Goal: Task Accomplishment & Management: Use online tool/utility

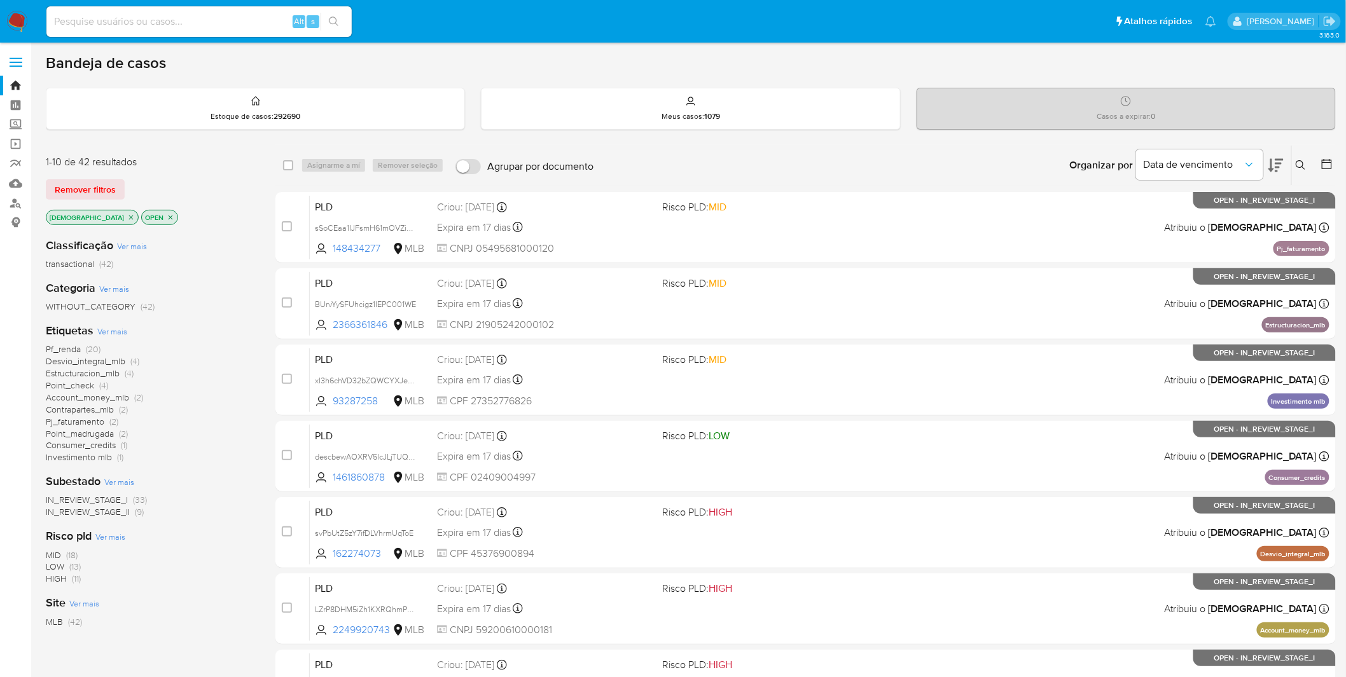
click at [16, 28] on img at bounding box center [17, 22] width 22 height 22
click at [96, 16] on input at bounding box center [198, 21] width 305 height 17
paste input "bBbC5aUUgHv8PfdqeFpEIOVz"
type input "bBbC5aUUgHv8PfdqeFpEIOVz"
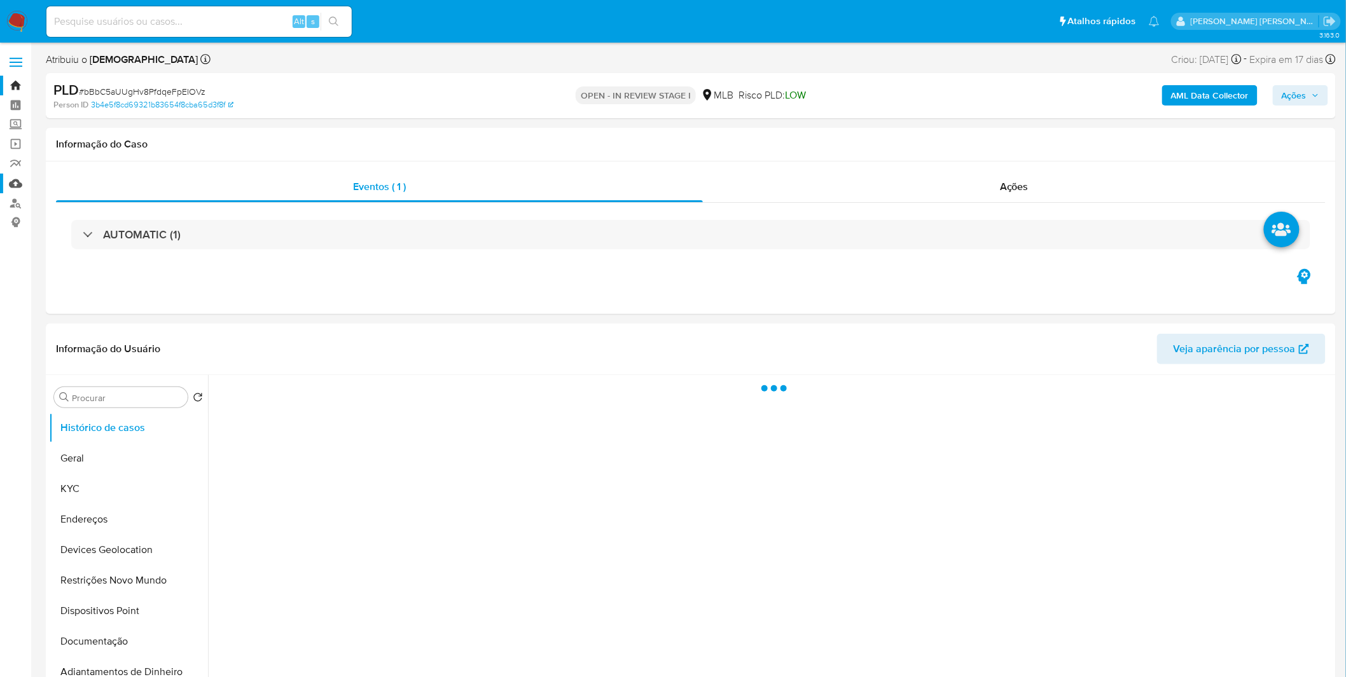
select select "10"
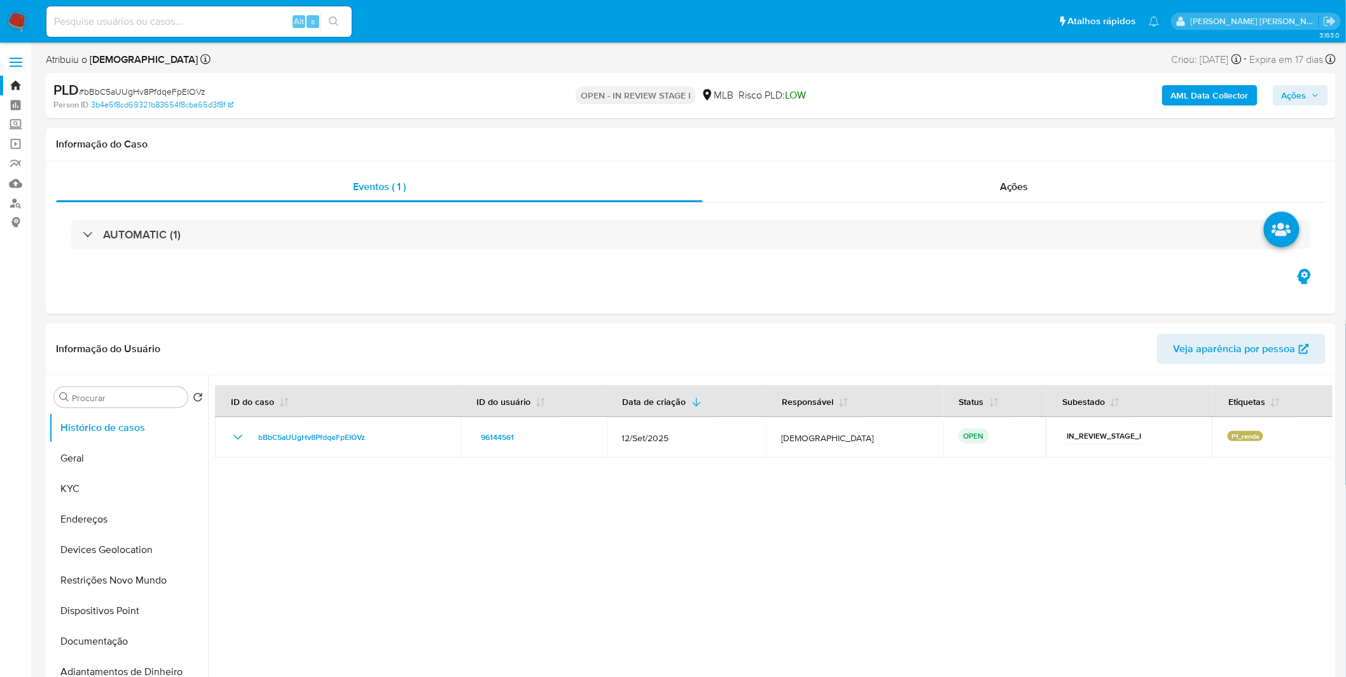
click at [1194, 100] on b "AML Data Collector" at bounding box center [1210, 95] width 78 height 20
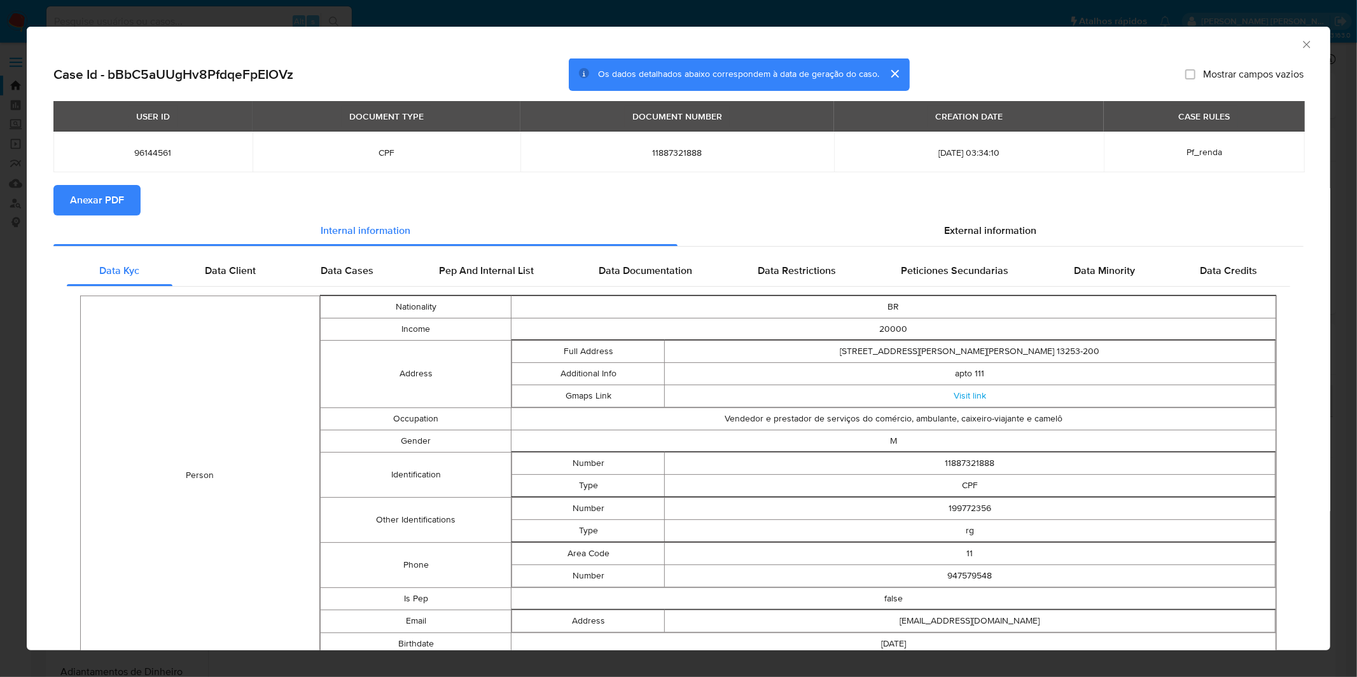
click at [116, 192] on span "Anexar PDF" at bounding box center [97, 200] width 54 height 28
click at [615, 25] on div "AML Data Collector Case Id - bBbC5aUUgHv8PfdqeFpEIOVz Os dados detalhados abaix…" at bounding box center [678, 338] width 1357 height 677
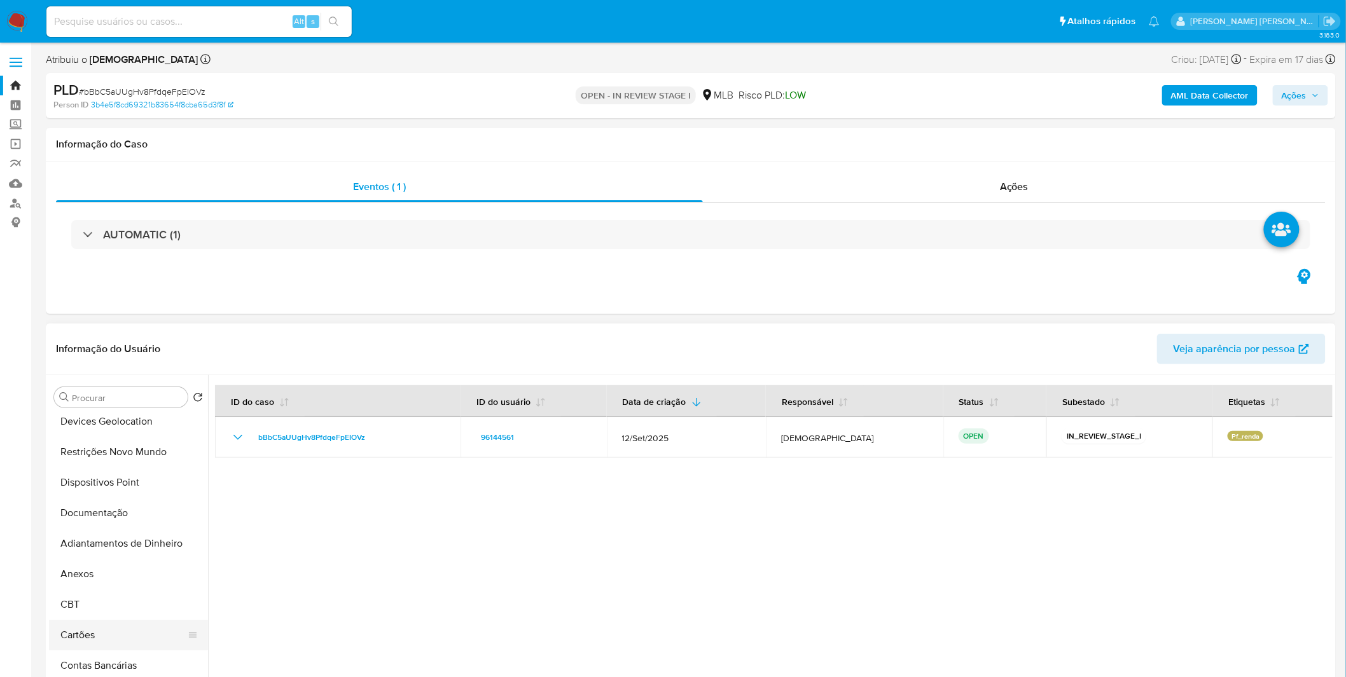
scroll to position [141, 0]
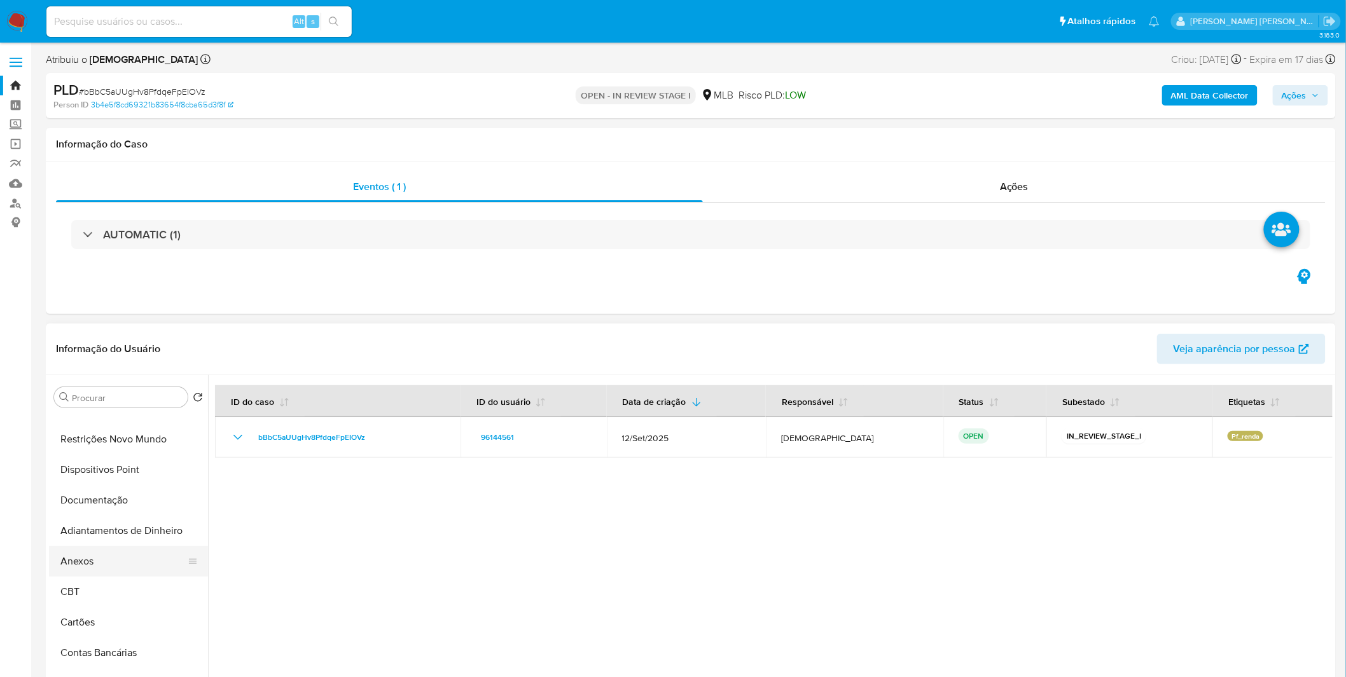
click at [114, 568] on button "Anexos" at bounding box center [123, 561] width 149 height 31
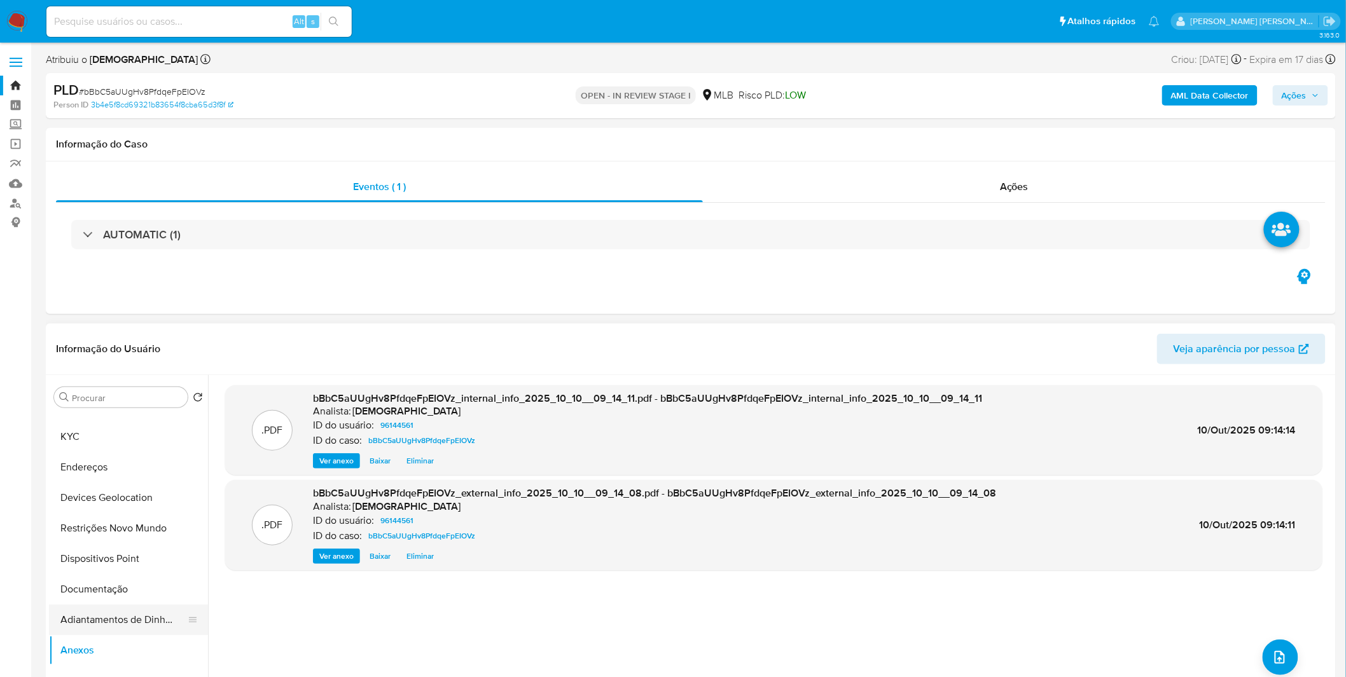
scroll to position [0, 0]
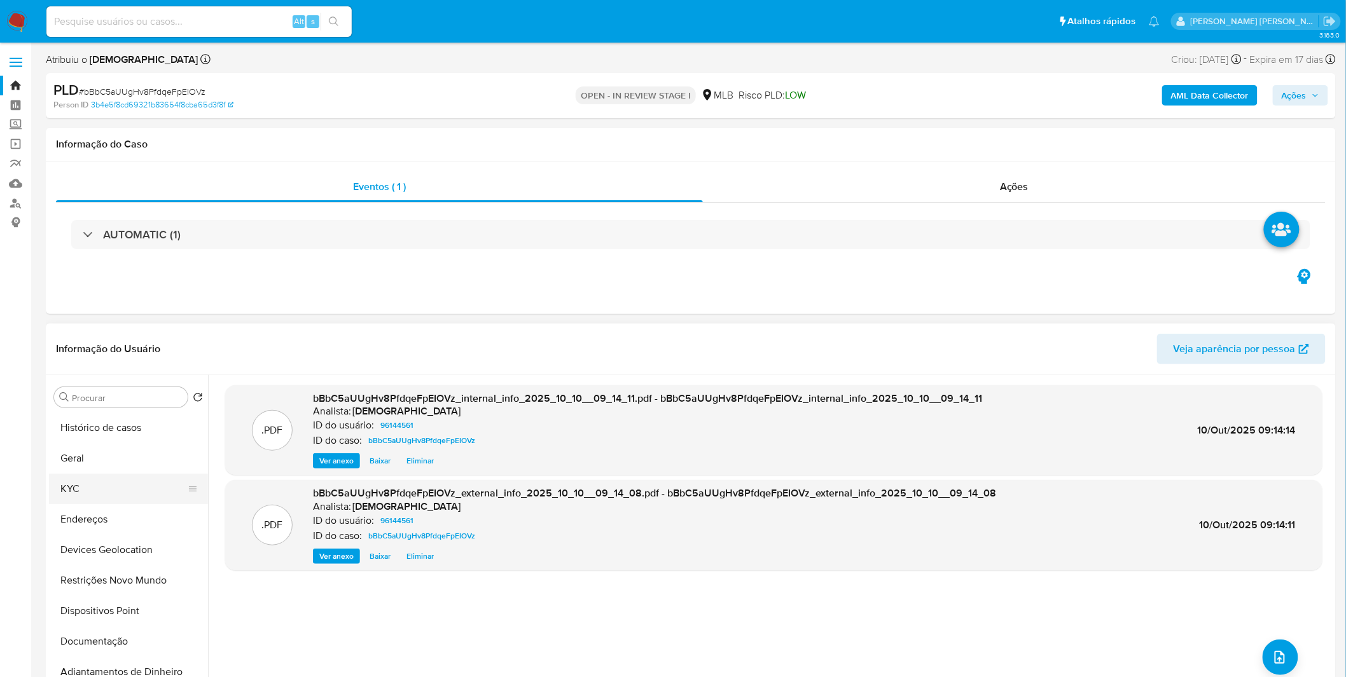
click at [108, 490] on button "KYC" at bounding box center [123, 489] width 149 height 31
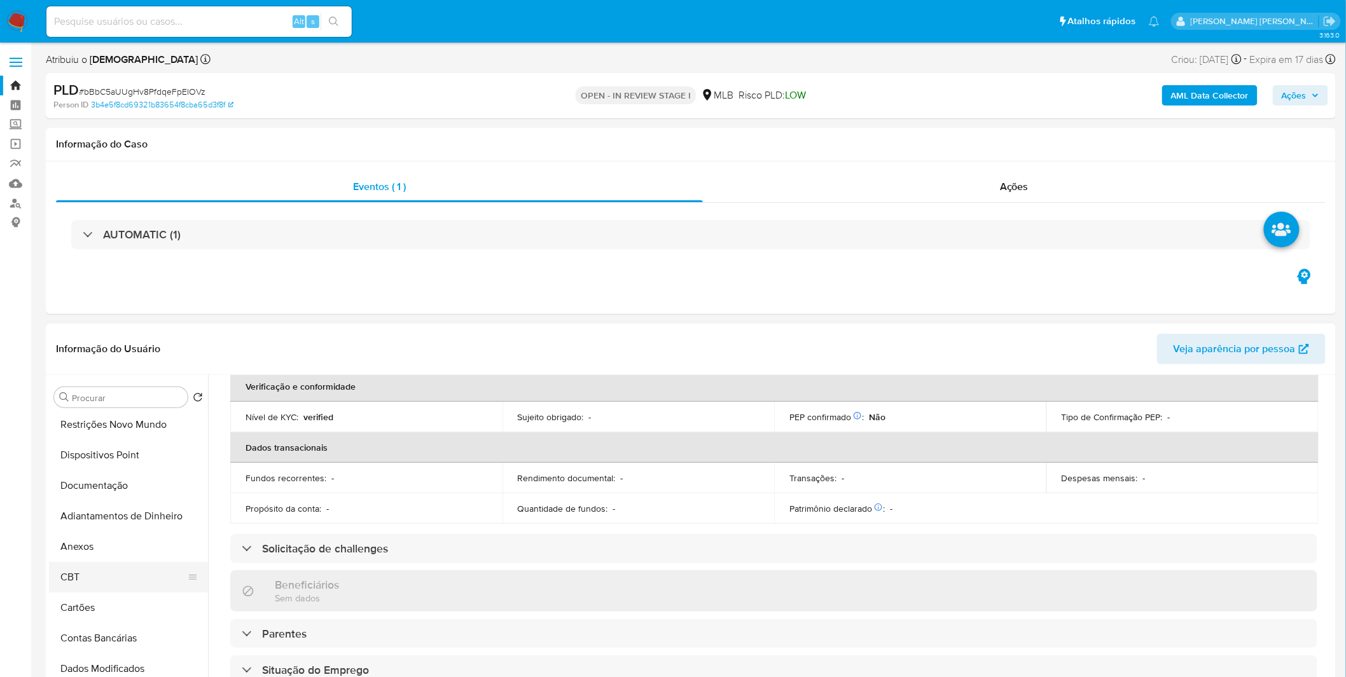
scroll to position [212, 0]
click at [99, 499] on button "Anexos" at bounding box center [123, 491] width 149 height 31
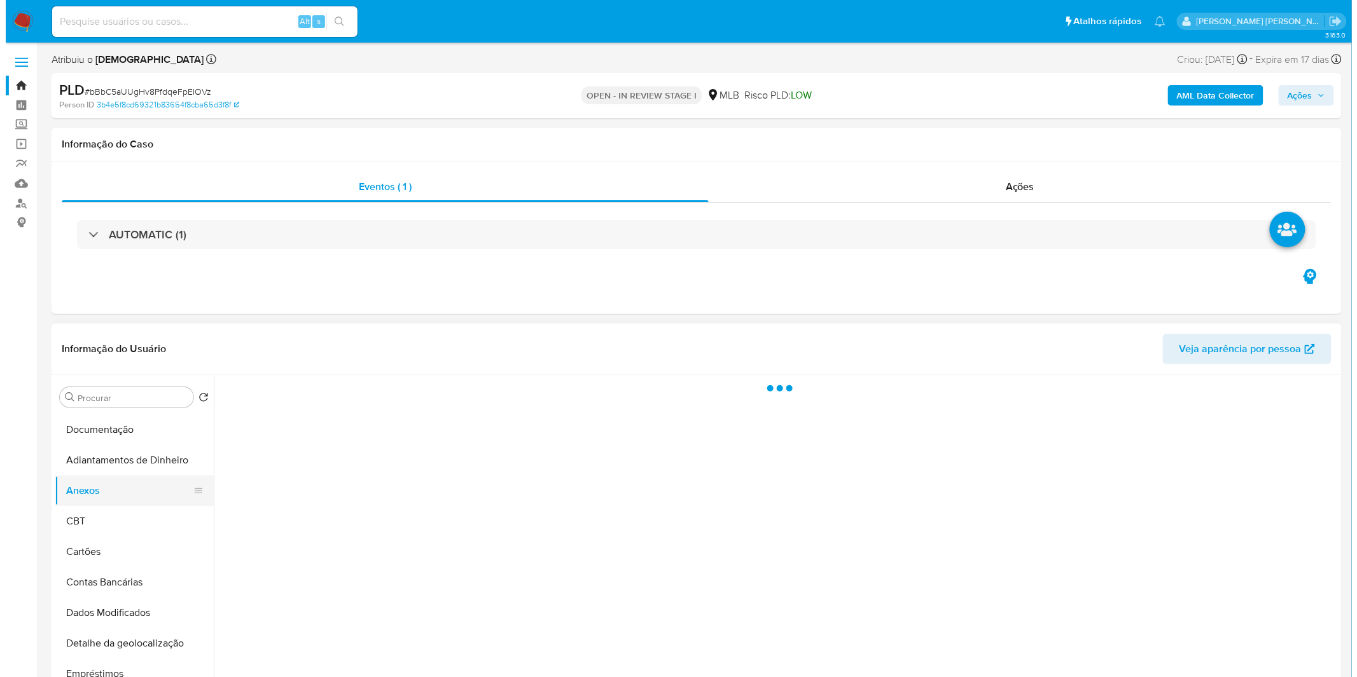
scroll to position [0, 0]
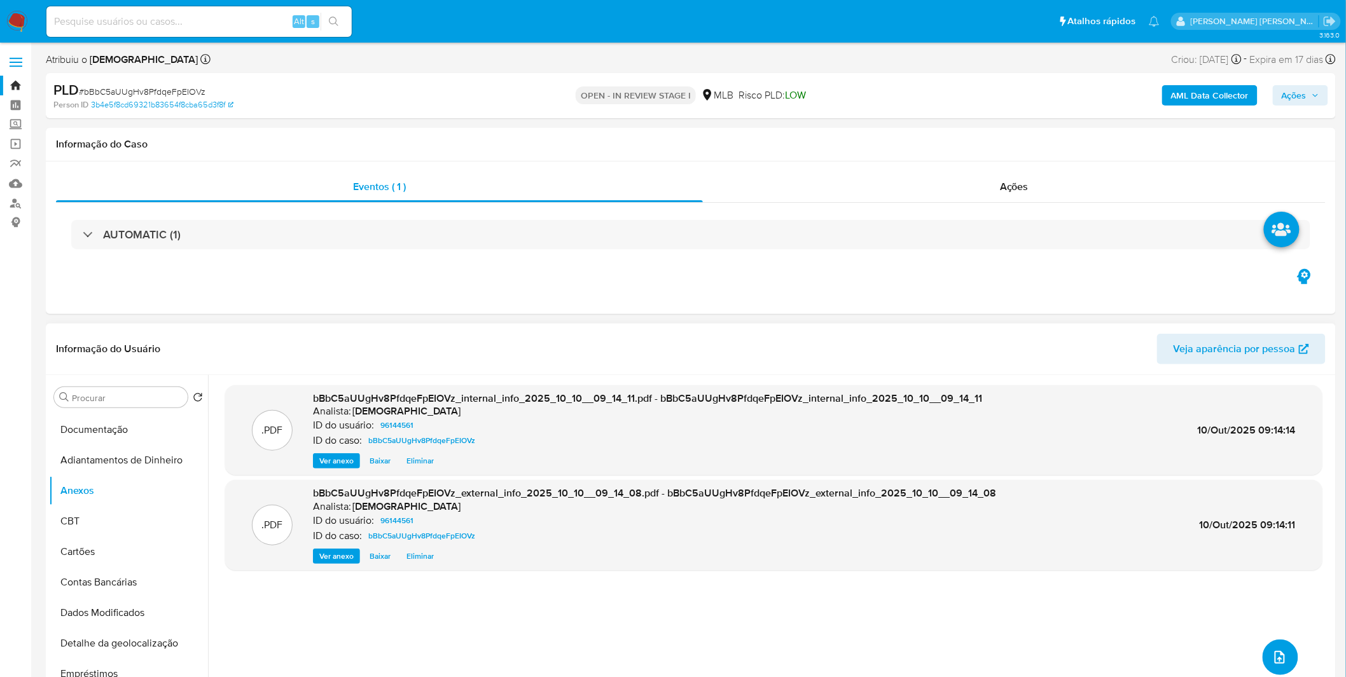
click at [1269, 646] on button "upload-file" at bounding box center [1280, 658] width 36 height 36
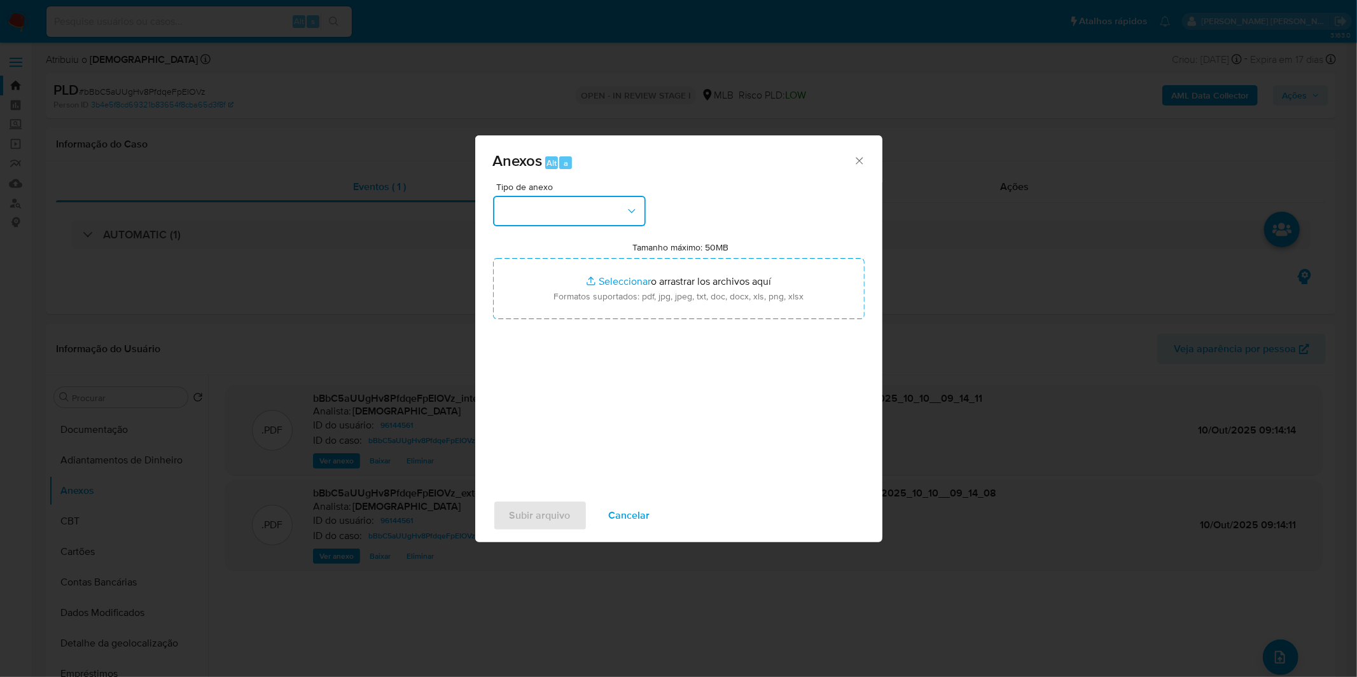
click at [579, 208] on button "button" at bounding box center [569, 211] width 153 height 31
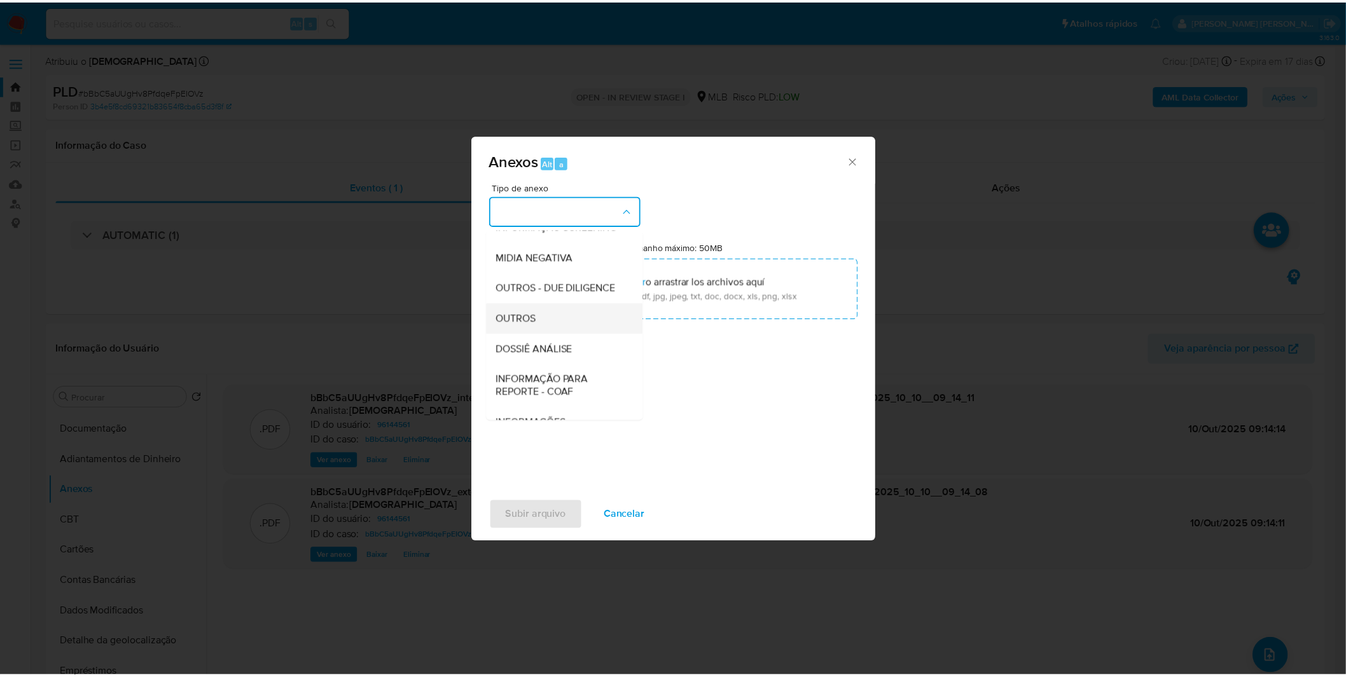
scroll to position [141, 0]
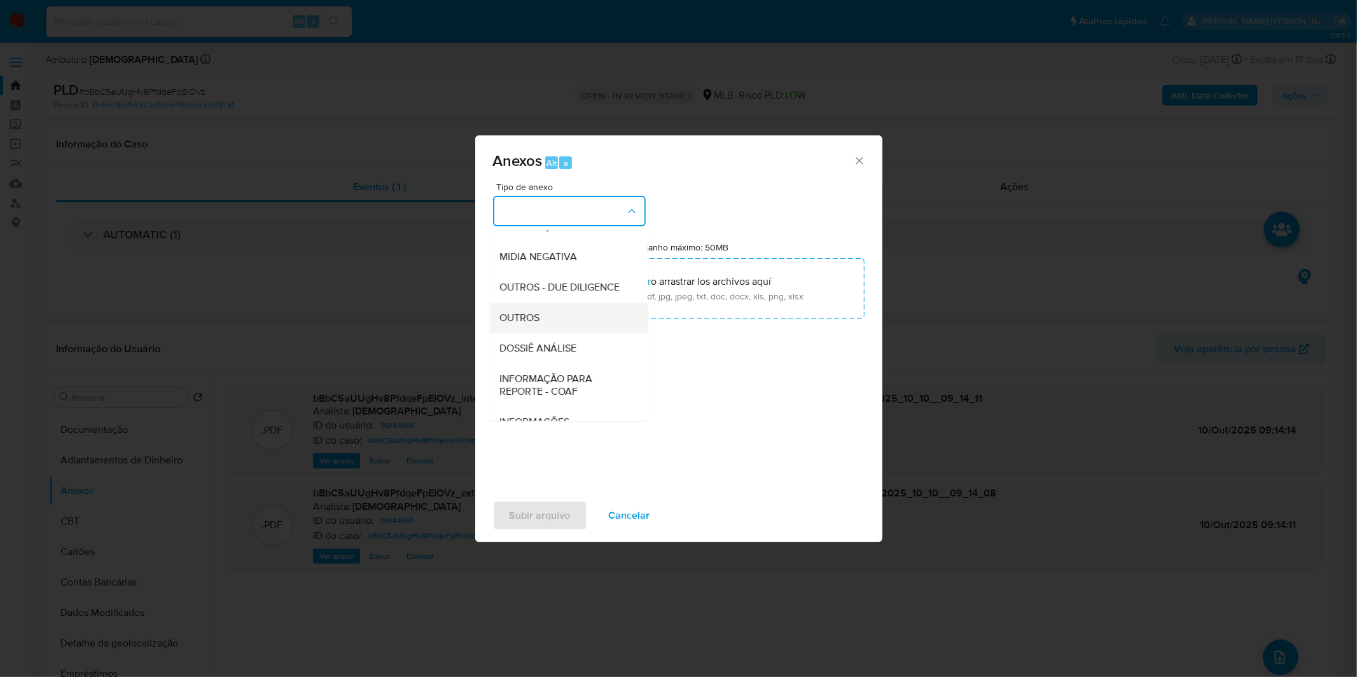
click at [545, 333] on div "OUTROS" at bounding box center [565, 318] width 130 height 31
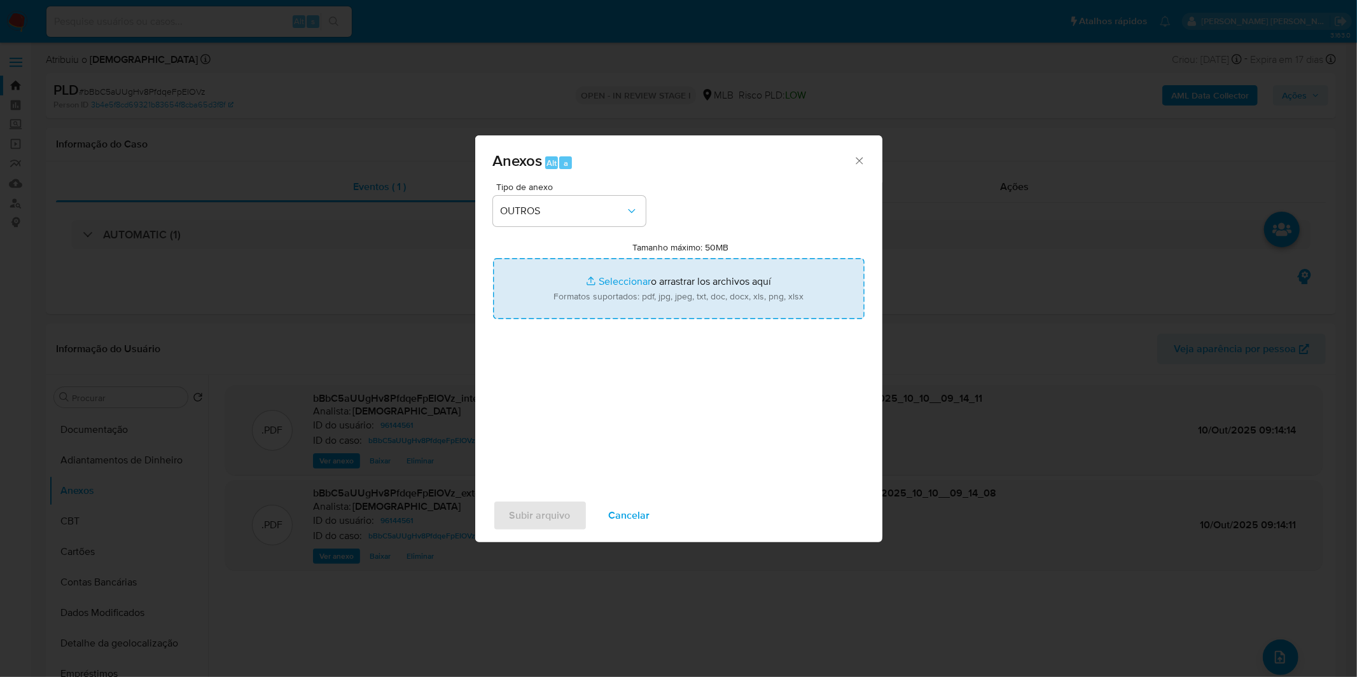
click at [576, 277] on input "Tamanho máximo: 50MB Seleccionar archivos" at bounding box center [678, 288] width 371 height 61
type input "C:\fakepath\DECLINIO - bBbC5aUUgHv8PfdqeFpEIOVz - CPF 11887321888 - PAULO ROBER…"
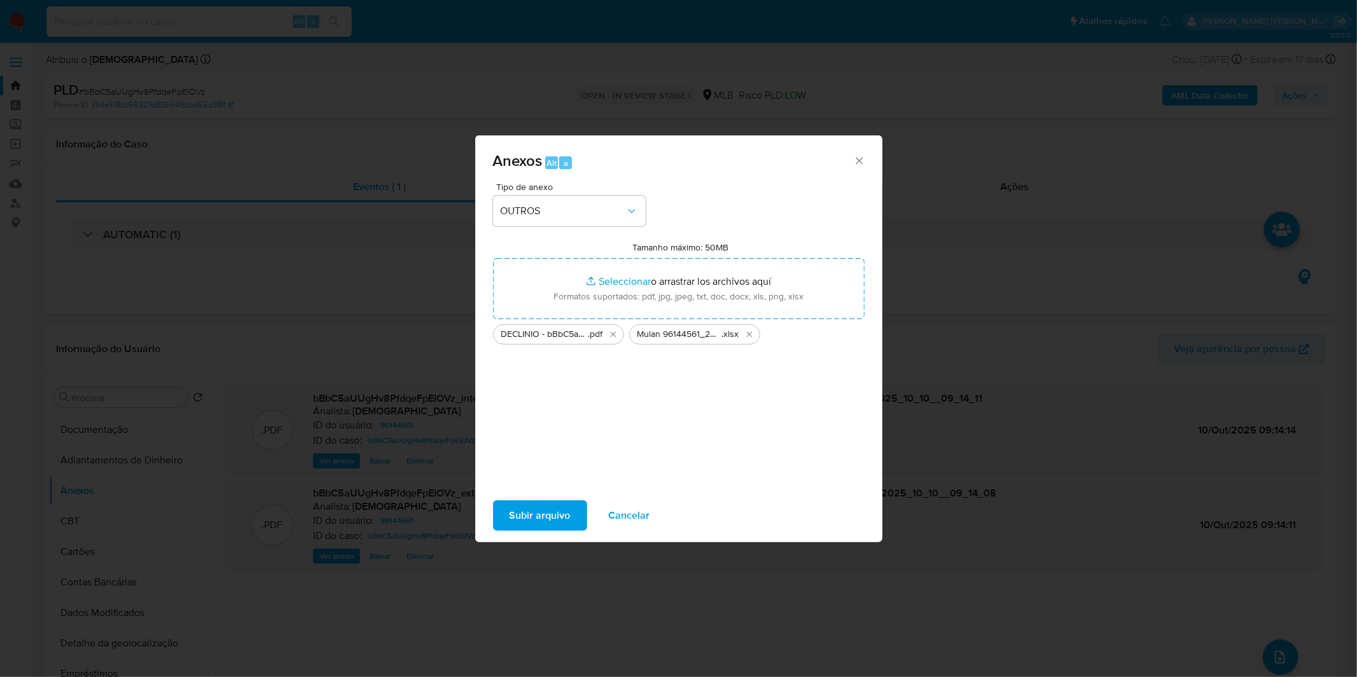
click at [547, 518] on span "Subir arquivo" at bounding box center [539, 516] width 61 height 28
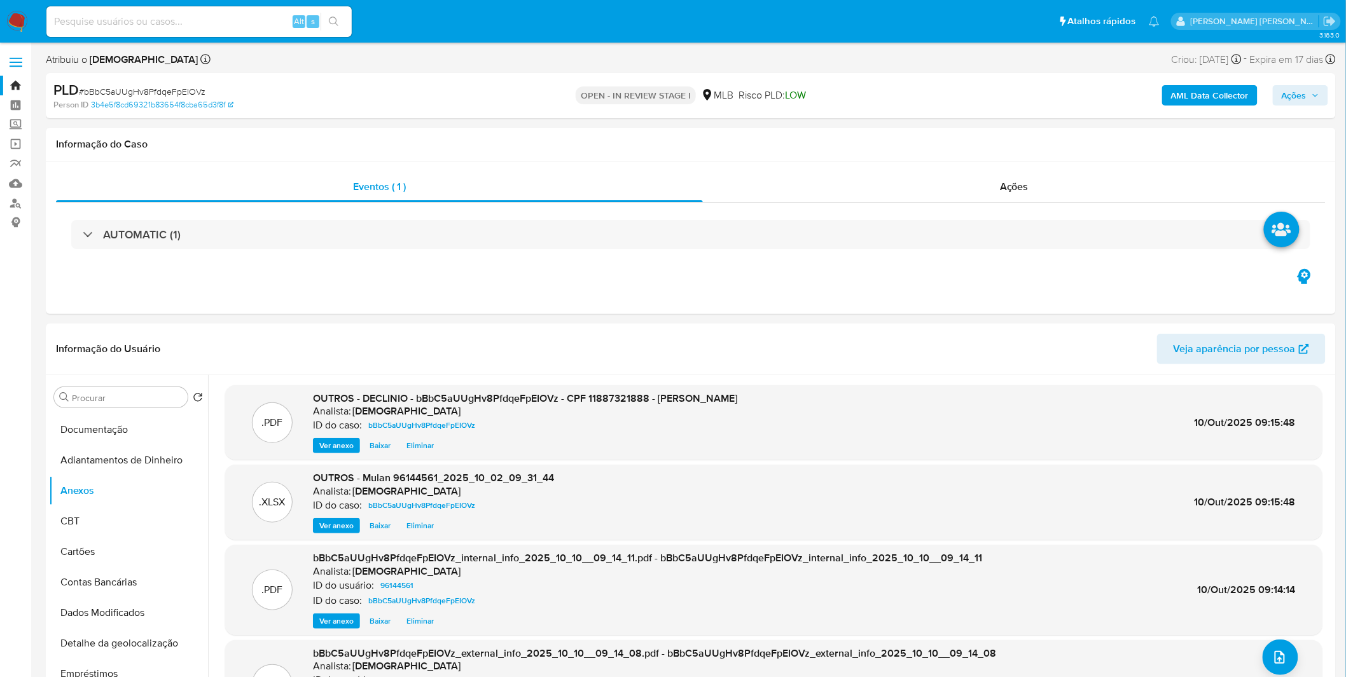
click at [1308, 105] on button "Ações" at bounding box center [1300, 95] width 55 height 20
click at [965, 144] on div "Resolução do caso Alt r" at bounding box center [946, 136] width 116 height 33
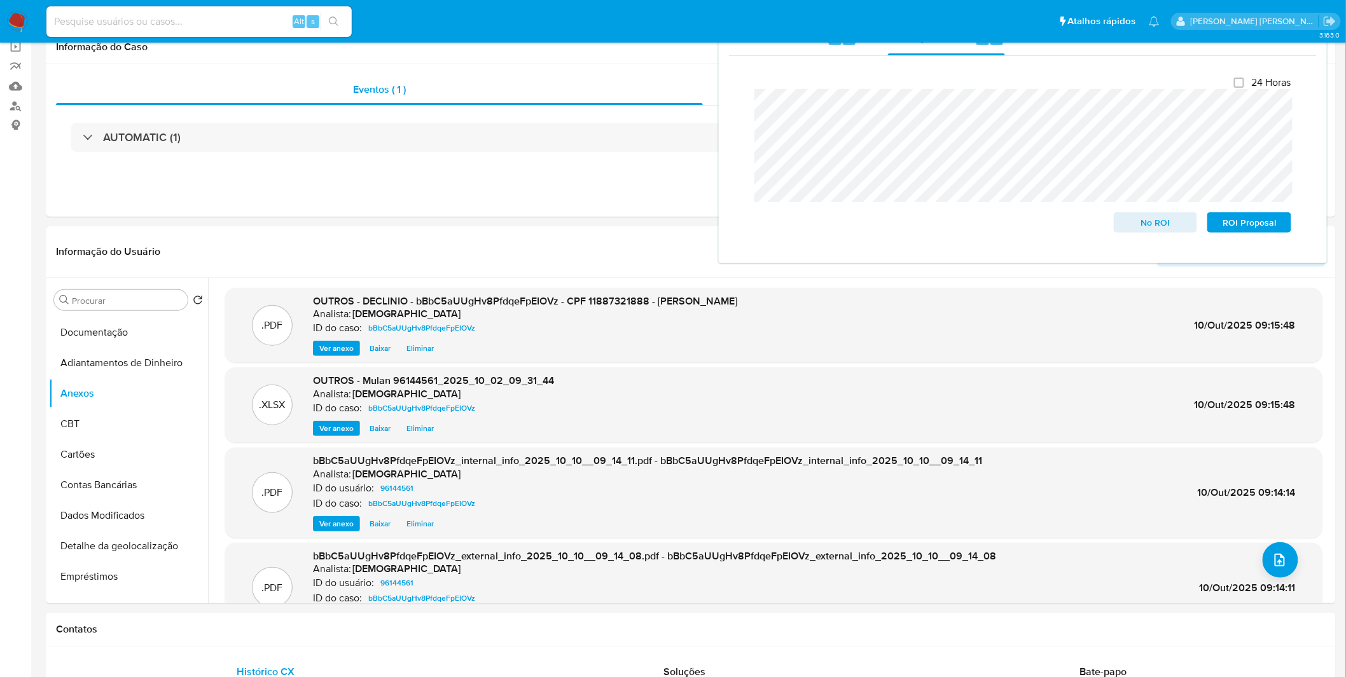
scroll to position [353, 0]
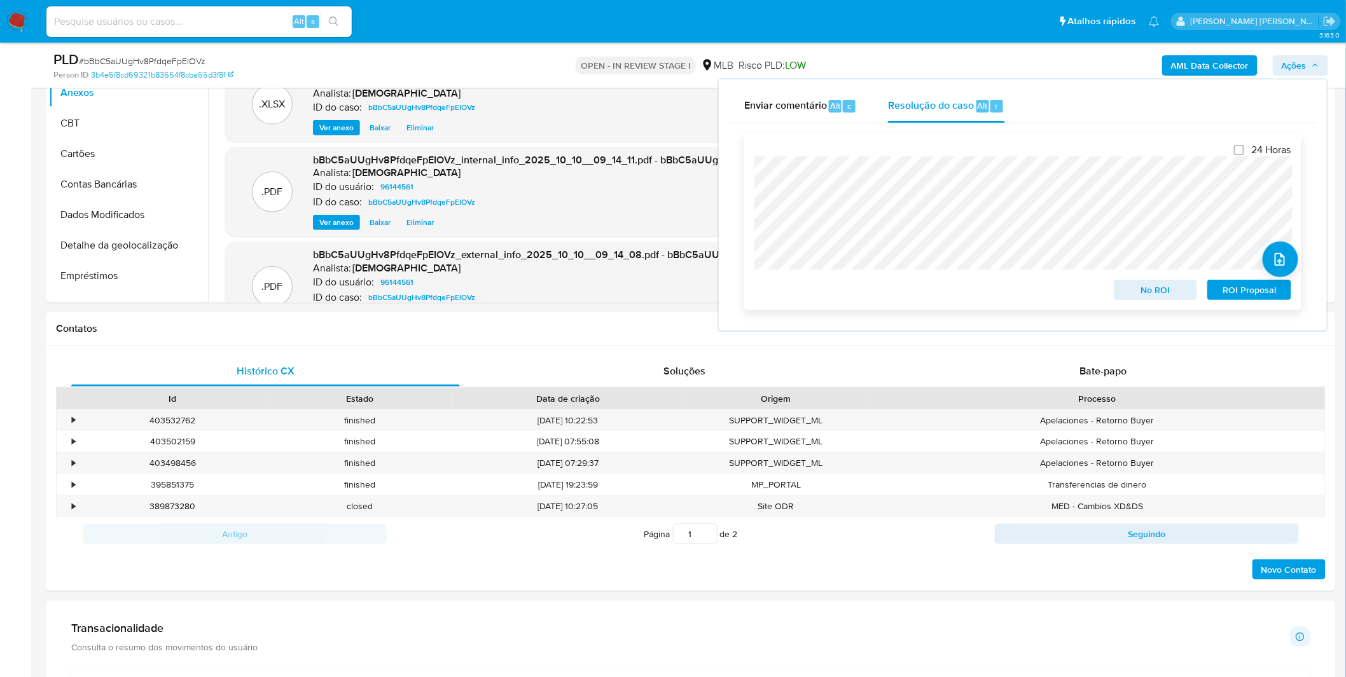
click at [1136, 290] on span "No ROI" at bounding box center [1155, 290] width 66 height 18
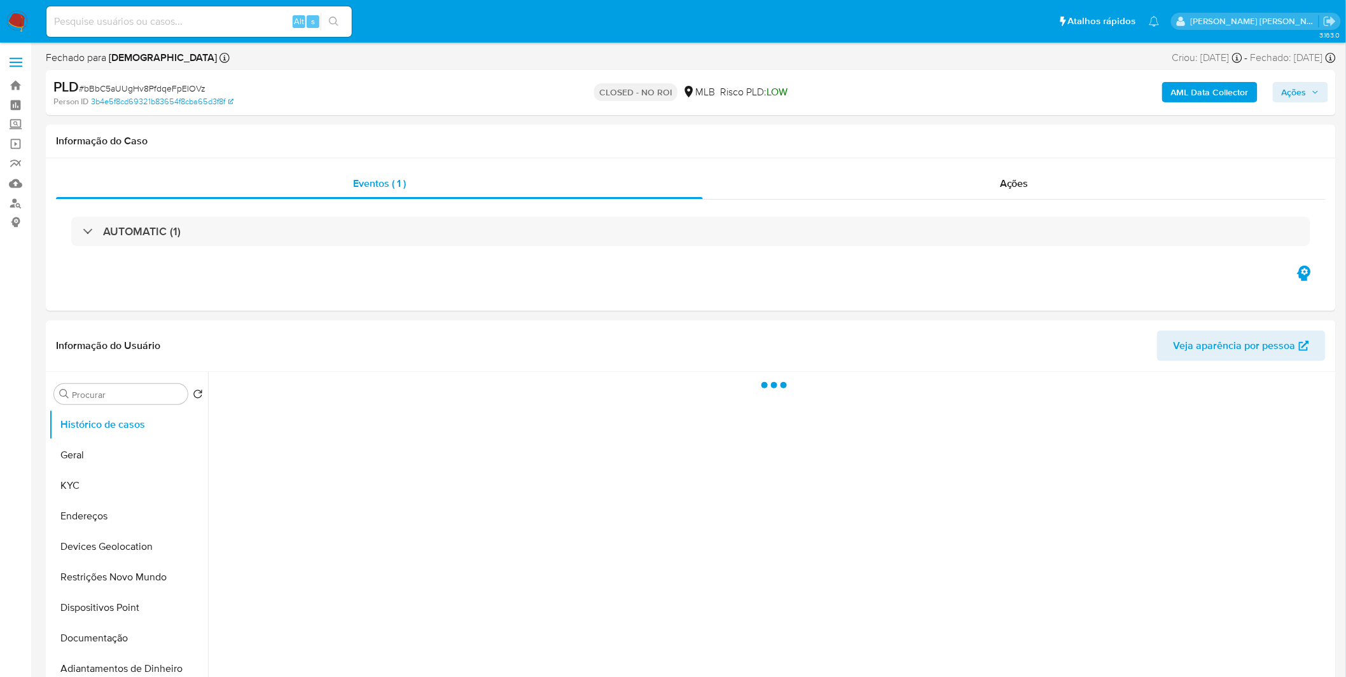
select select "10"
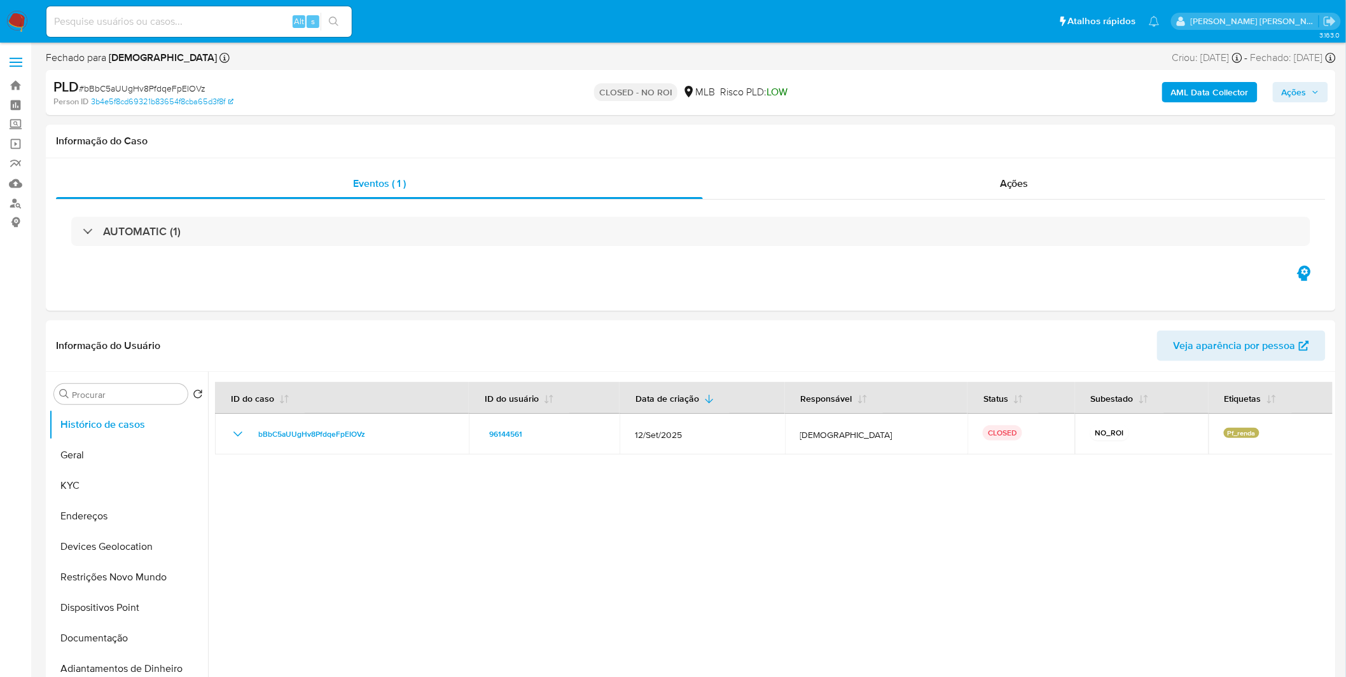
click at [198, 17] on input at bounding box center [198, 21] width 305 height 17
paste input "qmP7S5FIIBQZ1HgvN7nR3Bto"
type input "qmP7S5FIIBQZ1HgvN7nR3Bto"
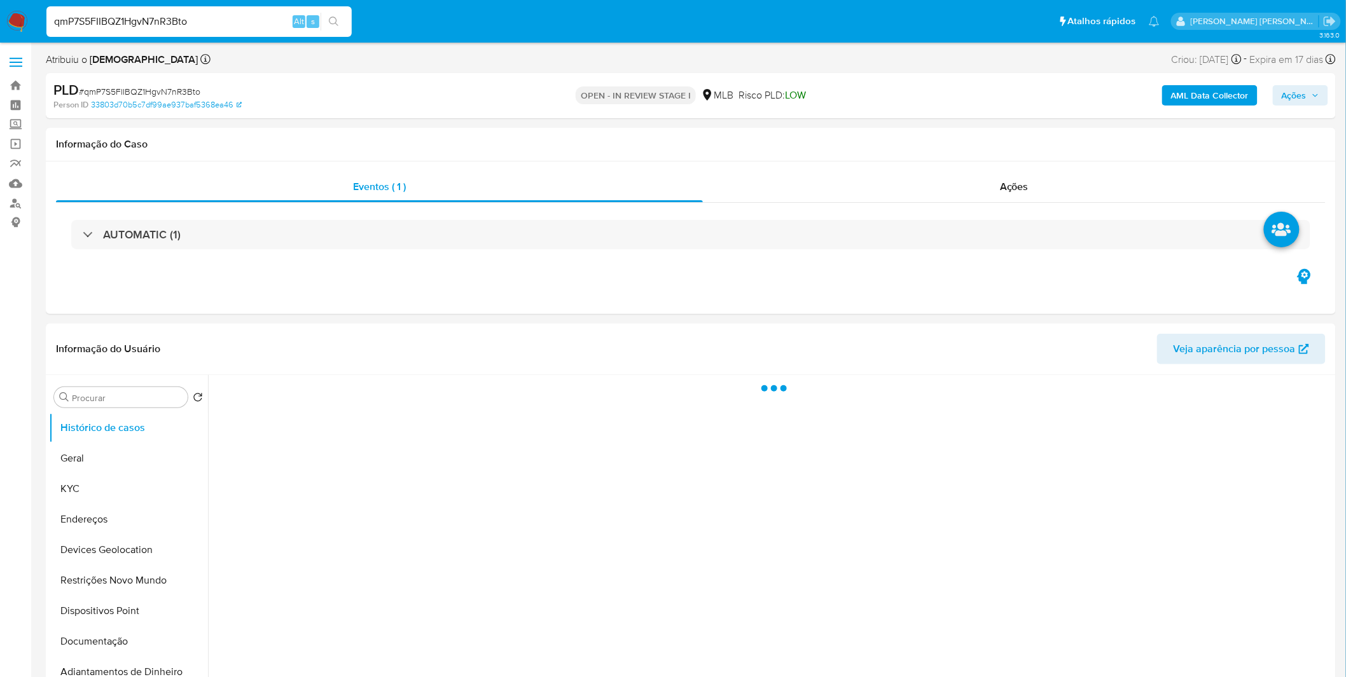
select select "10"
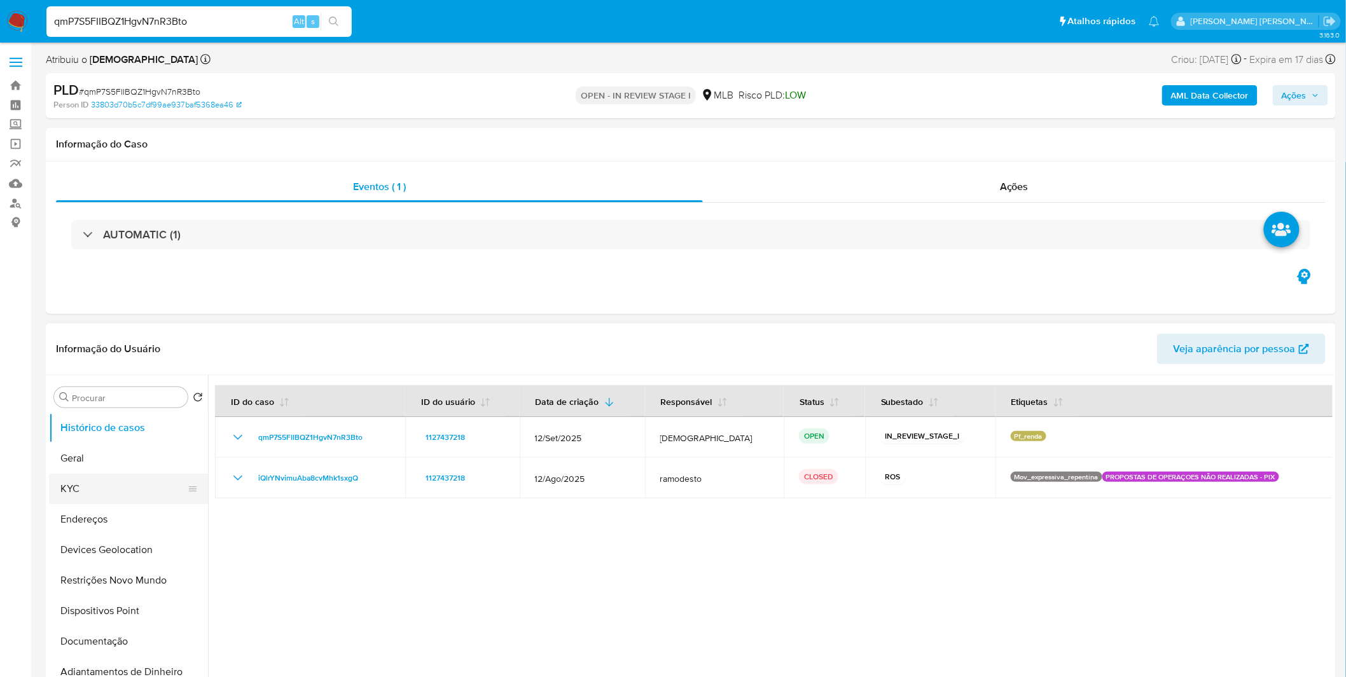
click at [106, 492] on button "KYC" at bounding box center [123, 489] width 149 height 31
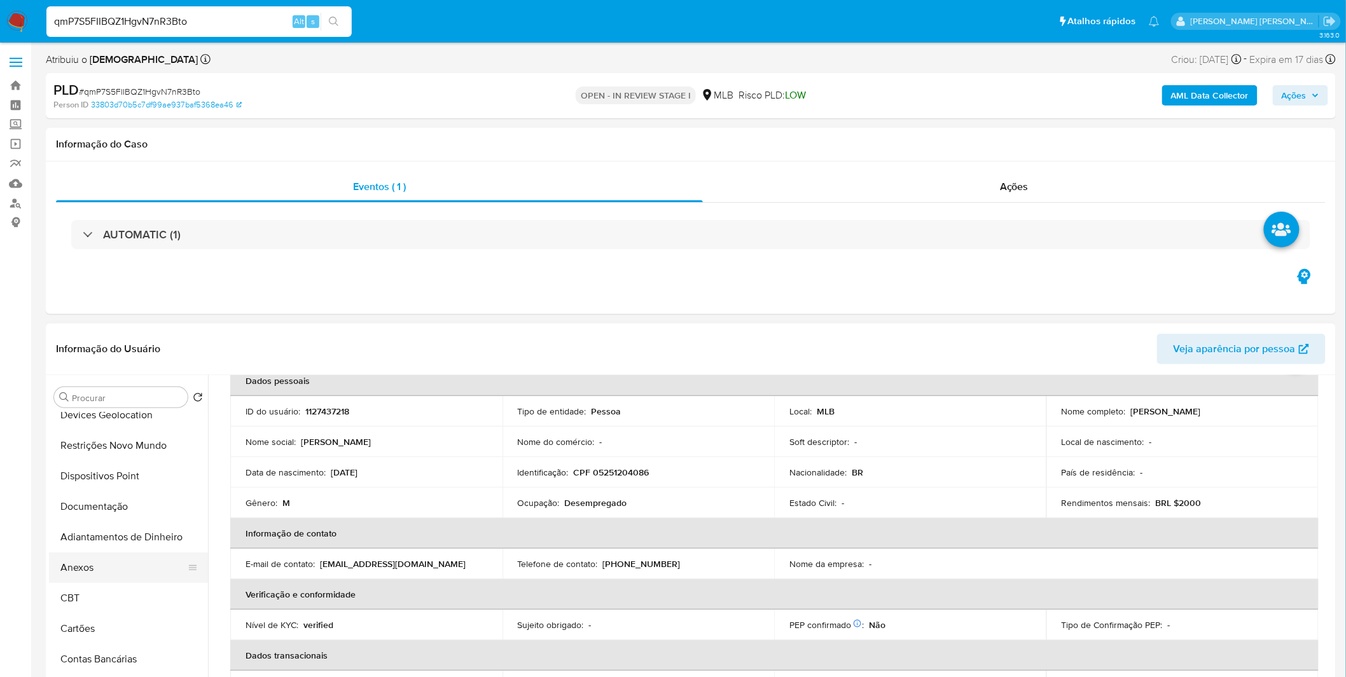
scroll to position [141, 0]
click at [144, 553] on button "Anexos" at bounding box center [123, 561] width 149 height 31
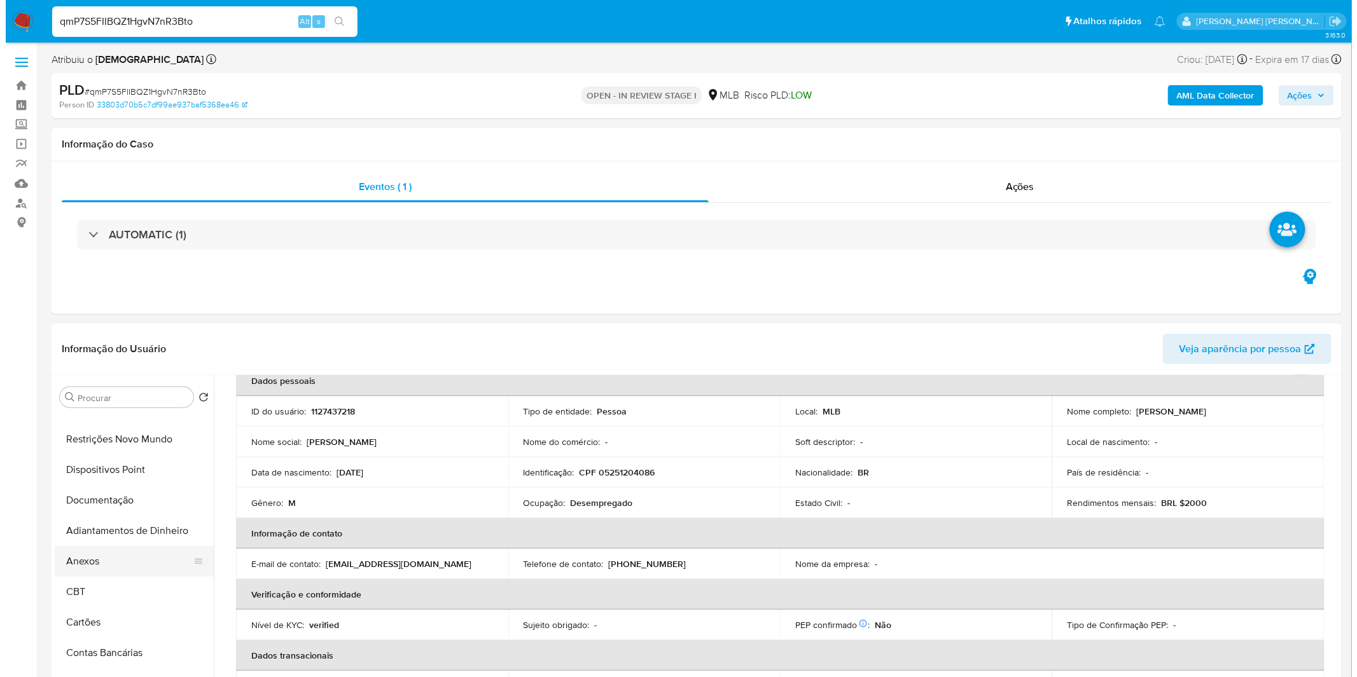
scroll to position [0, 0]
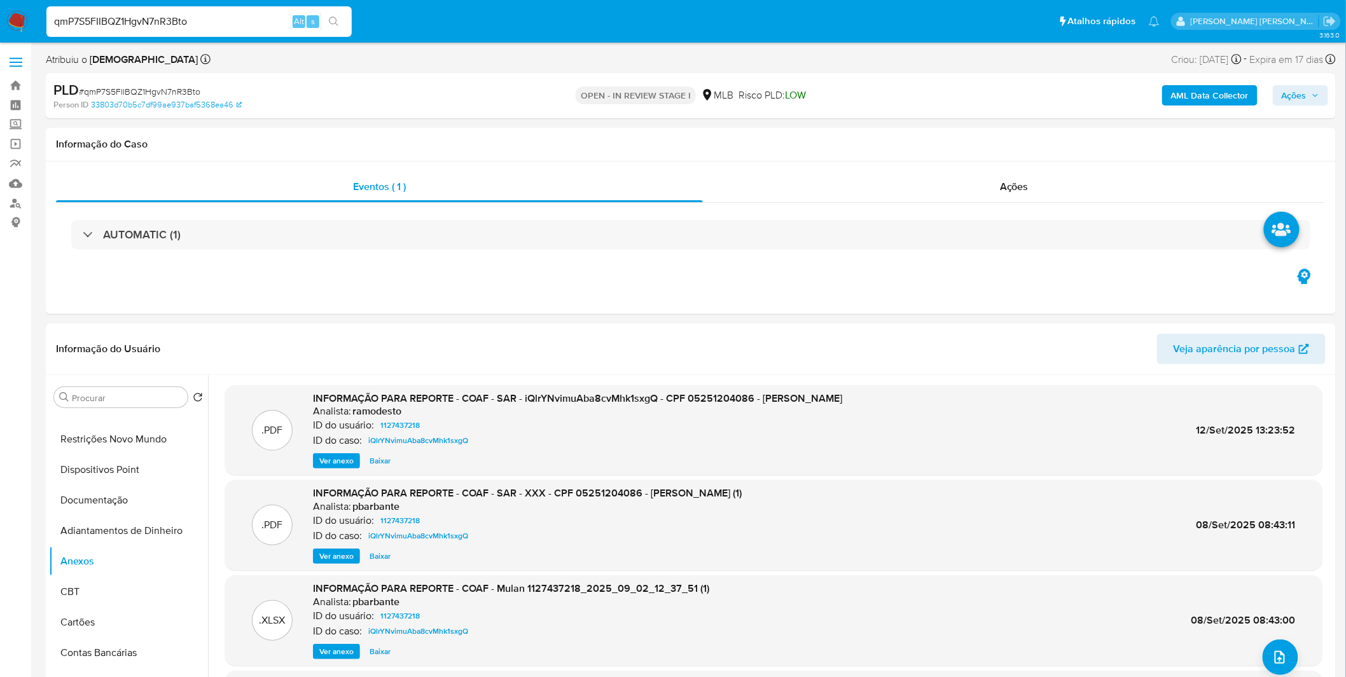
click at [1222, 104] on b "AML Data Collector" at bounding box center [1210, 95] width 78 height 20
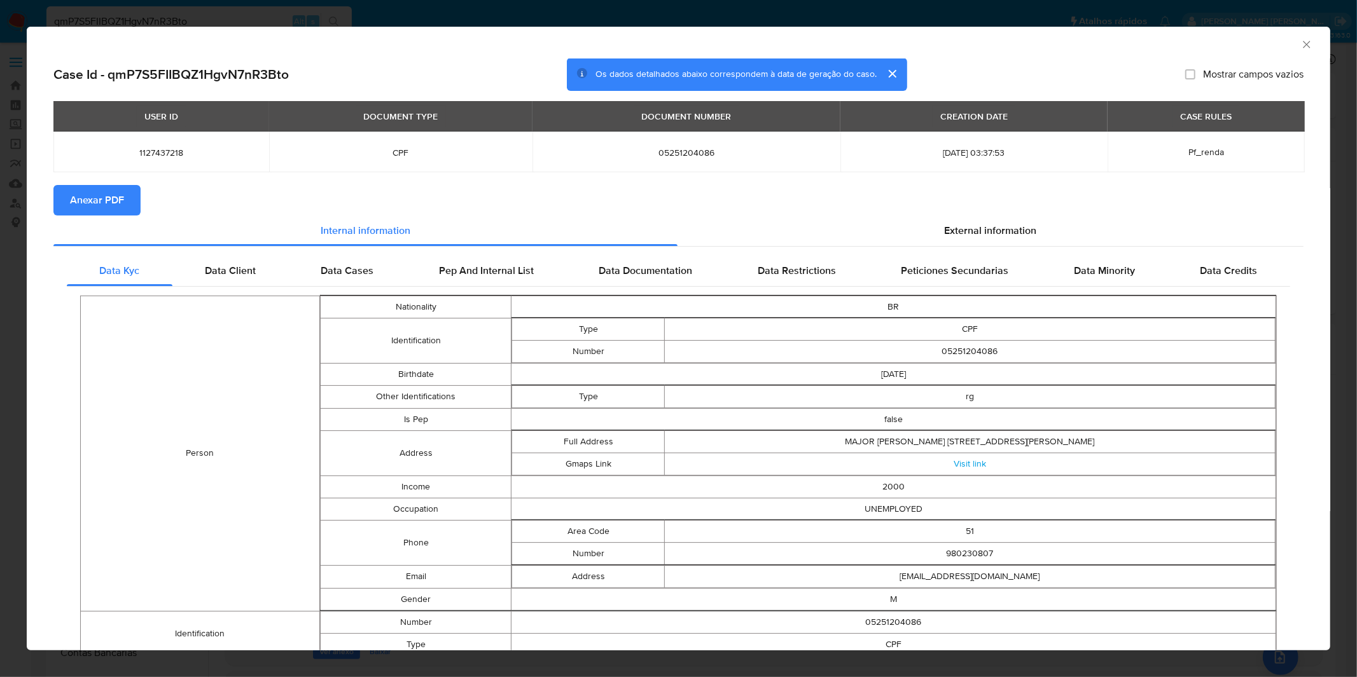
click at [532, 16] on div "AML Data Collector Case Id - qmP7S5FIIBQZ1HgvN7nR3Bto Os dados detalhados abaix…" at bounding box center [678, 338] width 1357 height 677
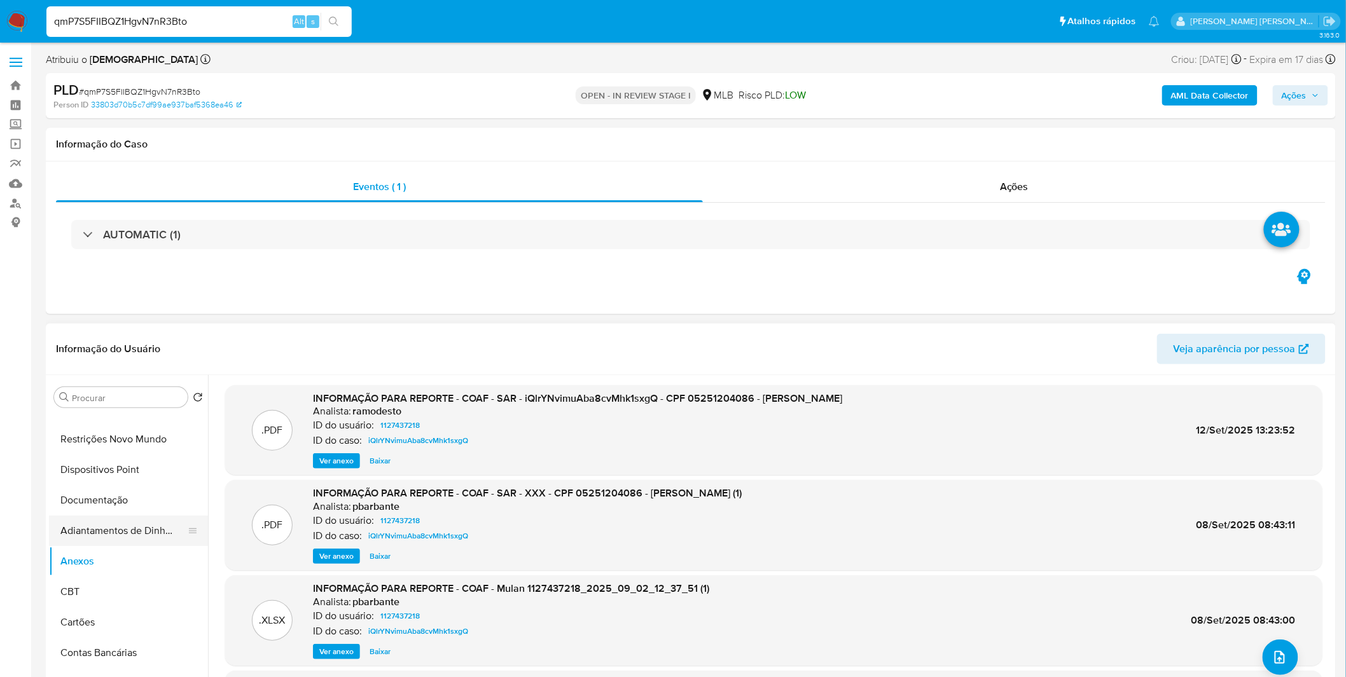
click at [130, 525] on button "Adiantamentos de Dinheiro" at bounding box center [123, 531] width 149 height 31
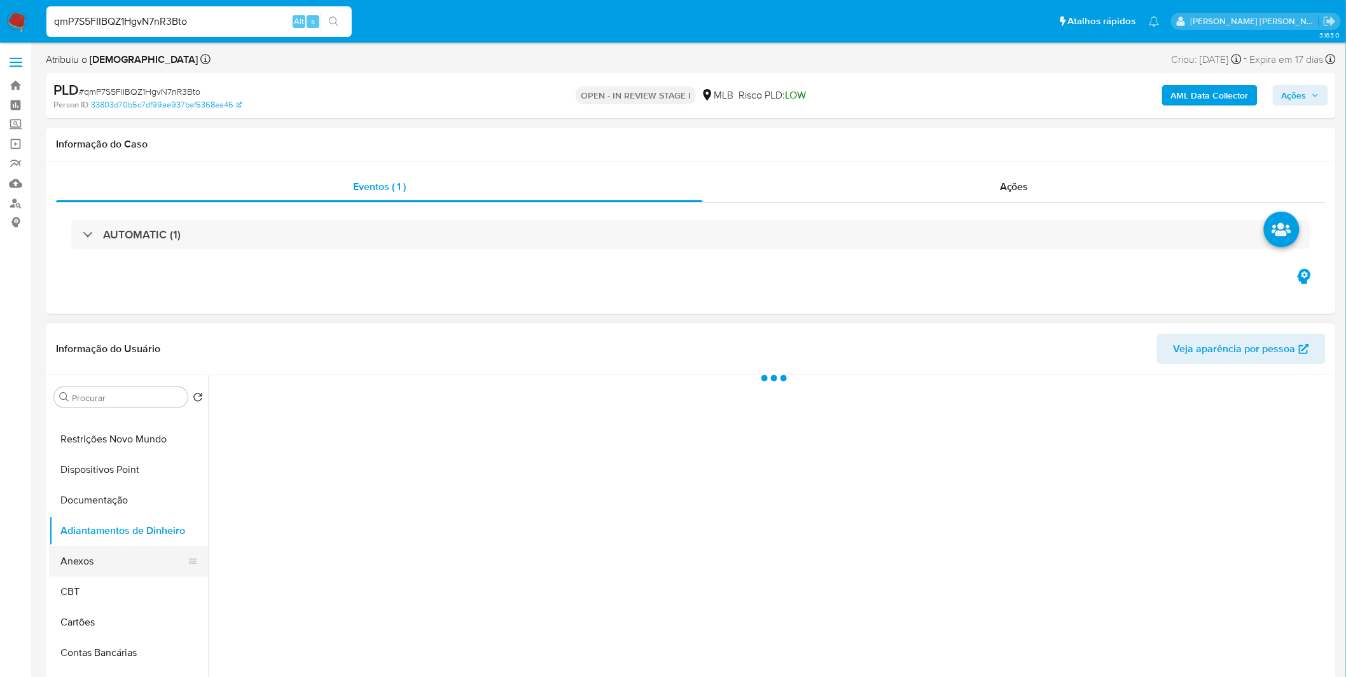
click at [124, 556] on button "Anexos" at bounding box center [123, 561] width 149 height 31
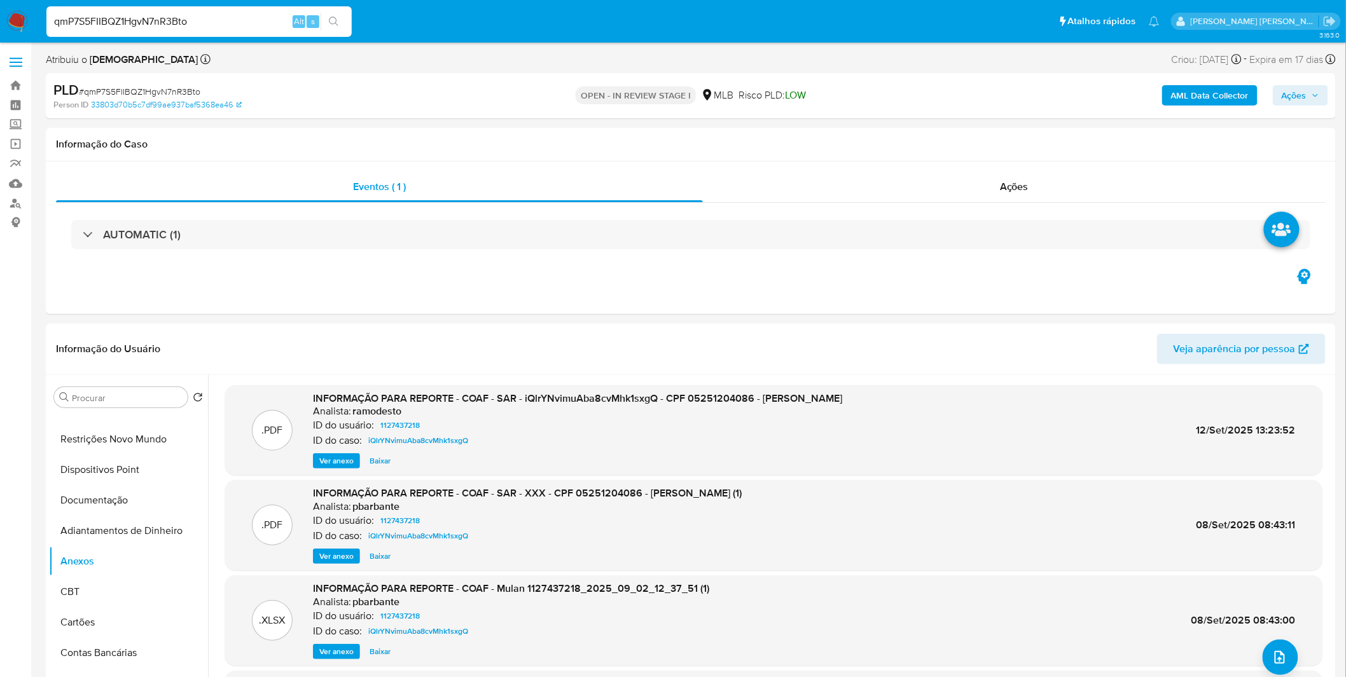
click at [1213, 102] on b "AML Data Collector" at bounding box center [1210, 95] width 78 height 20
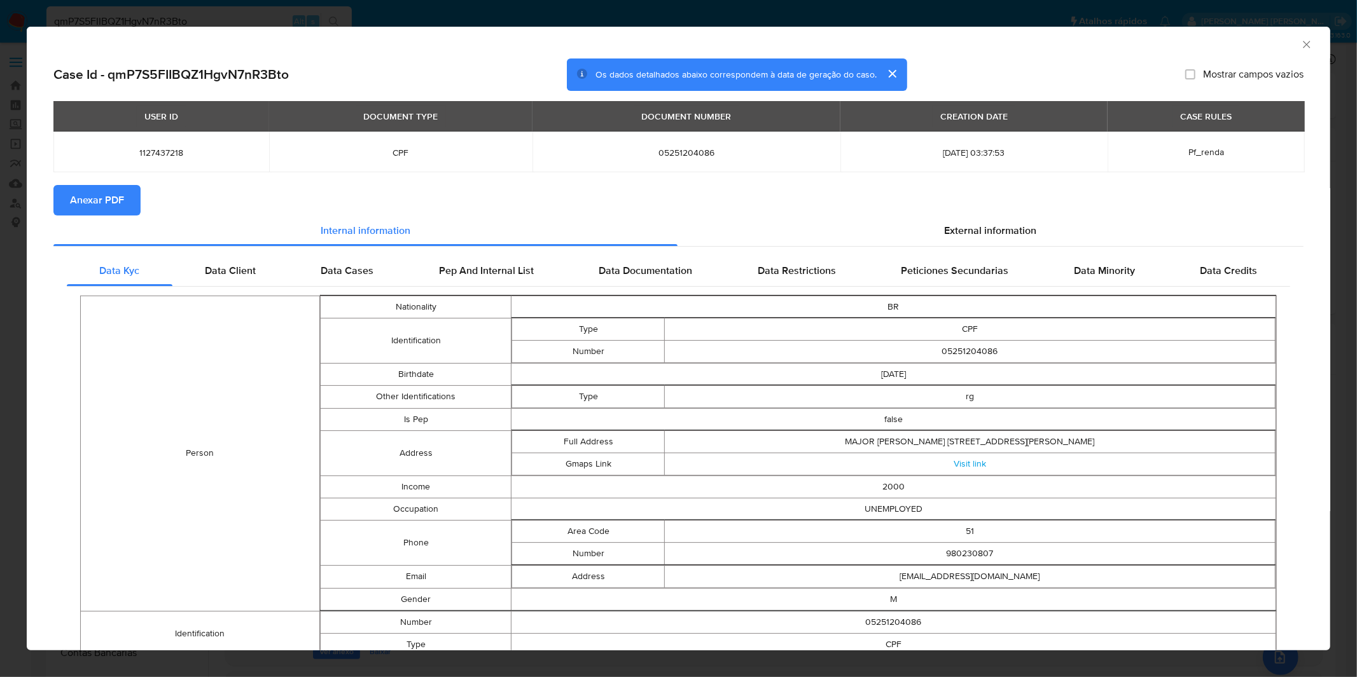
click at [115, 207] on span "Anexar PDF" at bounding box center [97, 200] width 54 height 28
click at [818, 16] on div "AML Data Collector Case Id - qmP7S5FIIBQZ1HgvN7nR3Bto Os dados detalhados abaix…" at bounding box center [678, 338] width 1357 height 677
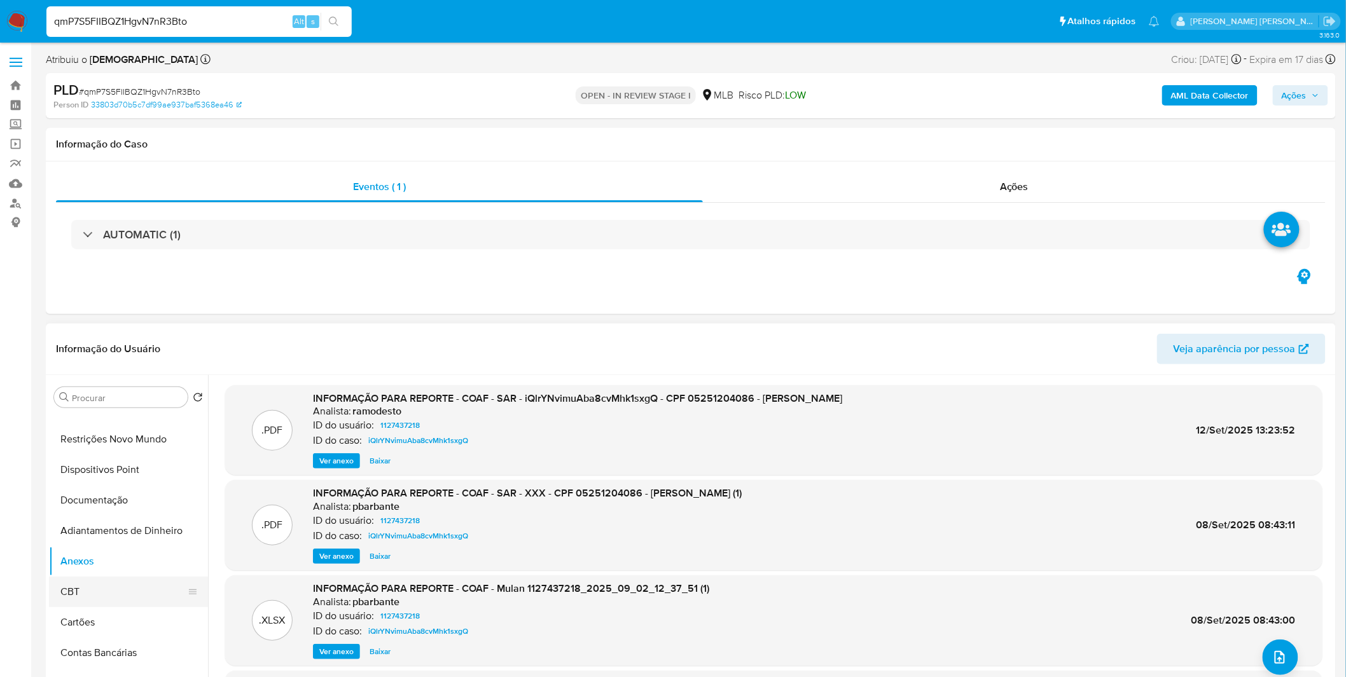
click at [109, 581] on button "CBT" at bounding box center [123, 592] width 149 height 31
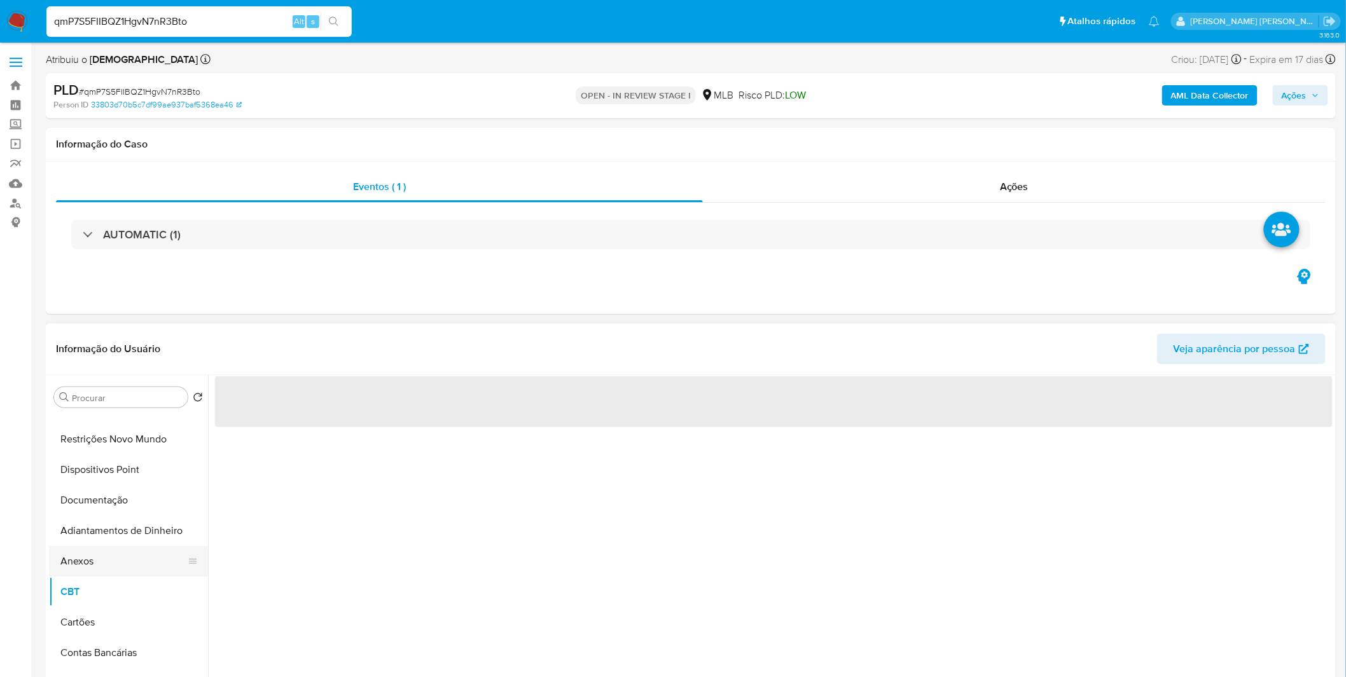
click at [107, 571] on button "Anexos" at bounding box center [123, 561] width 149 height 31
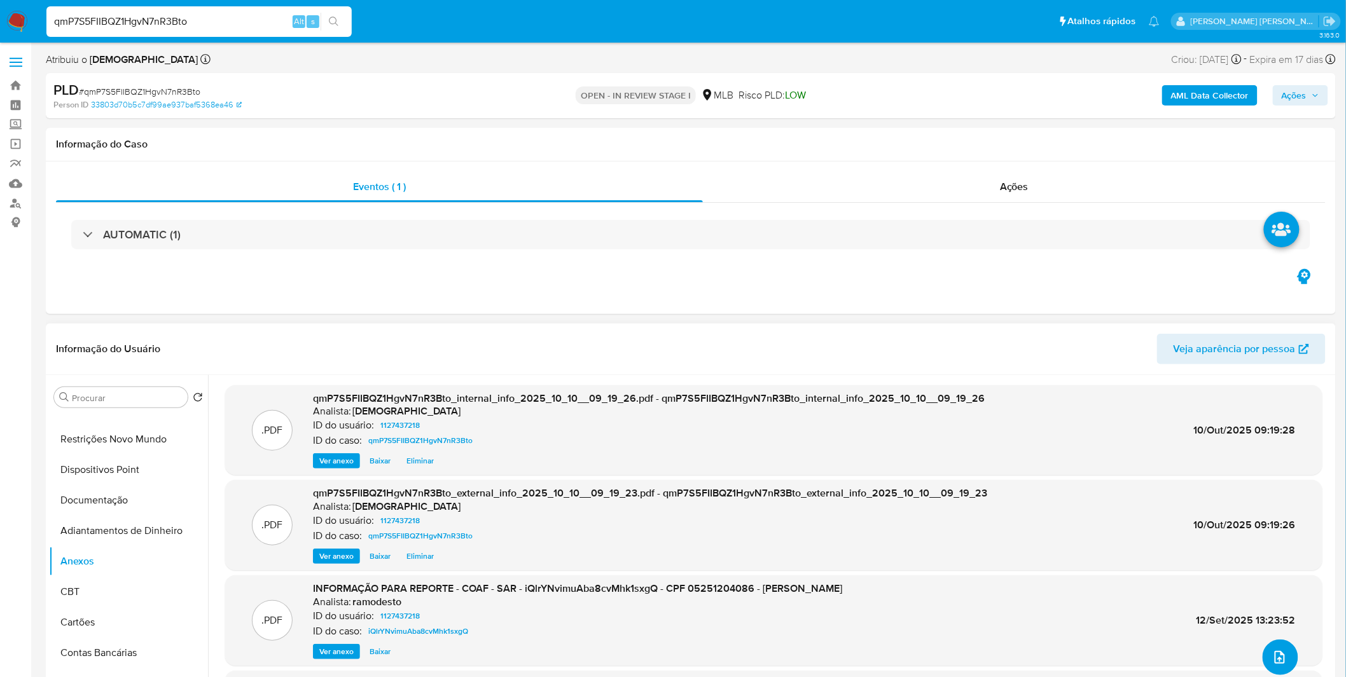
click at [1262, 653] on button "upload-file" at bounding box center [1280, 658] width 36 height 36
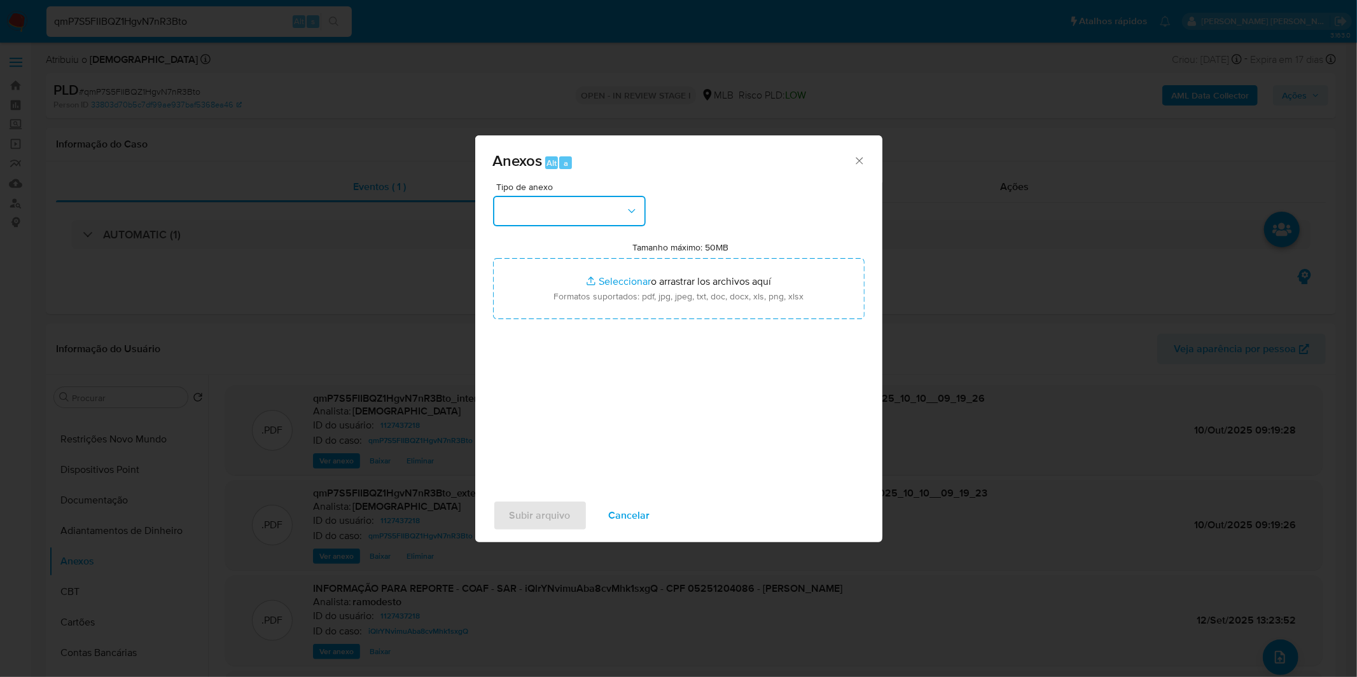
click at [587, 204] on button "button" at bounding box center [569, 211] width 153 height 31
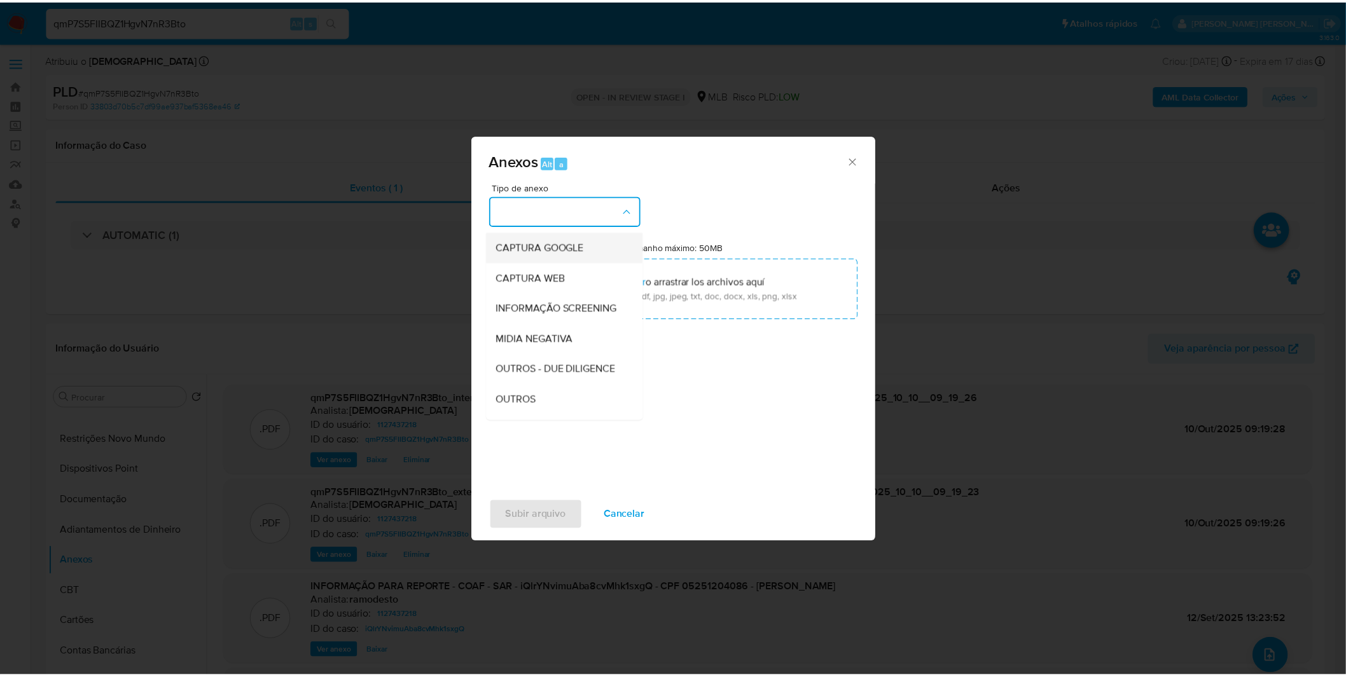
scroll to position [141, 0]
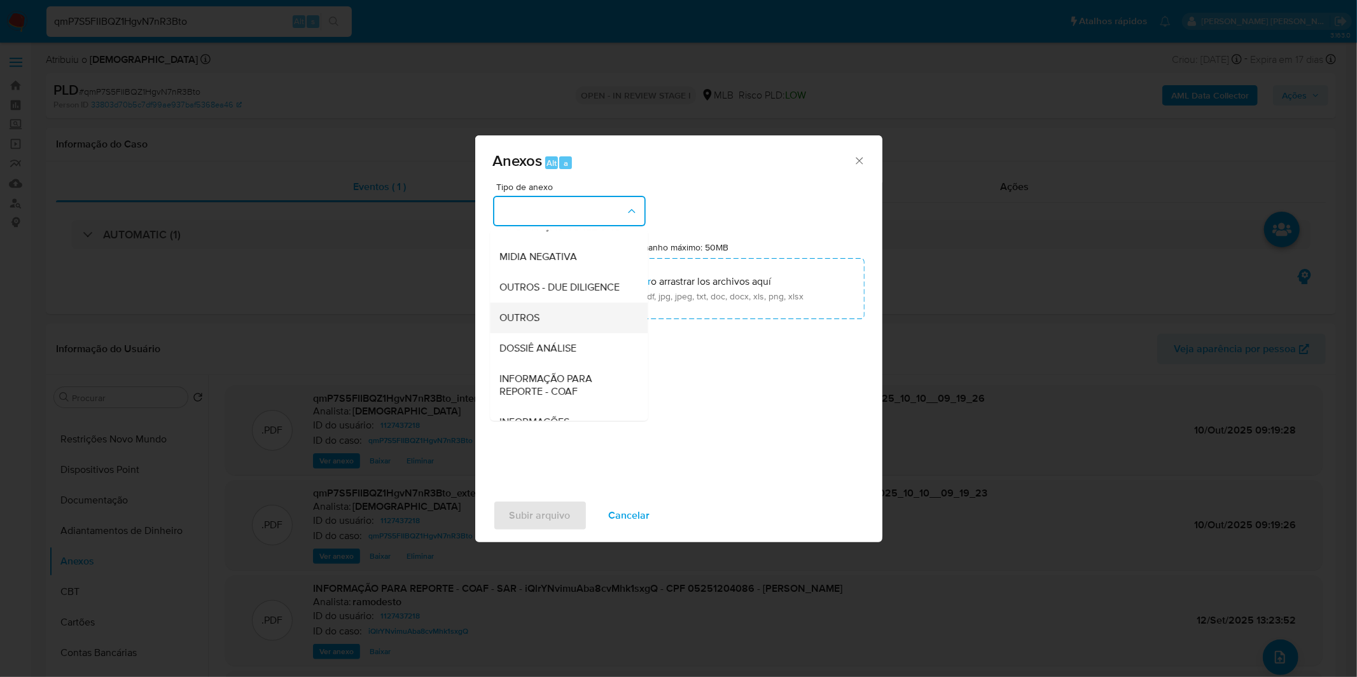
click at [560, 333] on div "OUTROS" at bounding box center [565, 318] width 130 height 31
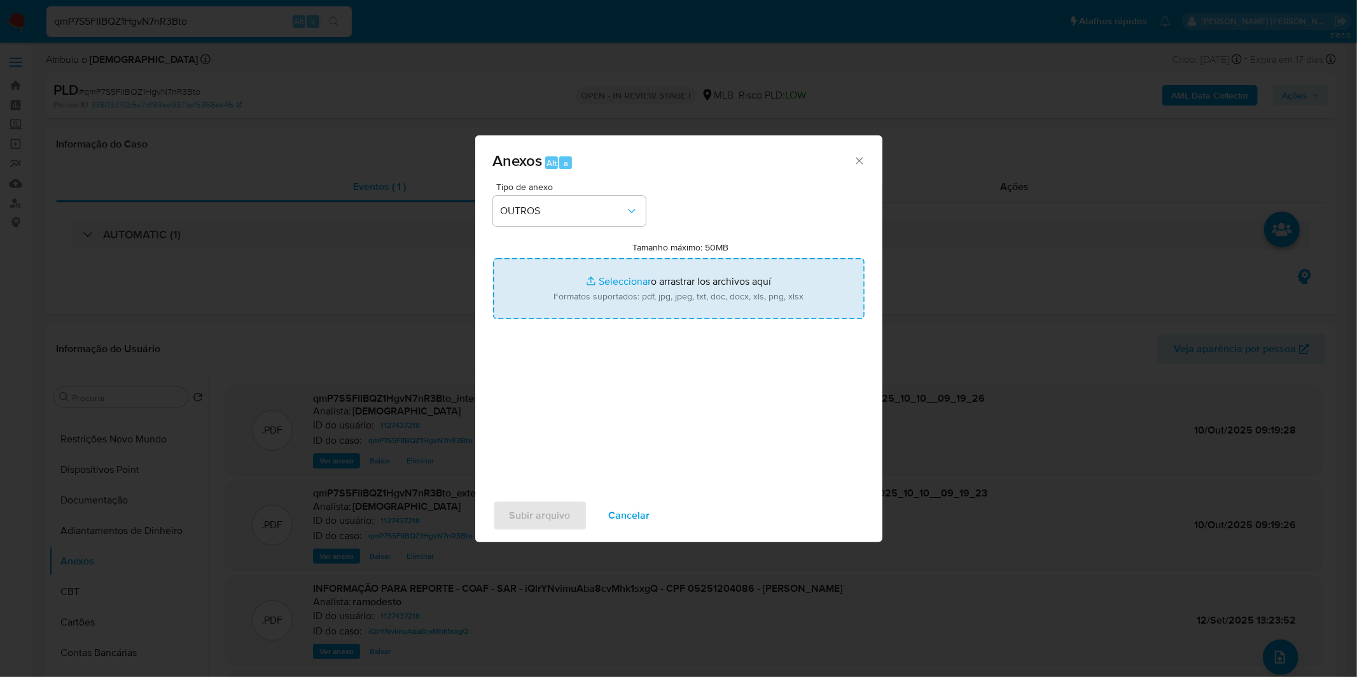
click at [589, 300] on input "Tamanho máximo: 50MB Seleccionar archivos" at bounding box center [678, 288] width 371 height 61
type input "C:\fakepath\DECLINIO - qmP7S5FIIBQZ1HgvN7nR3Bto - CPF 05251204086 - AUGUSTO KAE…"
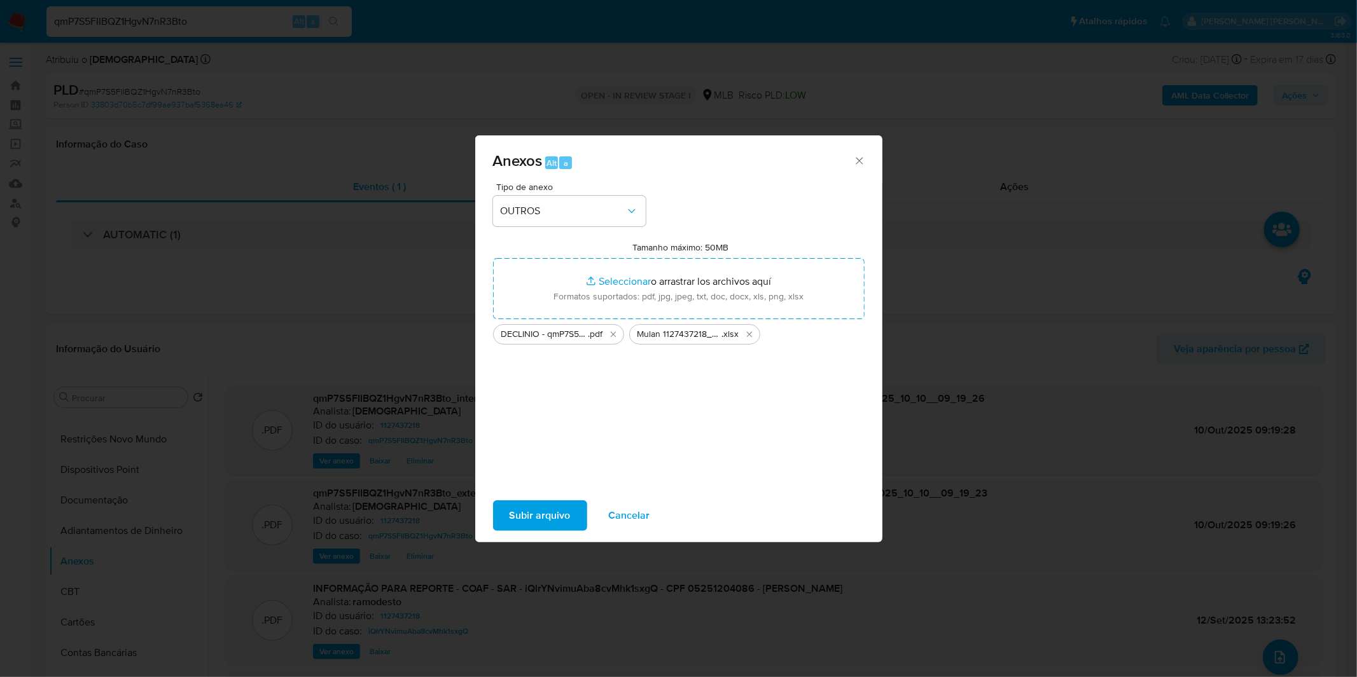
click at [560, 506] on span "Subir arquivo" at bounding box center [539, 516] width 61 height 28
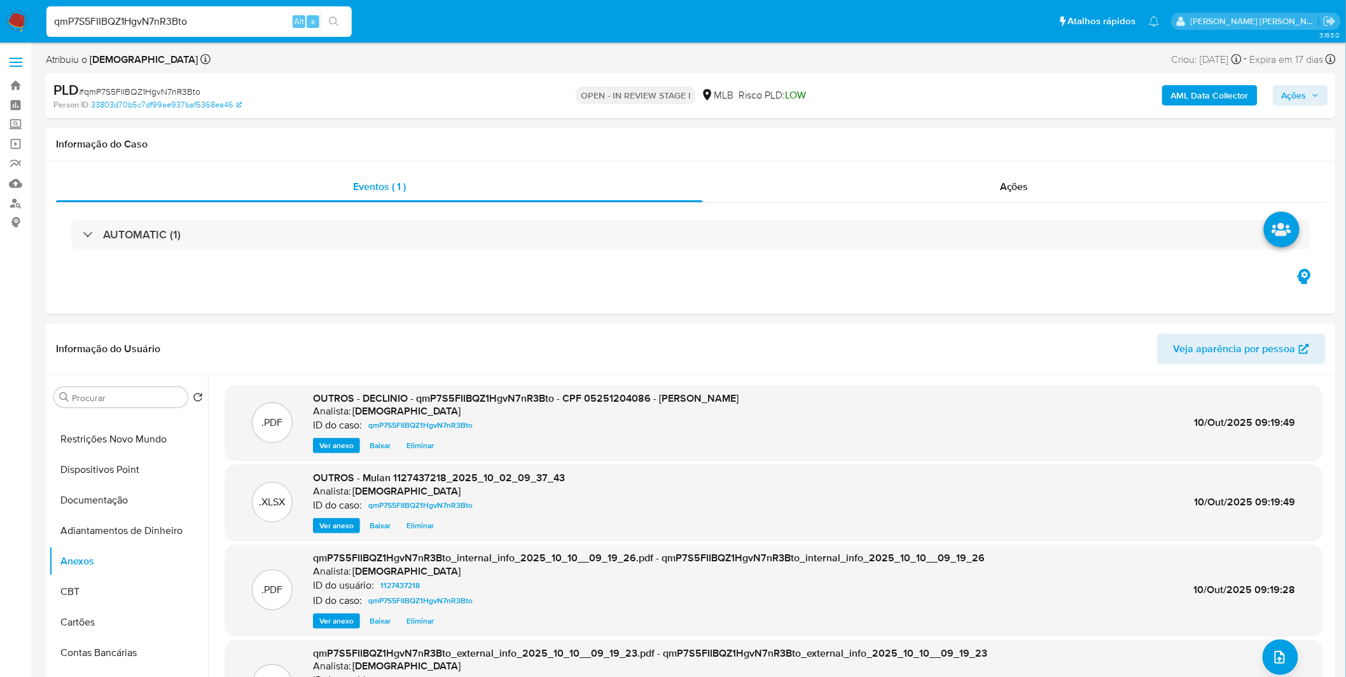
click at [1283, 92] on span "Ações" at bounding box center [1293, 95] width 25 height 20
click at [965, 132] on span "Resolução do caso" at bounding box center [931, 135] width 86 height 15
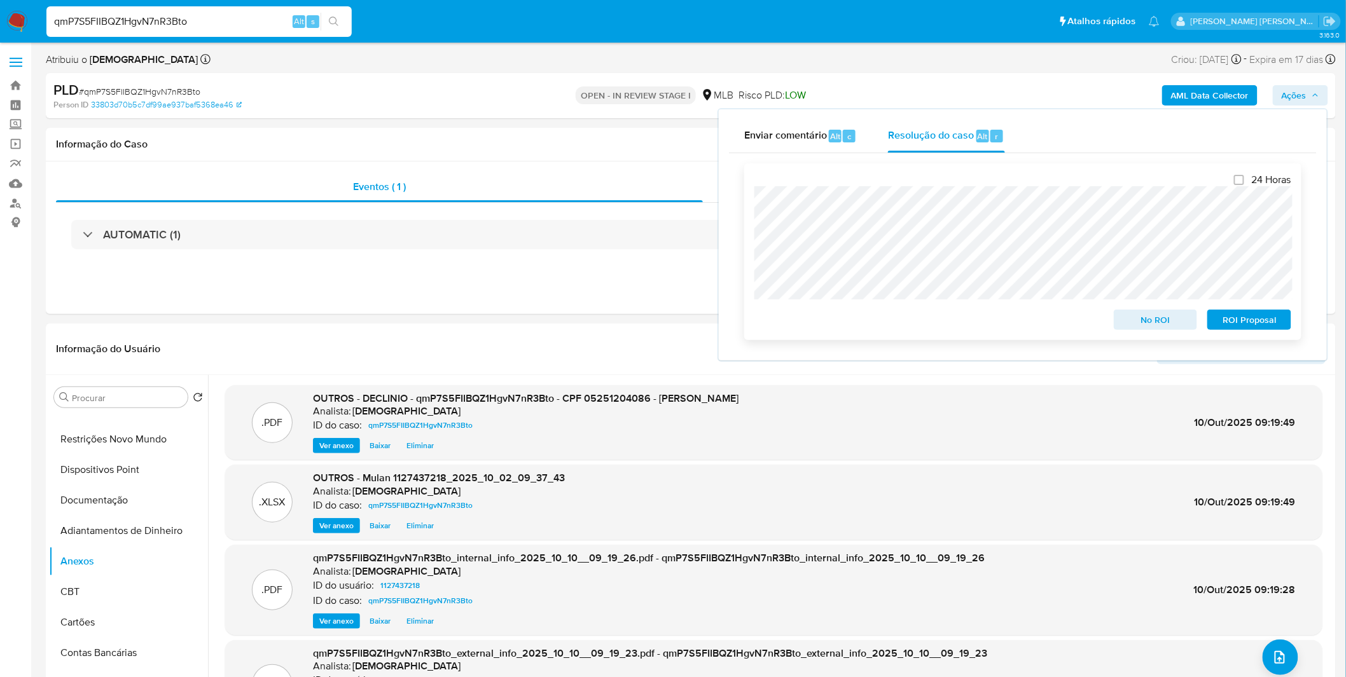
click at [1122, 319] on span "No ROI" at bounding box center [1155, 320] width 66 height 18
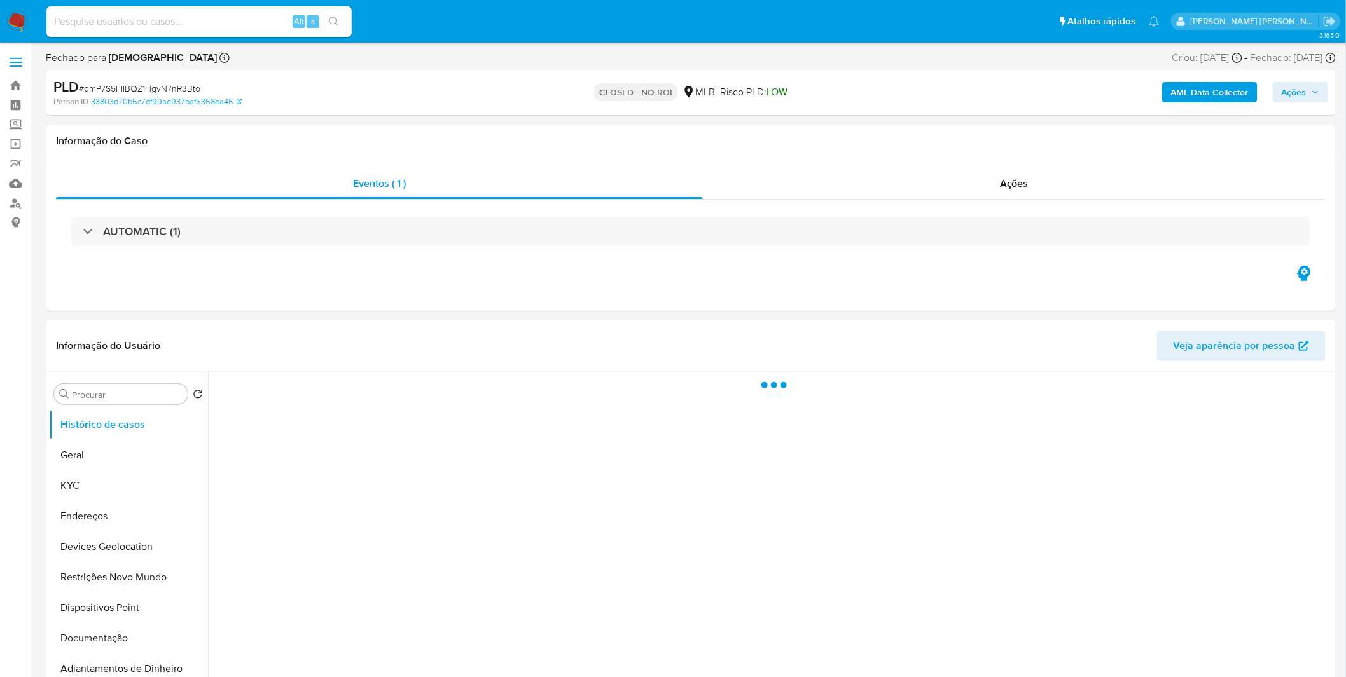
select select "10"
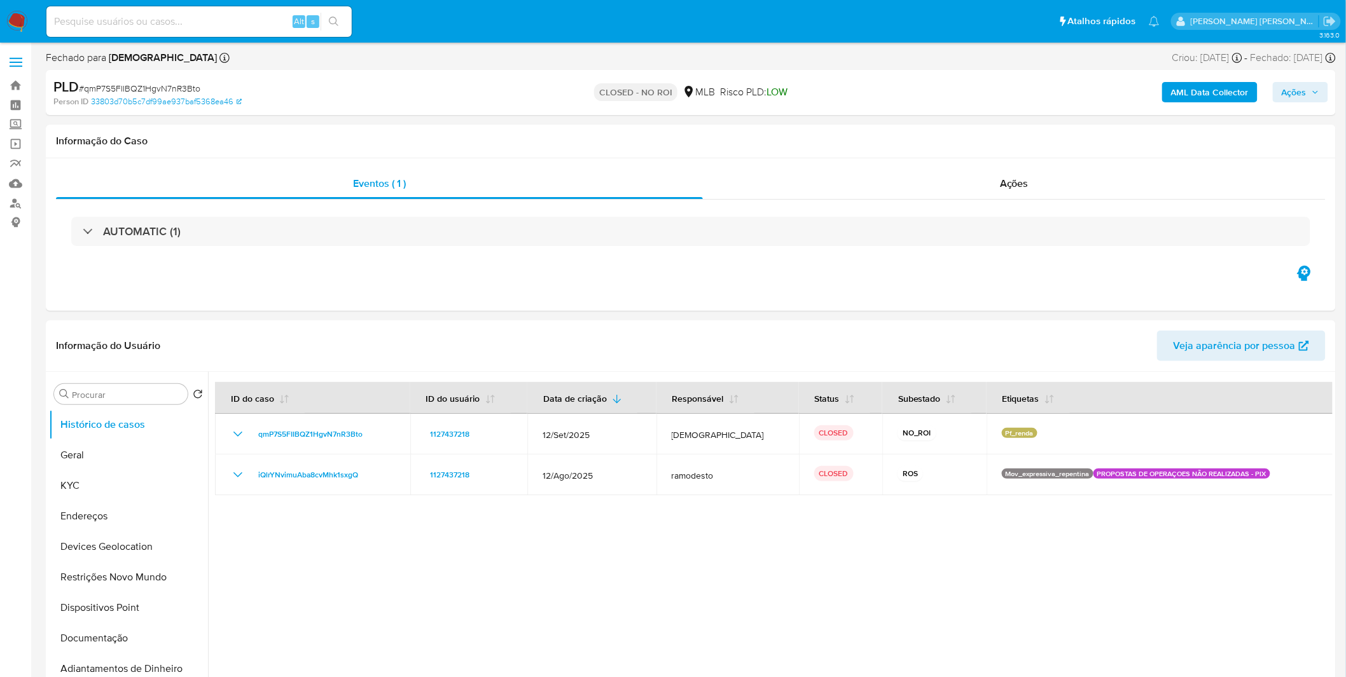
click at [20, 22] on img at bounding box center [17, 22] width 22 height 22
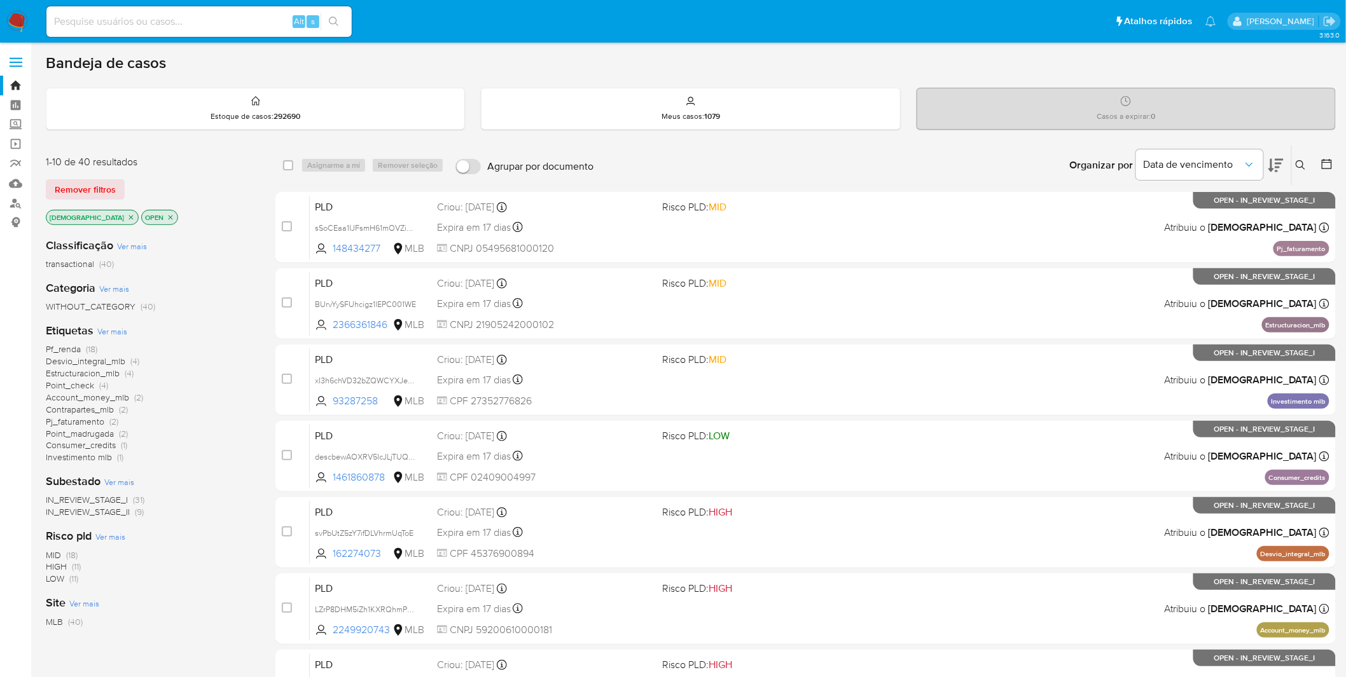
click at [11, 22] on img at bounding box center [17, 22] width 22 height 22
click at [128, 24] on input at bounding box center [198, 21] width 305 height 17
paste input "LSyf4pbmJFcFEf4S559N82XN"
type input "LSyf4pbmJFcFEf4S559N82XN"
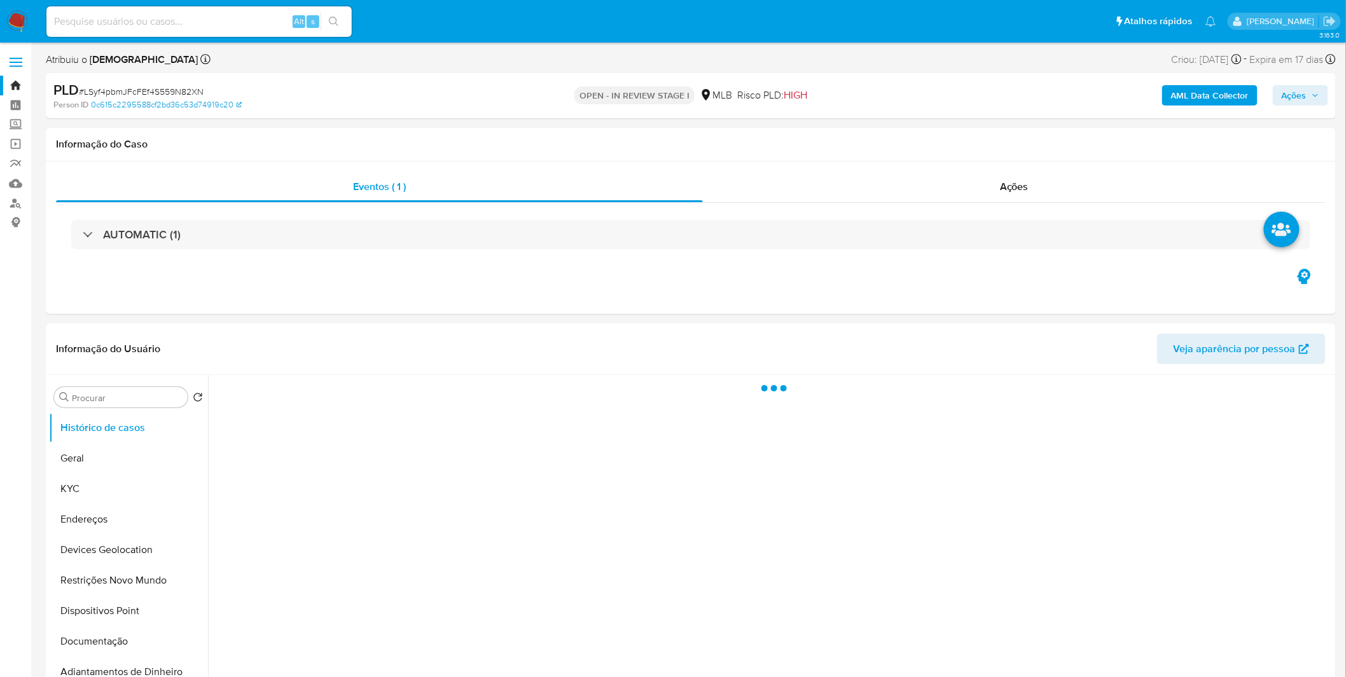
select select "10"
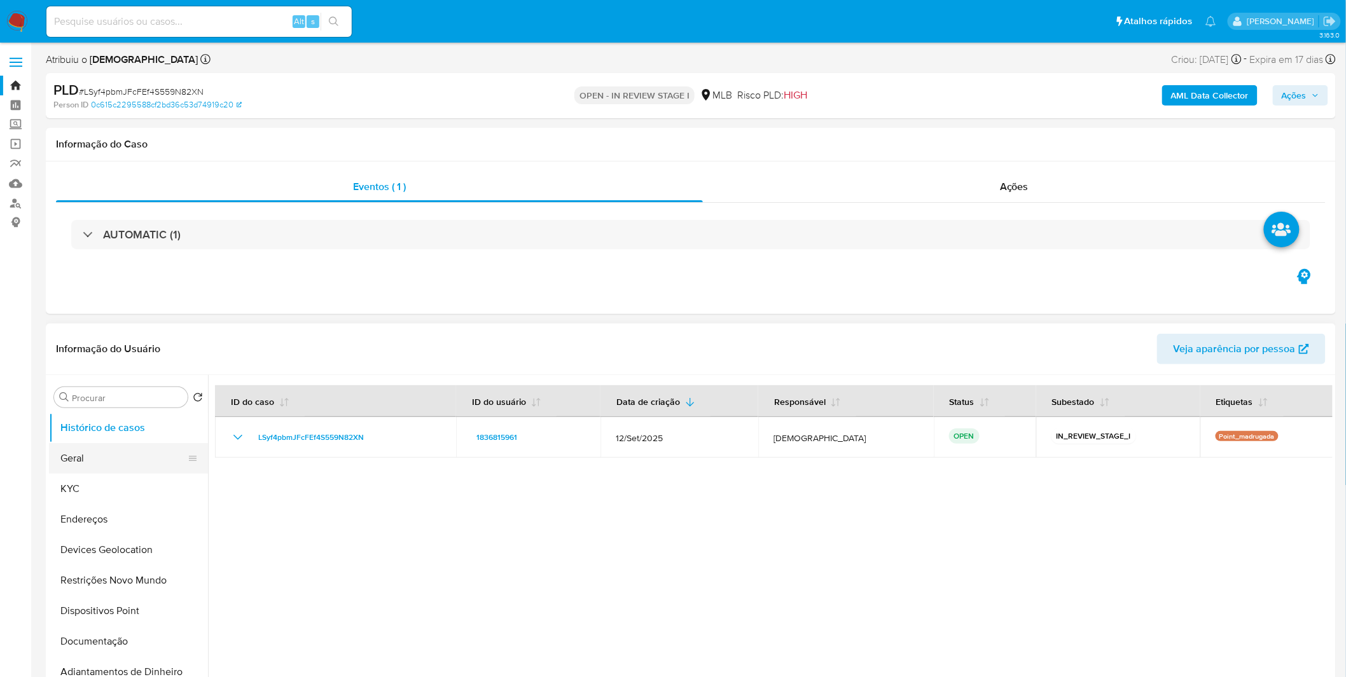
click at [129, 459] on button "Geral" at bounding box center [123, 458] width 149 height 31
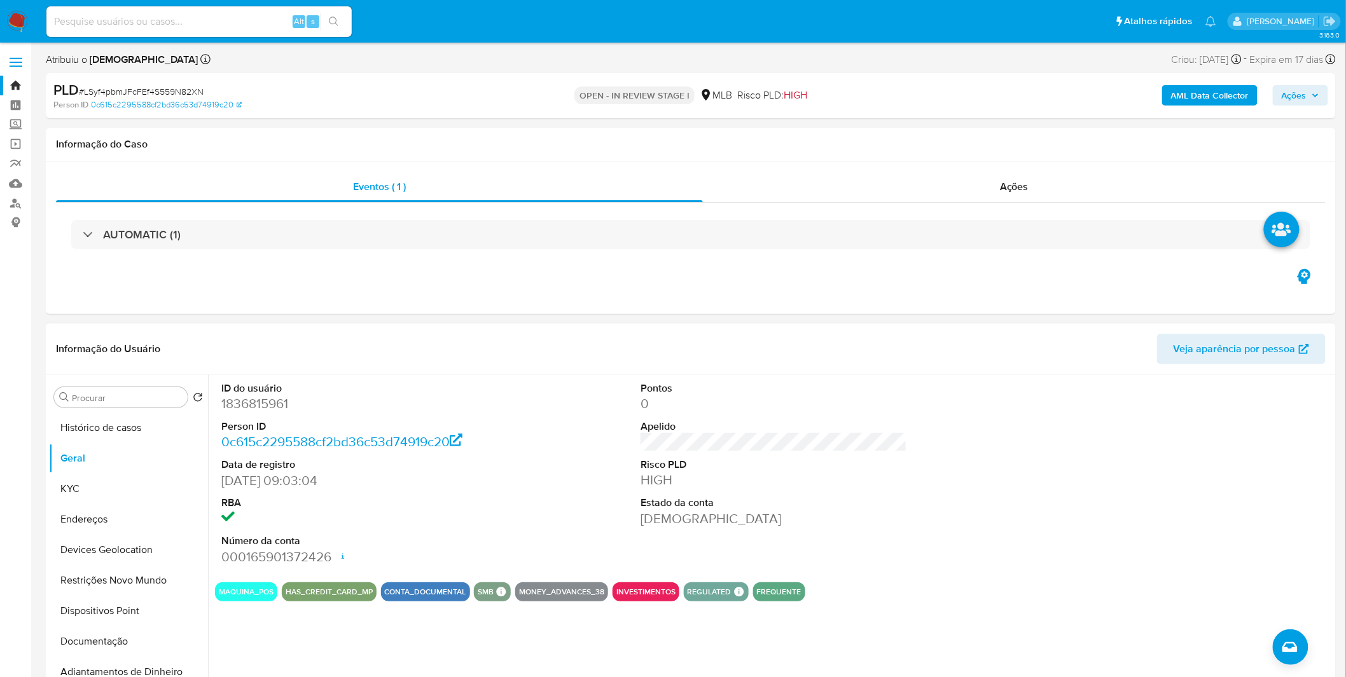
click at [371, 527] on dl "ID do usuário 1836815961 Person ID 0c615c2295588cf2bd36c53d74919c20 Data de reg…" at bounding box center [354, 474] width 266 height 184
click at [131, 636] on button "Documentação" at bounding box center [123, 641] width 149 height 31
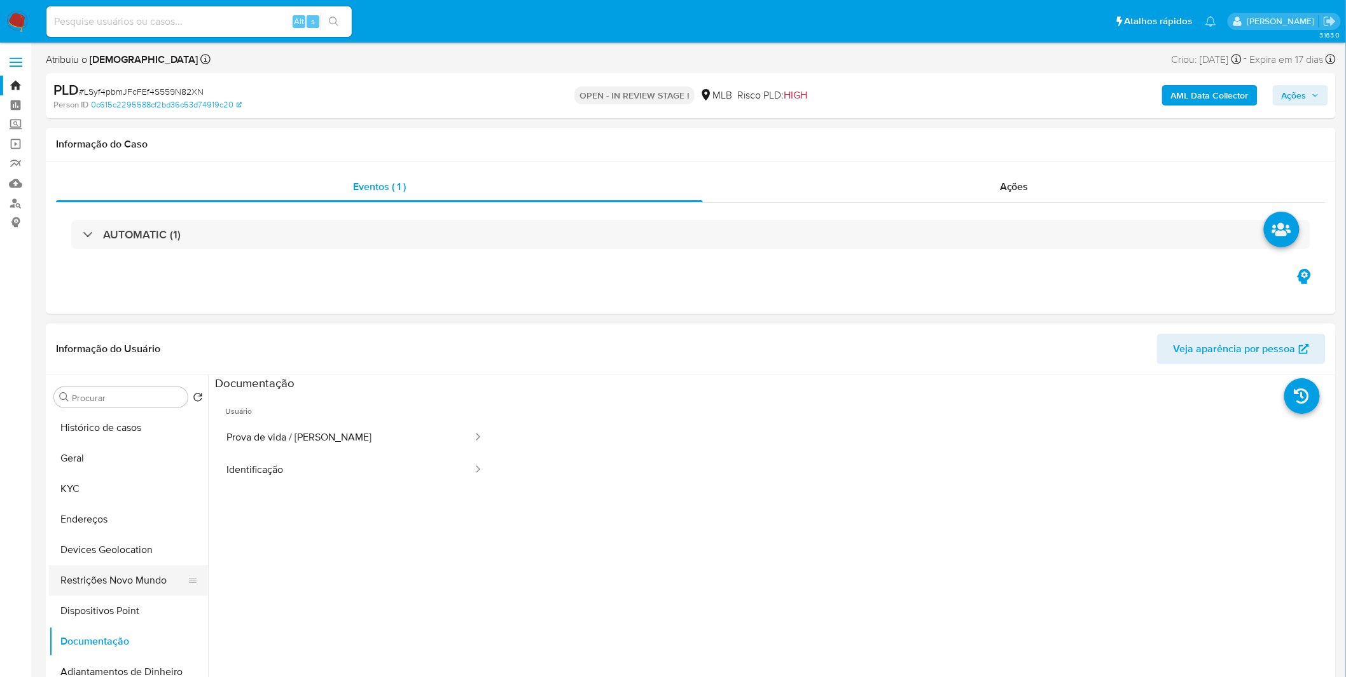
click at [138, 579] on button "Restrições Novo Mundo" at bounding box center [123, 580] width 149 height 31
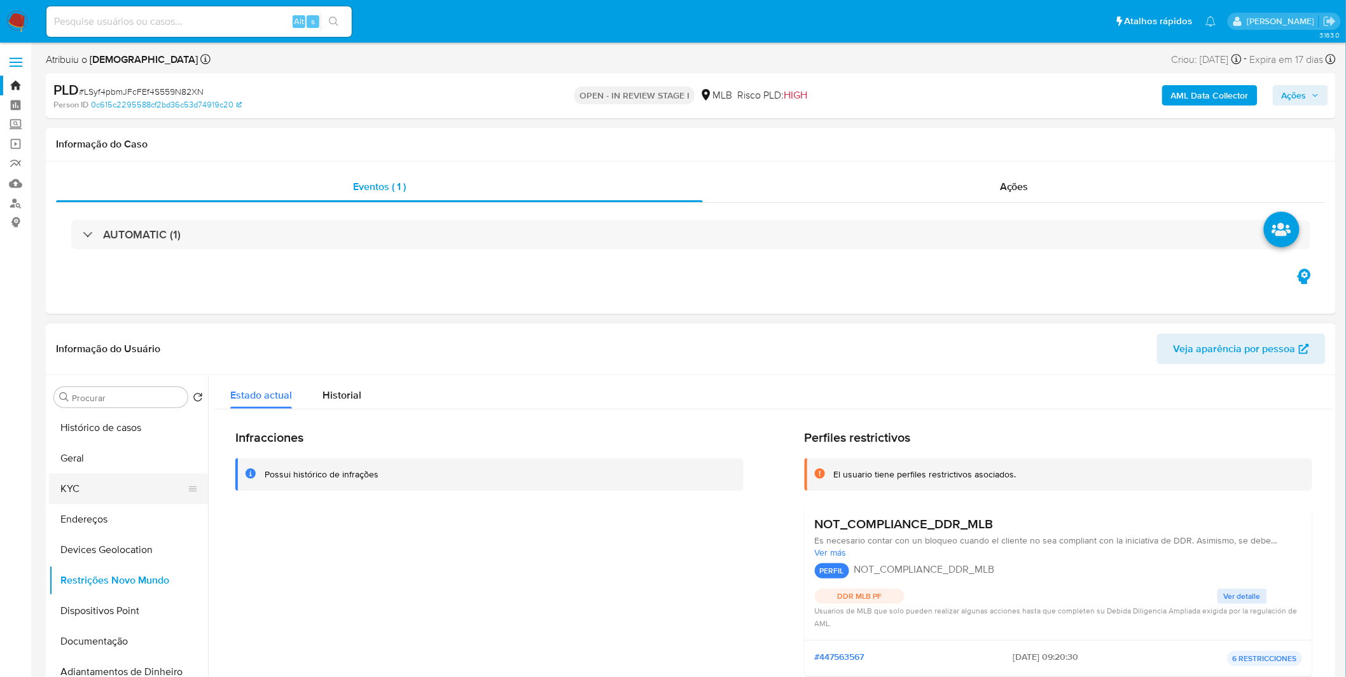
click at [118, 478] on button "KYC" at bounding box center [123, 489] width 149 height 31
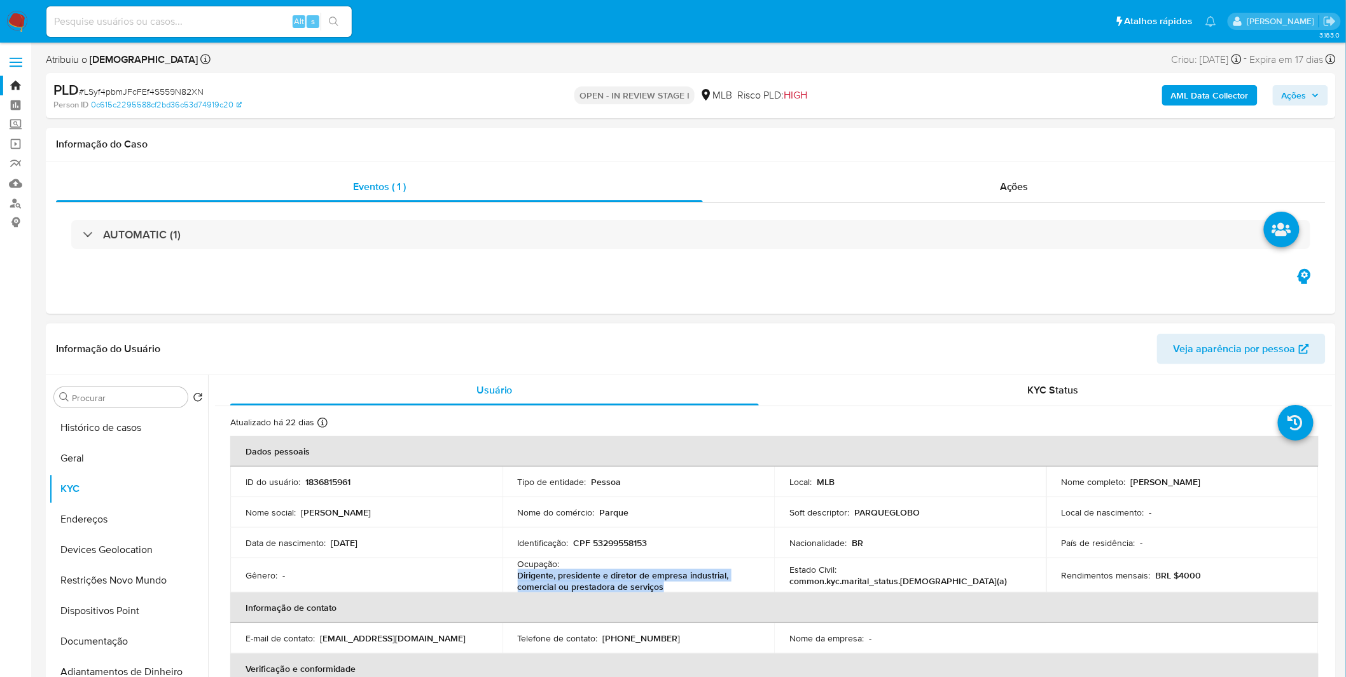
drag, startPoint x: 675, startPoint y: 590, endPoint x: 515, endPoint y: 579, distance: 160.0
click at [515, 579] on td "Ocupação : Dirigente, presidente e diretor de empresa industrial, comercial ou …" at bounding box center [638, 575] width 272 height 34
copy p "Dirigente, presidente e diretor de empresa industrial, comercial ou prestadora …"
click at [103, 592] on button "Restrições Novo Mundo" at bounding box center [123, 580] width 149 height 31
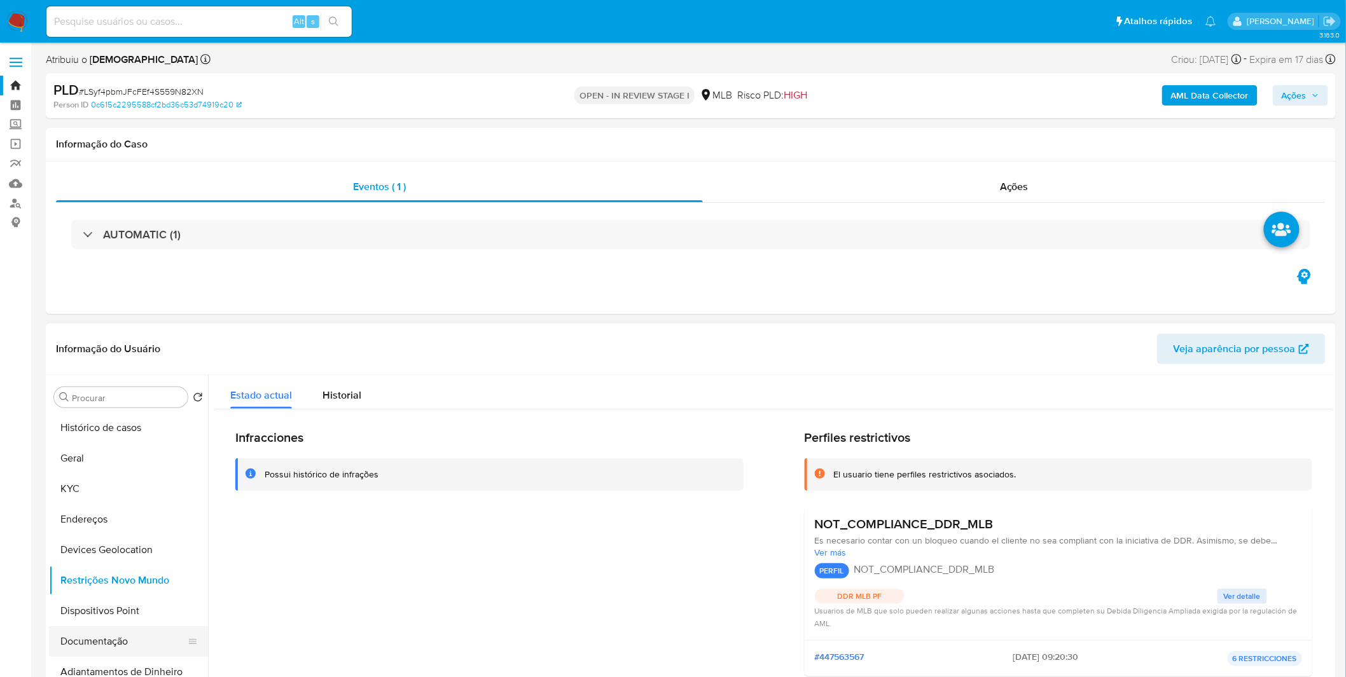
click at [79, 650] on button "Documentação" at bounding box center [123, 641] width 149 height 31
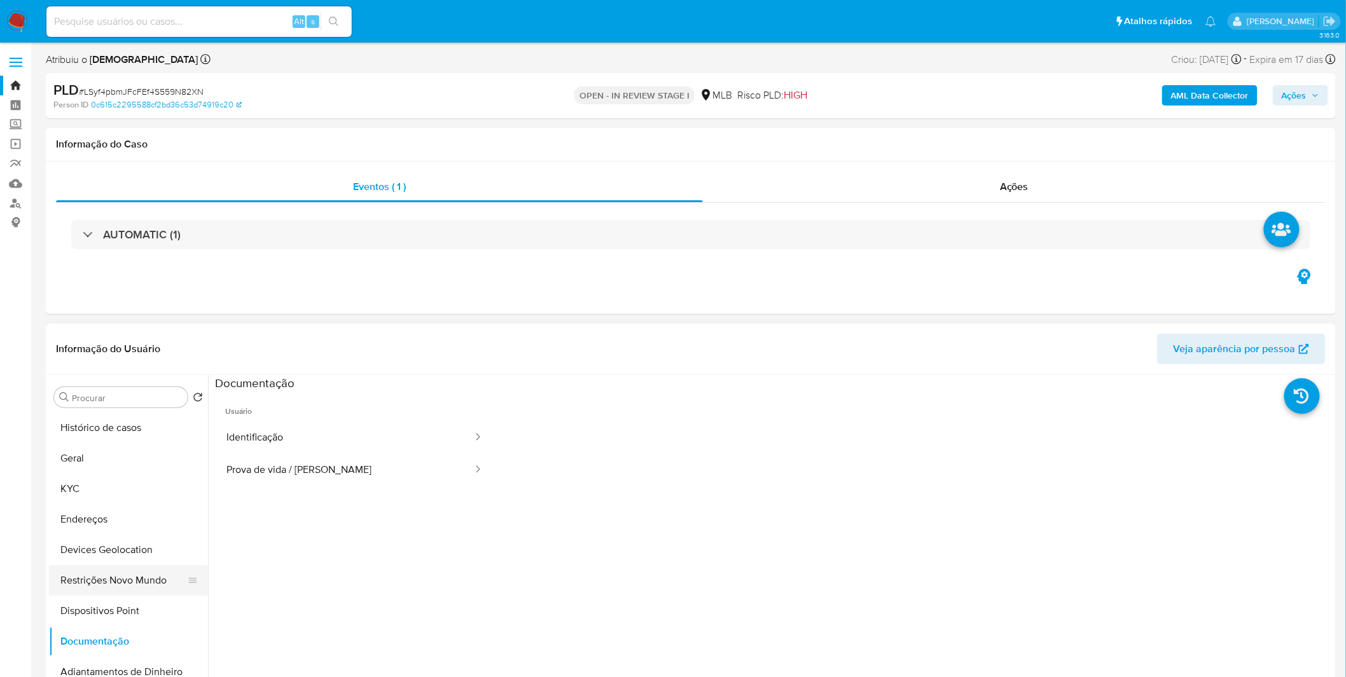
click at [105, 580] on button "Restrições Novo Mundo" at bounding box center [123, 580] width 149 height 31
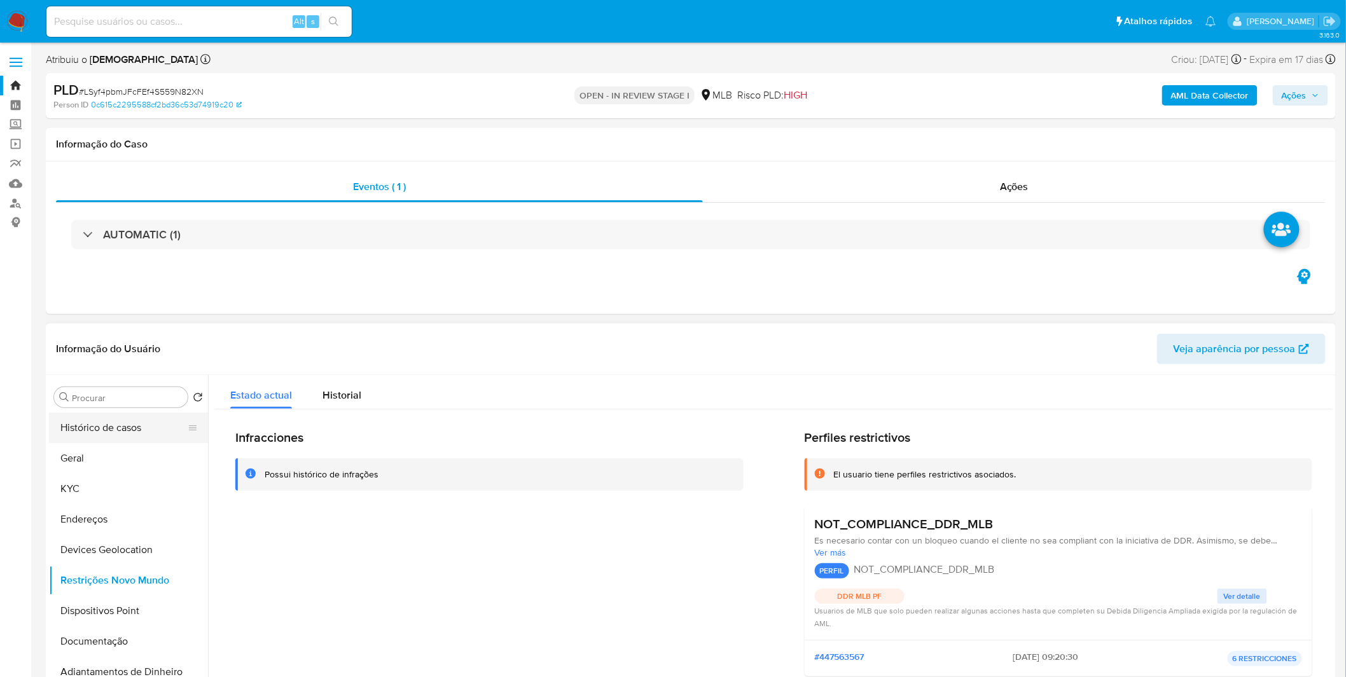
click at [57, 423] on button "Histórico de casos" at bounding box center [123, 428] width 149 height 31
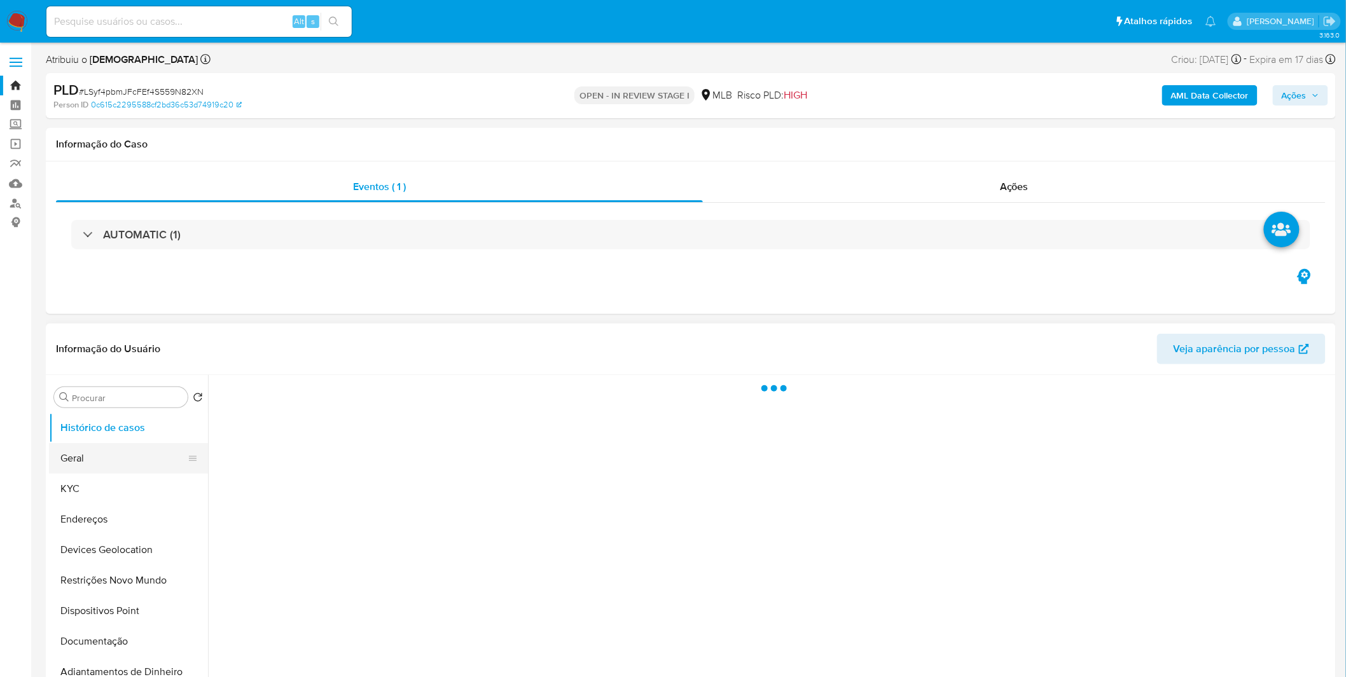
click at [74, 455] on button "Geral" at bounding box center [123, 458] width 149 height 31
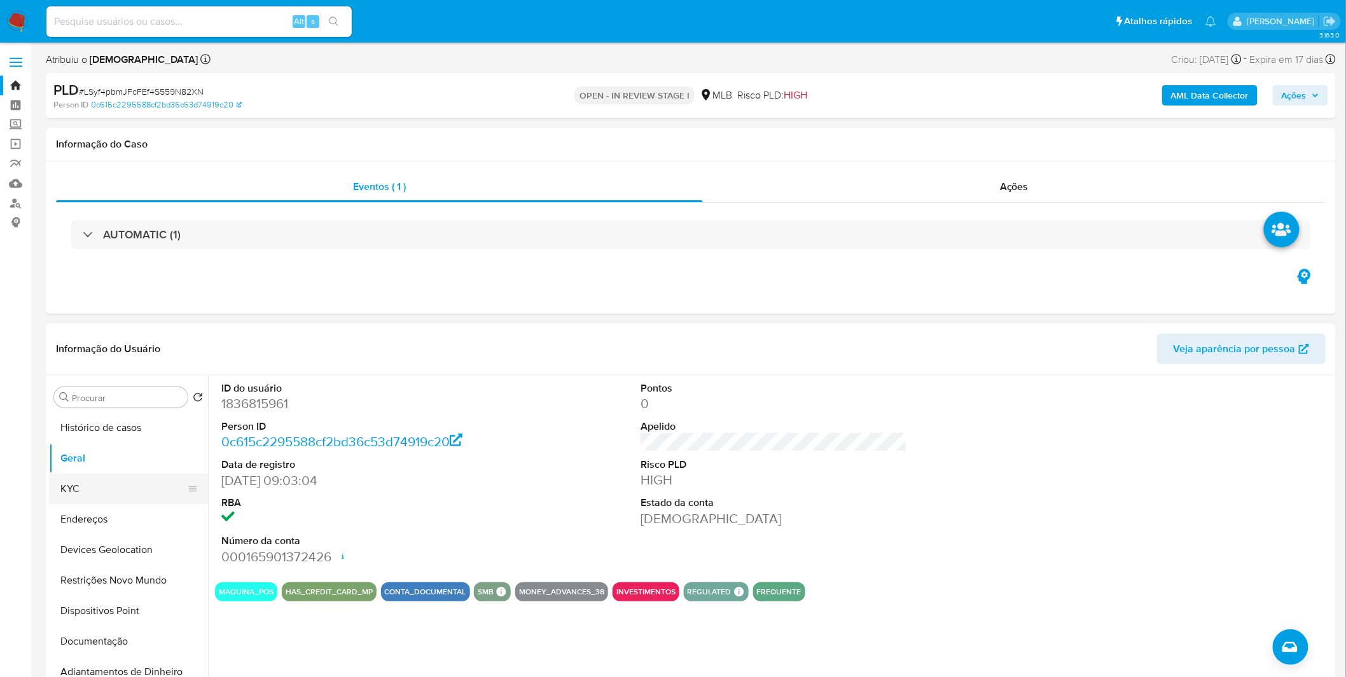
click at [99, 490] on button "KYC" at bounding box center [123, 489] width 149 height 31
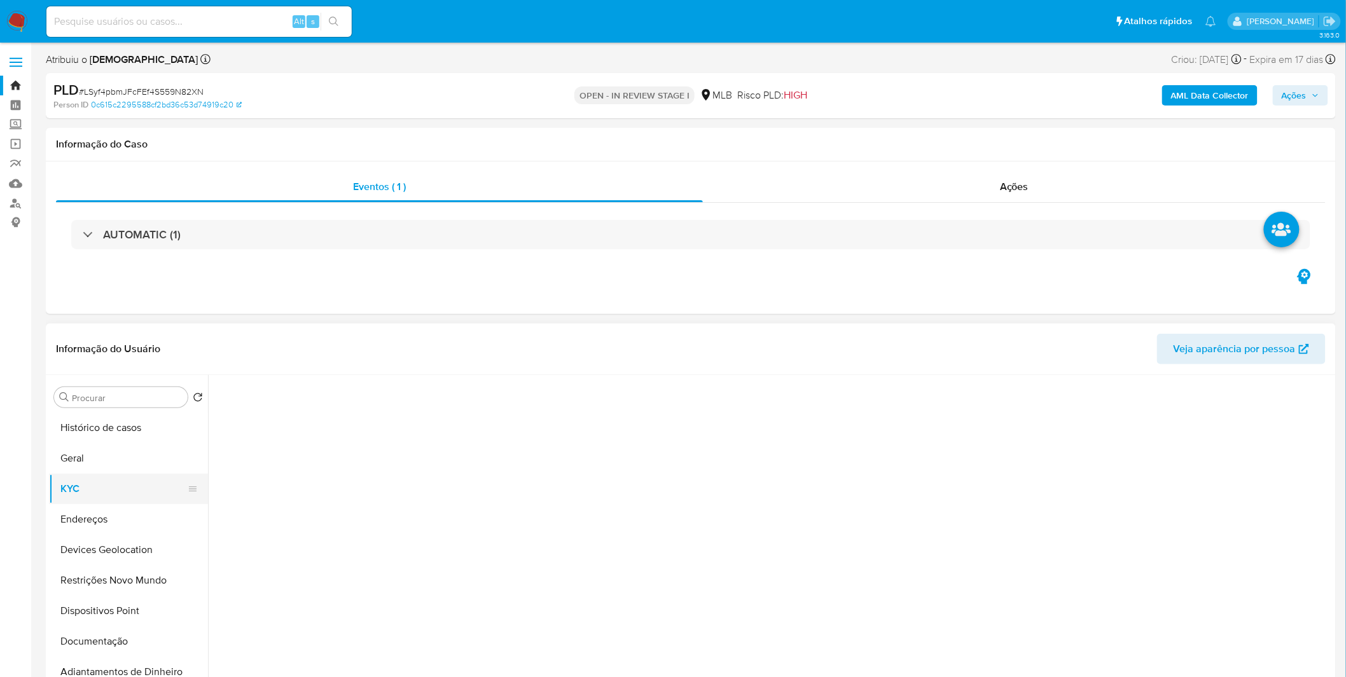
click at [99, 490] on button "KYC" at bounding box center [123, 489] width 149 height 31
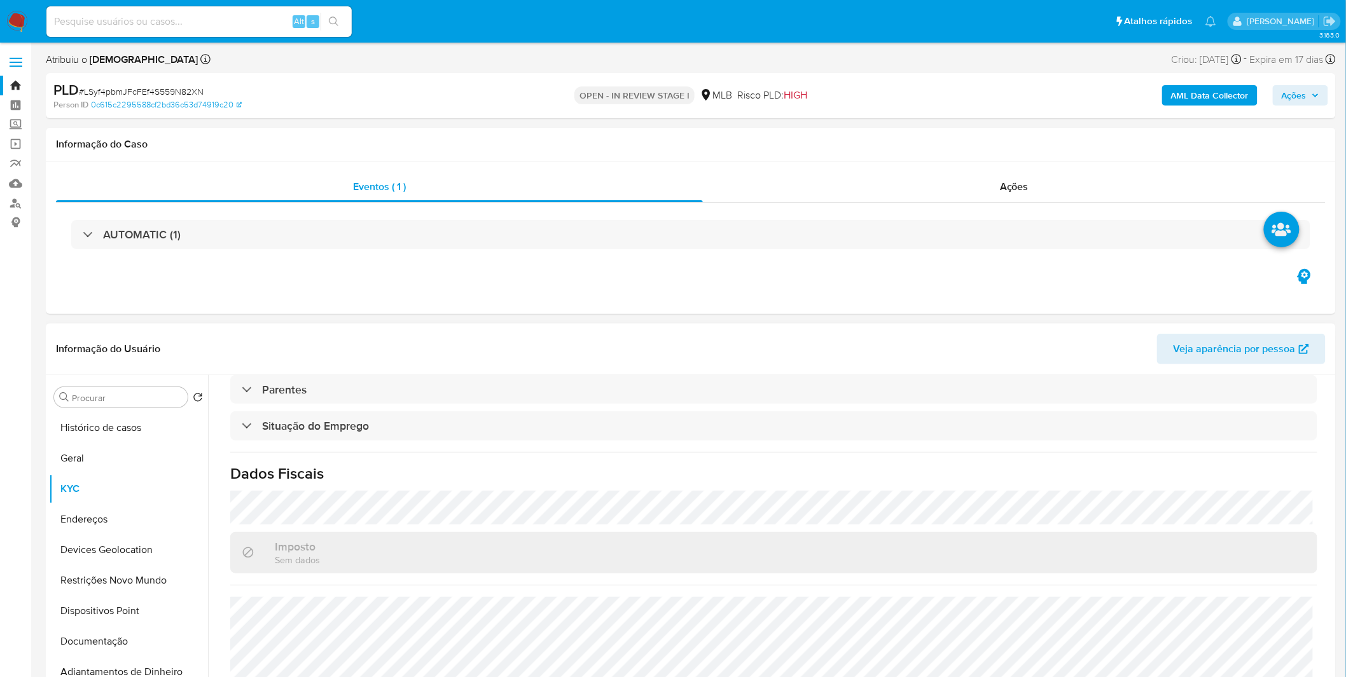
scroll to position [533, 0]
click at [131, 506] on button "Endereços" at bounding box center [123, 519] width 149 height 31
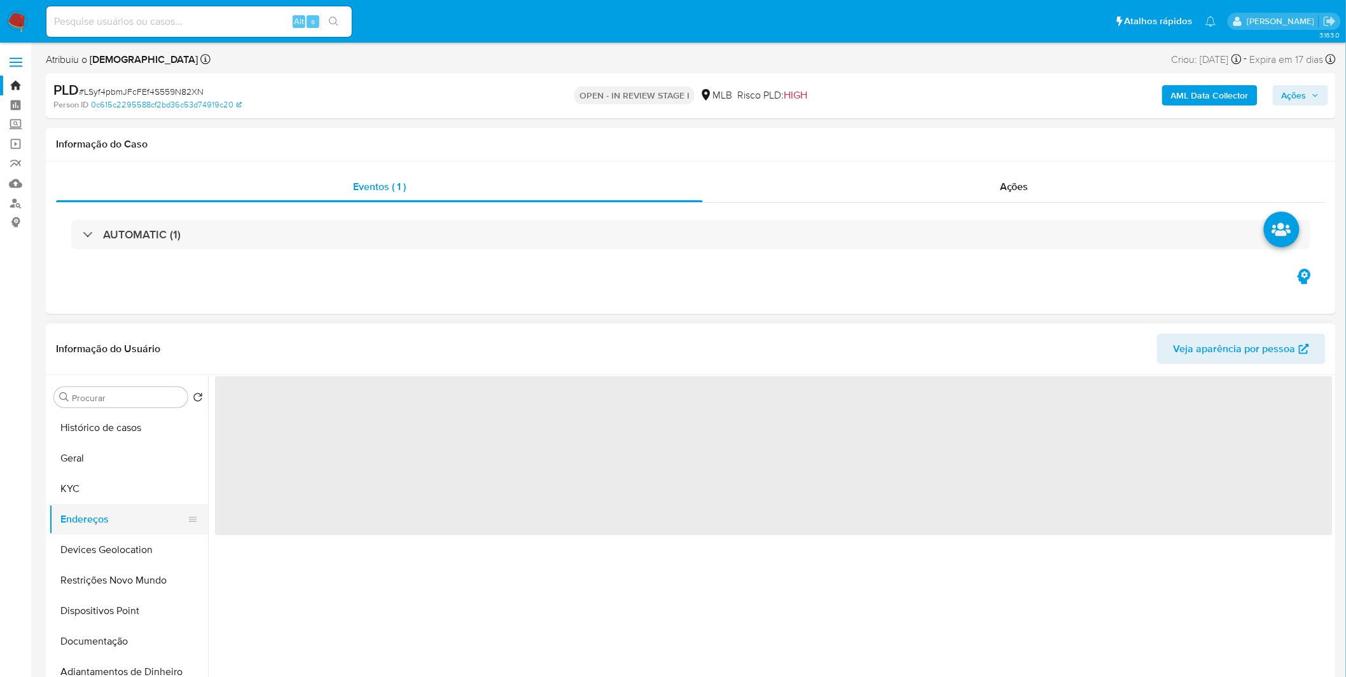
scroll to position [0, 0]
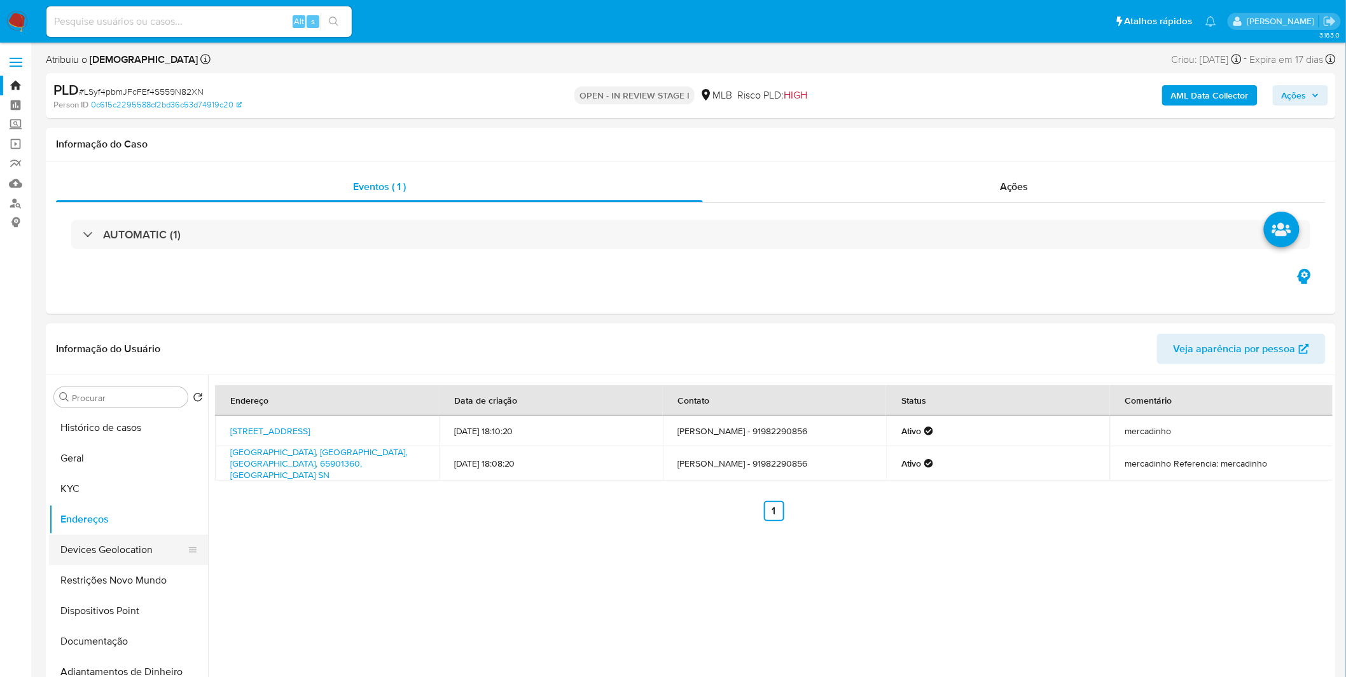
click at [68, 551] on button "Devices Geolocation" at bounding box center [123, 550] width 149 height 31
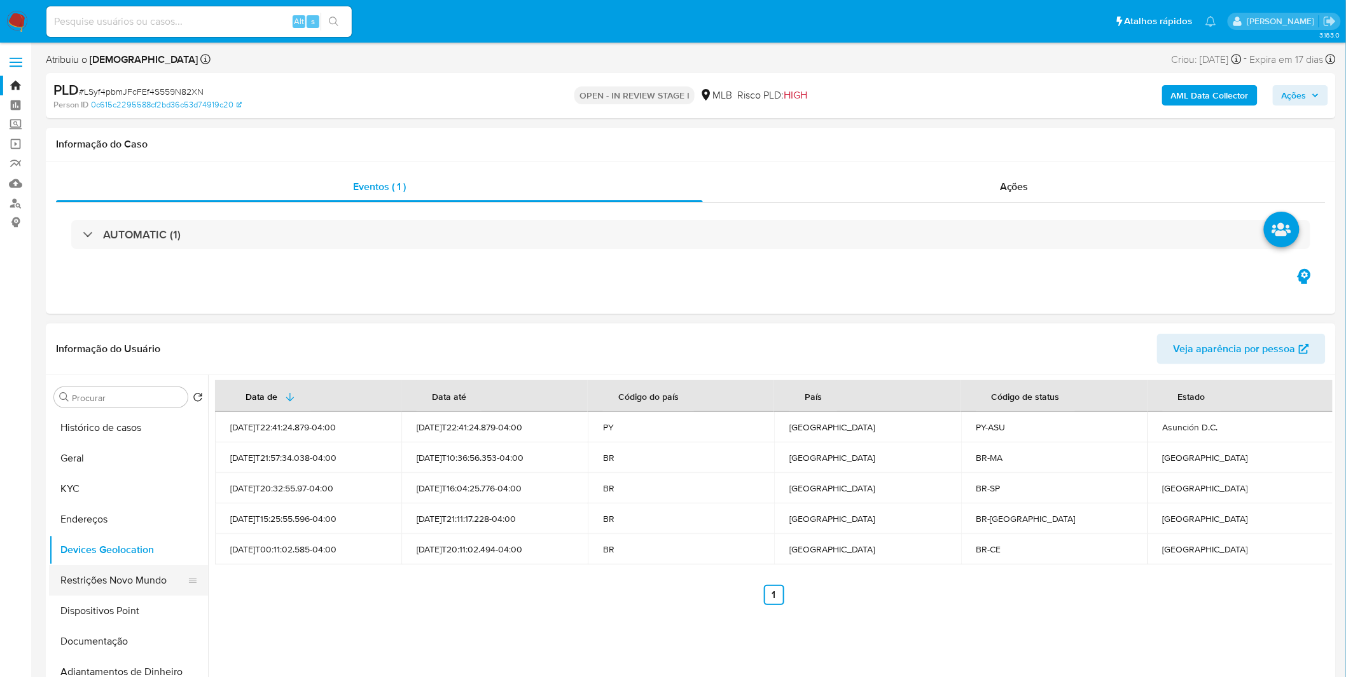
click at [85, 581] on button "Restrições Novo Mundo" at bounding box center [123, 580] width 149 height 31
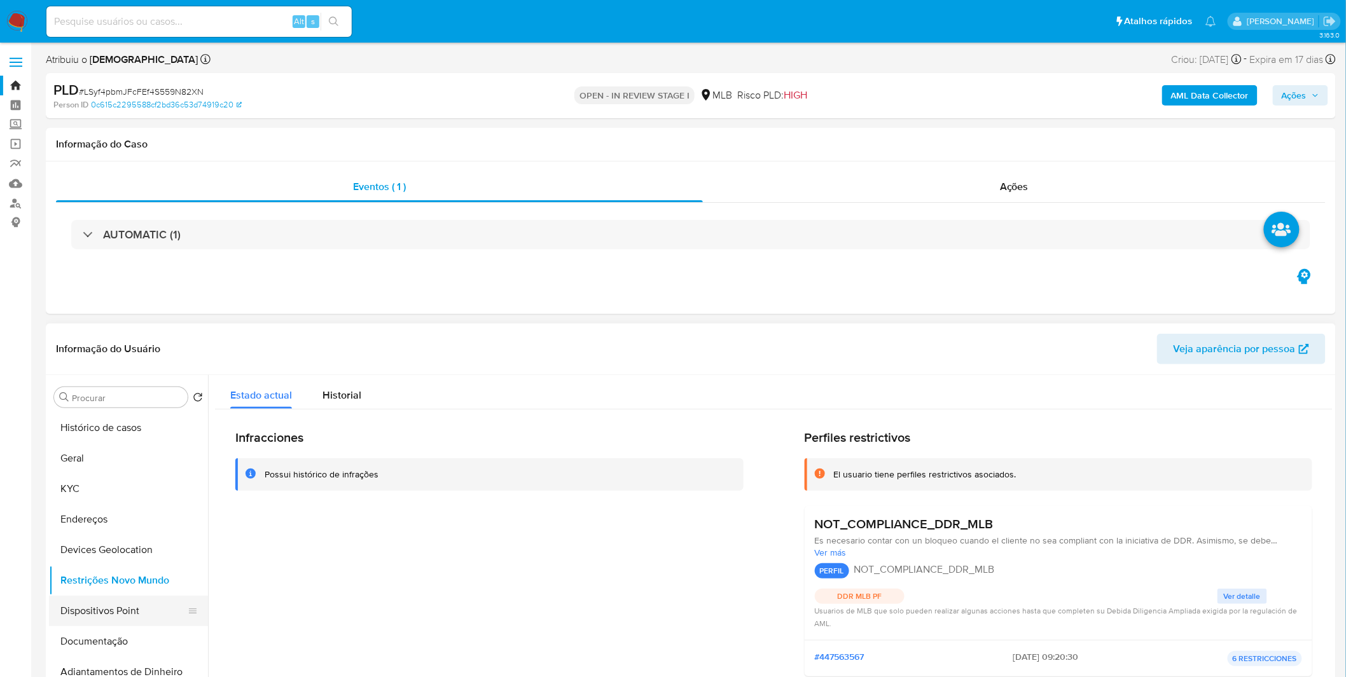
click at [86, 626] on button "Dispositivos Point" at bounding box center [123, 611] width 149 height 31
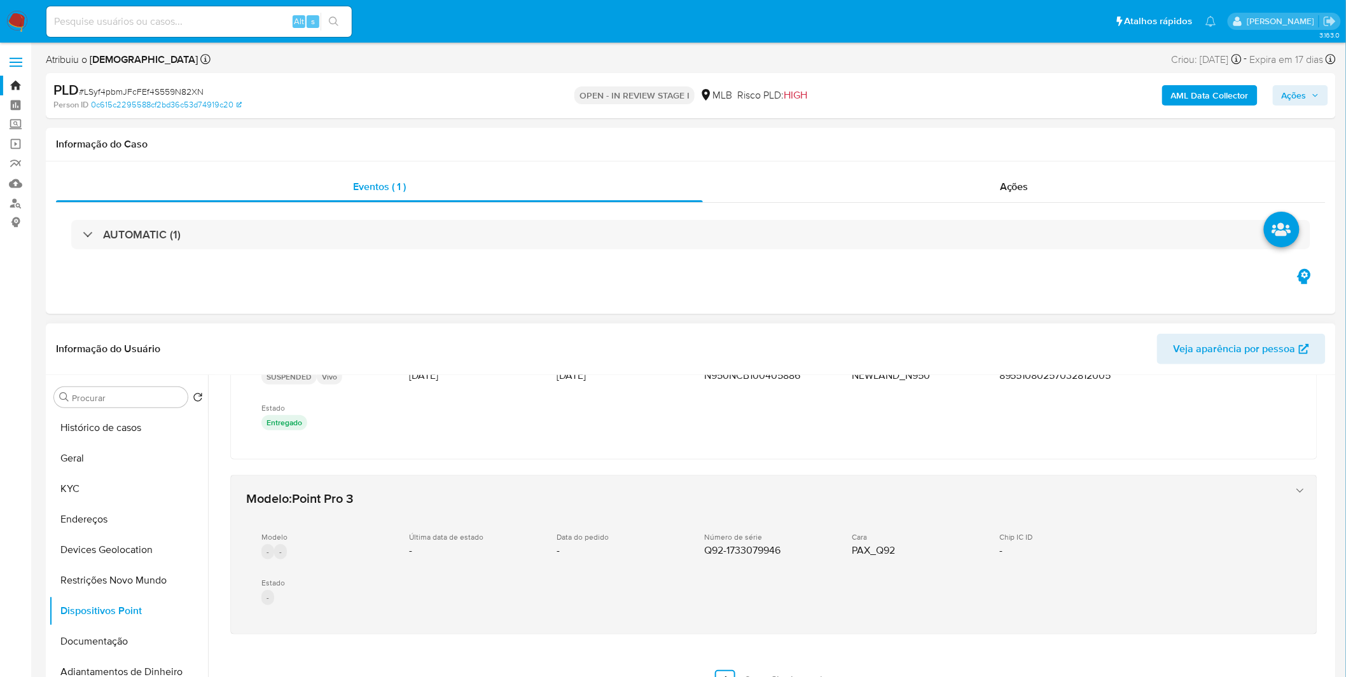
scroll to position [623, 0]
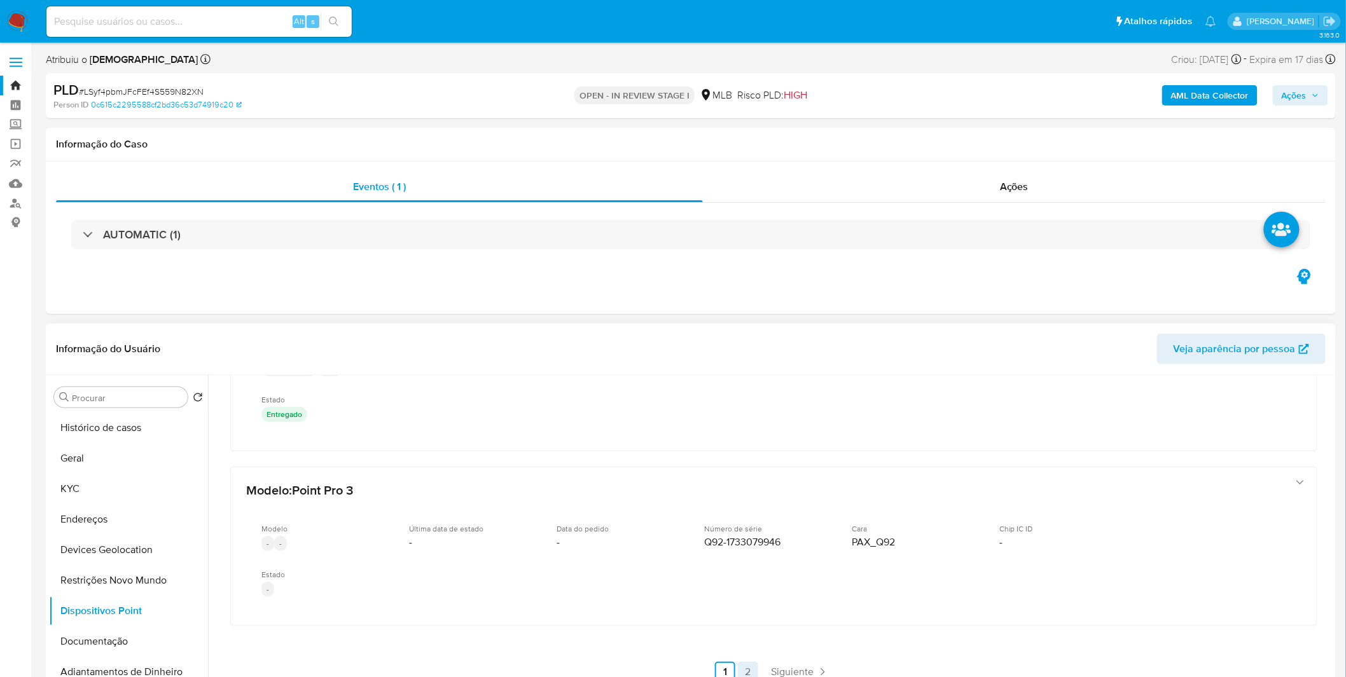
click at [744, 662] on link "2" at bounding box center [748, 672] width 20 height 20
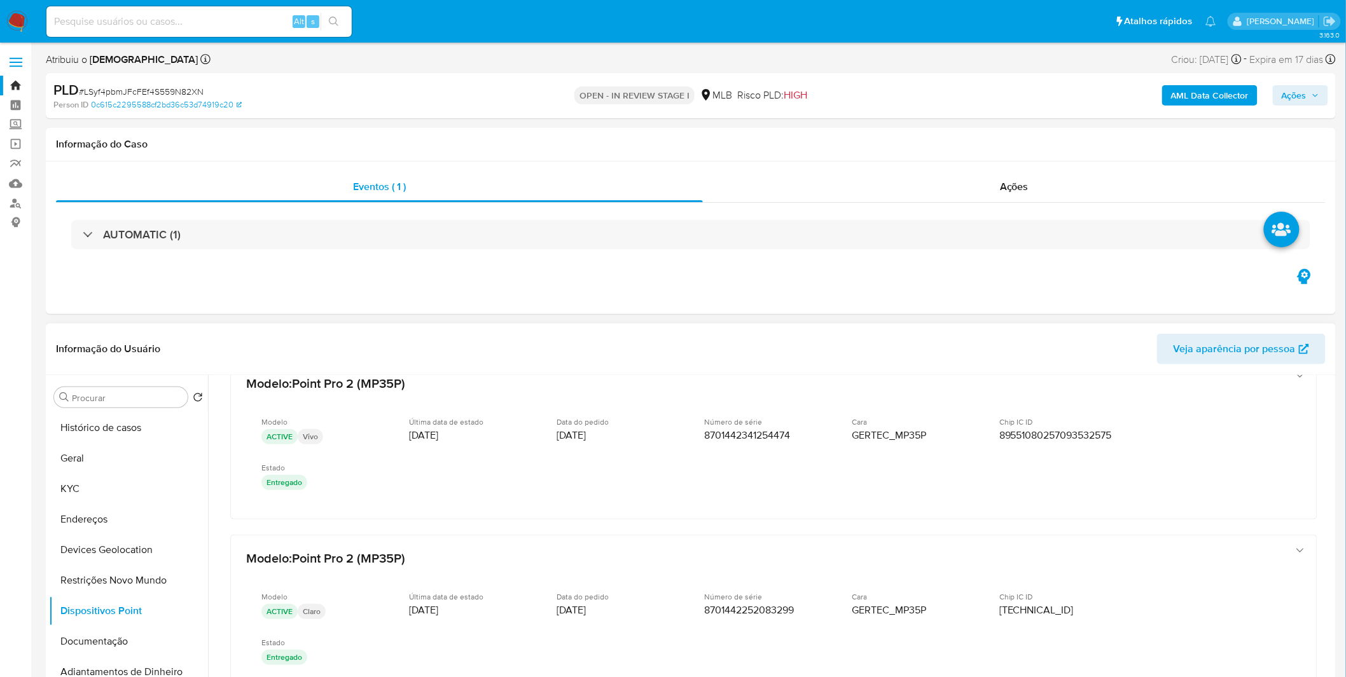
scroll to position [201, 0]
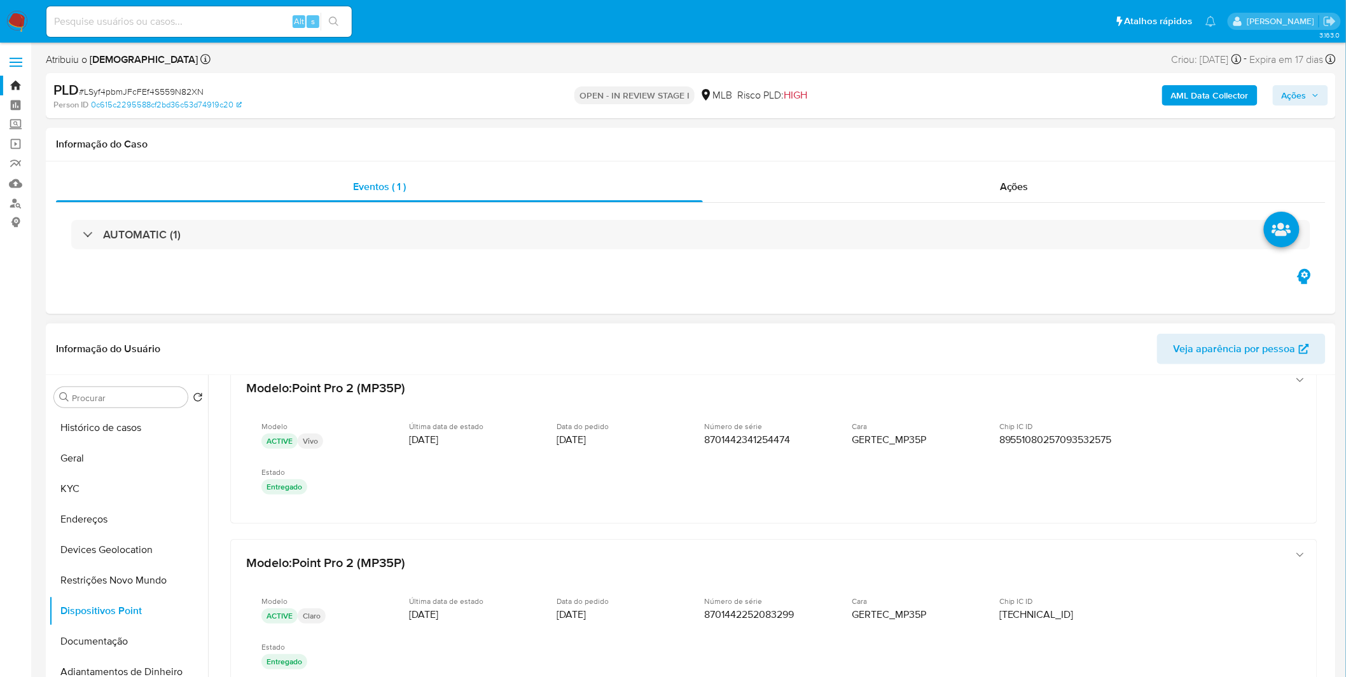
click at [1334, 577] on div "Procurar Retornar ao pedido padrão Histórico de casos Geral KYC Endereços Devic…" at bounding box center [691, 538] width 1290 height 326
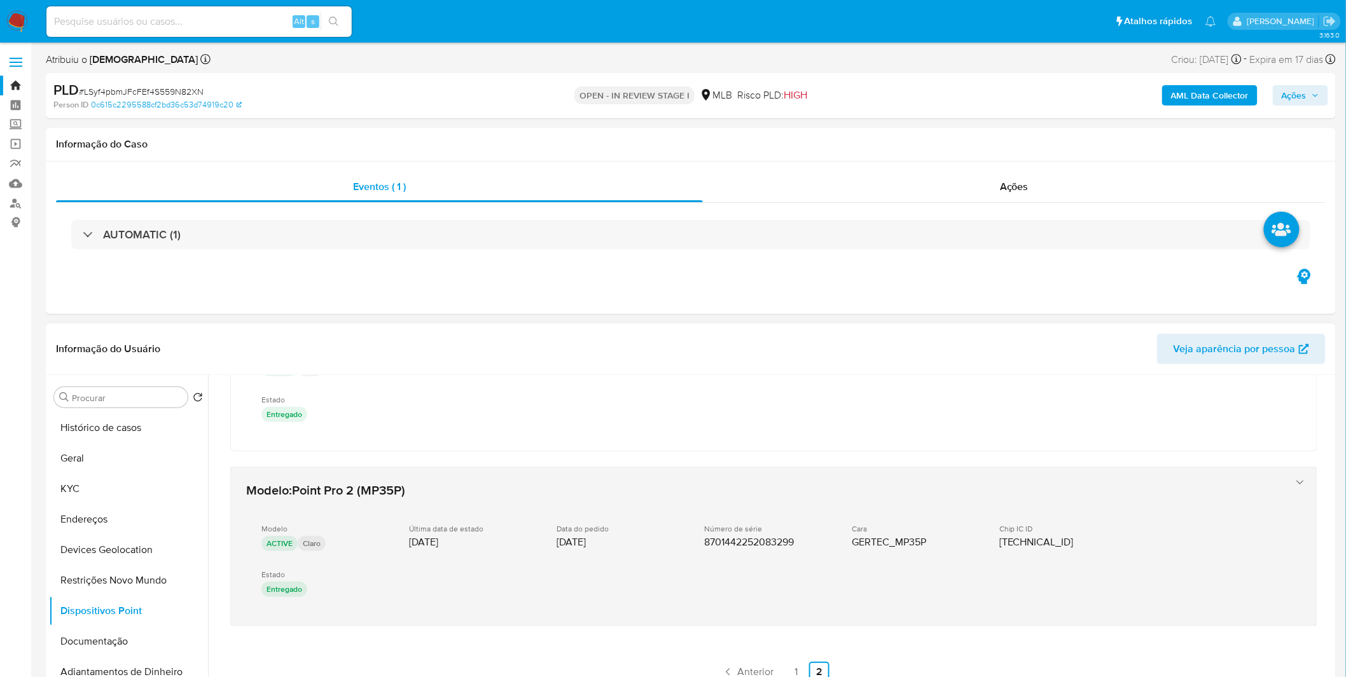
scroll to position [275, 0]
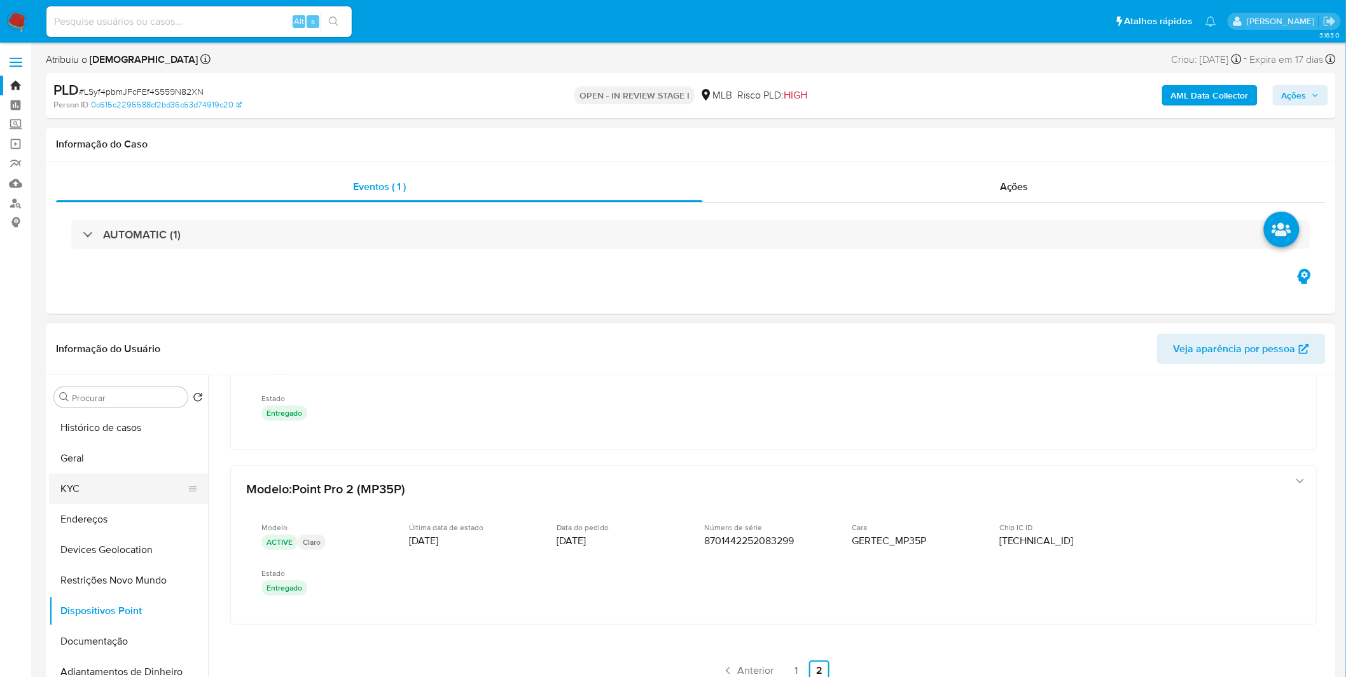
click at [134, 494] on button "KYC" at bounding box center [123, 489] width 149 height 31
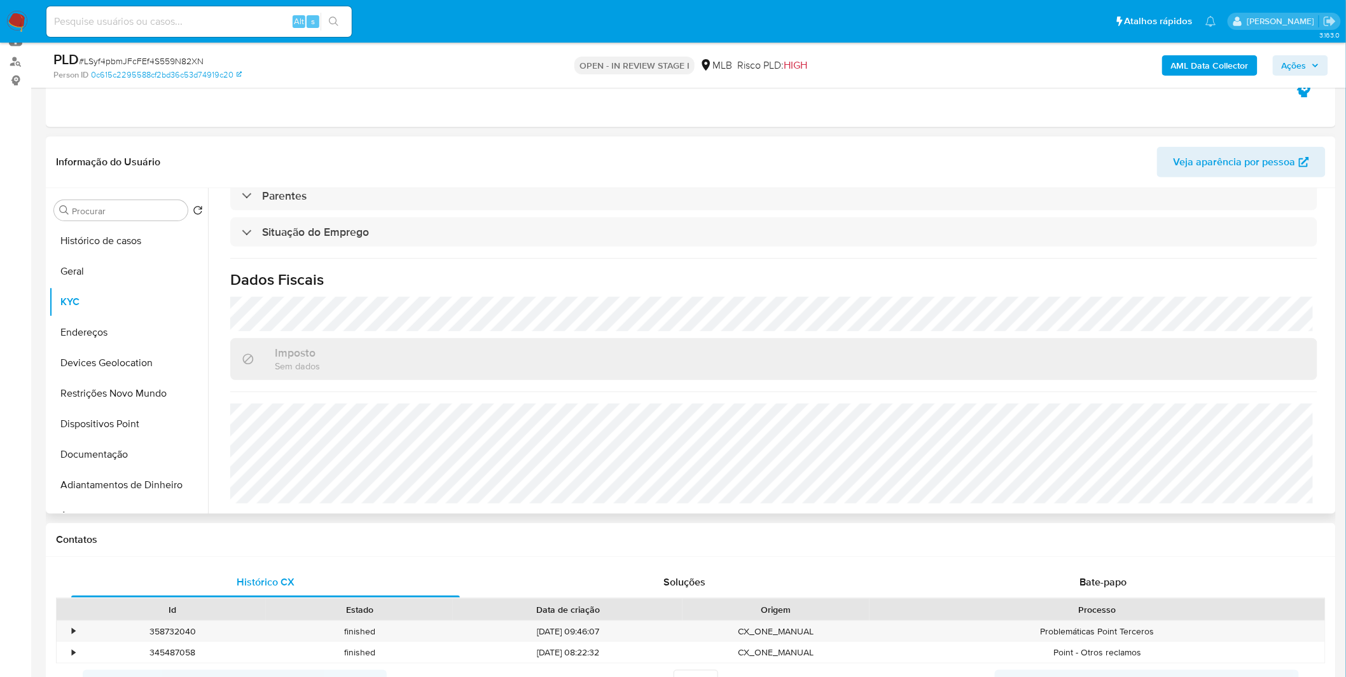
scroll to position [141, 0]
click at [89, 338] on button "Endereços" at bounding box center [123, 333] width 149 height 31
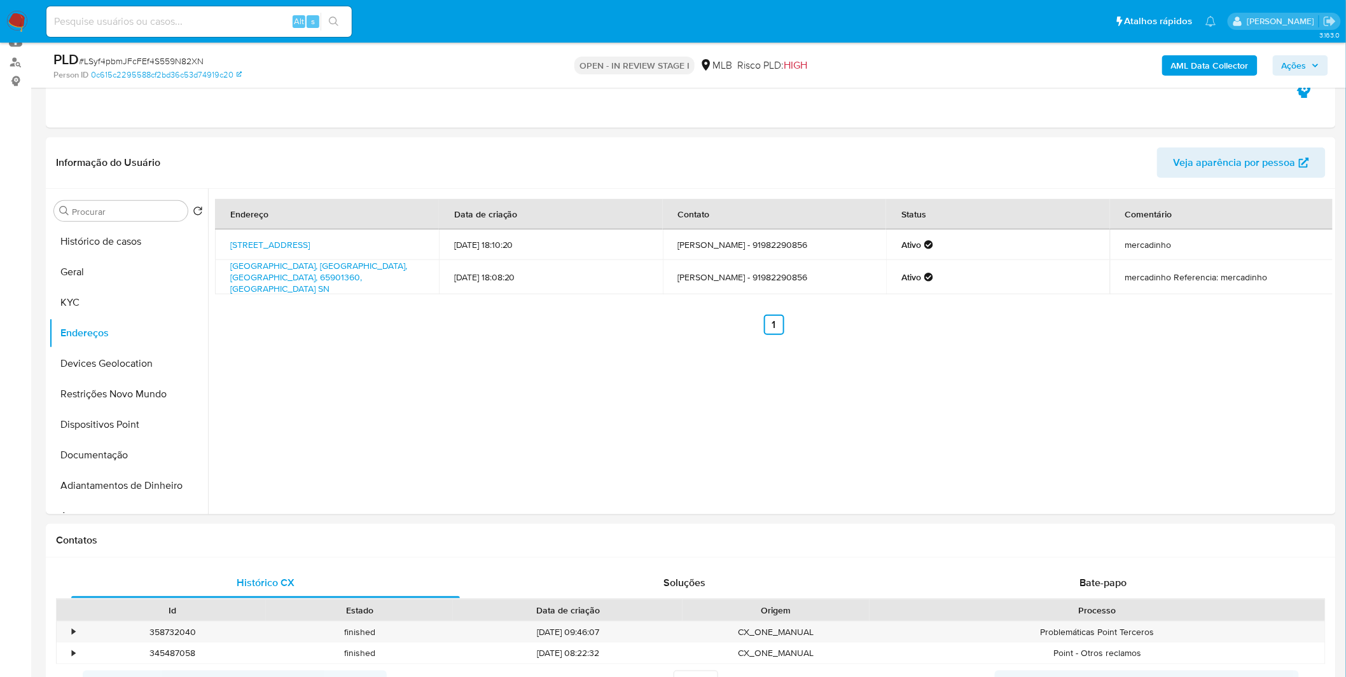
click at [135, 34] on div "Alt s" at bounding box center [198, 21] width 305 height 31
click at [131, 24] on input at bounding box center [198, 21] width 305 height 17
paste input "descbewAOXRV5IcJLjTUQ4EM"
type input "descbewAOXRV5IcJLjTUQ4EM"
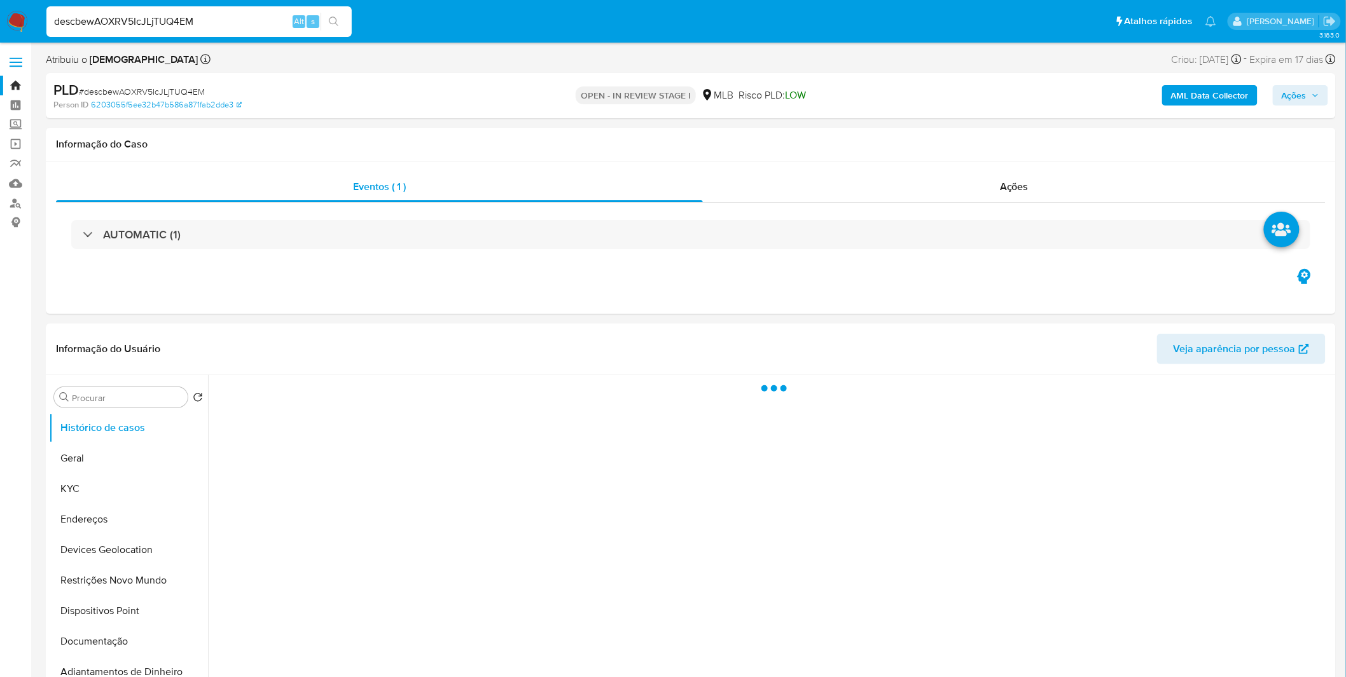
select select "10"
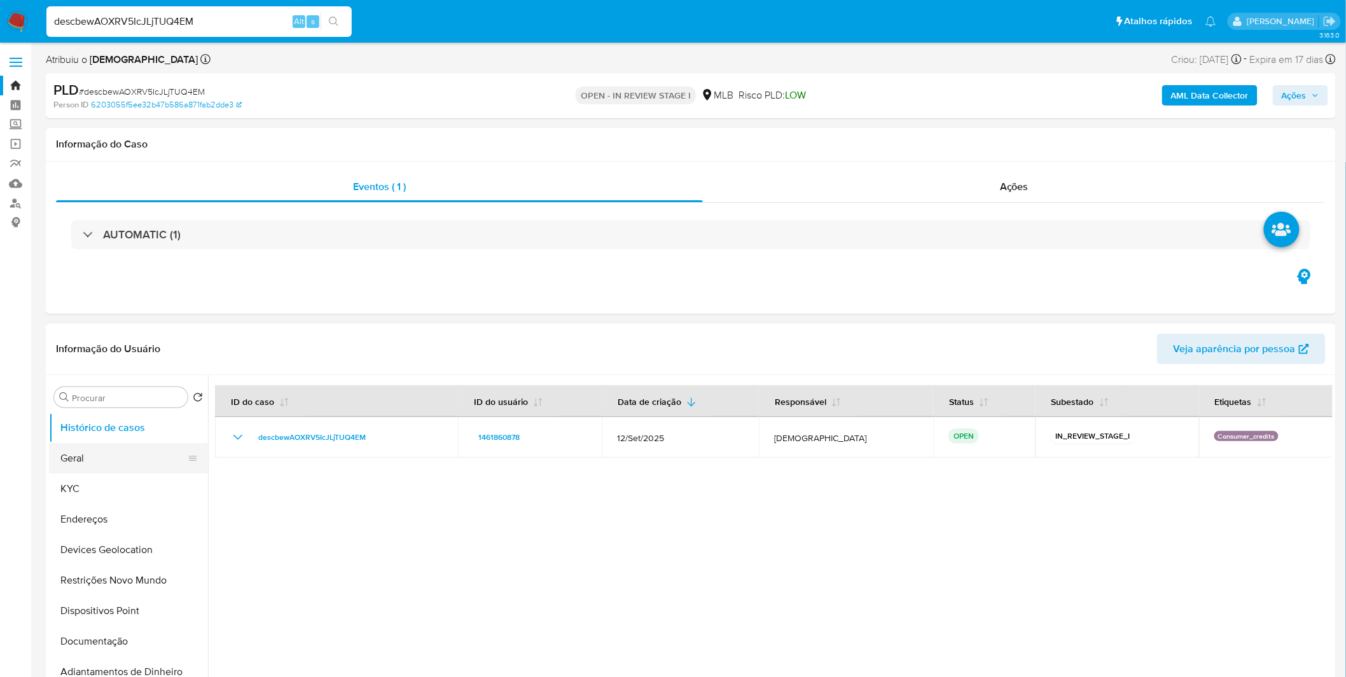
click at [135, 469] on button "Geral" at bounding box center [123, 458] width 149 height 31
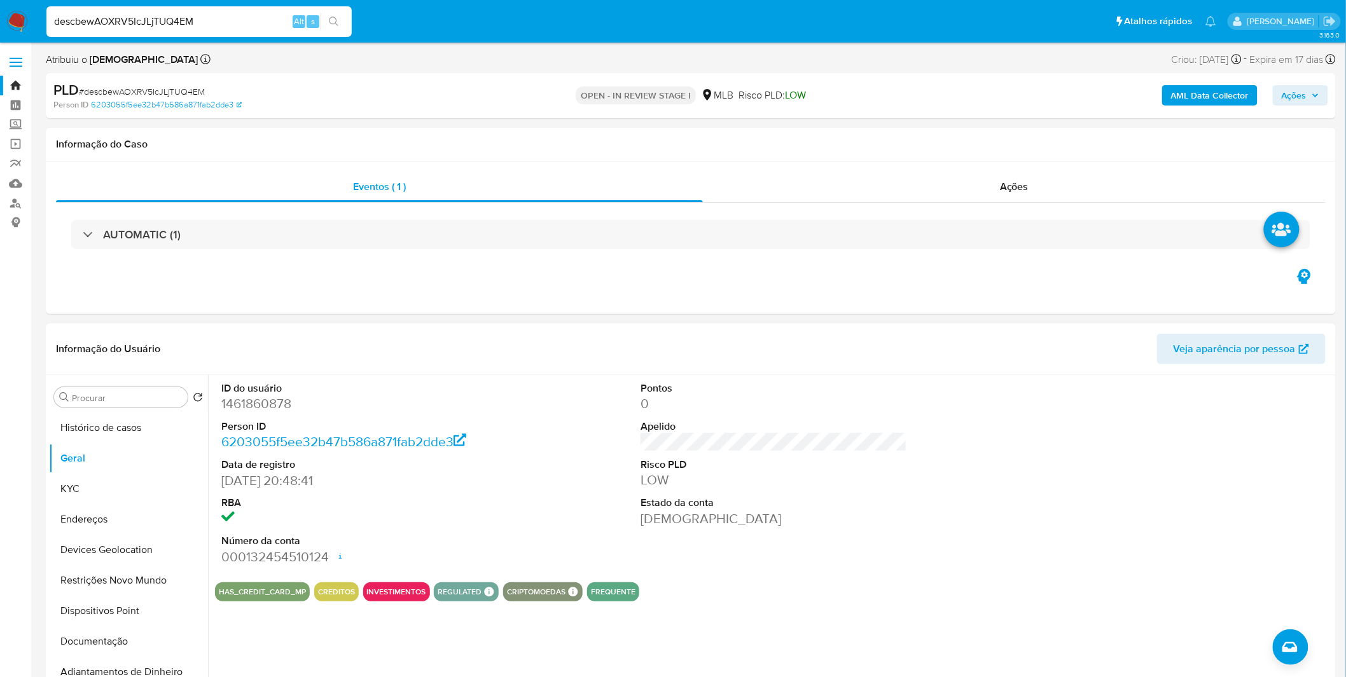
click at [473, 658] on div "ID do usuário 1461860878 Person ID 6203055f5ee32b47b586a871fab2dde3 Data de reg…" at bounding box center [770, 538] width 1124 height 326
click at [59, 499] on button "KYC" at bounding box center [123, 489] width 149 height 31
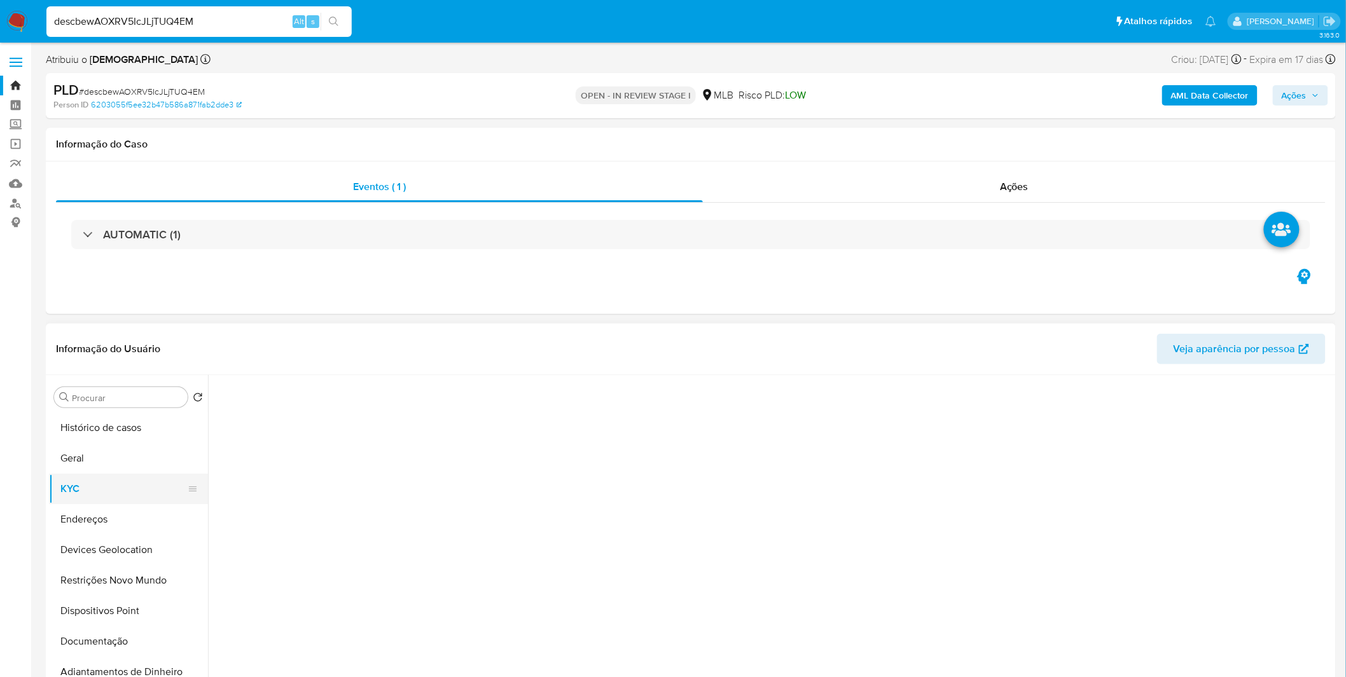
click at [59, 499] on button "KYC" at bounding box center [123, 489] width 149 height 31
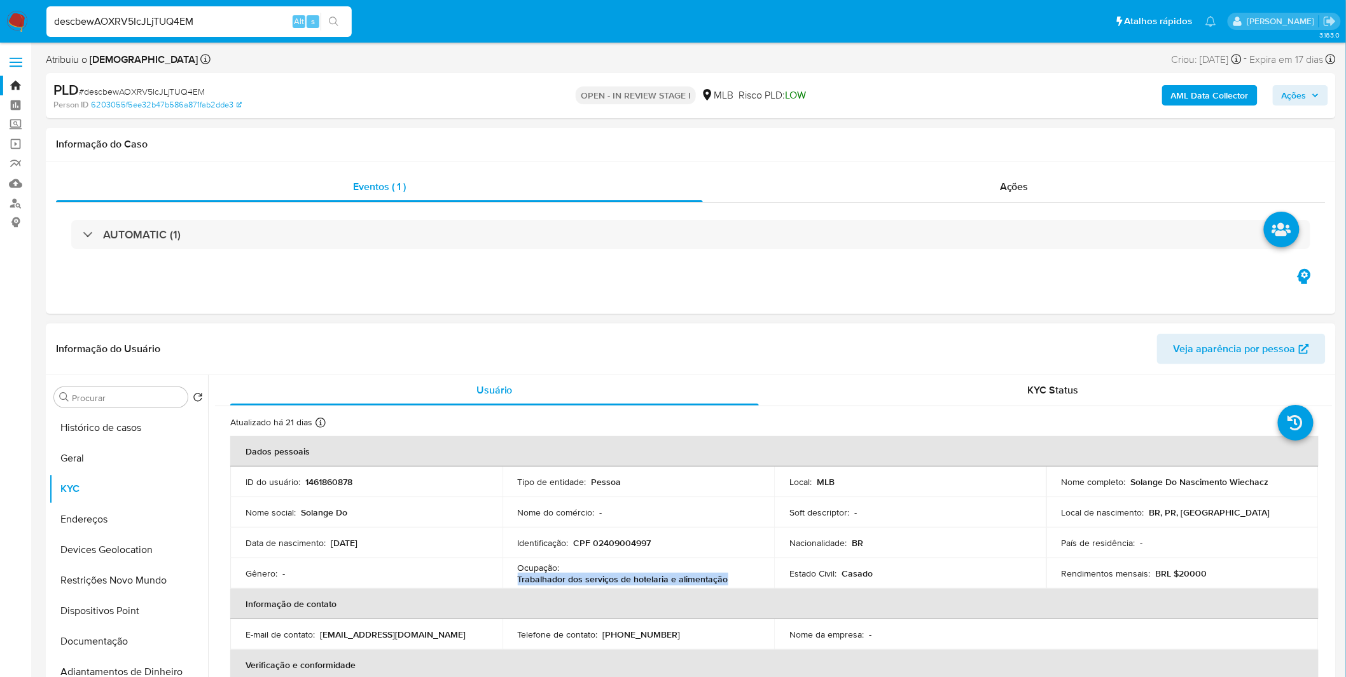
copy p "Trabalhador dos serviços de hotelaria e alimentação"
drag, startPoint x: 738, startPoint y: 583, endPoint x: 516, endPoint y: 584, distance: 222.6
click at [518, 584] on div "Ocupação : Trabalhador dos serviços de hotelaria e alimentação" at bounding box center [639, 573] width 242 height 23
click at [605, 547] on p "CPF 02409004997" at bounding box center [613, 542] width 78 height 11
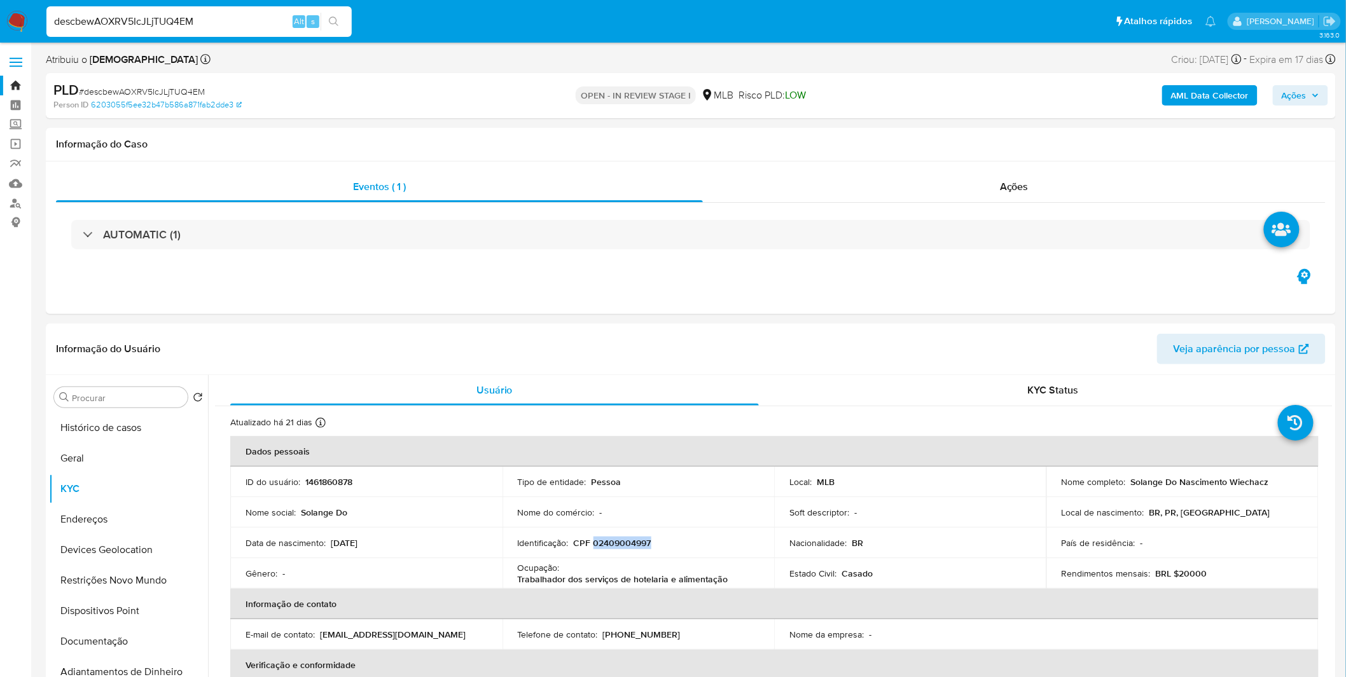
copy p "02409004997"
click at [139, 646] on button "Documentação" at bounding box center [123, 641] width 149 height 31
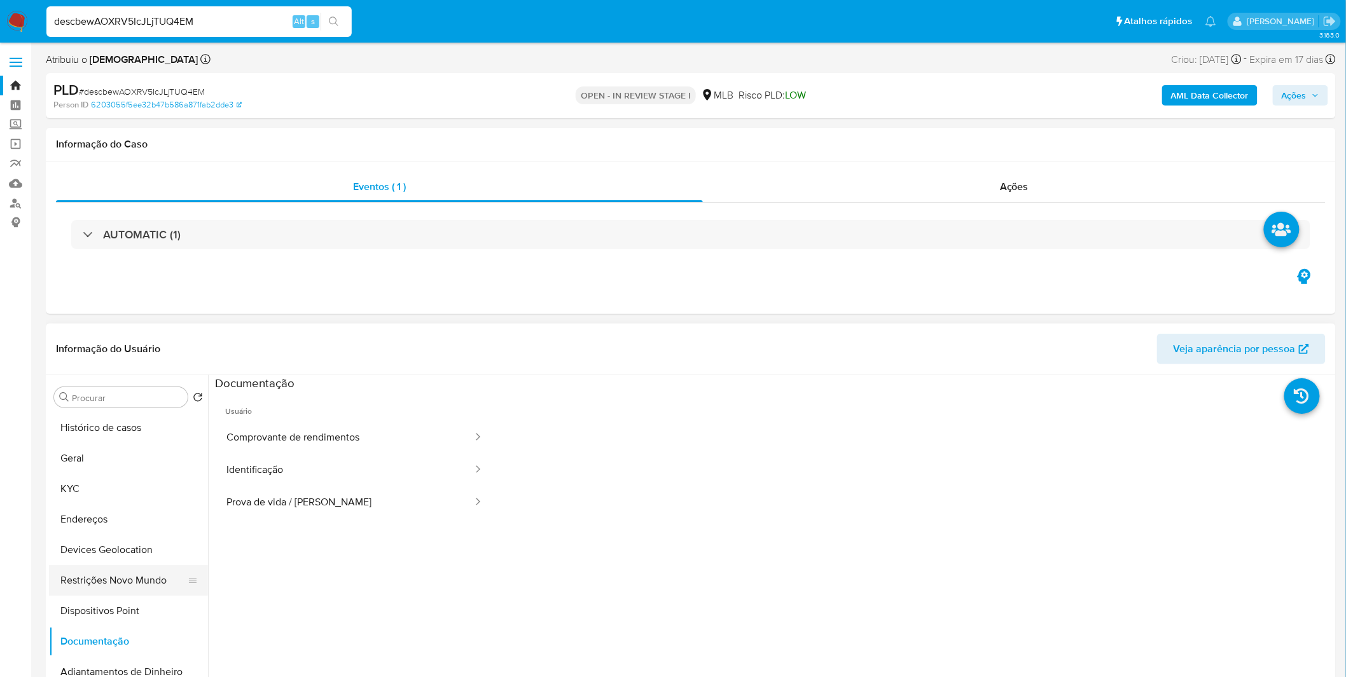
click at [151, 586] on button "Restrições Novo Mundo" at bounding box center [123, 580] width 149 height 31
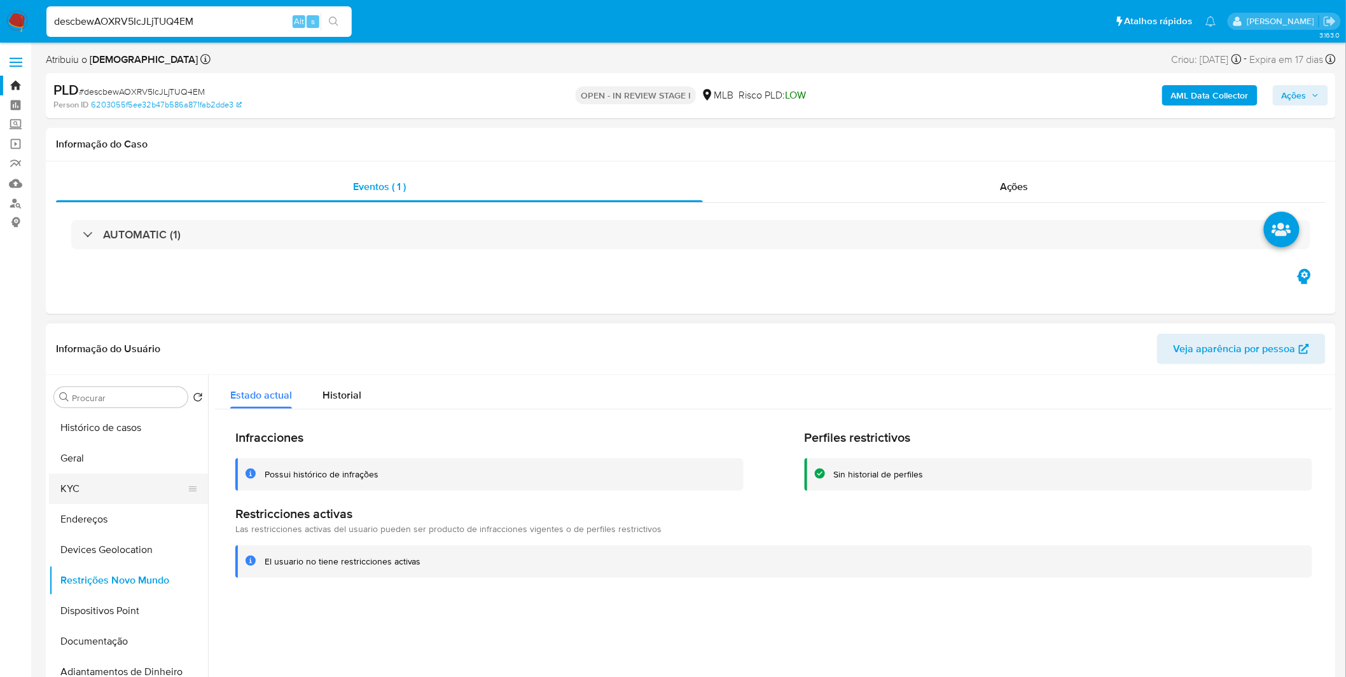
click at [104, 476] on button "KYC" at bounding box center [123, 489] width 149 height 31
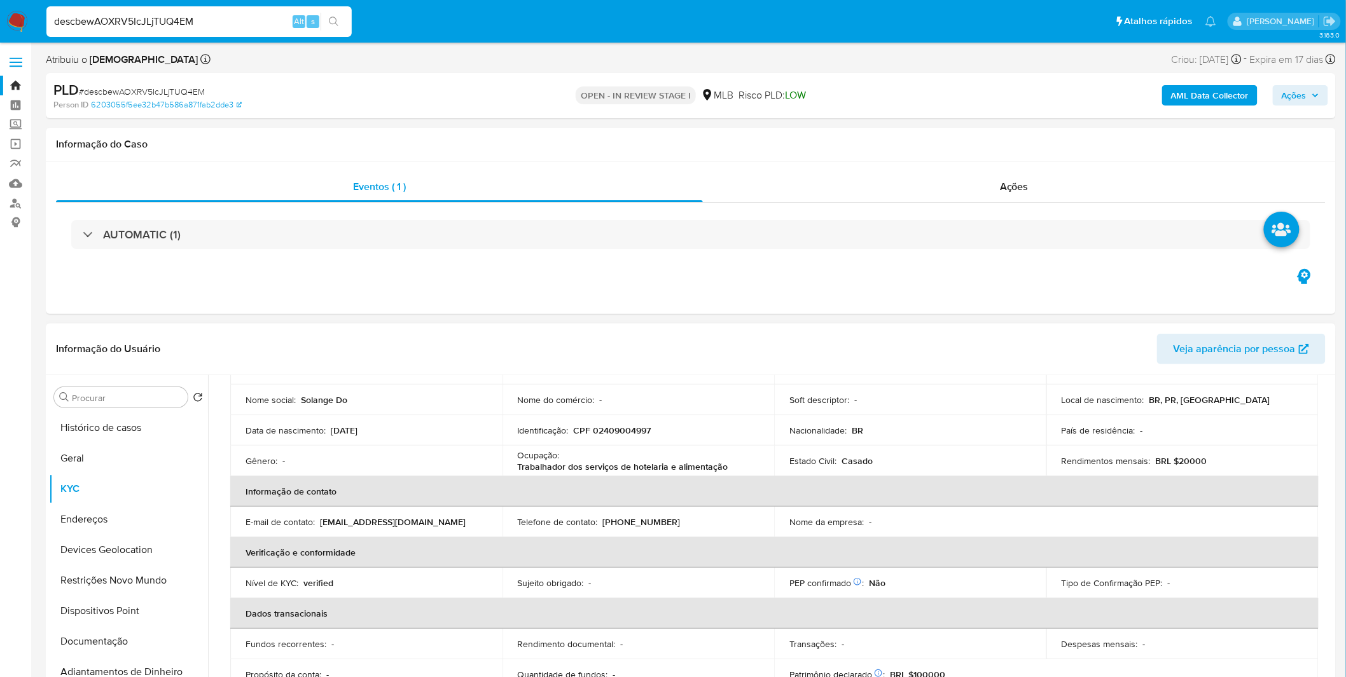
scroll to position [105, 0]
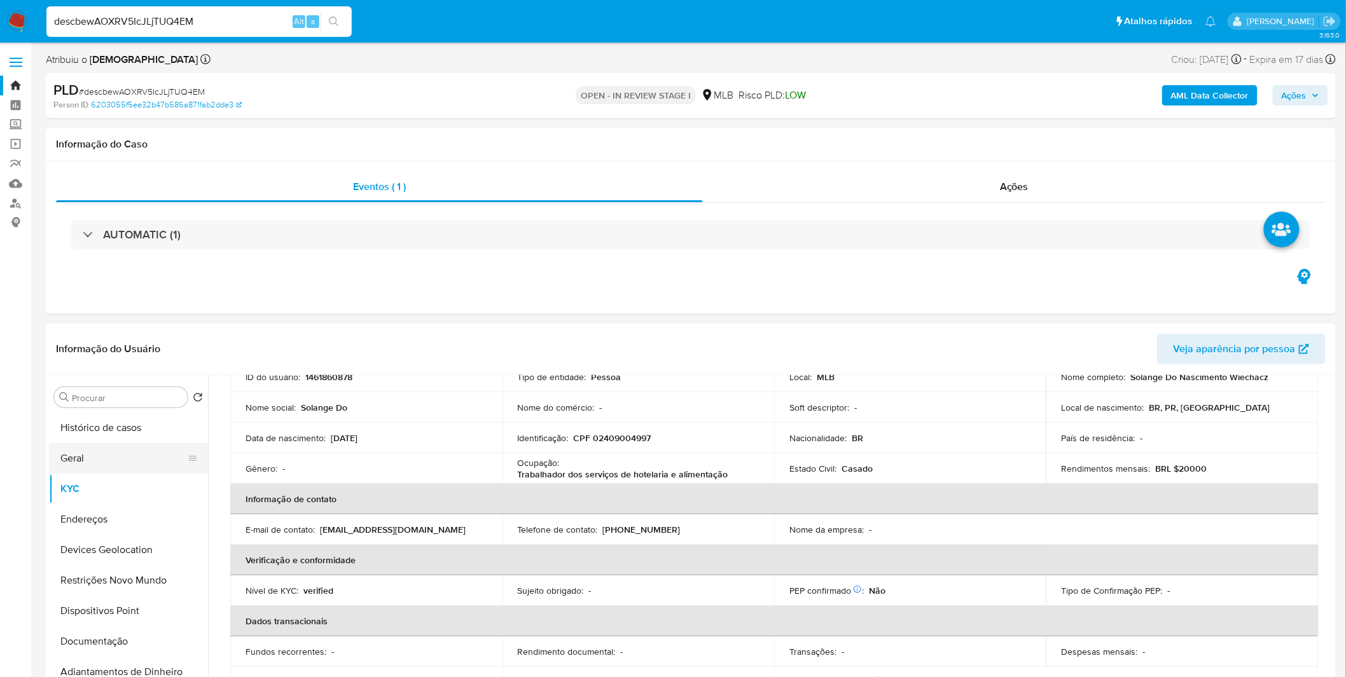
click at [136, 449] on button "Geral" at bounding box center [123, 458] width 149 height 31
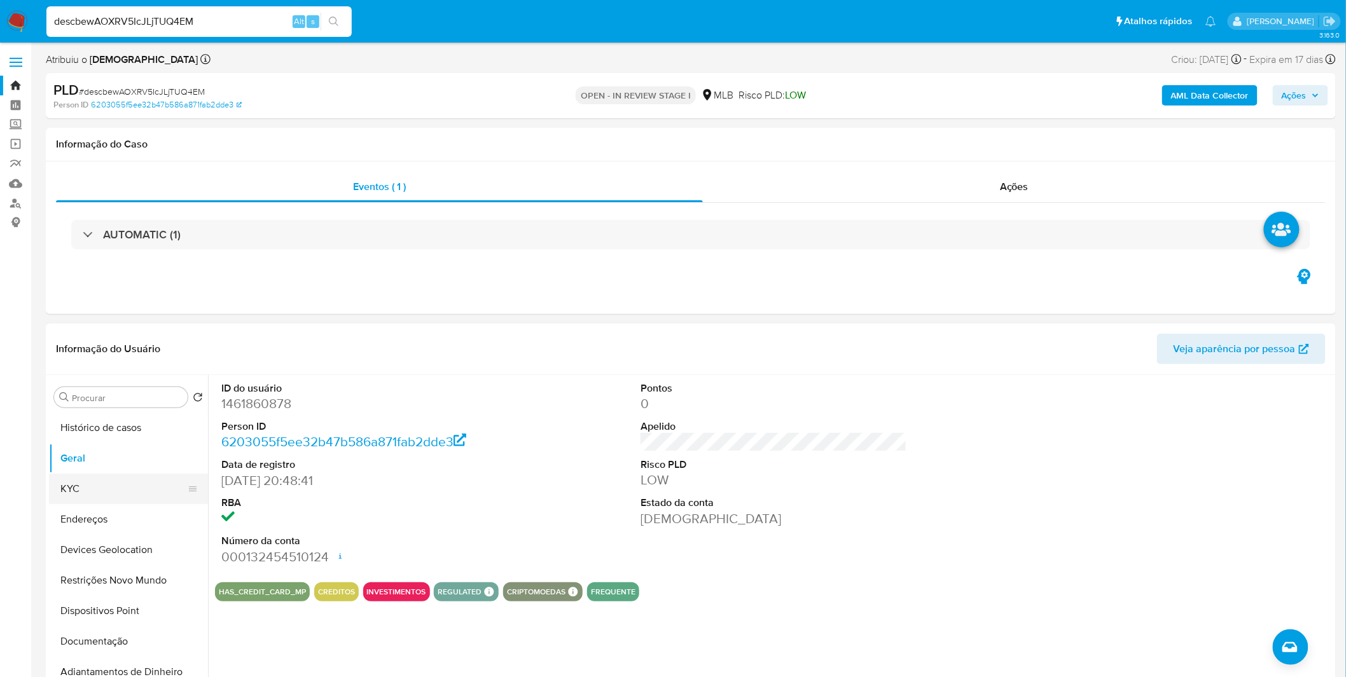
click at [169, 491] on button "KYC" at bounding box center [123, 489] width 149 height 31
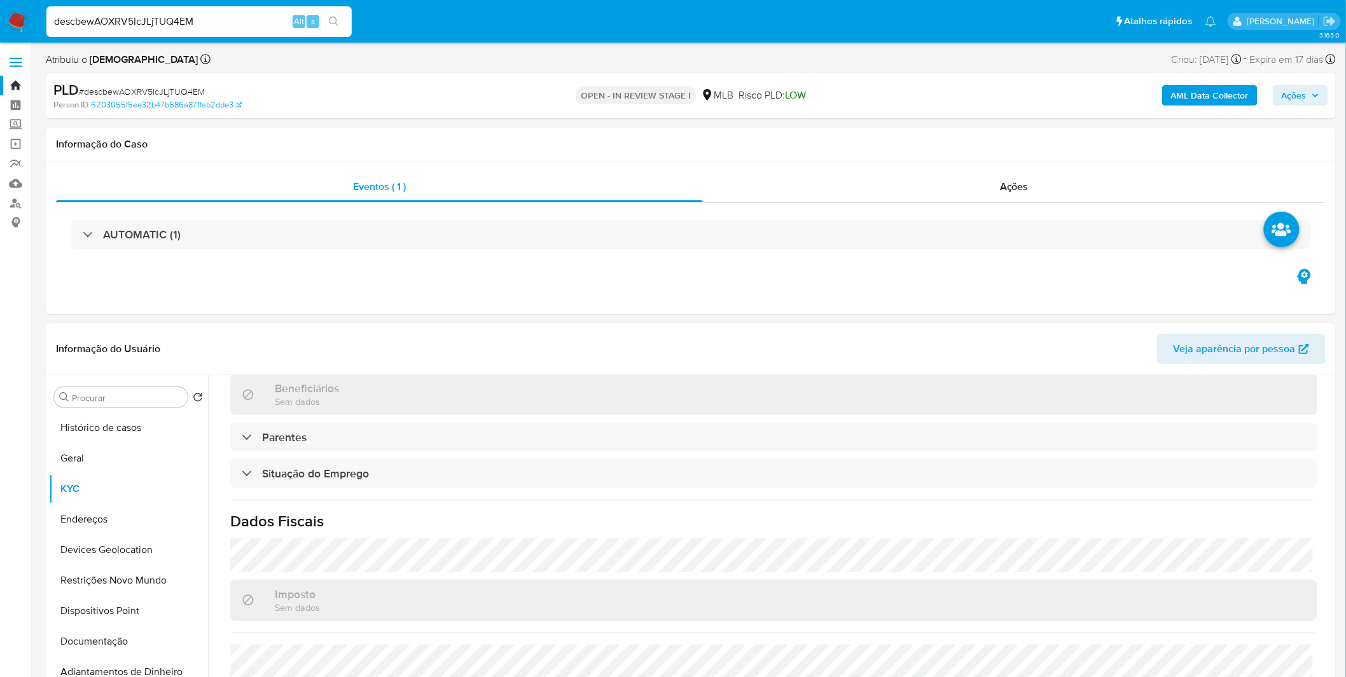
scroll to position [529, 0]
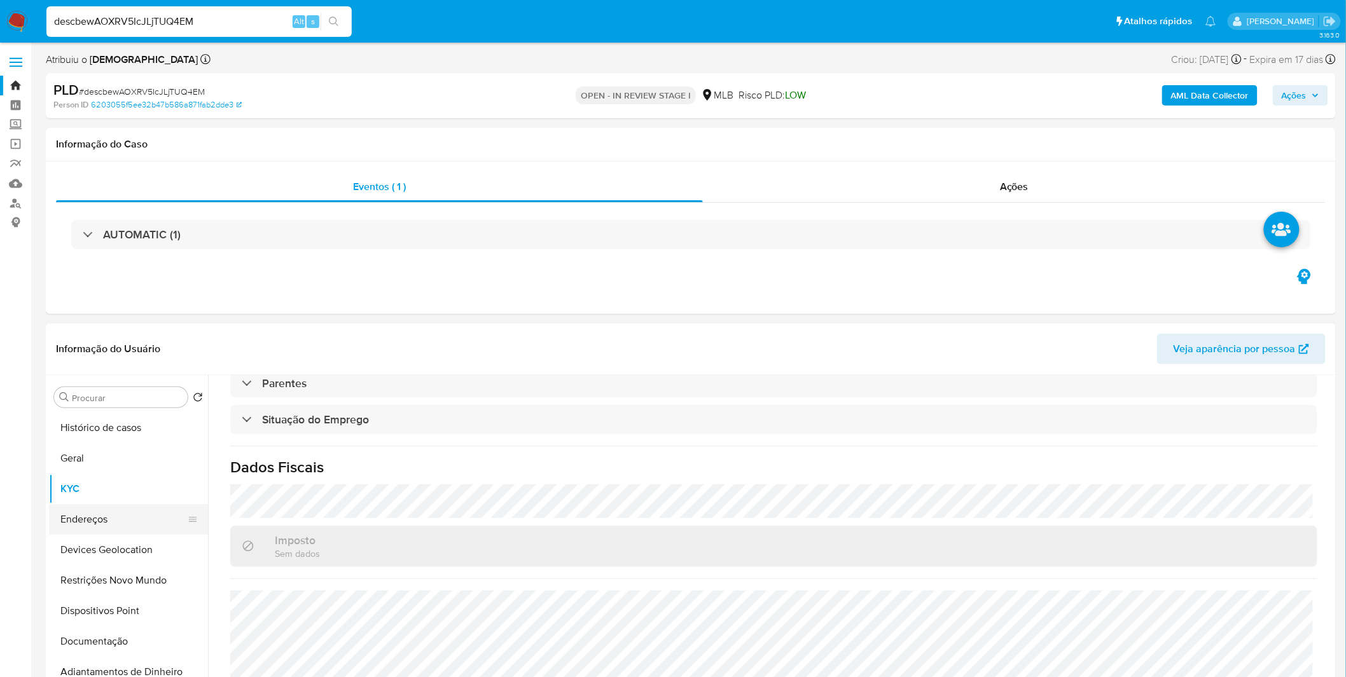
click at [80, 525] on button "Endereços" at bounding box center [123, 519] width 149 height 31
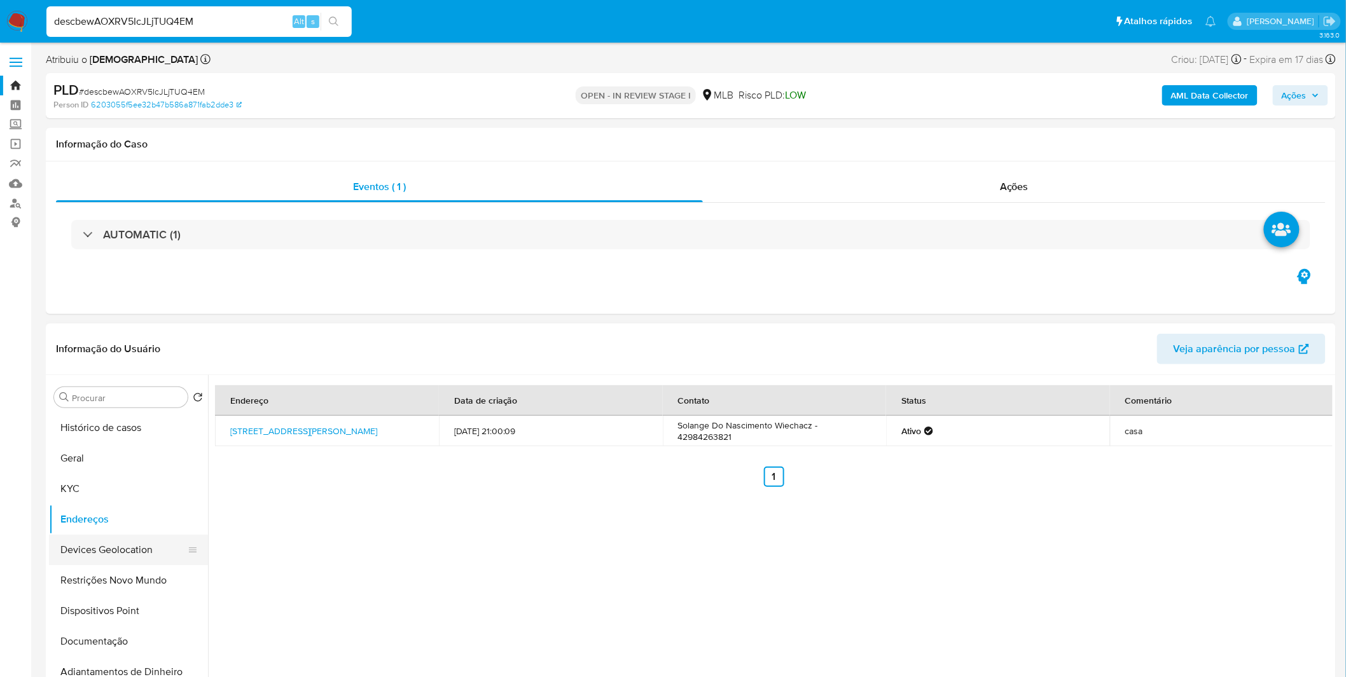
click at [92, 558] on button "Devices Geolocation" at bounding box center [123, 550] width 149 height 31
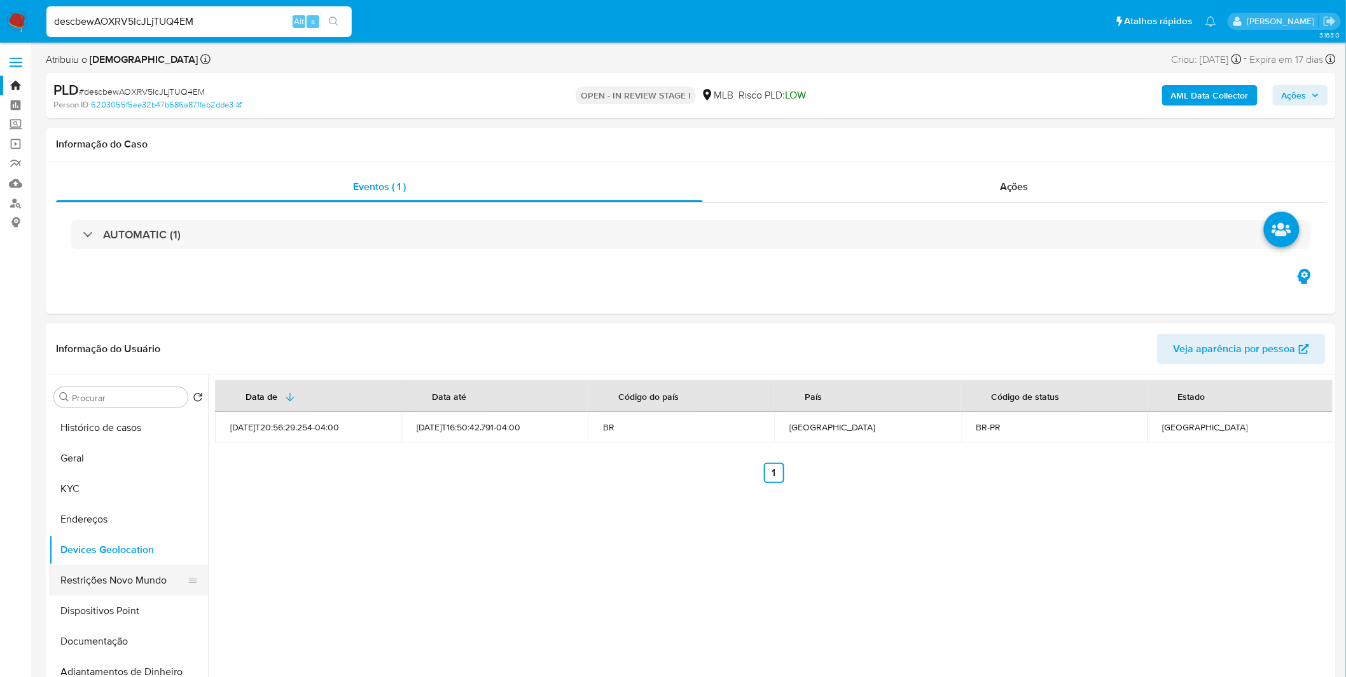
click at [92, 581] on button "Restrições Novo Mundo" at bounding box center [123, 580] width 149 height 31
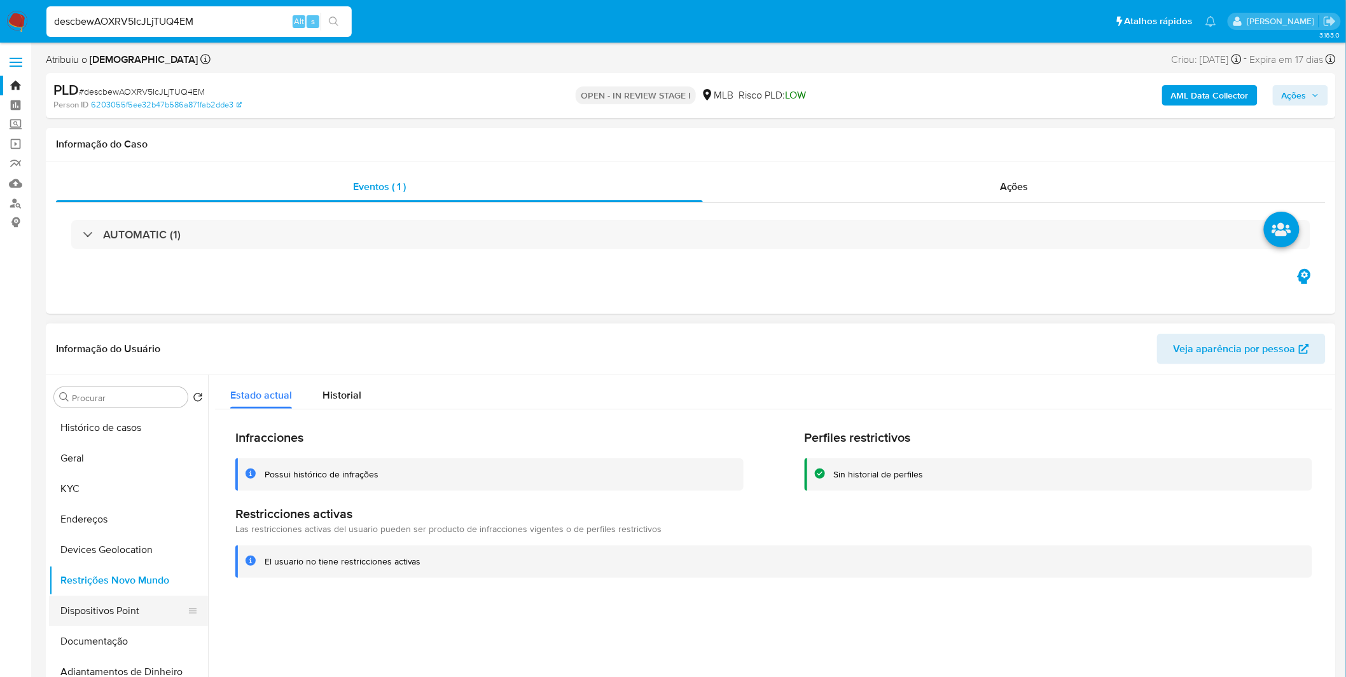
click at [150, 611] on button "Dispositivos Point" at bounding box center [123, 611] width 149 height 31
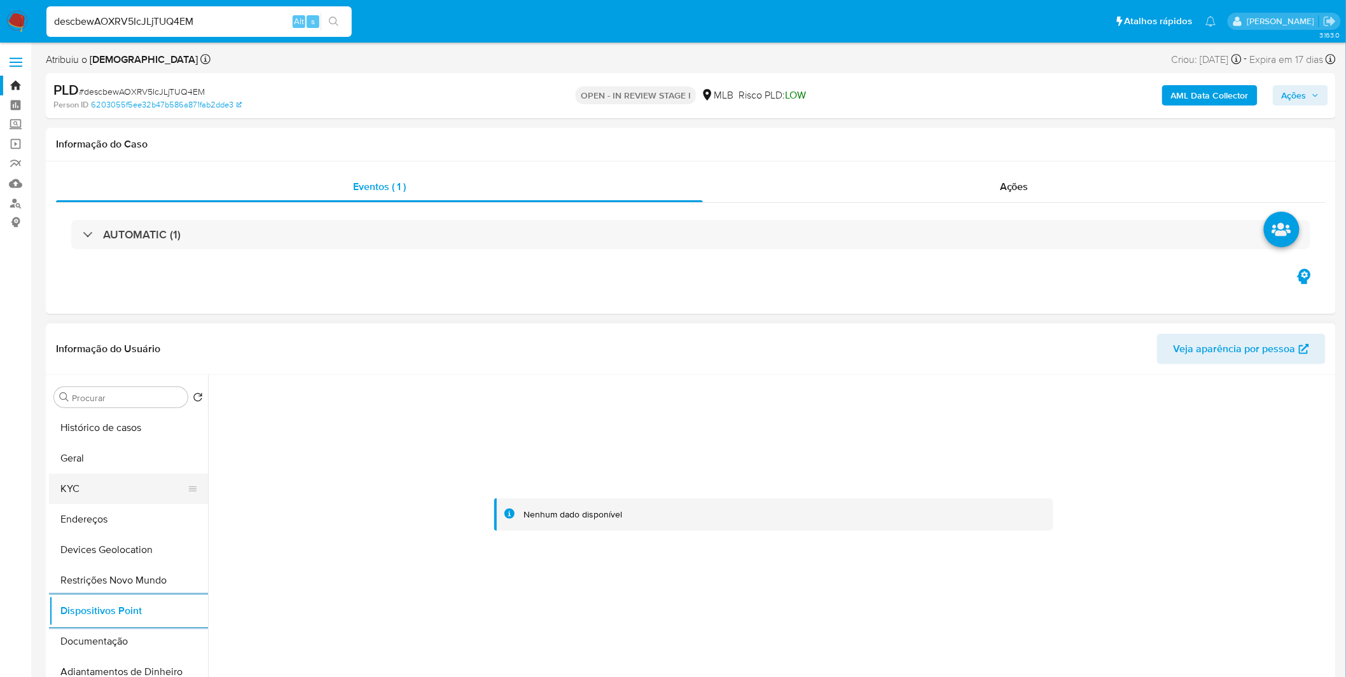
click at [126, 479] on button "KYC" at bounding box center [123, 489] width 149 height 31
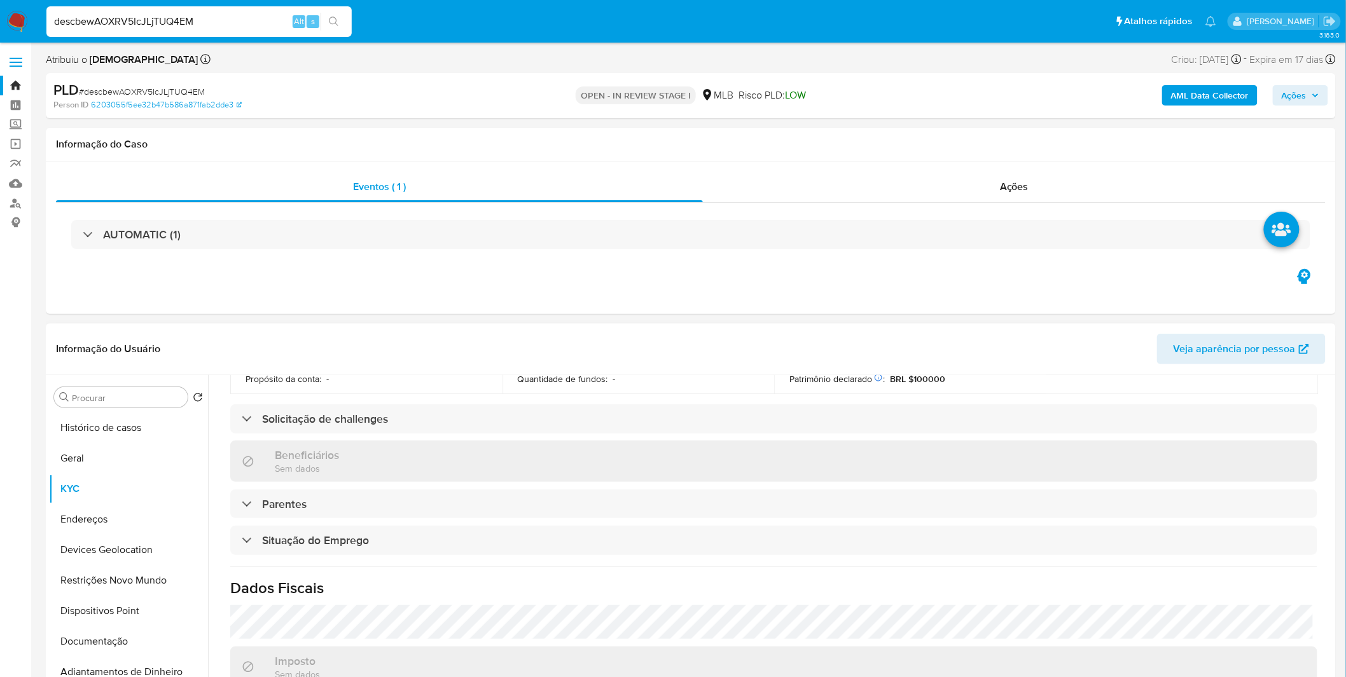
scroll to position [529, 0]
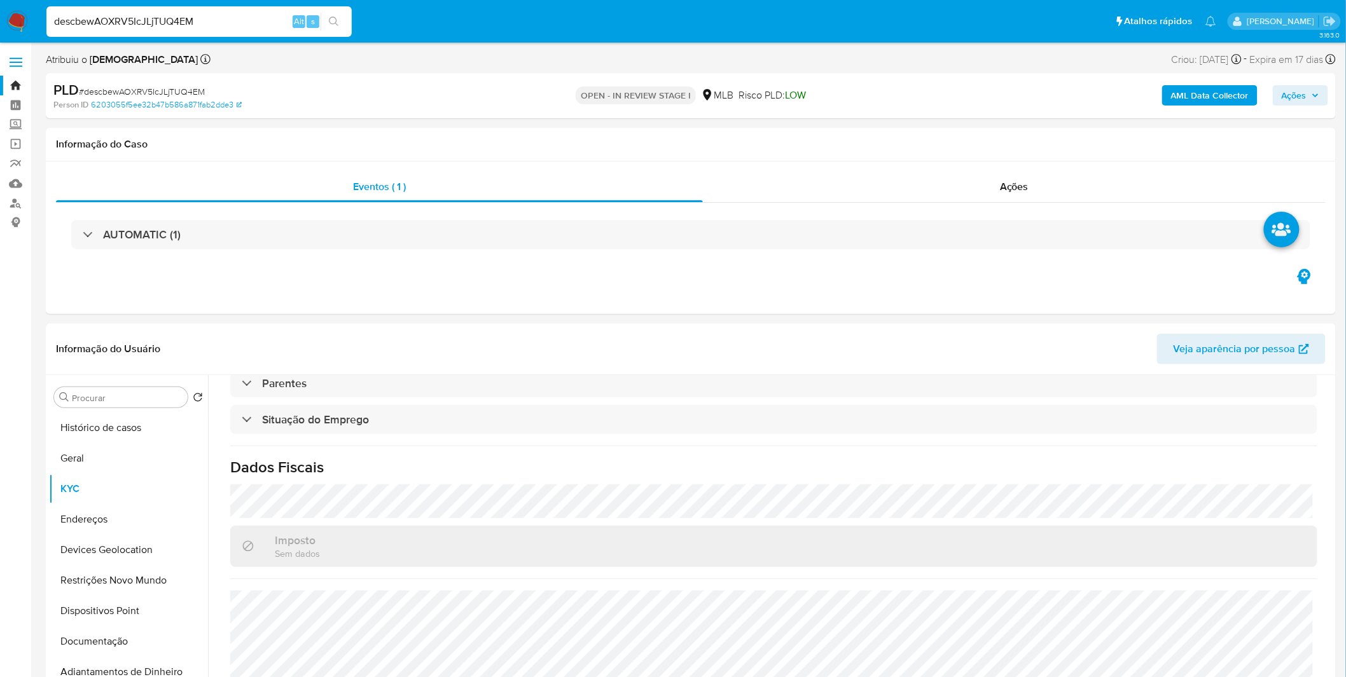
click at [178, 28] on input "descbewAOXRV5IcJLjTUQ4EM" at bounding box center [198, 21] width 305 height 17
paste input "Tm9bqMkcmwDhyPLcImzw5LK"
type input "dTm9bqMkcmwDhyPLcImzw5LK"
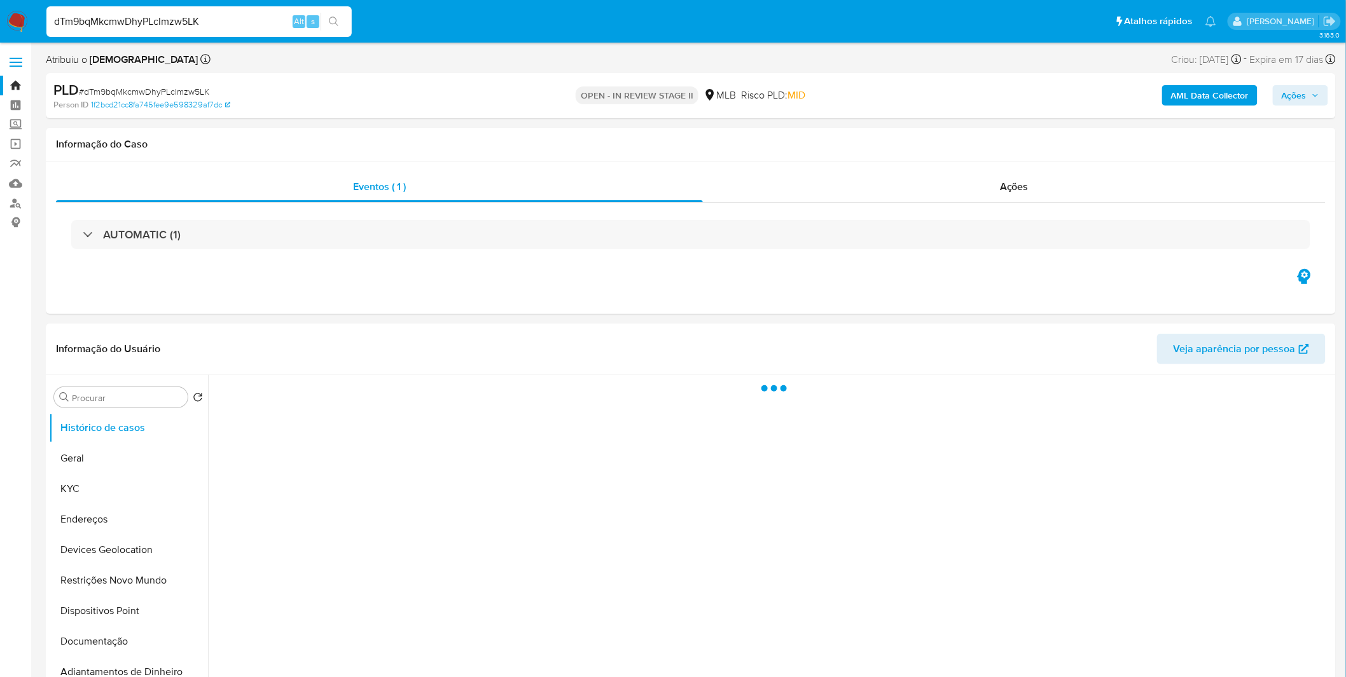
select select "10"
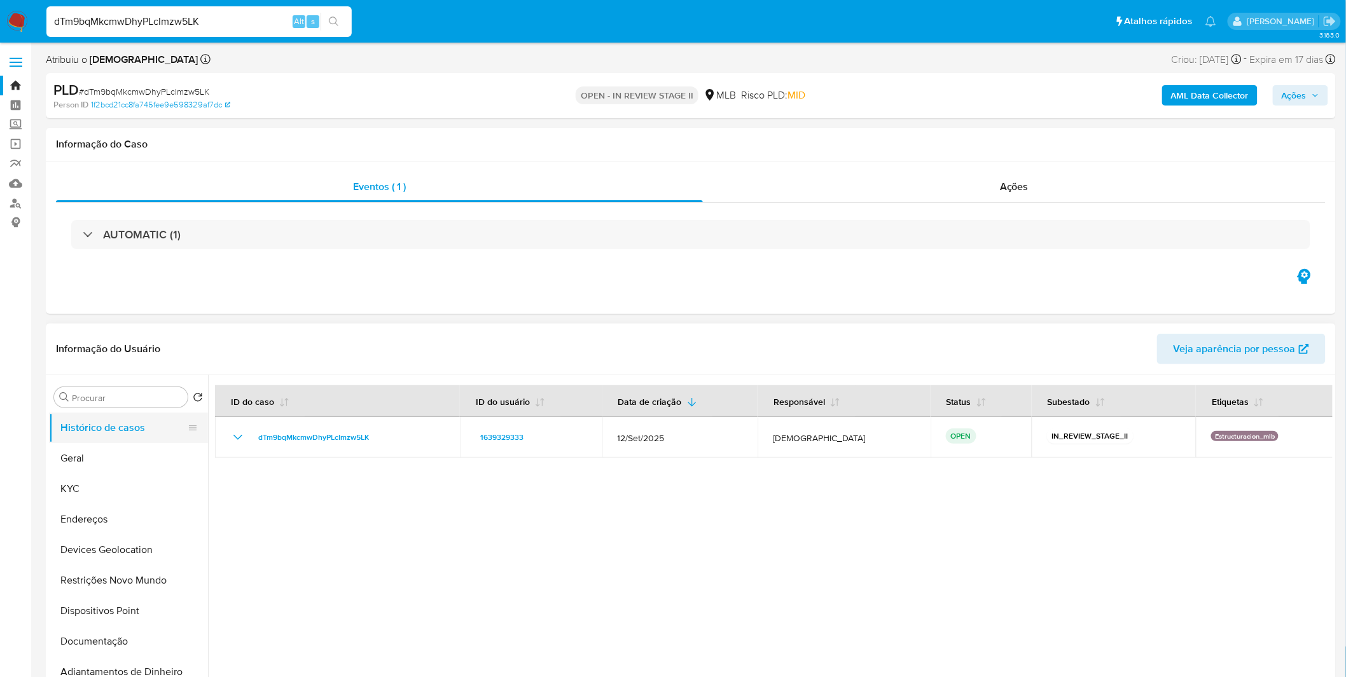
click at [111, 441] on button "Histórico de casos" at bounding box center [123, 428] width 149 height 31
click at [106, 459] on button "Geral" at bounding box center [123, 458] width 149 height 31
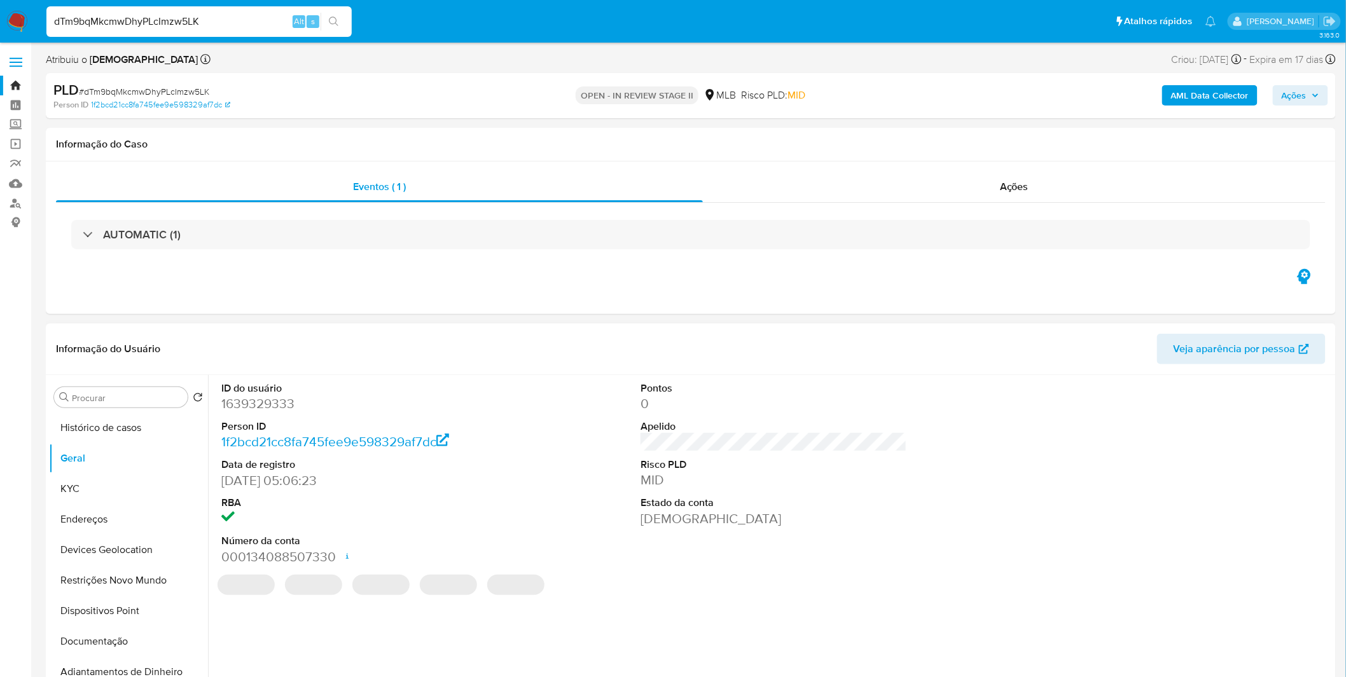
click at [612, 519] on div "ID do usuário 1639329333 Person ID 1f2bcd21cc8fa745fee9e598329af7dc Data de reg…" at bounding box center [773, 473] width 1117 height 197
click at [70, 653] on button "Documentação" at bounding box center [123, 641] width 149 height 31
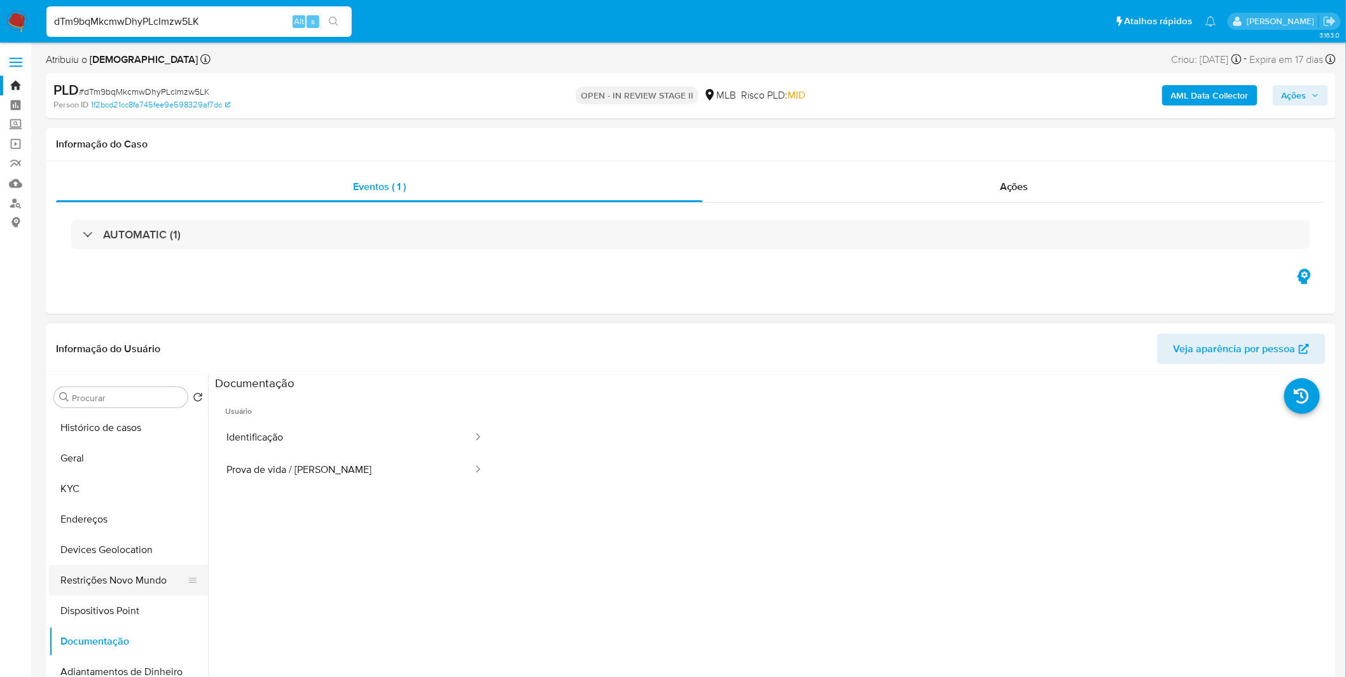
click at [141, 584] on button "Restrições Novo Mundo" at bounding box center [123, 580] width 149 height 31
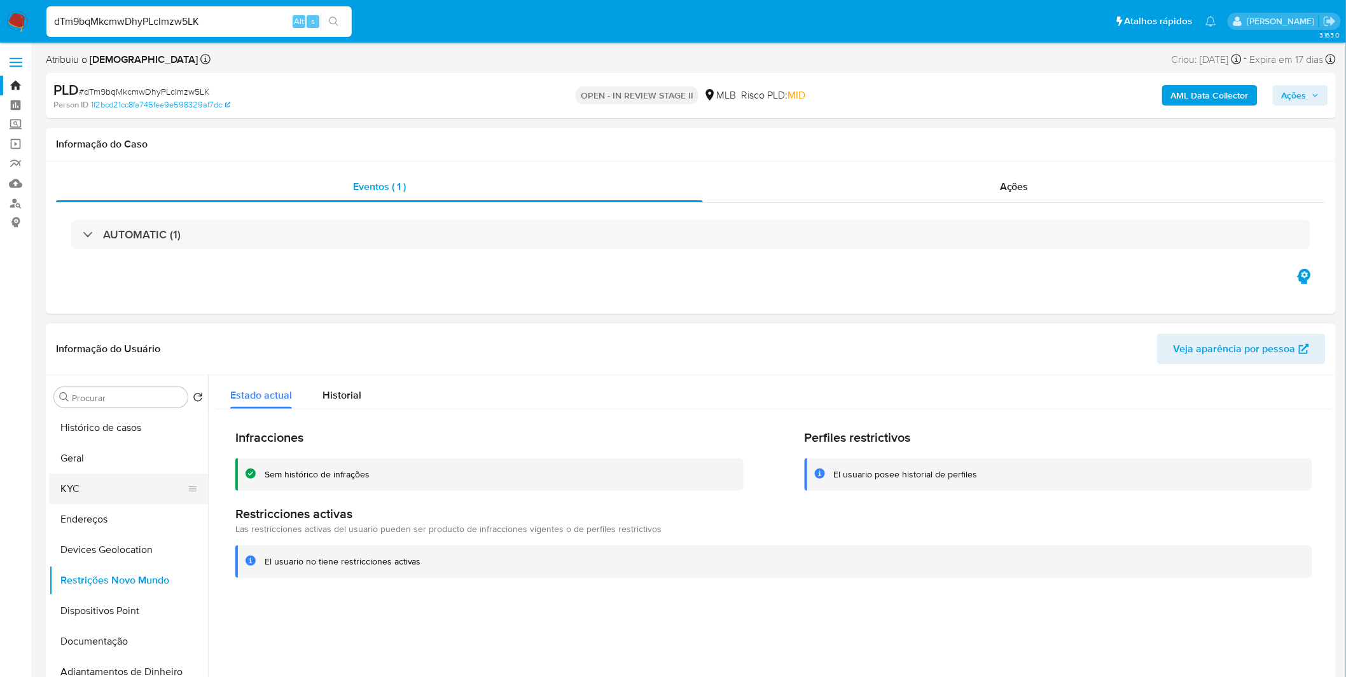
click at [121, 495] on button "KYC" at bounding box center [123, 489] width 149 height 31
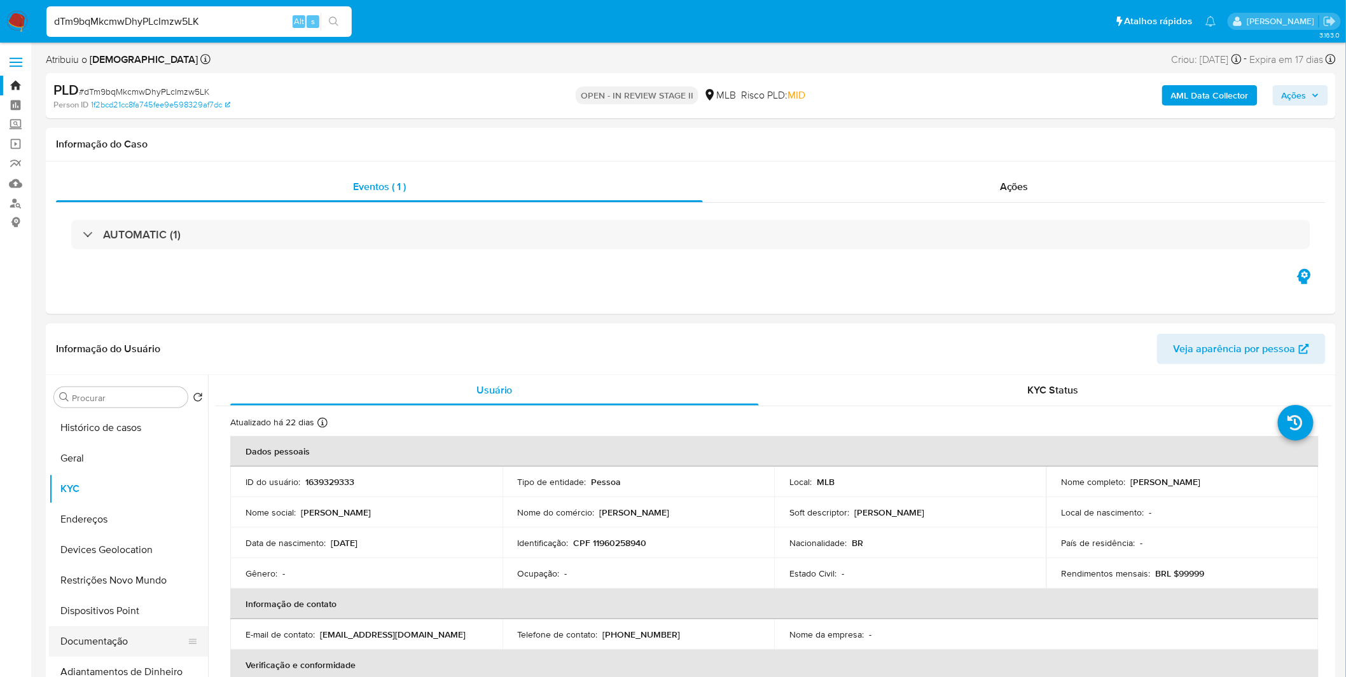
click at [128, 640] on button "Documentação" at bounding box center [123, 641] width 149 height 31
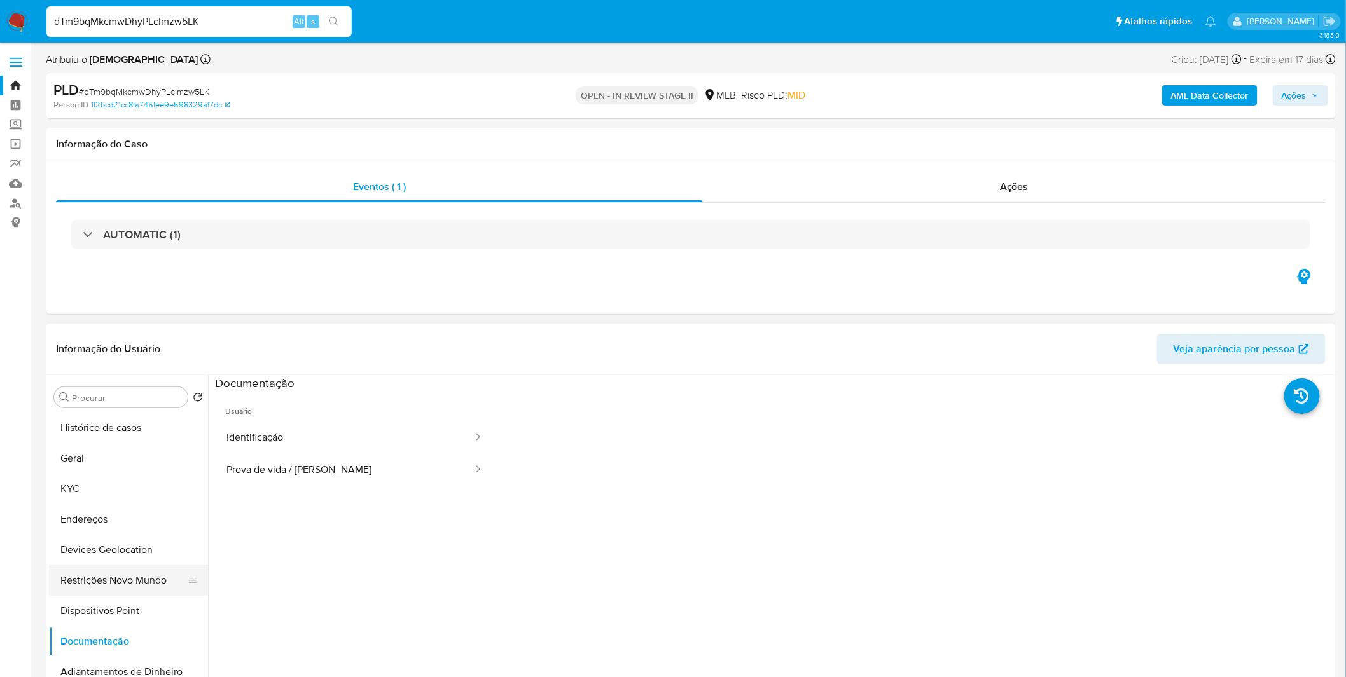
click at [145, 588] on button "Restrições Novo Mundo" at bounding box center [123, 580] width 149 height 31
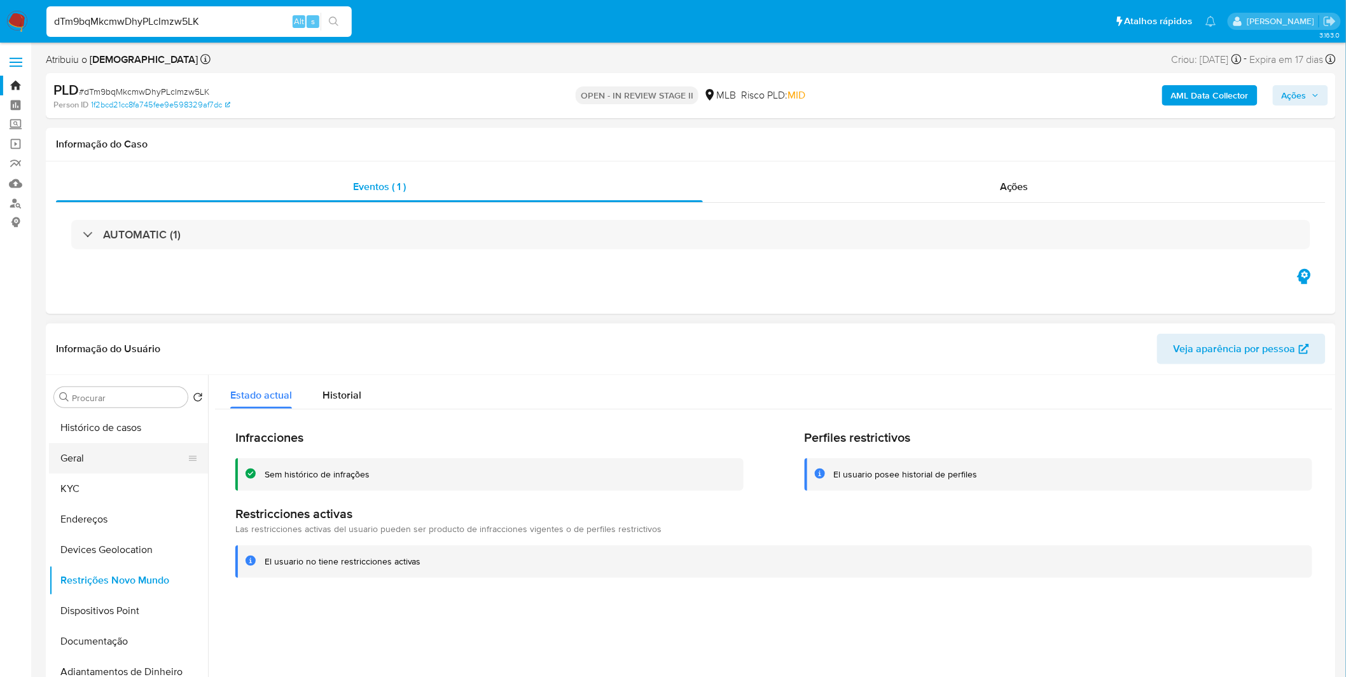
click at [121, 443] on button "Geral" at bounding box center [123, 458] width 149 height 31
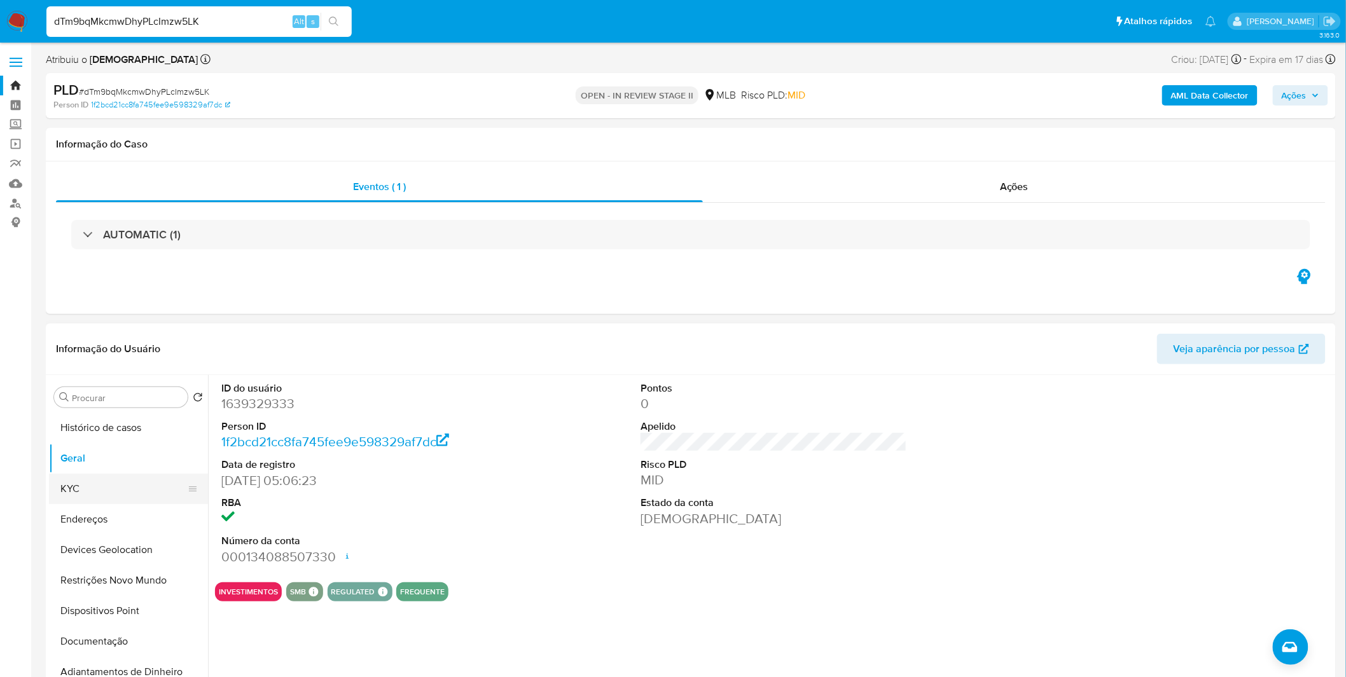
click at [83, 478] on button "KYC" at bounding box center [123, 489] width 149 height 31
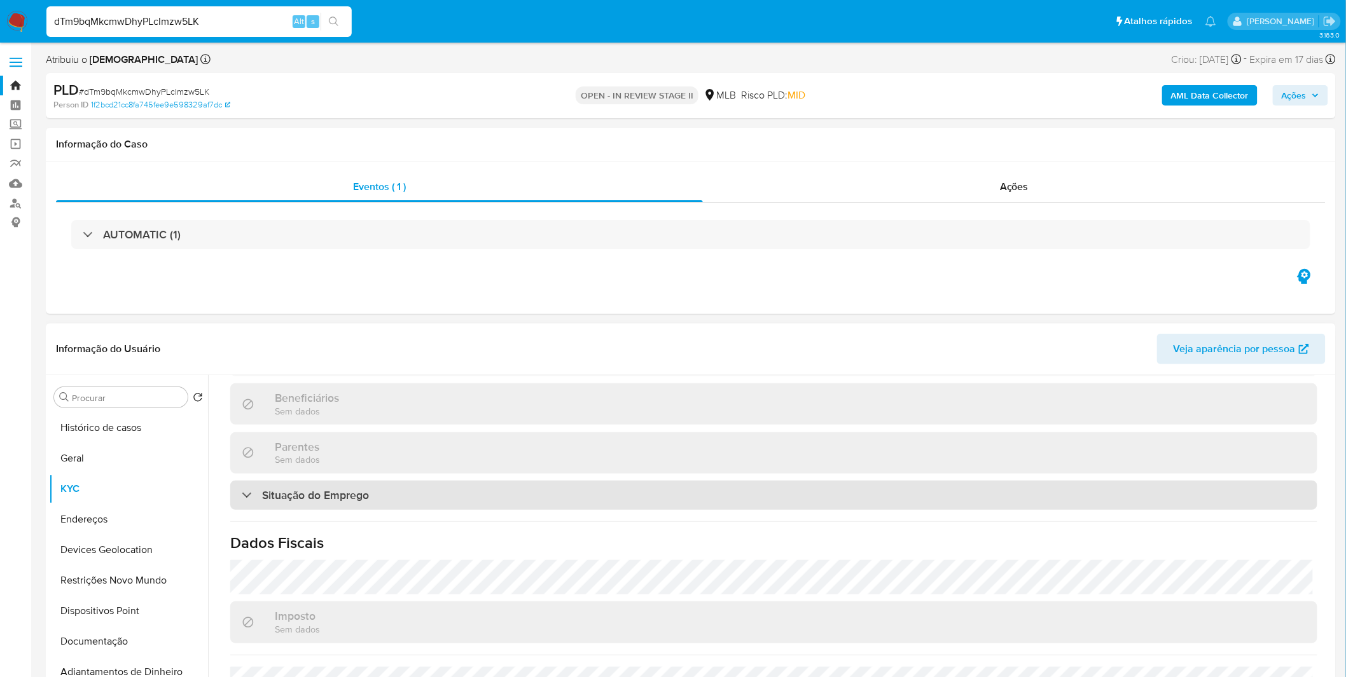
scroll to position [542, 0]
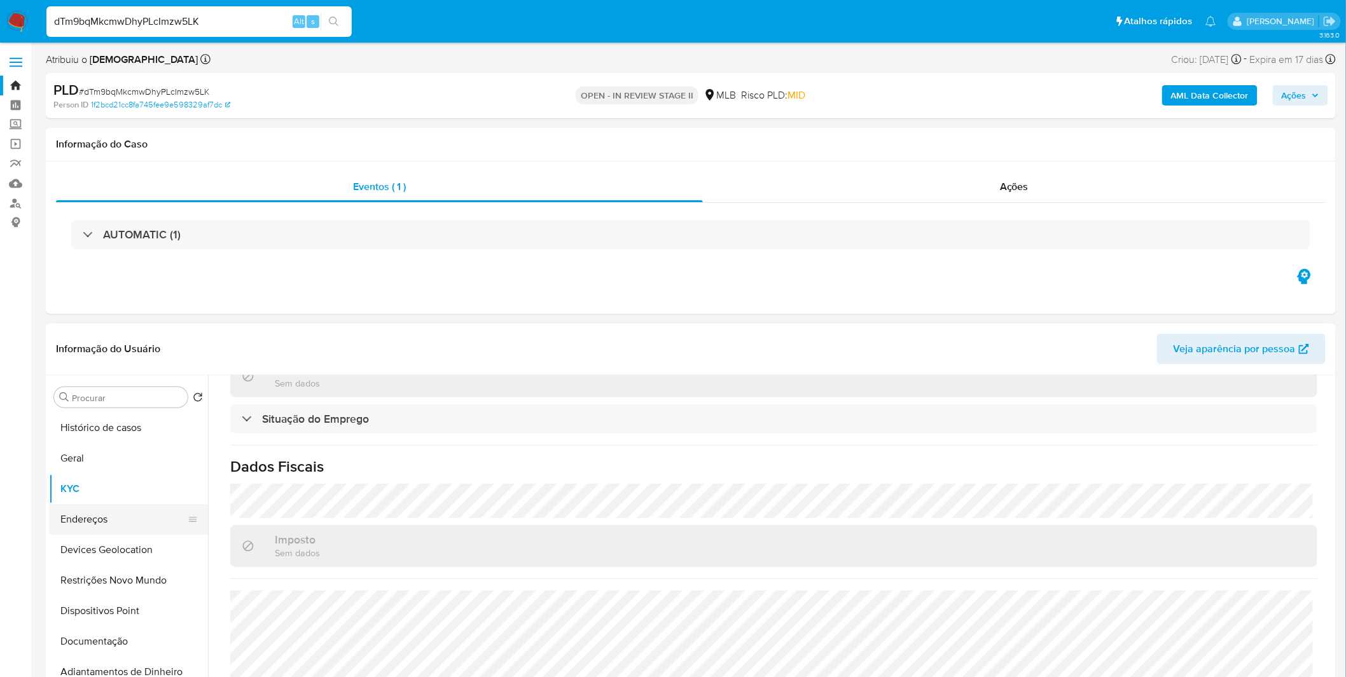
click at [151, 532] on button "Endereços" at bounding box center [123, 519] width 149 height 31
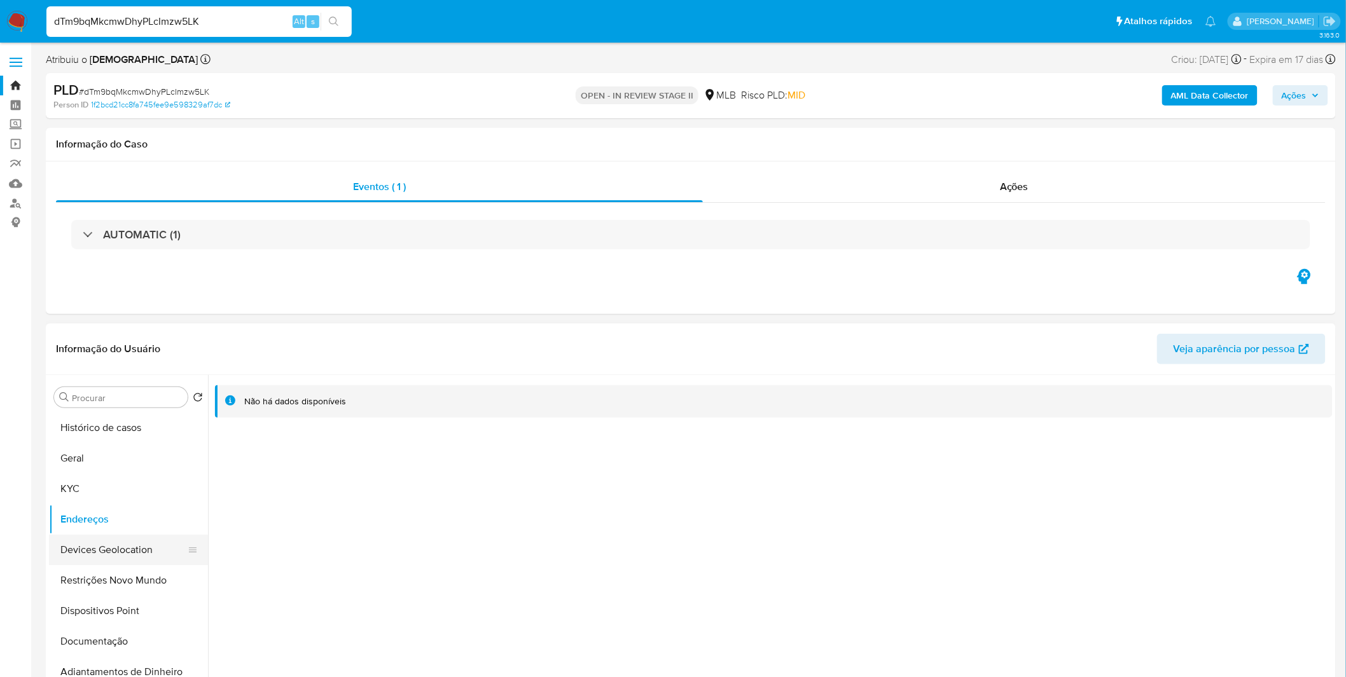
click at [57, 561] on button "Devices Geolocation" at bounding box center [123, 550] width 149 height 31
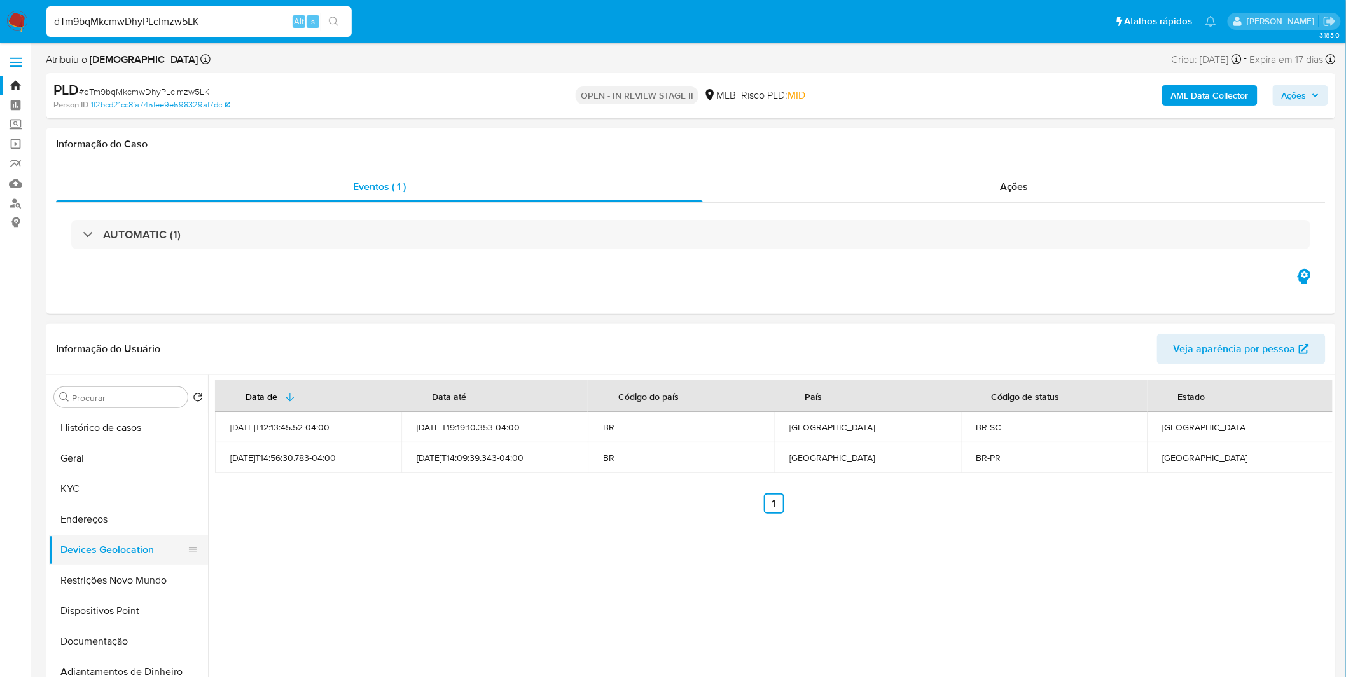
click at [134, 563] on button "Devices Geolocation" at bounding box center [123, 550] width 149 height 31
click at [135, 571] on button "Restrições Novo Mundo" at bounding box center [123, 580] width 149 height 31
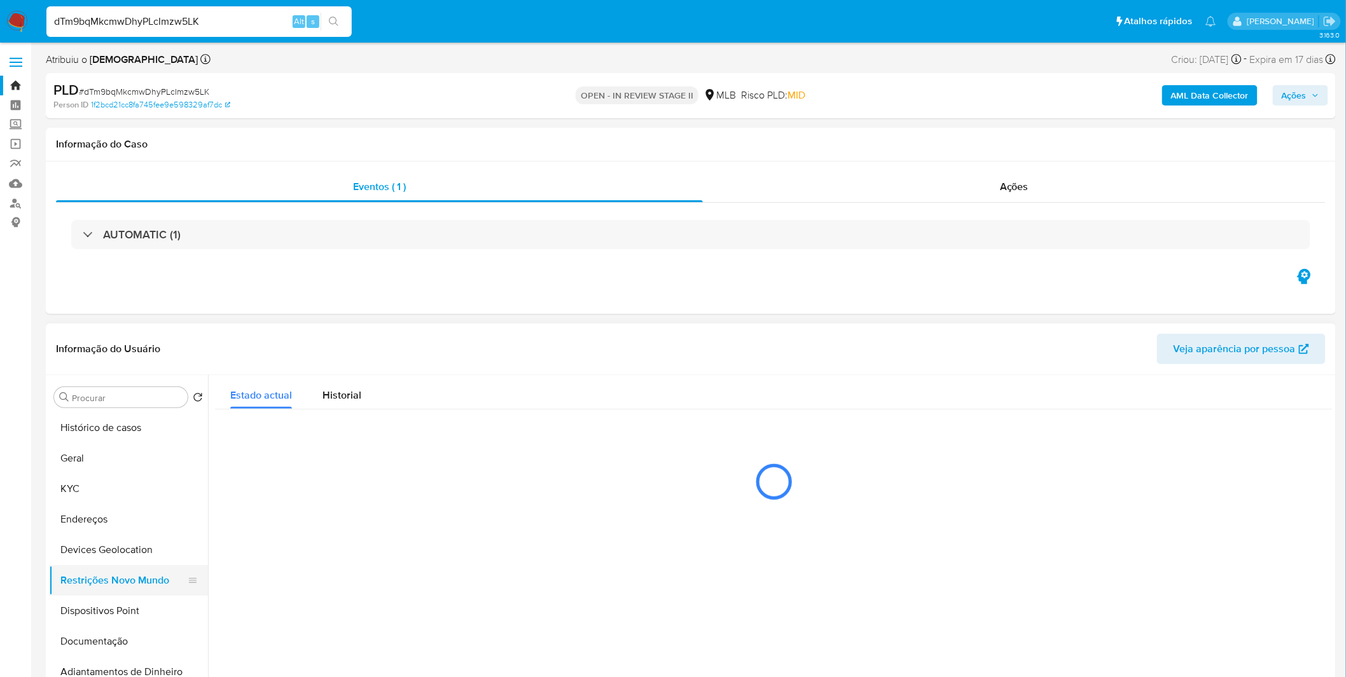
click at [135, 571] on button "Restrições Novo Mundo" at bounding box center [123, 580] width 149 height 31
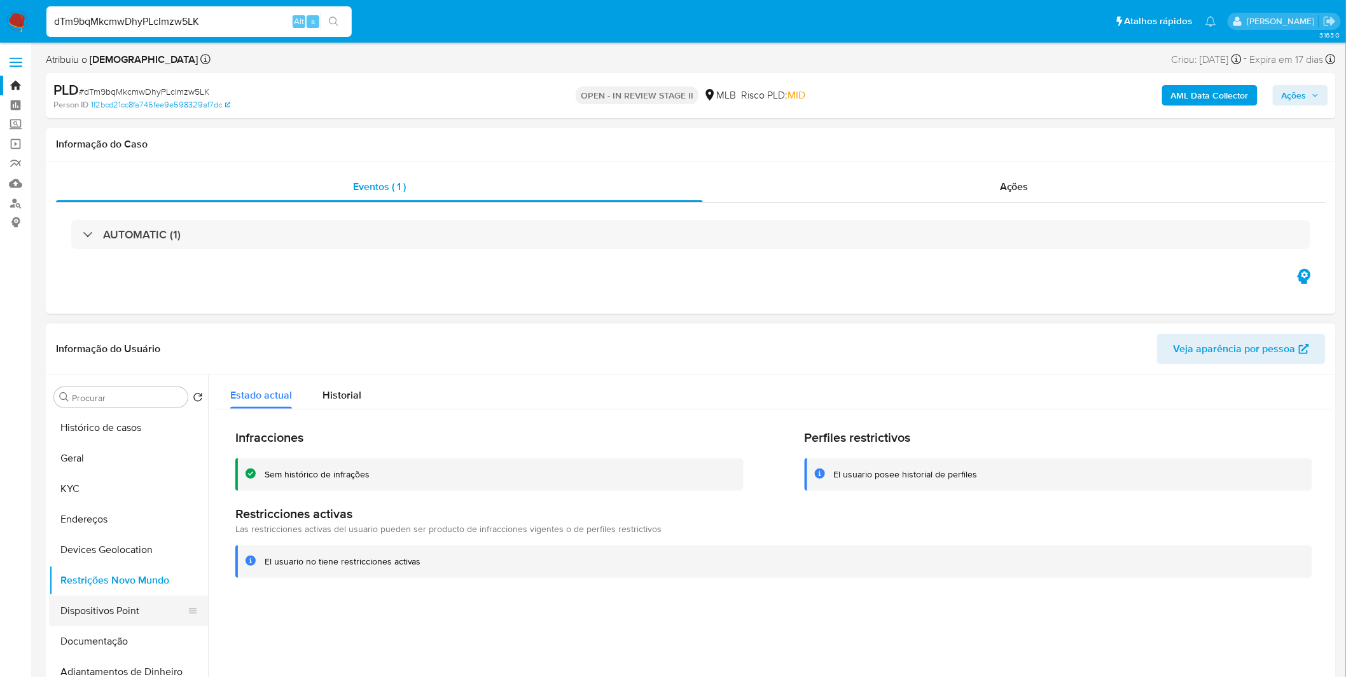
click at [85, 619] on button "Dispositivos Point" at bounding box center [123, 611] width 149 height 31
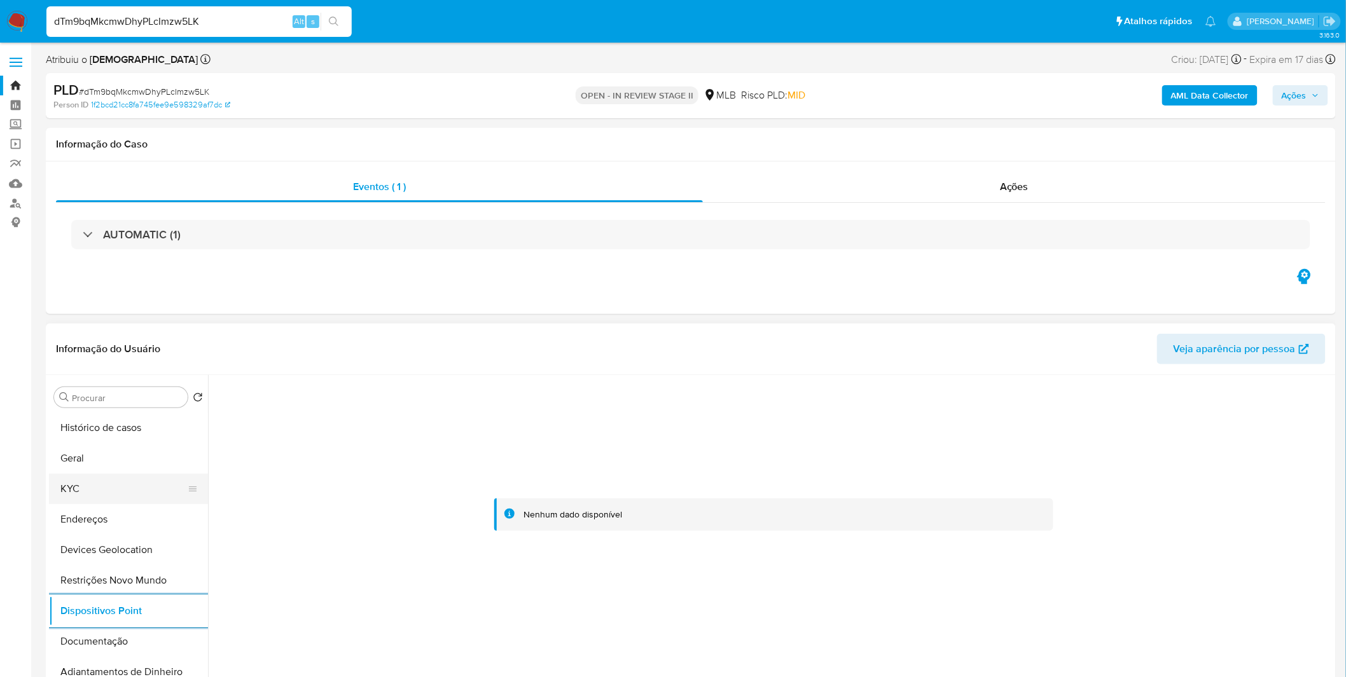
click at [102, 488] on button "KYC" at bounding box center [123, 489] width 149 height 31
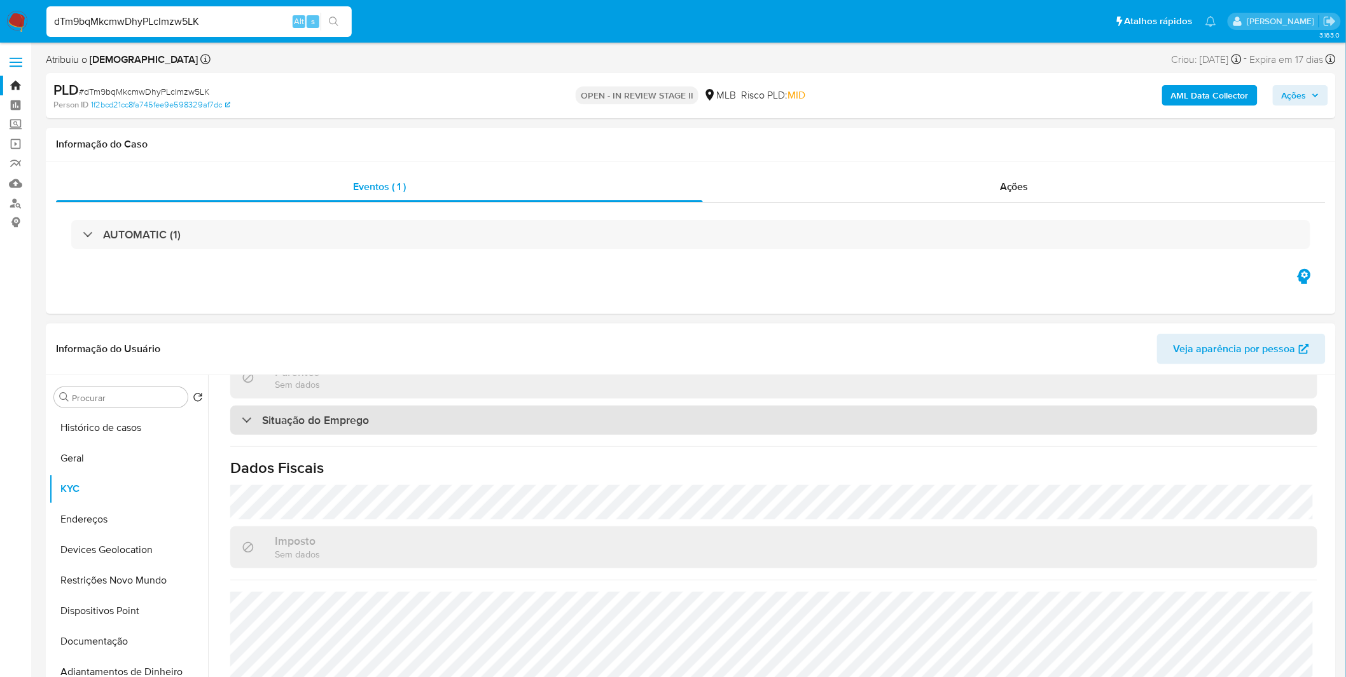
scroll to position [542, 0]
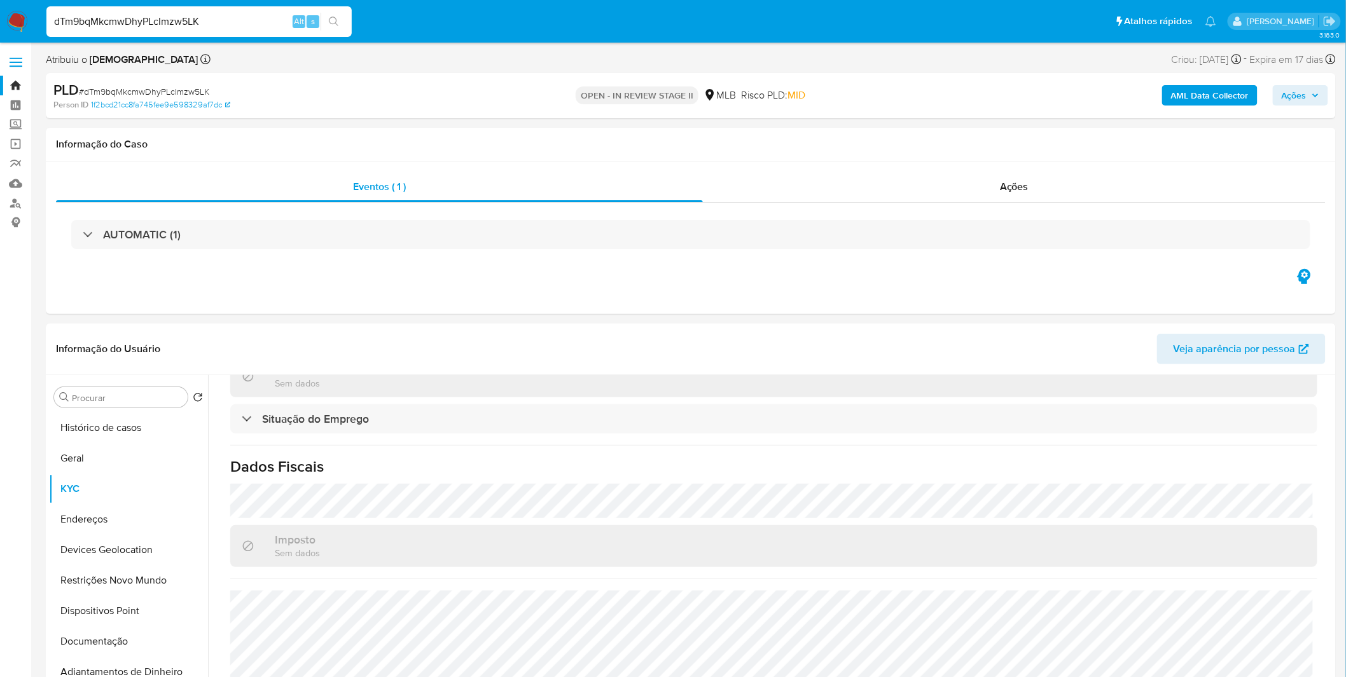
click at [247, 33] on div "dTm9bqMkcmwDhyPLcImzw5LK Alt s" at bounding box center [198, 21] width 305 height 31
click at [242, 26] on input "dTm9bqMkcmwDhyPLcImzw5LK" at bounding box center [198, 21] width 305 height 17
paste input "5Y84mtyDJBZQEDC89awDv3VT"
type input "5Y84mtyDJBZQEDC89awDv3VT"
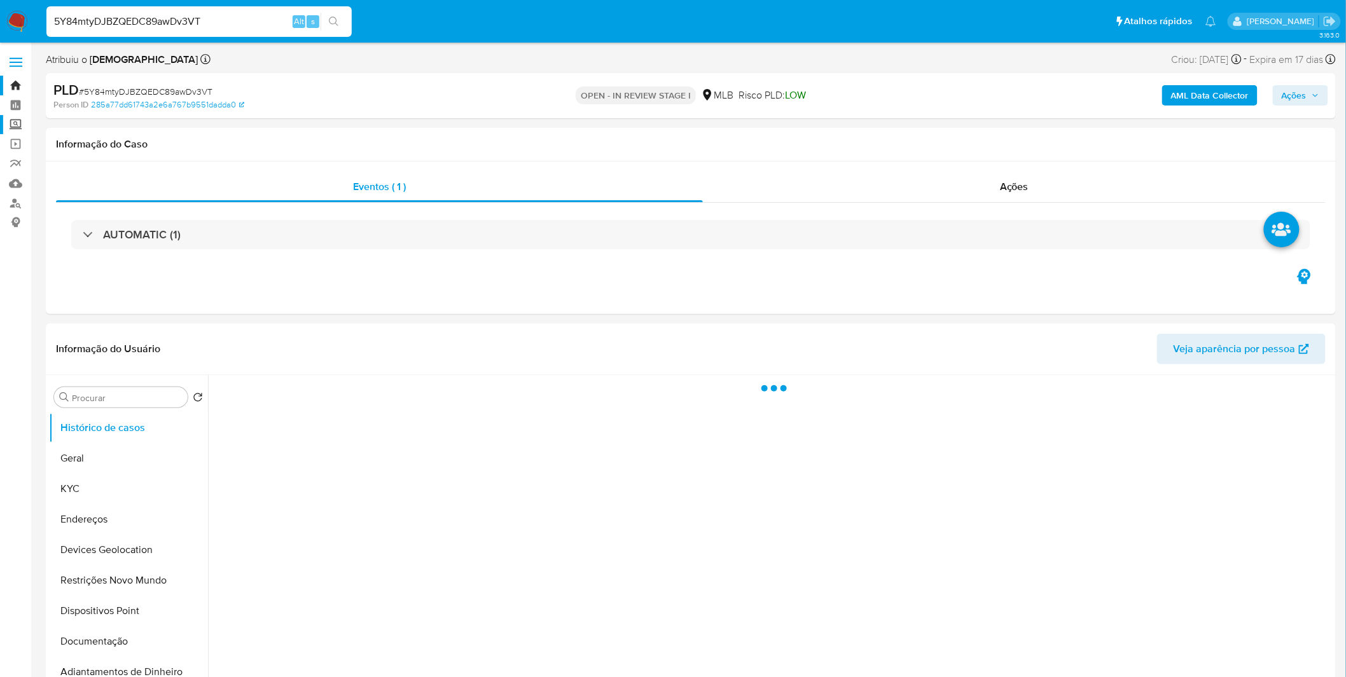
select select "10"
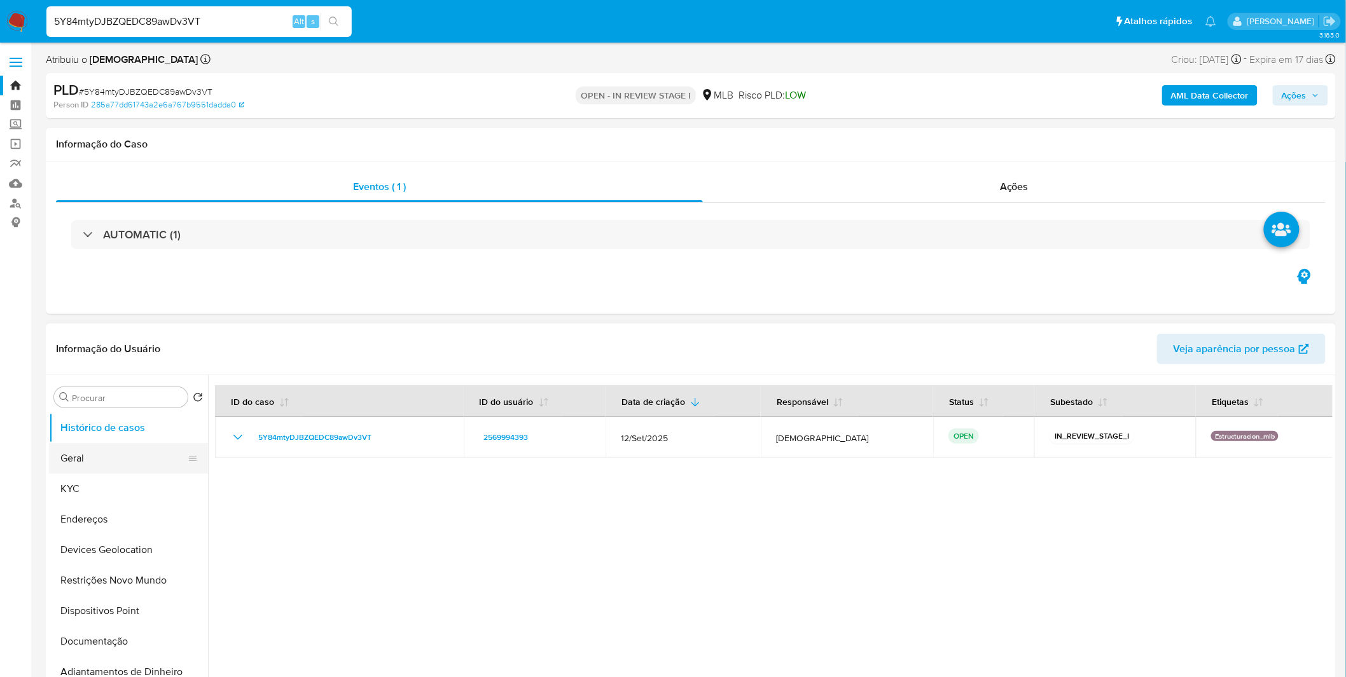
click at [117, 459] on button "Geral" at bounding box center [123, 458] width 149 height 31
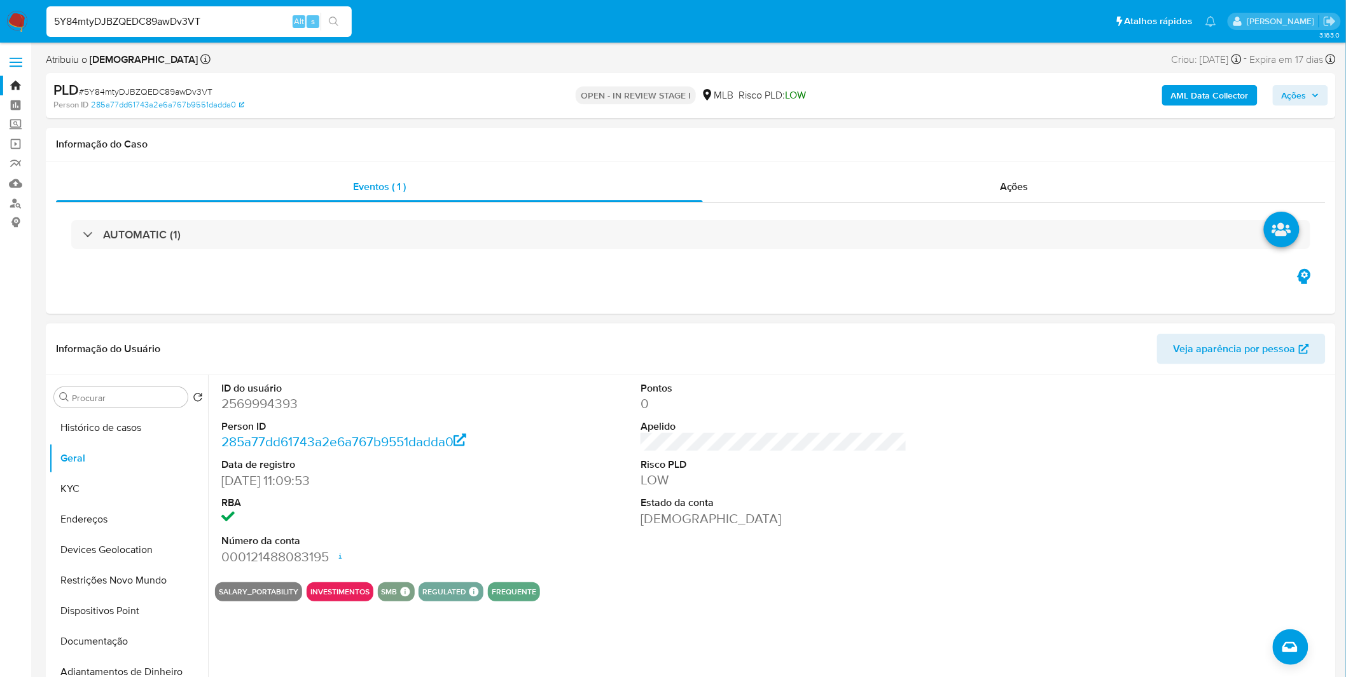
click at [47, 490] on div "Procurar Retornar ao pedido padrão Histórico de casos Geral KYC Endereços Devic…" at bounding box center [691, 538] width 1290 height 326
click at [55, 492] on button "KYC" at bounding box center [123, 489] width 149 height 31
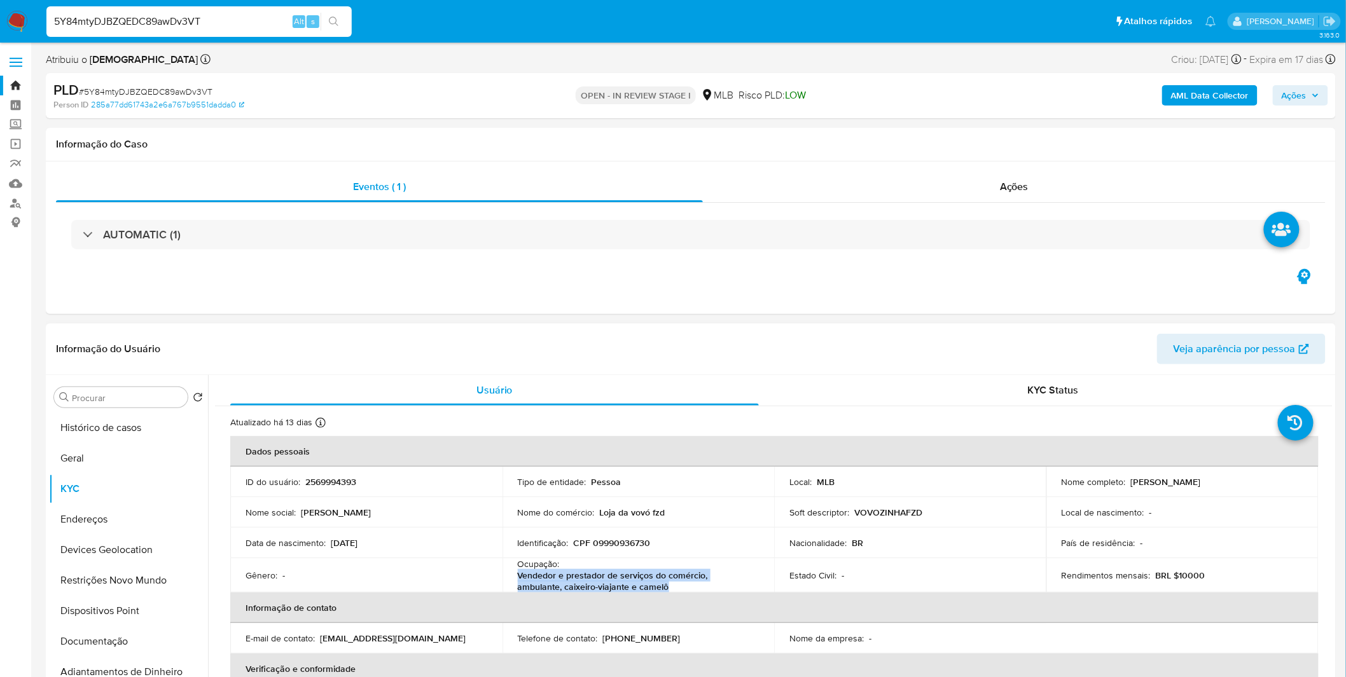
copy p "Vendedor e prestador de serviços do comércio, ambulante, caixeiro-viajante e ca…"
drag, startPoint x: 632, startPoint y: 586, endPoint x: 370, endPoint y: 588, distance: 262.0
click at [513, 577] on td "Ocupação : Vendedor e prestador de serviços do comércio, ambulante, caixeiro-vi…" at bounding box center [638, 575] width 272 height 34
click at [109, 625] on button "Dispositivos Point" at bounding box center [123, 611] width 149 height 31
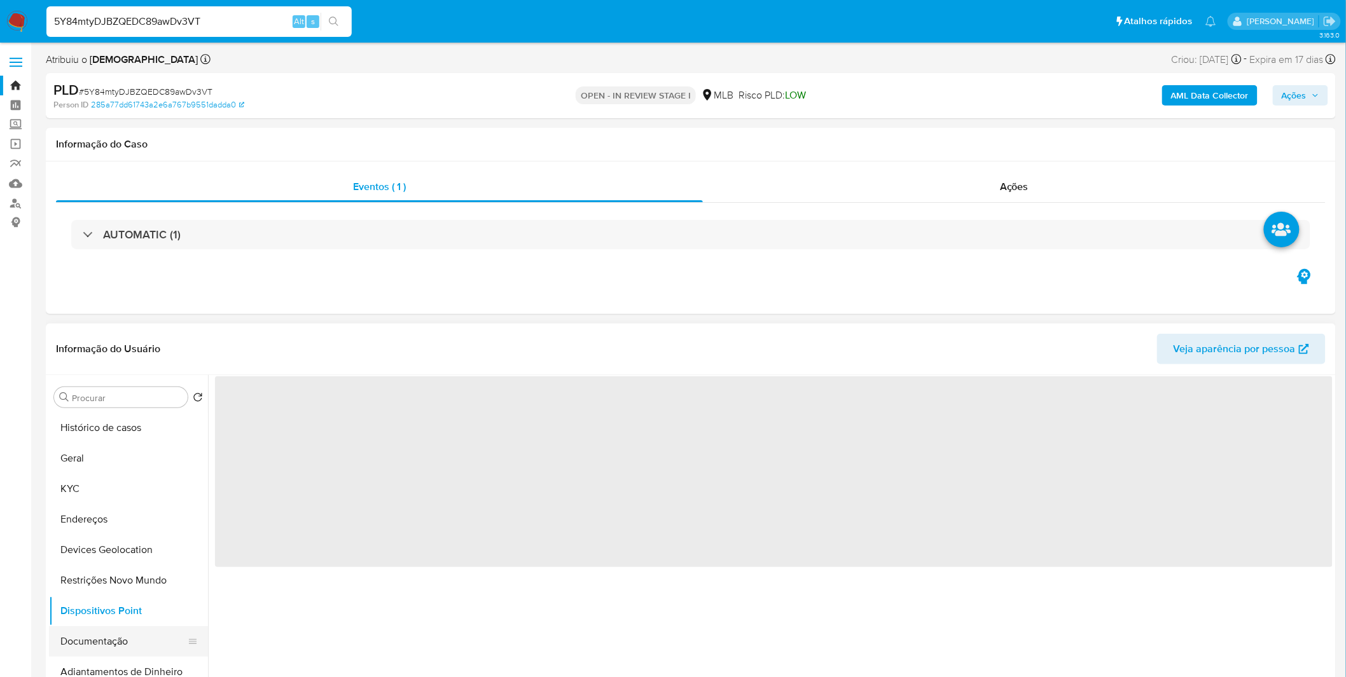
click at [109, 632] on button "Documentação" at bounding box center [123, 641] width 149 height 31
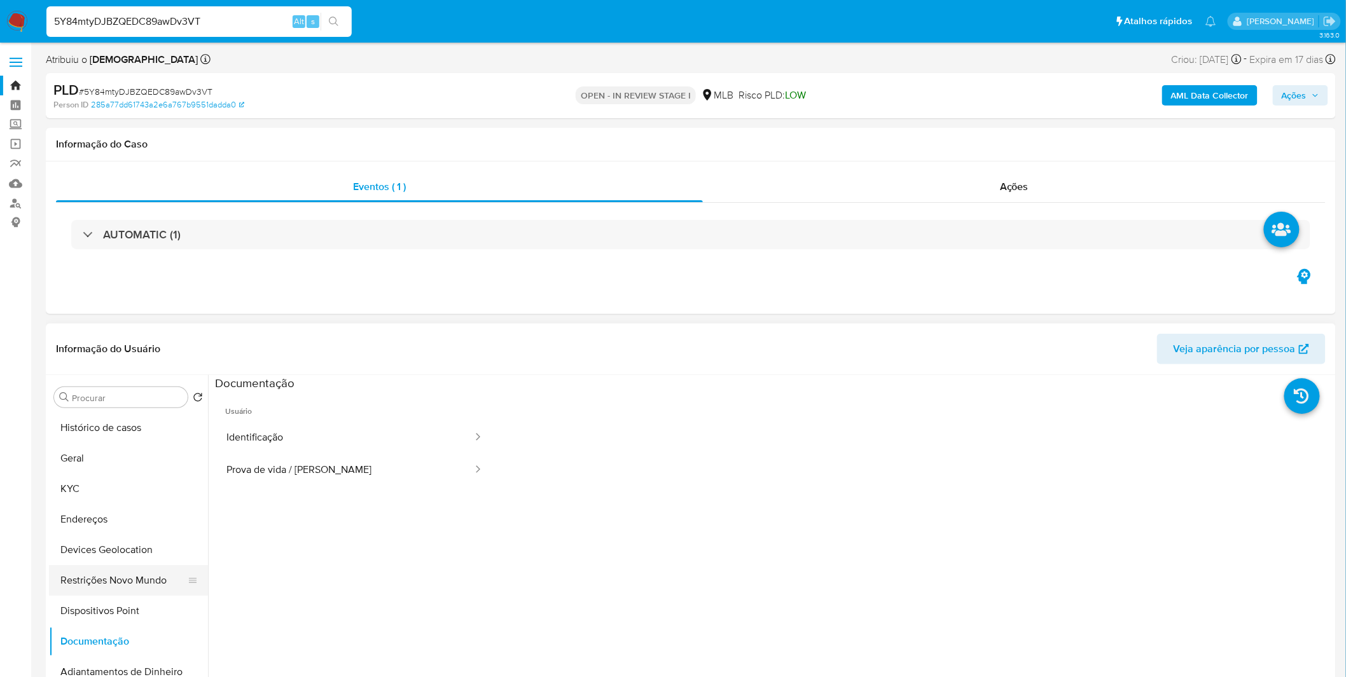
click at [125, 579] on button "Restrições Novo Mundo" at bounding box center [123, 580] width 149 height 31
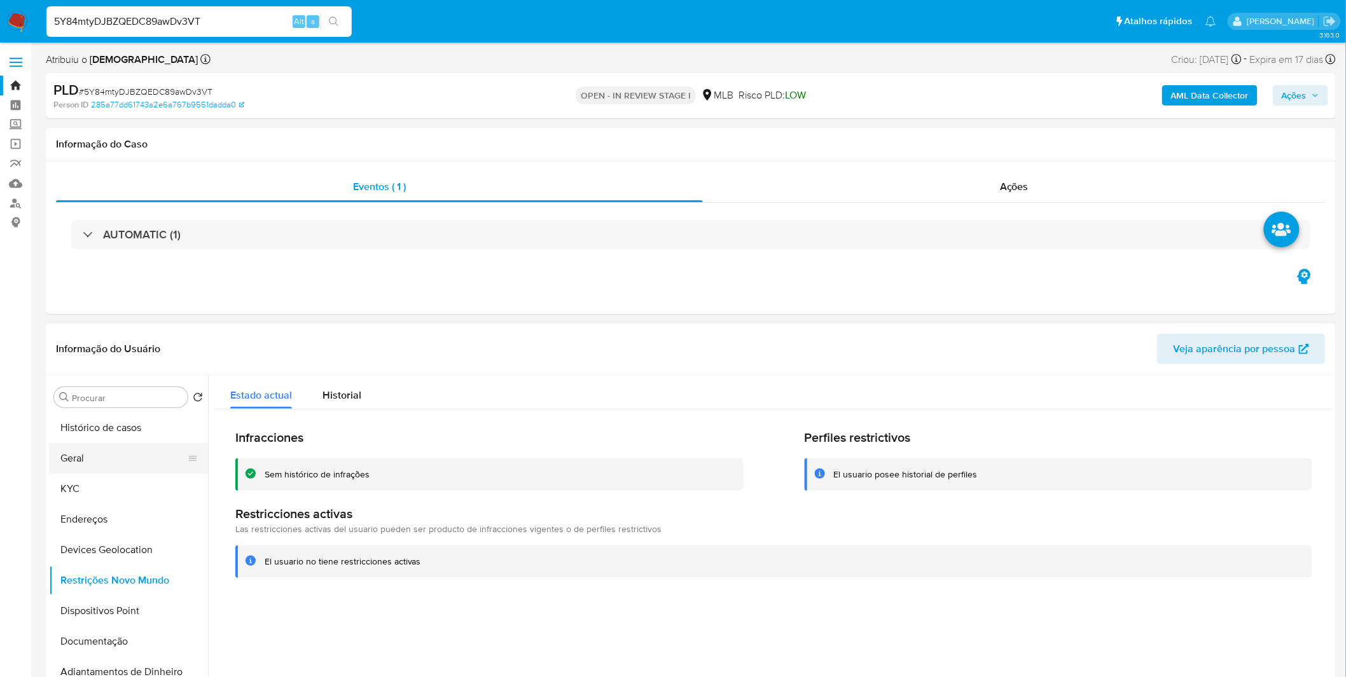
click at [69, 460] on button "Geral" at bounding box center [123, 458] width 149 height 31
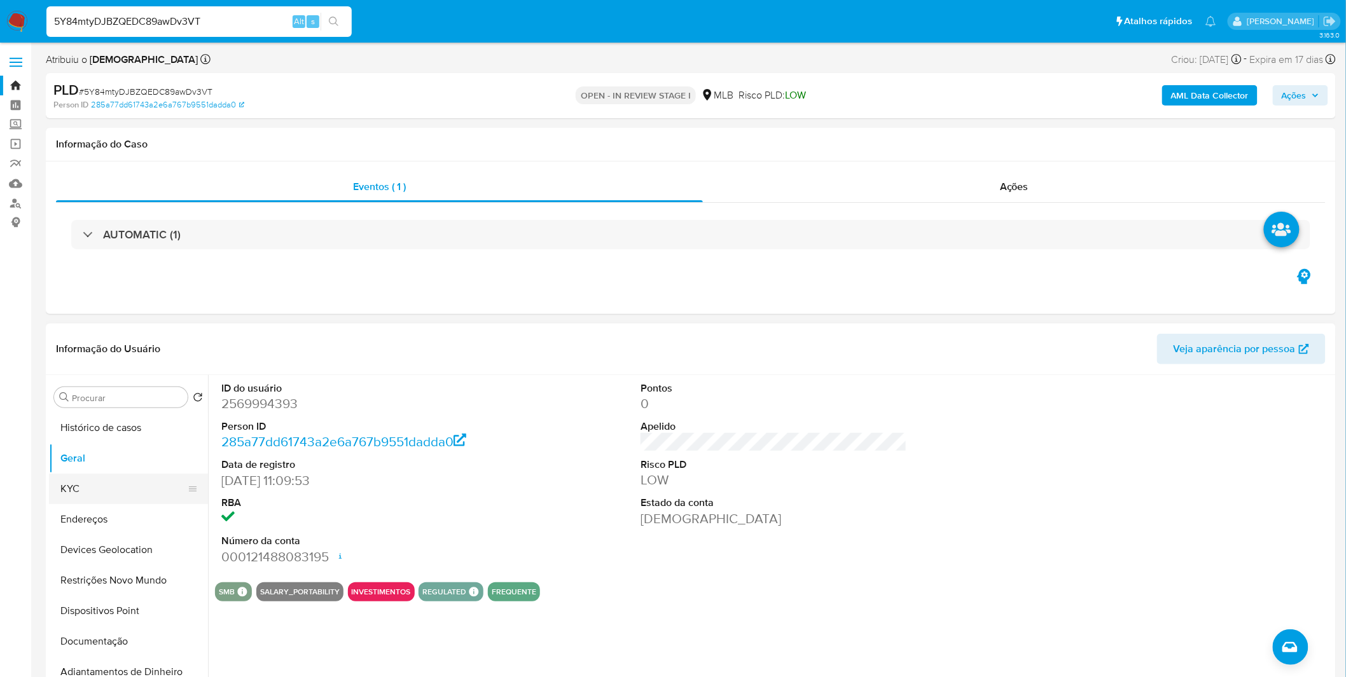
click at [124, 496] on button "KYC" at bounding box center [123, 489] width 149 height 31
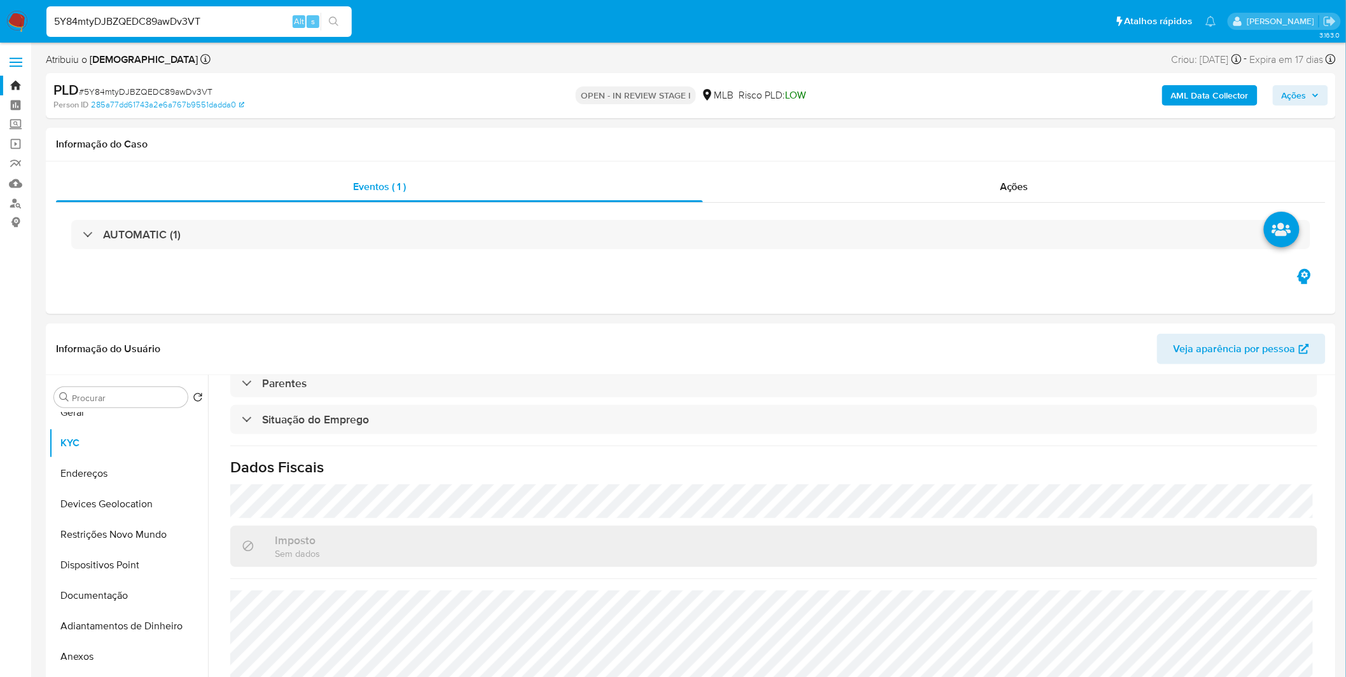
scroll to position [71, 0]
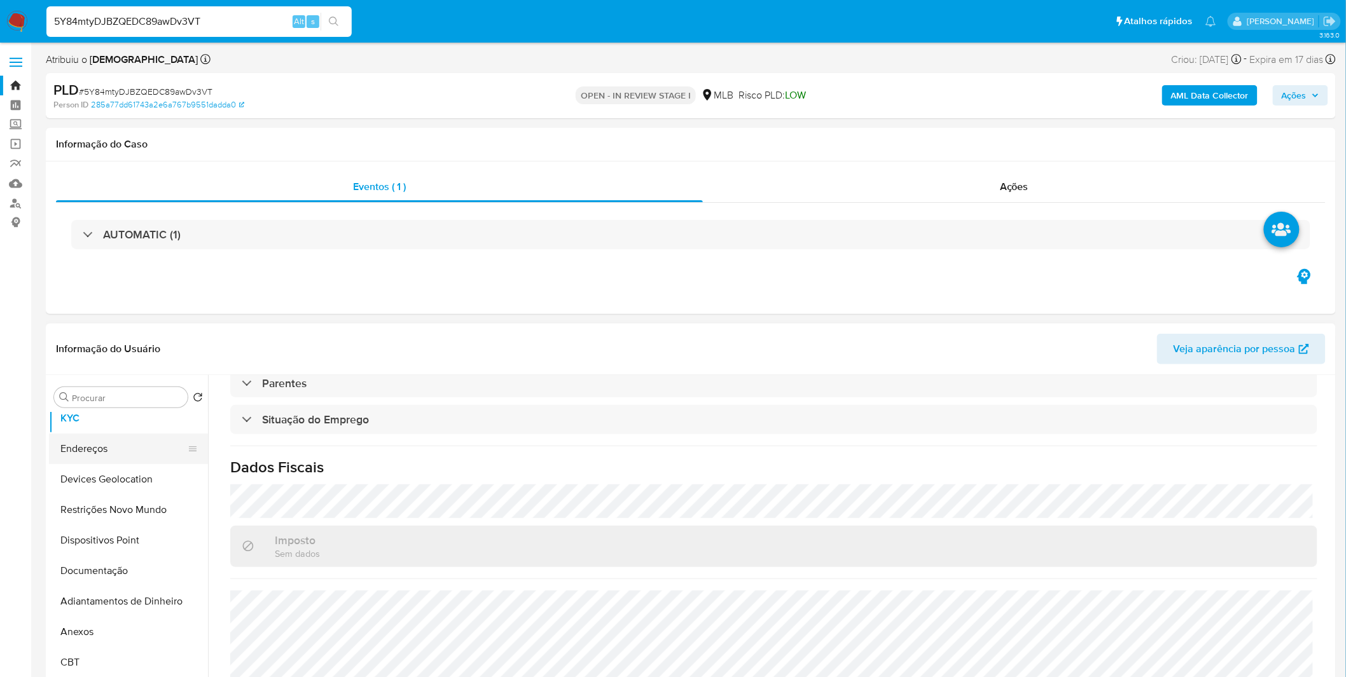
click at [102, 443] on button "Endereços" at bounding box center [123, 449] width 149 height 31
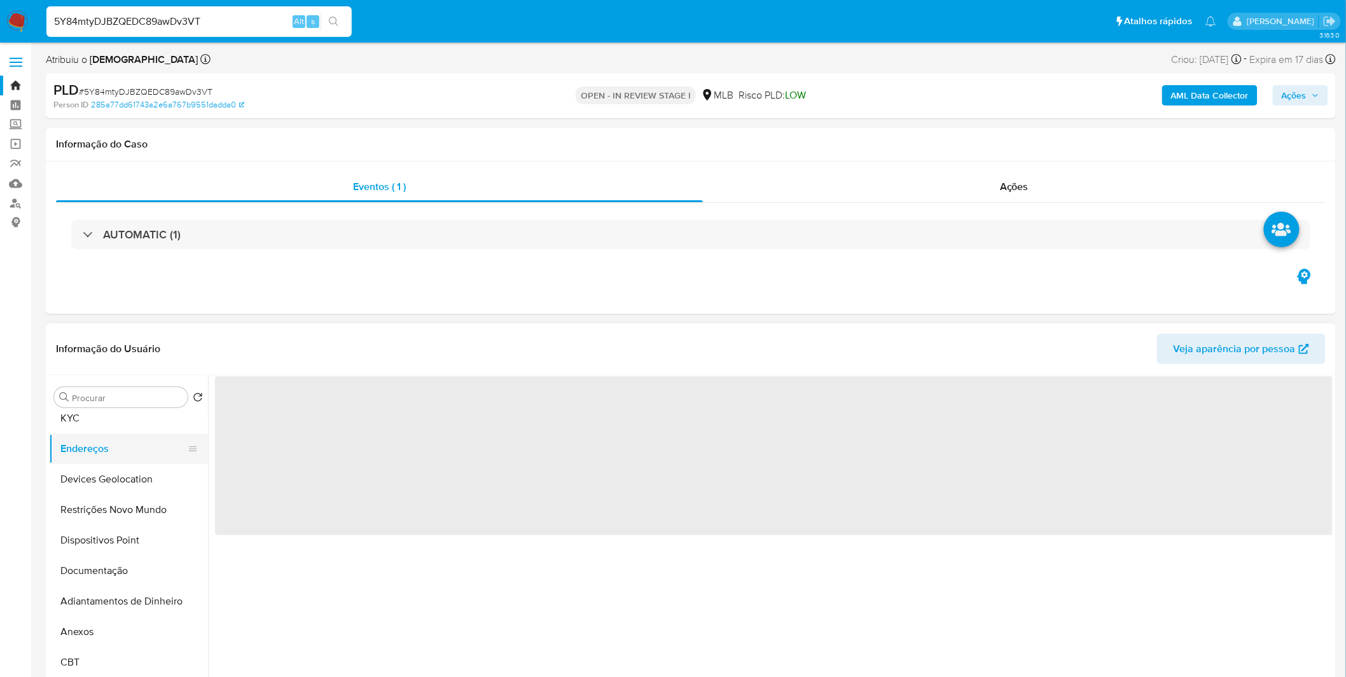
scroll to position [0, 0]
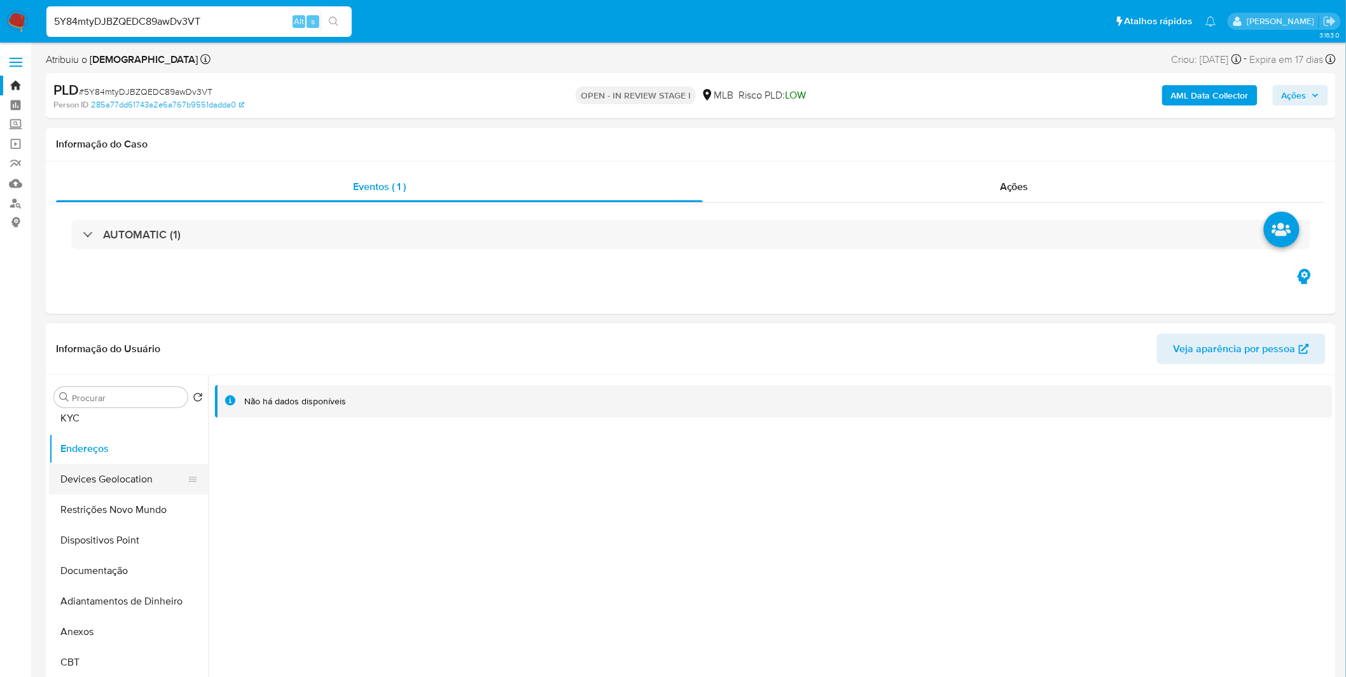
click at [132, 492] on button "Devices Geolocation" at bounding box center [123, 479] width 149 height 31
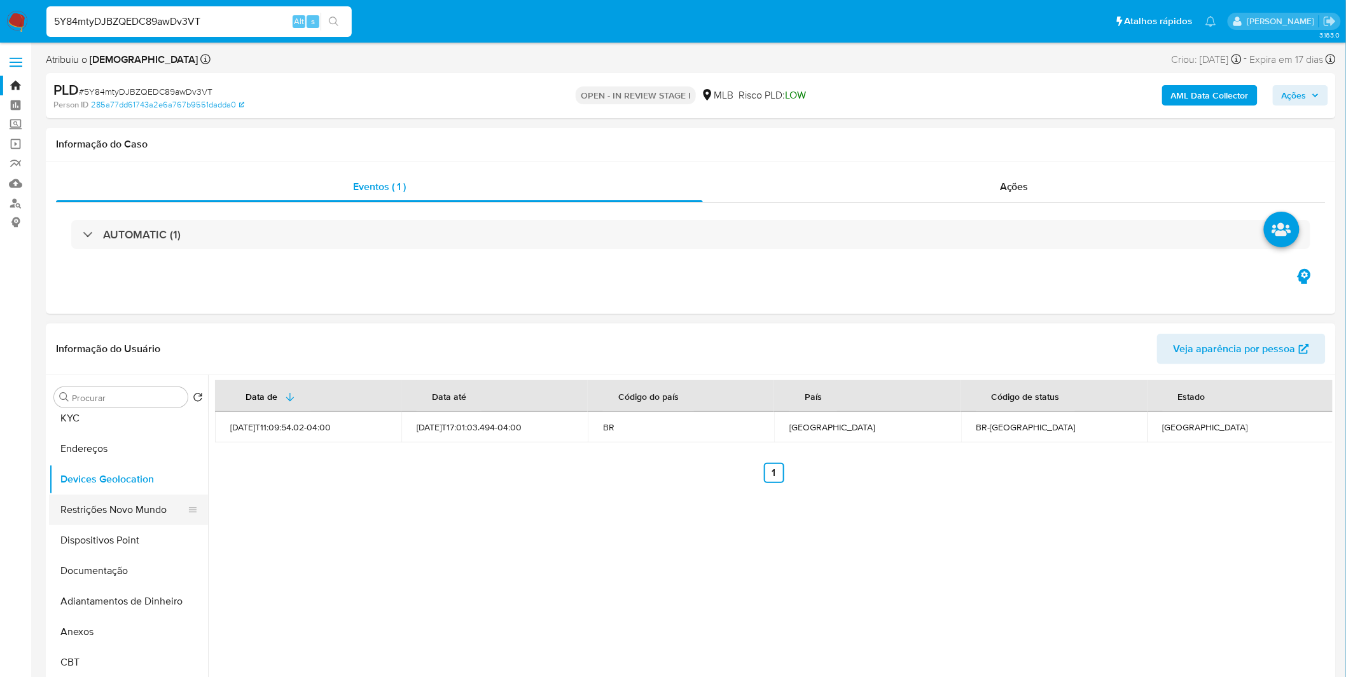
click at [121, 513] on button "Restrições Novo Mundo" at bounding box center [123, 510] width 149 height 31
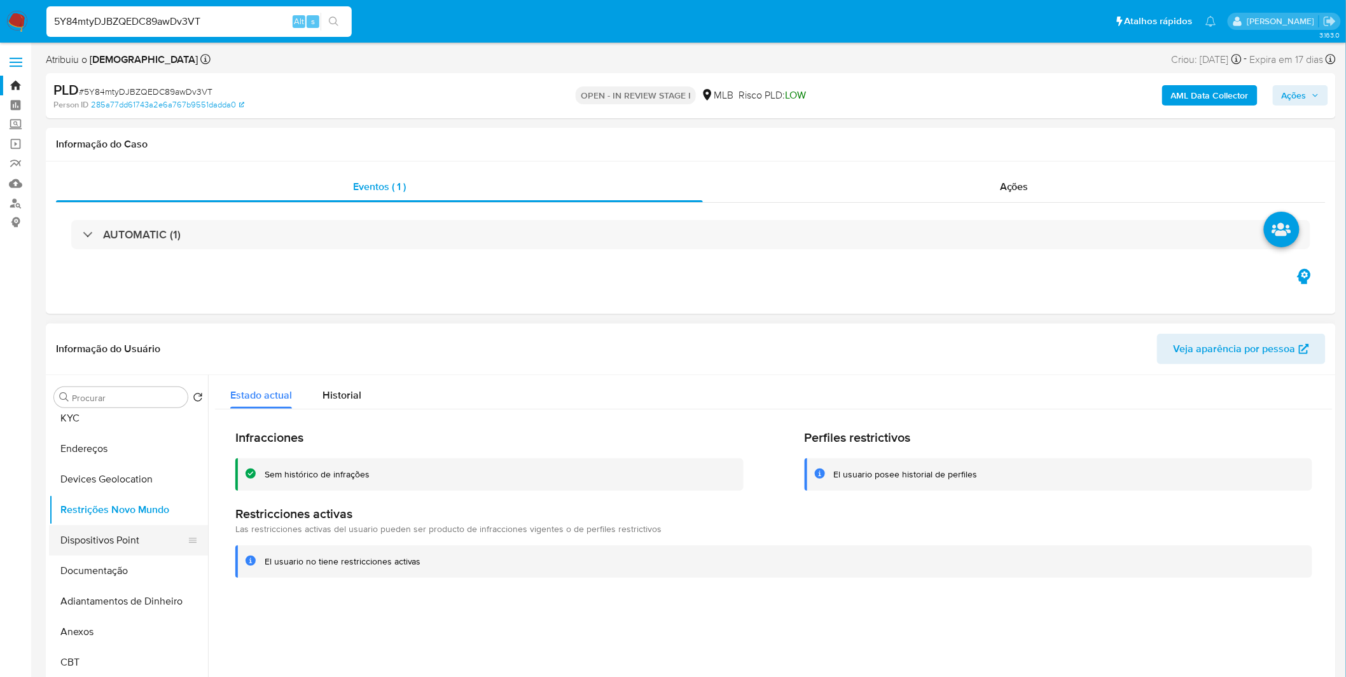
click at [151, 542] on button "Dispositivos Point" at bounding box center [123, 540] width 149 height 31
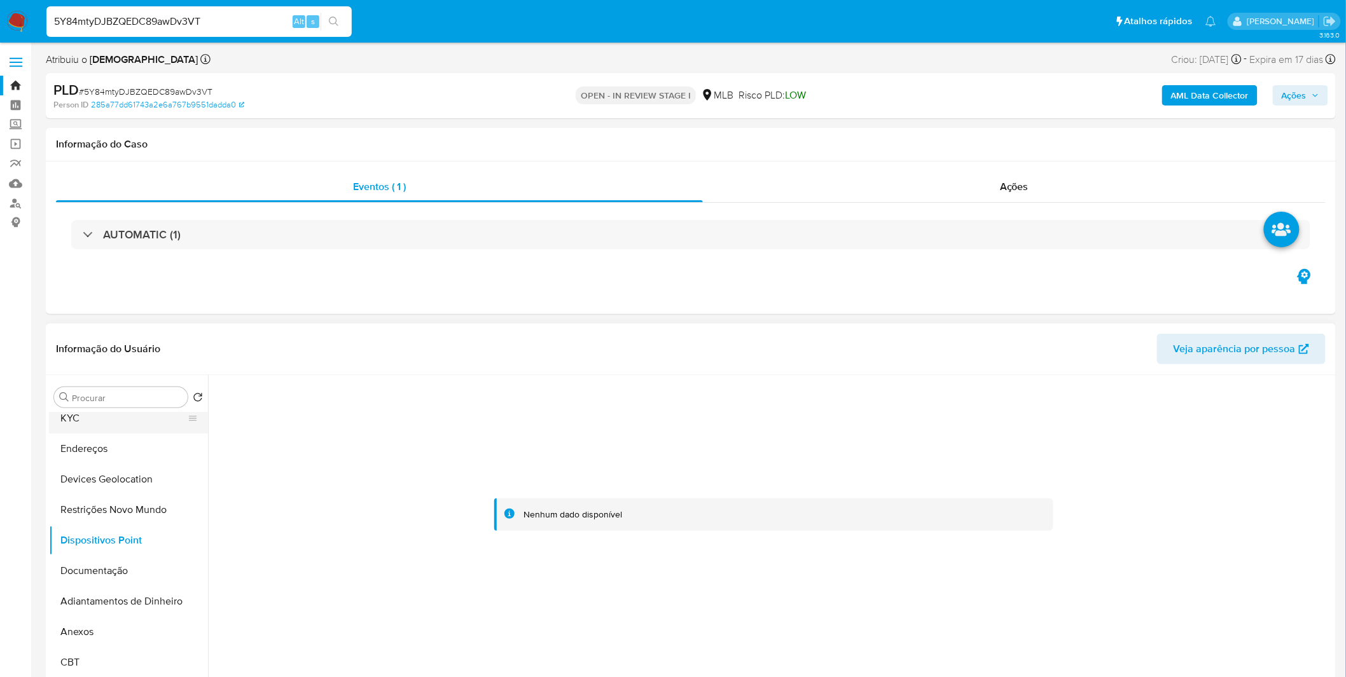
click at [113, 429] on button "KYC" at bounding box center [123, 418] width 149 height 31
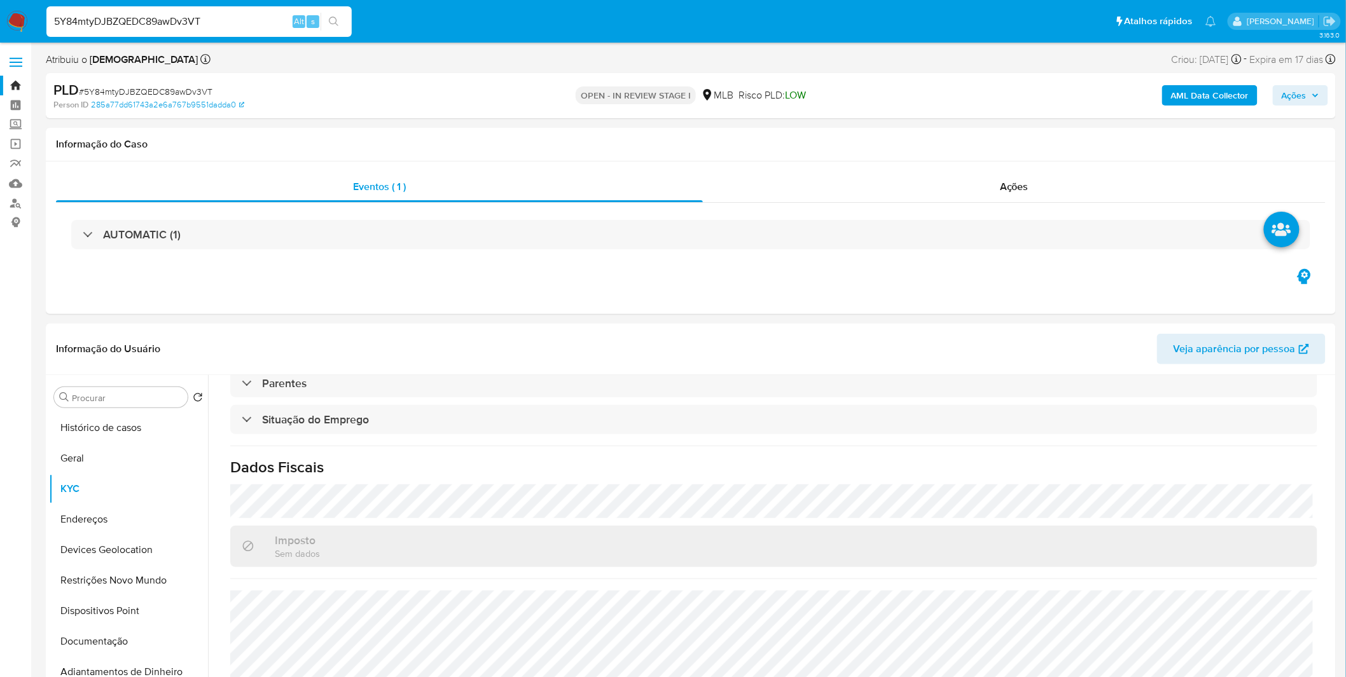
click at [211, 30] on div "5Y84mtyDJBZQEDC89awDv3VT Alt s" at bounding box center [198, 21] width 305 height 31
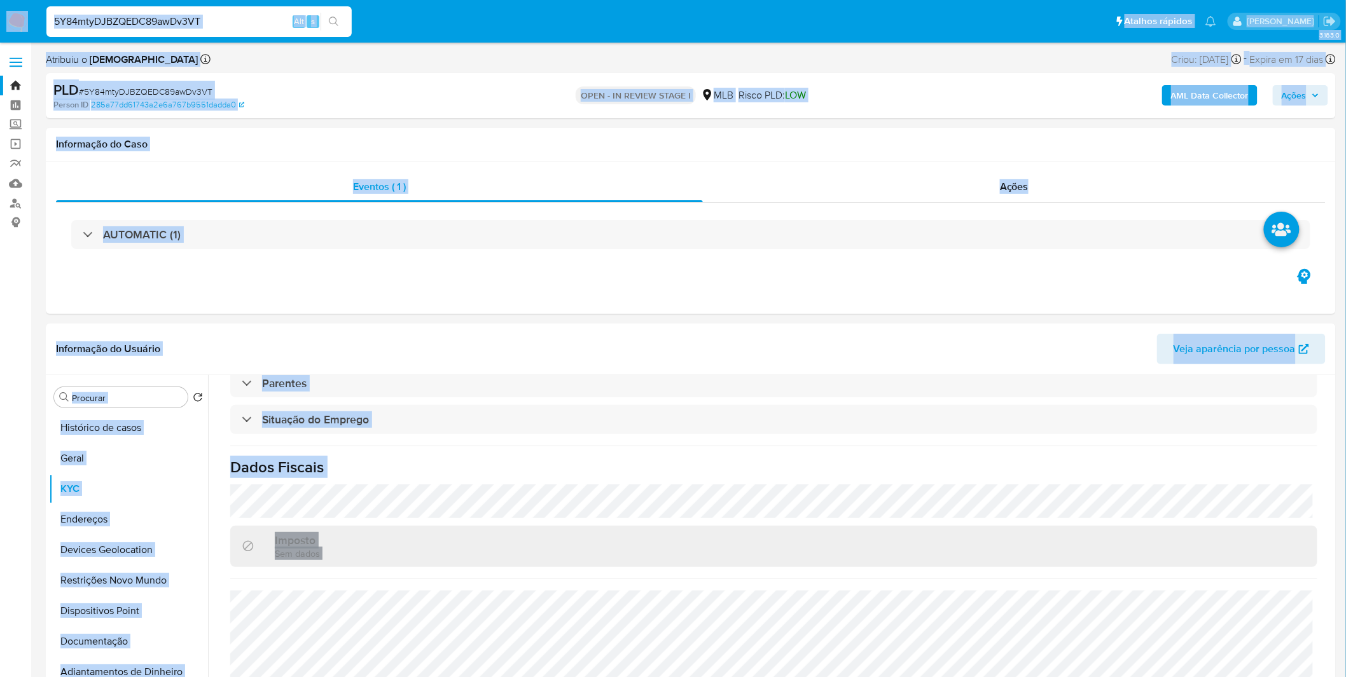
click at [217, 24] on input "5Y84mtyDJBZQEDC89awDv3VT" at bounding box center [198, 21] width 305 height 17
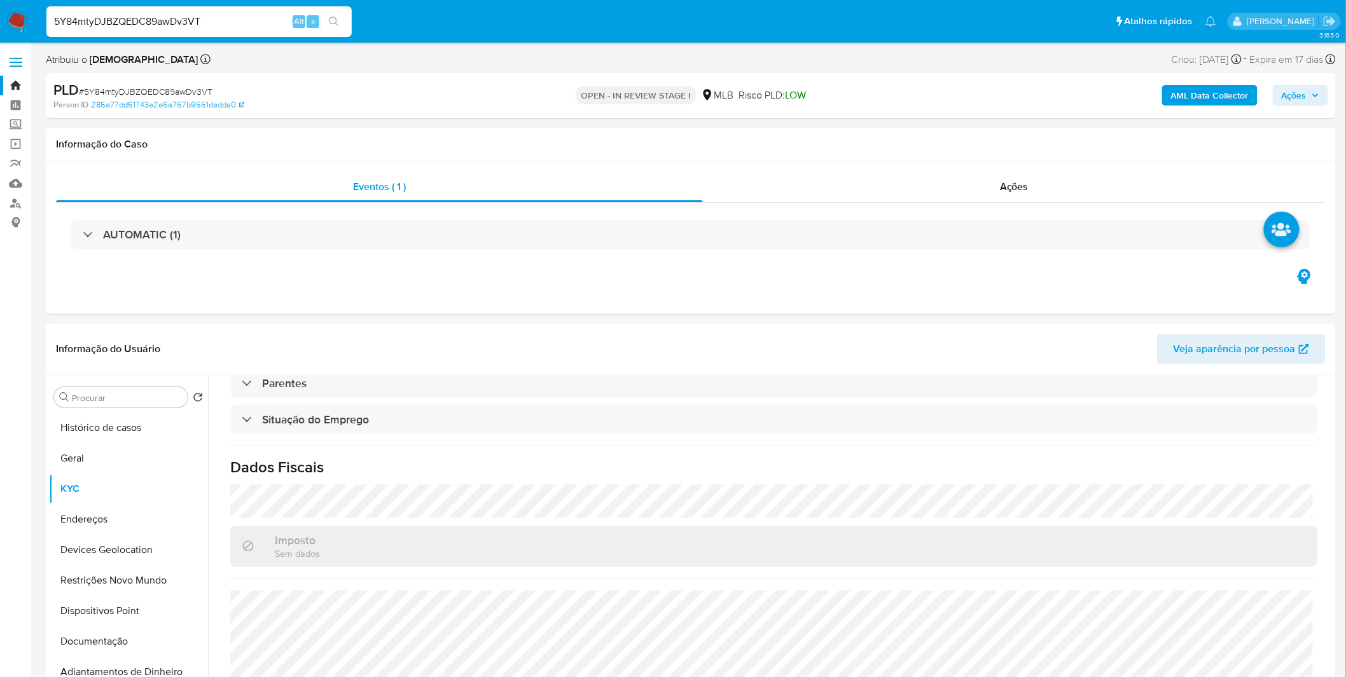
paste input "svPbUtZ5zY7ifDLVhrmUqToE"
type input "svPbUtZ5zY7ifDLVhrmUqToE"
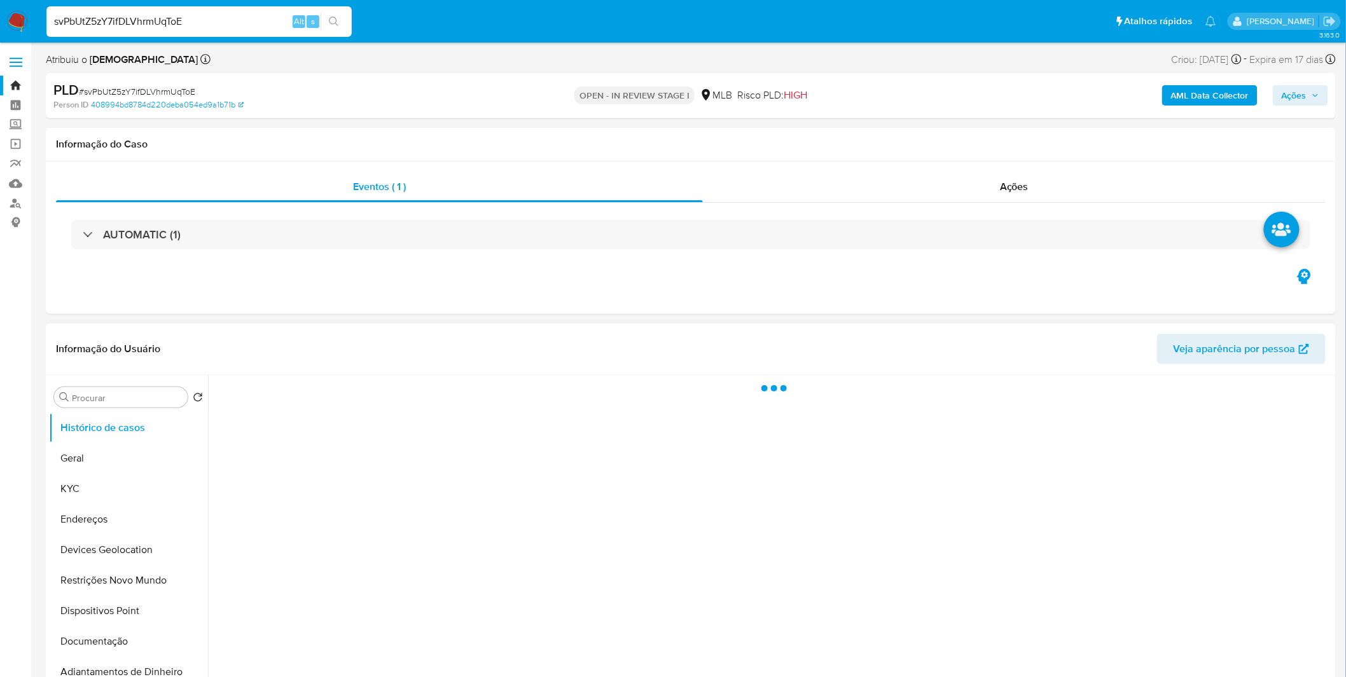
select select "10"
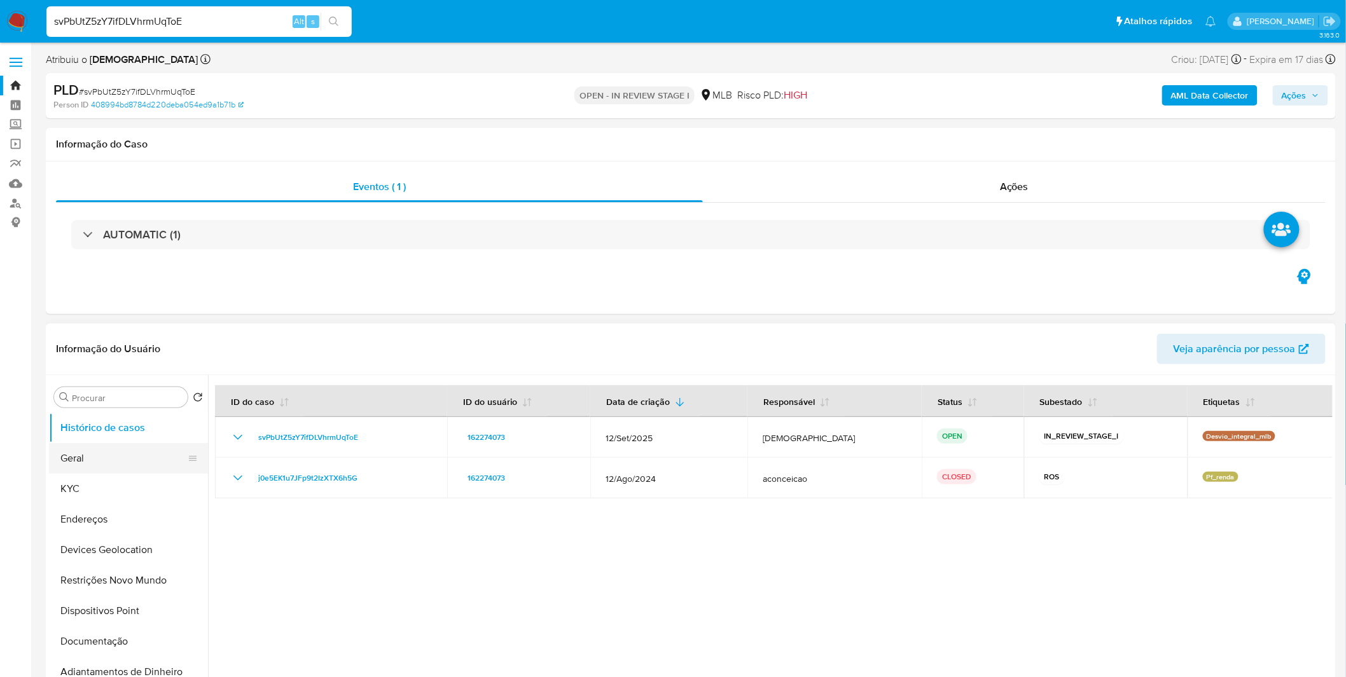
click at [128, 456] on button "Geral" at bounding box center [123, 458] width 149 height 31
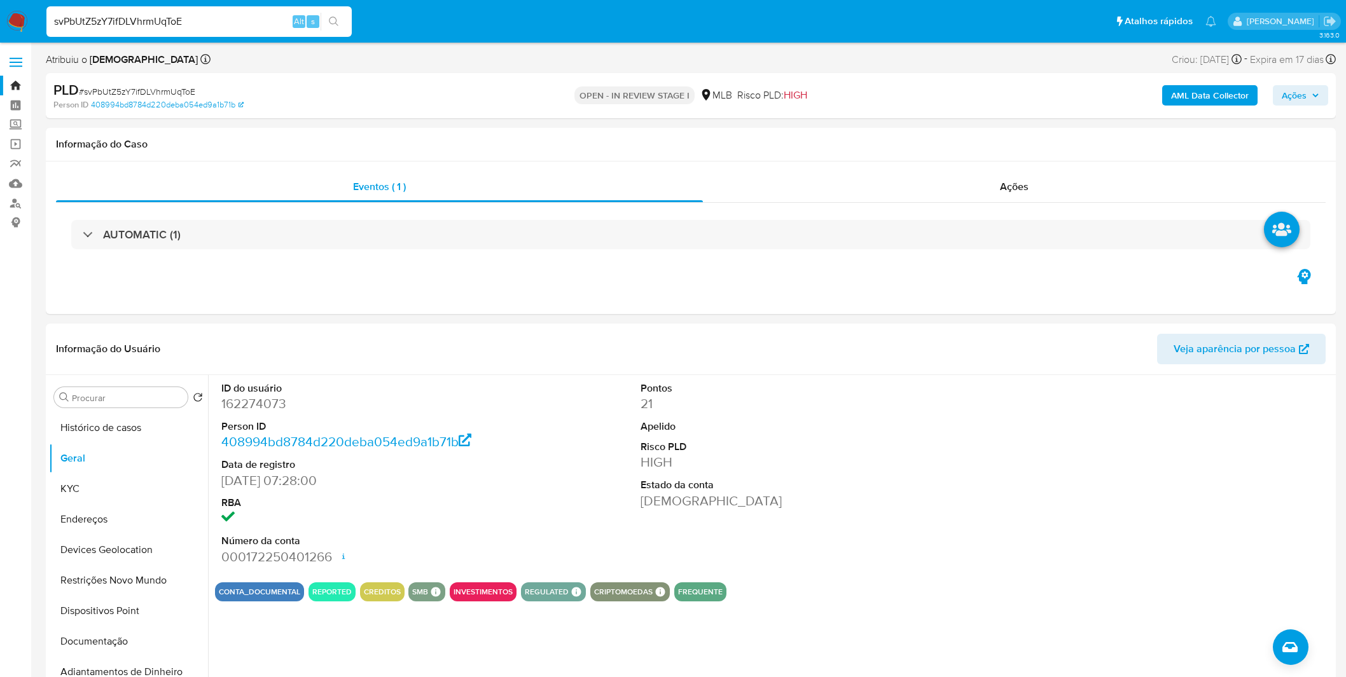
select select "10"
click at [92, 646] on button "Documentação" at bounding box center [123, 641] width 149 height 31
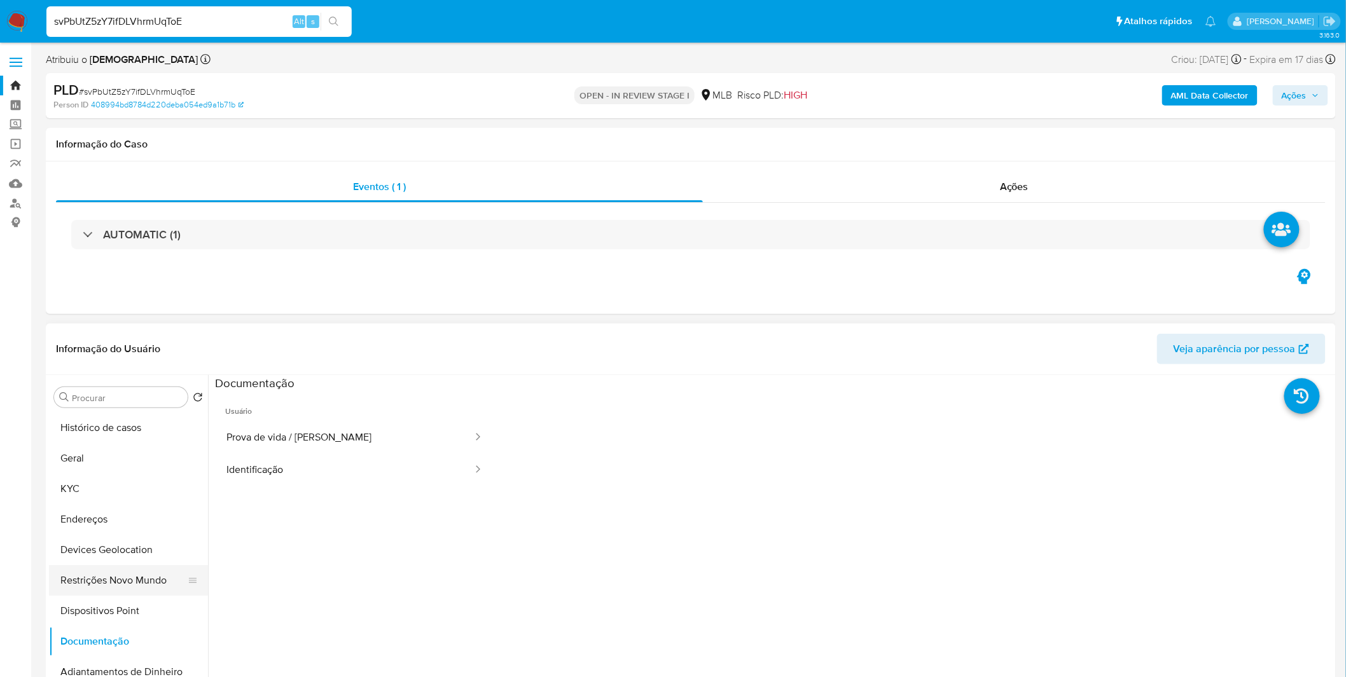
click at [142, 579] on button "Restrições Novo Mundo" at bounding box center [123, 580] width 149 height 31
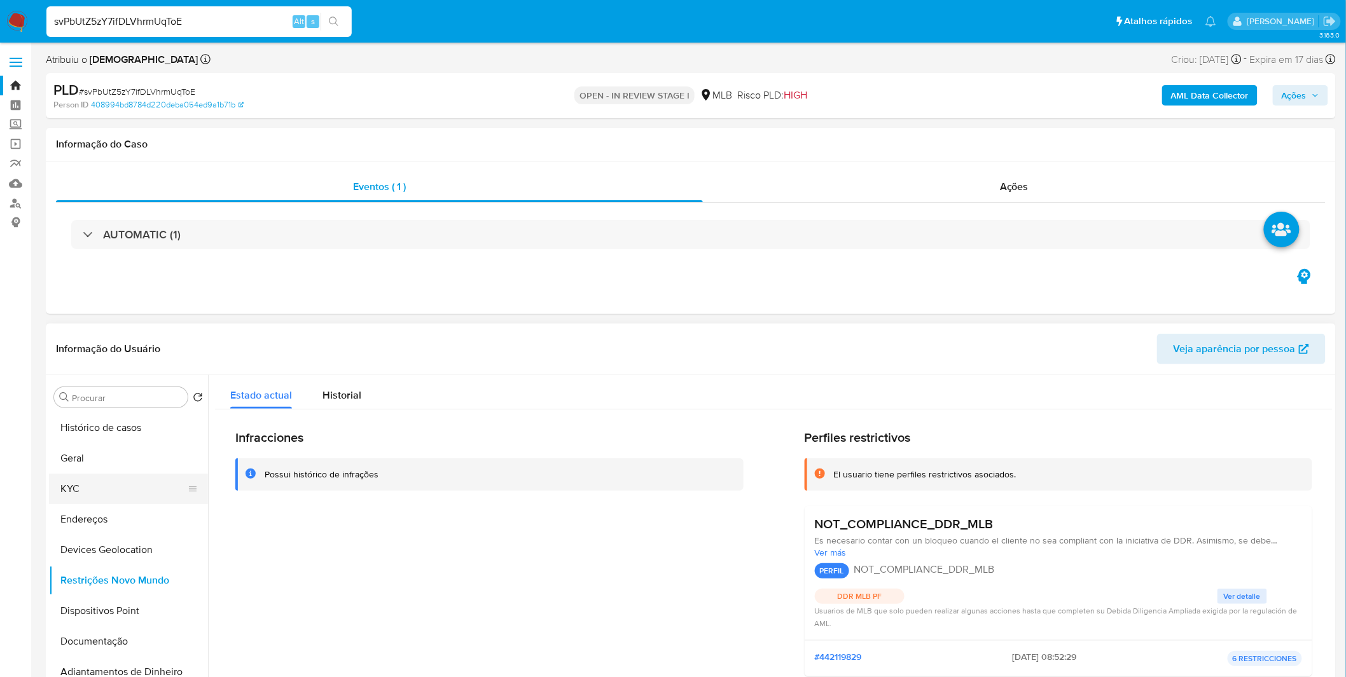
click at [143, 490] on button "KYC" at bounding box center [123, 489] width 149 height 31
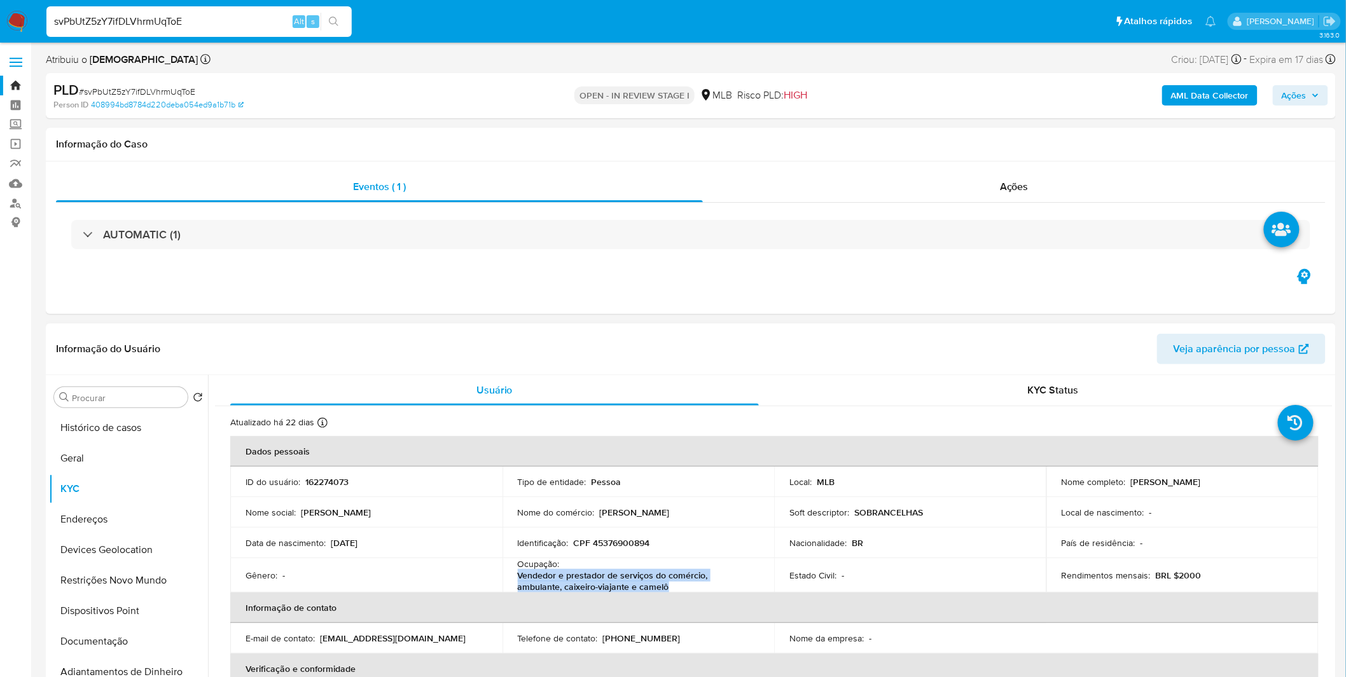
copy p "Vendedor e prestador de serviços do comércio, ambulante, caixeiro-viajante e ca…"
drag, startPoint x: 628, startPoint y: 583, endPoint x: 509, endPoint y: 579, distance: 118.4
click at [509, 579] on td "Ocupação : Vendedor e prestador de serviços do comércio, ambulante, caixeiro-vi…" at bounding box center [638, 575] width 272 height 34
click at [123, 628] on button "Documentação" at bounding box center [123, 641] width 149 height 31
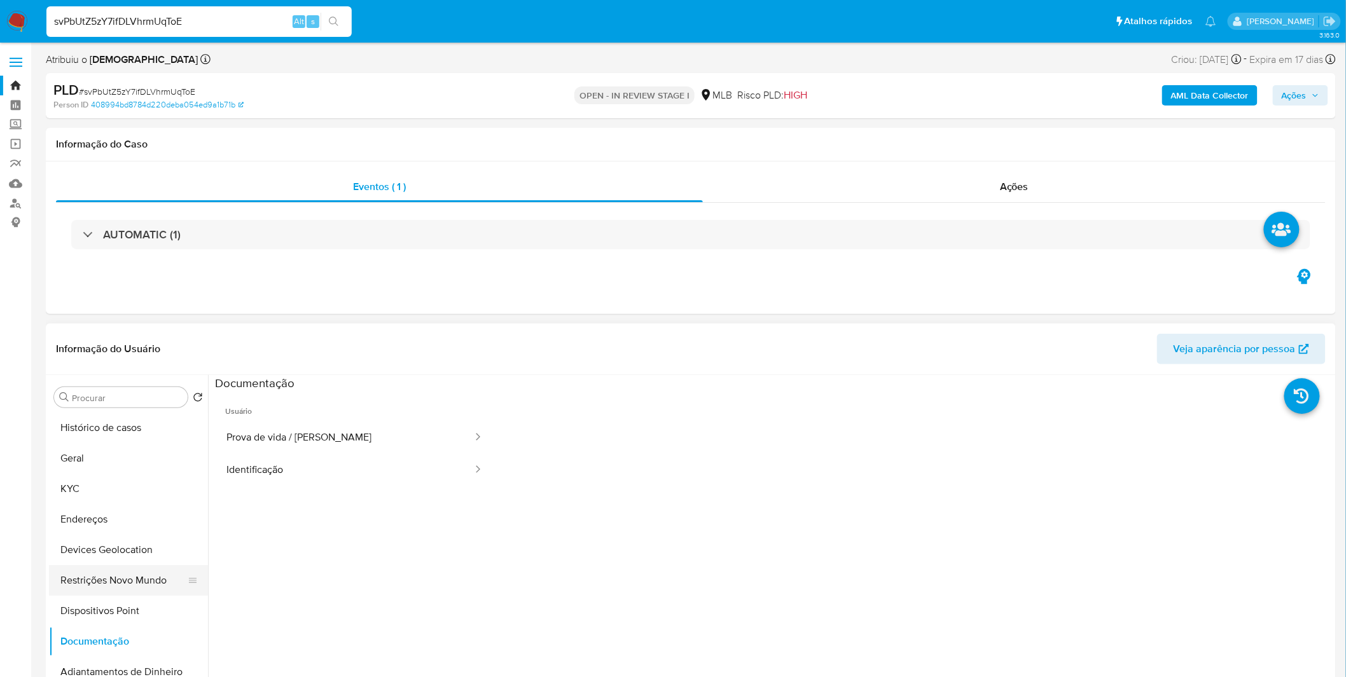
click at [132, 582] on button "Restrições Novo Mundo" at bounding box center [123, 580] width 149 height 31
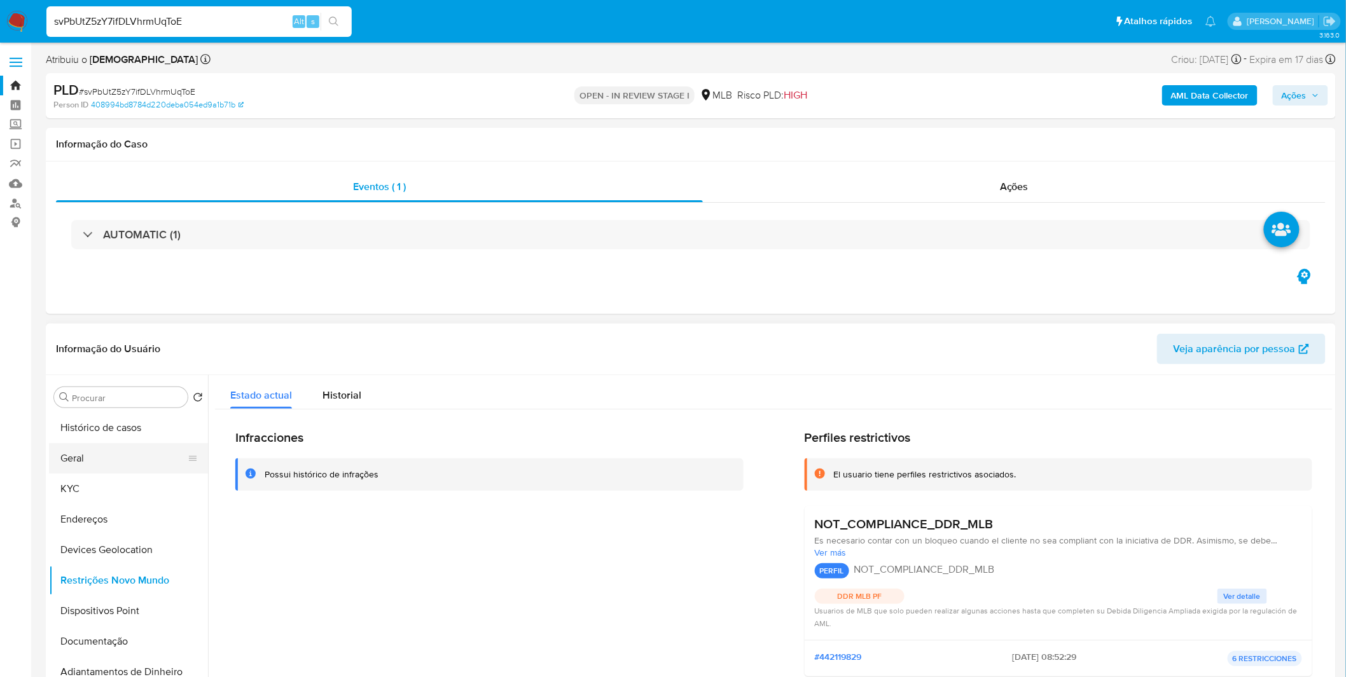
click at [156, 469] on button "Geral" at bounding box center [123, 458] width 149 height 31
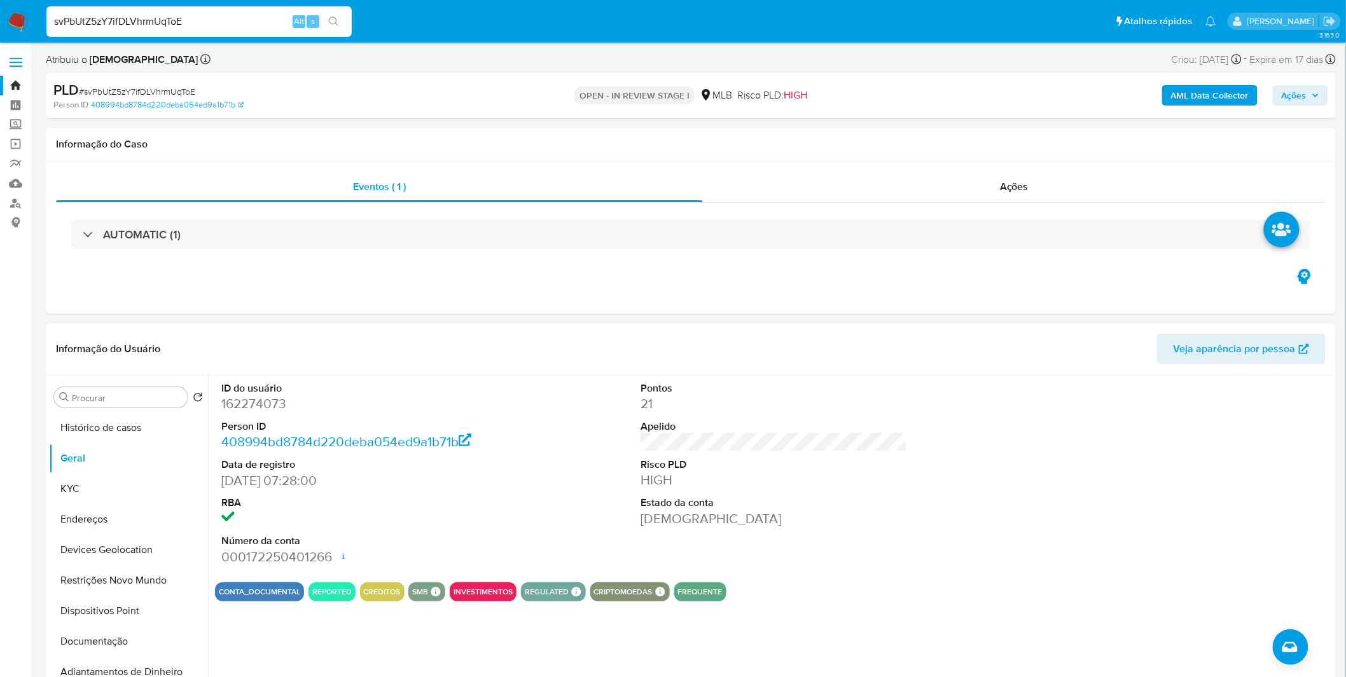
click at [570, 480] on div "ID do usuário 162274073 Person ID 408994bd8784d220deba054ed9a1b71b Data de regi…" at bounding box center [773, 473] width 1117 height 197
click at [115, 486] on button "KYC" at bounding box center [123, 489] width 149 height 31
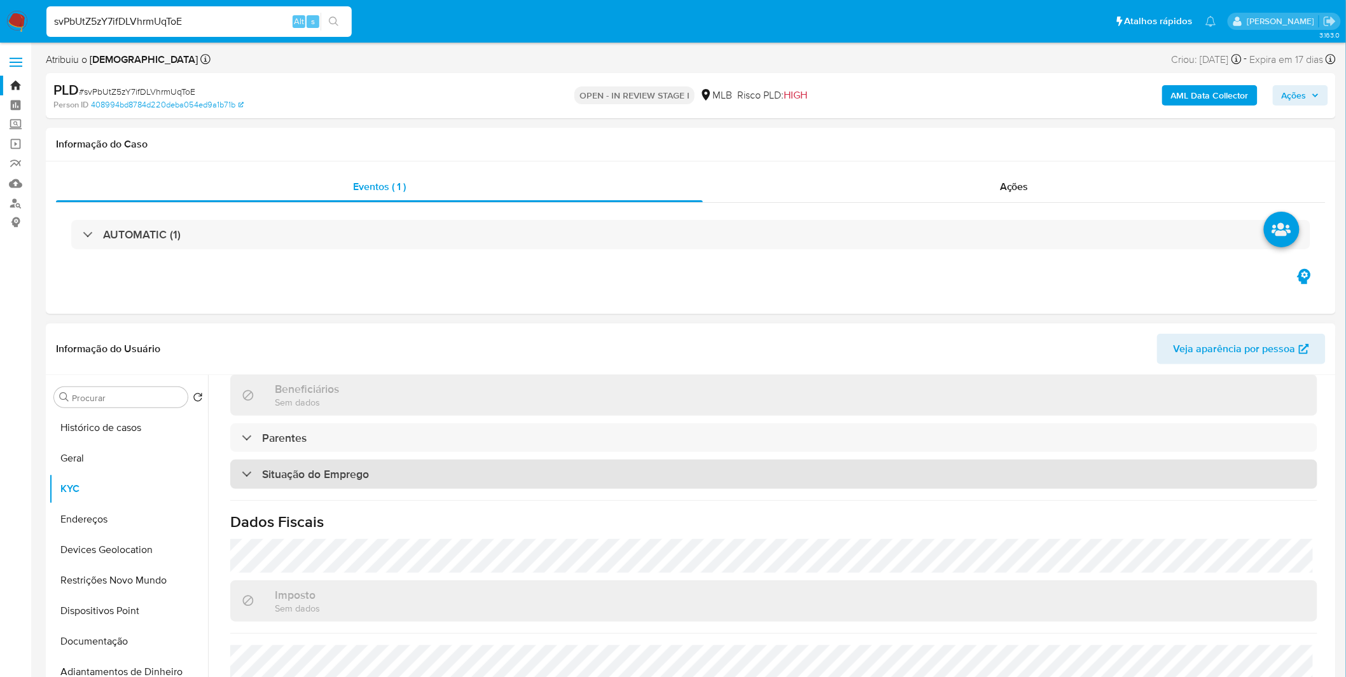
scroll to position [533, 0]
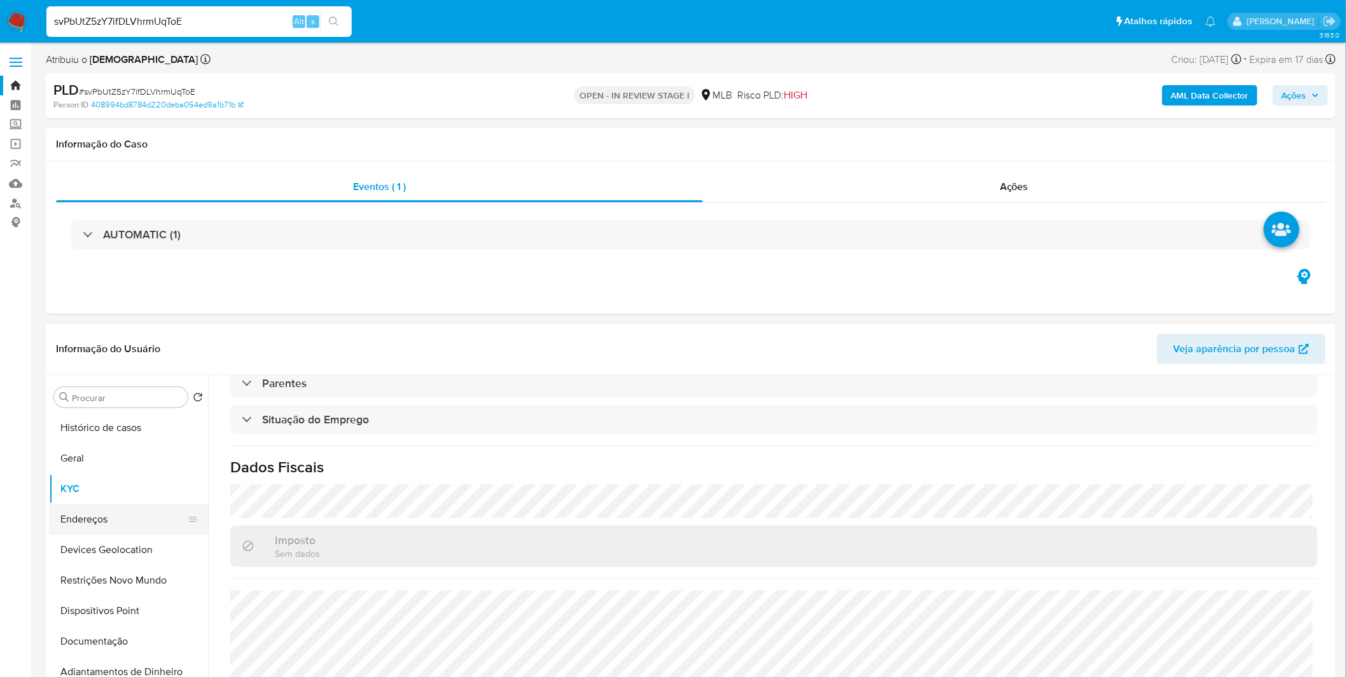
click at [78, 519] on button "Endereços" at bounding box center [123, 519] width 149 height 31
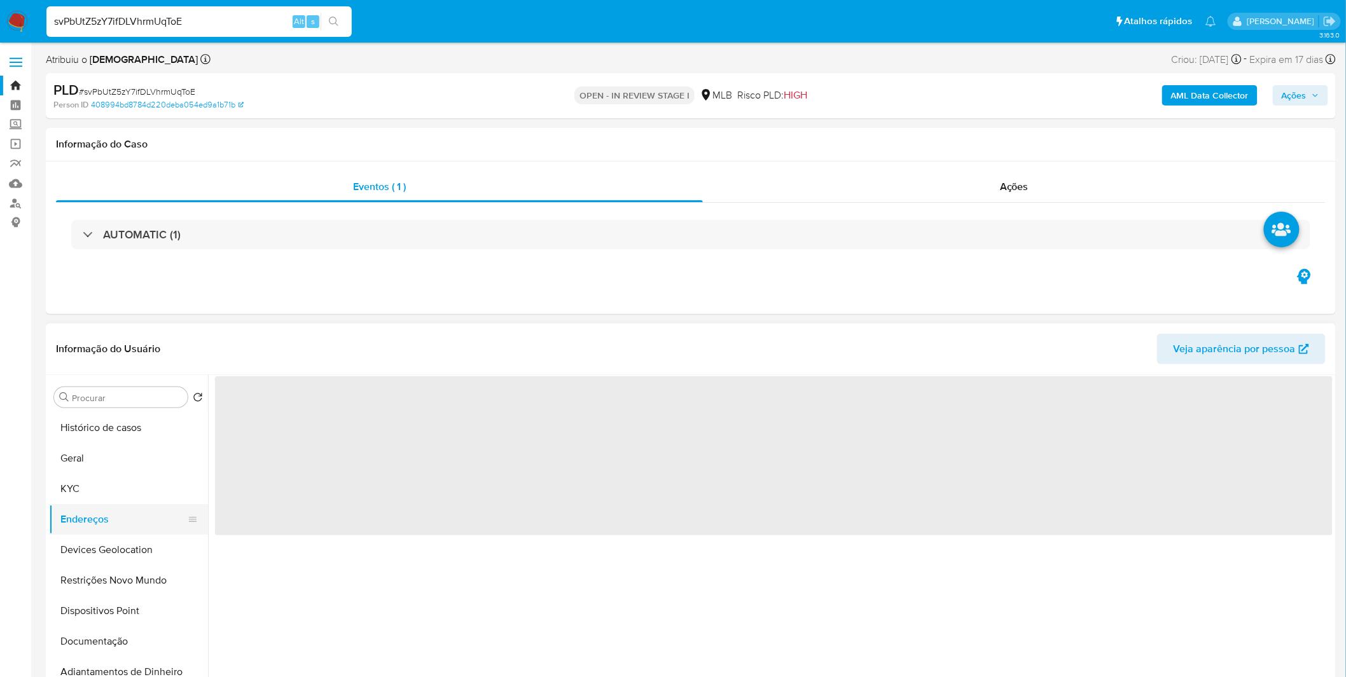
scroll to position [0, 0]
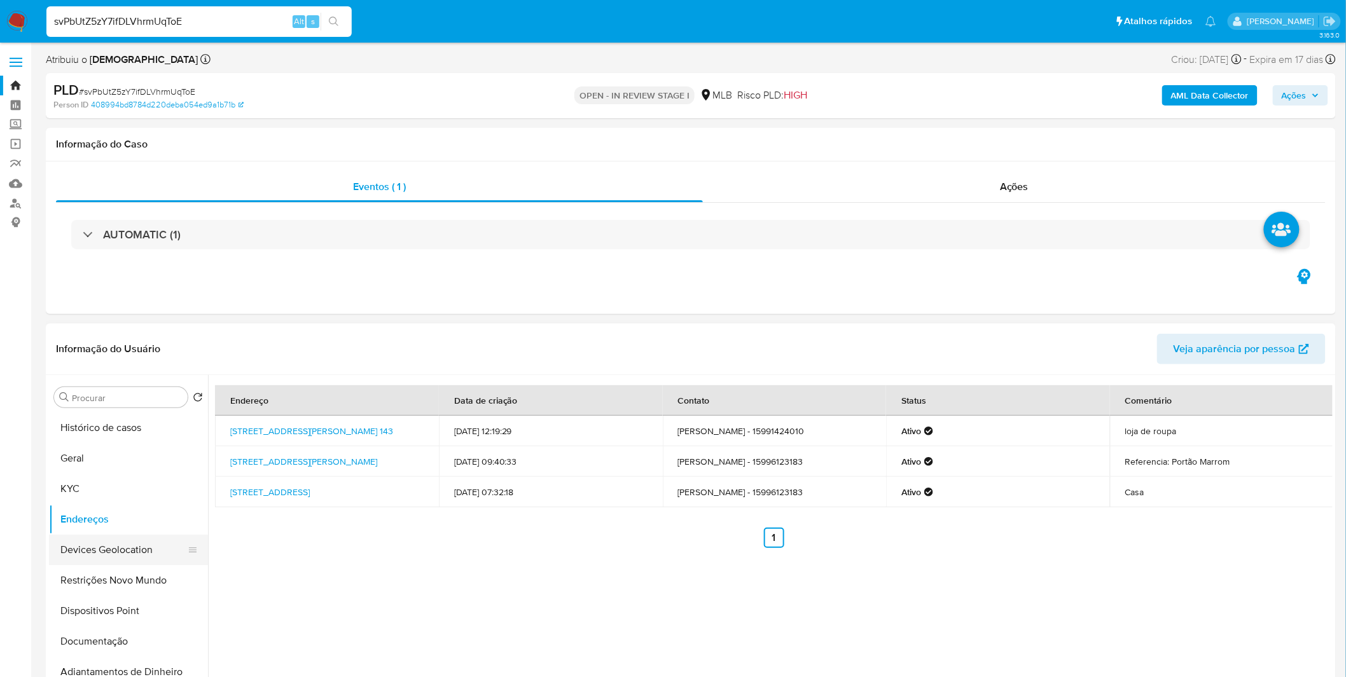
click at [144, 554] on button "Devices Geolocation" at bounding box center [123, 550] width 149 height 31
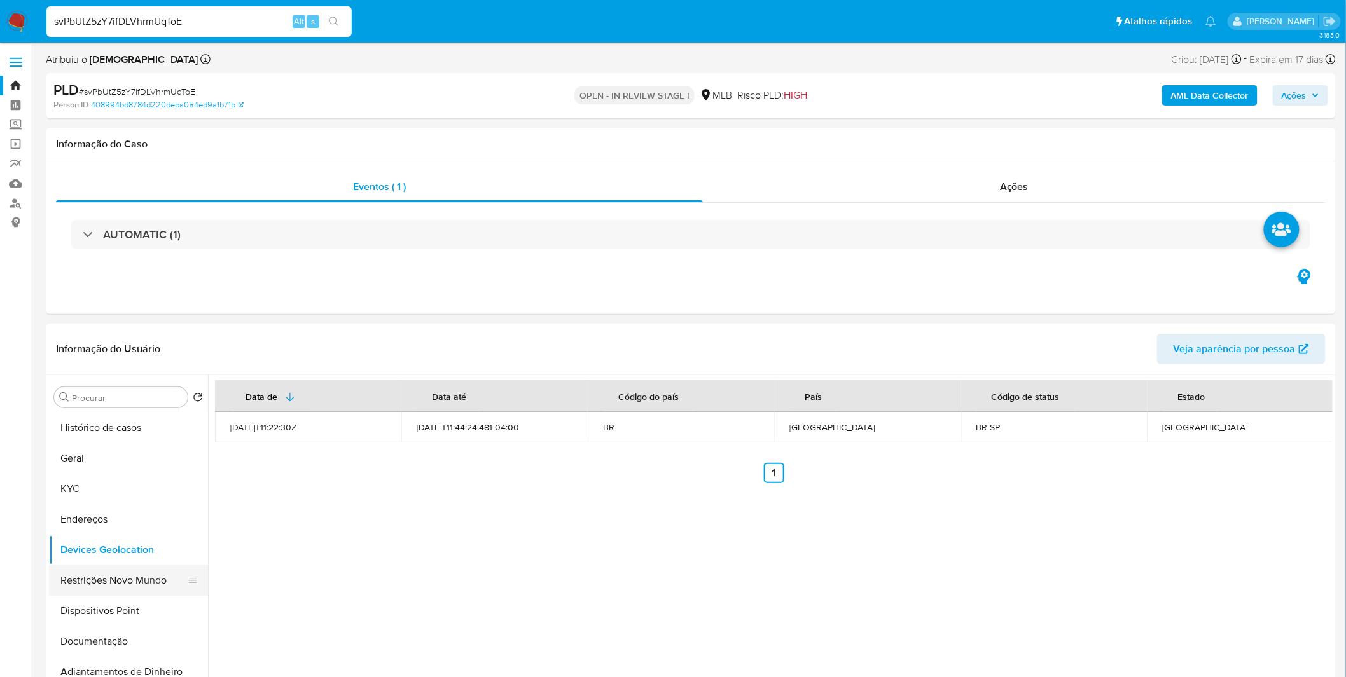
click at [100, 566] on button "Restrições Novo Mundo" at bounding box center [123, 580] width 149 height 31
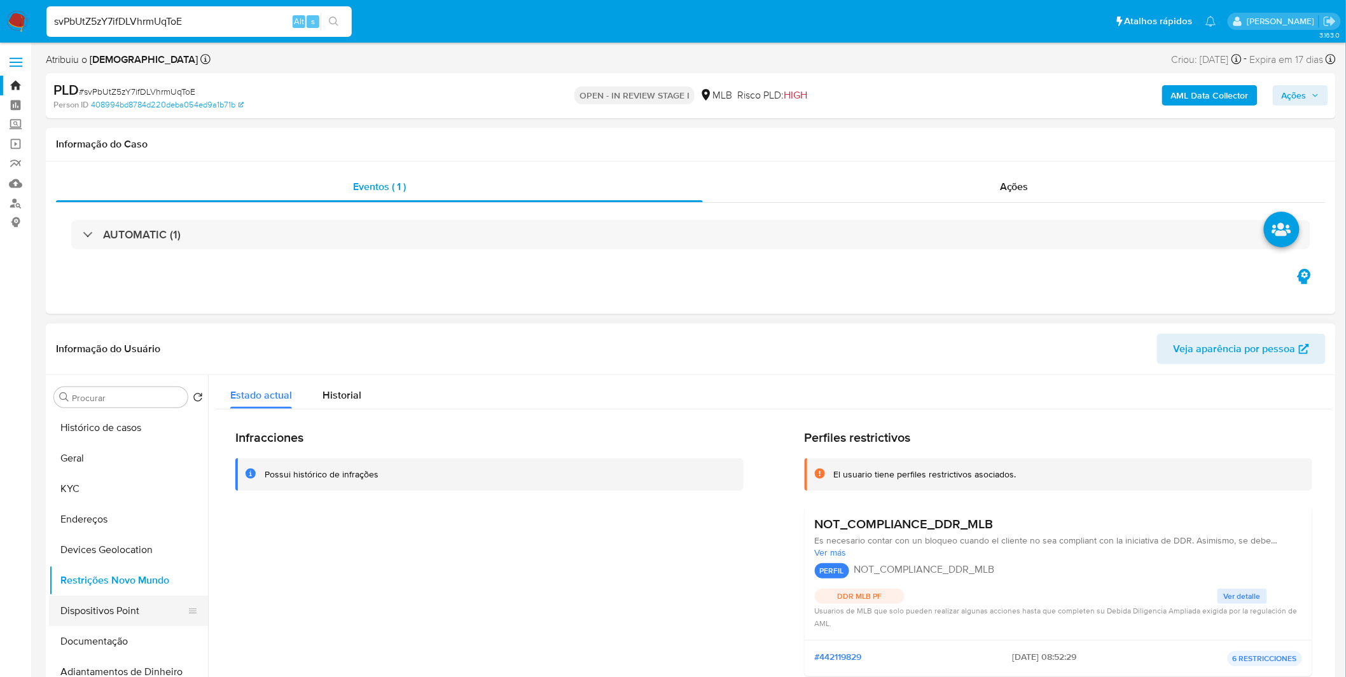
click at [124, 617] on button "Dispositivos Point" at bounding box center [123, 611] width 149 height 31
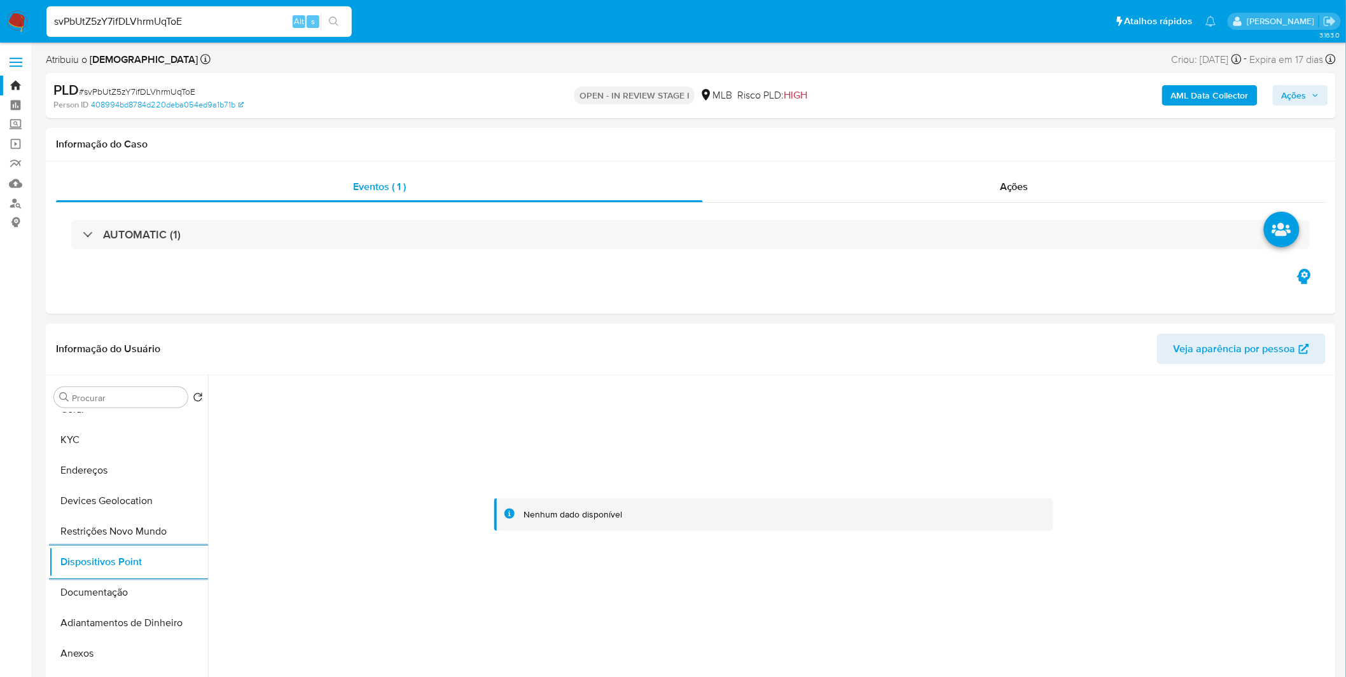
scroll to position [71, 0]
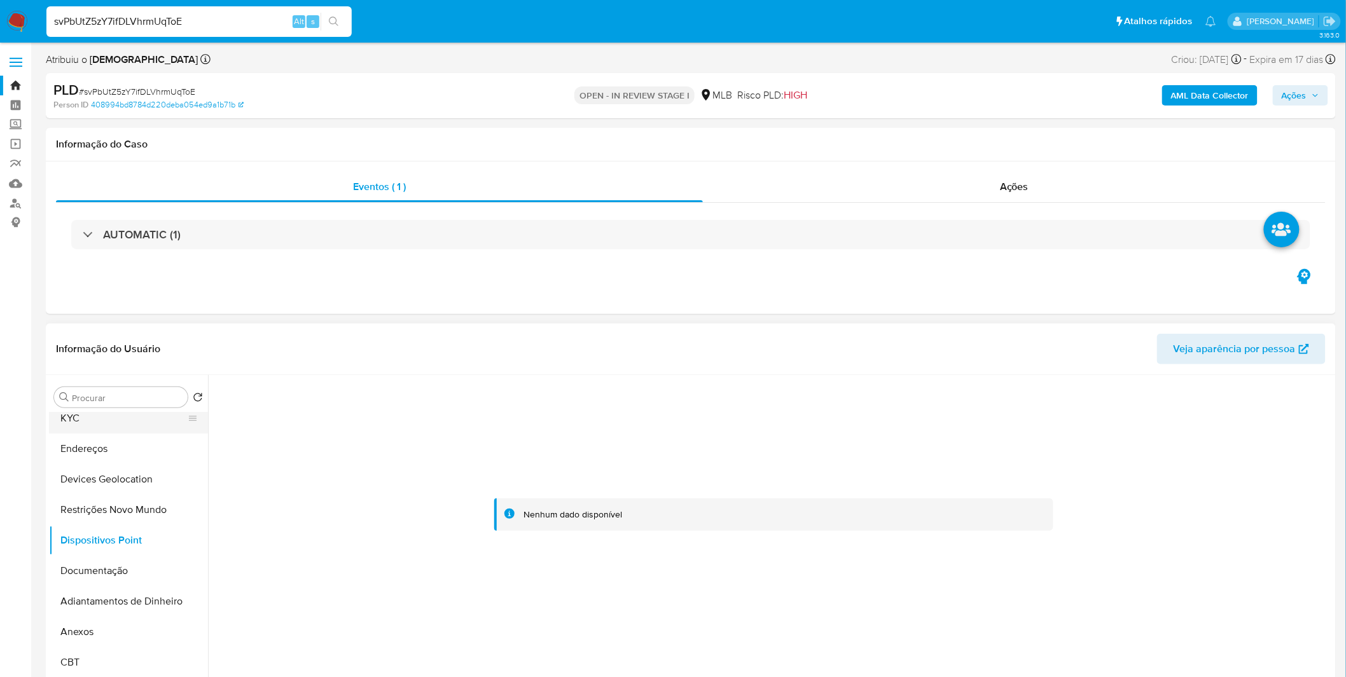
click at [74, 415] on button "KYC" at bounding box center [123, 418] width 149 height 31
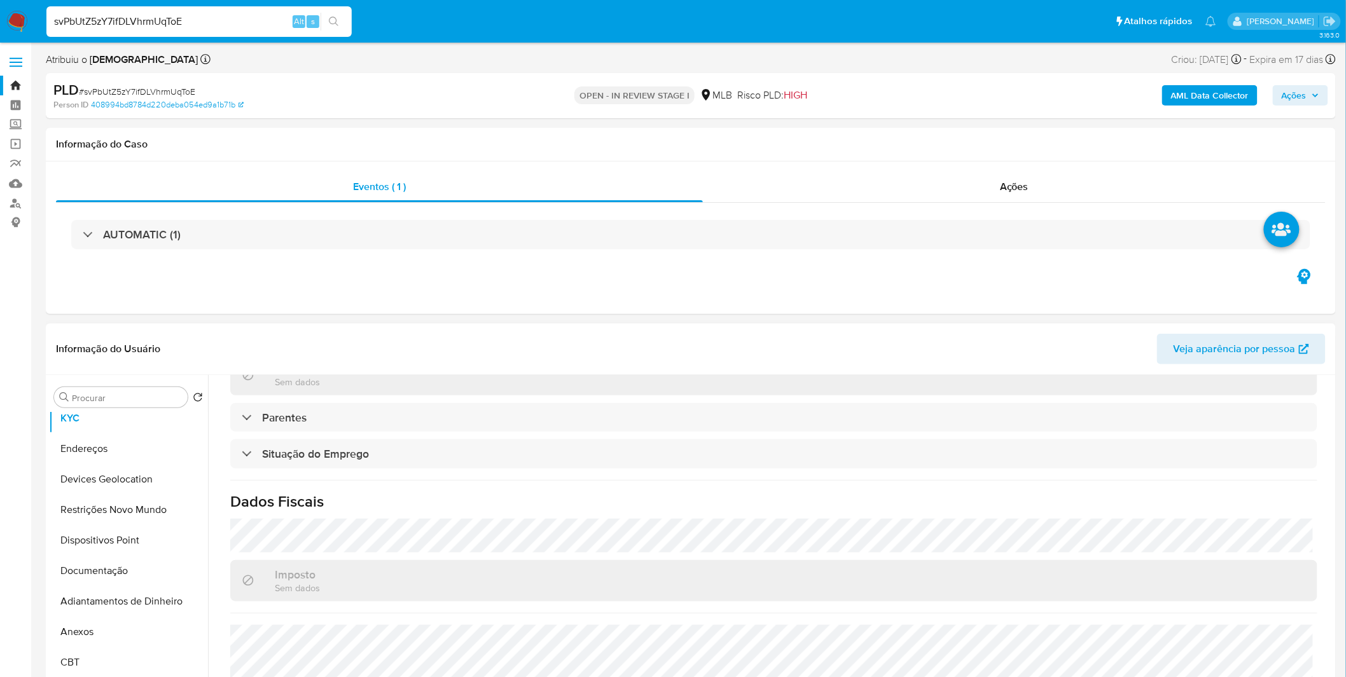
scroll to position [533, 0]
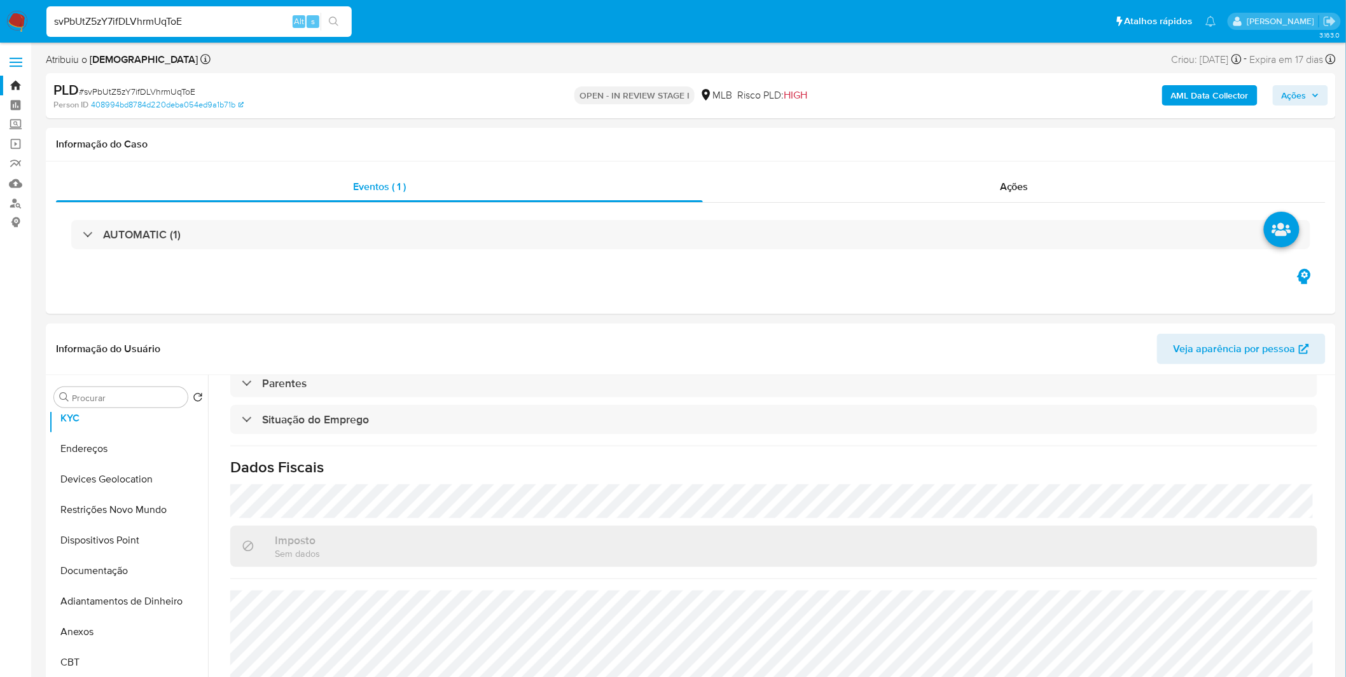
click at [18, 18] on img at bounding box center [17, 22] width 22 height 22
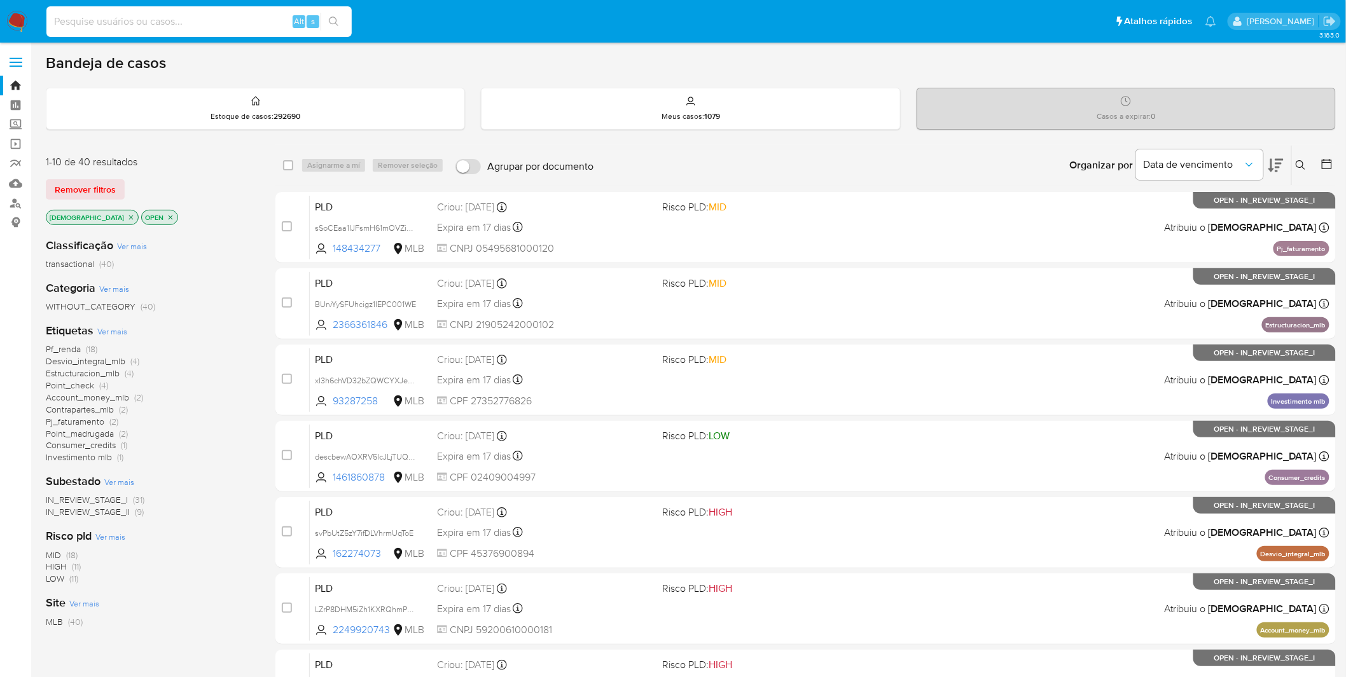
click at [160, 23] on input at bounding box center [198, 21] width 305 height 17
paste input "helJFO0KDjXlc8vwKBlNuLPu"
type input "helJFO0KDjXlc8vwKBlNuLPu"
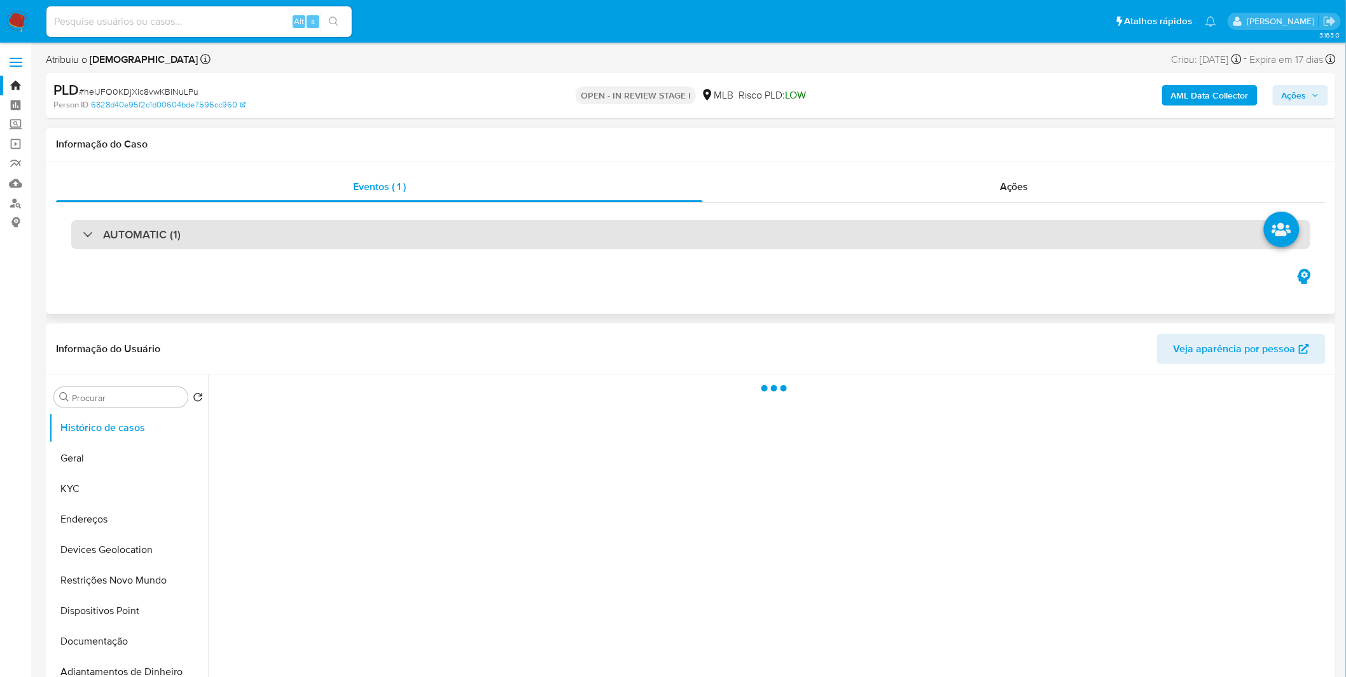
select select "10"
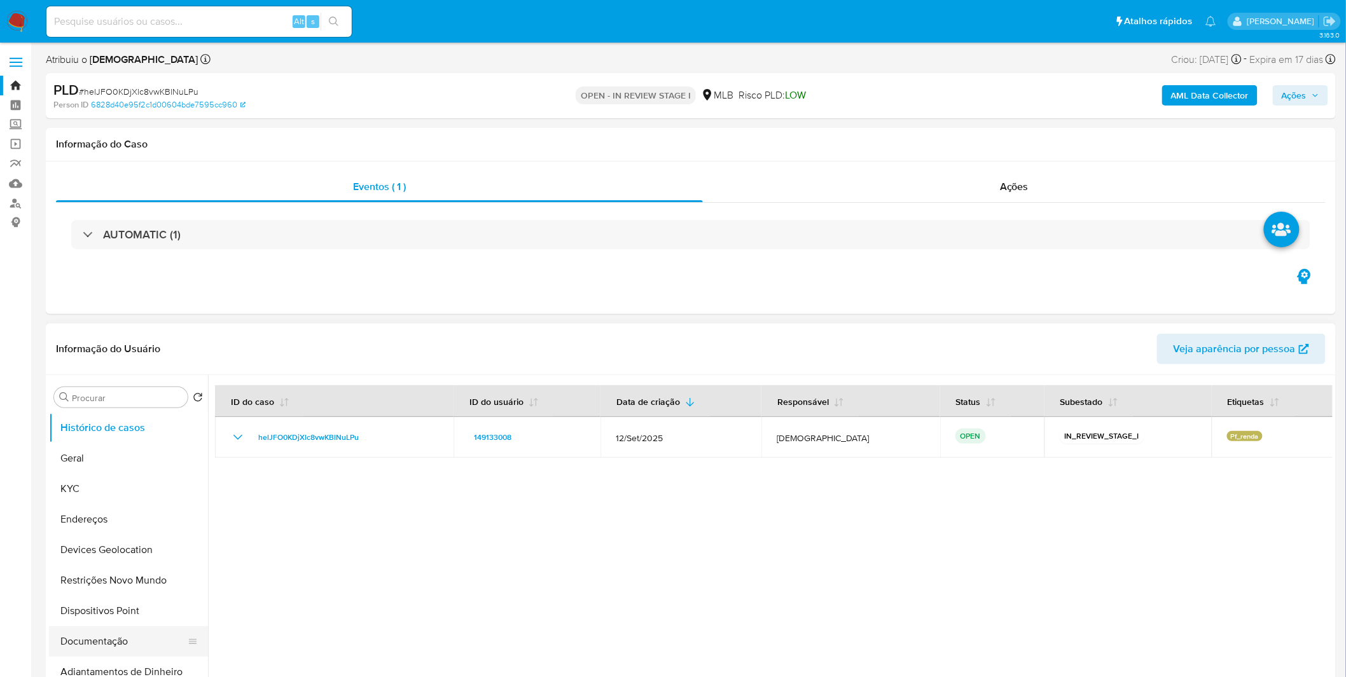
click at [104, 644] on button "Documentação" at bounding box center [123, 641] width 149 height 31
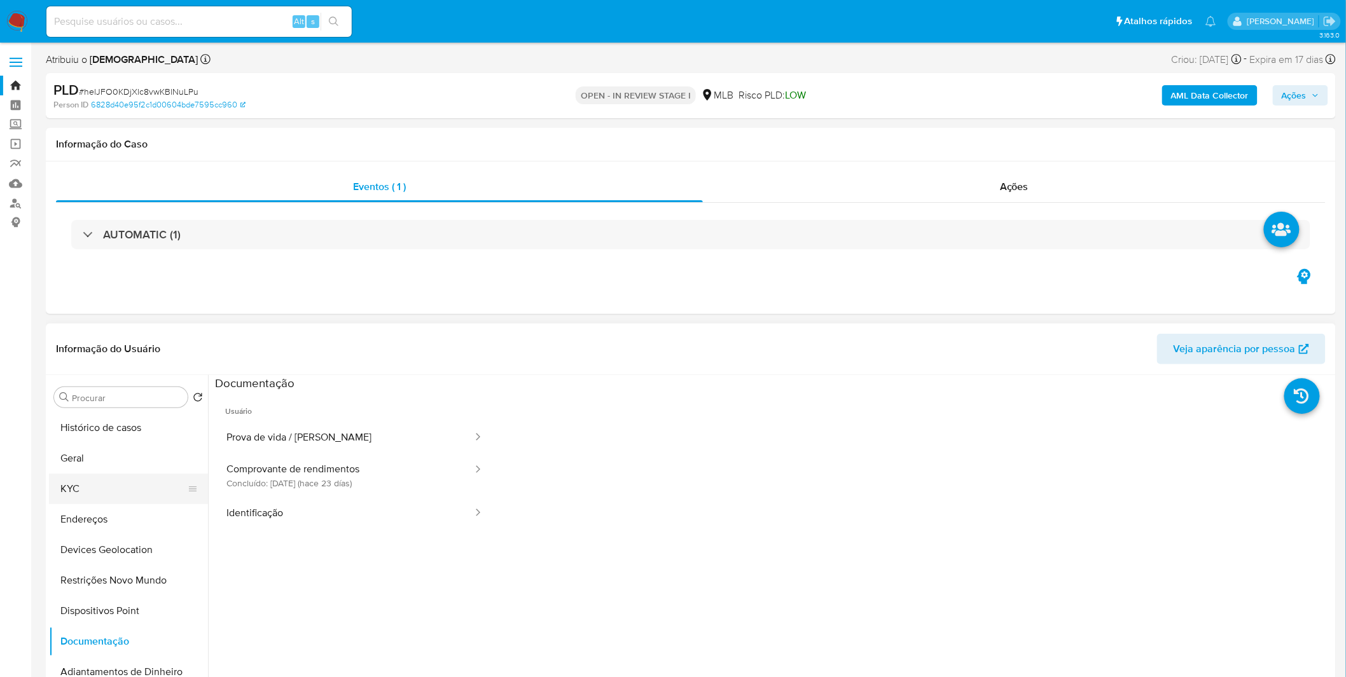
click at [162, 494] on button "KYC" at bounding box center [123, 489] width 149 height 31
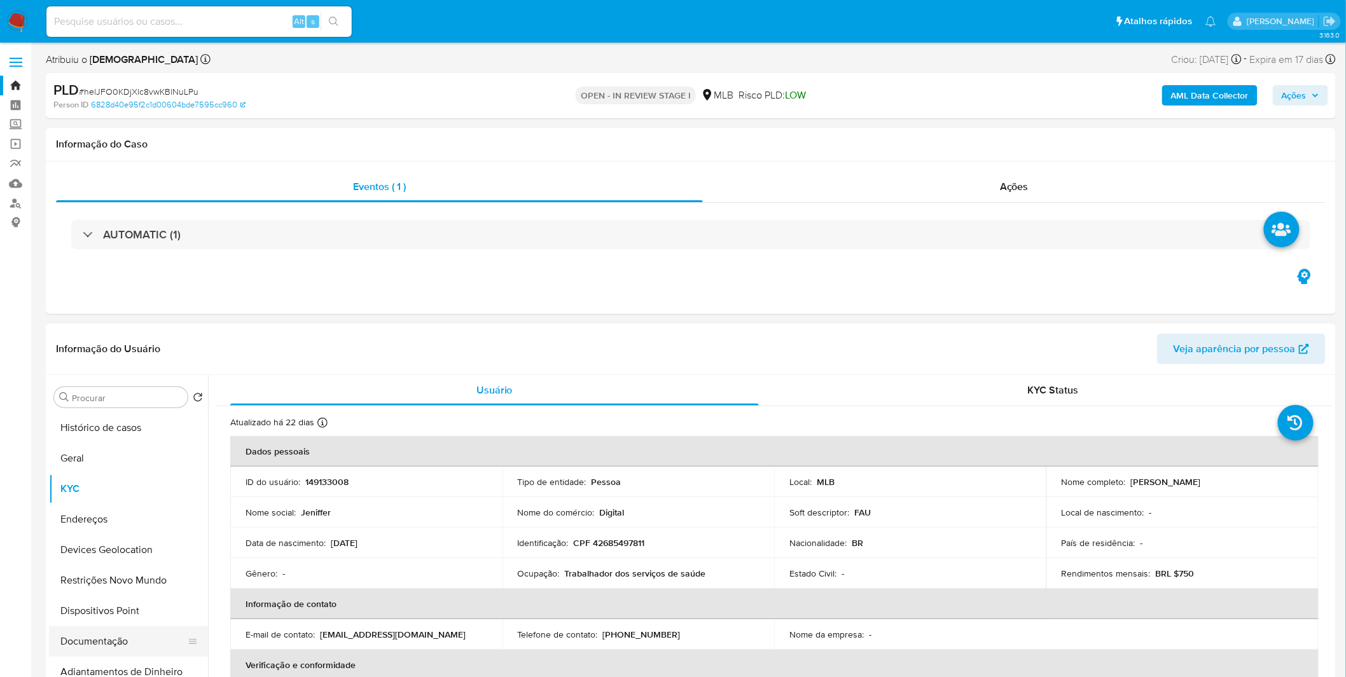
click at [104, 652] on button "Documentação" at bounding box center [123, 641] width 149 height 31
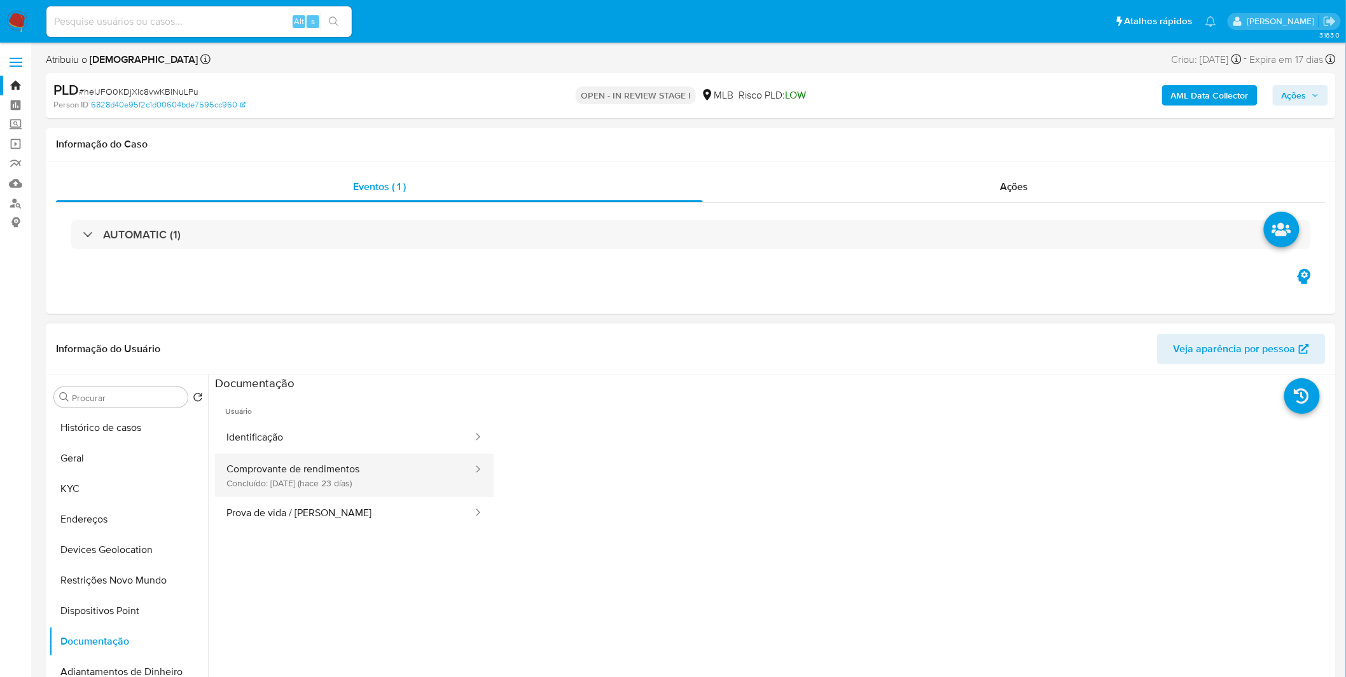
click at [326, 485] on button "Comprovante de rendimentos Concluído: 17/09/2025 (hace 23 días)" at bounding box center [344, 475] width 259 height 43
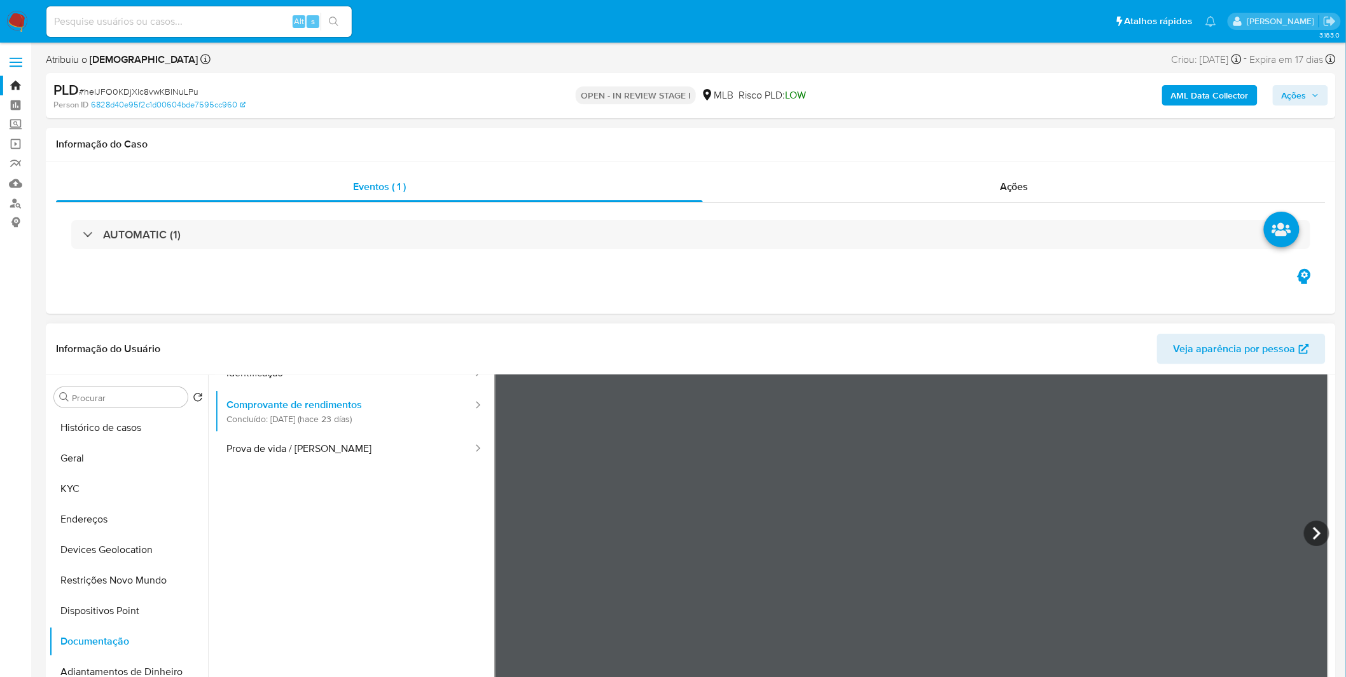
scroll to position [110, 0]
click at [1308, 491] on icon at bounding box center [1316, 487] width 25 height 25
click at [1306, 487] on icon at bounding box center [1316, 487] width 25 height 25
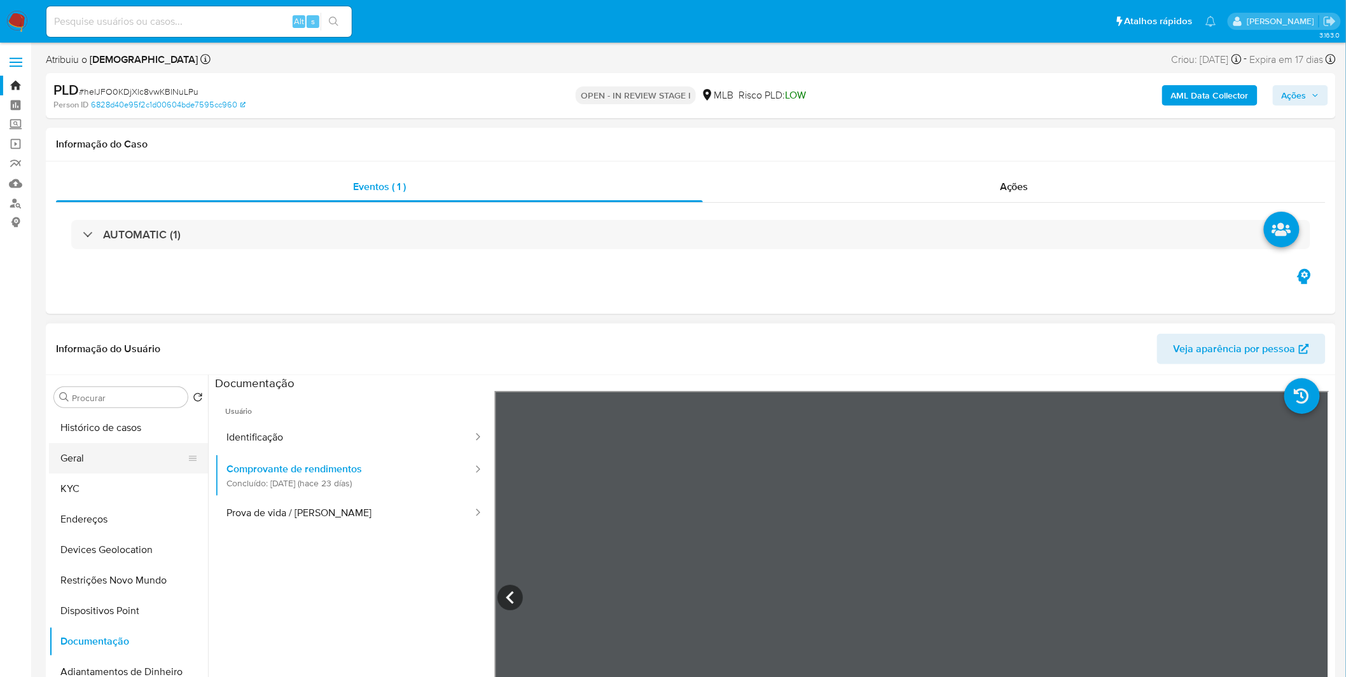
click at [177, 456] on button "Geral" at bounding box center [123, 458] width 149 height 31
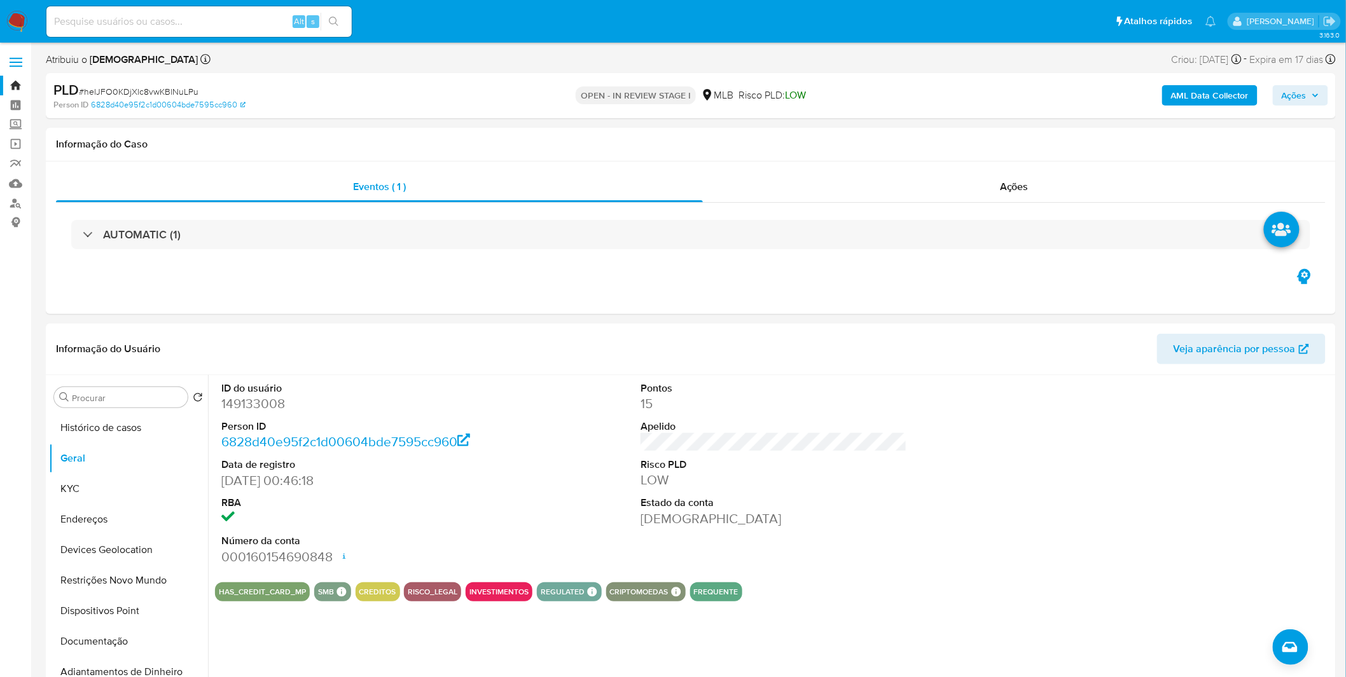
click at [335, 633] on div "ID do usuário 149133008 Person ID 6828d40e95f2c1d00604bde7595cc960 Data de regi…" at bounding box center [770, 538] width 1124 height 326
click at [137, 567] on button "Restrições Novo Mundo" at bounding box center [123, 580] width 149 height 31
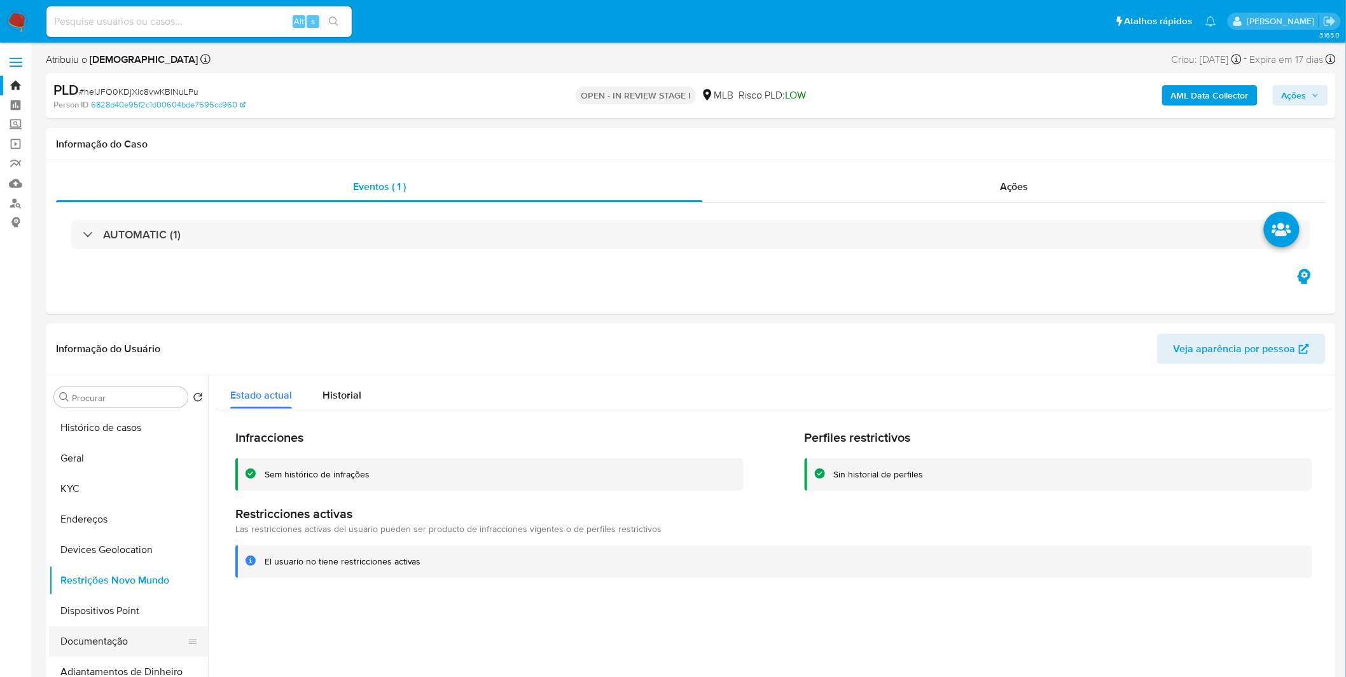
click at [137, 638] on button "Documentação" at bounding box center [123, 641] width 149 height 31
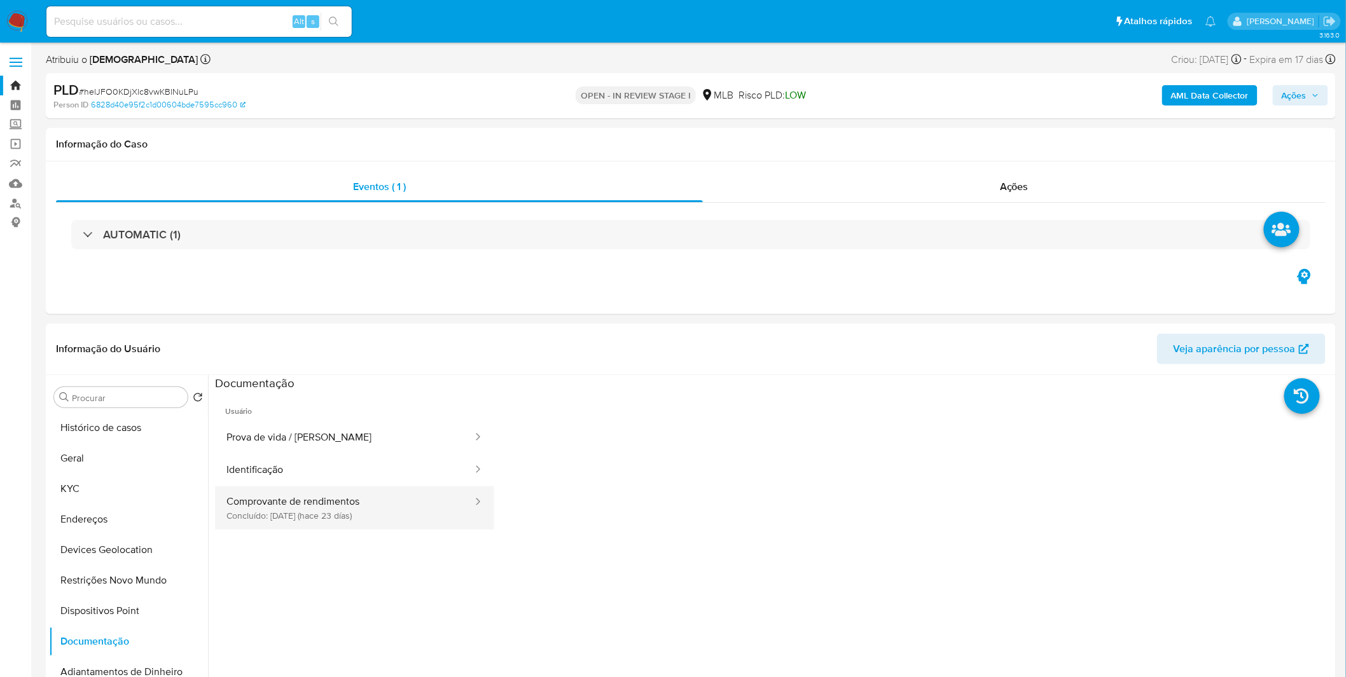
click at [334, 509] on button "Comprovante de rendimentos Concluído: 17/09/2025 (hace 23 días)" at bounding box center [344, 508] width 259 height 43
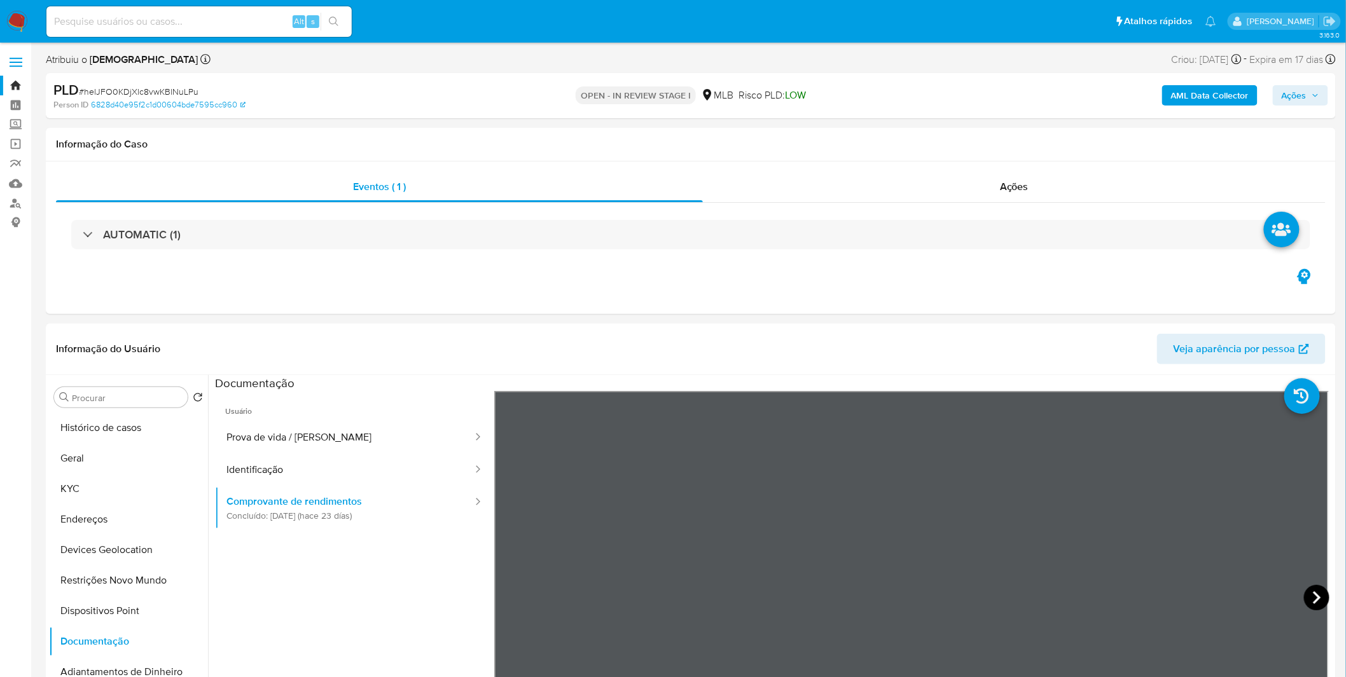
click at [1306, 592] on icon at bounding box center [1316, 597] width 25 height 25
click at [79, 492] on button "KYC" at bounding box center [123, 489] width 149 height 31
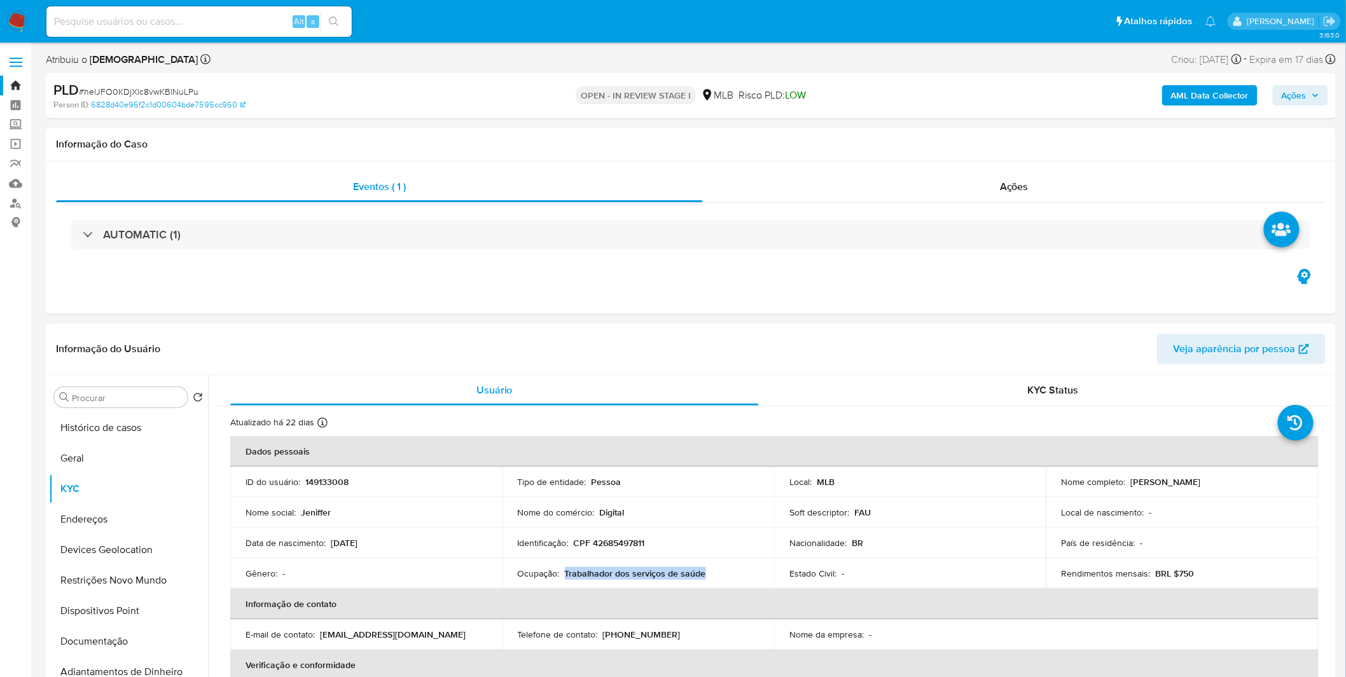
copy p "Trabalhador dos serviços de saúde"
drag, startPoint x: 682, startPoint y: 575, endPoint x: 564, endPoint y: 573, distance: 118.3
click at [564, 573] on div "Ocupação : Trabalhador dos serviços de saúde" at bounding box center [639, 573] width 242 height 11
click at [131, 633] on button "Documentação" at bounding box center [123, 641] width 149 height 31
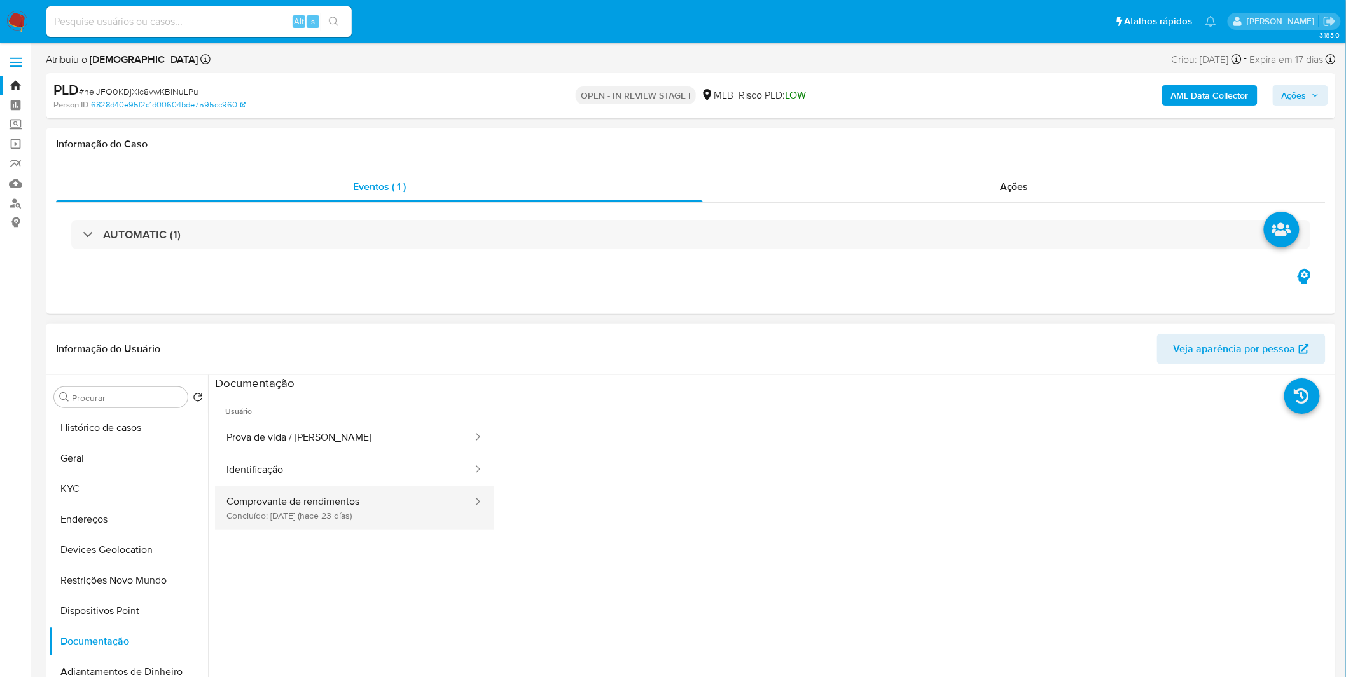
click at [266, 520] on button "Comprovante de rendimentos Concluído: 17/09/2025 (hace 23 días)" at bounding box center [344, 508] width 259 height 43
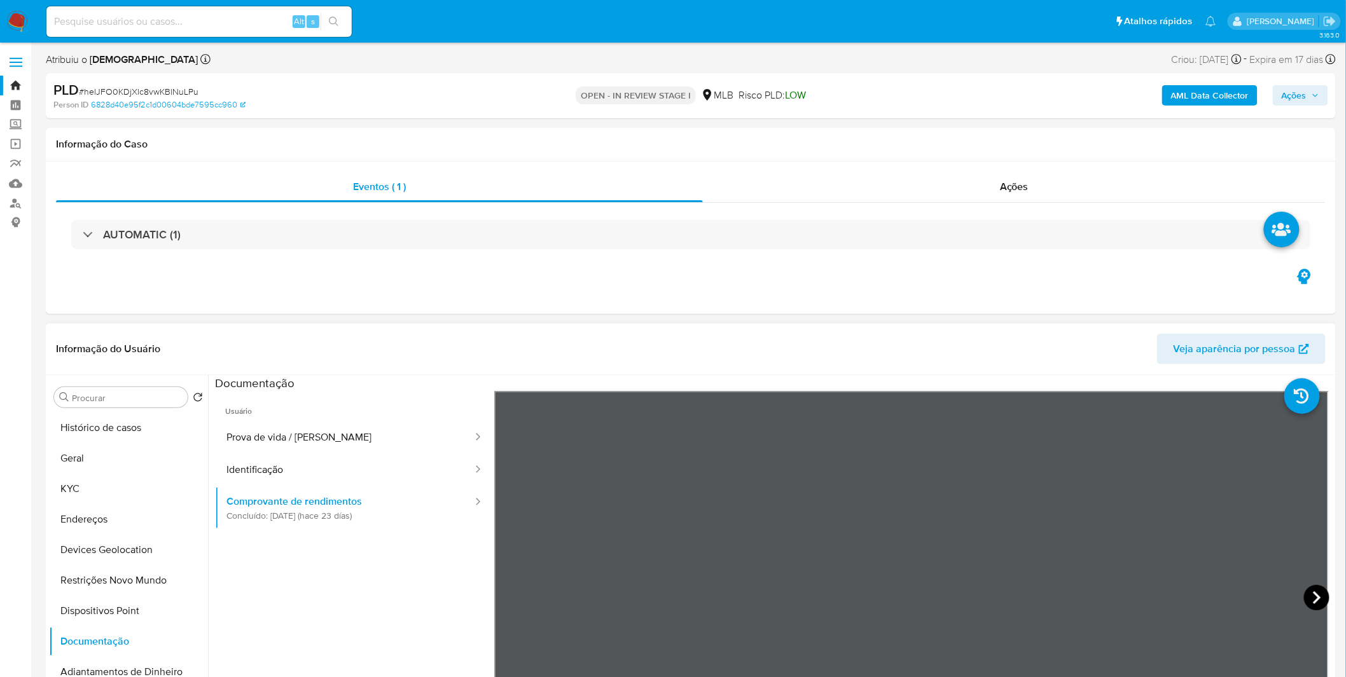
click at [1304, 591] on icon at bounding box center [1316, 597] width 25 height 25
click at [99, 450] on button "Geral" at bounding box center [123, 458] width 149 height 31
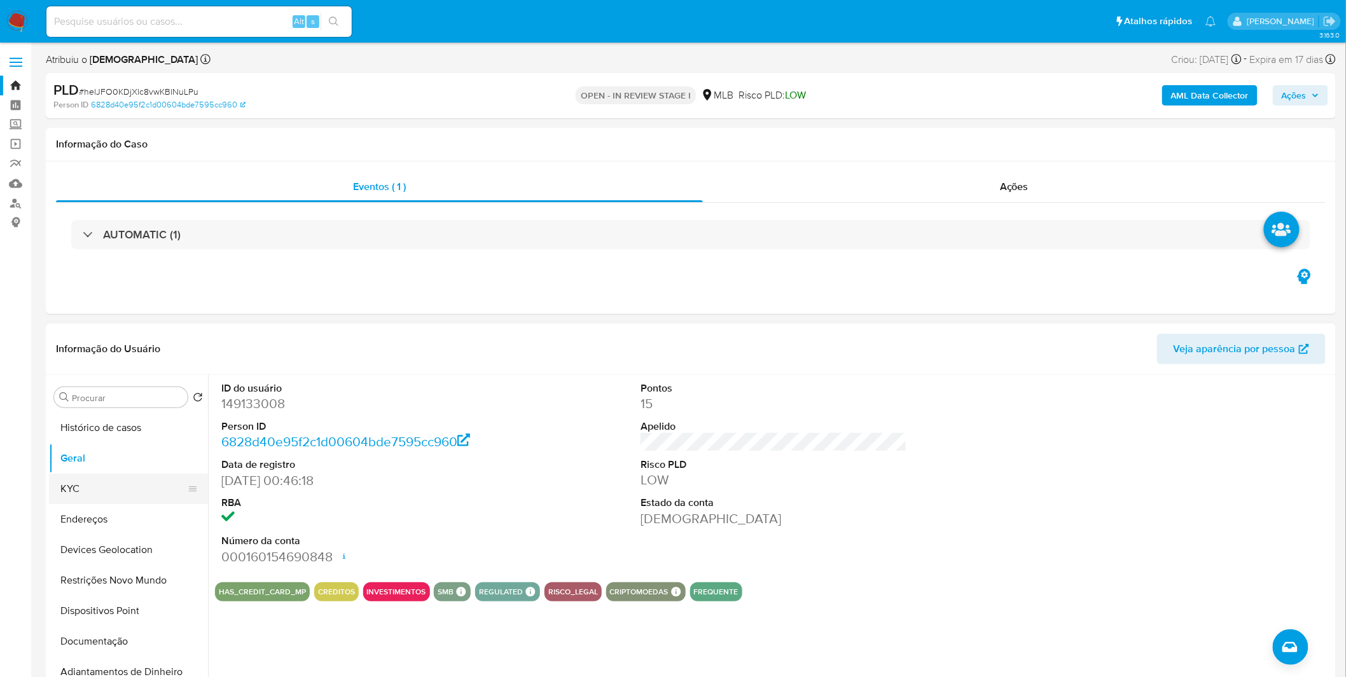
click at [100, 496] on button "KYC" at bounding box center [123, 489] width 149 height 31
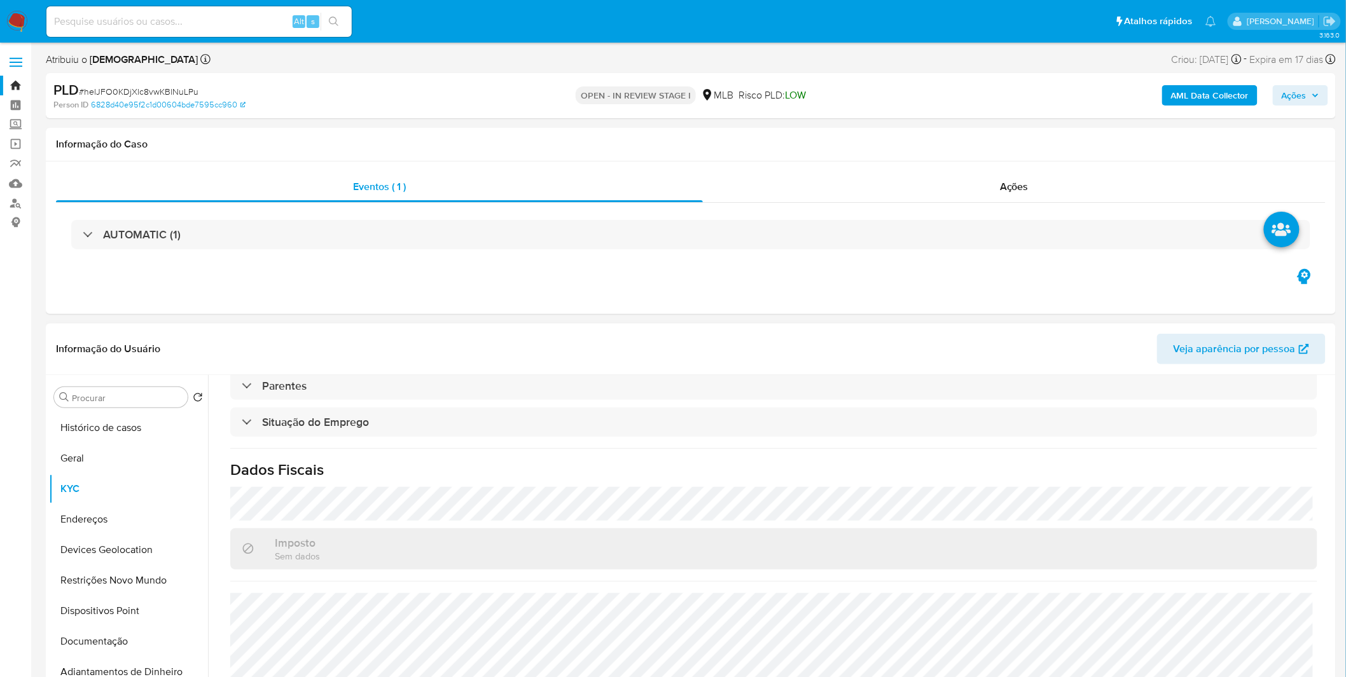
scroll to position [529, 0]
click at [104, 525] on button "Endereços" at bounding box center [123, 519] width 149 height 31
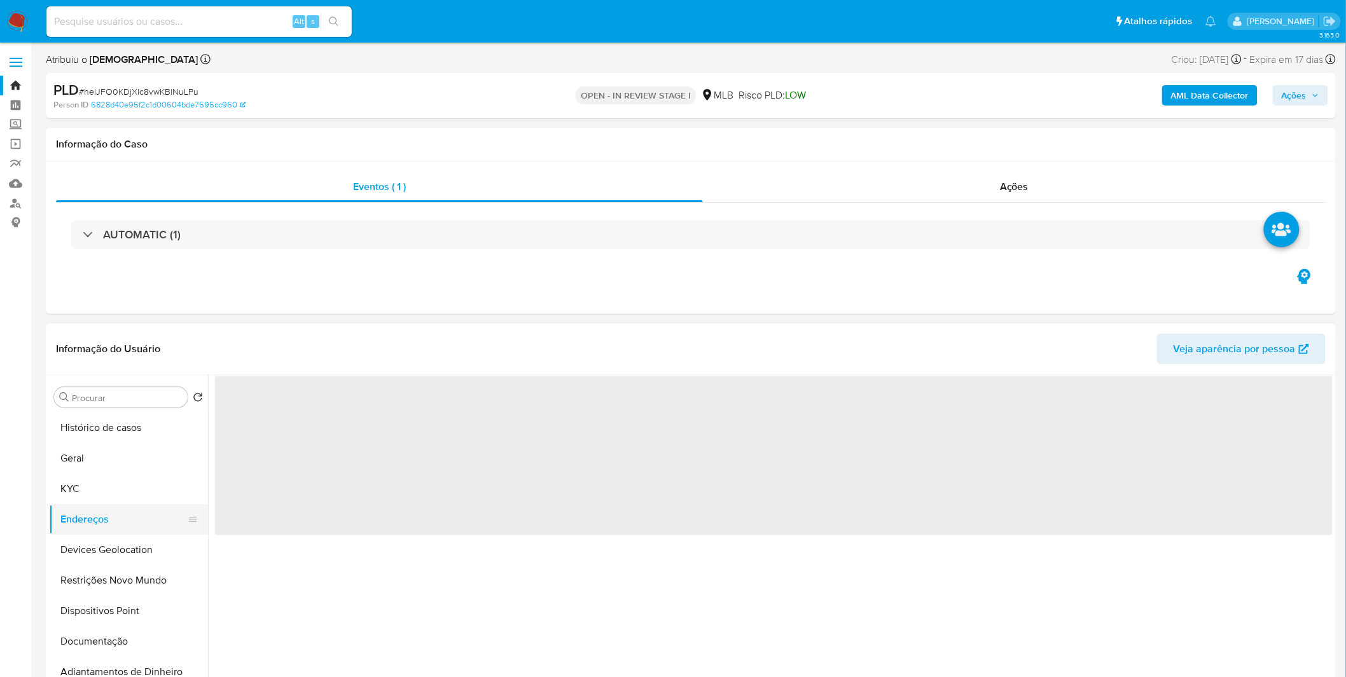
scroll to position [0, 0]
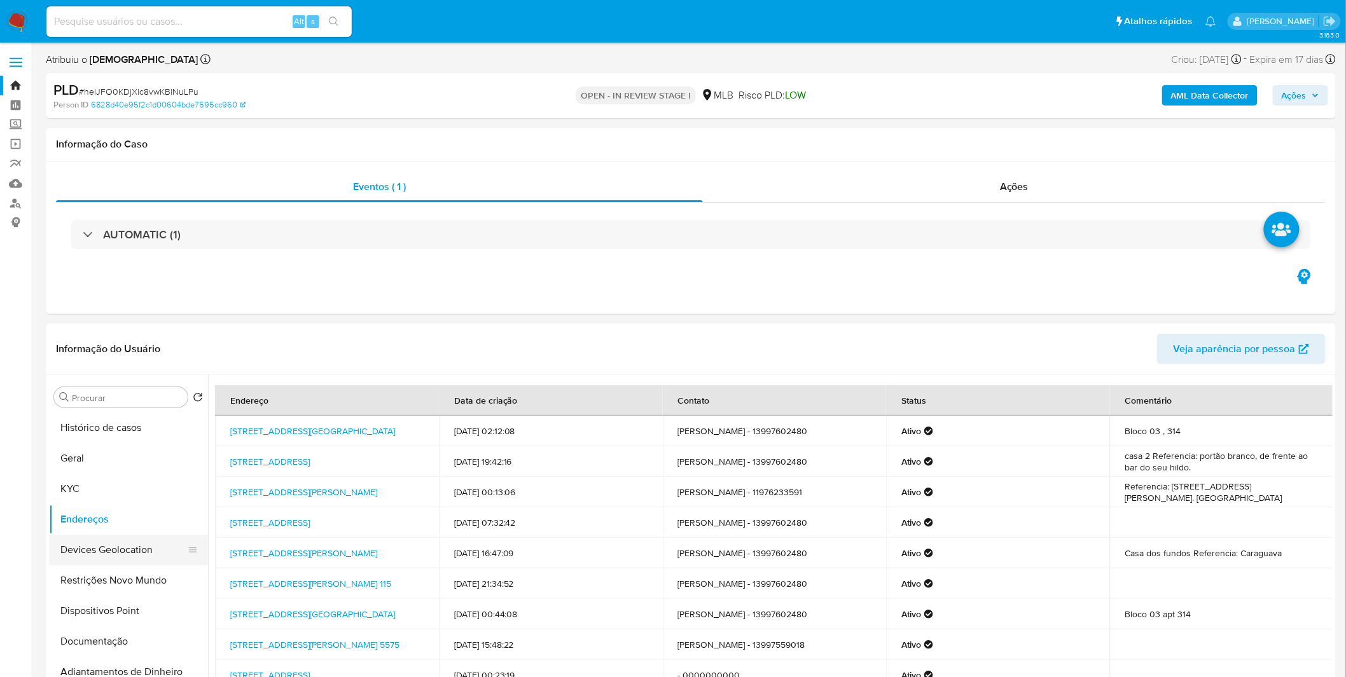
click at [150, 551] on button "Devices Geolocation" at bounding box center [123, 550] width 149 height 31
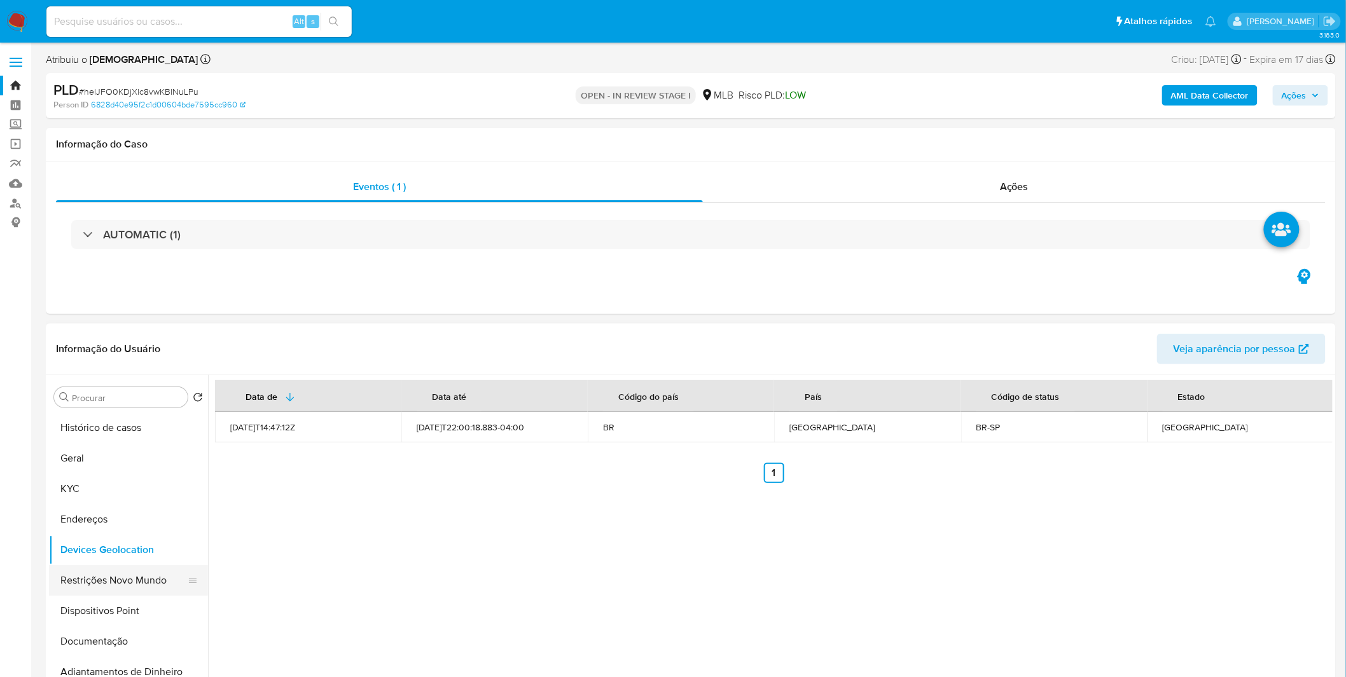
click at [64, 588] on button "Restrições Novo Mundo" at bounding box center [123, 580] width 149 height 31
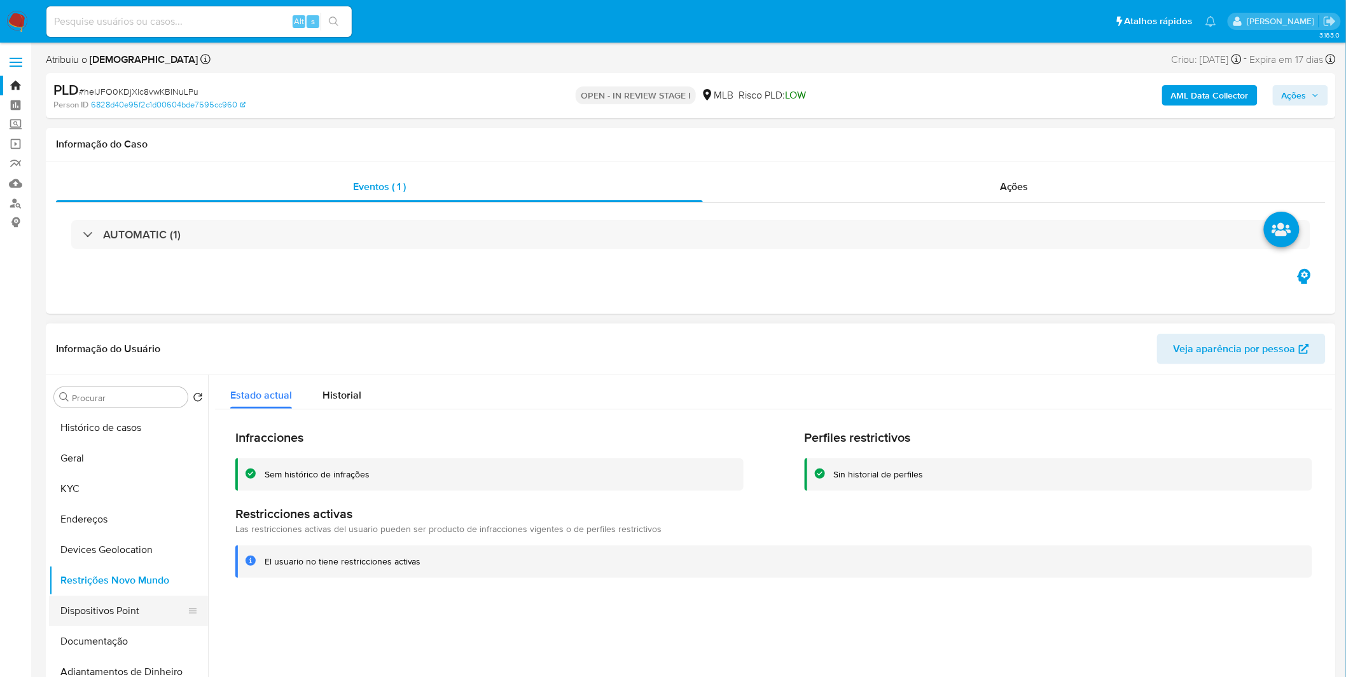
click at [119, 607] on button "Dispositivos Point" at bounding box center [123, 611] width 149 height 31
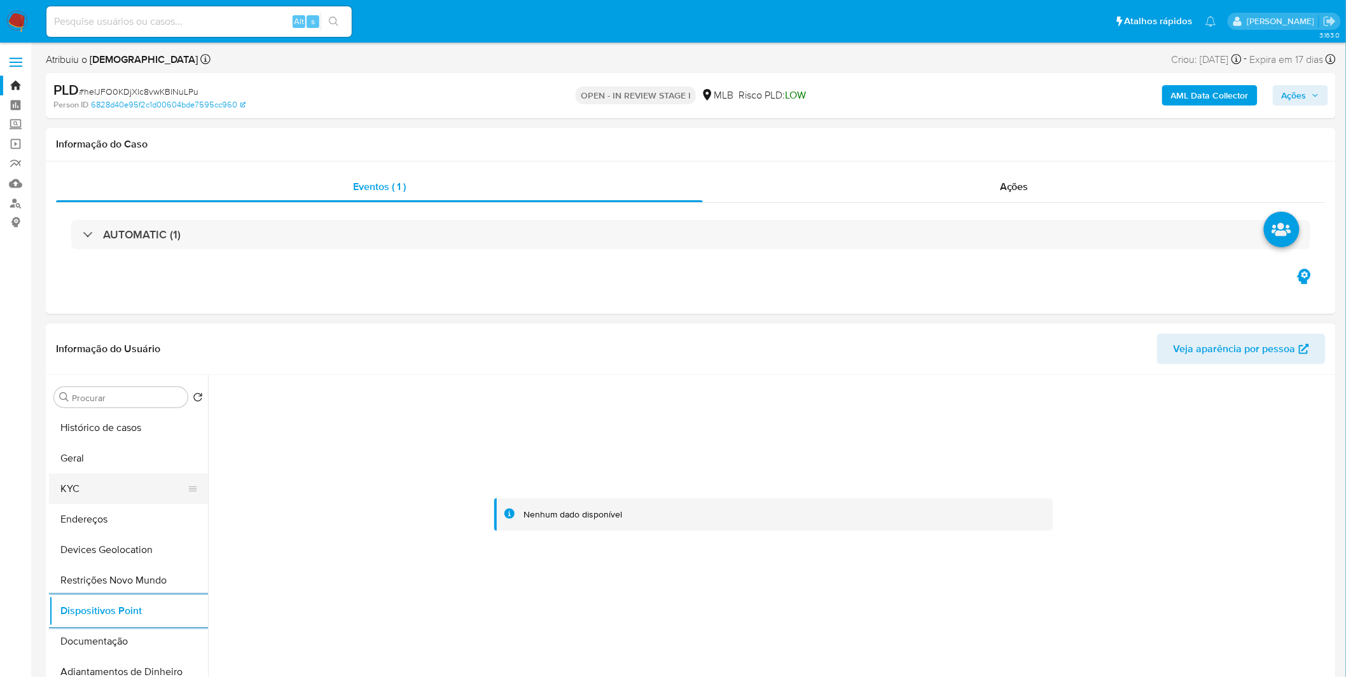
click at [118, 494] on button "KYC" at bounding box center [123, 489] width 149 height 31
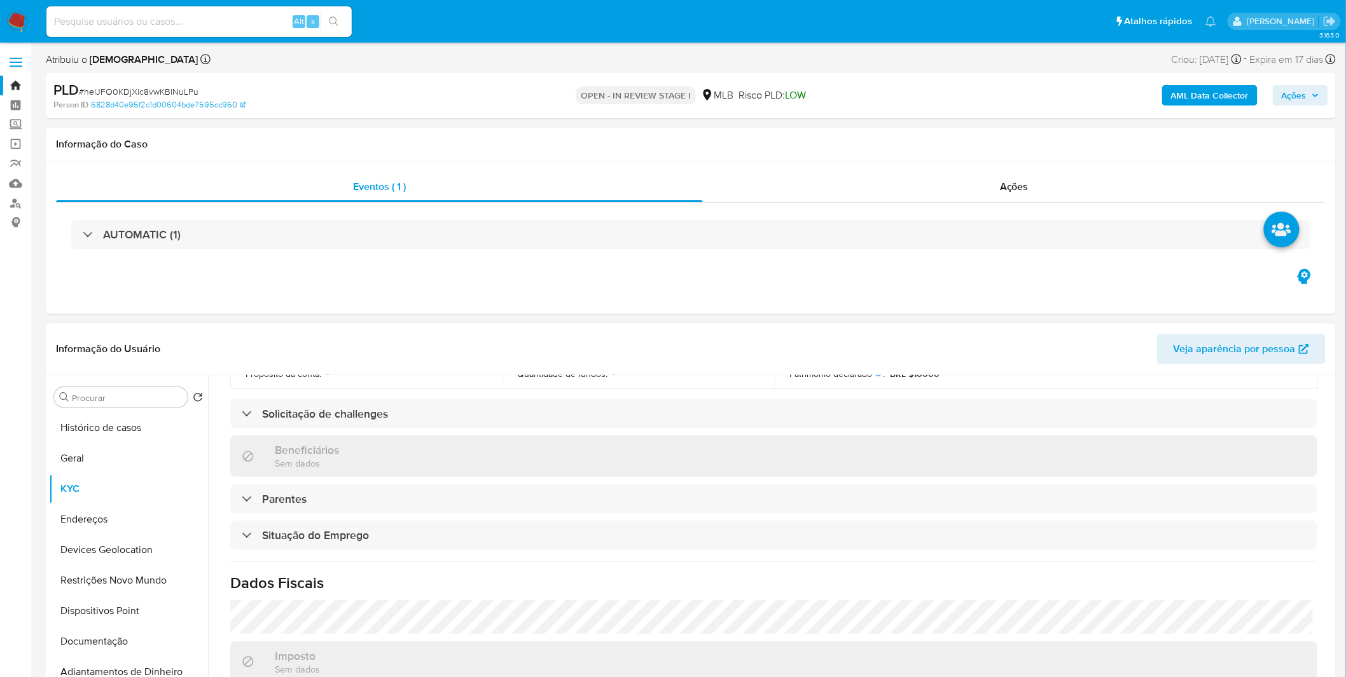
scroll to position [529, 0]
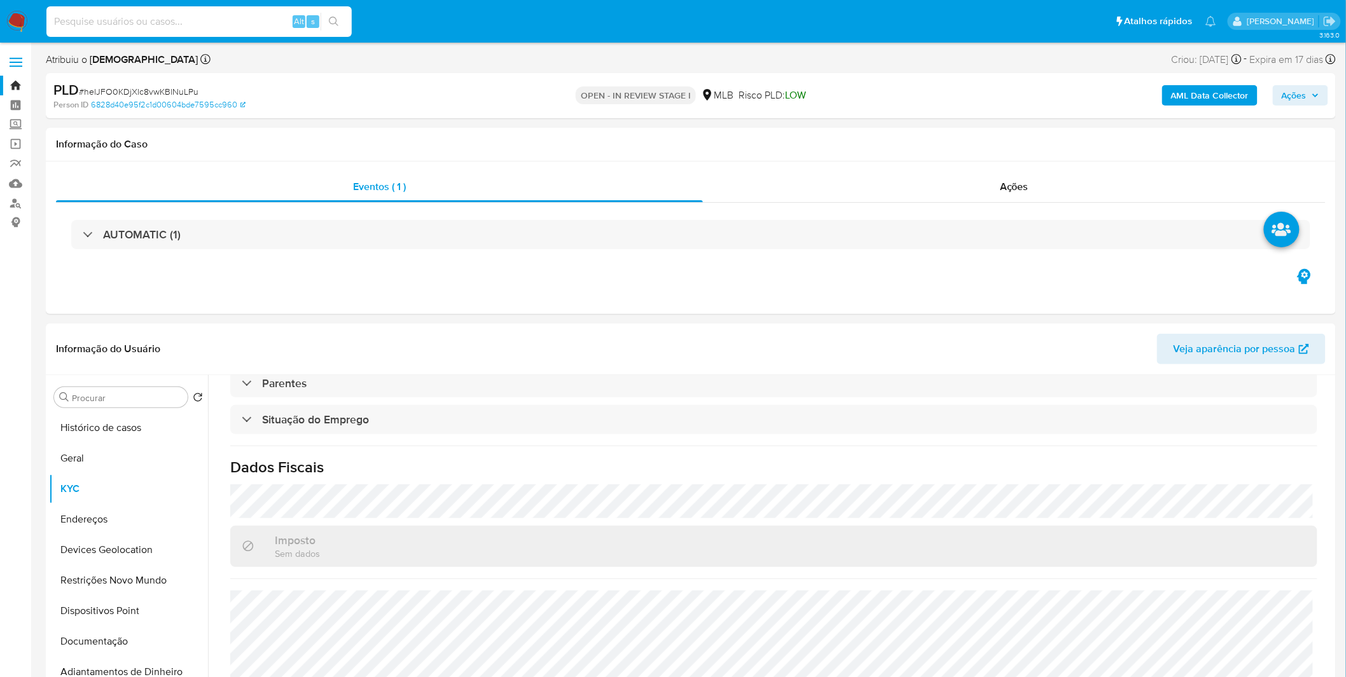
click at [115, 29] on input at bounding box center [198, 21] width 305 height 17
paste input "zMEDWzO8TcrlJ7FqbiqPYV55"
type input "zMEDWzO8TcrlJ7FqbiqPYV55"
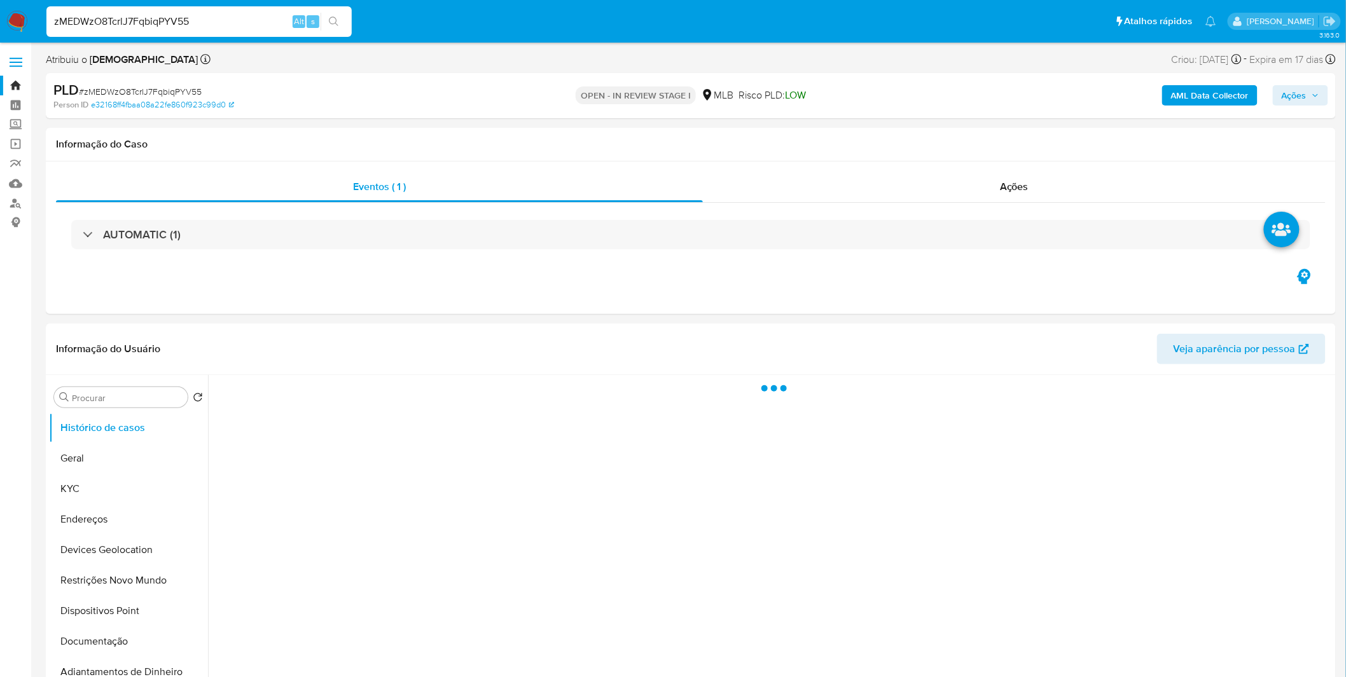
select select "10"
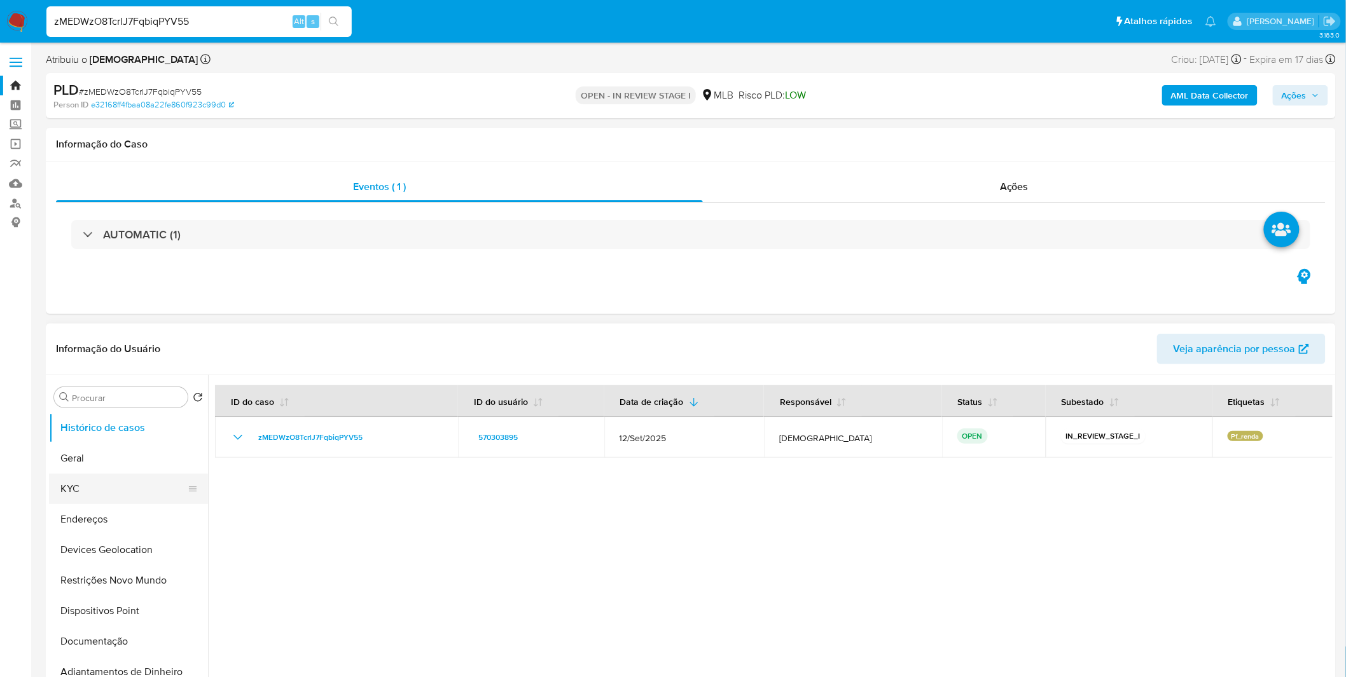
click at [80, 474] on button "KYC" at bounding box center [123, 489] width 149 height 31
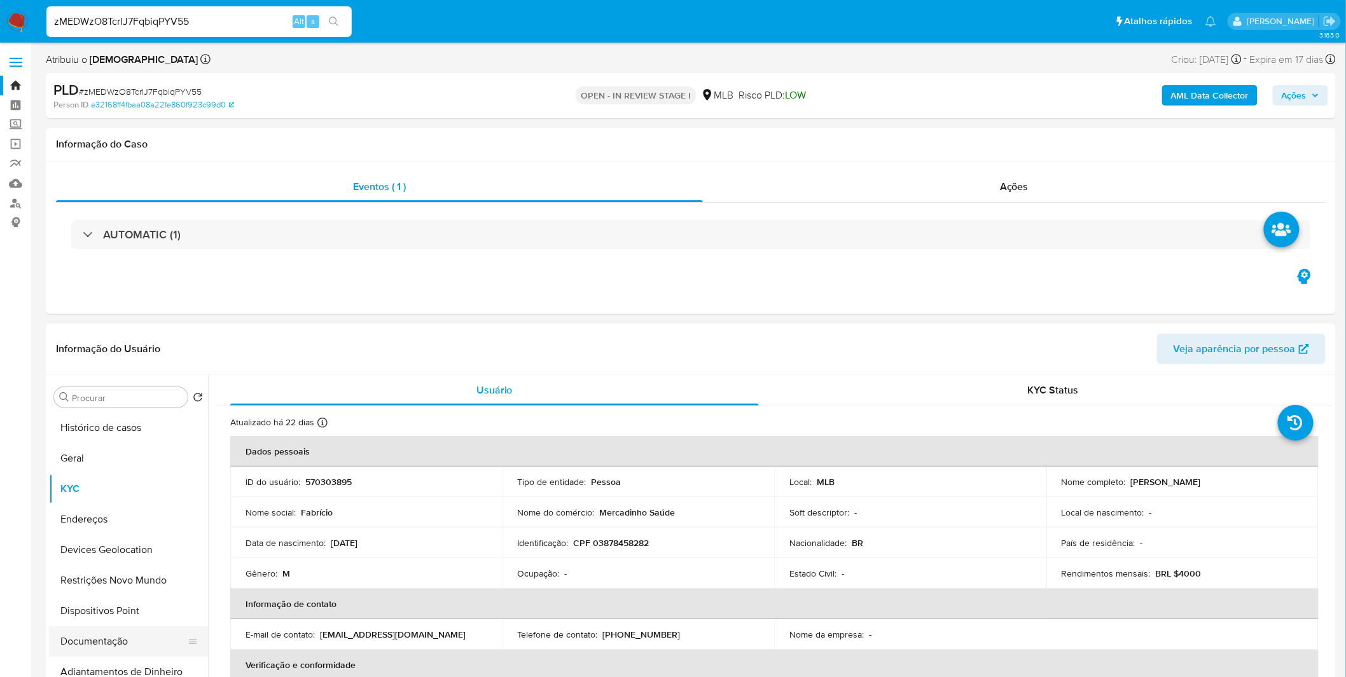
click at [135, 631] on button "Documentação" at bounding box center [123, 641] width 149 height 31
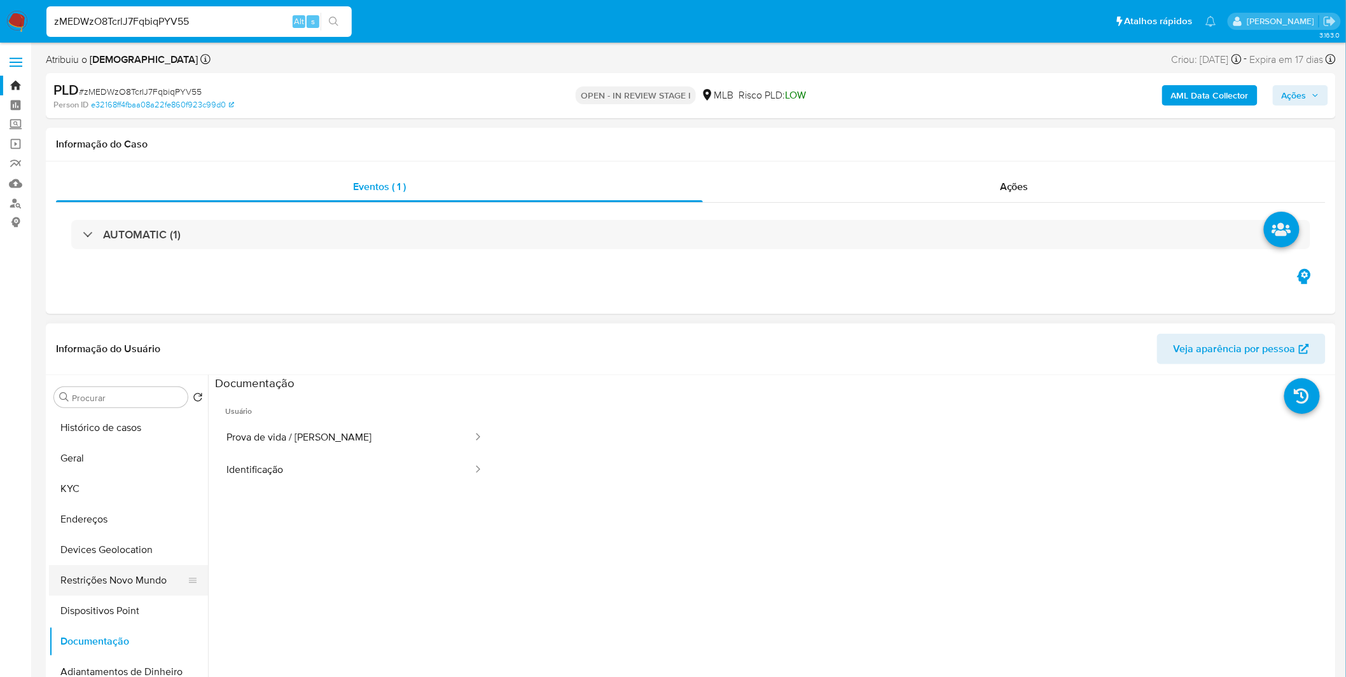
click at [116, 591] on button "Restrições Novo Mundo" at bounding box center [123, 580] width 149 height 31
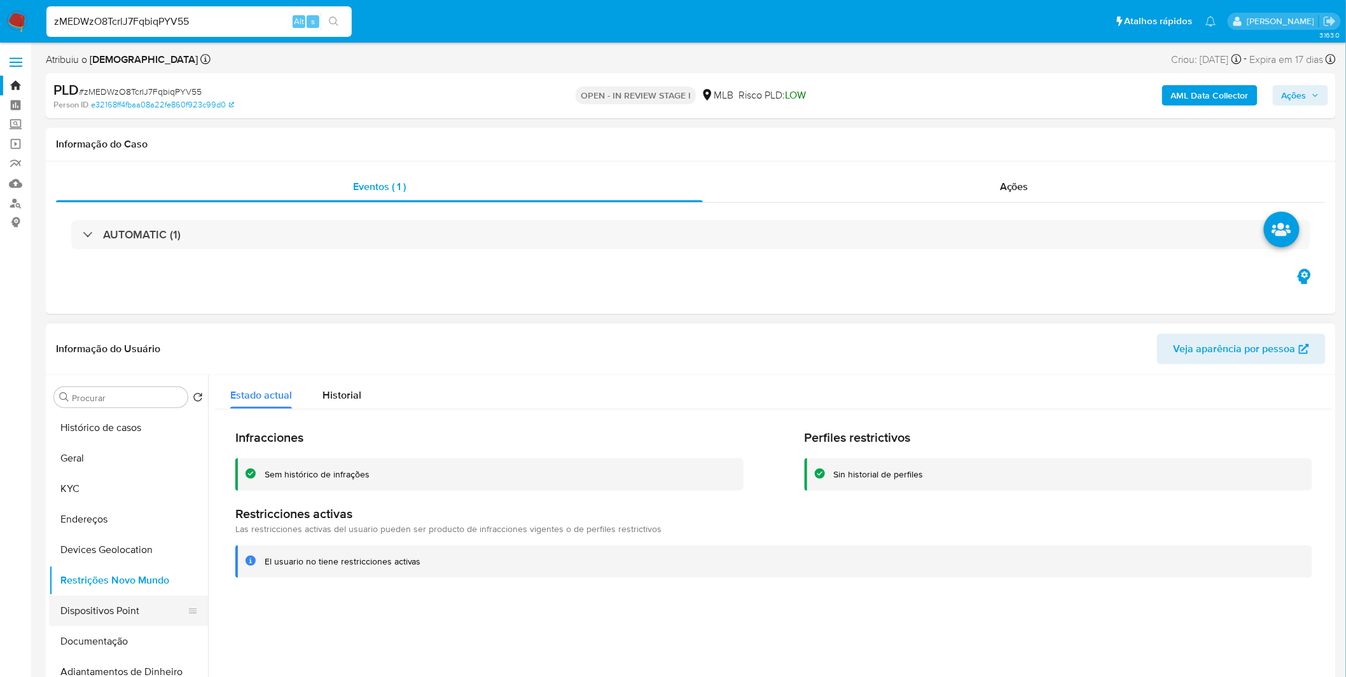
click at [86, 622] on button "Dispositivos Point" at bounding box center [123, 611] width 149 height 31
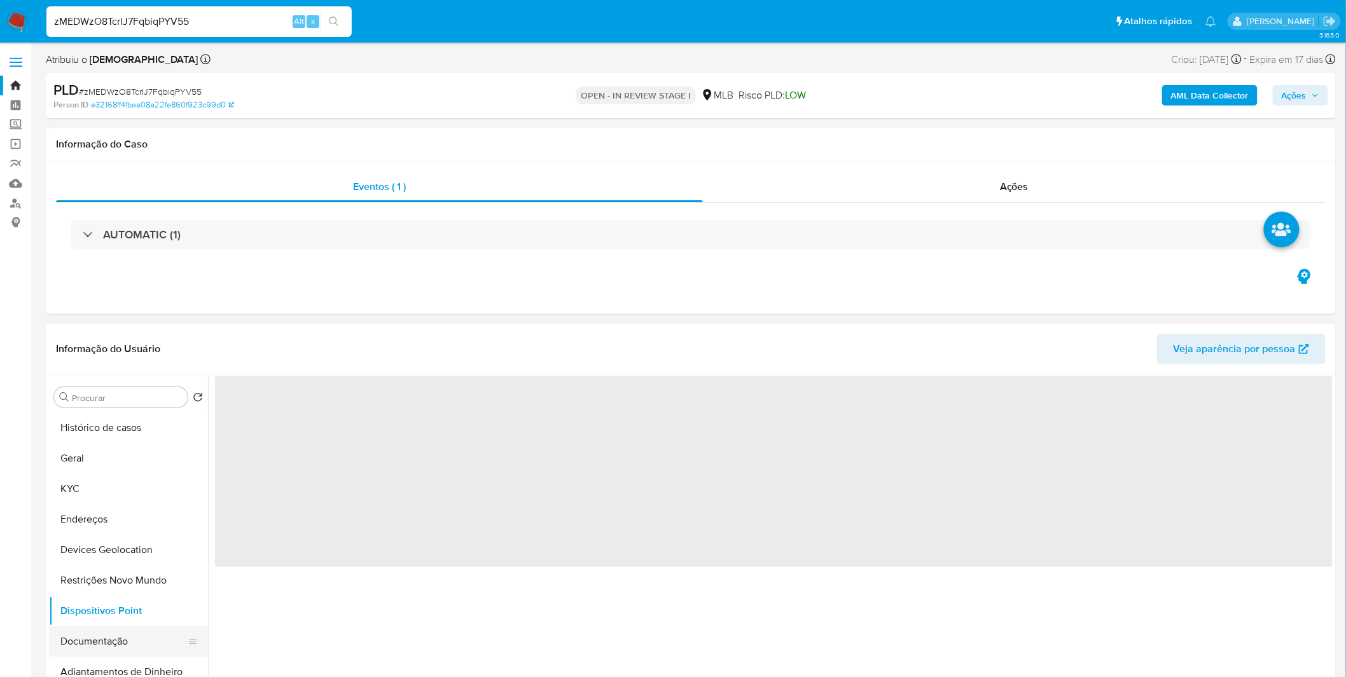
click at [81, 643] on button "Documentação" at bounding box center [123, 641] width 149 height 31
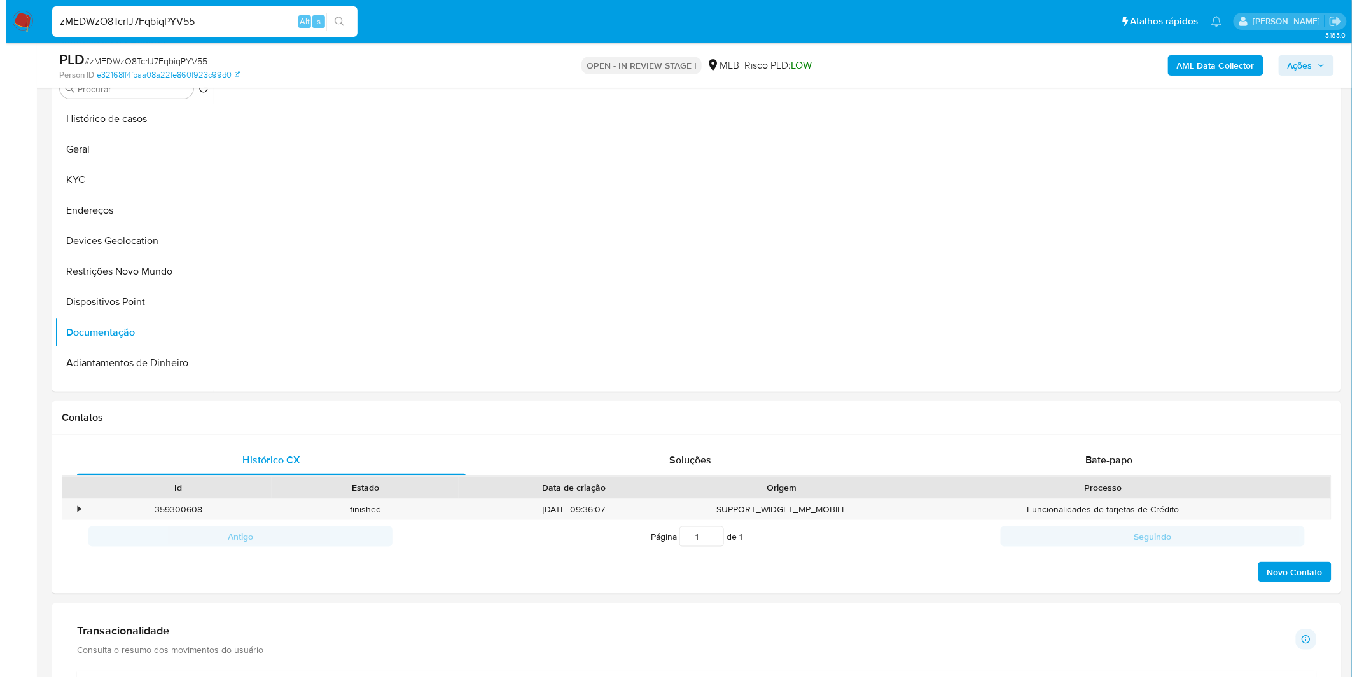
scroll to position [424, 0]
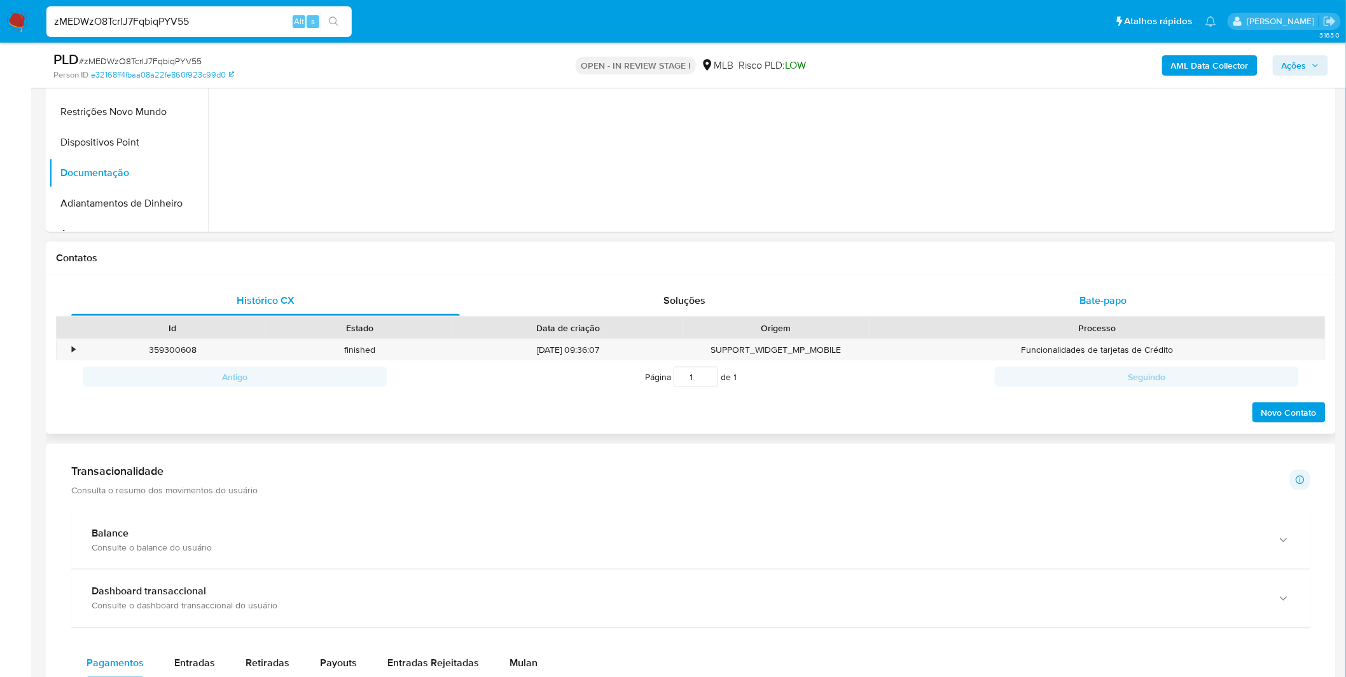
click at [1014, 291] on div "Bate-papo" at bounding box center [1103, 301] width 389 height 31
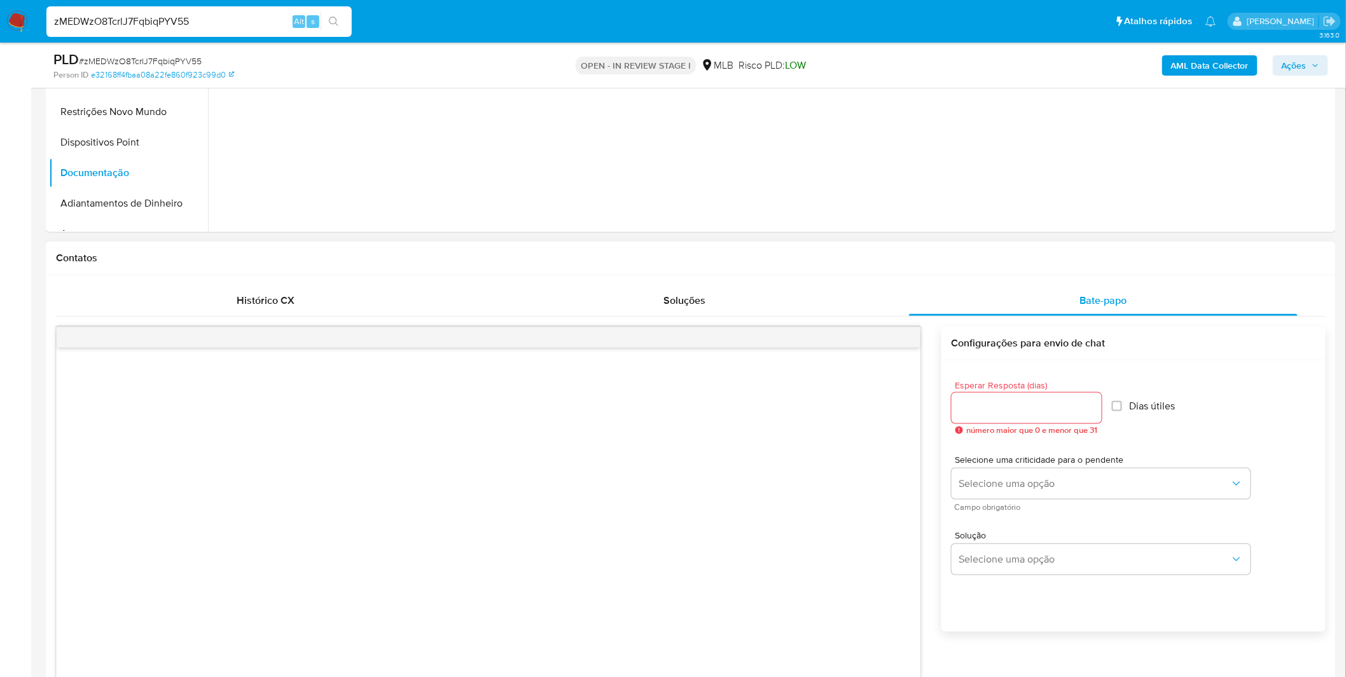
click at [1012, 408] on input "Esperar Resposta (dias)" at bounding box center [1026, 408] width 150 height 17
type input "3"
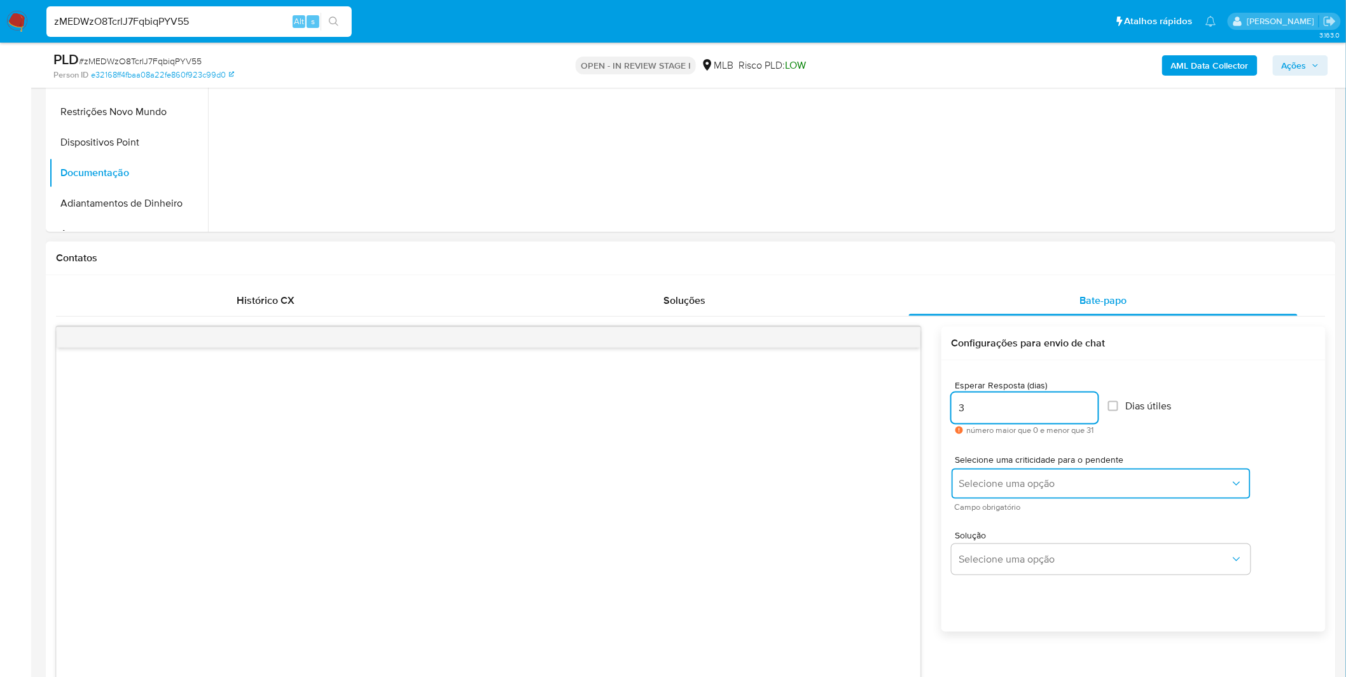
click at [1029, 473] on button "Selecione uma opção" at bounding box center [1100, 484] width 299 height 31
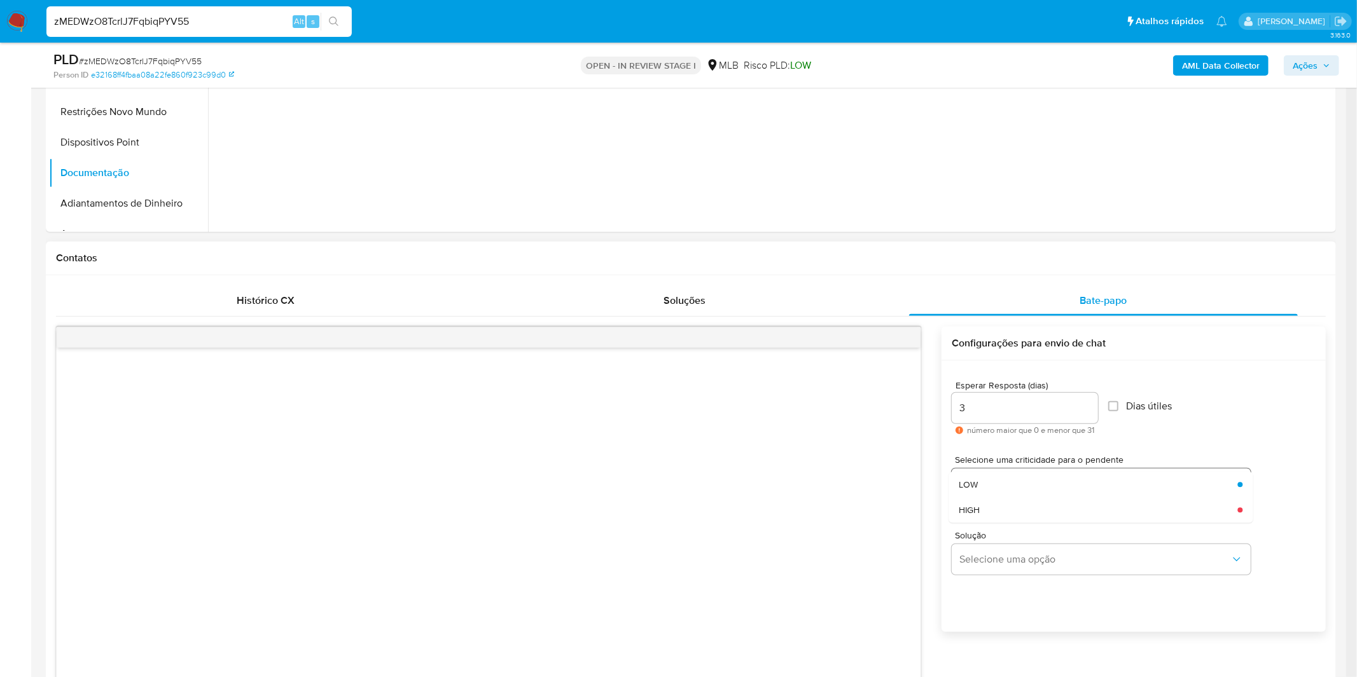
click at [1028, 487] on div "LOW" at bounding box center [1093, 484] width 271 height 25
click at [1025, 543] on div "Solução Selecione uma opção" at bounding box center [1100, 553] width 299 height 44
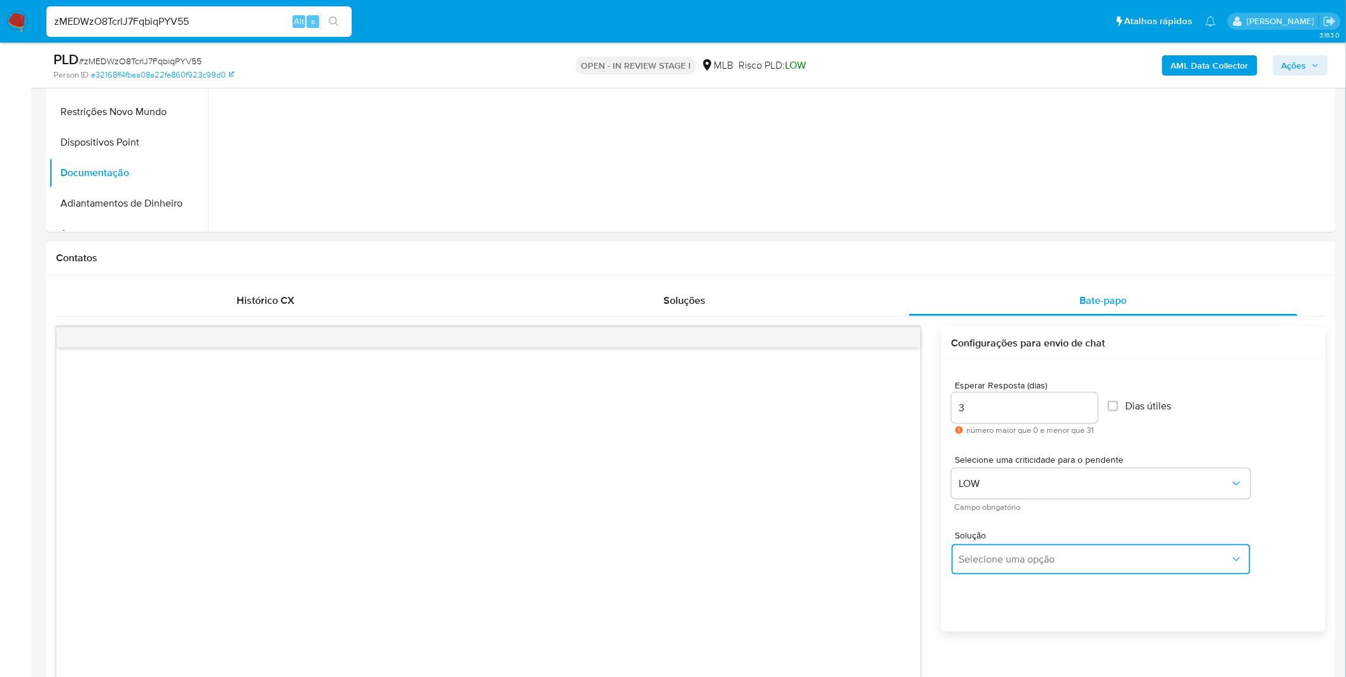
click at [1023, 560] on span "Selecione uma opção" at bounding box center [1094, 559] width 271 height 13
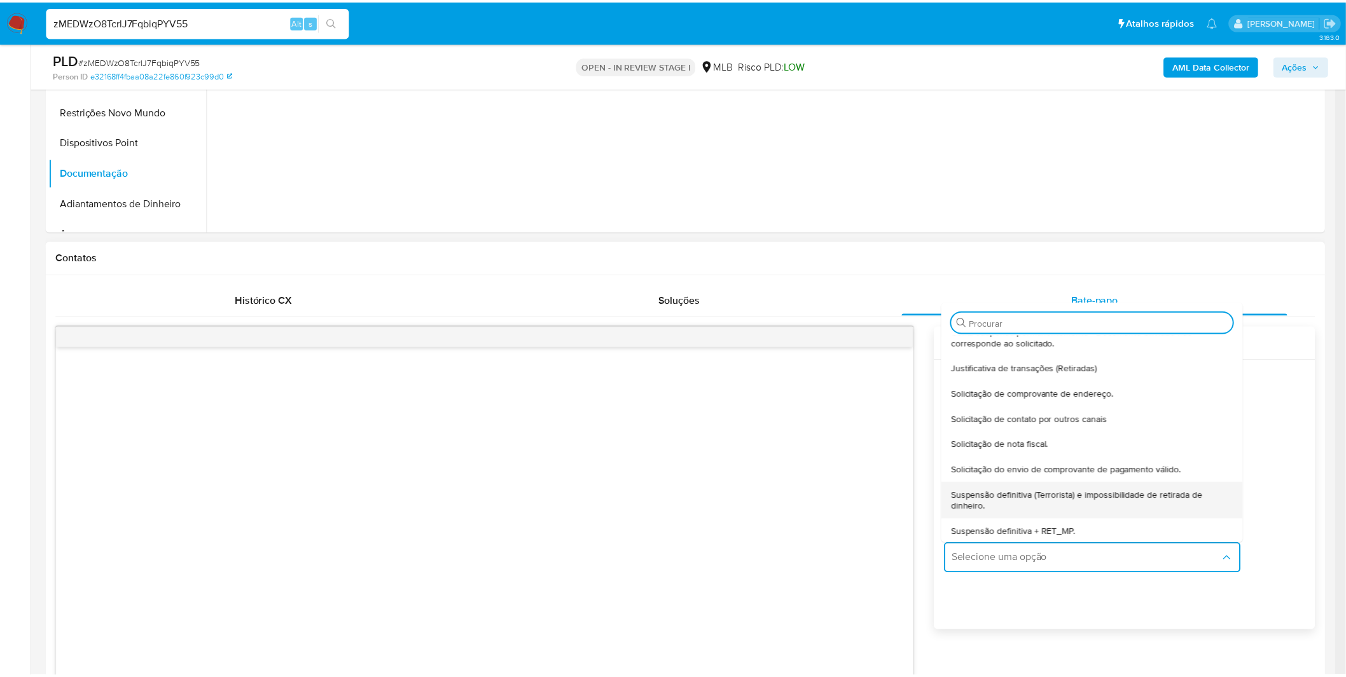
scroll to position [105, 0]
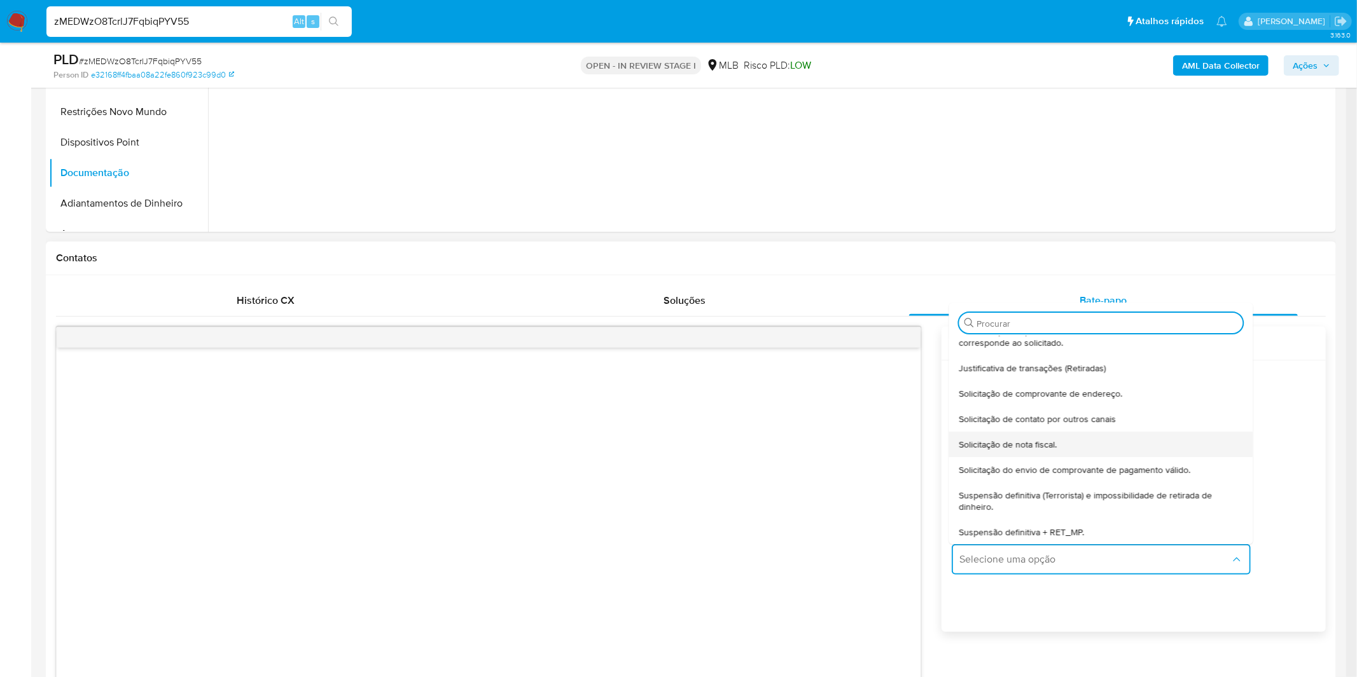
click at [1032, 450] on div "Solicitação de nota fiscal." at bounding box center [1096, 444] width 276 height 25
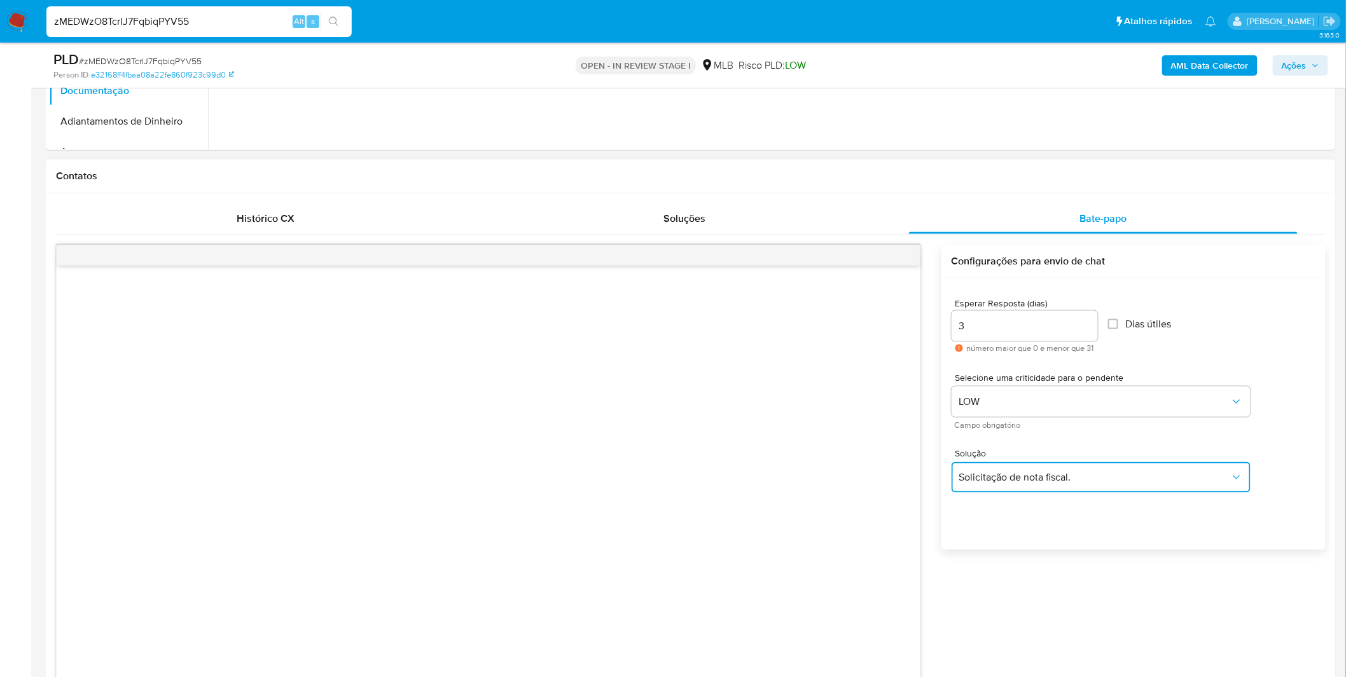
scroll to position [707, 0]
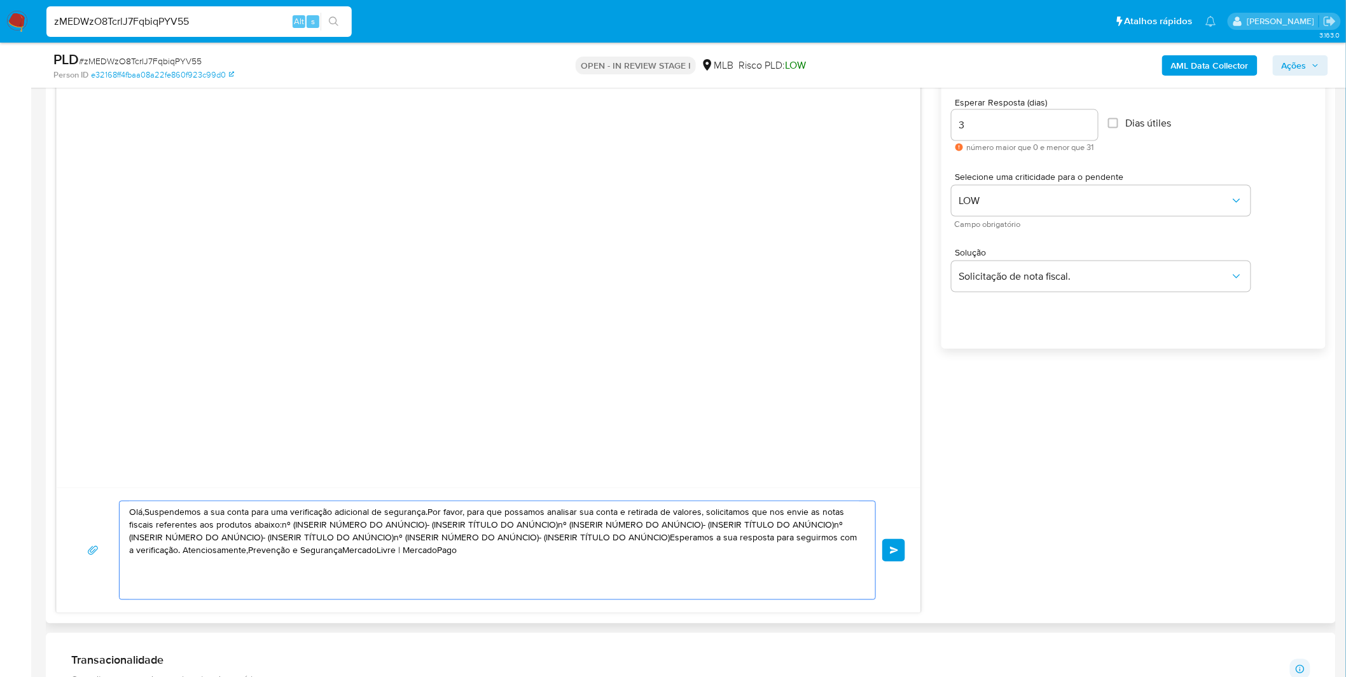
click at [660, 544] on textarea "Olá,Suspendemos a sua conta para uma verificação adicional de segurança.Por fav…" at bounding box center [494, 551] width 730 height 98
paste textarea "! Estamos realizando uma verificação adicional de segurança em contas de usuári…"
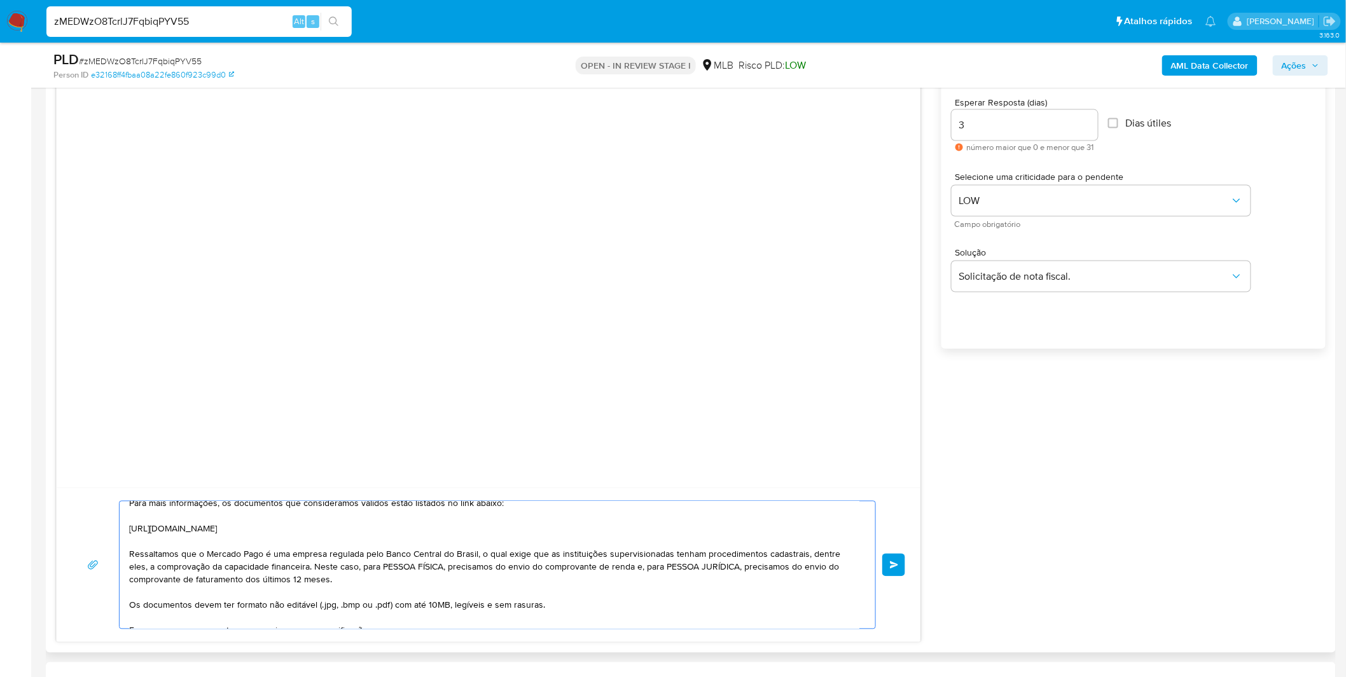
scroll to position [0, 0]
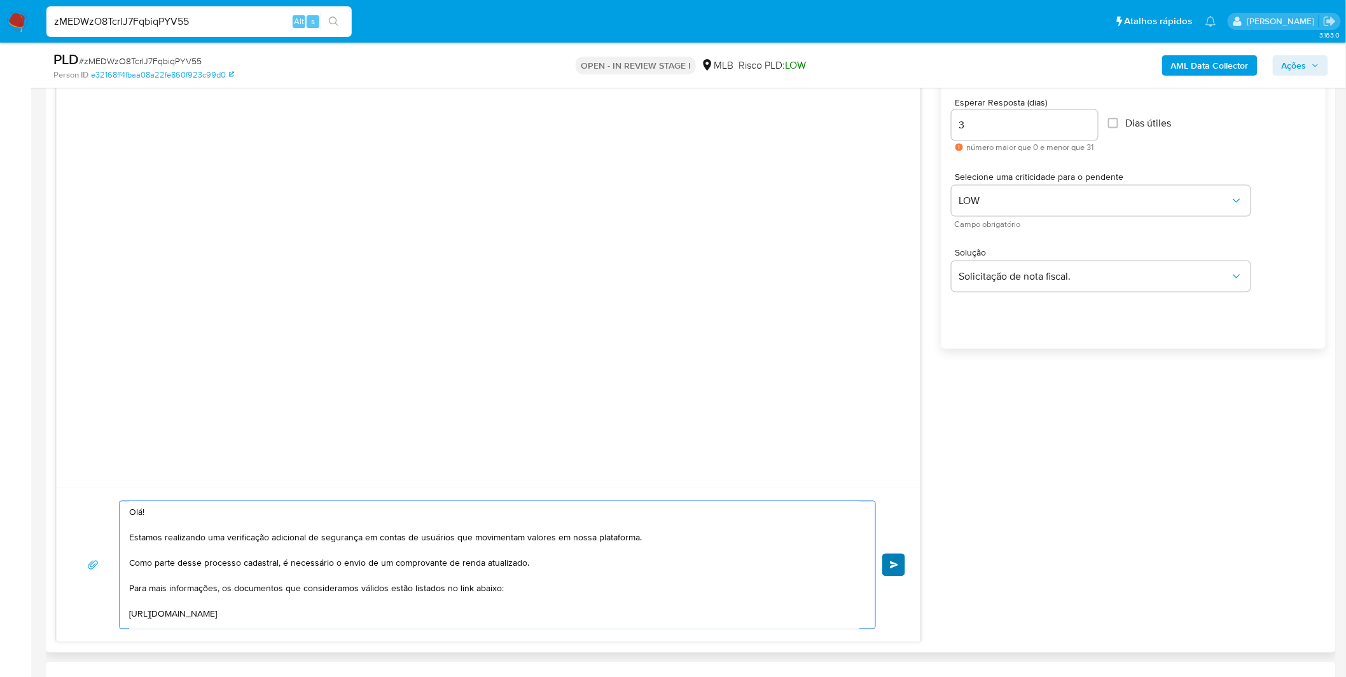
type textarea "Olá! Estamos realizando uma verificação adicional de segurança em contas de usu…"
click at [902, 564] on button "common.send" at bounding box center [893, 565] width 23 height 23
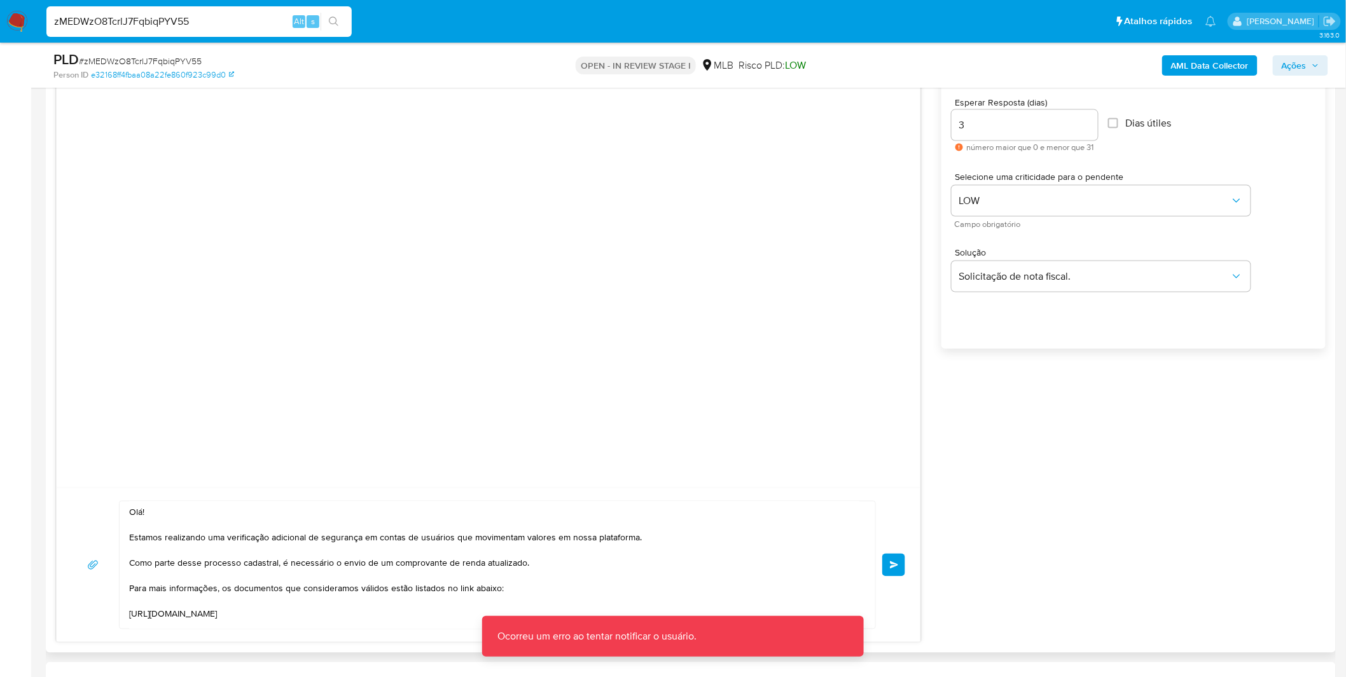
click at [901, 572] on button "common.send" at bounding box center [893, 565] width 23 height 23
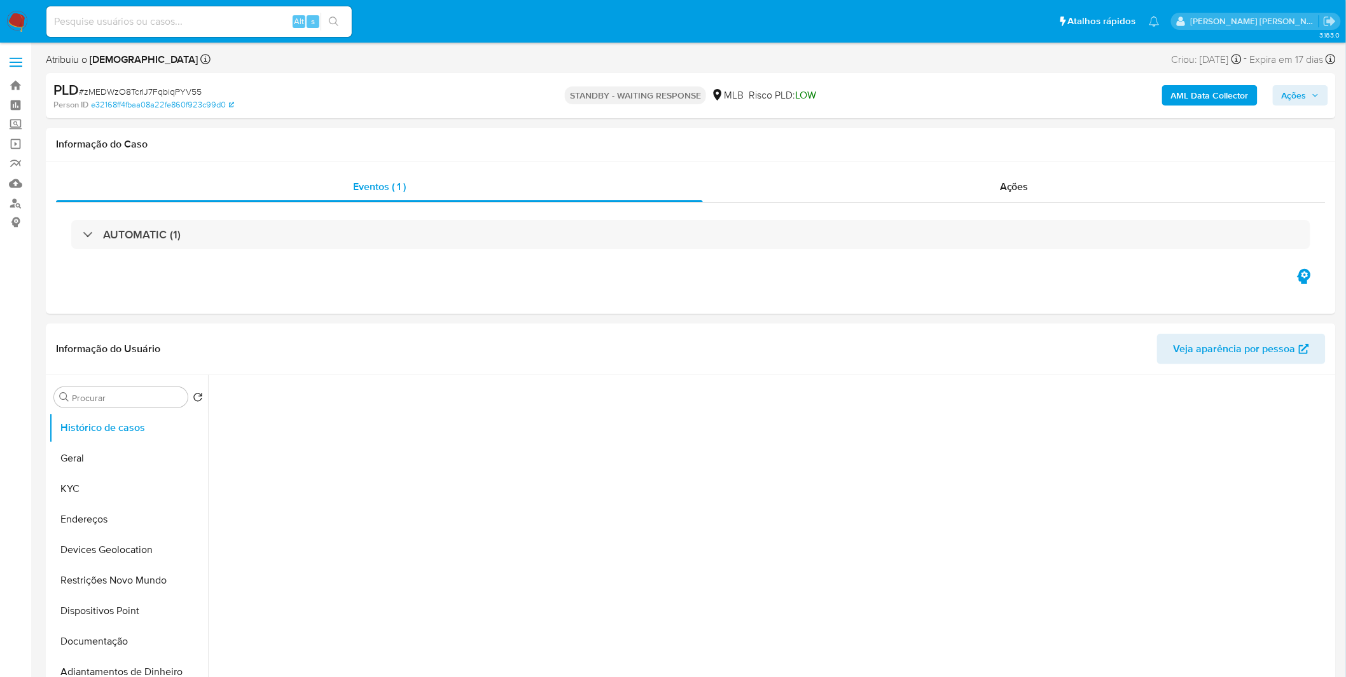
select select "10"
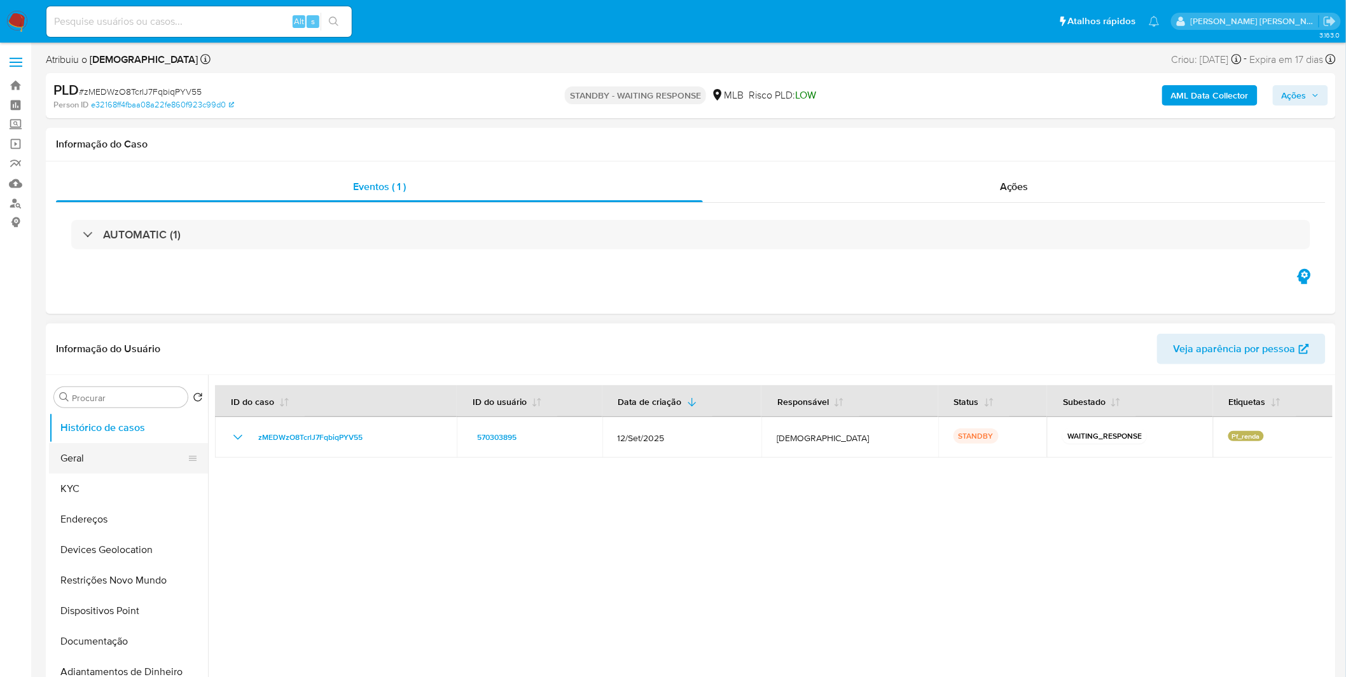
click at [78, 461] on button "Geral" at bounding box center [123, 458] width 149 height 31
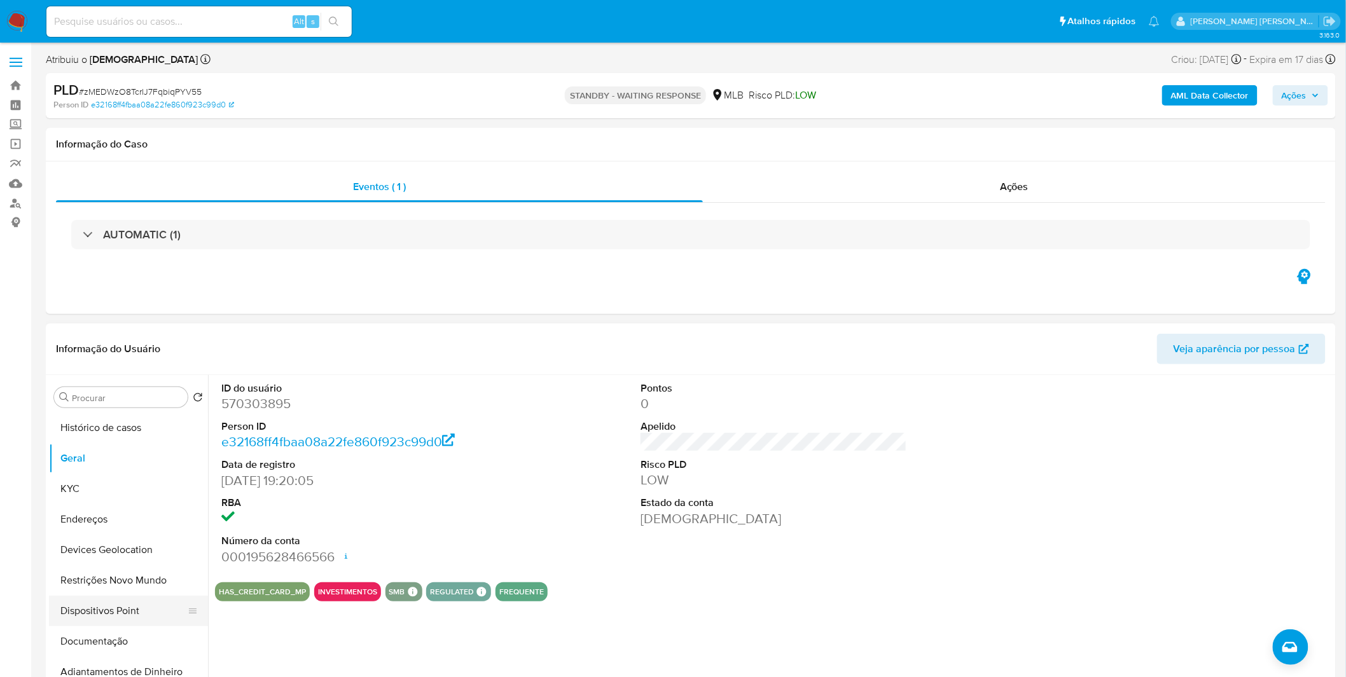
drag, startPoint x: 149, startPoint y: 643, endPoint x: 163, endPoint y: 611, distance: 34.7
click at [149, 643] on button "Documentação" at bounding box center [128, 641] width 159 height 31
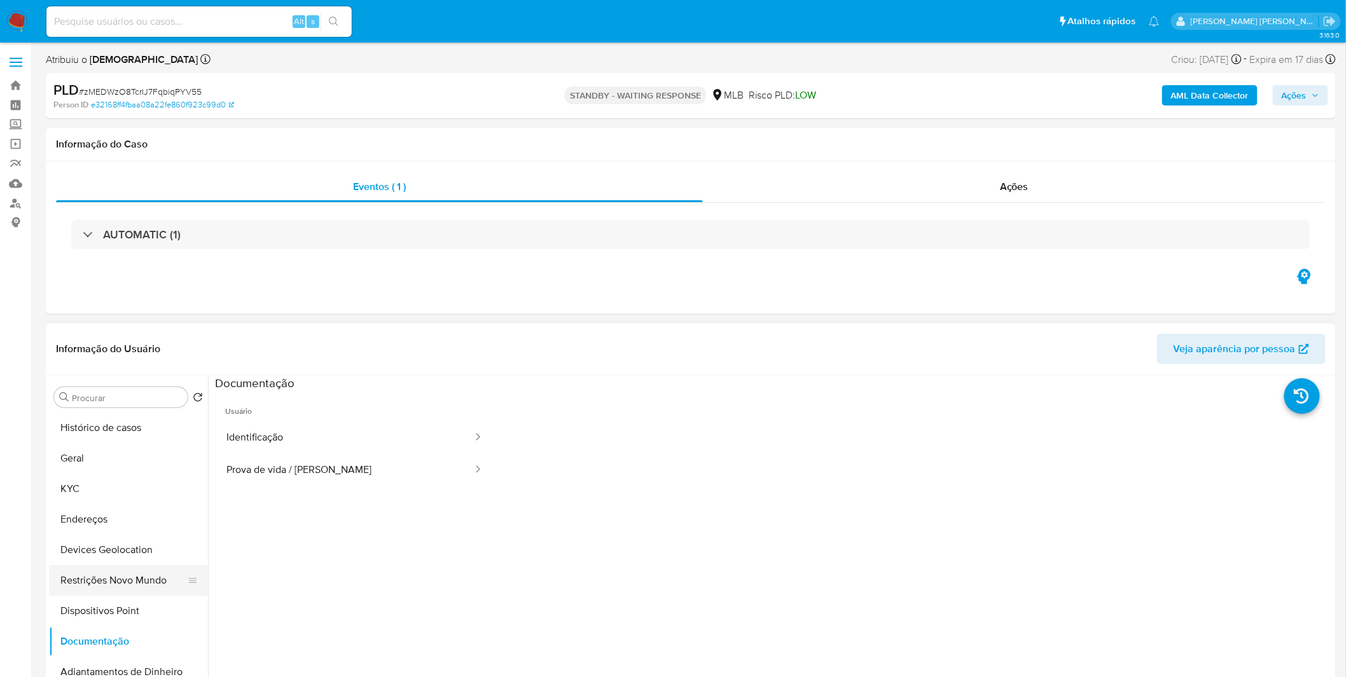
click at [158, 582] on button "Restrições Novo Mundo" at bounding box center [123, 580] width 149 height 31
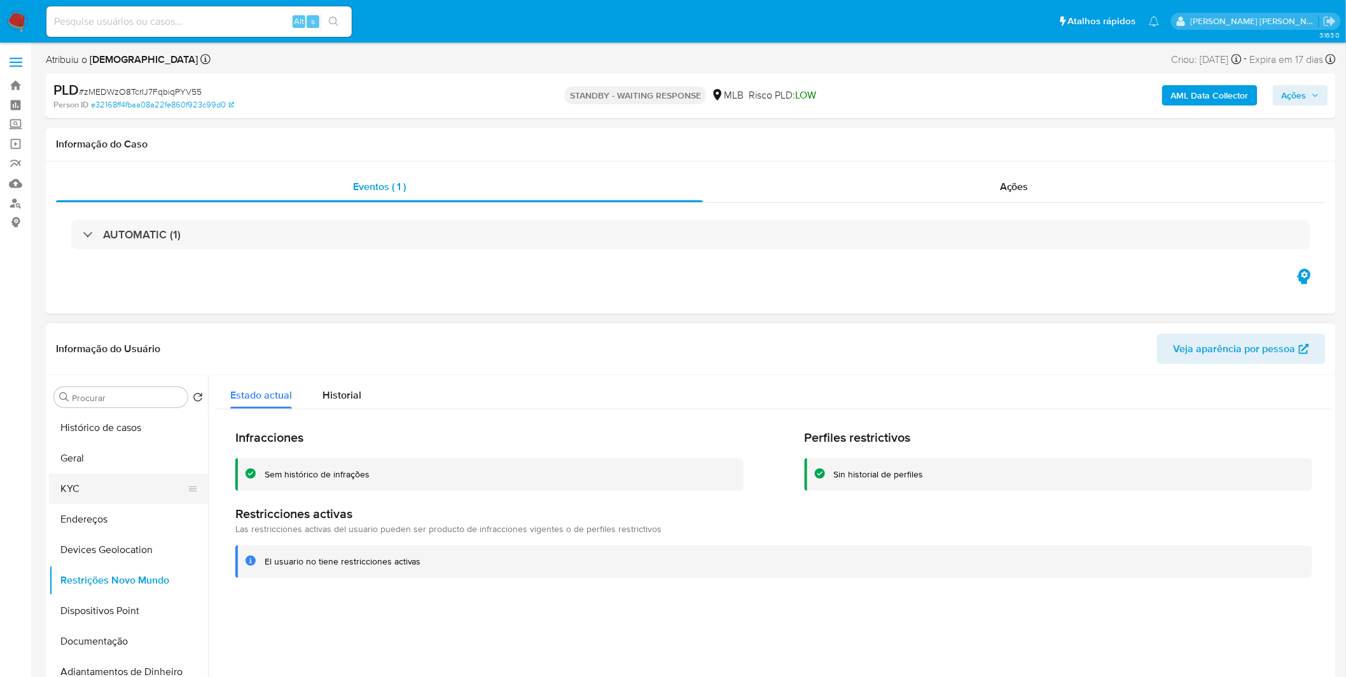
click at [78, 484] on button "KYC" at bounding box center [123, 489] width 149 height 31
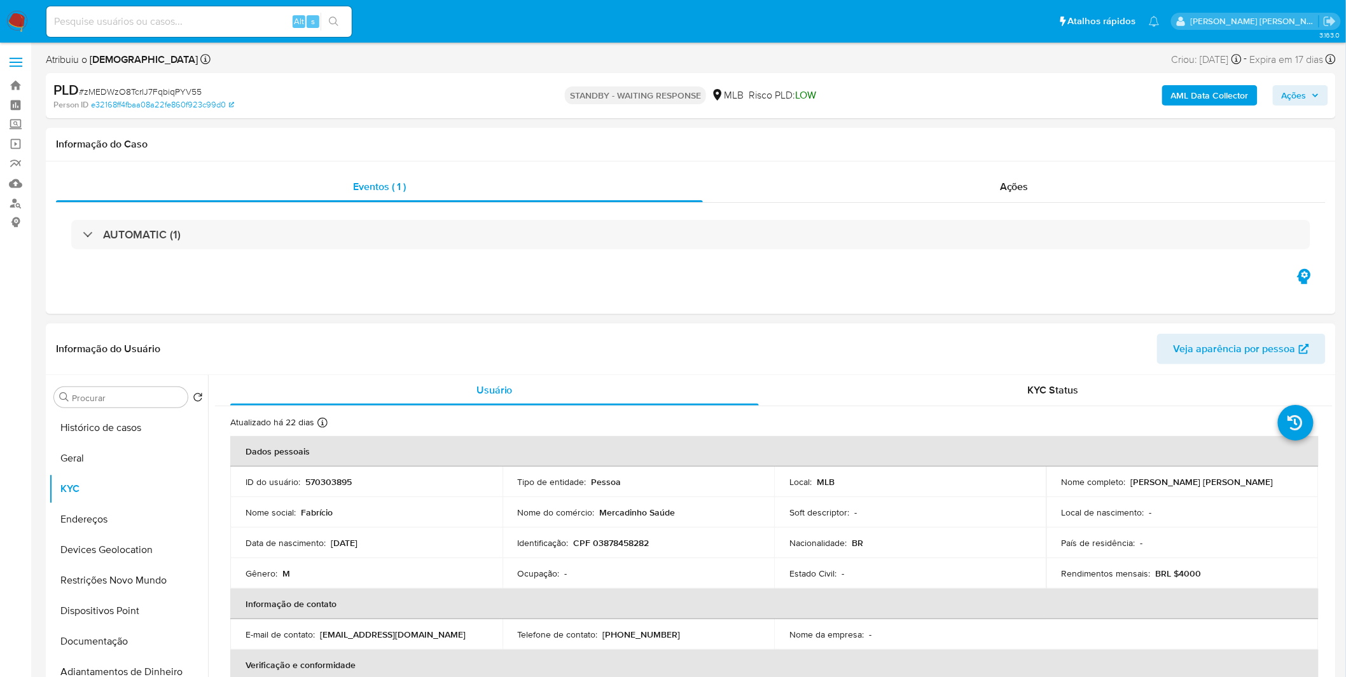
click at [621, 542] on p "CPF 03878458282" at bounding box center [612, 542] width 76 height 11
copy p "03878458282"
click at [159, 640] on button "Documentação" at bounding box center [123, 641] width 149 height 31
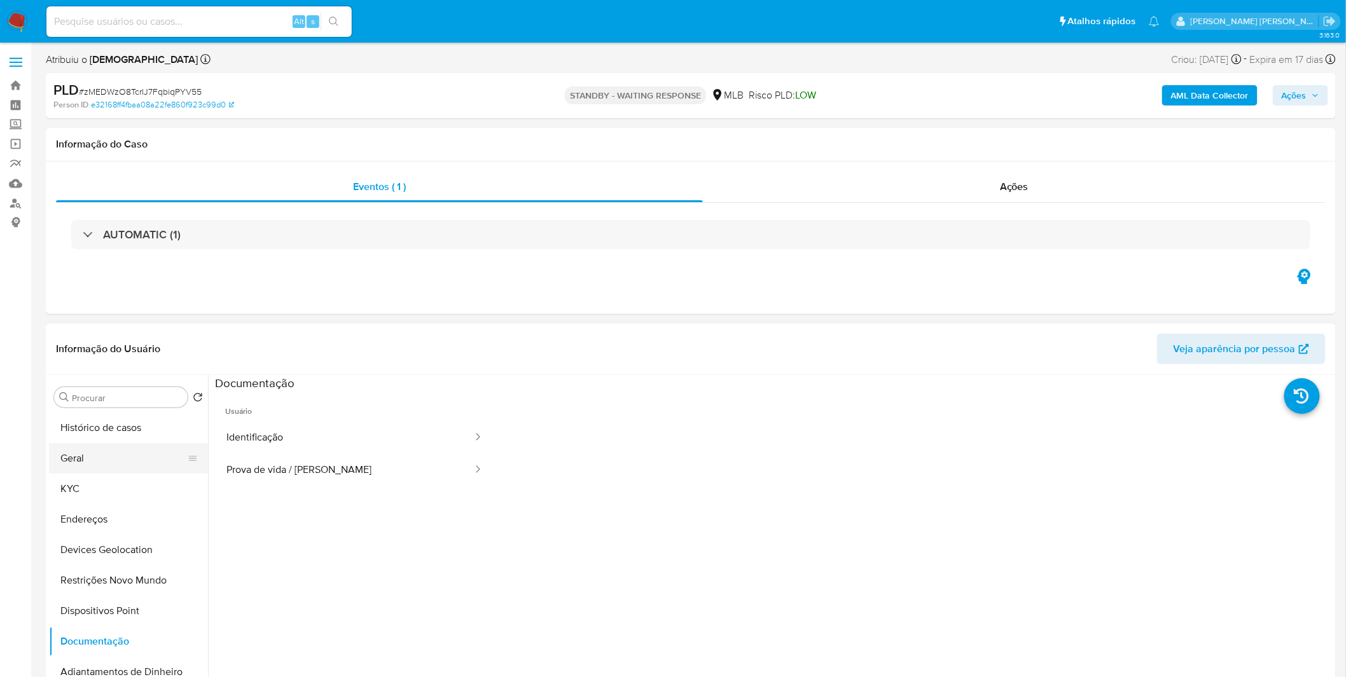
click at [94, 443] on ul "Histórico de casos Geral KYC Endereços Devices Geolocation Restrições Novo Mund…" at bounding box center [128, 556] width 159 height 287
click at [94, 446] on button "Geral" at bounding box center [123, 458] width 149 height 31
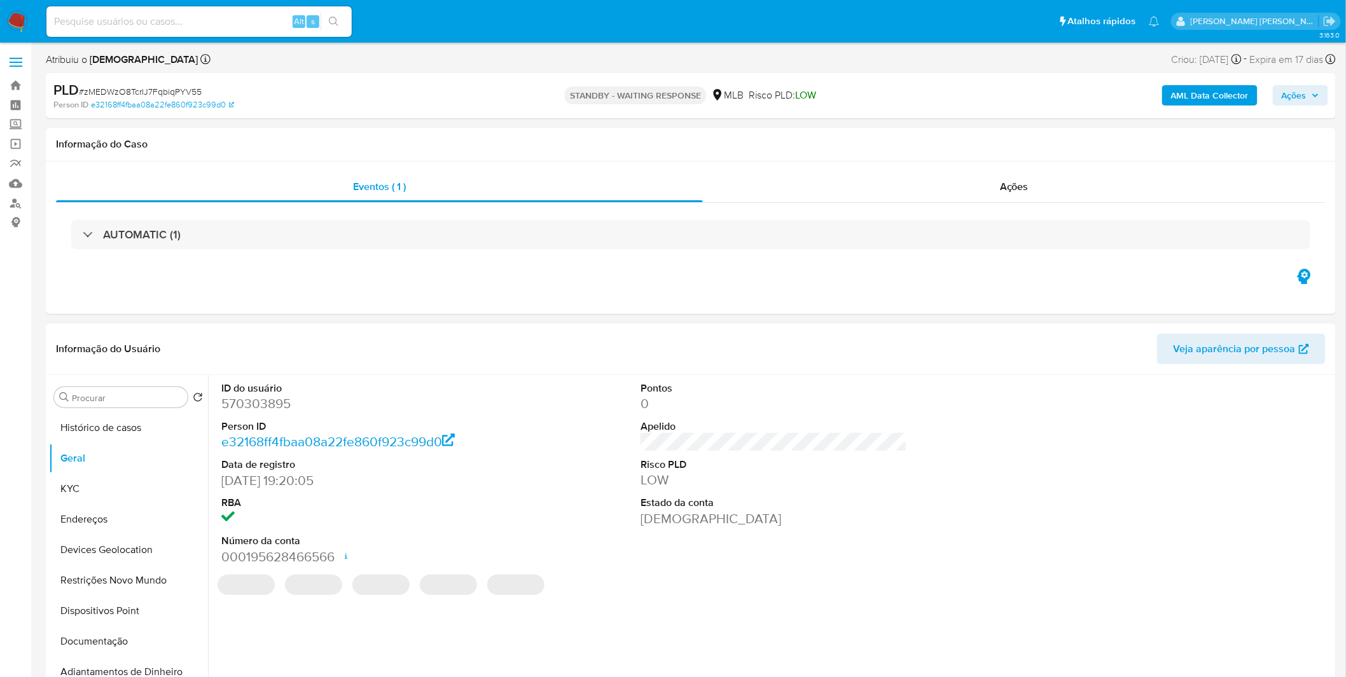
click at [546, 492] on div "ID do usuário 570303895 Person ID e32168ff4fbaa08a22fe860f923c99d0 Data de regi…" at bounding box center [773, 473] width 1117 height 197
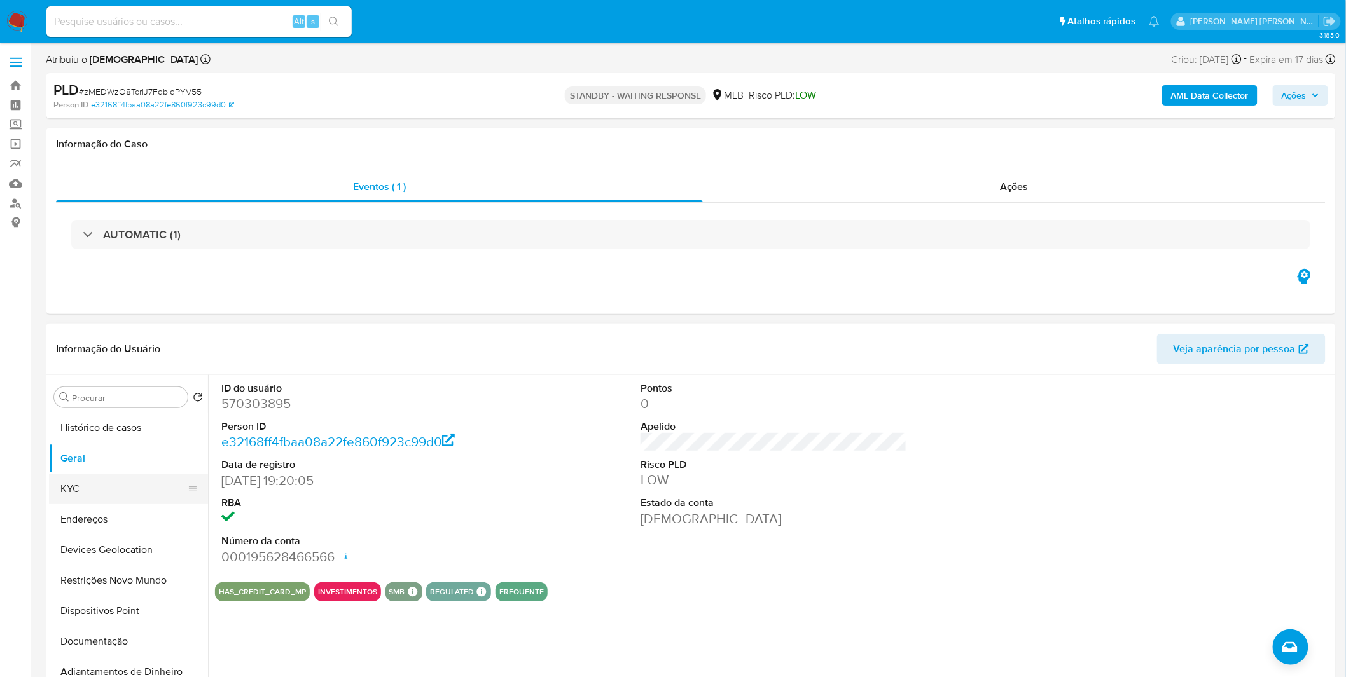
click at [104, 487] on button "KYC" at bounding box center [123, 489] width 149 height 31
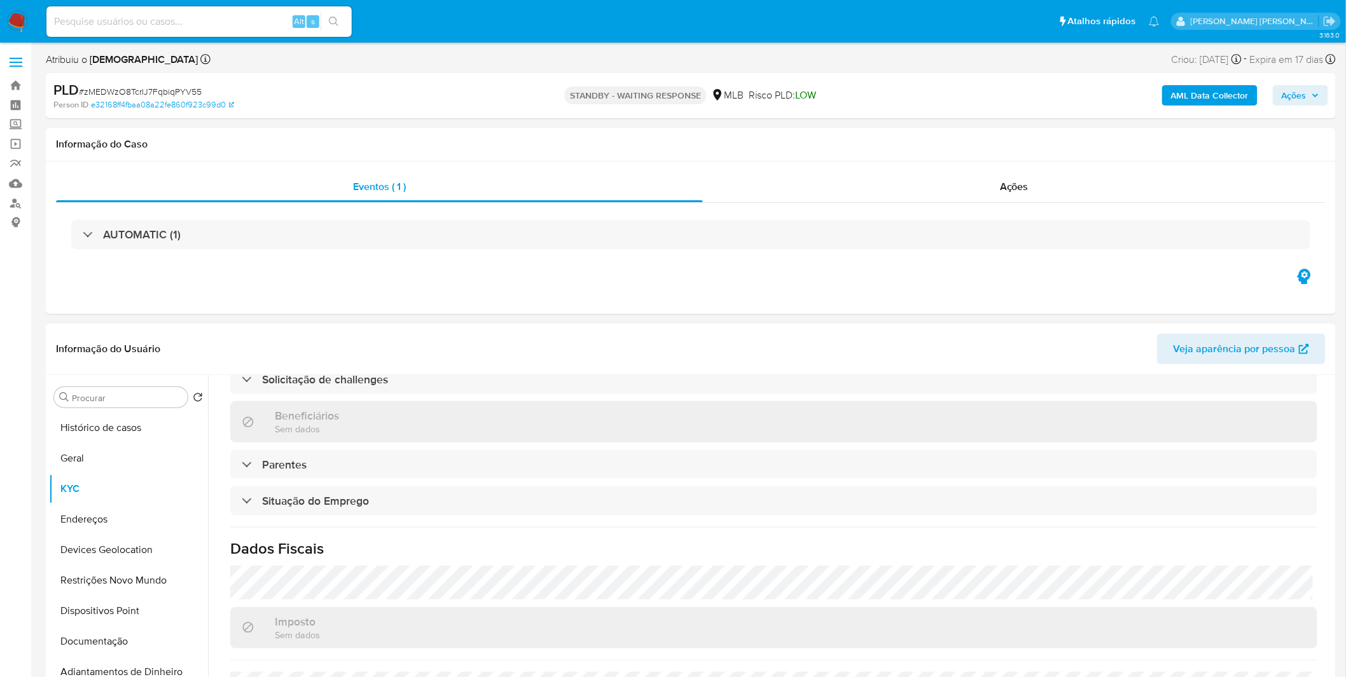
scroll to position [529, 0]
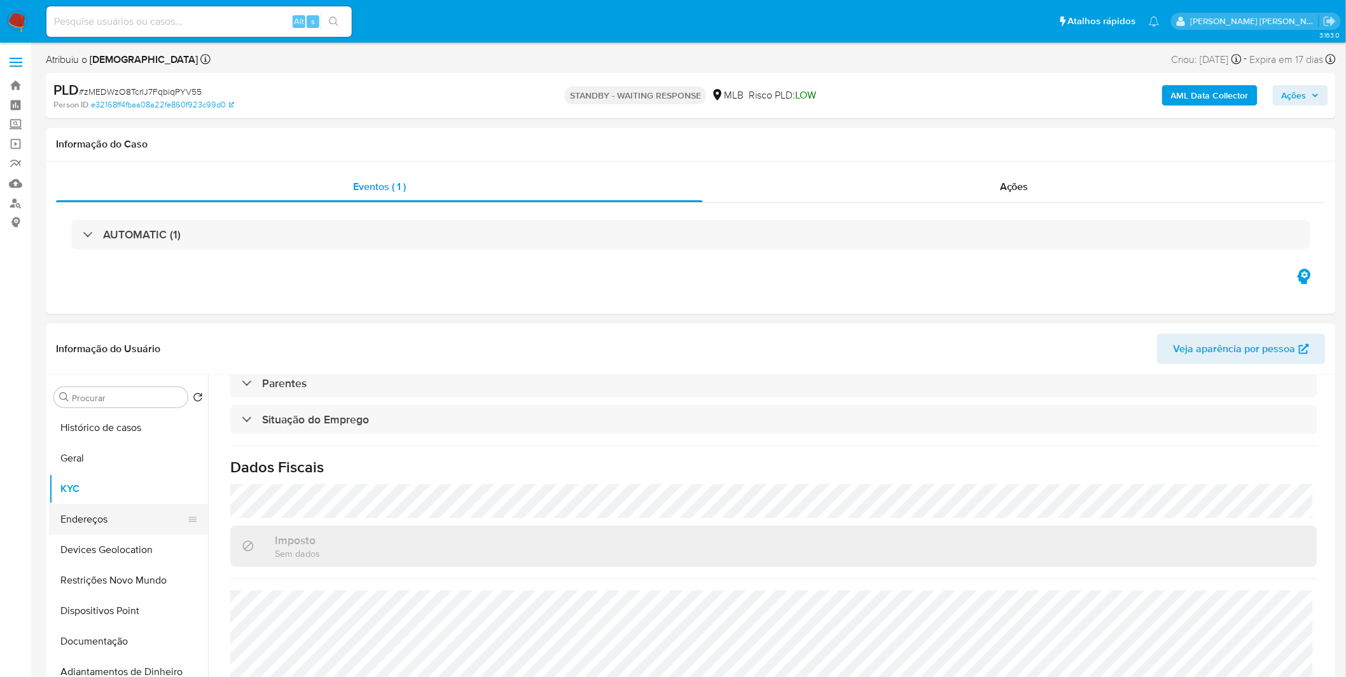
click at [100, 518] on button "Endereços" at bounding box center [123, 519] width 149 height 31
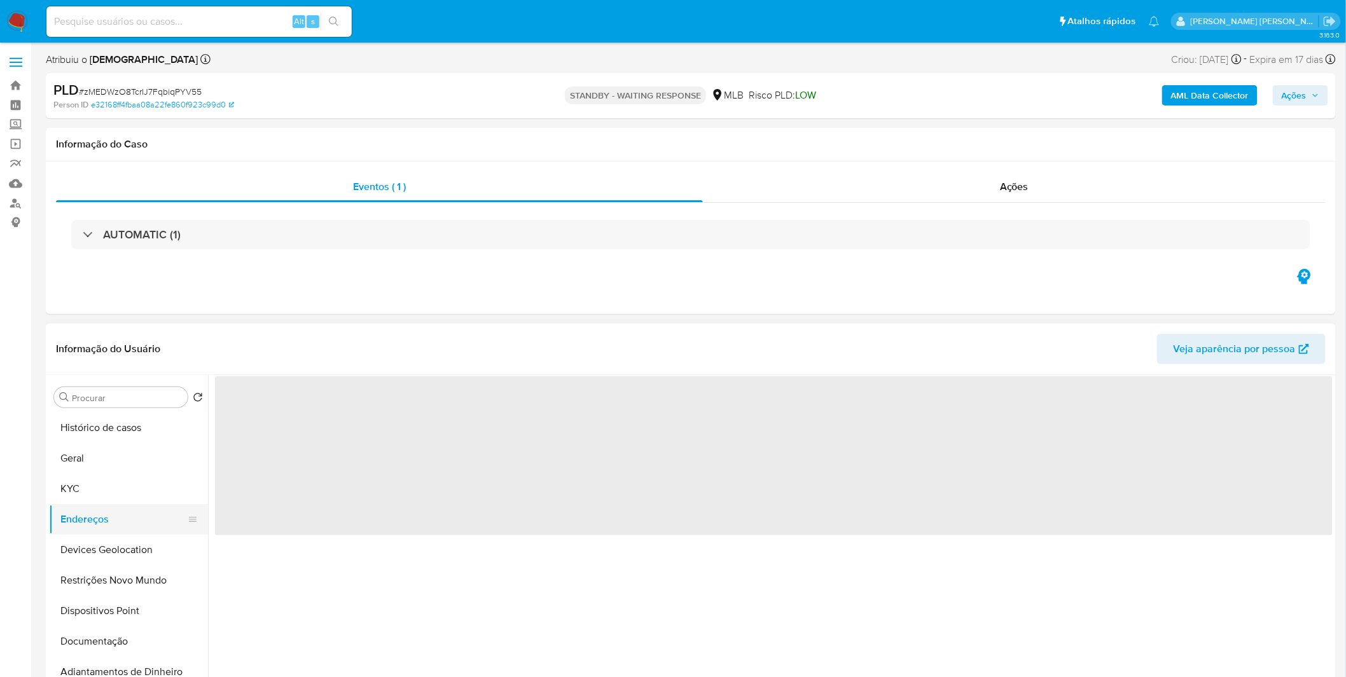
scroll to position [0, 0]
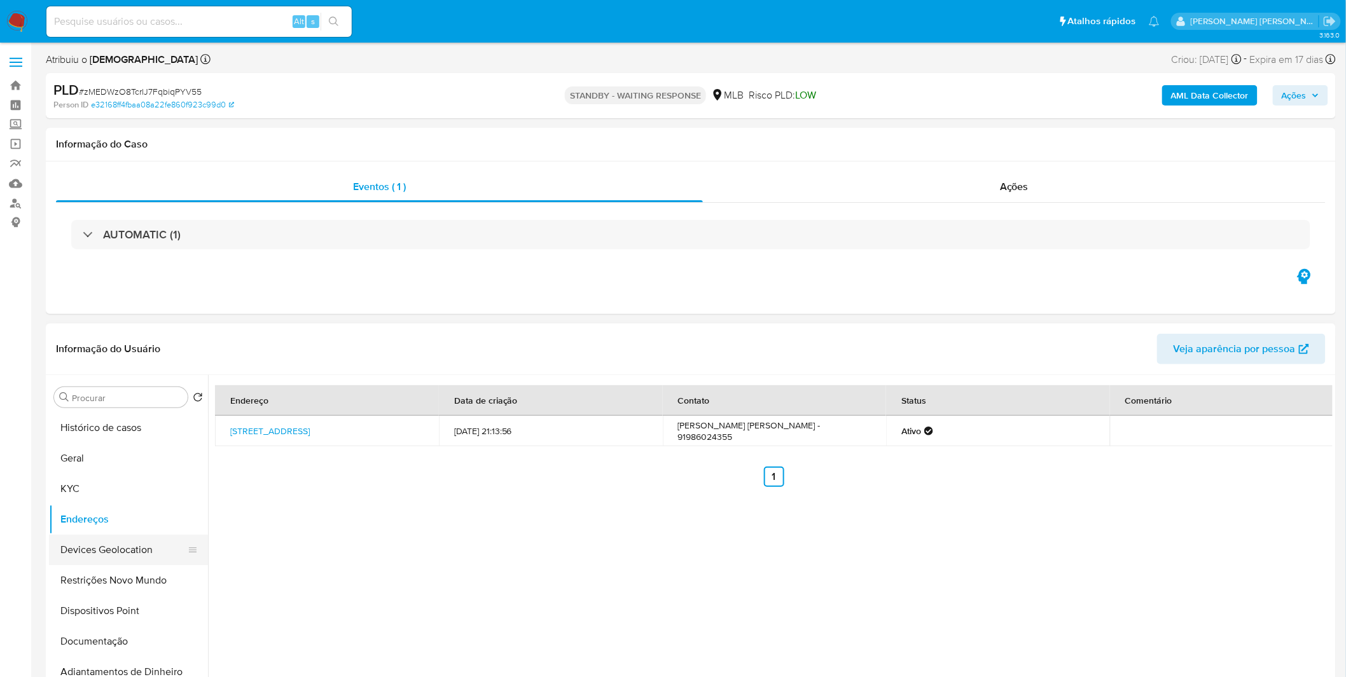
click at [109, 553] on button "Devices Geolocation" at bounding box center [123, 550] width 149 height 31
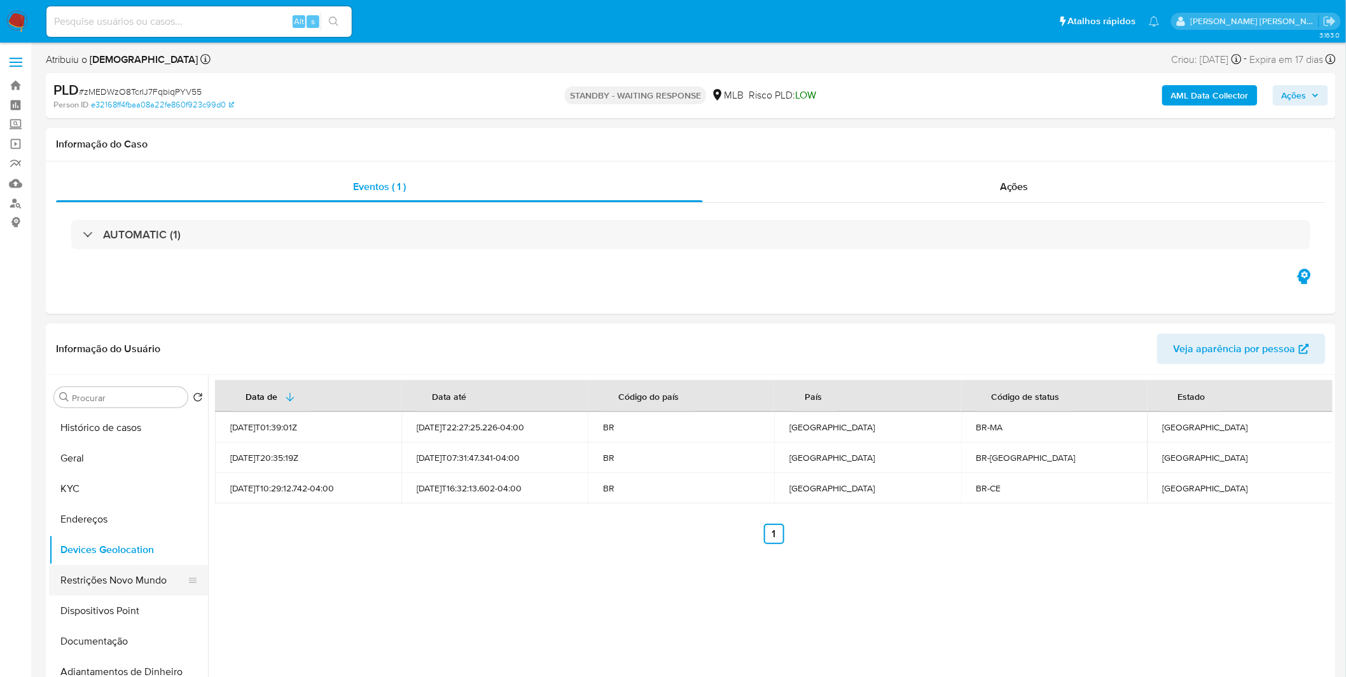
click at [94, 590] on button "Restrições Novo Mundo" at bounding box center [123, 580] width 149 height 31
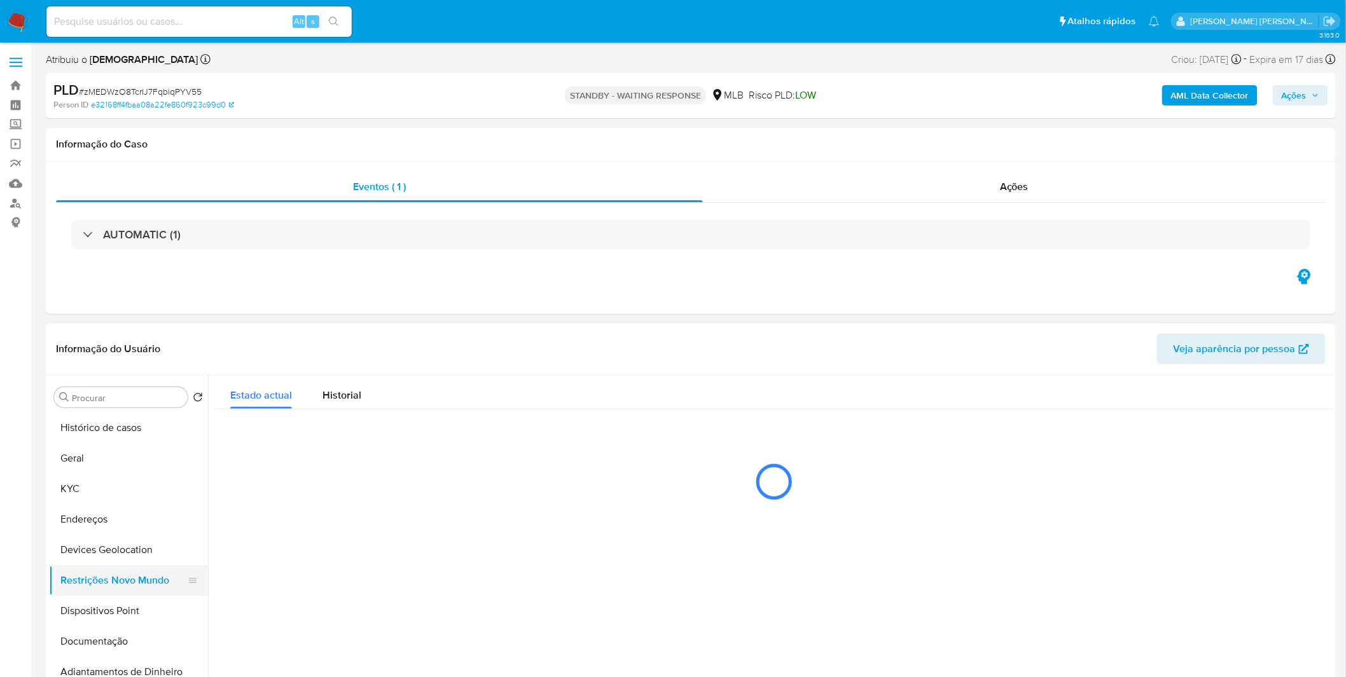
click at [94, 590] on button "Restrições Novo Mundo" at bounding box center [123, 580] width 149 height 31
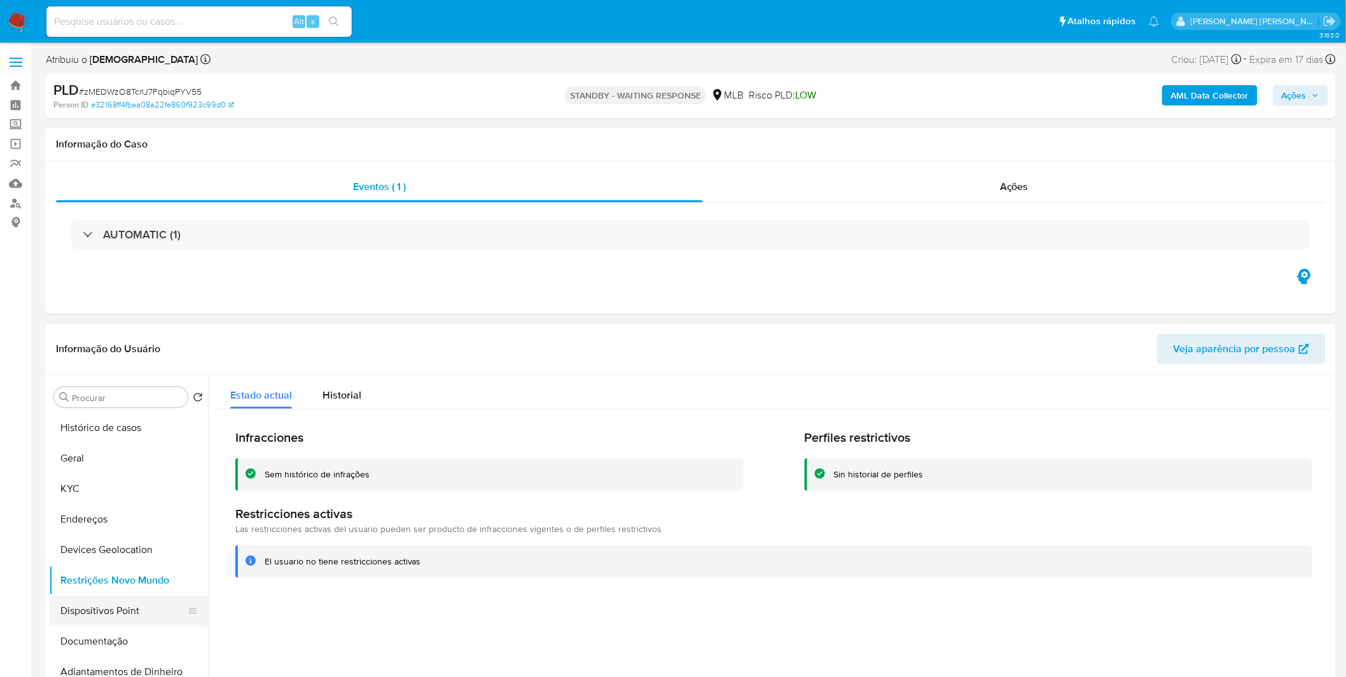
click at [145, 601] on button "Dispositivos Point" at bounding box center [123, 611] width 149 height 31
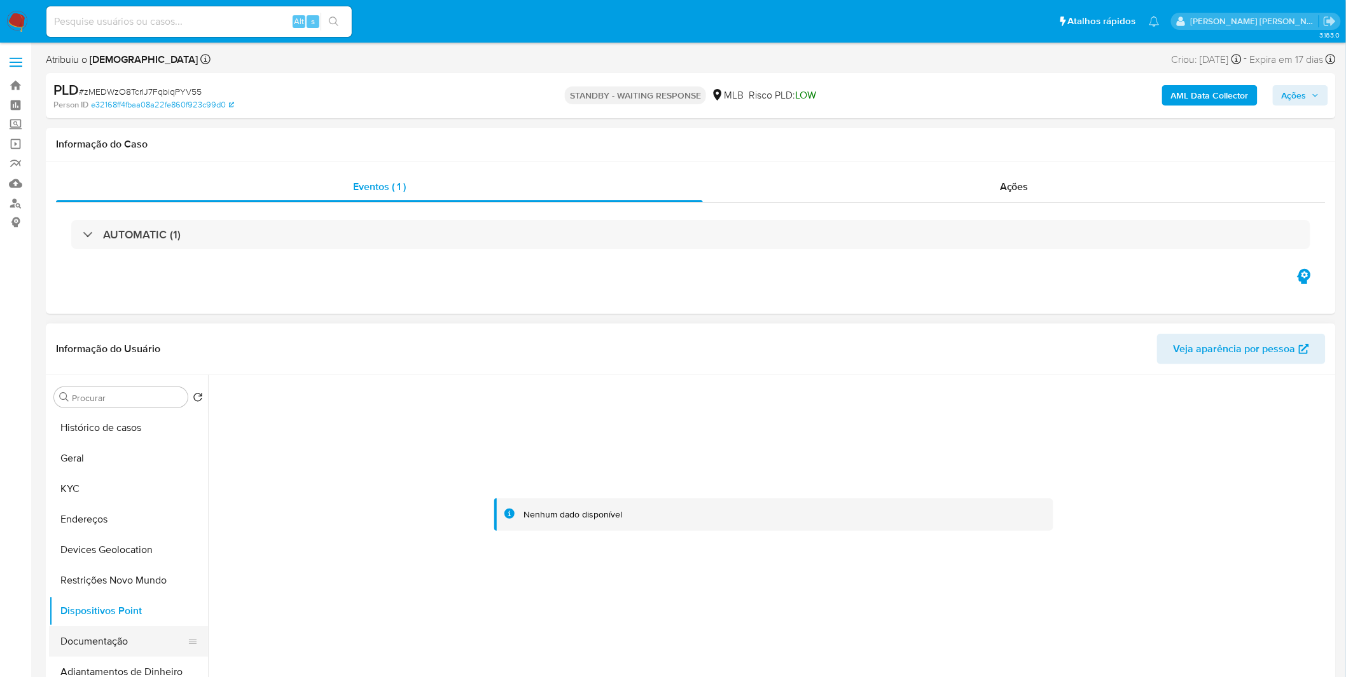
click at [135, 640] on button "Documentação" at bounding box center [123, 641] width 149 height 31
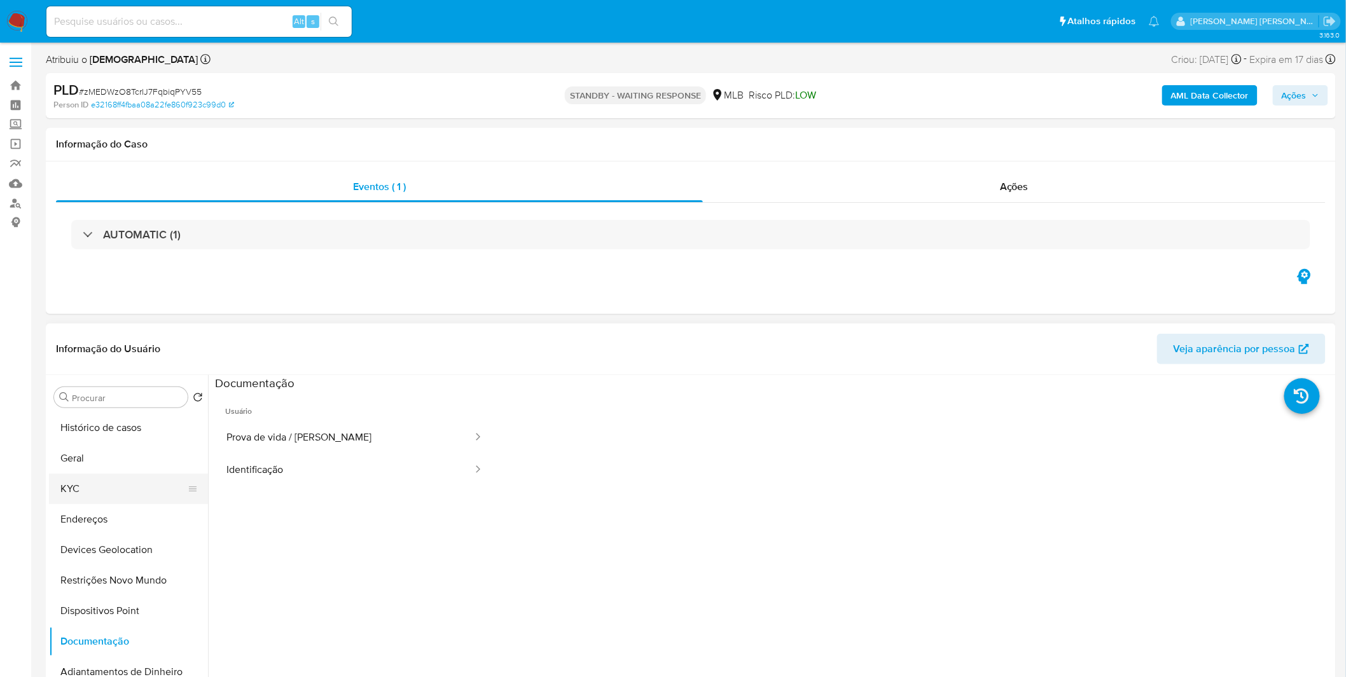
click at [89, 487] on button "KYC" at bounding box center [123, 489] width 149 height 31
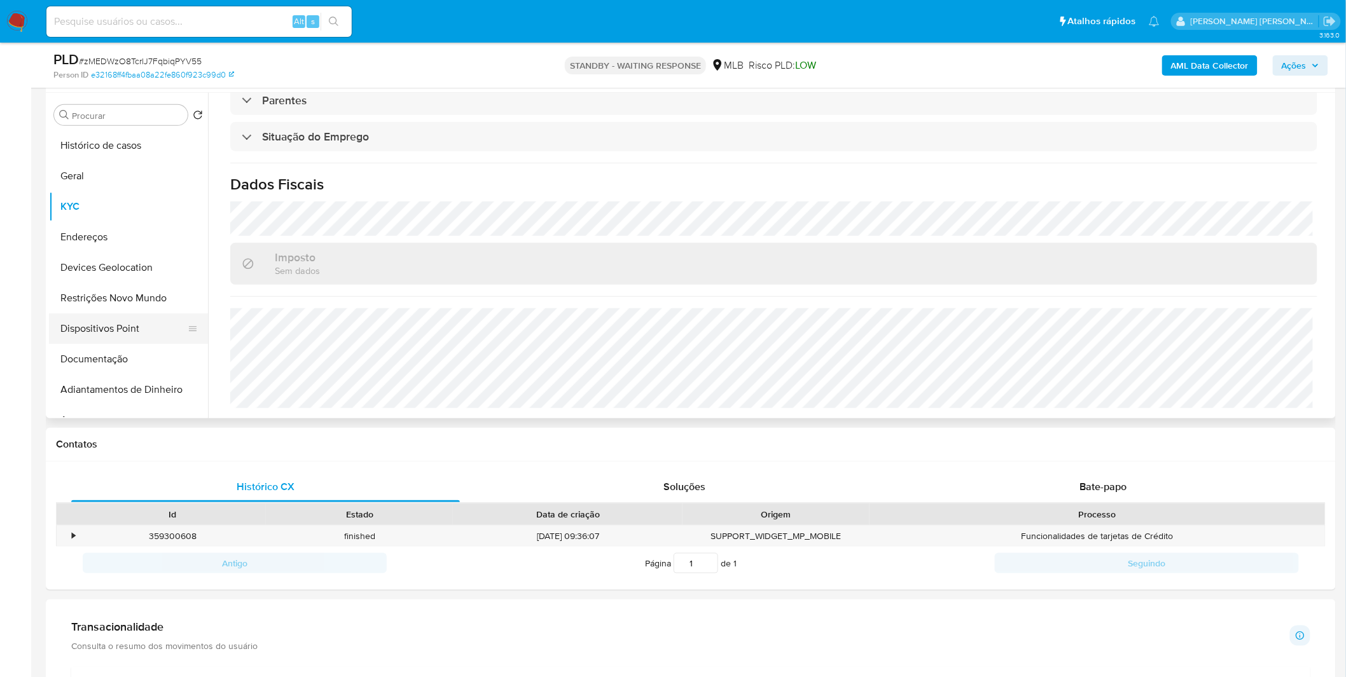
scroll to position [212, 0]
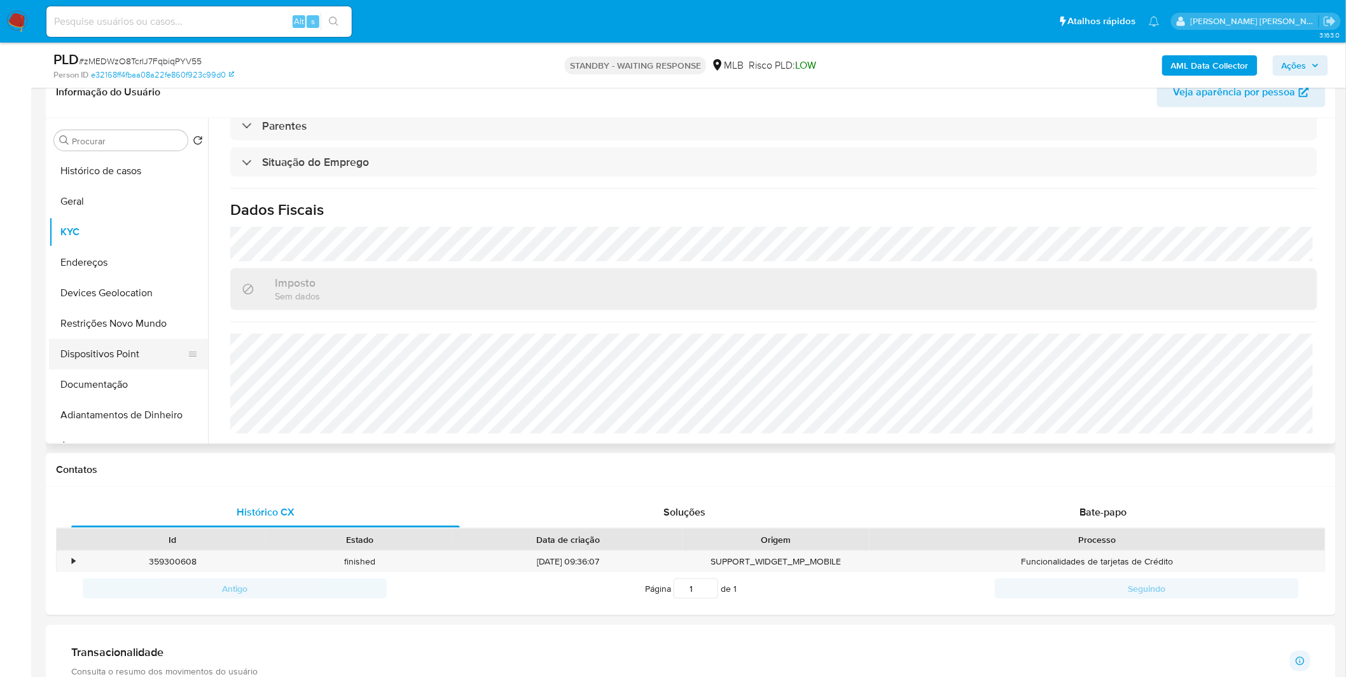
click at [135, 364] on button "Dispositivos Point" at bounding box center [123, 354] width 149 height 31
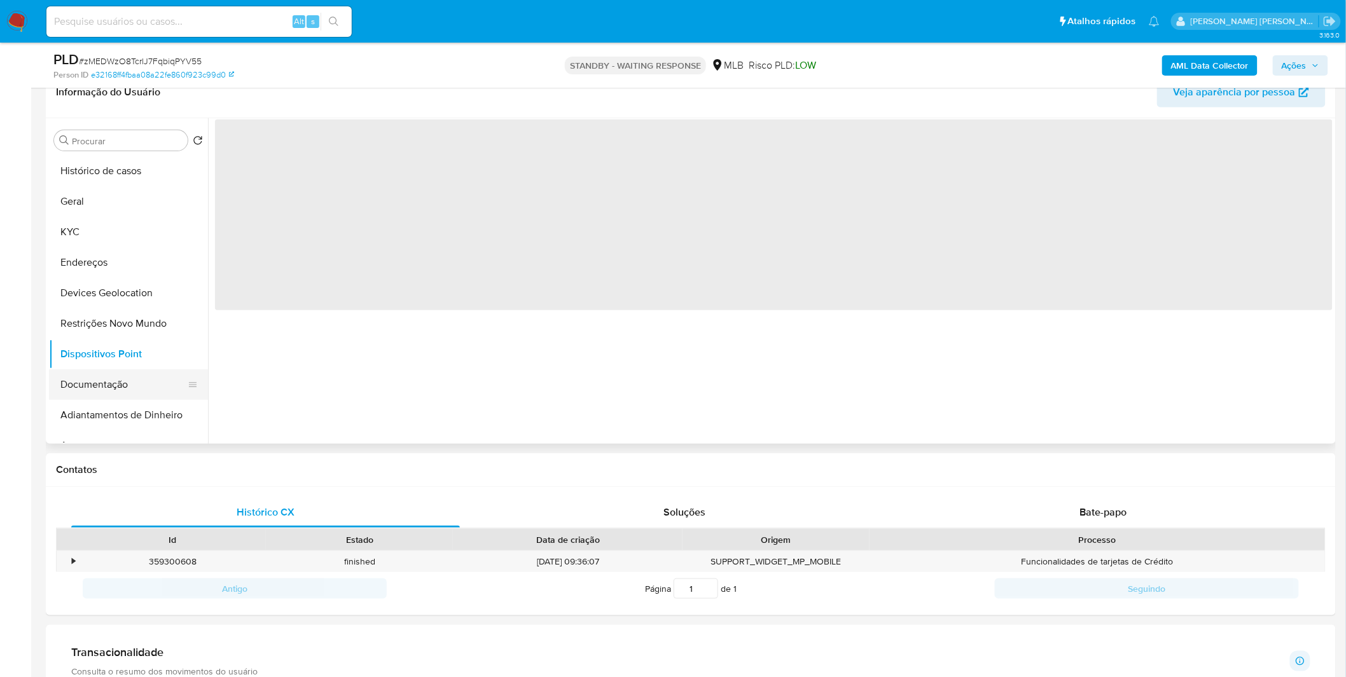
scroll to position [0, 0]
click at [125, 383] on button "Documentação" at bounding box center [123, 384] width 149 height 31
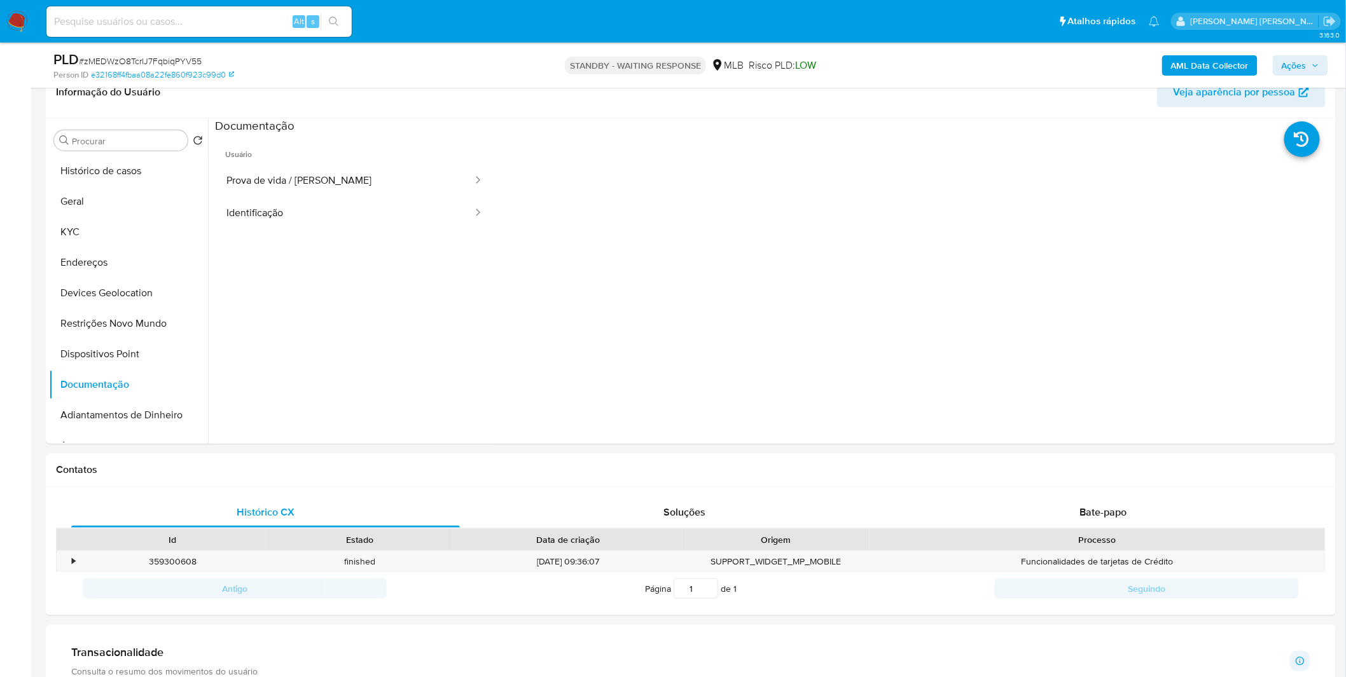
click at [75, 20] on input at bounding box center [198, 21] width 305 height 17
paste input "n4BZTcRQ3MEnJHJPCw7IexPn"
type input "n4BZTcRQ3MEnJHJPCw7IexPn"
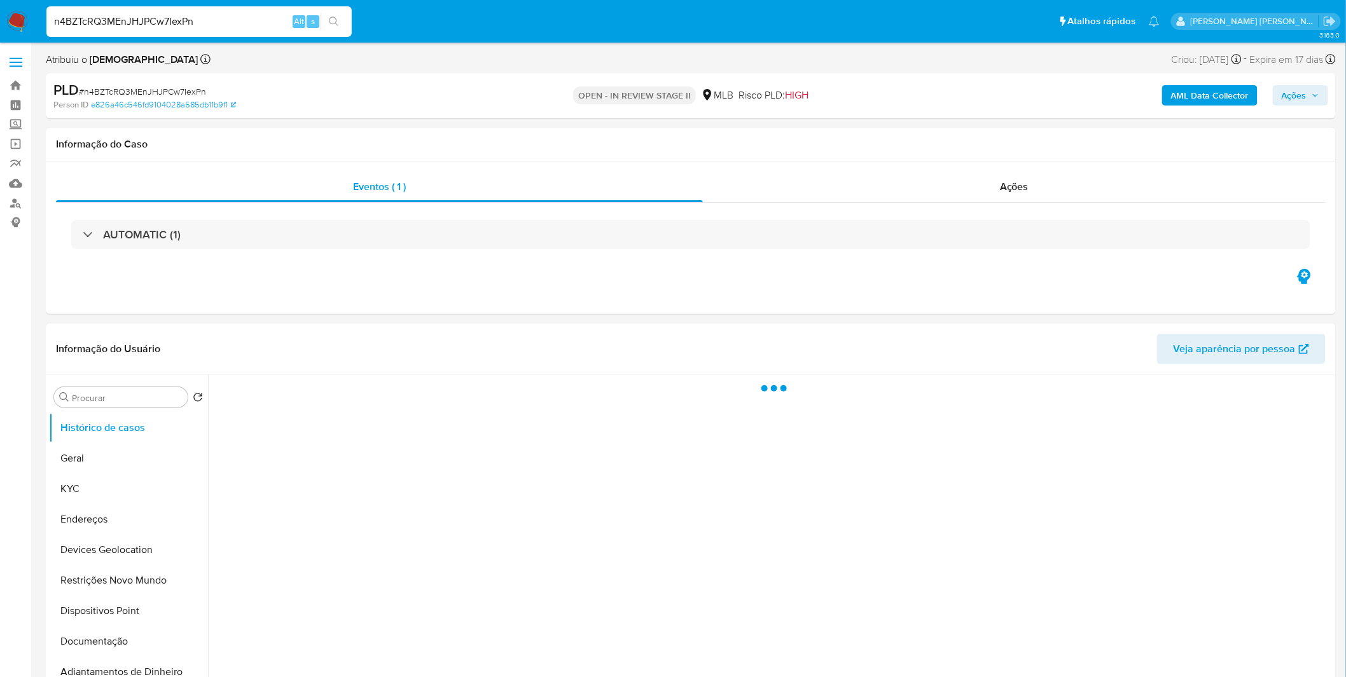
select select "10"
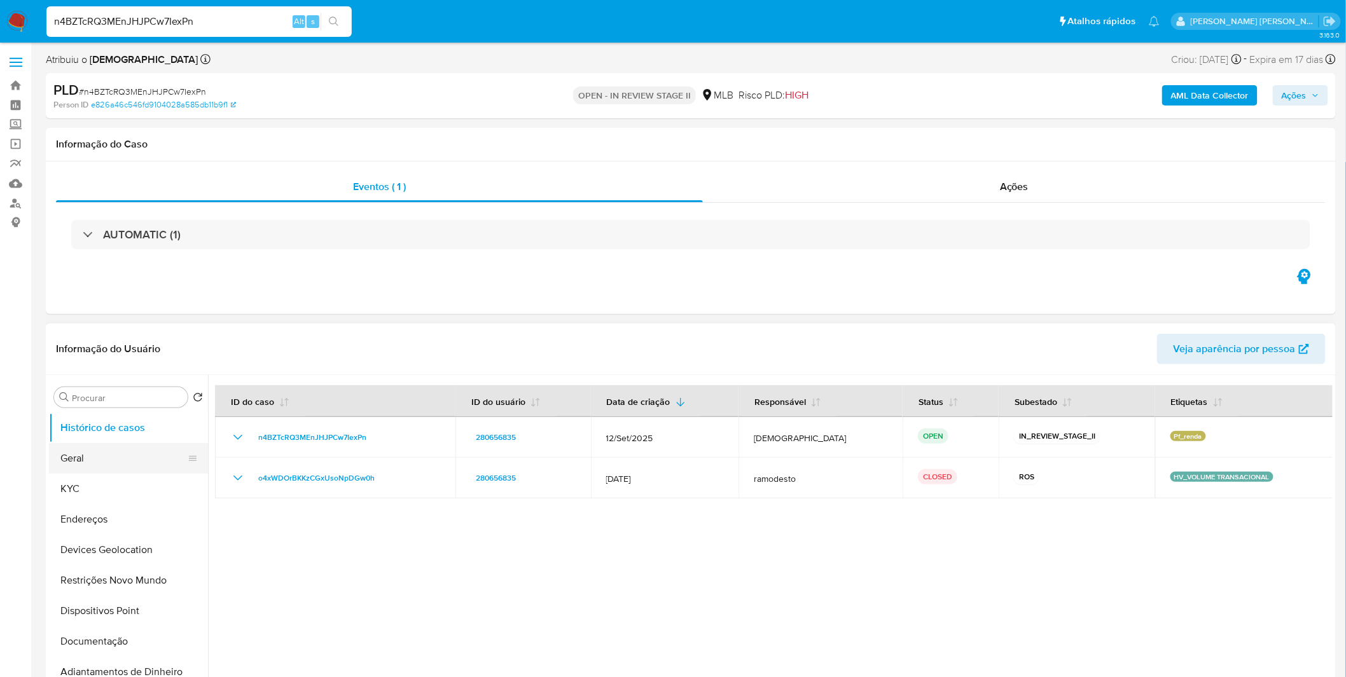
click at [99, 448] on button "Geral" at bounding box center [123, 458] width 149 height 31
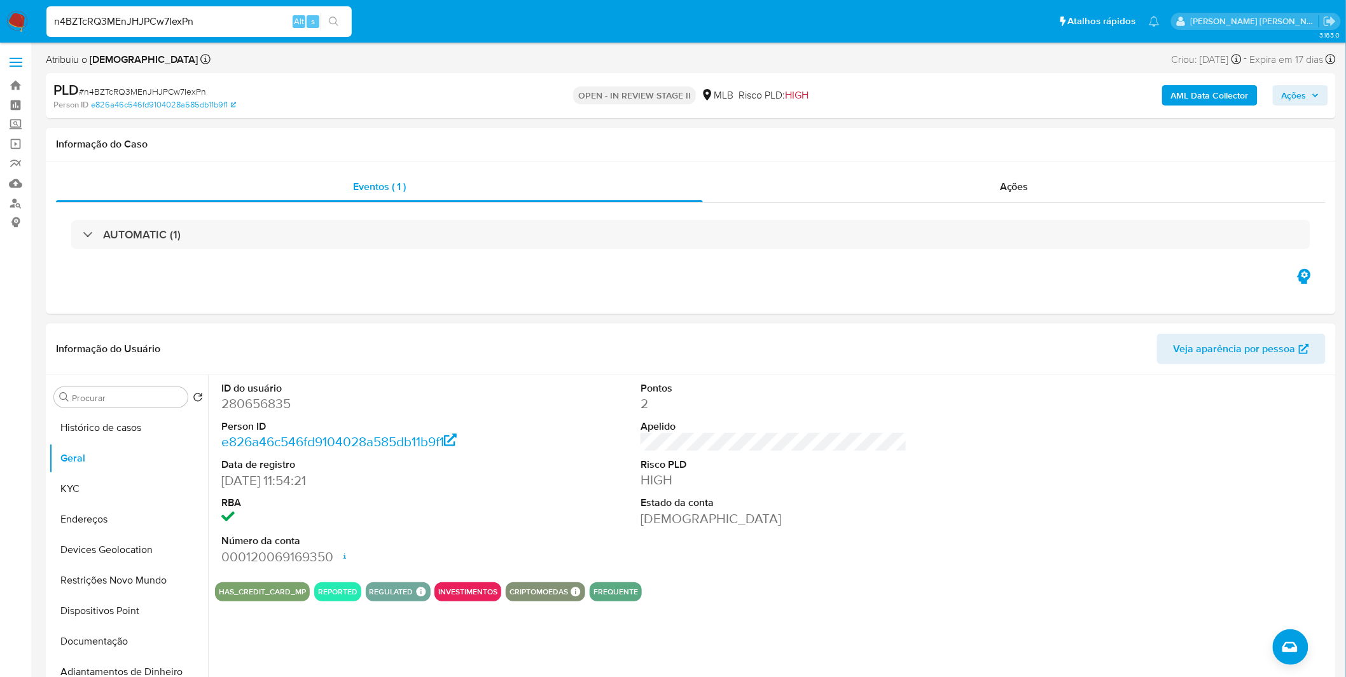
click at [423, 521] on dd at bounding box center [354, 519] width 266 height 18
click at [79, 430] on button "Histórico de casos" at bounding box center [123, 428] width 149 height 31
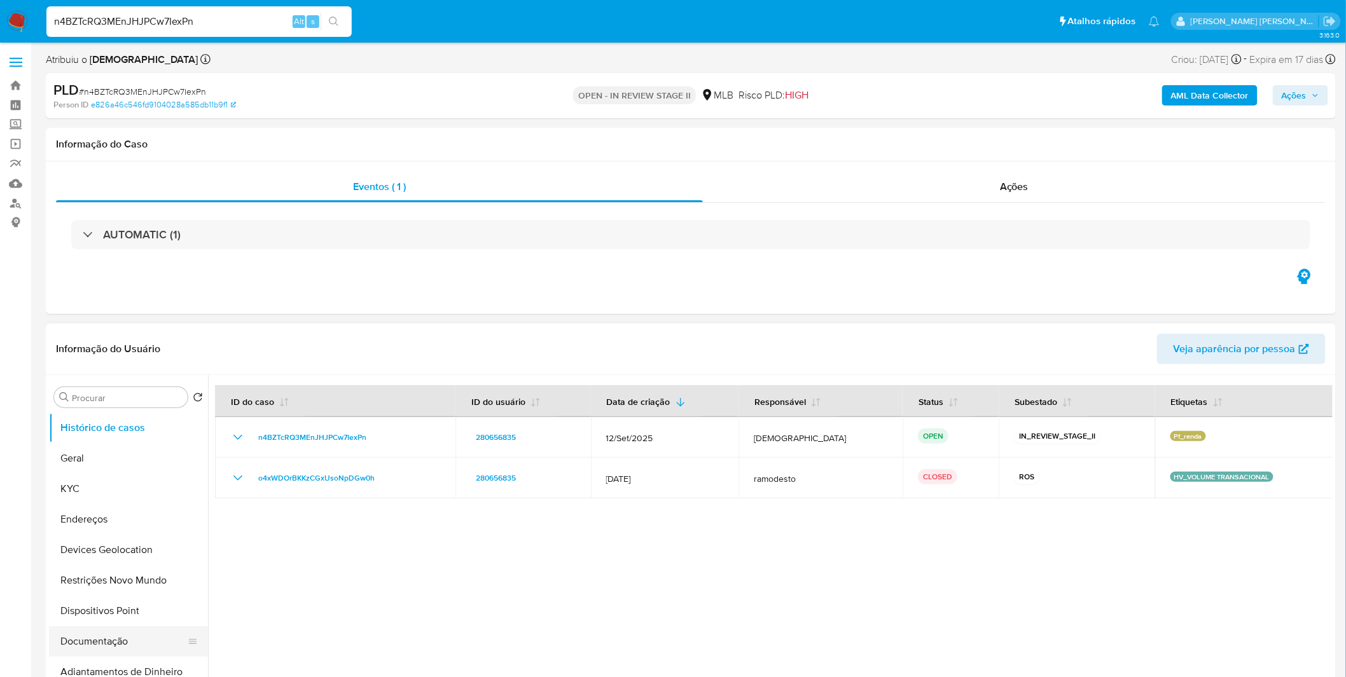
click at [68, 645] on button "Documentação" at bounding box center [123, 641] width 149 height 31
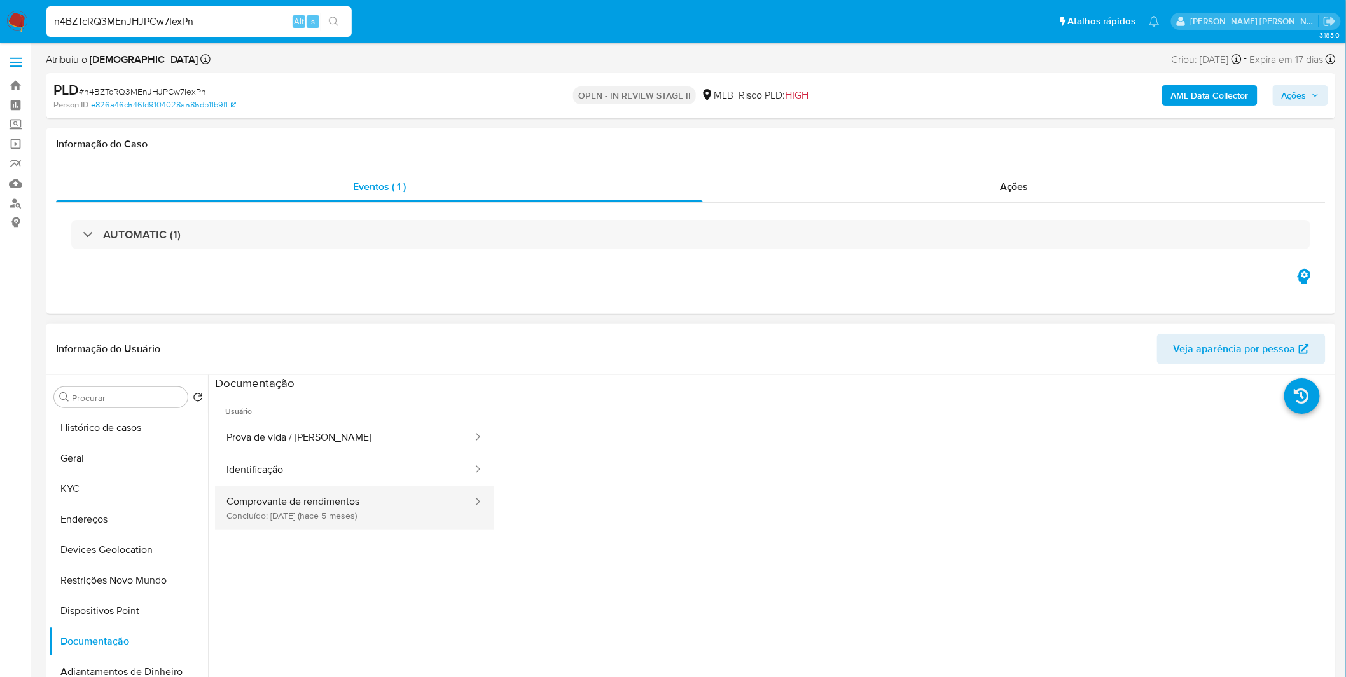
click at [417, 520] on button "Comprovante de rendimentos Concluído: 01/05/2025 (hace 5 meses)" at bounding box center [344, 508] width 259 height 43
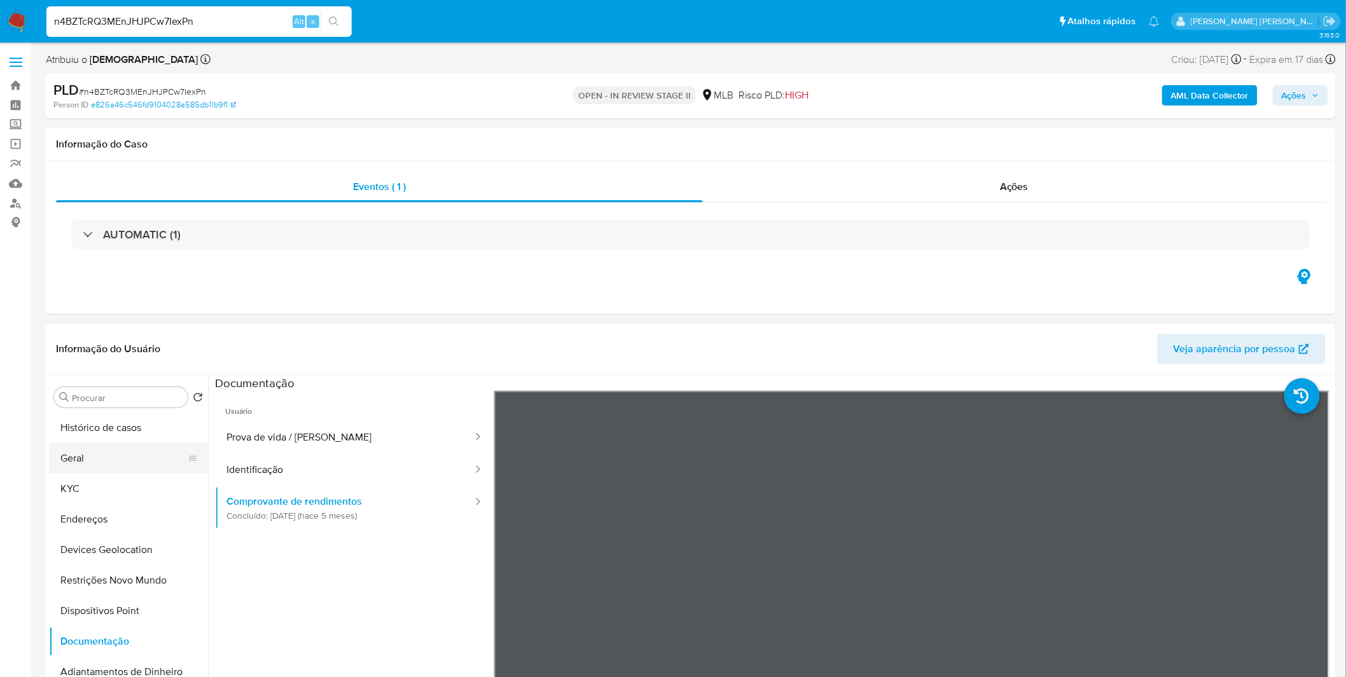
click at [167, 472] on button "Geral" at bounding box center [123, 458] width 149 height 31
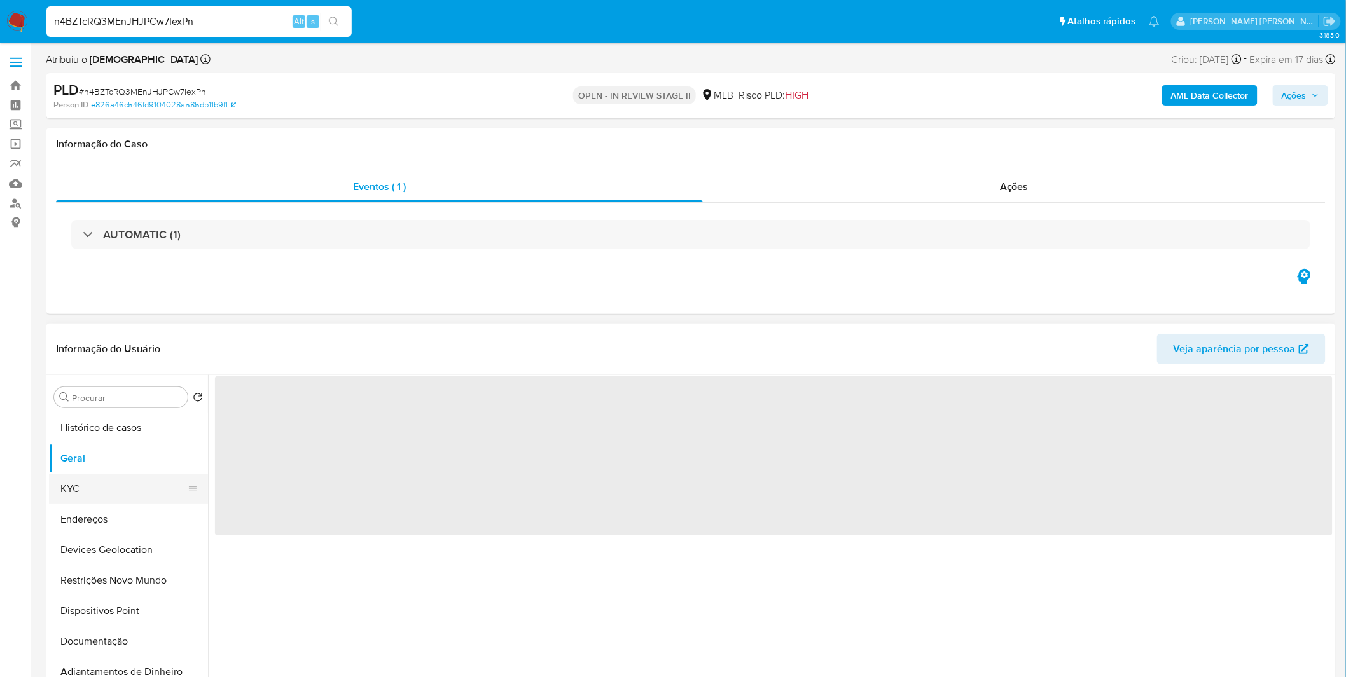
click at [153, 485] on button "KYC" at bounding box center [123, 489] width 149 height 31
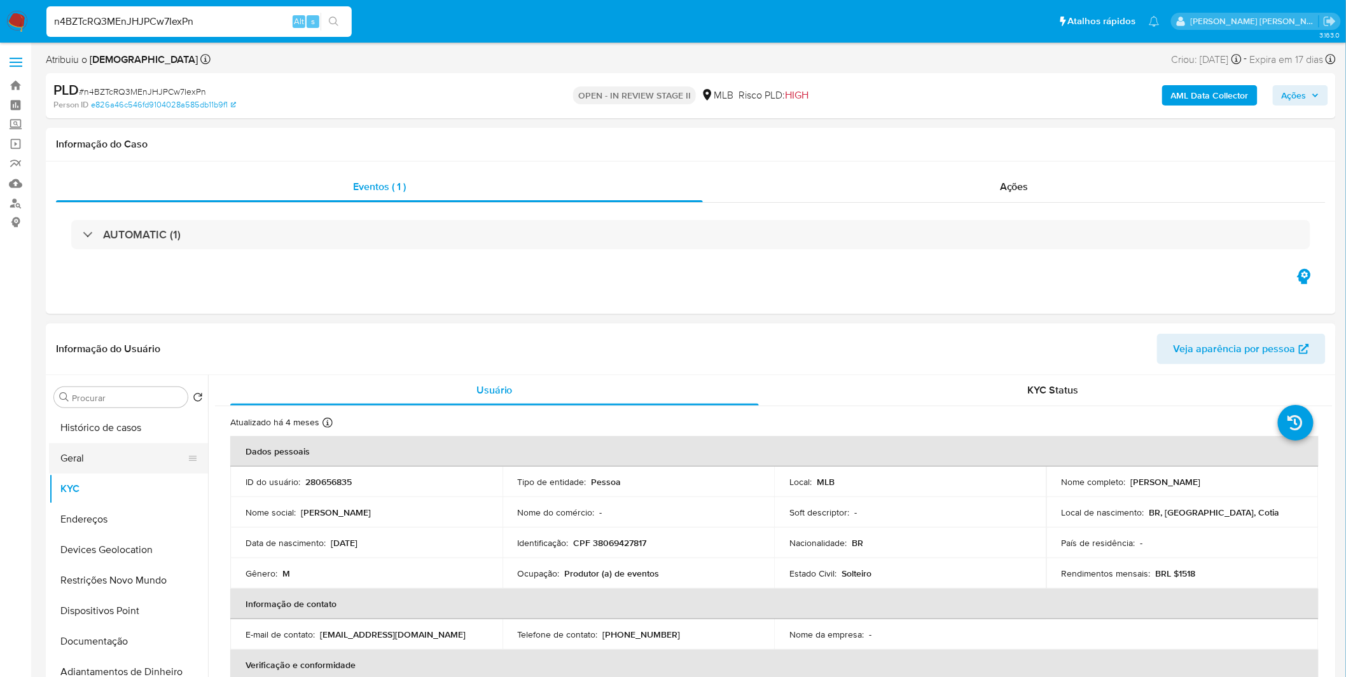
click at [97, 450] on button "Geral" at bounding box center [123, 458] width 149 height 31
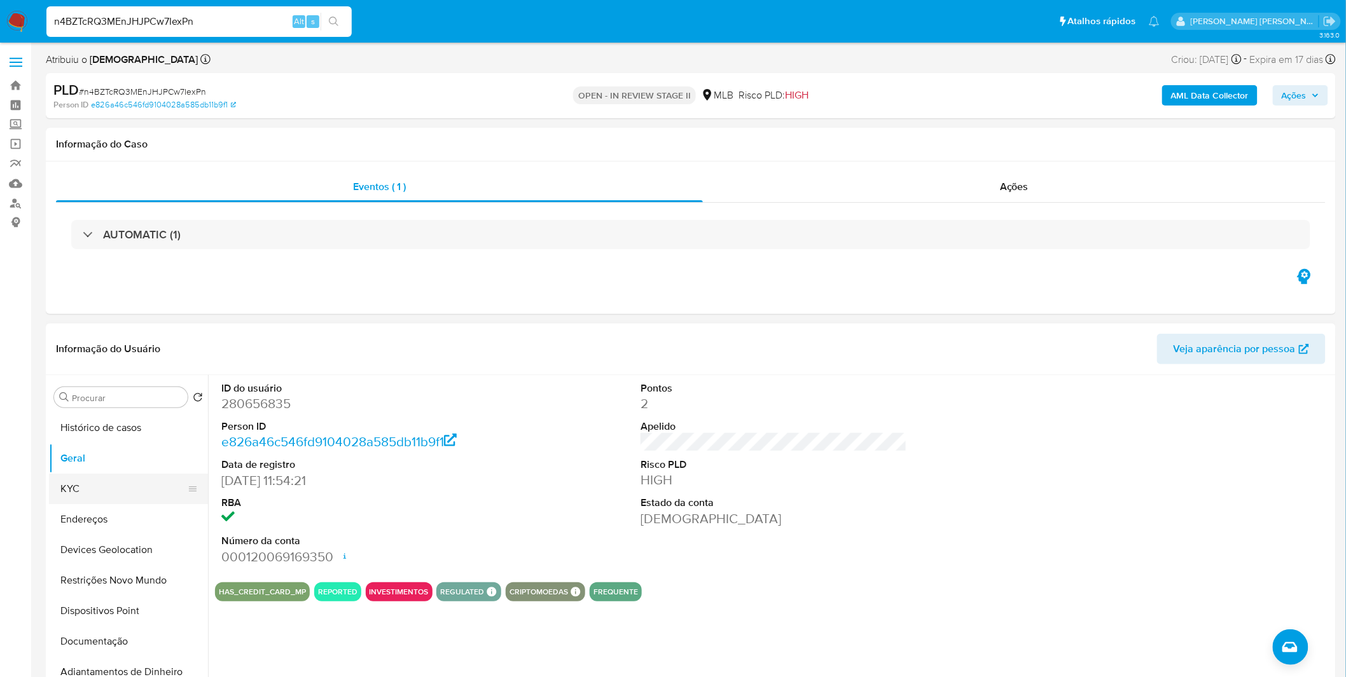
click at [90, 496] on button "KYC" at bounding box center [123, 489] width 149 height 31
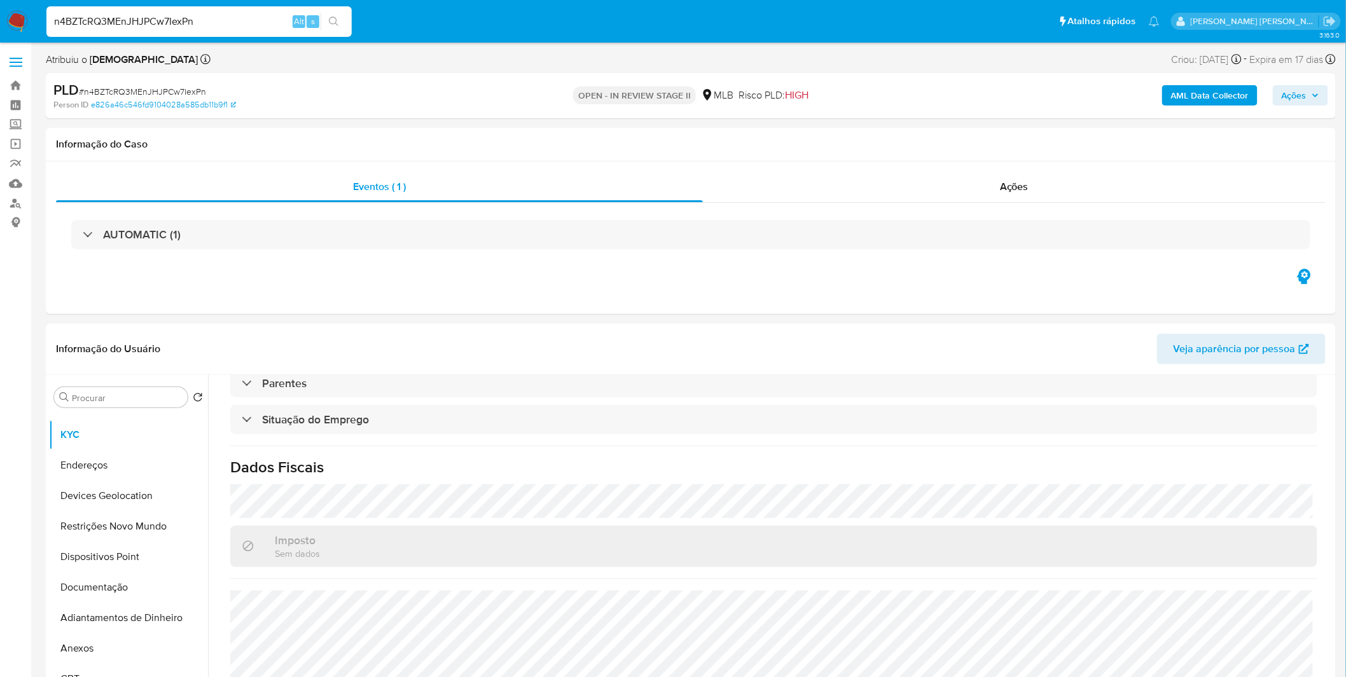
scroll to position [71, 0]
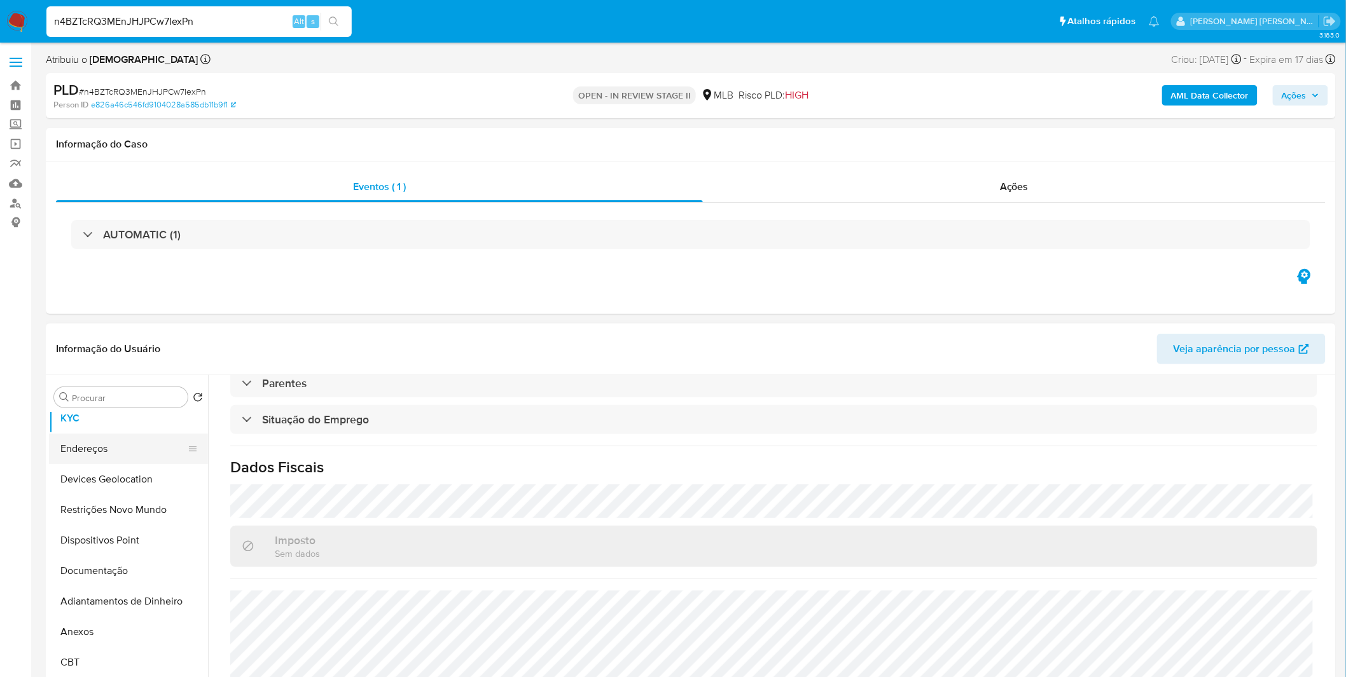
click at [134, 450] on button "Endereços" at bounding box center [123, 449] width 149 height 31
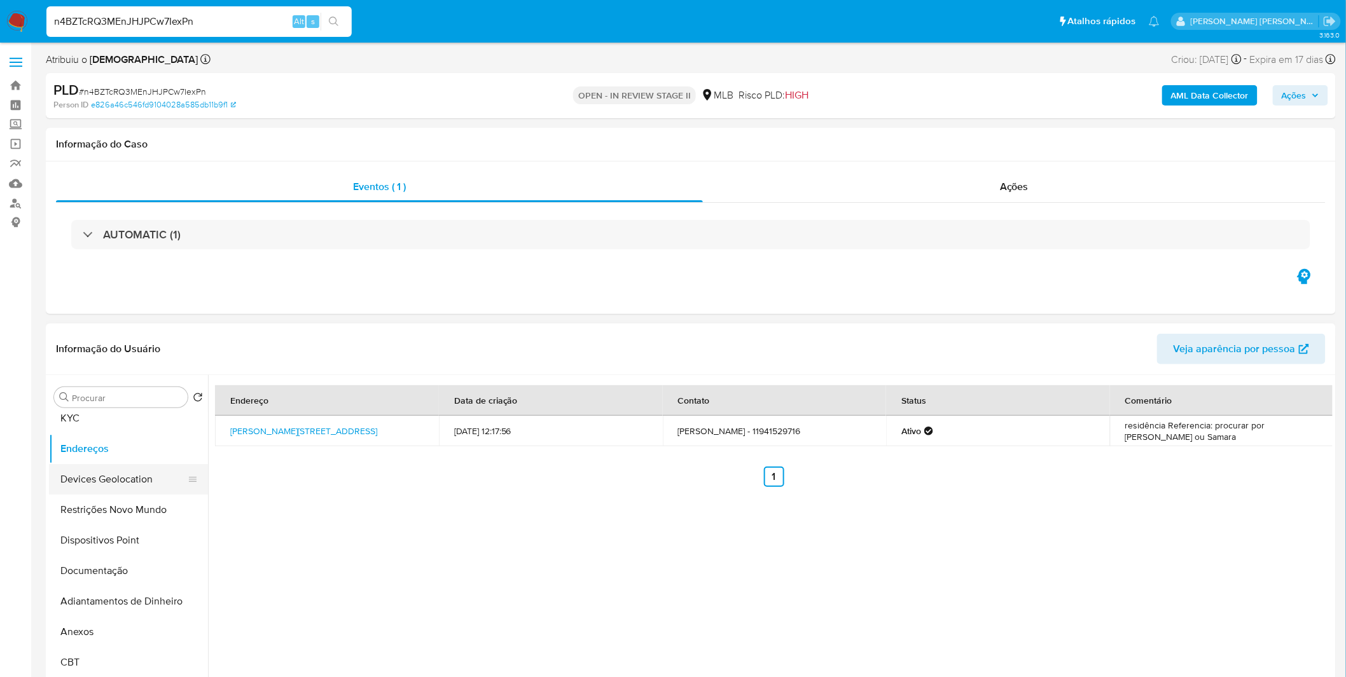
click at [125, 481] on button "Devices Geolocation" at bounding box center [123, 479] width 149 height 31
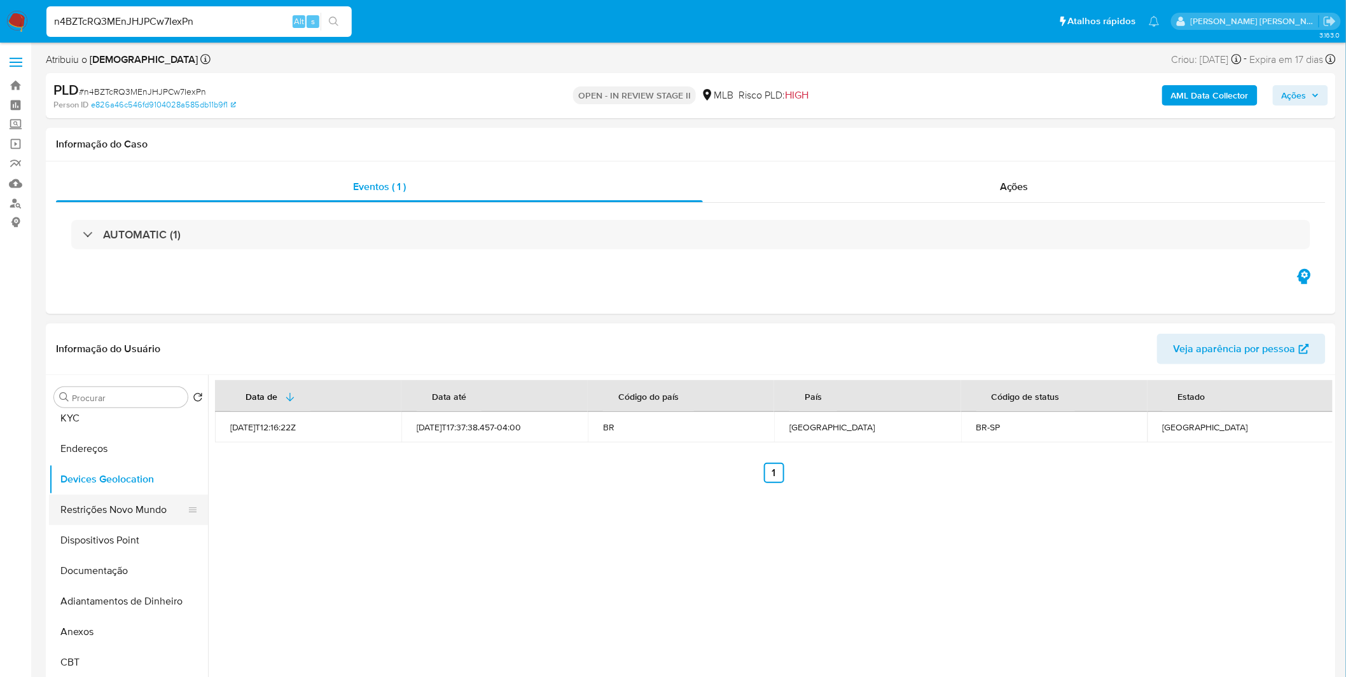
click at [60, 504] on button "Restrições Novo Mundo" at bounding box center [123, 510] width 149 height 31
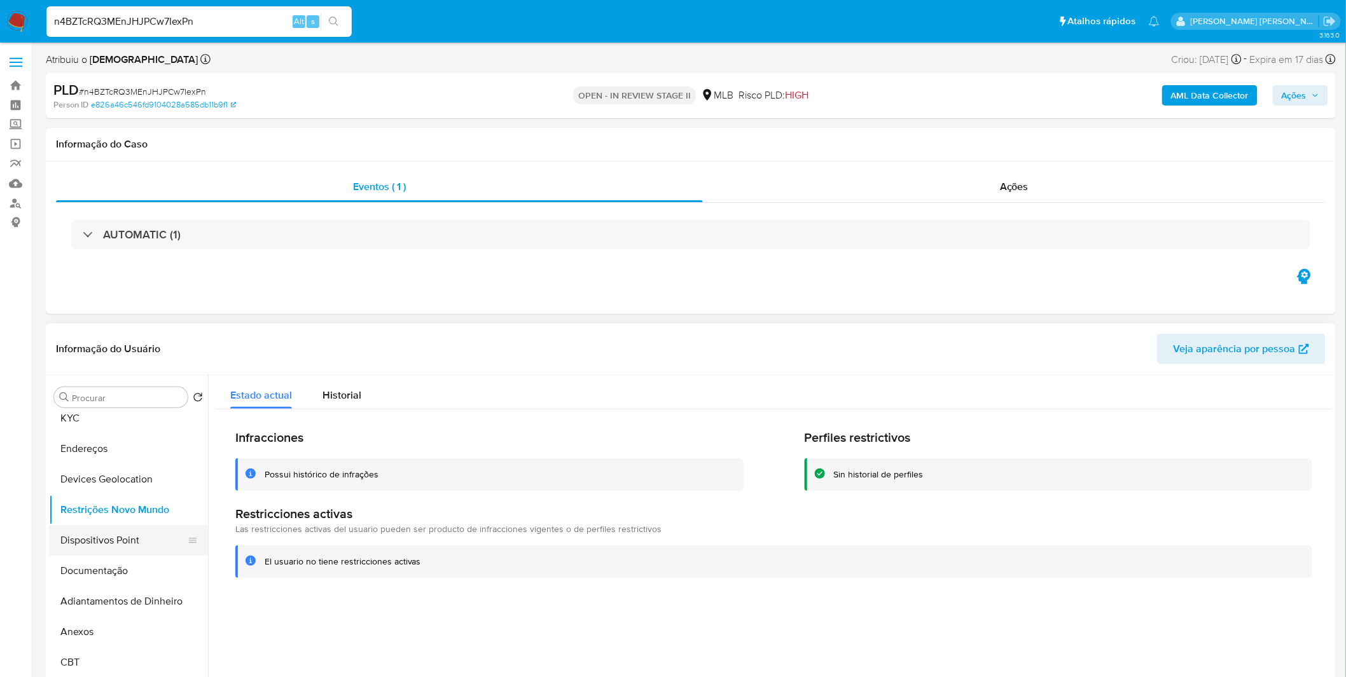
click at [79, 544] on button "Dispositivos Point" at bounding box center [123, 540] width 149 height 31
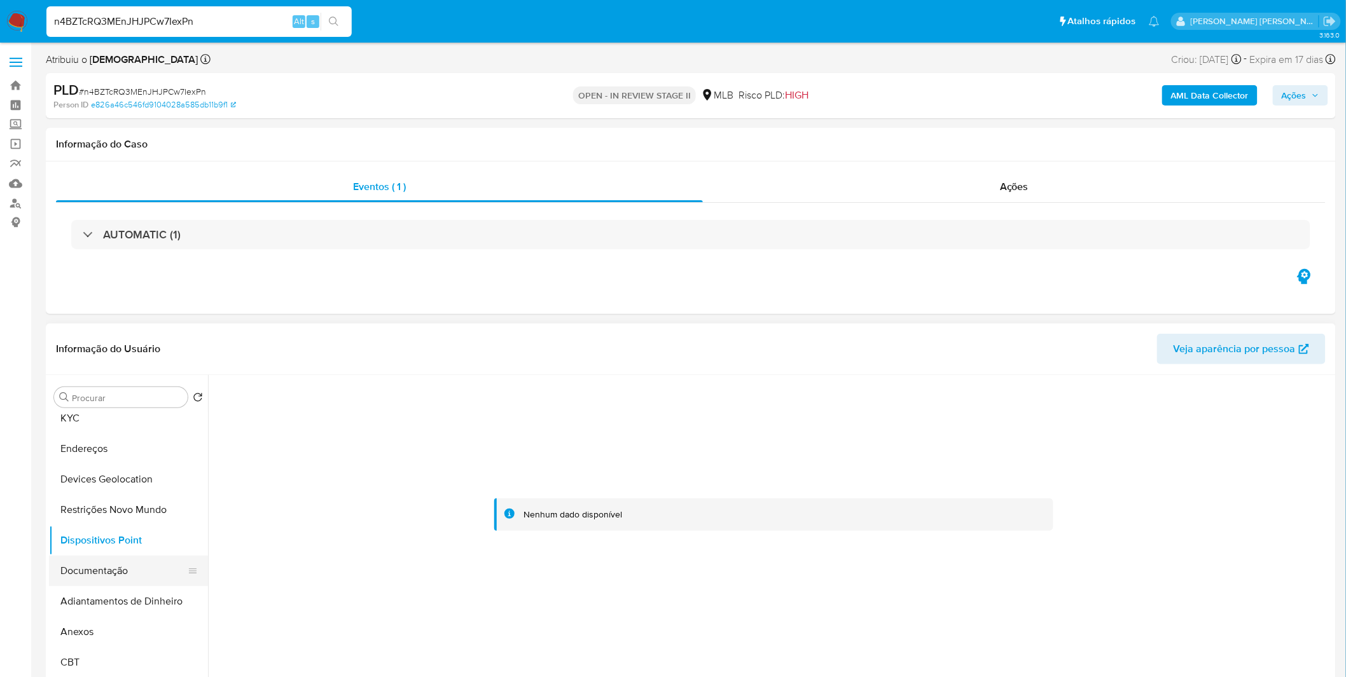
click at [139, 576] on button "Documentação" at bounding box center [123, 571] width 149 height 31
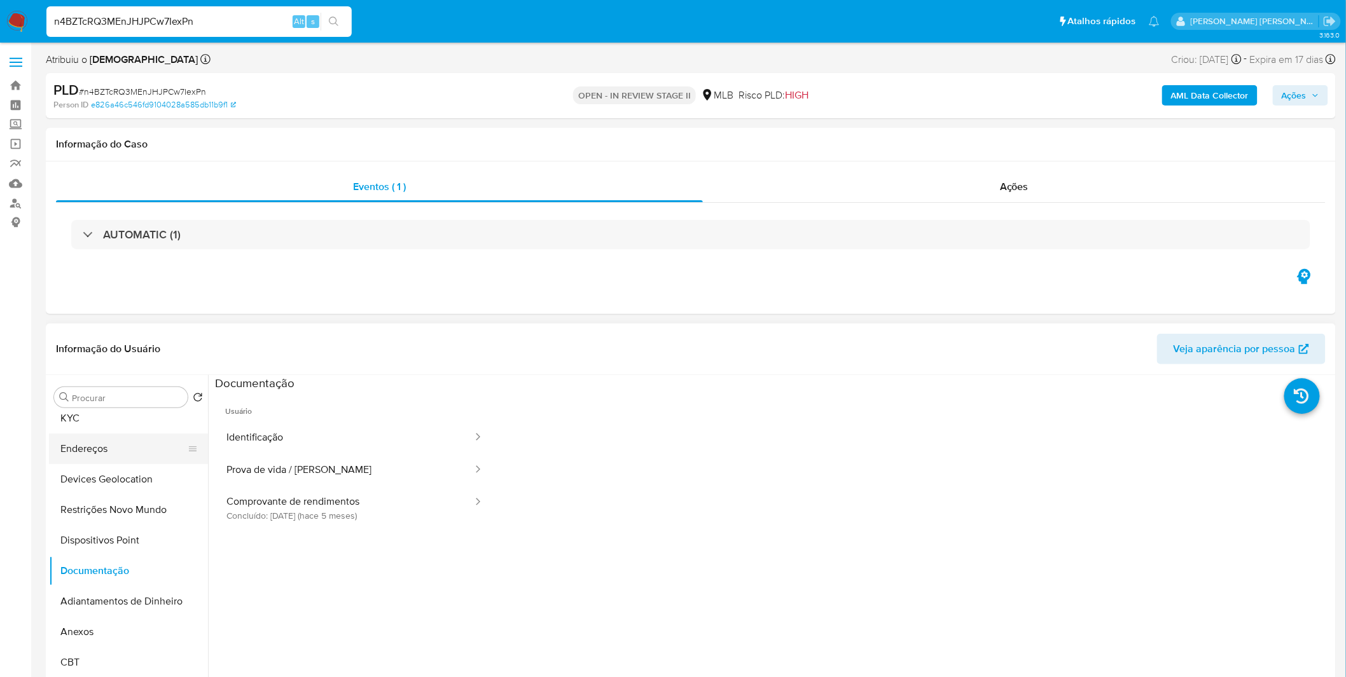
click at [135, 441] on button "Endereços" at bounding box center [123, 449] width 149 height 31
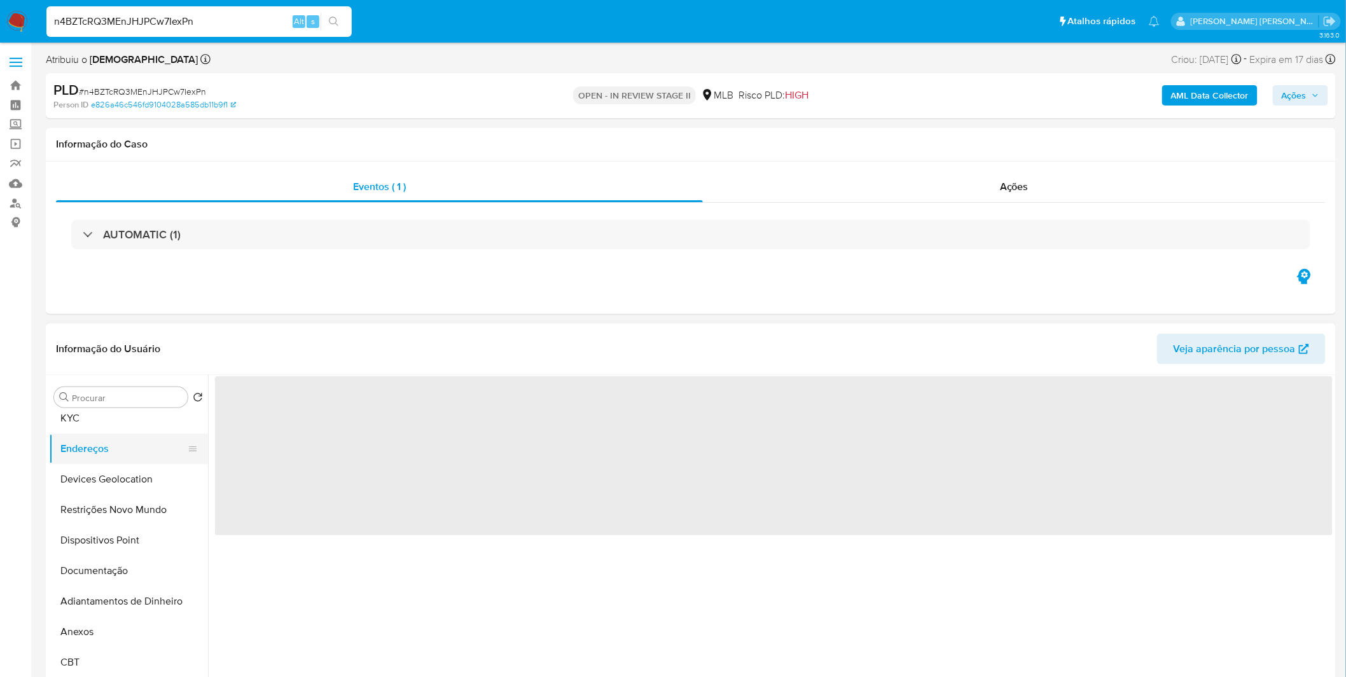
click at [130, 439] on button "Endereços" at bounding box center [123, 449] width 149 height 31
click at [118, 432] on button "KYC" at bounding box center [123, 418] width 149 height 31
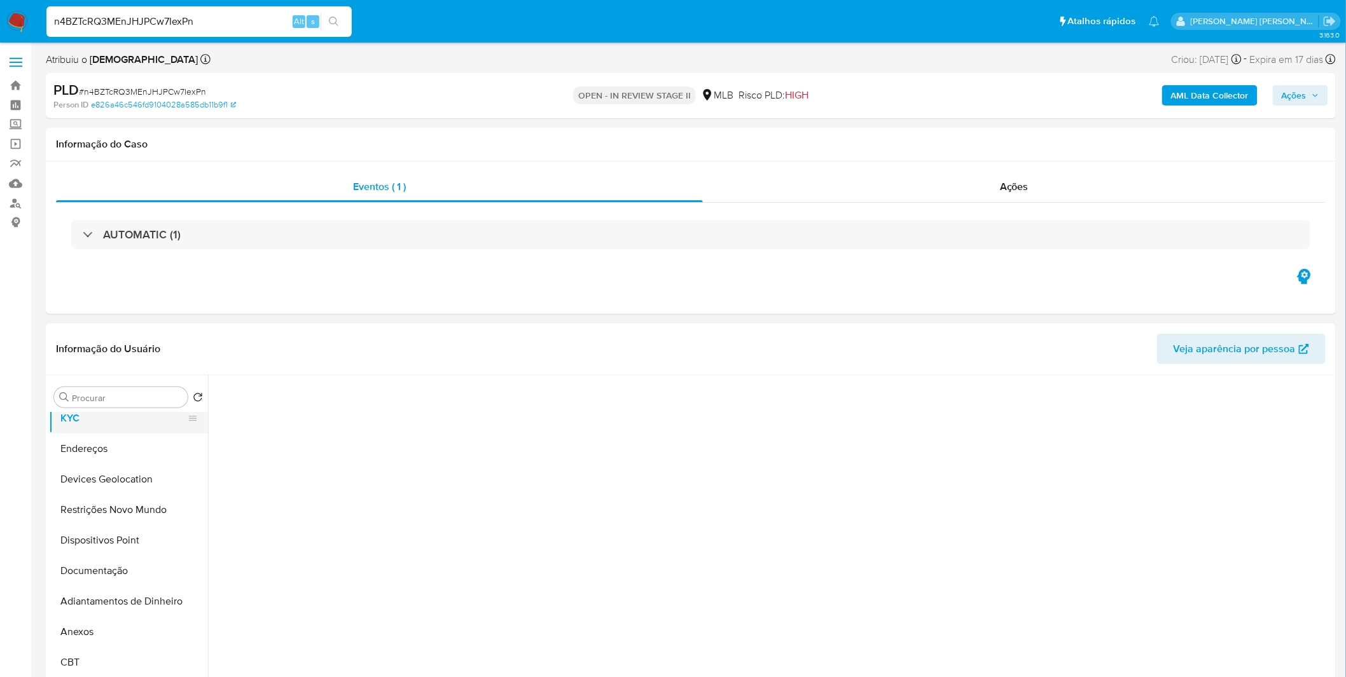
click at [109, 429] on button "KYC" at bounding box center [123, 418] width 149 height 31
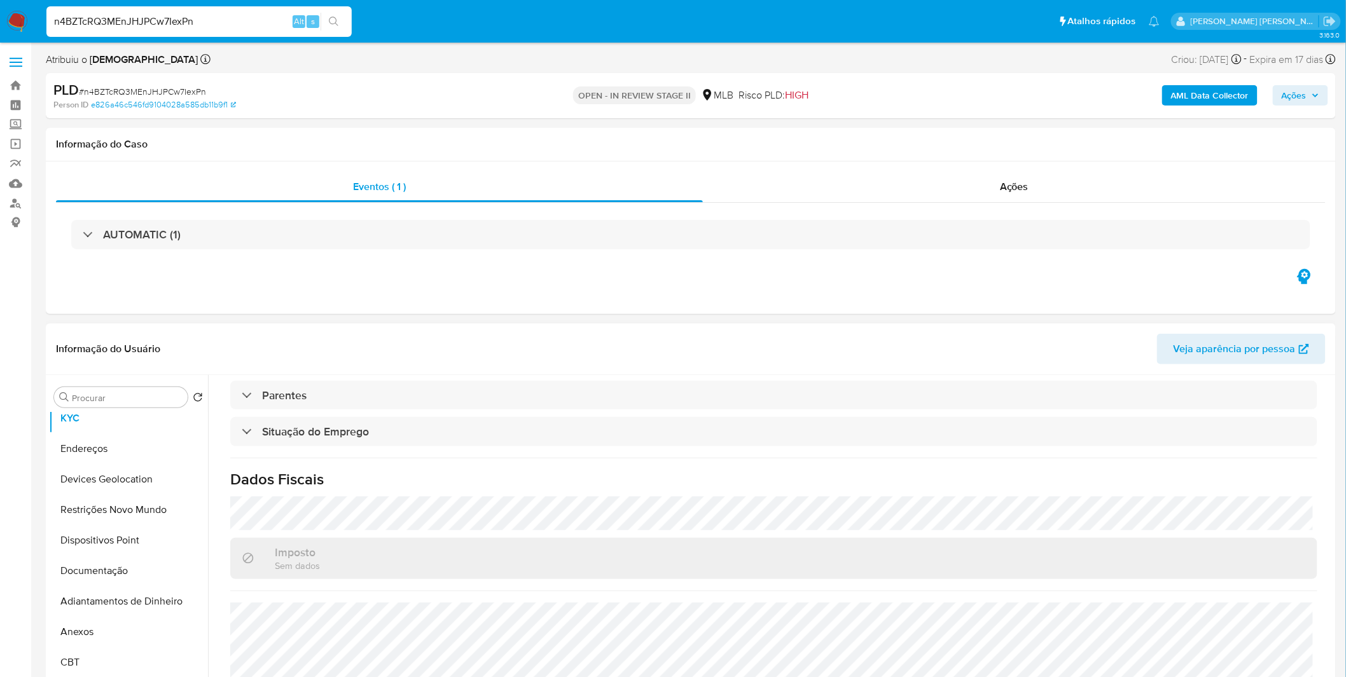
scroll to position [529, 0]
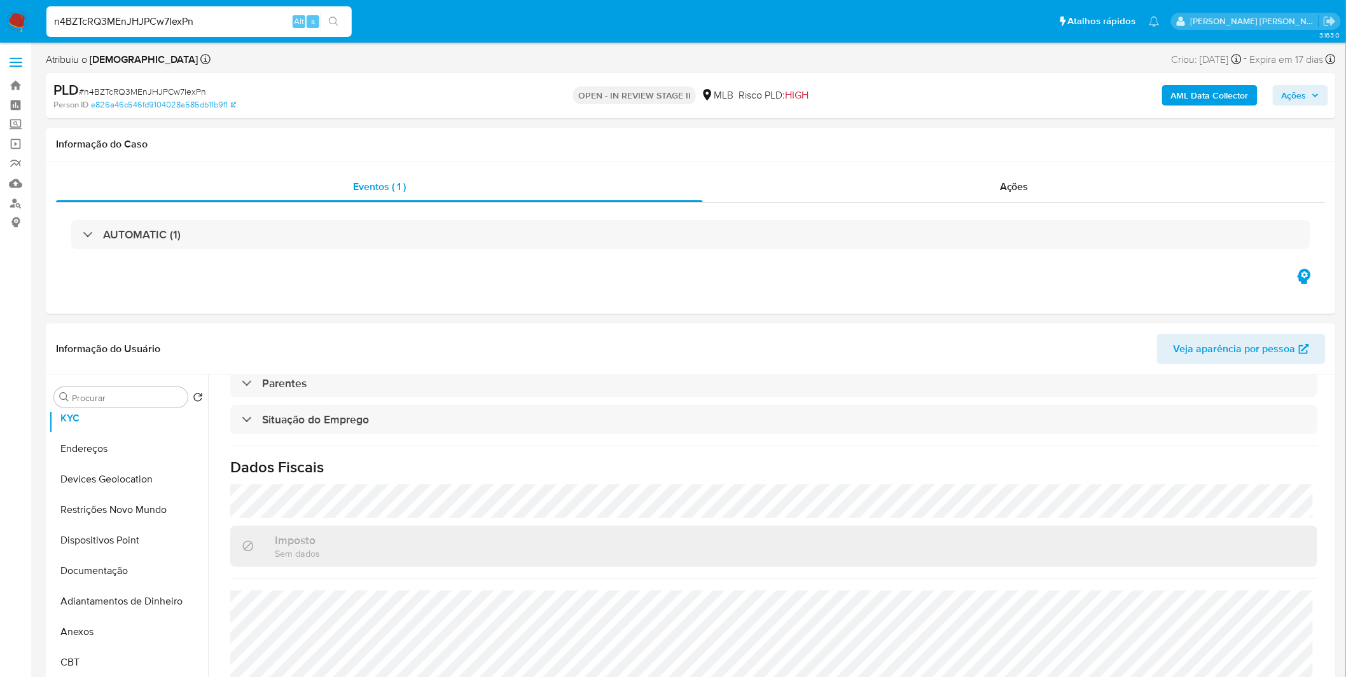
click at [96, 29] on div "n4BZTcRQ3MEnJHJPCw7IexPn Alt s" at bounding box center [198, 21] width 305 height 31
paste input "xI3h6chVD32bZQWCYXJe7YBk"
type input "xI3h6chVD32bZQWCYXJe7YBk"
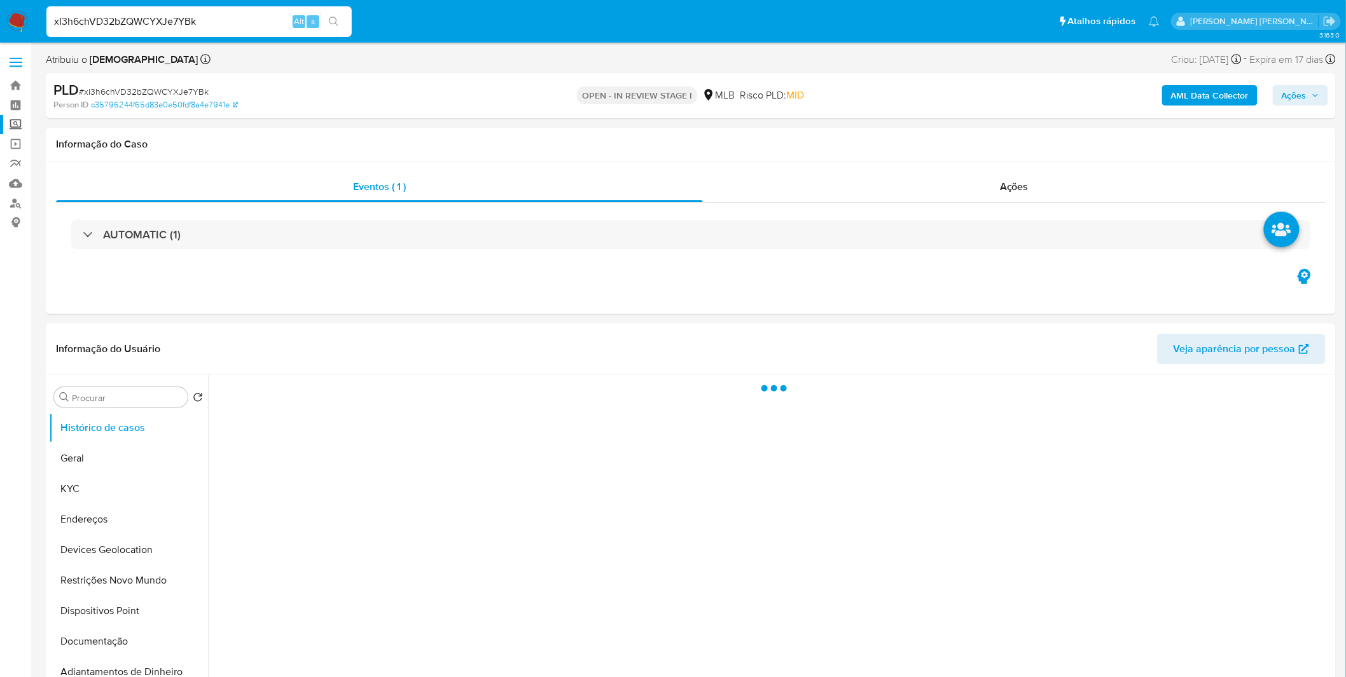
select select "10"
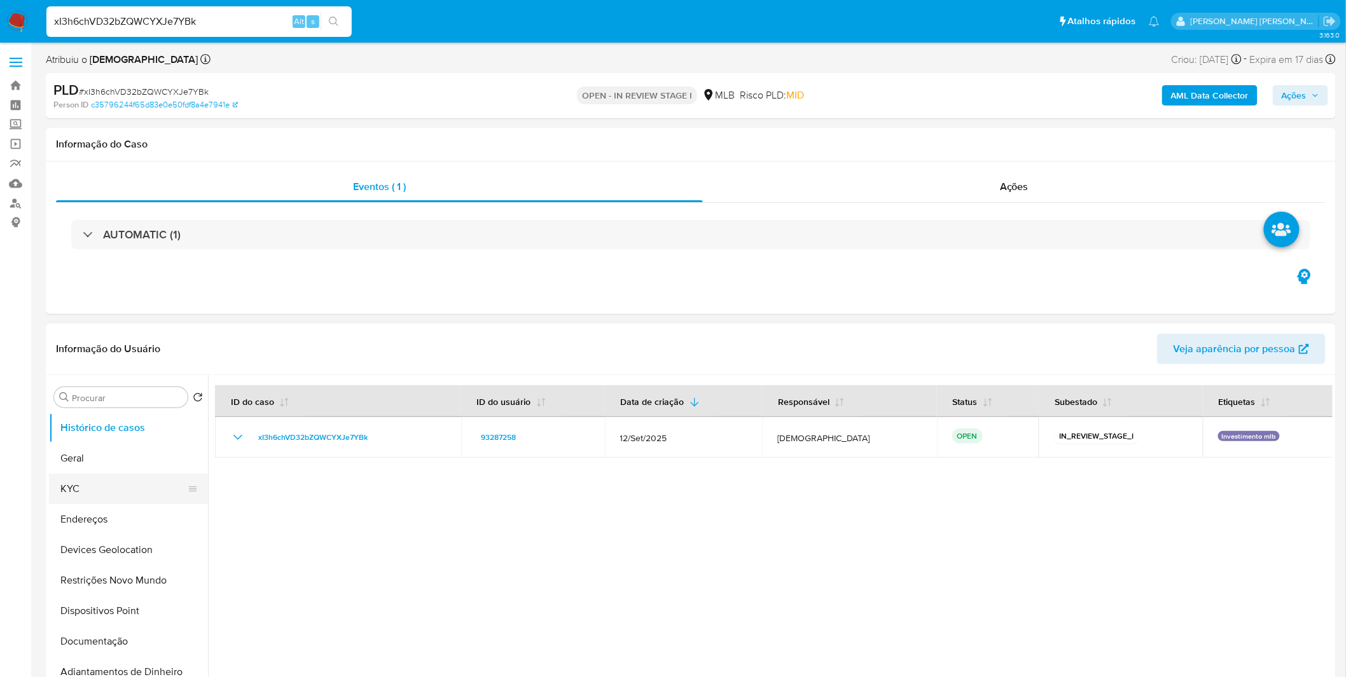
click at [124, 485] on button "KYC" at bounding box center [123, 489] width 149 height 31
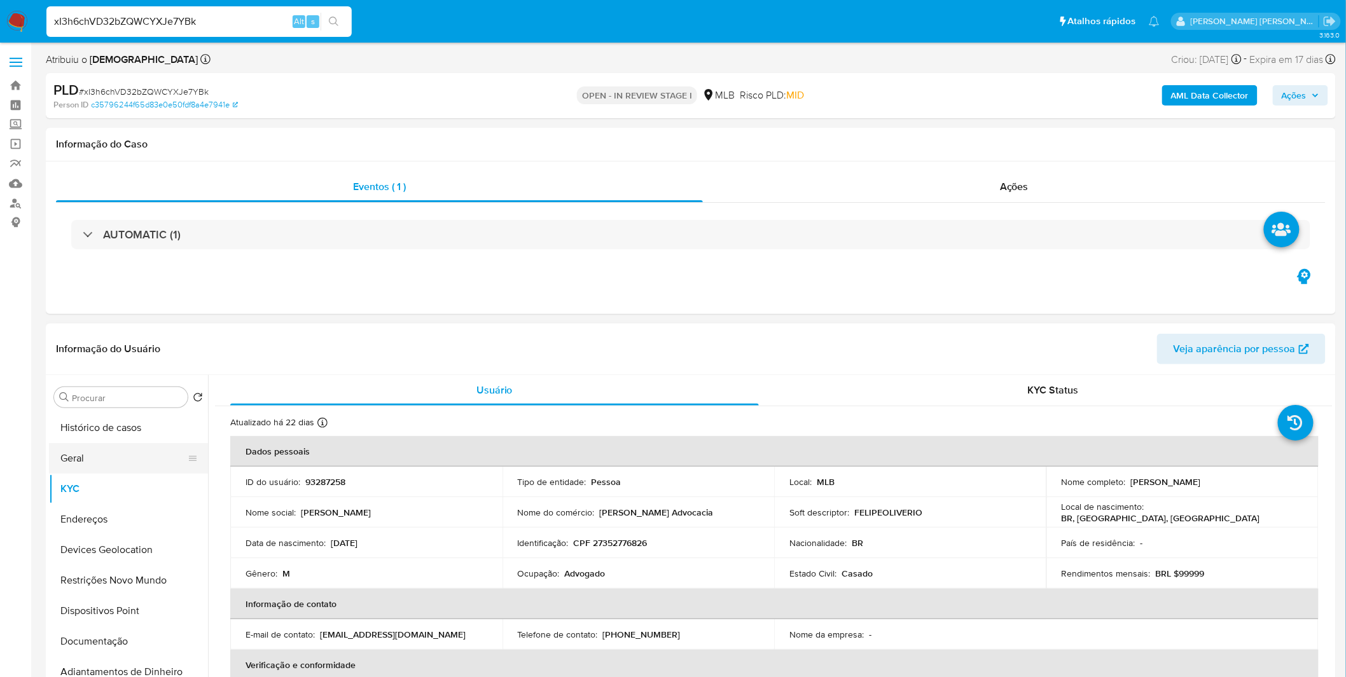
click at [102, 444] on button "Geral" at bounding box center [123, 458] width 149 height 31
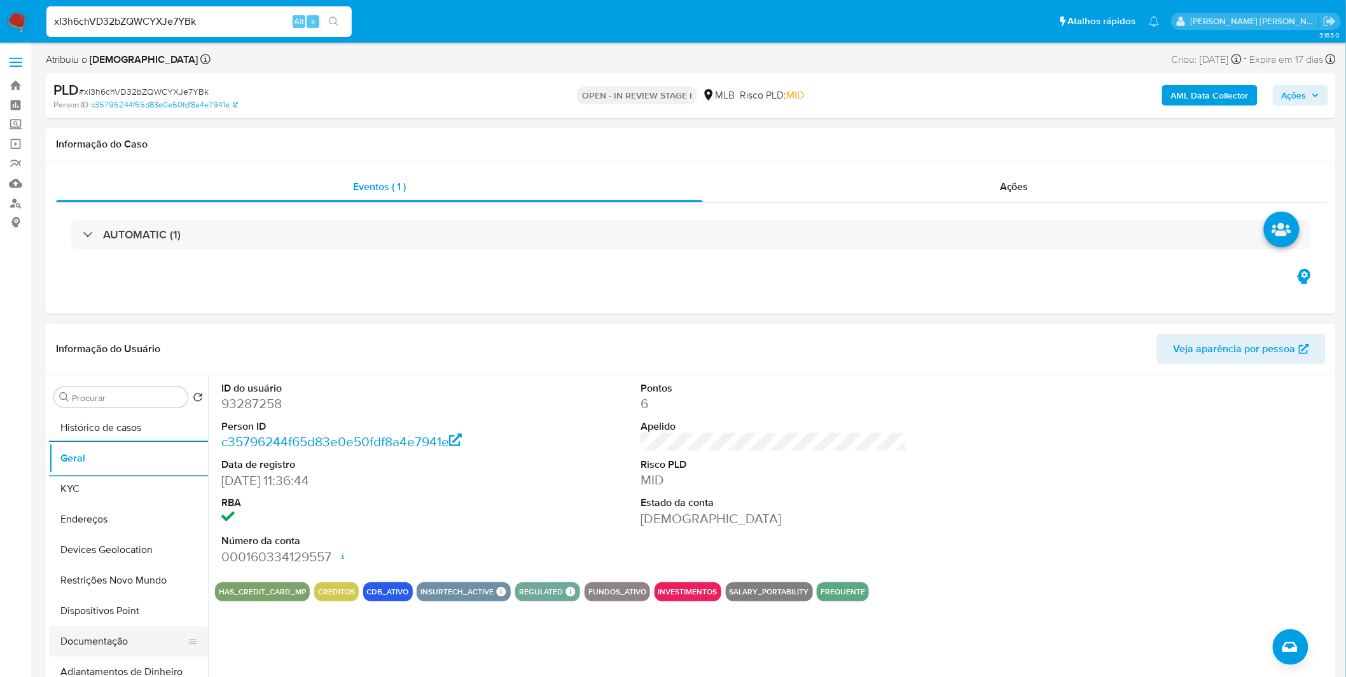
click at [104, 633] on button "Documentação" at bounding box center [123, 641] width 149 height 31
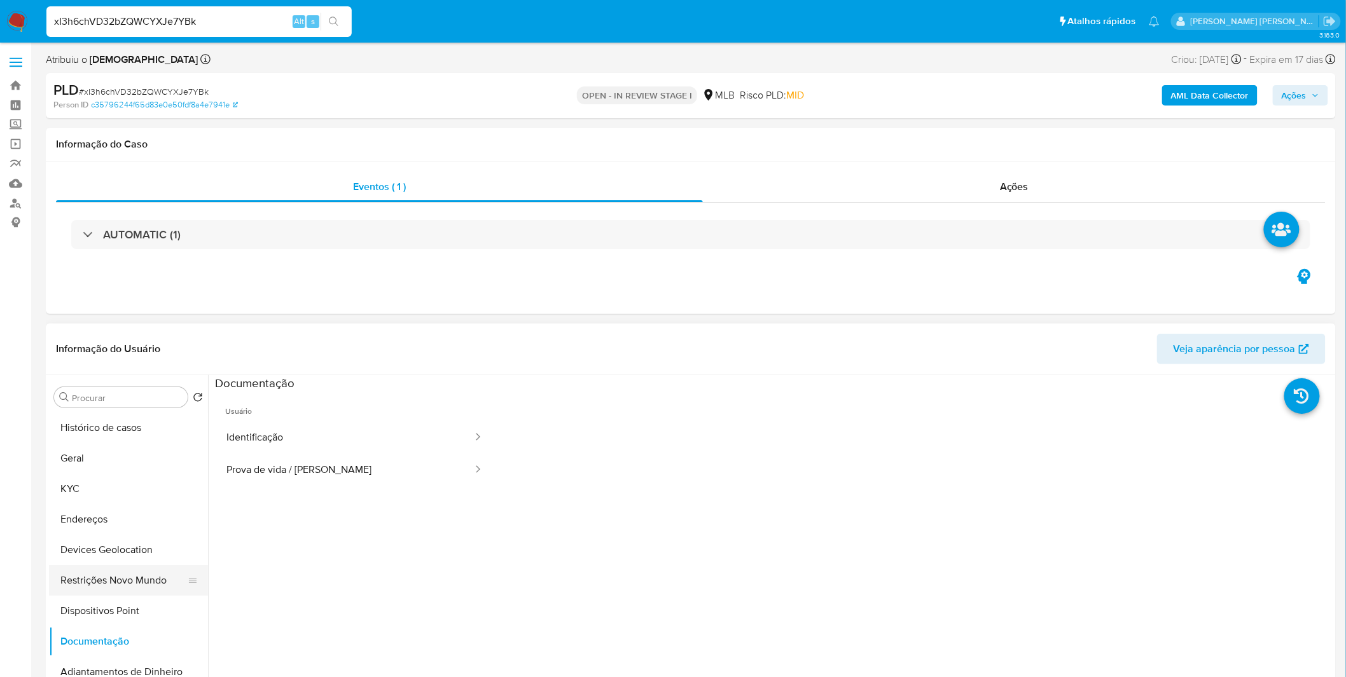
click at [125, 588] on button "Restrições Novo Mundo" at bounding box center [123, 580] width 149 height 31
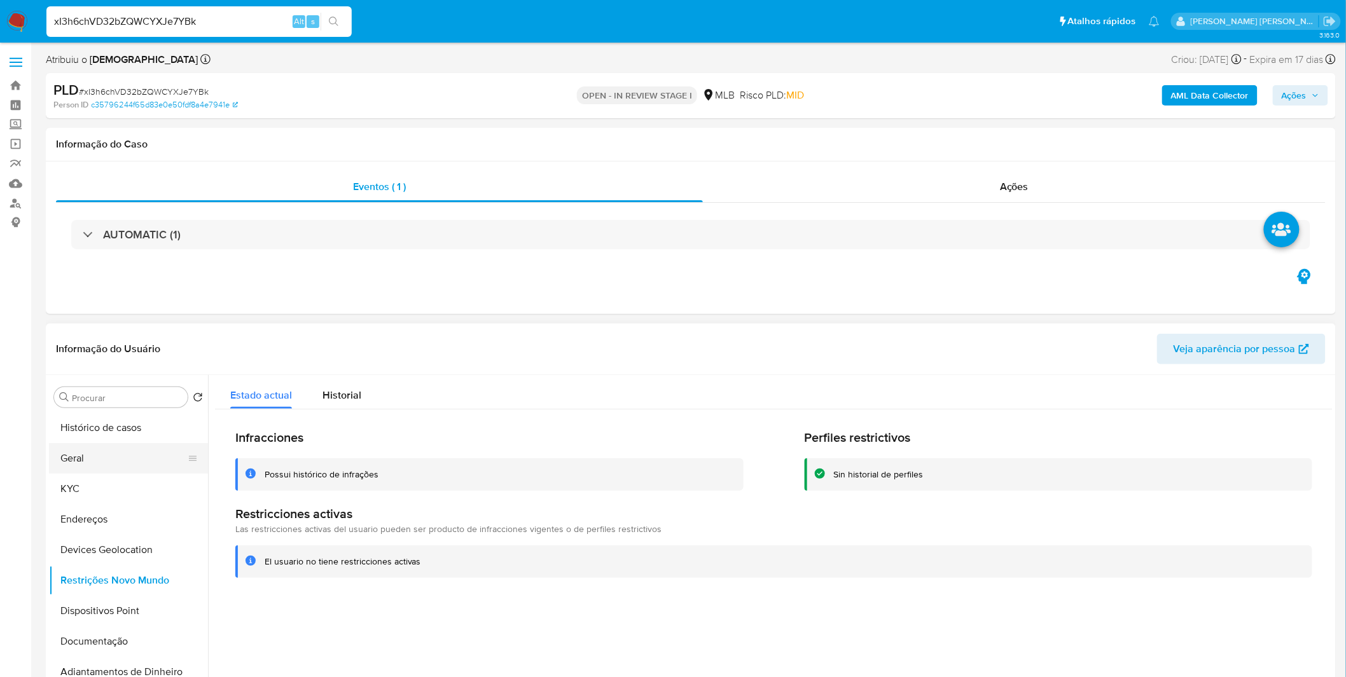
click at [145, 455] on button "Geral" at bounding box center [123, 458] width 149 height 31
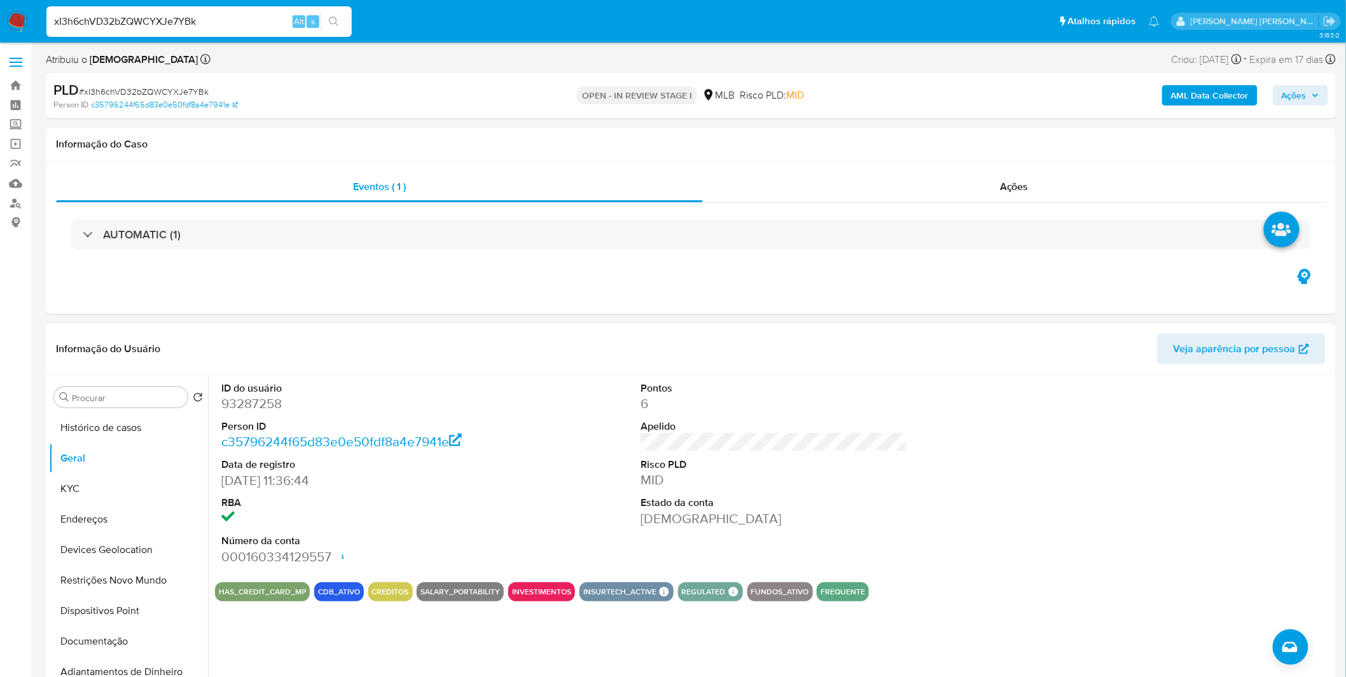
click at [456, 459] on dt "Data de registro" at bounding box center [354, 465] width 266 height 14
click at [130, 491] on button "KYC" at bounding box center [123, 489] width 149 height 31
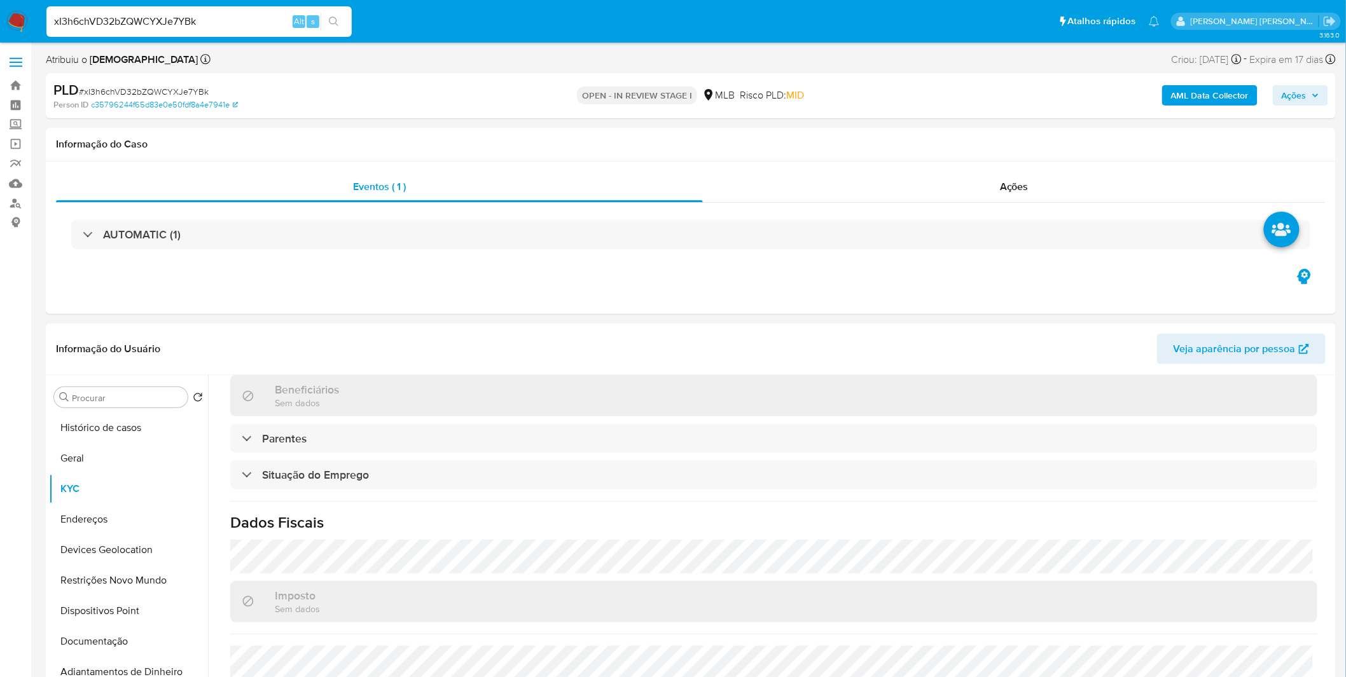
scroll to position [529, 0]
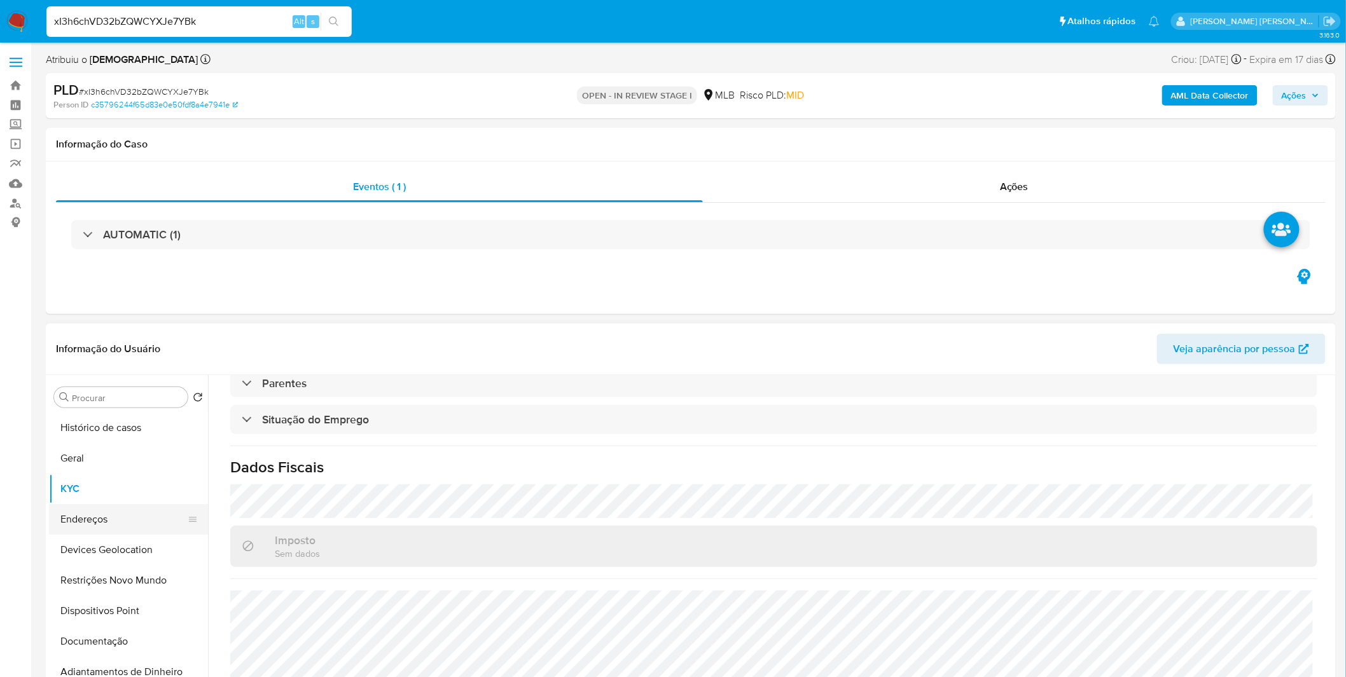
click at [135, 514] on button "Endereços" at bounding box center [123, 519] width 149 height 31
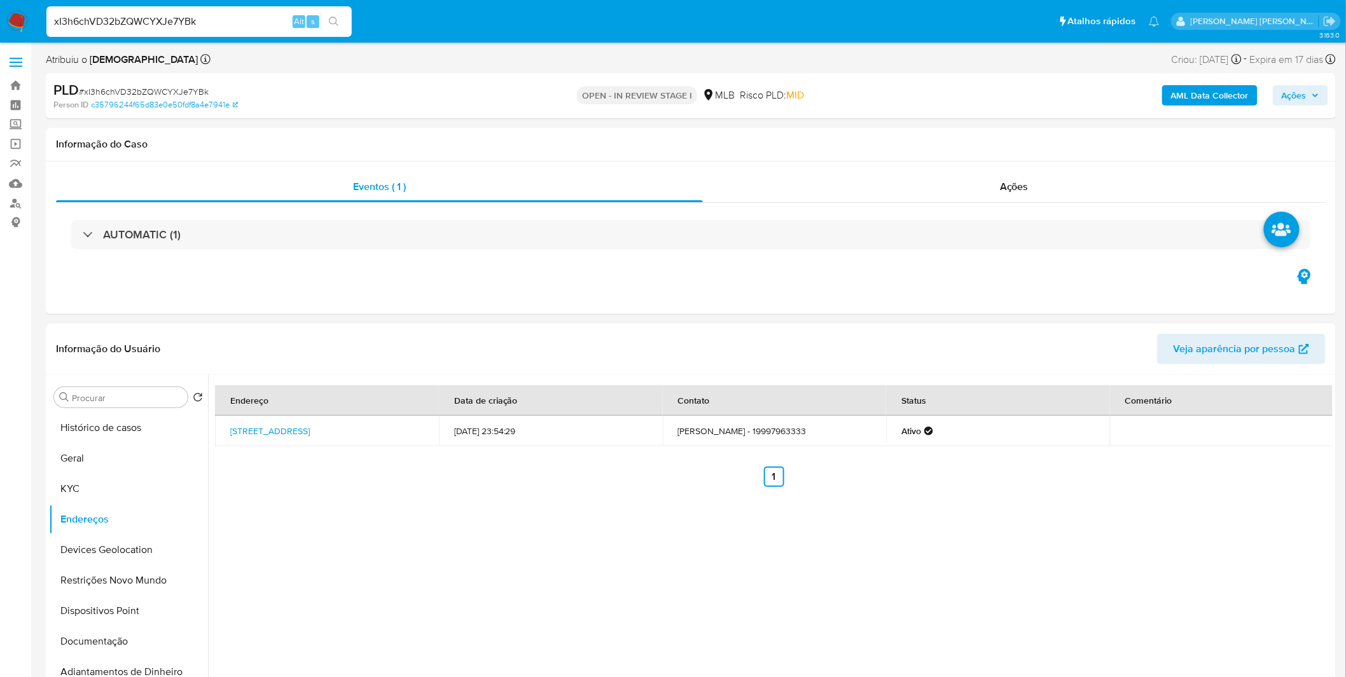
click at [325, 513] on div "Endereço Data de criação Contato Status Comentário Rua Ametista 46, Campinas, S…" at bounding box center [770, 538] width 1124 height 326
click at [162, 552] on button "Devices Geolocation" at bounding box center [123, 550] width 149 height 31
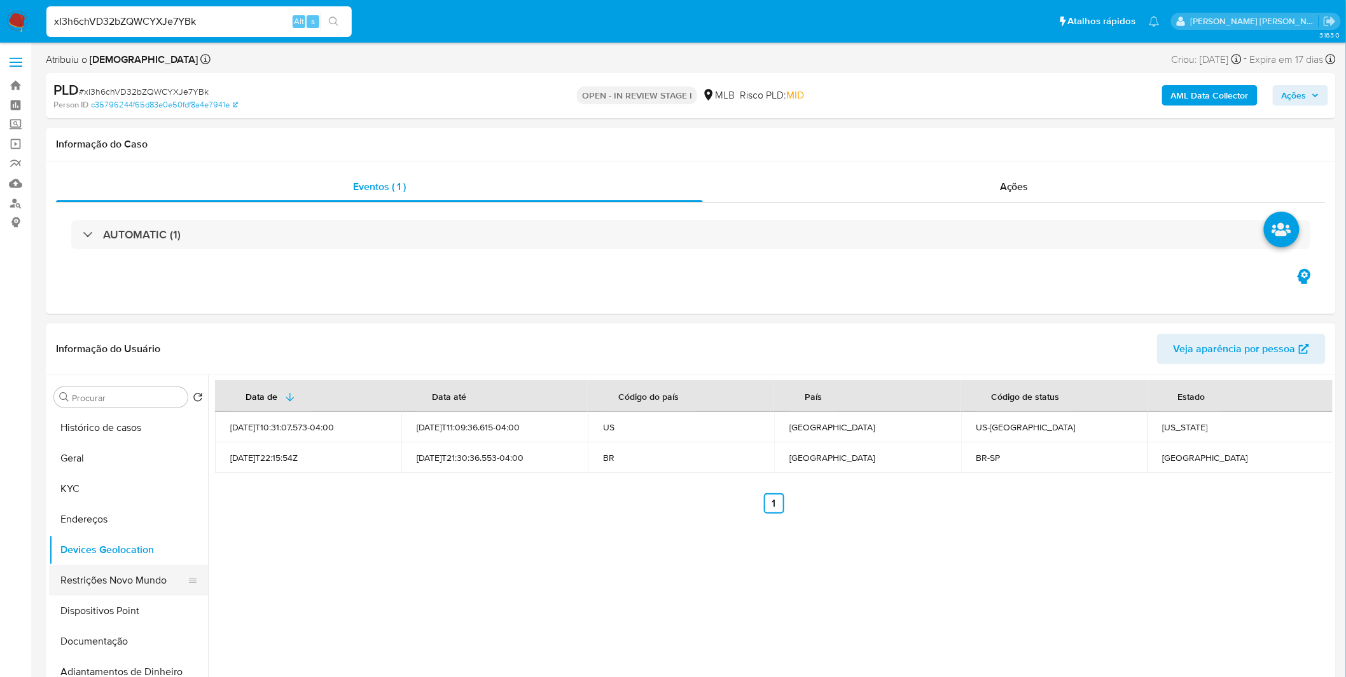
click at [102, 566] on button "Restrições Novo Mundo" at bounding box center [123, 580] width 149 height 31
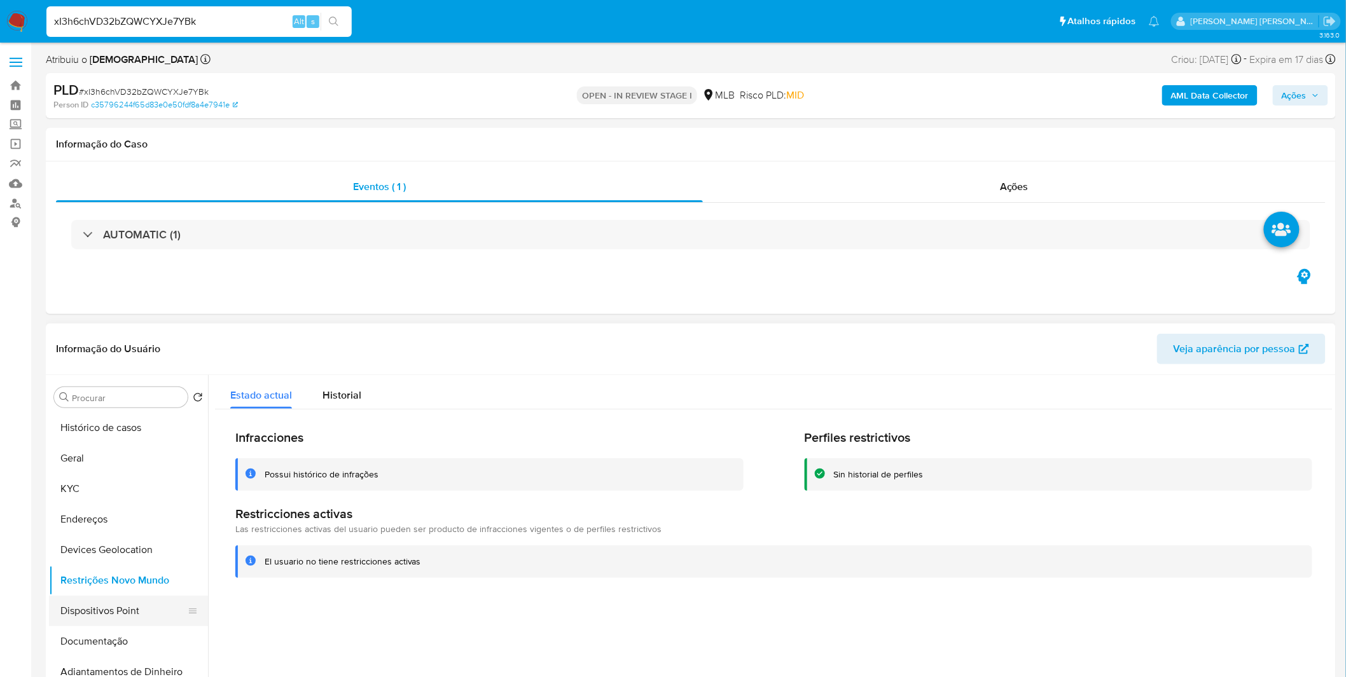
click at [156, 616] on button "Dispositivos Point" at bounding box center [123, 611] width 149 height 31
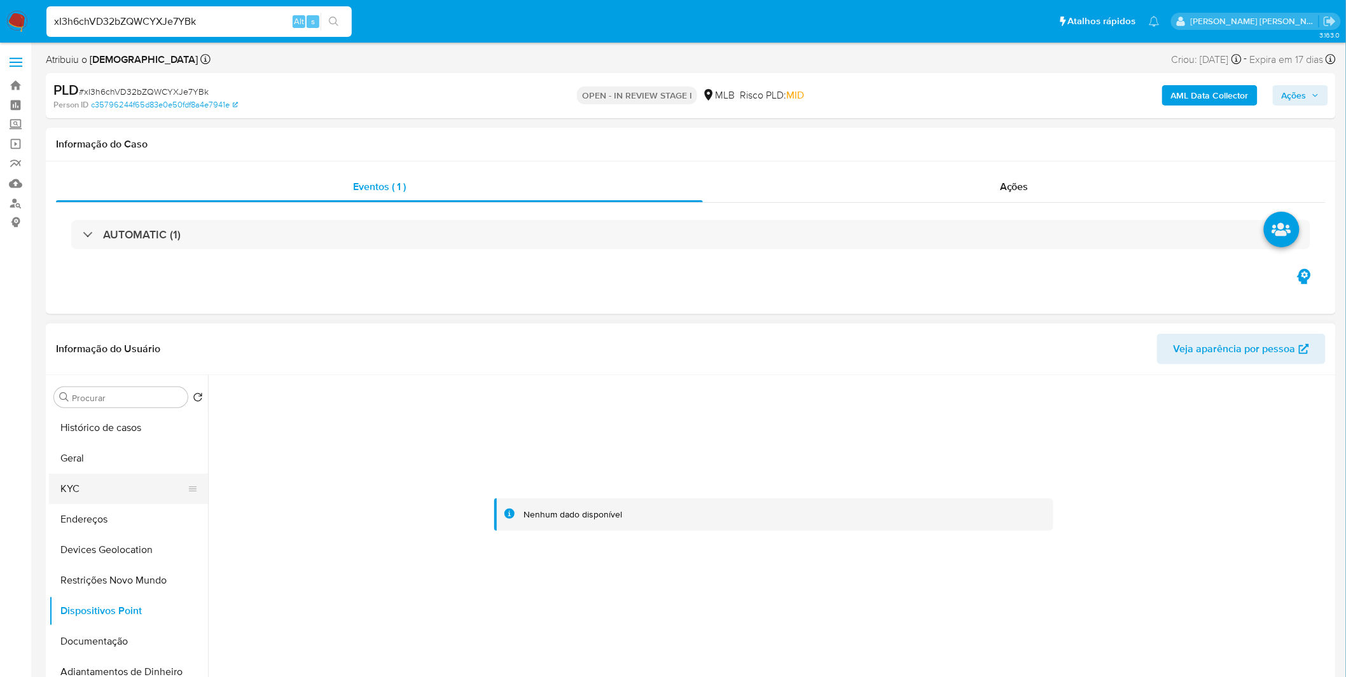
click at [125, 492] on button "KYC" at bounding box center [123, 489] width 149 height 31
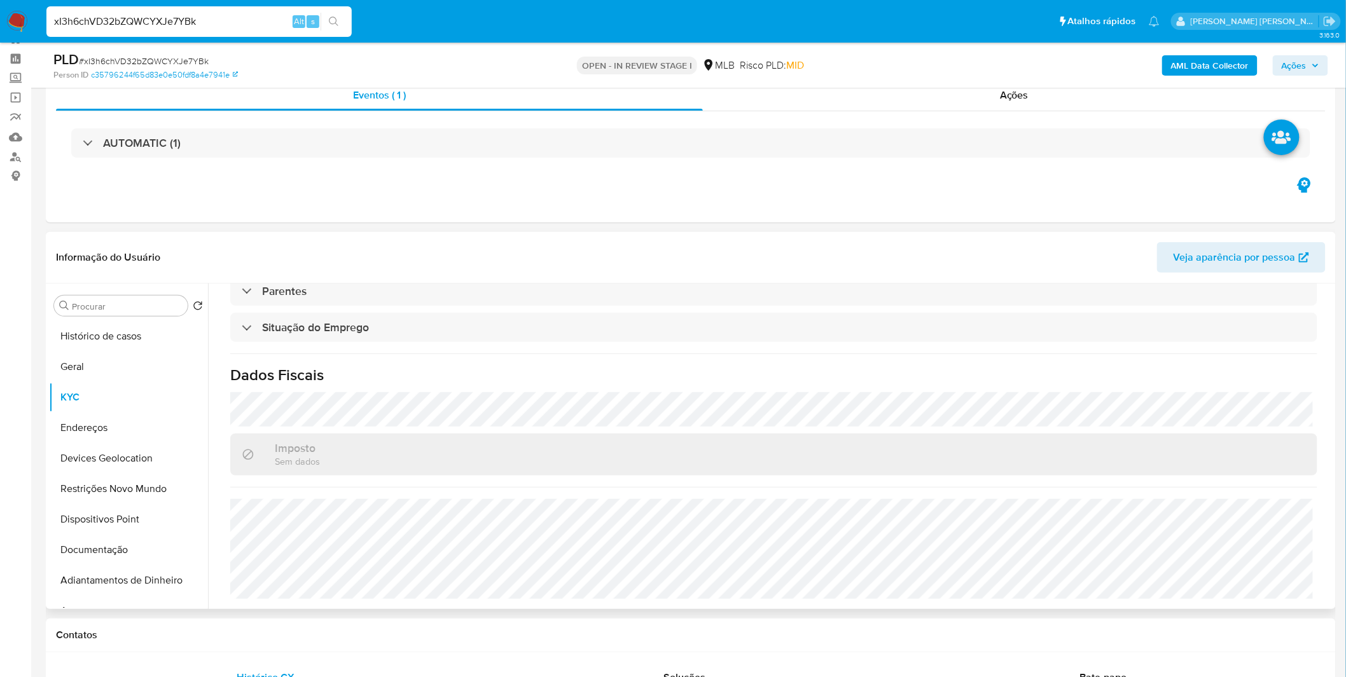
scroll to position [71, 0]
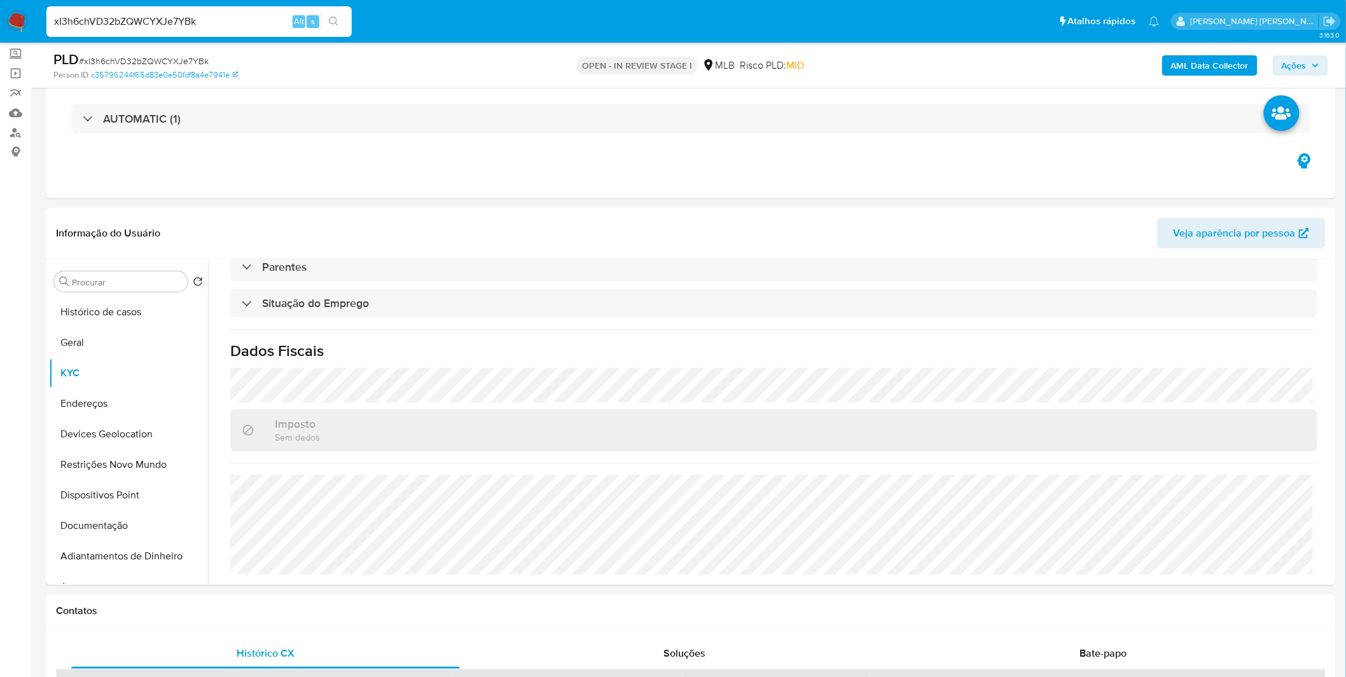
click at [115, 19] on input "xI3h6chVD32bZQWCYXJe7YBk" at bounding box center [198, 21] width 305 height 17
paste input "W4naBztmfPFJBmBJ9kH2weEa"
type input "W4naBztmfPFJBmBJ9kH2weEa"
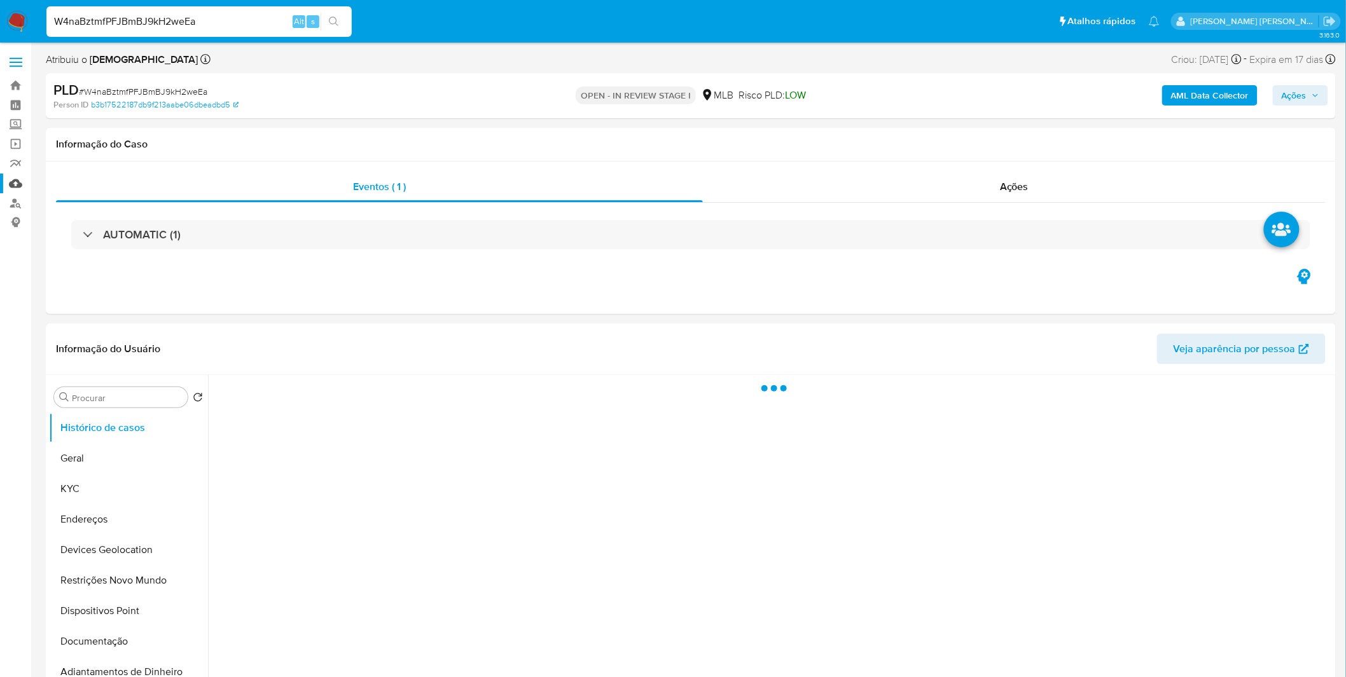
select select "10"
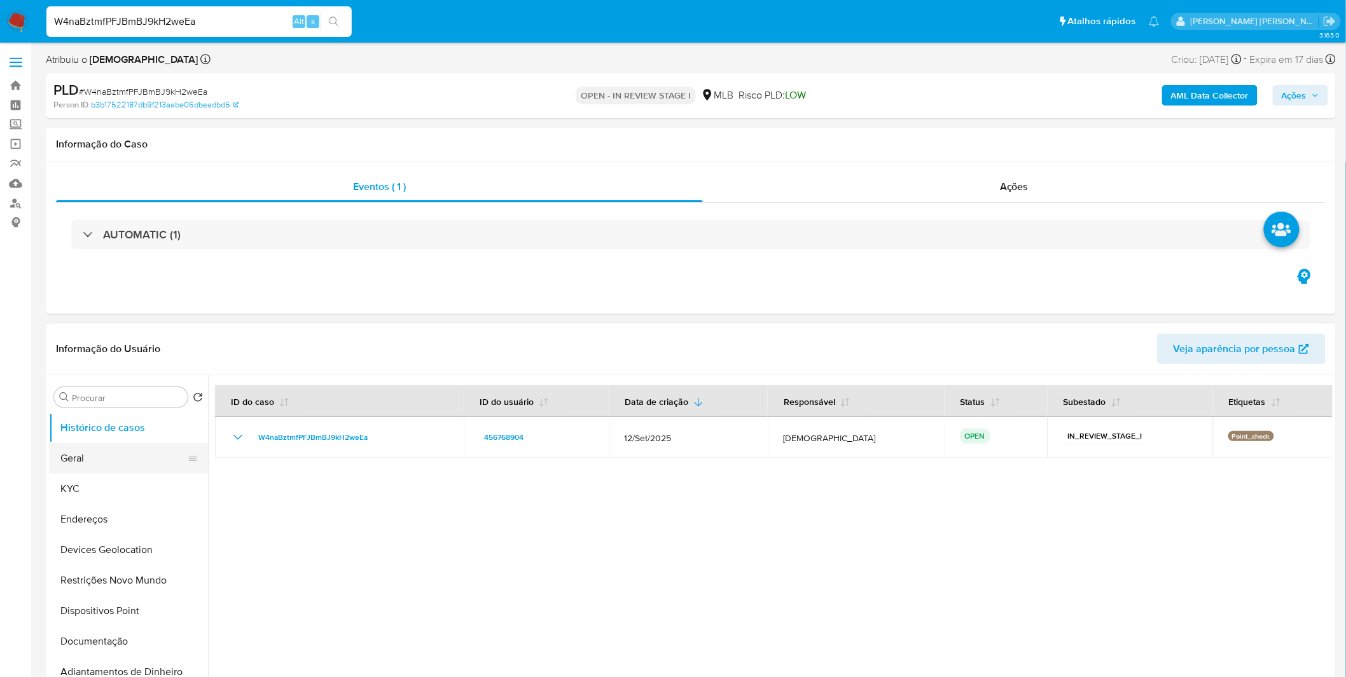
click at [92, 445] on button "Geral" at bounding box center [123, 458] width 149 height 31
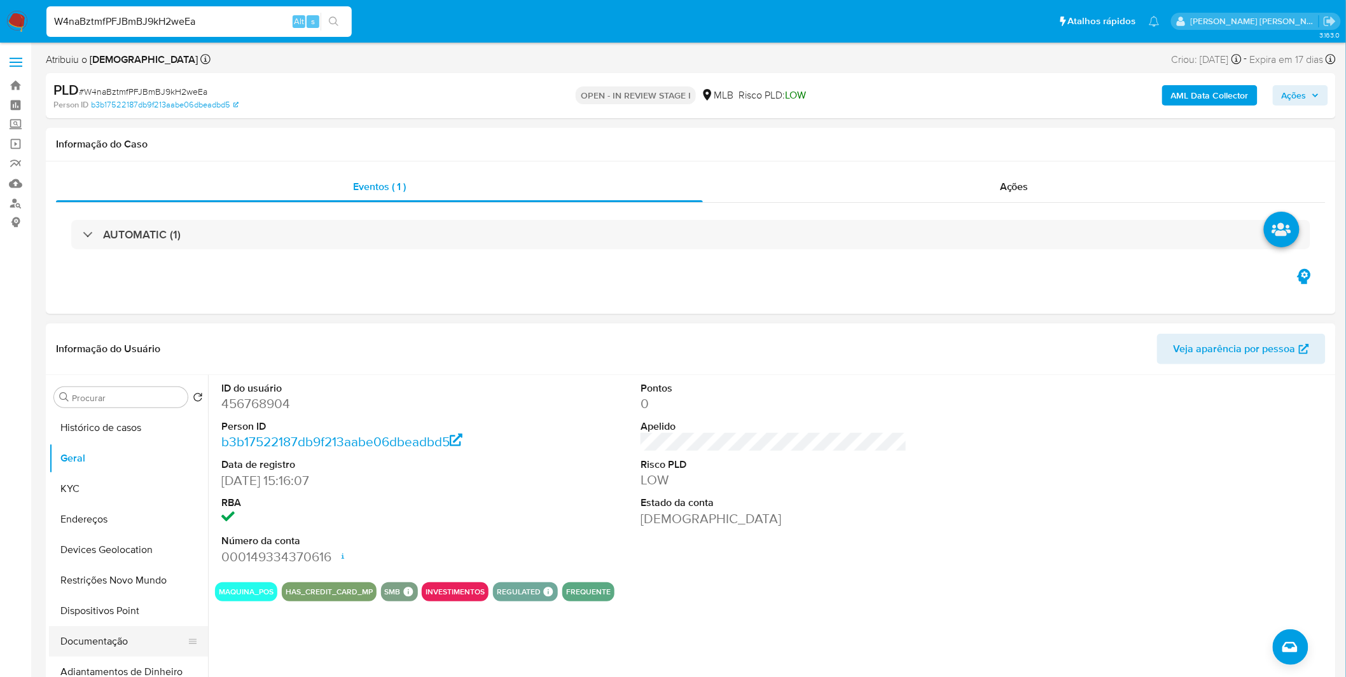
click at [93, 640] on button "Documentação" at bounding box center [123, 641] width 149 height 31
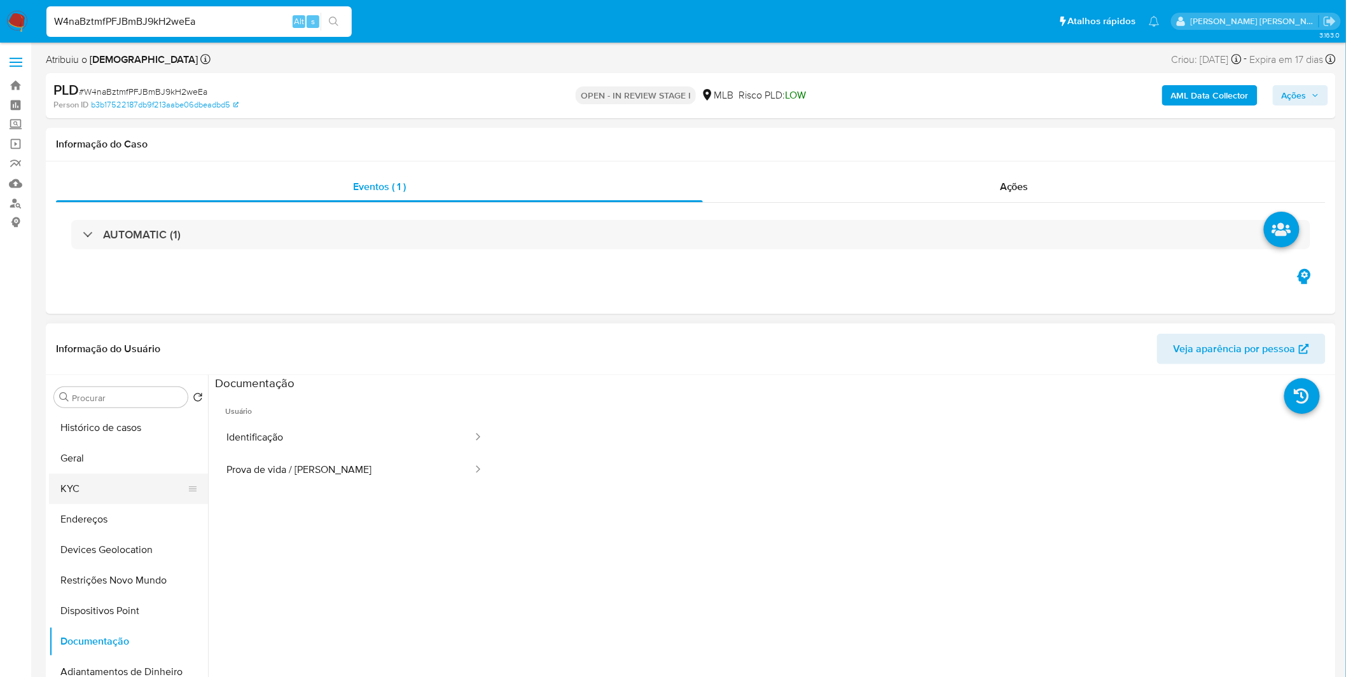
click at [124, 494] on button "KYC" at bounding box center [123, 489] width 149 height 31
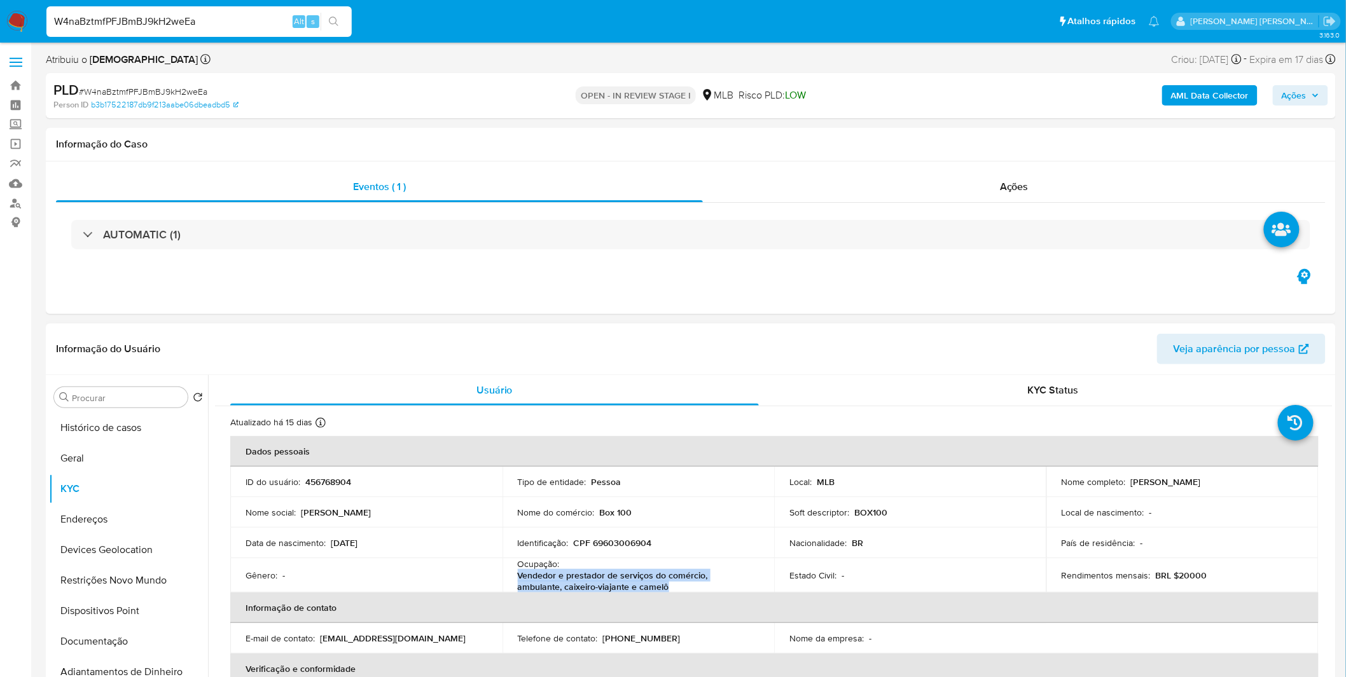
copy p "Vendedor e prestador de serviços do comércio, ambulante, caixeiro-viajante e ca…"
drag, startPoint x: 641, startPoint y: 585, endPoint x: 513, endPoint y: 579, distance: 128.0
click at [513, 579] on td "Ocupação : Vendedor e prestador de serviços do comércio, ambulante, caixeiro-vi…" at bounding box center [638, 575] width 272 height 34
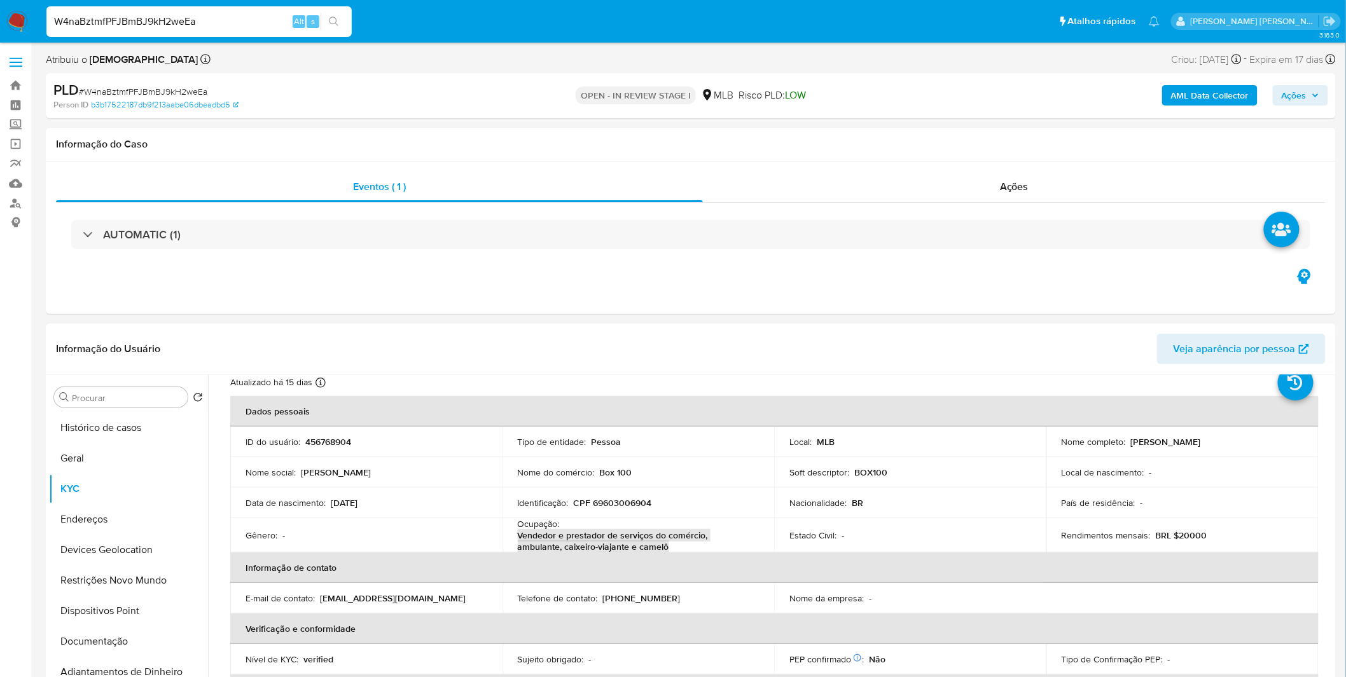
scroll to position [39, 0]
drag, startPoint x: 97, startPoint y: 638, endPoint x: 102, endPoint y: 633, distance: 6.8
click at [98, 638] on button "Documentação" at bounding box center [123, 641] width 149 height 31
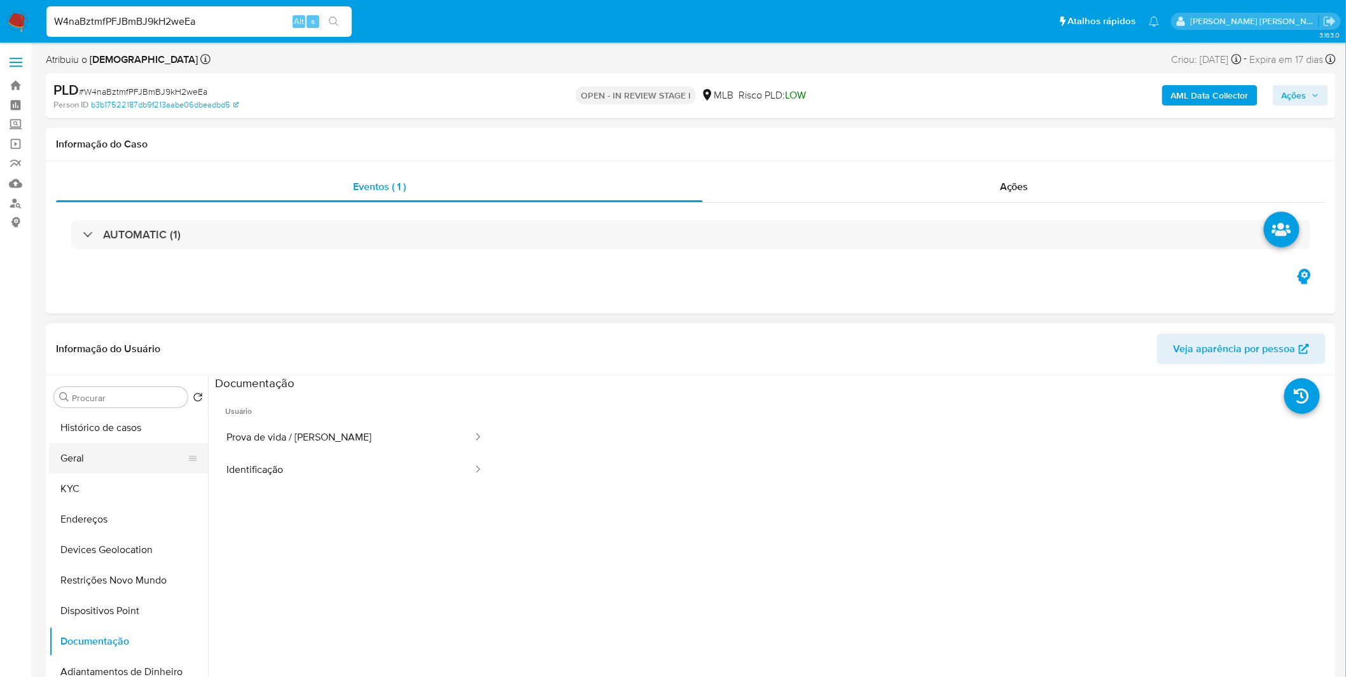
click at [125, 448] on button "Geral" at bounding box center [123, 458] width 149 height 31
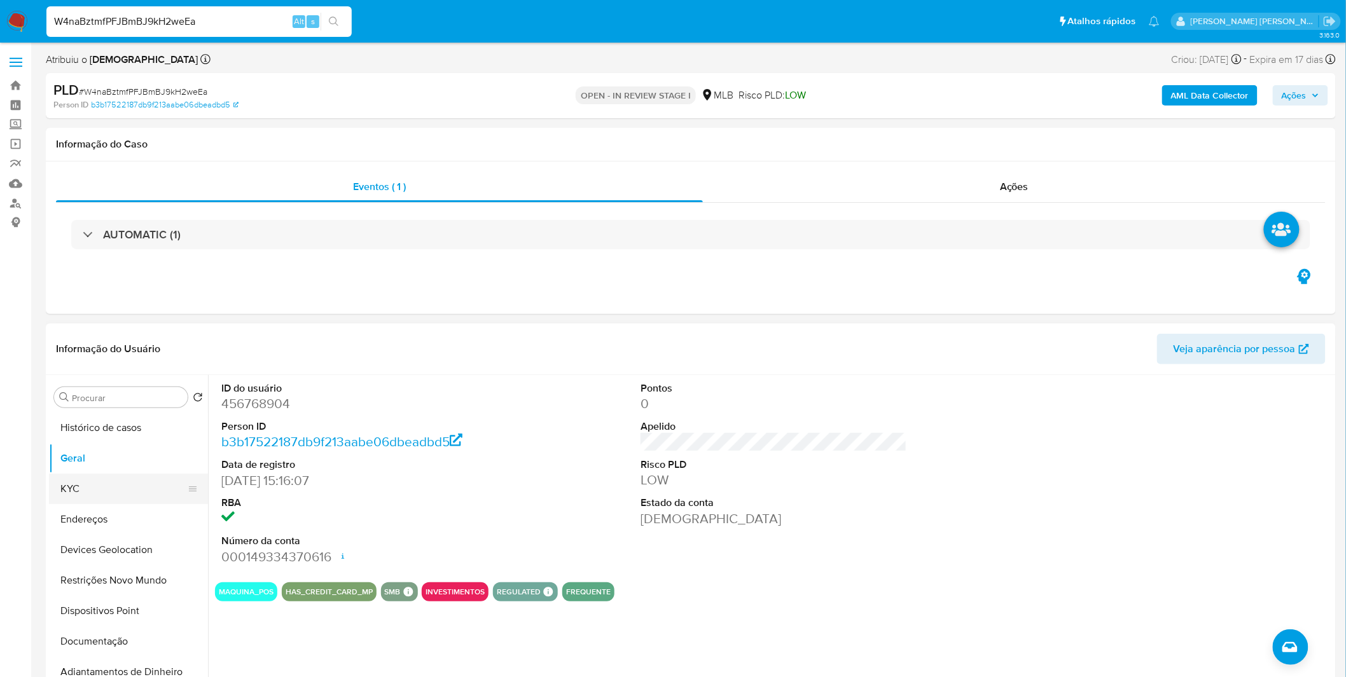
click at [141, 491] on button "KYC" at bounding box center [123, 489] width 149 height 31
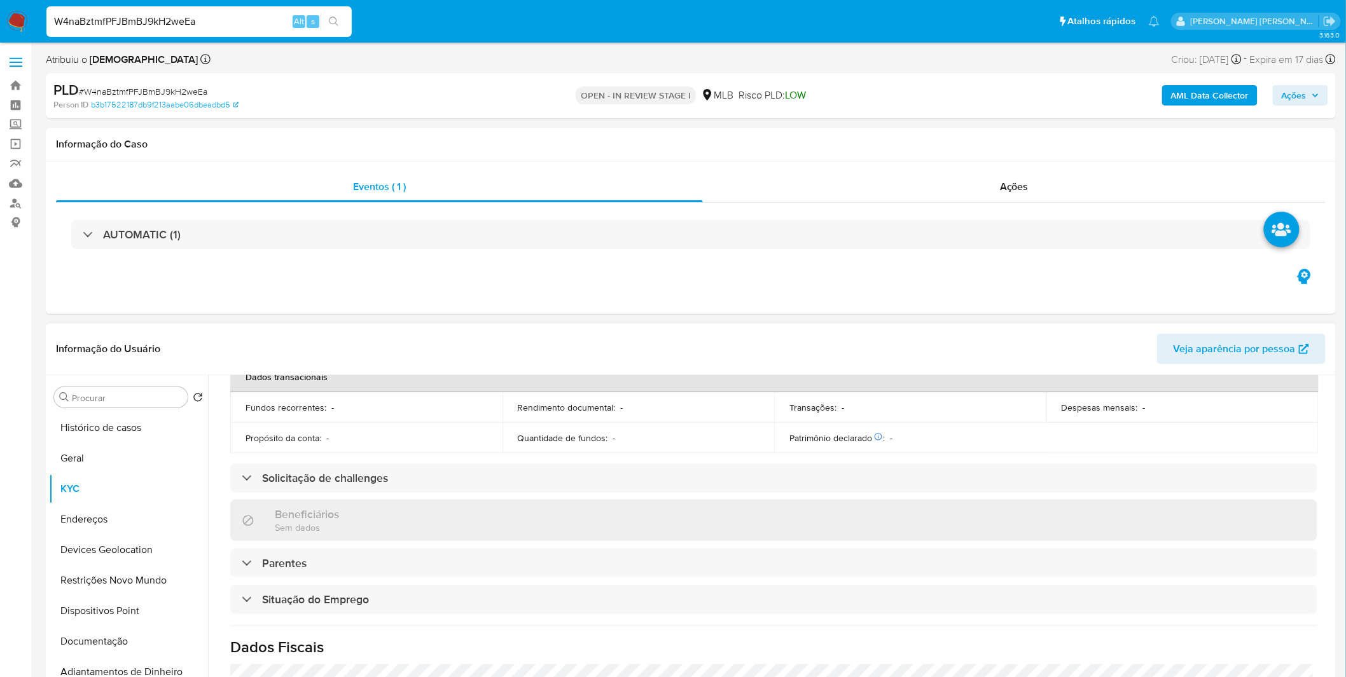
scroll to position [533, 0]
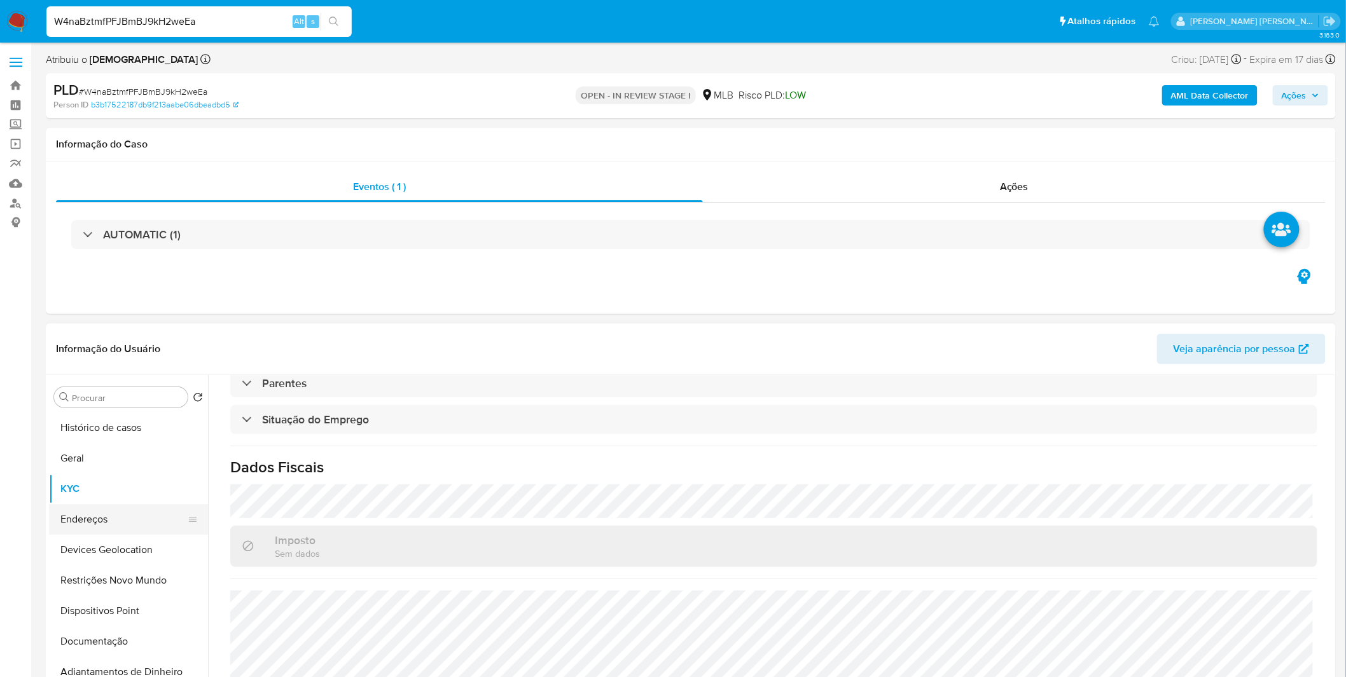
click at [66, 521] on button "Endereços" at bounding box center [123, 519] width 149 height 31
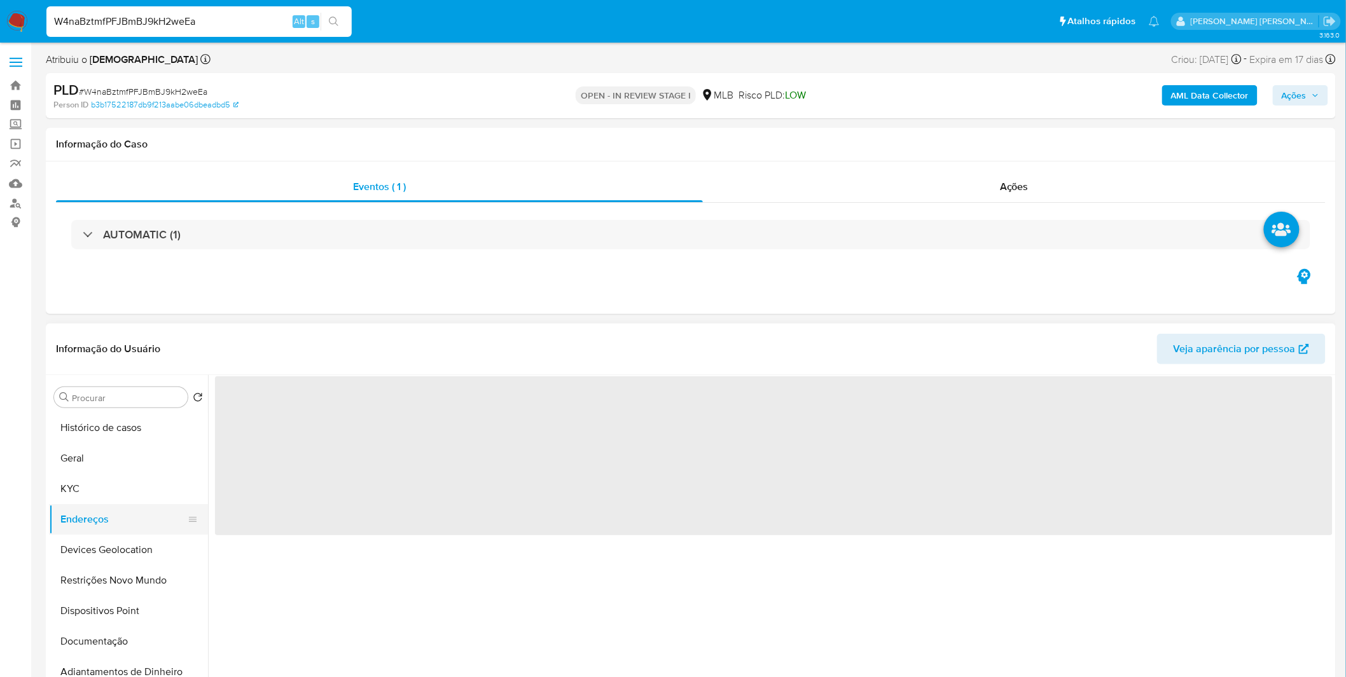
scroll to position [0, 0]
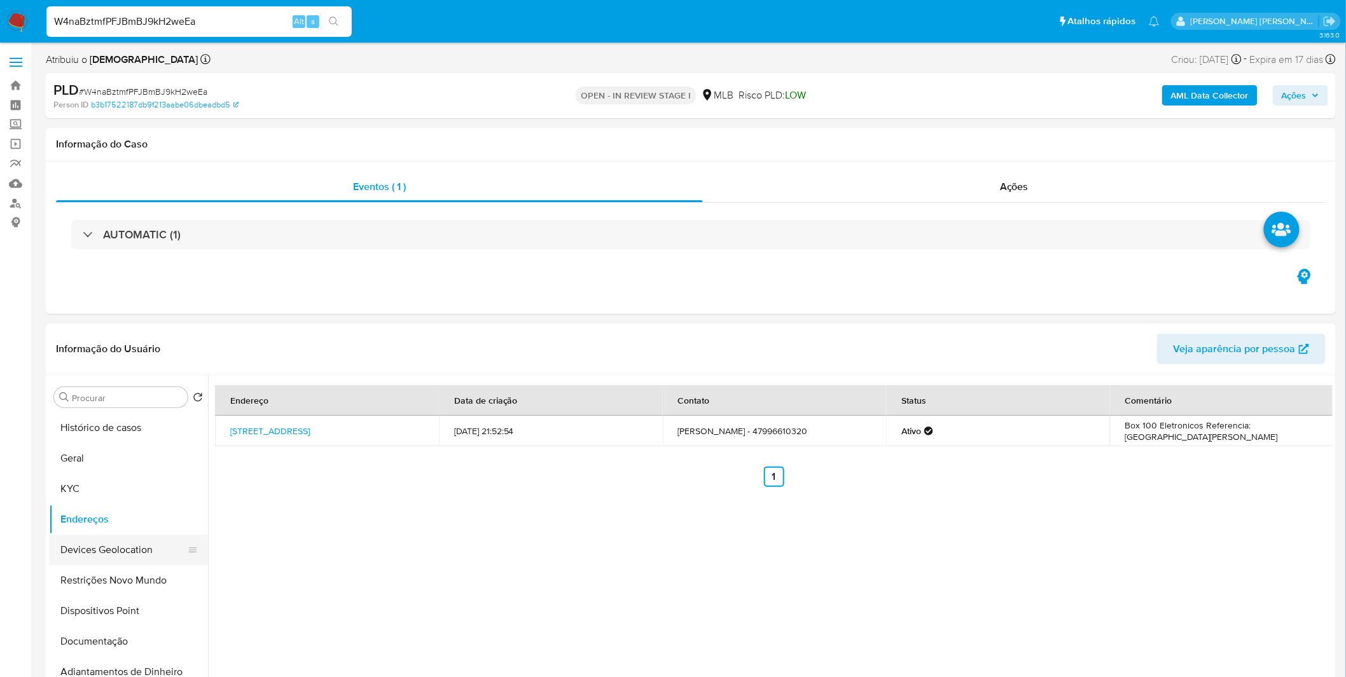
click at [115, 541] on button "Devices Geolocation" at bounding box center [123, 550] width 149 height 31
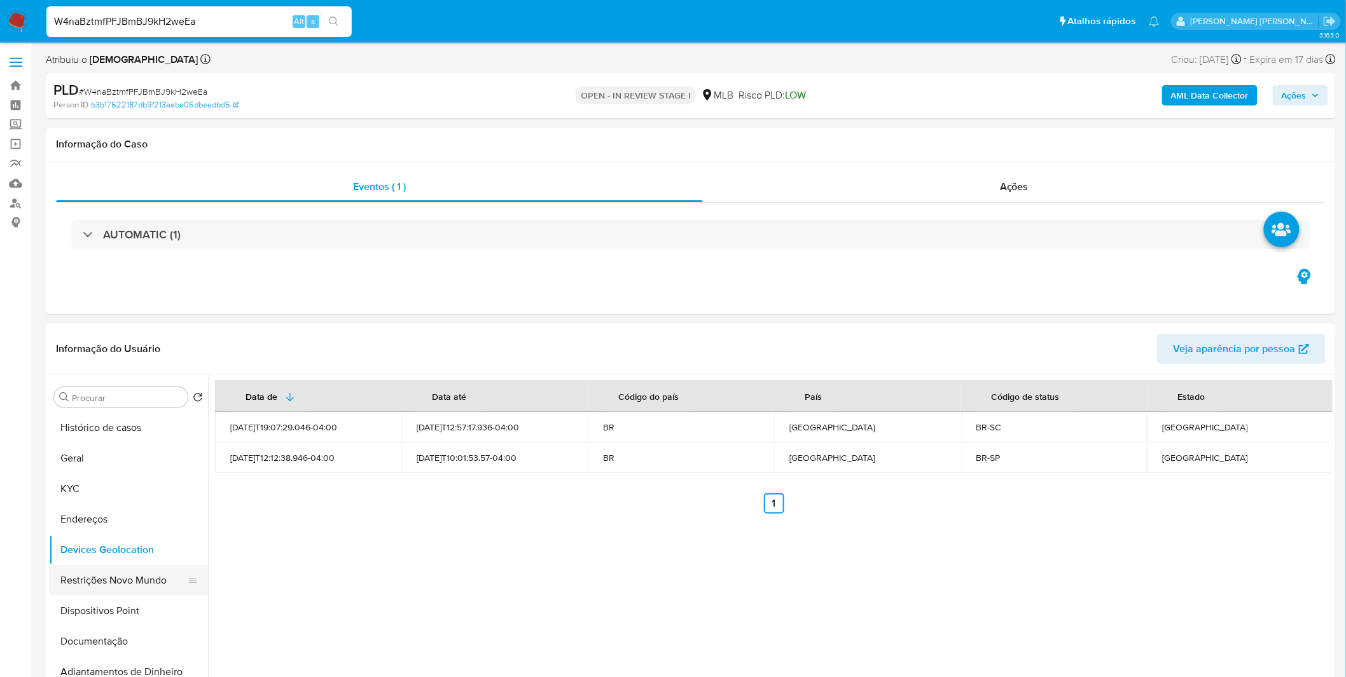
click at [118, 585] on button "Restrições Novo Mundo" at bounding box center [123, 580] width 149 height 31
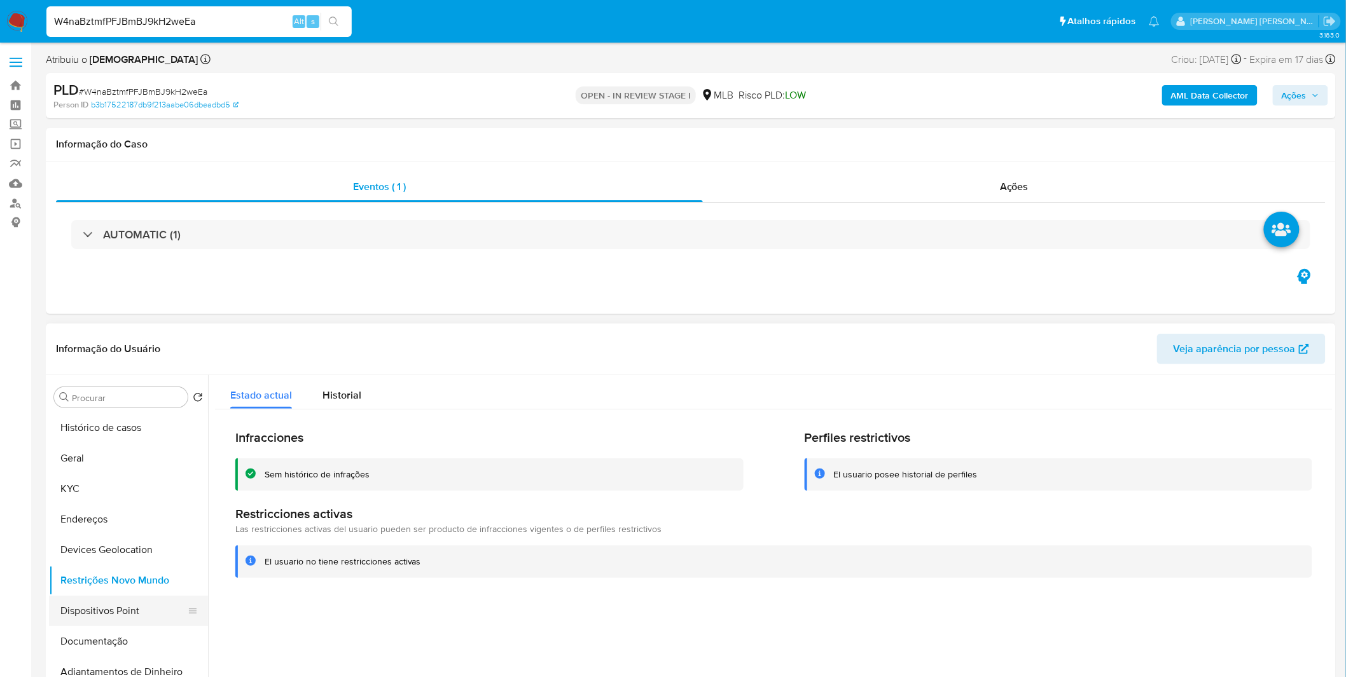
click at [83, 617] on button "Dispositivos Point" at bounding box center [123, 611] width 149 height 31
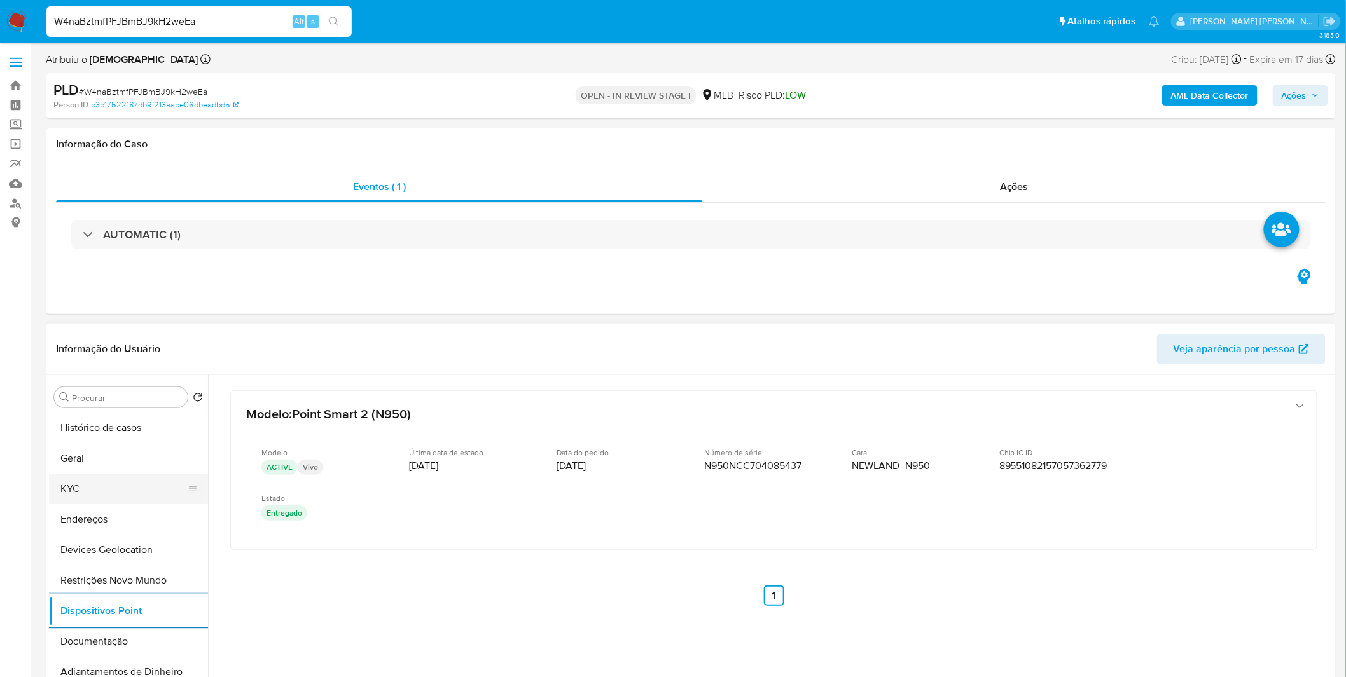
click at [111, 481] on button "KYC" at bounding box center [123, 489] width 149 height 31
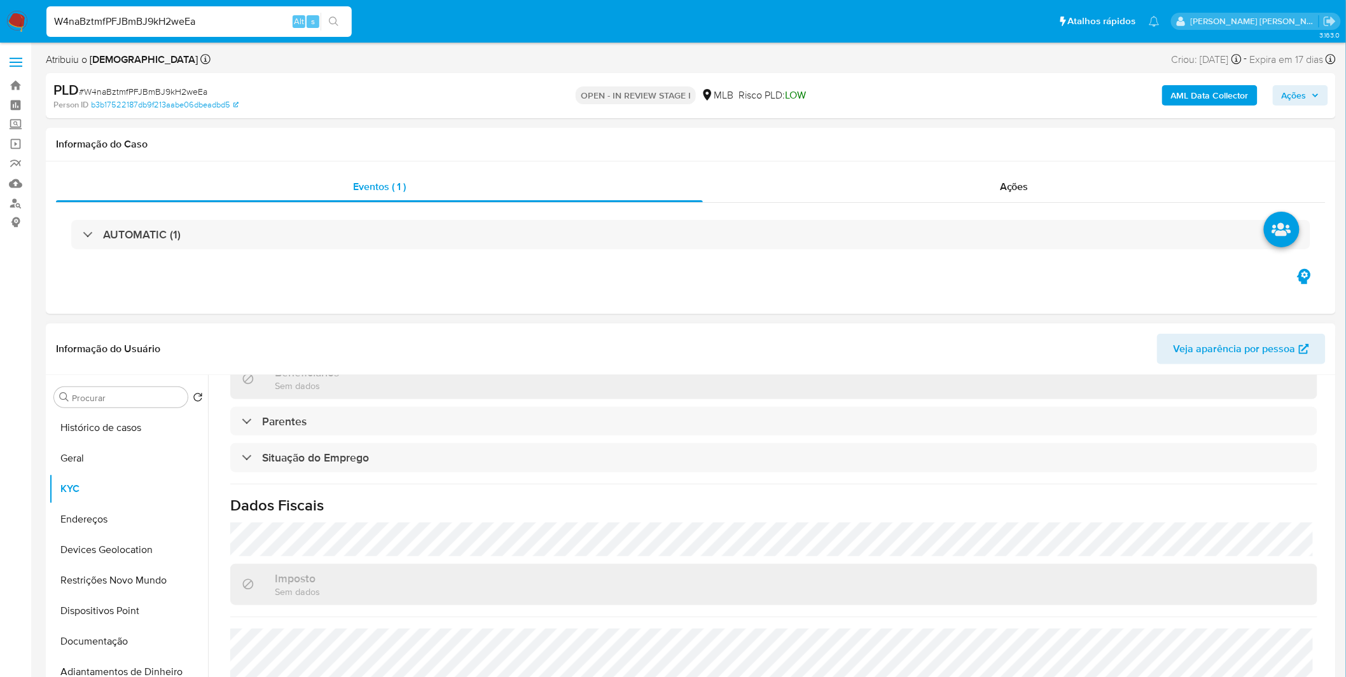
scroll to position [533, 0]
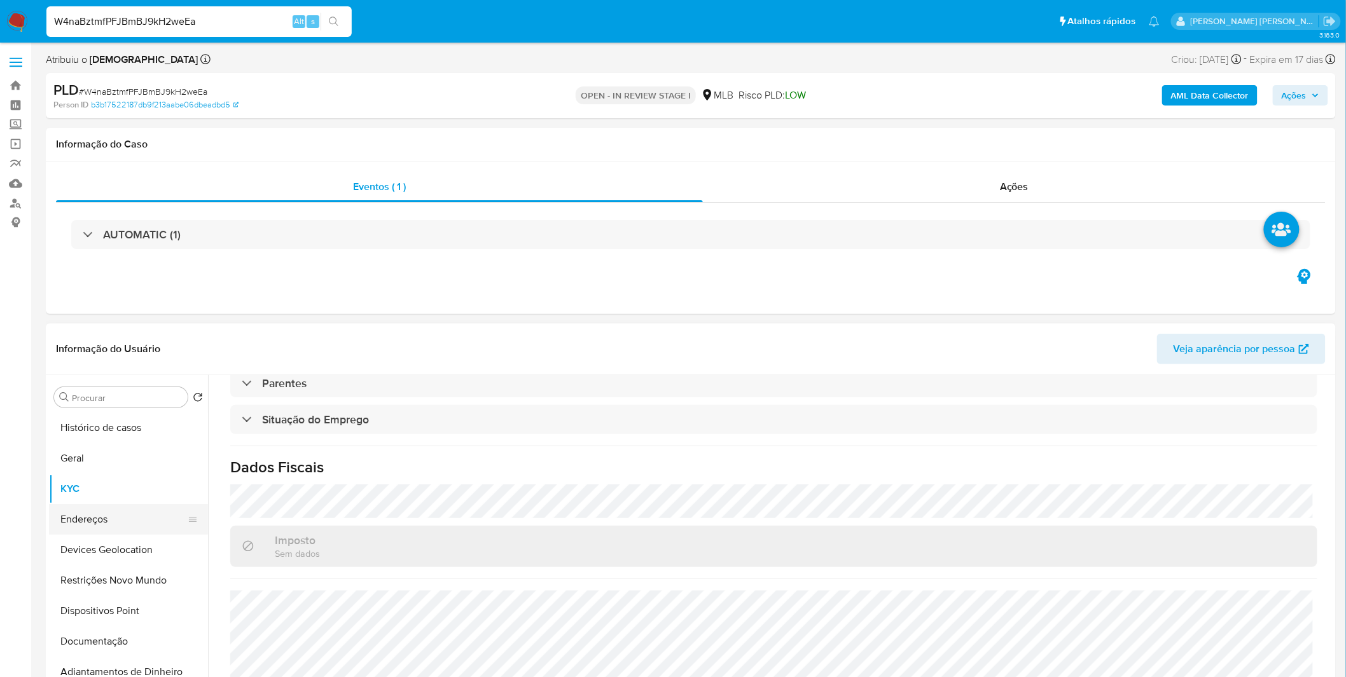
click at [118, 519] on button "Endereços" at bounding box center [123, 519] width 149 height 31
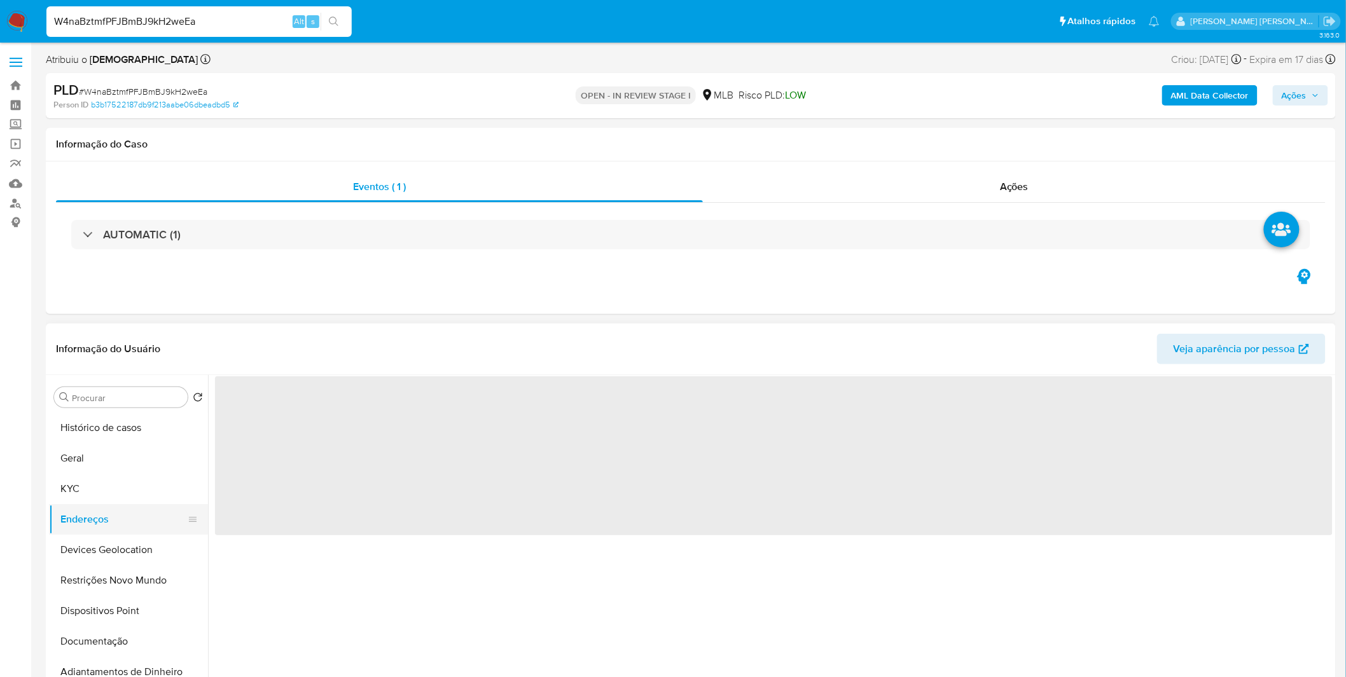
scroll to position [0, 0]
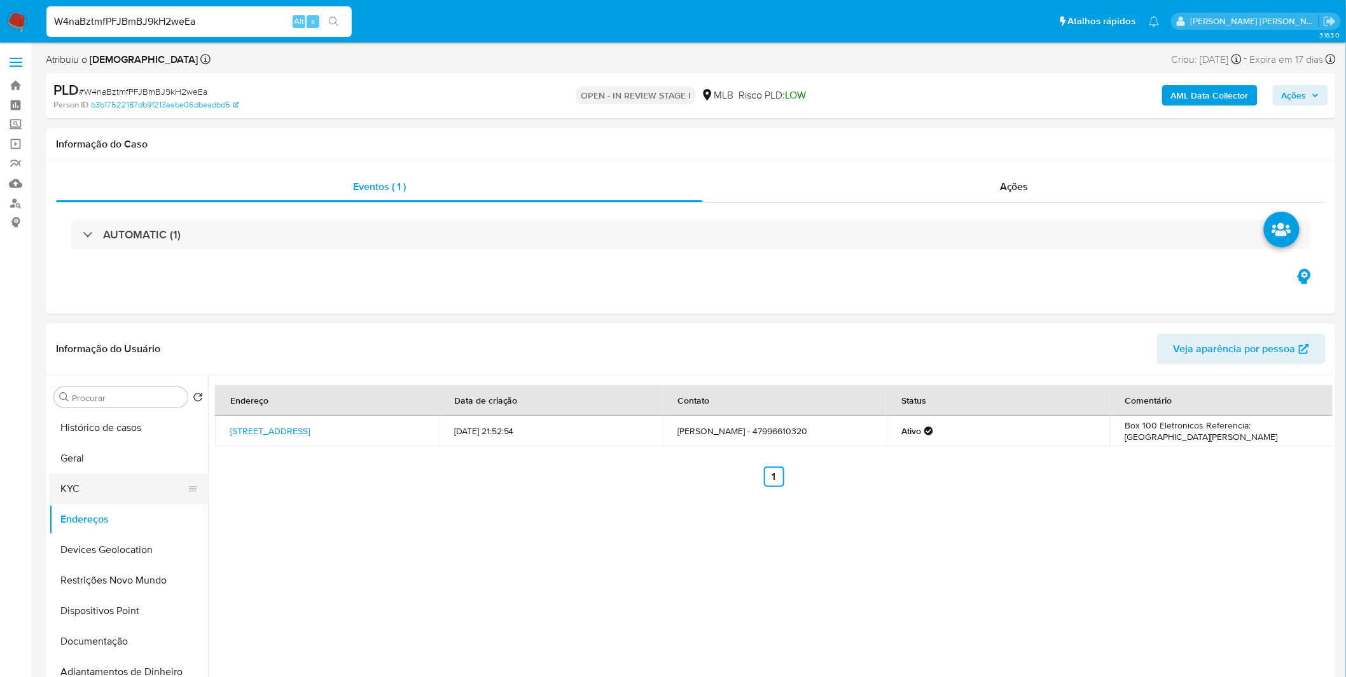
click at [120, 496] on button "KYC" at bounding box center [123, 489] width 149 height 31
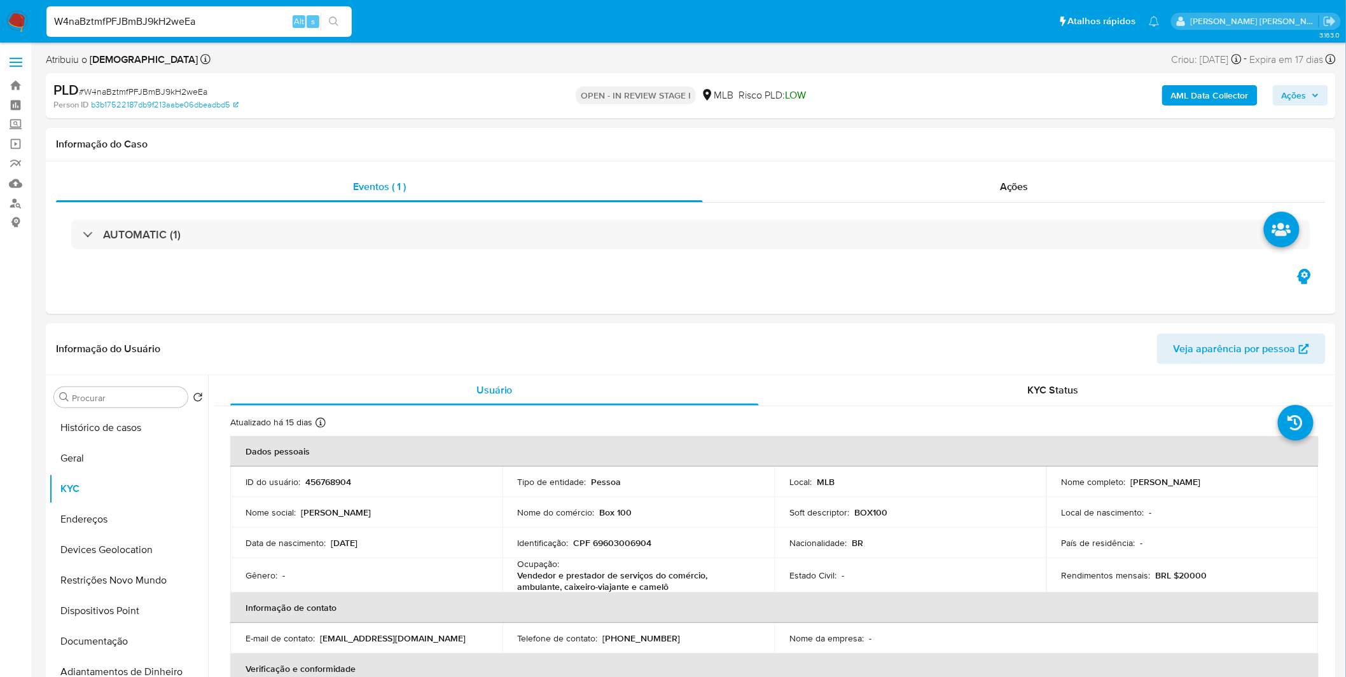
click at [104, 15] on input "W4naBztmfPFJBmBJ9kH2weEa" at bounding box center [198, 21] width 305 height 17
paste input "TxaB7skikLeIqOUxUen0Y8Qc"
type input "TxaB7skikLeIqOUxUen0Y8Qc"
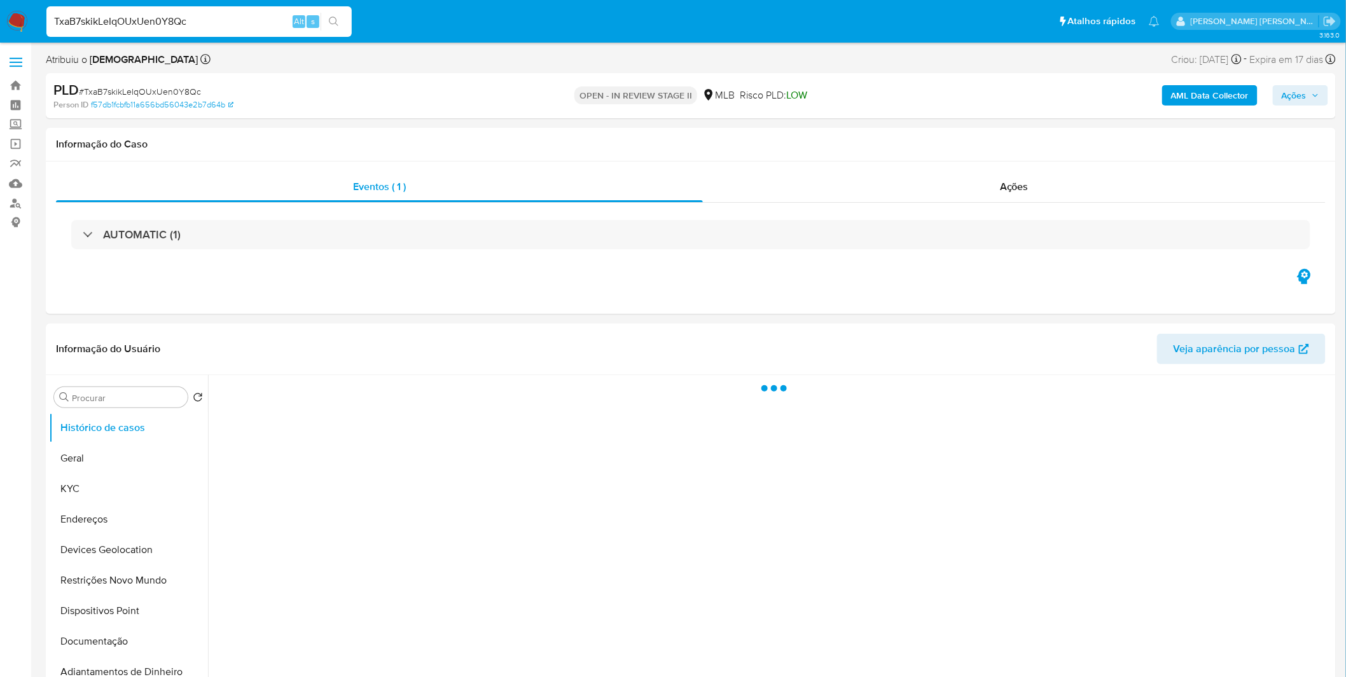
select select "10"
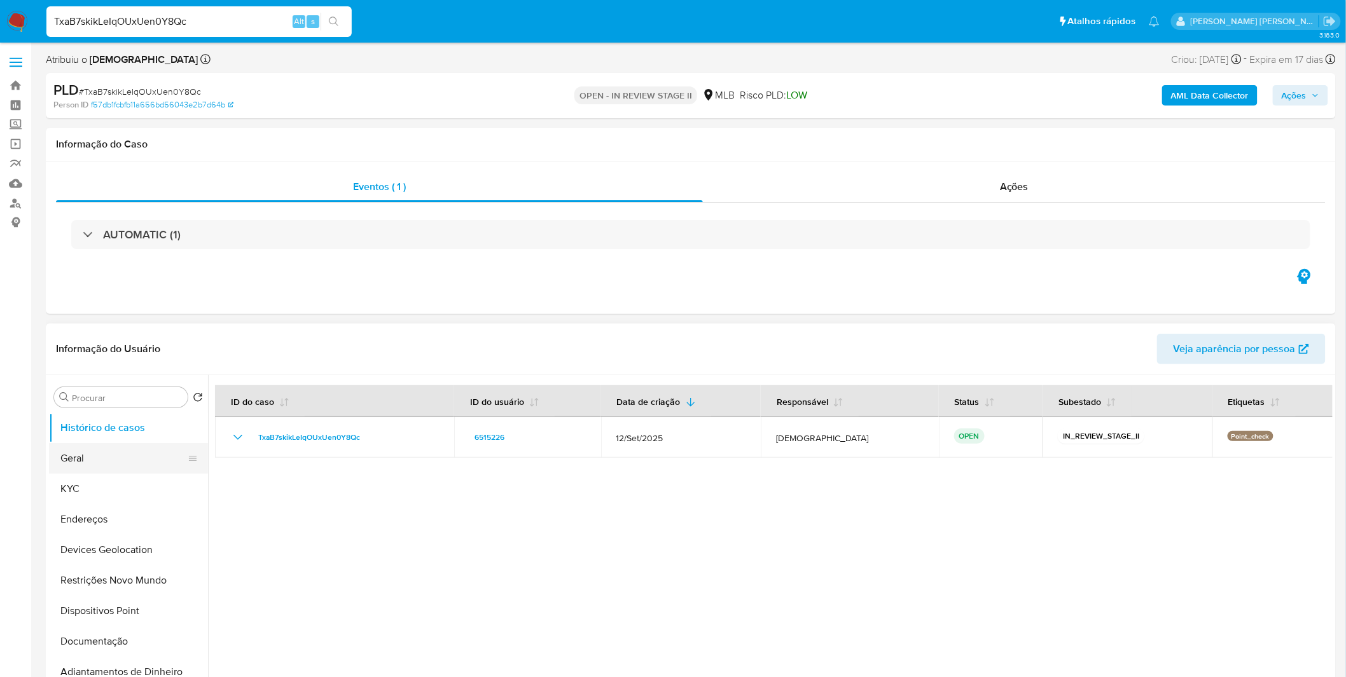
click at [80, 459] on button "Geral" at bounding box center [123, 458] width 149 height 31
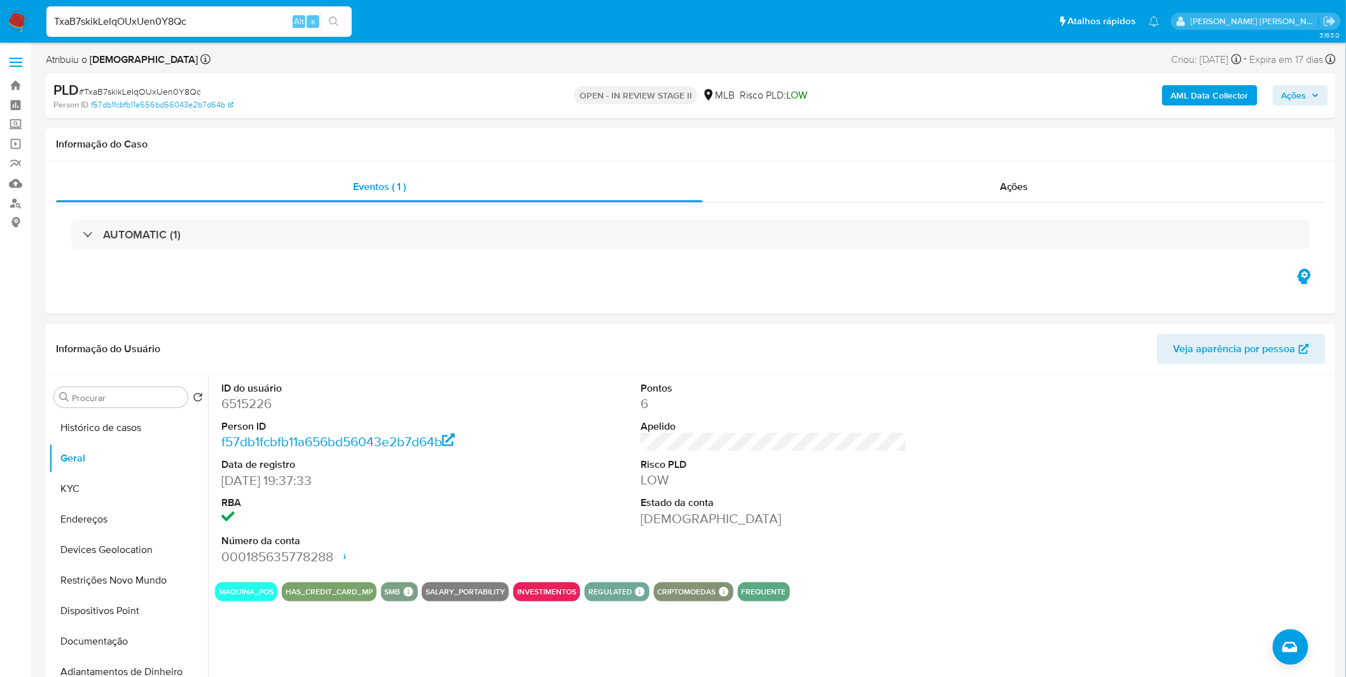
click at [336, 639] on div "ID do usuário 6515226 Person ID f57db1fcbfb11a656bd56043e2b7d64b Data de regist…" at bounding box center [770, 538] width 1124 height 326
click at [149, 485] on button "KYC" at bounding box center [123, 489] width 149 height 31
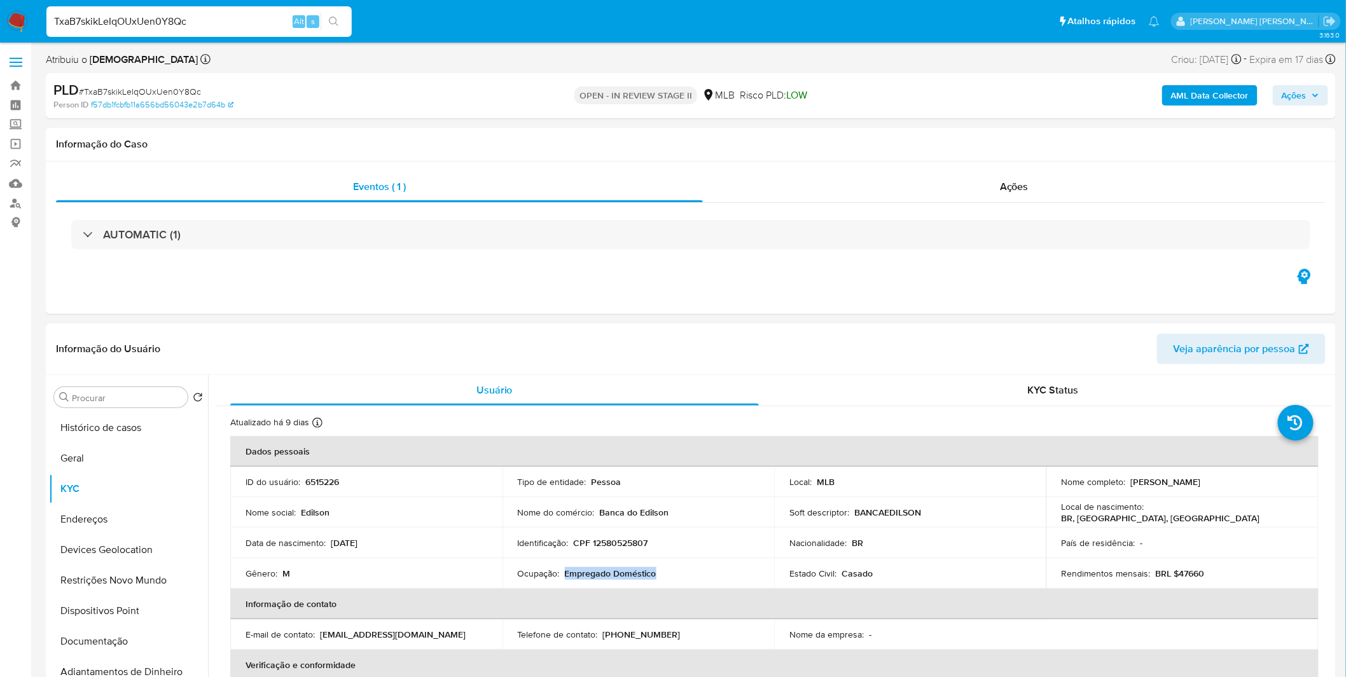
copy p "Empregado Doméstico"
drag, startPoint x: 664, startPoint y: 577, endPoint x: 564, endPoint y: 577, distance: 99.8
click at [564, 577] on div "Ocupação : Empregado Doméstico" at bounding box center [639, 573] width 242 height 11
click at [609, 548] on p "CPF 12580525807" at bounding box center [611, 542] width 74 height 11
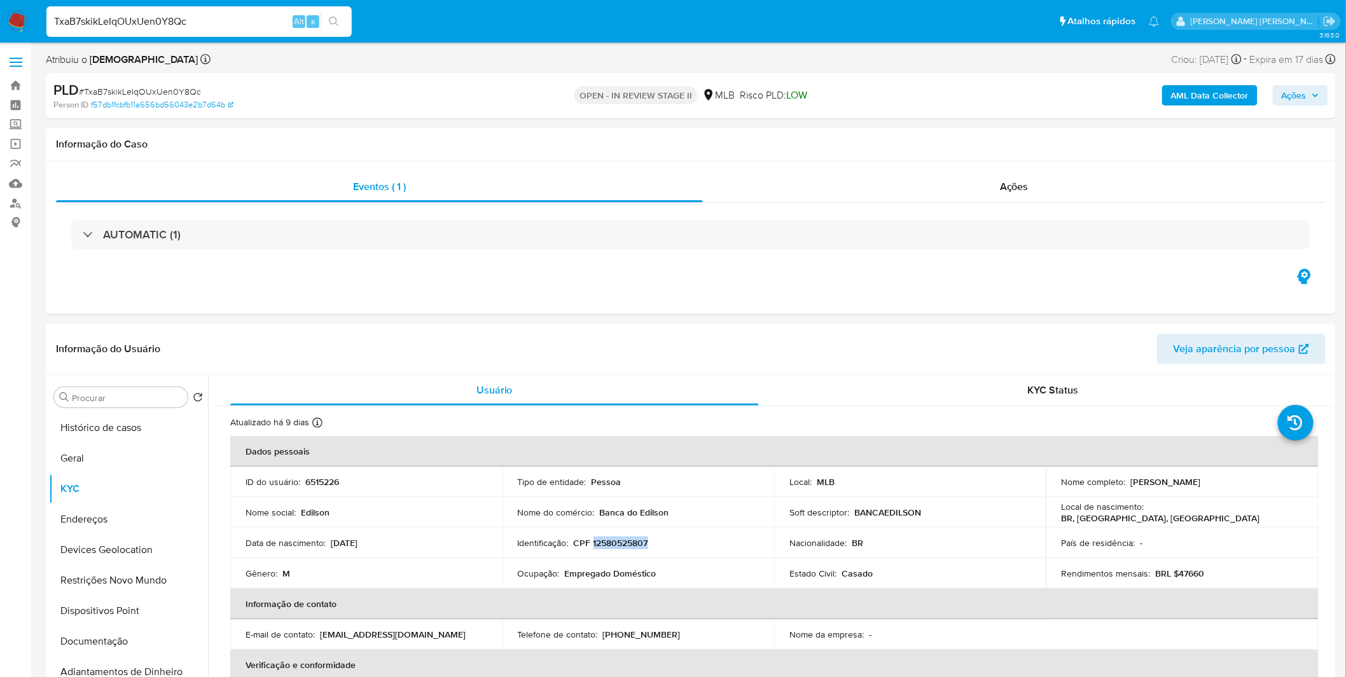
copy p "12580525807"
click at [74, 621] on button "Dispositivos Point" at bounding box center [123, 611] width 149 height 31
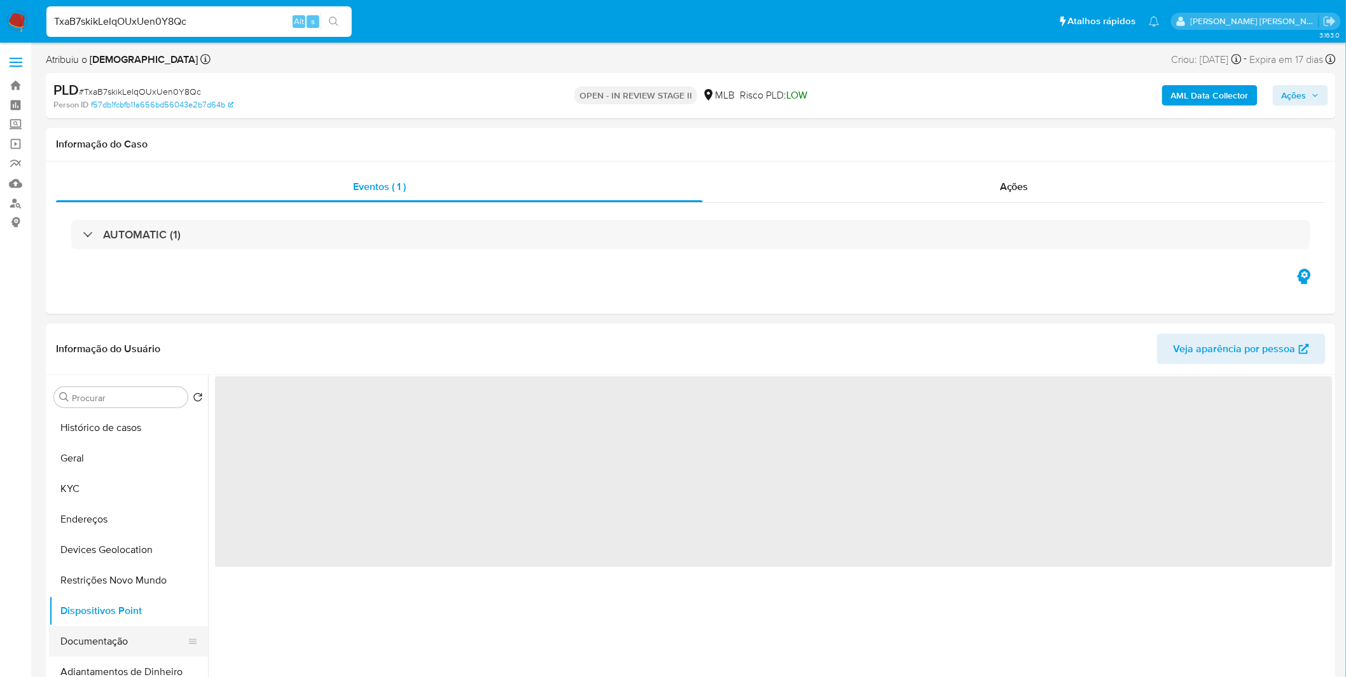
click at [79, 641] on button "Documentação" at bounding box center [123, 641] width 149 height 31
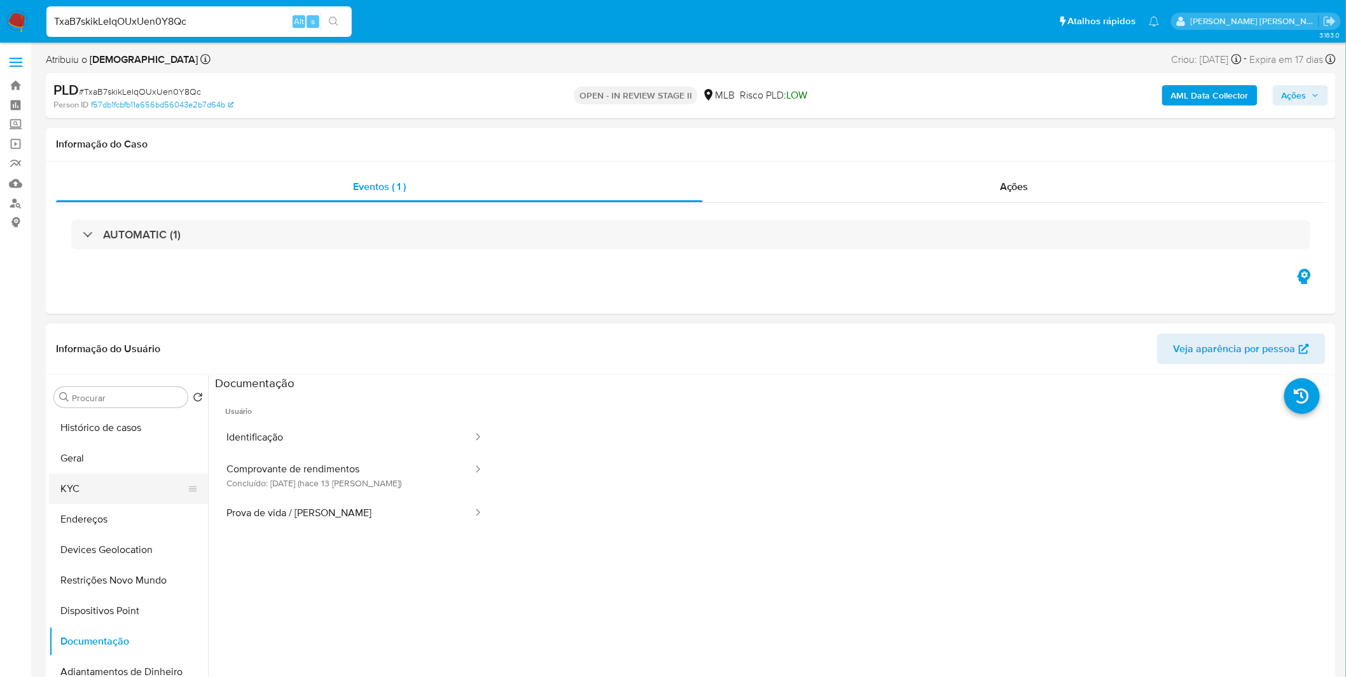
click at [118, 494] on button "KYC" at bounding box center [123, 489] width 149 height 31
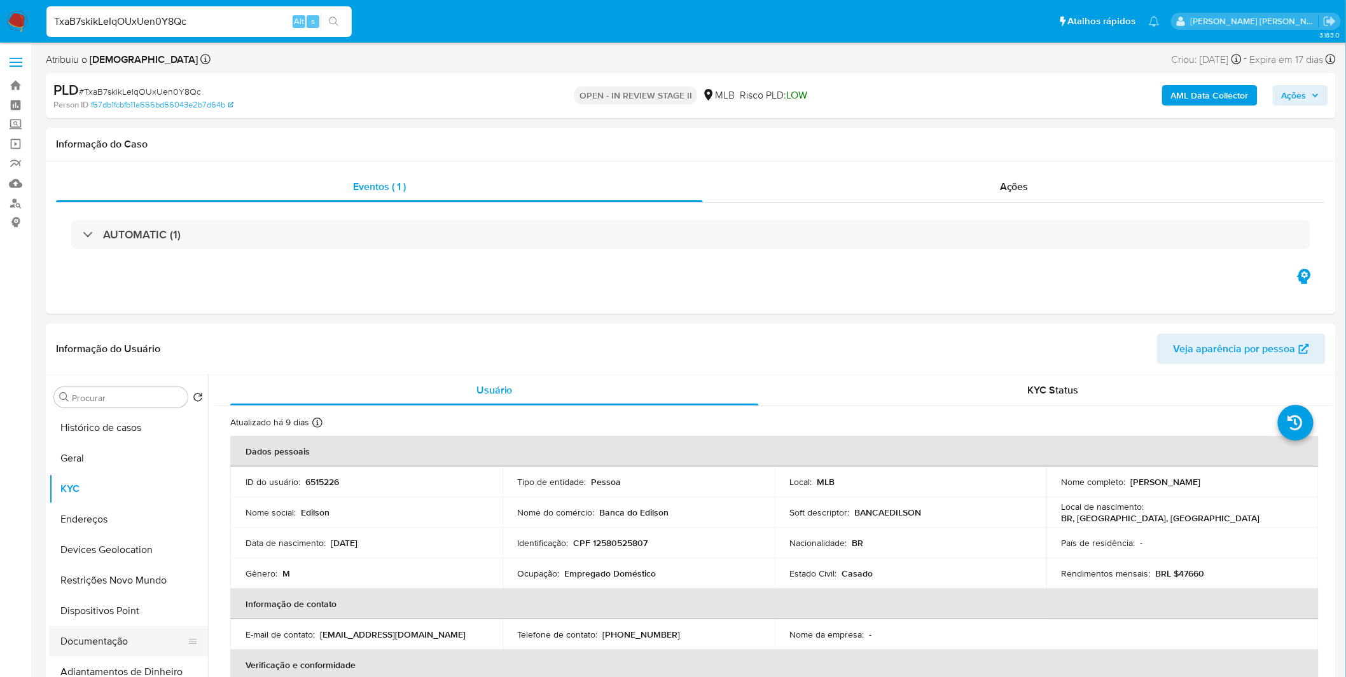
click at [86, 642] on button "Documentação" at bounding box center [123, 641] width 149 height 31
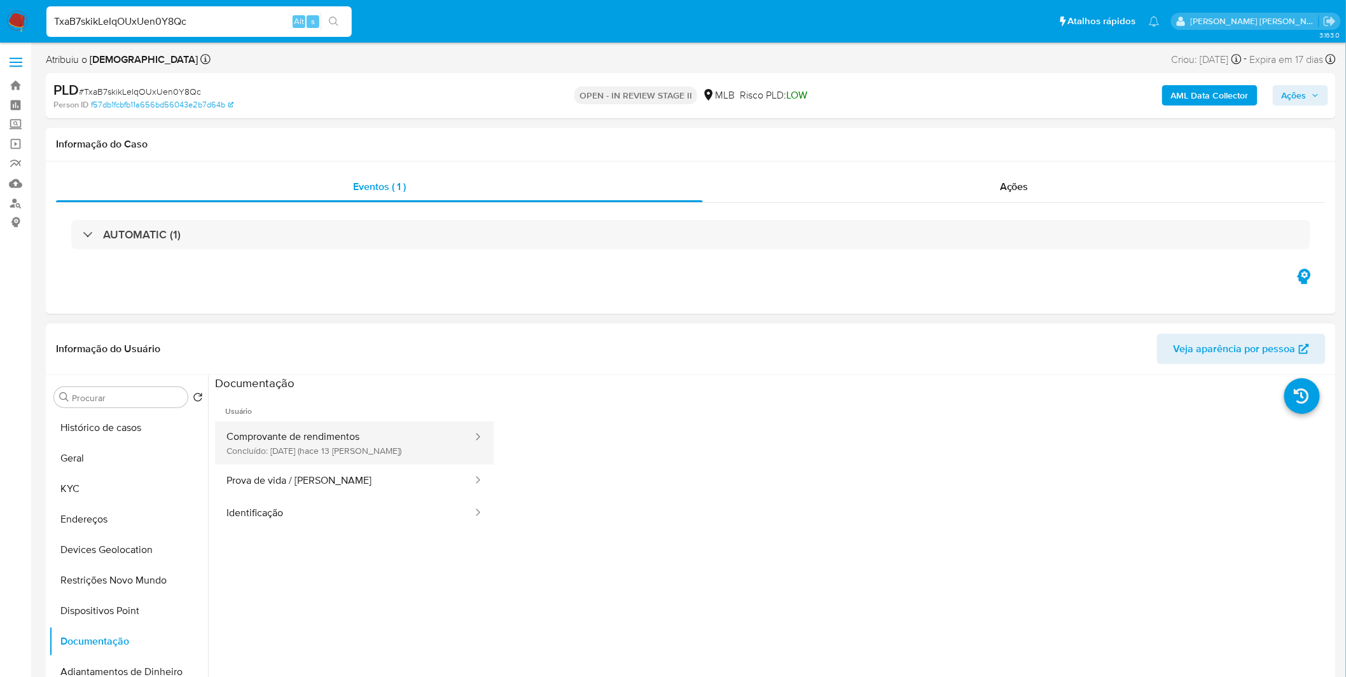
click at [361, 446] on button "Comprovante de rendimentos Concluído: 27/09/2025 (hace 13 días)" at bounding box center [344, 443] width 259 height 43
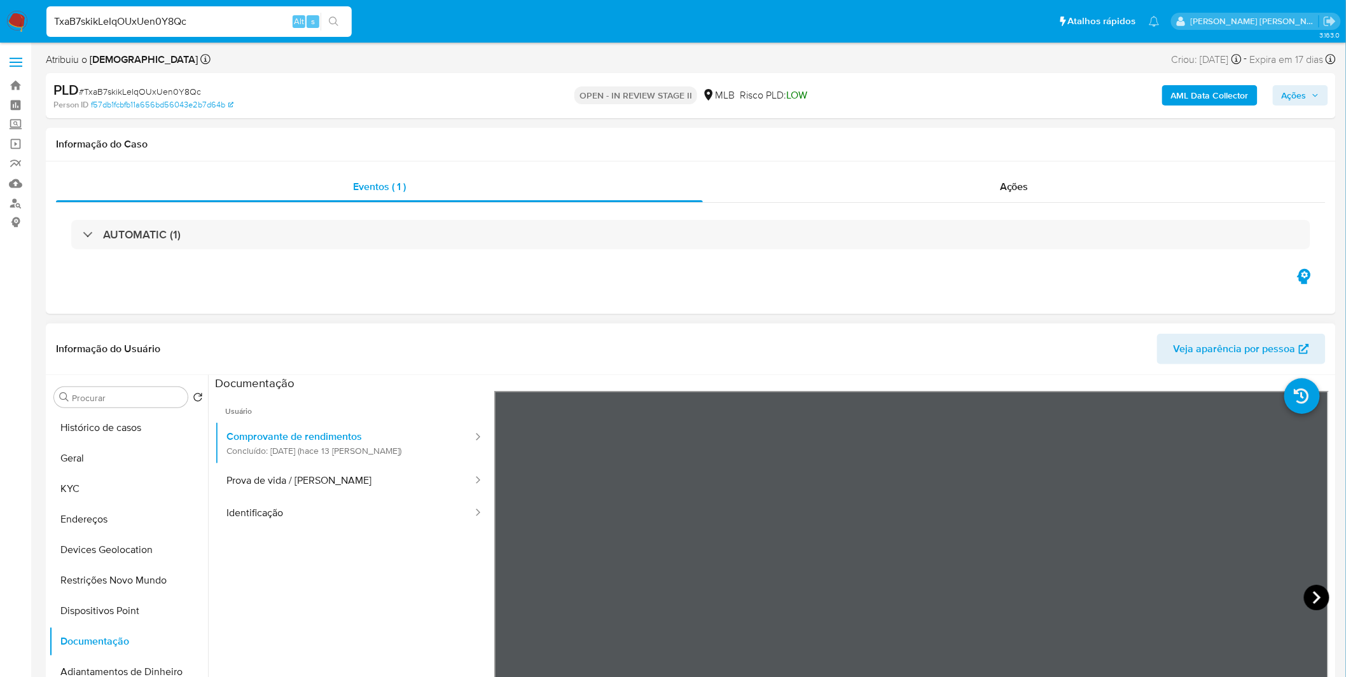
click at [1304, 596] on icon at bounding box center [1316, 597] width 25 height 25
click at [111, 453] on button "Geral" at bounding box center [123, 458] width 149 height 31
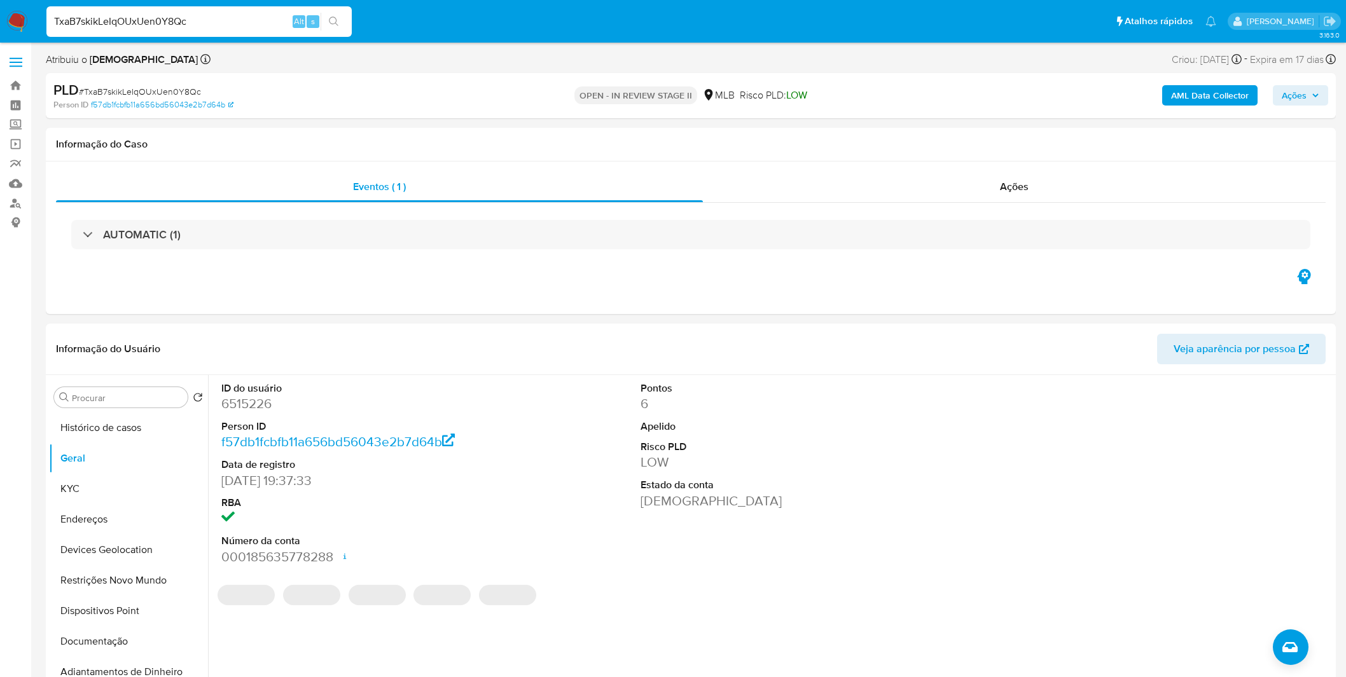
select select "10"
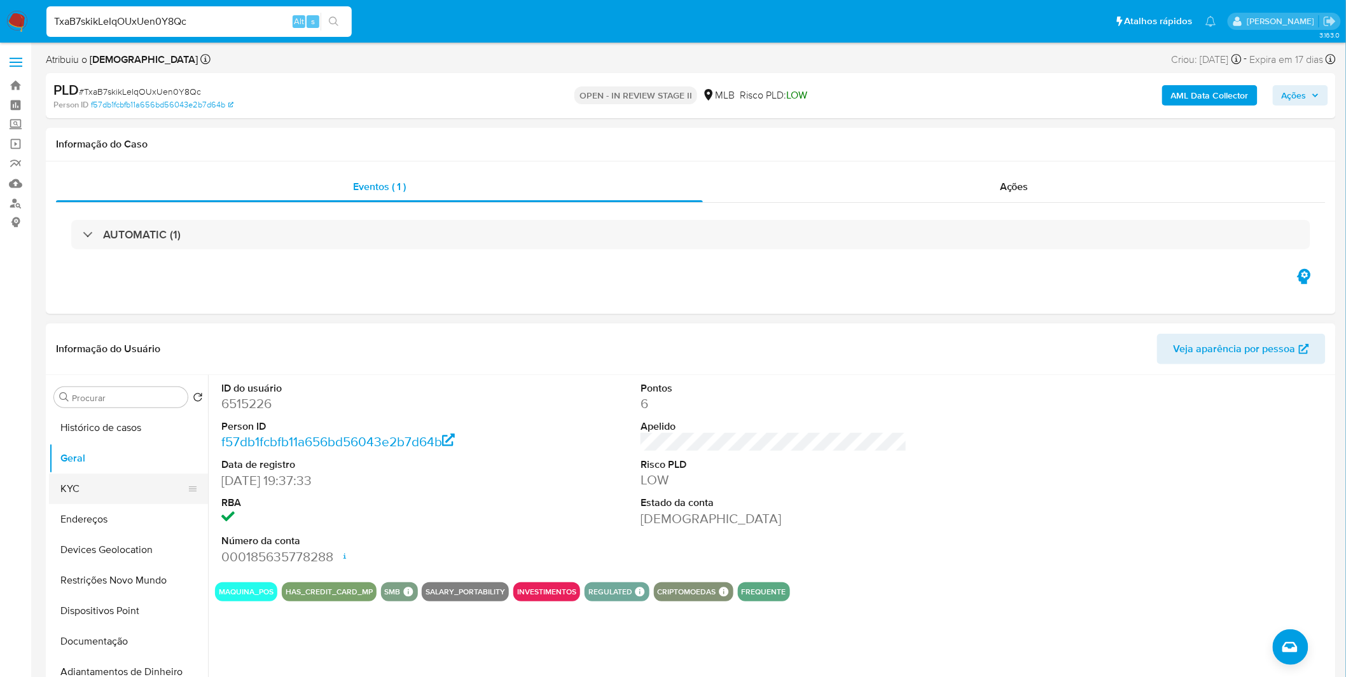
click at [112, 496] on button "KYC" at bounding box center [123, 489] width 149 height 31
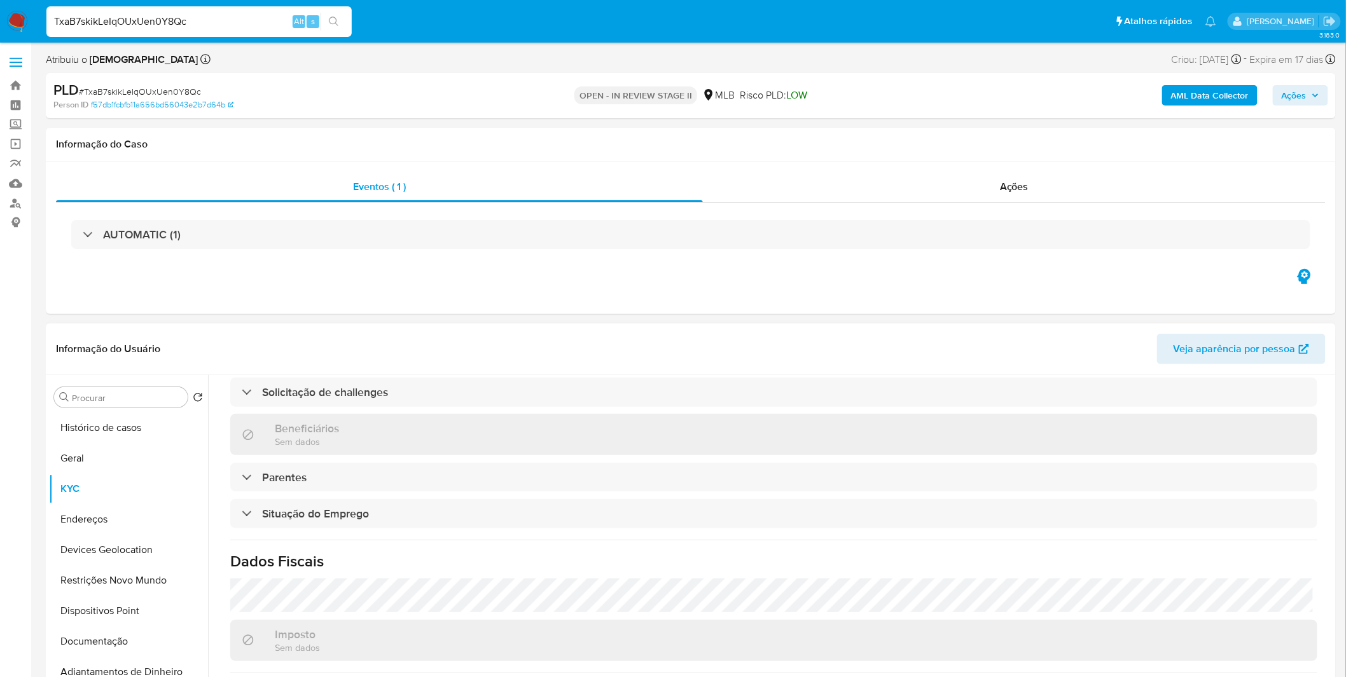
scroll to position [529, 0]
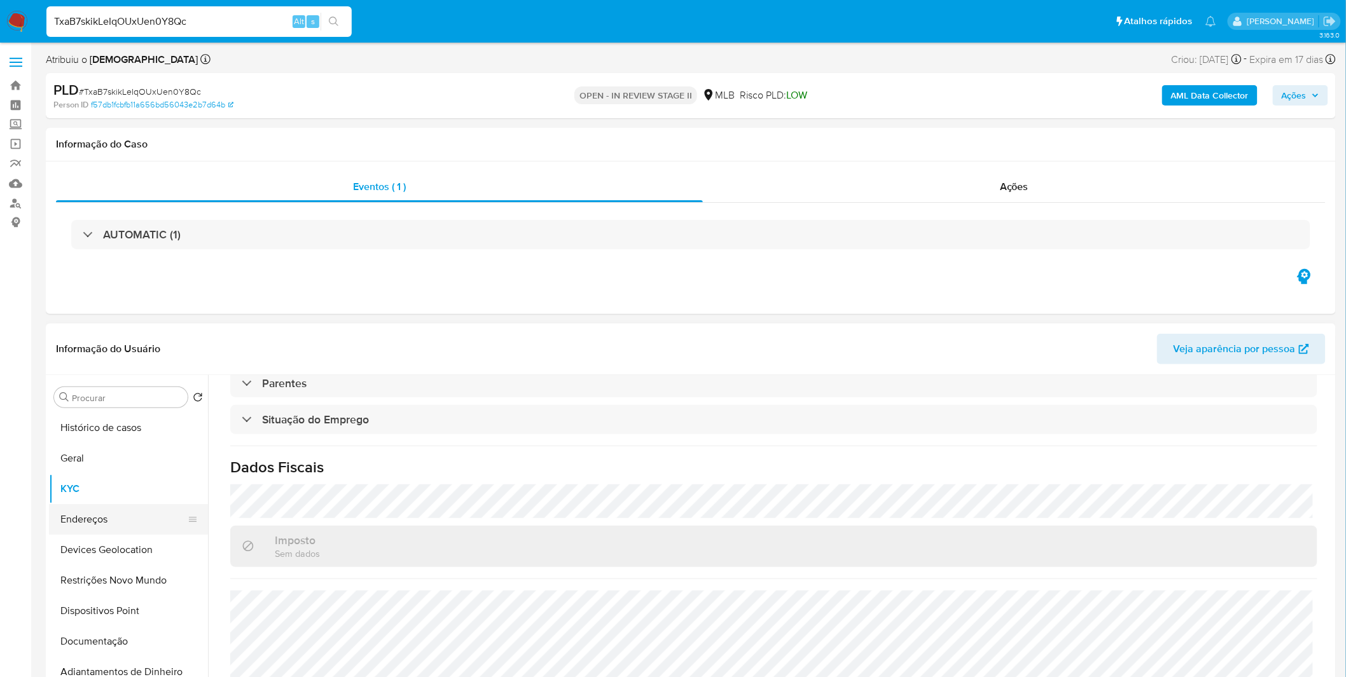
click at [93, 513] on button "Endereços" at bounding box center [123, 519] width 149 height 31
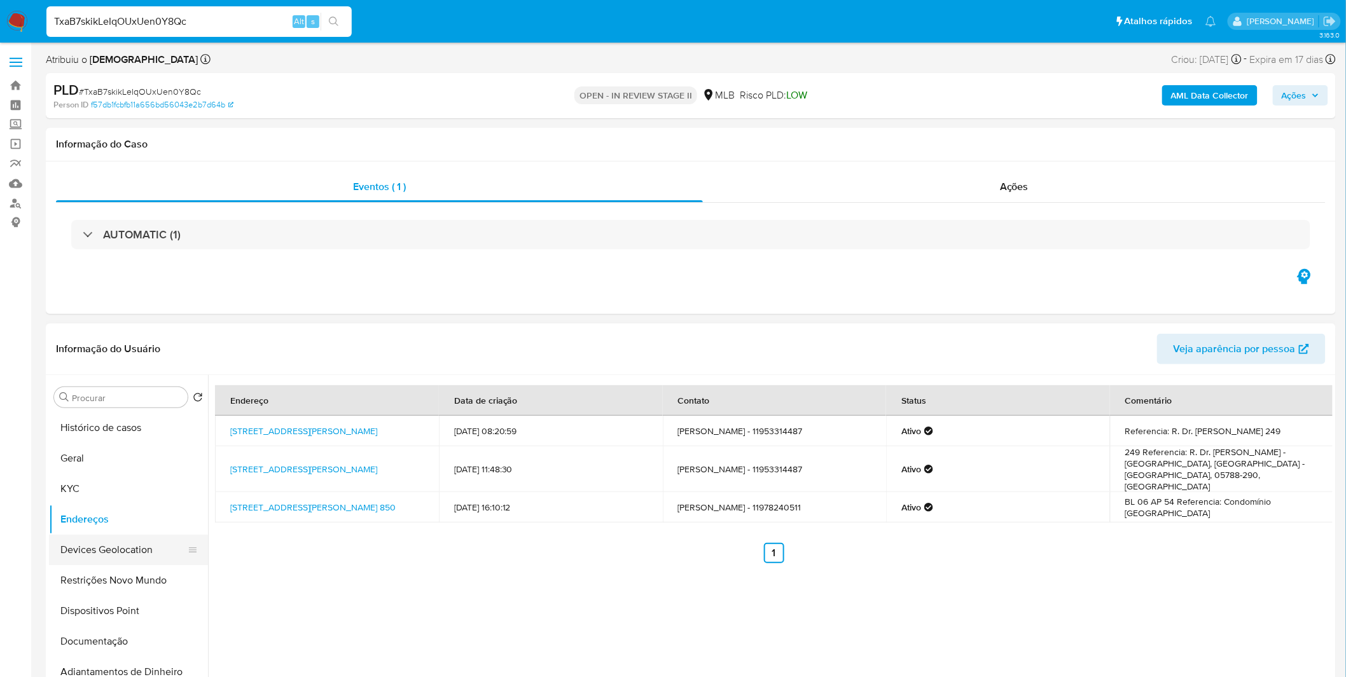
click at [97, 539] on button "Devices Geolocation" at bounding box center [123, 550] width 149 height 31
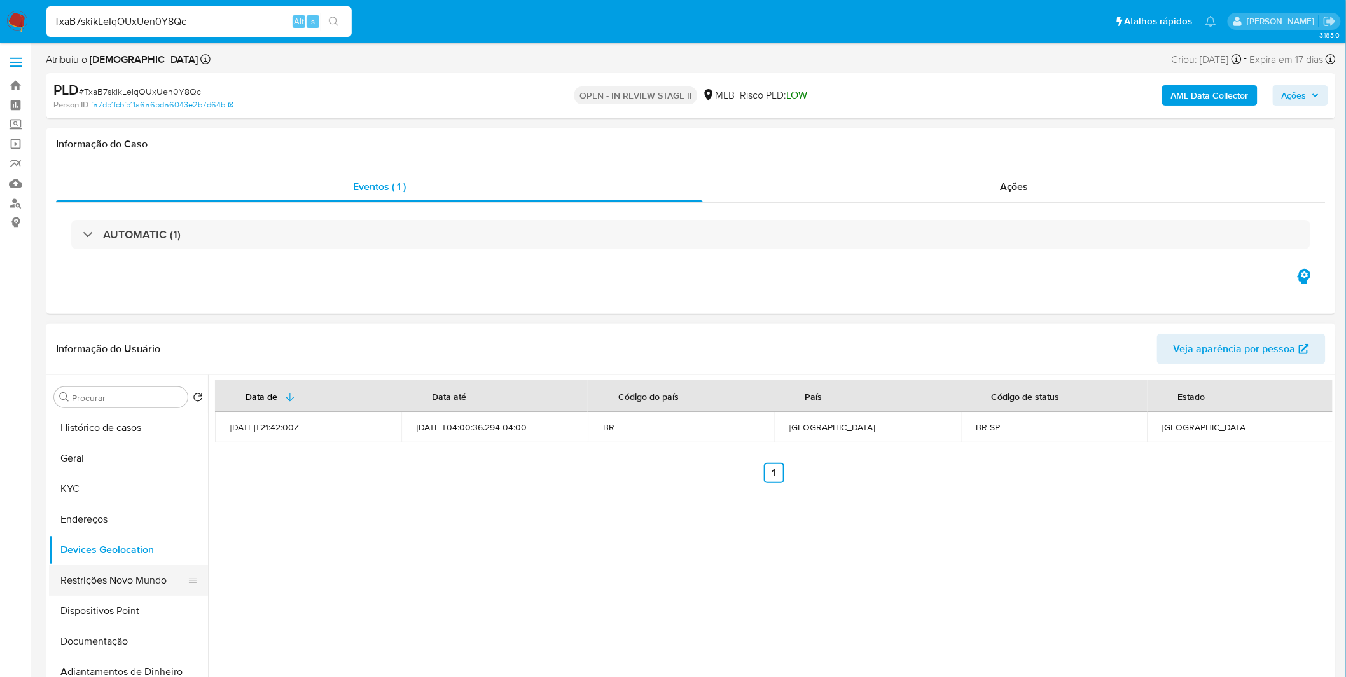
click at [119, 579] on button "Restrições Novo Mundo" at bounding box center [123, 580] width 149 height 31
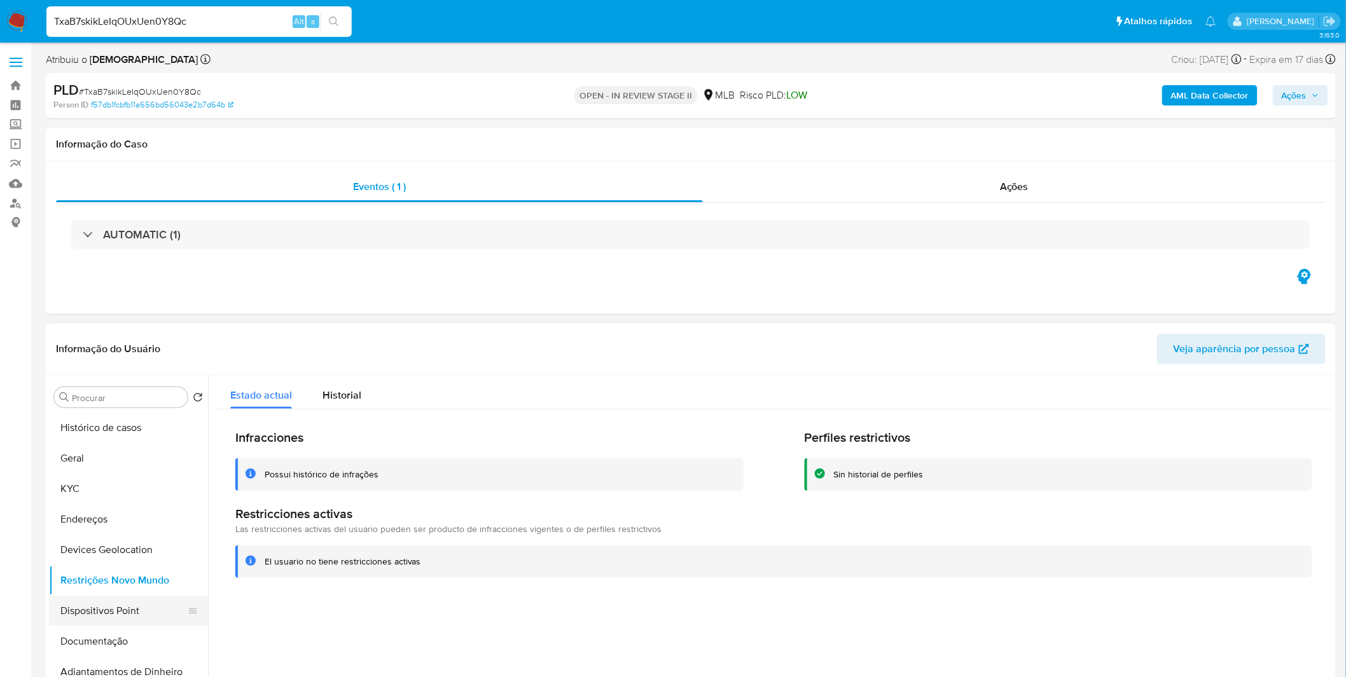
click at [67, 617] on button "Dispositivos Point" at bounding box center [123, 611] width 149 height 31
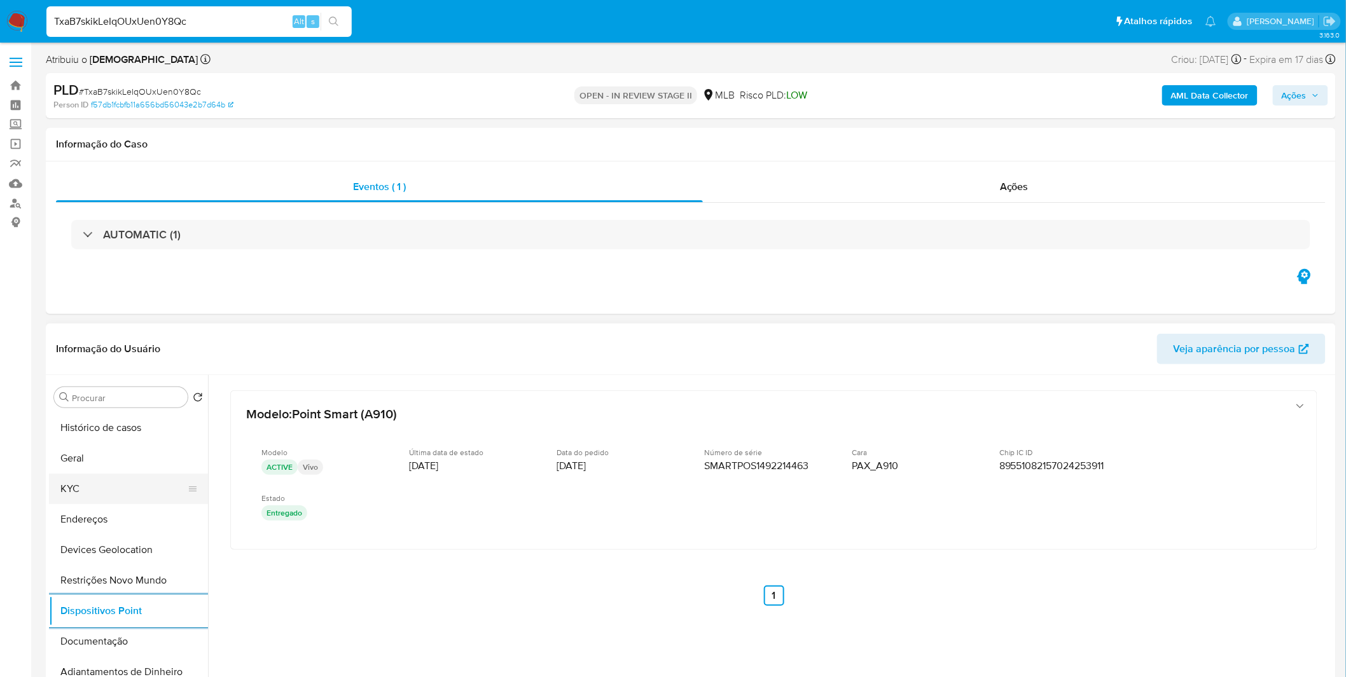
click at [93, 475] on button "KYC" at bounding box center [123, 489] width 149 height 31
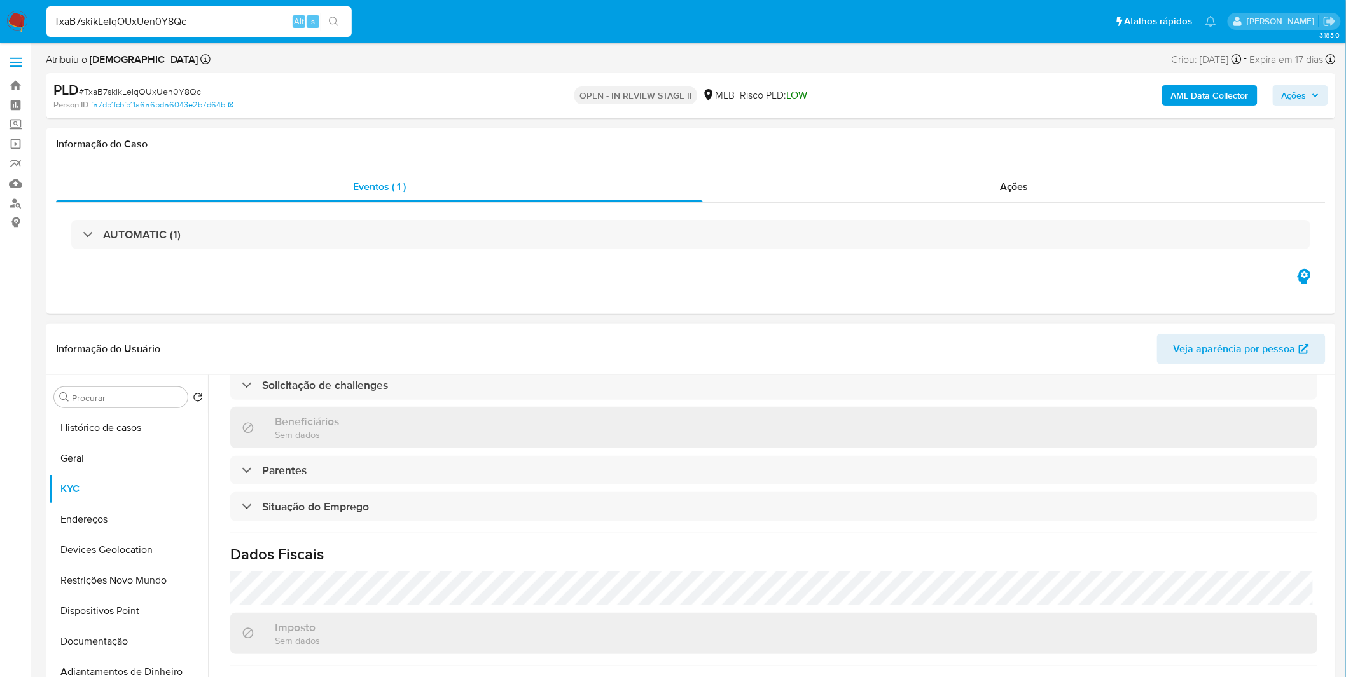
scroll to position [529, 0]
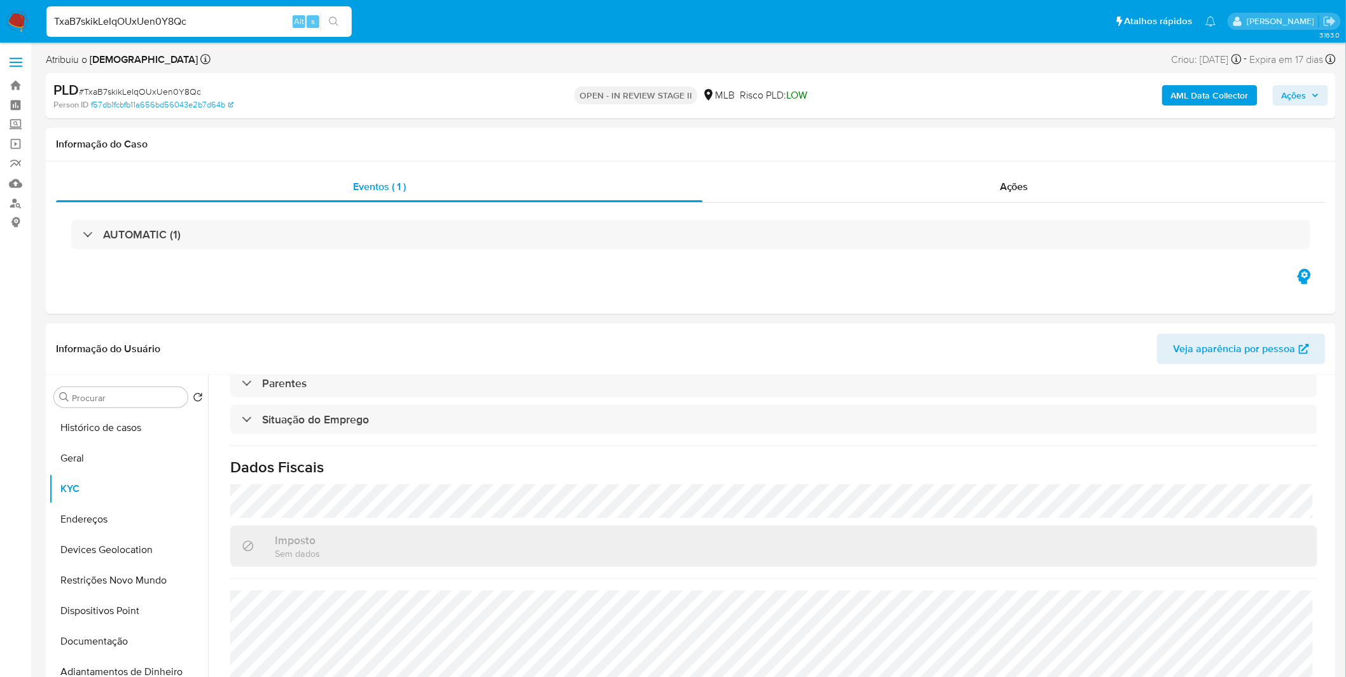
click at [132, 20] on input "TxaB7skikLeIqOUxUen0Y8Qc" at bounding box center [198, 21] width 305 height 17
paste input "3bMZclFw3Siw6YIpZ0JftvRB"
type input "3bMZclFw3Siw6YIpZ0JftvRB"
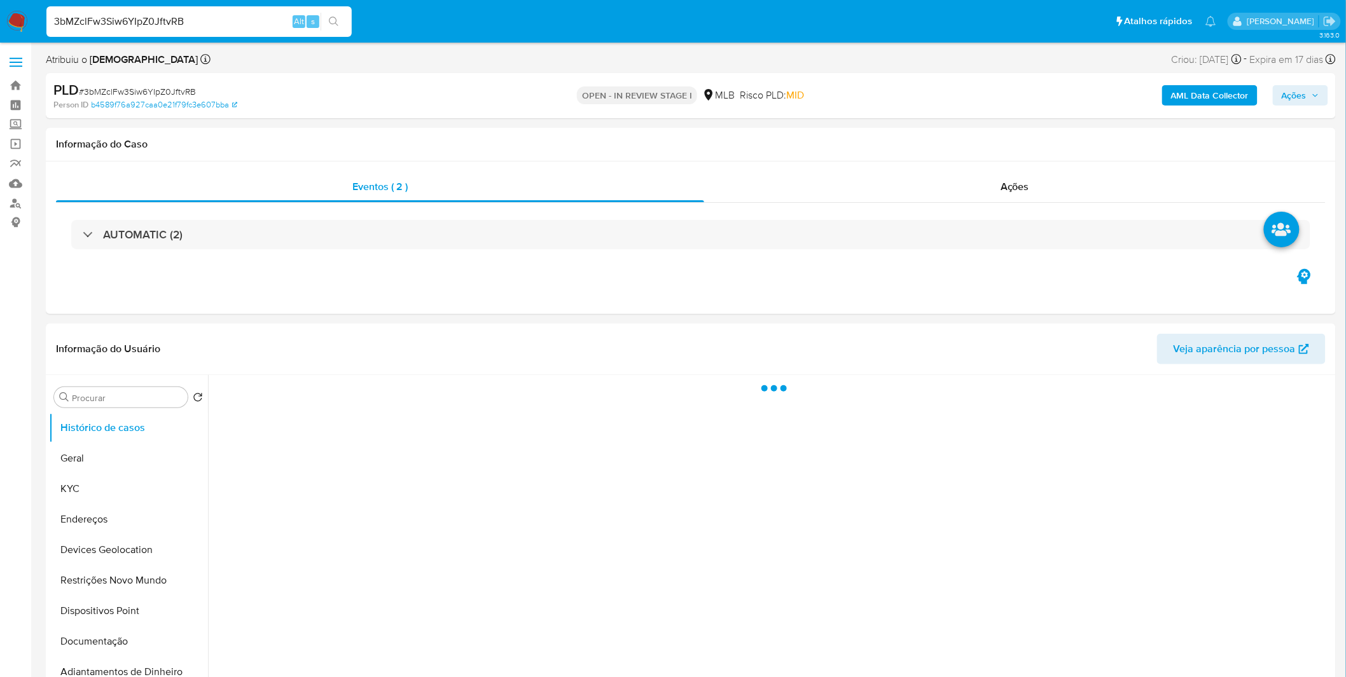
select select "10"
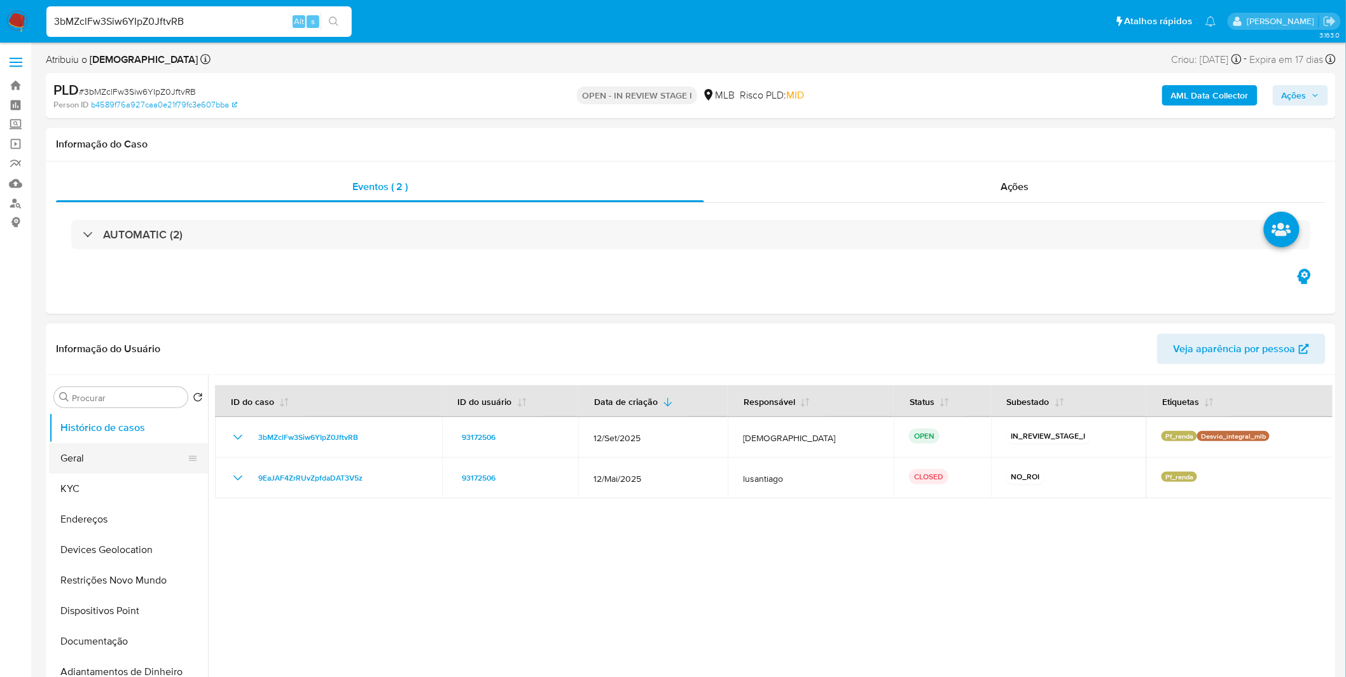
click at [86, 469] on button "Geral" at bounding box center [123, 458] width 149 height 31
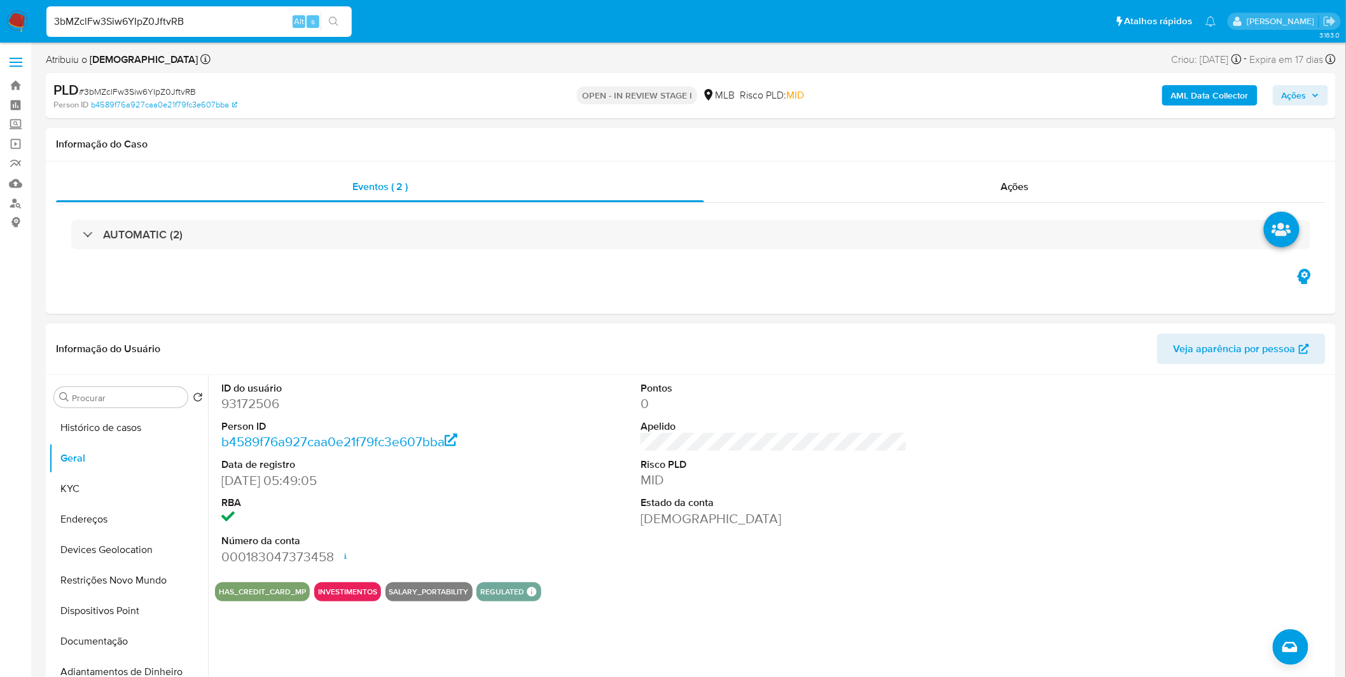
click at [481, 541] on dt "Número da conta" at bounding box center [354, 541] width 266 height 14
click at [110, 490] on button "KYC" at bounding box center [123, 489] width 149 height 31
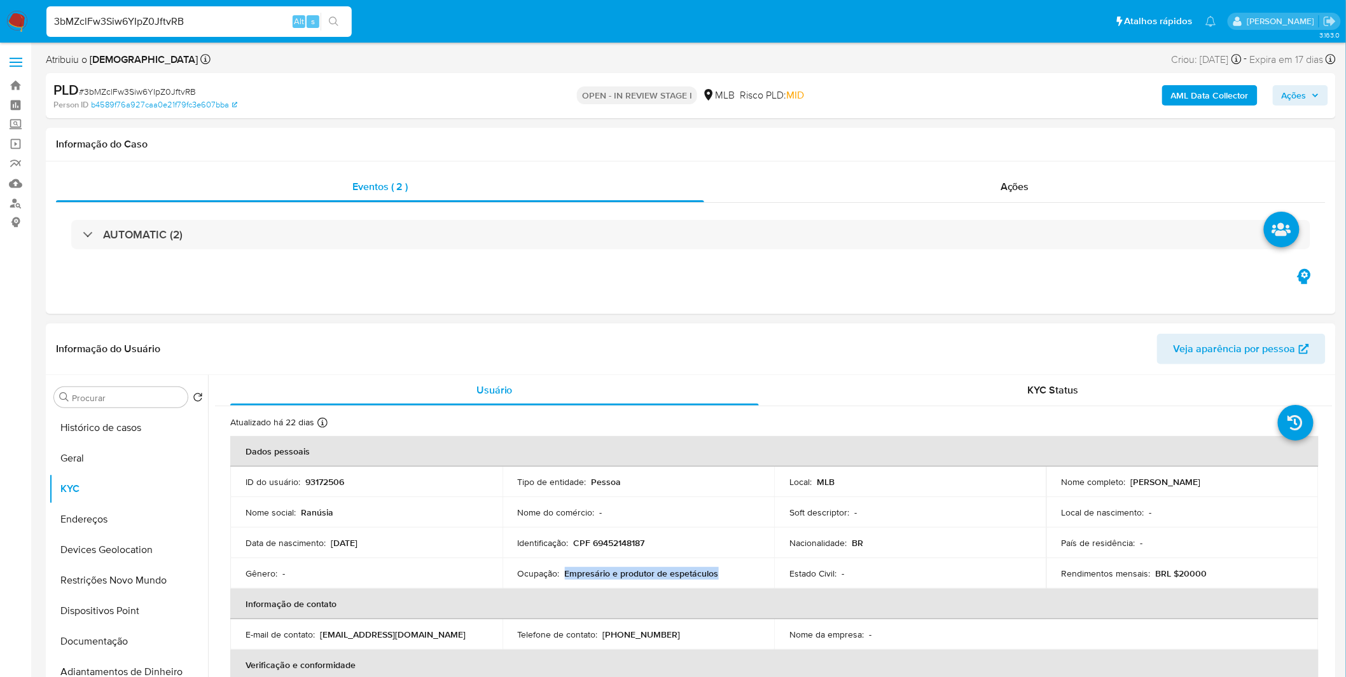
drag, startPoint x: 721, startPoint y: 570, endPoint x: 562, endPoint y: 572, distance: 159.0
click at [562, 572] on div "Ocupação : Empresário e produtor de espetáculos" at bounding box center [639, 573] width 242 height 11
copy p "Empresário e produtor de espetáculos"
click at [81, 460] on button "Geral" at bounding box center [123, 458] width 149 height 31
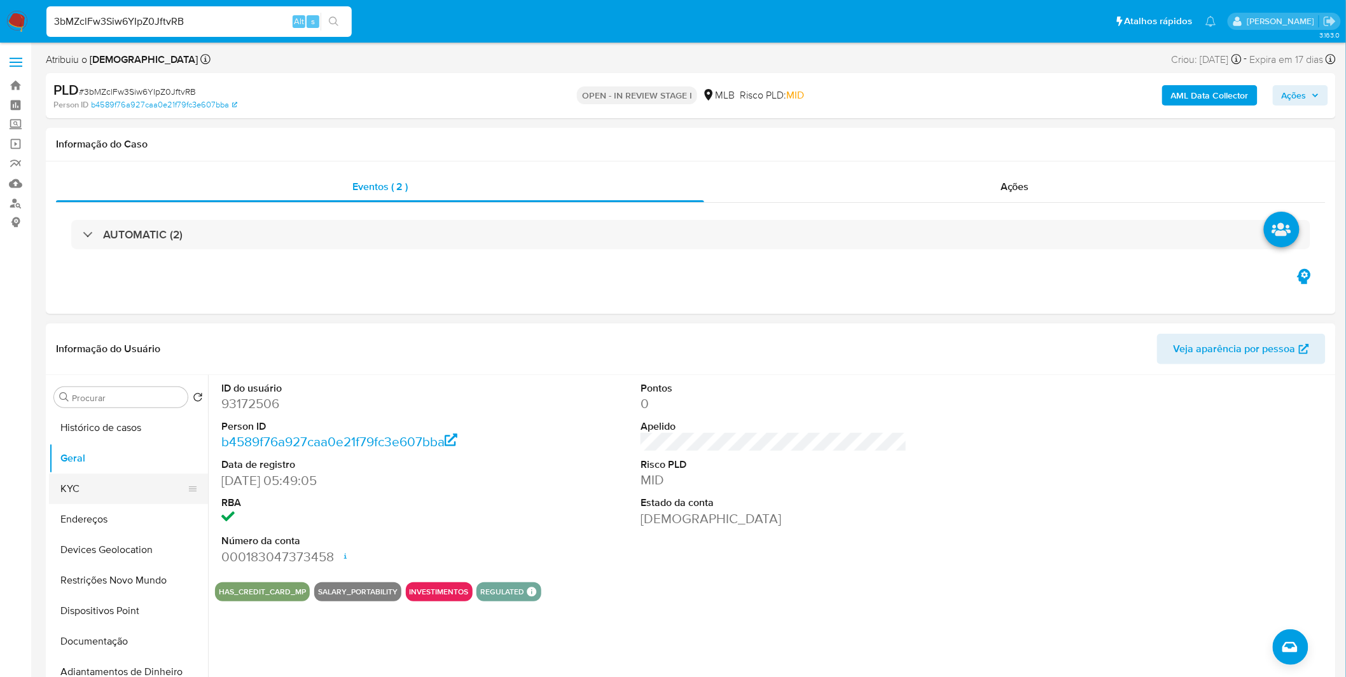
click at [91, 494] on button "KYC" at bounding box center [123, 489] width 149 height 31
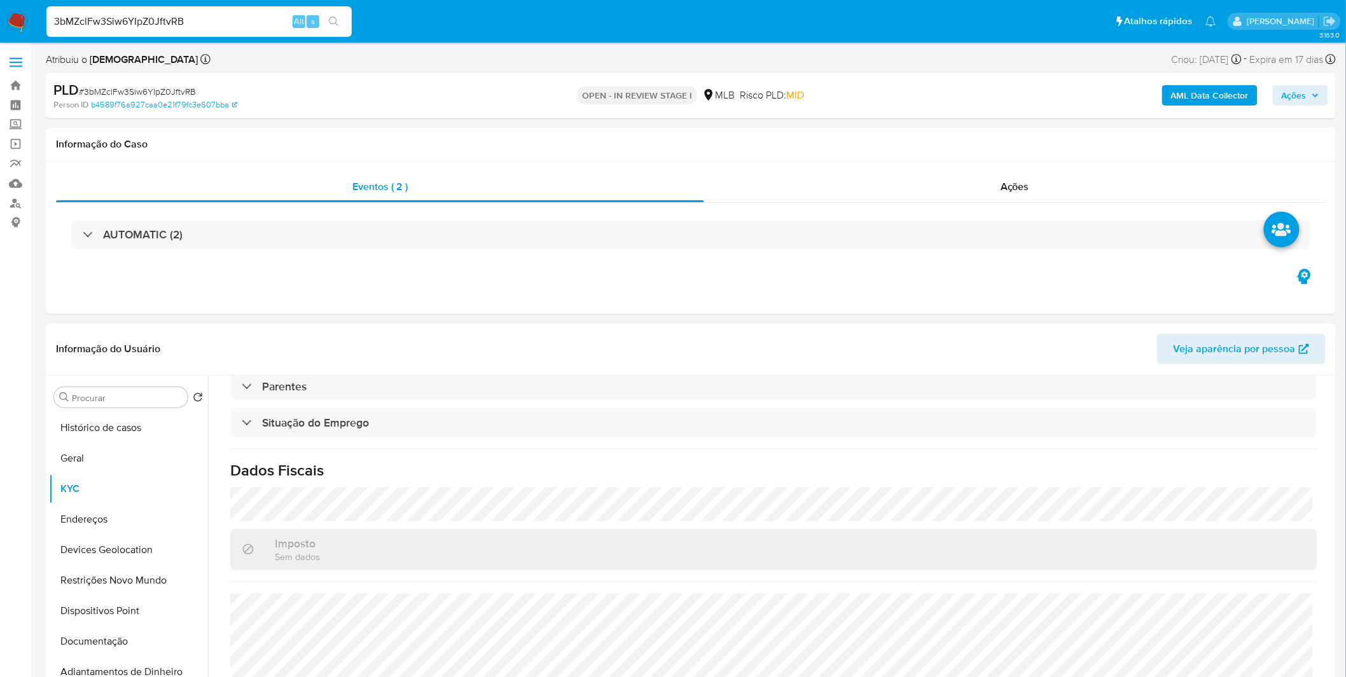
scroll to position [529, 0]
click at [110, 525] on button "Endereços" at bounding box center [123, 519] width 149 height 31
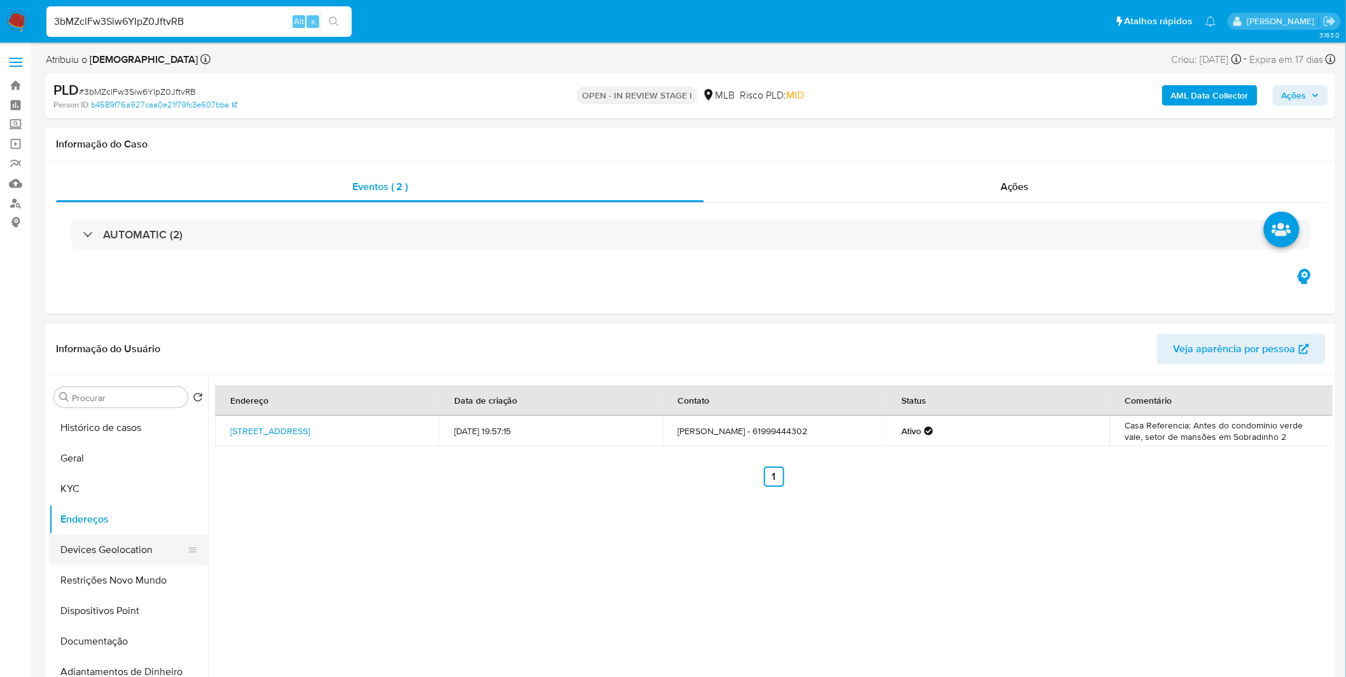
click at [136, 548] on button "Devices Geolocation" at bounding box center [123, 550] width 149 height 31
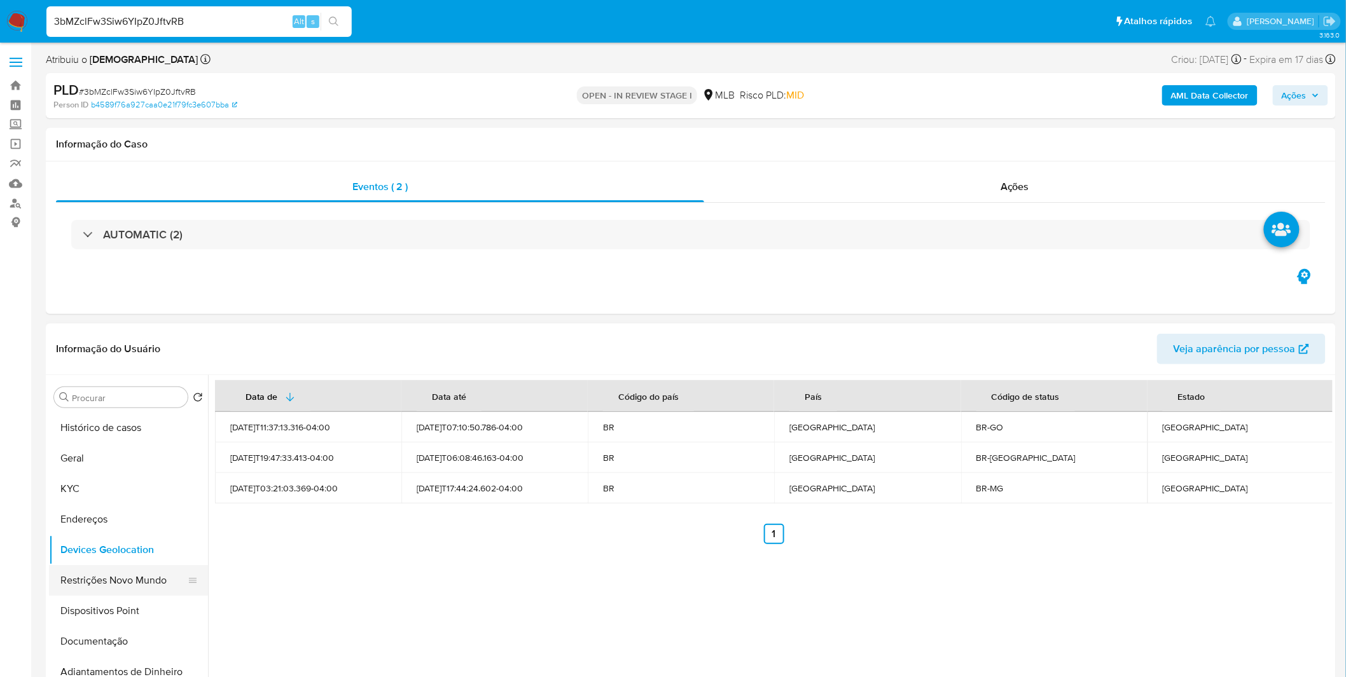
click at [106, 569] on ul "Histórico de casos Geral KYC Endereços Devices Geolocation Restrições Novo Mund…" at bounding box center [128, 556] width 159 height 287
click at [106, 569] on button "Restrições Novo Mundo" at bounding box center [123, 580] width 149 height 31
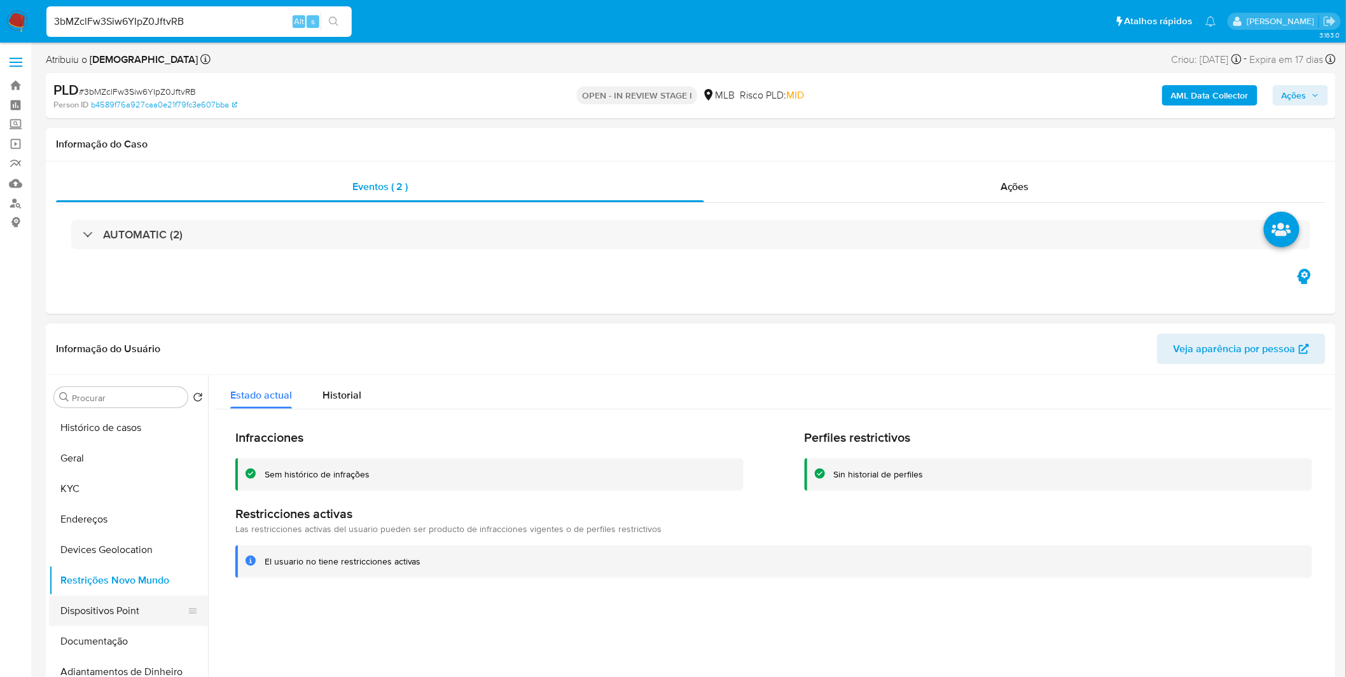
click at [78, 600] on button "Dispositivos Point" at bounding box center [123, 611] width 149 height 31
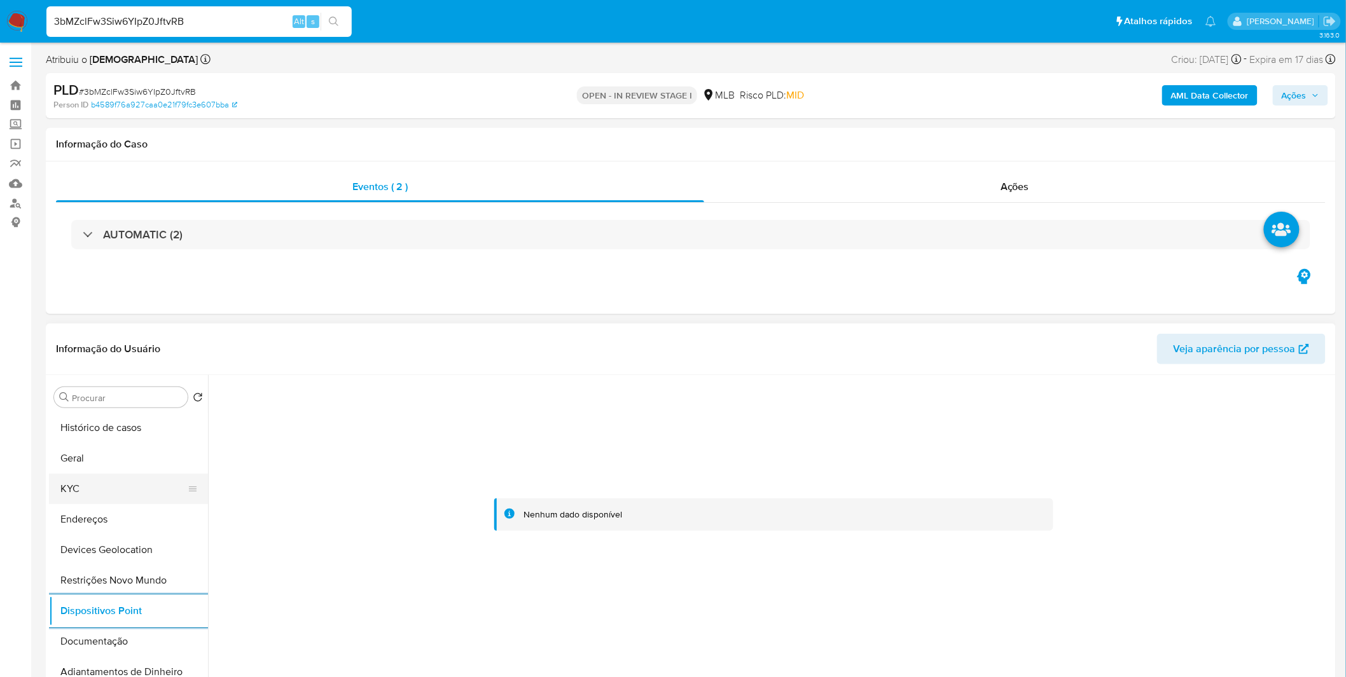
click at [69, 480] on button "KYC" at bounding box center [123, 489] width 149 height 31
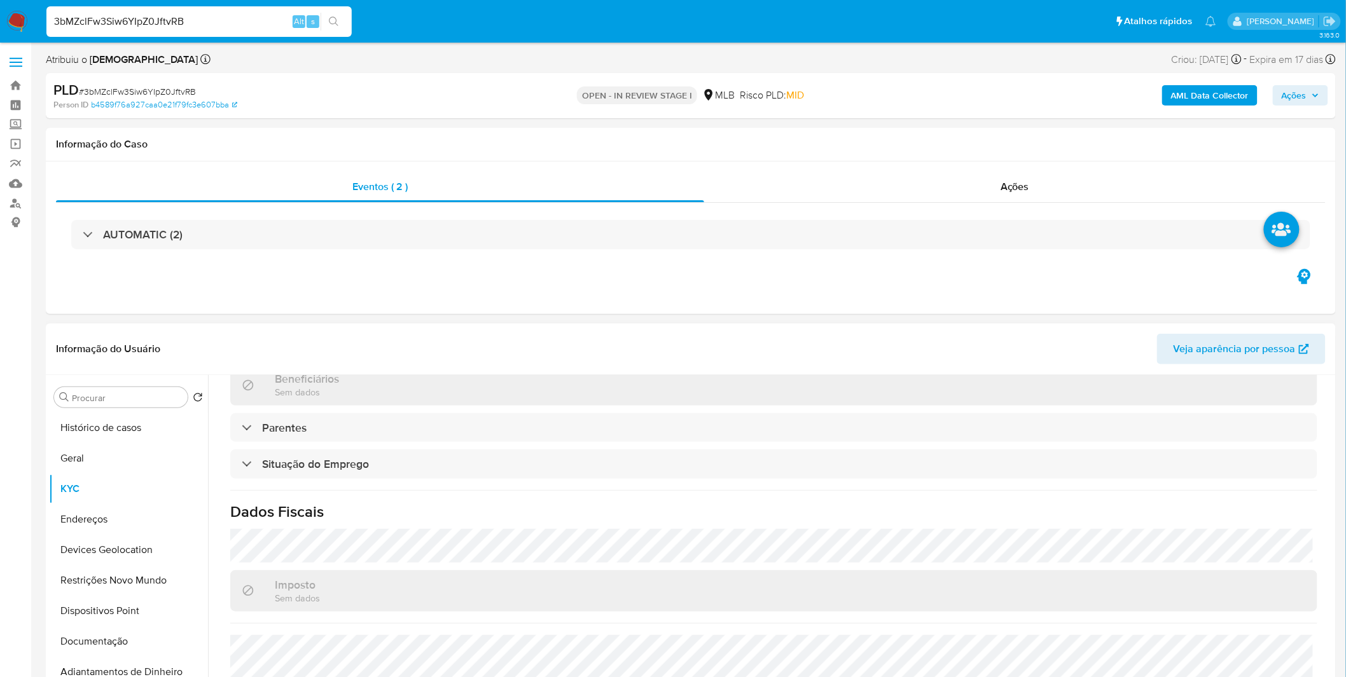
scroll to position [529, 0]
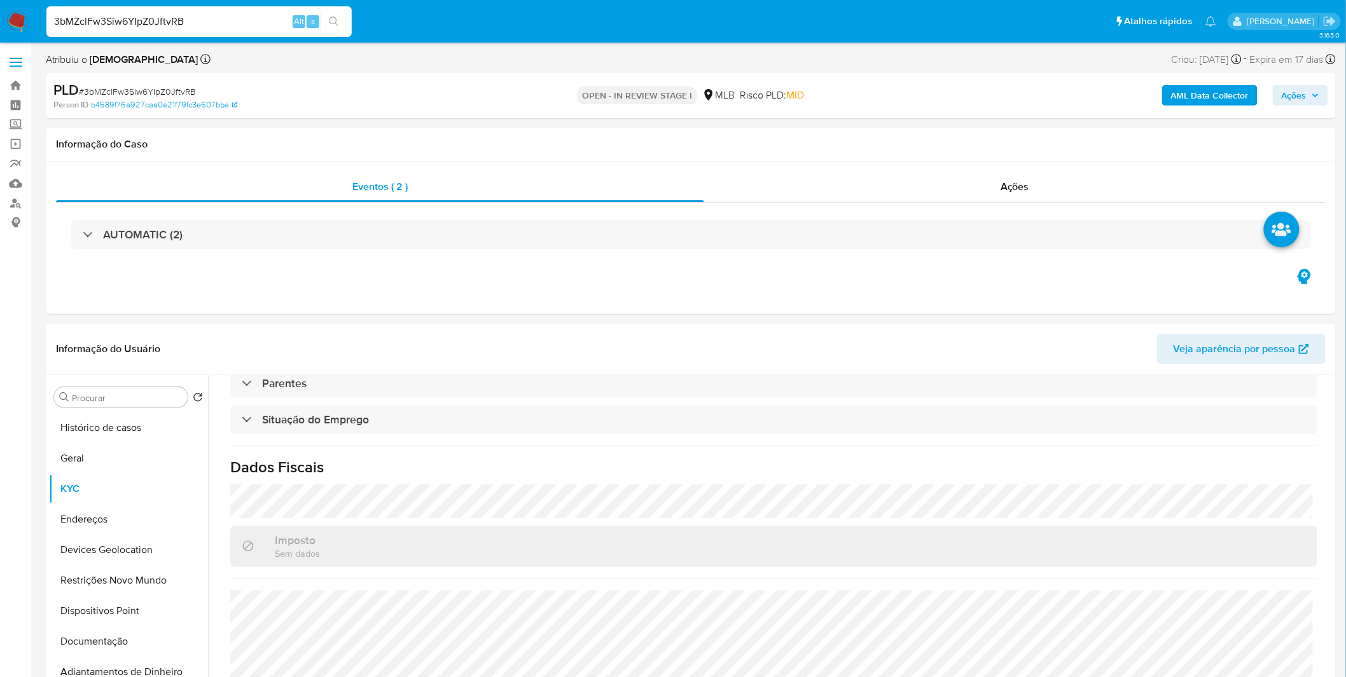
click at [116, 27] on input "3bMZclFw3Siw6YIpZ0JftvRB" at bounding box center [198, 21] width 305 height 17
paste input "QuTEbdhTBFM3hAKvICk72K83"
type input "QuTEbdhTBFM3hAKvICk72K83"
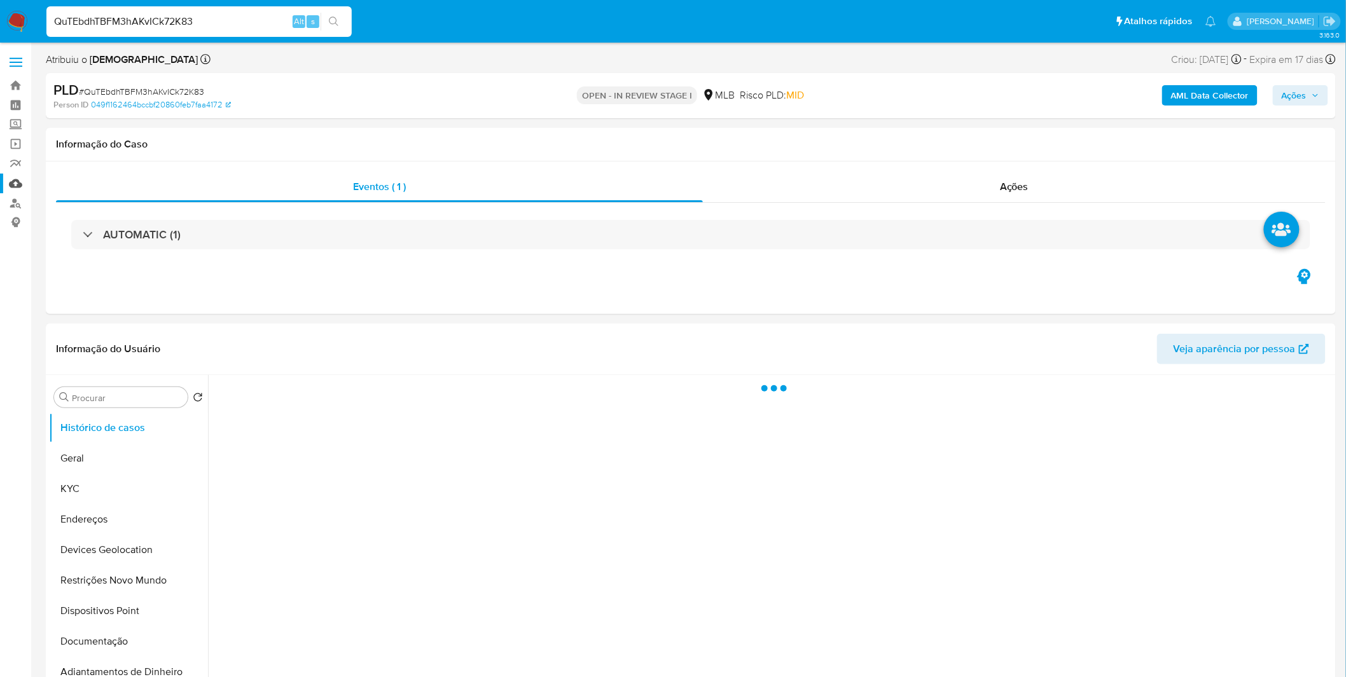
select select "10"
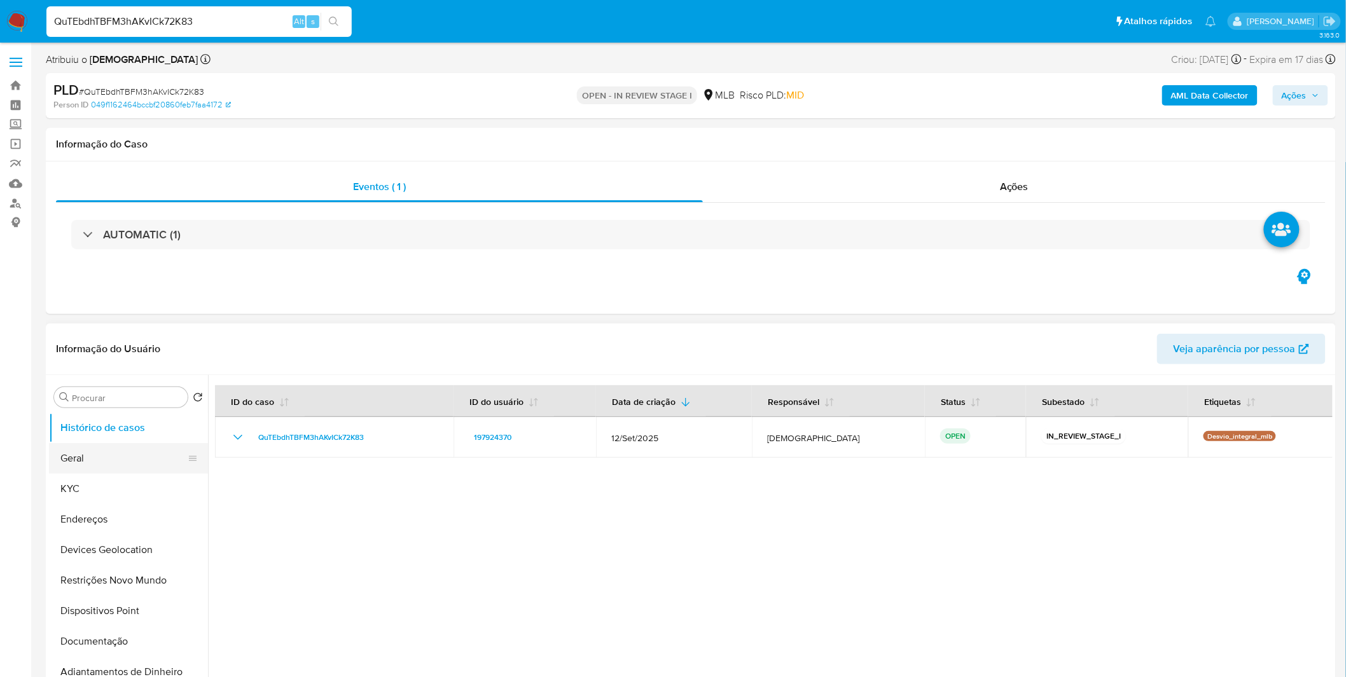
click at [83, 465] on button "Geral" at bounding box center [123, 458] width 149 height 31
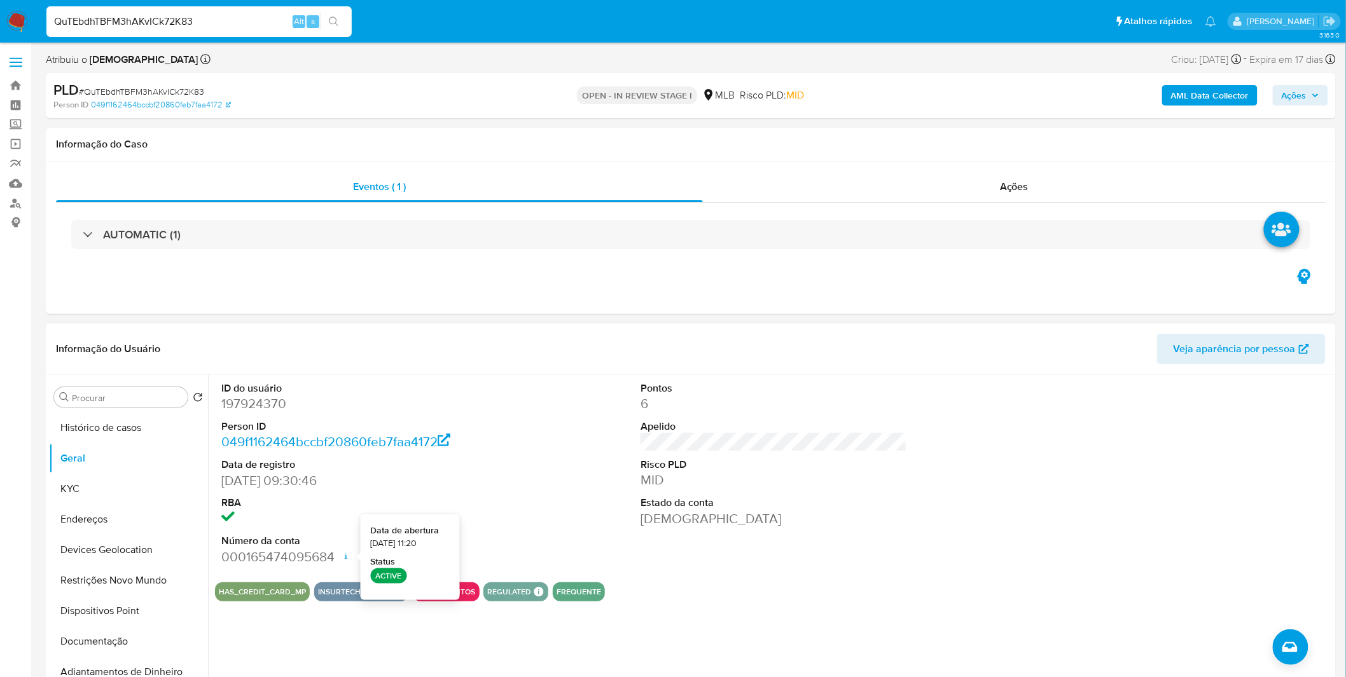
click at [391, 548] on span "[DATE] 11:20" at bounding box center [394, 543] width 46 height 13
click at [418, 493] on dl "ID do usuário 197924370 Person ID 049f1162464bccbf20860feb7faa4172 Data de regi…" at bounding box center [354, 474] width 266 height 184
click at [96, 487] on button "KYC" at bounding box center [123, 489] width 149 height 31
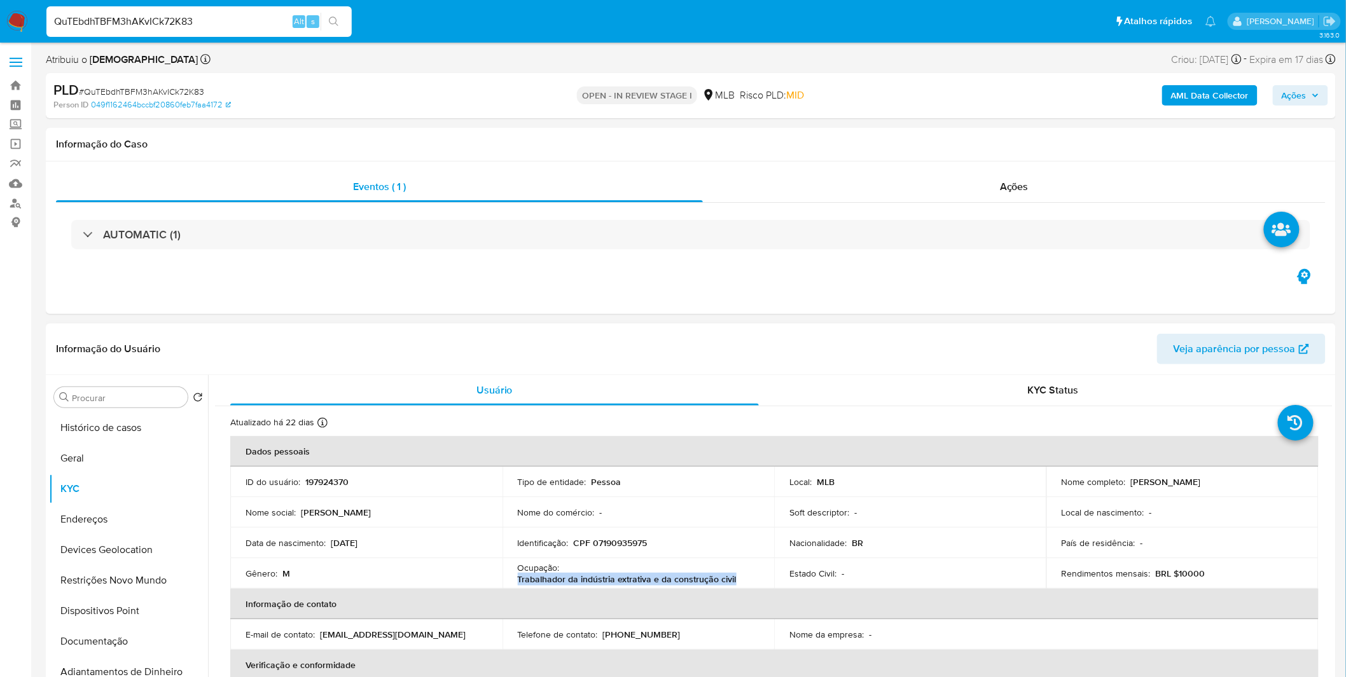
drag, startPoint x: 706, startPoint y: 581, endPoint x: 514, endPoint y: 581, distance: 192.1
click at [514, 581] on td "Ocupação : Trabalhador da indústria extrativa e da construção civil" at bounding box center [638, 573] width 272 height 31
copy p "Trabalhador da indústria extrativa e da construção civil"
click at [121, 469] on button "Geral" at bounding box center [123, 458] width 149 height 31
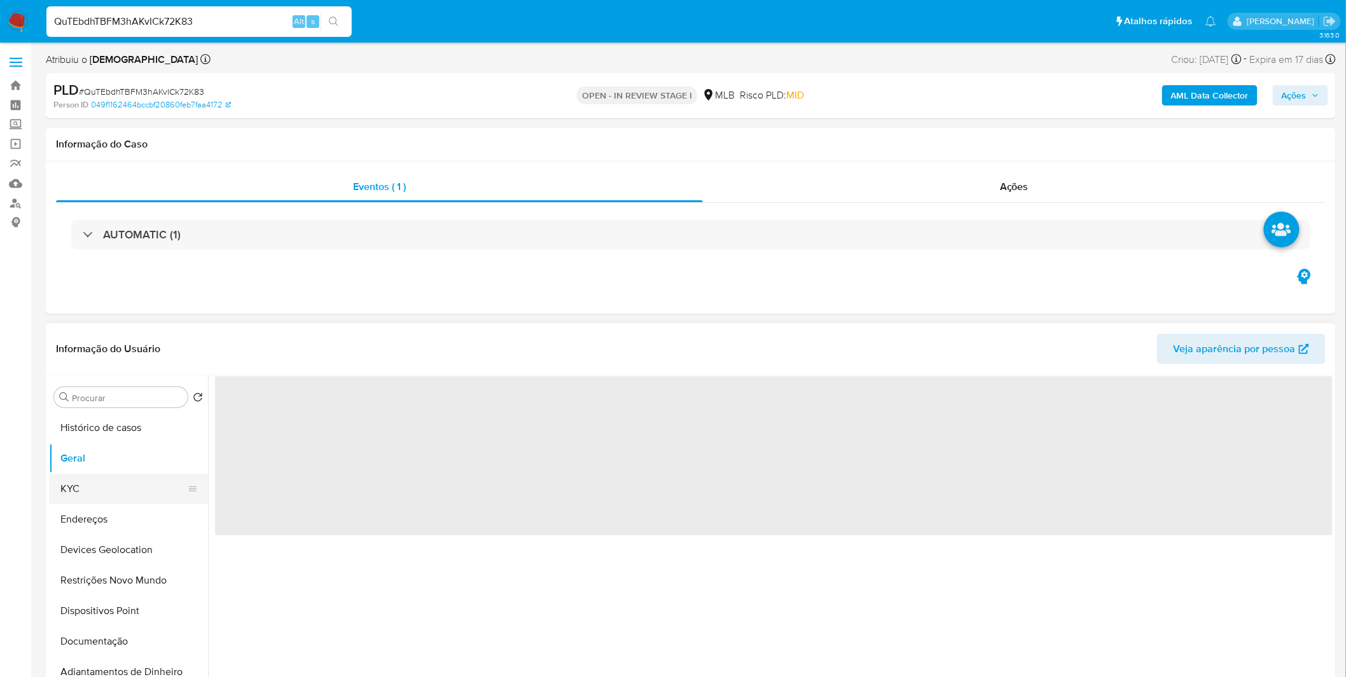
click at [110, 490] on button "KYC" at bounding box center [123, 489] width 149 height 31
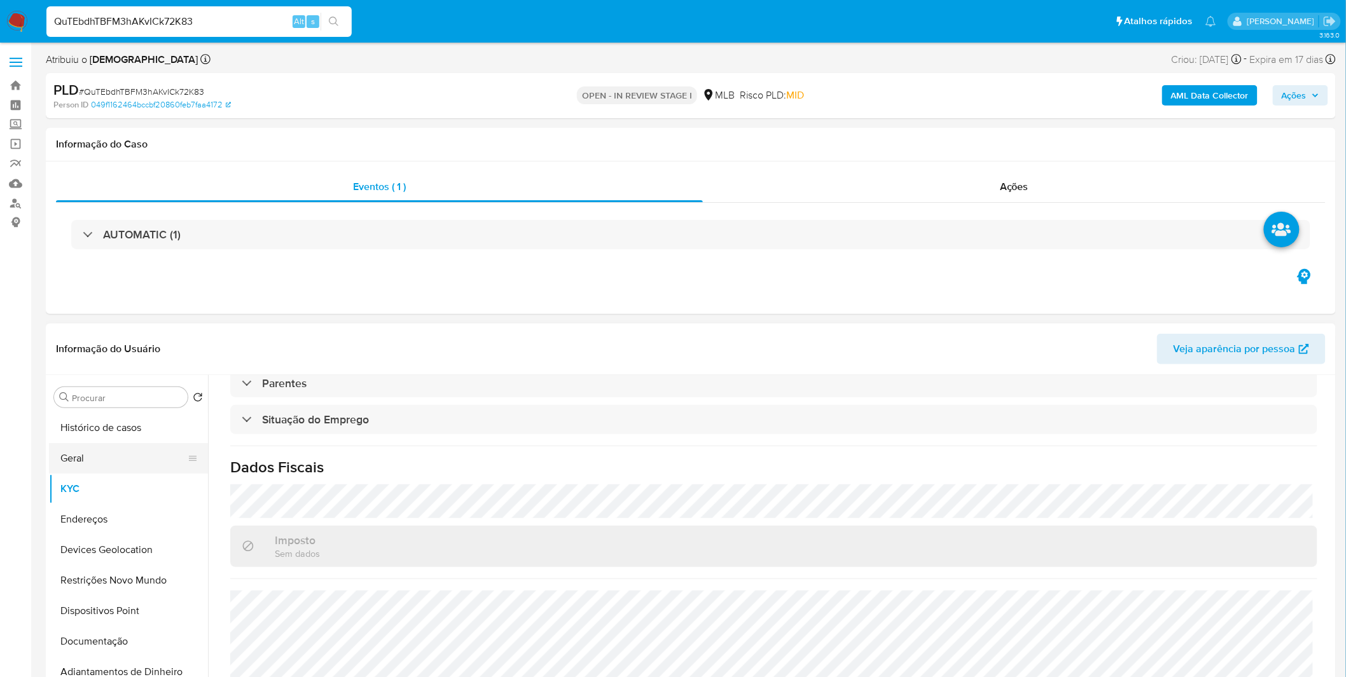
click at [112, 458] on button "Geral" at bounding box center [123, 458] width 149 height 31
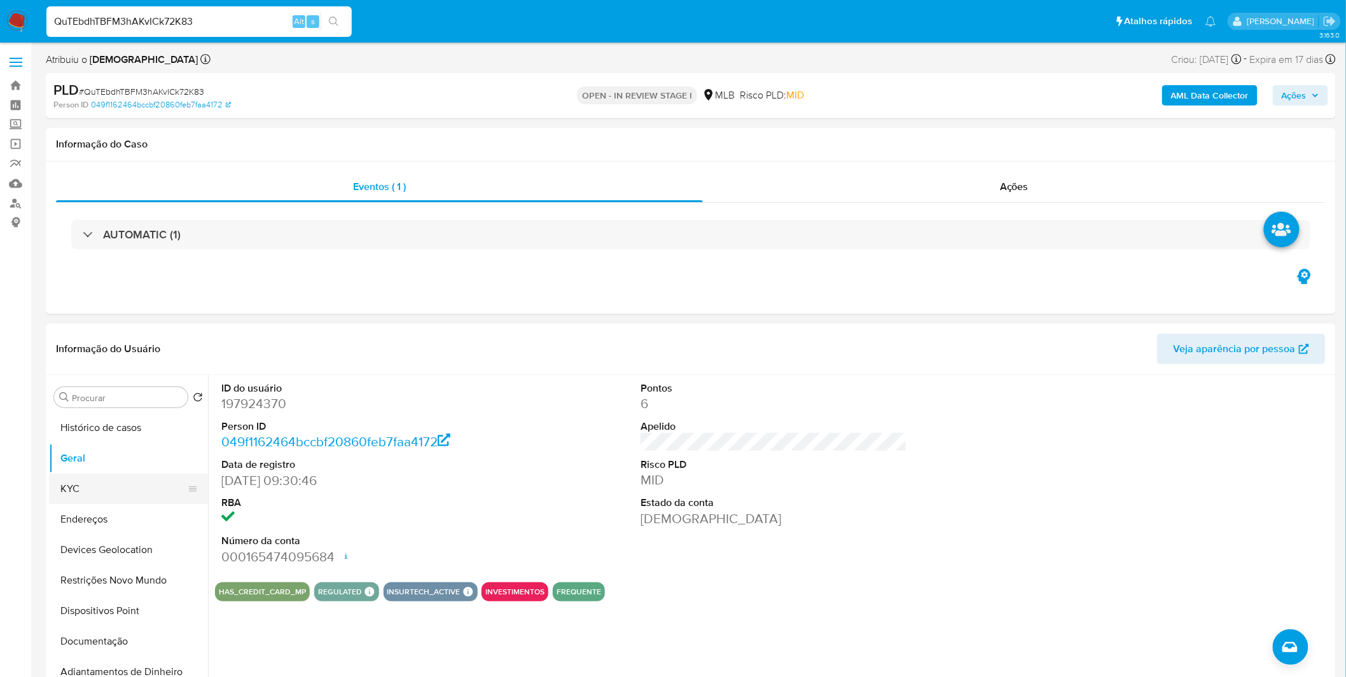
click at [88, 496] on button "KYC" at bounding box center [123, 489] width 149 height 31
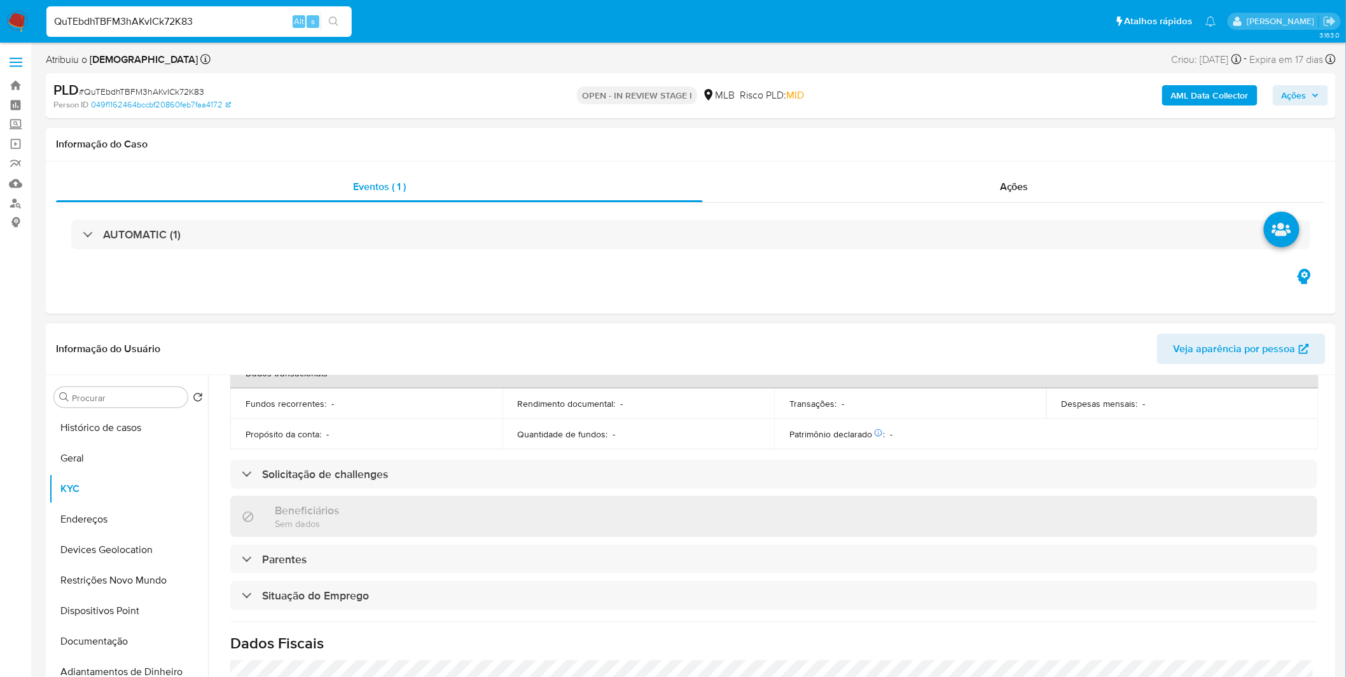
scroll to position [529, 0]
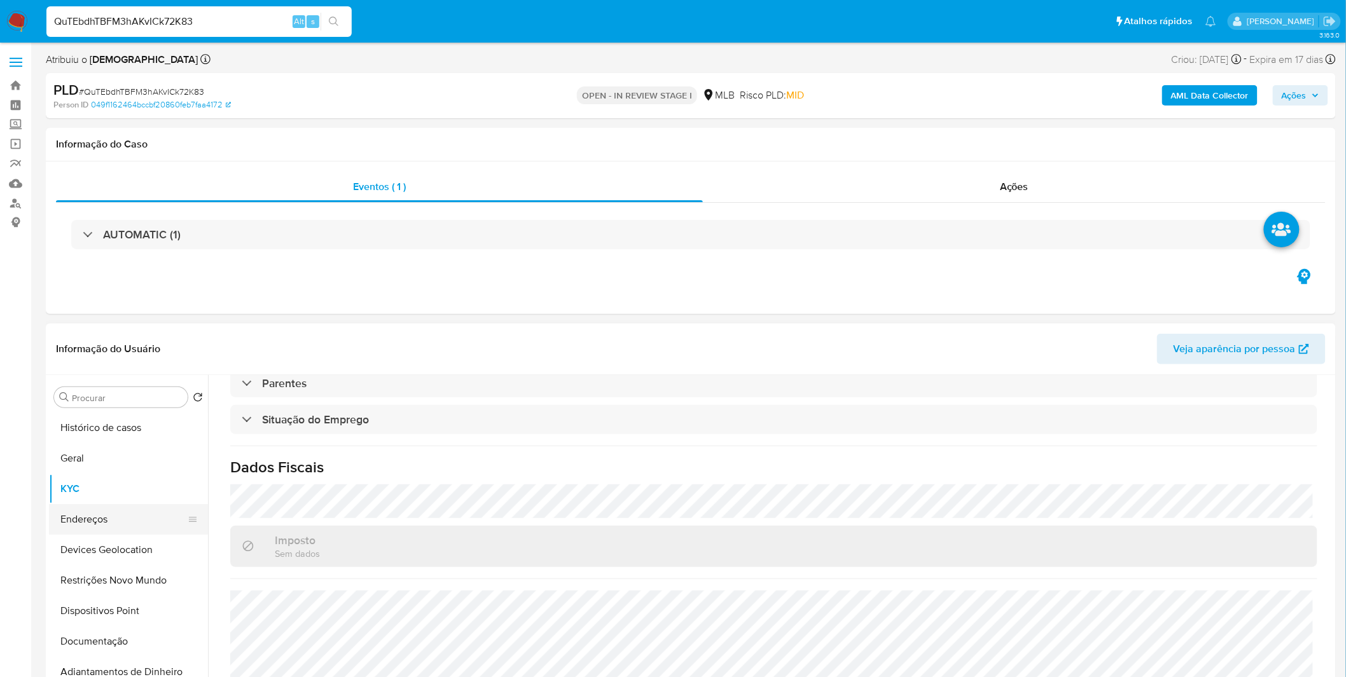
click at [97, 523] on button "Endereços" at bounding box center [123, 519] width 149 height 31
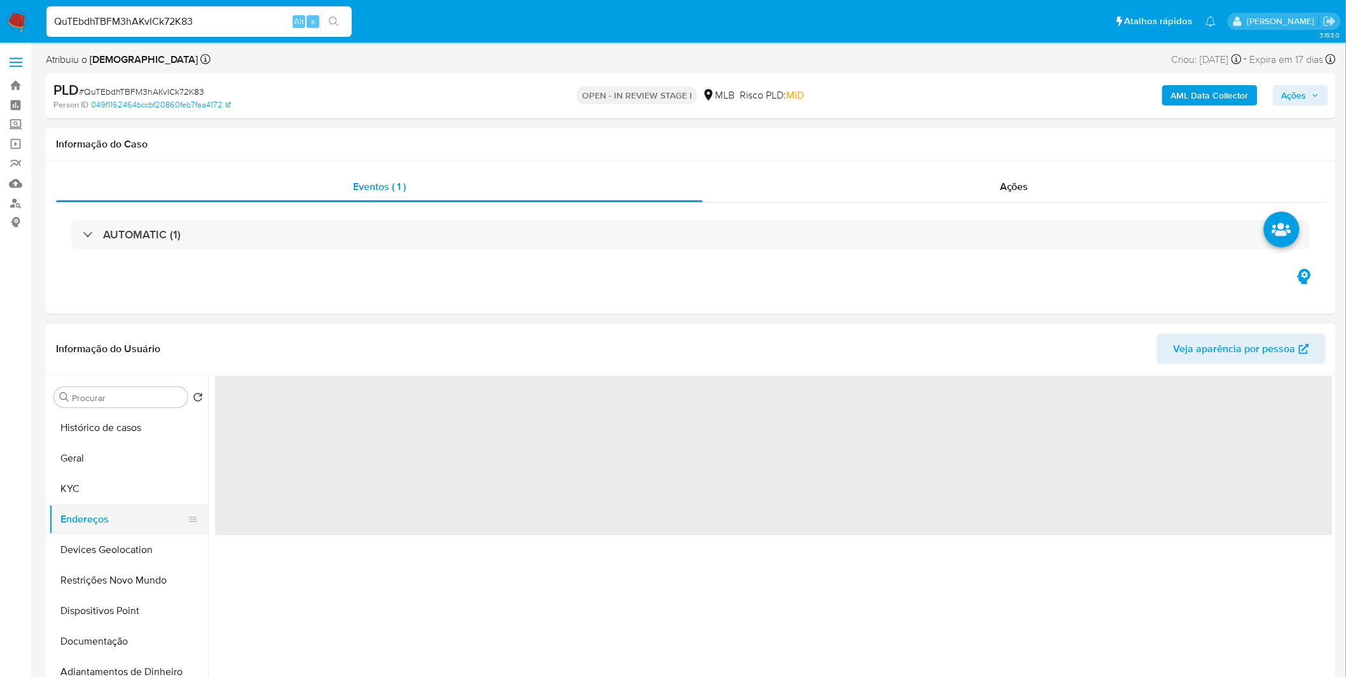
scroll to position [0, 0]
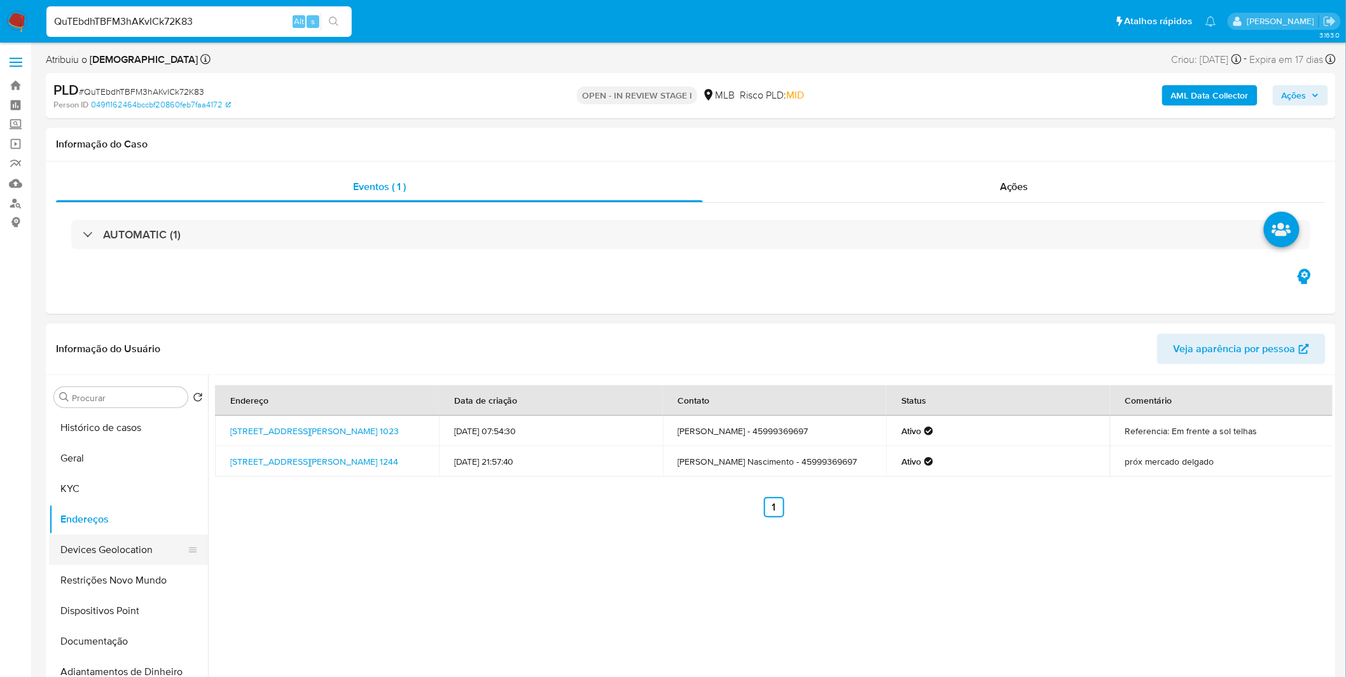
click at [144, 558] on button "Devices Geolocation" at bounding box center [123, 550] width 149 height 31
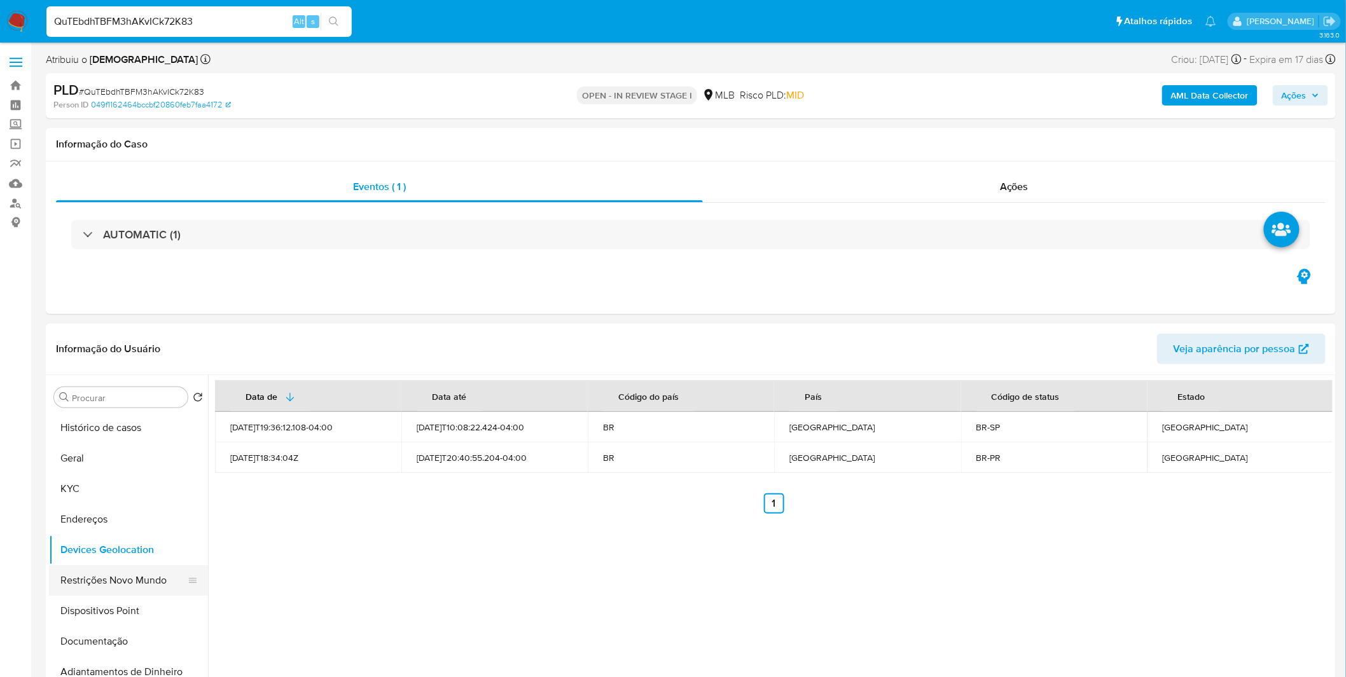
click at [109, 588] on button "Restrições Novo Mundo" at bounding box center [123, 580] width 149 height 31
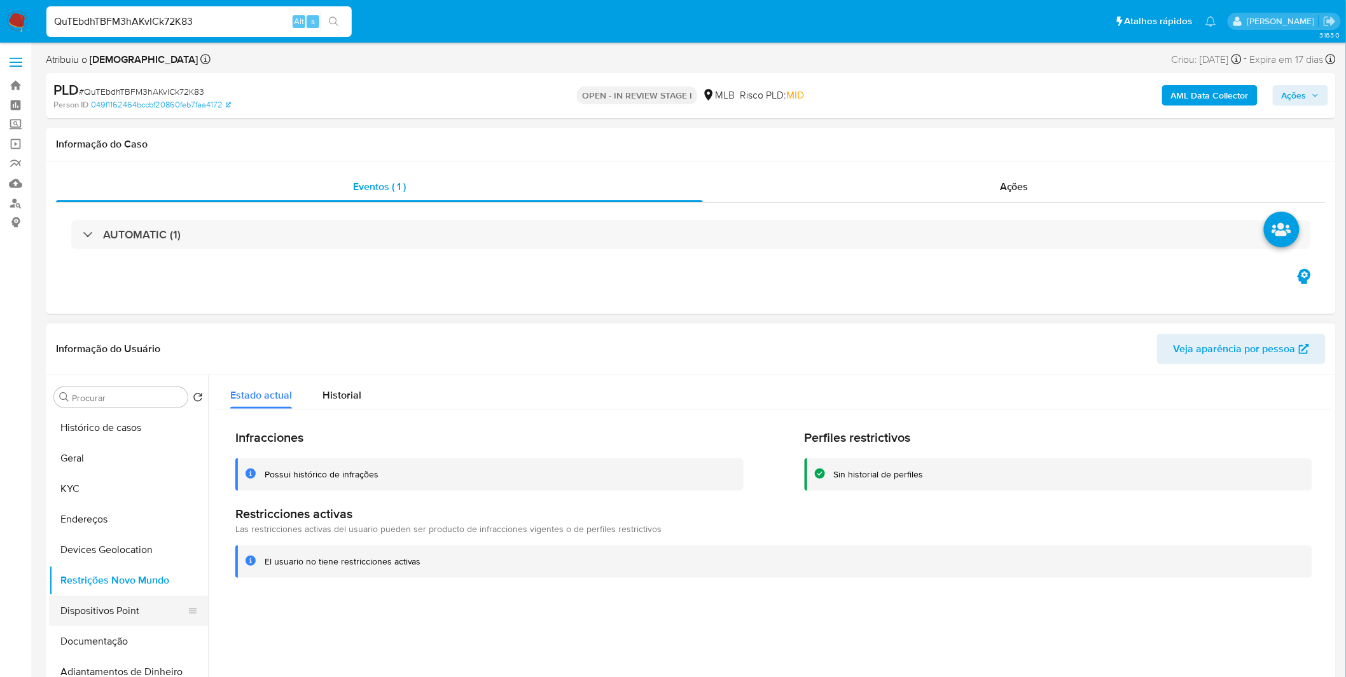
click at [155, 611] on button "Dispositivos Point" at bounding box center [123, 611] width 149 height 31
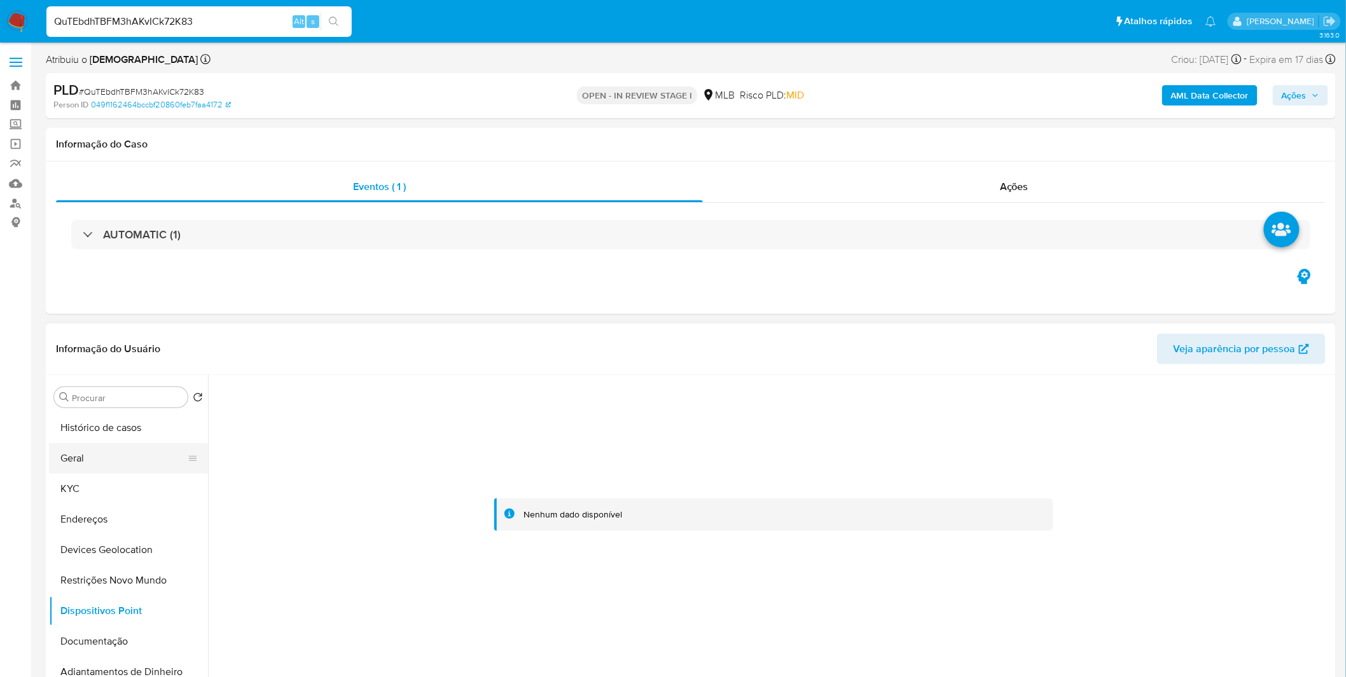
click at [105, 469] on button "Geral" at bounding box center [123, 458] width 149 height 31
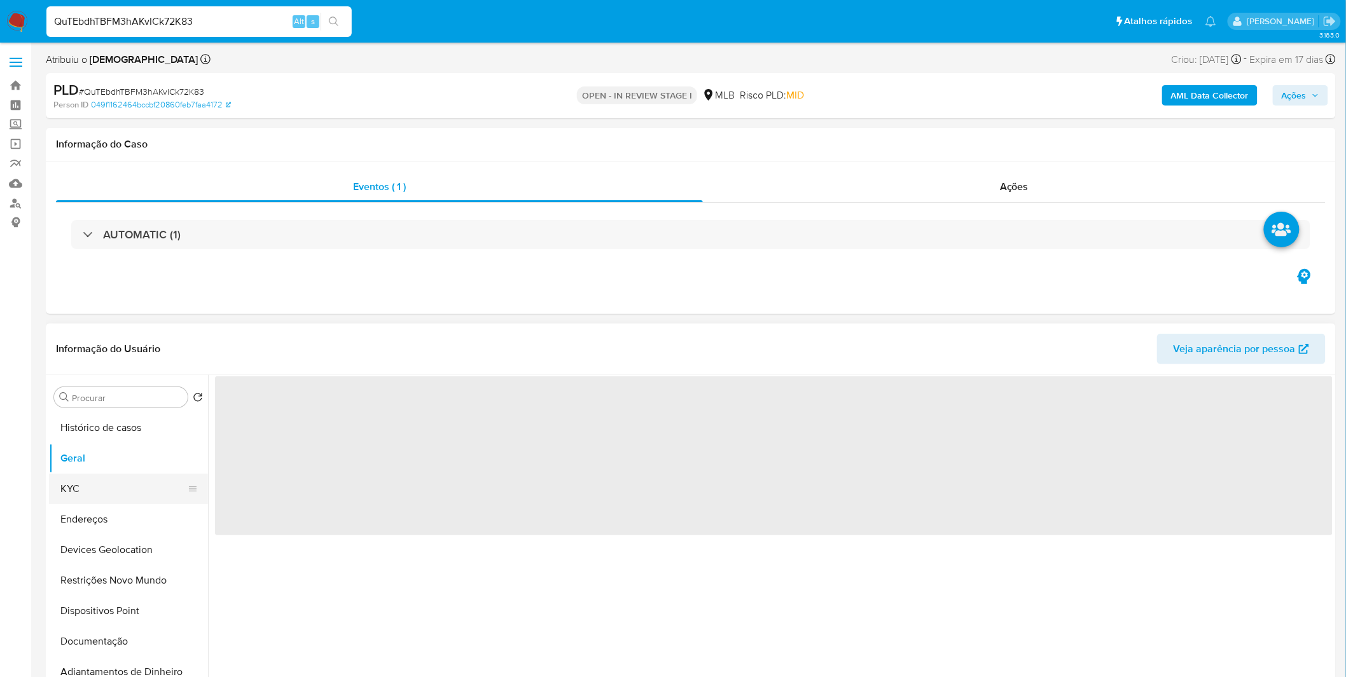
click at [99, 485] on button "KYC" at bounding box center [123, 489] width 149 height 31
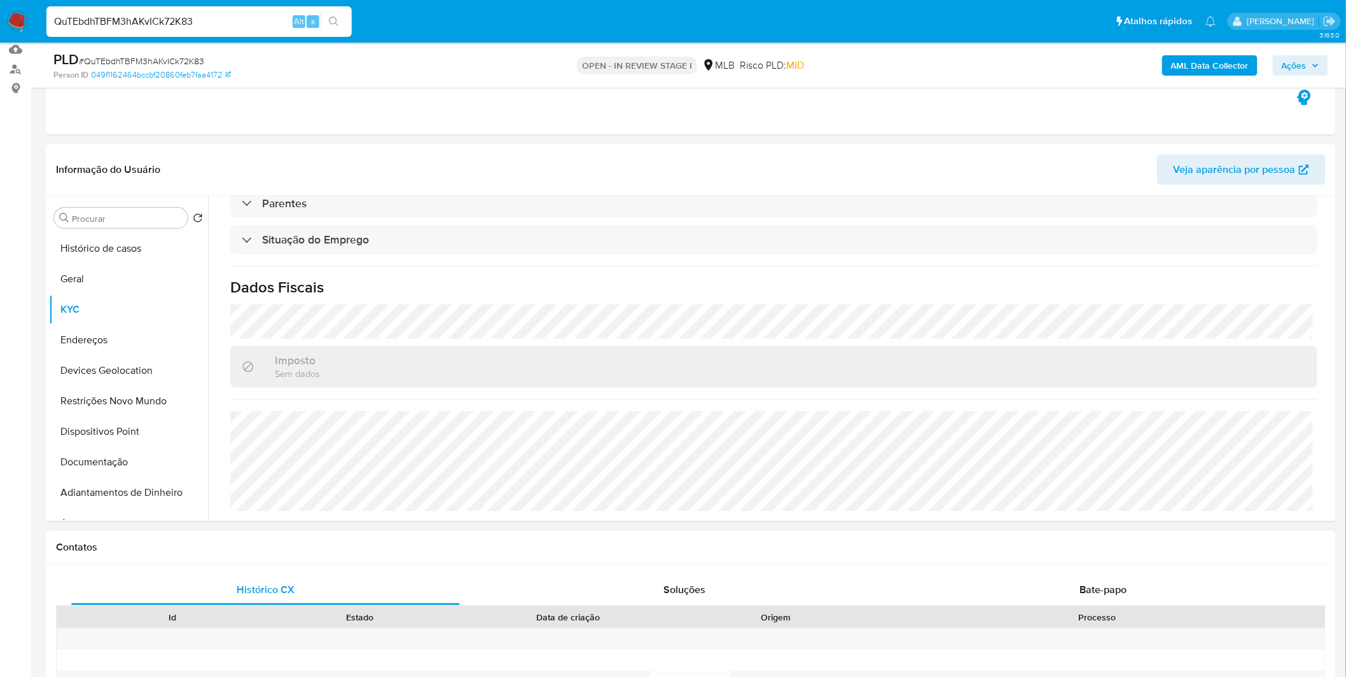
scroll to position [212, 0]
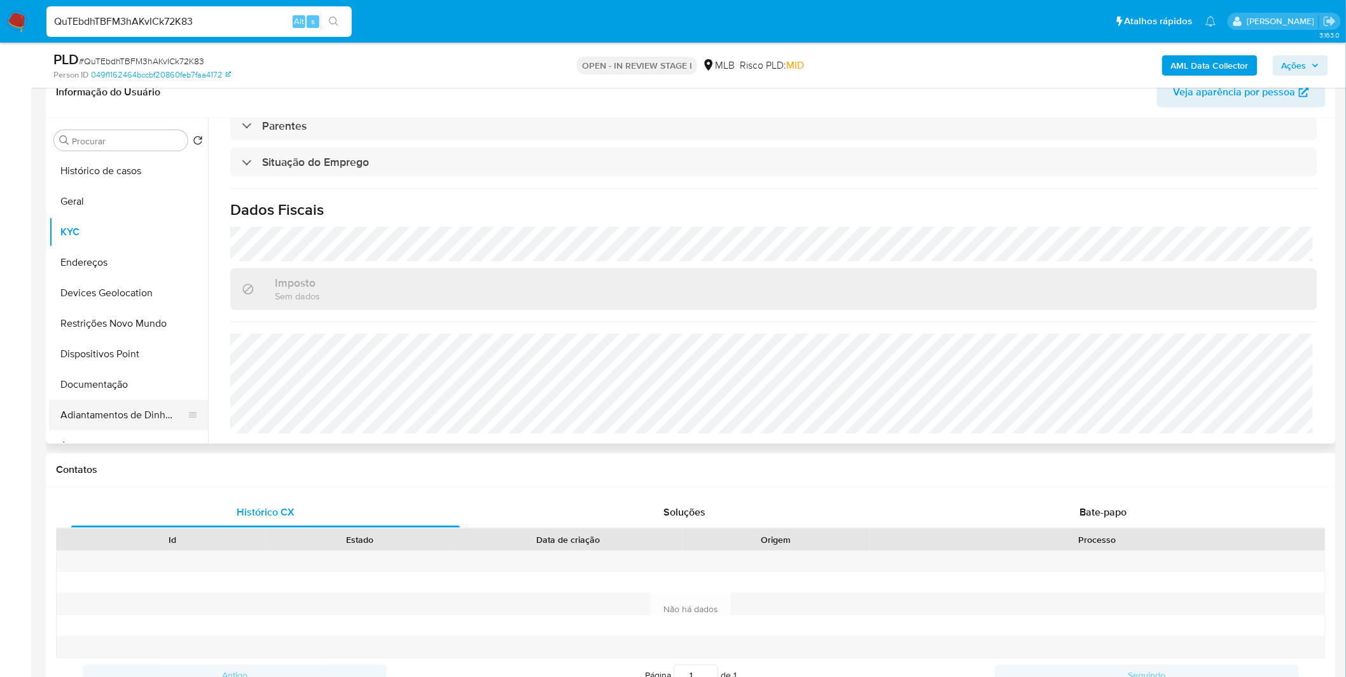
click at [154, 400] on button "Adiantamentos de Dinheiro" at bounding box center [123, 415] width 149 height 31
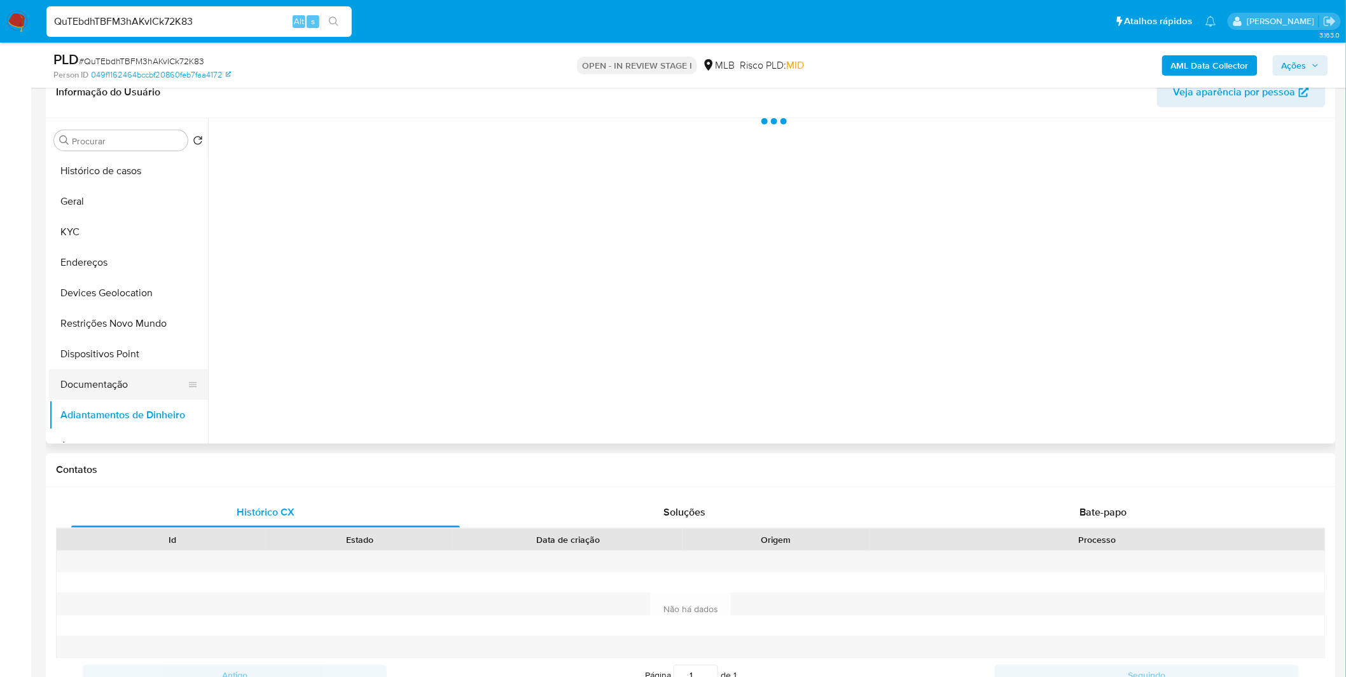
click at [156, 389] on button "Documentação" at bounding box center [123, 384] width 149 height 31
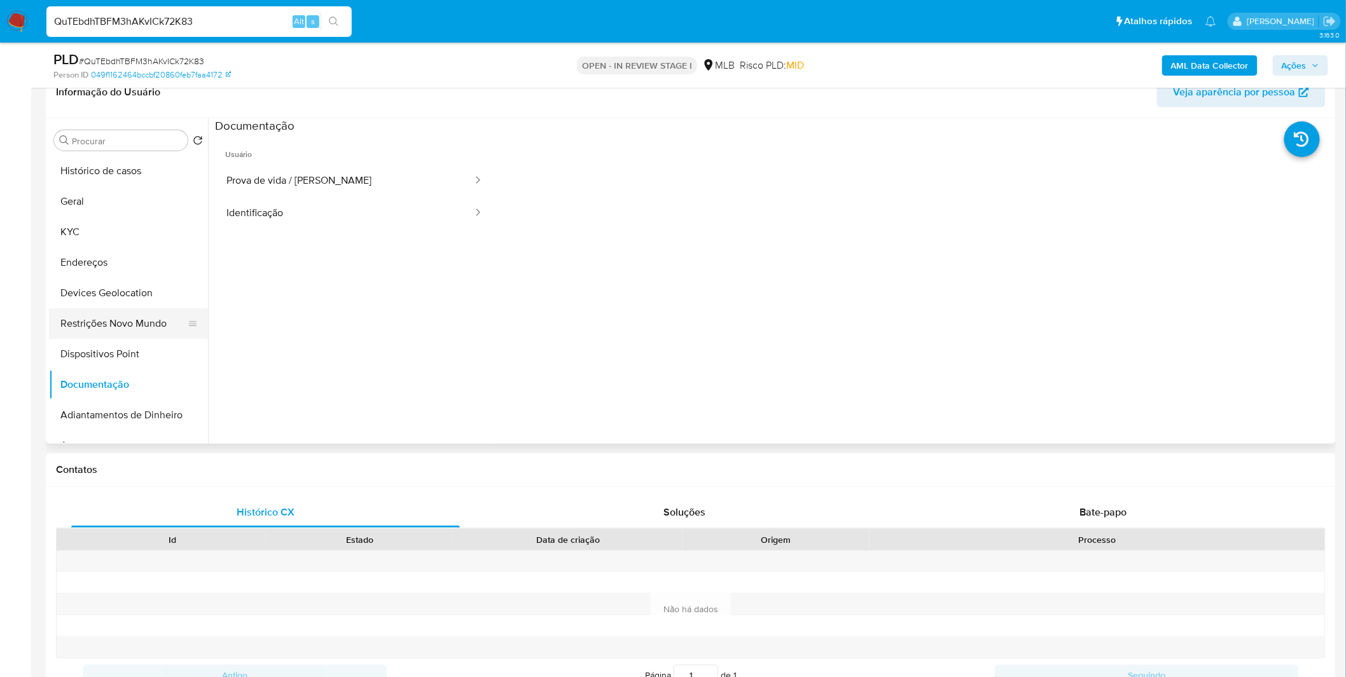
click at [167, 314] on button "Restrições Novo Mundo" at bounding box center [123, 323] width 149 height 31
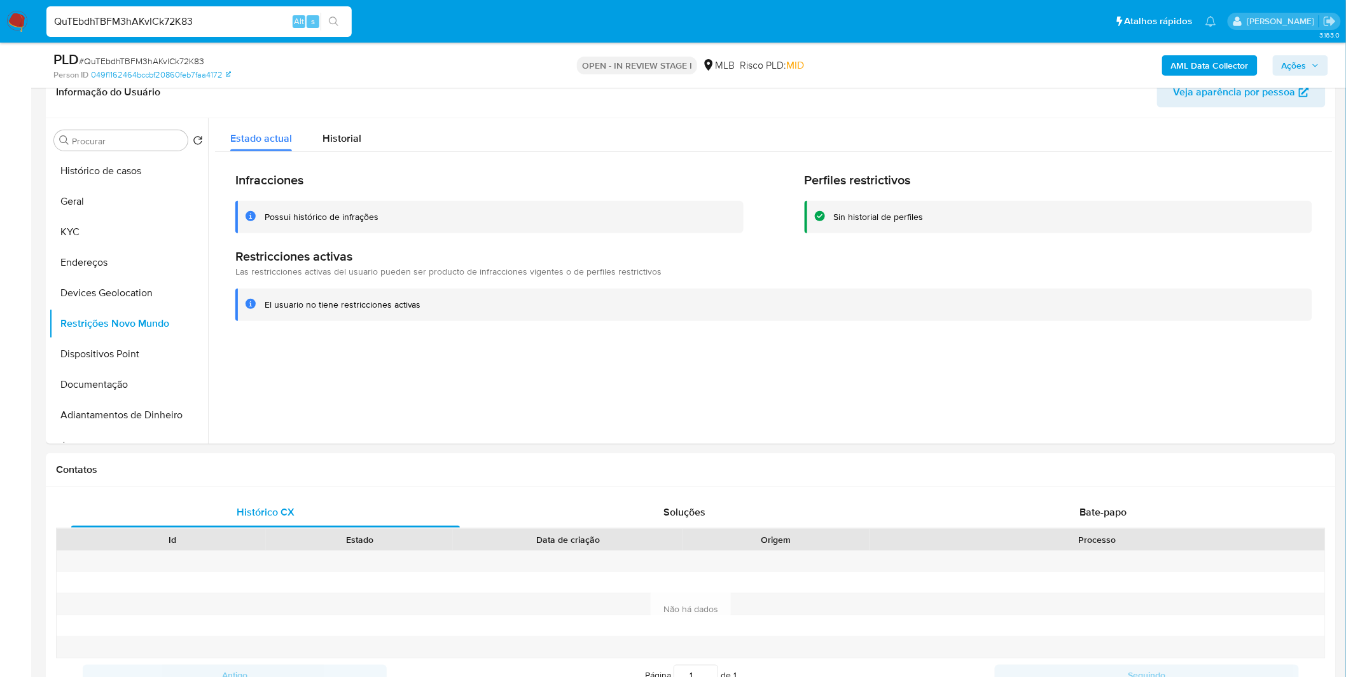
click at [212, 15] on input "QuTEbdhTBFM3hAKvICk72K83" at bounding box center [198, 21] width 305 height 17
paste input "XVhekiJXFX3RNrMOf3Rtu53g"
type input "XVhekiJXFX3RNrMOf3Rtu53g"
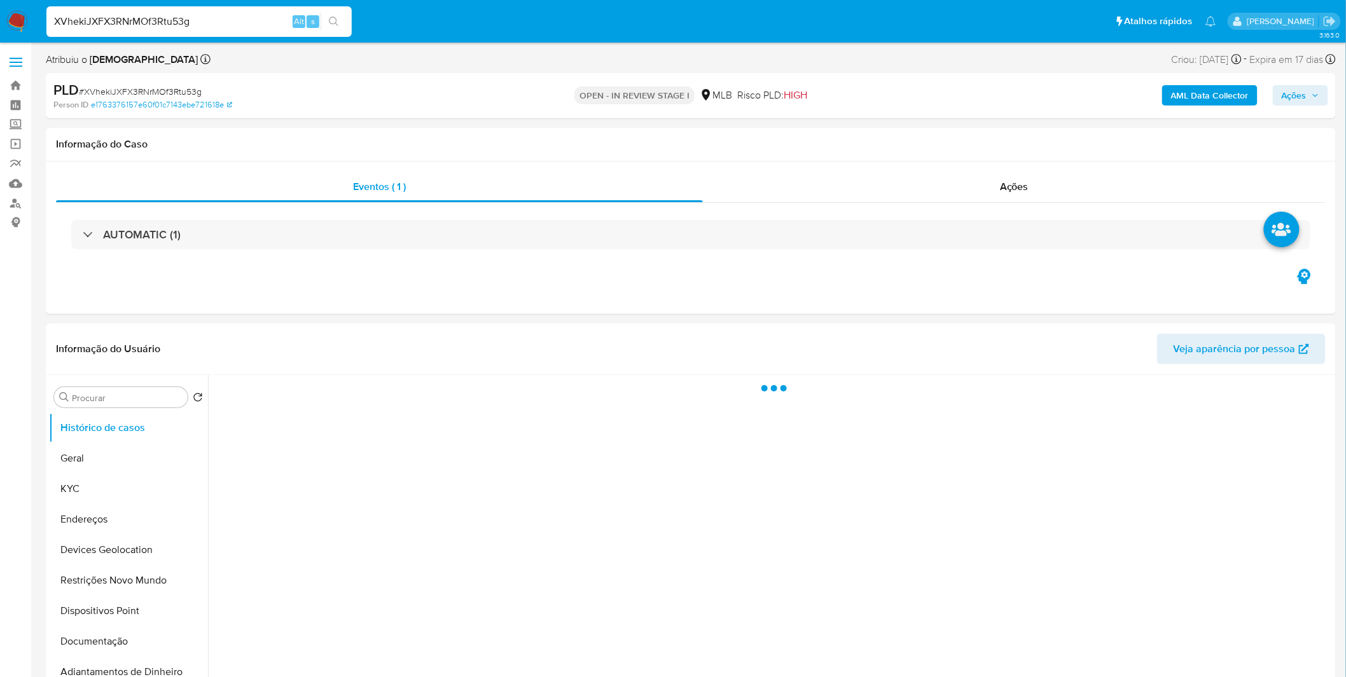
select select "10"
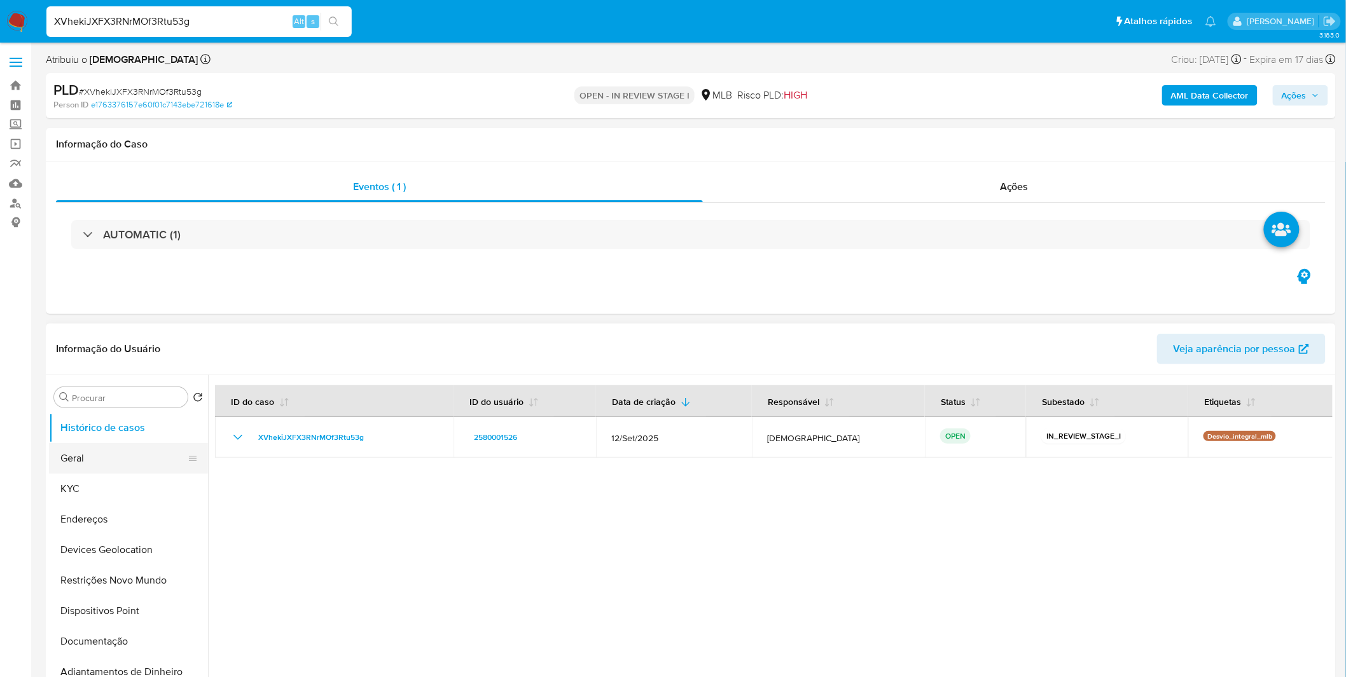
click at [78, 471] on button "Geral" at bounding box center [123, 458] width 149 height 31
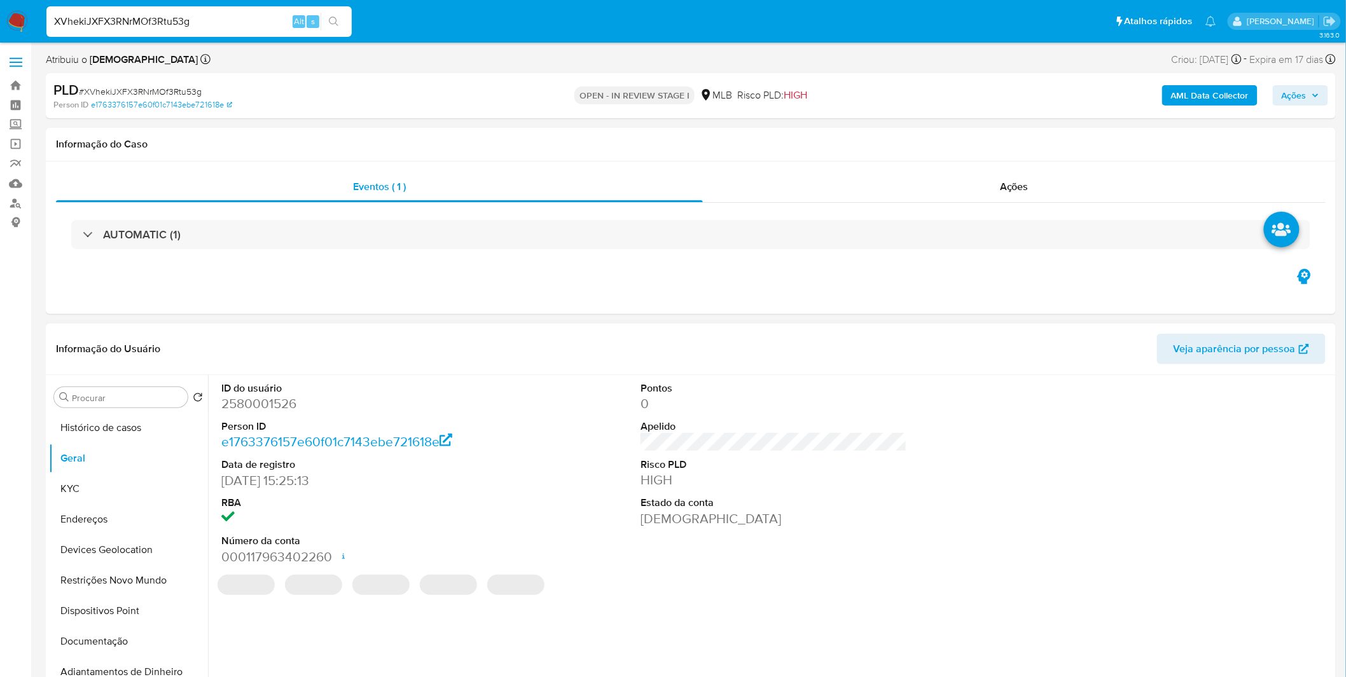
click at [347, 624] on div "ID do usuário 2580001526 Person ID e1763376157e60f01c7143ebe721618e Data de reg…" at bounding box center [770, 538] width 1124 height 326
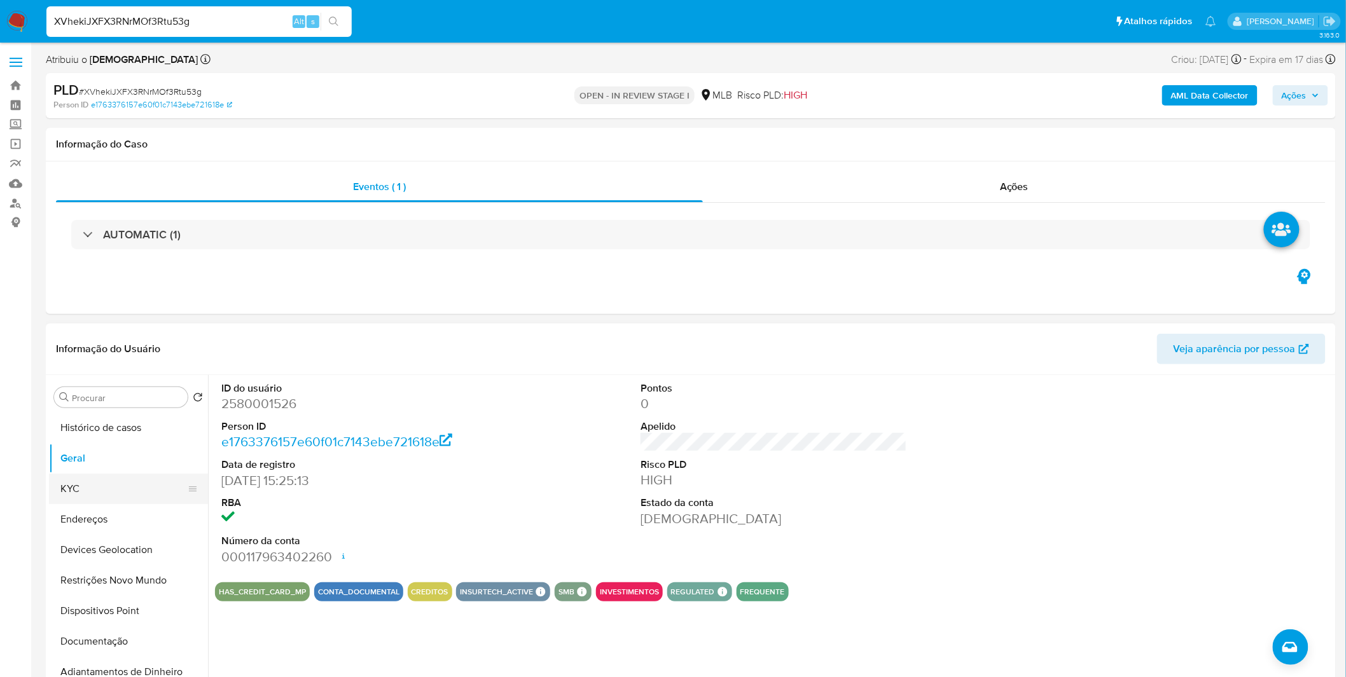
click at [76, 493] on button "KYC" at bounding box center [123, 489] width 149 height 31
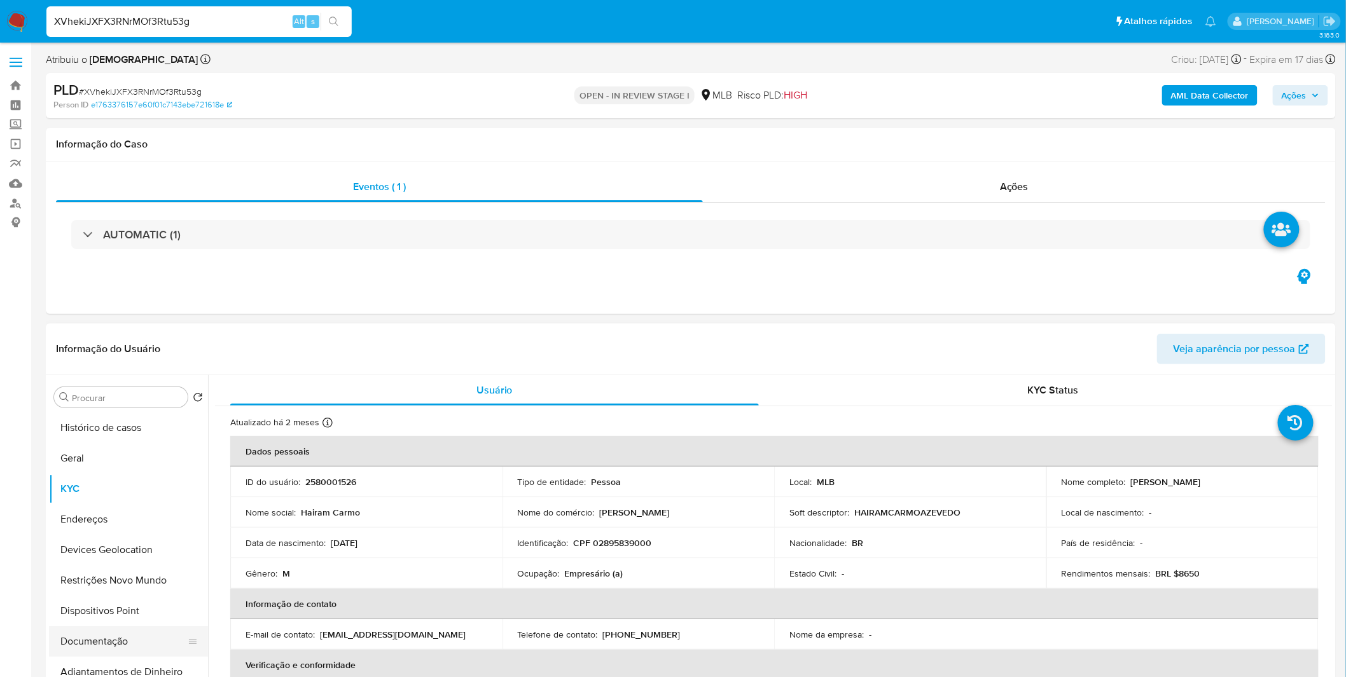
click at [90, 638] on button "Documentação" at bounding box center [123, 641] width 149 height 31
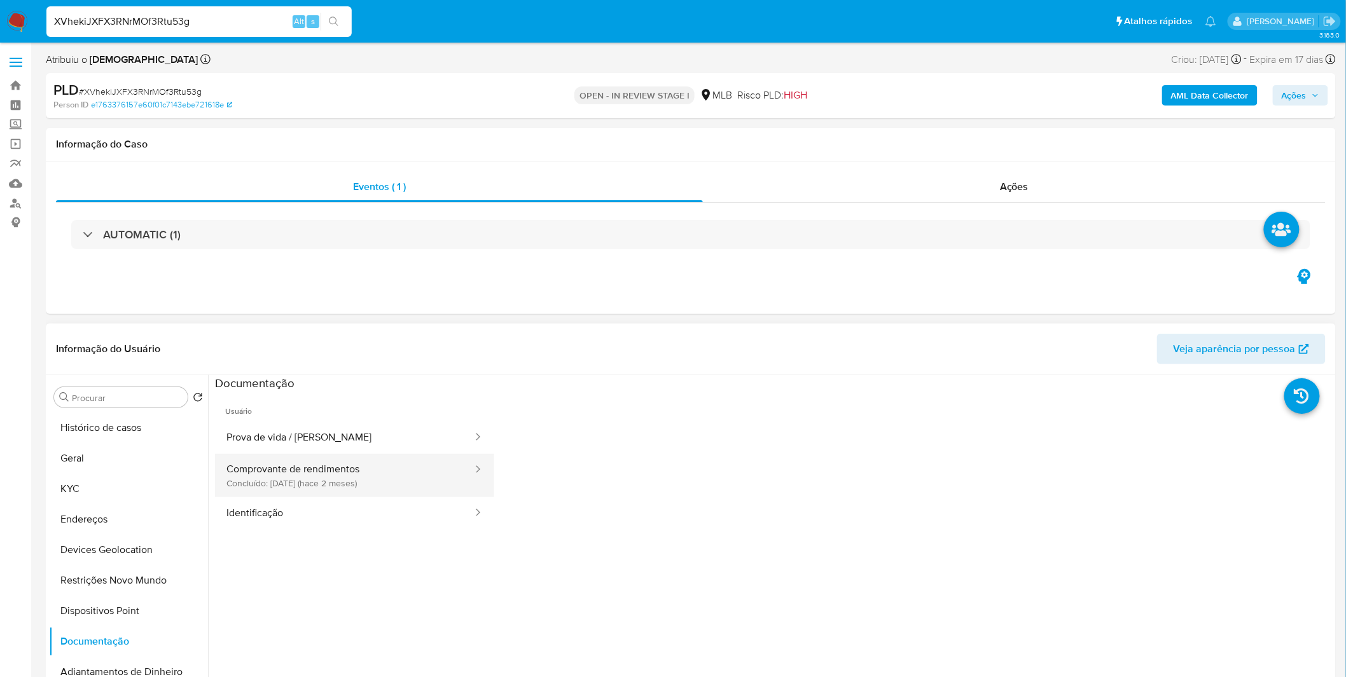
click at [291, 490] on button "Comprovante de rendimentos Concluído: [DATE] (hace 2 meses)" at bounding box center [344, 475] width 259 height 43
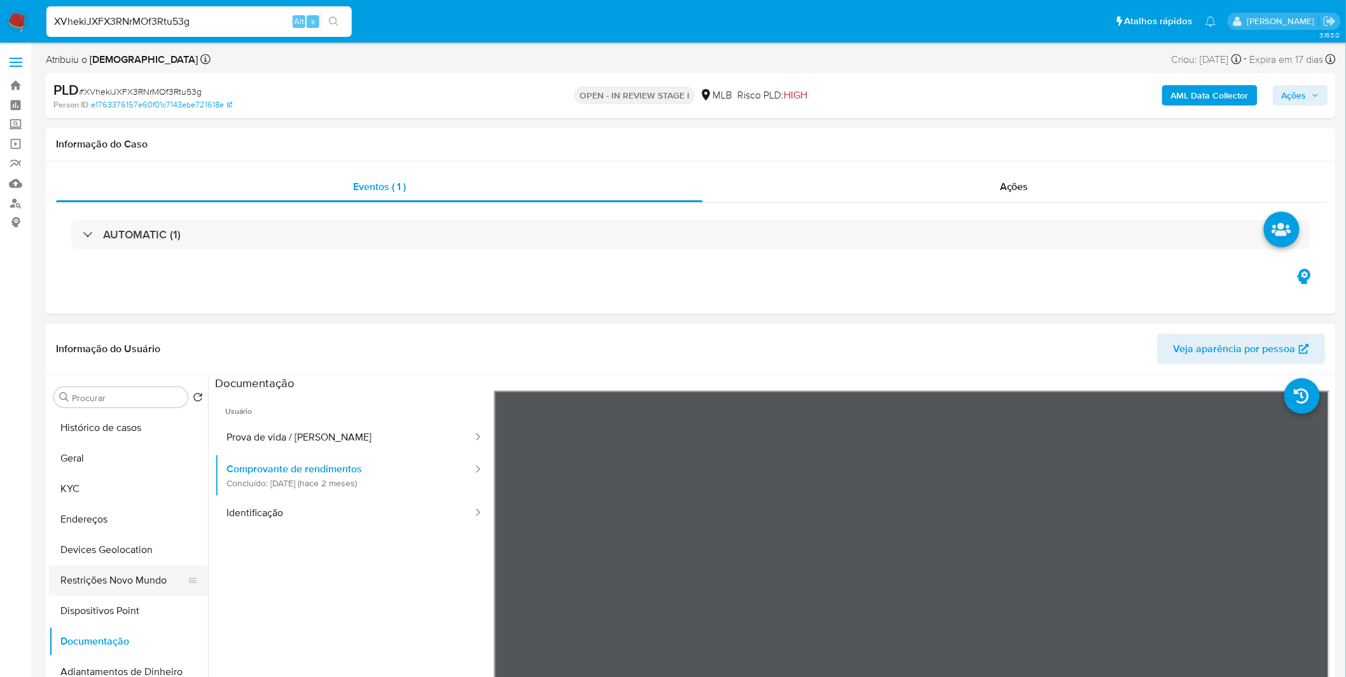
click at [123, 589] on button "Restrições Novo Mundo" at bounding box center [123, 580] width 149 height 31
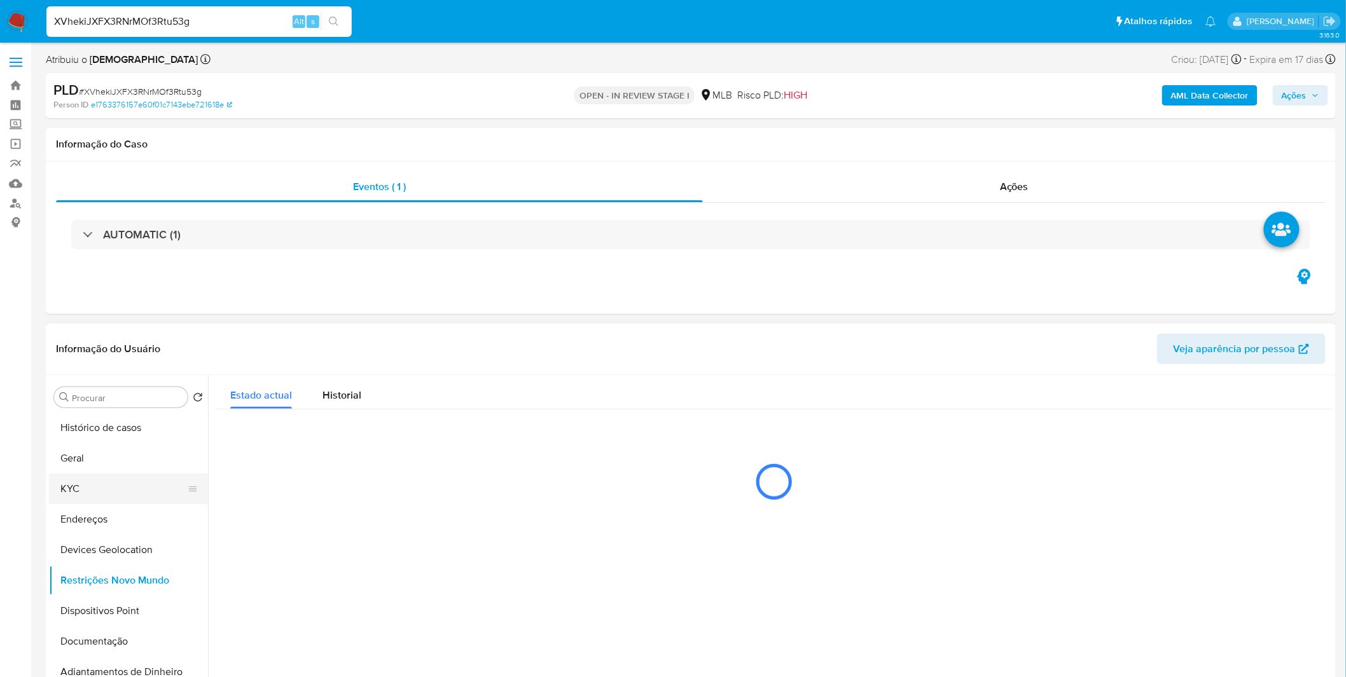
click at [102, 484] on button "KYC" at bounding box center [123, 489] width 149 height 31
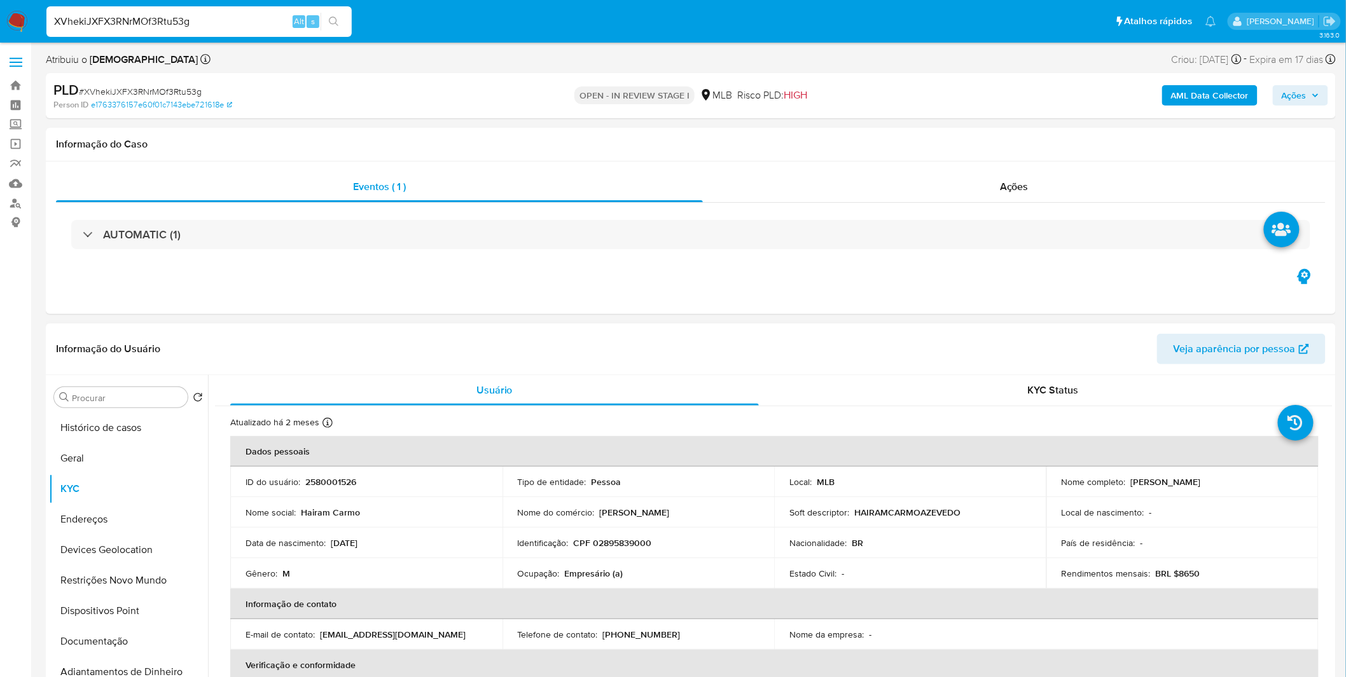
click at [625, 541] on p "CPF 02895839000" at bounding box center [613, 542] width 78 height 11
copy p "02895839000"
click at [113, 641] on button "Documentação" at bounding box center [123, 641] width 149 height 31
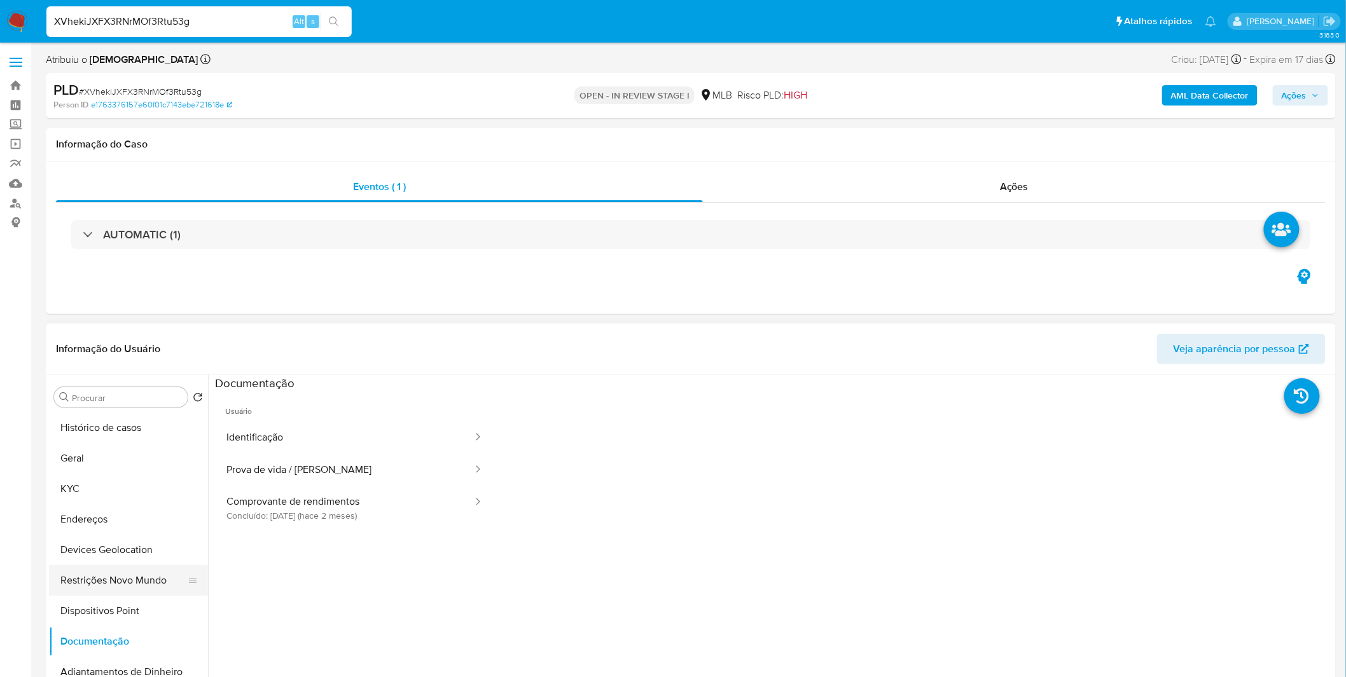
click at [134, 577] on button "Restrições Novo Mundo" at bounding box center [123, 580] width 149 height 31
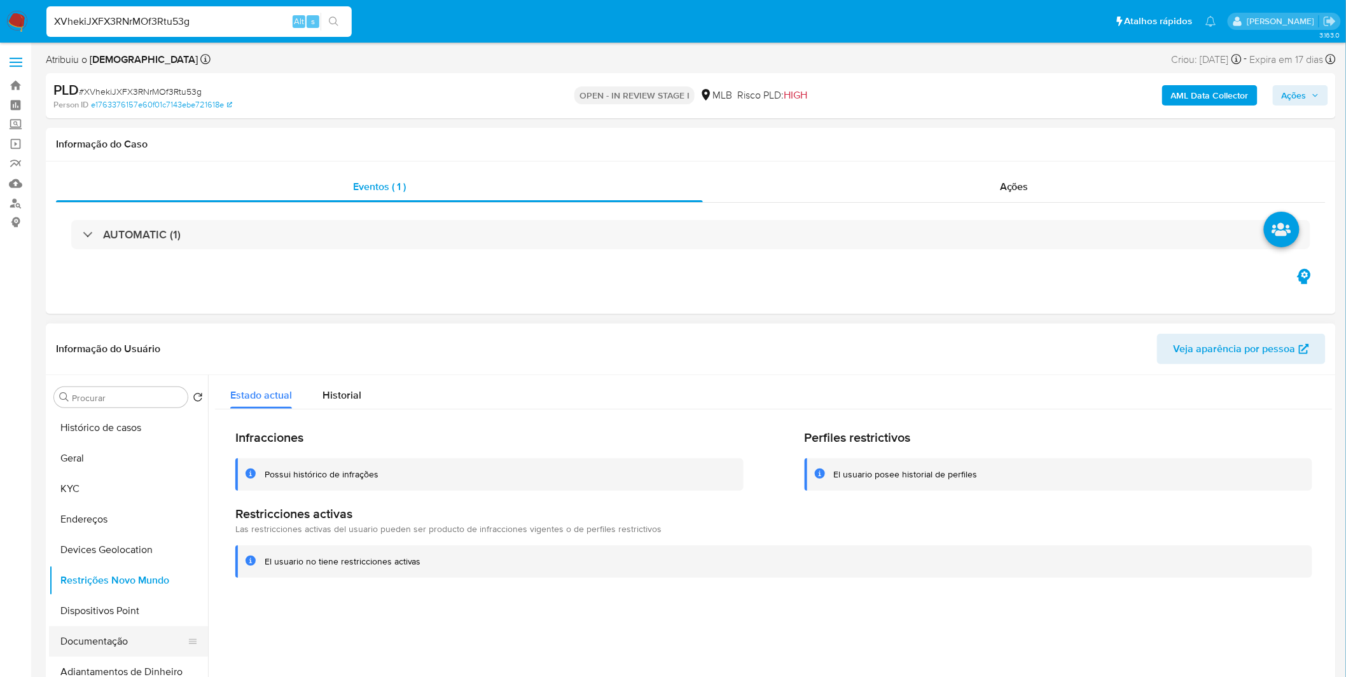
click at [130, 640] on button "Documentação" at bounding box center [123, 641] width 149 height 31
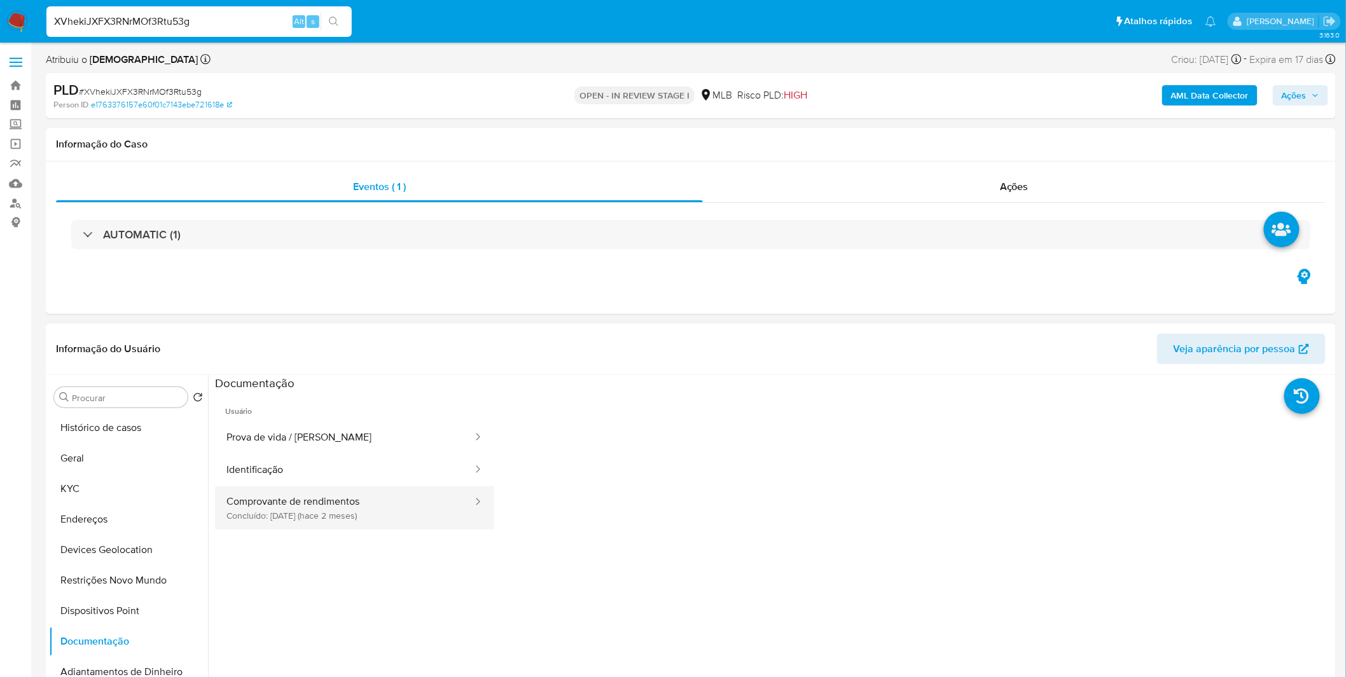
click at [336, 526] on button "Comprovante de rendimentos Concluído: [DATE] (hace 2 meses)" at bounding box center [344, 508] width 259 height 43
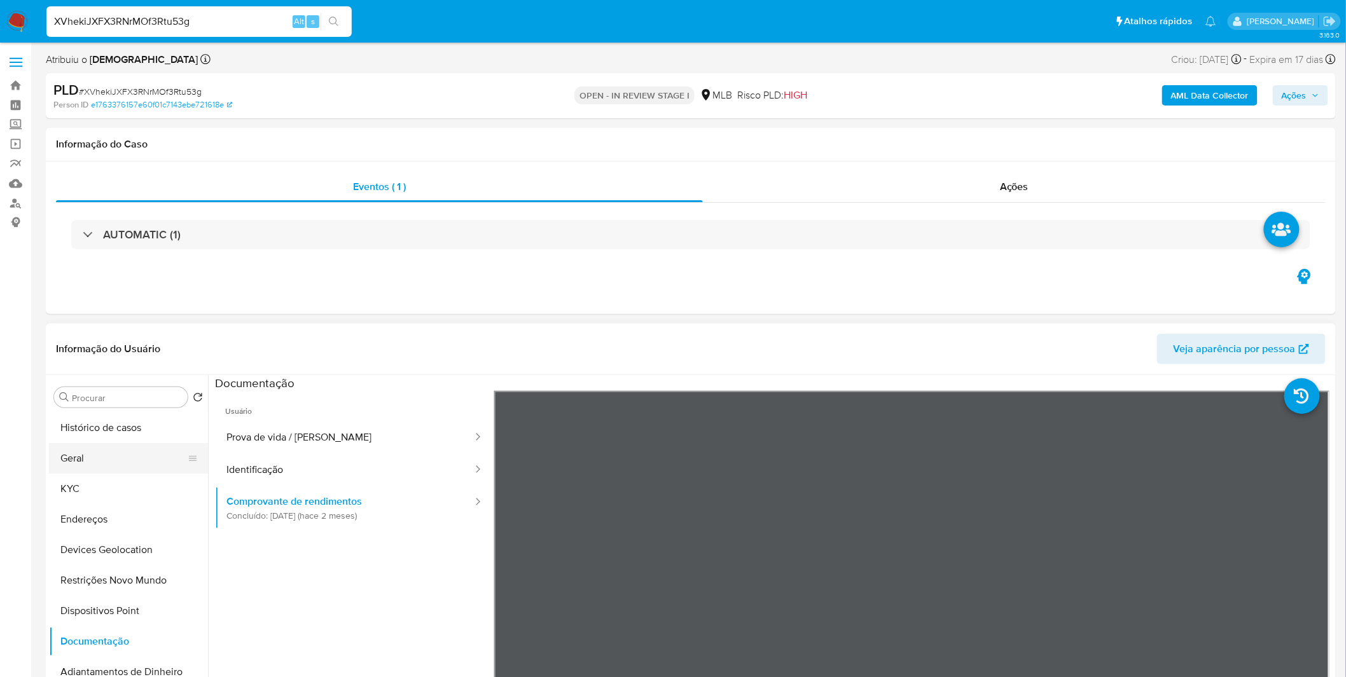
click at [143, 450] on button "Geral" at bounding box center [123, 458] width 149 height 31
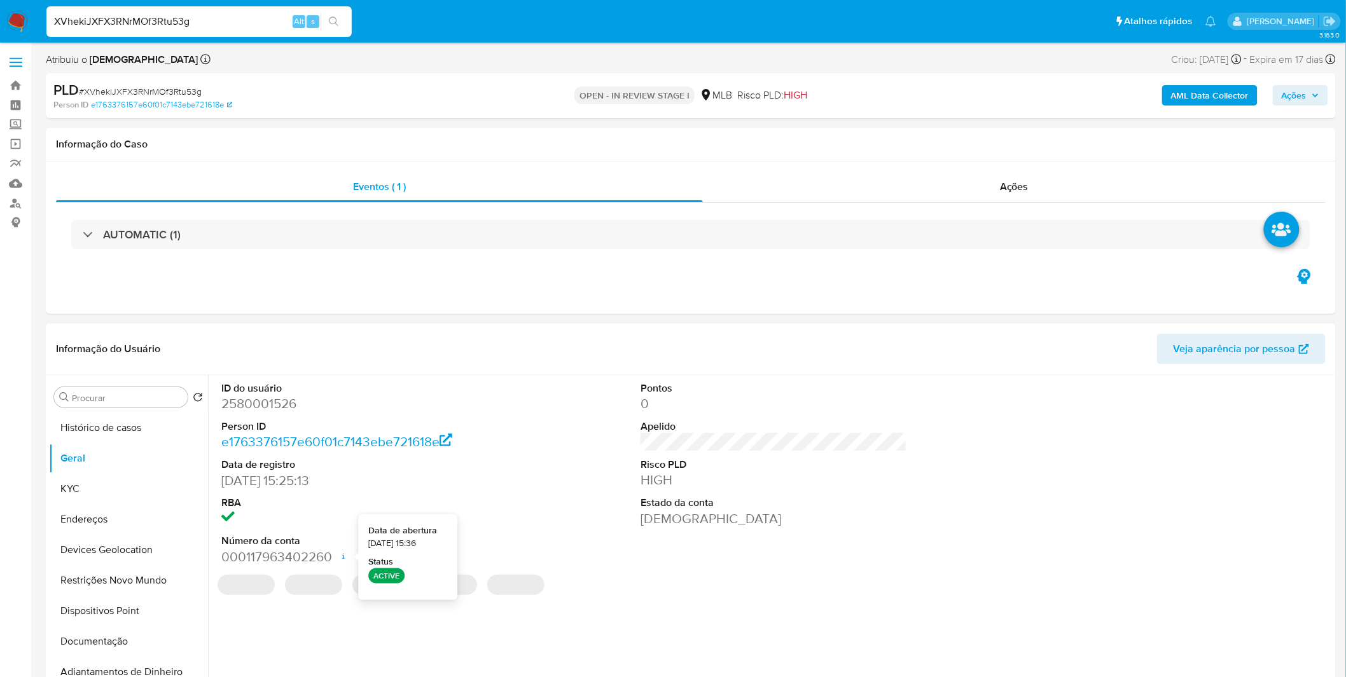
click at [782, 614] on div "ID do usuário 2580001526 Person ID e1763376157e60f01c7143ebe721618e Data de reg…" at bounding box center [770, 538] width 1124 height 326
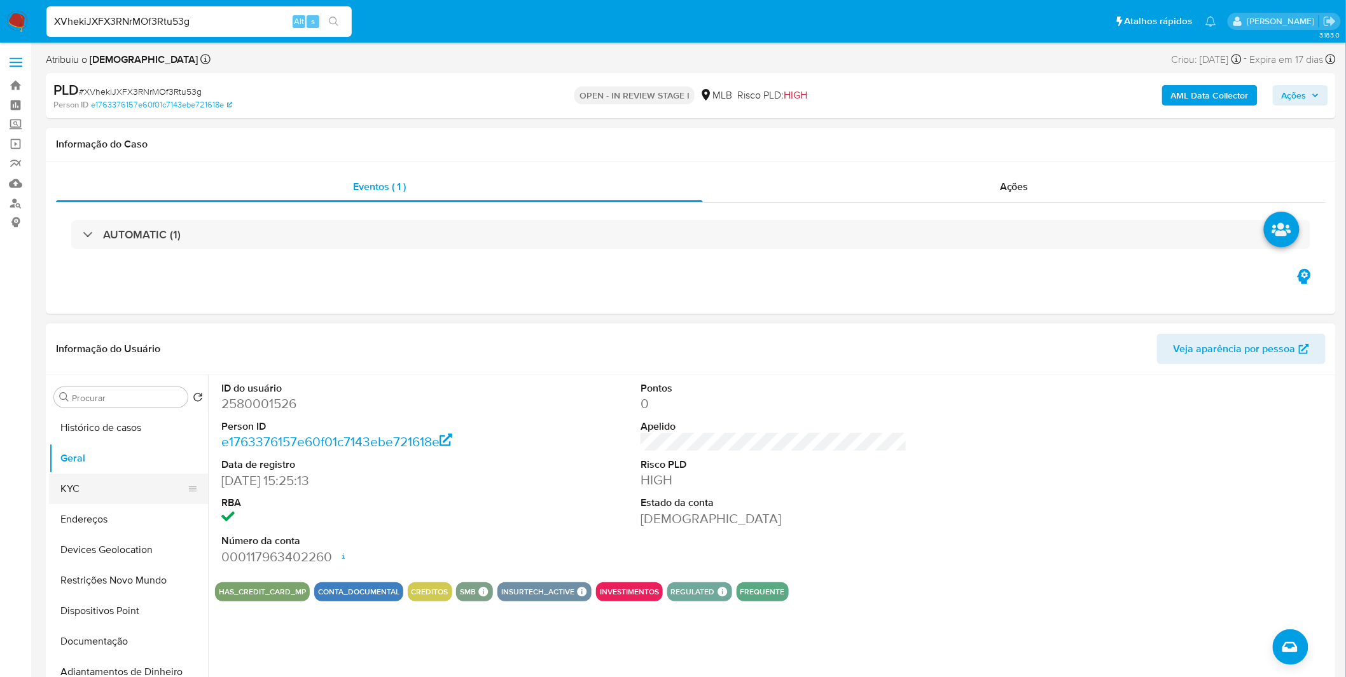
click at [118, 498] on button "KYC" at bounding box center [123, 489] width 149 height 31
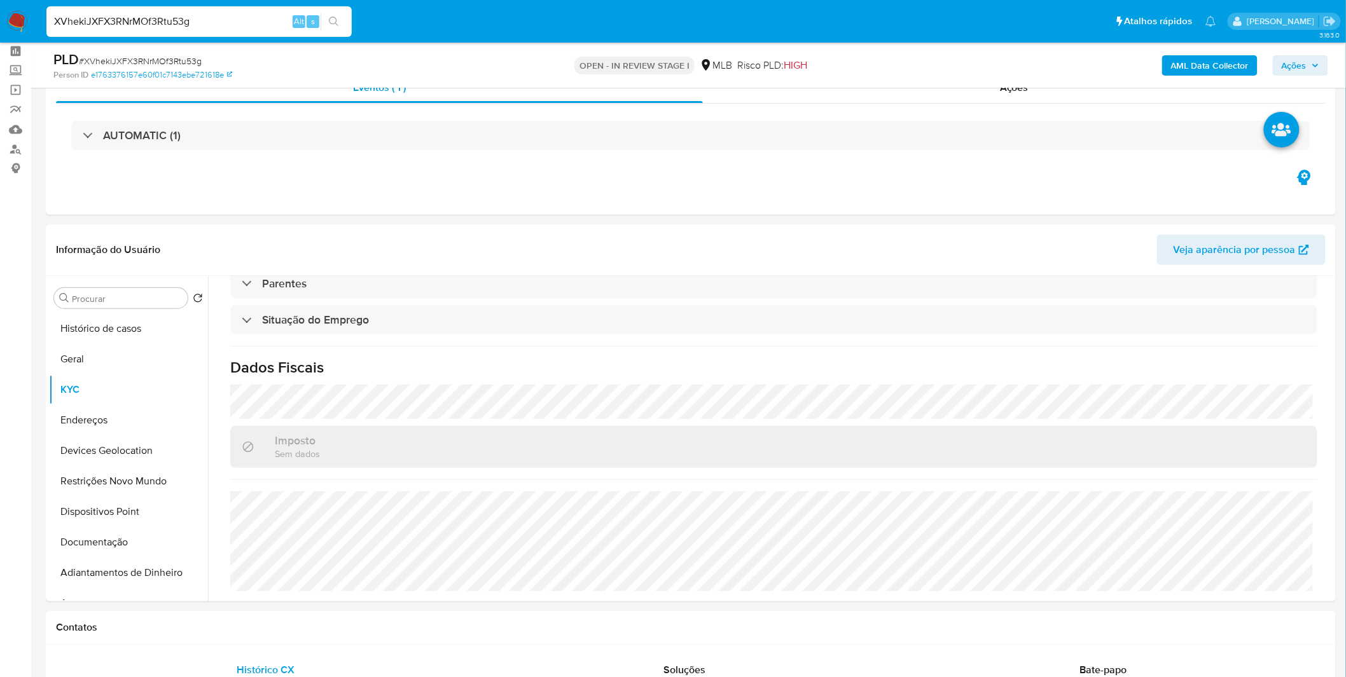
scroll to position [71, 0]
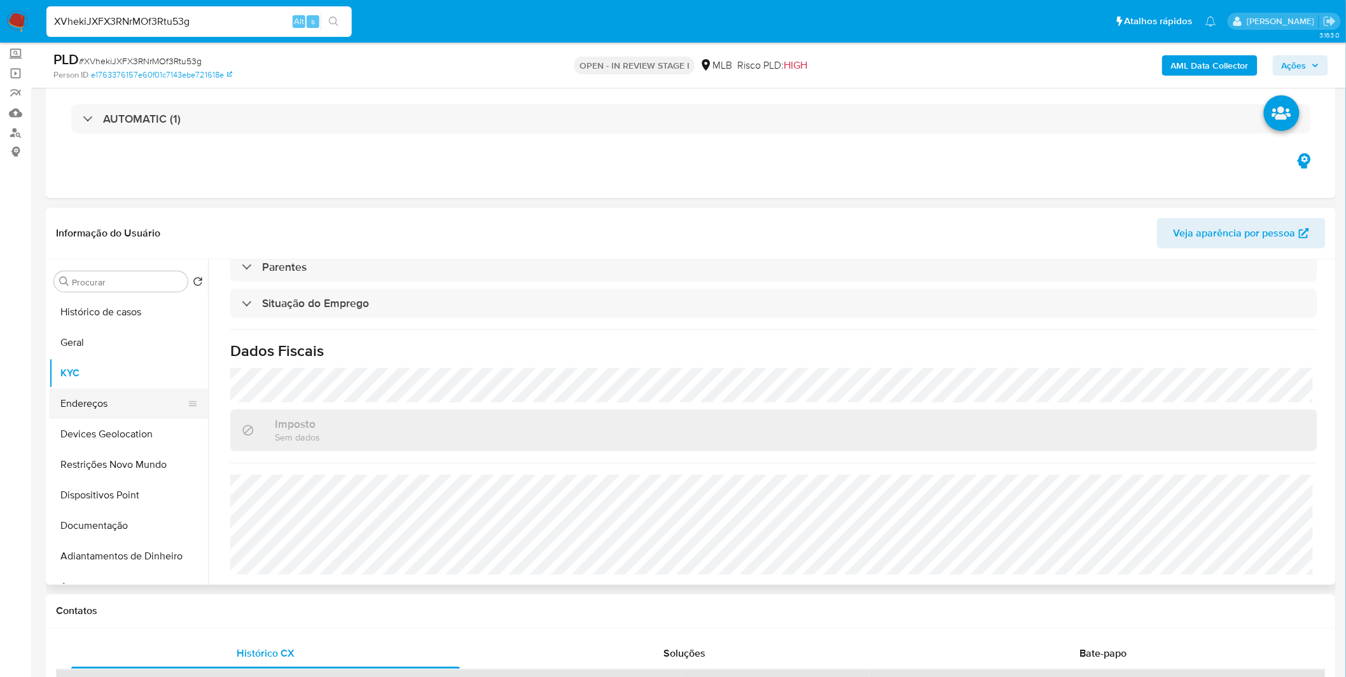
click at [132, 389] on button "Endereços" at bounding box center [123, 404] width 149 height 31
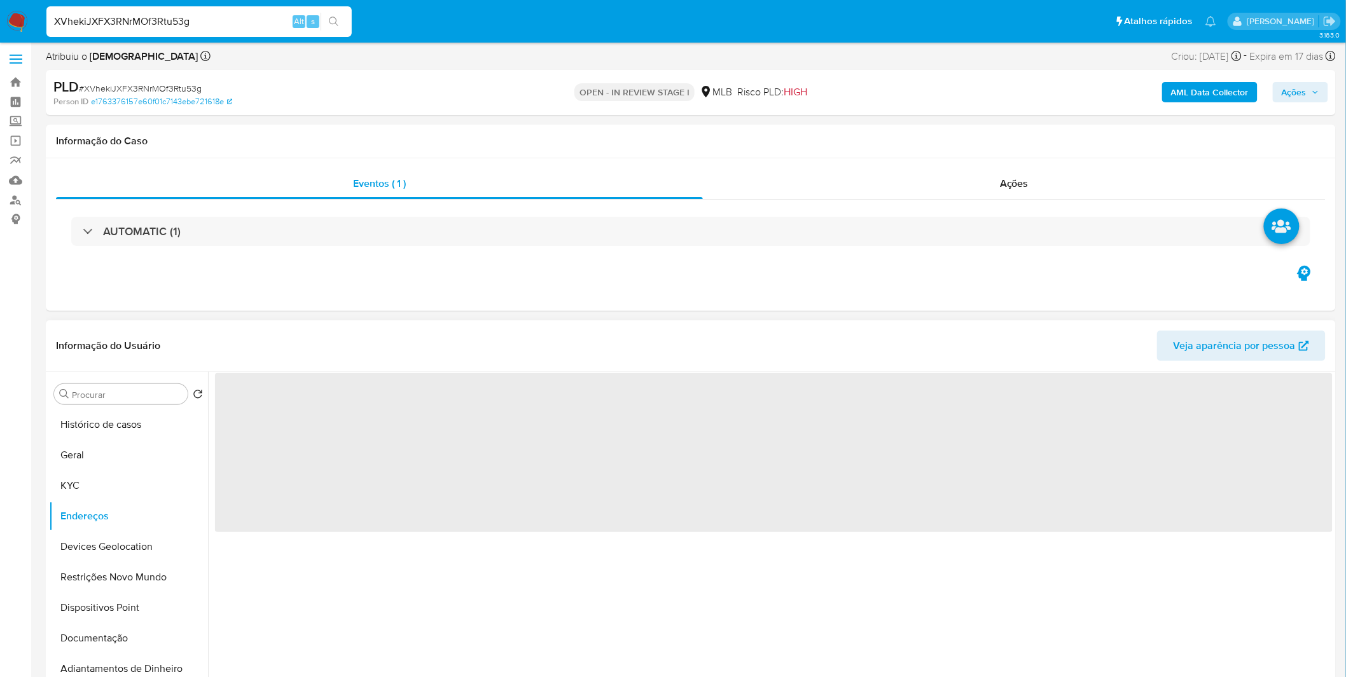
scroll to position [0, 0]
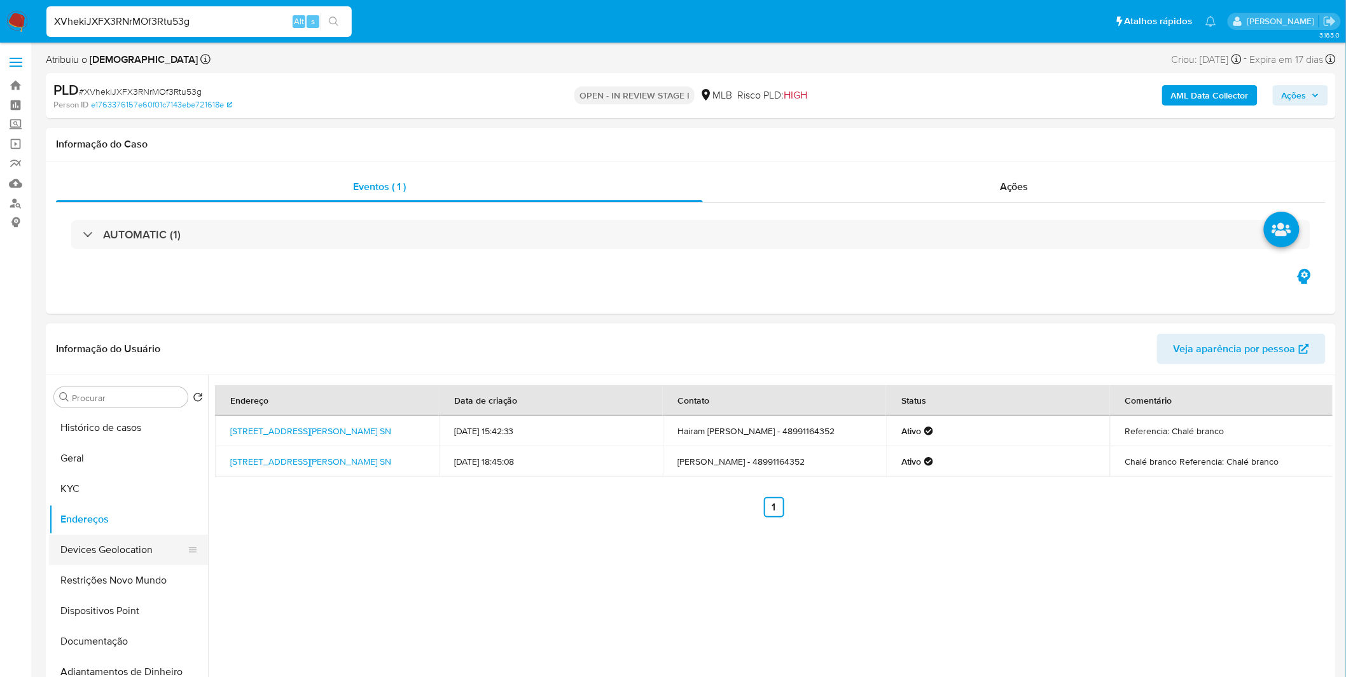
click at [109, 550] on button "Devices Geolocation" at bounding box center [123, 550] width 149 height 31
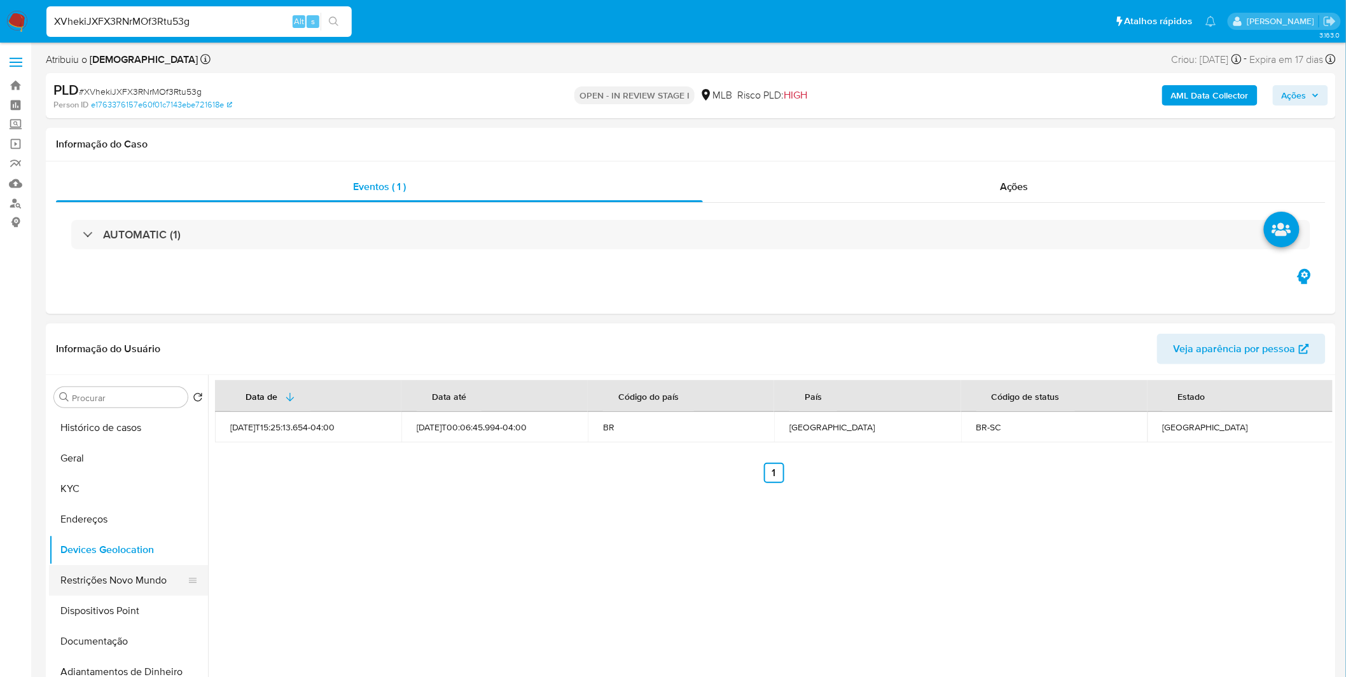
click at [113, 574] on button "Restrições Novo Mundo" at bounding box center [123, 580] width 149 height 31
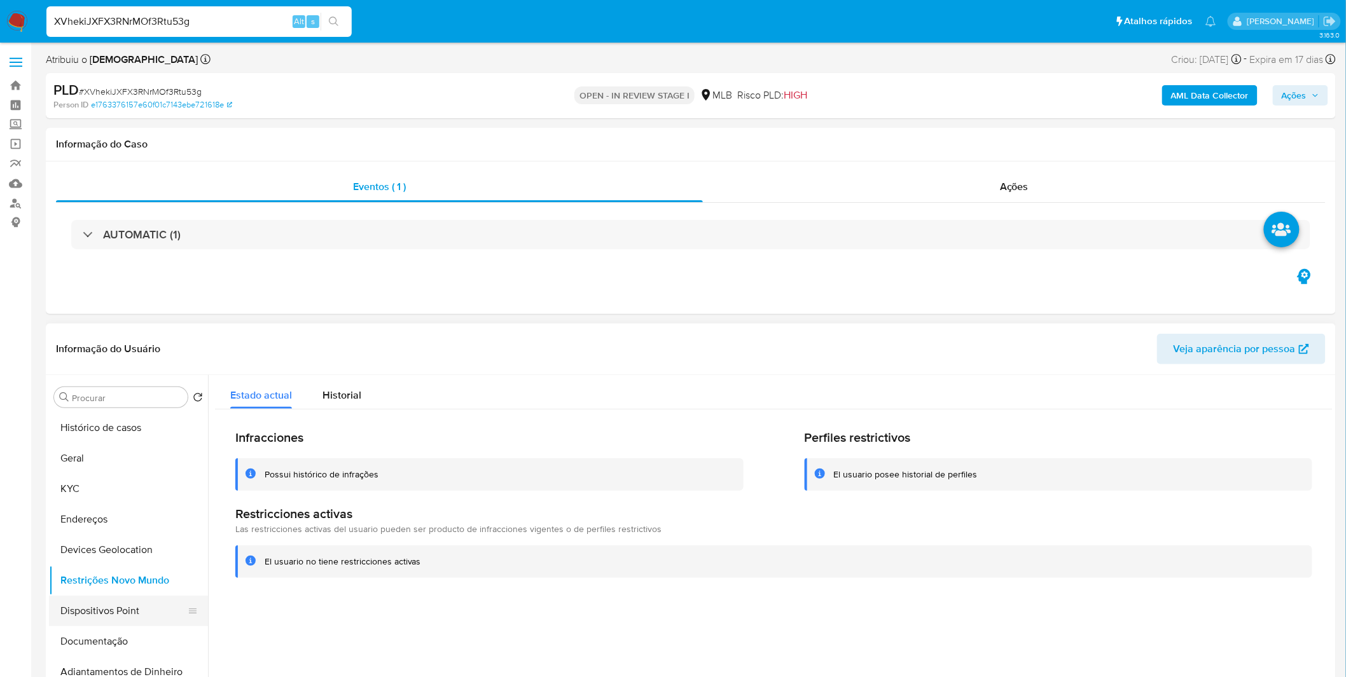
click at [91, 611] on button "Dispositivos Point" at bounding box center [123, 611] width 149 height 31
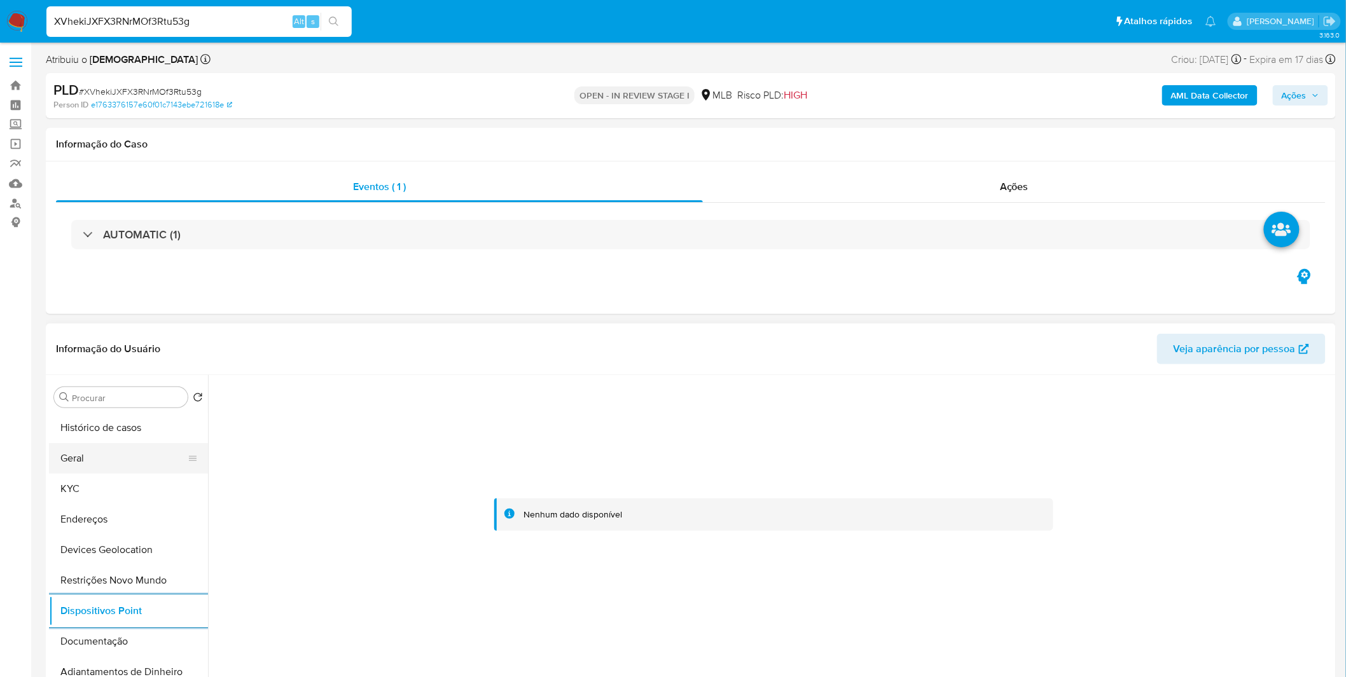
click at [95, 468] on button "Geral" at bounding box center [123, 458] width 149 height 31
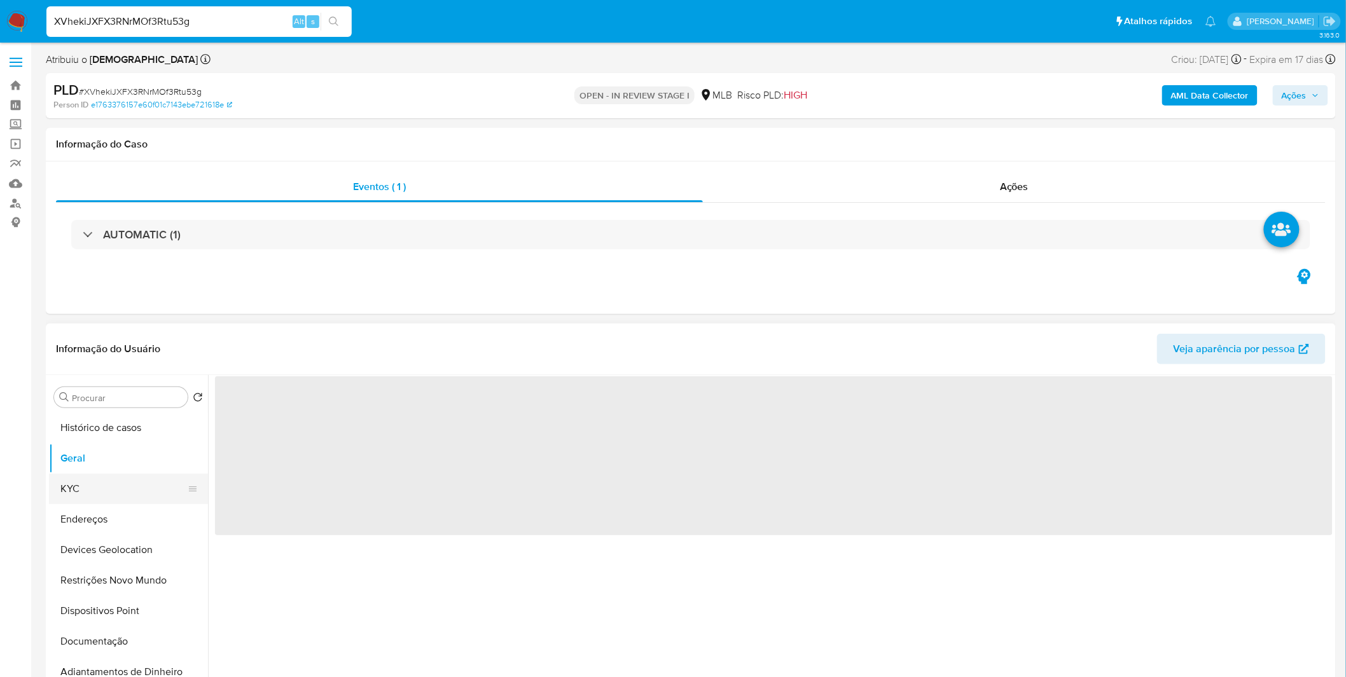
click at [96, 490] on button "KYC" at bounding box center [123, 489] width 149 height 31
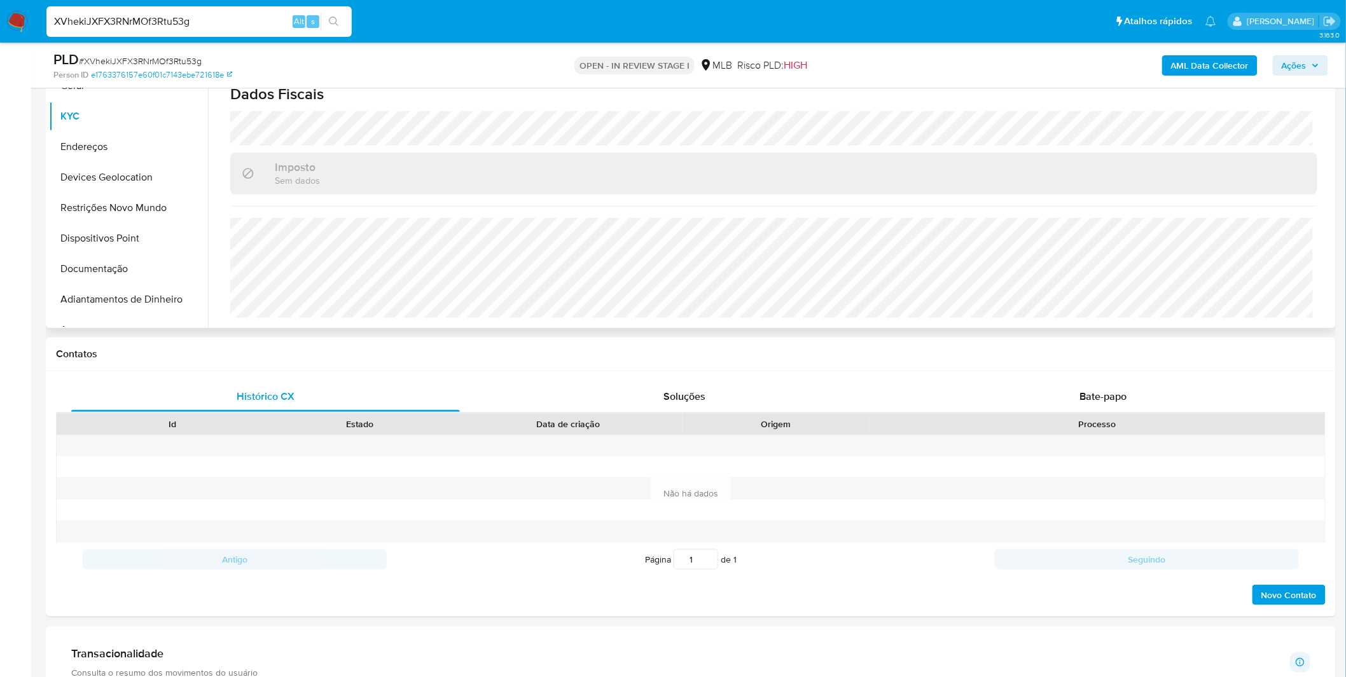
scroll to position [141, 0]
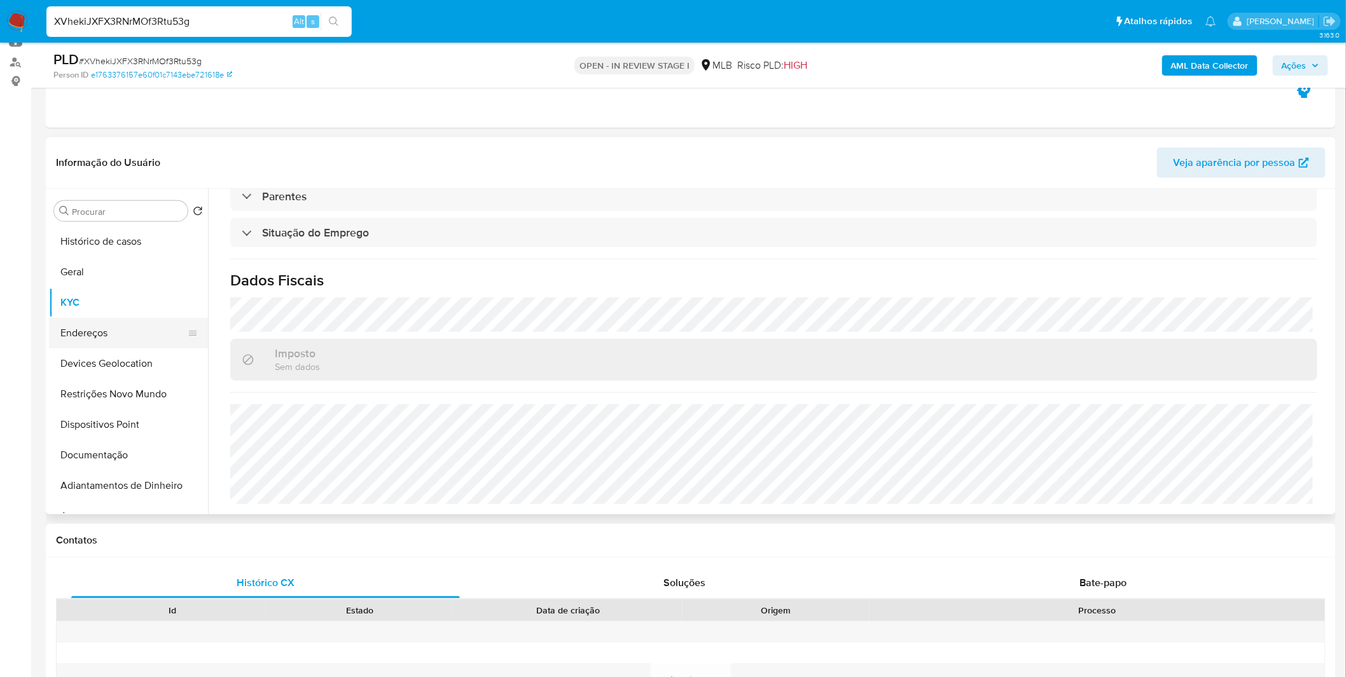
click at [131, 328] on button "Endereços" at bounding box center [123, 333] width 149 height 31
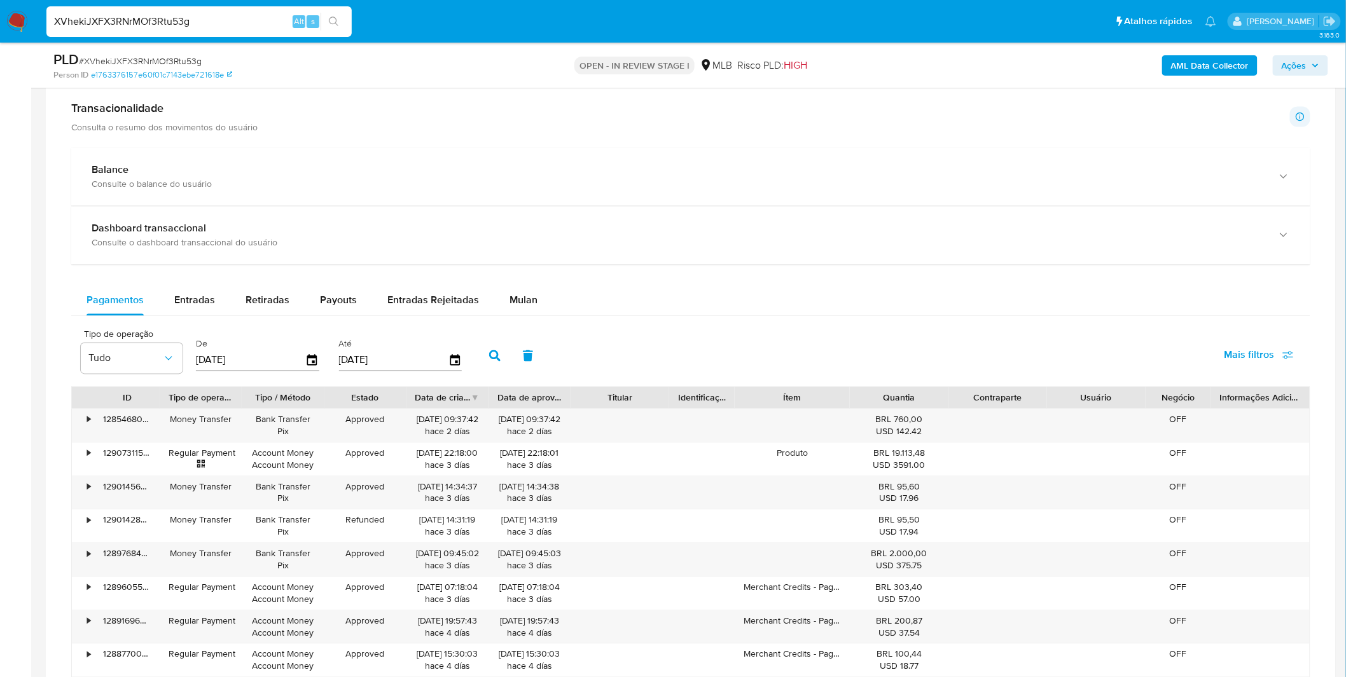
scroll to position [848, 0]
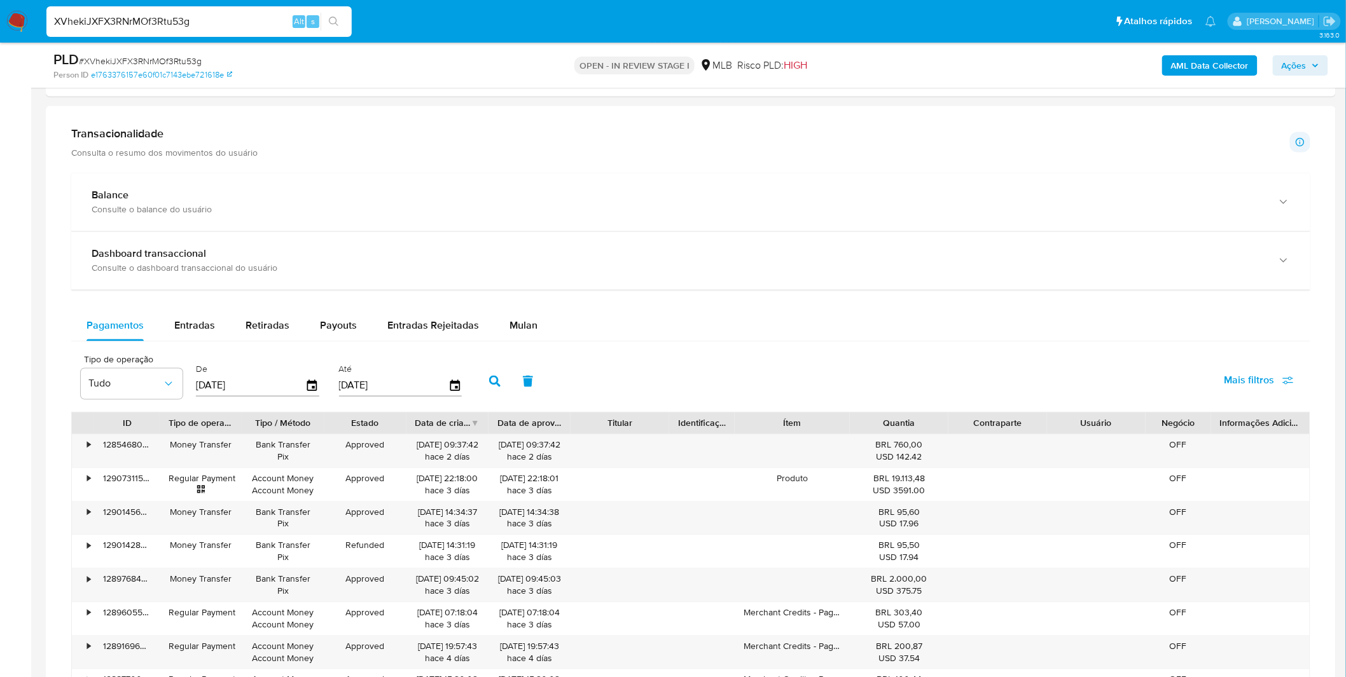
click at [125, 24] on input "XVhekiJXFX3RNrMOf3Rtu53g" at bounding box center [198, 21] width 305 height 17
paste input "mZNSAQ51kRBe7hkVXGa6XhRM"
type input "mZNSAQ51kRBe7hkVXGa6XhRM"
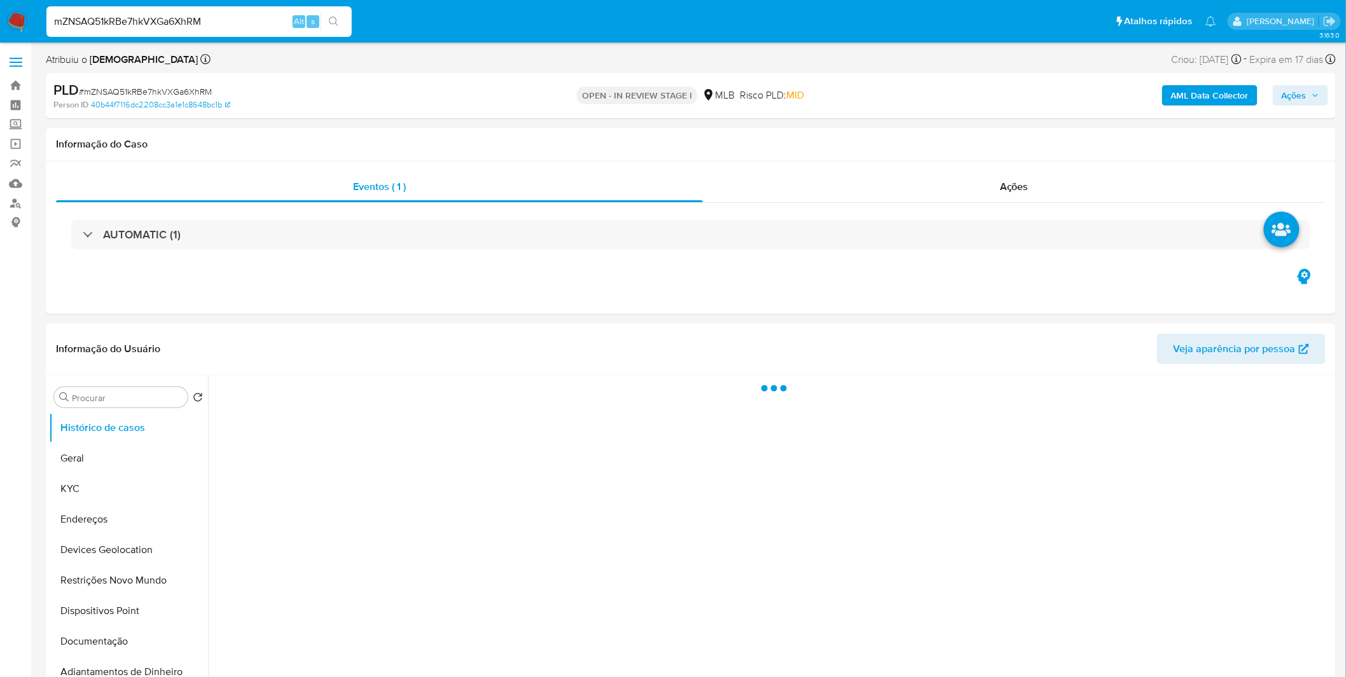
select select "10"
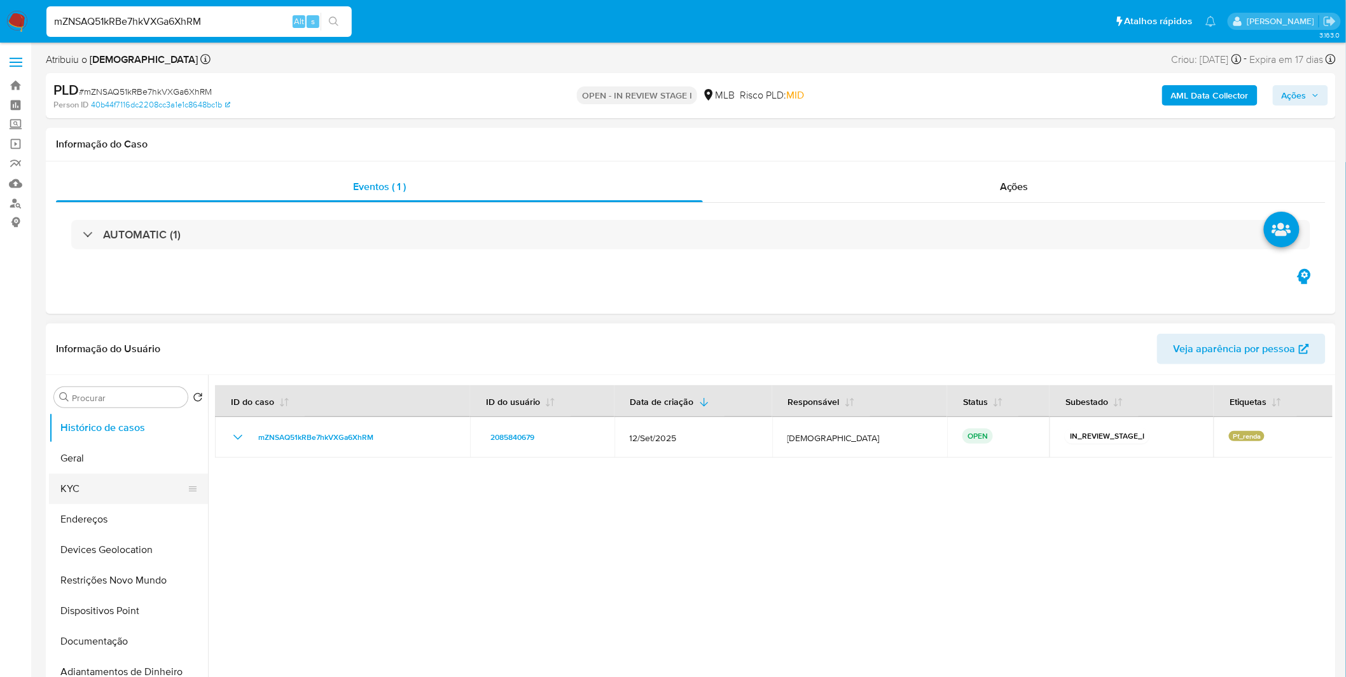
click at [127, 494] on button "KYC" at bounding box center [123, 489] width 149 height 31
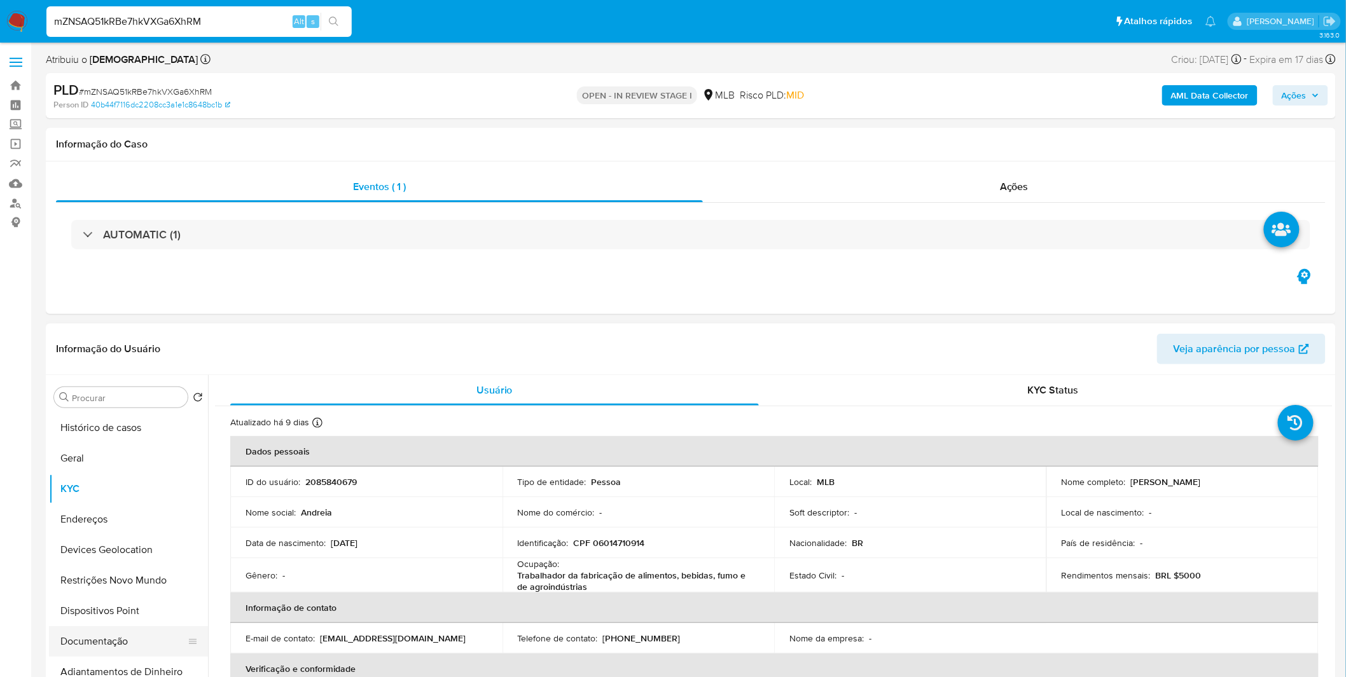
click at [141, 637] on button "Documentação" at bounding box center [123, 641] width 149 height 31
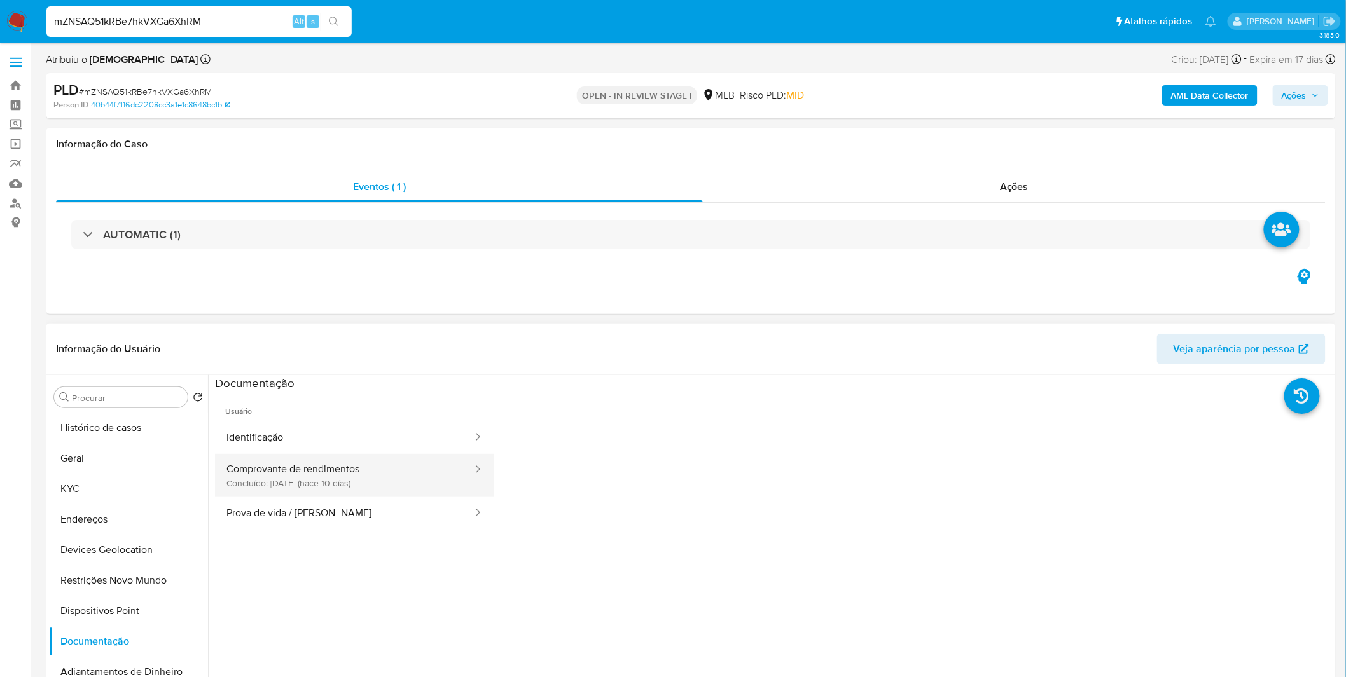
click at [291, 485] on button "Comprovante de rendimentos Concluído: [DATE] (hace 10 días)" at bounding box center [344, 475] width 259 height 43
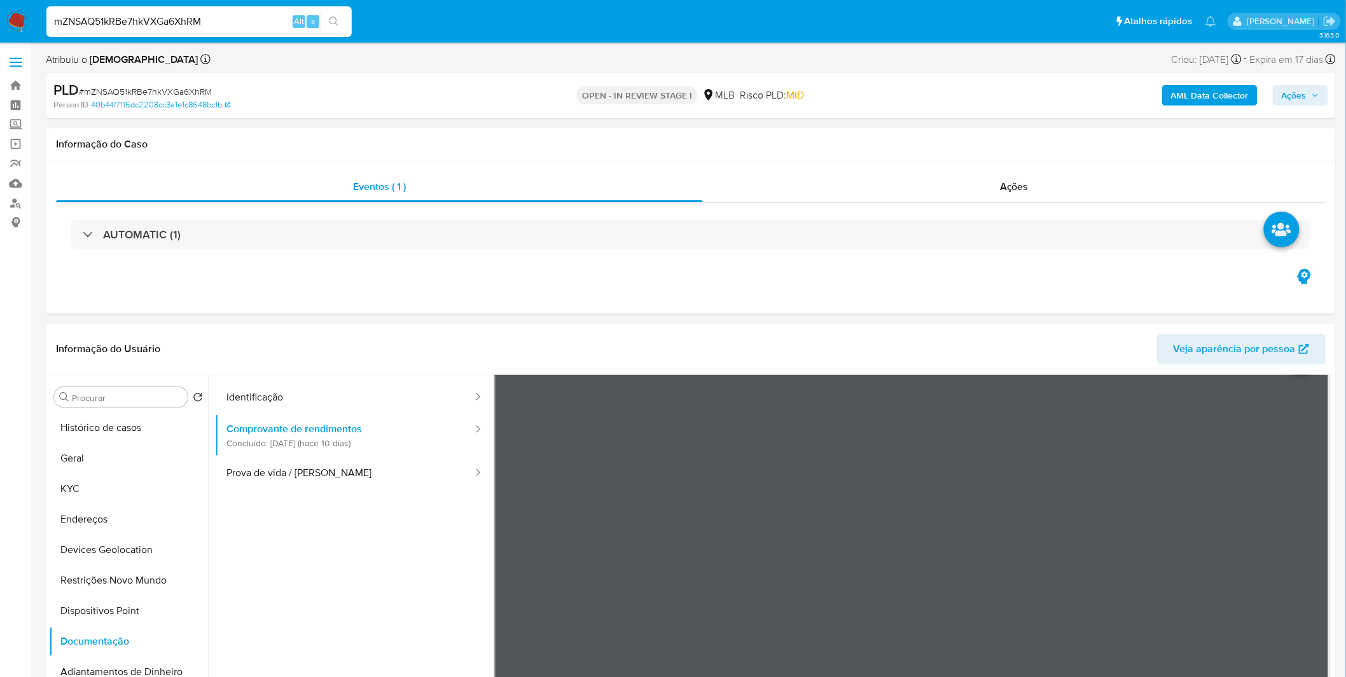
scroll to position [110, 0]
click at [168, 576] on button "Restrições Novo Mundo" at bounding box center [123, 580] width 149 height 31
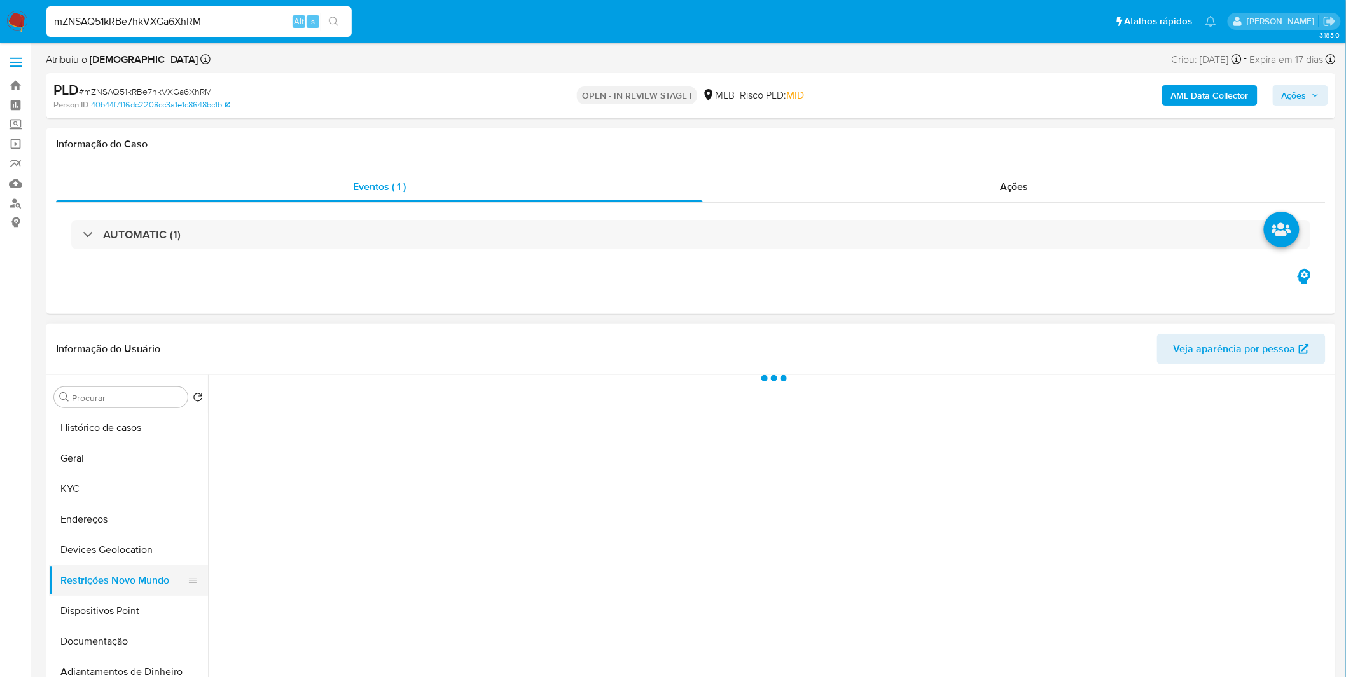
scroll to position [0, 0]
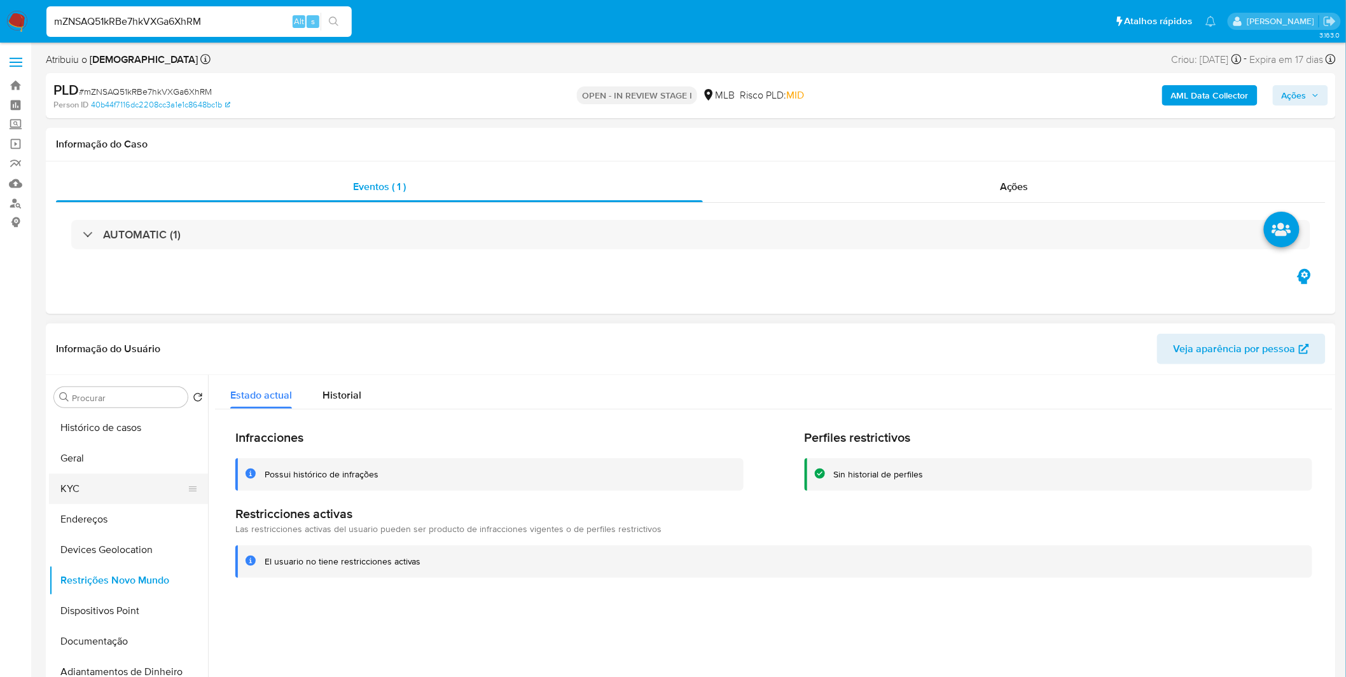
click at [116, 501] on button "KYC" at bounding box center [123, 489] width 149 height 31
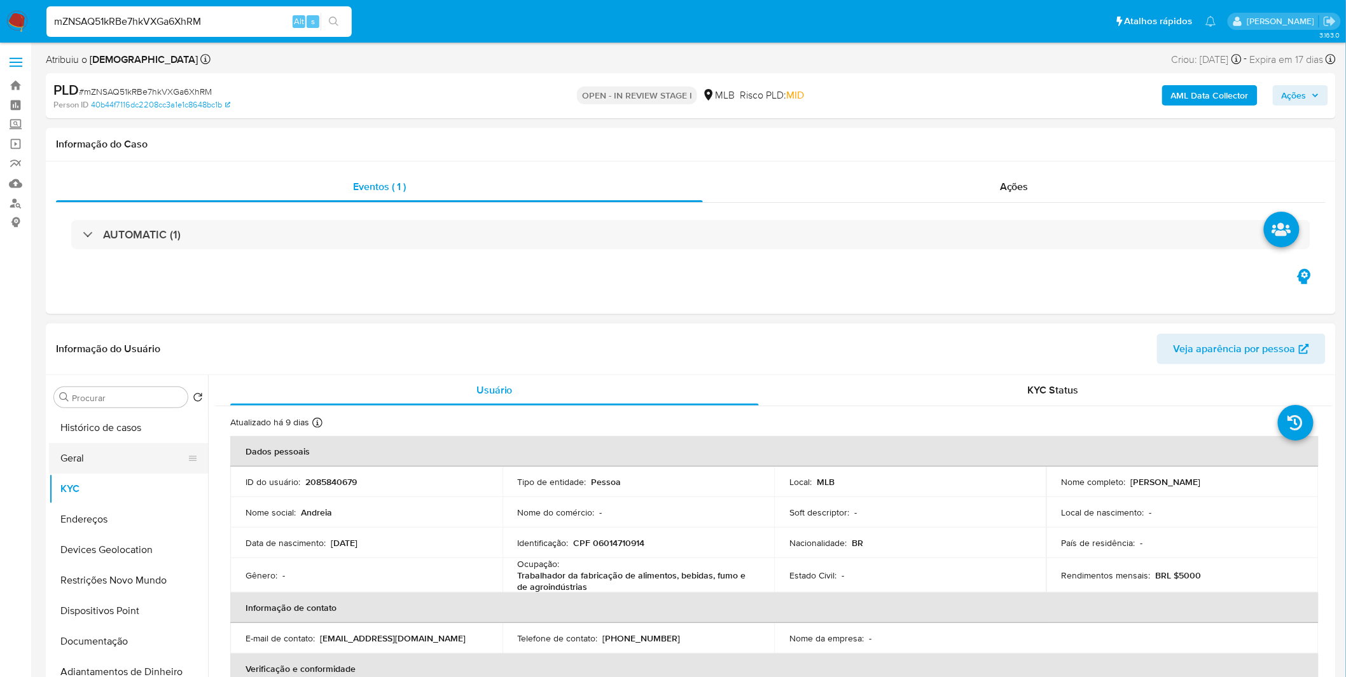
click at [104, 466] on button "Geral" at bounding box center [123, 458] width 149 height 31
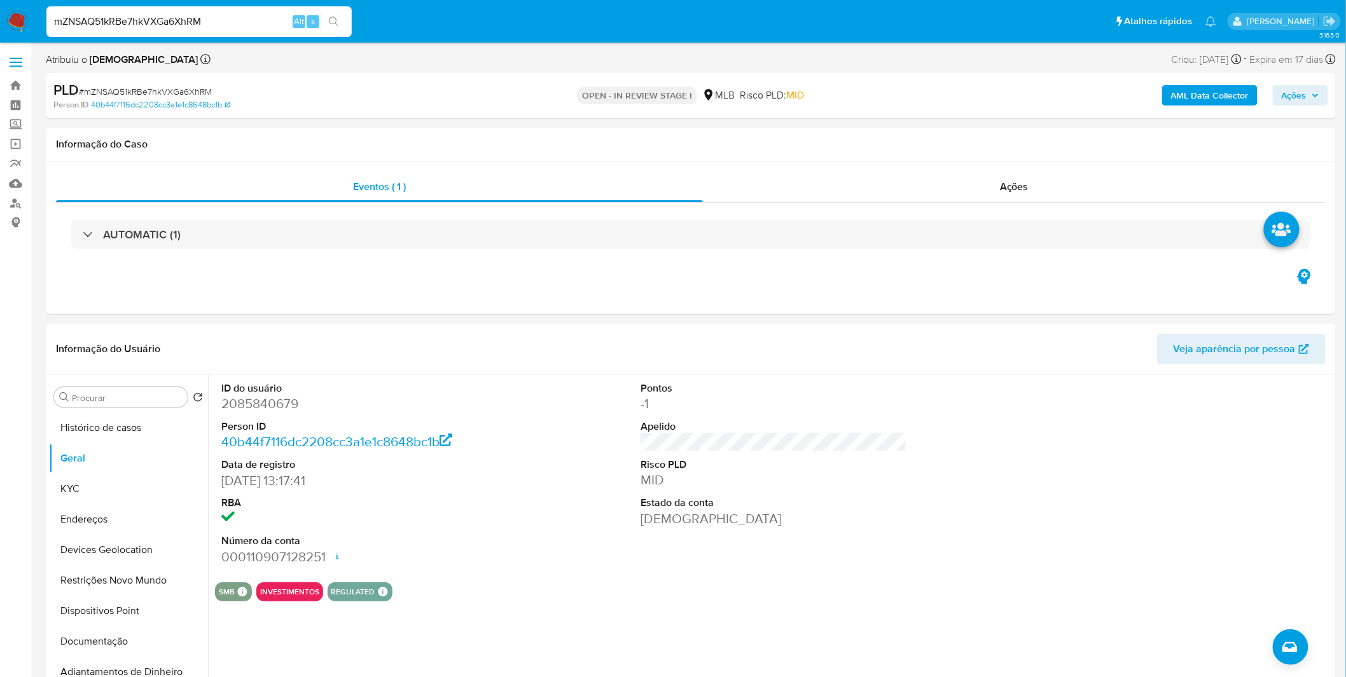
click at [393, 644] on div "ID do usuário 2085840679 Person ID 40b44f7116dc2208cc3a1e1c8648bc1b Data de reg…" at bounding box center [770, 538] width 1124 height 326
click at [122, 490] on button "KYC" at bounding box center [123, 489] width 149 height 31
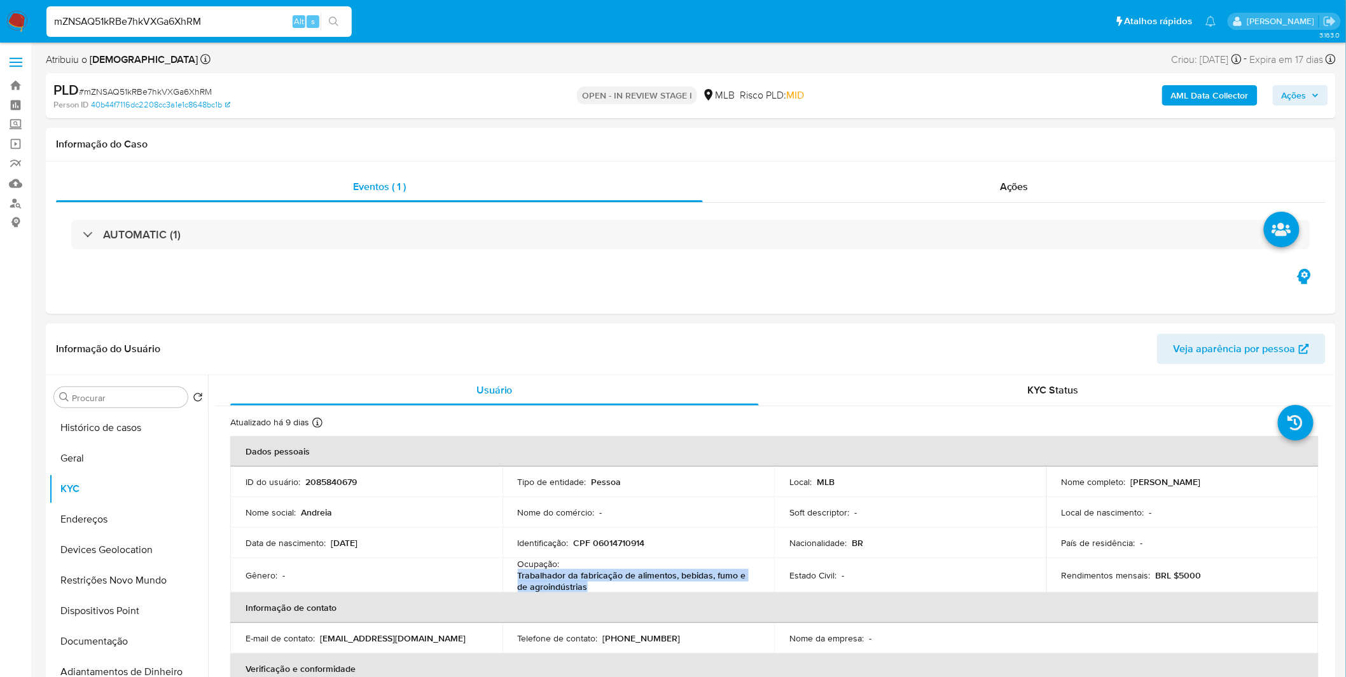
drag, startPoint x: 621, startPoint y: 588, endPoint x: 516, endPoint y: 580, distance: 105.8
click at [518, 580] on p "Trabalhador da fabricação de alimentos, bebidas, fumo e de agroindústrias" at bounding box center [636, 581] width 237 height 23
copy p "Trabalhador da fabricação de alimentos, bebidas, fumo e de agroindústrias"
click at [121, 450] on button "Geral" at bounding box center [123, 458] width 149 height 31
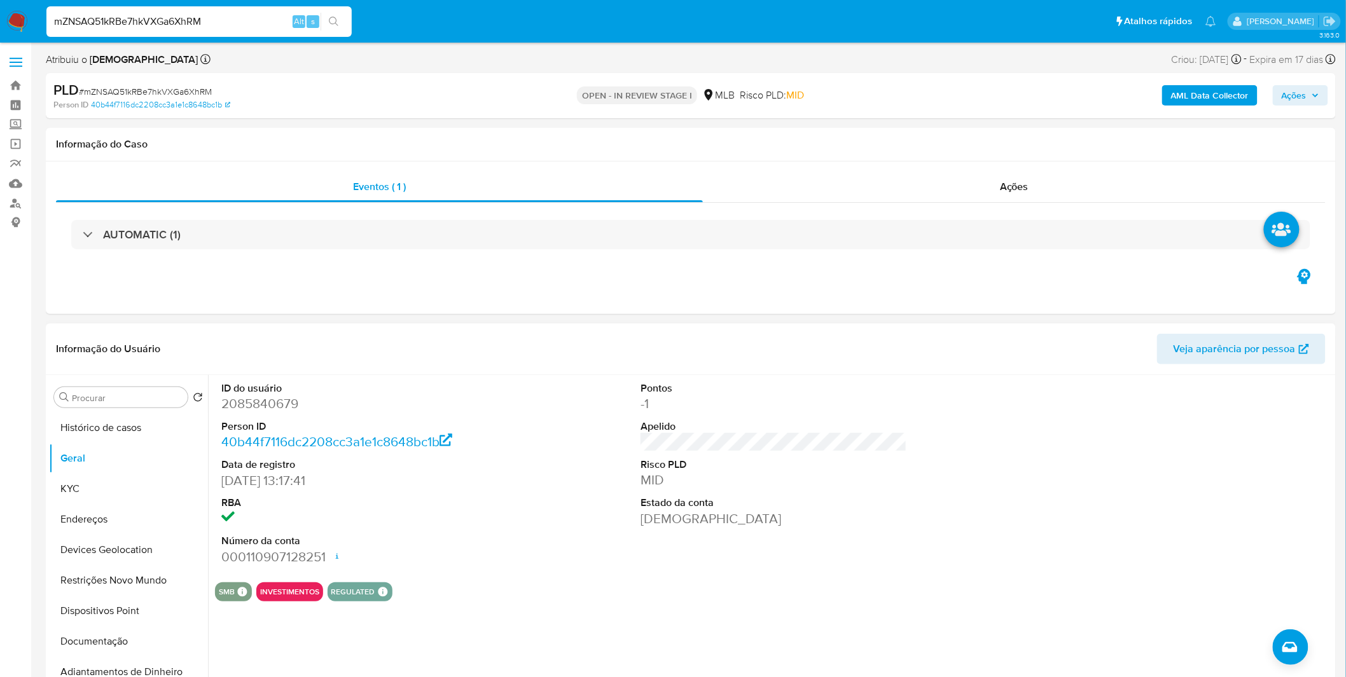
click at [565, 480] on div "ID do usuário 2085840679 Person ID 40b44f7116dc2208cc3a1e1c8648bc1b Data de reg…" at bounding box center [773, 473] width 1117 height 197
select select "10"
click at [140, 482] on button "KYC" at bounding box center [123, 489] width 149 height 31
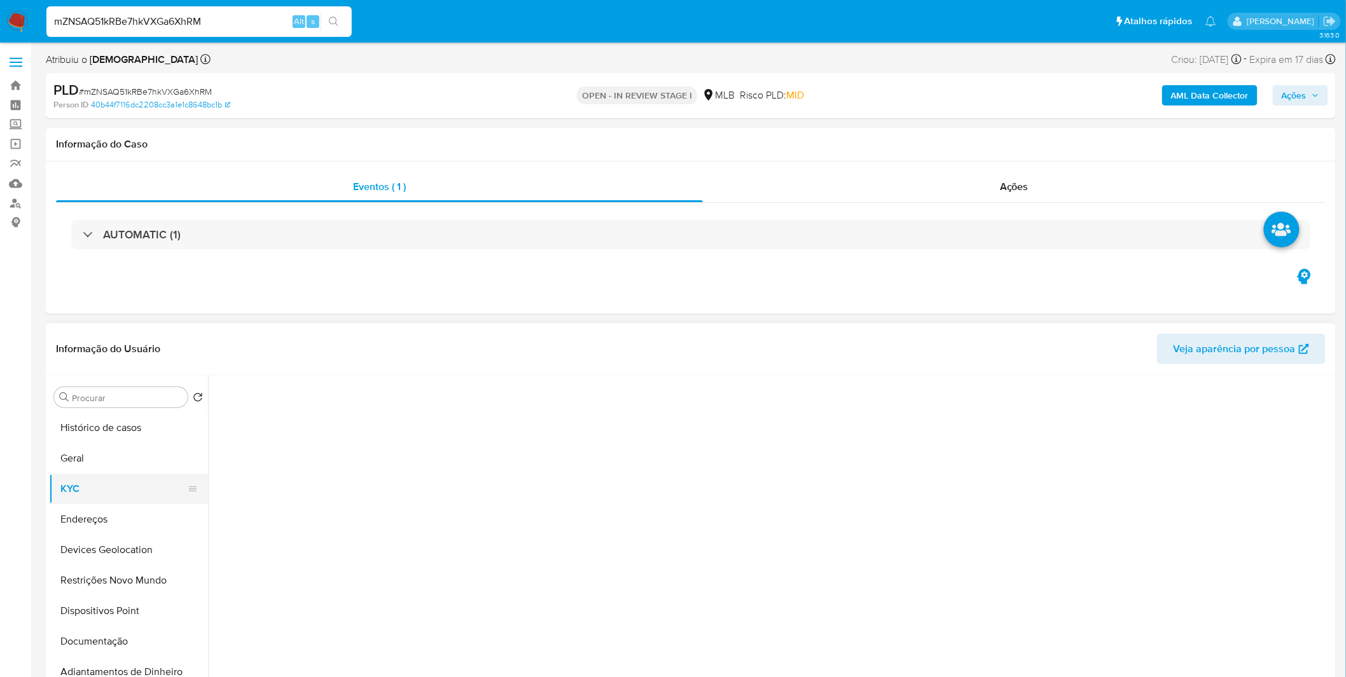
click at [140, 482] on button "KYC" at bounding box center [123, 489] width 149 height 31
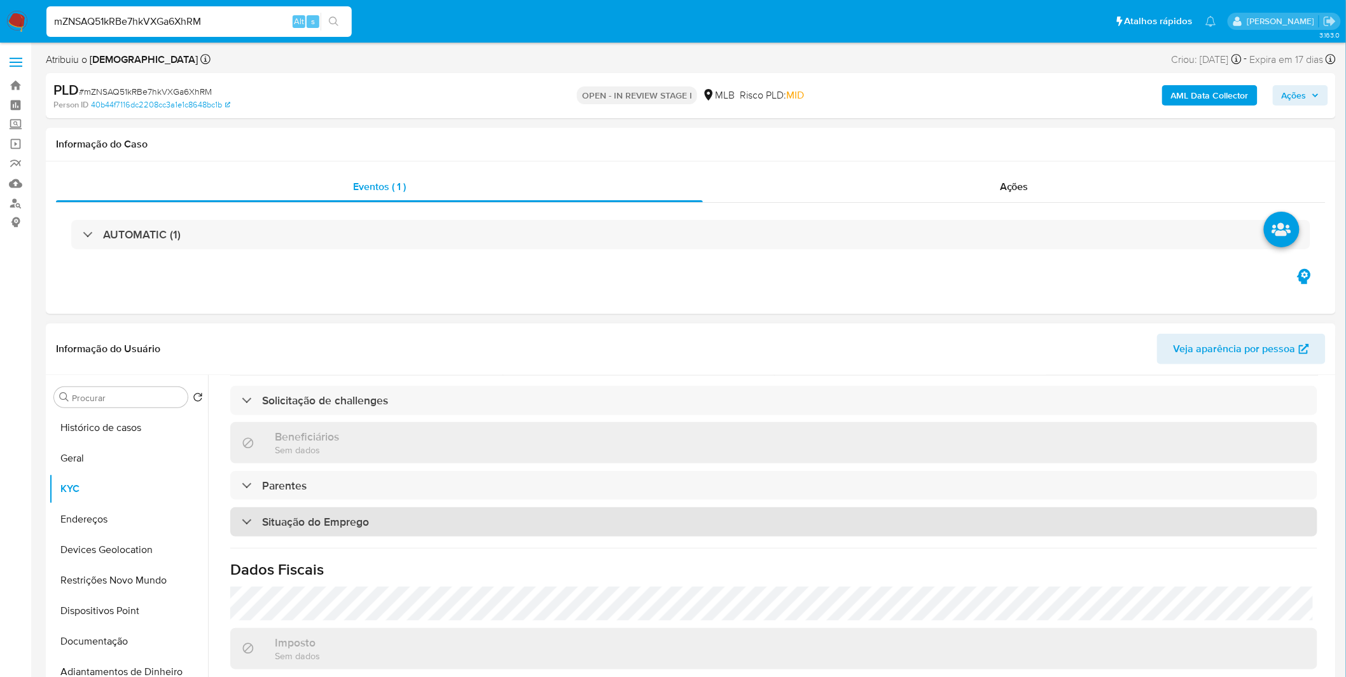
scroll to position [533, 0]
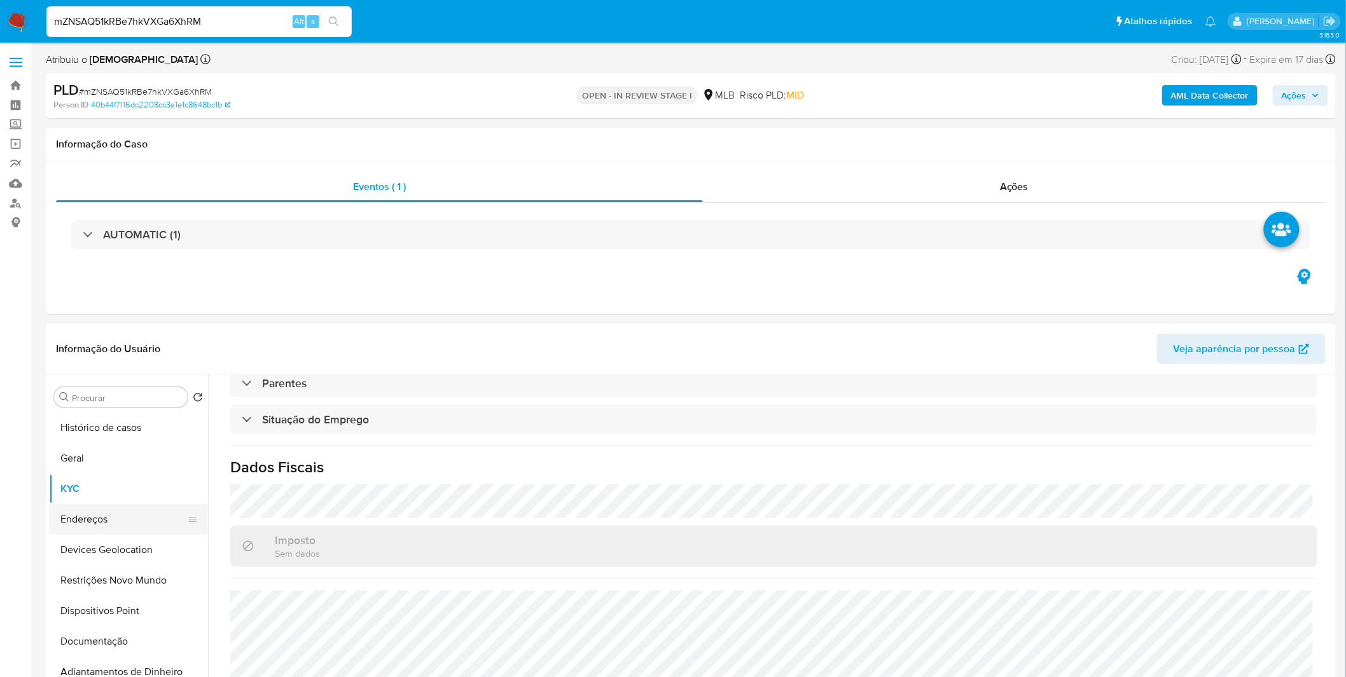
click at [122, 519] on button "Endereços" at bounding box center [123, 519] width 149 height 31
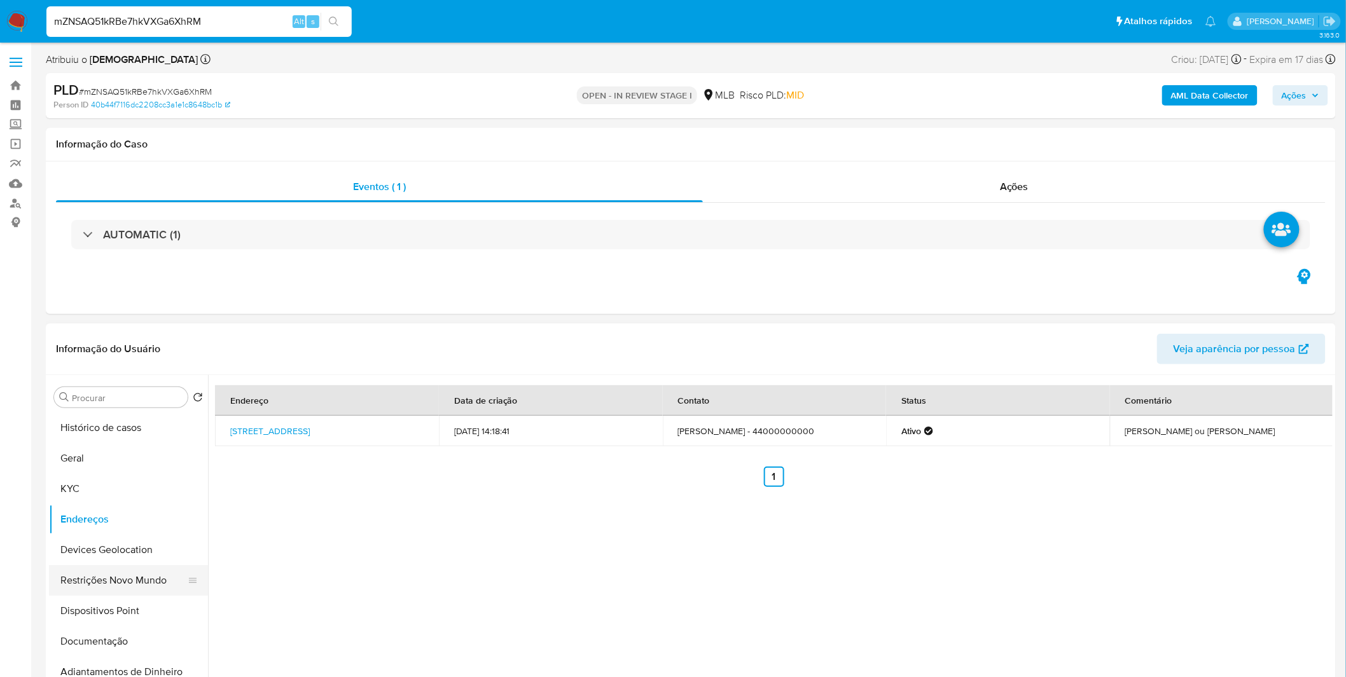
click at [116, 573] on button "Restrições Novo Mundo" at bounding box center [123, 580] width 149 height 31
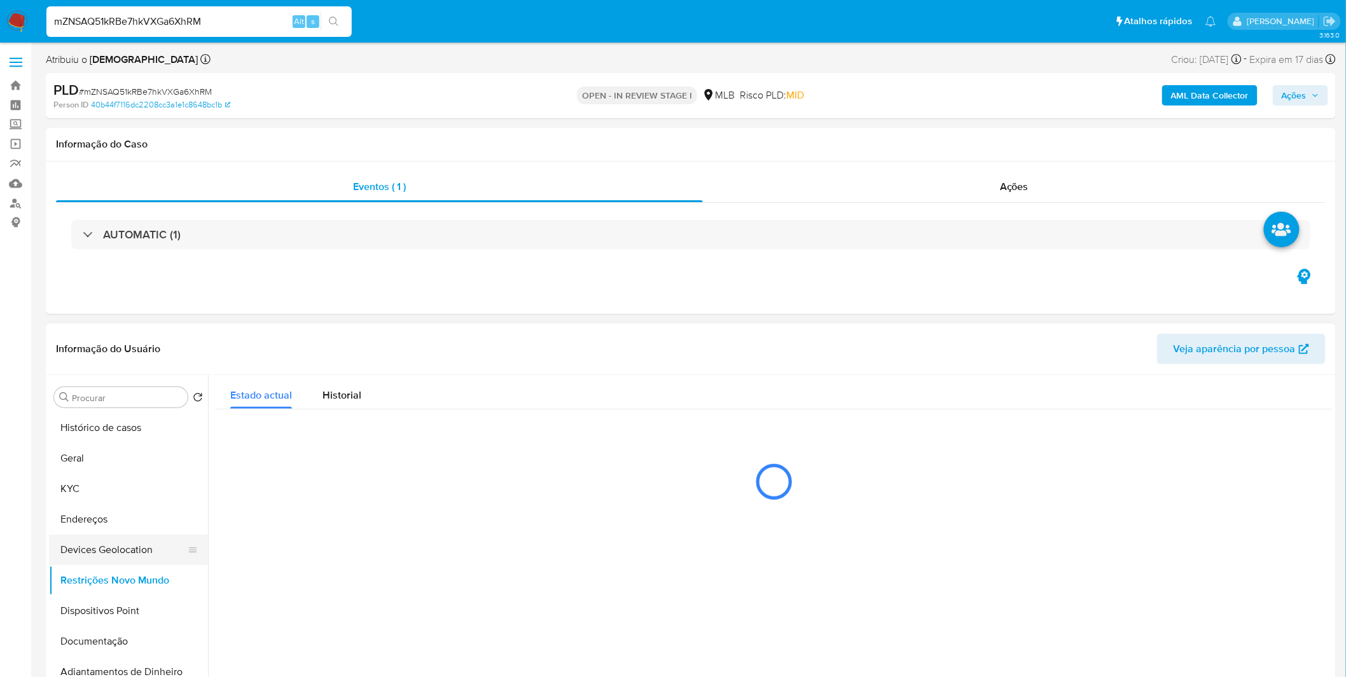
click at [127, 556] on button "Devices Geolocation" at bounding box center [123, 550] width 149 height 31
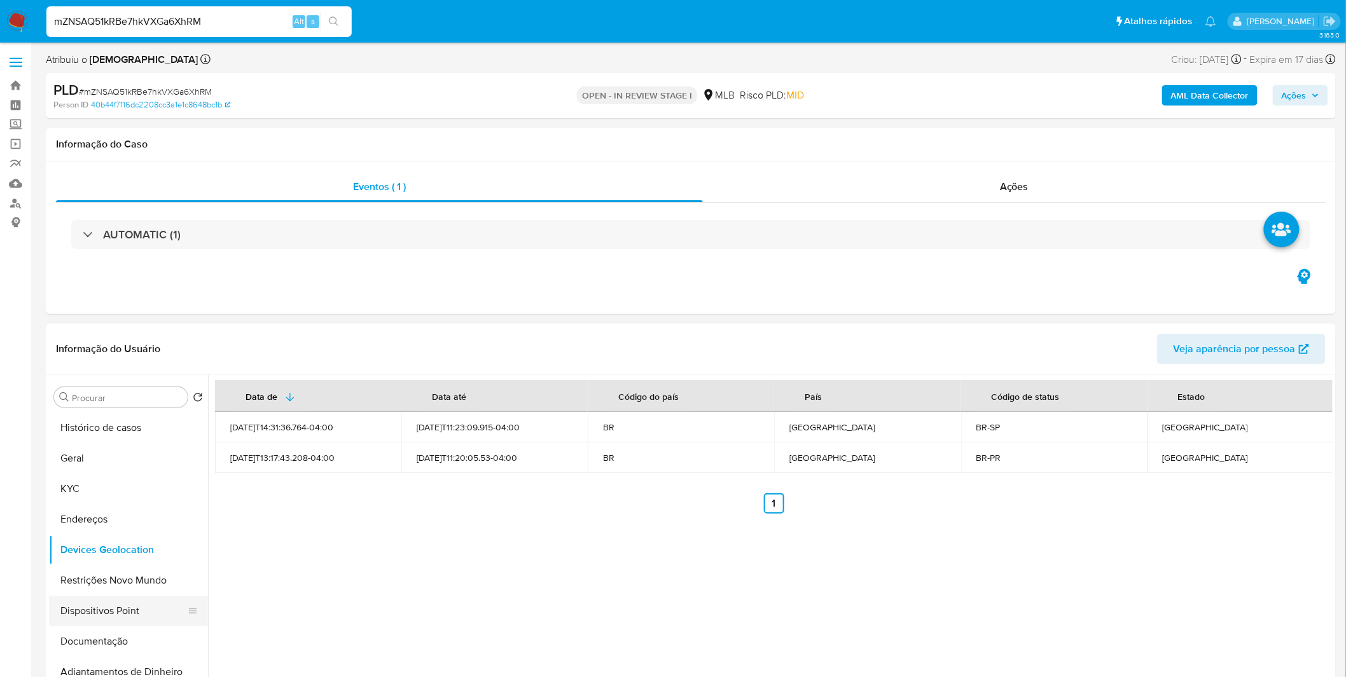
click at [89, 600] on button "Dispositivos Point" at bounding box center [123, 611] width 149 height 31
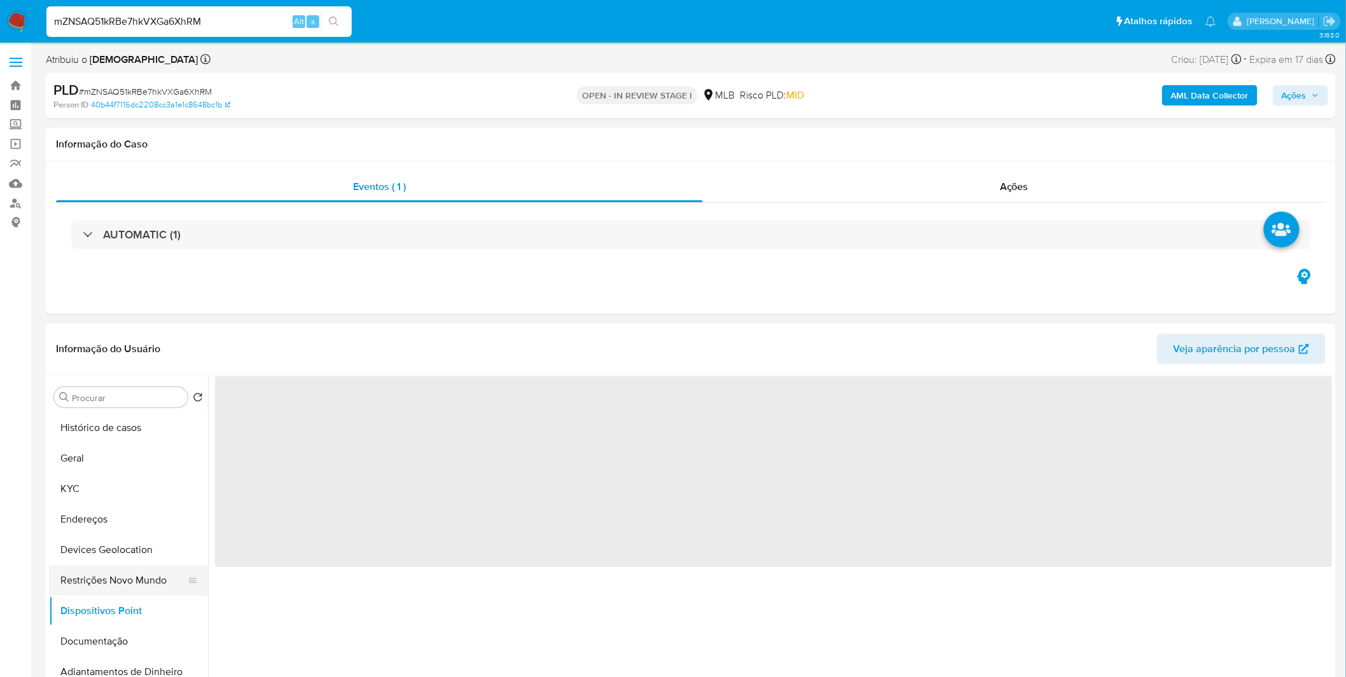
click at [95, 579] on button "Restrições Novo Mundo" at bounding box center [123, 580] width 149 height 31
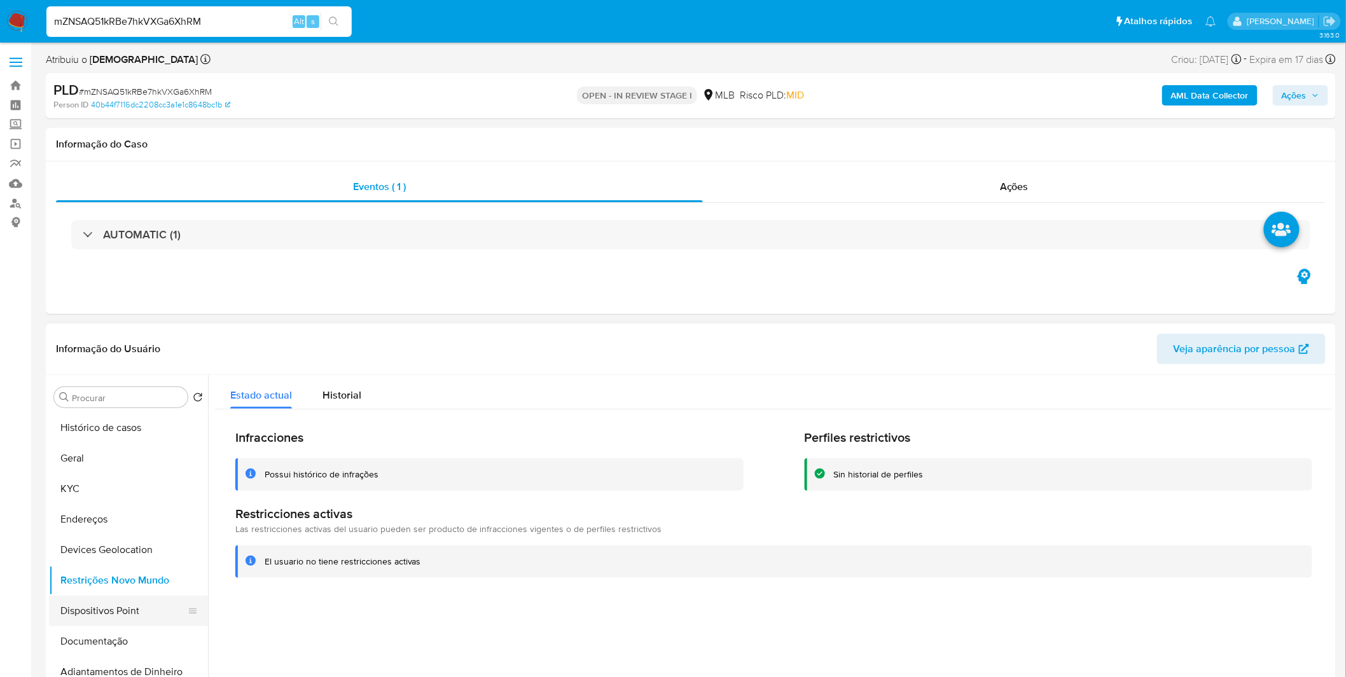
click at [113, 616] on button "Dispositivos Point" at bounding box center [123, 611] width 149 height 31
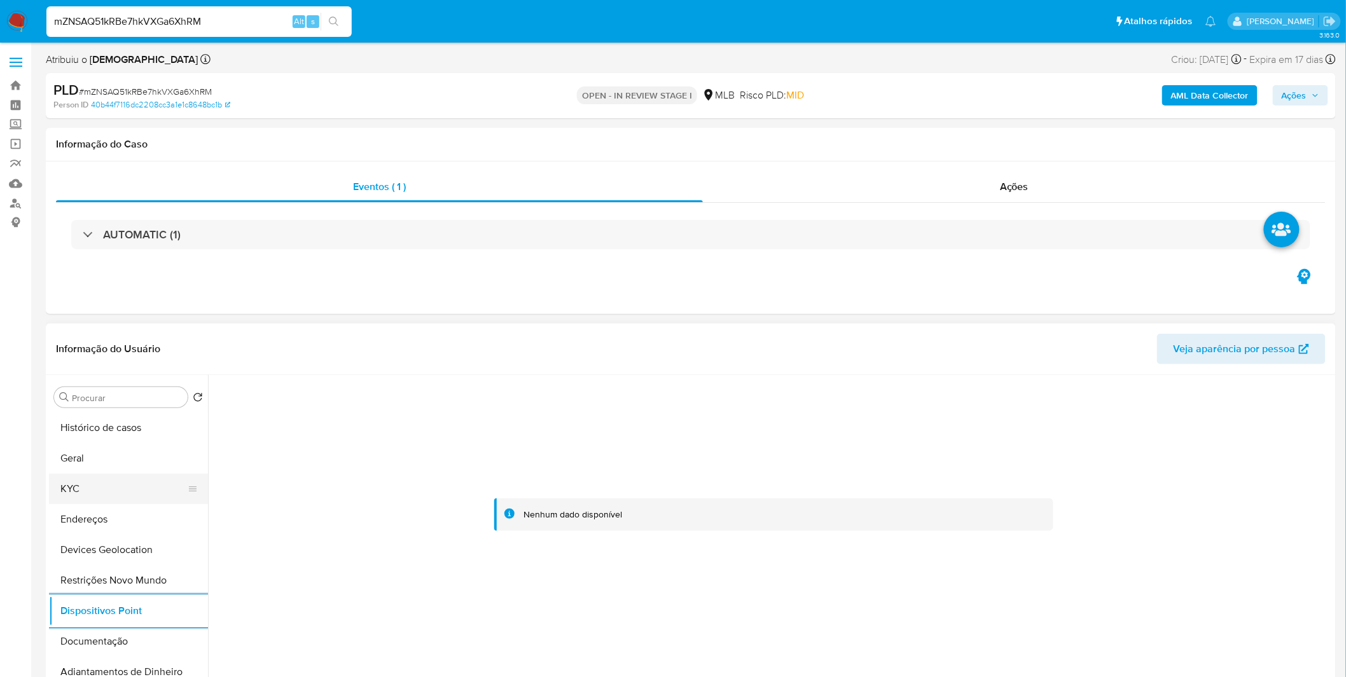
click at [149, 479] on button "KYC" at bounding box center [123, 489] width 149 height 31
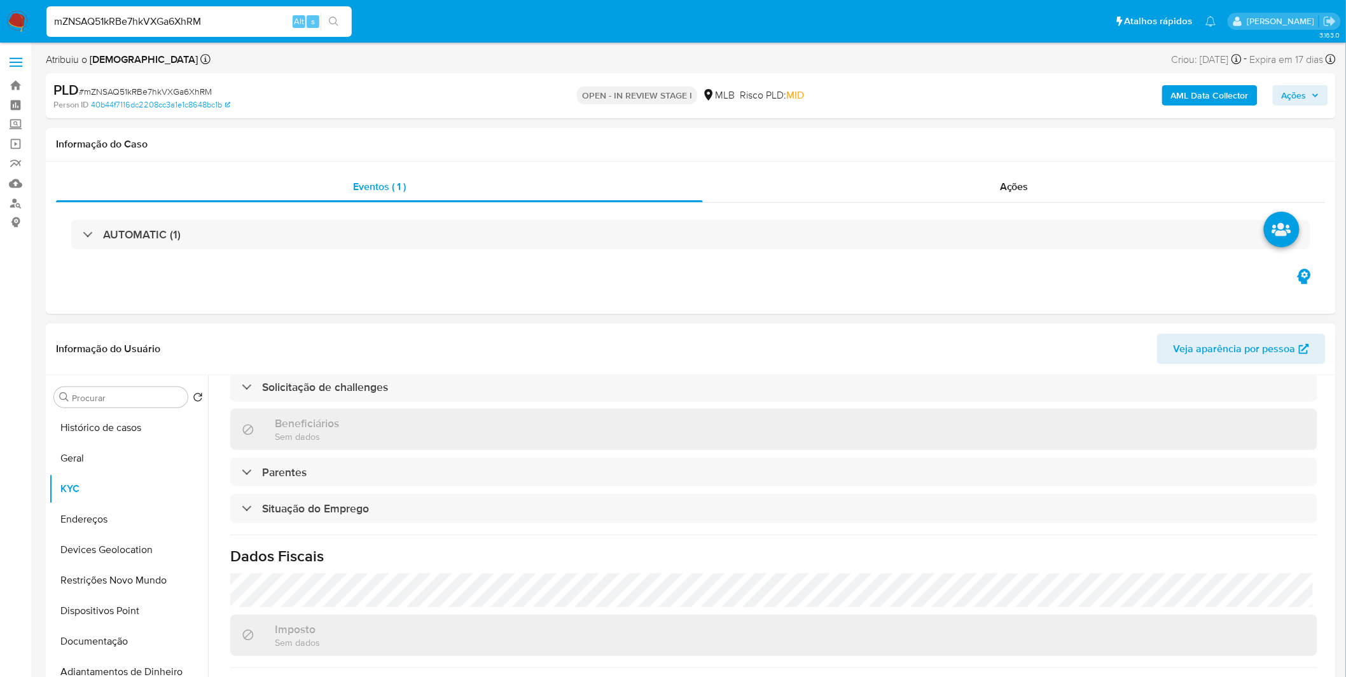
scroll to position [533, 0]
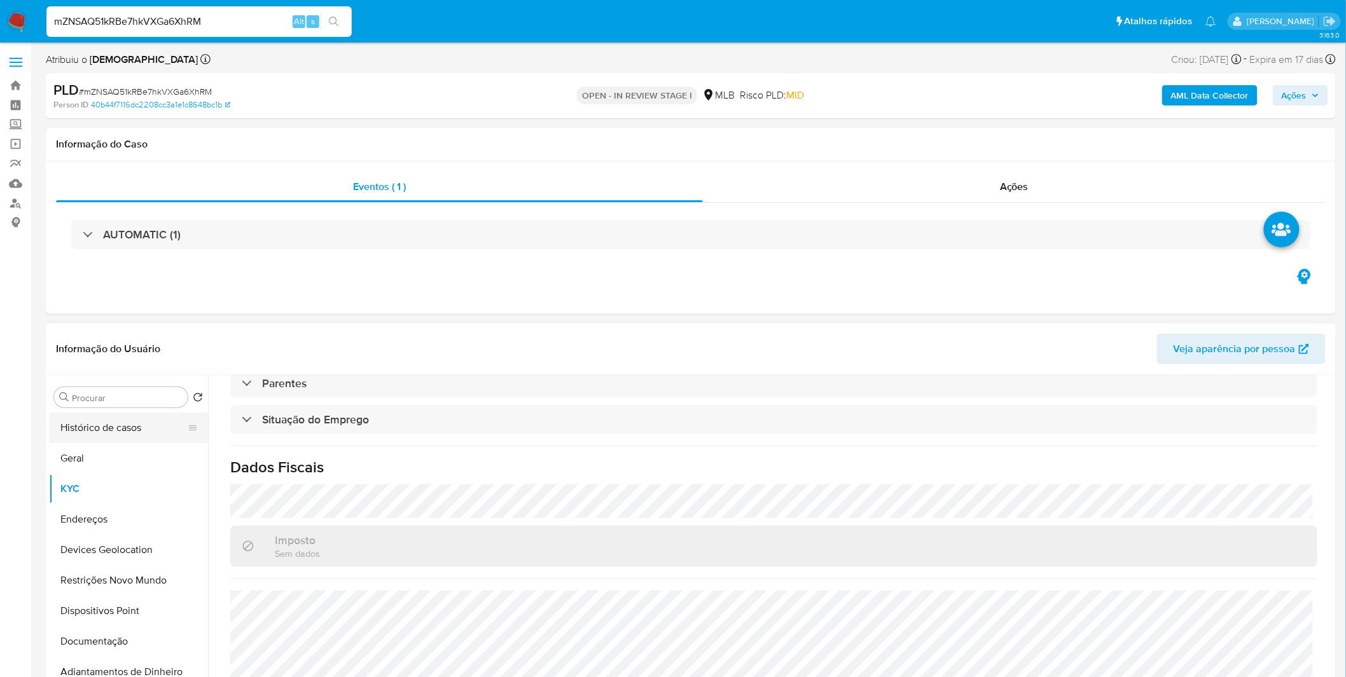
click at [128, 434] on button "Histórico de casos" at bounding box center [123, 428] width 149 height 31
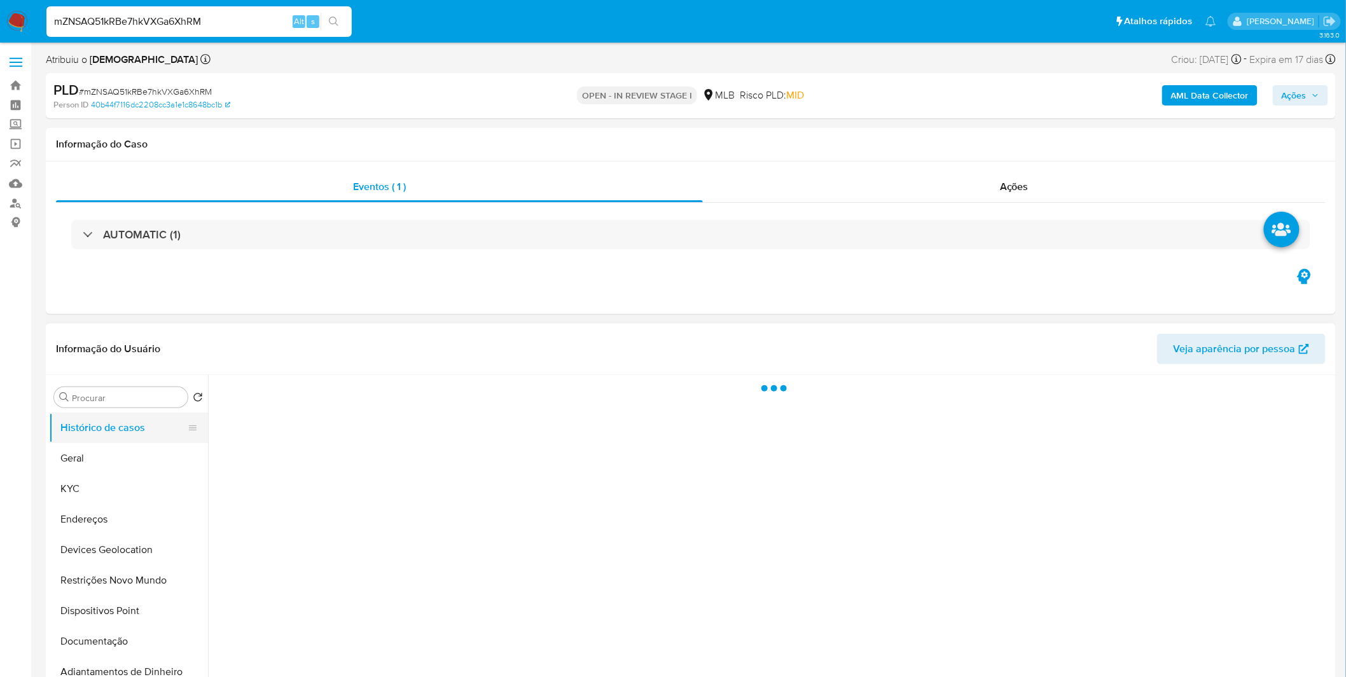
scroll to position [0, 0]
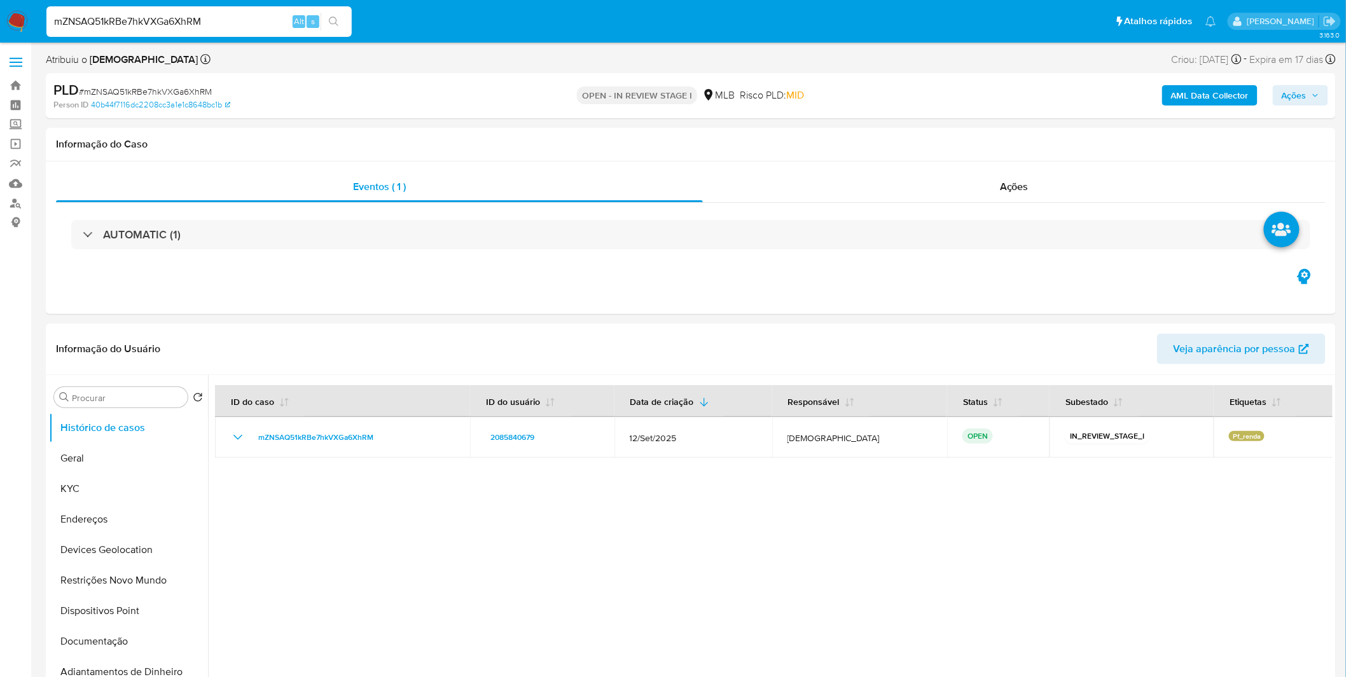
click at [131, 27] on input "mZNSAQ51kRBe7hkVXGa6XhRM" at bounding box center [198, 21] width 305 height 17
paste input "q3DBlmH8FNwimbBaTpWXsOXi"
type input "q3DBlmH8FNwimbBaTpWXsOXi"
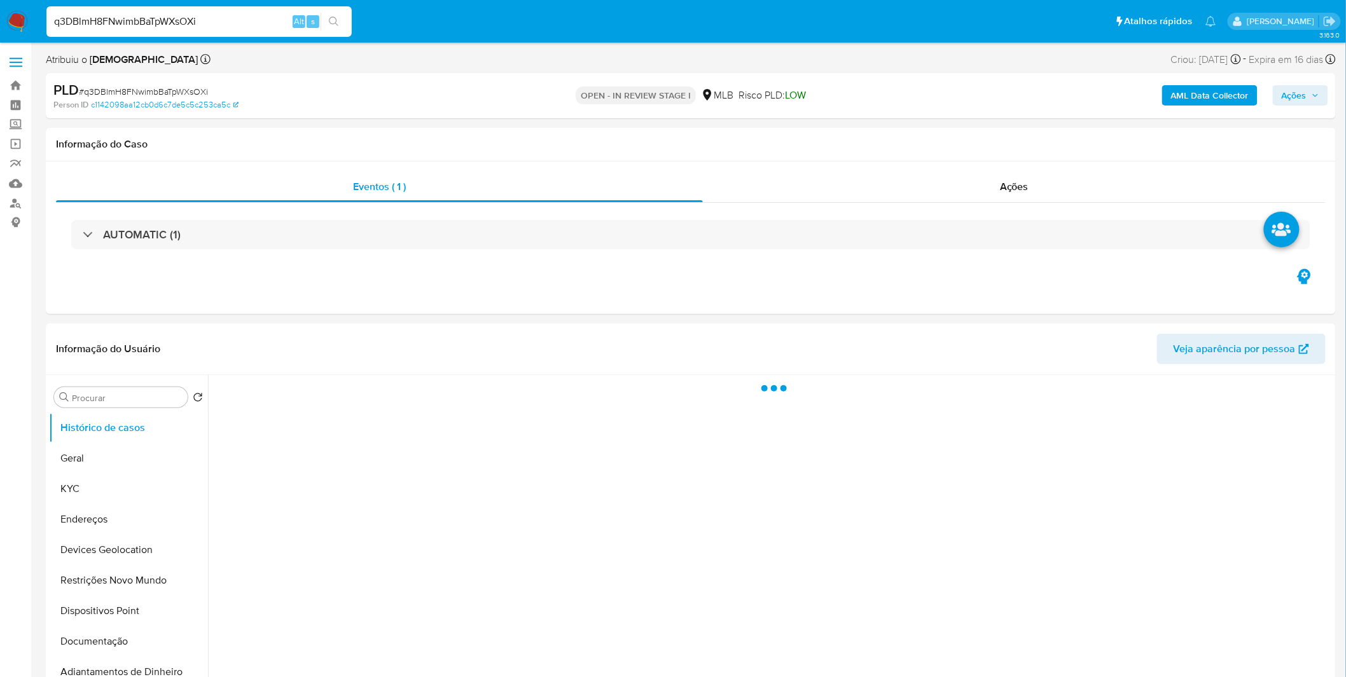
select select "10"
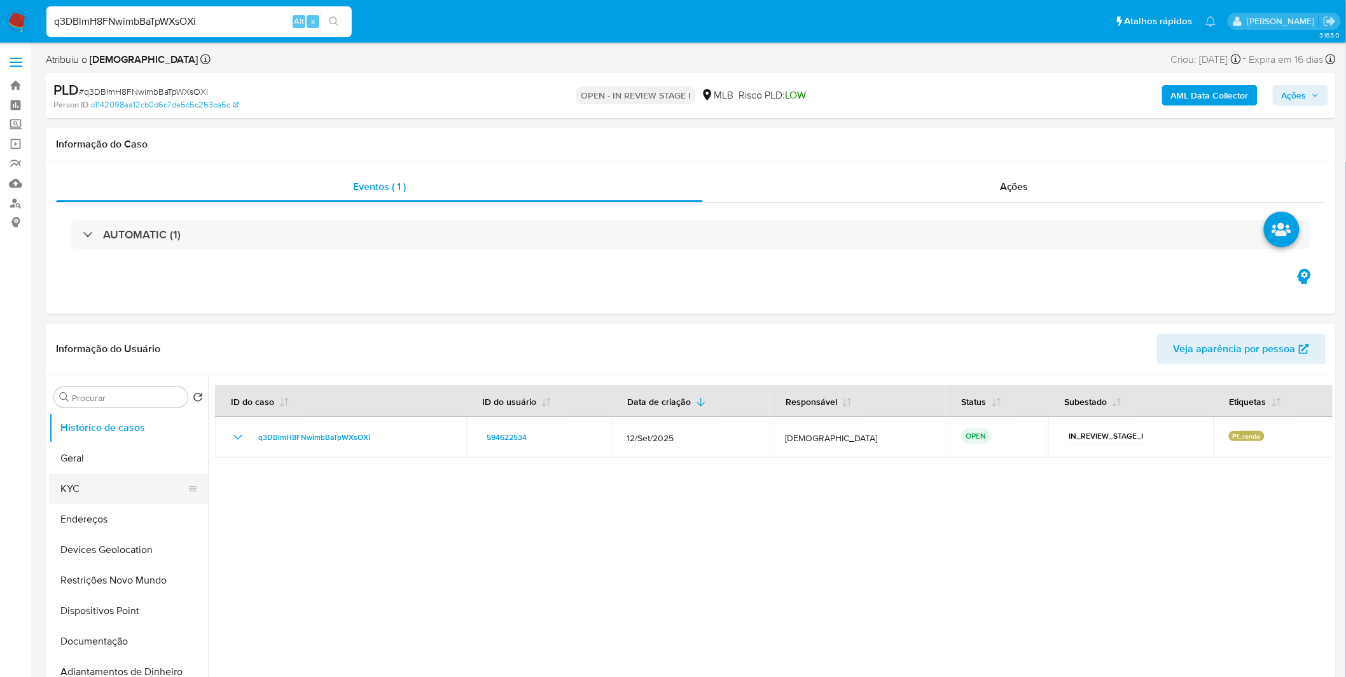
click at [117, 487] on button "KYC" at bounding box center [123, 489] width 149 height 31
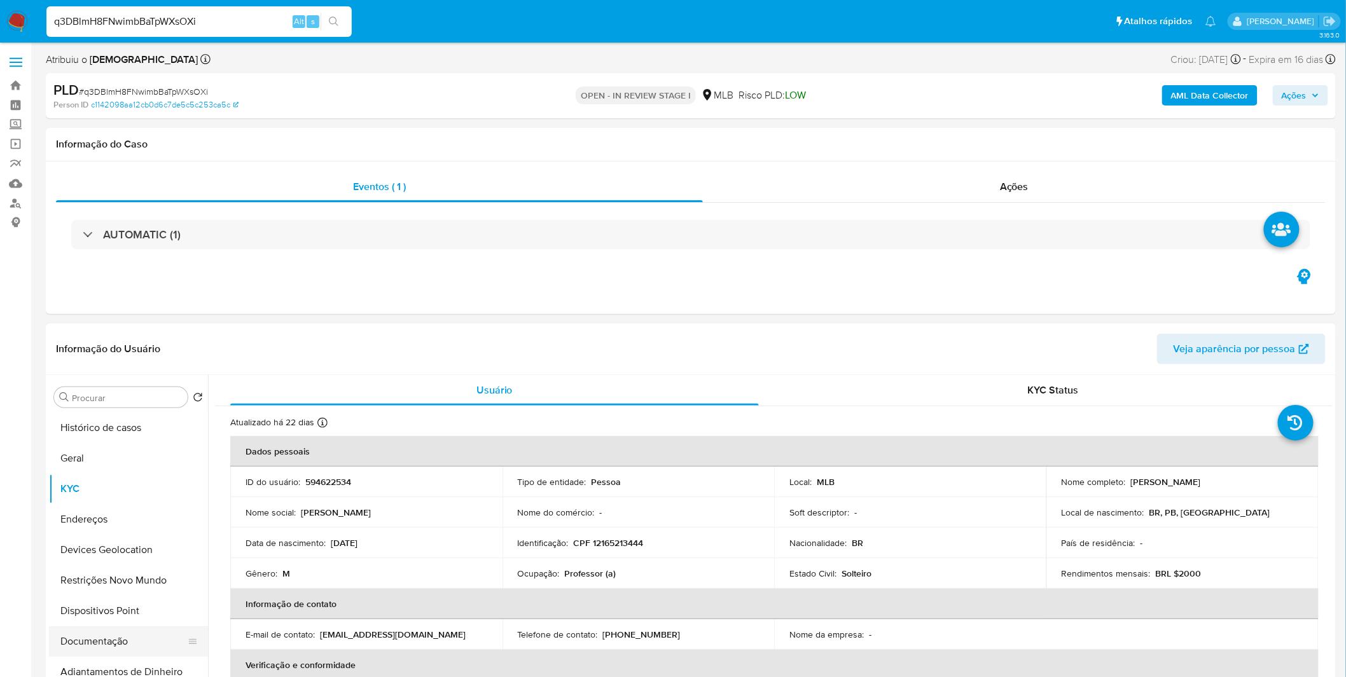
click at [111, 632] on button "Documentação" at bounding box center [123, 641] width 149 height 31
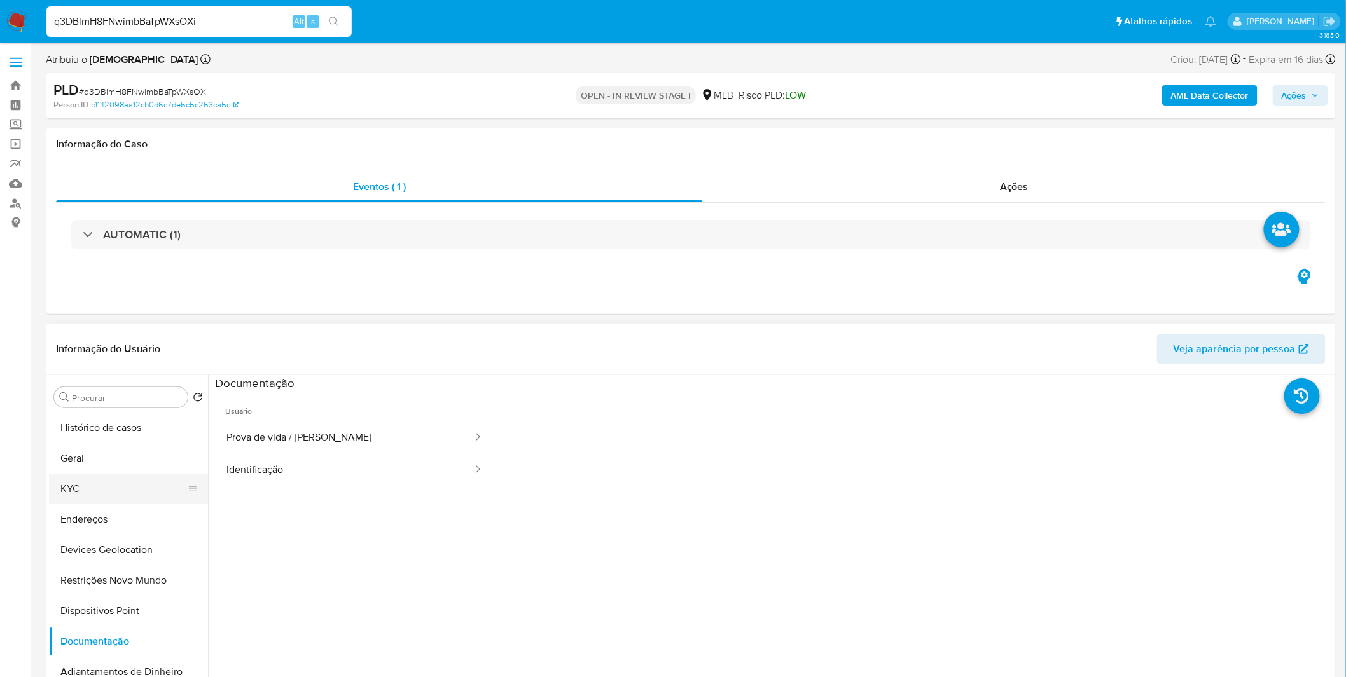
click at [105, 499] on button "KYC" at bounding box center [123, 489] width 149 height 31
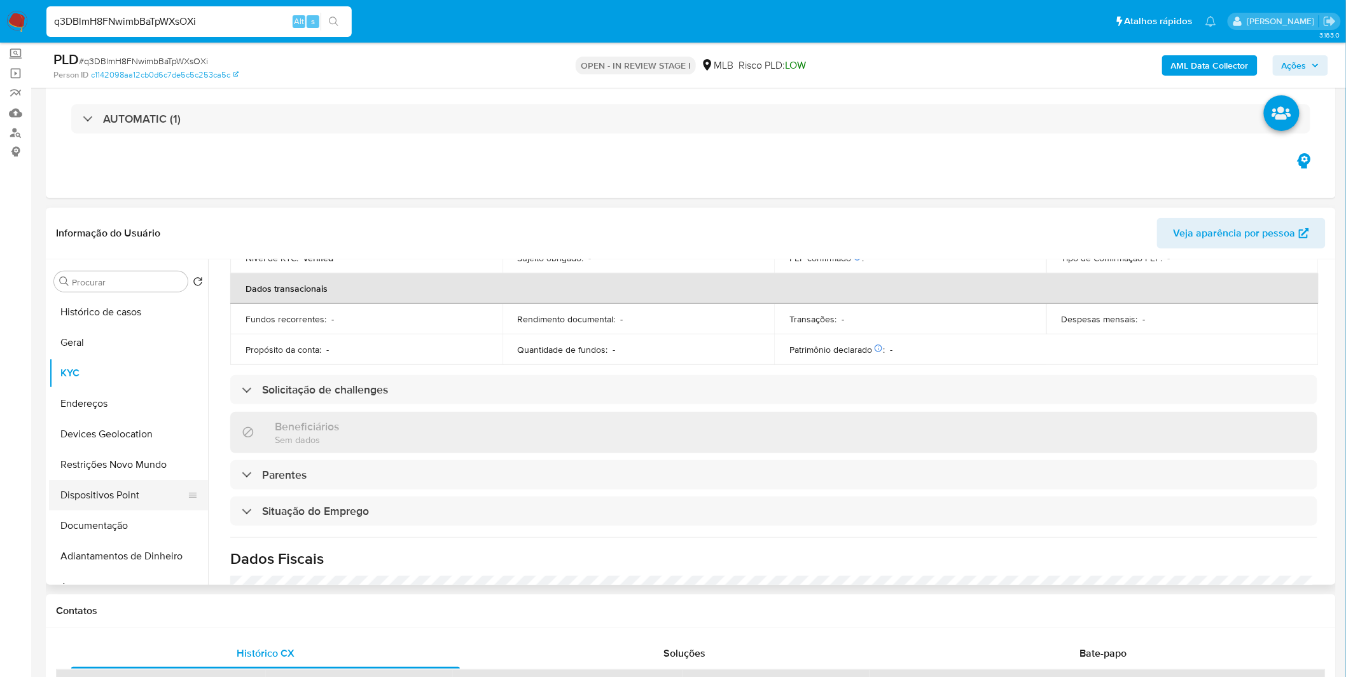
scroll to position [529, 0]
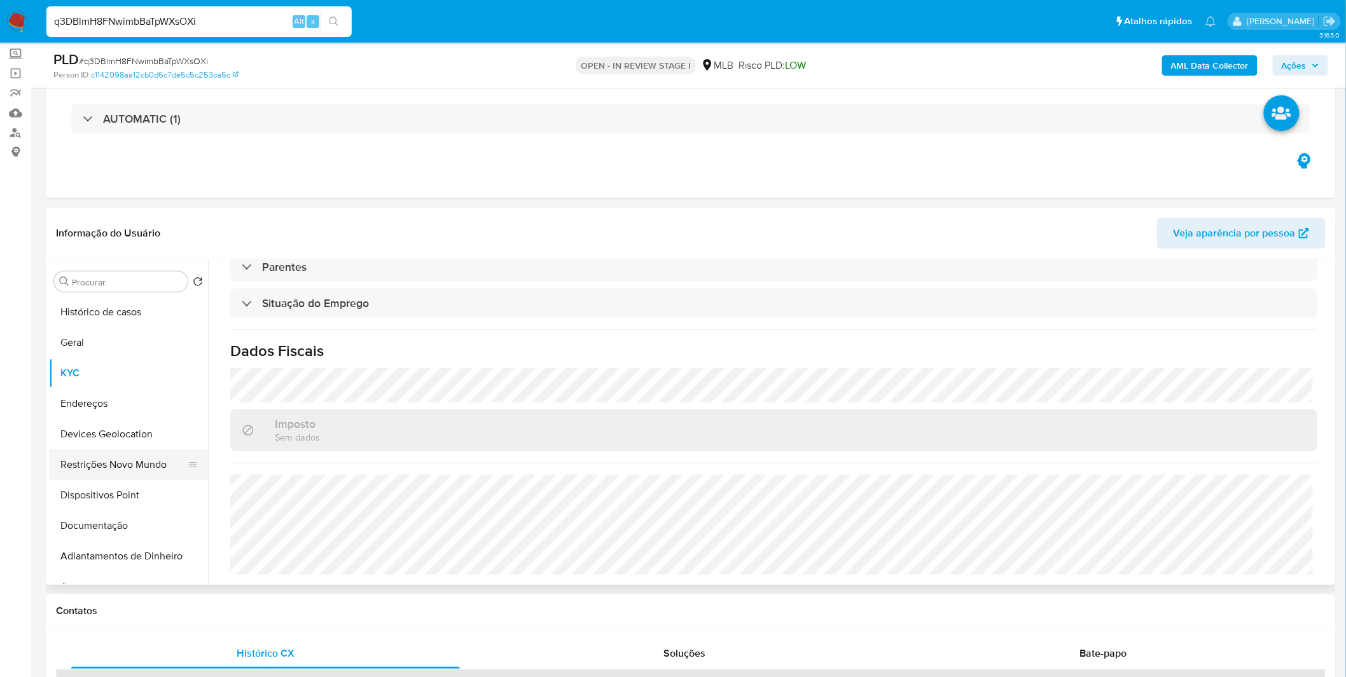
click at [120, 462] on button "Restrições Novo Mundo" at bounding box center [123, 465] width 149 height 31
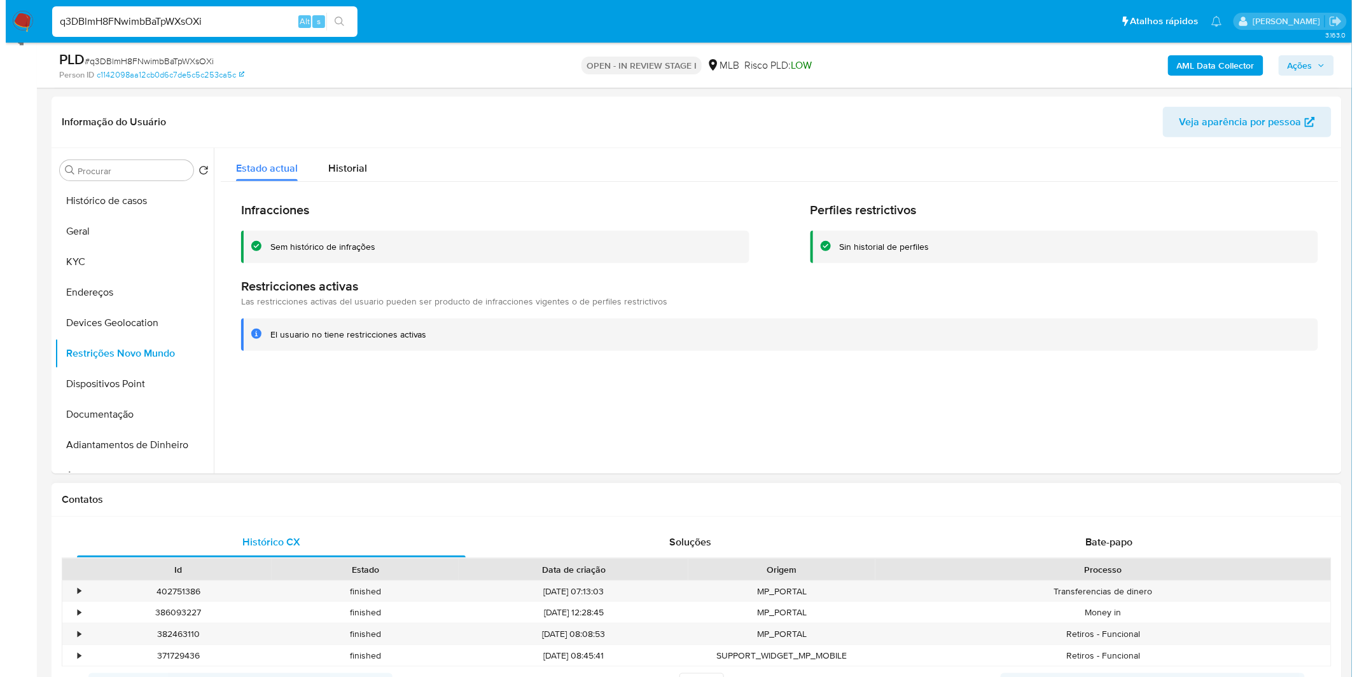
scroll to position [424, 0]
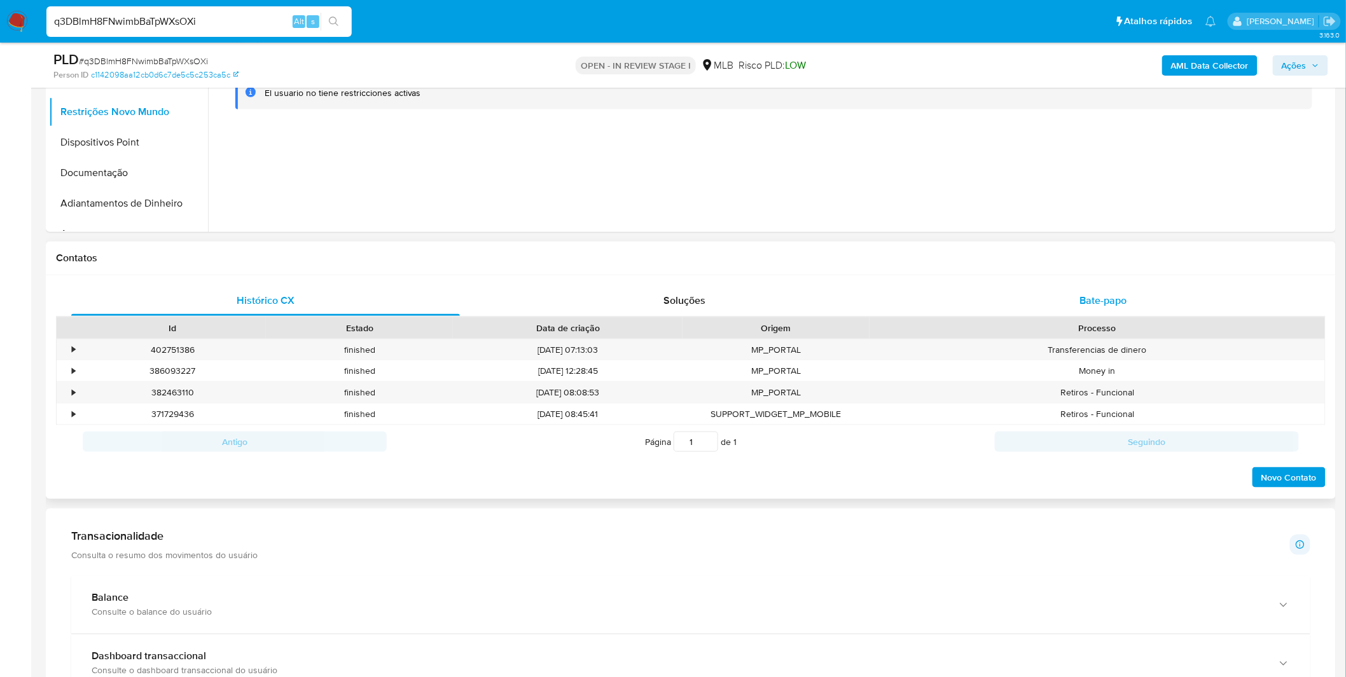
click at [1051, 312] on div "Bate-papo" at bounding box center [1103, 301] width 389 height 31
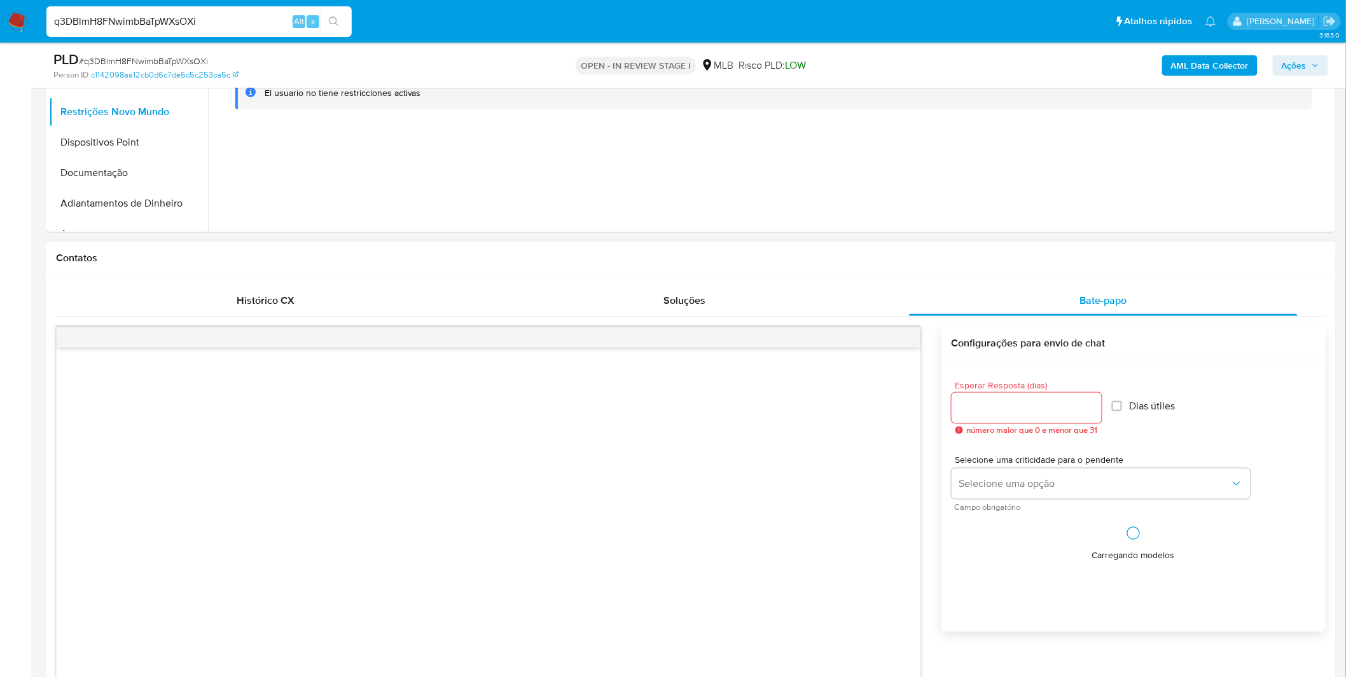
drag, startPoint x: 1016, startPoint y: 390, endPoint x: 1012, endPoint y: 401, distance: 10.7
click at [1015, 395] on div "Esperar Resposta (dias) número maior que 0 e menor que 31" at bounding box center [1026, 408] width 150 height 54
click at [1011, 403] on input "Esperar Resposta (dias)" at bounding box center [1026, 408] width 150 height 17
type input "3"
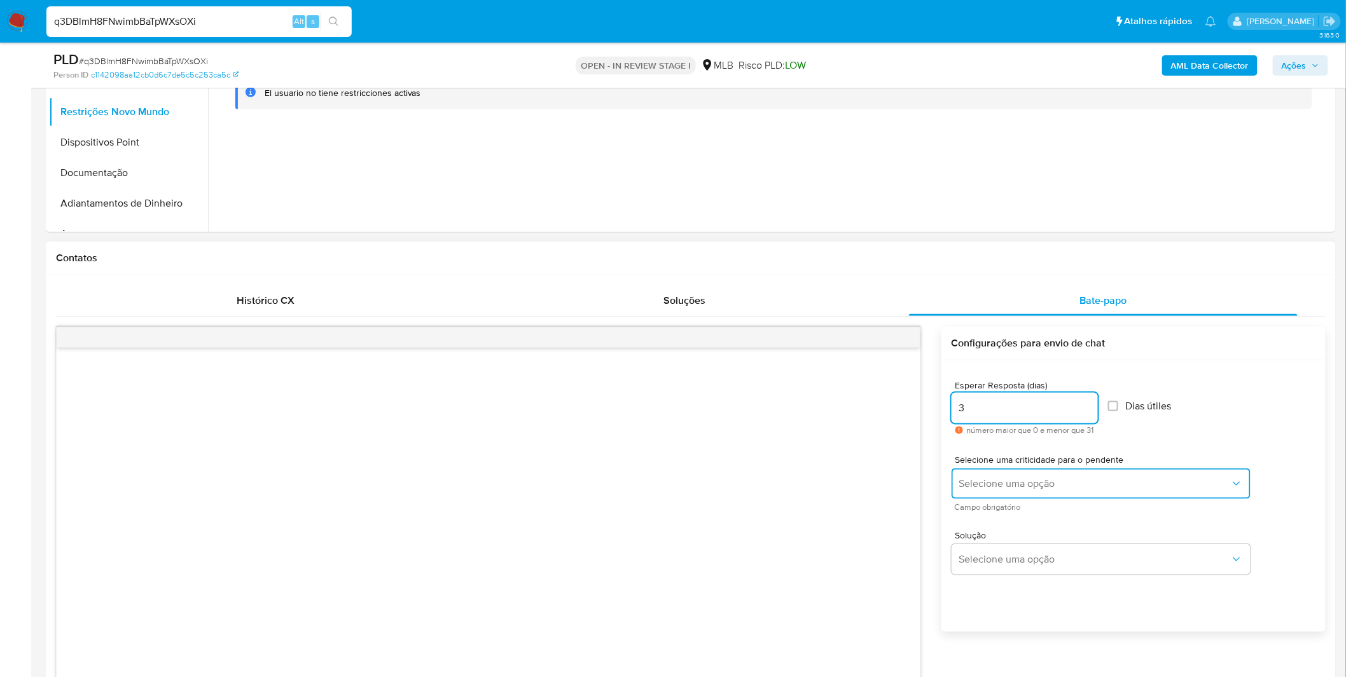
click at [1003, 487] on span "Selecione uma opção" at bounding box center [1094, 484] width 271 height 13
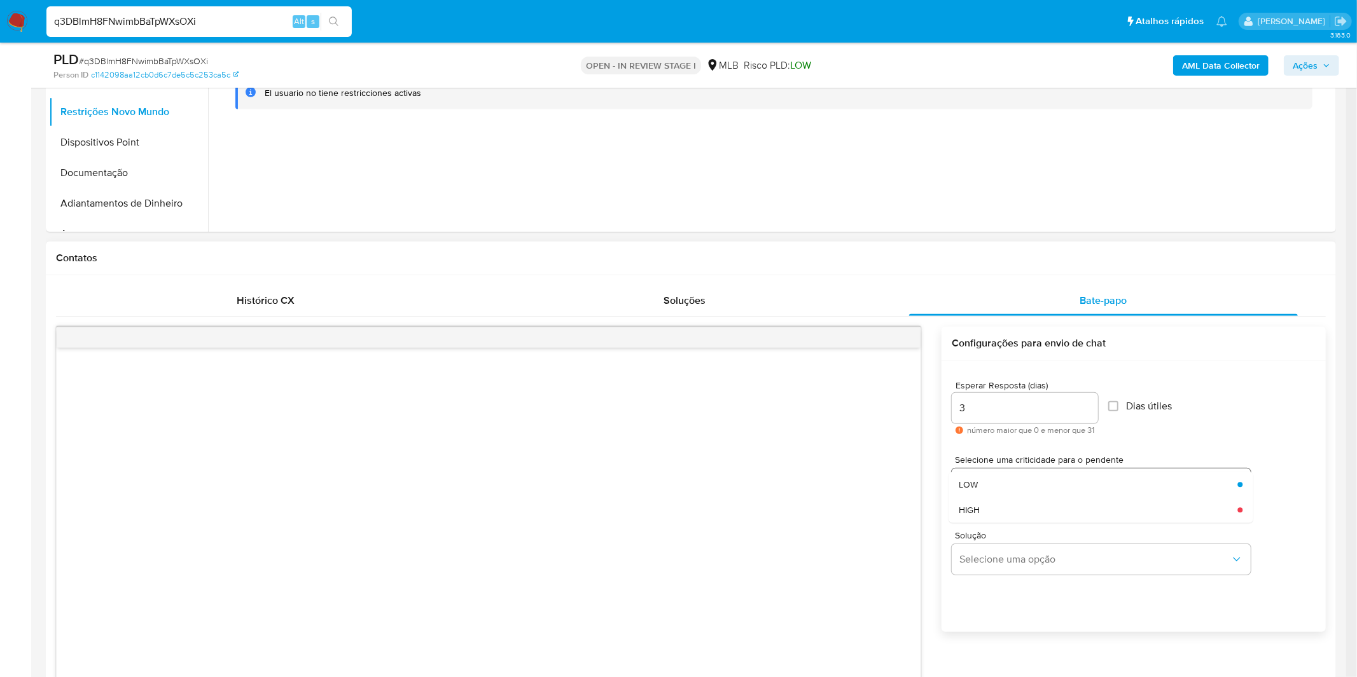
click at [1005, 479] on div "LOW" at bounding box center [1093, 484] width 271 height 25
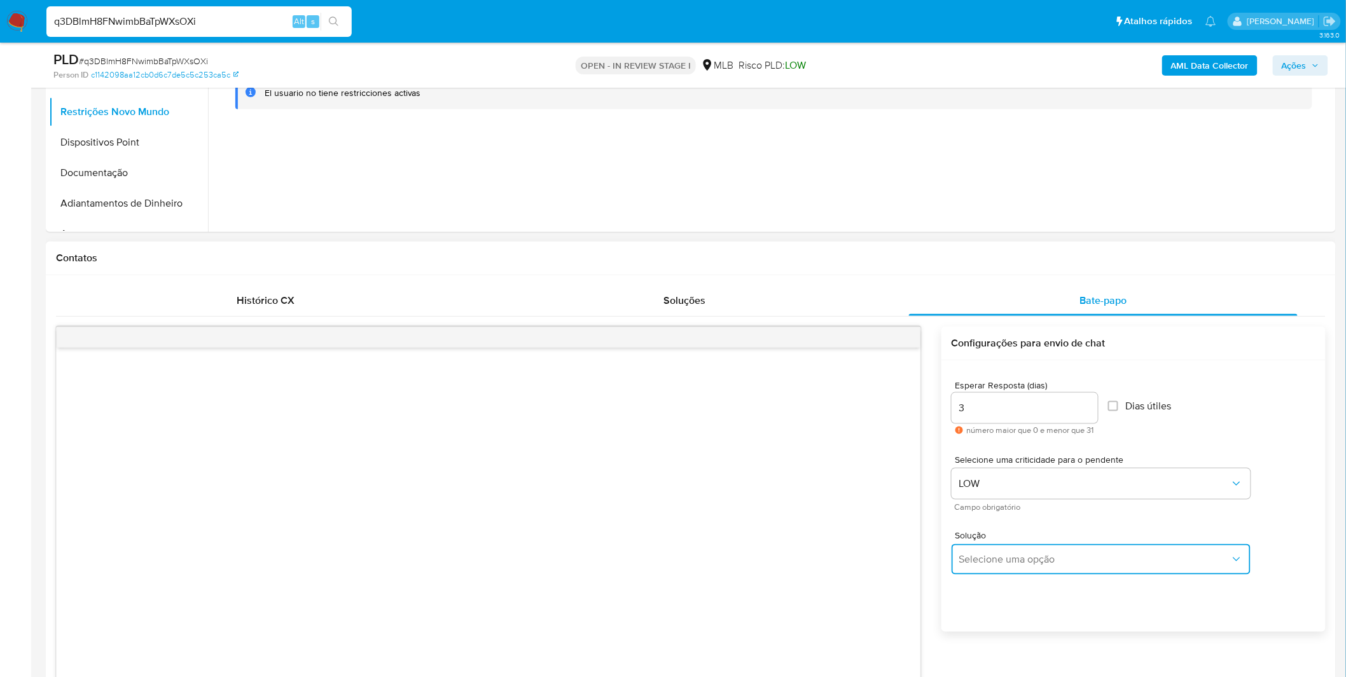
click at [1002, 549] on button "Selecione uma opção" at bounding box center [1100, 559] width 299 height 31
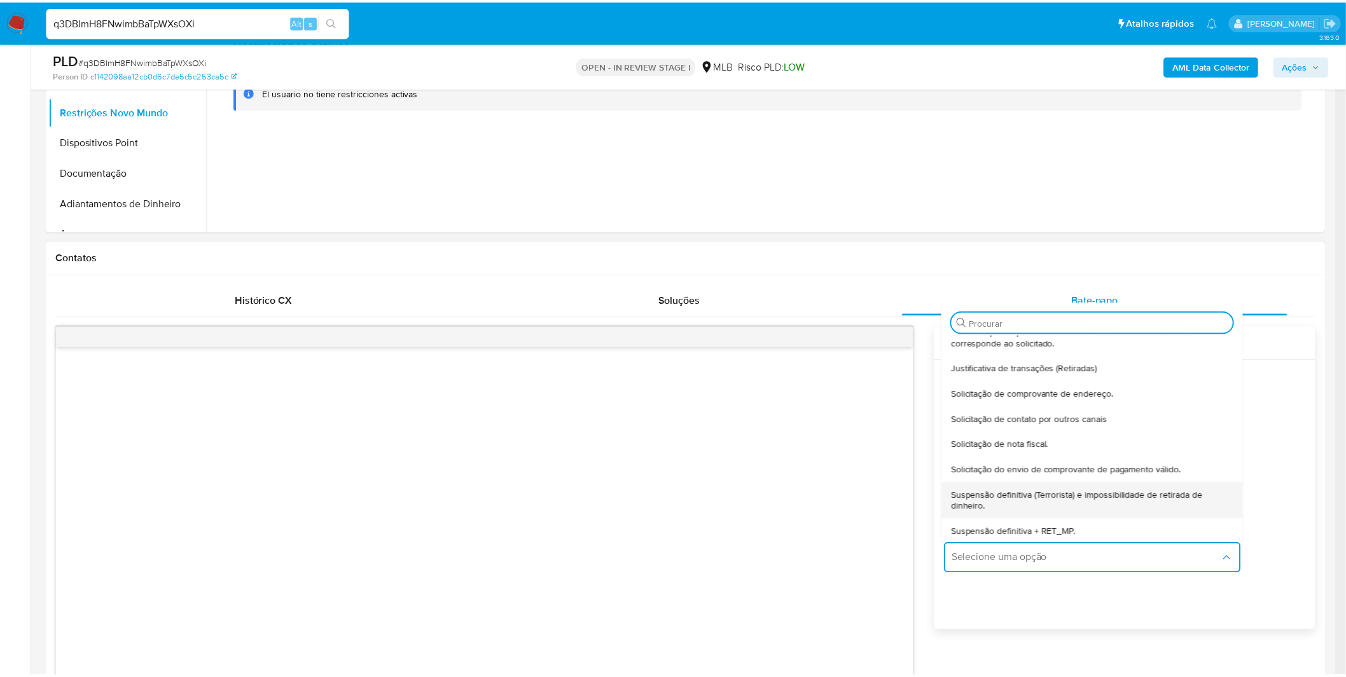
scroll to position [105, 0]
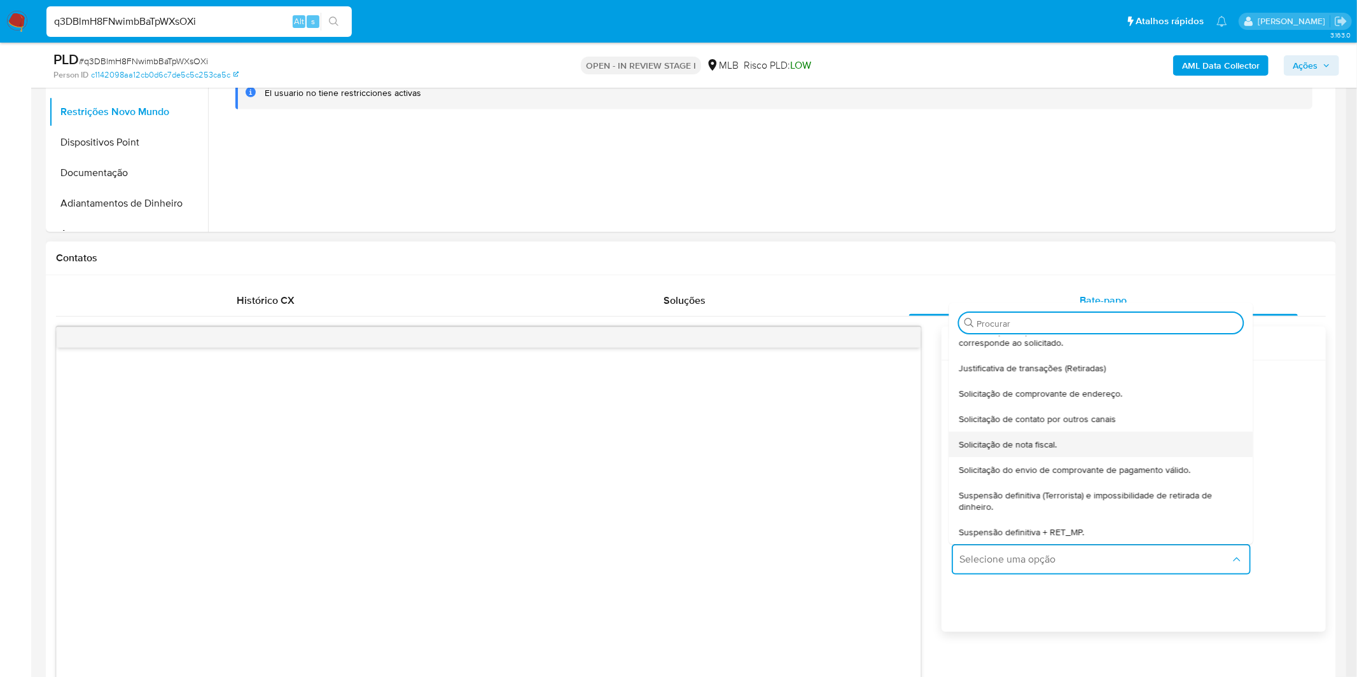
click at [1010, 452] on div "Solicitação de nota fiscal." at bounding box center [1096, 444] width 276 height 25
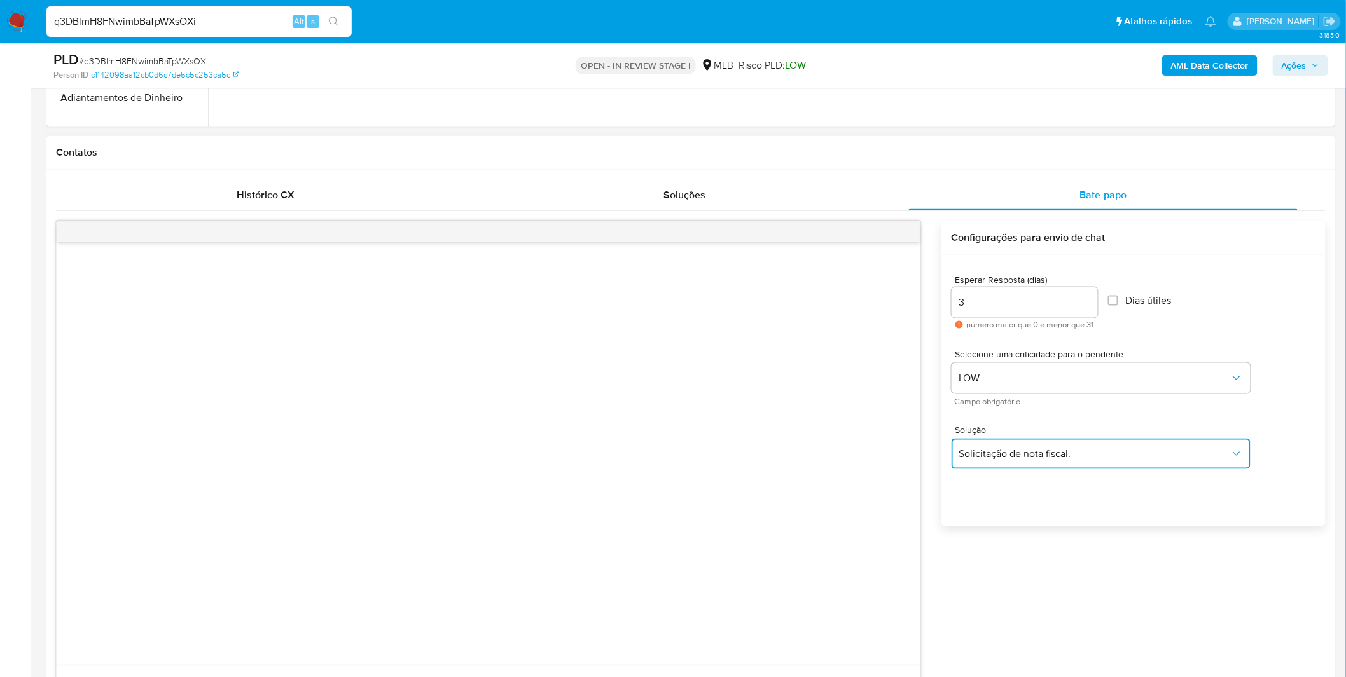
scroll to position [777, 0]
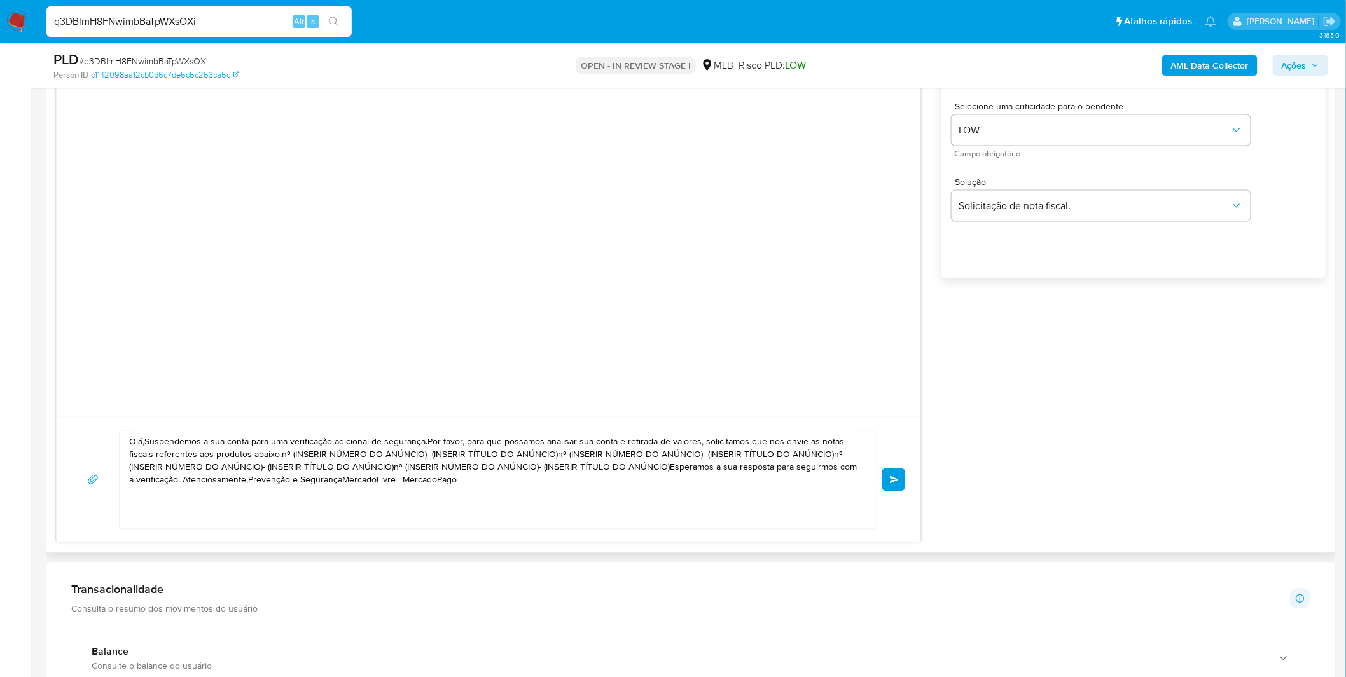
click at [576, 498] on textarea "Olá,Suspendemos a sua conta para uma verificação adicional de segurança.Por fav…" at bounding box center [494, 480] width 730 height 98
paste textarea "! Estamos realizando uma verificação adicional de segurança em contas de usuári…"
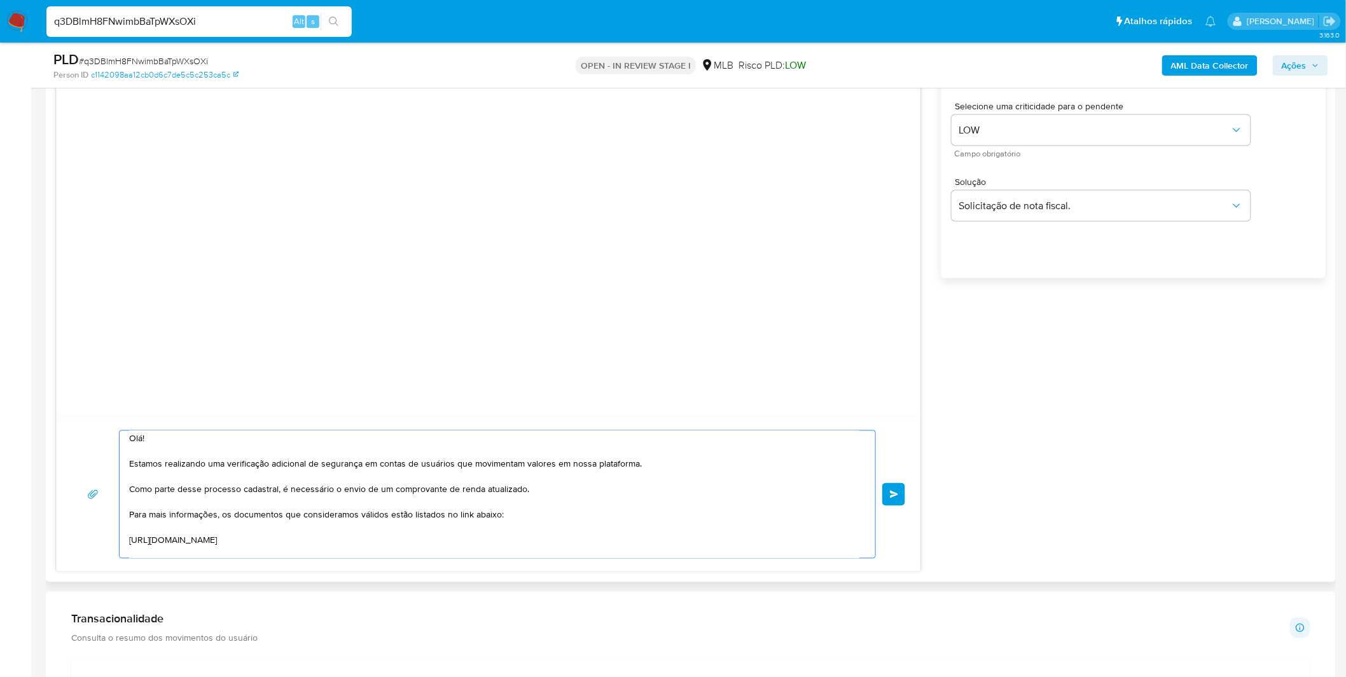
scroll to position [0, 0]
type textarea "Olá! Estamos realizando uma verificação adicional de segurança em contas de usu…"
click at [893, 490] on button "common.send" at bounding box center [893, 494] width 23 height 23
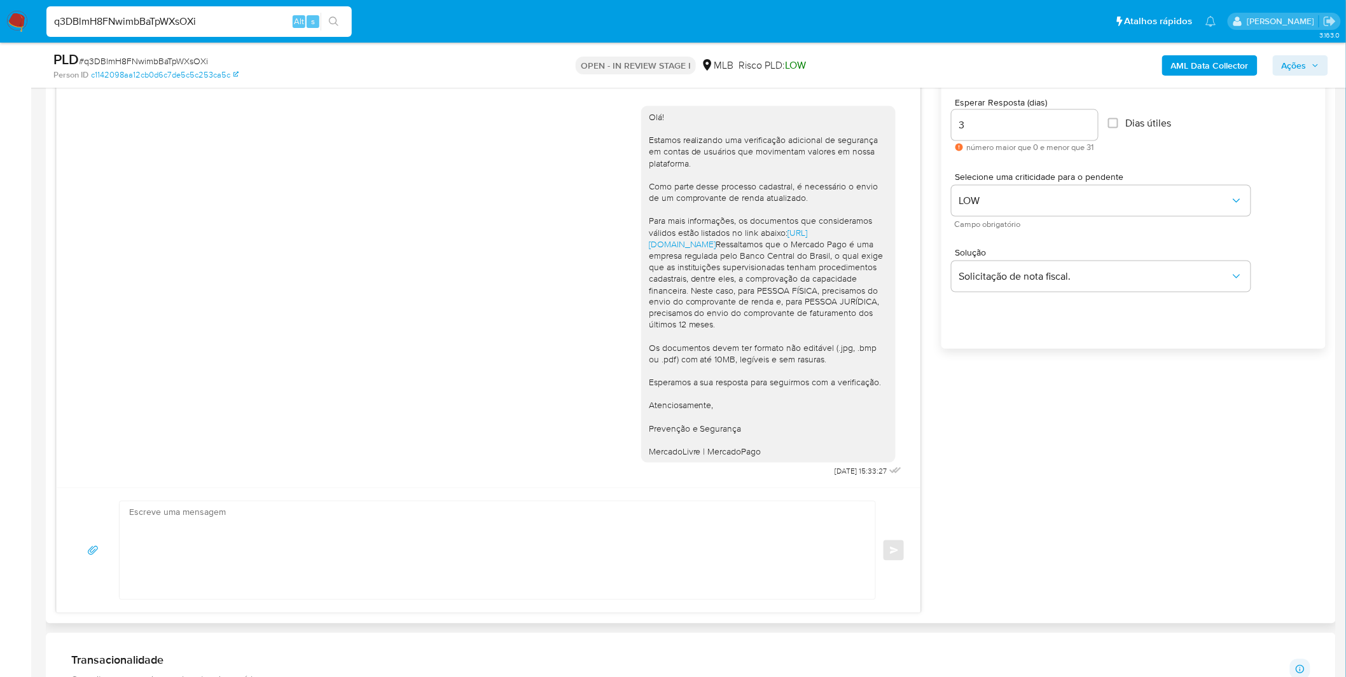
scroll to position [660, 0]
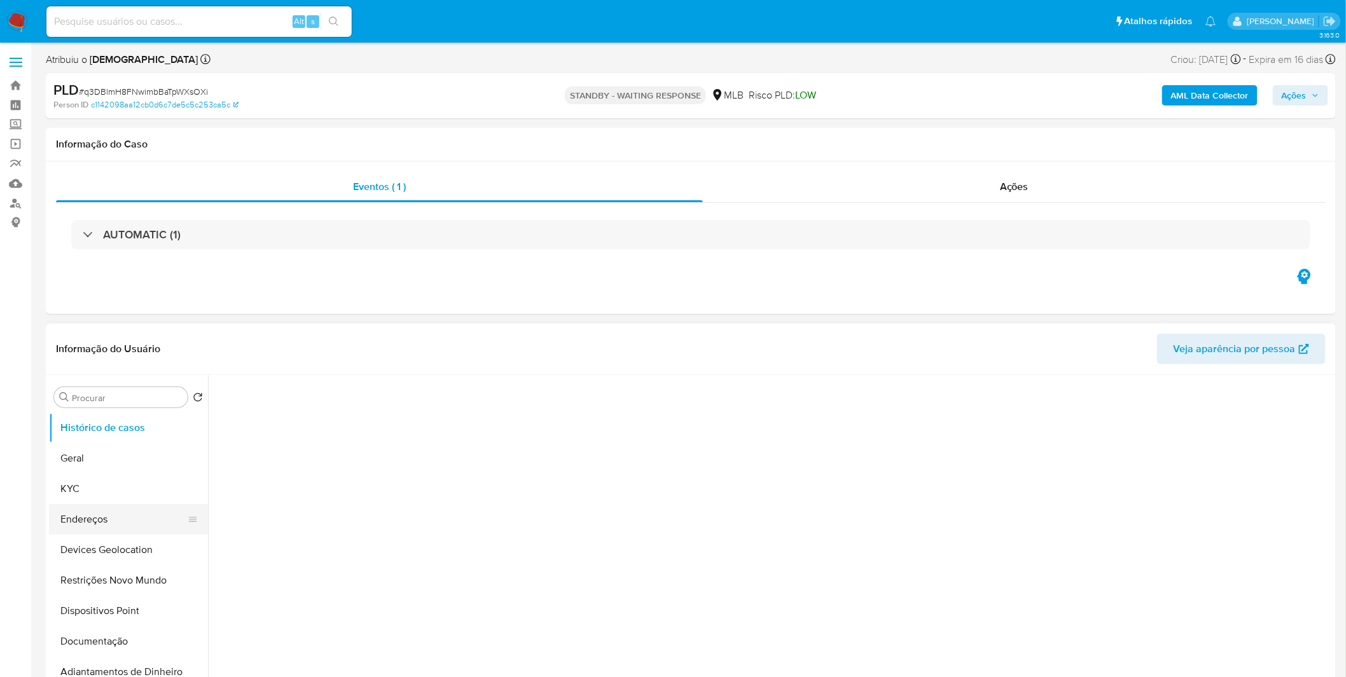
select select "10"
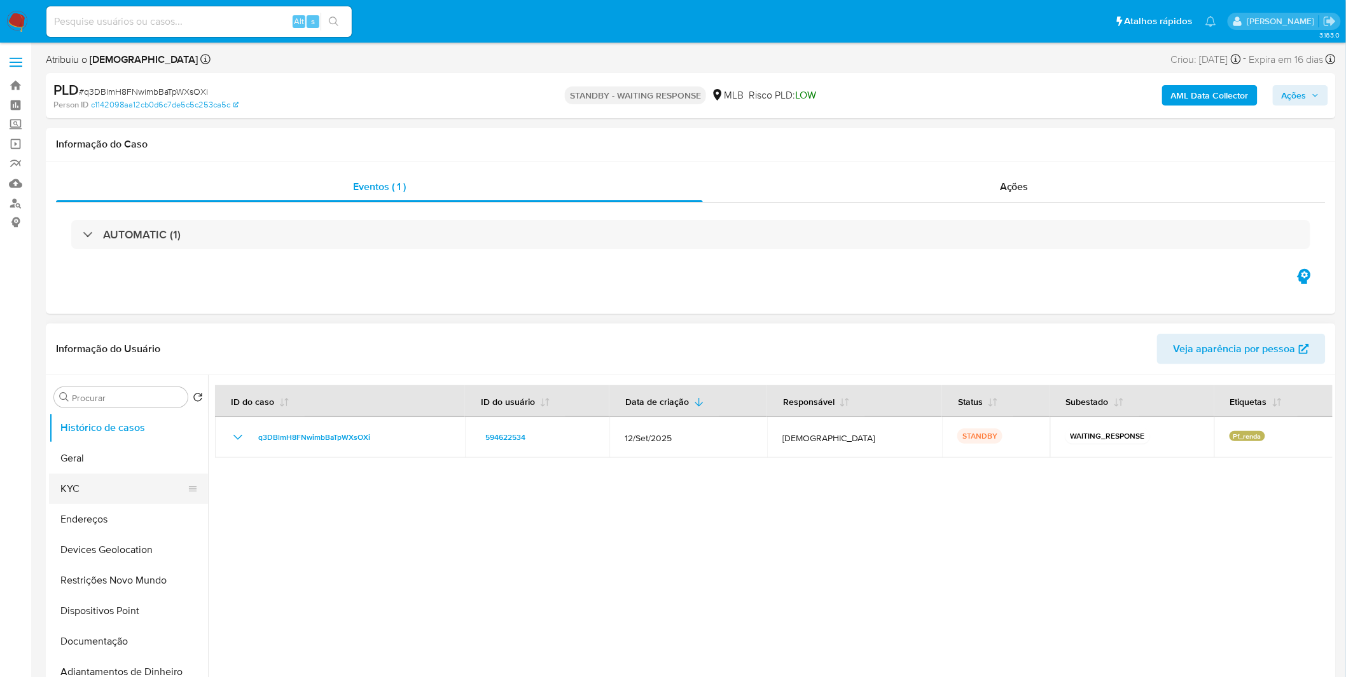
click at [93, 494] on button "KYC" at bounding box center [123, 489] width 149 height 31
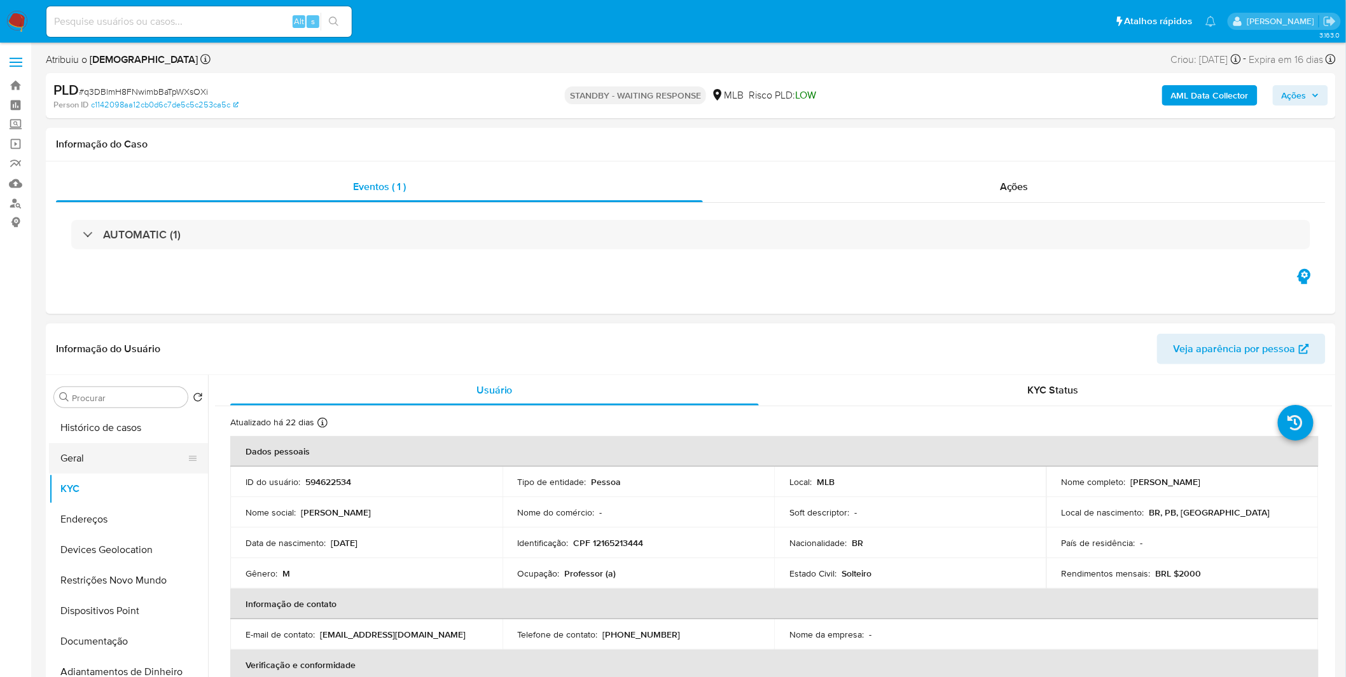
click at [99, 462] on button "Geral" at bounding box center [123, 458] width 149 height 31
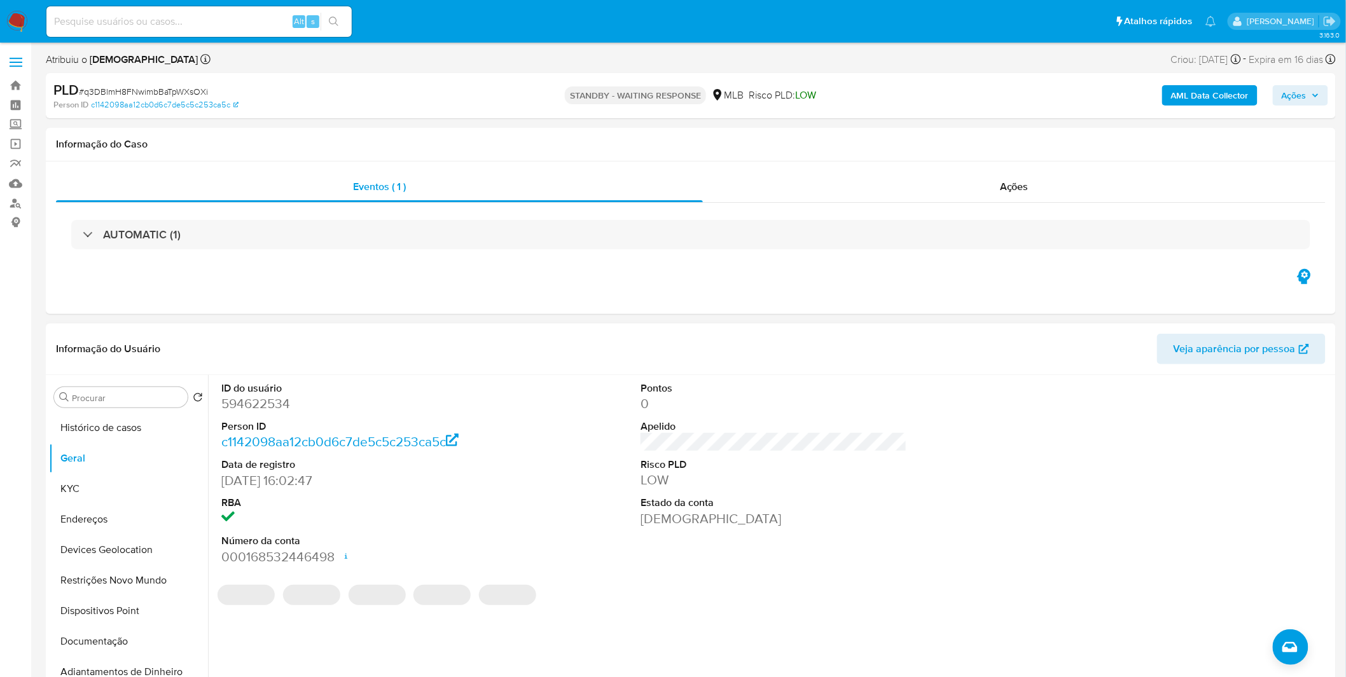
click at [630, 633] on div "ID do usuário 594622534 Person ID c1142098aa12cb0d6c7de5c5c253ca5c Data de regi…" at bounding box center [770, 538] width 1124 height 326
click at [347, 625] on div "ID do usuário 594622534 Person ID c1142098aa12cb0d6c7de5c5c253ca5c Data de regi…" at bounding box center [770, 538] width 1124 height 326
click at [80, 495] on button "KYC" at bounding box center [123, 489] width 149 height 31
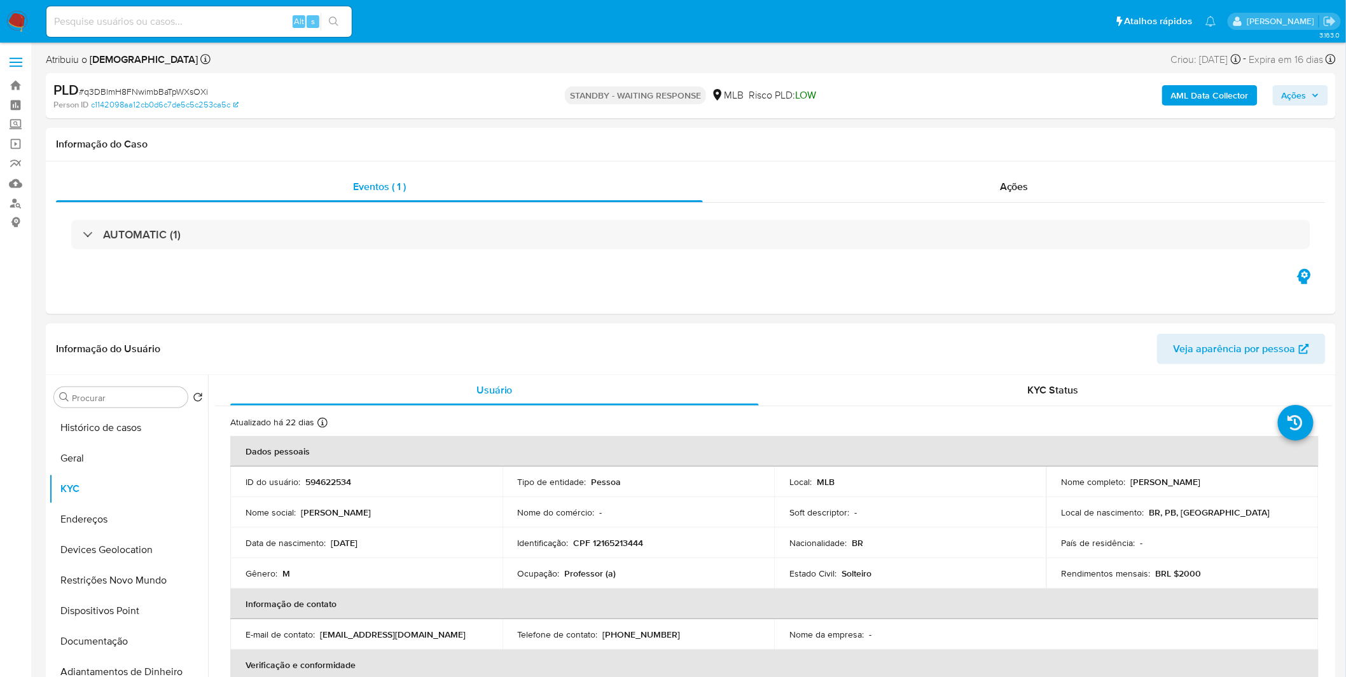
click at [586, 575] on p "Professor (a)" at bounding box center [591, 573] width 52 height 11
copy p "Professor"
click at [143, 574] on button "Restrições Novo Mundo" at bounding box center [123, 580] width 149 height 31
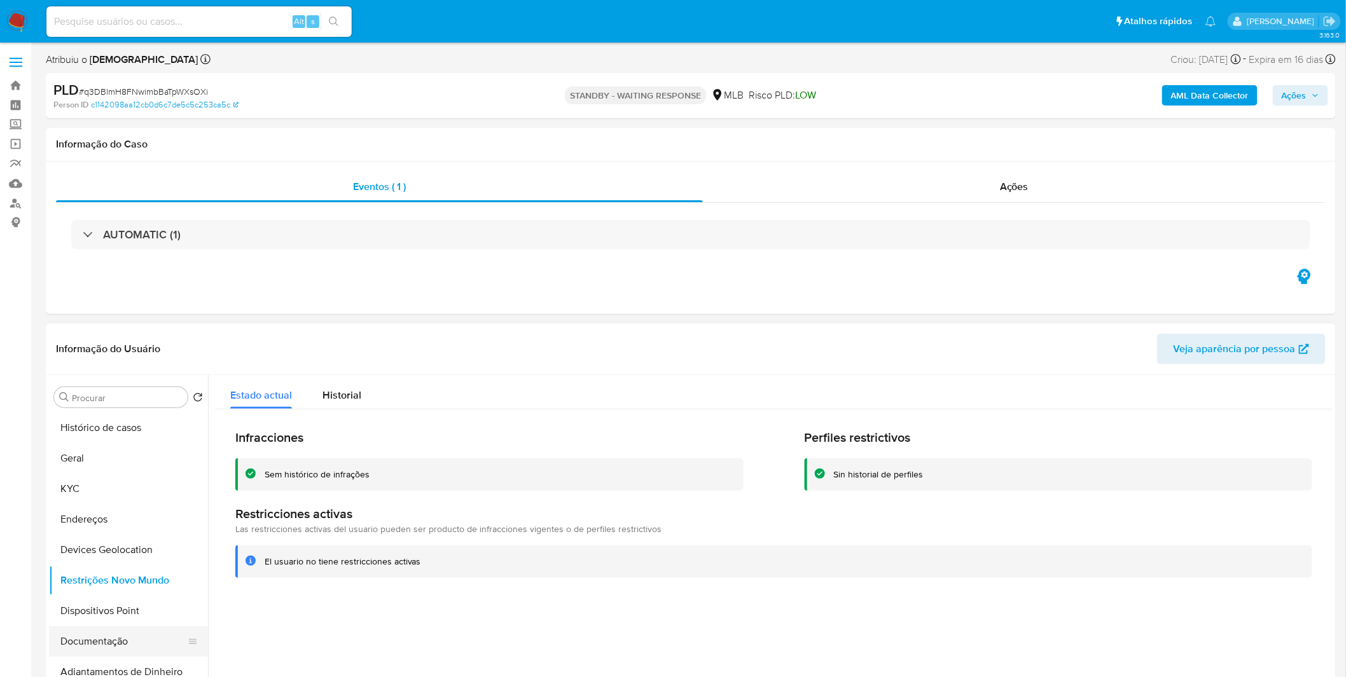
click at [116, 646] on button "Documentação" at bounding box center [123, 641] width 149 height 31
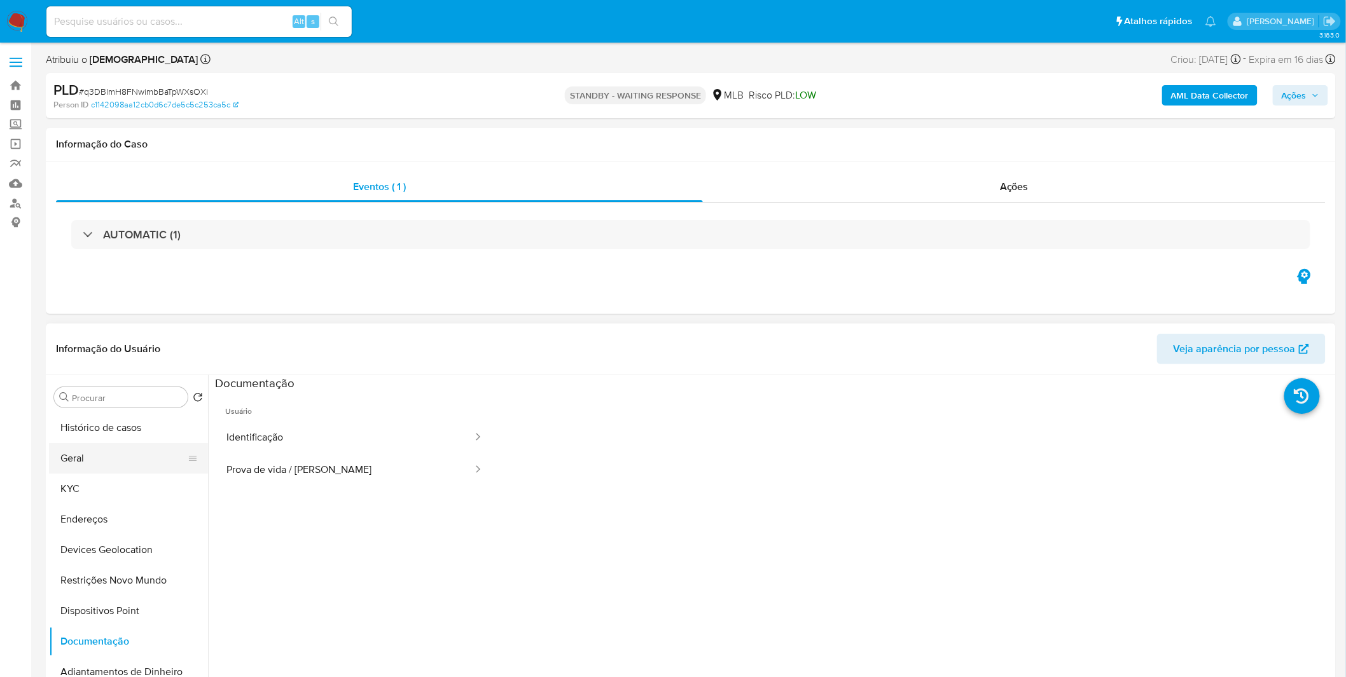
click at [92, 471] on button "Geral" at bounding box center [123, 458] width 149 height 31
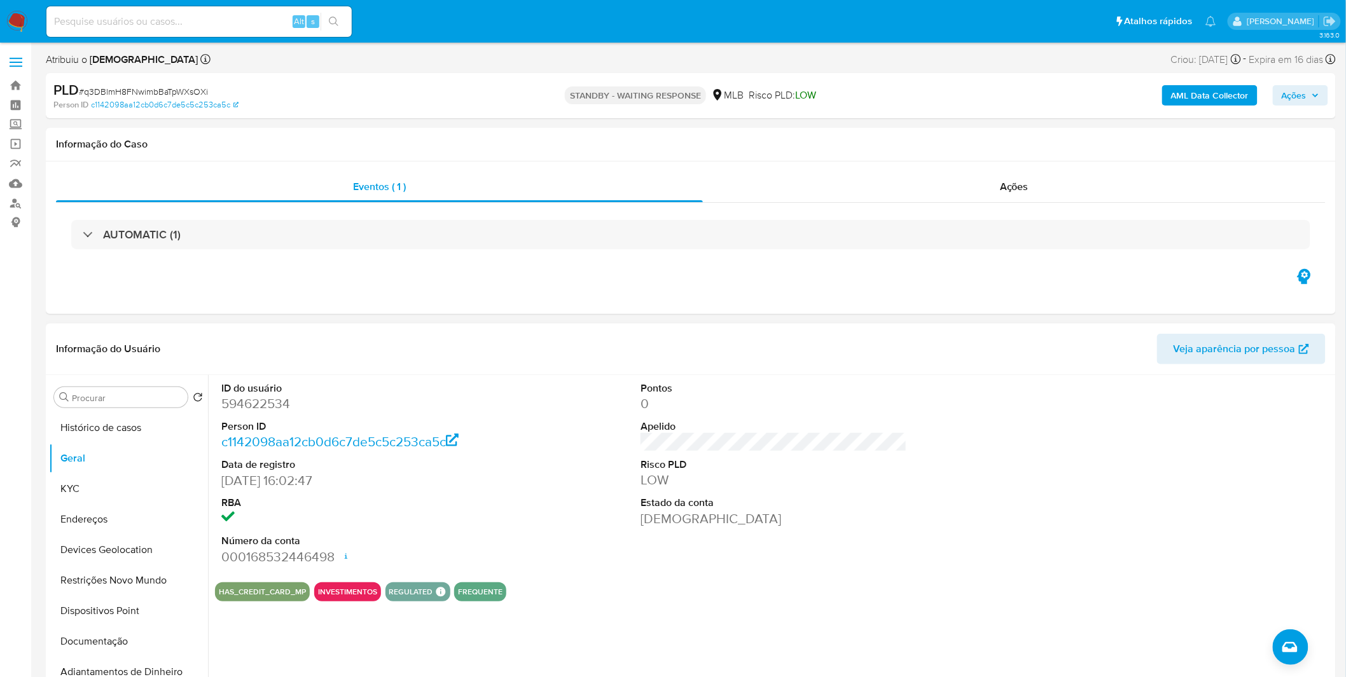
click at [570, 447] on div "ID do usuário 594622534 Person ID c1142098aa12cb0d6c7de5c5c253ca5c Data de regi…" at bounding box center [773, 473] width 1117 height 197
click at [90, 499] on button "KYC" at bounding box center [123, 489] width 149 height 31
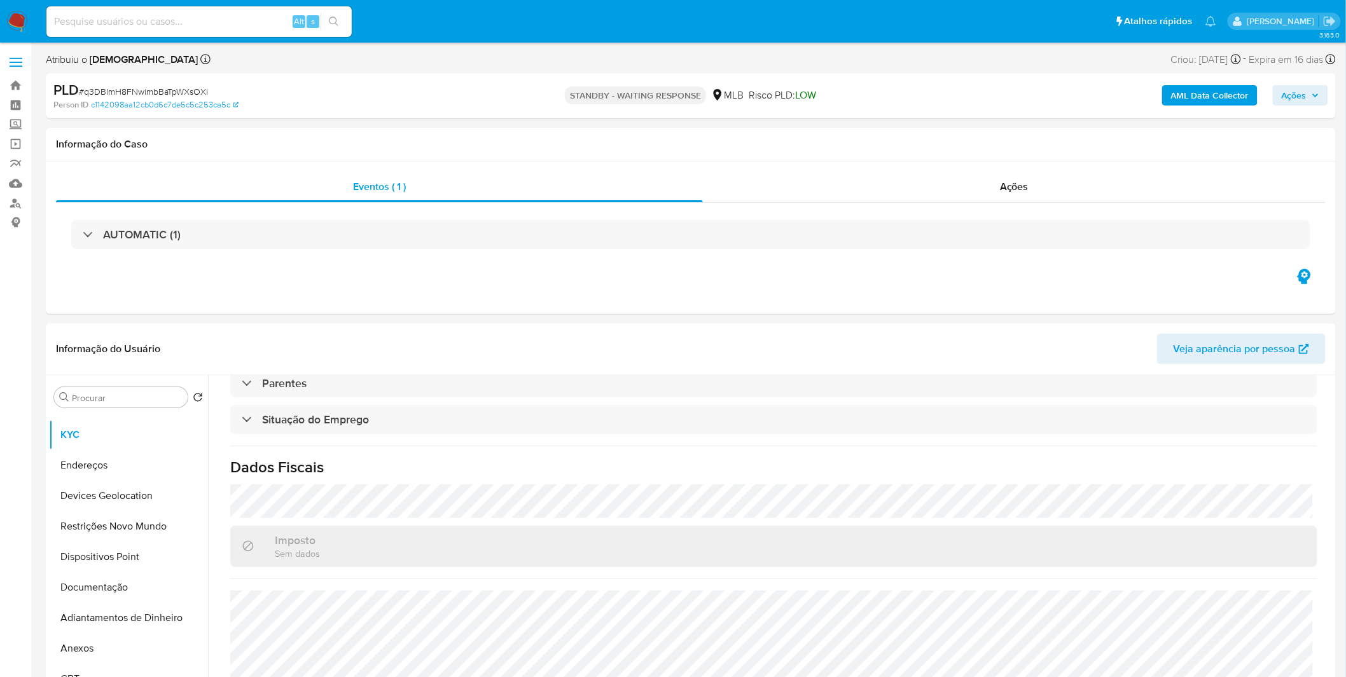
scroll to position [71, 0]
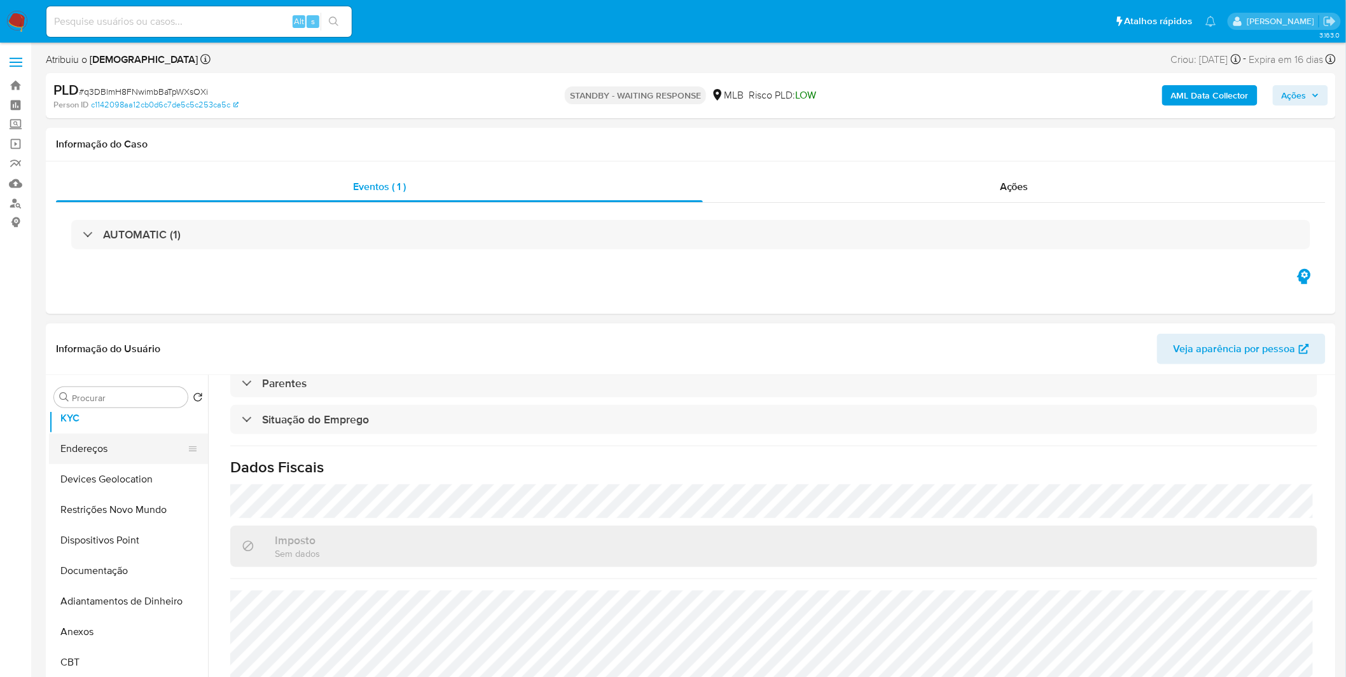
click at [137, 453] on button "Endereços" at bounding box center [123, 449] width 149 height 31
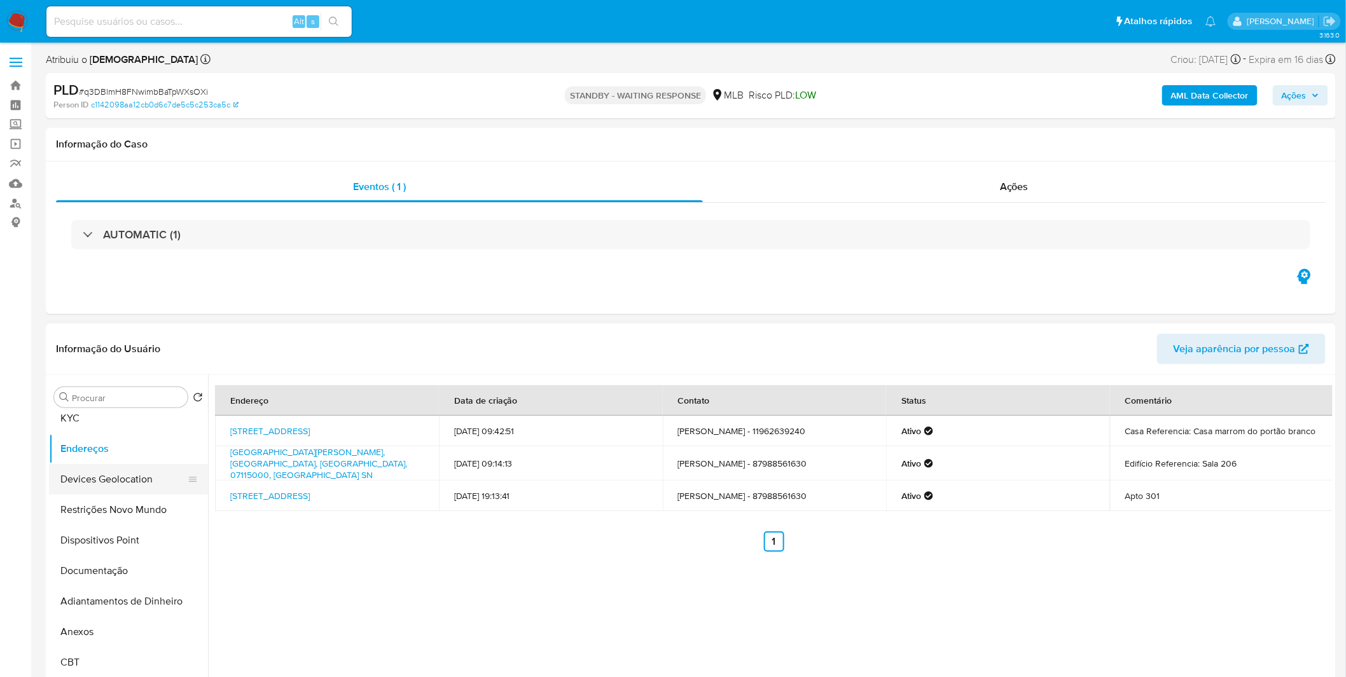
click at [120, 476] on button "Devices Geolocation" at bounding box center [123, 479] width 149 height 31
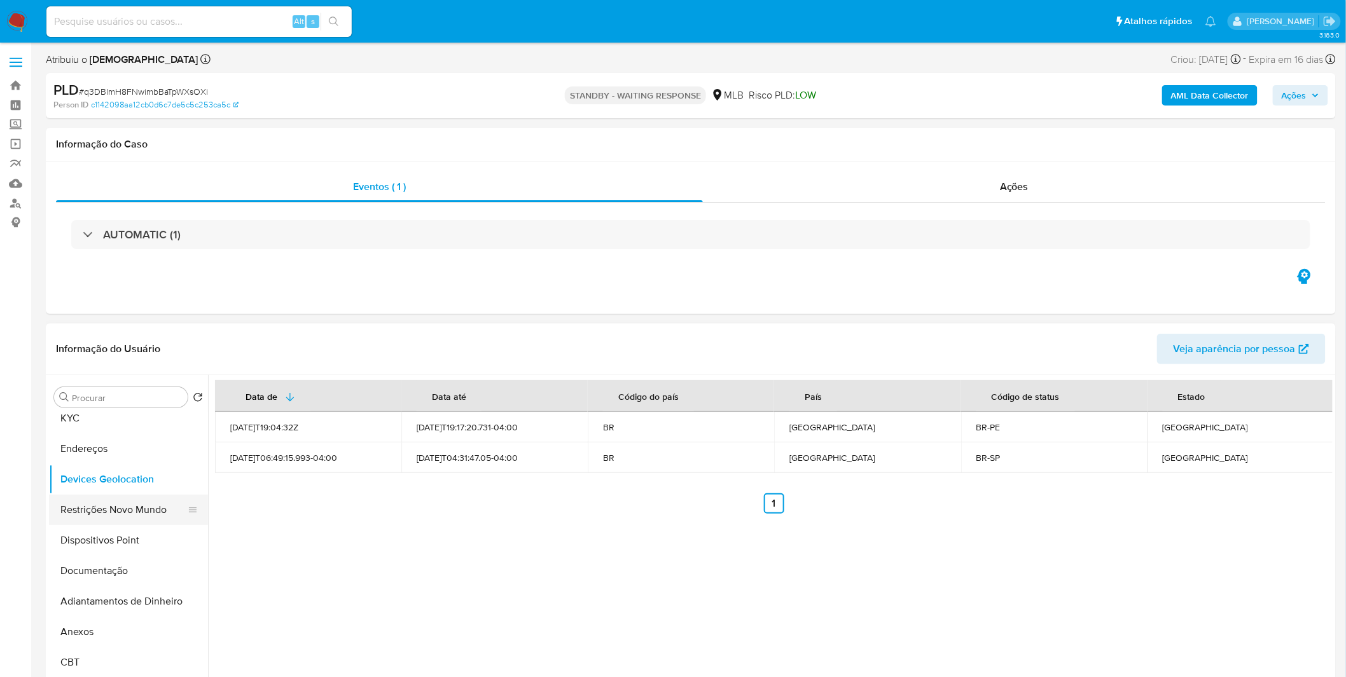
click at [108, 504] on button "Restrições Novo Mundo" at bounding box center [123, 510] width 149 height 31
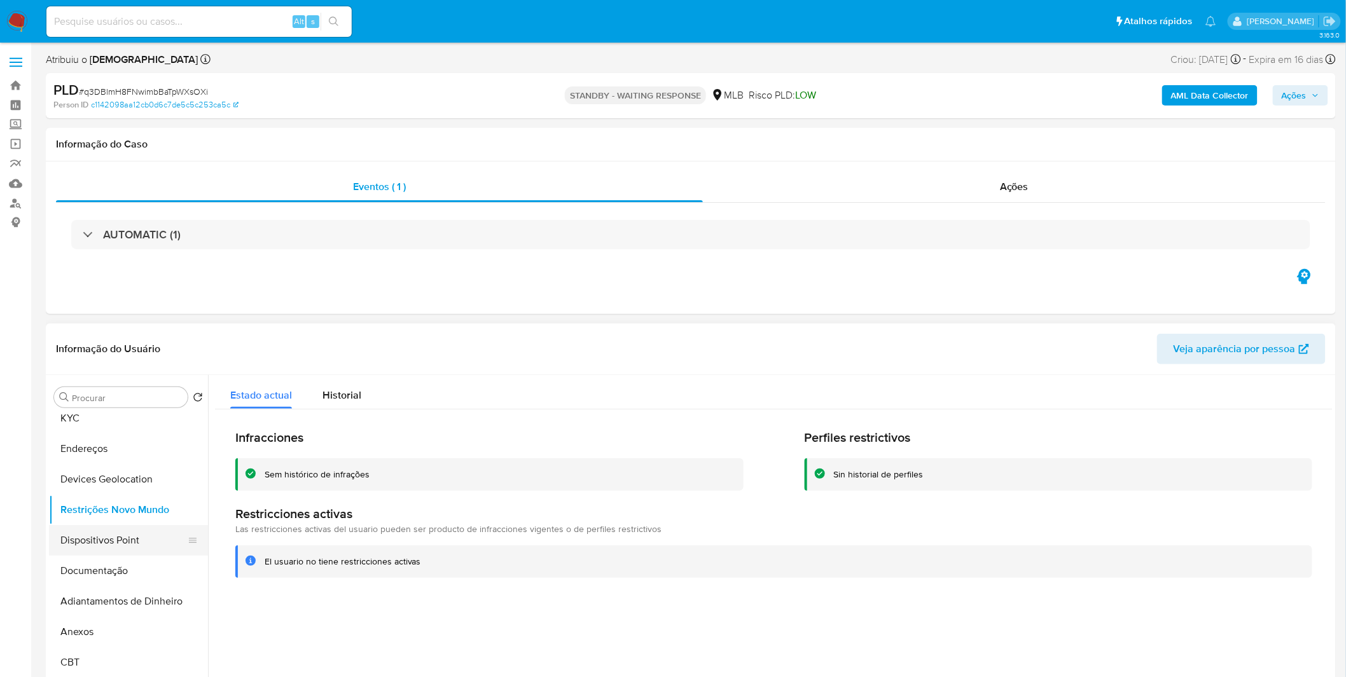
click at [111, 542] on button "Dispositivos Point" at bounding box center [123, 540] width 149 height 31
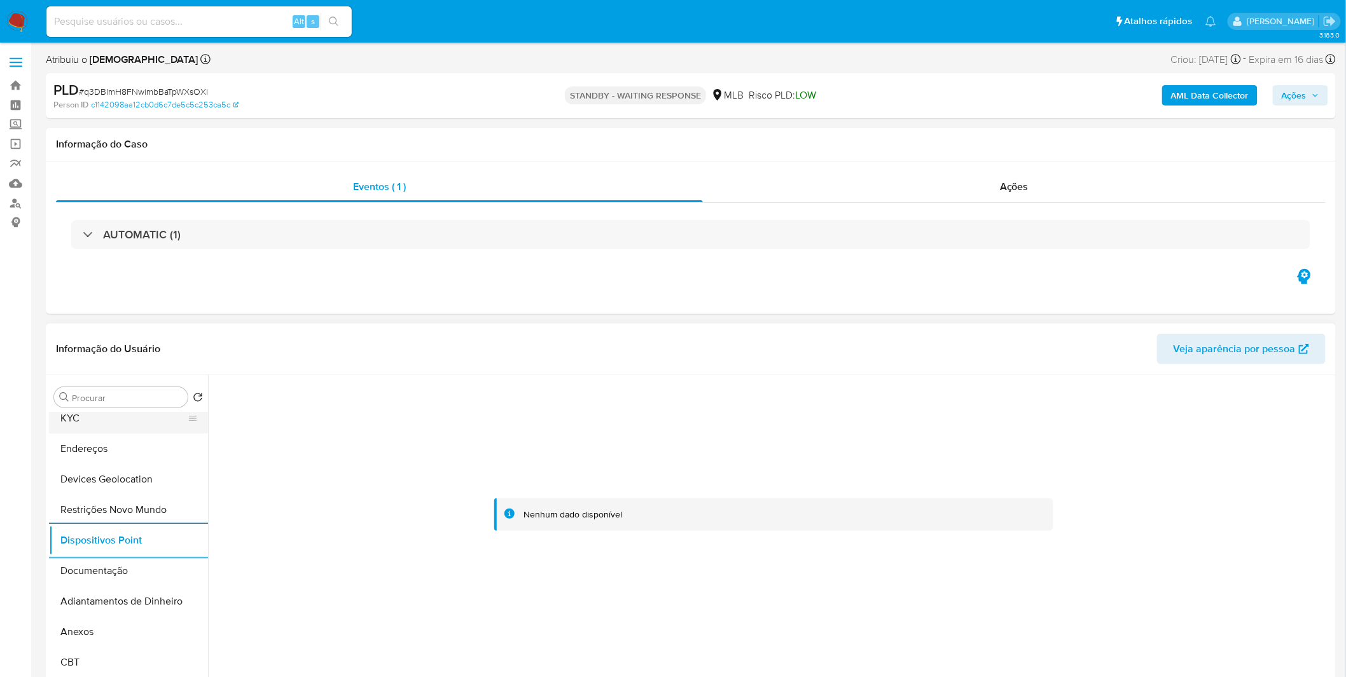
click at [59, 425] on button "KYC" at bounding box center [123, 418] width 149 height 31
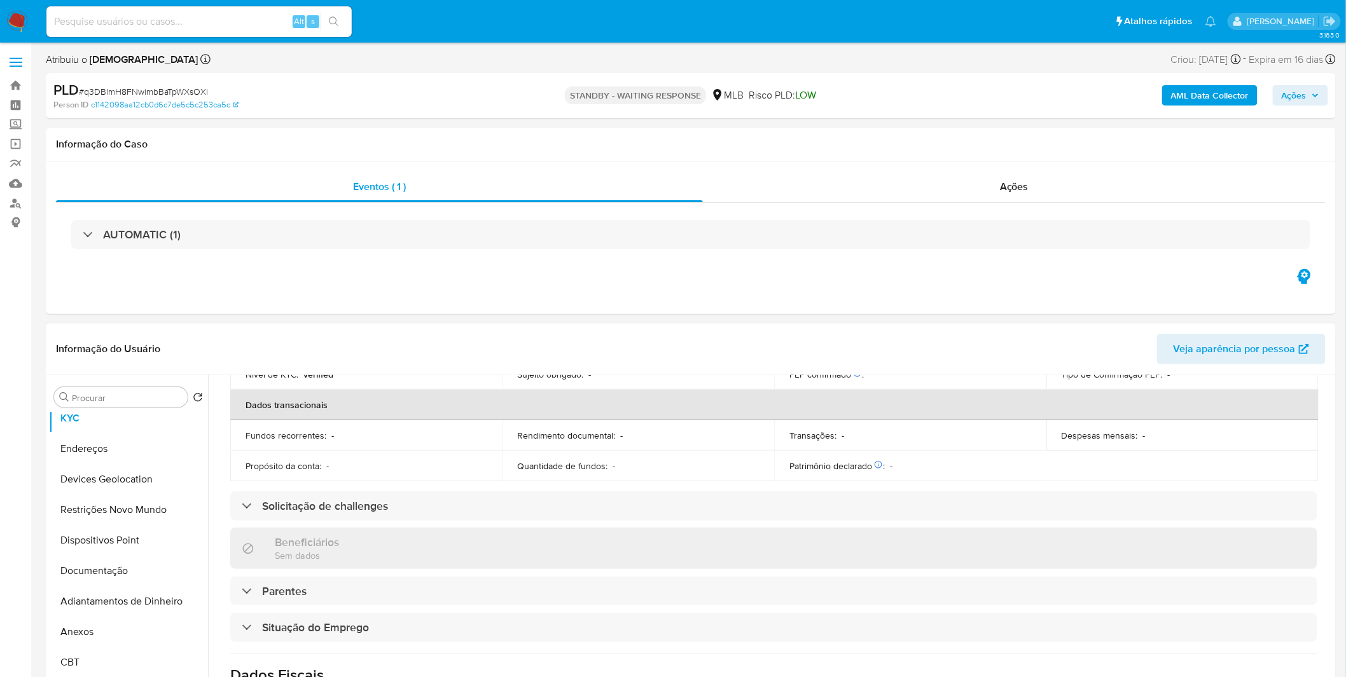
scroll to position [529, 0]
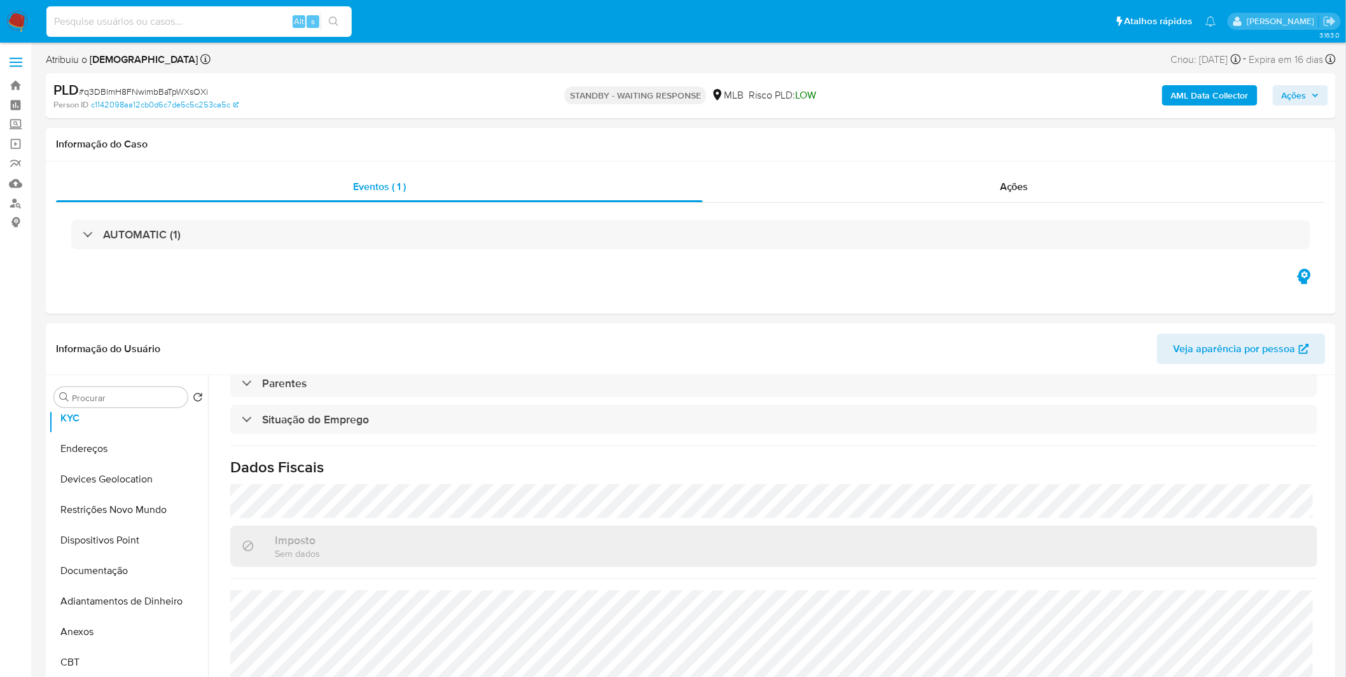
click at [132, 15] on input at bounding box center [198, 21] width 305 height 17
paste input "vLYxC98xw5Bozod0BdZu2Ukh"
type input "vLYxC98xw5Bozod0BdZu2Ukh"
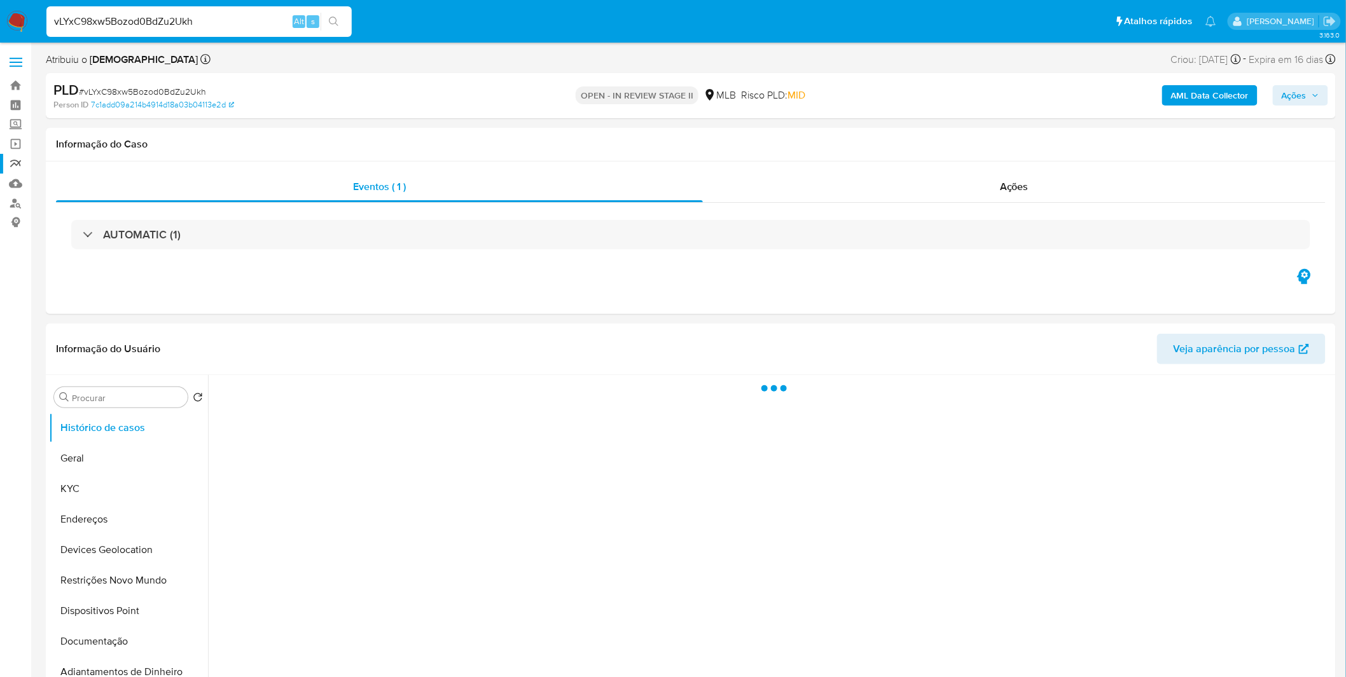
select select "10"
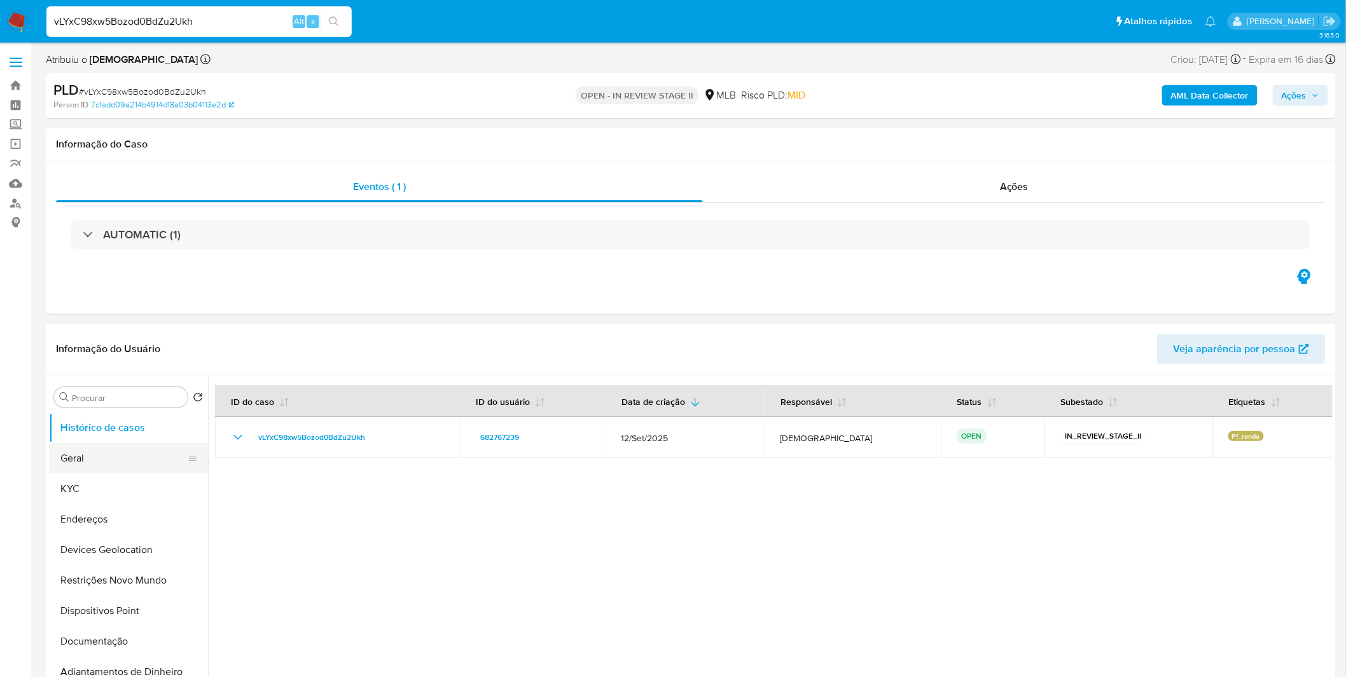
click at [112, 462] on button "Geral" at bounding box center [123, 458] width 149 height 31
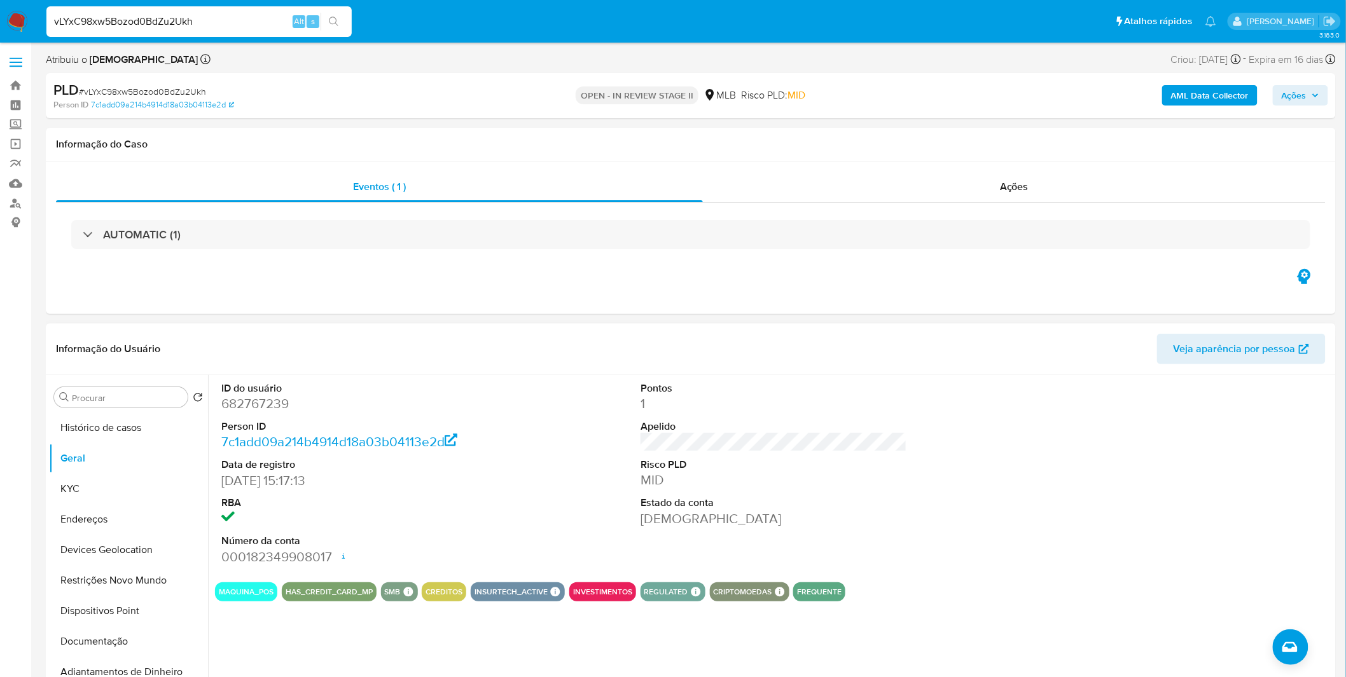
click at [555, 539] on div "ID do usuário 682767239 Person ID 7c1add09a214b4914d18a03b04113e2d Data de regi…" at bounding box center [773, 473] width 1117 height 197
click at [79, 481] on button "KYC" at bounding box center [123, 489] width 149 height 31
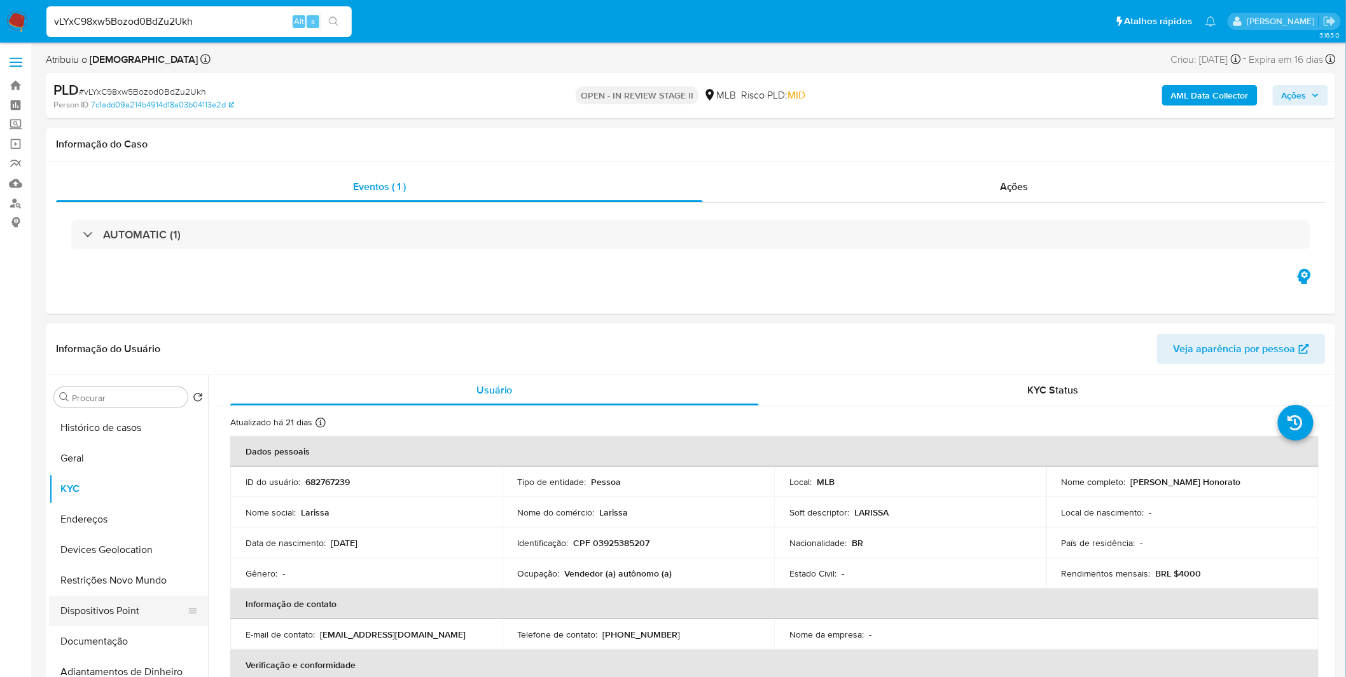
click at [99, 625] on button "Dispositivos Point" at bounding box center [123, 611] width 149 height 31
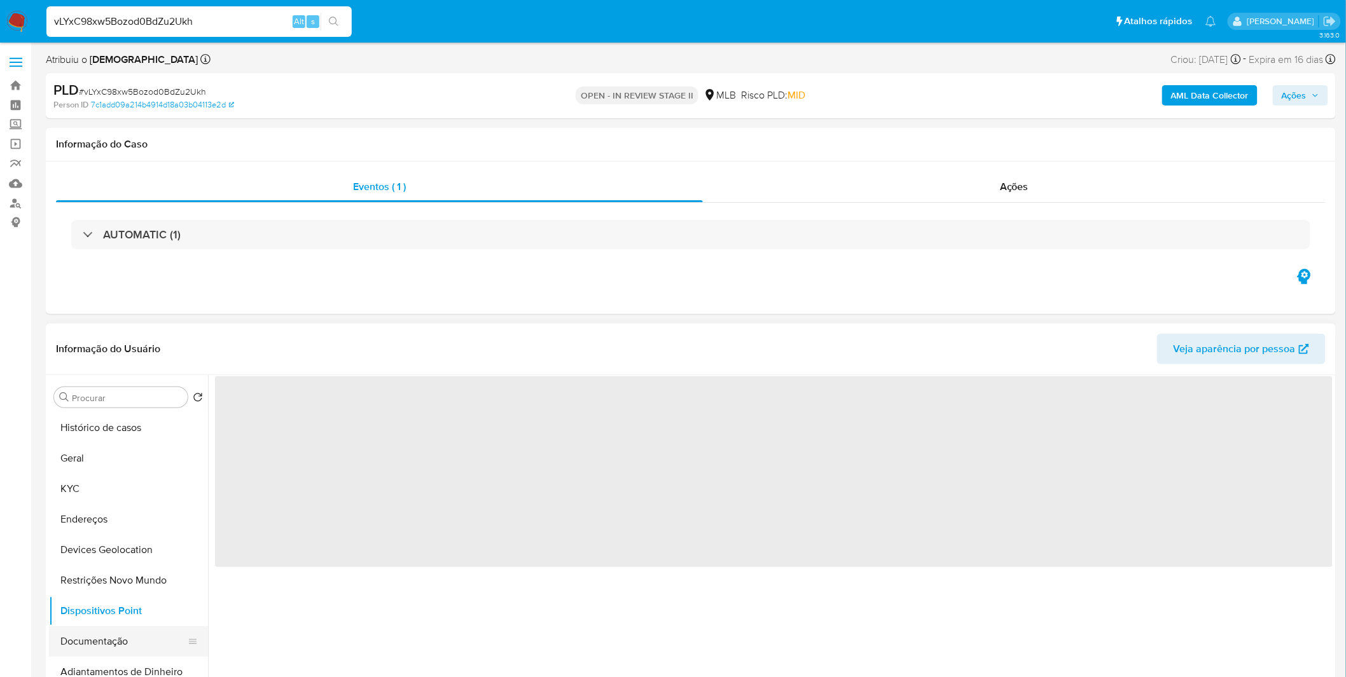
click at [102, 647] on button "Documentação" at bounding box center [123, 641] width 149 height 31
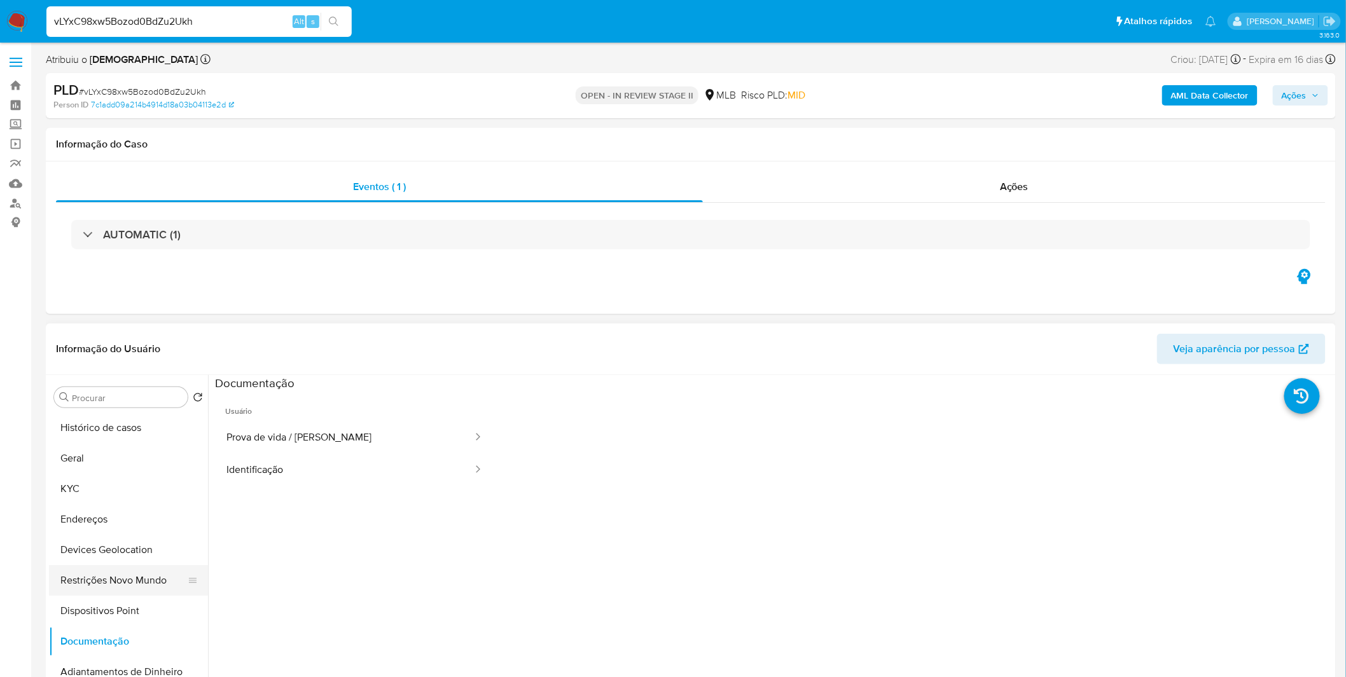
click at [116, 581] on button "Restrições Novo Mundo" at bounding box center [123, 580] width 149 height 31
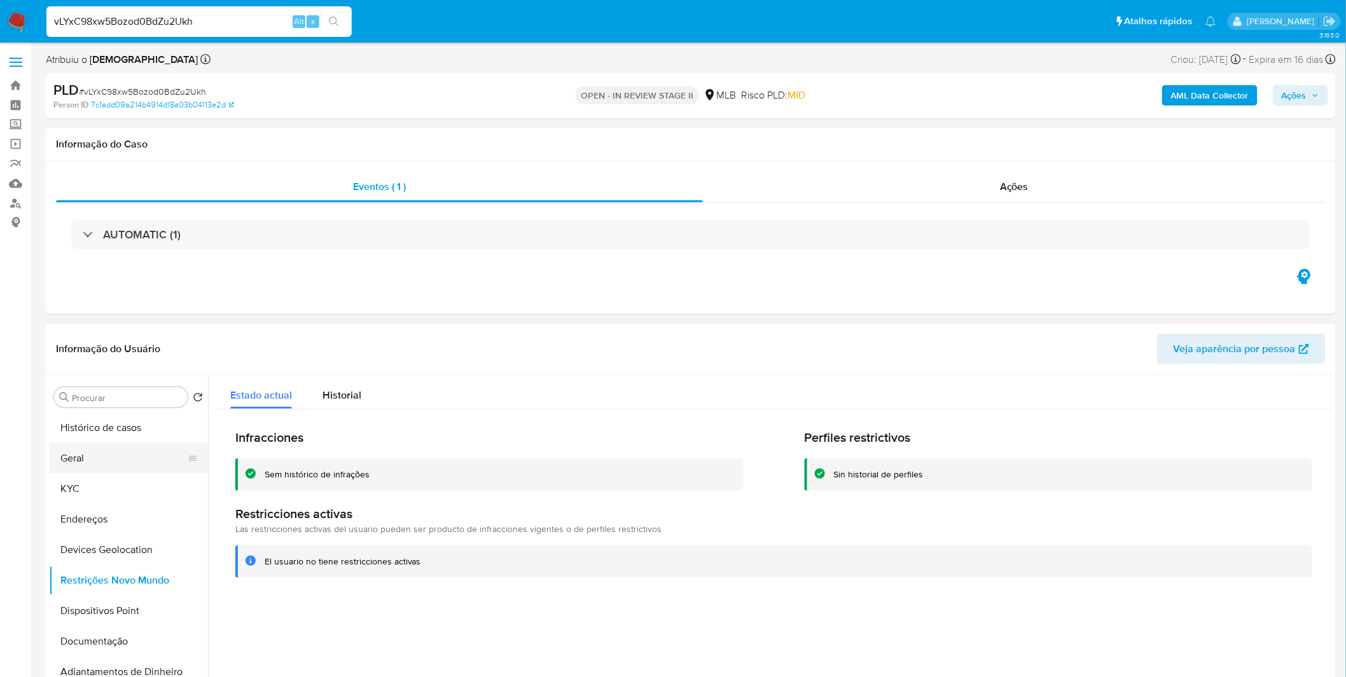
click at [102, 459] on button "Geral" at bounding box center [123, 458] width 149 height 31
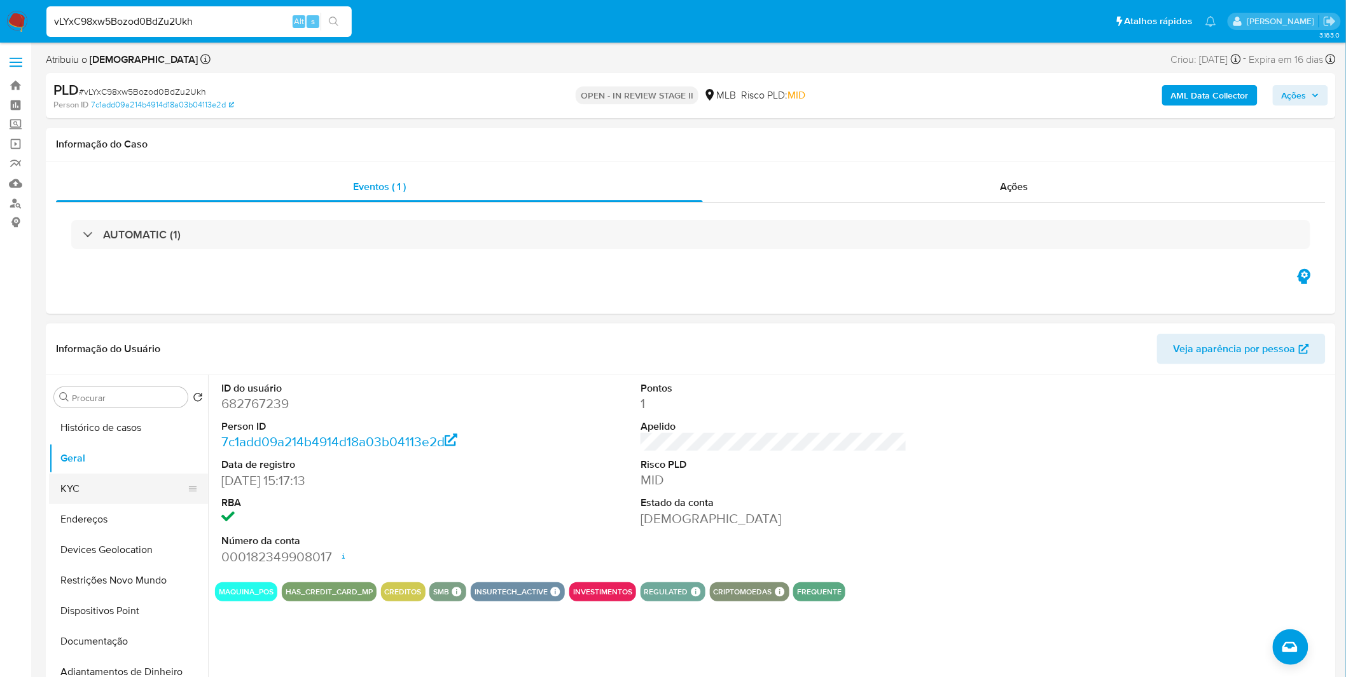
click at [123, 483] on button "KYC" at bounding box center [123, 489] width 149 height 31
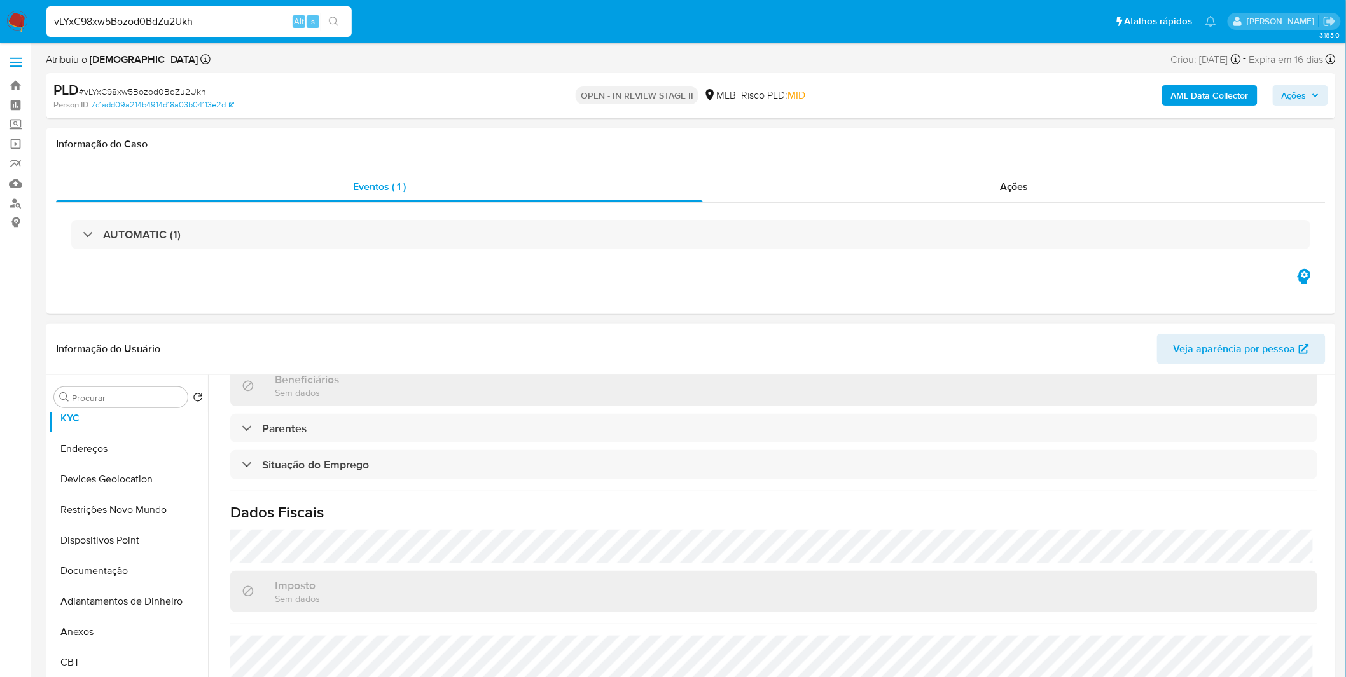
scroll to position [529, 0]
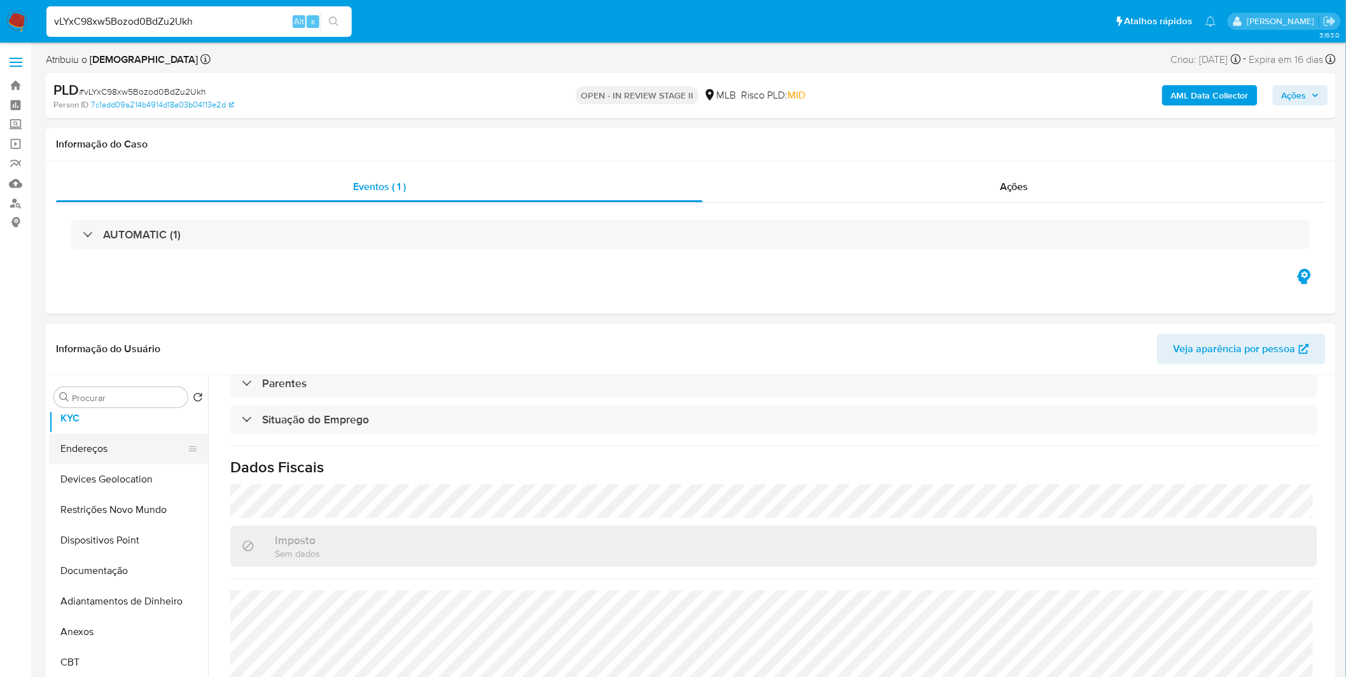
click at [139, 456] on button "Endereços" at bounding box center [123, 449] width 149 height 31
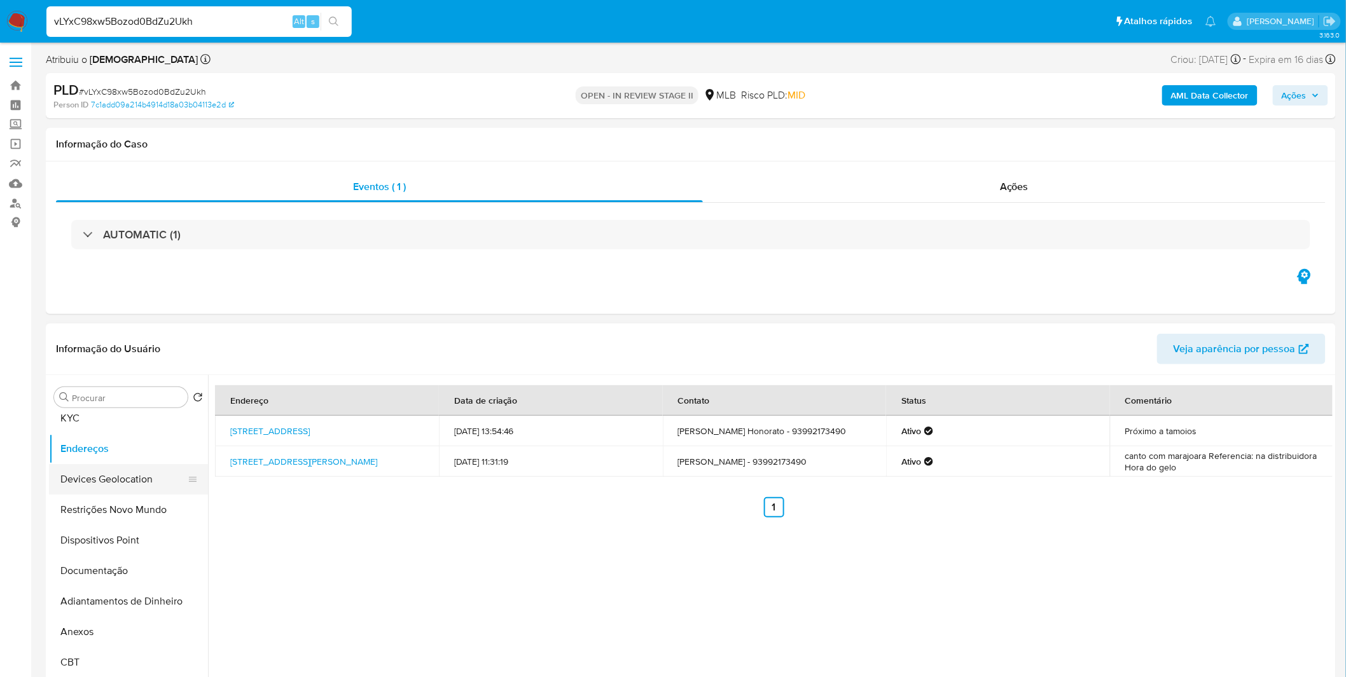
click at [125, 471] on button "Devices Geolocation" at bounding box center [123, 479] width 149 height 31
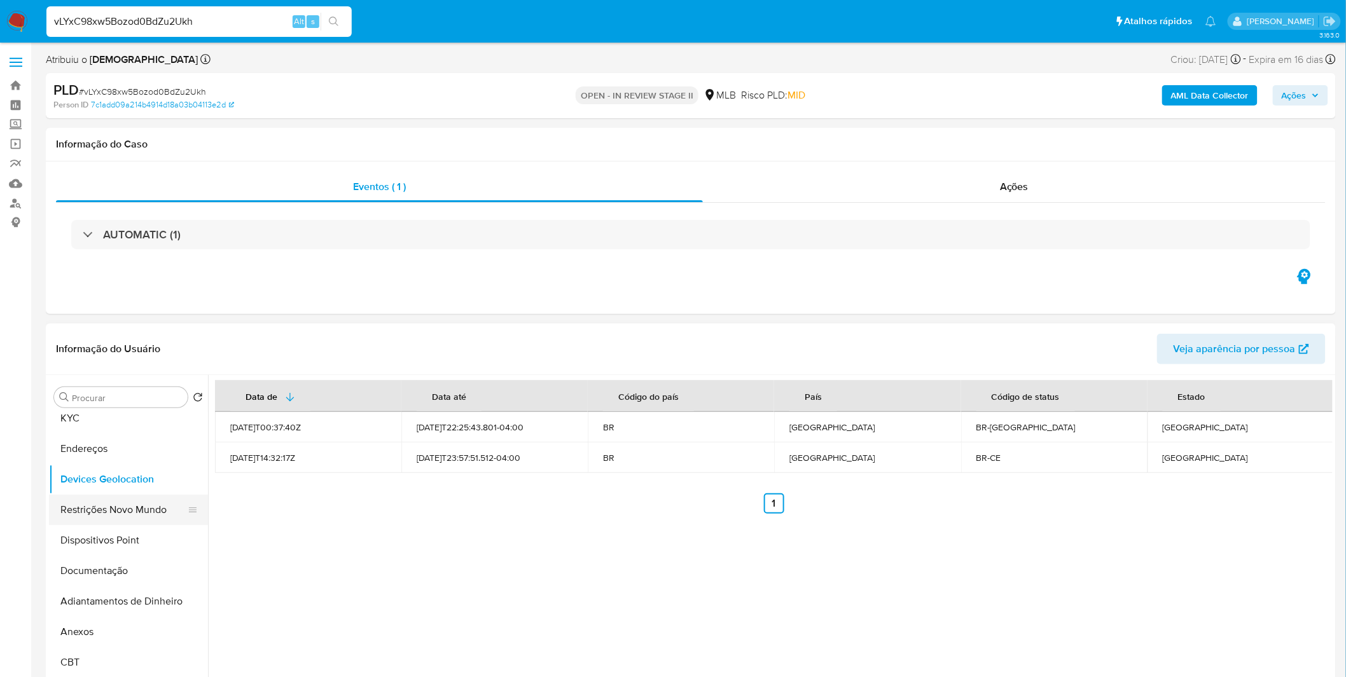
click at [110, 516] on button "Restrições Novo Mundo" at bounding box center [123, 510] width 149 height 31
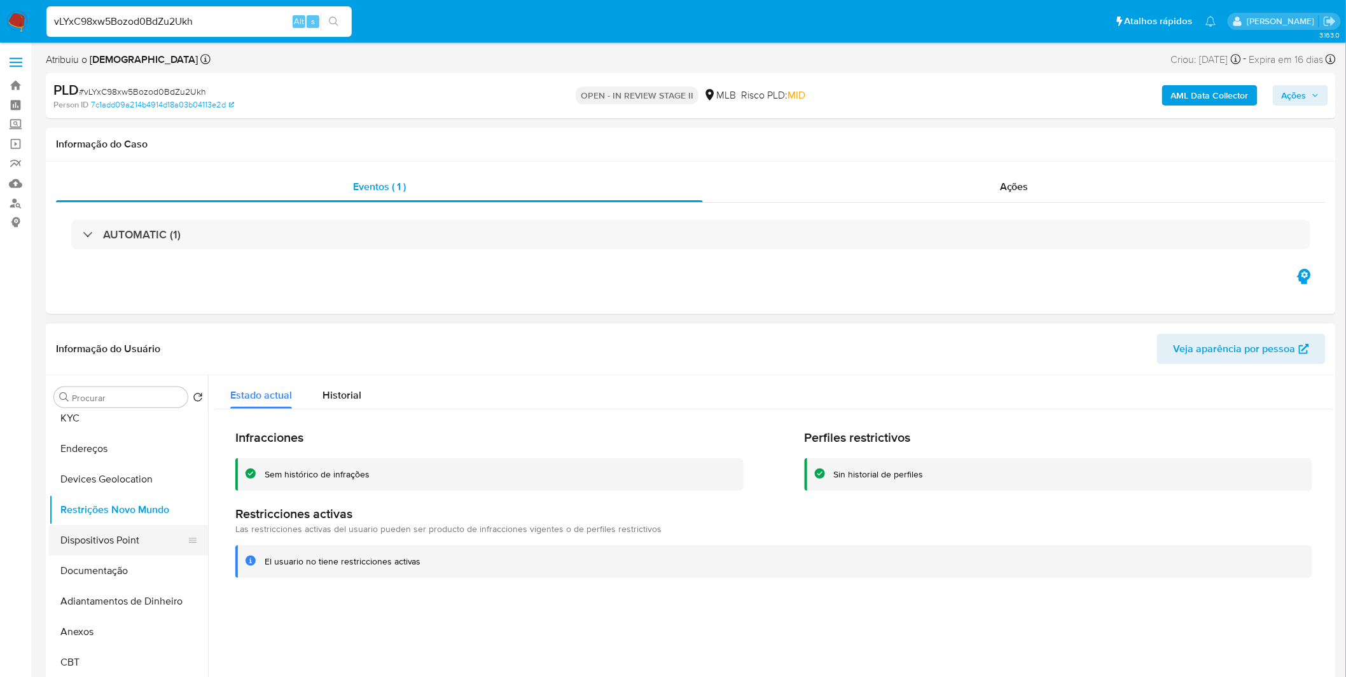
click at [144, 555] on button "Dispositivos Point" at bounding box center [123, 540] width 149 height 31
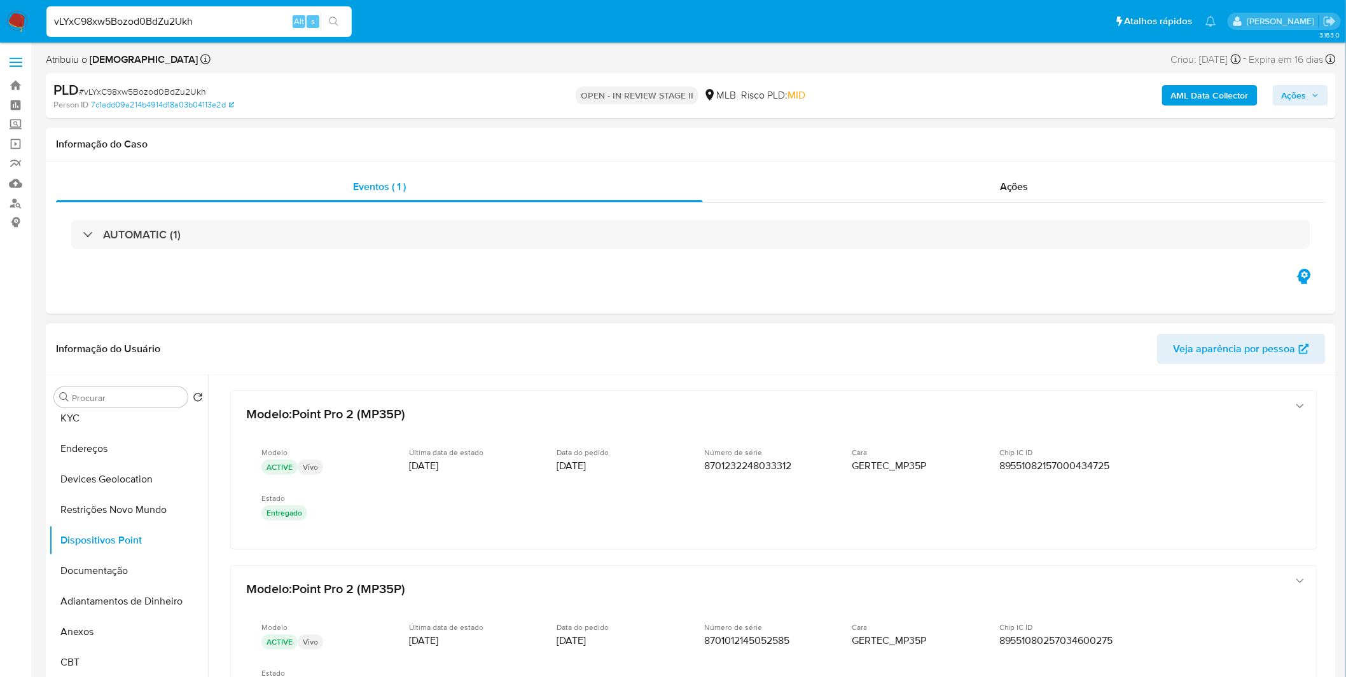
drag, startPoint x: 1332, startPoint y: 430, endPoint x: 1332, endPoint y: 441, distance: 10.8
click at [1332, 441] on div at bounding box center [770, 538] width 1124 height 326
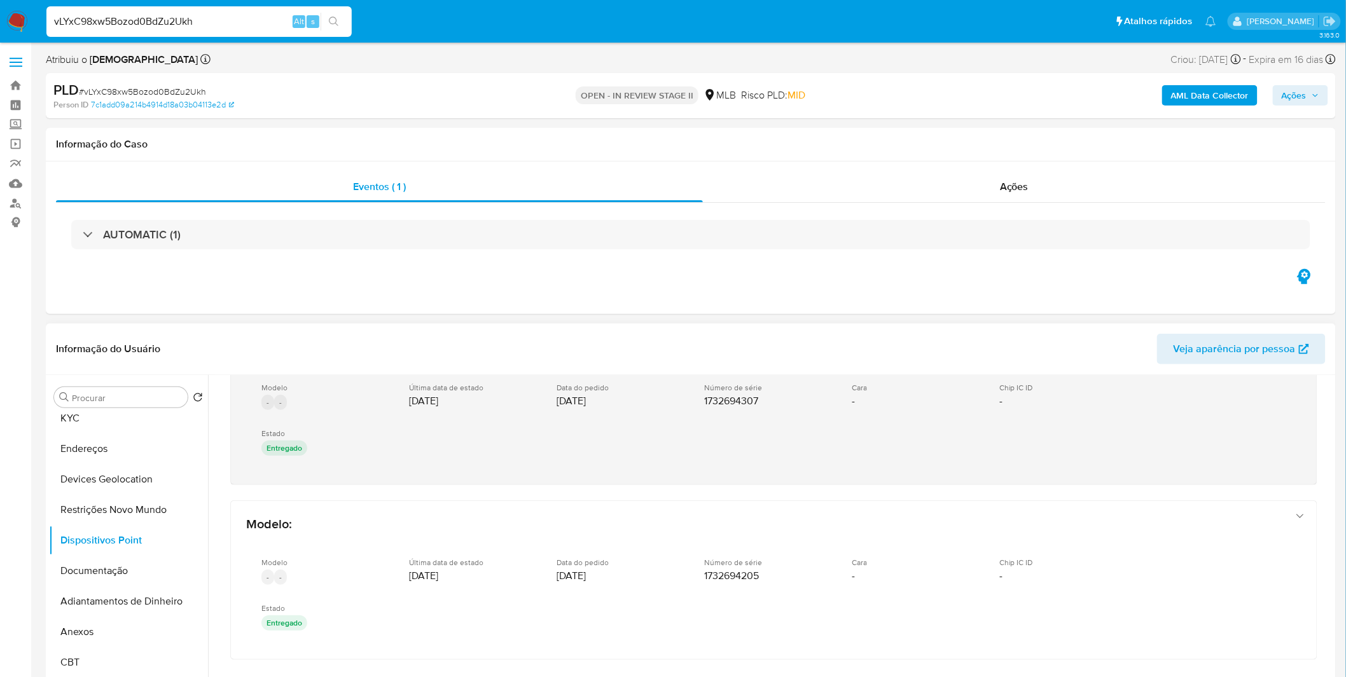
scroll to position [623, 0]
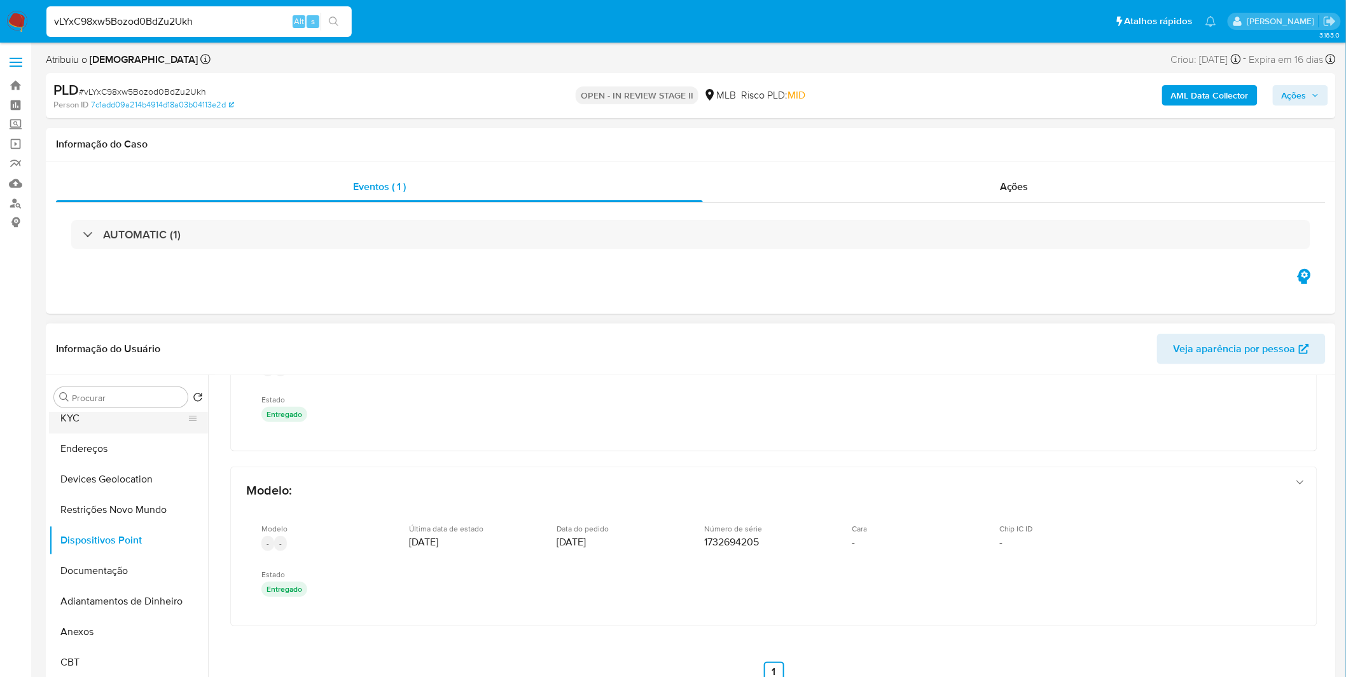
click at [106, 424] on button "KYC" at bounding box center [123, 418] width 149 height 31
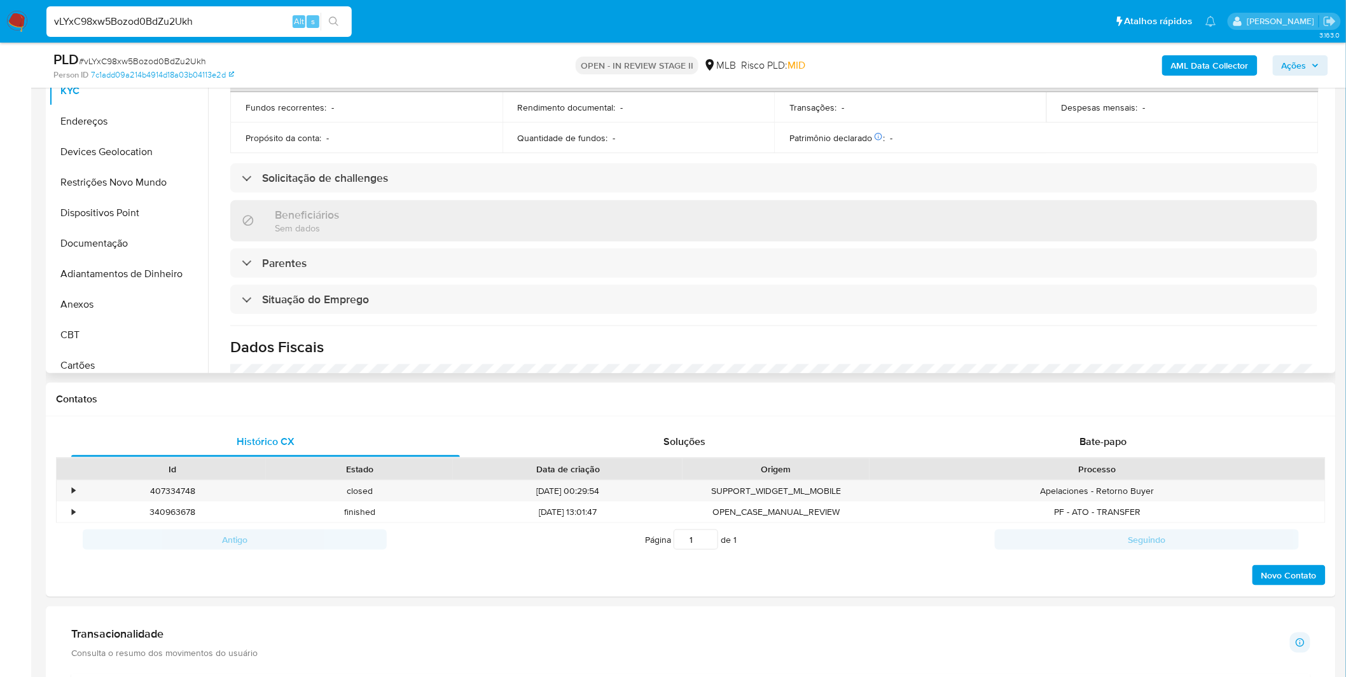
scroll to position [529, 0]
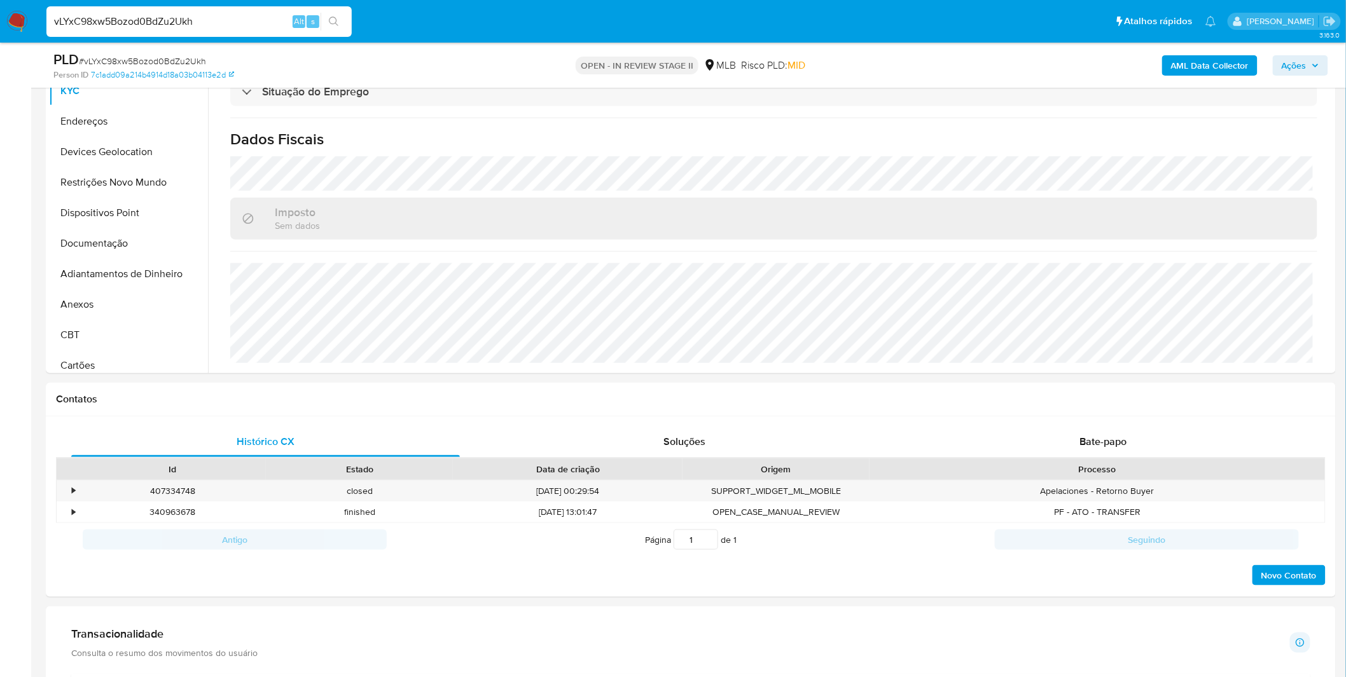
click at [107, 23] on input "vLYxC98xw5Bozod0BdZu2Ukh" at bounding box center [198, 21] width 305 height 17
paste input "8lXY122bAtsxmqRO8WPfx8Hs"
type input "8lXY122bAtsxmqRO8WPfx8Hs"
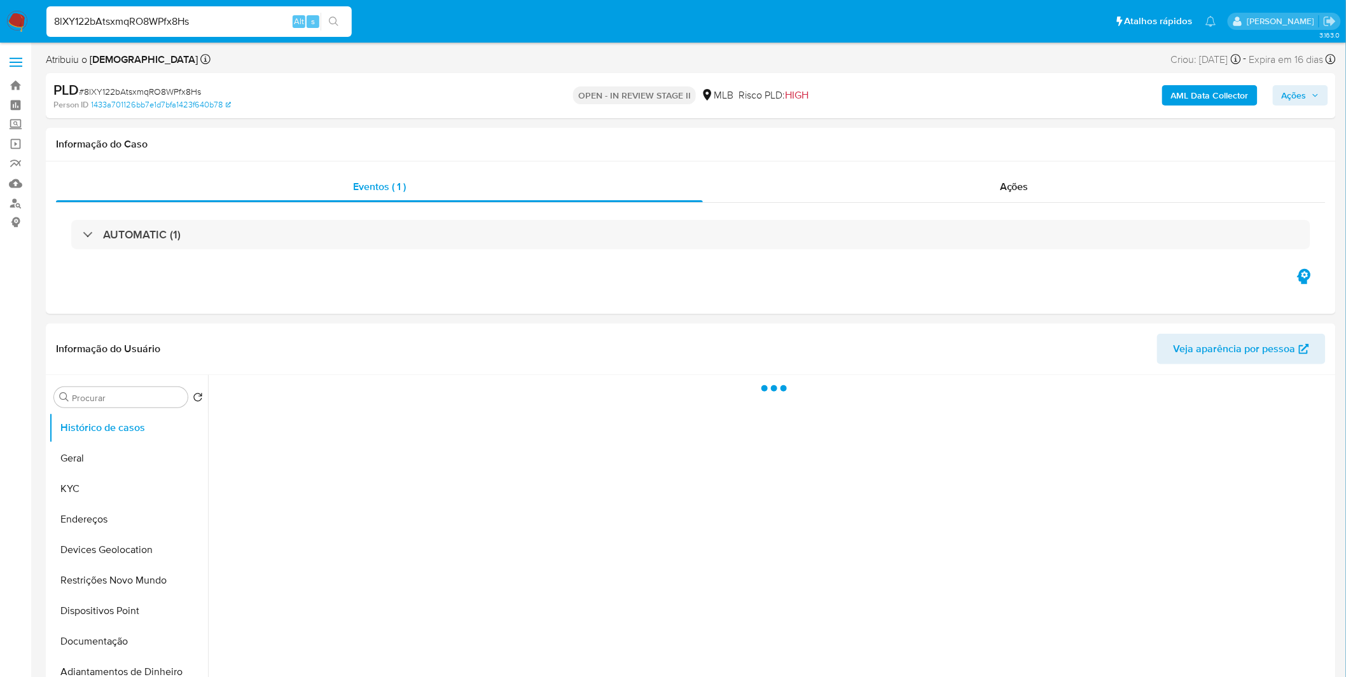
select select "10"
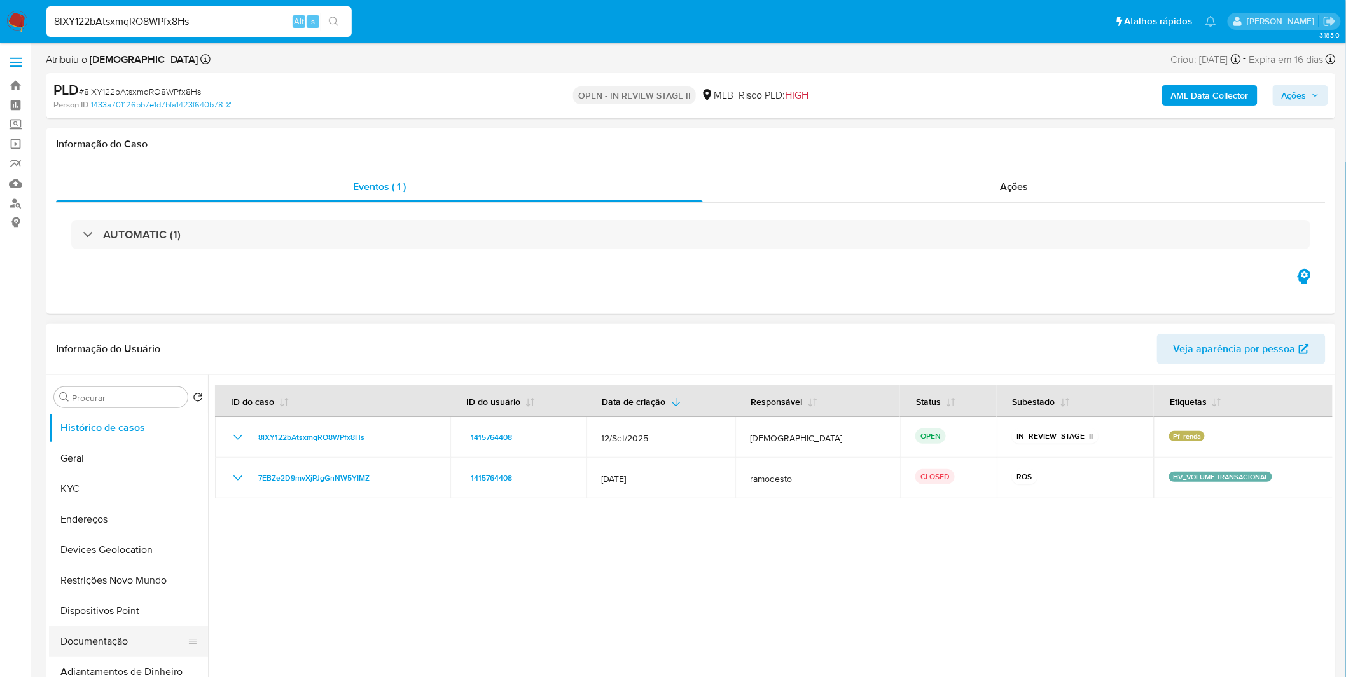
click at [106, 633] on button "Documentação" at bounding box center [123, 641] width 149 height 31
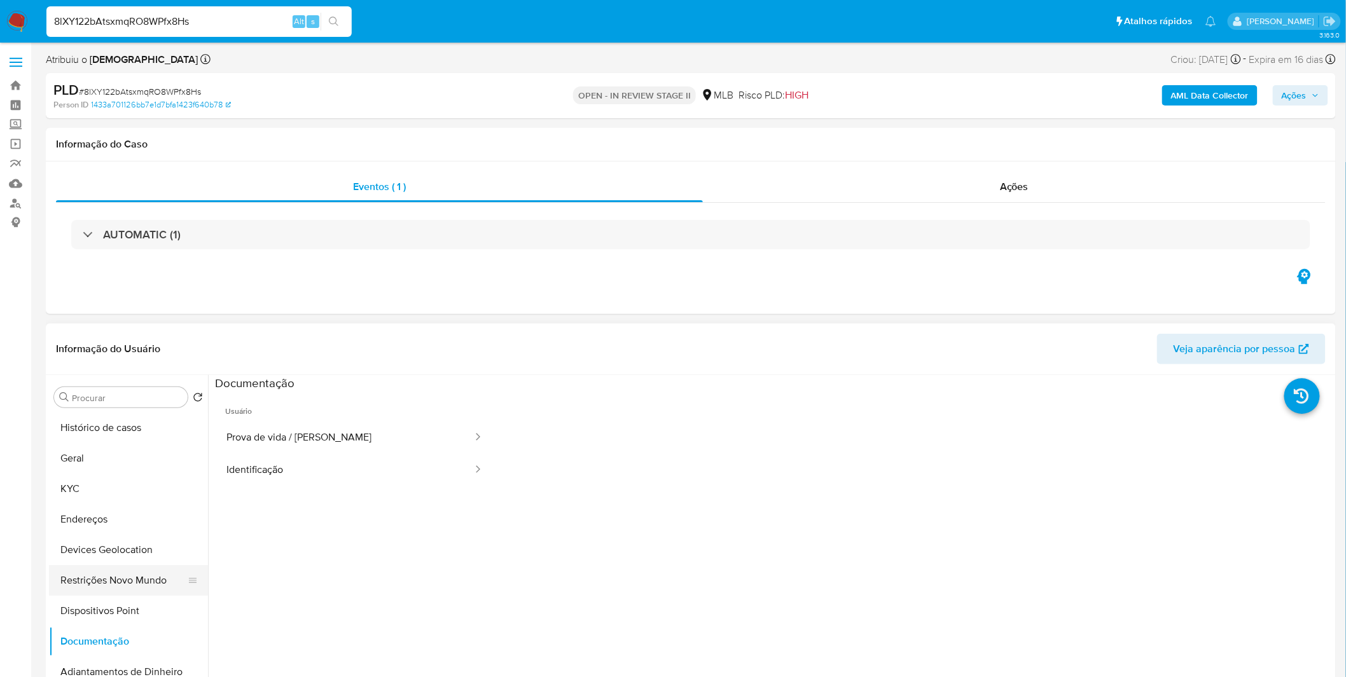
click at [135, 568] on button "Restrições Novo Mundo" at bounding box center [123, 580] width 149 height 31
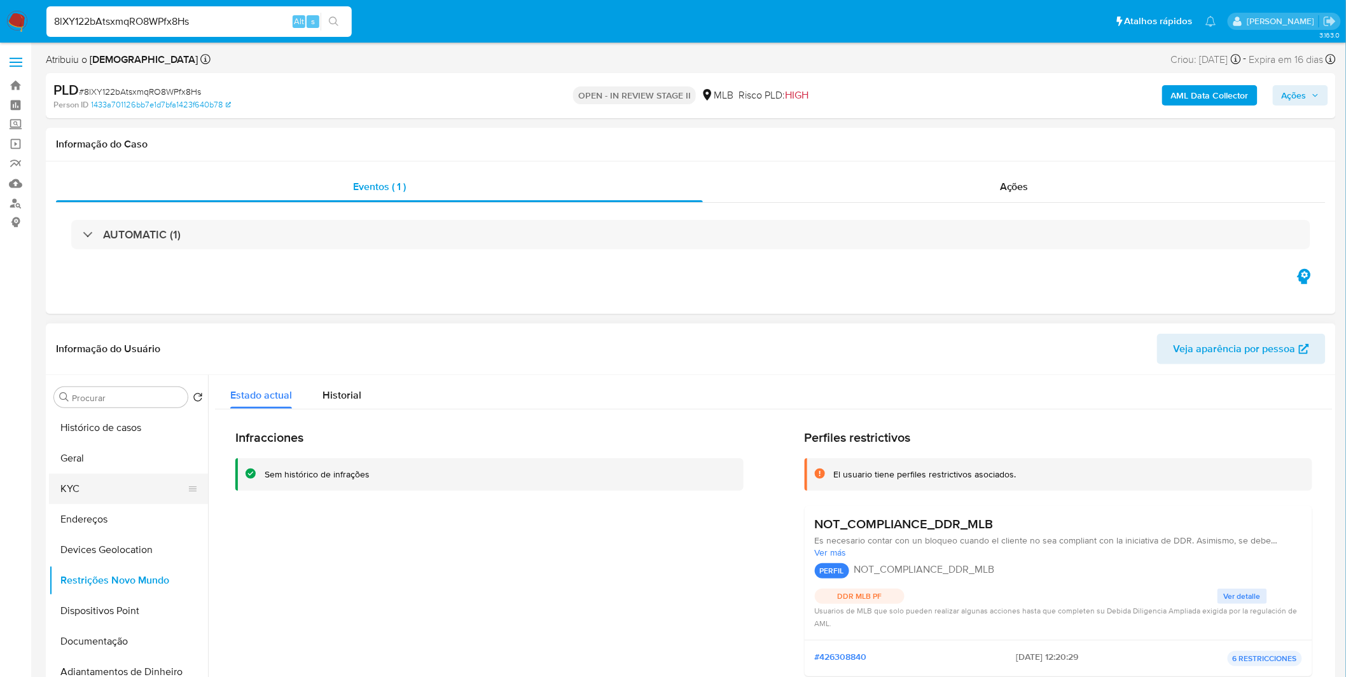
click at [119, 486] on button "KYC" at bounding box center [123, 489] width 149 height 31
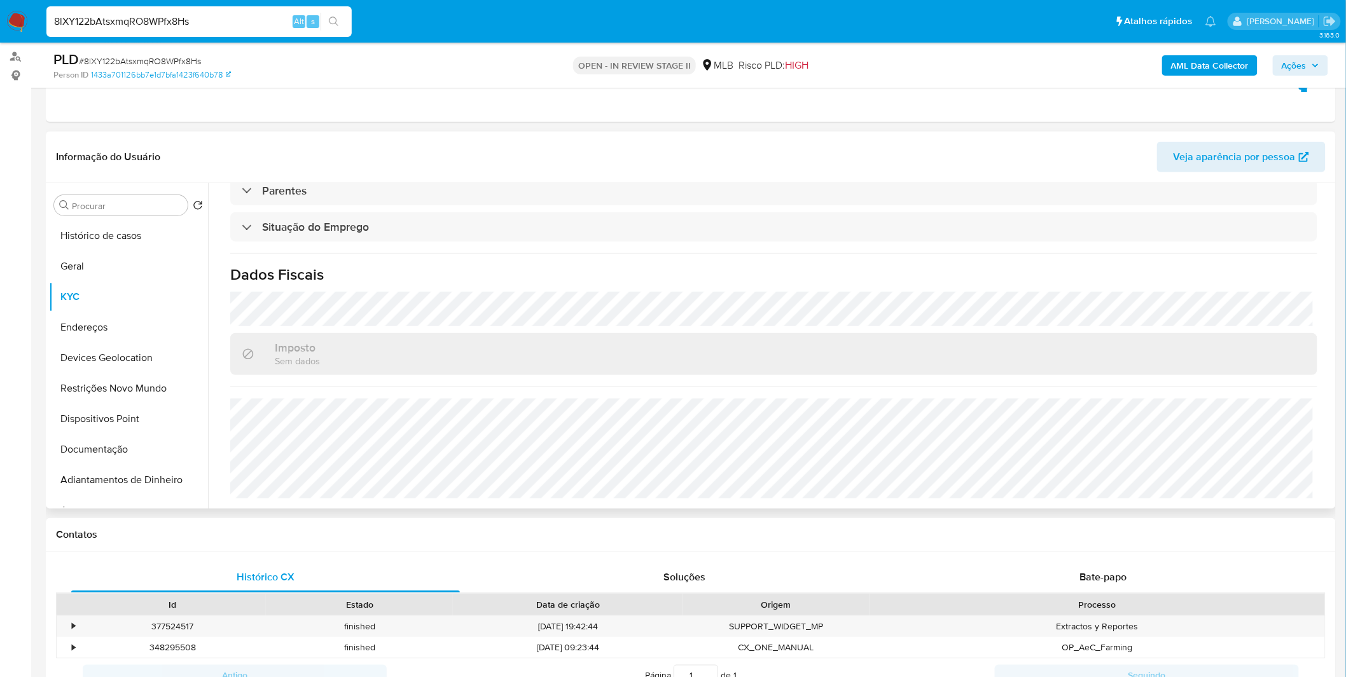
scroll to position [282, 0]
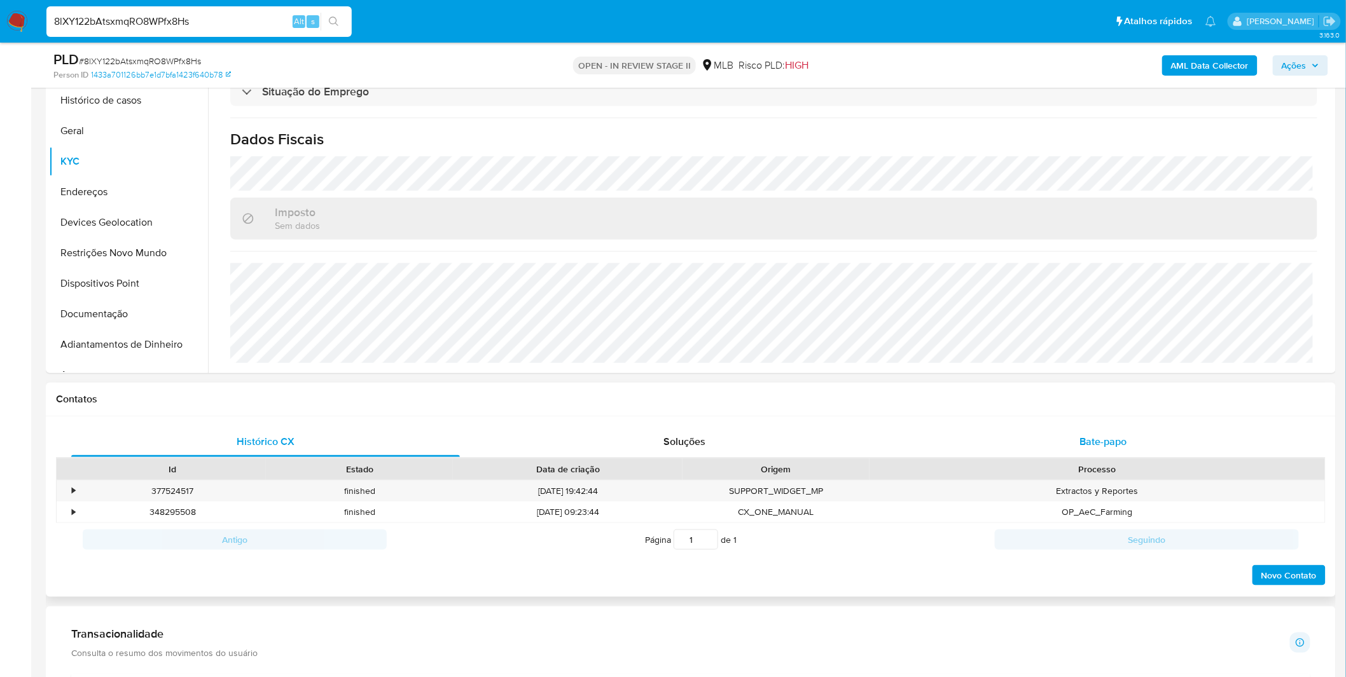
click at [1003, 455] on div "Bate-papo" at bounding box center [1103, 442] width 389 height 31
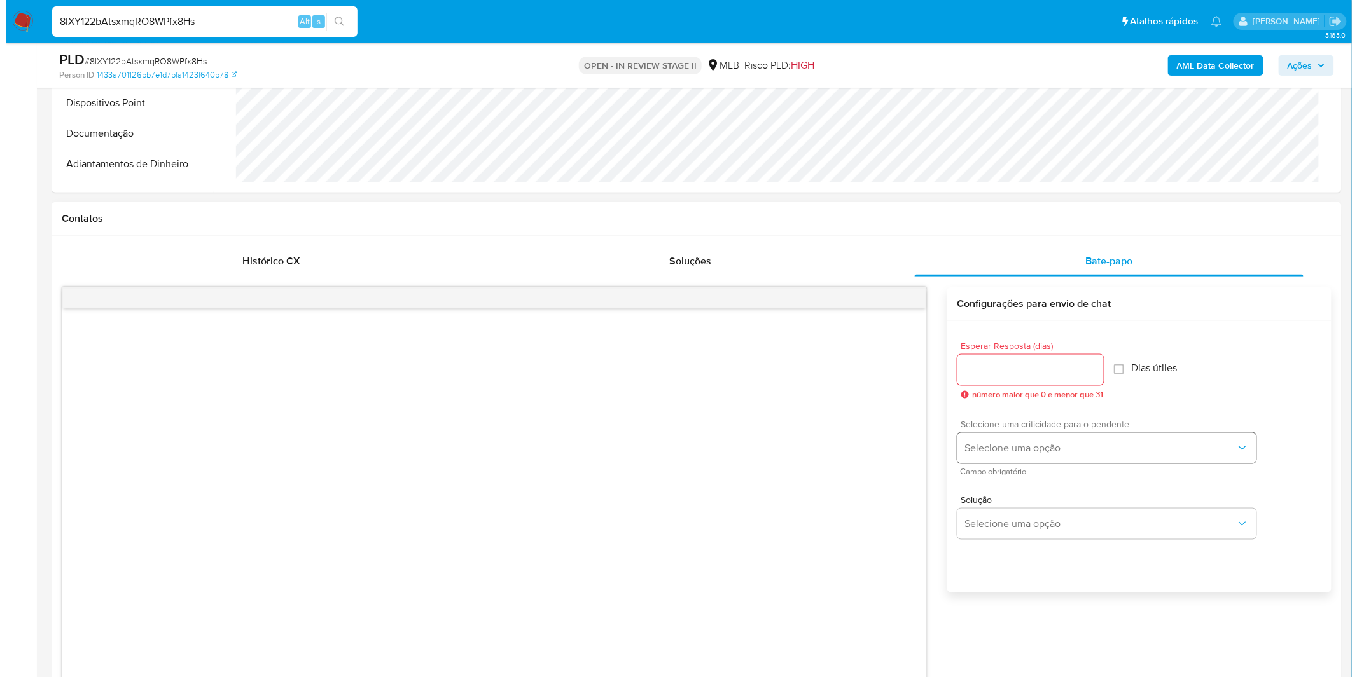
scroll to position [494, 0]
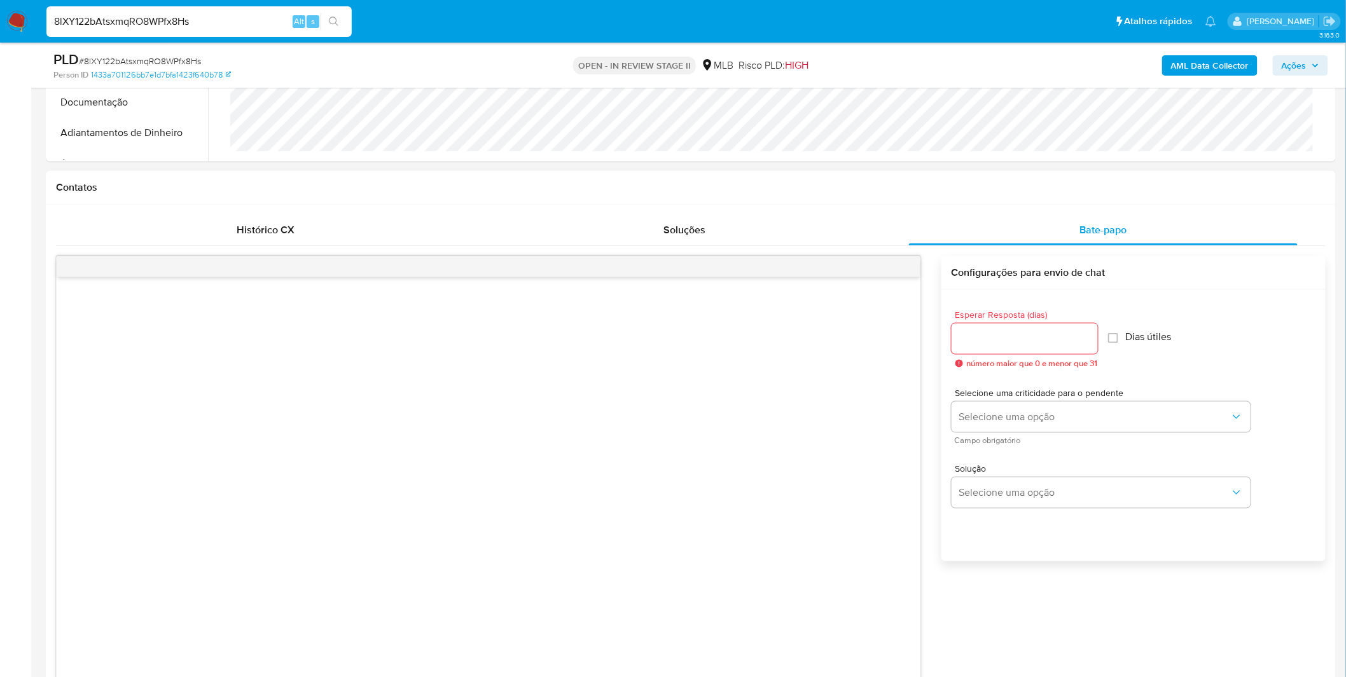
click at [1029, 334] on input "Esperar Resposta (dias)" at bounding box center [1024, 339] width 146 height 17
type input "3"
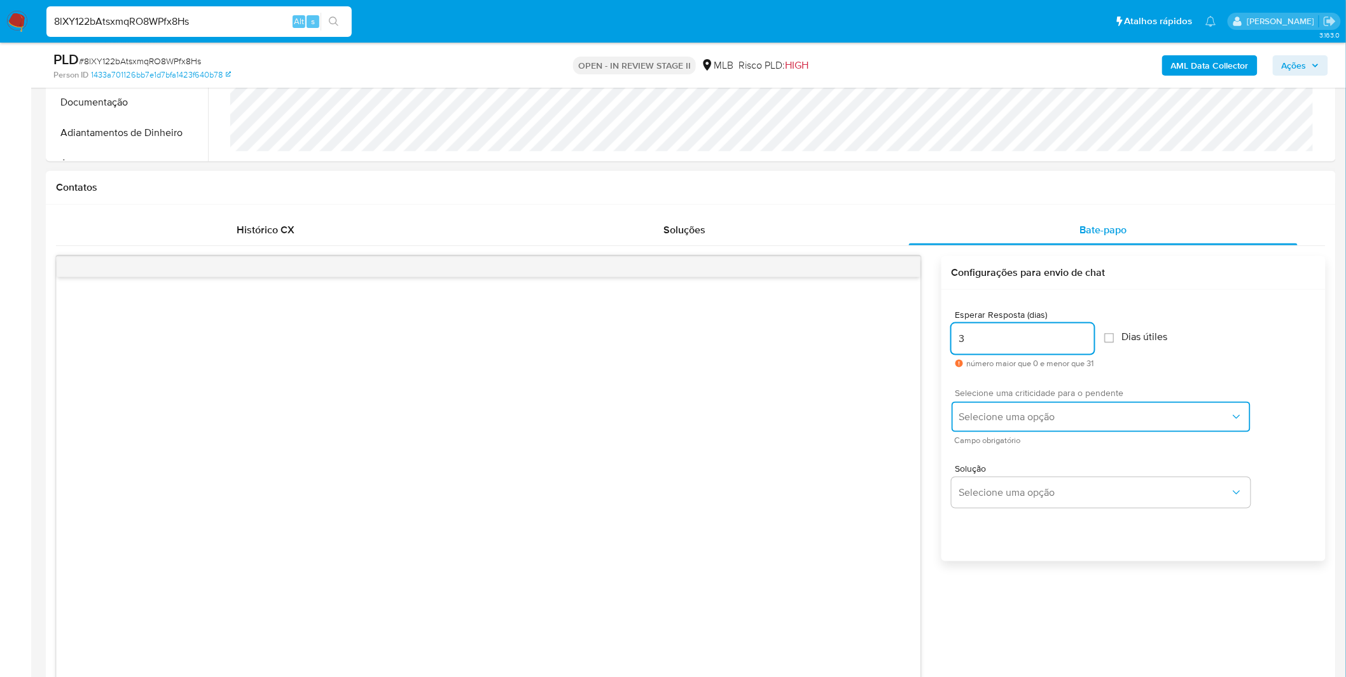
click at [1012, 415] on span "Selecione uma opção" at bounding box center [1094, 417] width 271 height 13
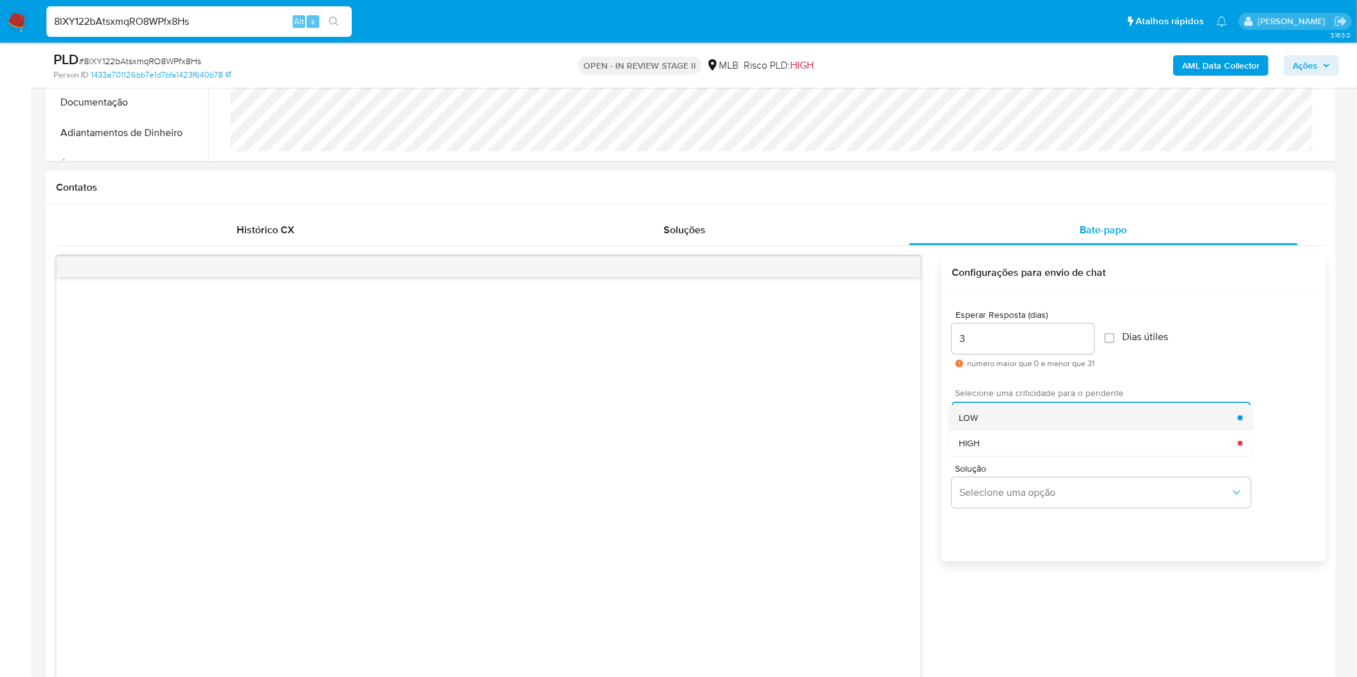
click at [1011, 417] on div "LOW" at bounding box center [1097, 417] width 279 height 25
click at [981, 512] on div "Solução Selecione uma opção" at bounding box center [1133, 488] width 364 height 69
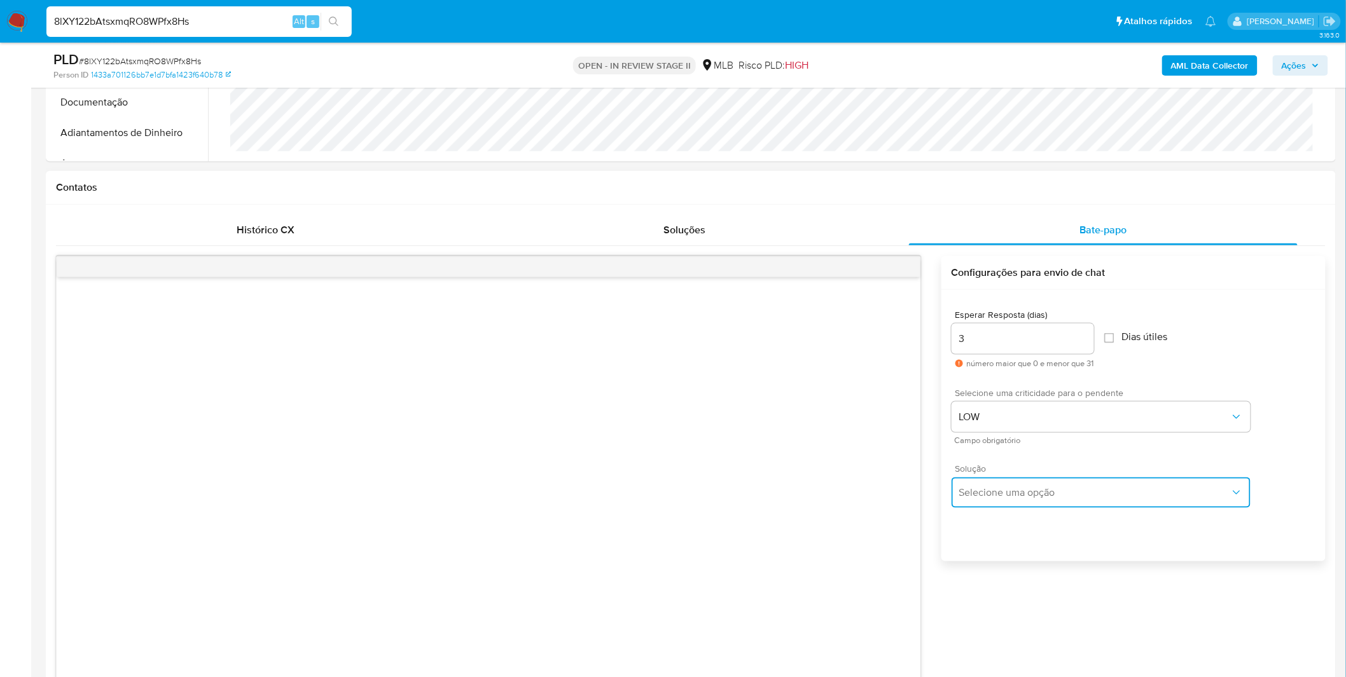
click at [981, 493] on span "Selecione uma opção" at bounding box center [1094, 493] width 271 height 13
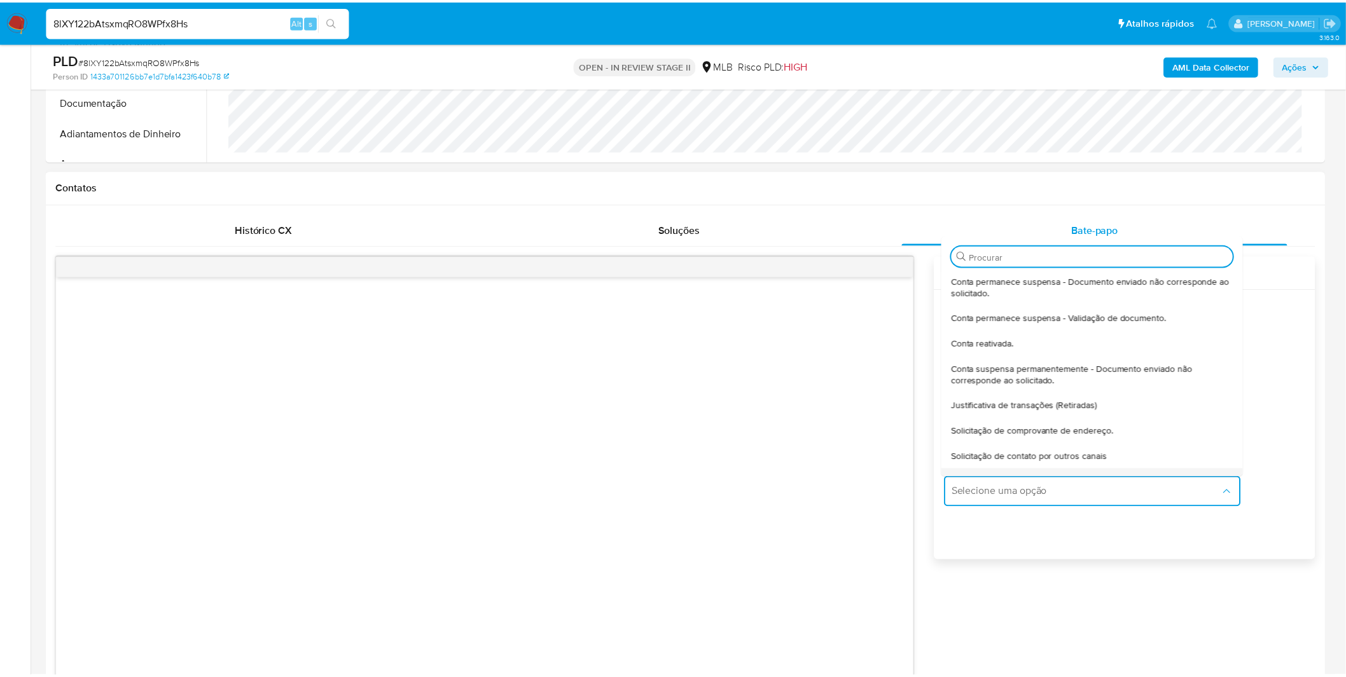
scroll to position [105, 0]
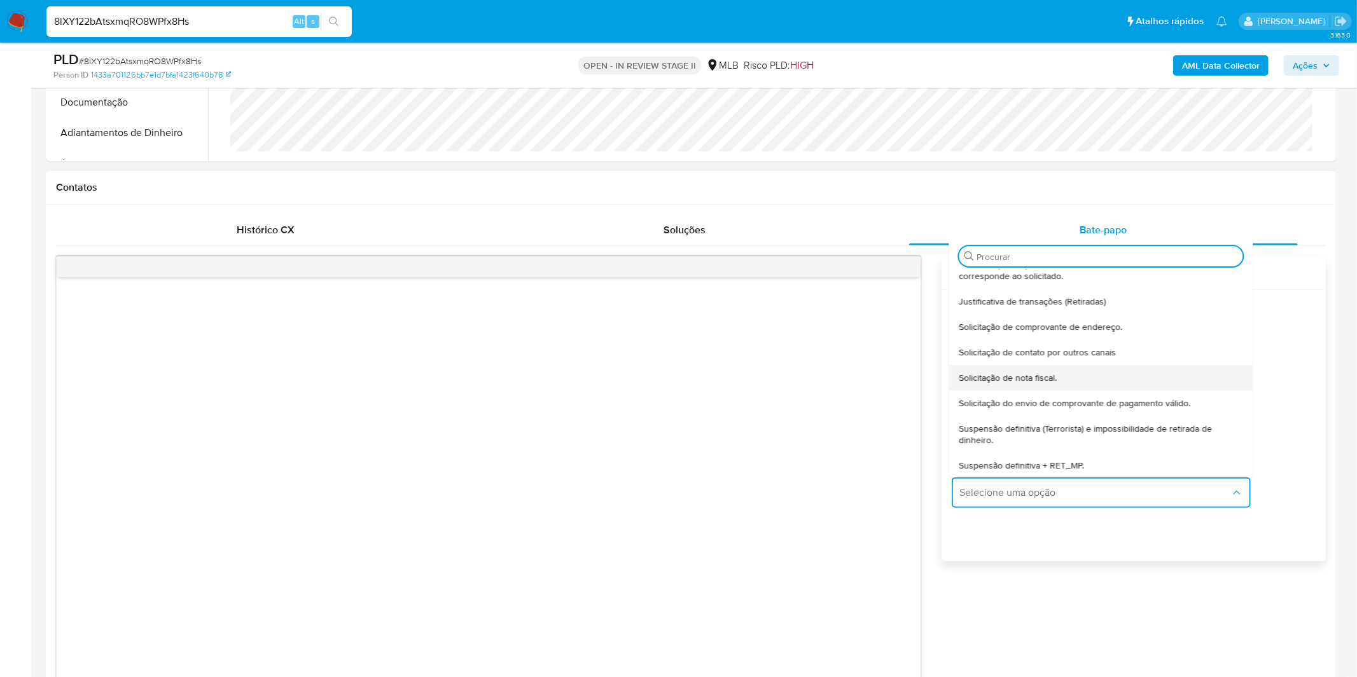
click at [1012, 375] on span "Solicitação de nota fiscal." at bounding box center [1007, 377] width 98 height 11
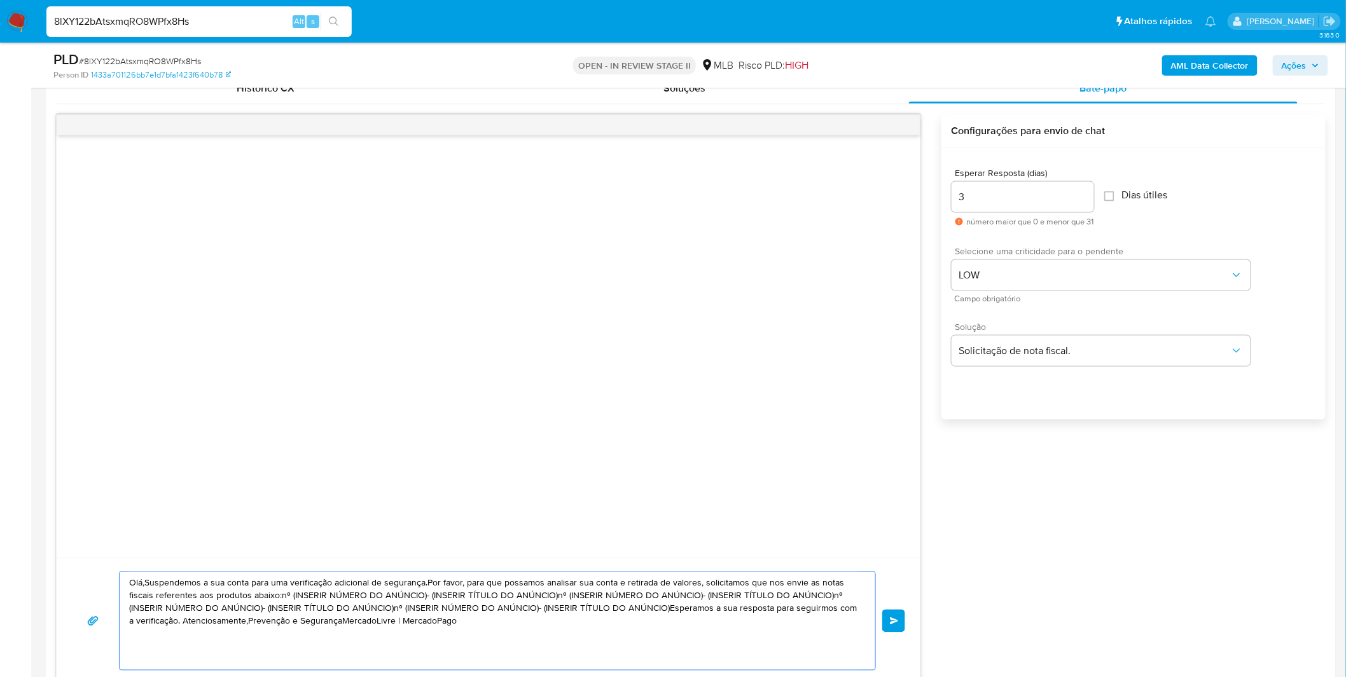
click at [491, 604] on textarea "Olá,Suspendemos a sua conta para uma verificação adicional de segurança.Por fav…" at bounding box center [494, 621] width 730 height 98
paste textarea "! Estamos realizando uma verificação adicional de segurança em contas de usuári…"
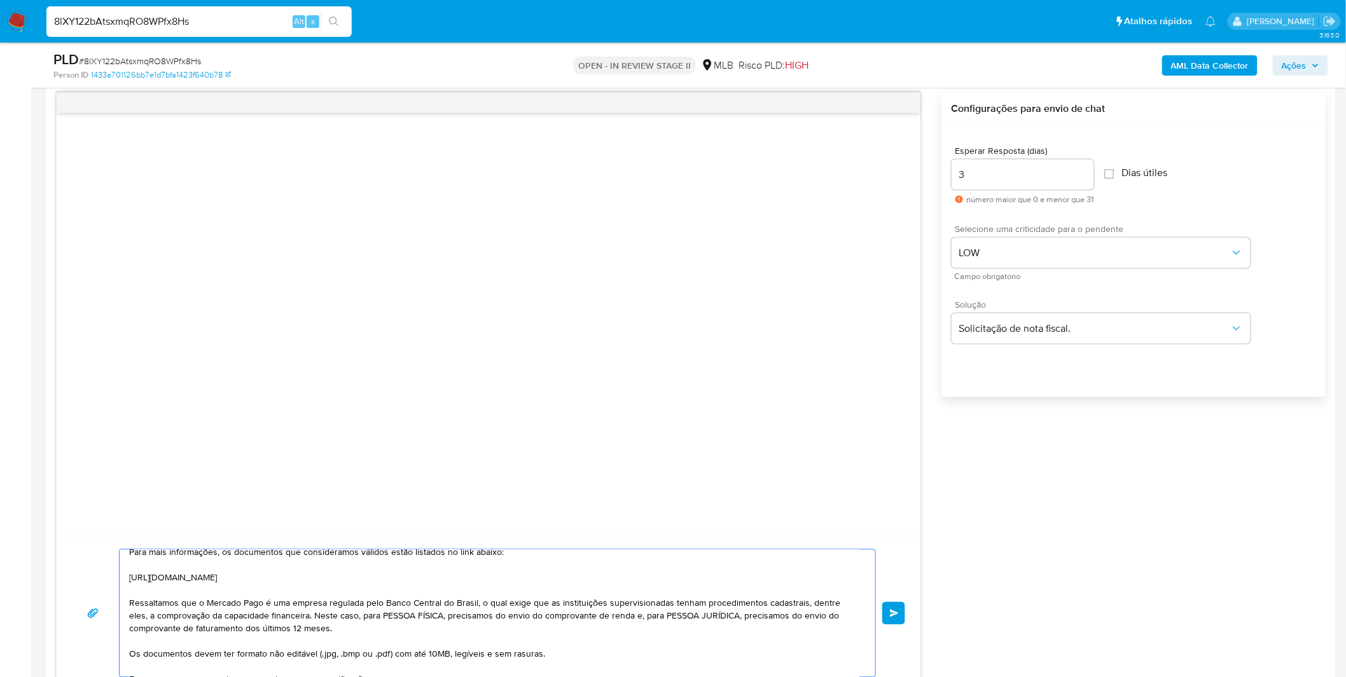
scroll to position [0, 0]
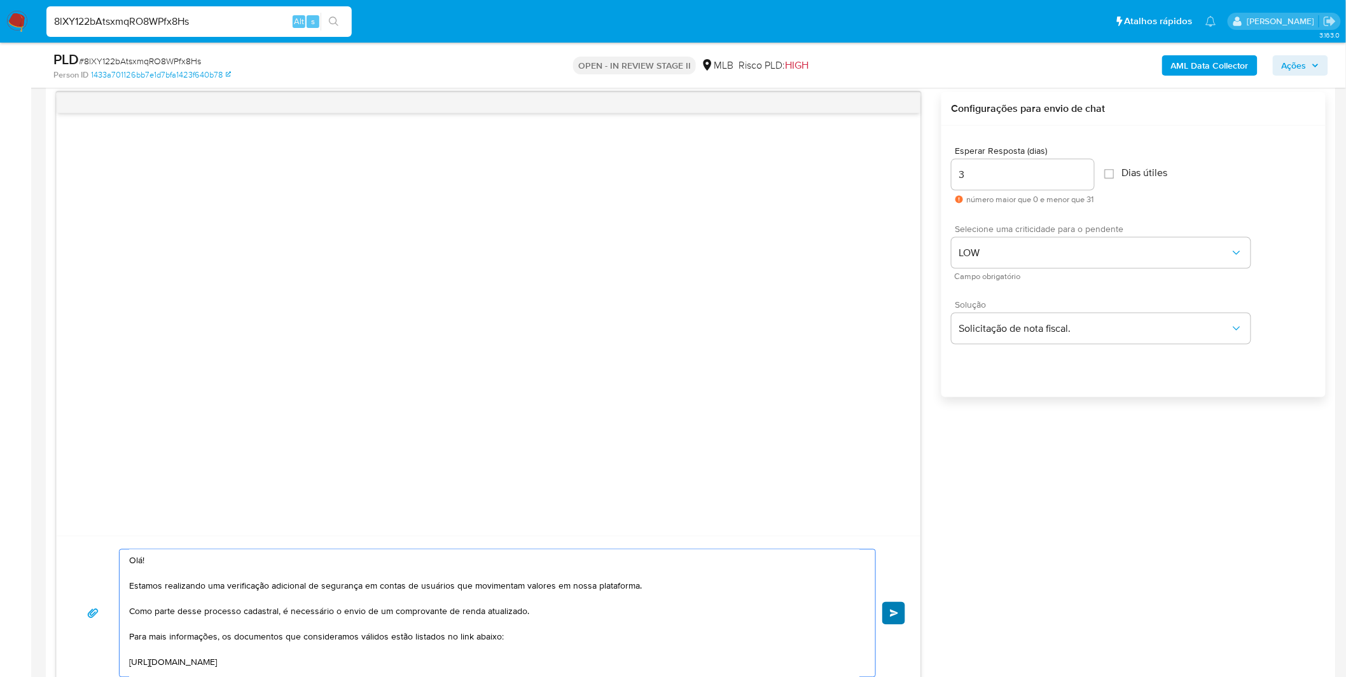
type textarea "Olá! Estamos realizando uma verificação adicional de segurança em contas de usu…"
click at [890, 614] on span "common.send" at bounding box center [894, 614] width 9 height 8
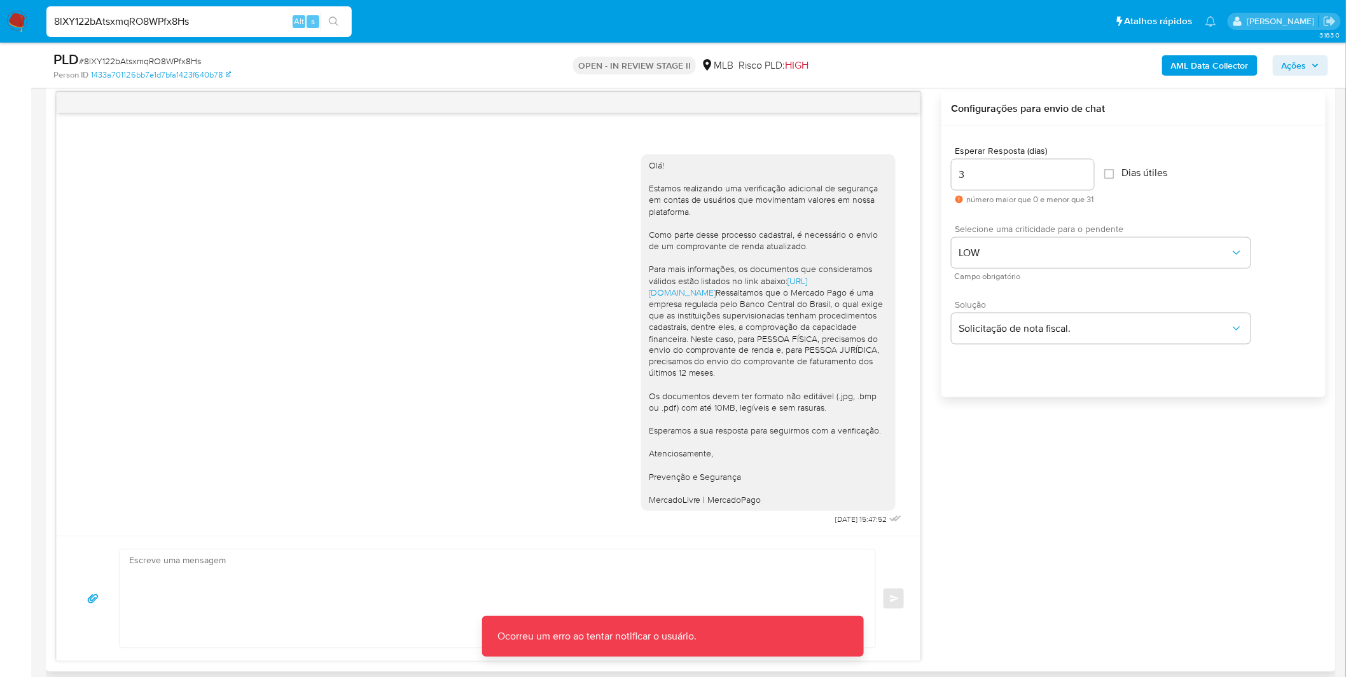
click at [754, 481] on div "Olá! Estamos realizando uma verificação adicional de segurança em contas de usu…" at bounding box center [768, 333] width 239 height 347
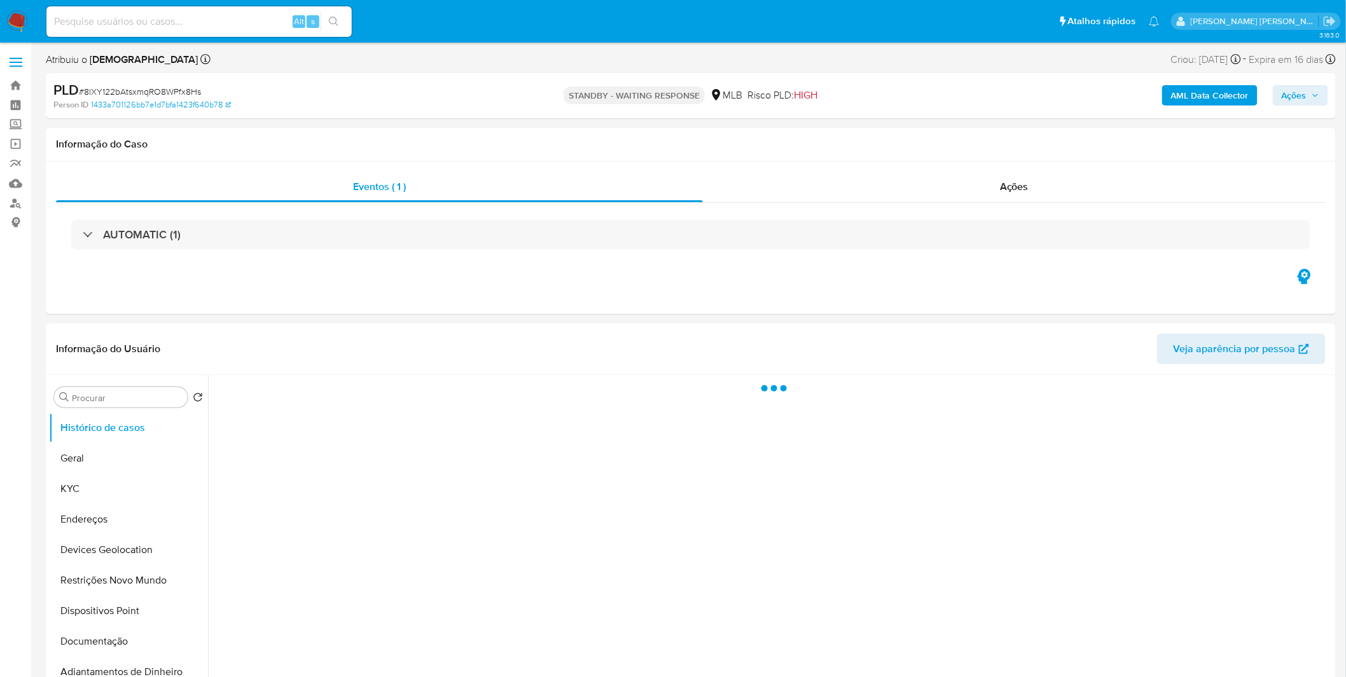
select select "10"
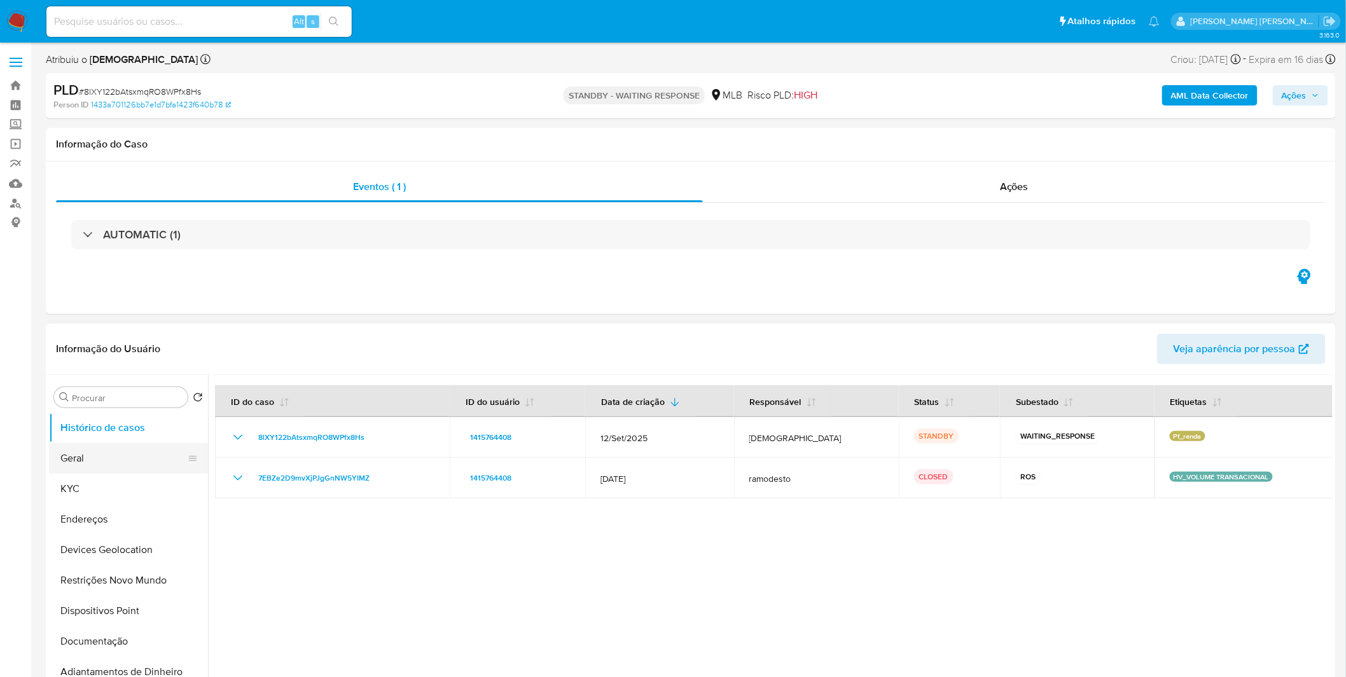
click at [83, 452] on button "Geral" at bounding box center [123, 458] width 149 height 31
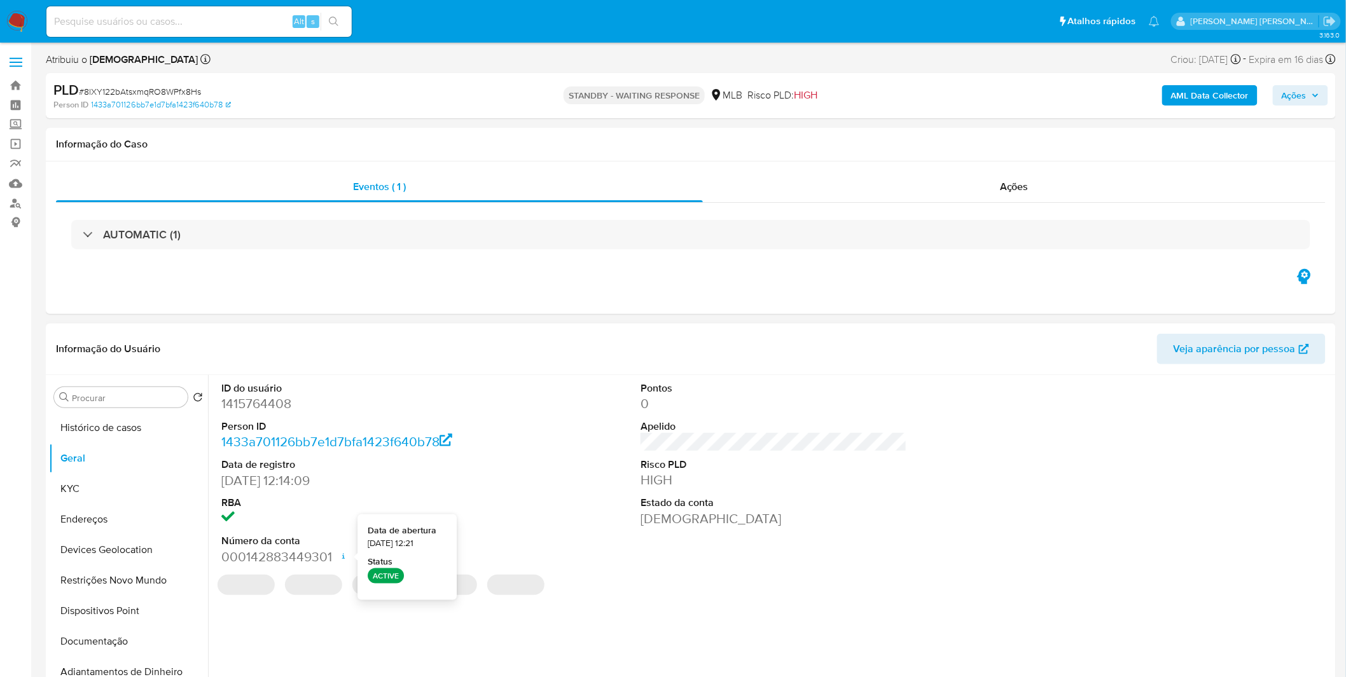
click at [621, 602] on div "ID do usuário 1415764408 Person ID 1433a701126bb7e1d7bfa1423f640b78 Data de reg…" at bounding box center [770, 538] width 1124 height 326
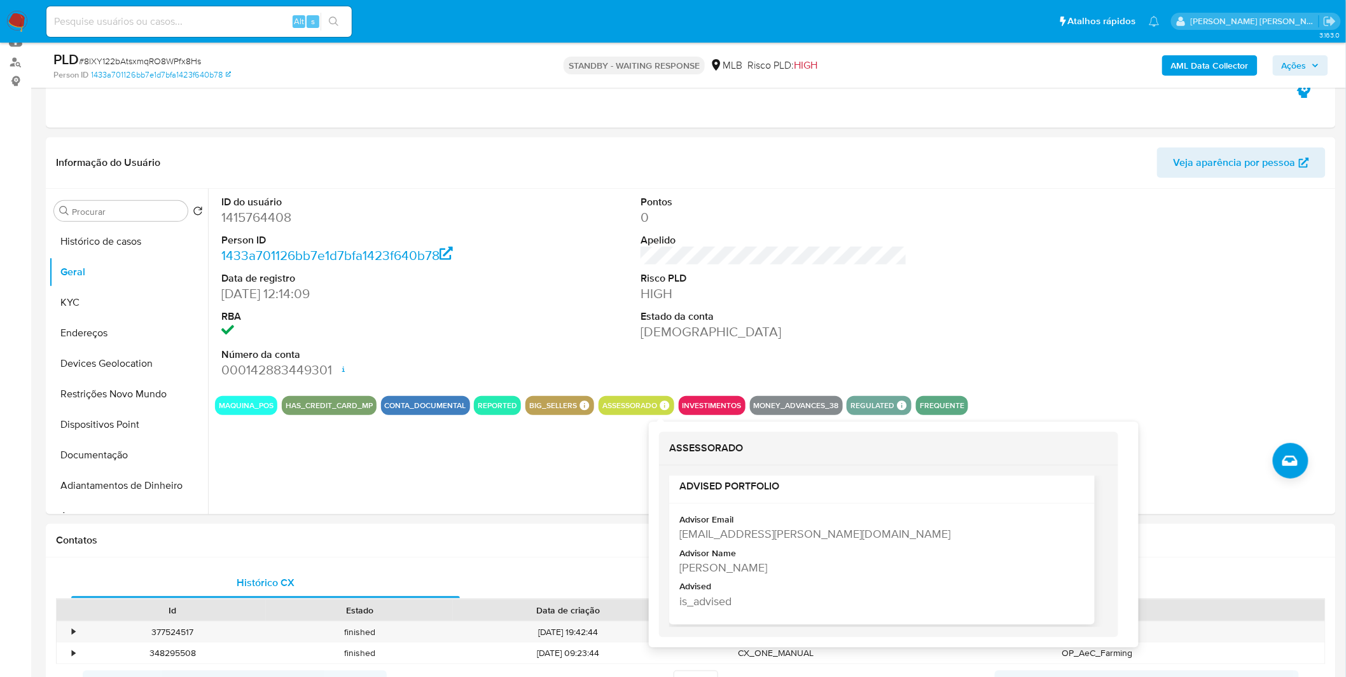
scroll to position [19, 0]
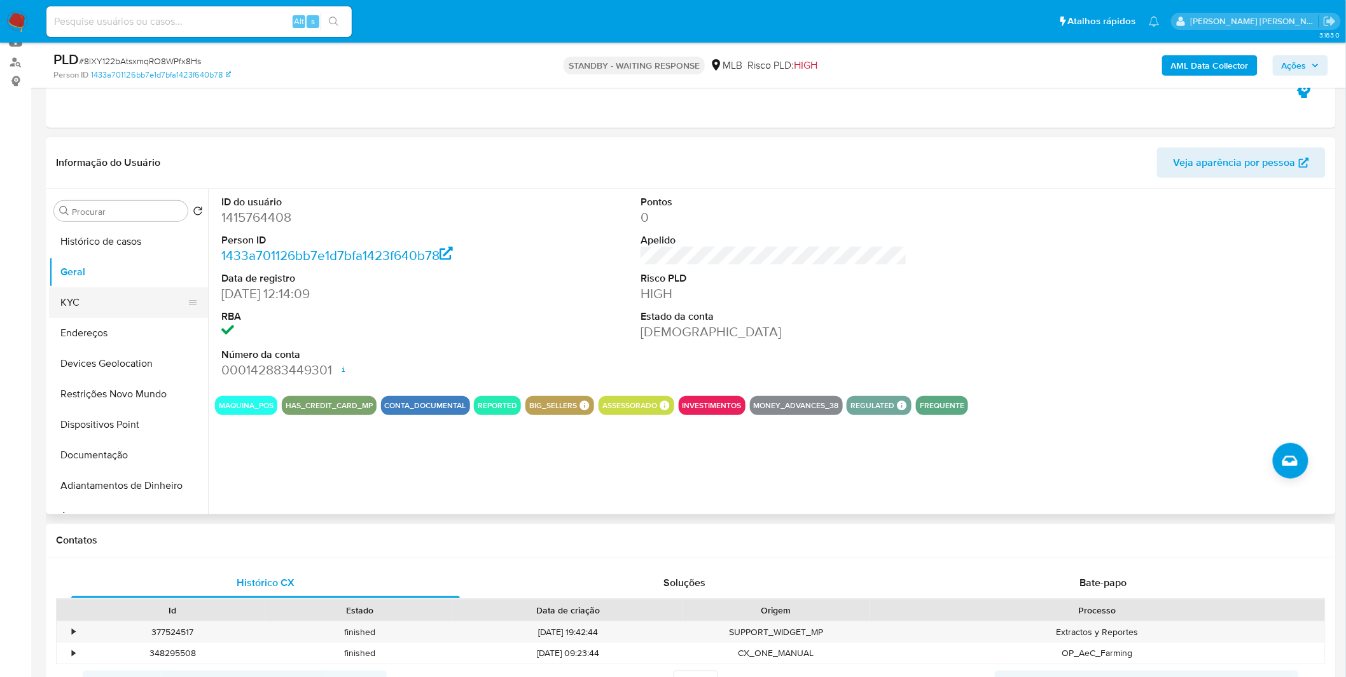
click at [109, 308] on button "KYC" at bounding box center [123, 302] width 149 height 31
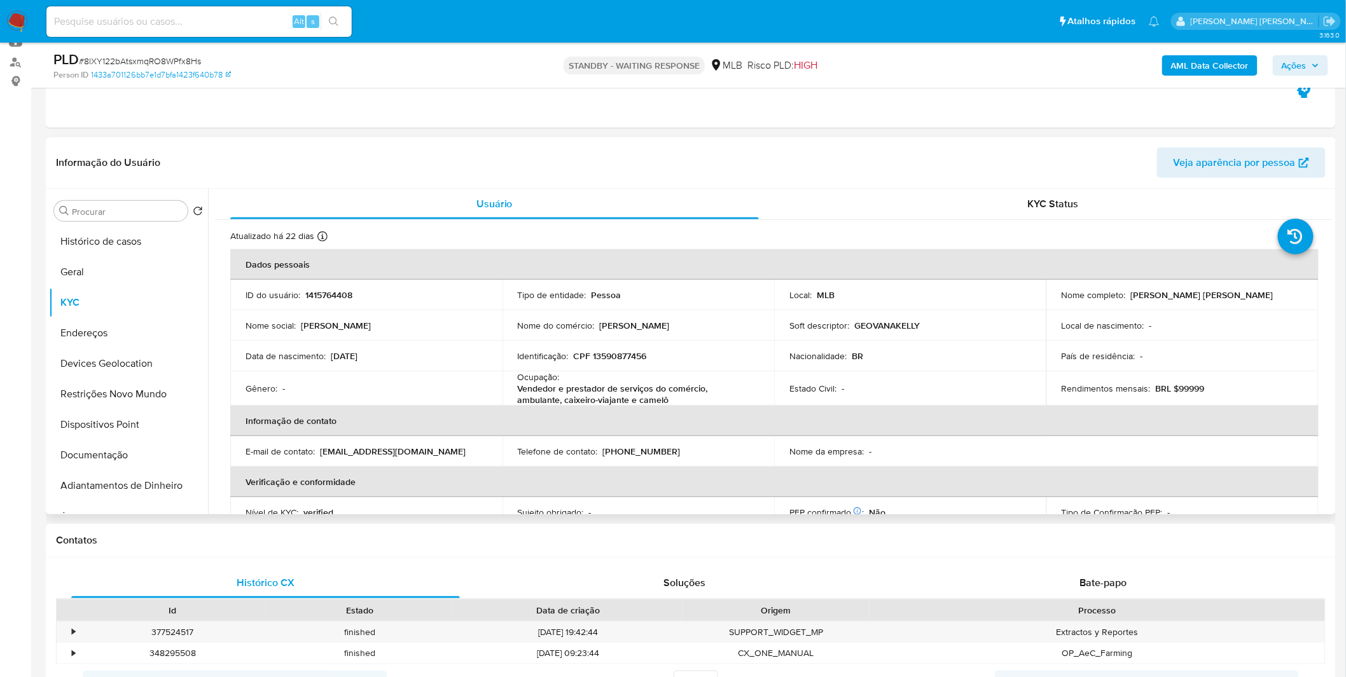
click at [626, 360] on p "CPF 13590877456" at bounding box center [610, 355] width 73 height 11
copy p "13590877456"
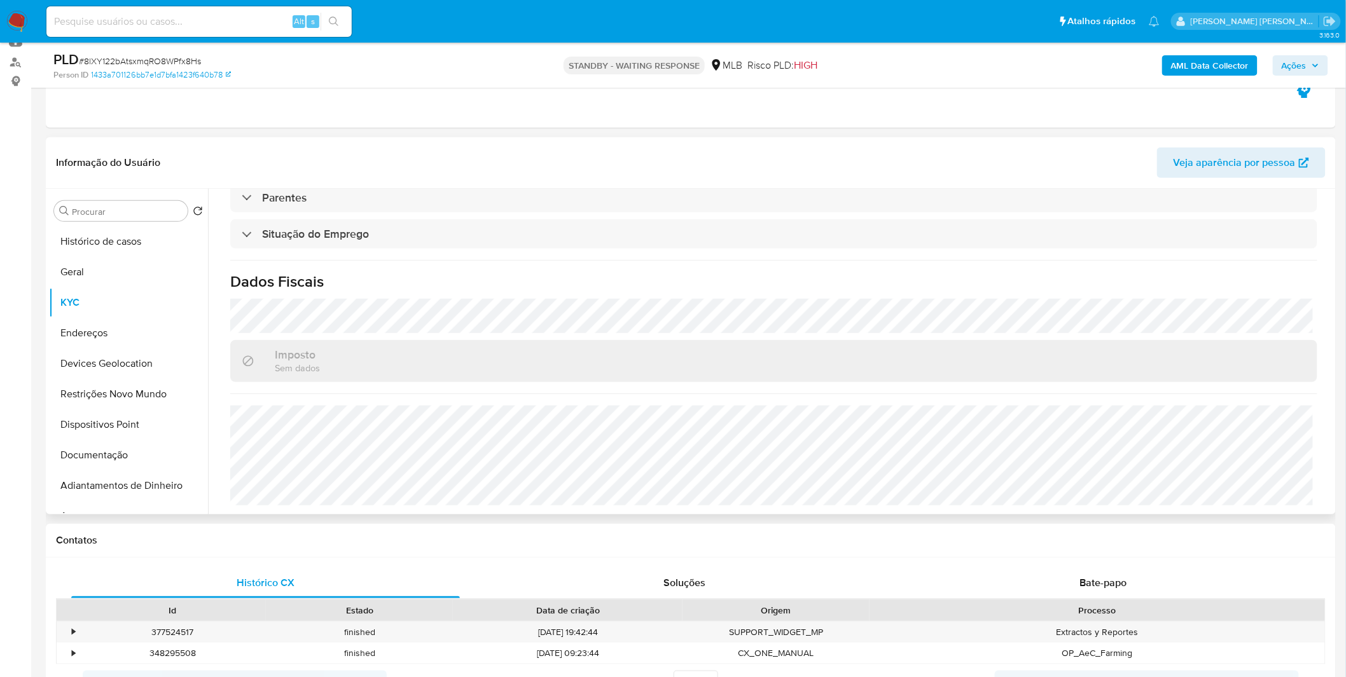
scroll to position [533, 0]
click at [111, 270] on button "Geral" at bounding box center [123, 272] width 149 height 31
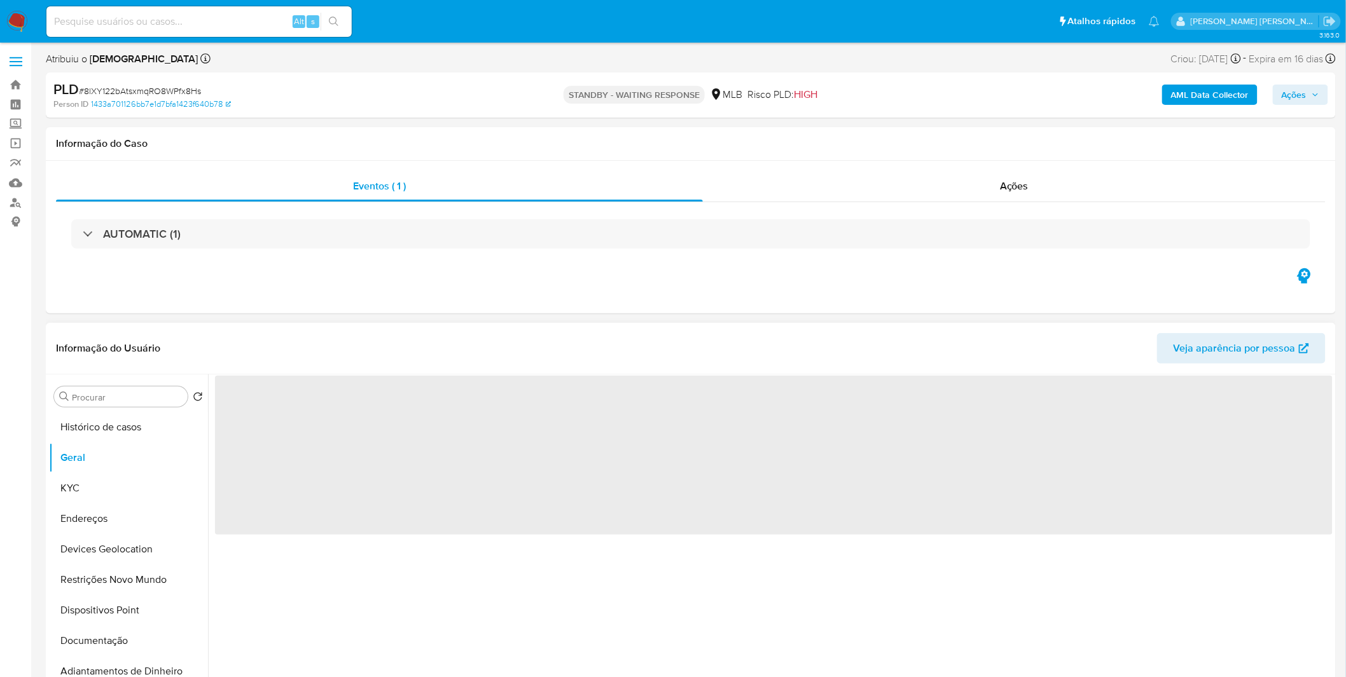
scroll to position [0, 0]
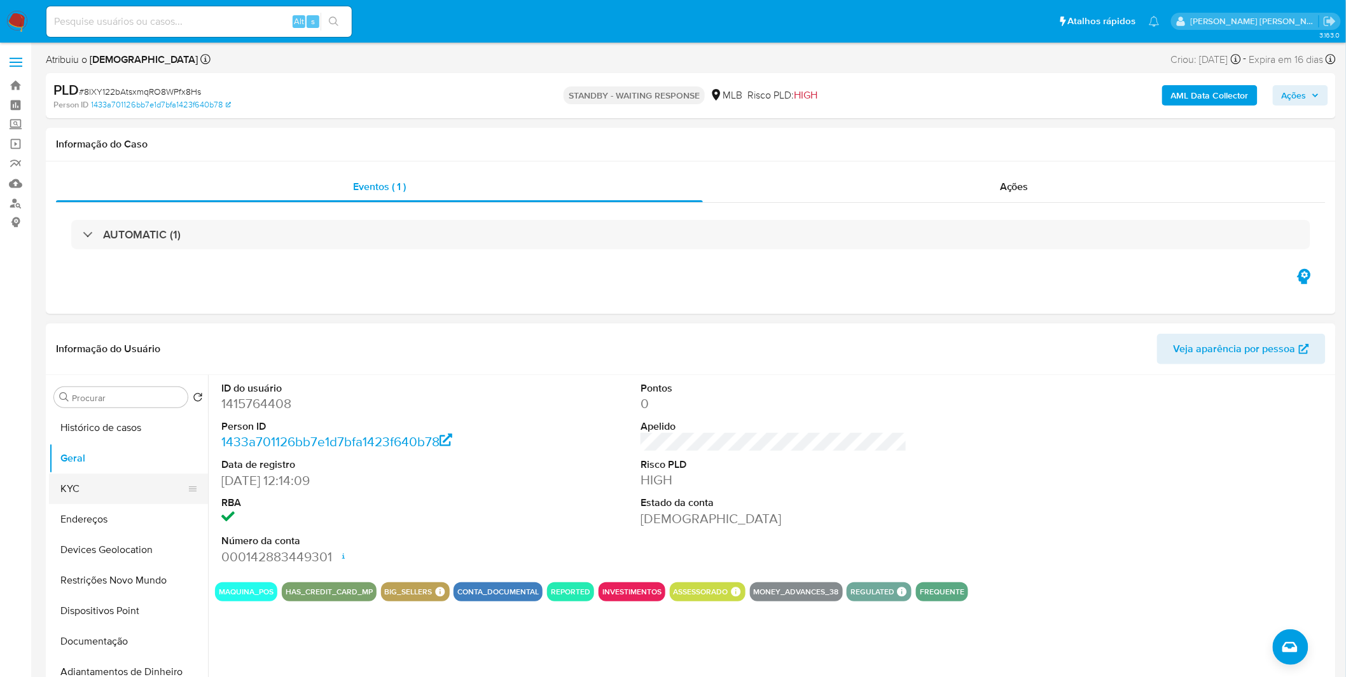
click at [120, 487] on button "KYC" at bounding box center [123, 489] width 149 height 31
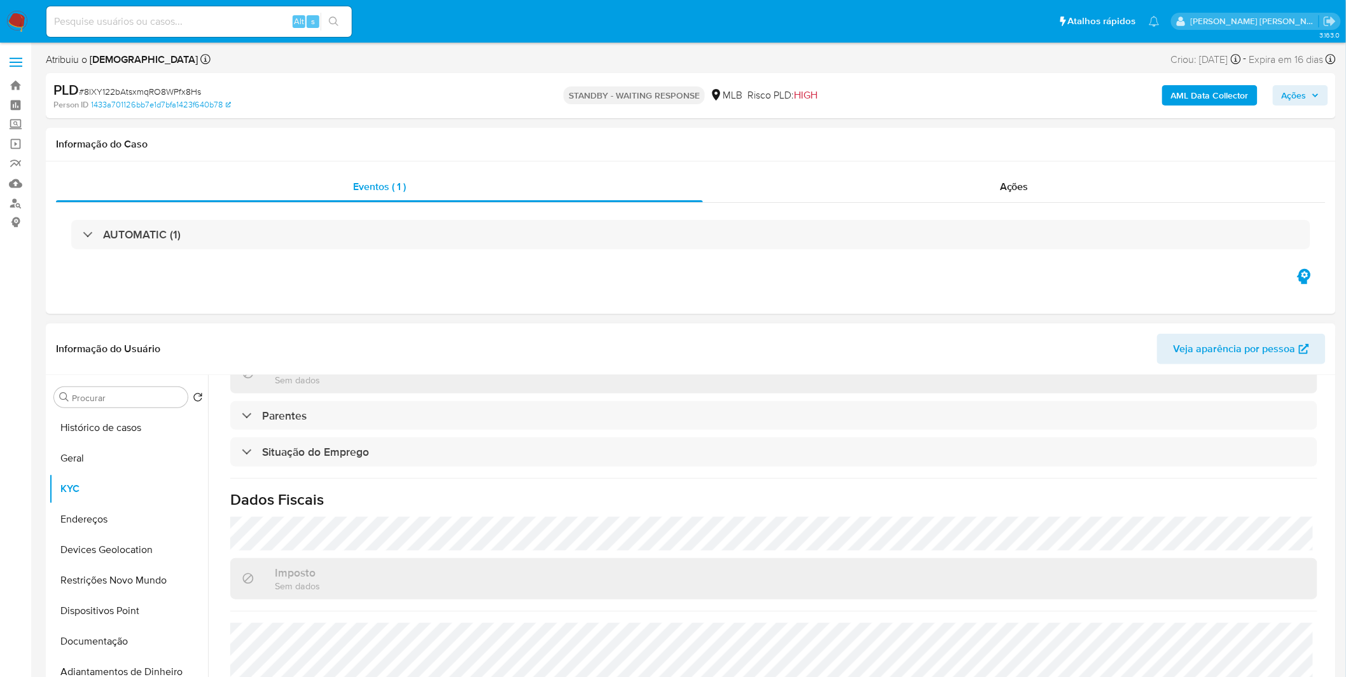
scroll to position [533, 0]
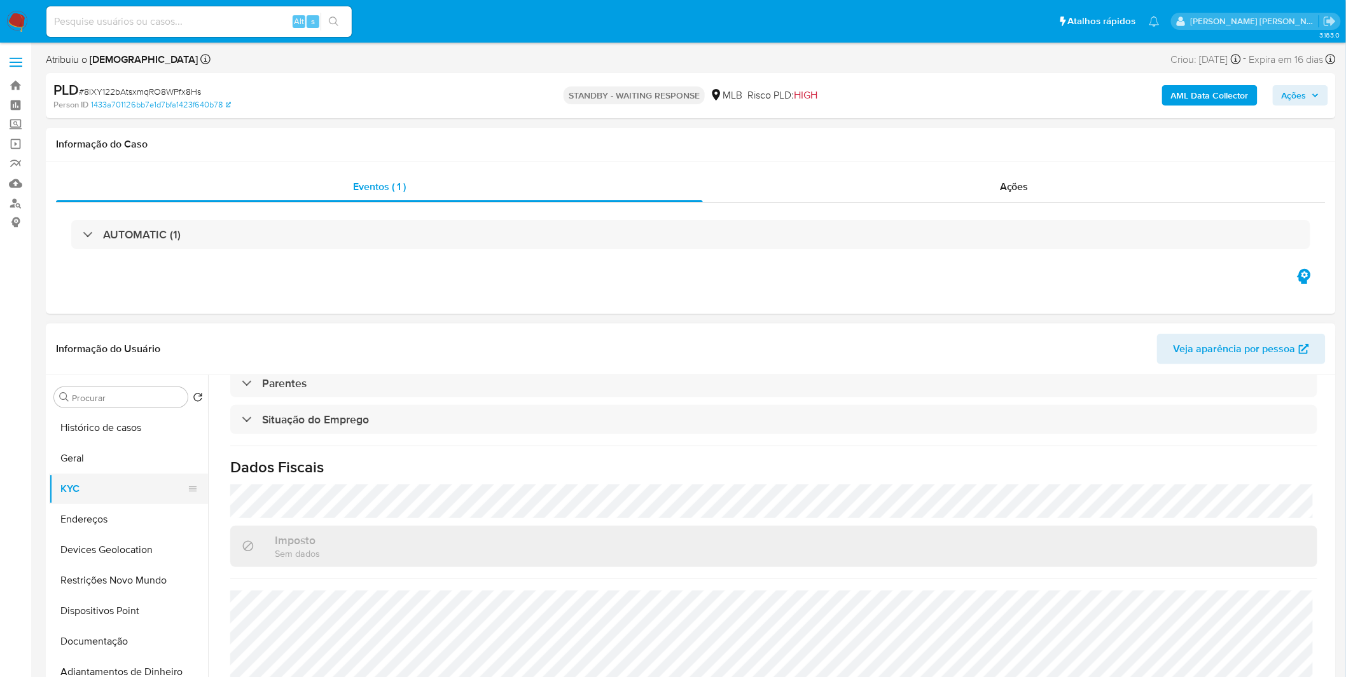
click at [127, 499] on button "KYC" at bounding box center [123, 489] width 149 height 31
click at [125, 513] on button "Endereços" at bounding box center [123, 519] width 149 height 31
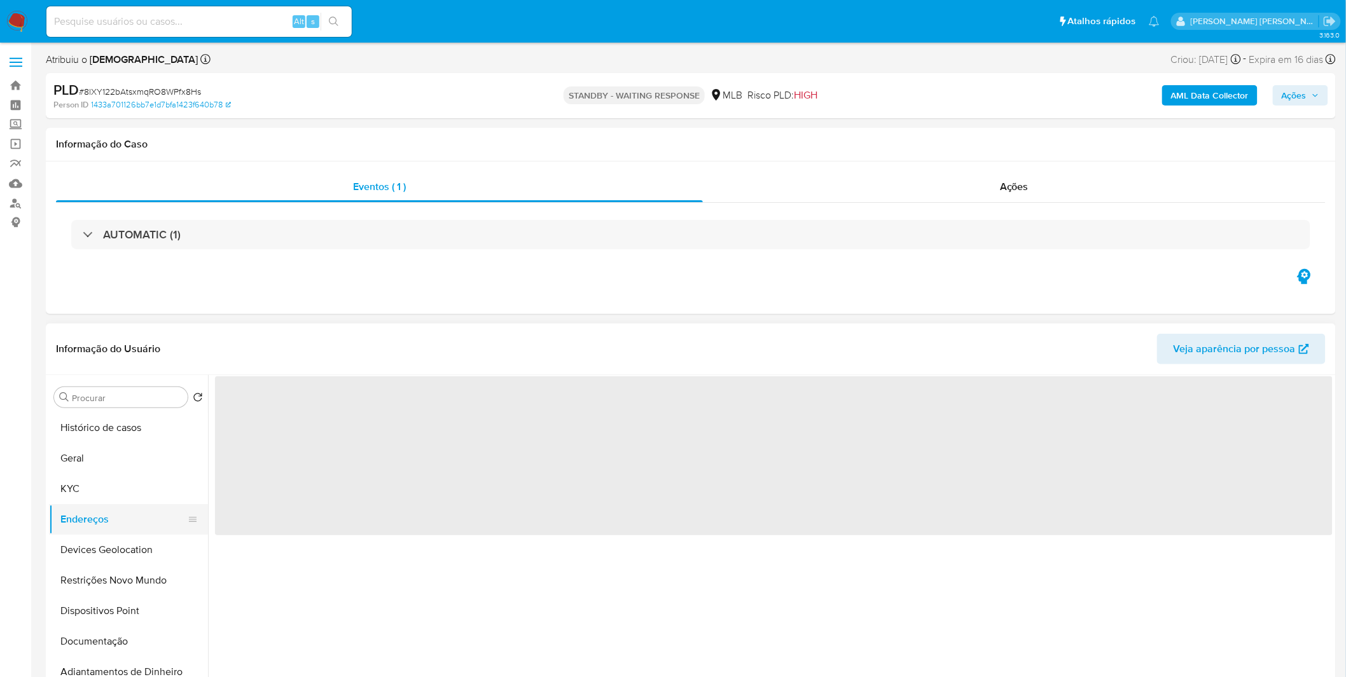
scroll to position [0, 0]
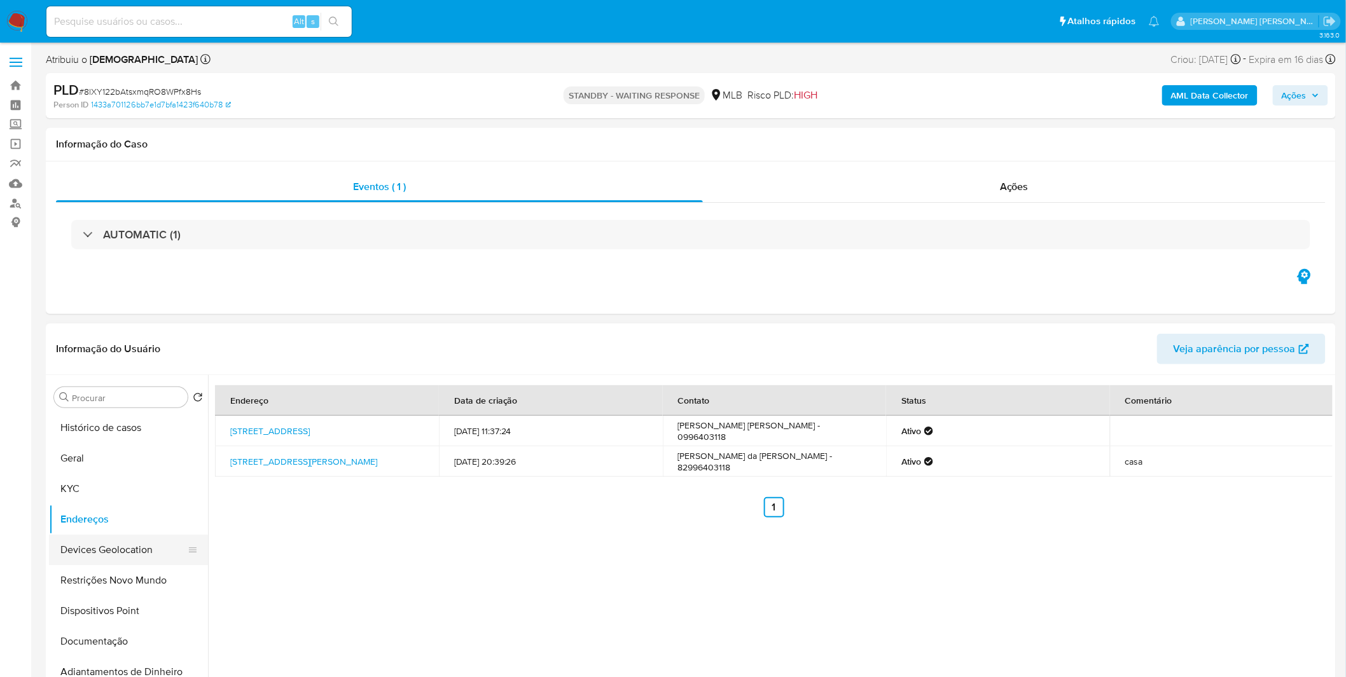
click at [86, 545] on button "Devices Geolocation" at bounding box center [123, 550] width 149 height 31
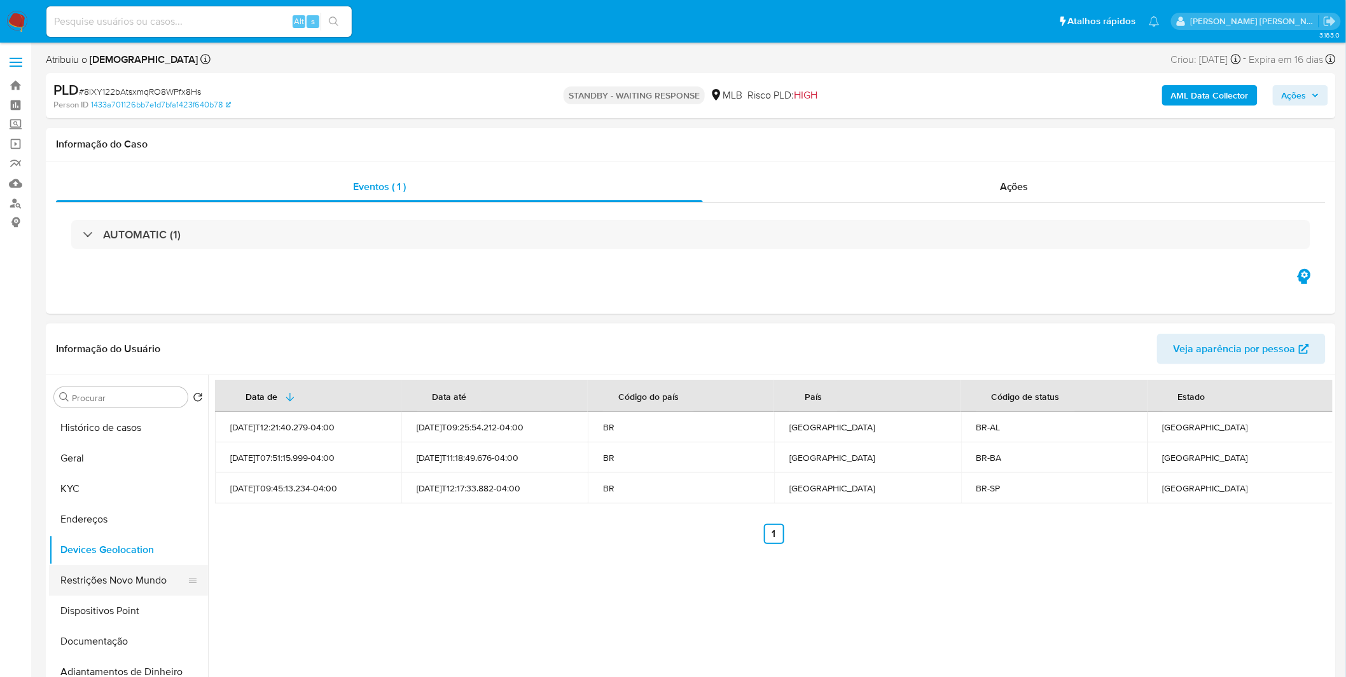
click at [96, 579] on button "Restrições Novo Mundo" at bounding box center [123, 580] width 149 height 31
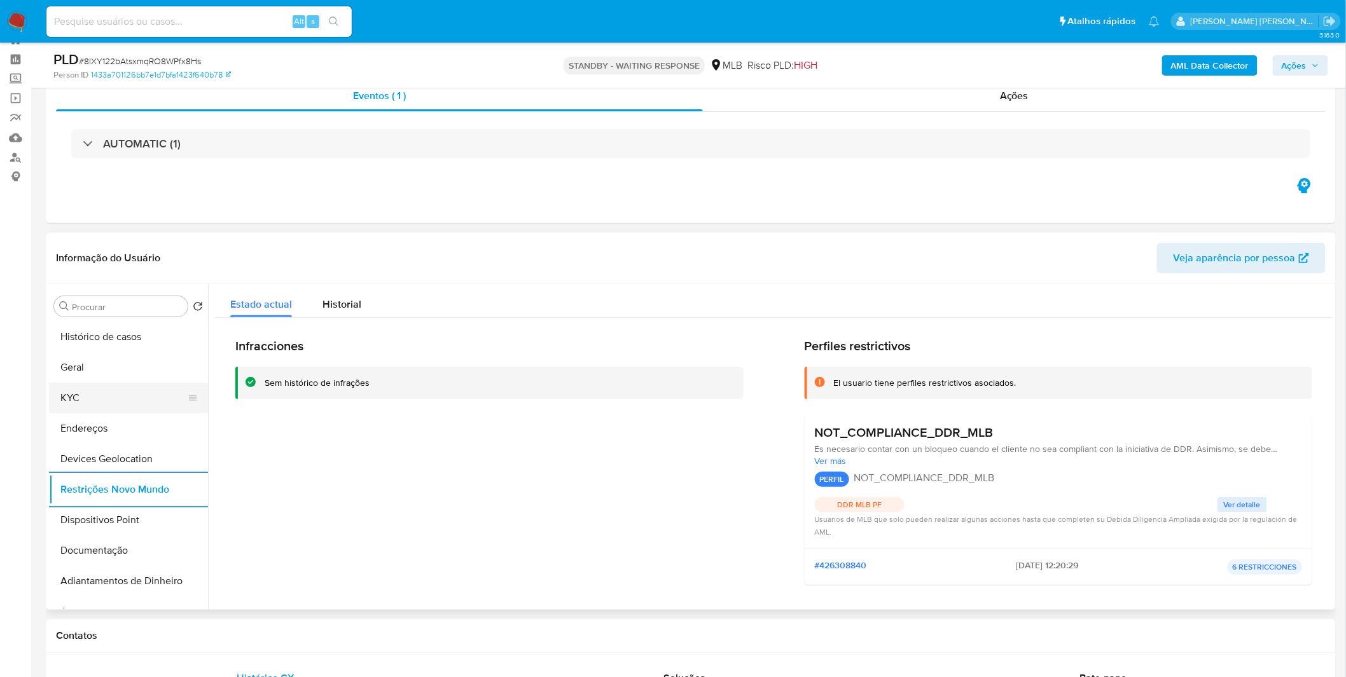
scroll to position [71, 0]
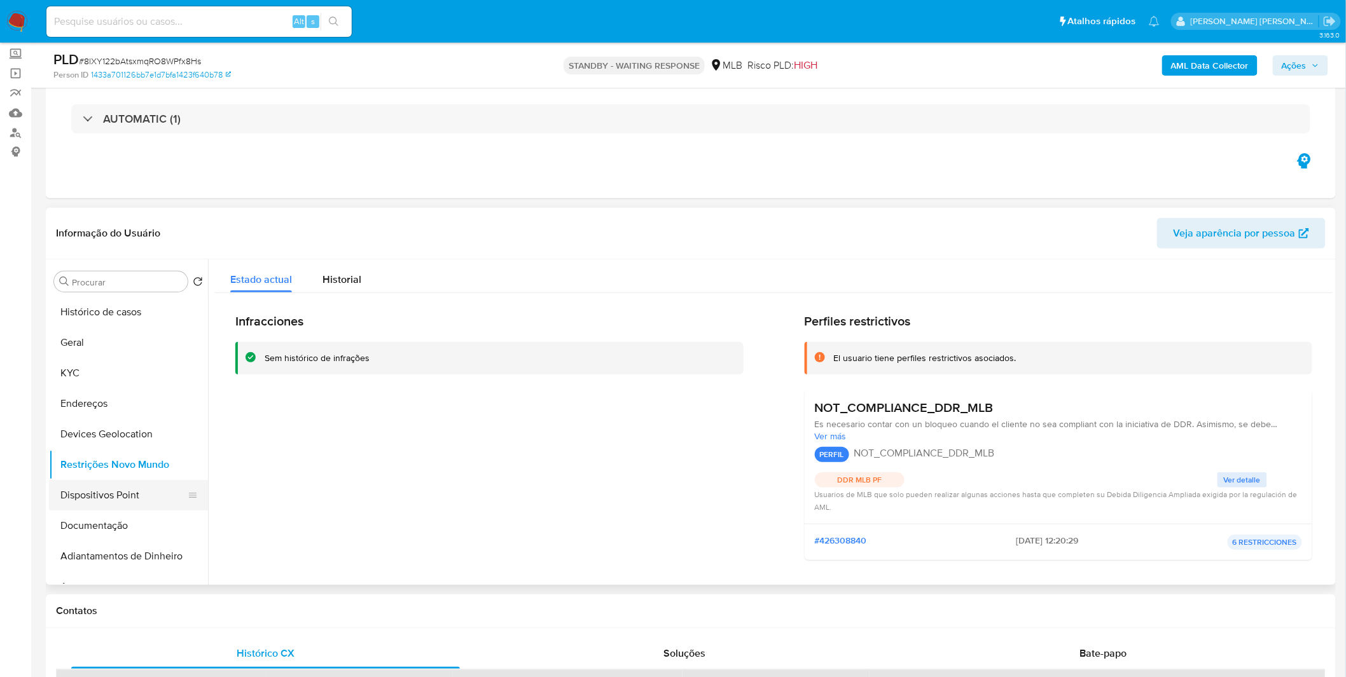
click at [130, 499] on button "Dispositivos Point" at bounding box center [123, 495] width 149 height 31
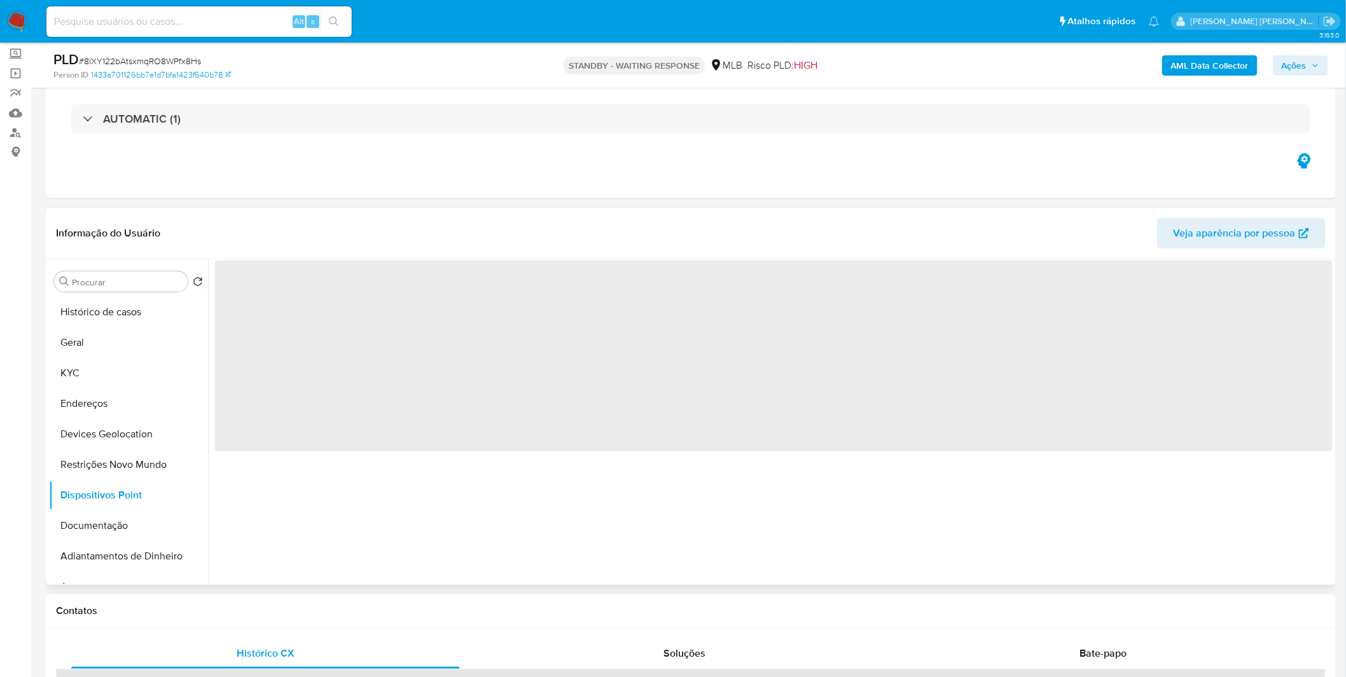
scroll to position [0, 0]
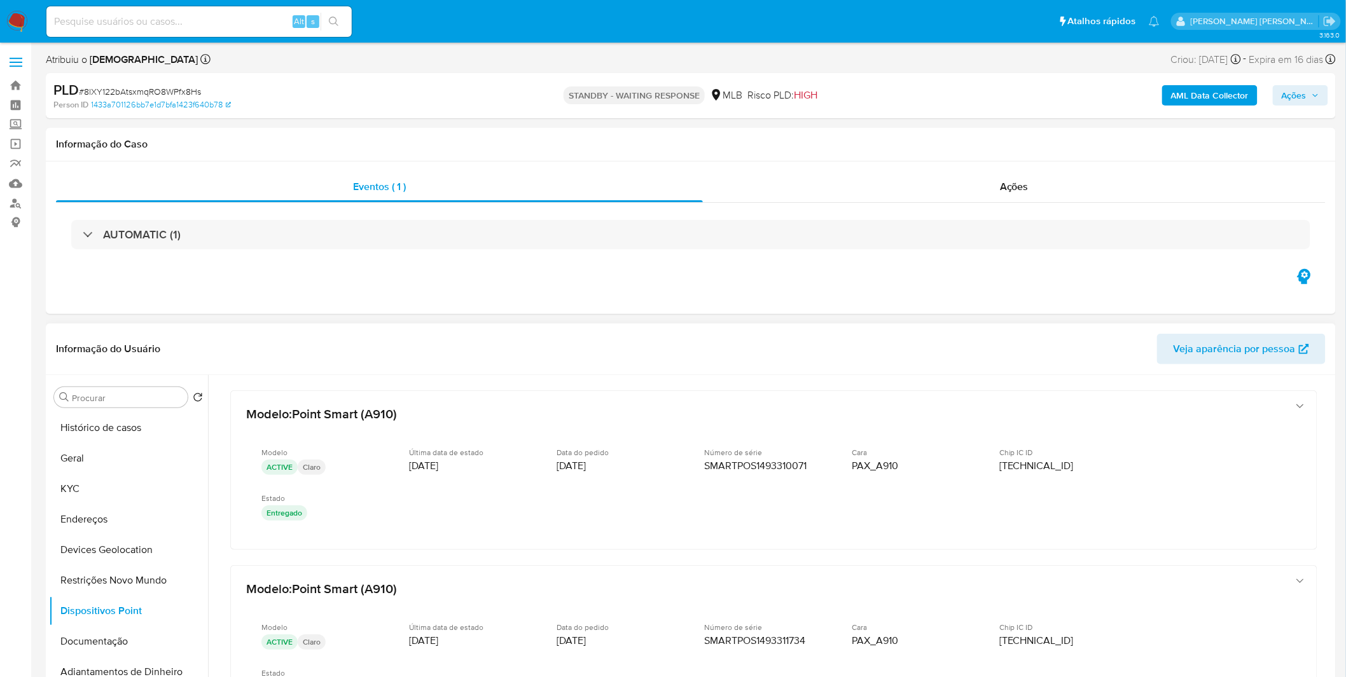
drag, startPoint x: 1326, startPoint y: 433, endPoint x: 1330, endPoint y: 443, distance: 10.9
click at [1330, 443] on div at bounding box center [770, 538] width 1124 height 326
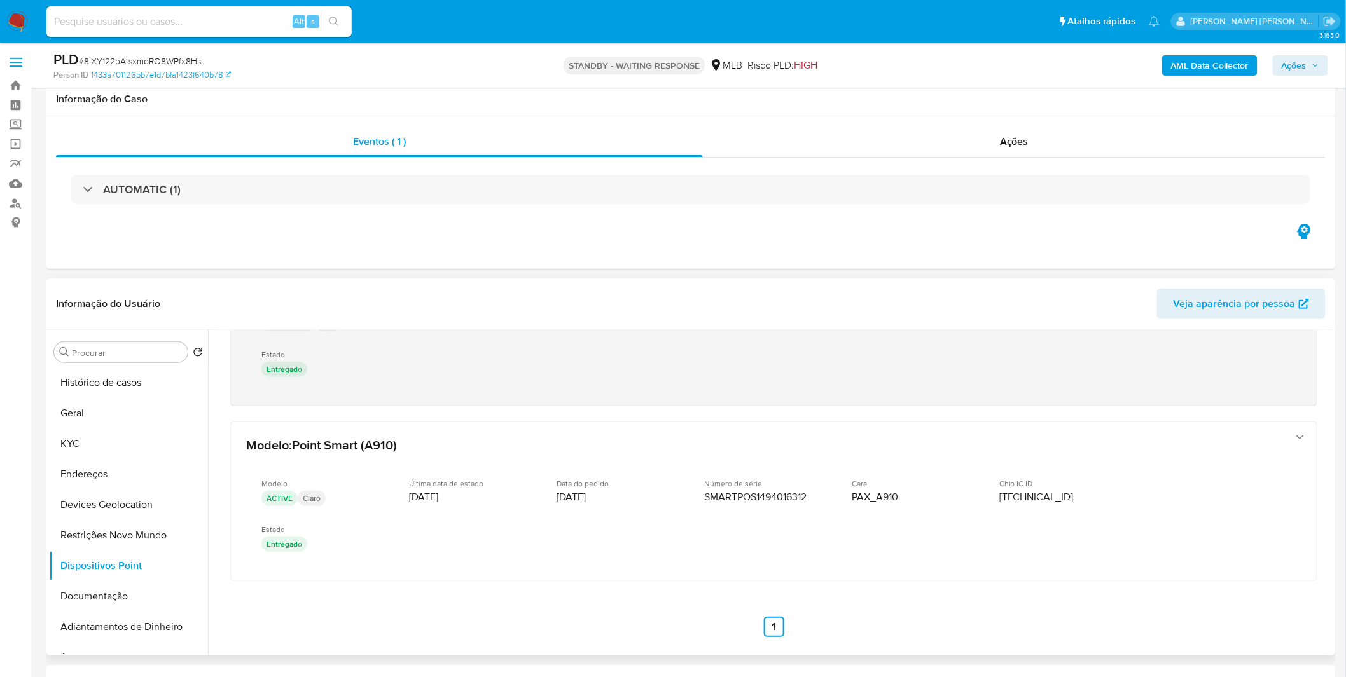
scroll to position [71, 0]
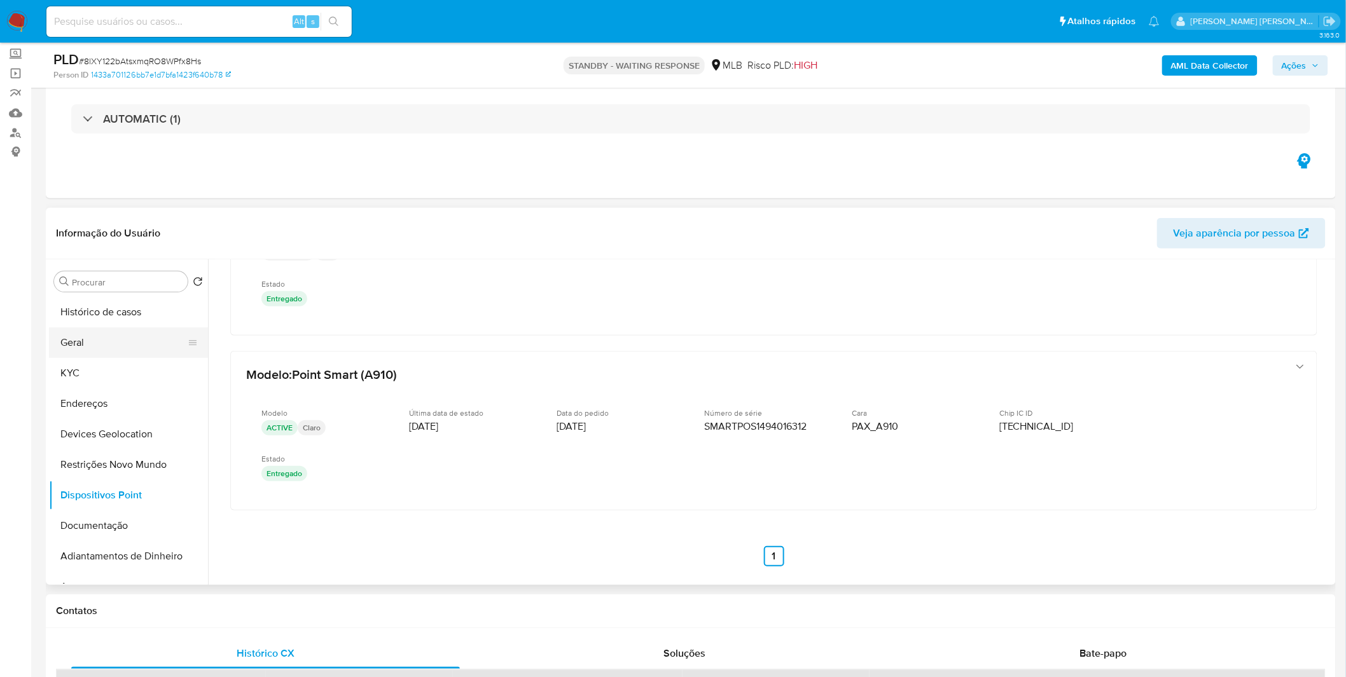
click at [103, 357] on button "Geral" at bounding box center [123, 343] width 149 height 31
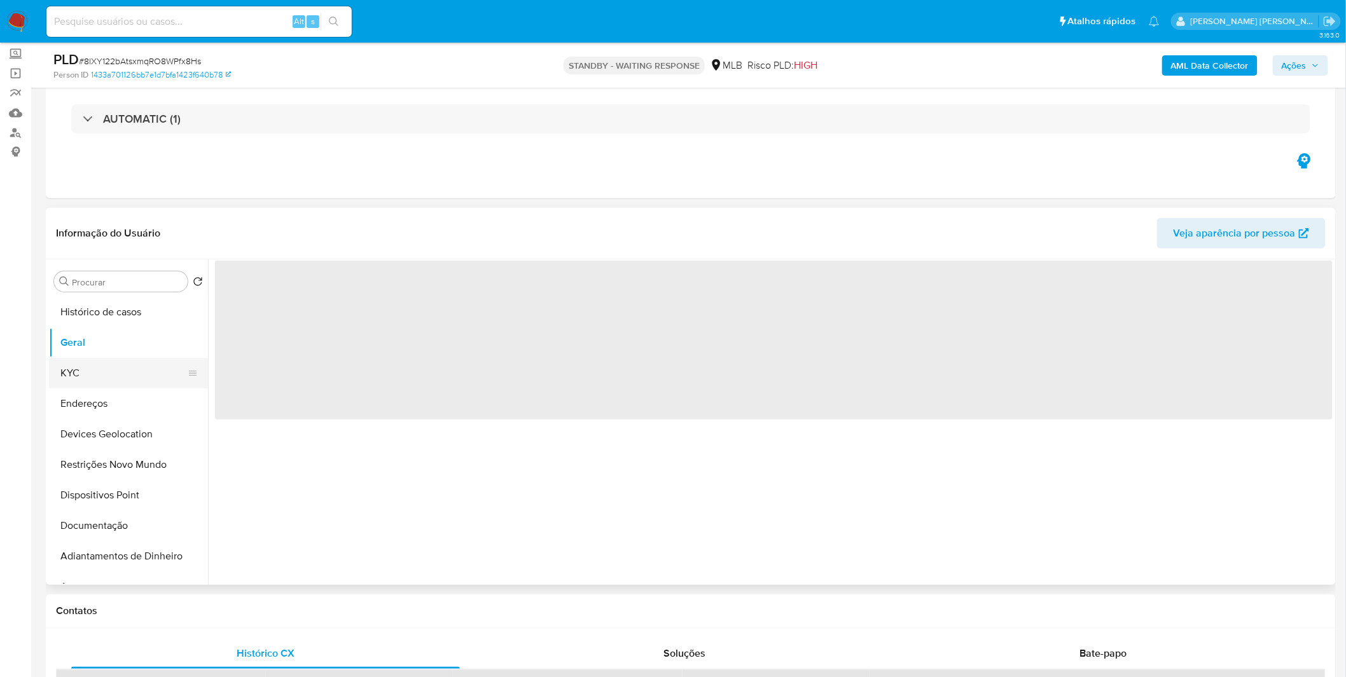
click at [102, 367] on button "KYC" at bounding box center [123, 373] width 149 height 31
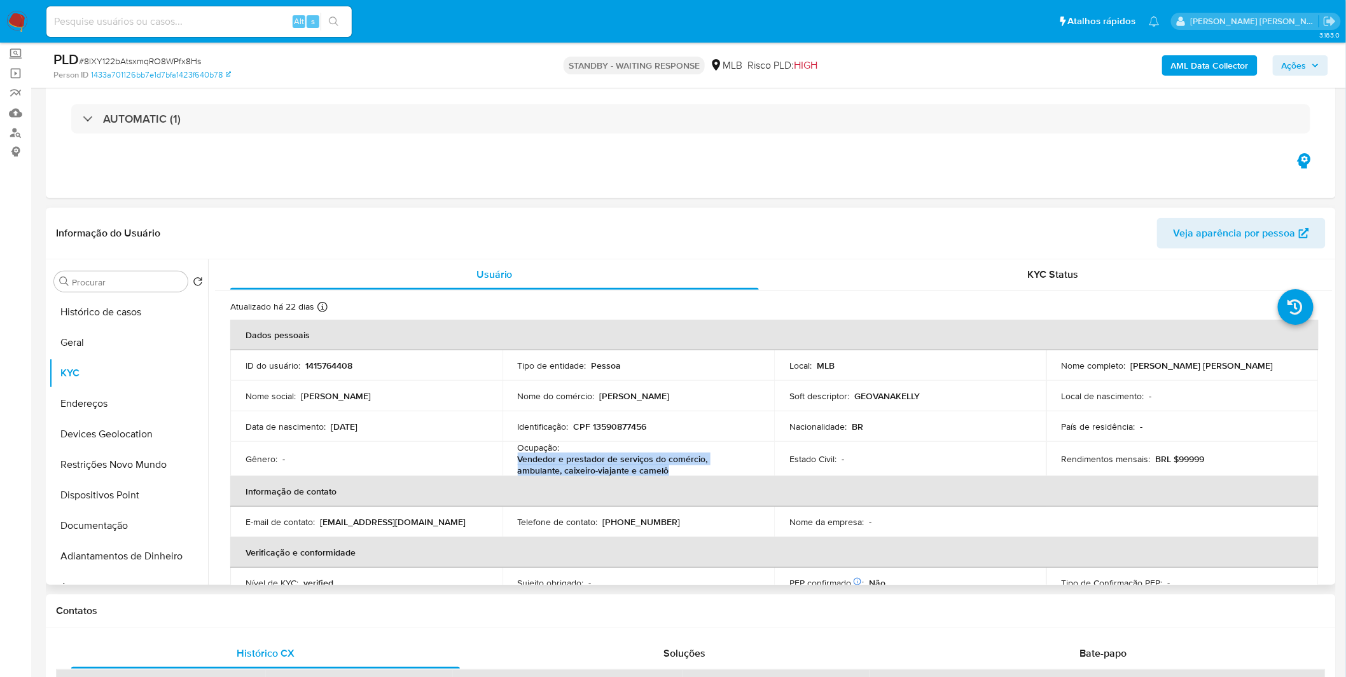
copy p "Vendedor e prestador de serviços do comércio, ambulante, caixeiro-viajante e ca…"
drag, startPoint x: 645, startPoint y: 471, endPoint x: 512, endPoint y: 462, distance: 133.2
click at [512, 462] on td "Ocupação : Vendedor e prestador de serviços do comércio, ambulante, caixeiro-vi…" at bounding box center [638, 459] width 272 height 34
click at [22, 22] on img at bounding box center [17, 22] width 22 height 22
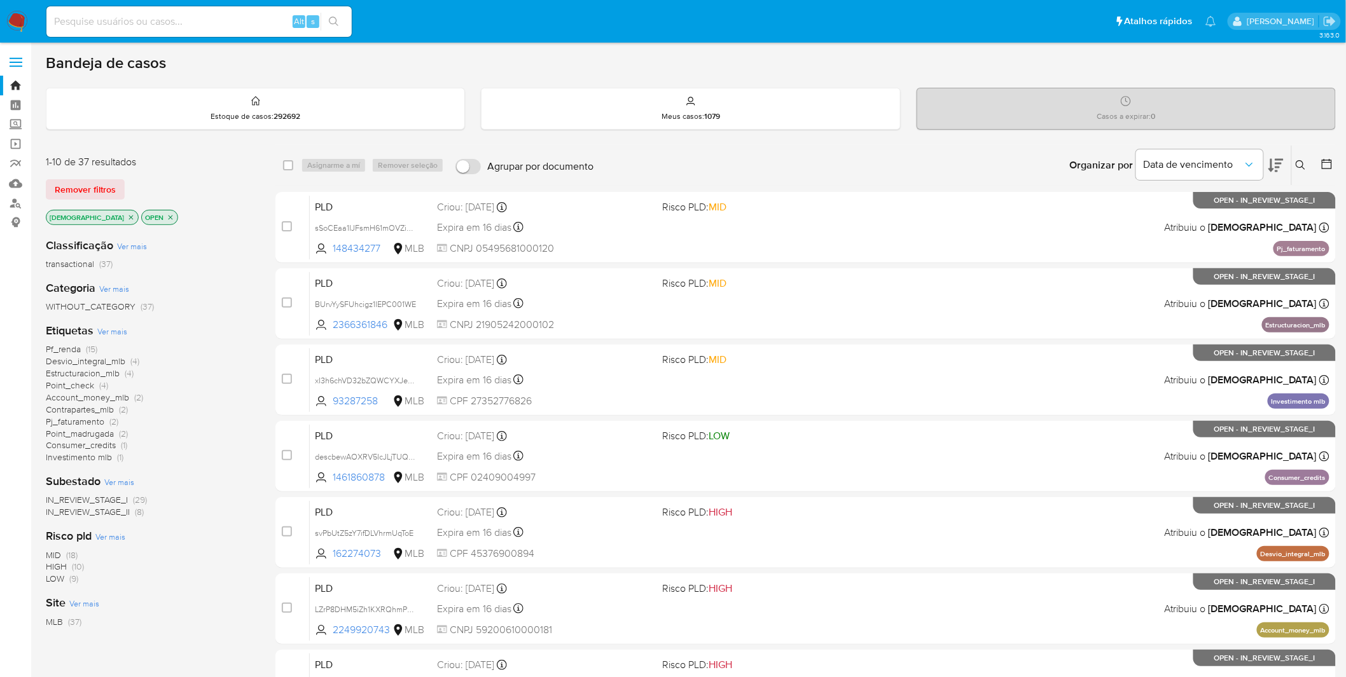
click at [23, 23] on img at bounding box center [17, 22] width 22 height 22
click at [11, 15] on img at bounding box center [17, 22] width 22 height 22
click at [10, 15] on img at bounding box center [17, 22] width 22 height 22
click at [175, 27] on input at bounding box center [198, 21] width 305 height 17
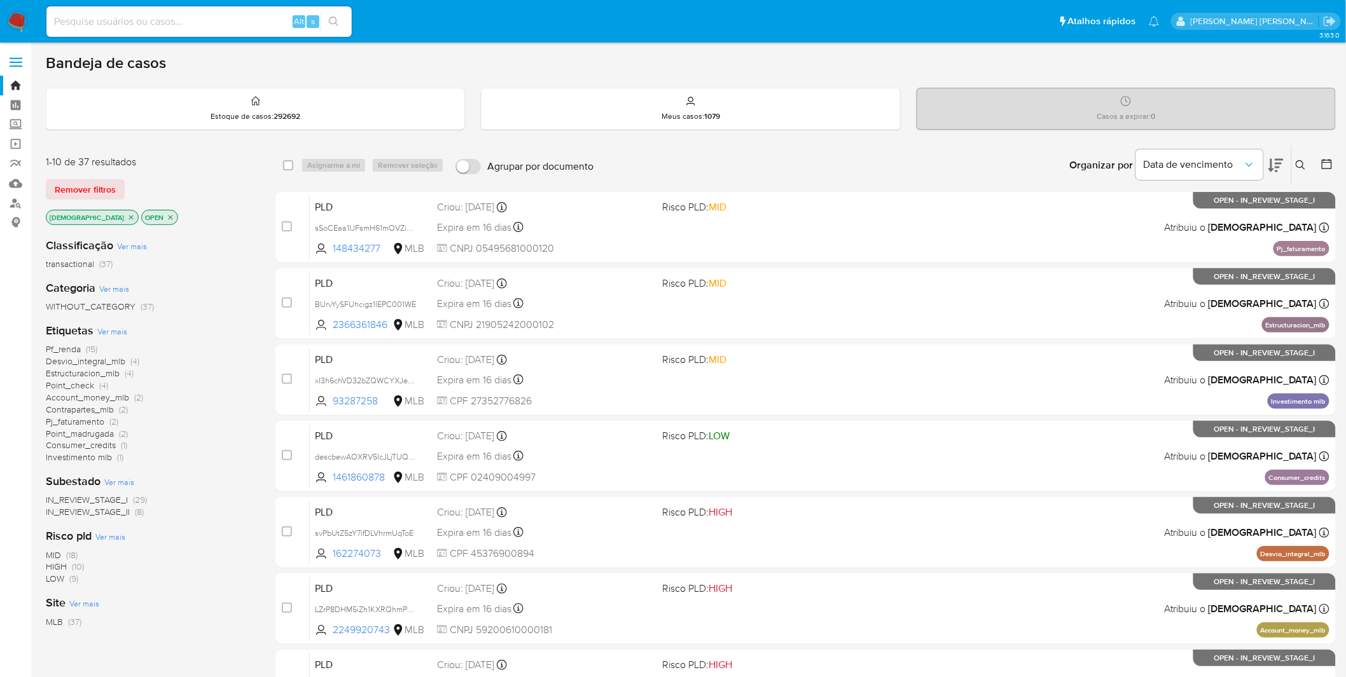
paste input "oJde9FuFjLOPGD5hpdxBOtjs"
type input "oJde9FuFjLOPGD5hpdxBOtjs"
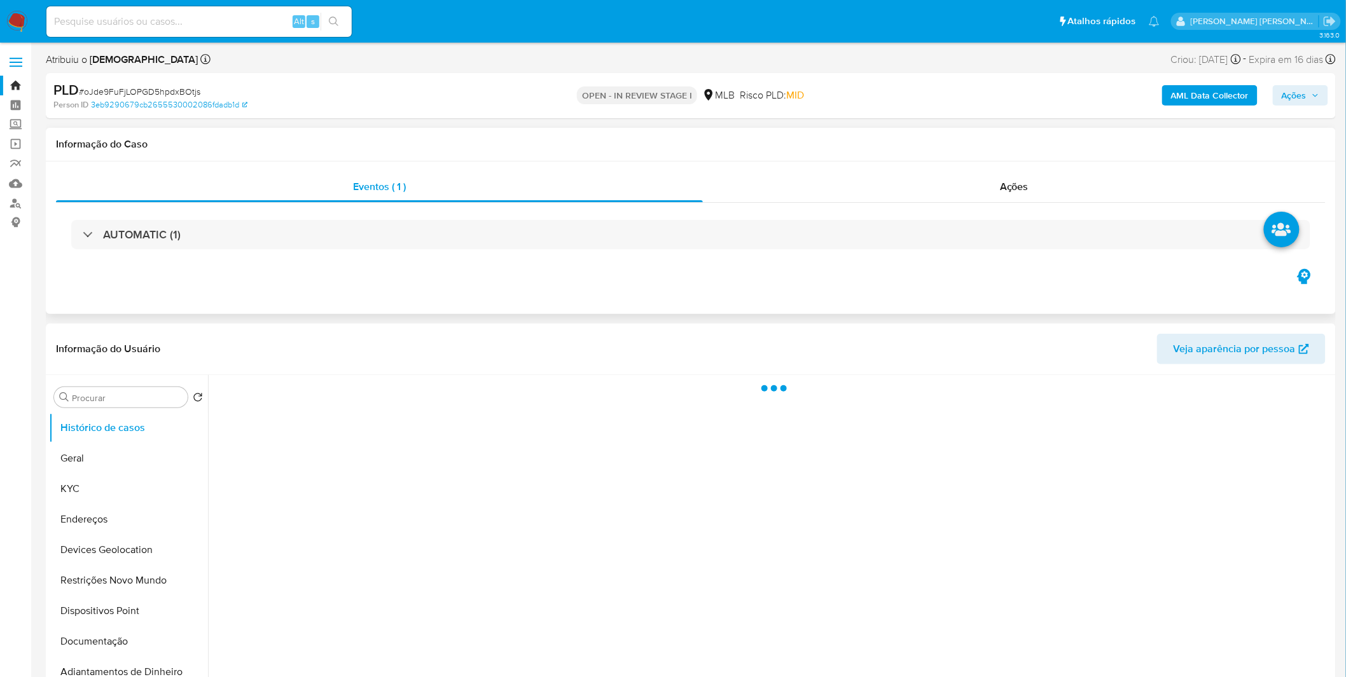
select select "10"
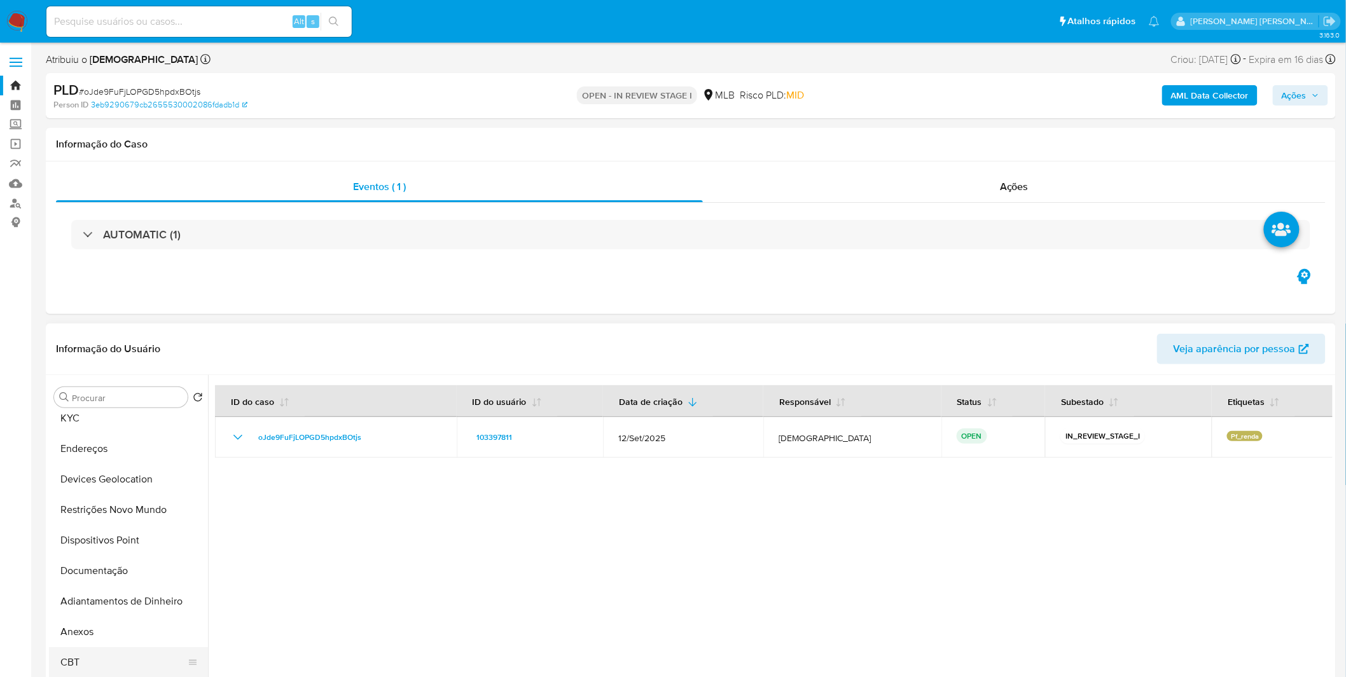
scroll to position [141, 0]
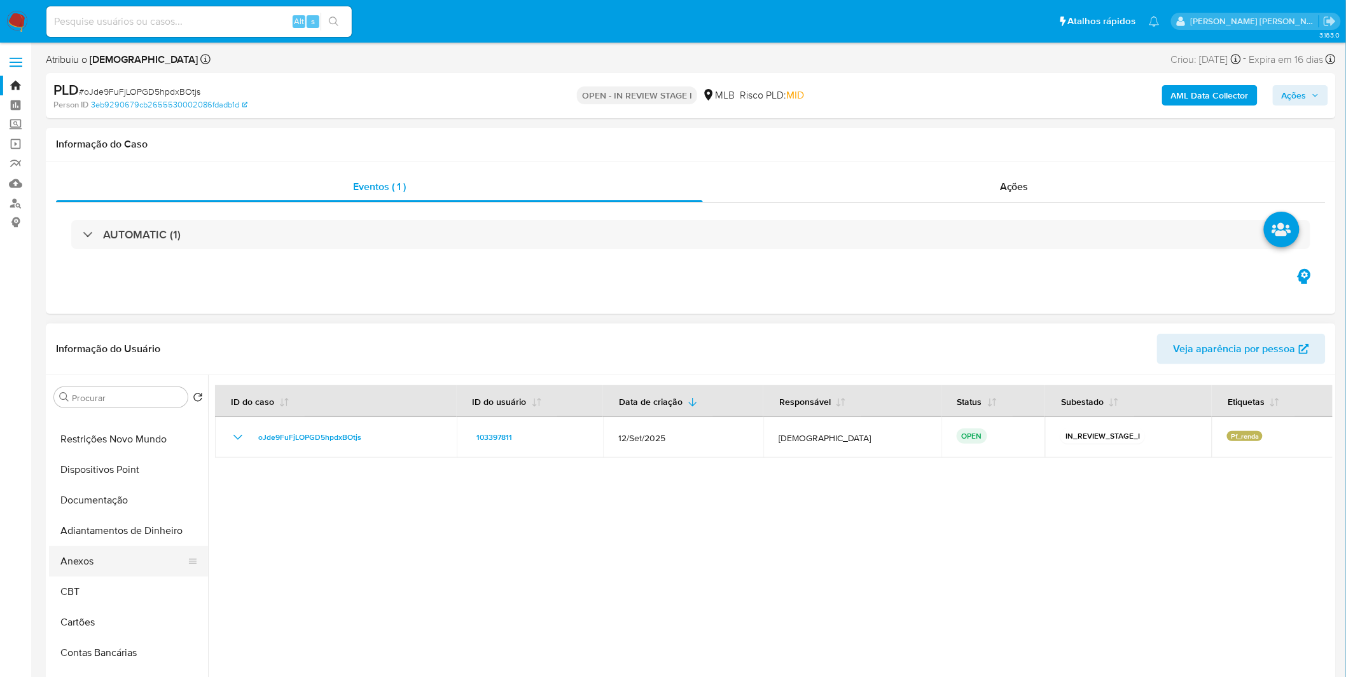
click at [110, 563] on button "Anexos" at bounding box center [123, 561] width 149 height 31
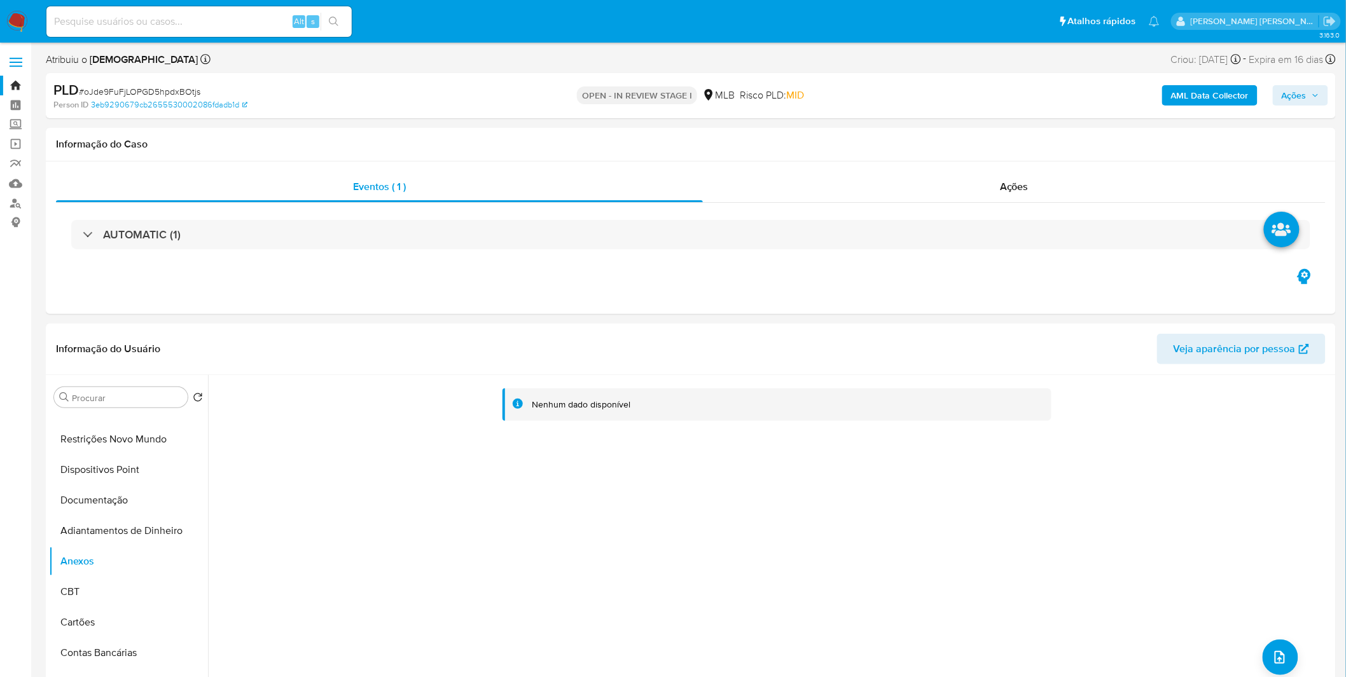
click at [1223, 94] on b "AML Data Collector" at bounding box center [1210, 95] width 78 height 20
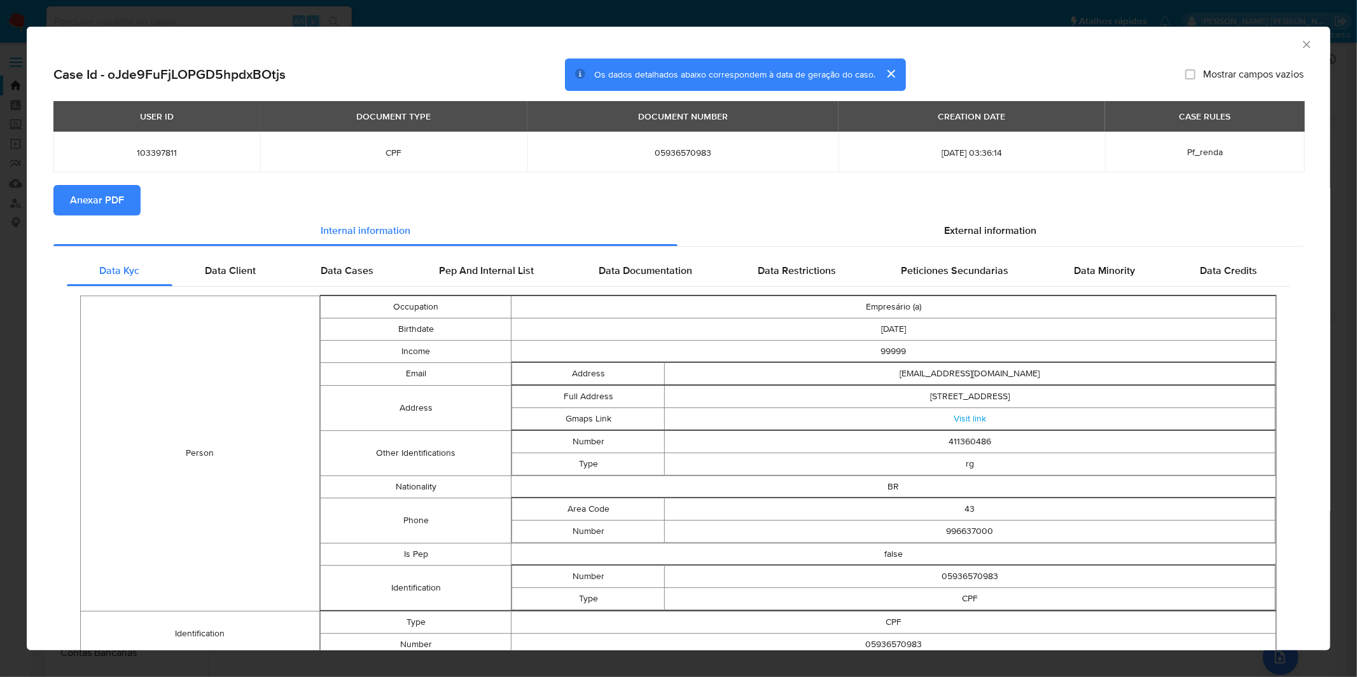
click at [113, 200] on span "Anexar PDF" at bounding box center [97, 200] width 54 height 28
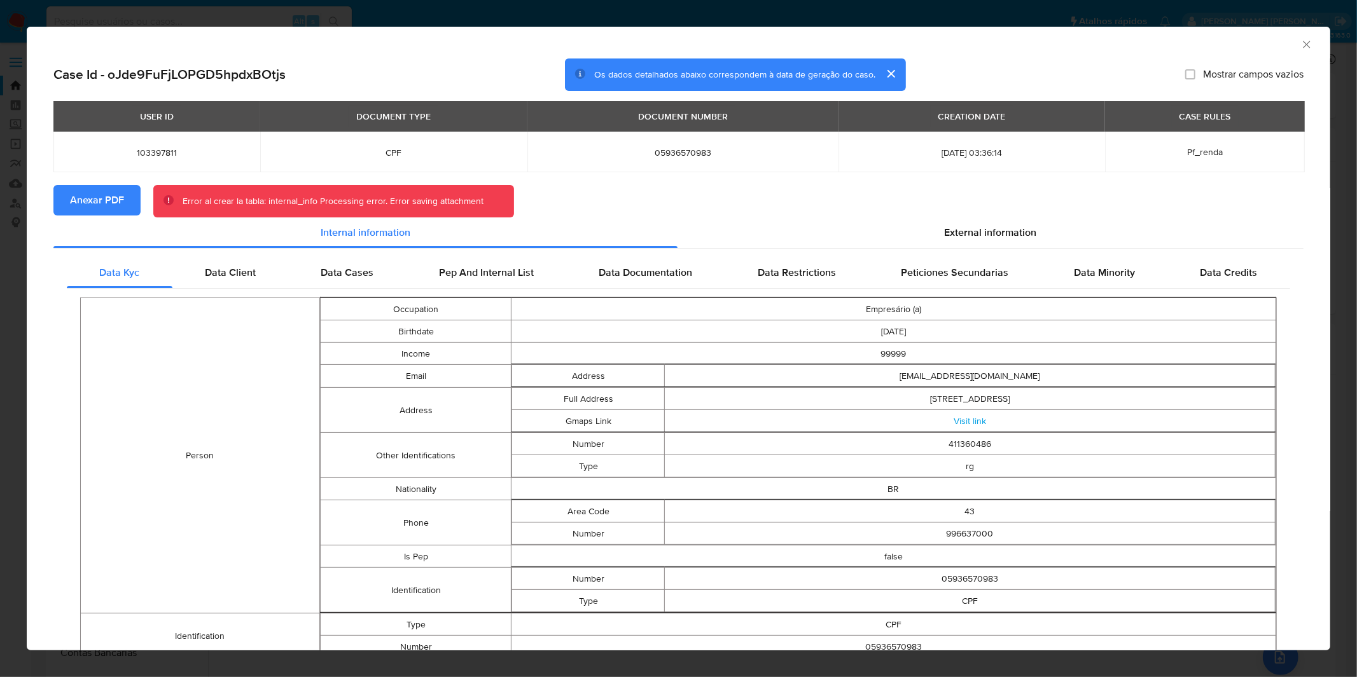
click at [375, 20] on div "AML Data Collector Case Id - oJde9FuFjLOPGD5hpdxBOtjs Os dados detalhados abaix…" at bounding box center [678, 338] width 1357 height 677
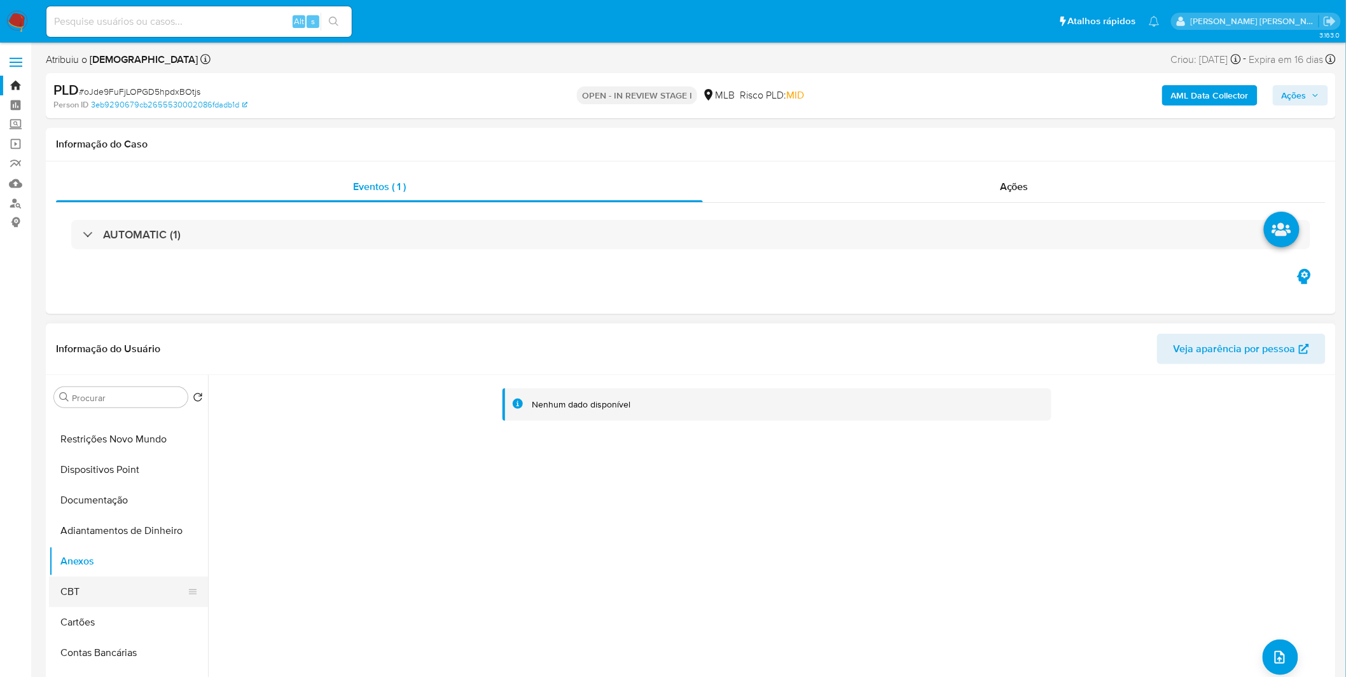
click at [86, 577] on button "CBT" at bounding box center [123, 592] width 149 height 31
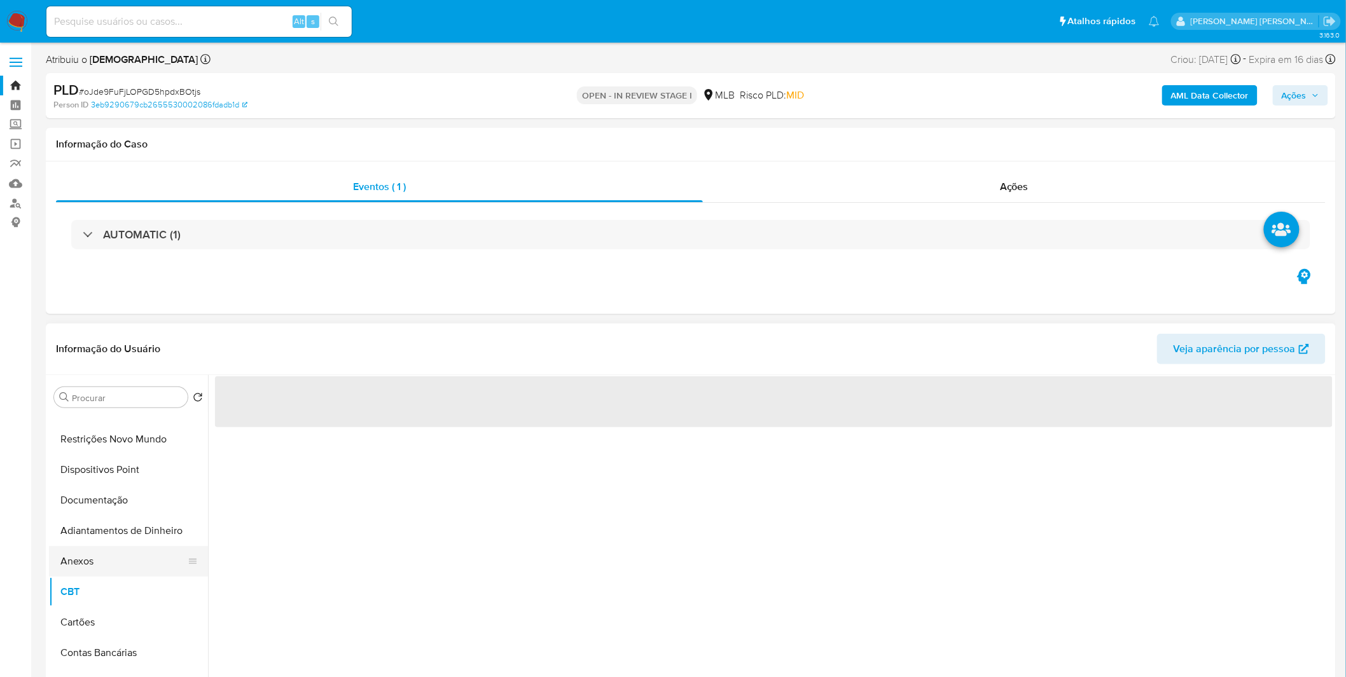
click at [96, 560] on button "Anexos" at bounding box center [123, 561] width 149 height 31
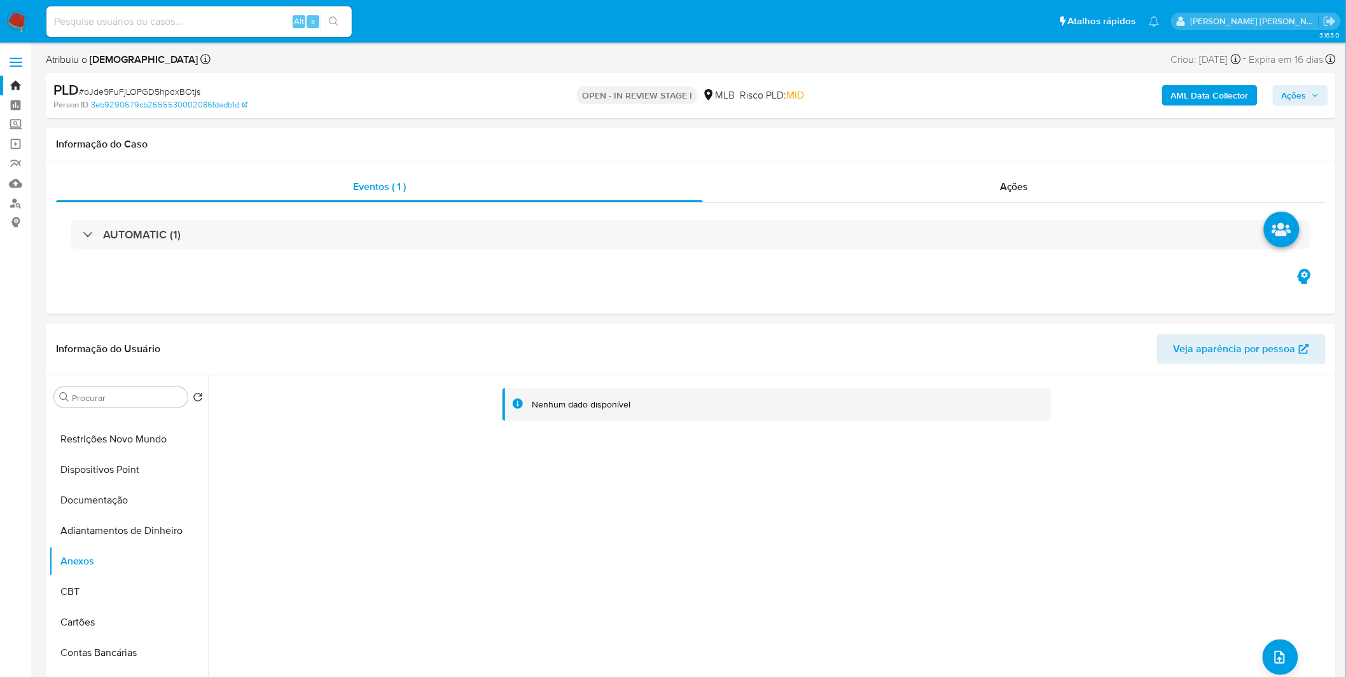
click at [1255, 91] on button "AML Data Collector" at bounding box center [1209, 95] width 95 height 20
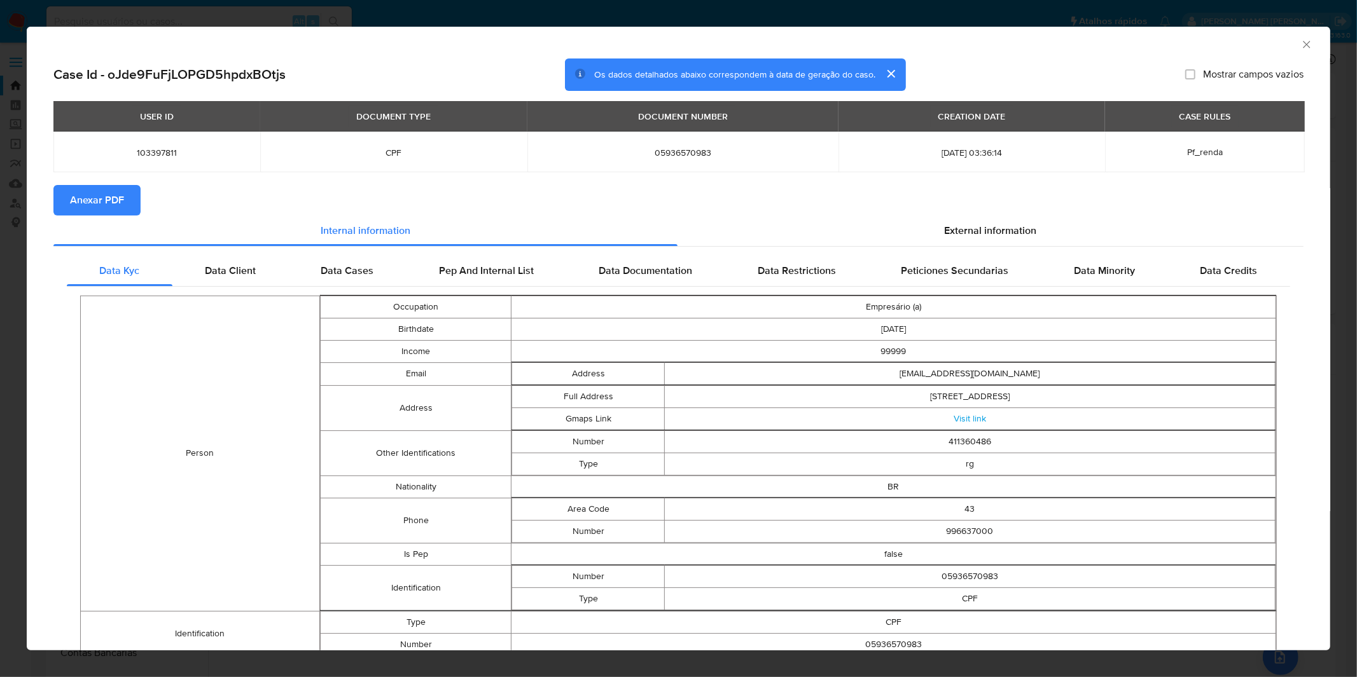
click at [90, 199] on span "Anexar PDF" at bounding box center [97, 200] width 54 height 28
click at [649, 207] on section "Anexar PDF Creando" at bounding box center [678, 201] width 1250 height 33
click at [660, 207] on section "Anexar PDF Creando" at bounding box center [678, 201] width 1250 height 33
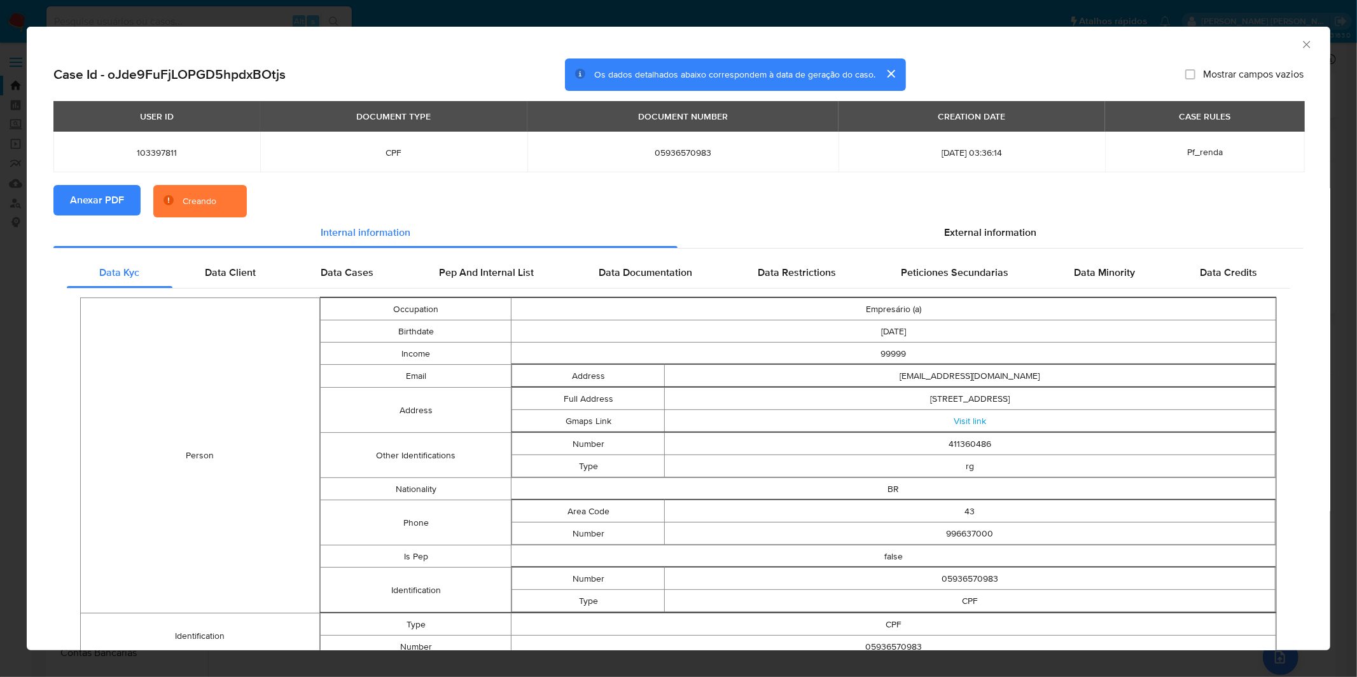
click at [660, 207] on section "Anexar PDF Creando" at bounding box center [678, 201] width 1250 height 33
click at [764, 5] on div "AML Data Collector Case Id - oJde9FuFjLOPGD5hpdxBOtjs Os dados detalhados abaix…" at bounding box center [678, 338] width 1357 height 677
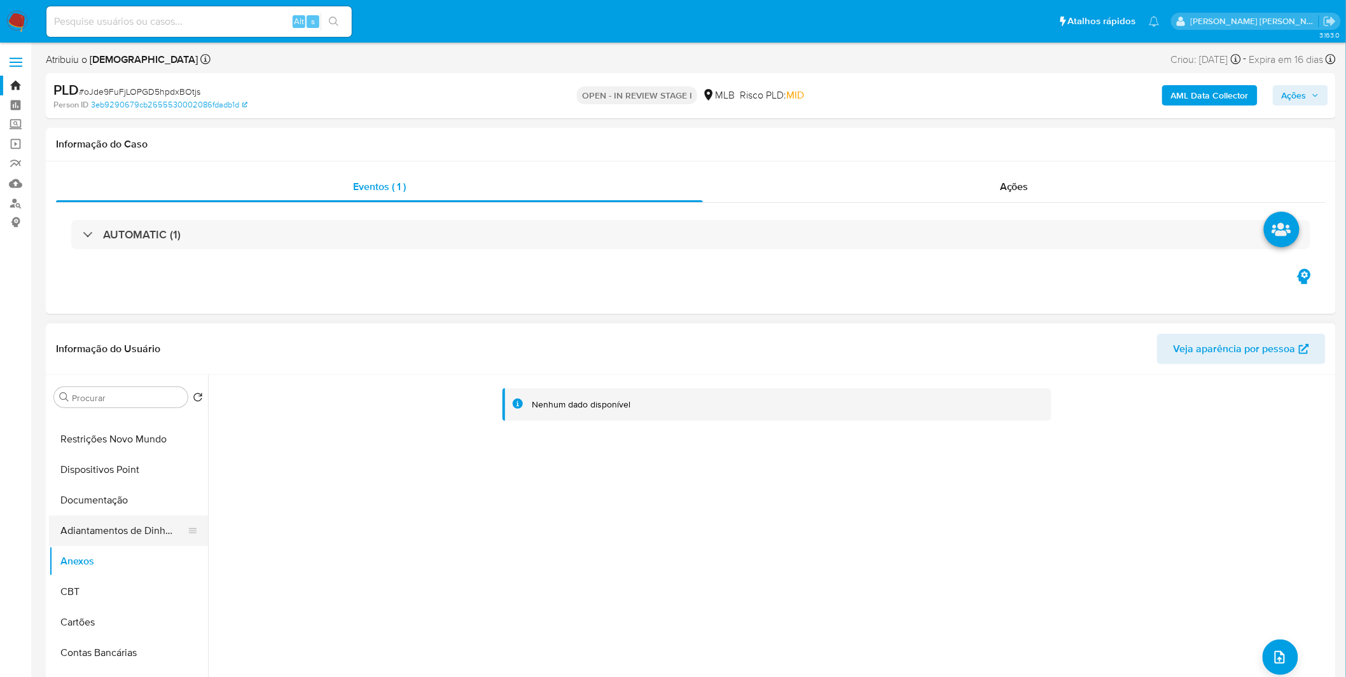
click at [119, 539] on button "Adiantamentos de Dinheiro" at bounding box center [123, 531] width 149 height 31
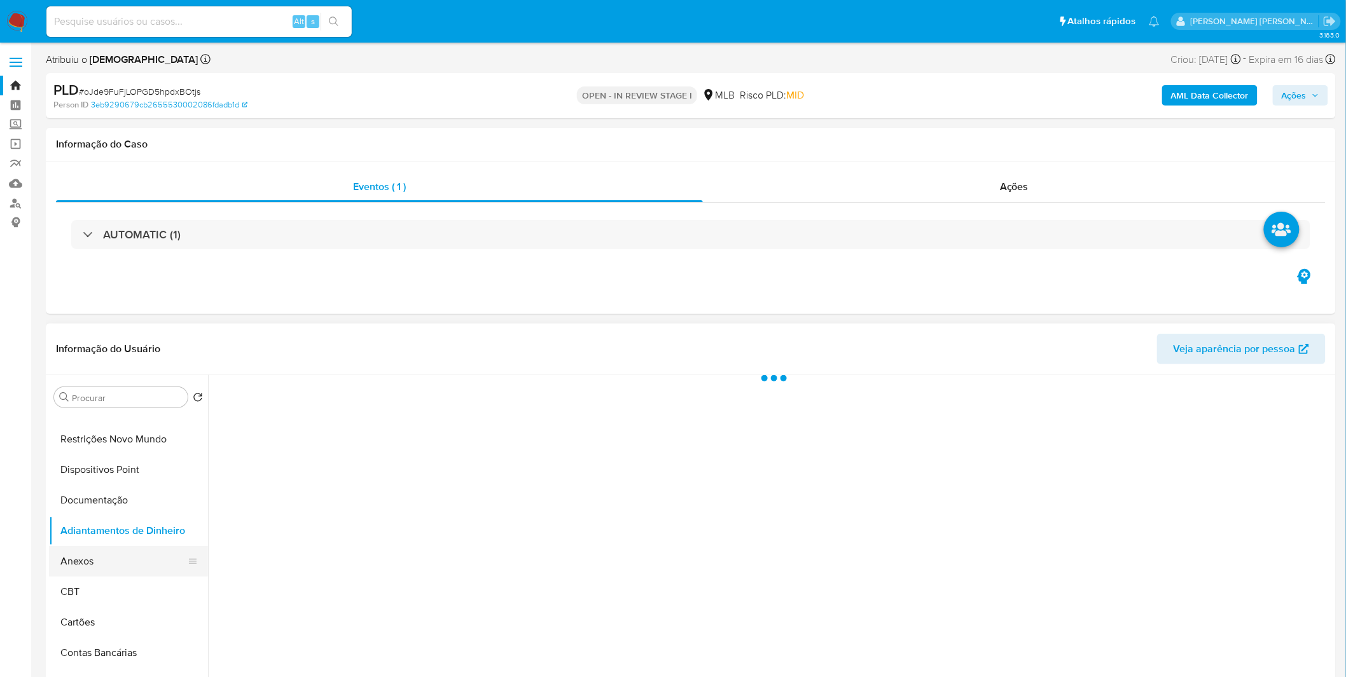
click at [117, 551] on button "Anexos" at bounding box center [123, 561] width 149 height 31
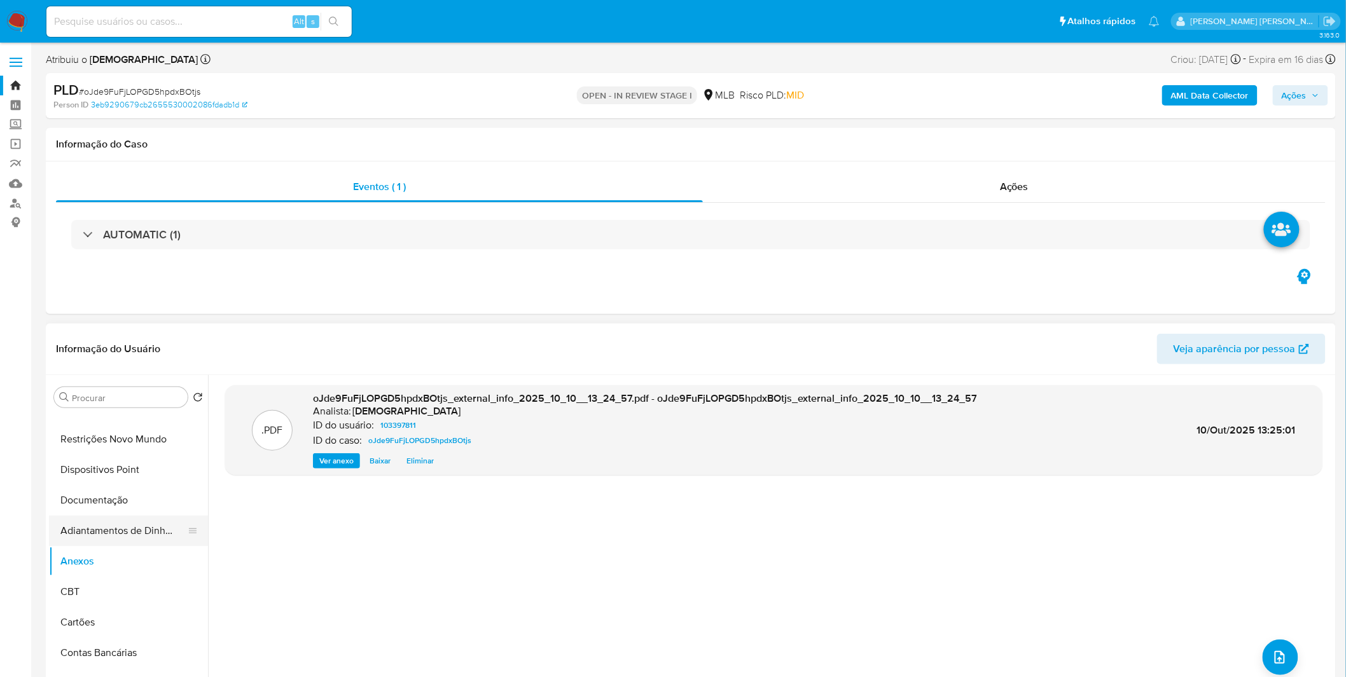
click at [135, 530] on button "Adiantamentos de Dinheiro" at bounding box center [123, 531] width 149 height 31
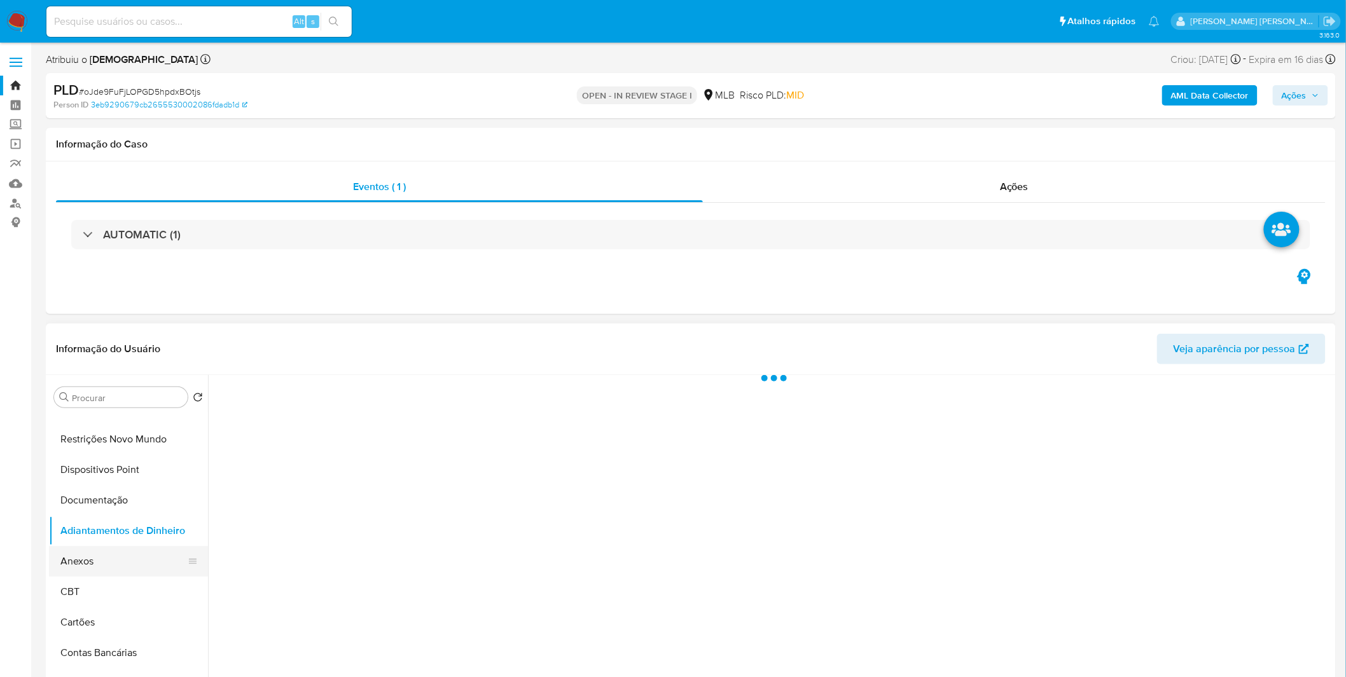
click at [120, 555] on button "Anexos" at bounding box center [123, 561] width 149 height 31
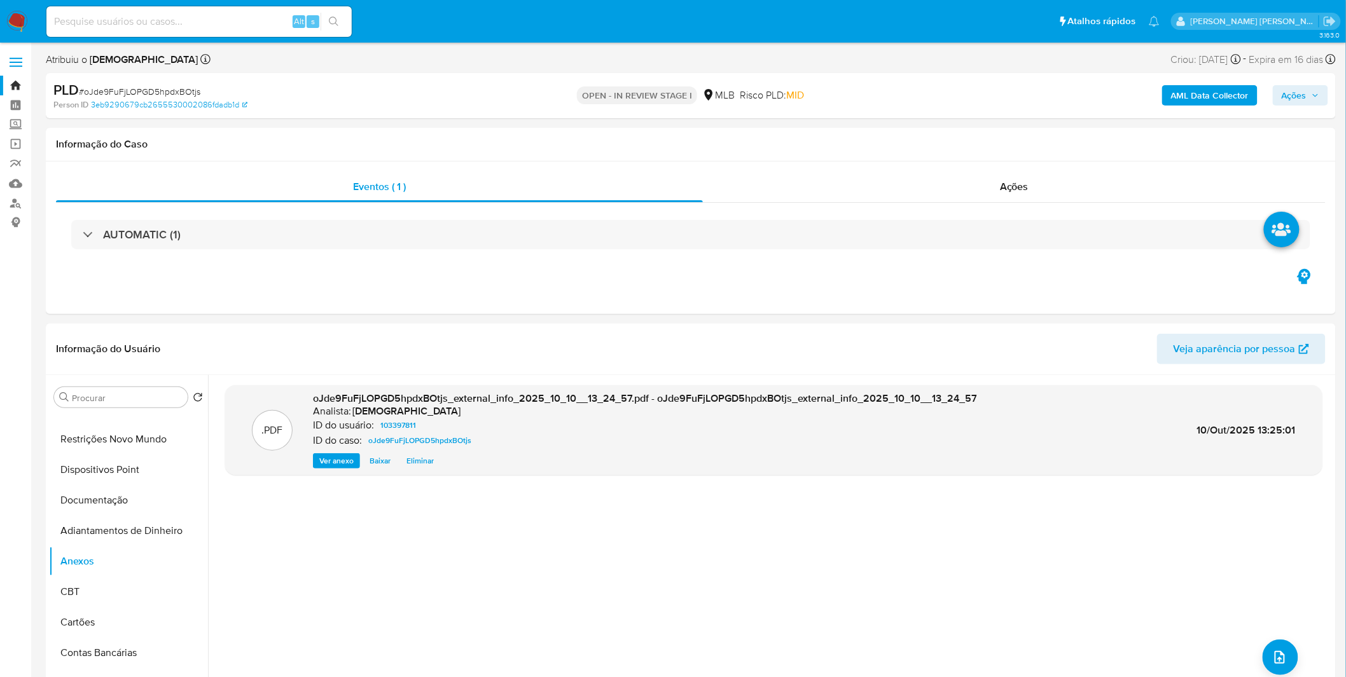
click at [1212, 105] on b "AML Data Collector" at bounding box center [1210, 95] width 78 height 20
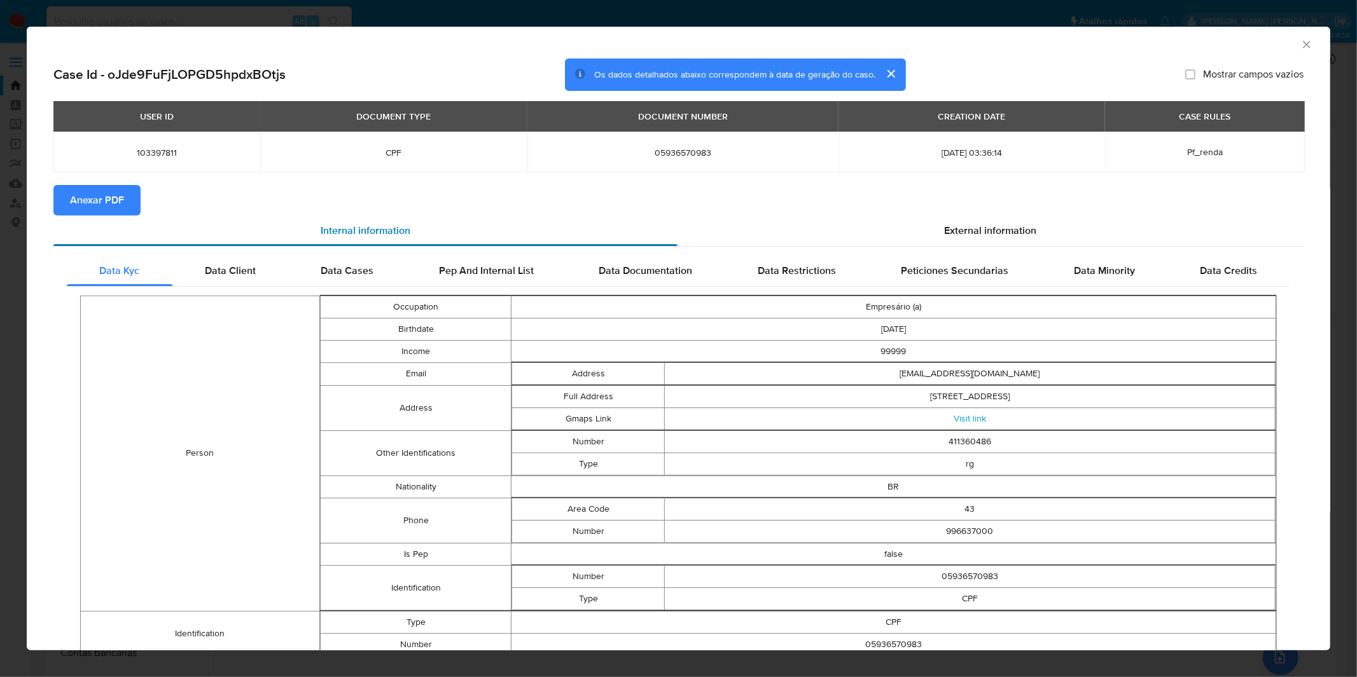
click at [107, 219] on div "Internal information" at bounding box center [365, 231] width 624 height 31
click at [104, 207] on span "Anexar PDF" at bounding box center [97, 200] width 54 height 28
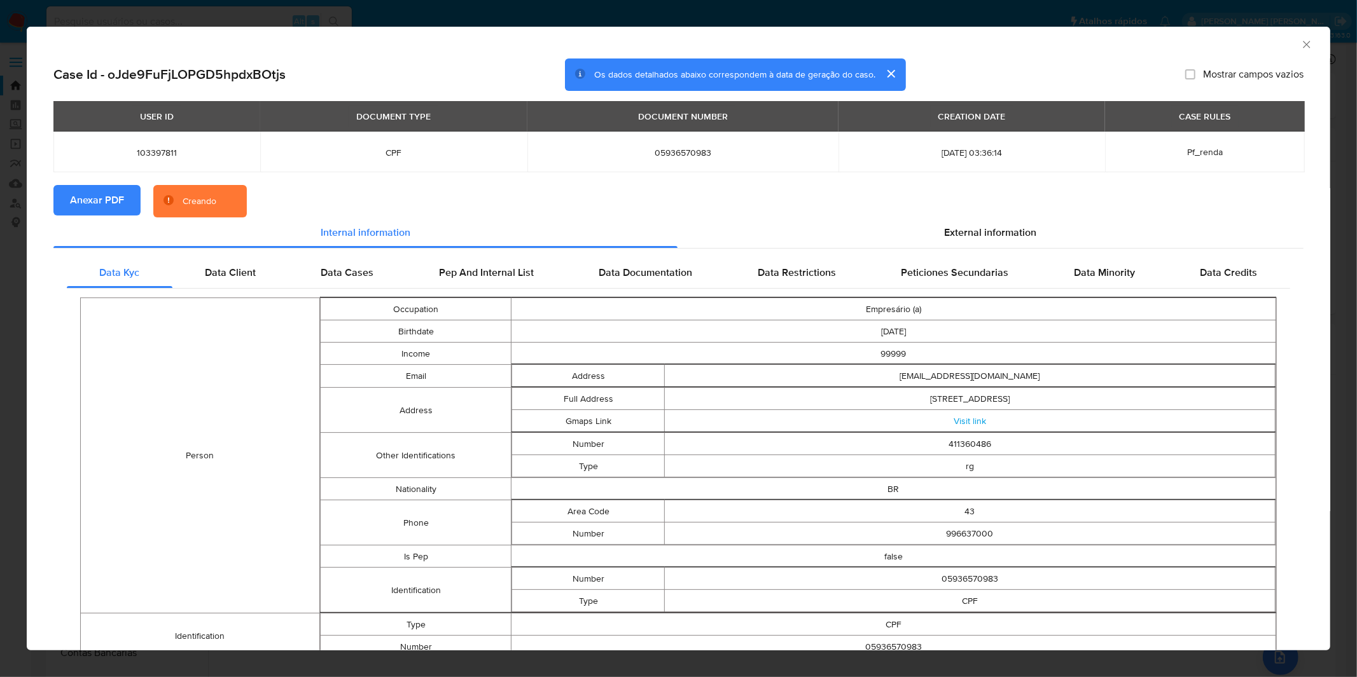
drag, startPoint x: 104, startPoint y: 207, endPoint x: 164, endPoint y: 326, distance: 132.8
click at [163, 326] on section "Case Id - oJde9FuFjLOPGD5hpdxBOtjs Os dados detalhados abaixo correspondem à da…" at bounding box center [678, 491] width 1250 height 865
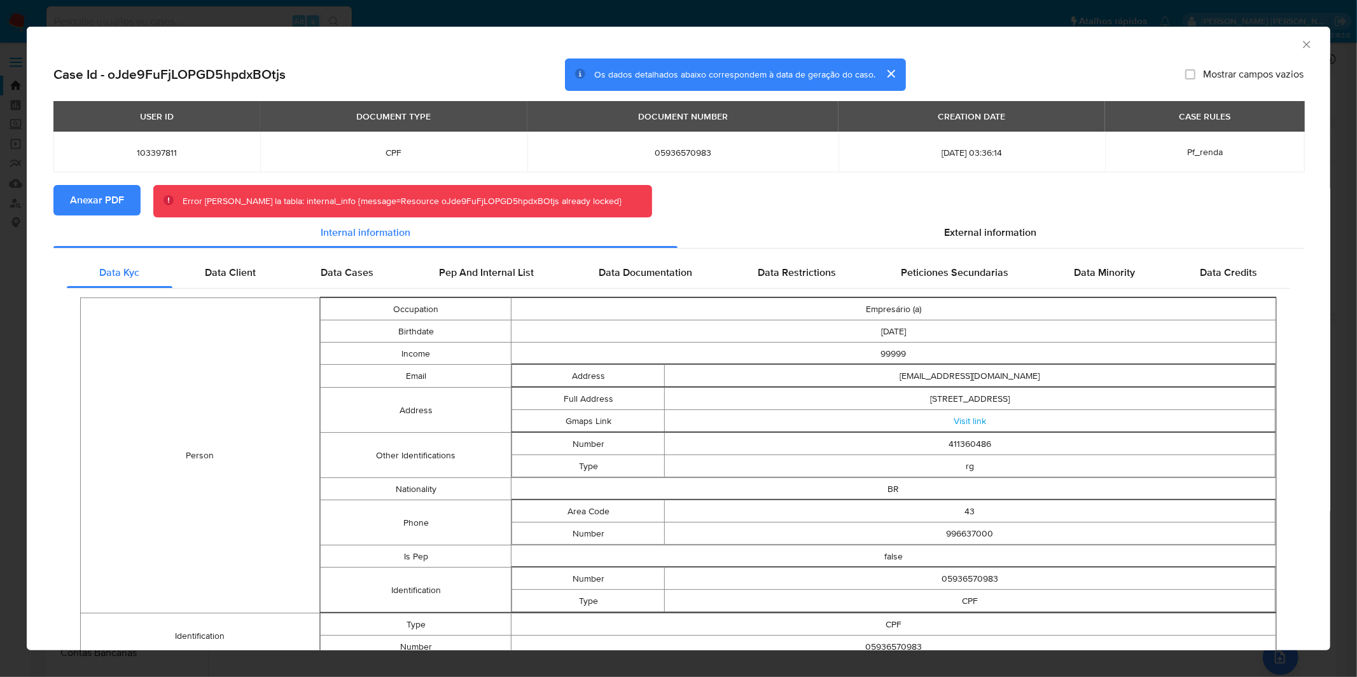
click at [607, 15] on div "AML Data Collector Case Id - oJde9FuFjLOPGD5hpdxBOtjs Os dados detalhados abaix…" at bounding box center [678, 338] width 1357 height 677
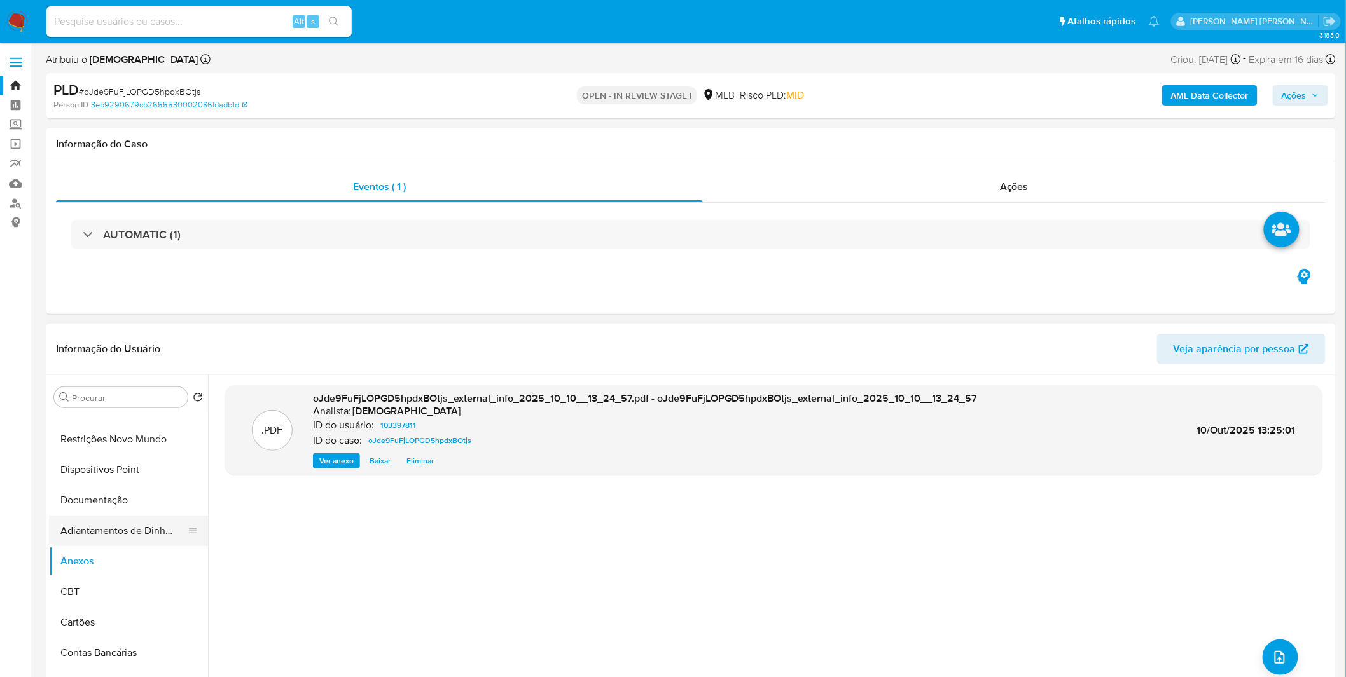
click at [91, 544] on button "Adiantamentos de Dinheiro" at bounding box center [123, 531] width 149 height 31
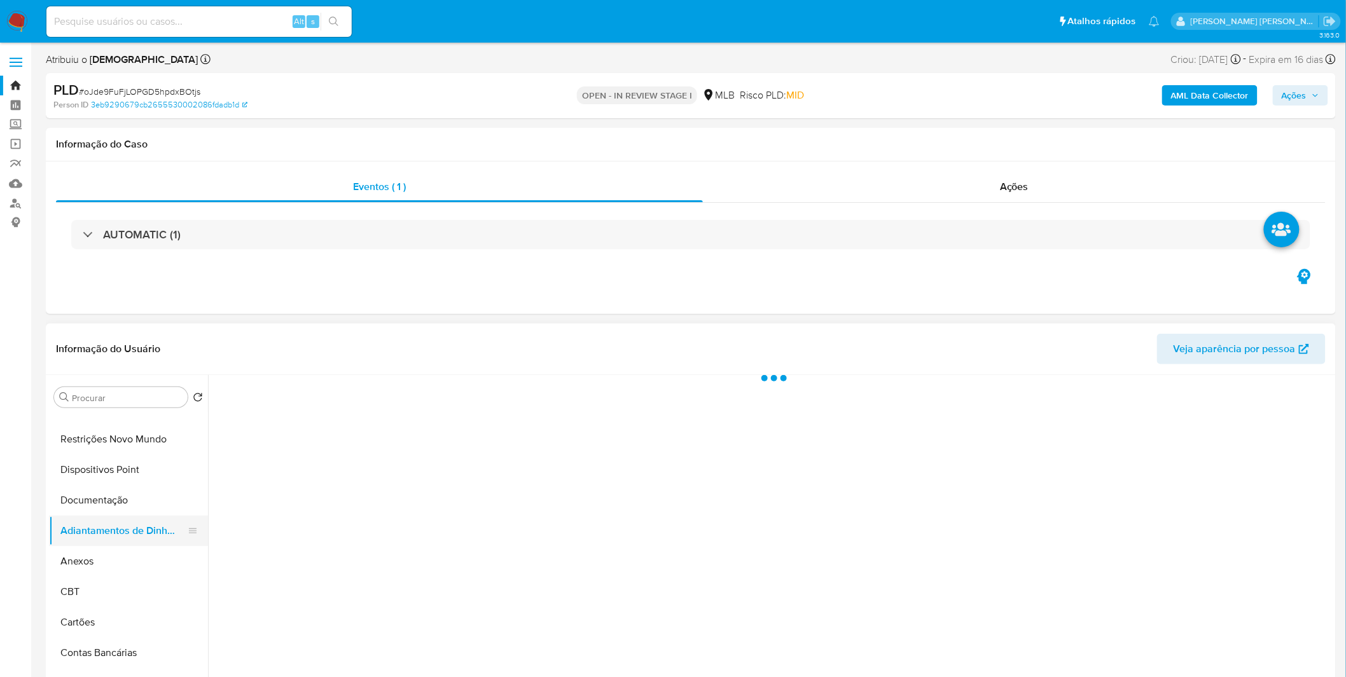
click at [91, 544] on button "Adiantamentos de Dinheiro" at bounding box center [123, 531] width 149 height 31
click at [85, 563] on button "Anexos" at bounding box center [123, 561] width 149 height 31
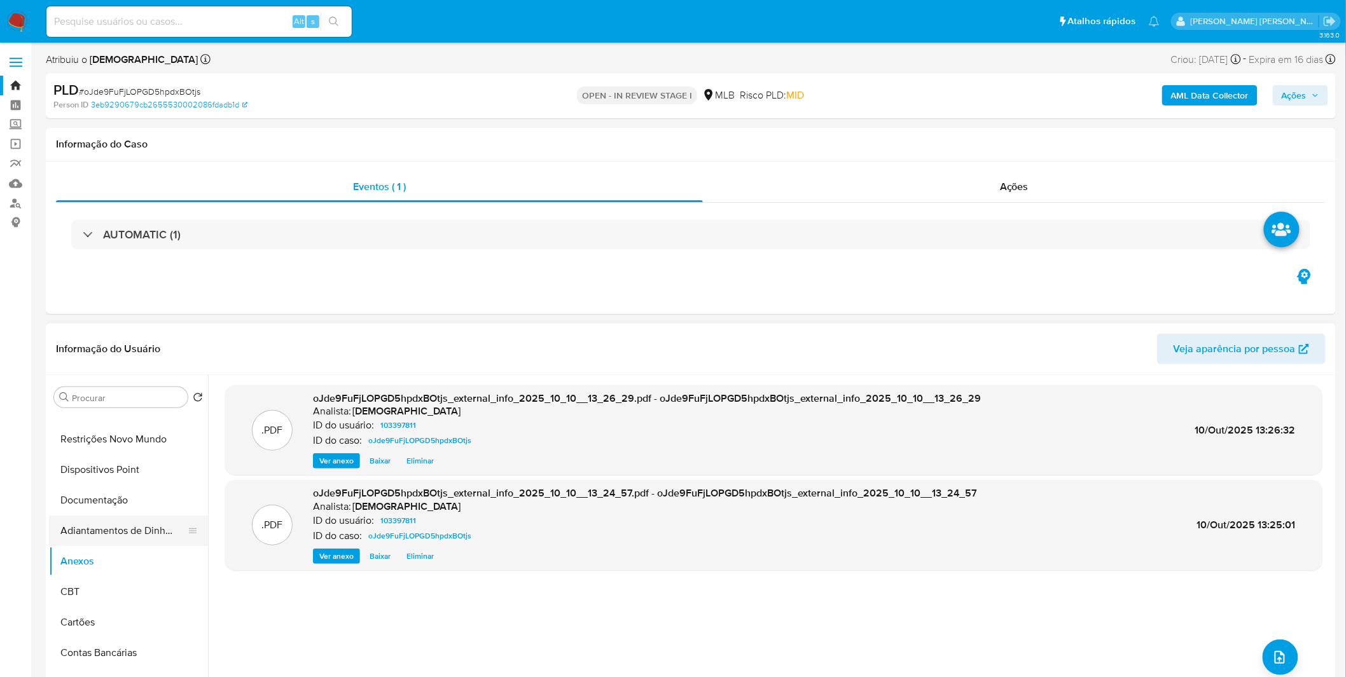
click at [104, 524] on button "Adiantamentos de Dinheiro" at bounding box center [123, 531] width 149 height 31
click at [104, 525] on button "Adiantamentos de Dinheiro" at bounding box center [123, 531] width 149 height 31
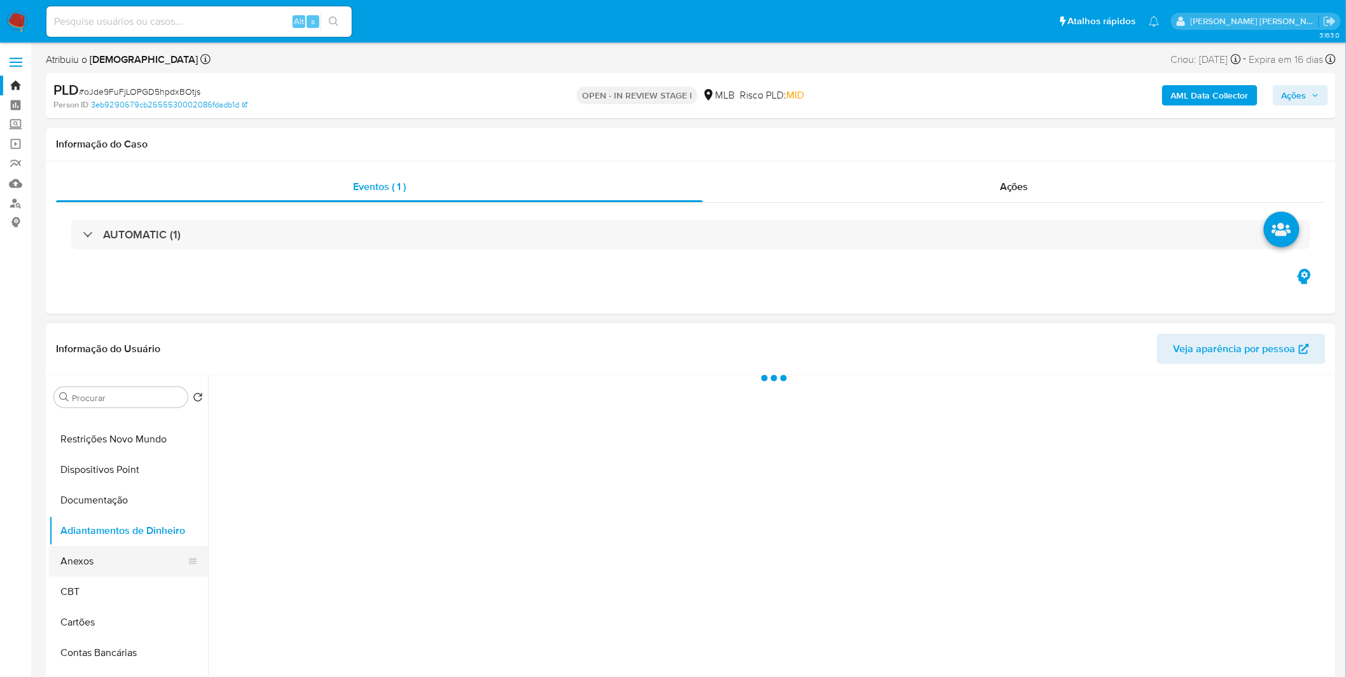
click at [90, 550] on button "Anexos" at bounding box center [123, 561] width 149 height 31
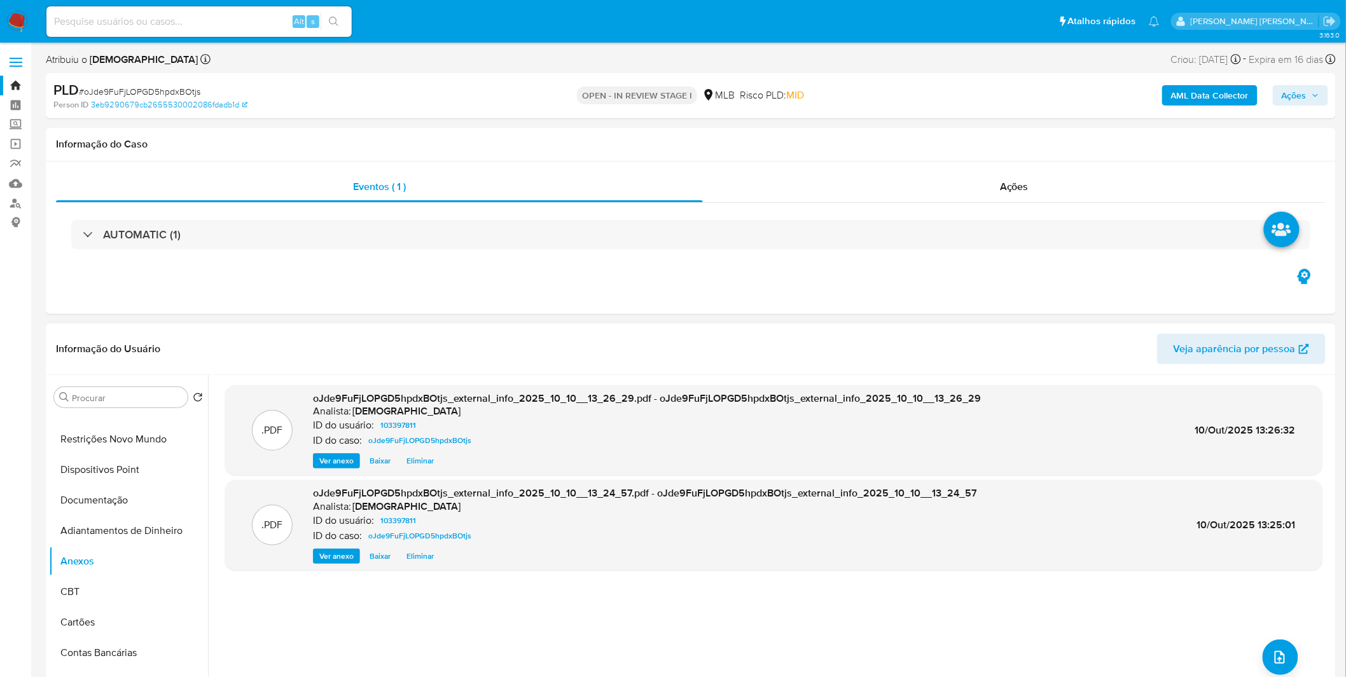
click at [406, 560] on span "Eliminar" at bounding box center [419, 556] width 27 height 13
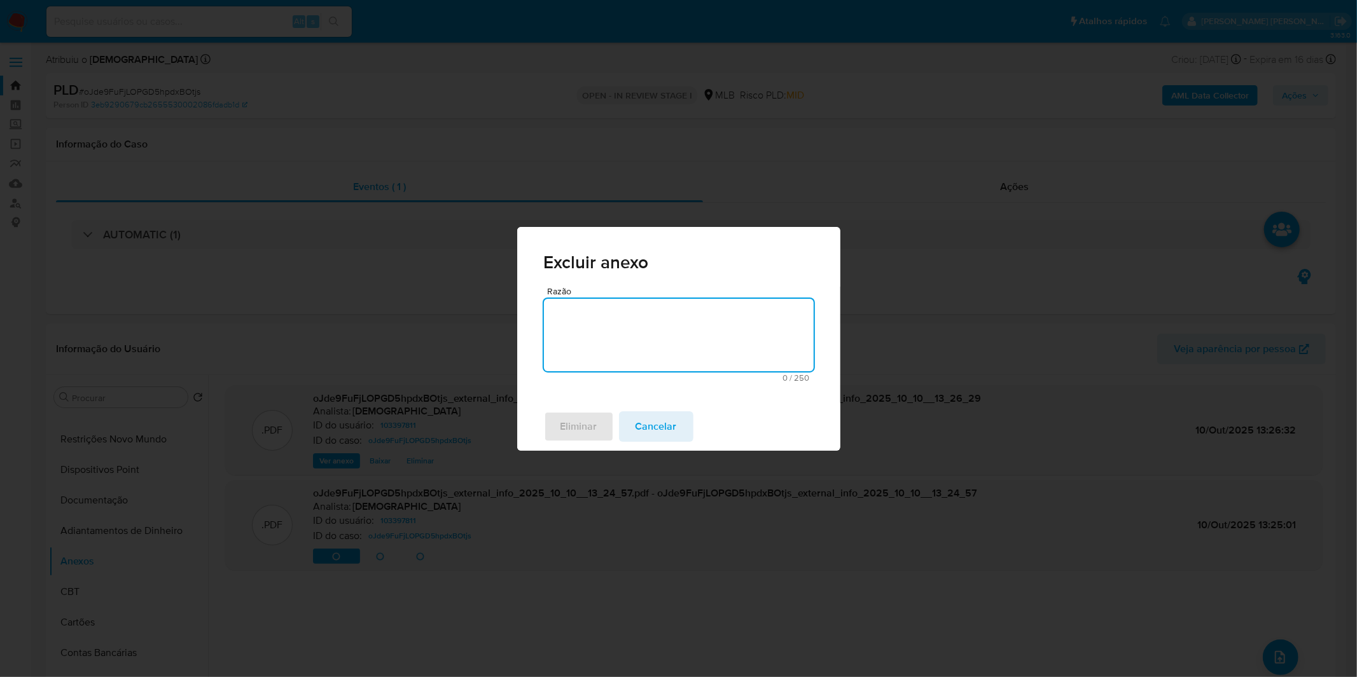
click at [641, 357] on textarea "Razão" at bounding box center [679, 335] width 270 height 73
type textarea "."
click at [557, 410] on div "Eliminar Cancelar" at bounding box center [678, 427] width 323 height 48
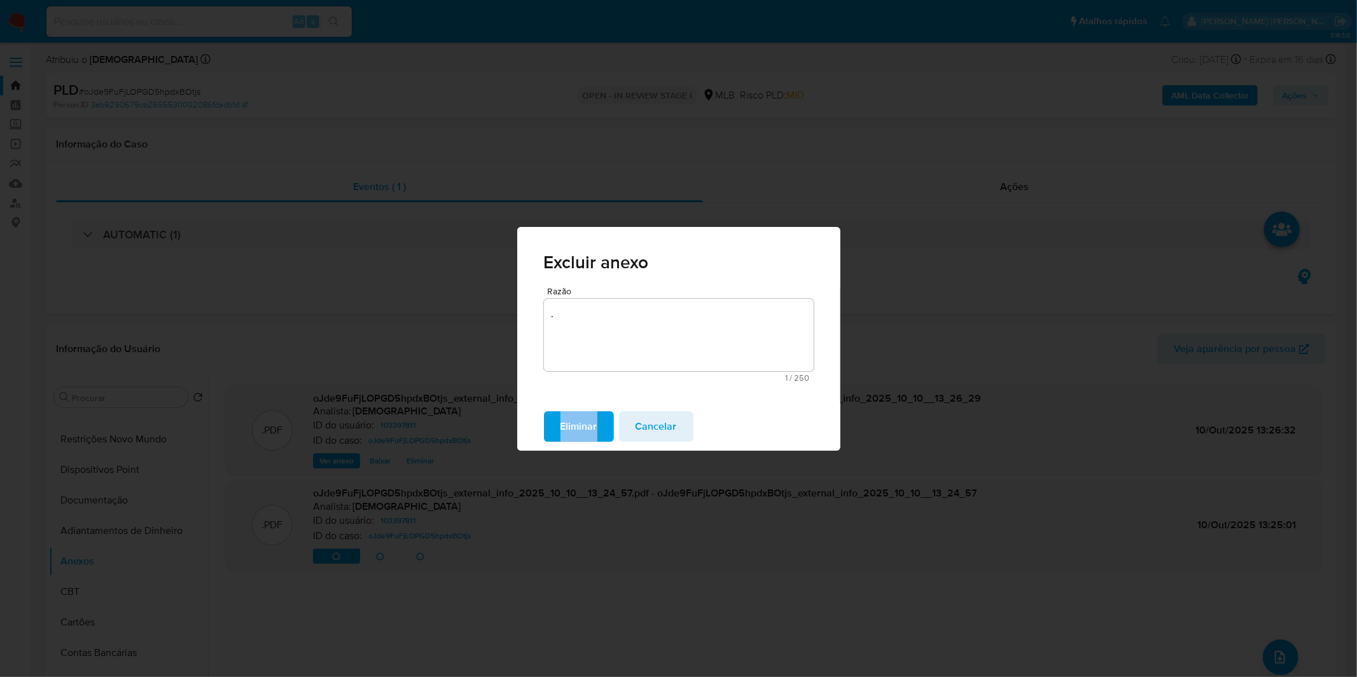
click at [557, 410] on div "Eliminar Cancelar" at bounding box center [678, 427] width 323 height 48
click at [560, 432] on button "Eliminar" at bounding box center [579, 426] width 70 height 31
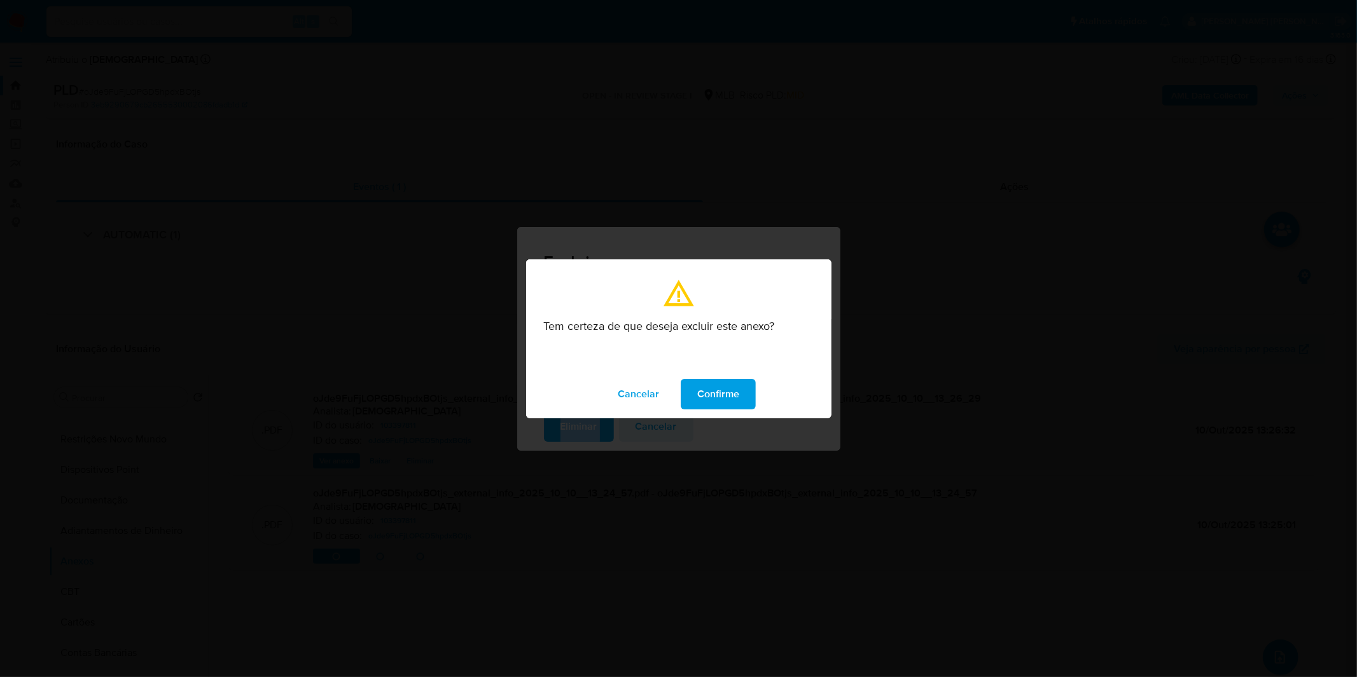
click at [710, 402] on span "Confirme" at bounding box center [718, 394] width 42 height 28
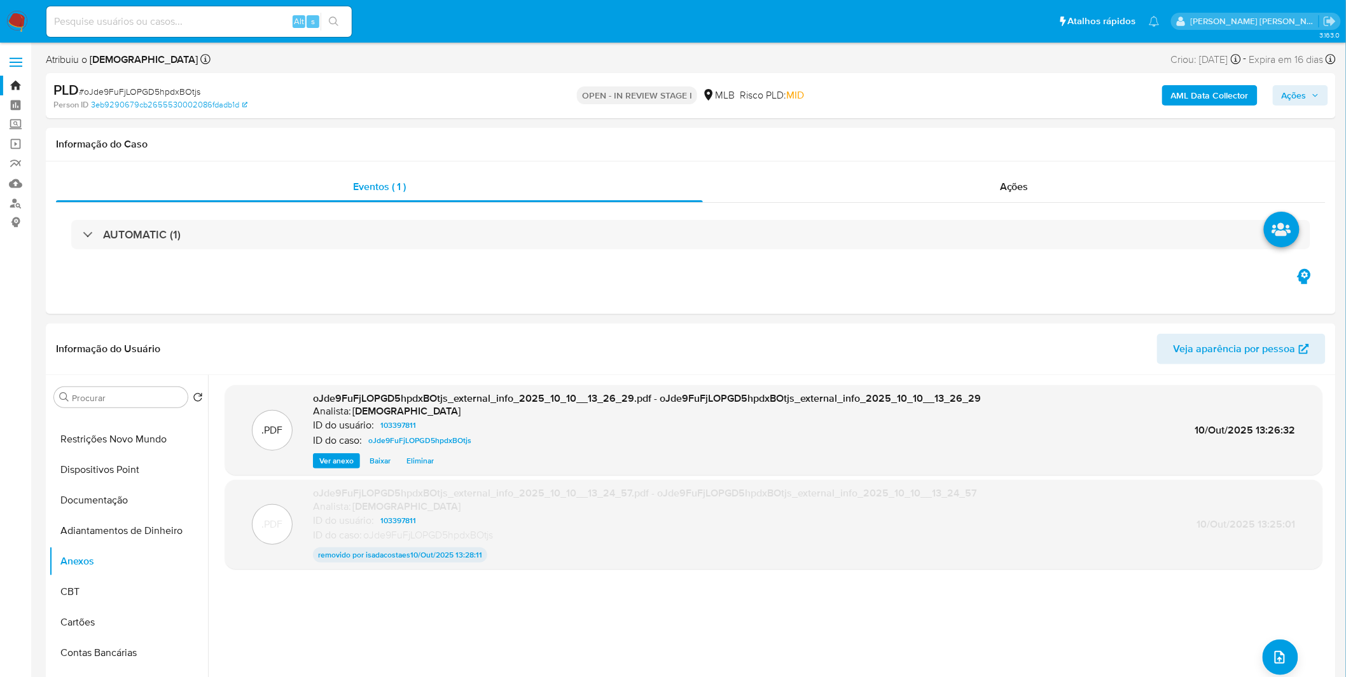
click at [1206, 106] on div "AML Data Collector Ações" at bounding box center [1117, 96] width 422 height 30
click at [1211, 97] on b "AML Data Collector" at bounding box center [1210, 95] width 78 height 20
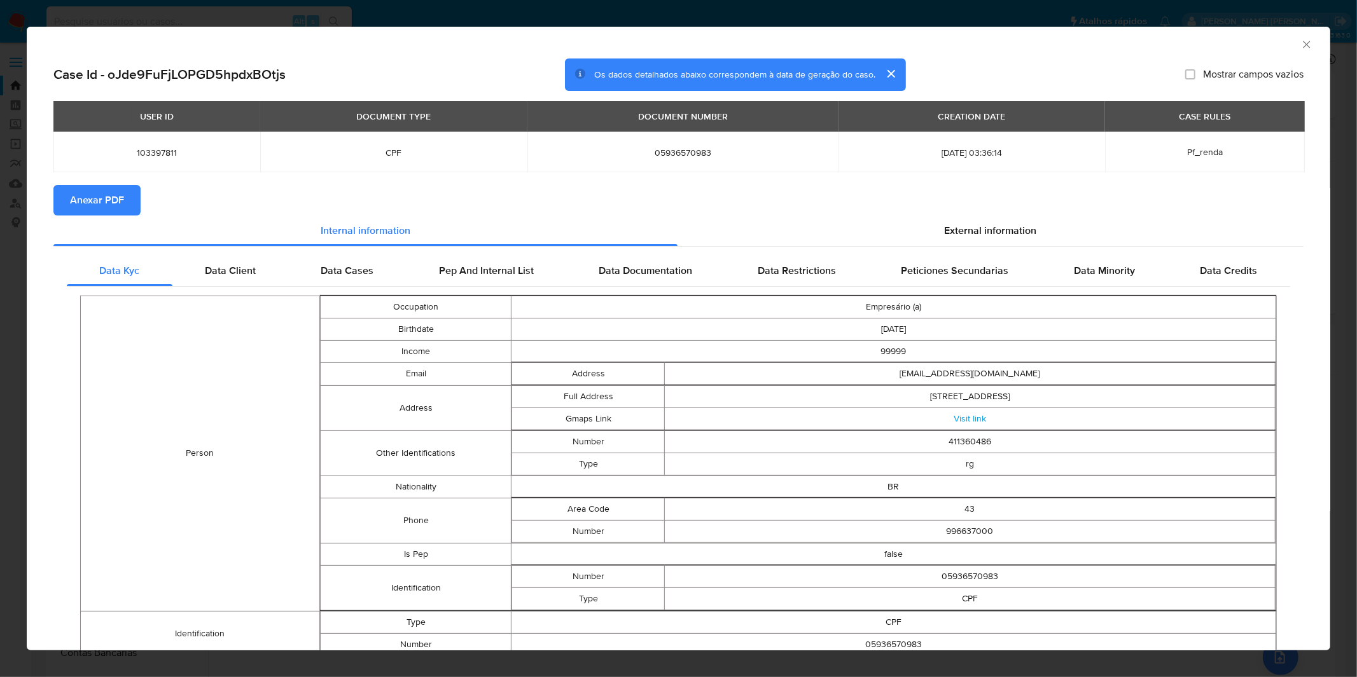
click at [97, 197] on span "Anexar PDF" at bounding box center [97, 200] width 54 height 28
click at [687, 16] on div "AML Data Collector Case Id - oJde9FuFjLOPGD5hpdxBOtjs Os dados detalhados abaix…" at bounding box center [678, 338] width 1357 height 677
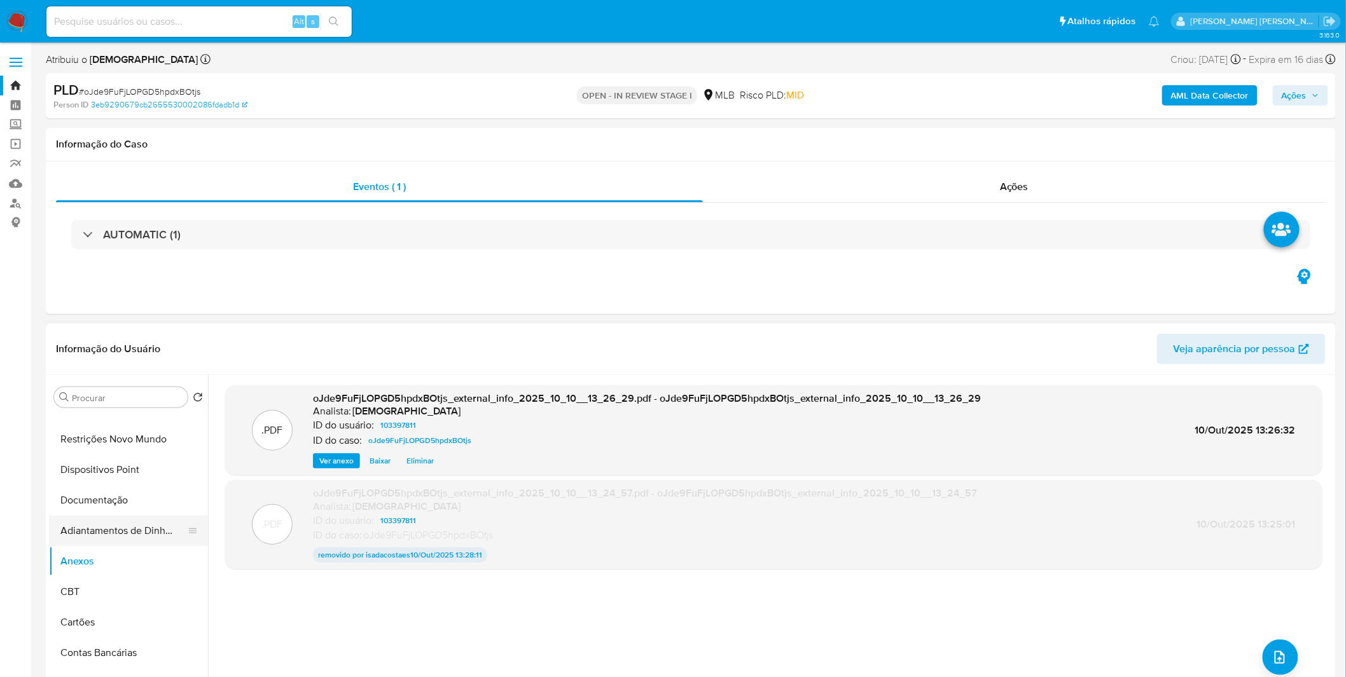
click at [115, 530] on button "Adiantamentos de Dinheiro" at bounding box center [123, 531] width 149 height 31
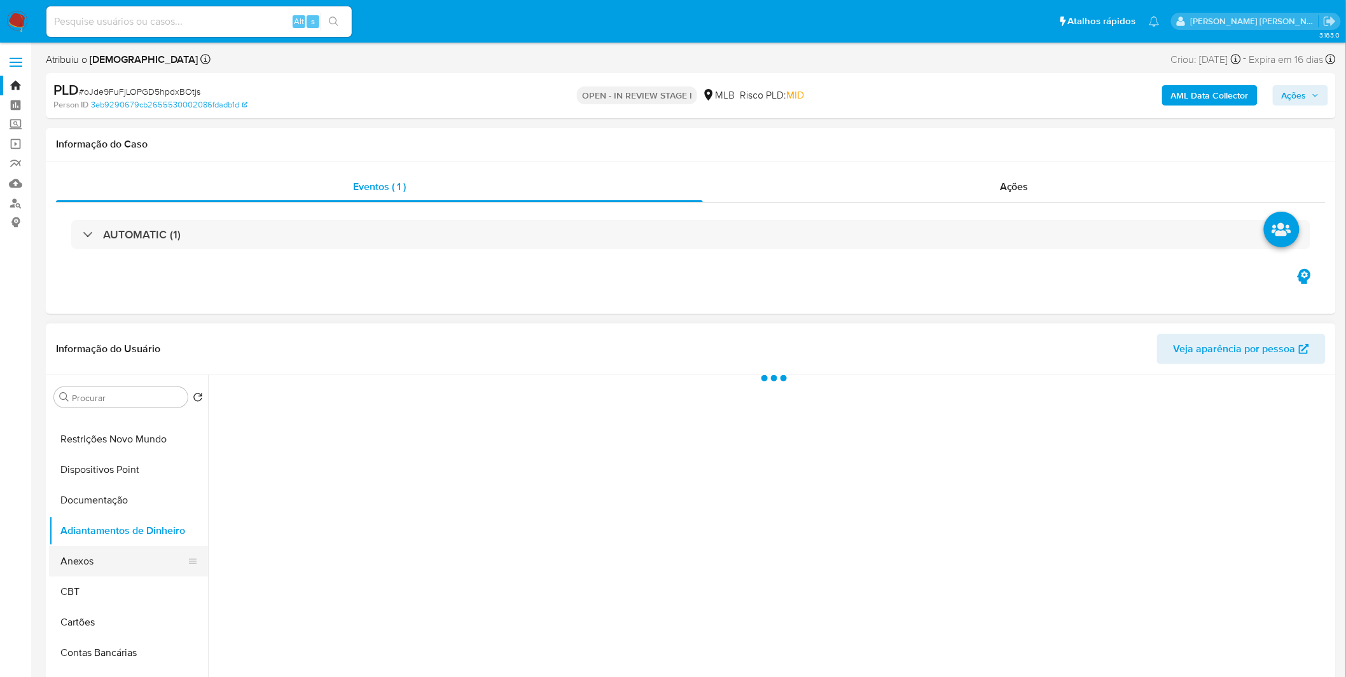
click at [104, 554] on button "Anexos" at bounding box center [123, 561] width 149 height 31
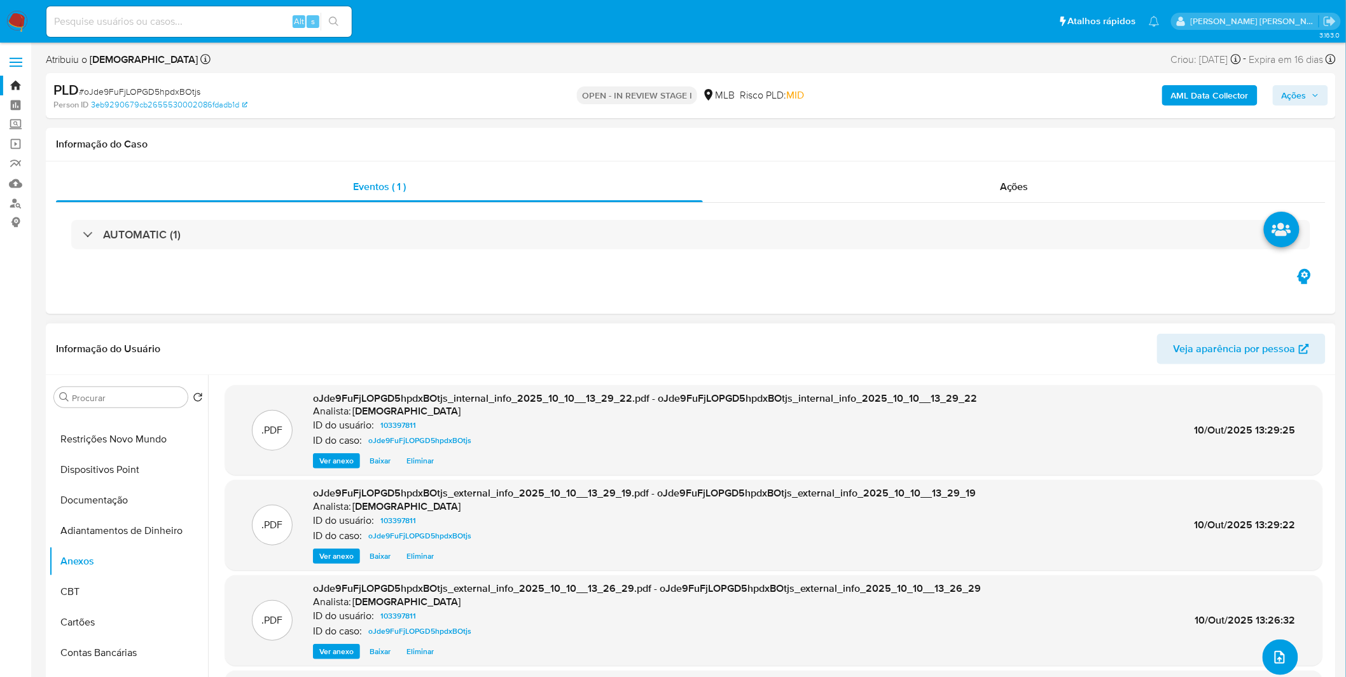
click at [1274, 665] on icon "upload-file" at bounding box center [1279, 657] width 15 height 15
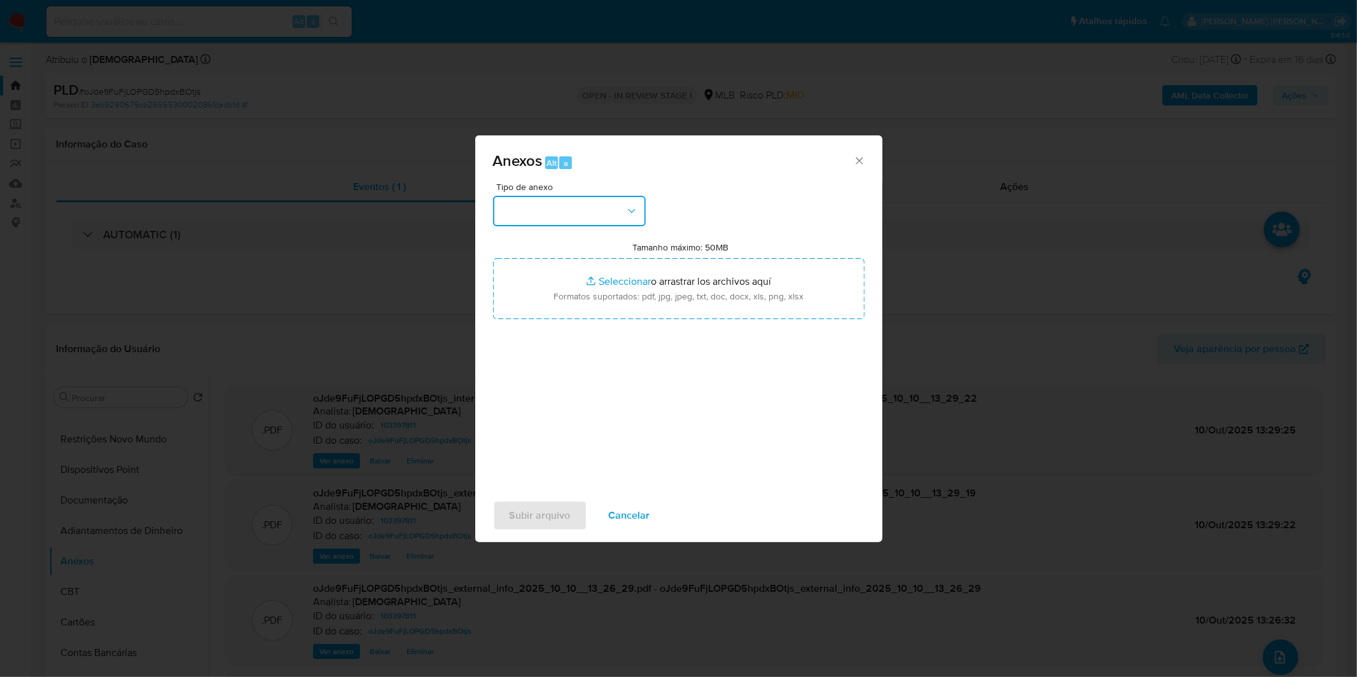
click at [556, 218] on button "button" at bounding box center [569, 211] width 153 height 31
click at [575, 209] on button "button" at bounding box center [569, 211] width 153 height 31
click at [545, 333] on div "OUTROS" at bounding box center [565, 318] width 130 height 31
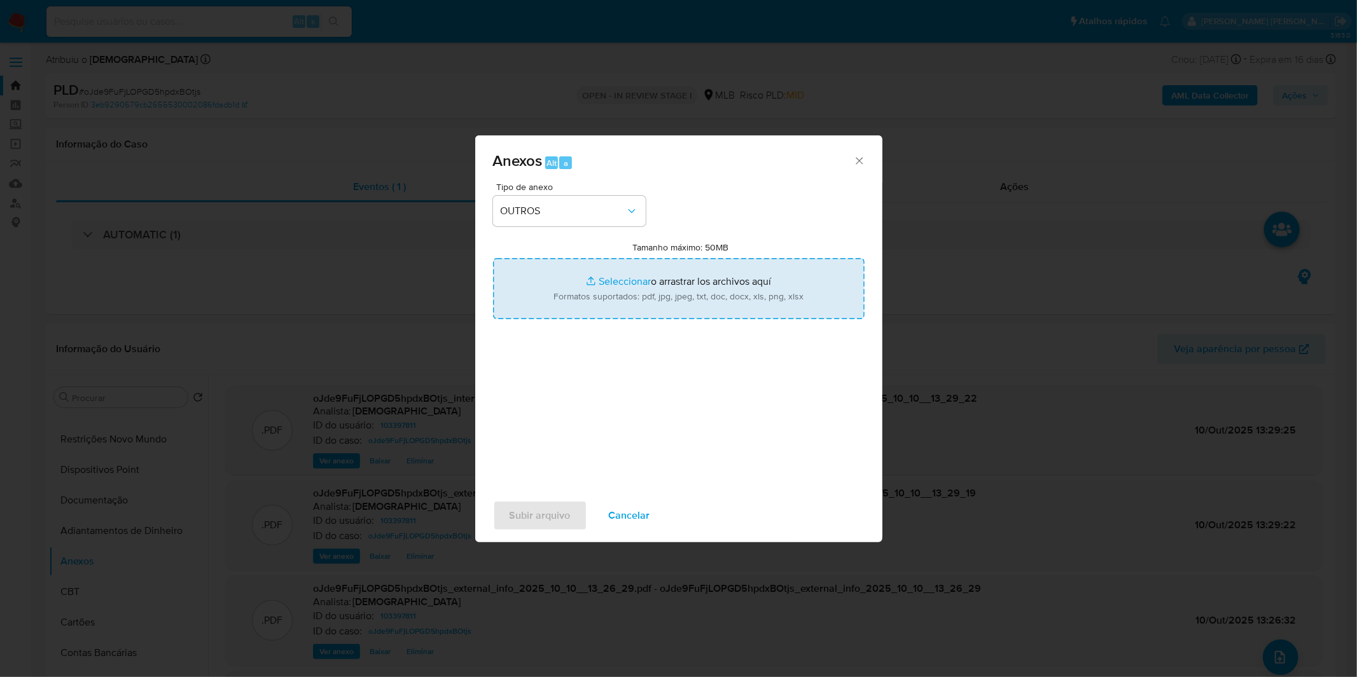
click at [600, 279] on input "Tamanho máximo: 50MB Seleccionar archivos" at bounding box center [678, 288] width 371 height 61
type input "C:\fakepath\Mulan 103397811_2025_10_02_09_42_55.xlsx"
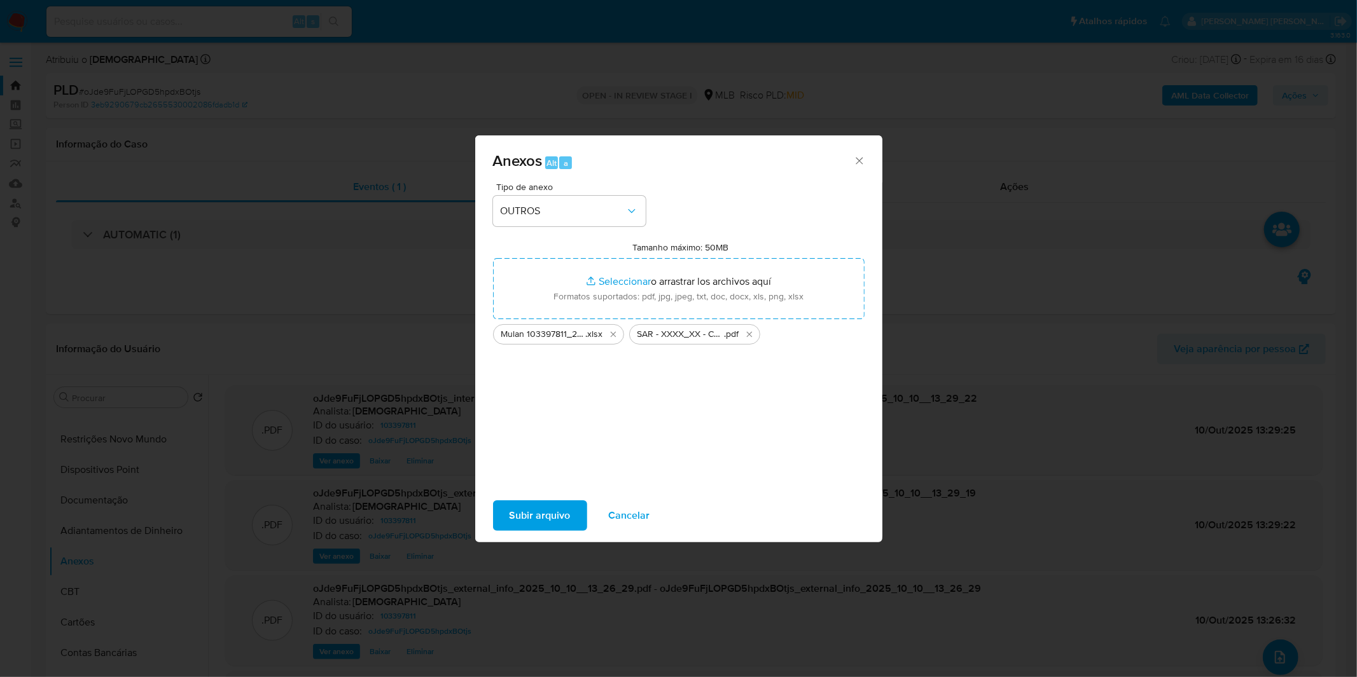
click at [553, 516] on span "Subir arquivo" at bounding box center [539, 516] width 61 height 28
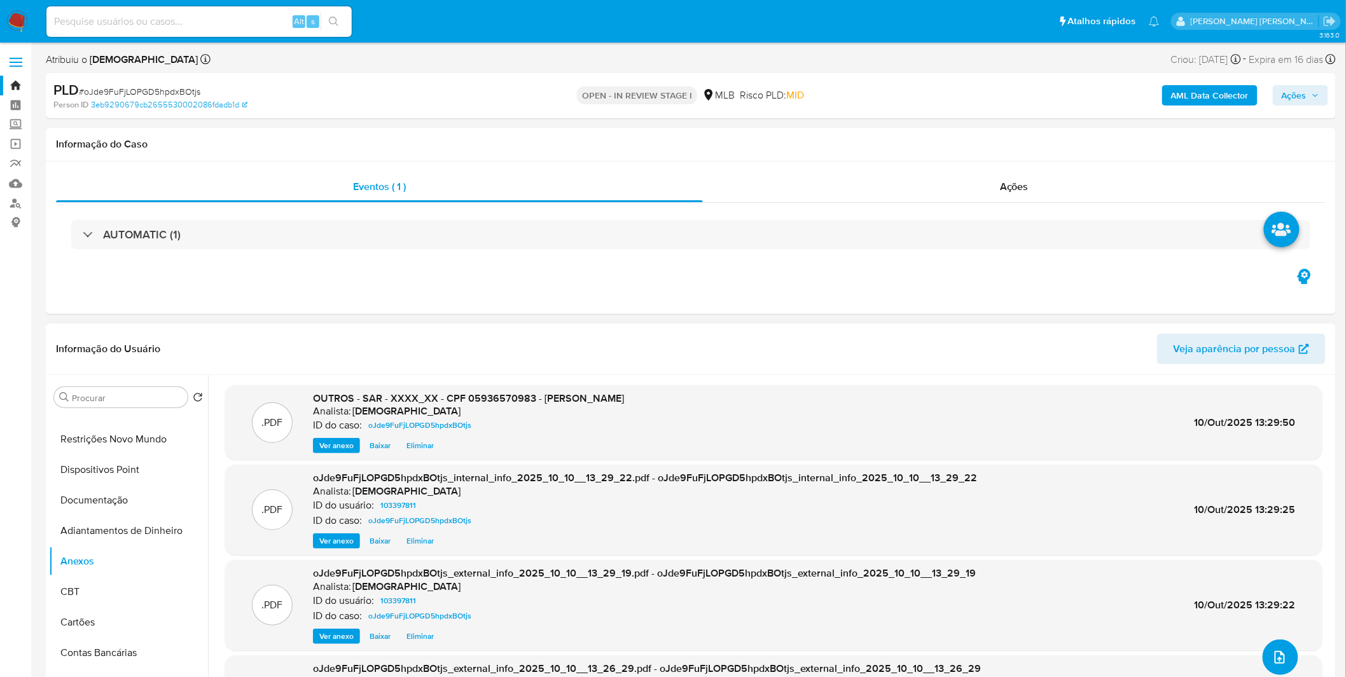
click at [1274, 657] on icon "upload-file" at bounding box center [1279, 657] width 10 height 13
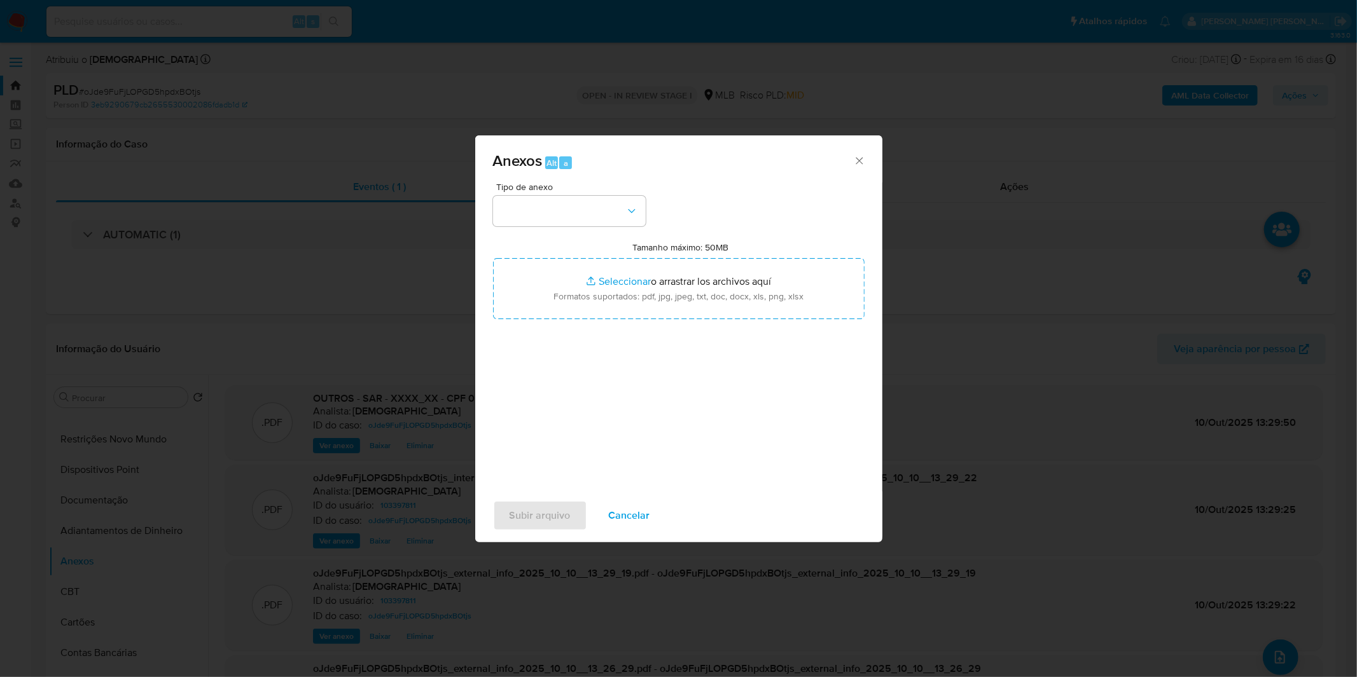
click at [599, 227] on div "Tipo de anexo Tamanho máximo: 50MB Seleccionar archivos Seleccionar o arrastrar…" at bounding box center [678, 333] width 371 height 300
click at [600, 209] on button "button" at bounding box center [569, 211] width 153 height 31
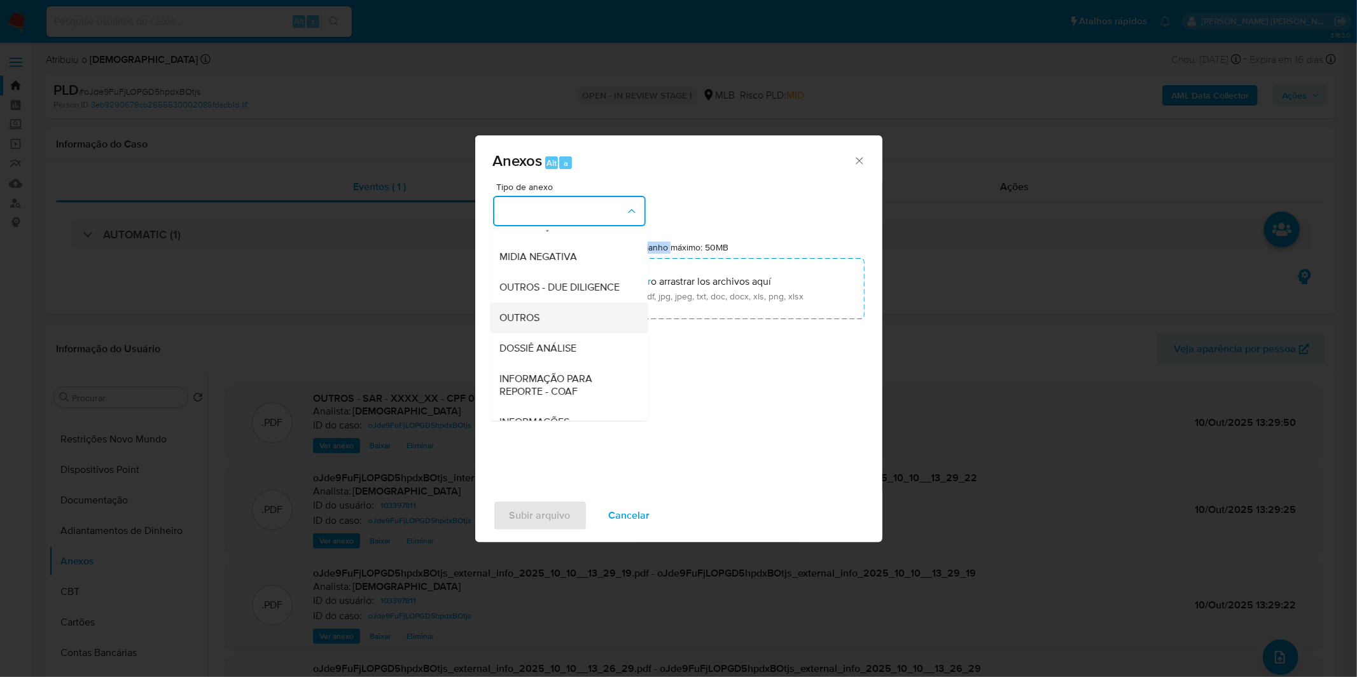
click at [567, 333] on div "OUTROS" at bounding box center [565, 318] width 130 height 31
click at [567, 352] on div "Tipo de anexo CAPTURA BUREAU CAPTURA DOWJONES CAPTURA GOOGLE CAPTURA WEB INFORM…" at bounding box center [678, 333] width 371 height 300
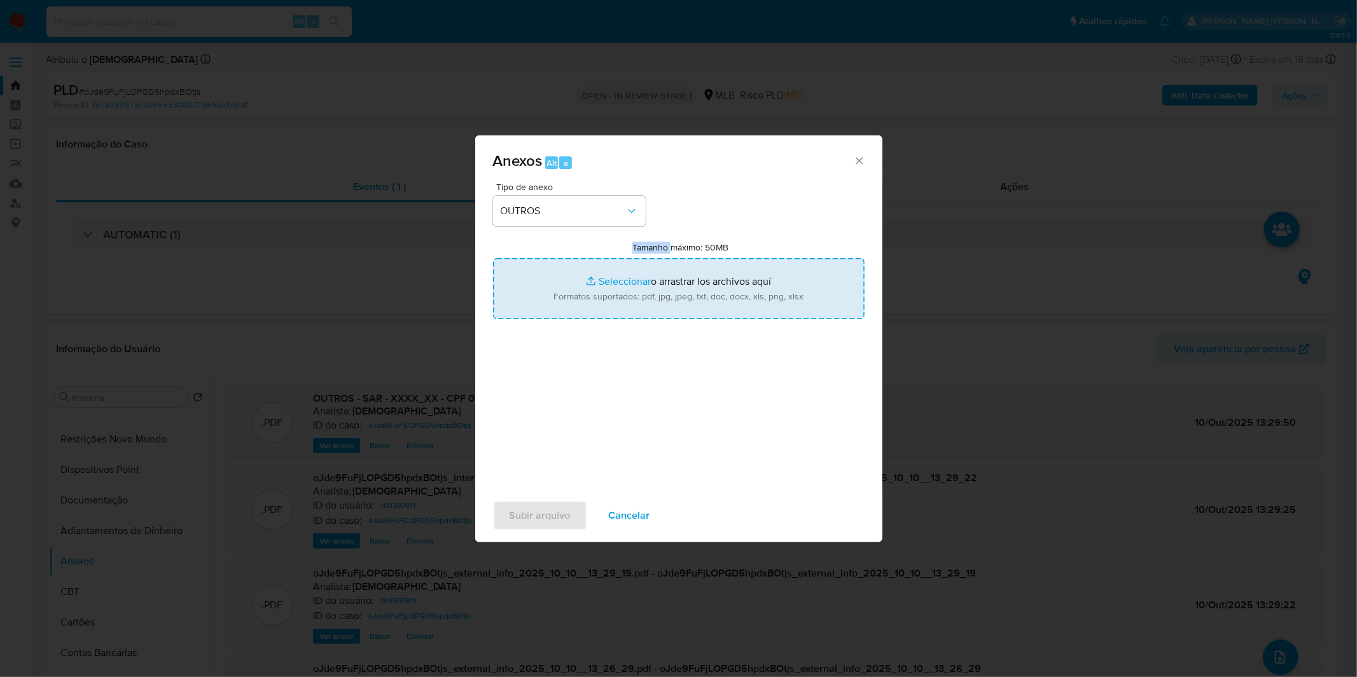
click at [589, 310] on input "Tamanho máximo: 50MB Seleccionar archivos" at bounding box center [678, 288] width 371 height 61
type input "C:\fakepath\Mulan 103397811_2025_10_02_09_42_55.xlsx"
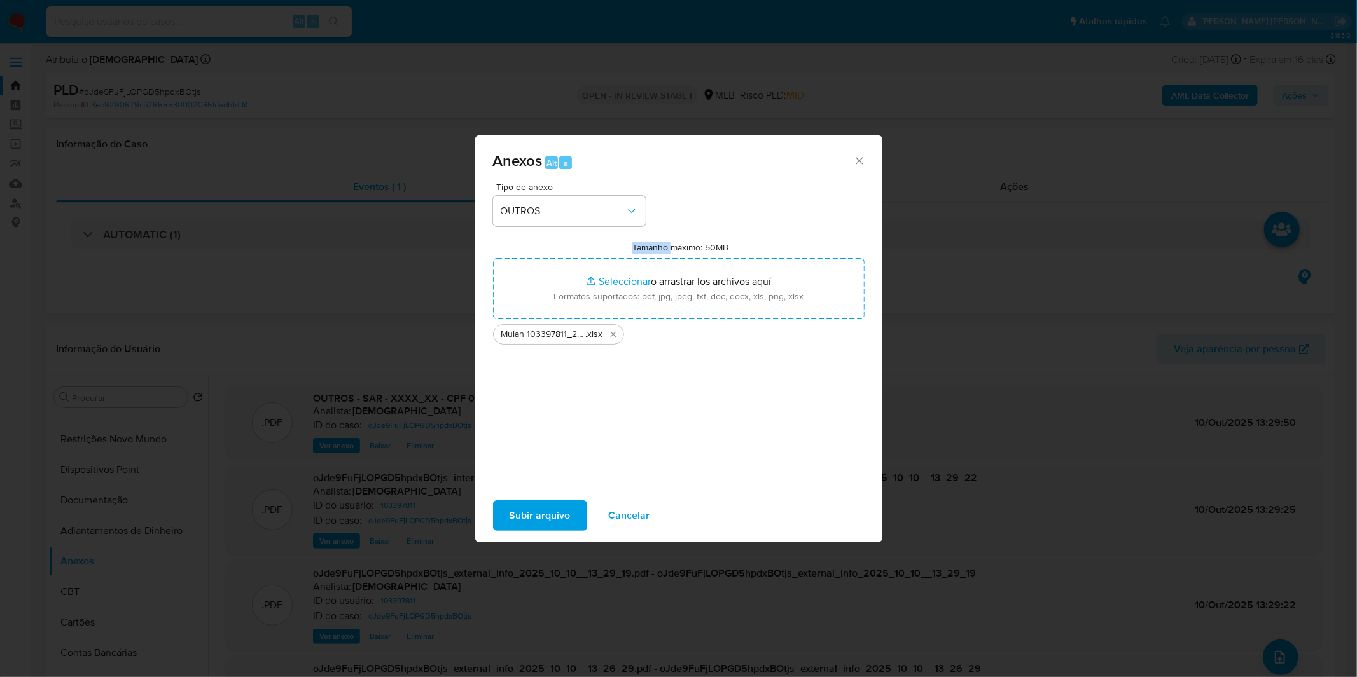
click at [553, 510] on span "Subir arquivo" at bounding box center [539, 516] width 61 height 28
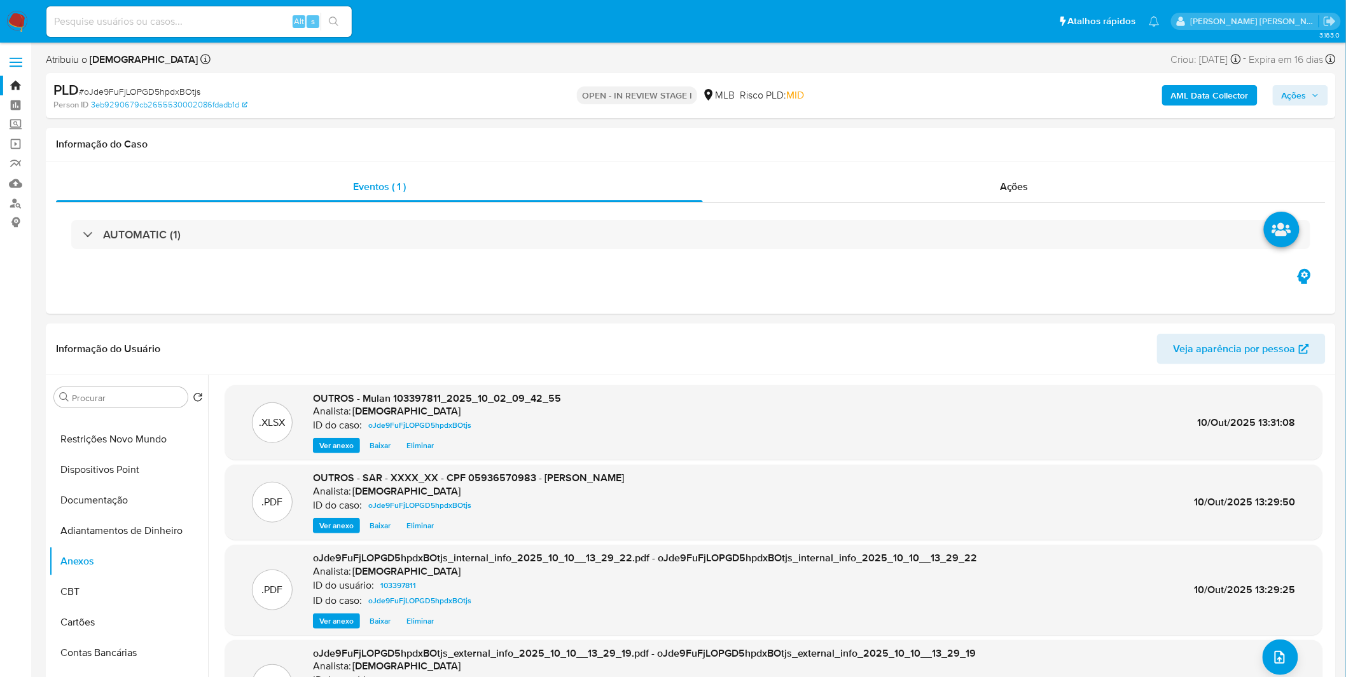
click at [1279, 100] on button "Ações" at bounding box center [1300, 95] width 55 height 20
click at [963, 137] on span "Resolução do caso" at bounding box center [931, 135] width 86 height 15
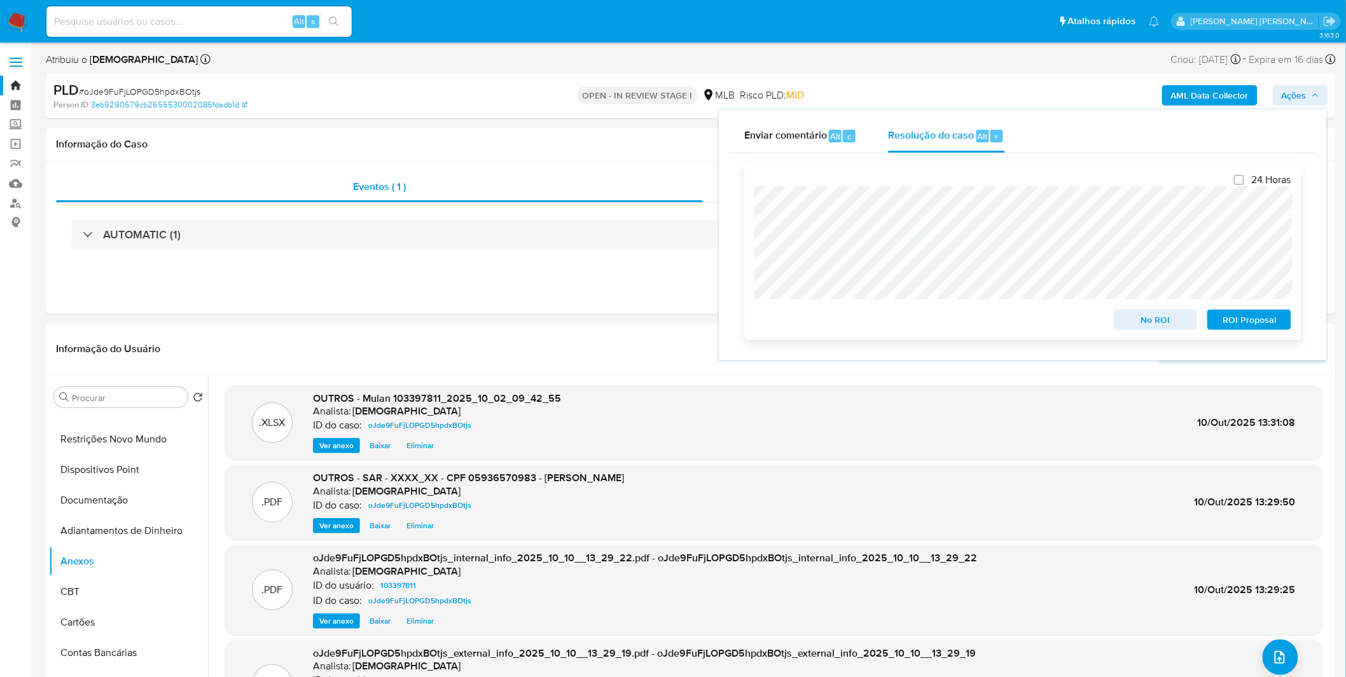
click at [1224, 325] on span "ROI Proposal" at bounding box center [1249, 320] width 66 height 18
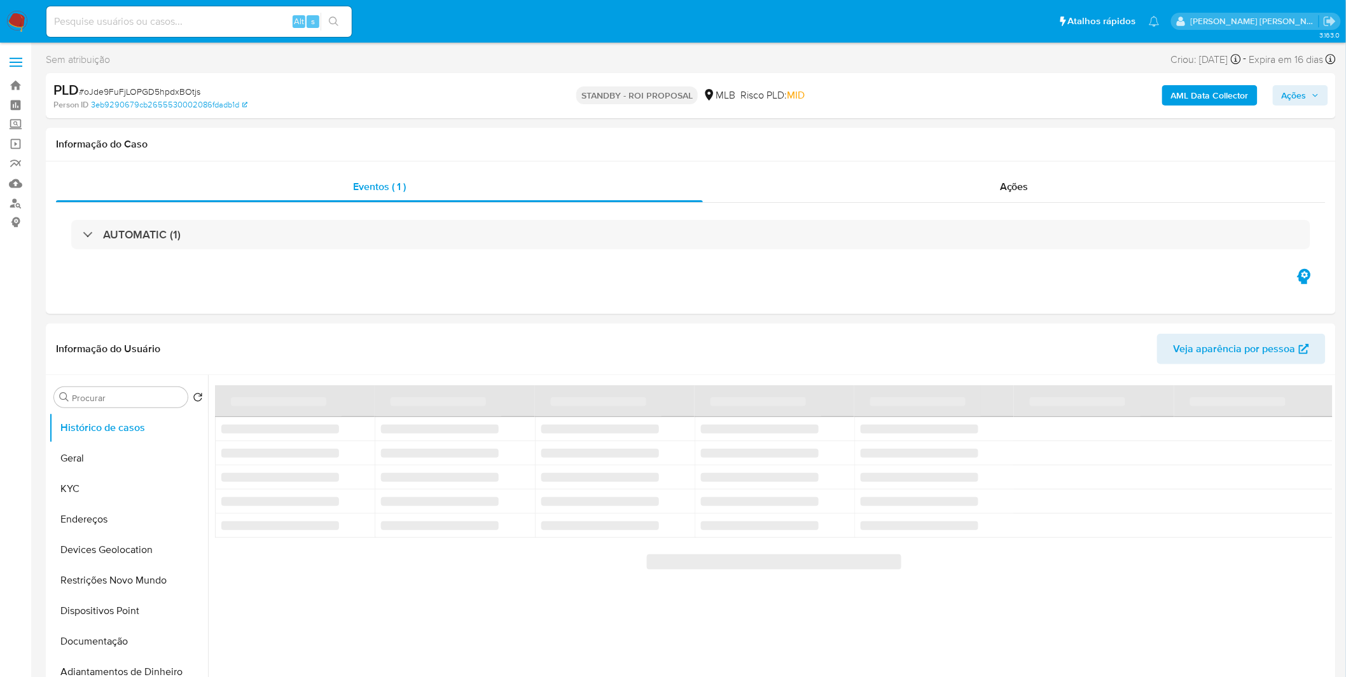
select select "10"
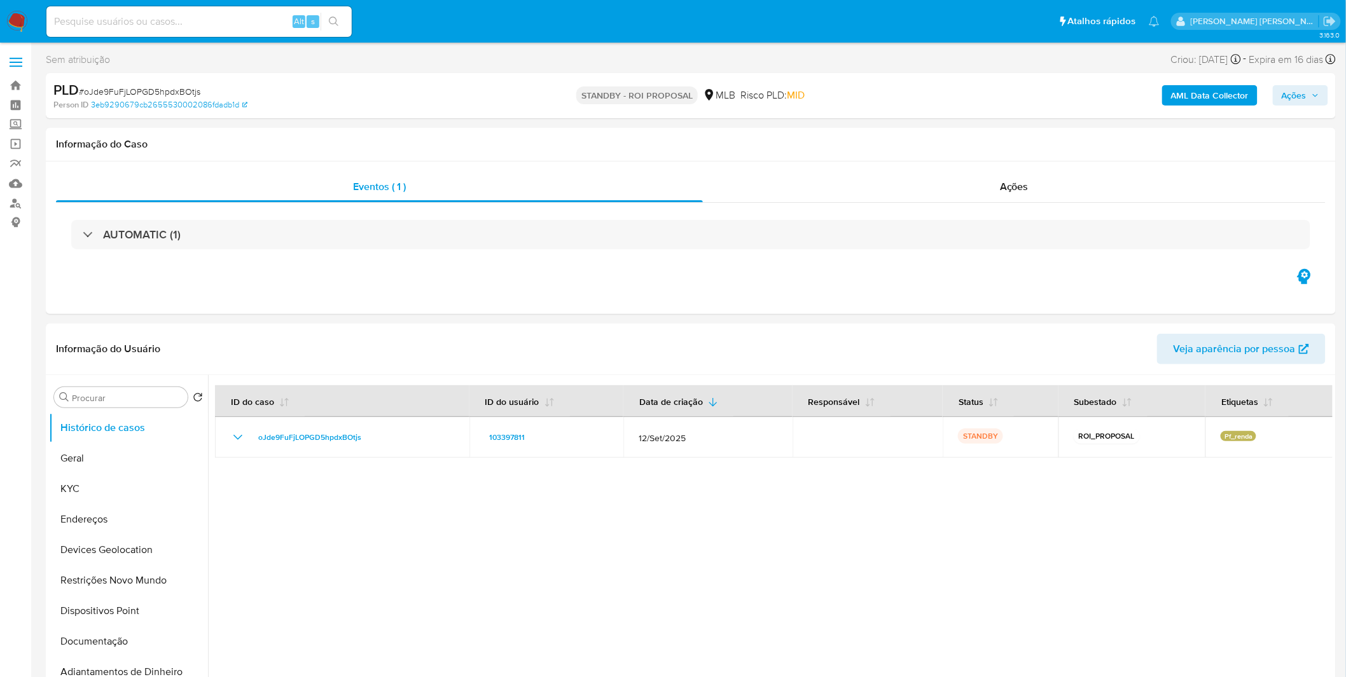
click at [24, 18] on img at bounding box center [17, 22] width 22 height 22
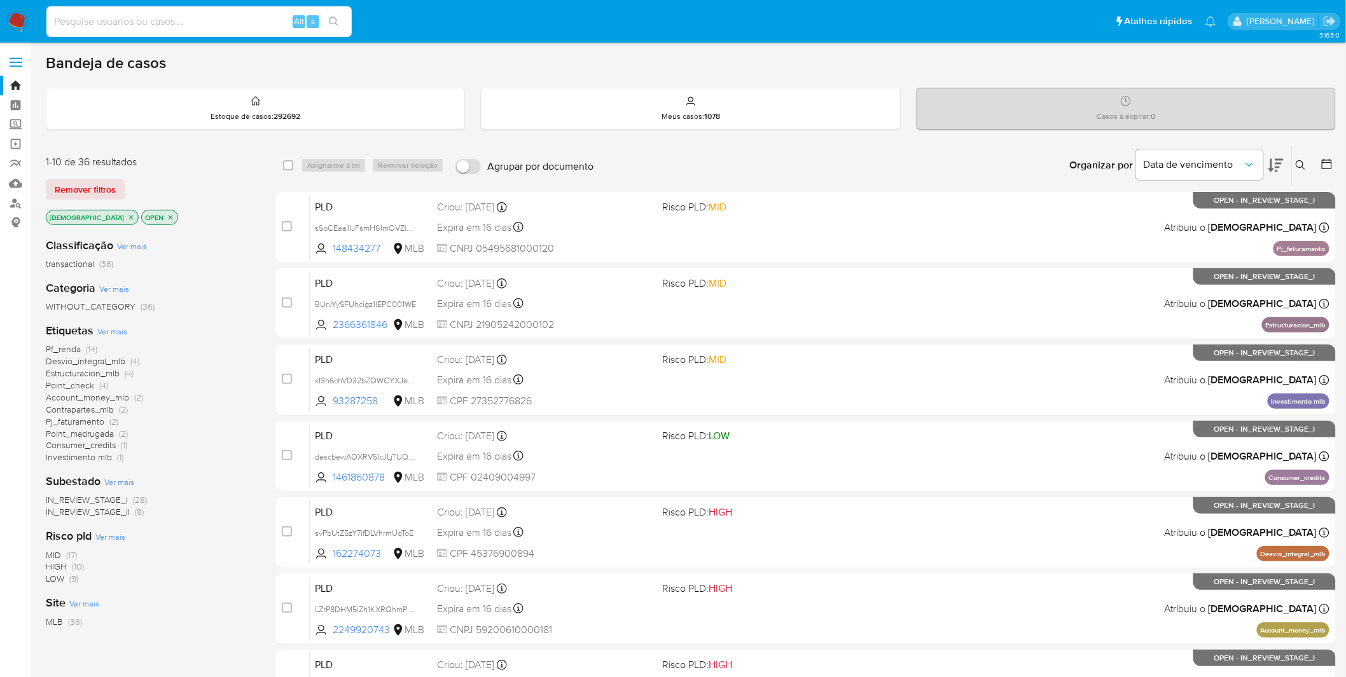
click at [123, 28] on input at bounding box center [198, 21] width 305 height 17
paste input "c0GbD7pnMDTS1Q7n2AIgHXju"
type input "c0GbD7pnMDTS1Q7n2AIgHXju"
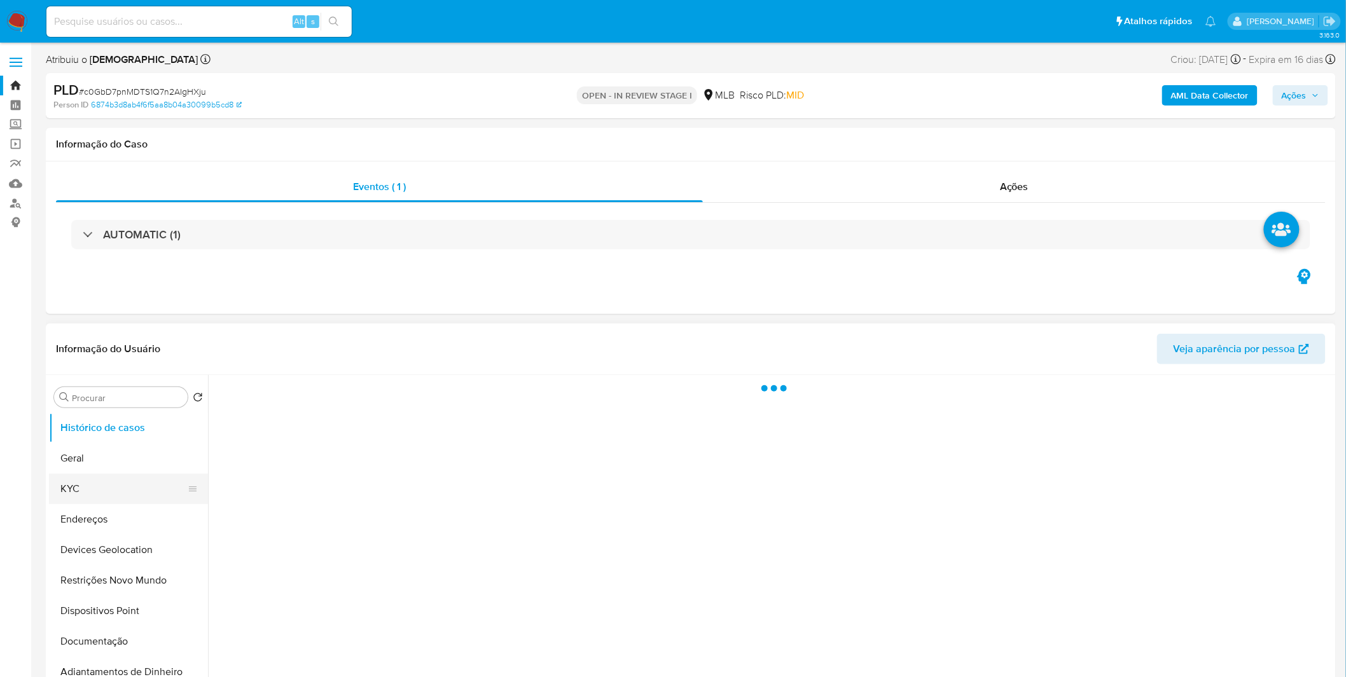
click at [100, 492] on button "KYC" at bounding box center [123, 489] width 149 height 31
select select "10"
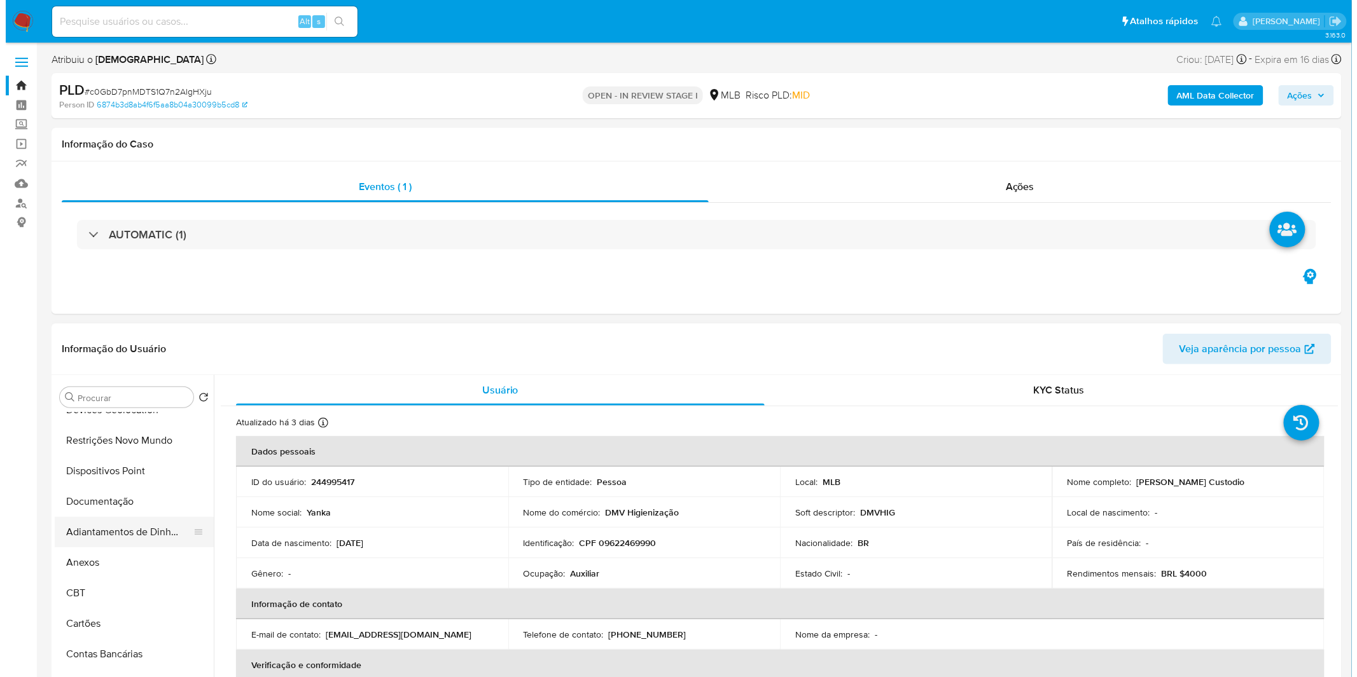
scroll to position [141, 0]
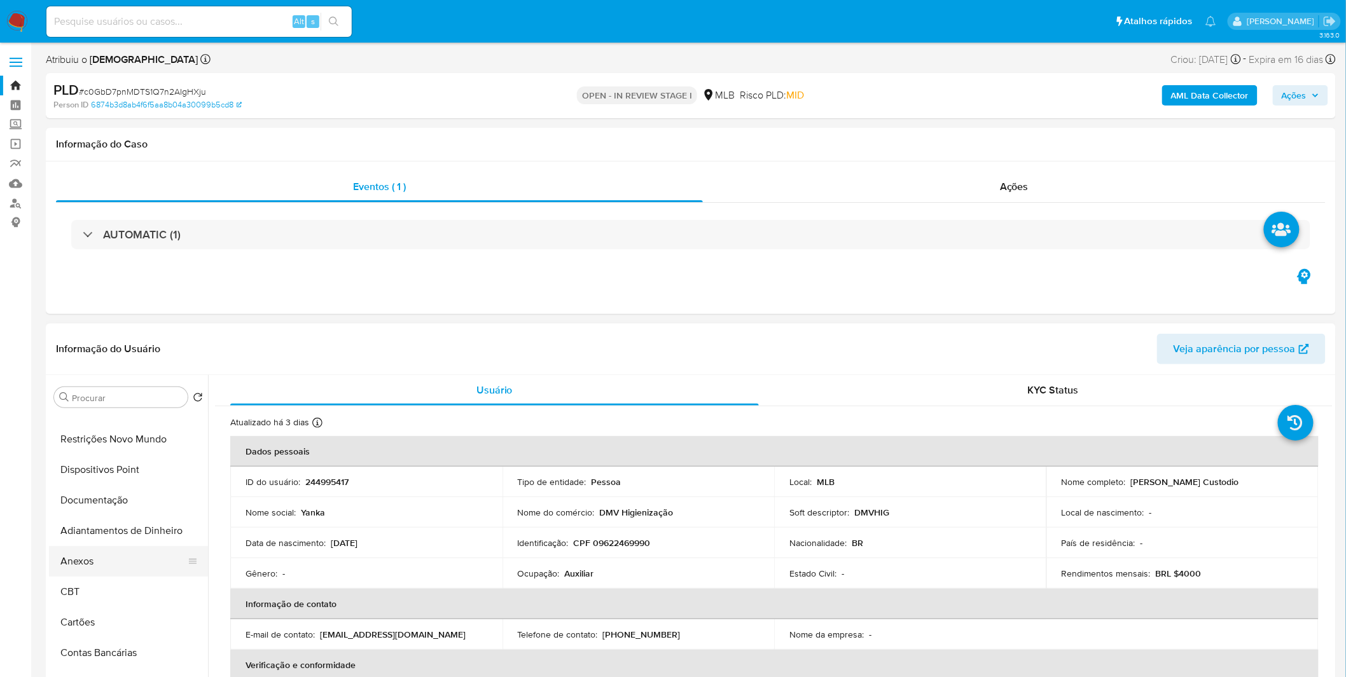
click at [112, 551] on button "Anexos" at bounding box center [123, 561] width 149 height 31
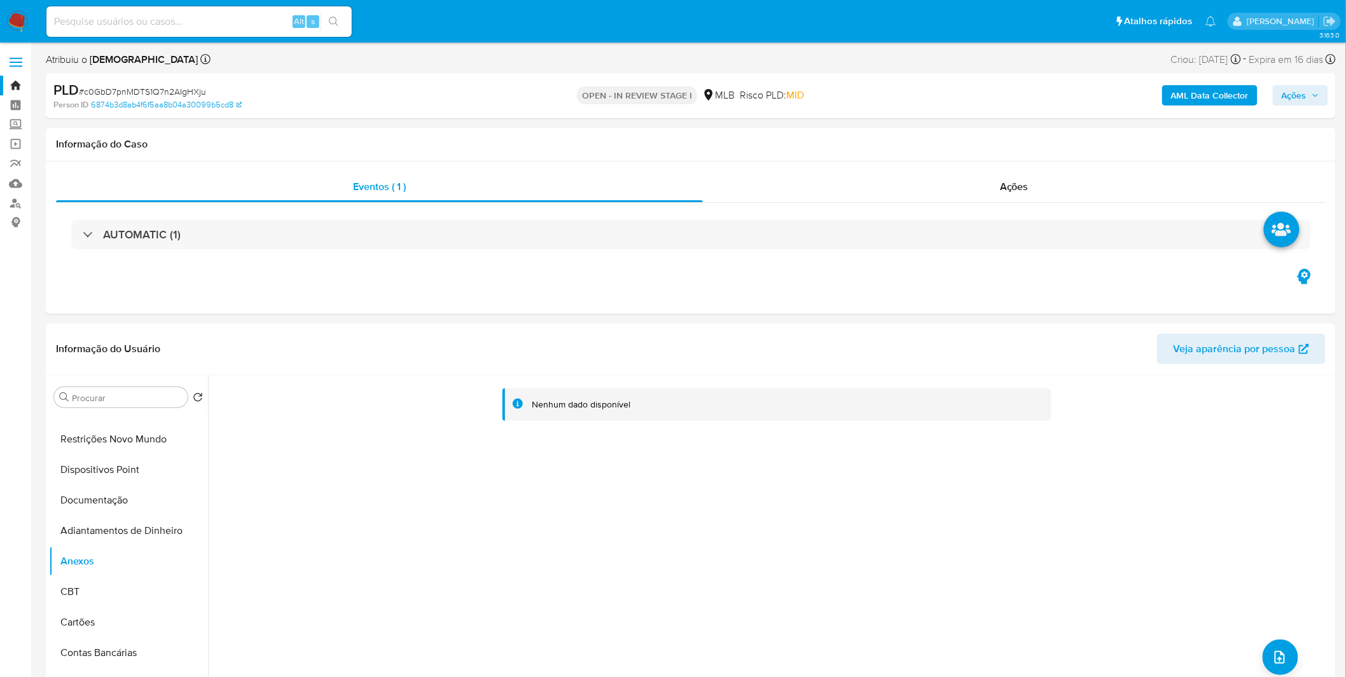
click at [1256, 97] on button "AML Data Collector" at bounding box center [1209, 95] width 95 height 20
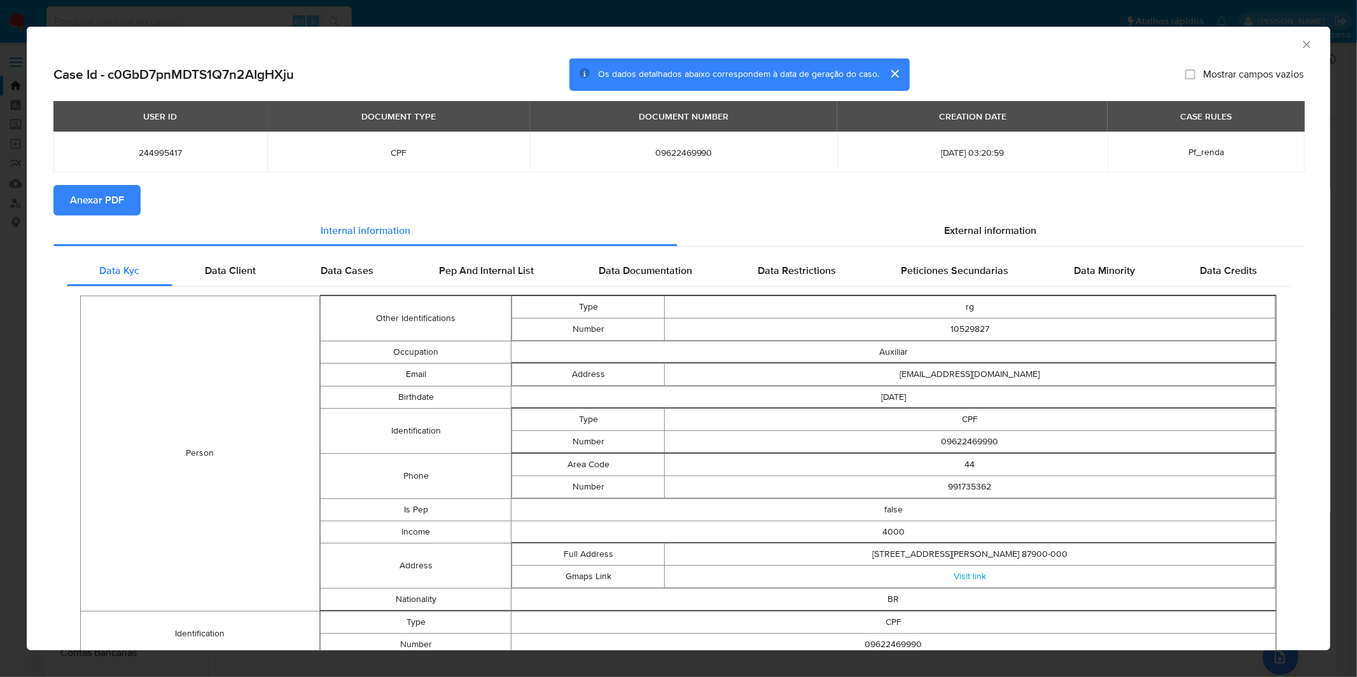
click at [130, 192] on button "Anexar PDF" at bounding box center [96, 200] width 87 height 31
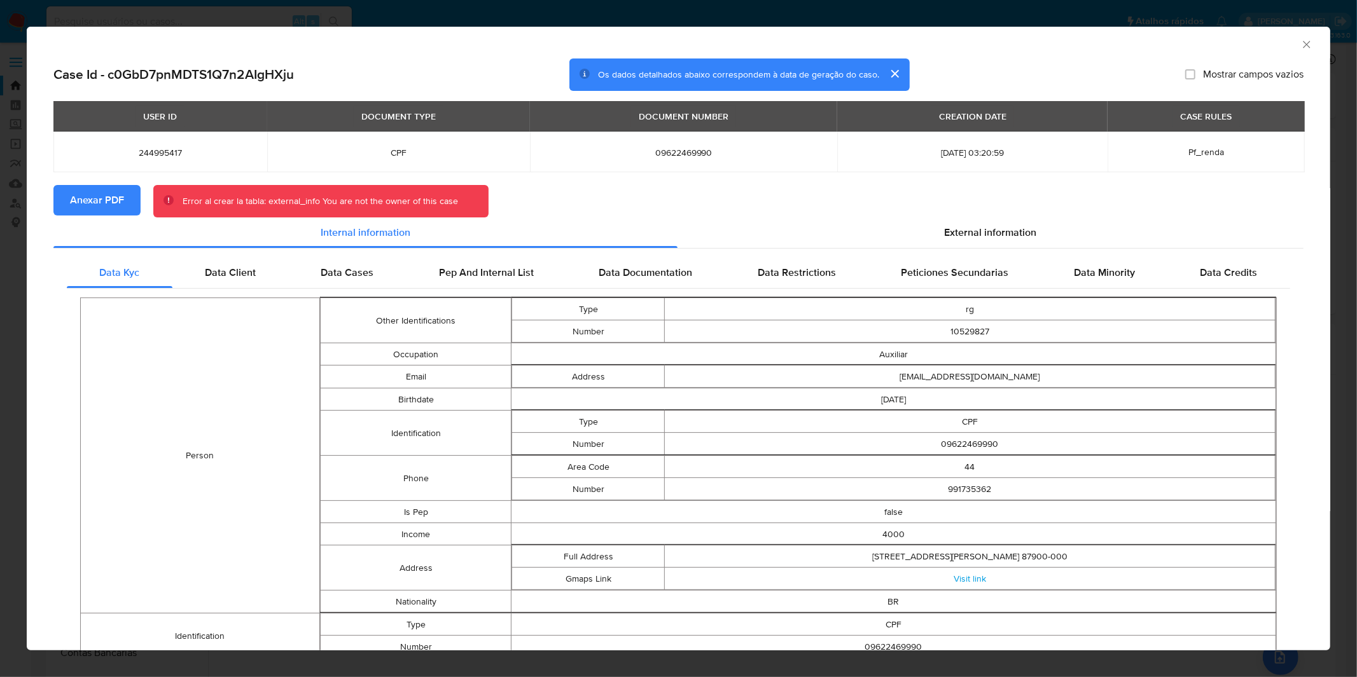
click at [418, 20] on div "AML Data Collector Case Id - c0GbD7pnMDTS1Q7n2AIgHXju Os dados detalhados abaix…" at bounding box center [678, 338] width 1357 height 677
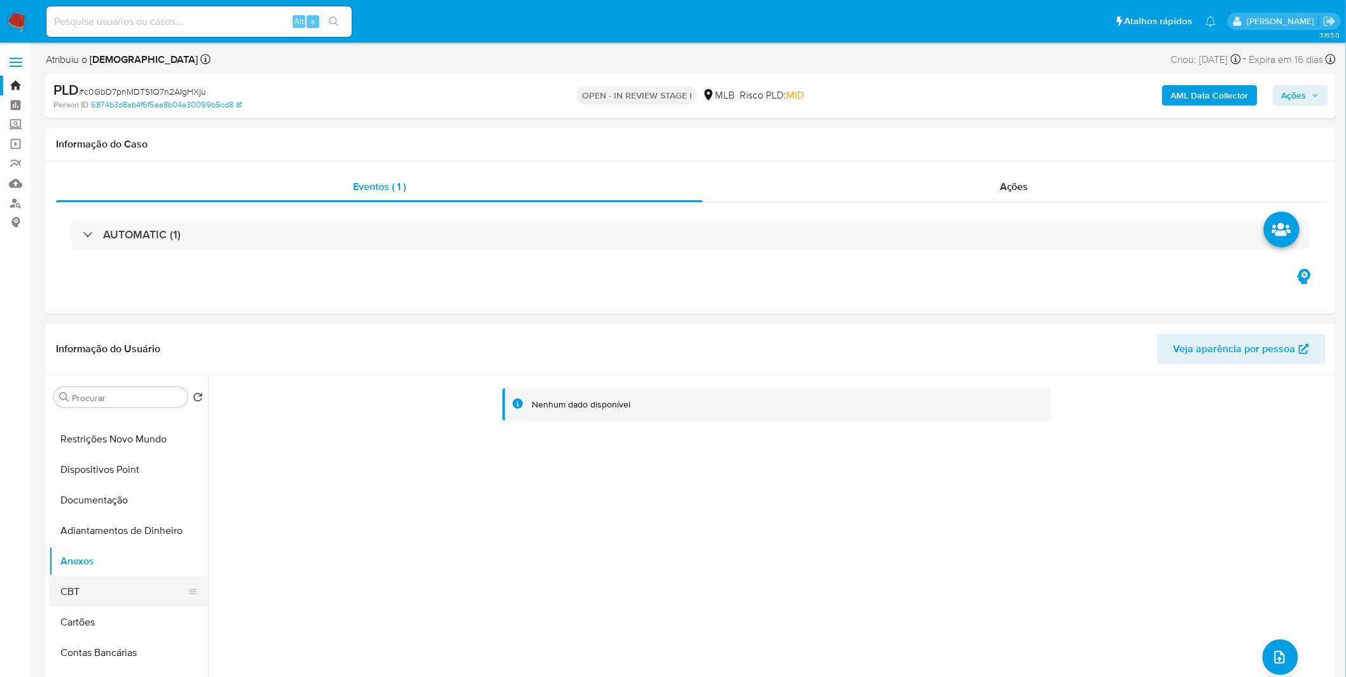
click at [112, 592] on button "CBT" at bounding box center [123, 592] width 149 height 31
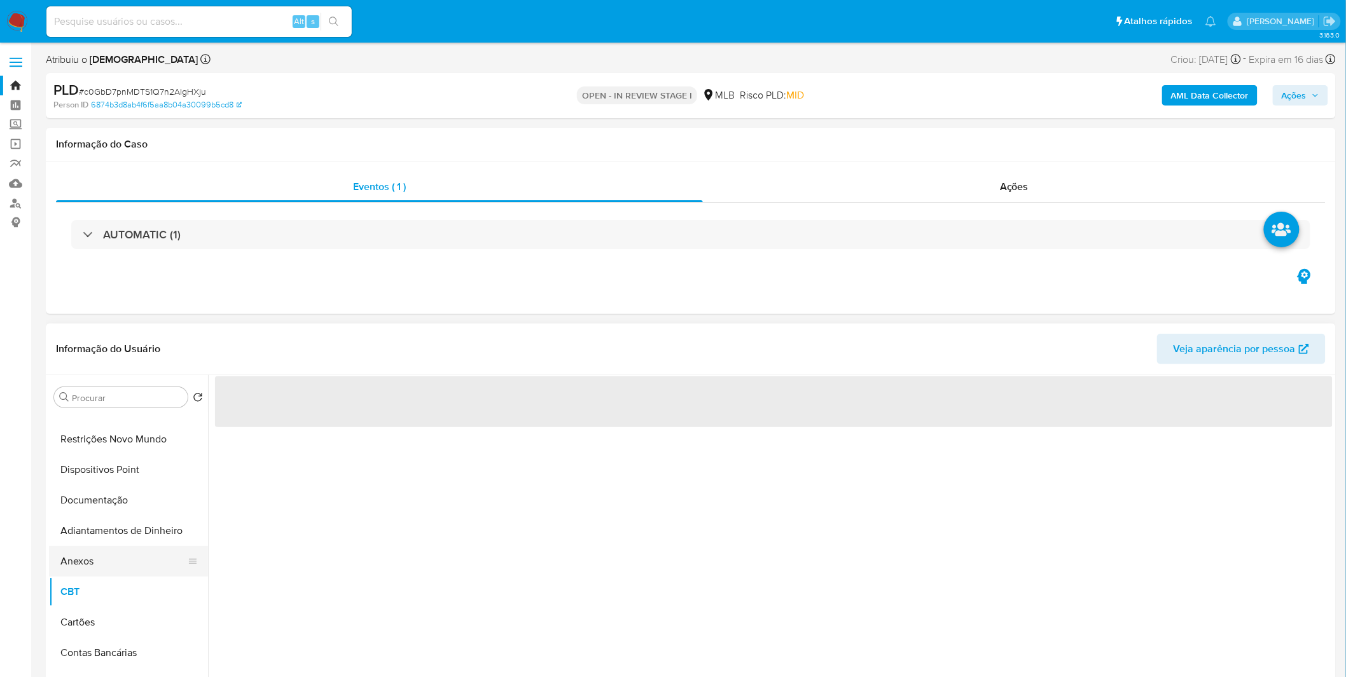
click at [117, 562] on button "Anexos" at bounding box center [123, 561] width 149 height 31
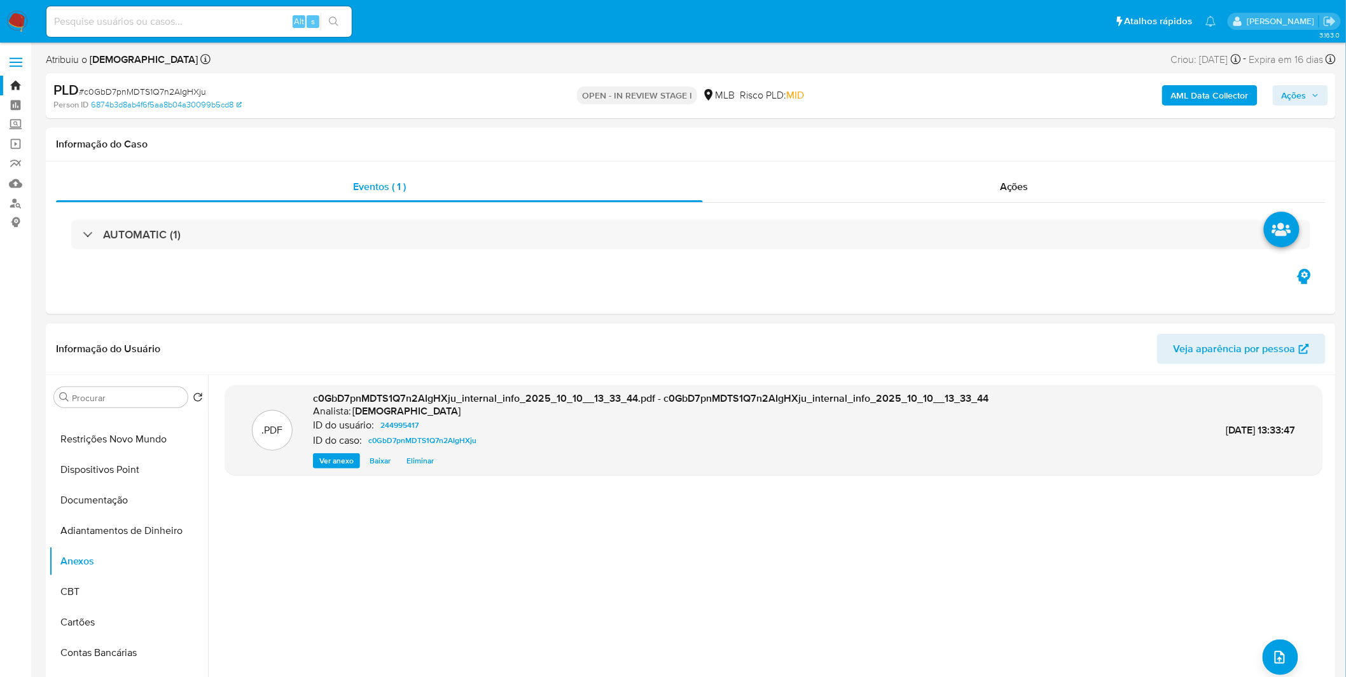
click at [1194, 86] on b "AML Data Collector" at bounding box center [1210, 95] width 78 height 20
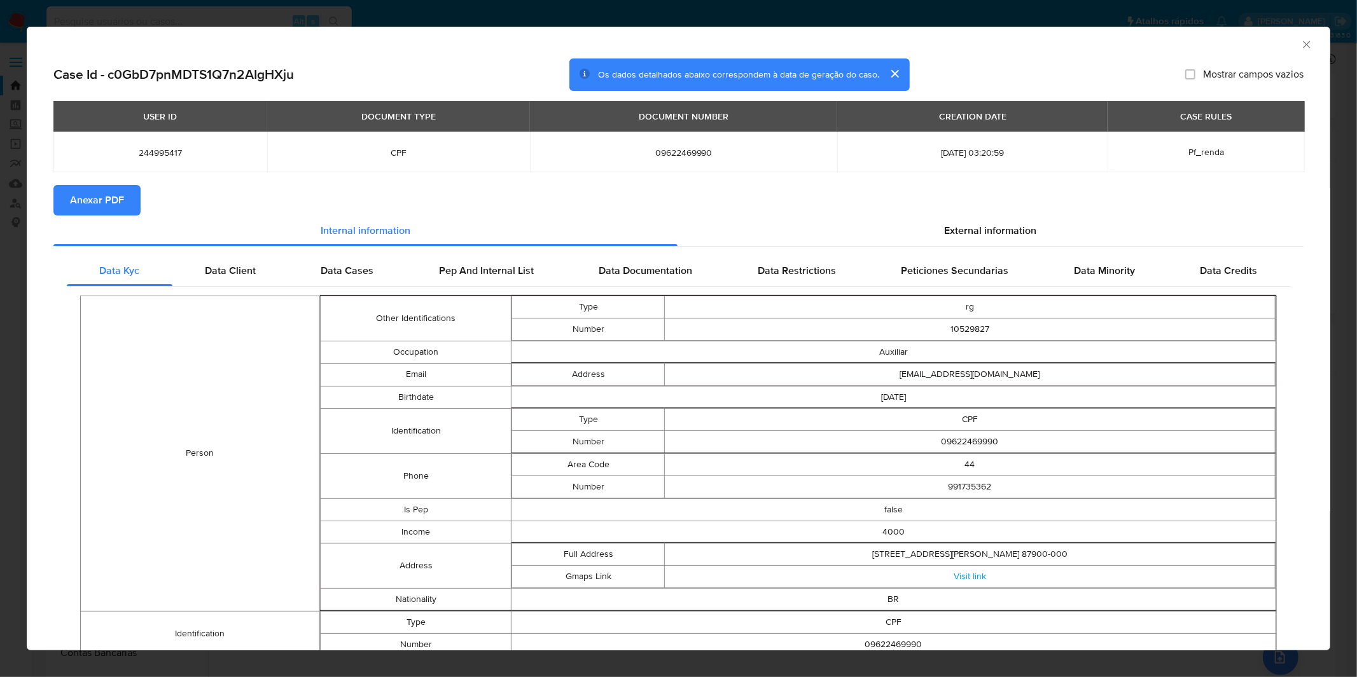
click at [87, 201] on span "Anexar PDF" at bounding box center [97, 200] width 54 height 28
click at [1009, 18] on div "AML Data Collector Case Id - c0GbD7pnMDTS1Q7n2AIgHXju Os dados detalhados abaix…" at bounding box center [678, 338] width 1357 height 677
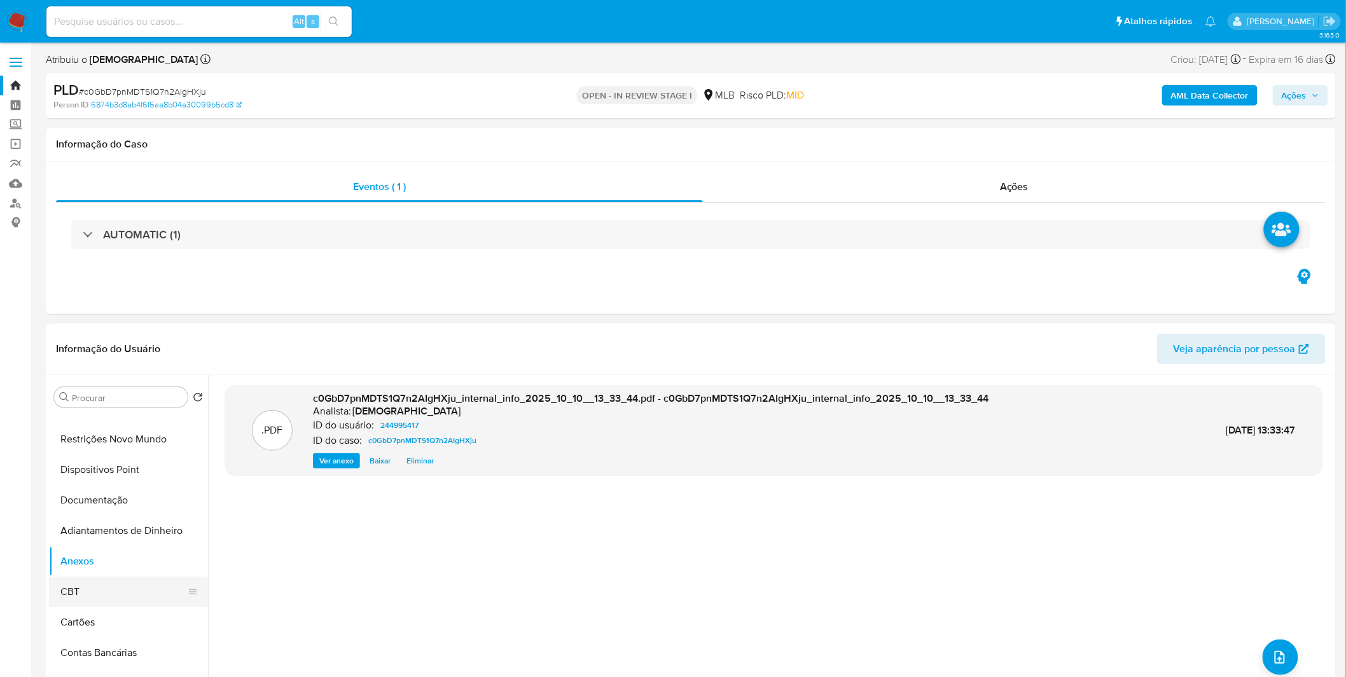
click at [102, 579] on button "CBT" at bounding box center [123, 592] width 149 height 31
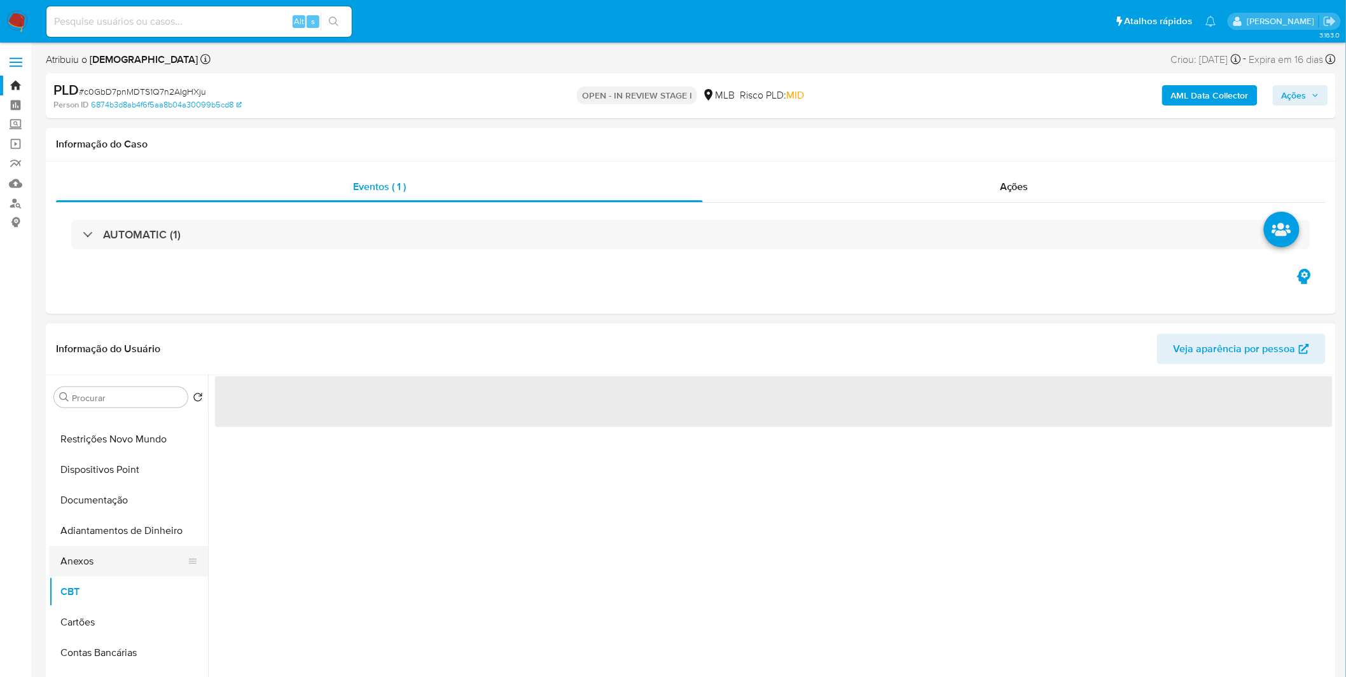
click at [107, 560] on button "Anexos" at bounding box center [123, 561] width 149 height 31
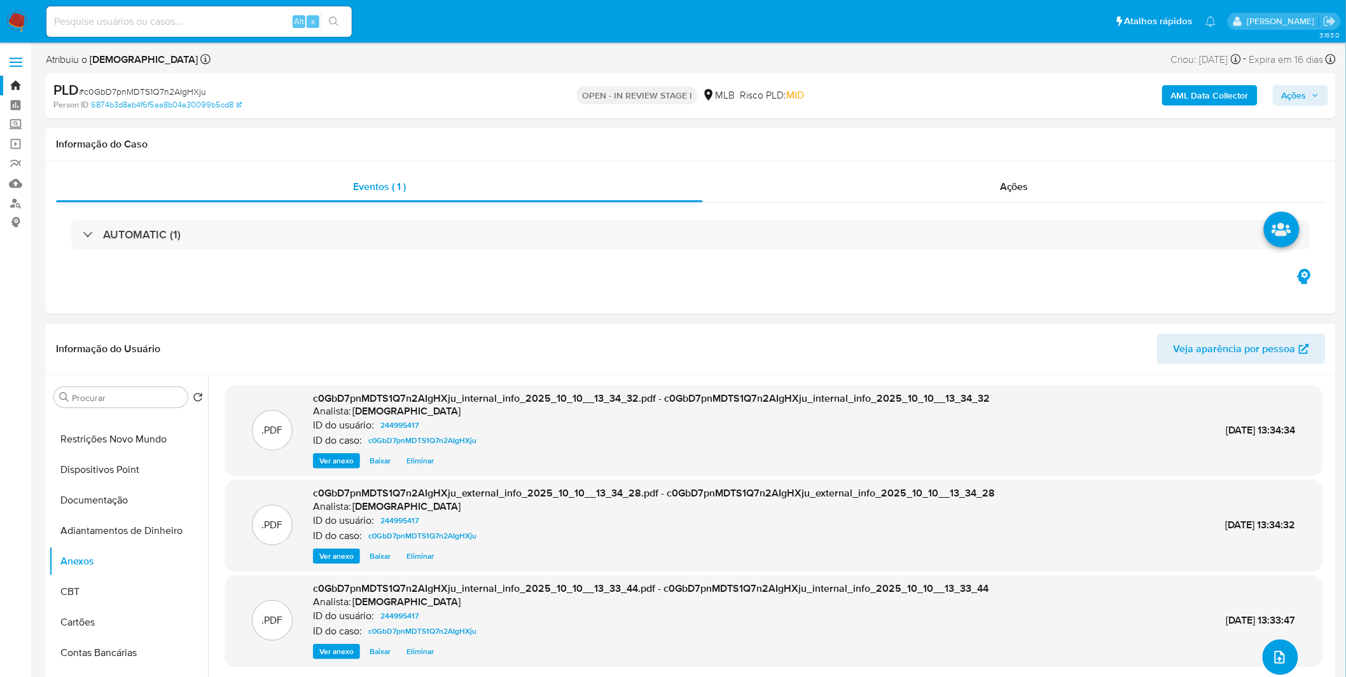
click at [1285, 653] on button "upload-file" at bounding box center [1280, 658] width 36 height 36
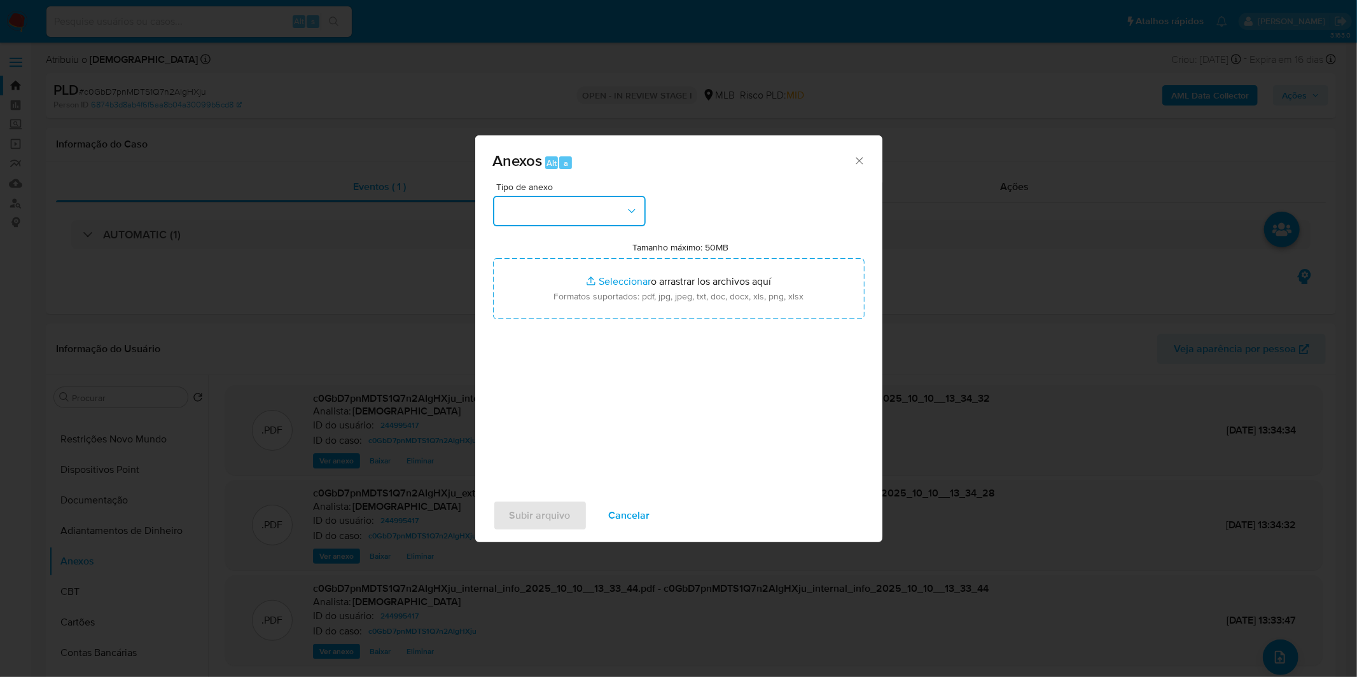
click at [560, 217] on button "button" at bounding box center [569, 211] width 153 height 31
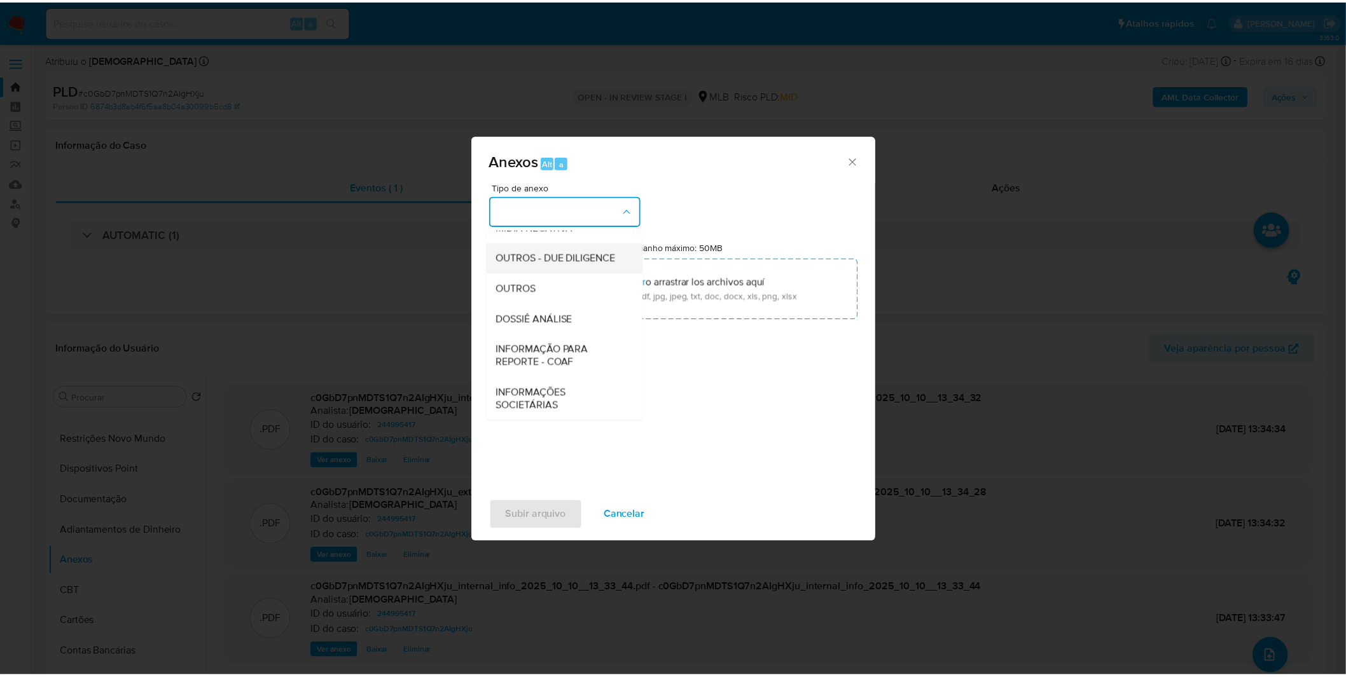
scroll to position [195, 0]
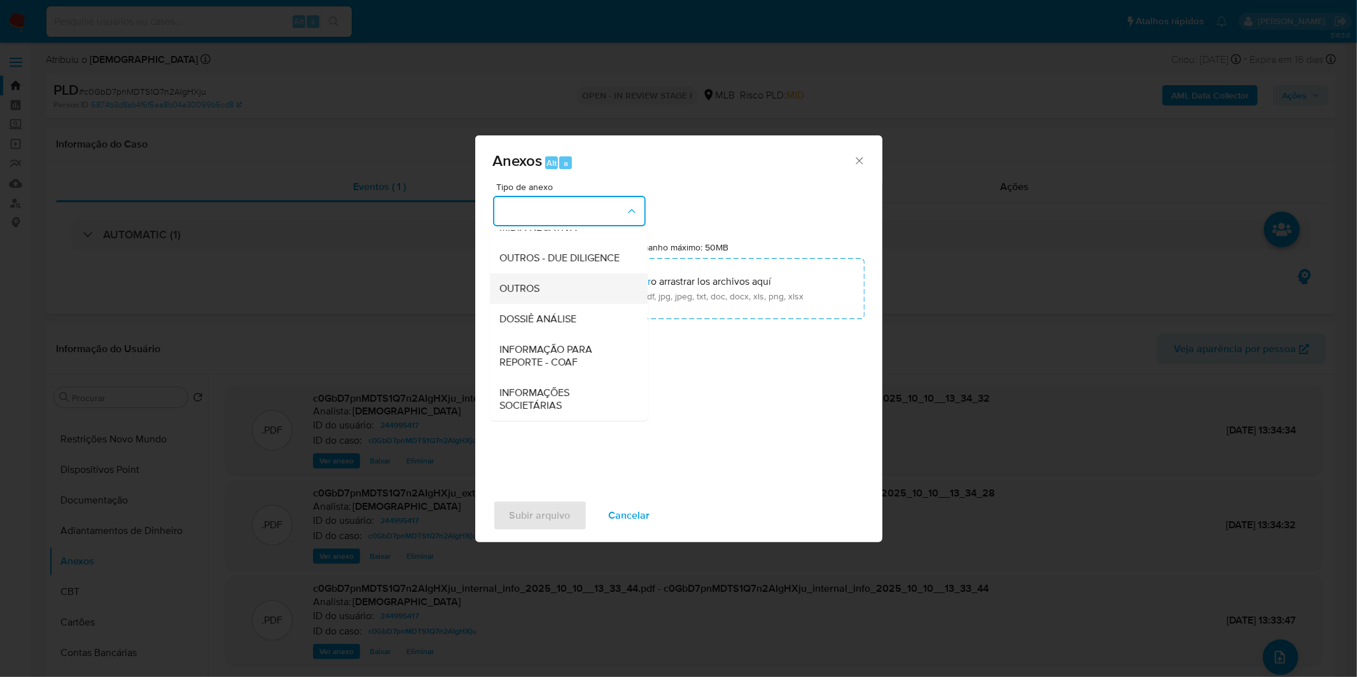
click at [560, 284] on div "OUTROS" at bounding box center [565, 288] width 130 height 31
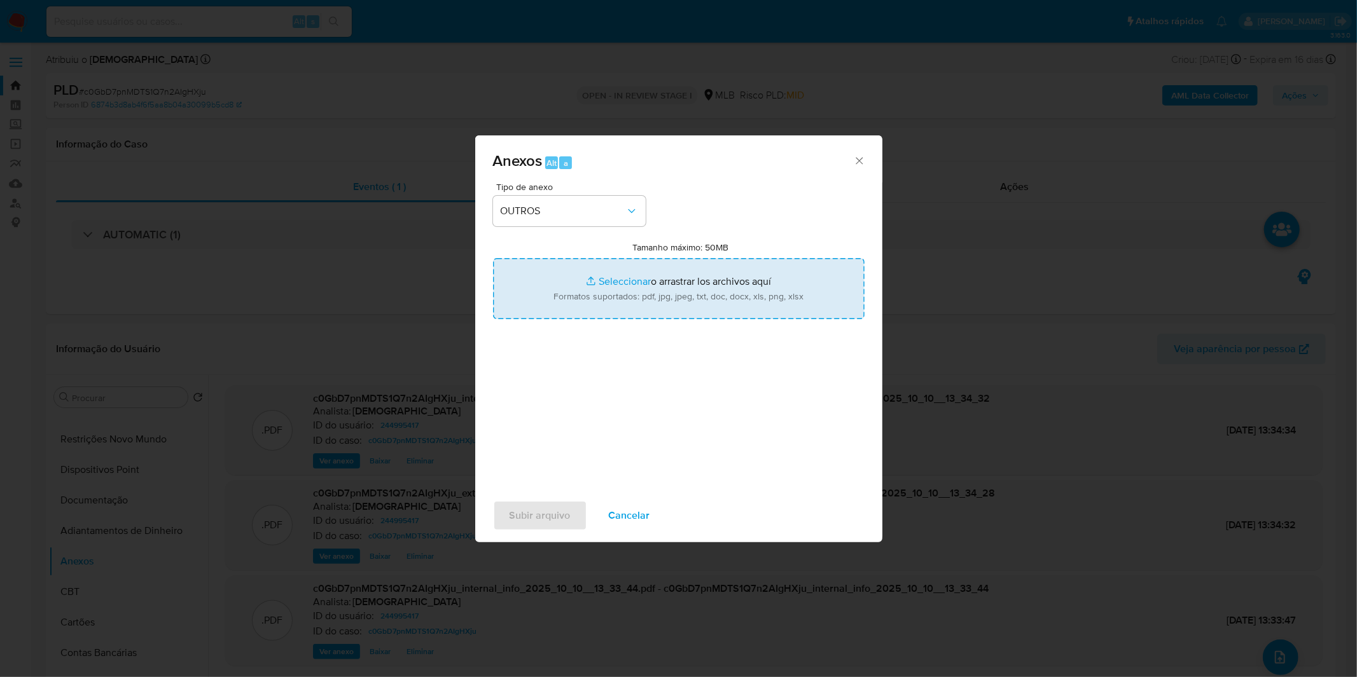
click at [574, 300] on input "Tamanho máximo: 50MB Seleccionar archivos" at bounding box center [678, 288] width 371 height 61
click at [668, 293] on input "Tamanho máximo: 50MB Seleccionar archivos" at bounding box center [678, 288] width 371 height 61
type input "C:\fakepath\Mulan 244995417_2025_10_02_09_27_41.xlsx"
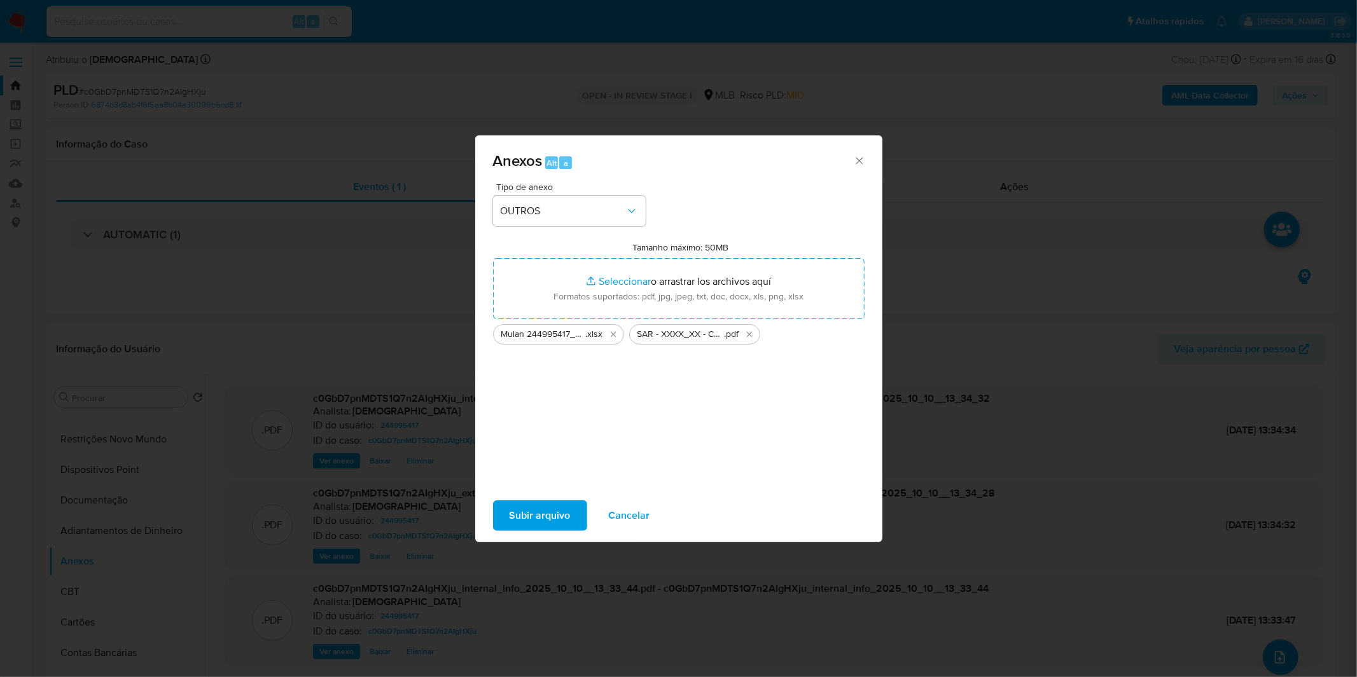
click at [533, 518] on span "Subir arquivo" at bounding box center [539, 516] width 61 height 28
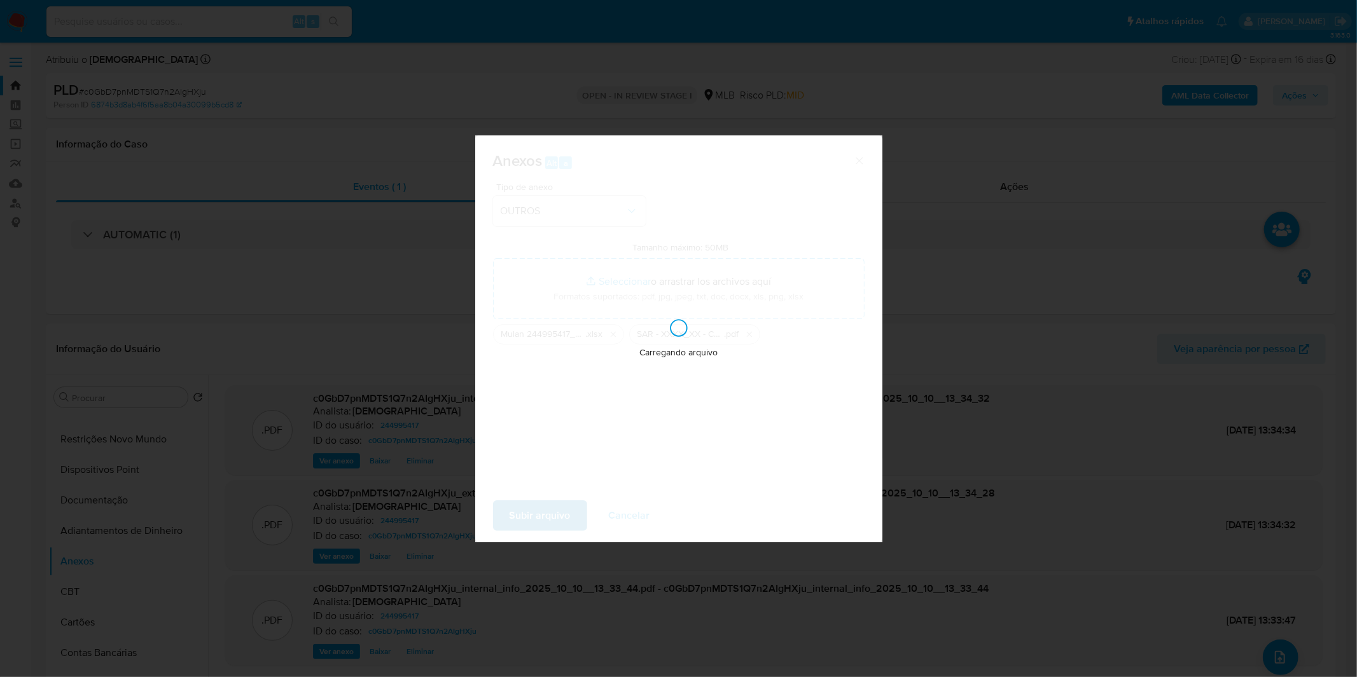
click at [533, 518] on div "Carregando arquivo" at bounding box center [678, 338] width 407 height 407
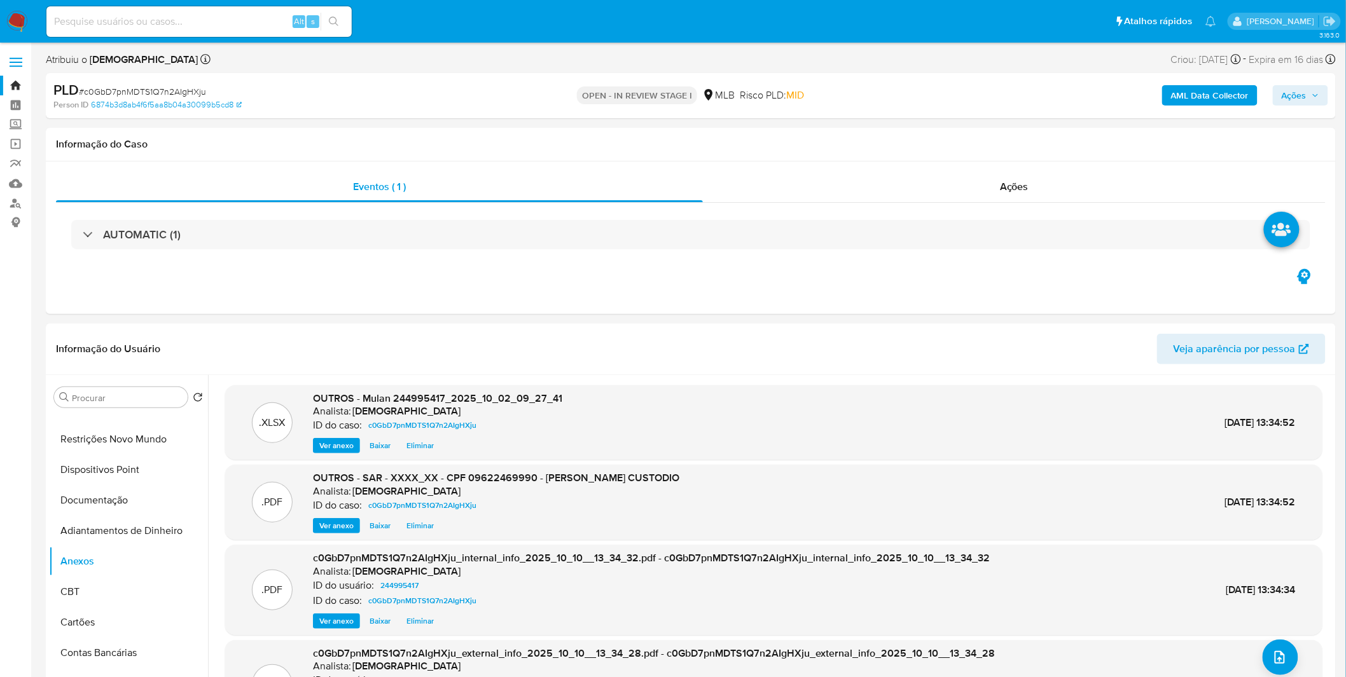
drag, startPoint x: 1311, startPoint y: 93, endPoint x: 1291, endPoint y: 106, distance: 23.5
click at [1310, 93] on span "Ações" at bounding box center [1300, 95] width 38 height 18
click at [895, 137] on span "Resolução do caso" at bounding box center [931, 135] width 86 height 15
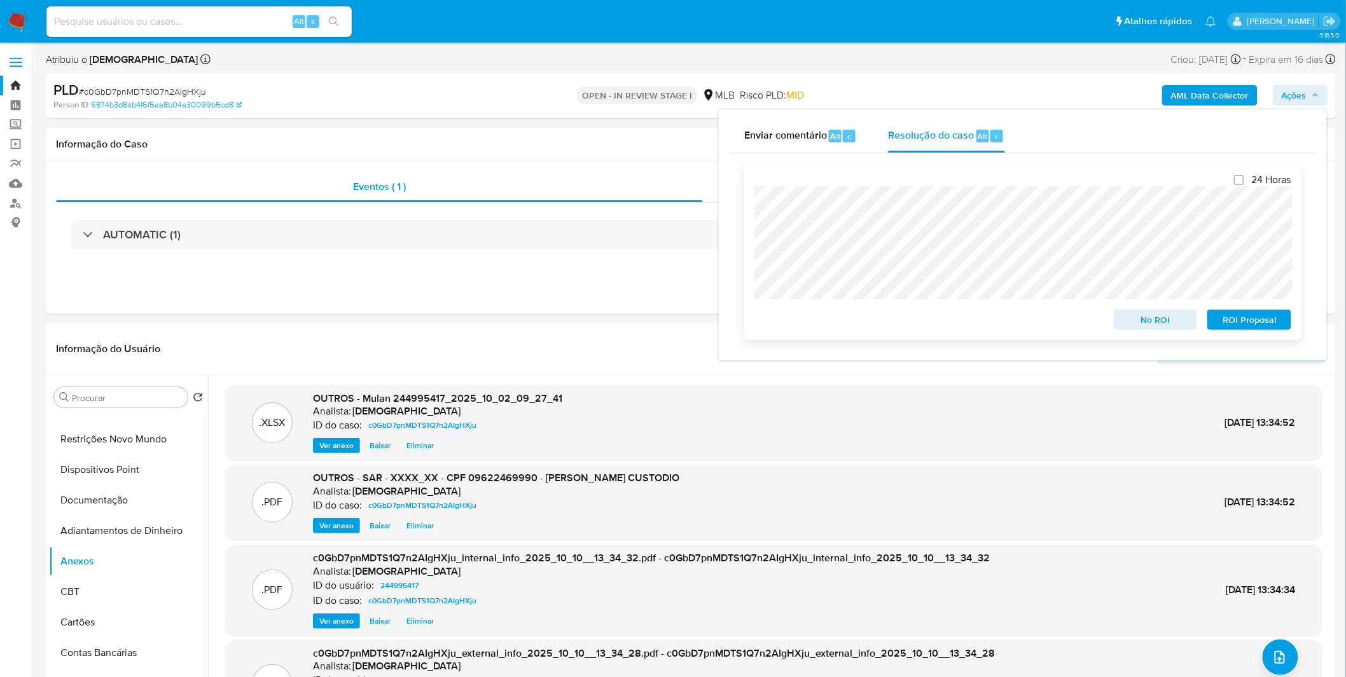
click at [1252, 322] on span "ROI Proposal" at bounding box center [1249, 320] width 66 height 18
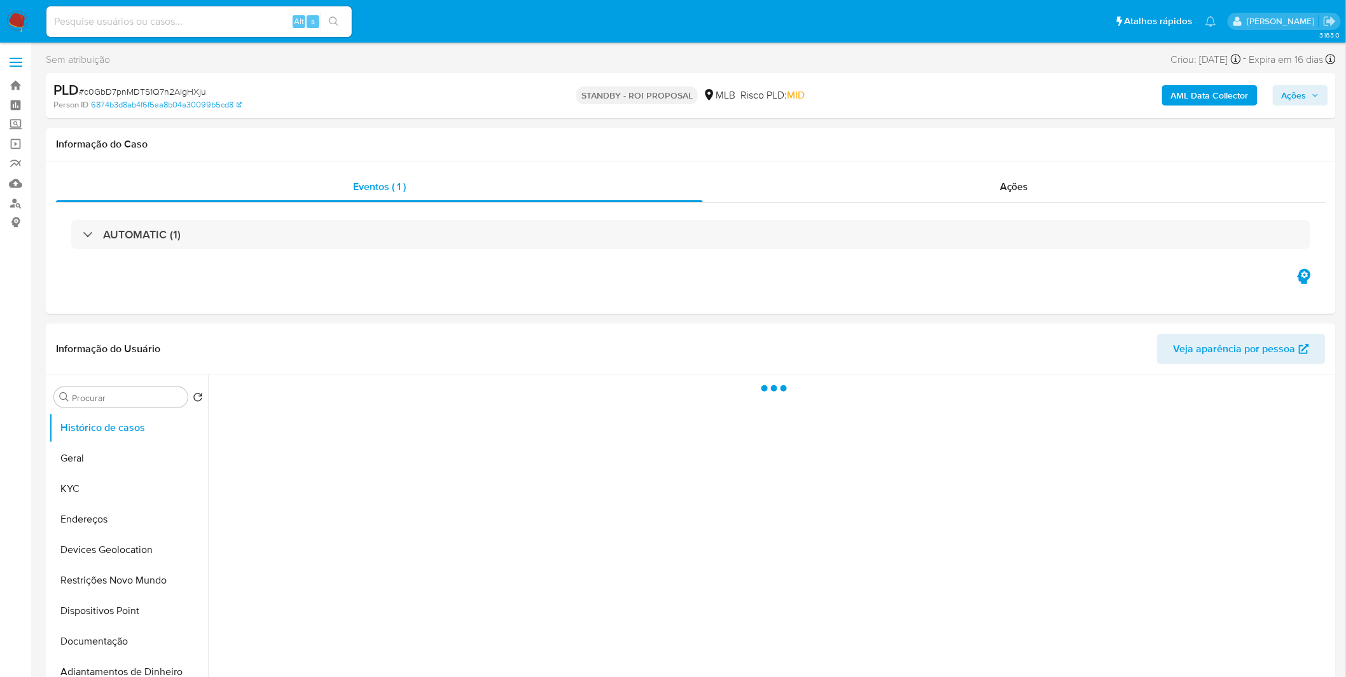
select select "10"
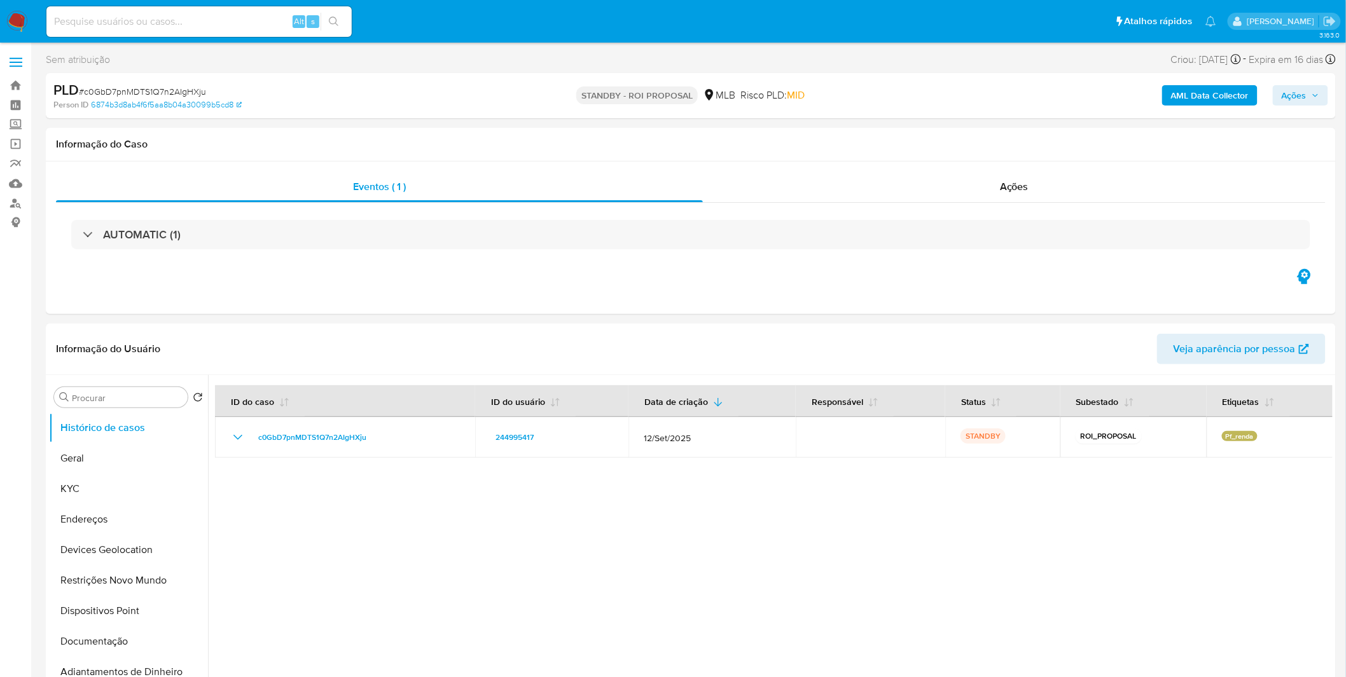
click at [173, 26] on input at bounding box center [198, 21] width 305 height 17
paste input "UVtQIGifJNeRKrrZH8lZMpYV"
type input "UVtQIGifJNeRKrrZH8lZMpYV"
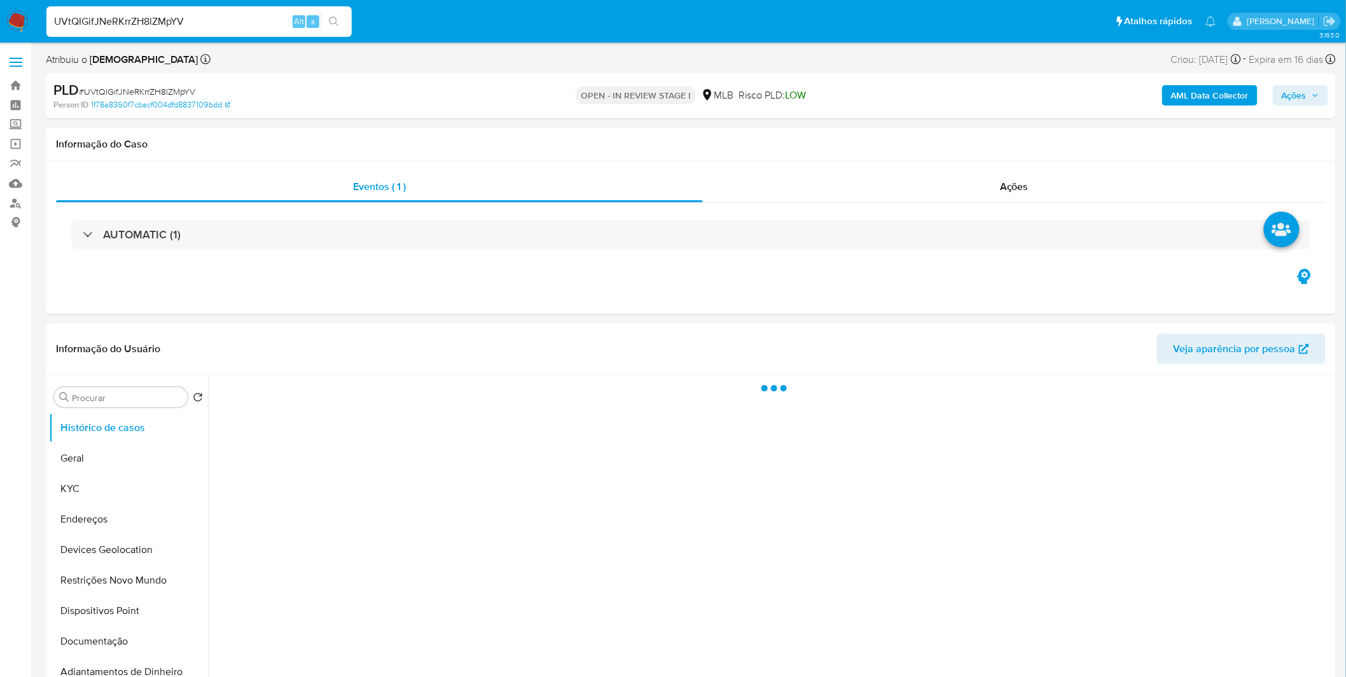
select select "10"
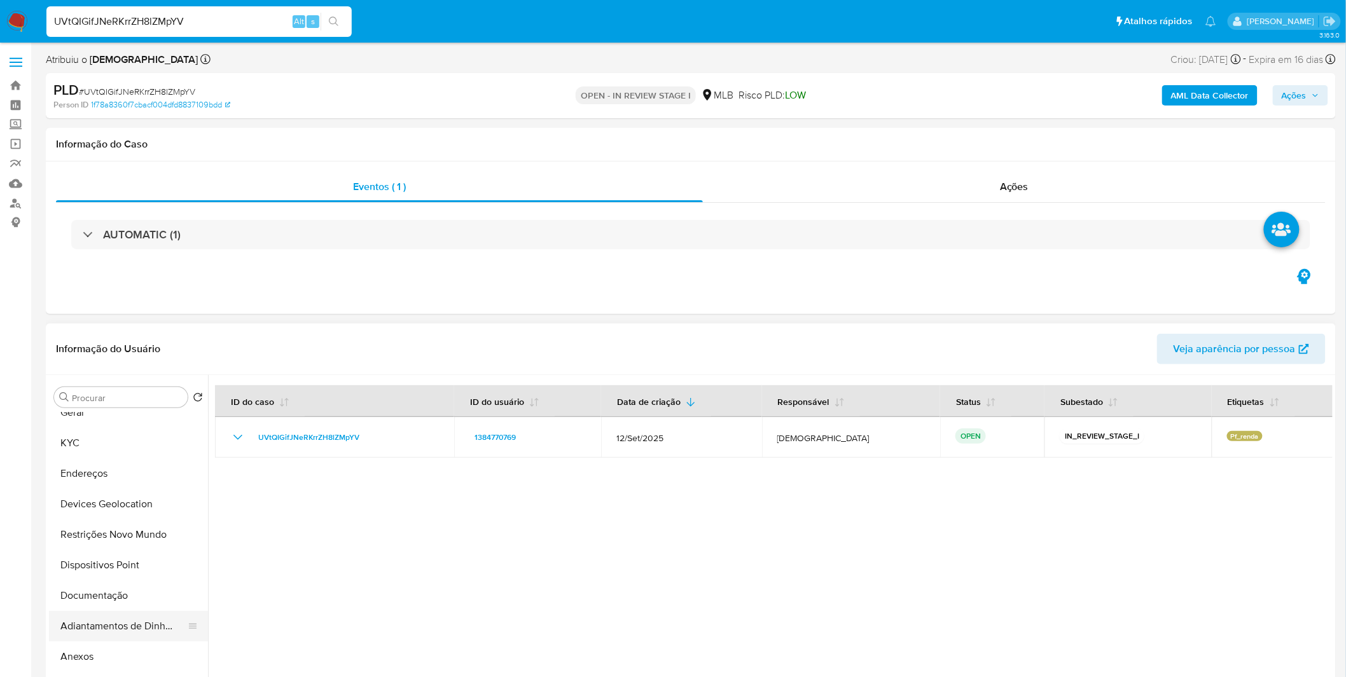
scroll to position [71, 0]
click at [1210, 111] on div "PLD # UVtQIGifJNeRKrrZH8lZMpYV Person ID 1f78a8360f7cbacf004dfd8837109bdd OPEN …" at bounding box center [691, 95] width 1290 height 45
click at [1211, 100] on b "AML Data Collector" at bounding box center [1210, 95] width 78 height 20
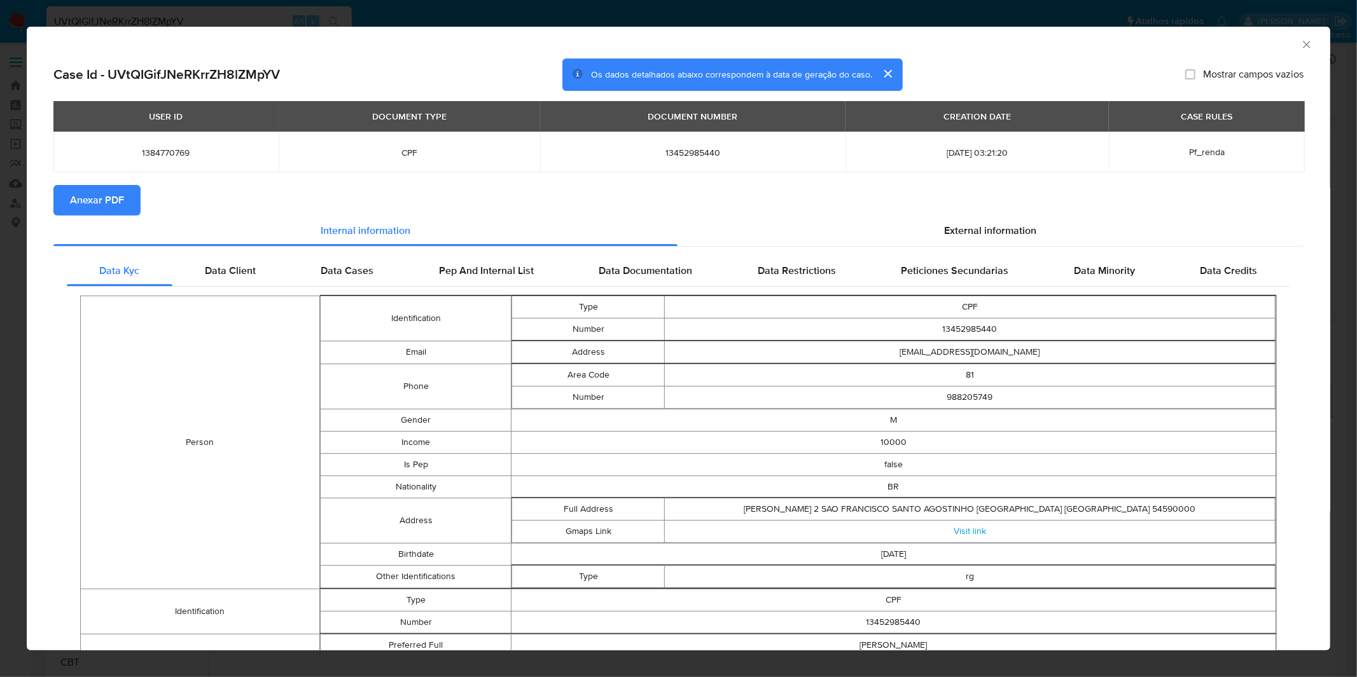
click at [112, 200] on span "Anexar PDF" at bounding box center [97, 200] width 54 height 28
click at [392, 20] on div "AML Data Collector Case Id - UVtQIGifJNeRKrrZH8lZMpYV Os dados detalhados abaix…" at bounding box center [678, 338] width 1357 height 677
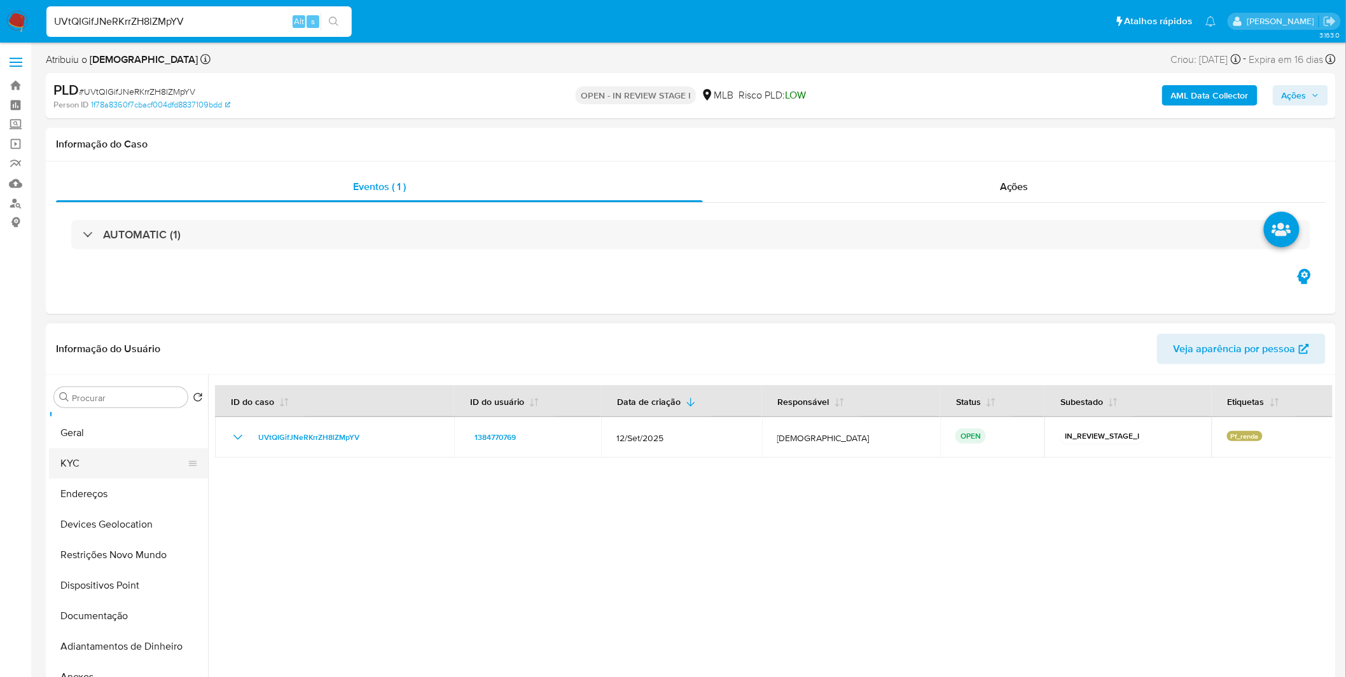
scroll to position [0, 0]
click at [112, 484] on button "KYC" at bounding box center [123, 489] width 149 height 31
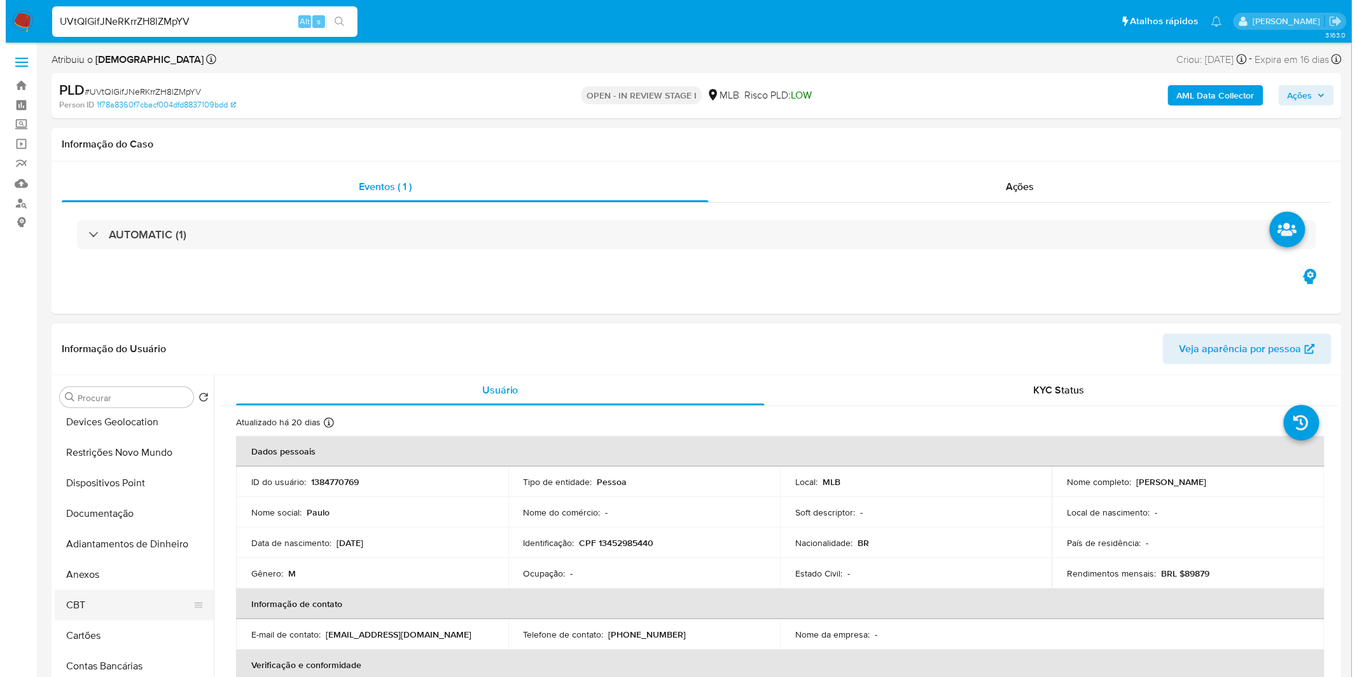
scroll to position [141, 0]
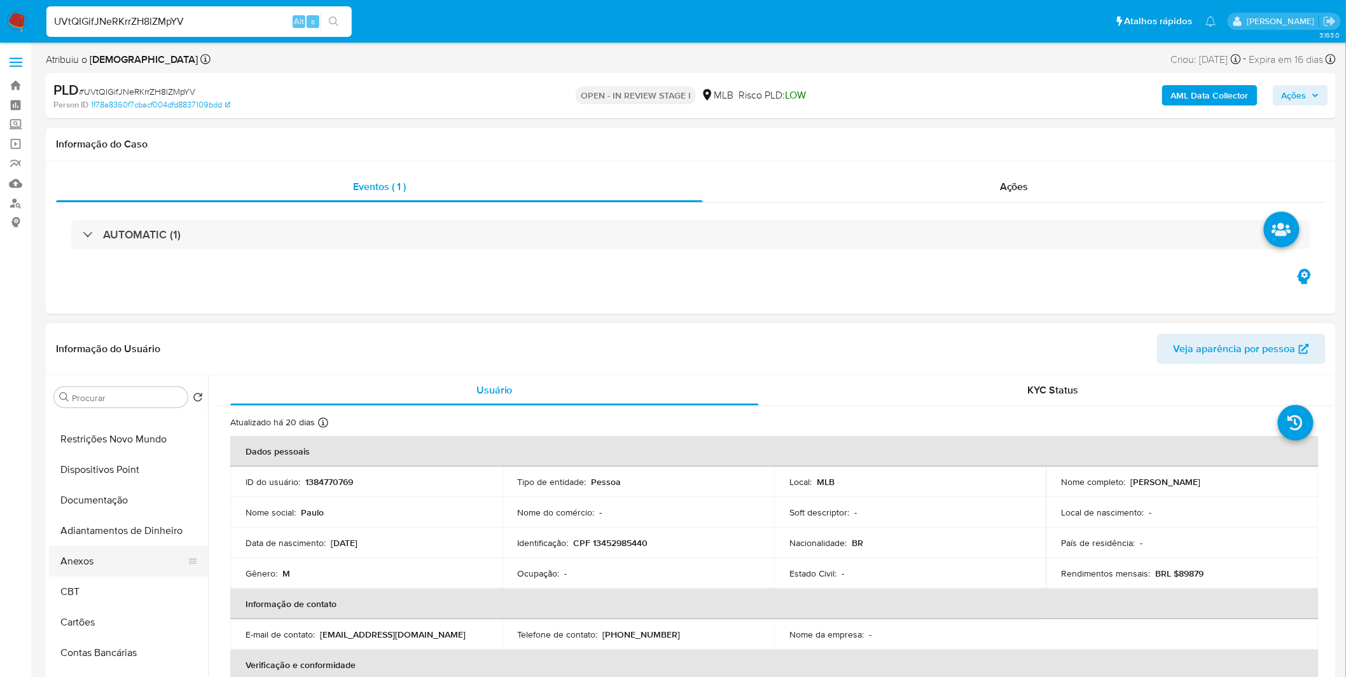
click at [107, 569] on button "Anexos" at bounding box center [123, 561] width 149 height 31
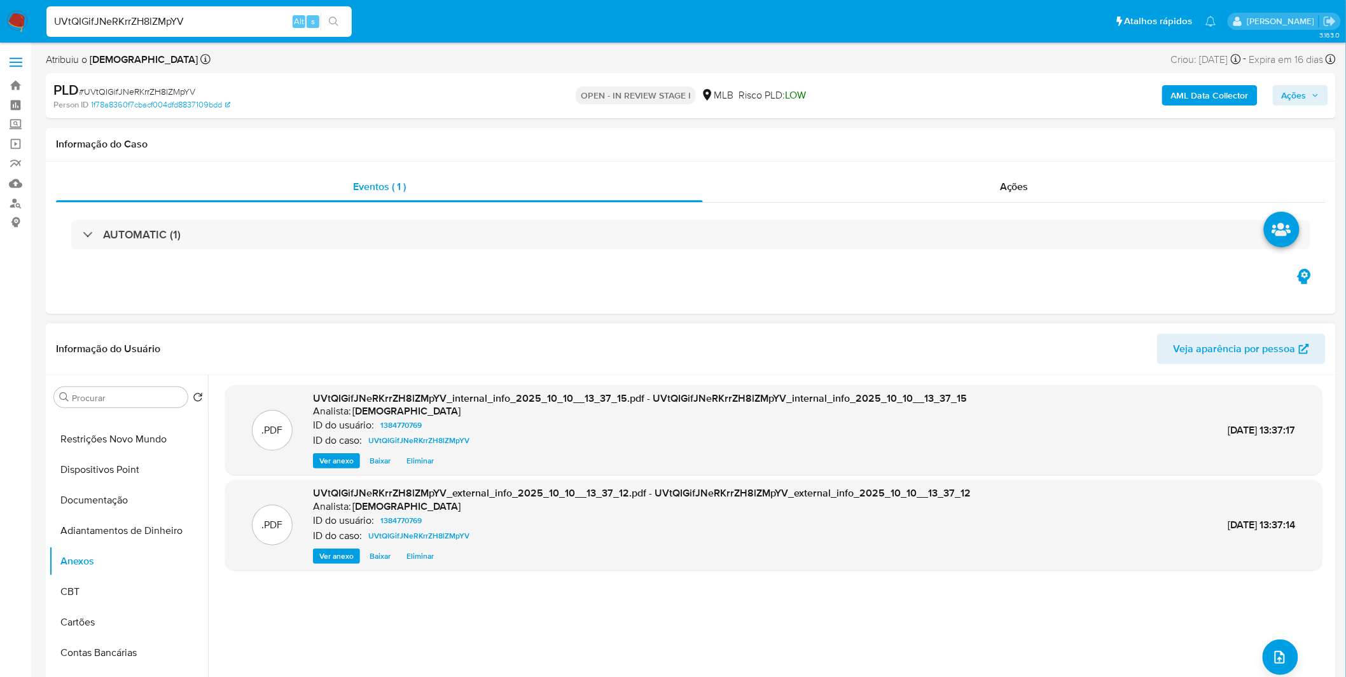
click at [1294, 661] on div ".PDF UVtQIGifJNeRKrrZH8lZMpYV_internal_info_2025_10_10__13_37_15.pdf - UVtQIGif…" at bounding box center [773, 537] width 1097 height 305
click at [1285, 656] on button "upload-file" at bounding box center [1280, 658] width 36 height 36
click at [1262, 654] on button "upload-file" at bounding box center [1280, 658] width 36 height 36
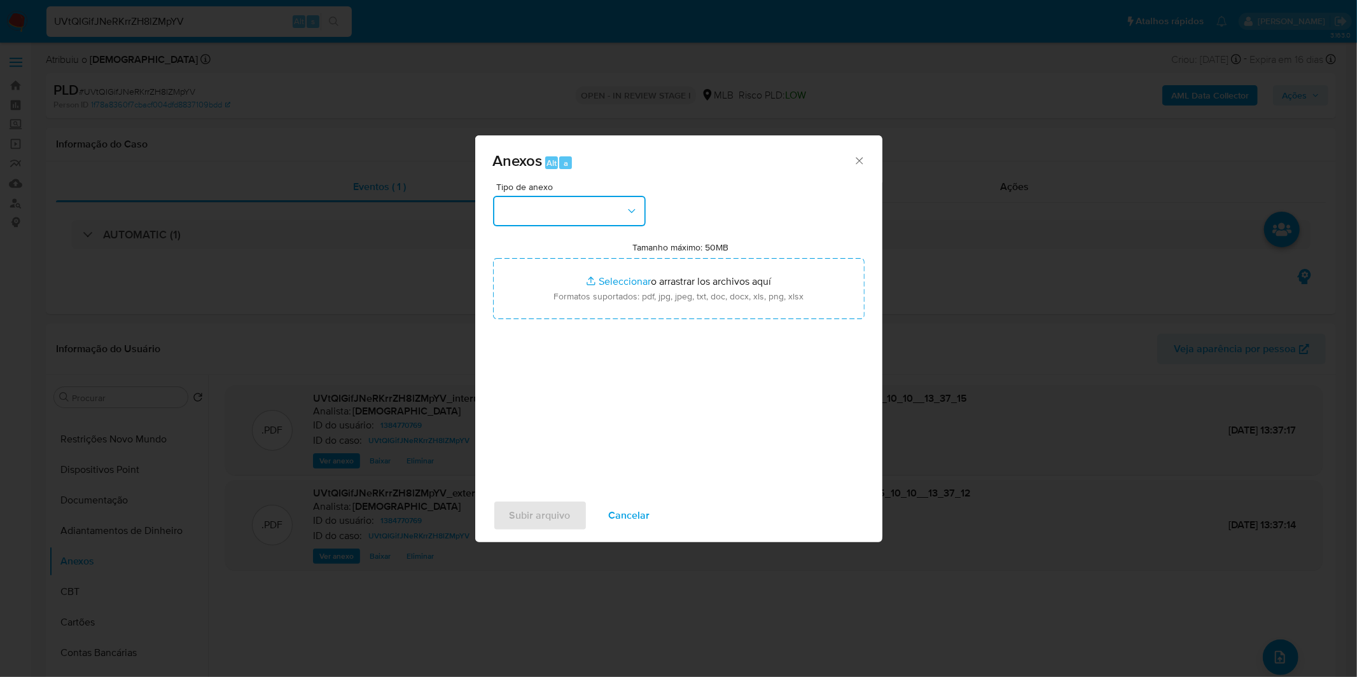
click at [571, 207] on button "button" at bounding box center [569, 211] width 153 height 31
click at [539, 324] on span "OUTROS" at bounding box center [520, 318] width 40 height 13
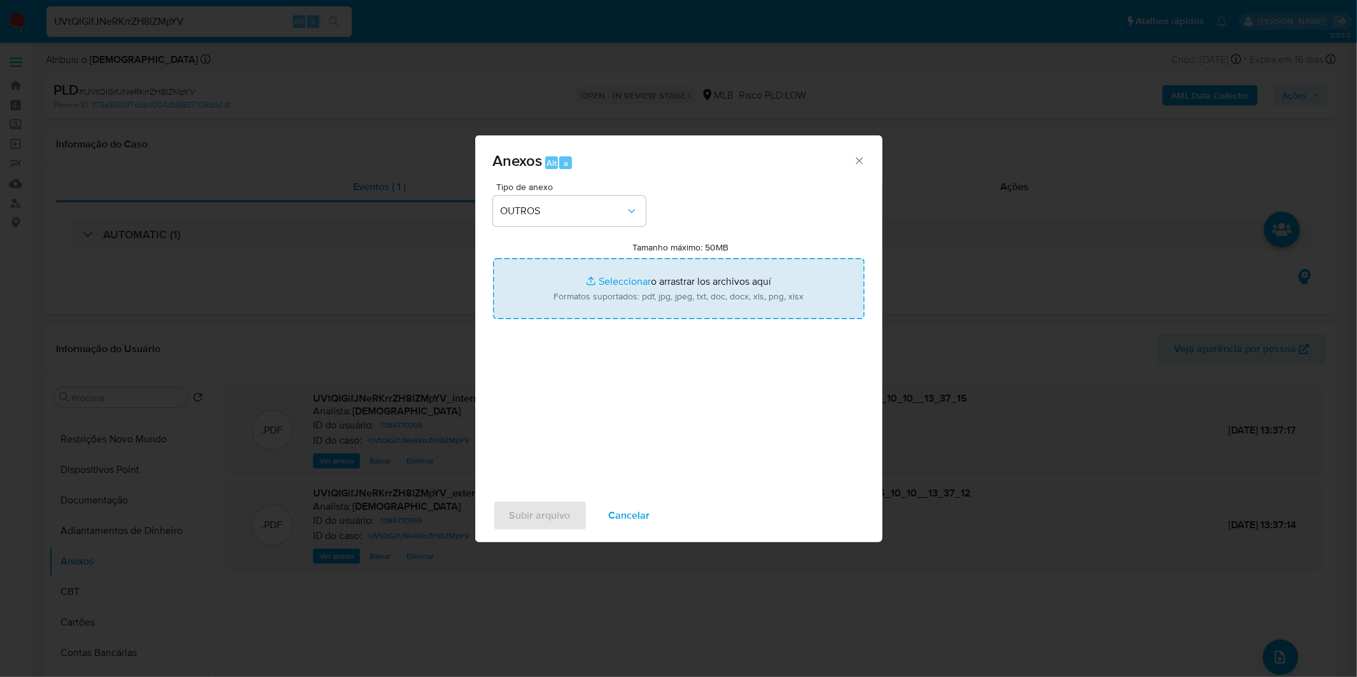
click at [547, 289] on input "Tamanho máximo: 50MB Seleccionar archivos" at bounding box center [678, 288] width 371 height 61
type input "C:\fakepath\Mulan 1384770769_2025_10_02_09_30_11.xlsx"
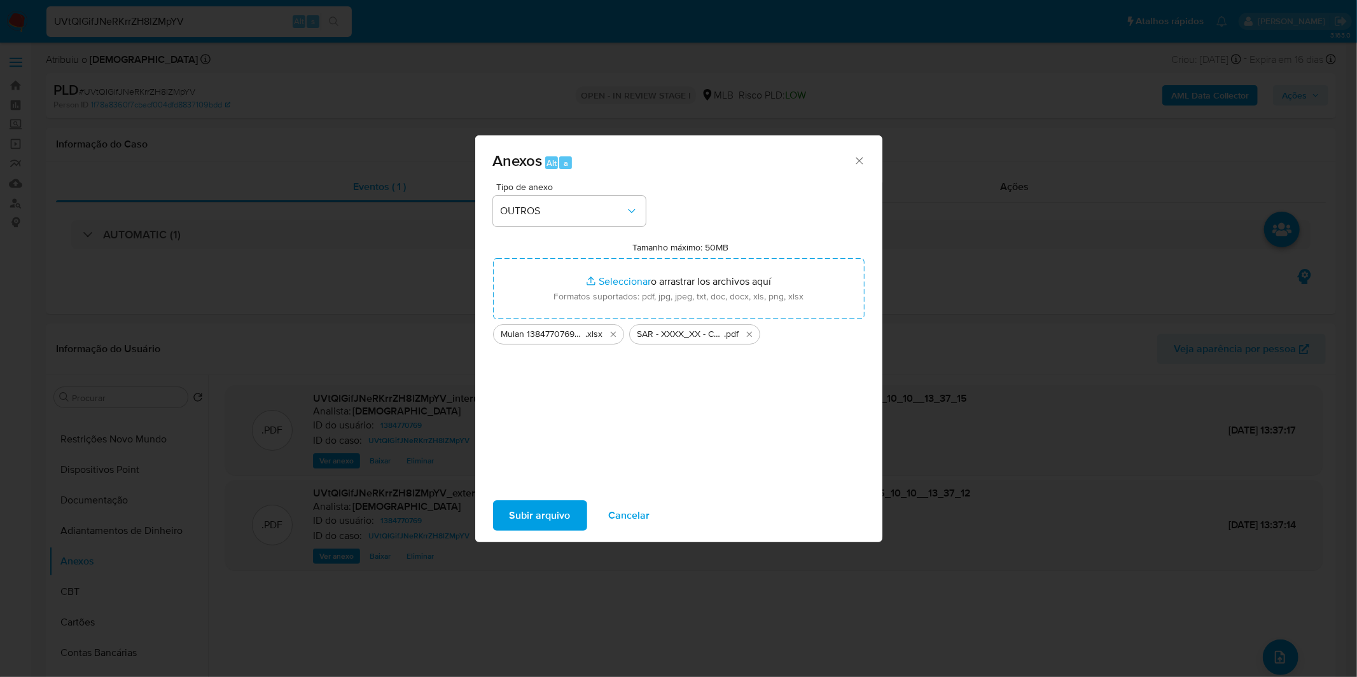
click at [541, 517] on span "Subir arquivo" at bounding box center [539, 516] width 61 height 28
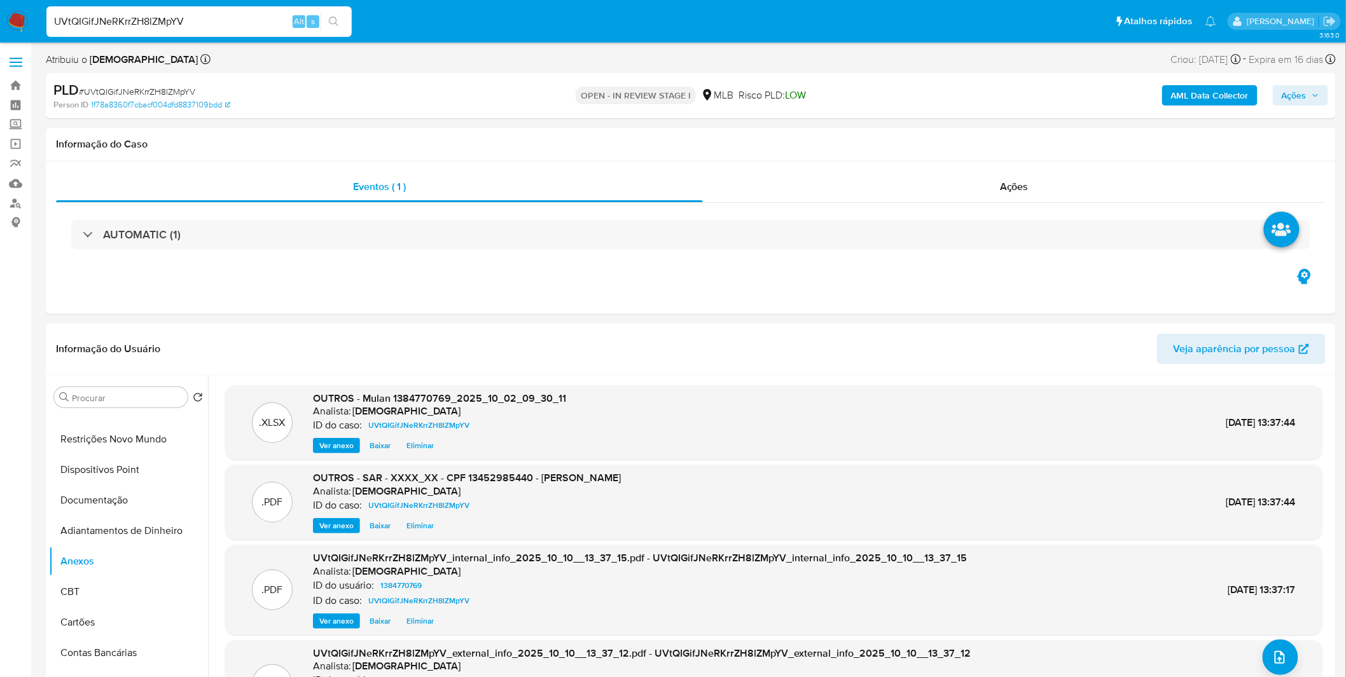
click at [1291, 88] on span "Ações" at bounding box center [1293, 95] width 25 height 20
click at [973, 155] on div "Enviar" at bounding box center [1023, 236] width 588 height 167
click at [951, 145] on div "Resolução do caso Alt r" at bounding box center [946, 136] width 116 height 33
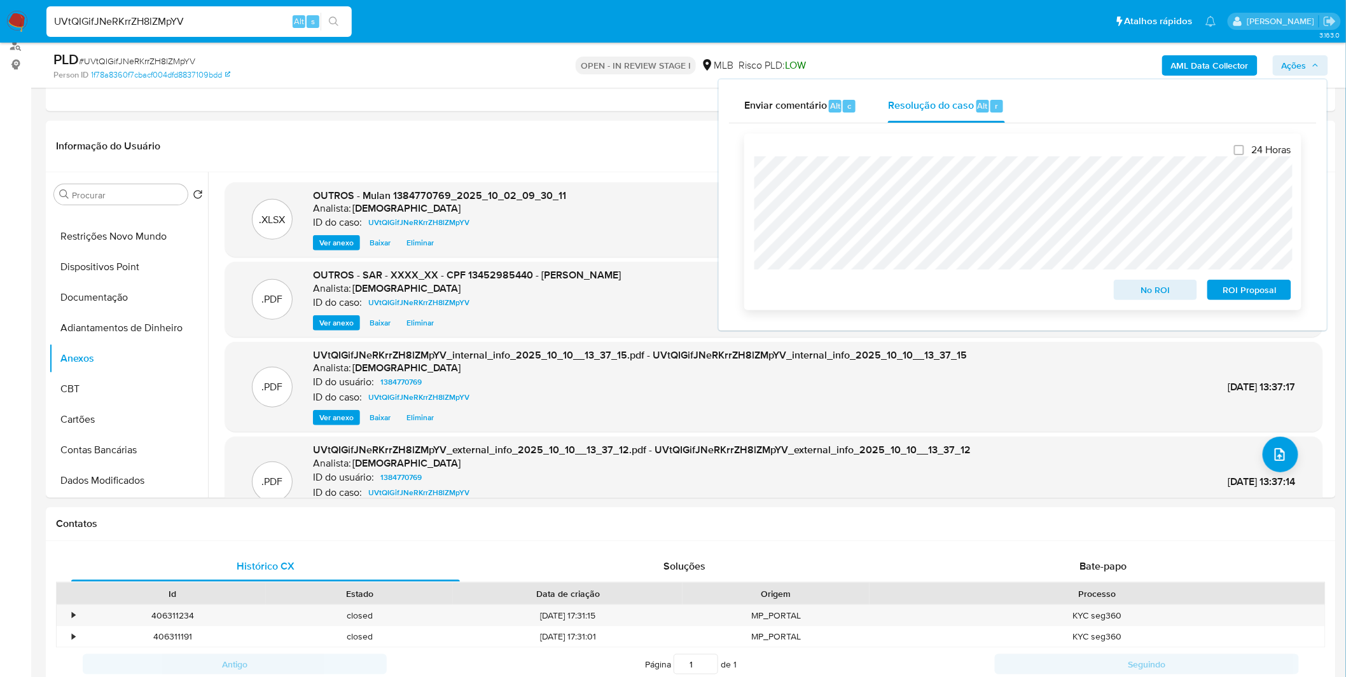
scroll to position [212, 0]
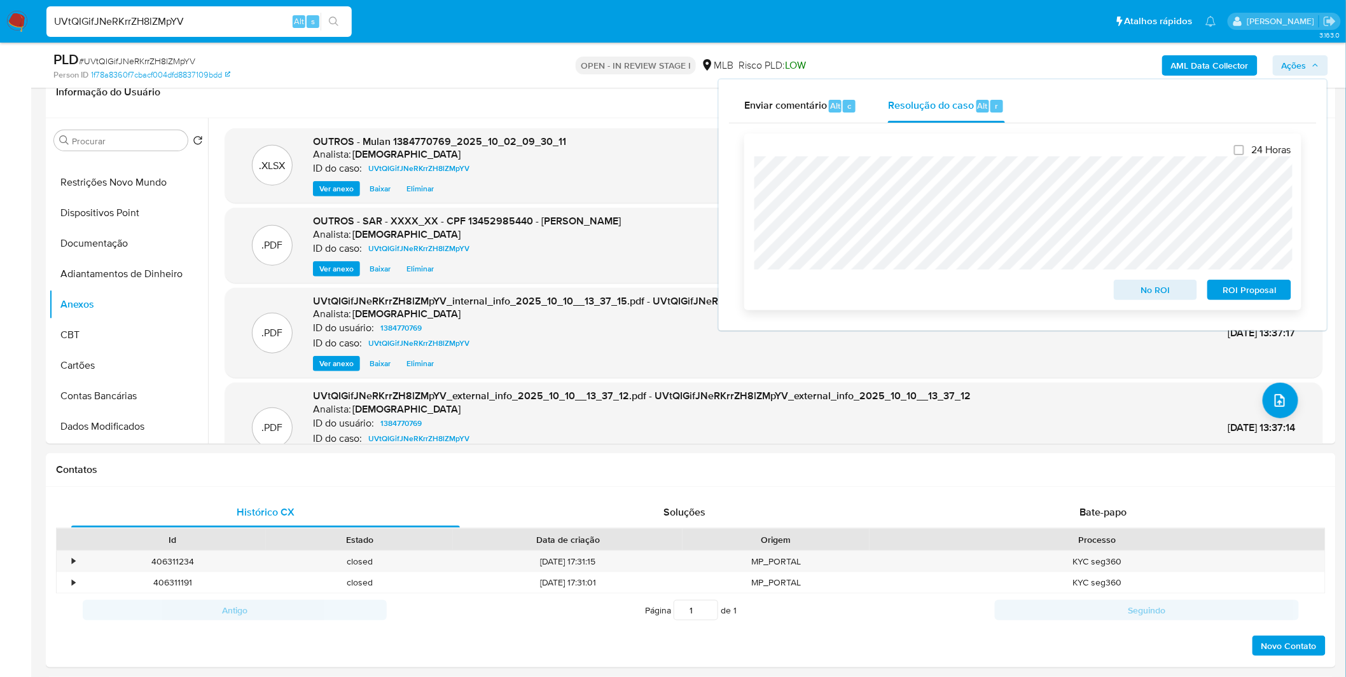
click at [1228, 297] on span "ROI Proposal" at bounding box center [1249, 290] width 66 height 18
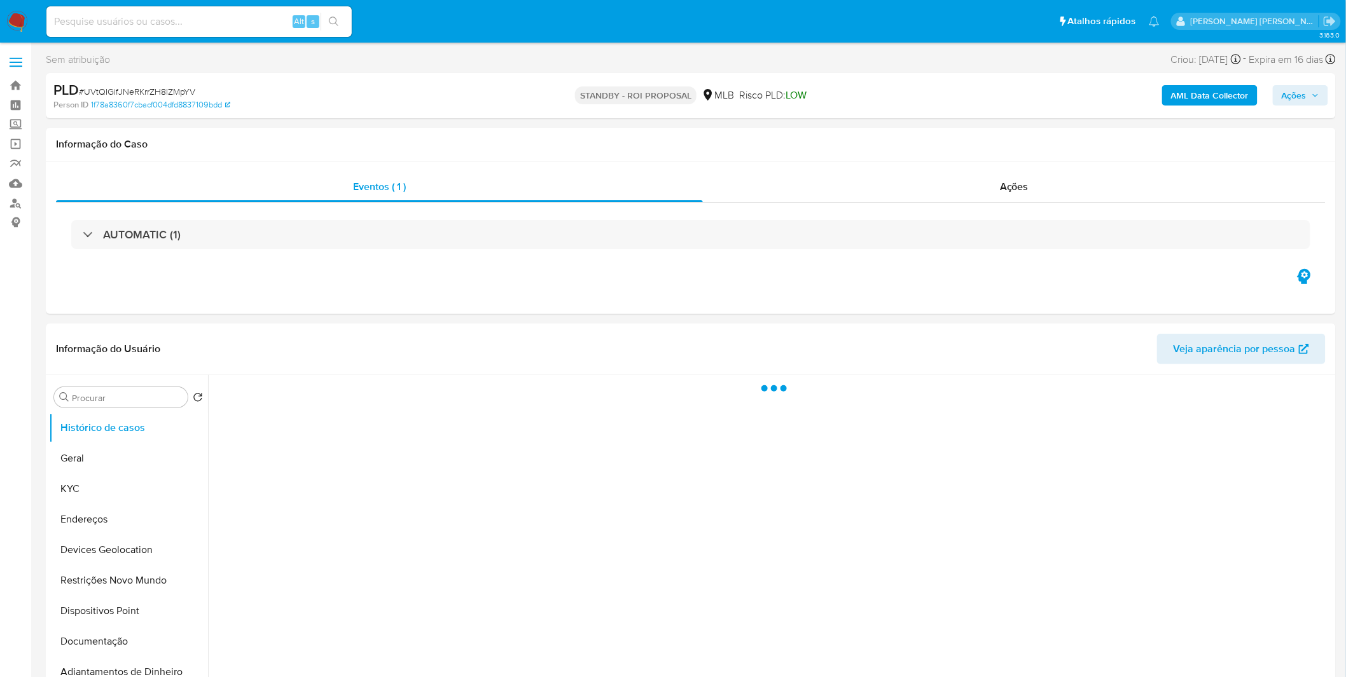
select select "10"
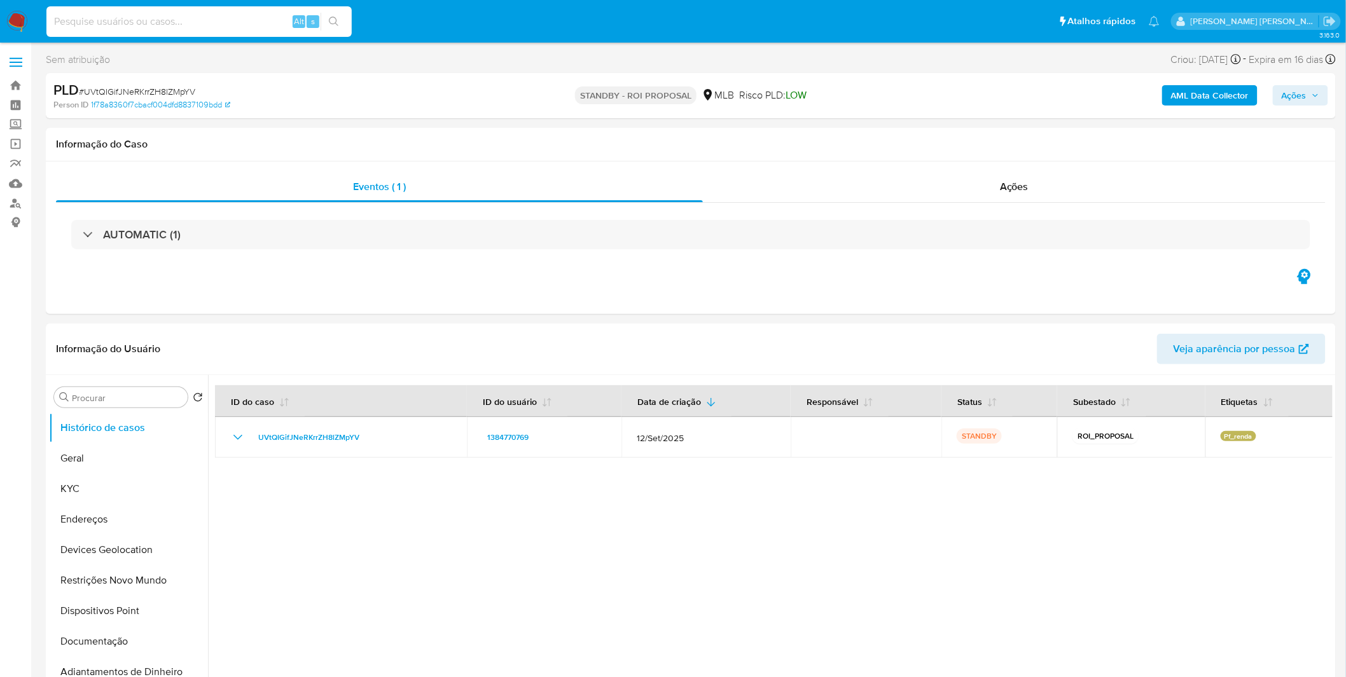
click at [141, 19] on input at bounding box center [198, 21] width 305 height 17
paste input "sEZs9JvzWlSsmkzDe20tOISo"
type input "sEZs9JvzWlSsmkzDe20tOISo"
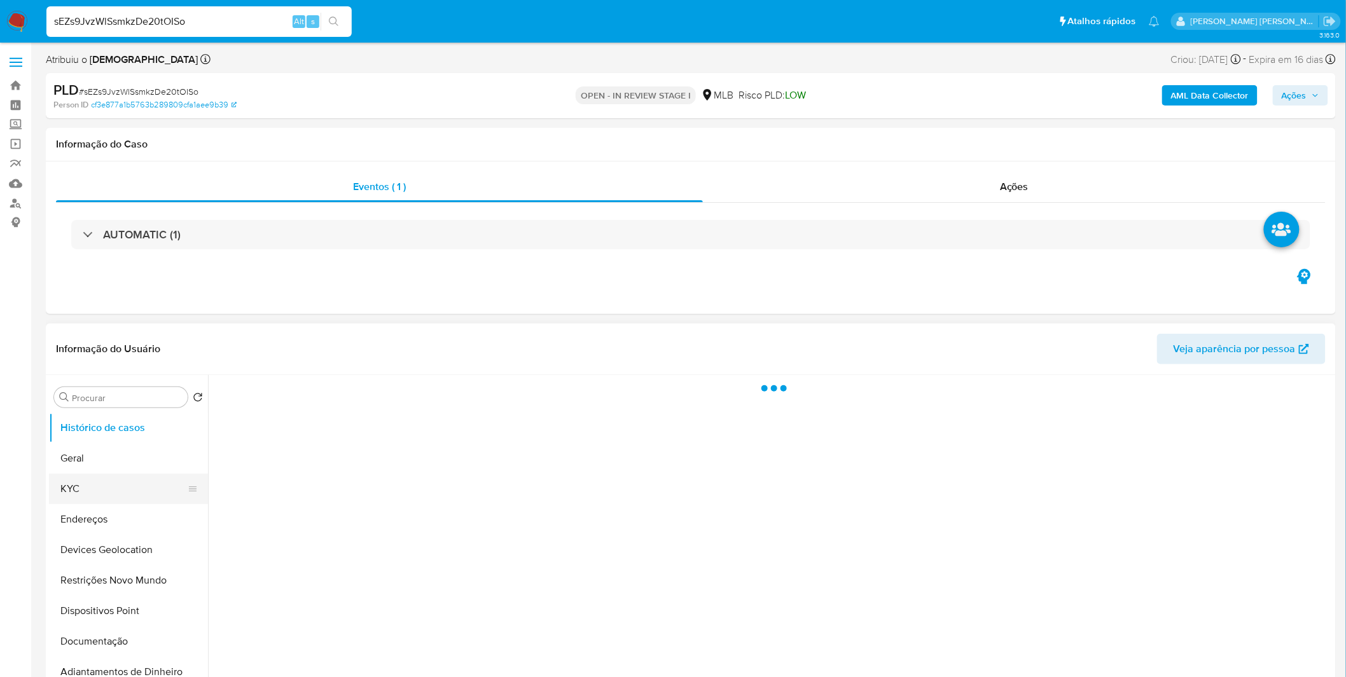
drag, startPoint x: 109, startPoint y: 495, endPoint x: 118, endPoint y: 495, distance: 8.9
click at [109, 495] on button "KYC" at bounding box center [123, 489] width 149 height 31
select select "10"
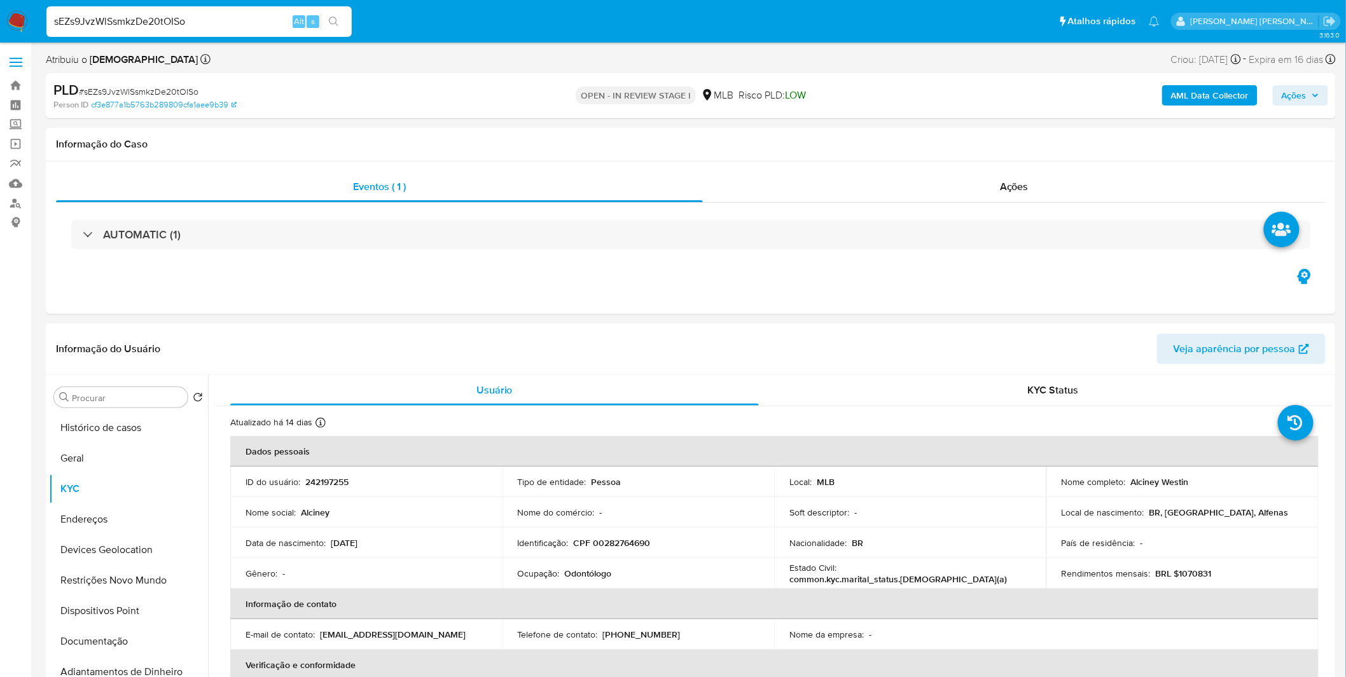
click at [1213, 102] on b "AML Data Collector" at bounding box center [1210, 95] width 78 height 20
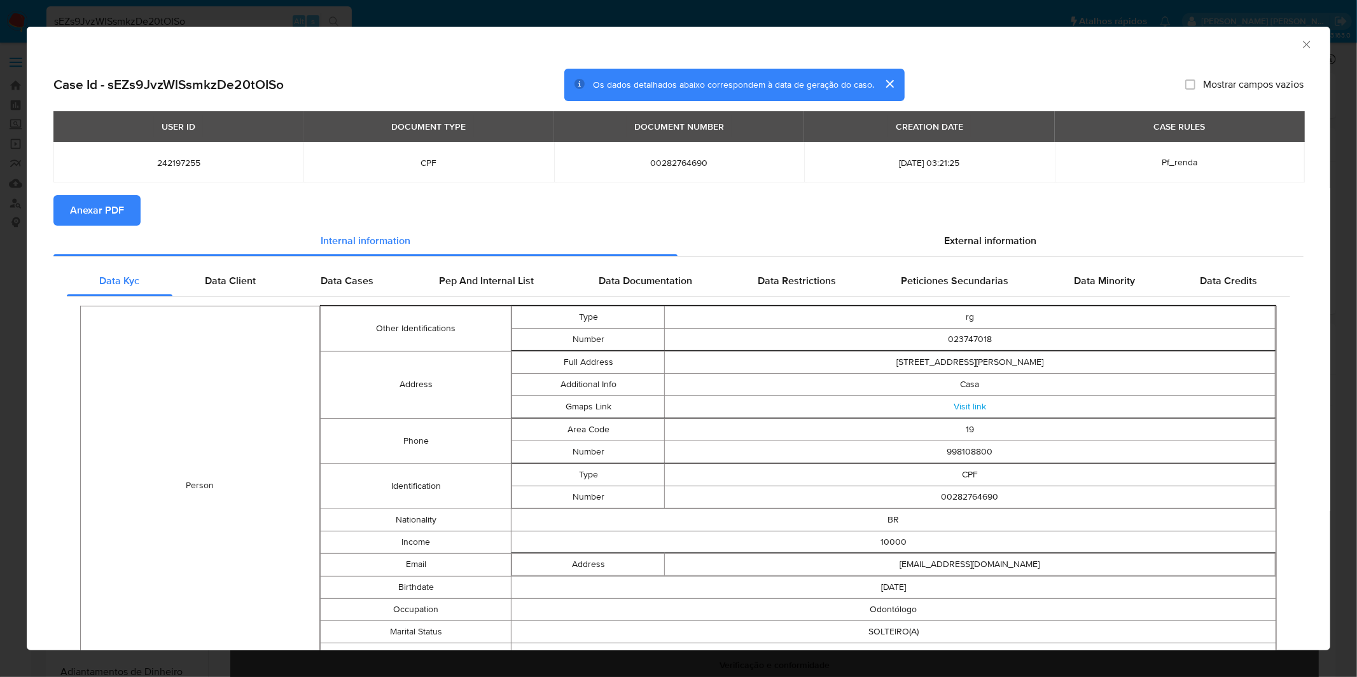
click at [131, 198] on button "Anexar PDF" at bounding box center [96, 210] width 87 height 31
click at [508, 25] on div "AML Data Collector Case Id - sEZs9JvzWlSsmkzDe20tOISo Os dados detalhados abaix…" at bounding box center [678, 338] width 1357 height 677
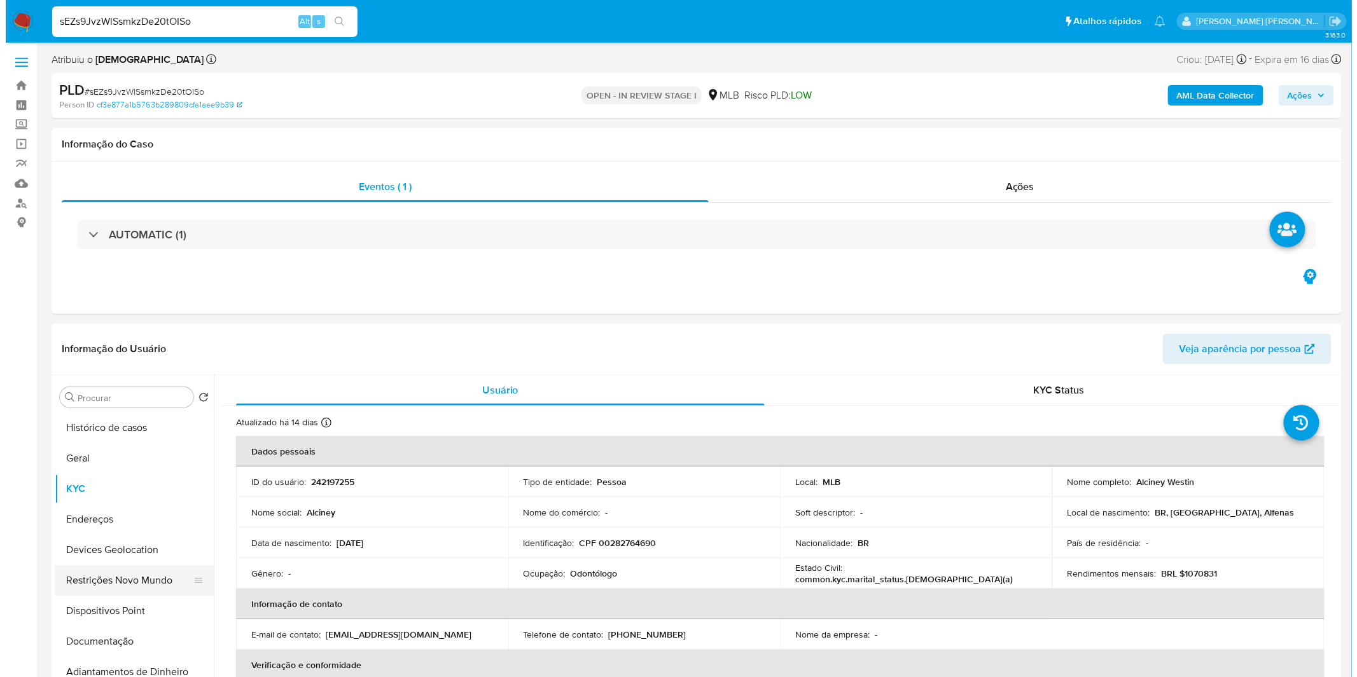
scroll to position [141, 0]
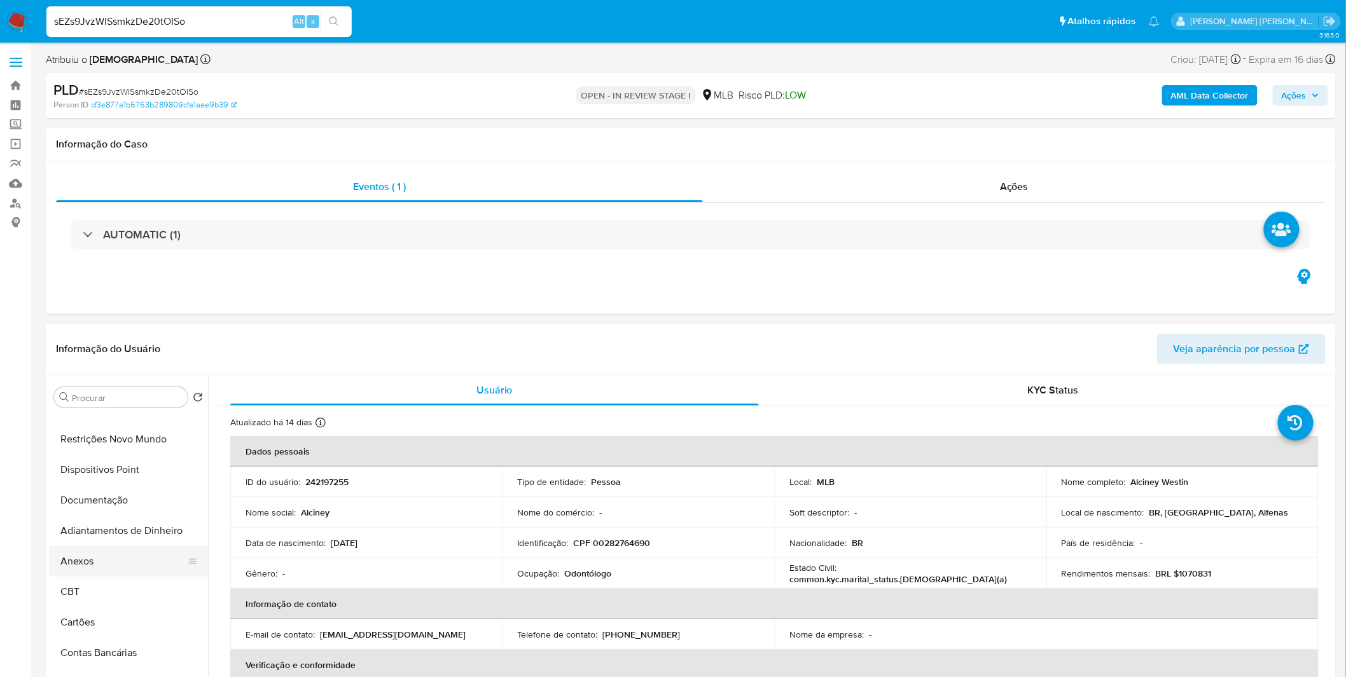
click at [97, 564] on button "Anexos" at bounding box center [123, 561] width 149 height 31
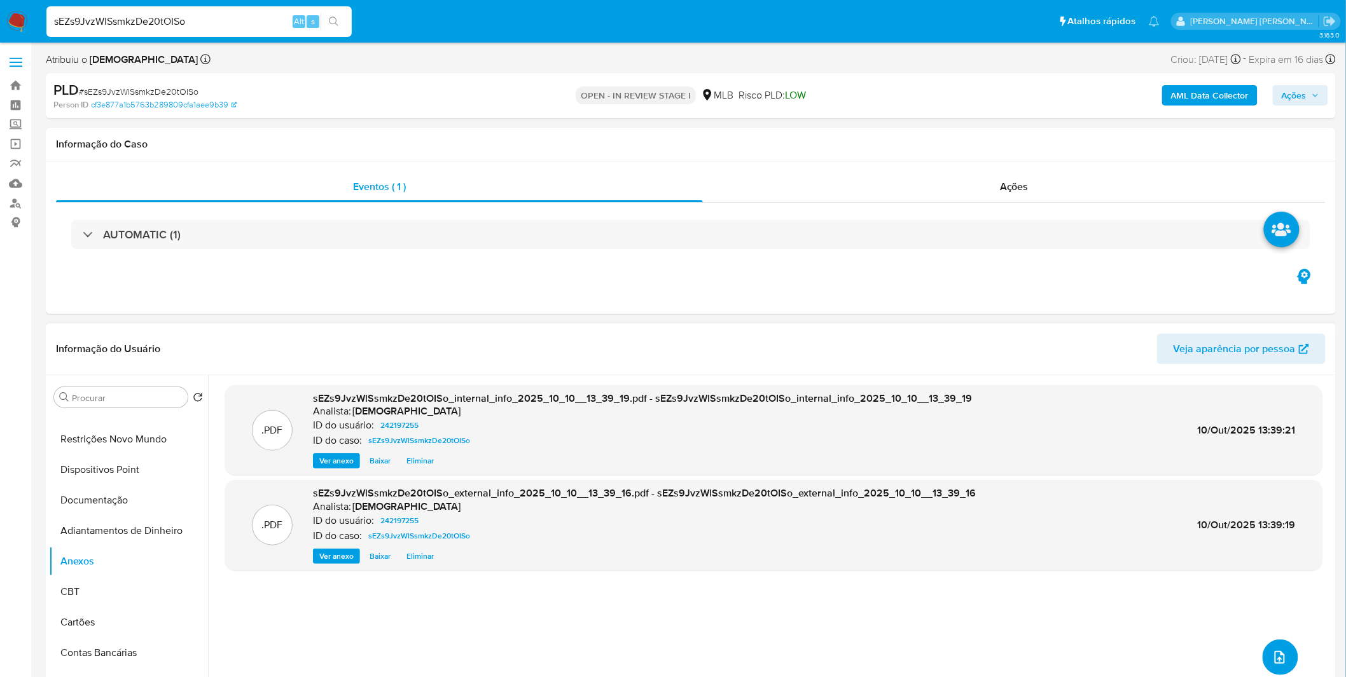
click at [1272, 655] on icon "upload-file" at bounding box center [1279, 657] width 15 height 15
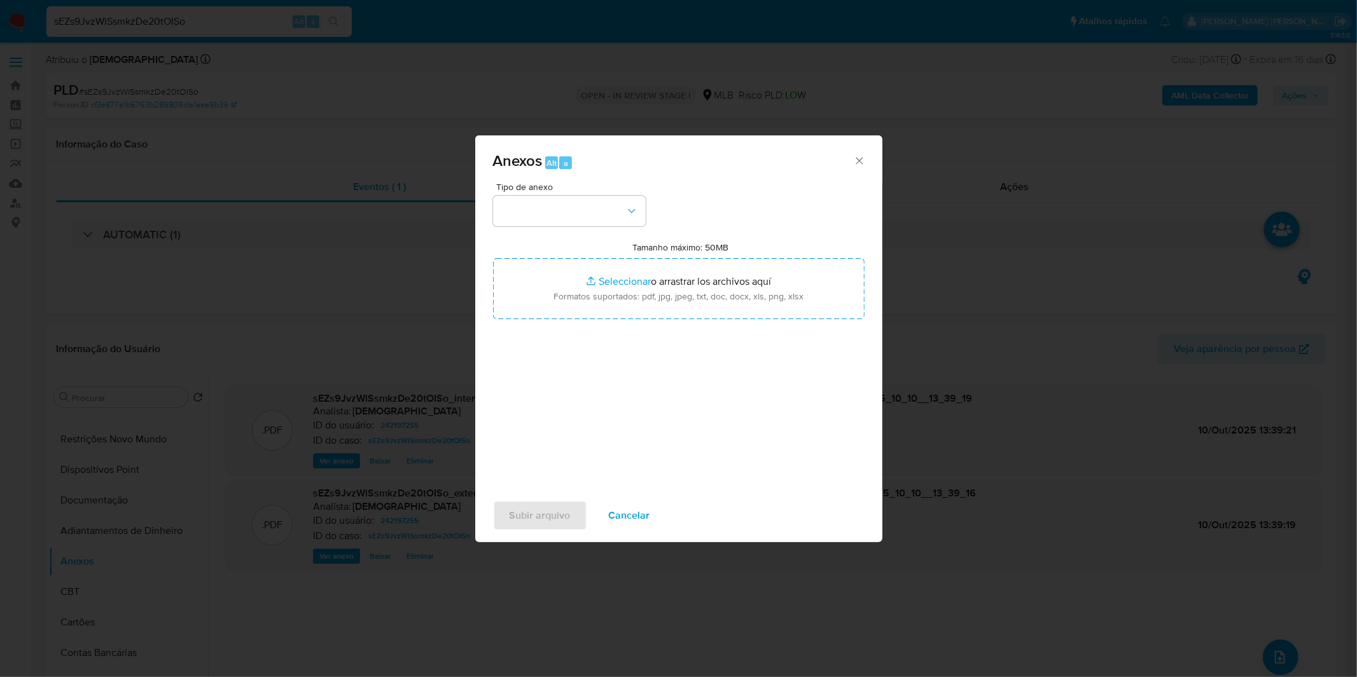
click at [503, 183] on span "Tipo de anexo" at bounding box center [572, 187] width 153 height 9
click at [536, 206] on button "button" at bounding box center [569, 211] width 153 height 31
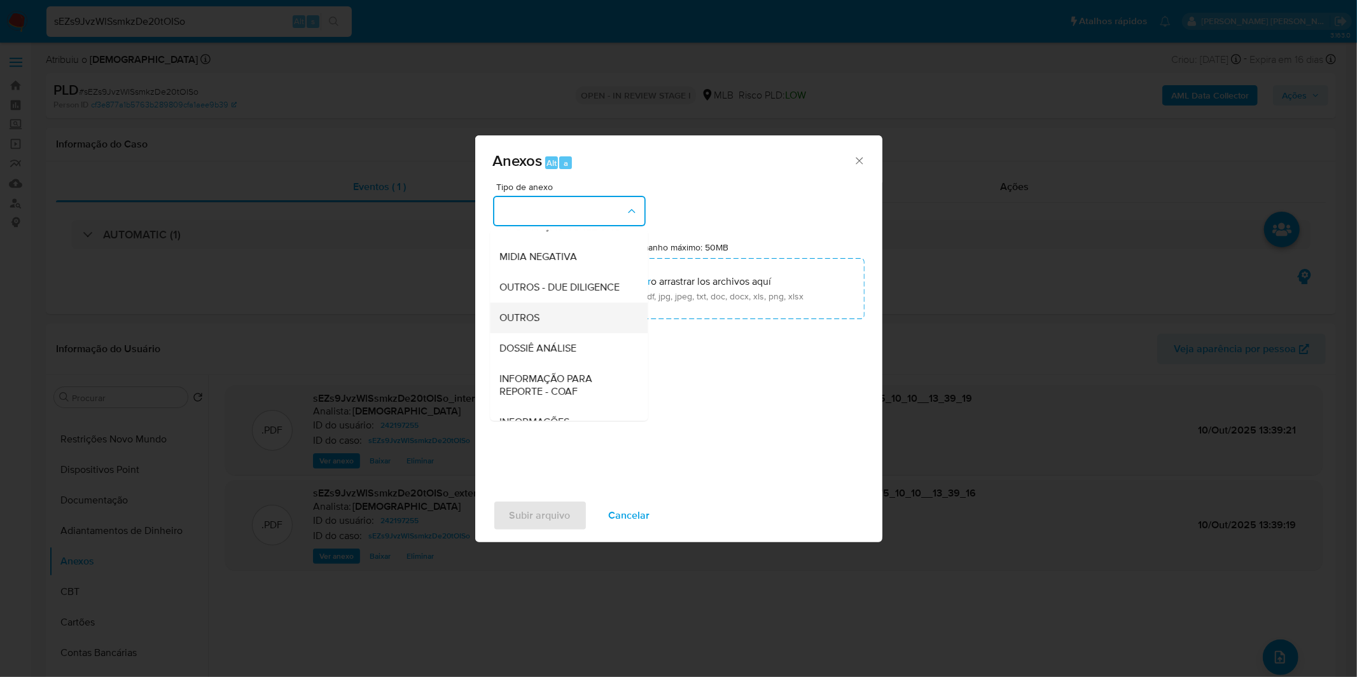
click at [551, 332] on div "OUTROS" at bounding box center [565, 318] width 130 height 31
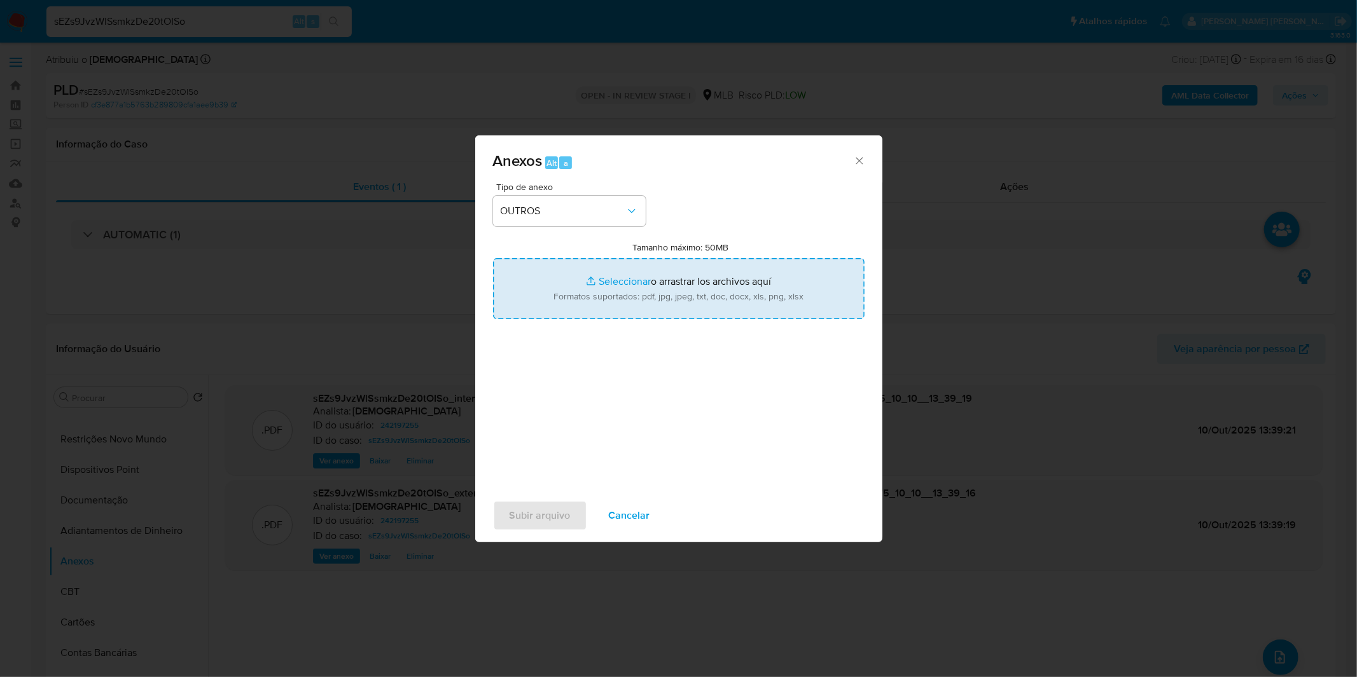
click at [558, 296] on input "Tamanho máximo: 50MB Seleccionar archivos" at bounding box center [678, 288] width 371 height 61
type input "C:\fakepath\Mulan 242197255_2025_10_02_09_28_49.xlsx"
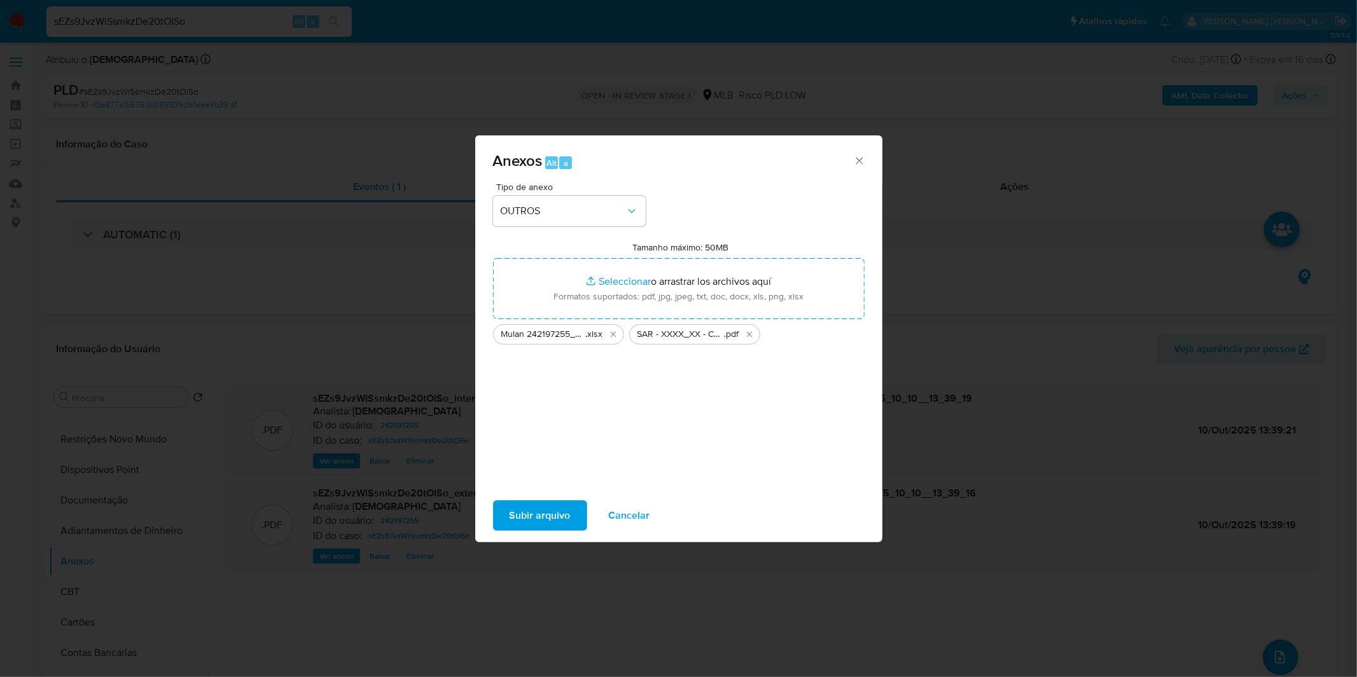
click at [549, 513] on span "Subir arquivo" at bounding box center [539, 516] width 61 height 28
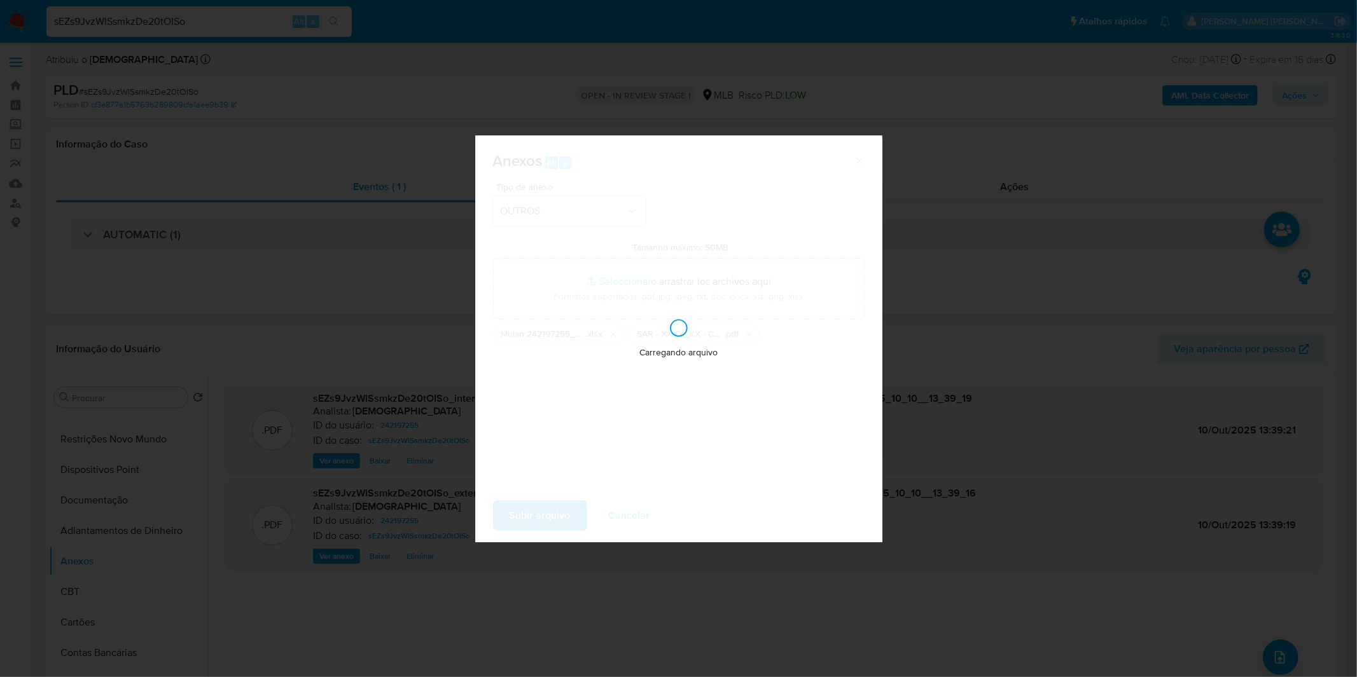
click at [977, 357] on div "Anexos Alt a Tipo de anexo OUTROS Tamanho máximo: 50MB Seleccionar archivos Sel…" at bounding box center [678, 338] width 1357 height 677
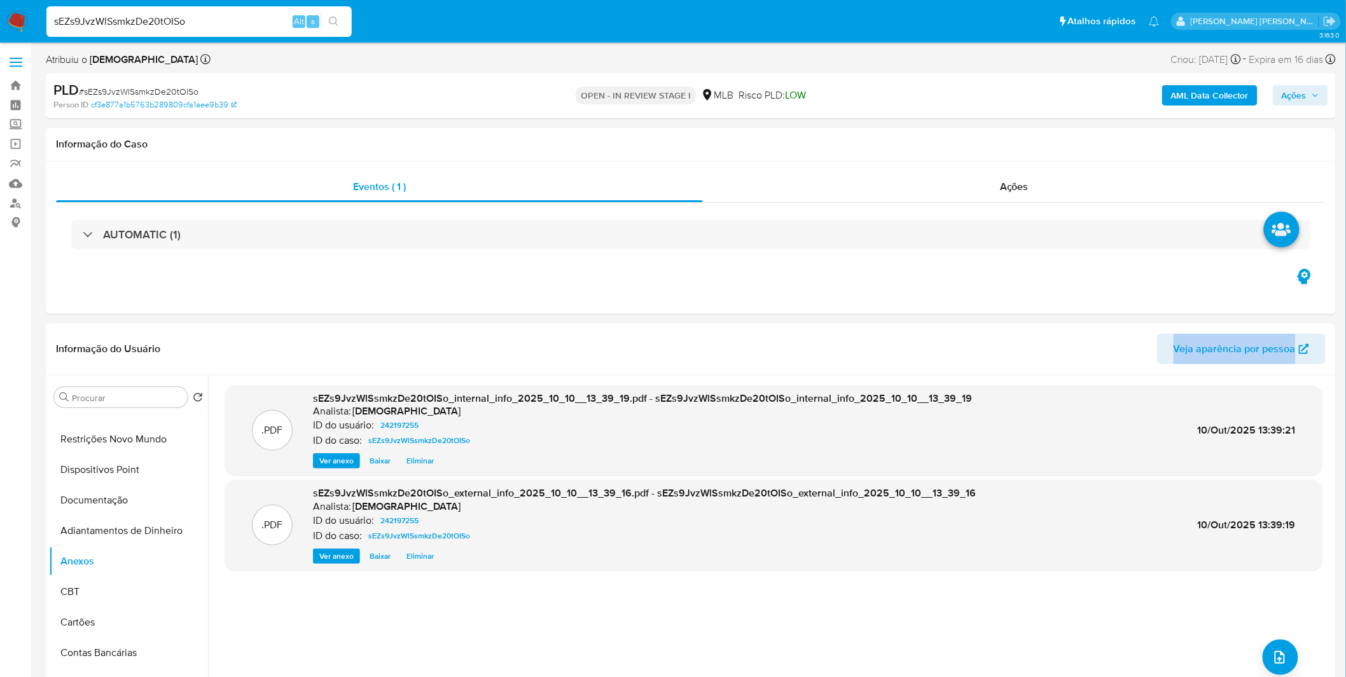
click at [977, 357] on header "Informação do Usuário Veja aparência por pessoa" at bounding box center [690, 349] width 1269 height 31
click at [129, 537] on button "Adiantamentos de Dinheiro" at bounding box center [123, 531] width 149 height 31
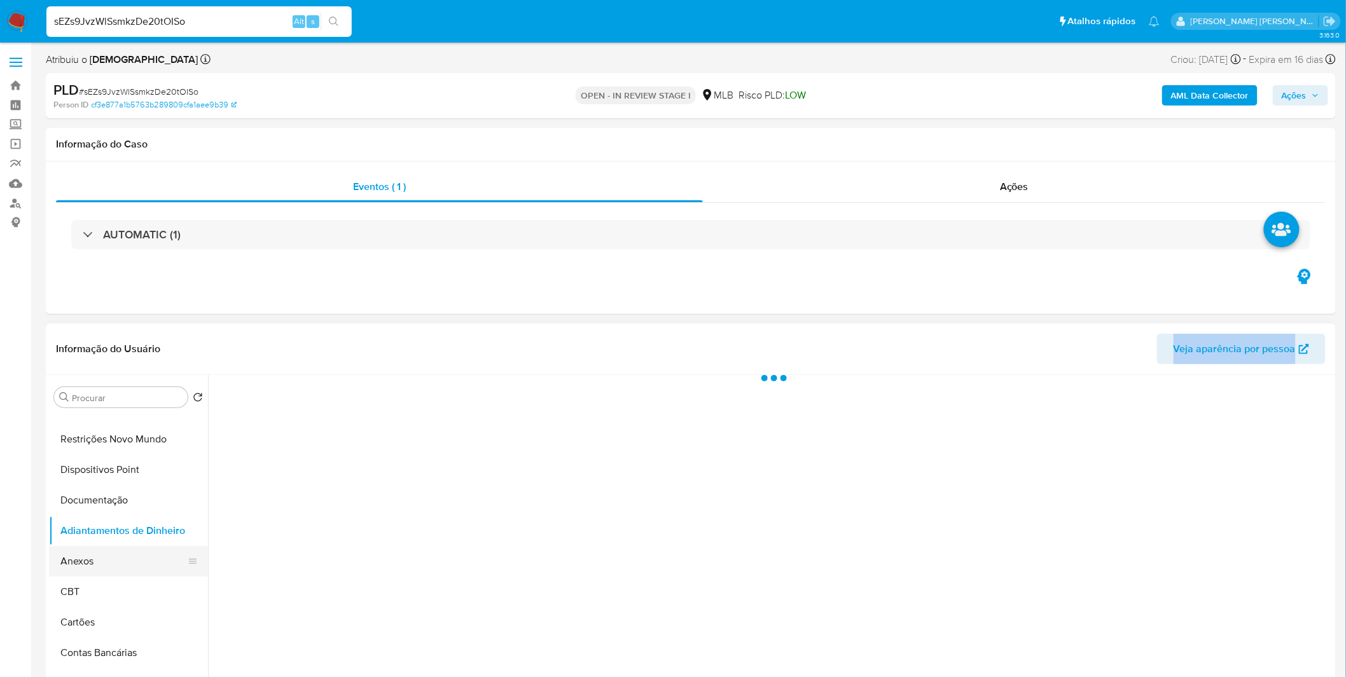
click at [125, 562] on button "Anexos" at bounding box center [123, 561] width 149 height 31
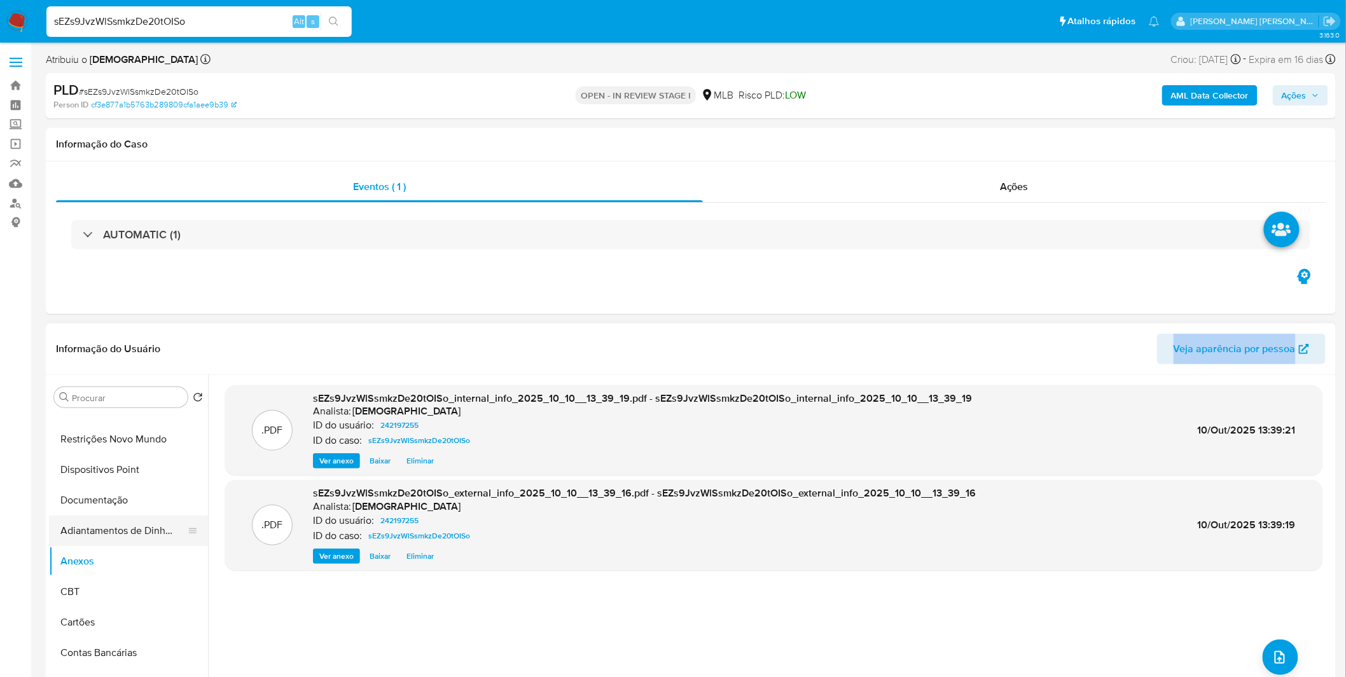
click at [125, 535] on button "Adiantamentos de Dinheiro" at bounding box center [123, 531] width 149 height 31
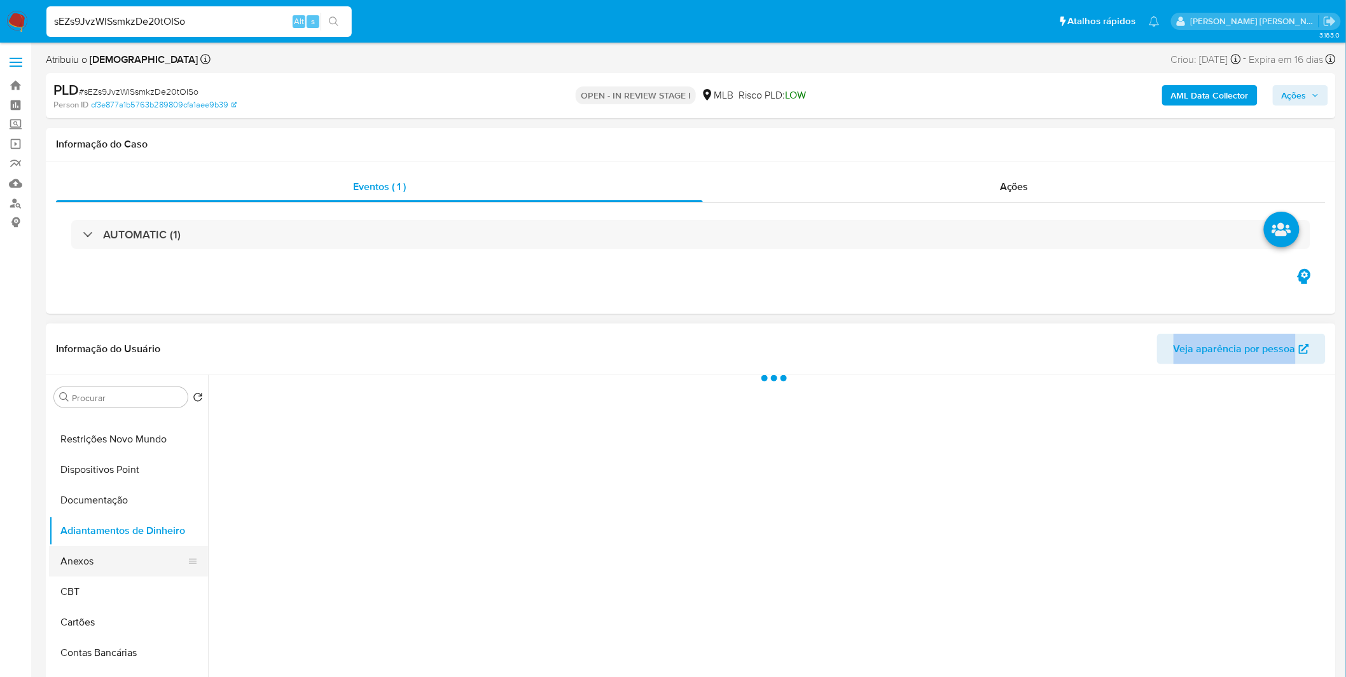
click at [114, 561] on button "Anexos" at bounding box center [123, 561] width 149 height 31
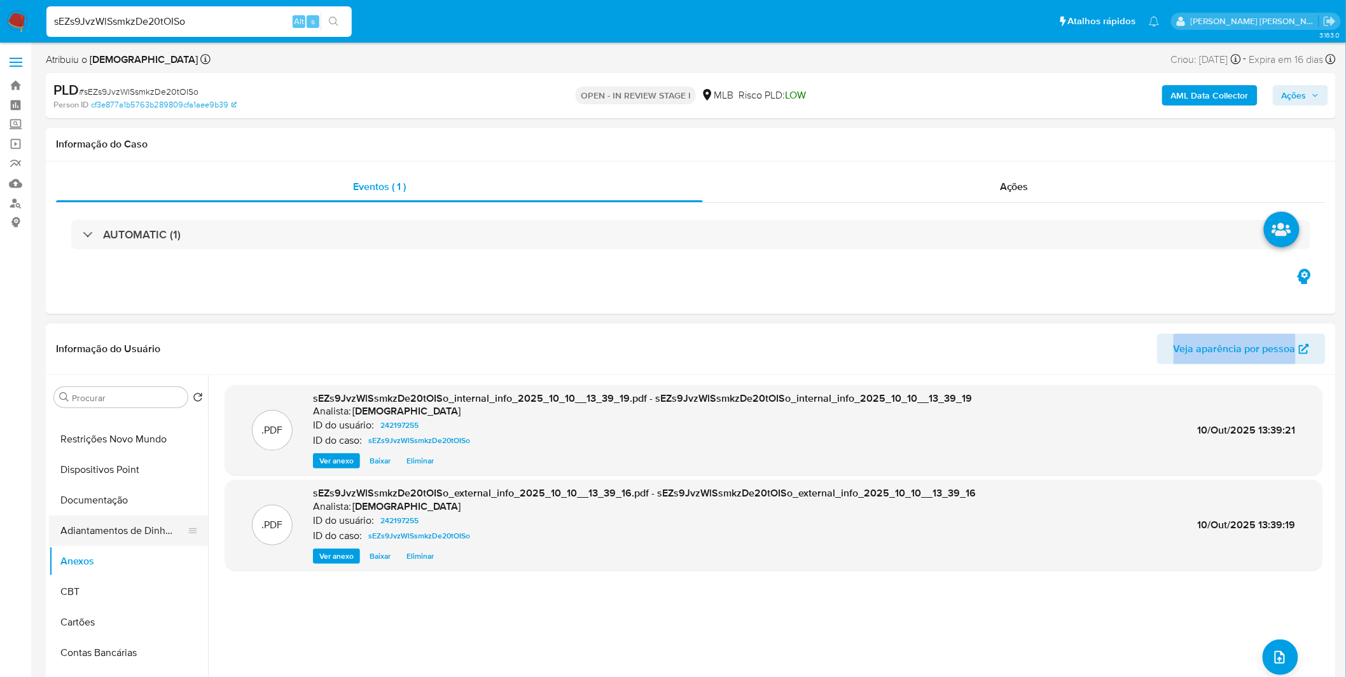
click at [132, 535] on button "Adiantamentos de Dinheiro" at bounding box center [123, 531] width 149 height 31
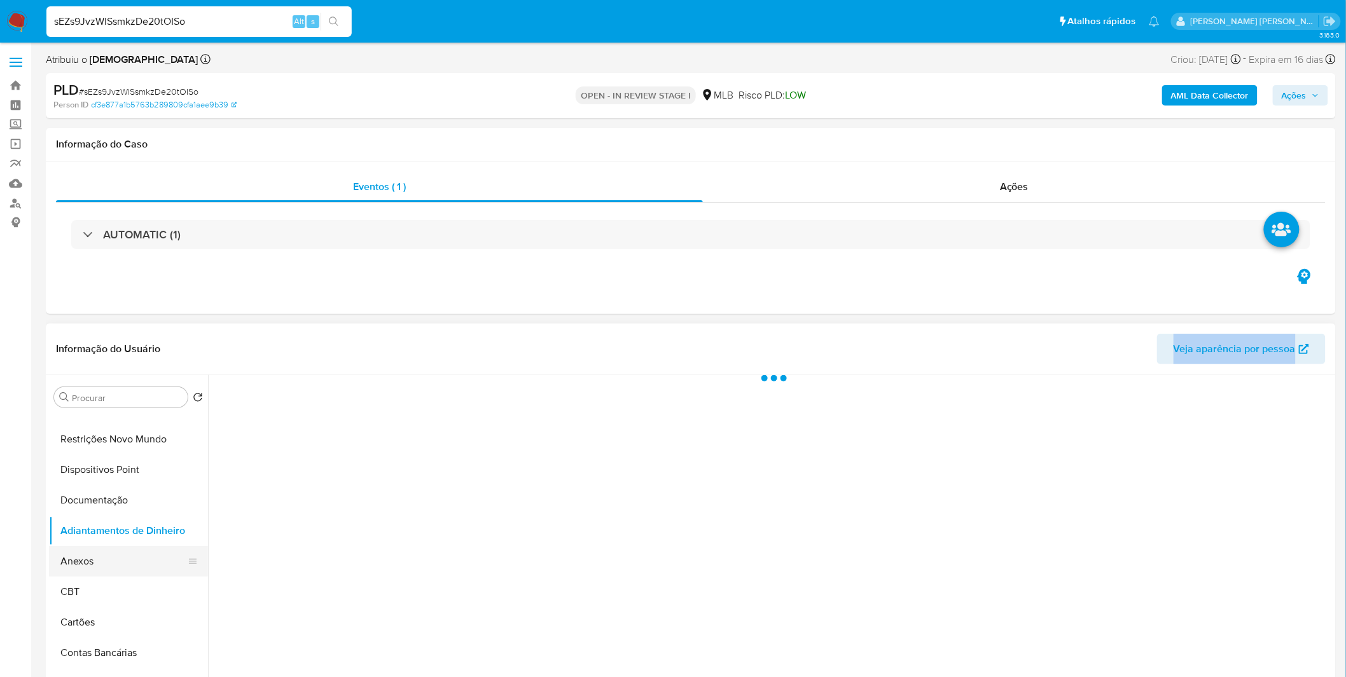
click at [122, 560] on button "Anexos" at bounding box center [123, 561] width 149 height 31
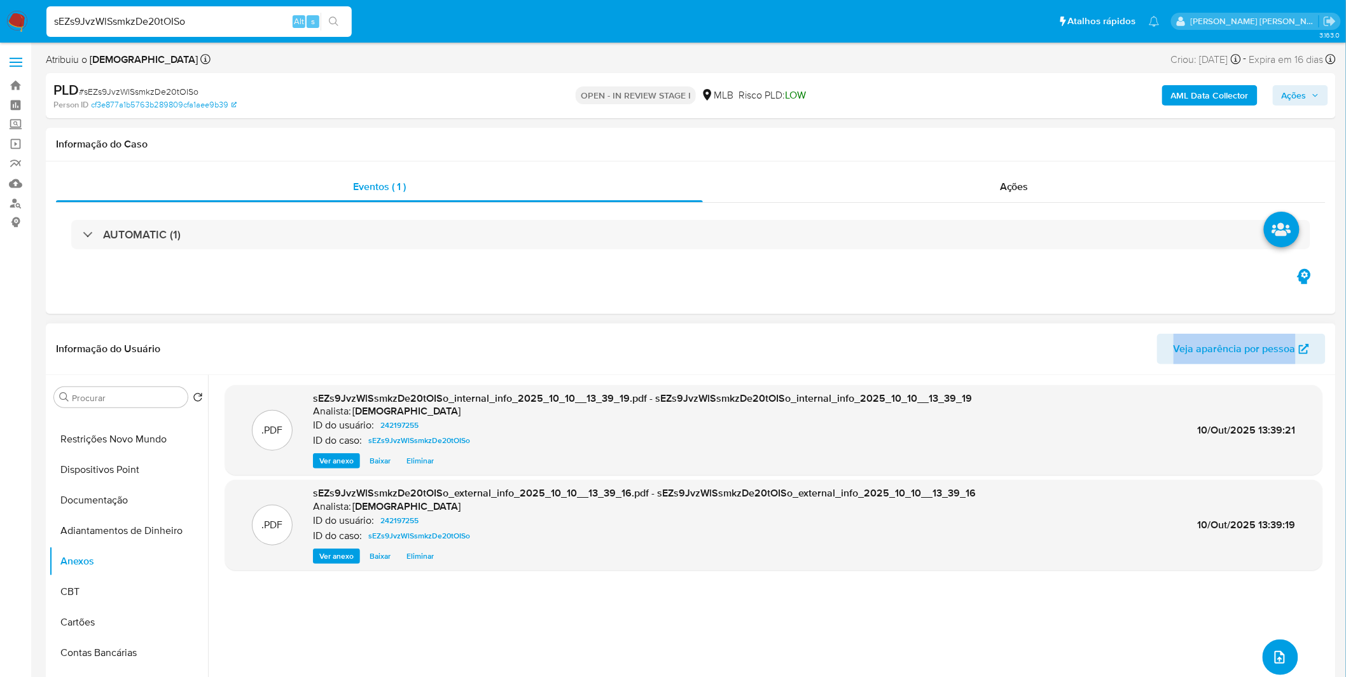
click at [1279, 652] on icon "upload-file" at bounding box center [1279, 657] width 15 height 15
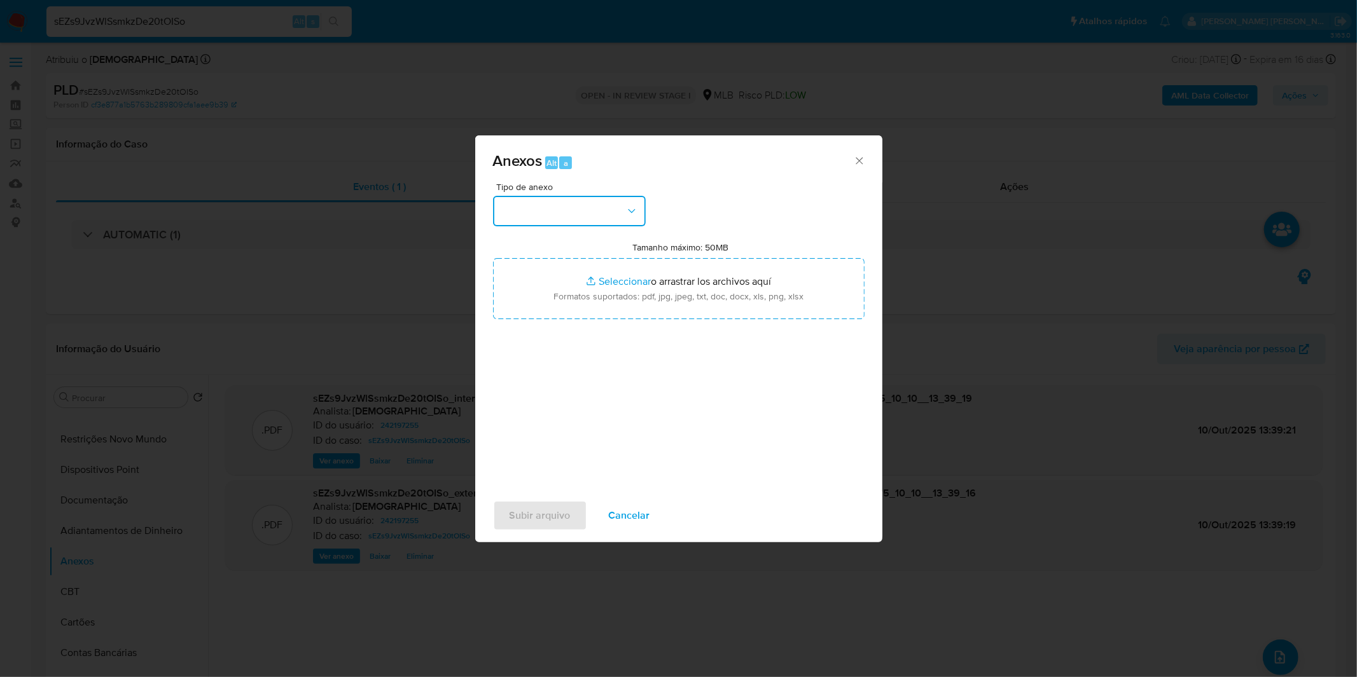
click at [555, 218] on button "button" at bounding box center [569, 211] width 153 height 31
click at [542, 333] on div "OUTROS" at bounding box center [565, 318] width 130 height 31
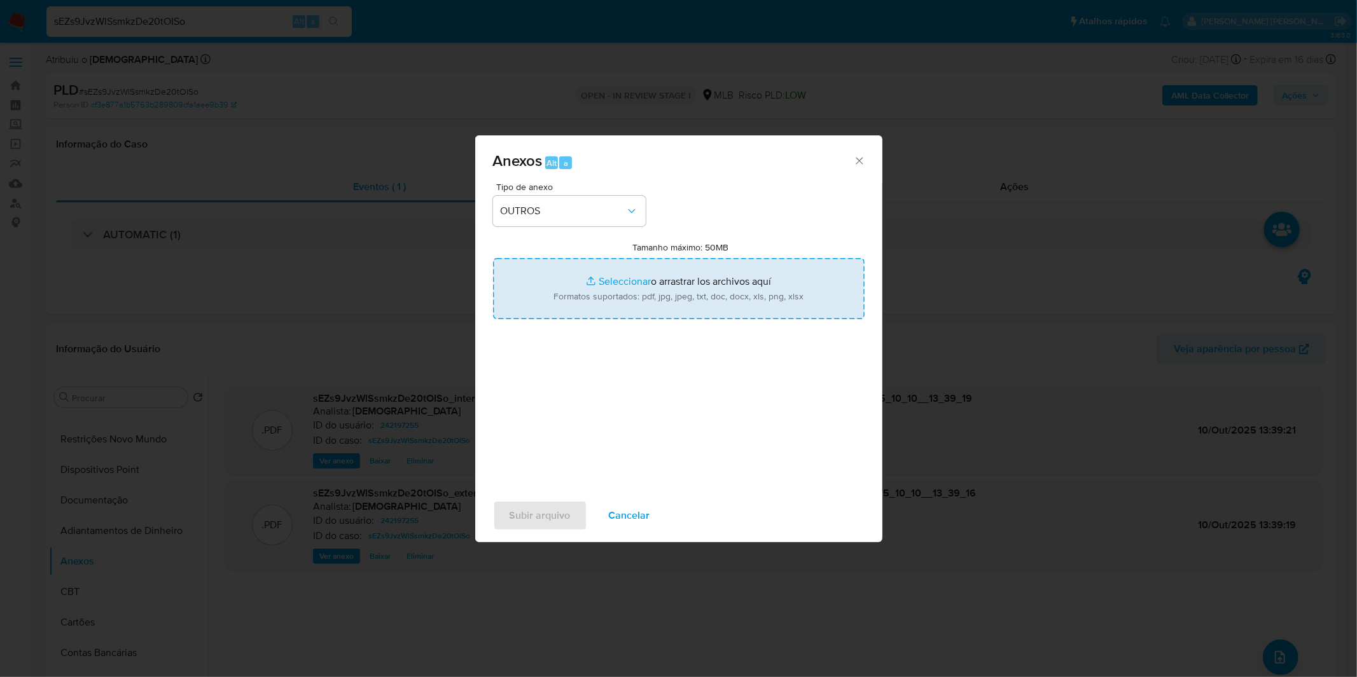
click at [560, 294] on input "Tamanho máximo: 50MB Seleccionar archivos" at bounding box center [678, 288] width 371 height 61
type input "C:\fakepath\Mulan 242197255_2025_10_02_09_28_49.xlsx"
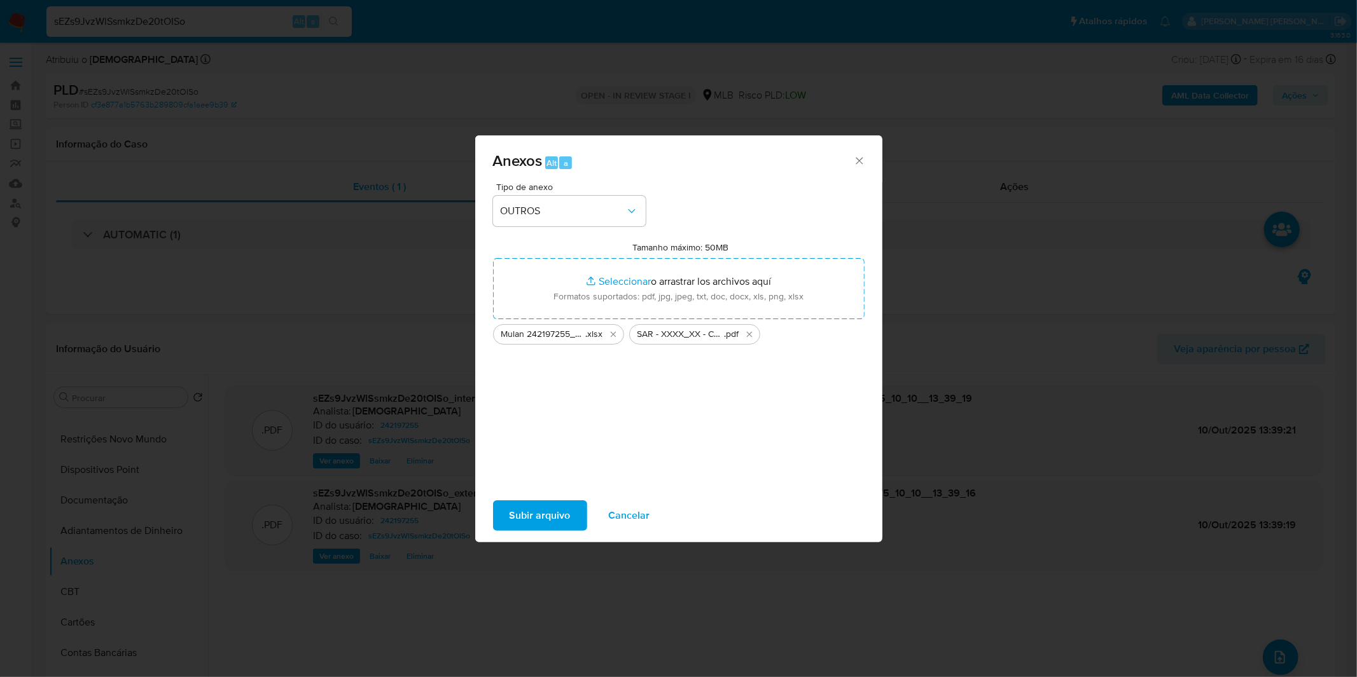
click at [544, 520] on span "Subir arquivo" at bounding box center [539, 516] width 61 height 28
click at [621, 513] on span "Cancelar" at bounding box center [629, 516] width 41 height 28
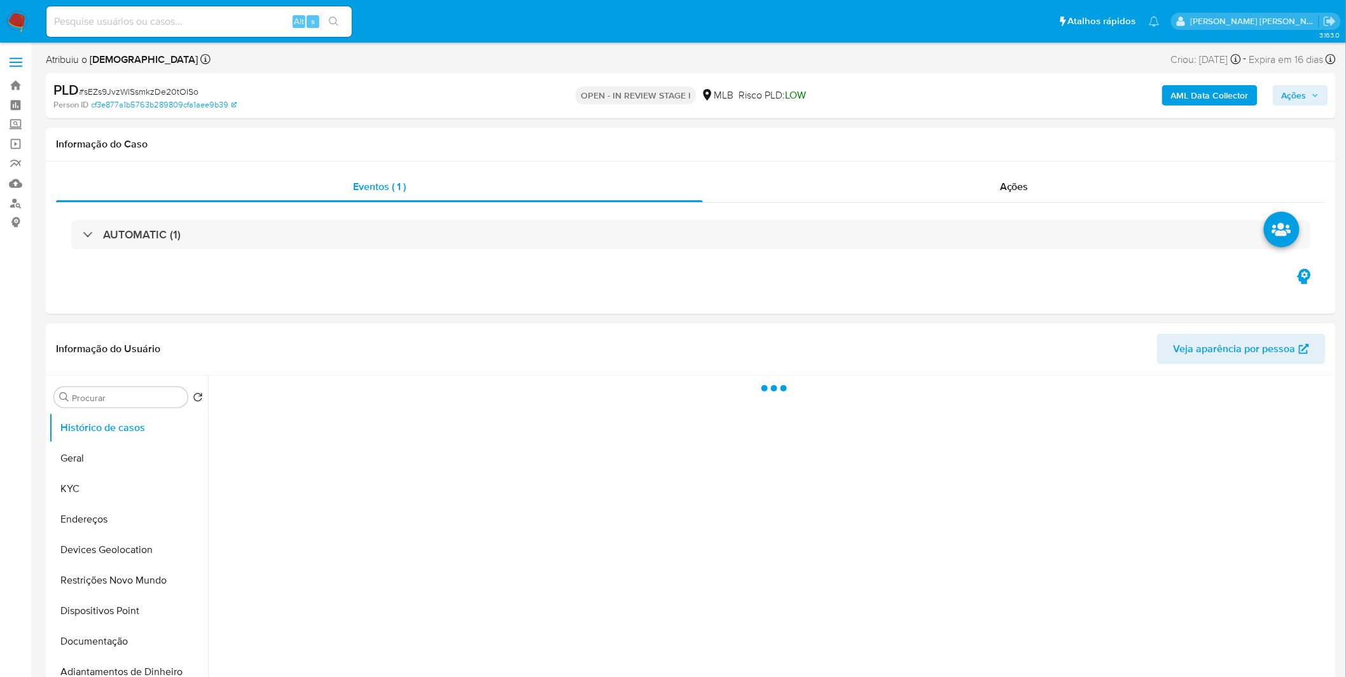
select select "10"
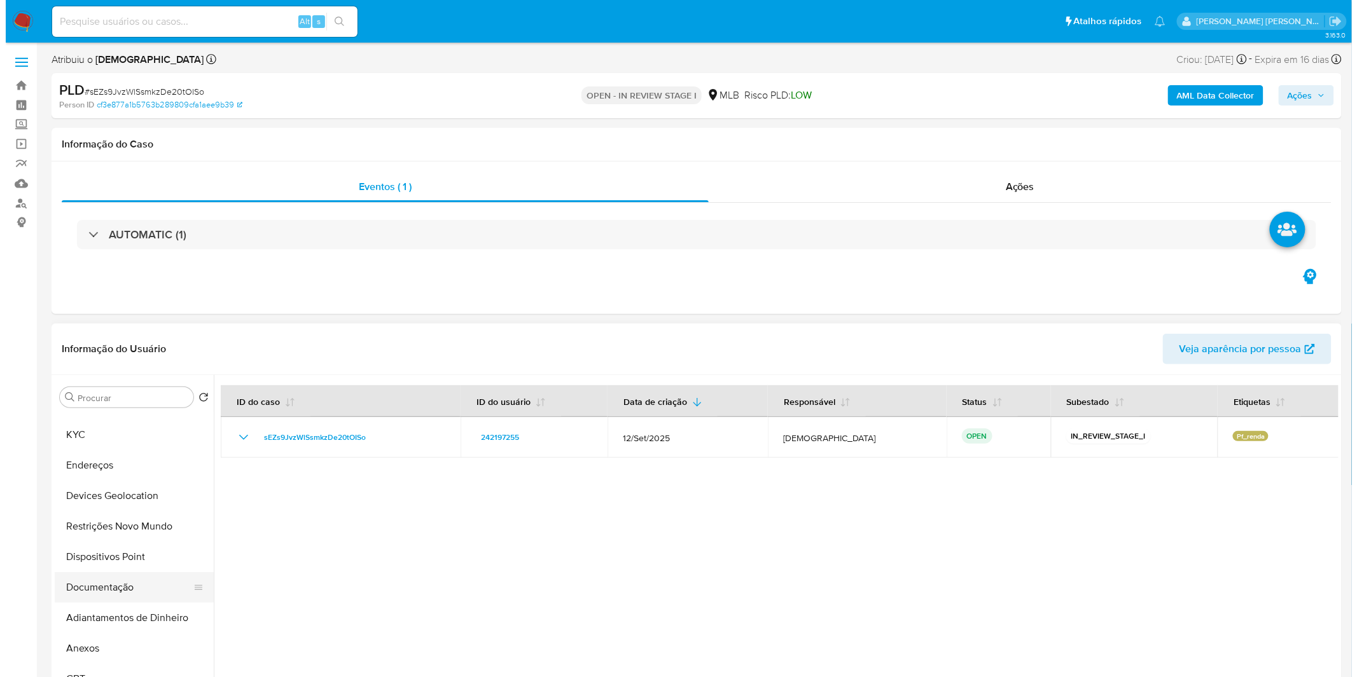
scroll to position [71, 0]
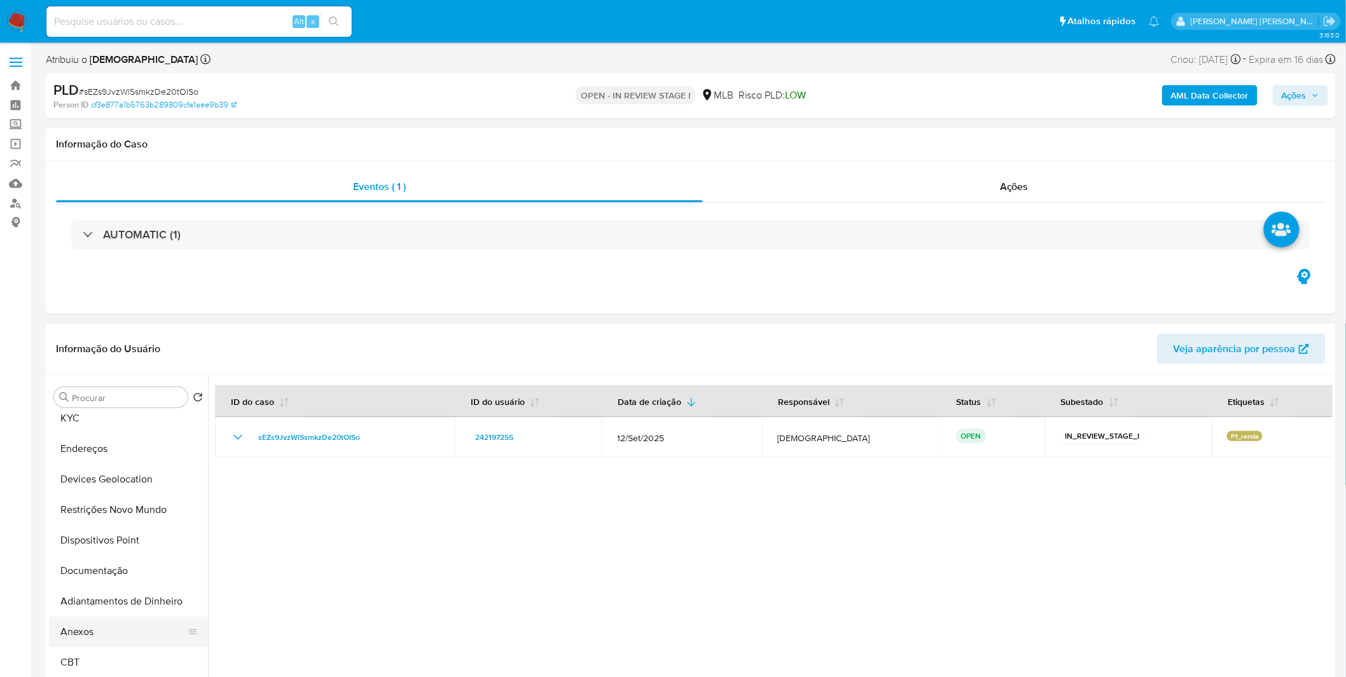
click at [100, 630] on button "Anexos" at bounding box center [123, 632] width 149 height 31
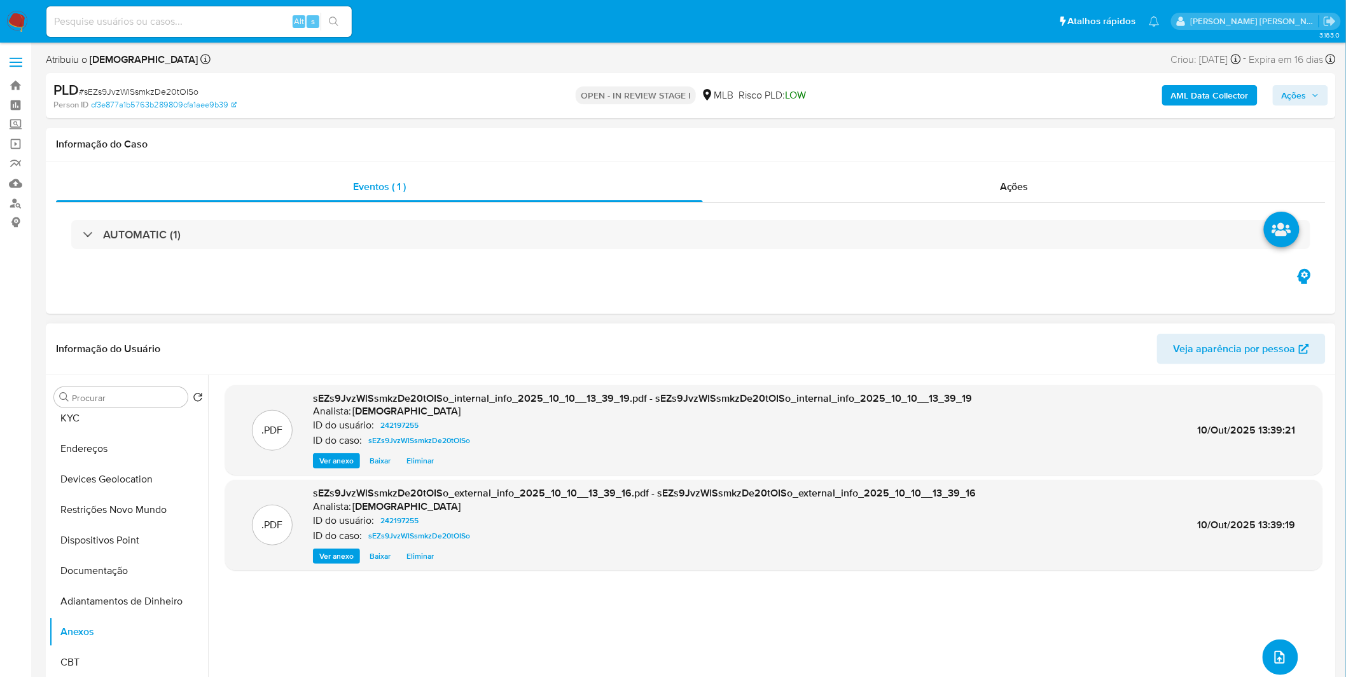
click at [1281, 655] on icon "upload-file" at bounding box center [1279, 657] width 15 height 15
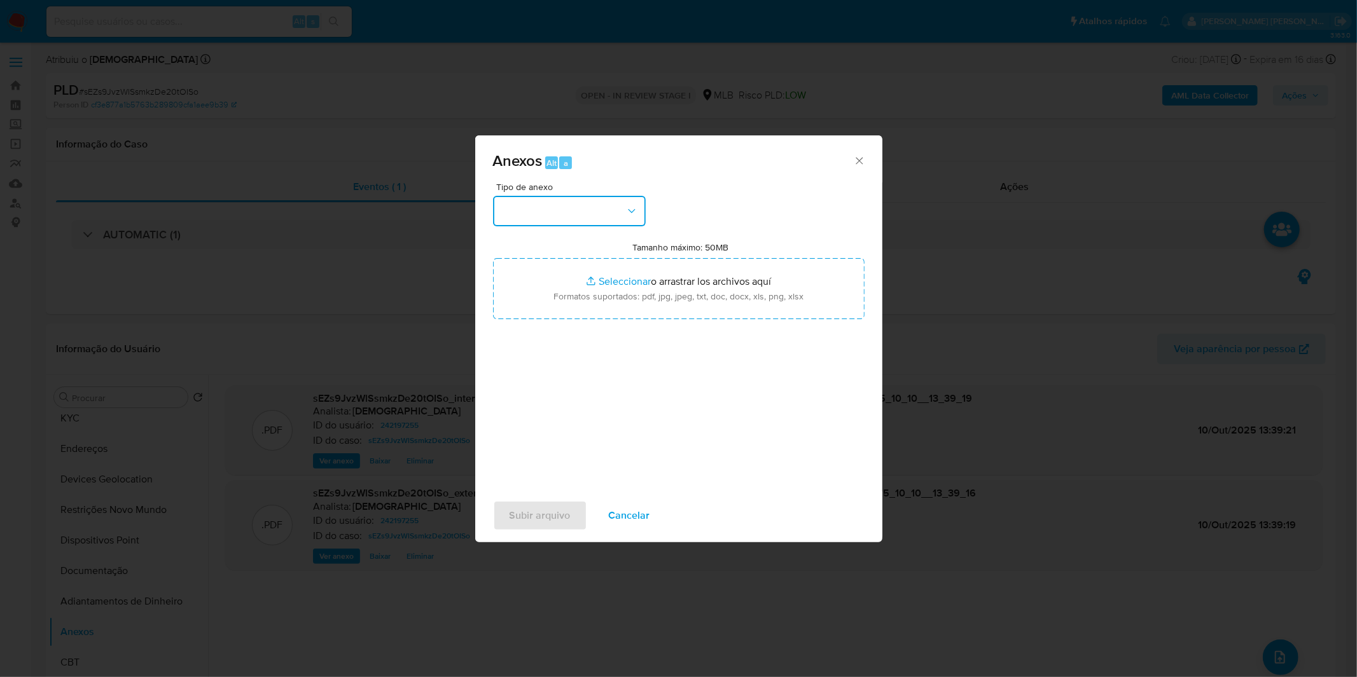
click at [631, 202] on button "button" at bounding box center [569, 211] width 153 height 31
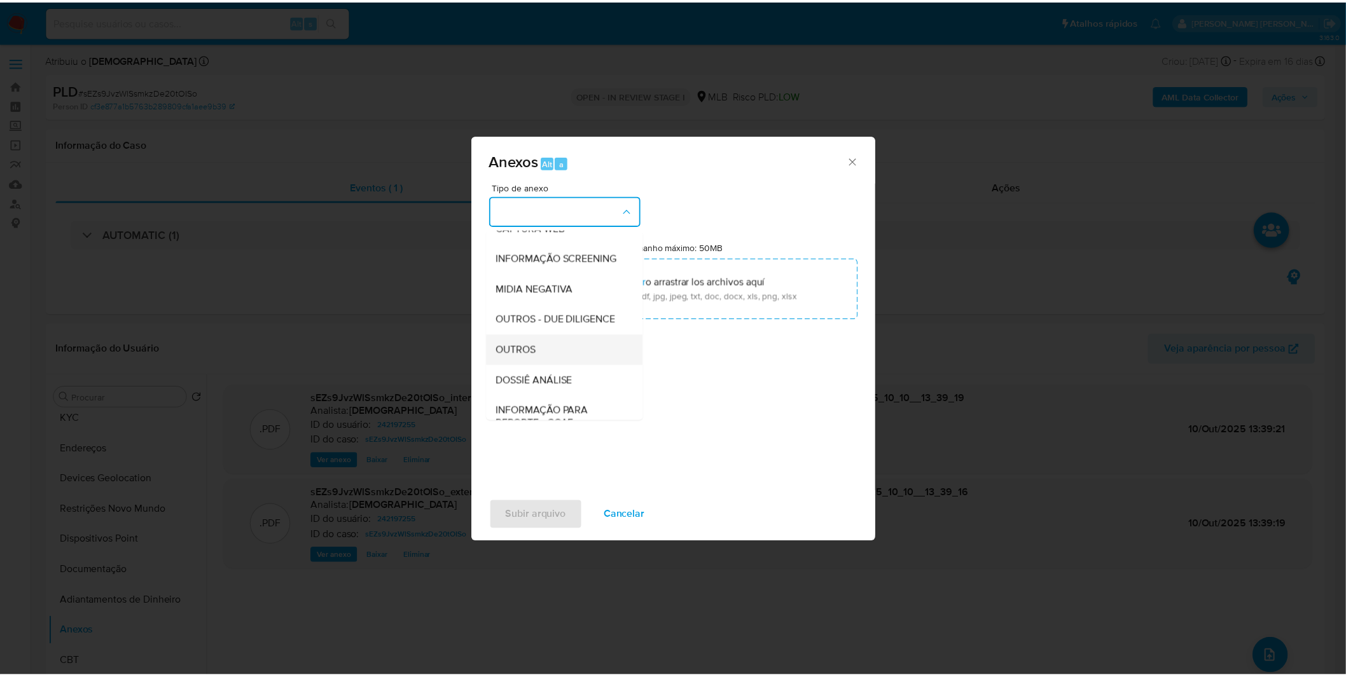
scroll to position [141, 0]
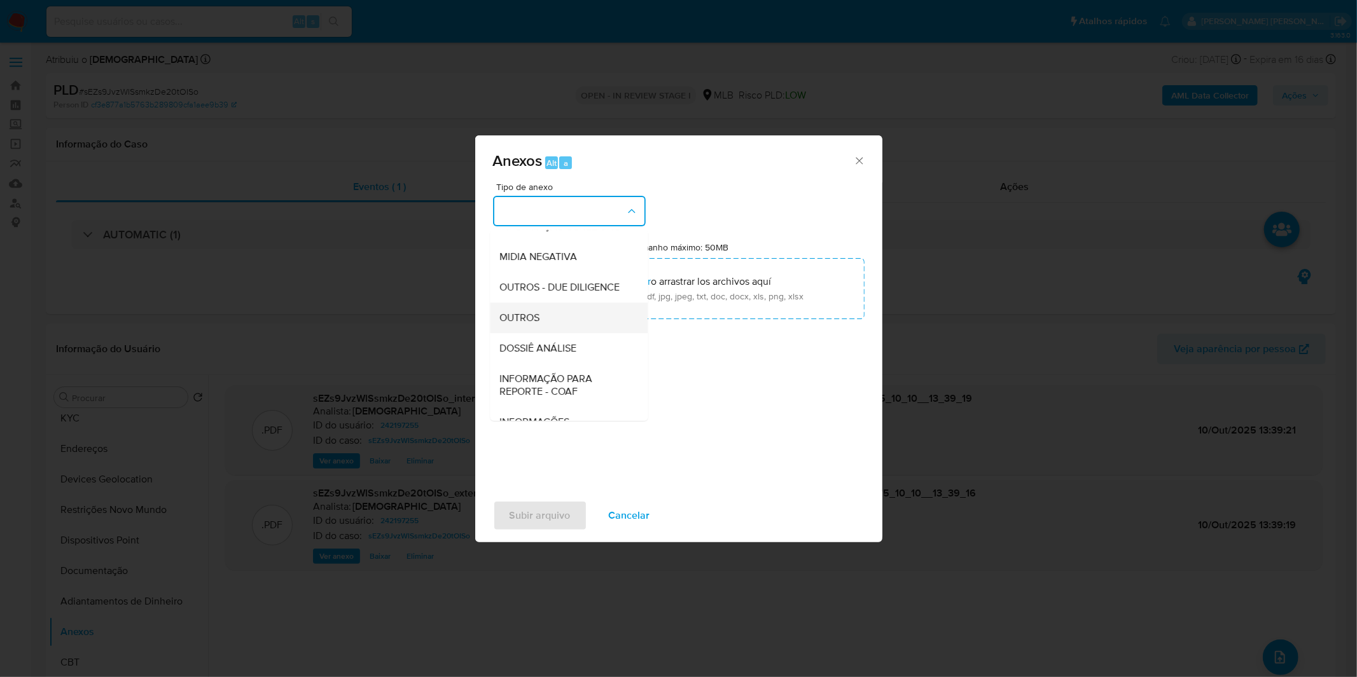
click at [562, 333] on div "OUTROS" at bounding box center [565, 318] width 130 height 31
click at [562, 350] on div "Tipo de anexo CAPTURA BUREAU CAPTURA DOWJONES CAPTURA GOOGLE CAPTURA WEB INFORM…" at bounding box center [678, 333] width 371 height 300
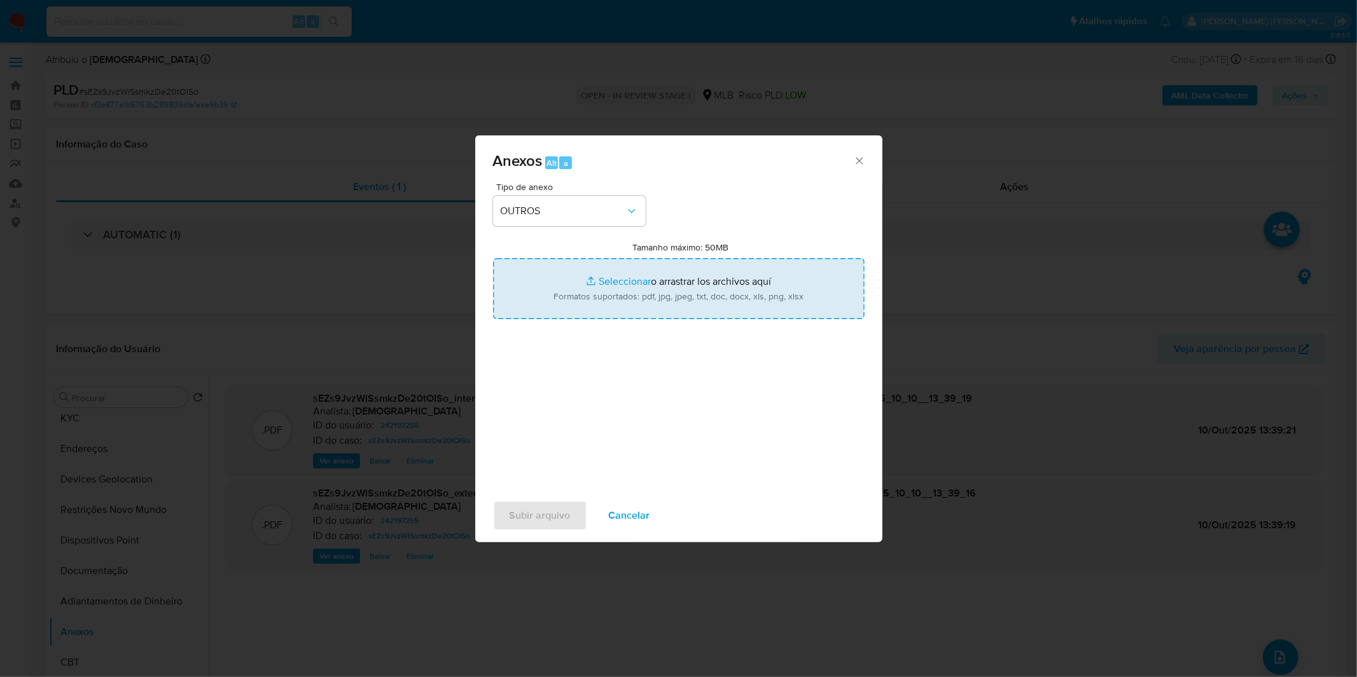
click at [570, 291] on input "Tamanho máximo: 50MB Seleccionar archivos" at bounding box center [678, 288] width 371 height 61
type input "C:\fakepath\Mulan 242197255_2025_10_02_09_28_49.xlsx"
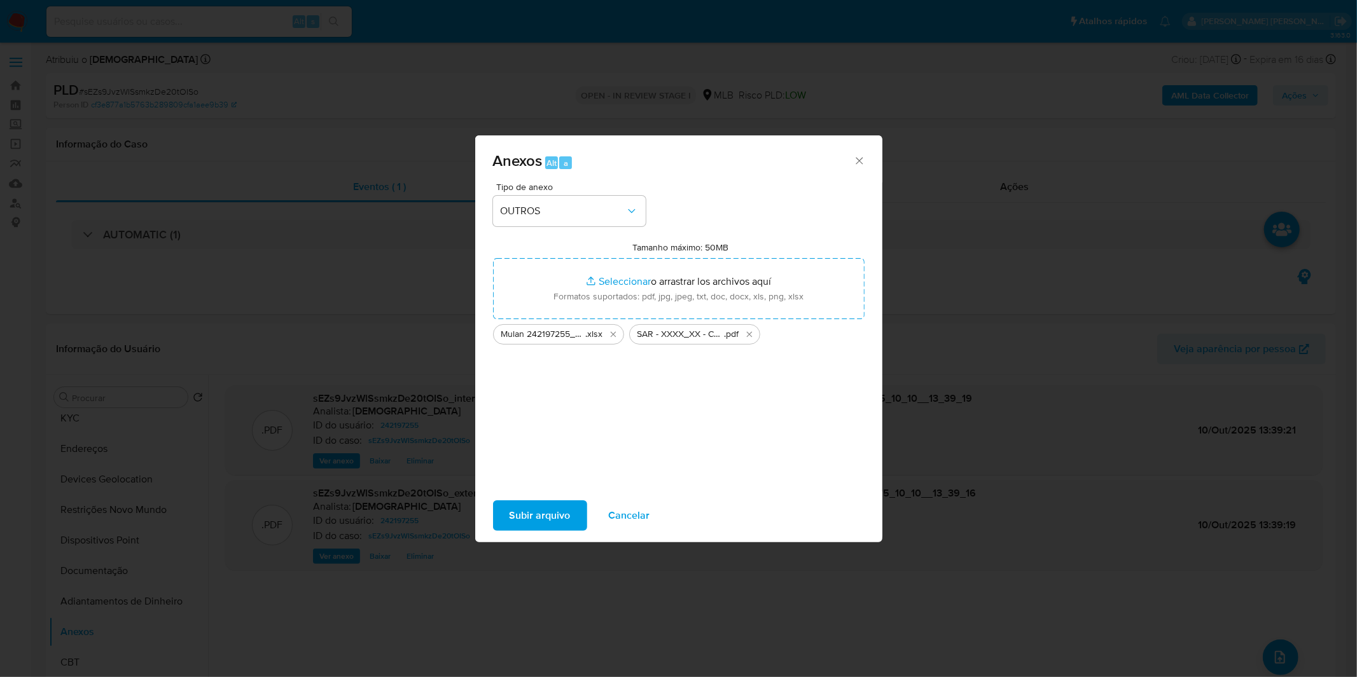
click at [525, 524] on span "Subir arquivo" at bounding box center [539, 516] width 61 height 28
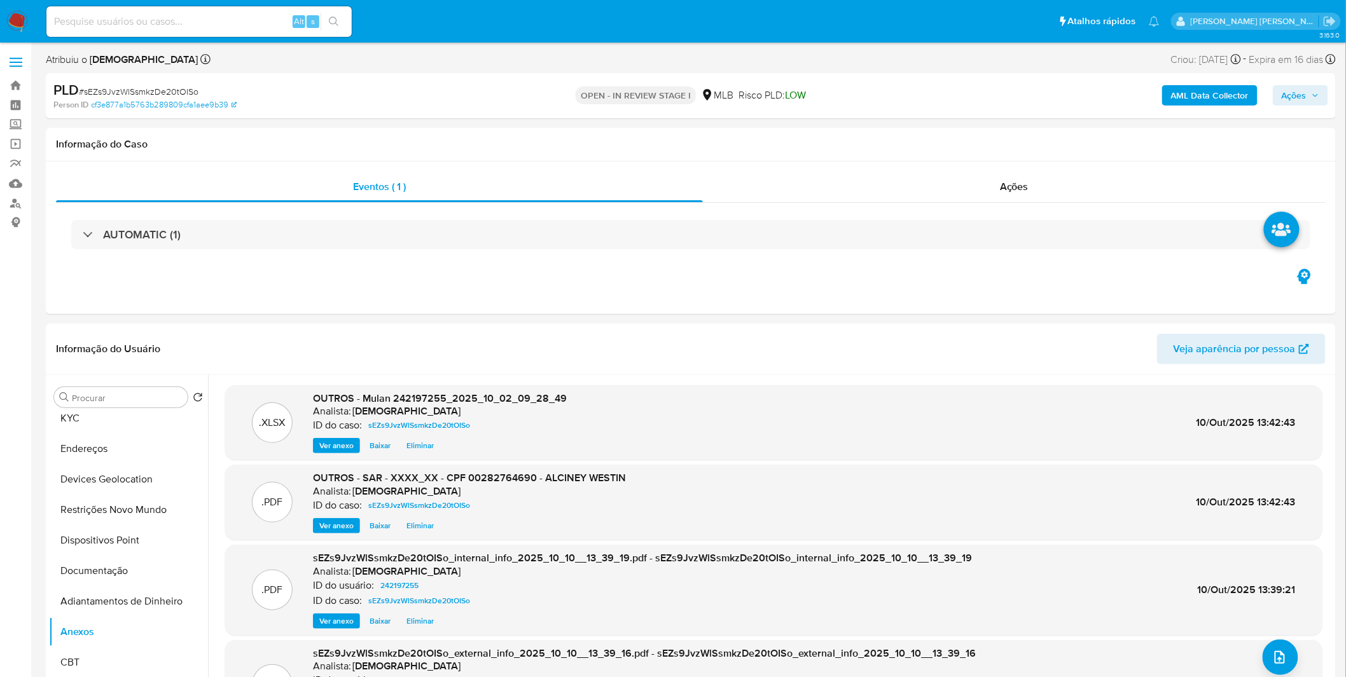
click at [1305, 83] on div "AML Data Collector Ações" at bounding box center [1117, 96] width 422 height 30
click at [1301, 85] on span "Ações" at bounding box center [1293, 95] width 25 height 20
click at [970, 138] on span "Resolução do caso" at bounding box center [931, 135] width 86 height 15
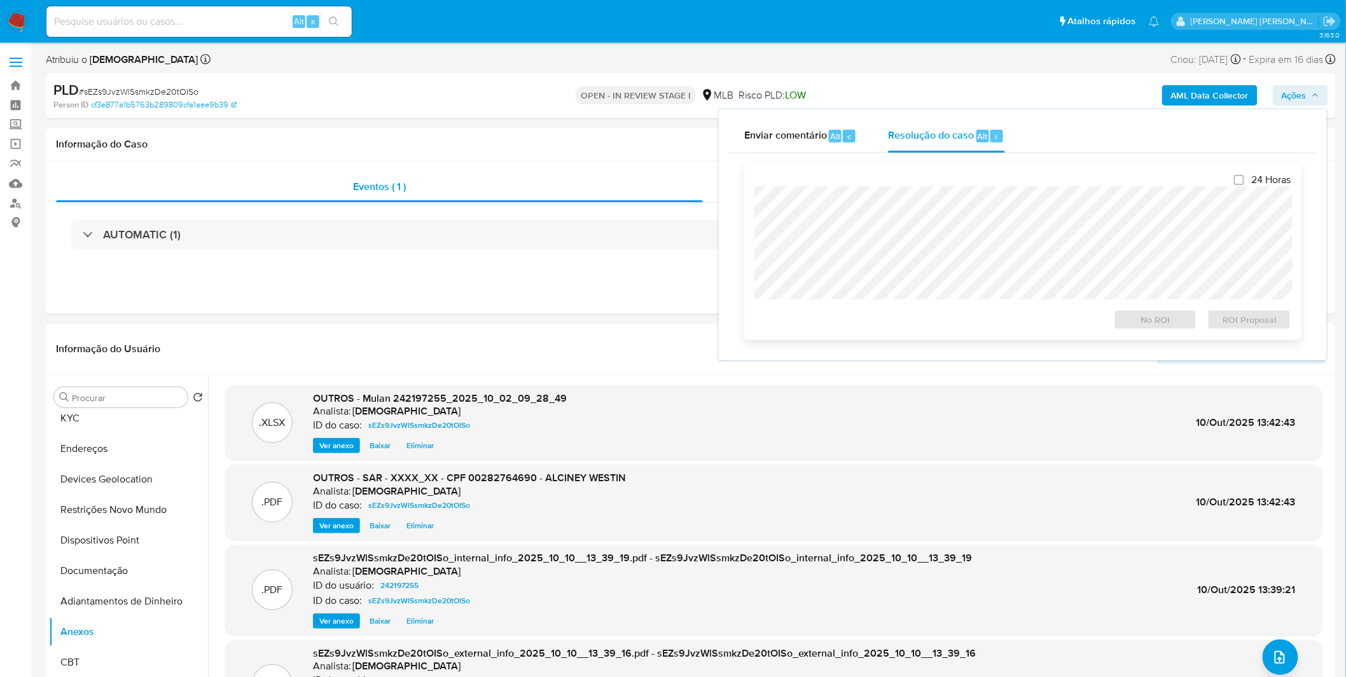
click at [991, 303] on div "24 Horas No ROI ROI Proposal" at bounding box center [1022, 252] width 537 height 156
click at [1228, 322] on span "ROI Proposal" at bounding box center [1249, 320] width 66 height 18
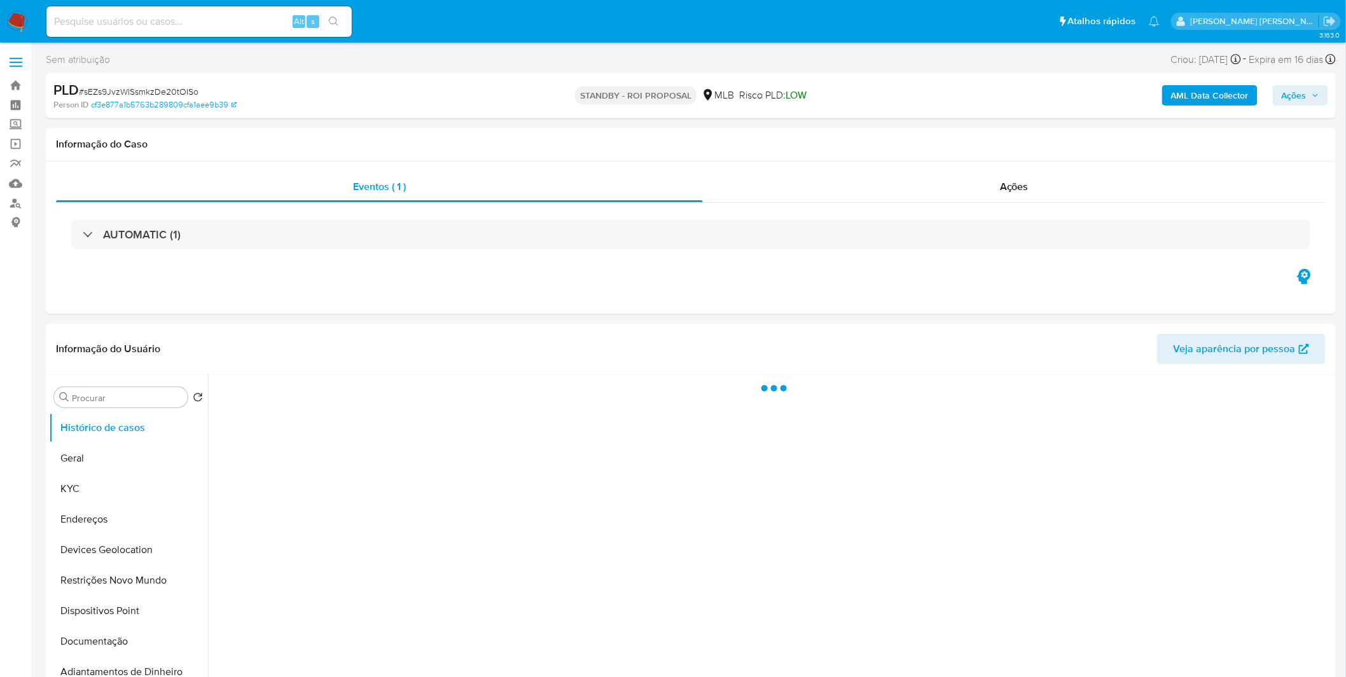
select select "10"
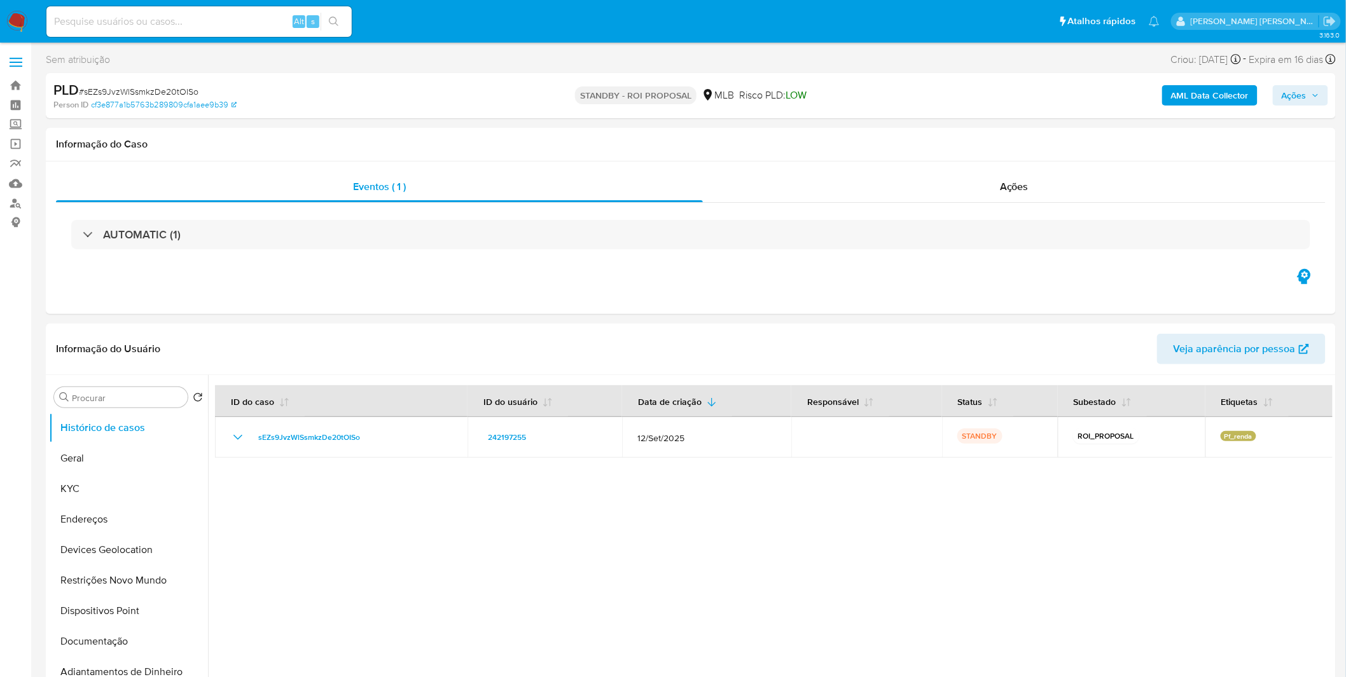
click at [27, 13] on img at bounding box center [17, 22] width 22 height 22
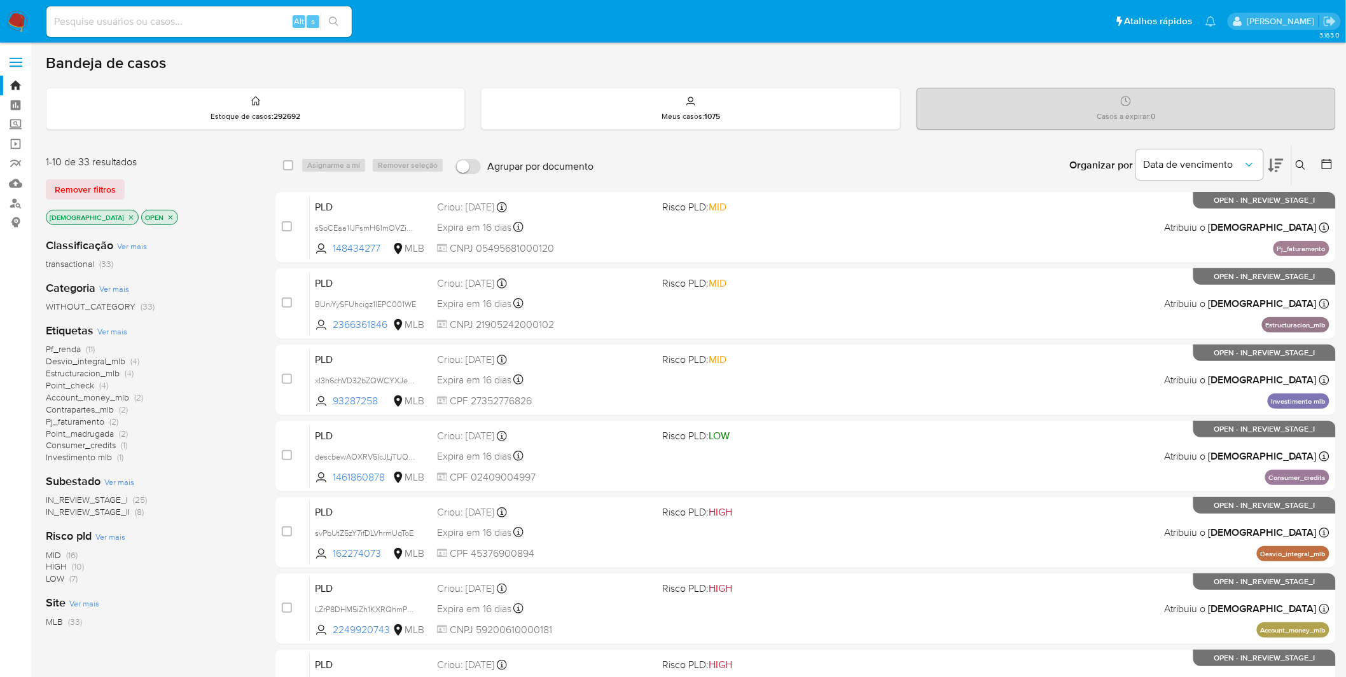
click at [205, 32] on div "Alt s" at bounding box center [198, 21] width 305 height 31
click at [205, 26] on input at bounding box center [198, 21] width 305 height 17
paste input "5Fd09uvj3tvKkWsX1yIHNorO"
type input "5Fd09uvj3tvKkWsX1yIHNorO"
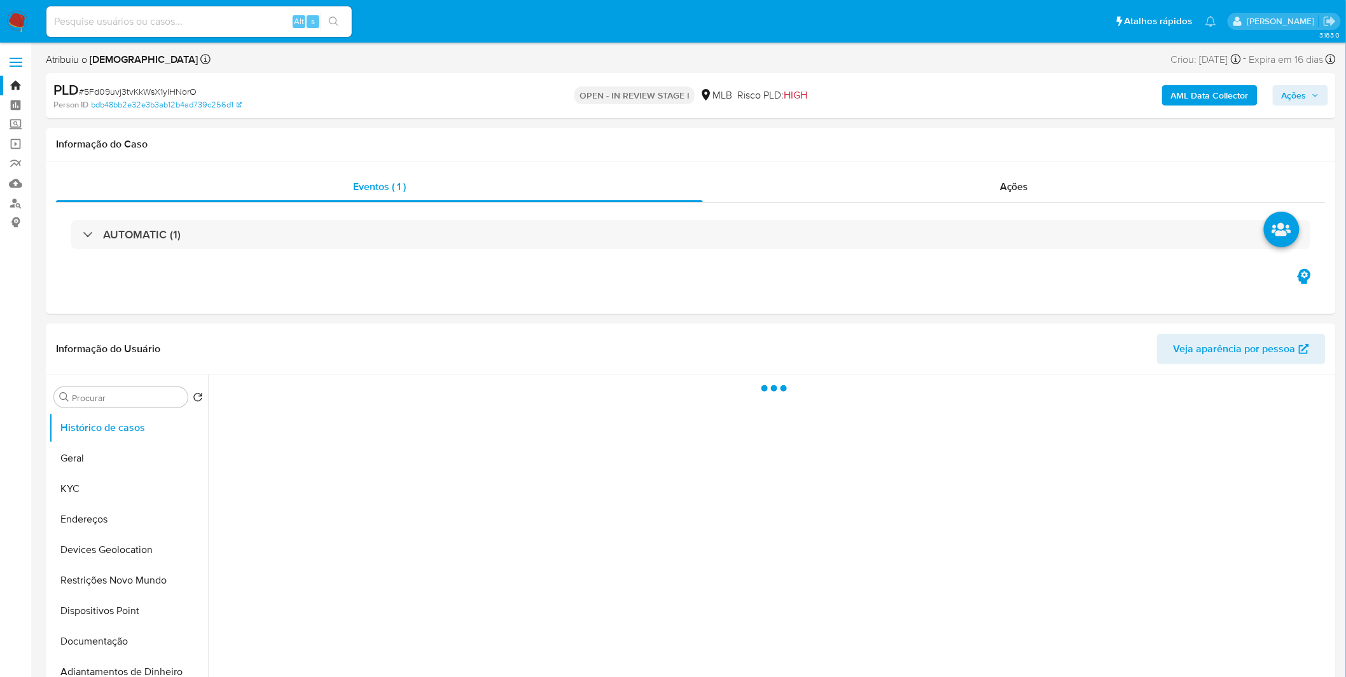
select select "10"
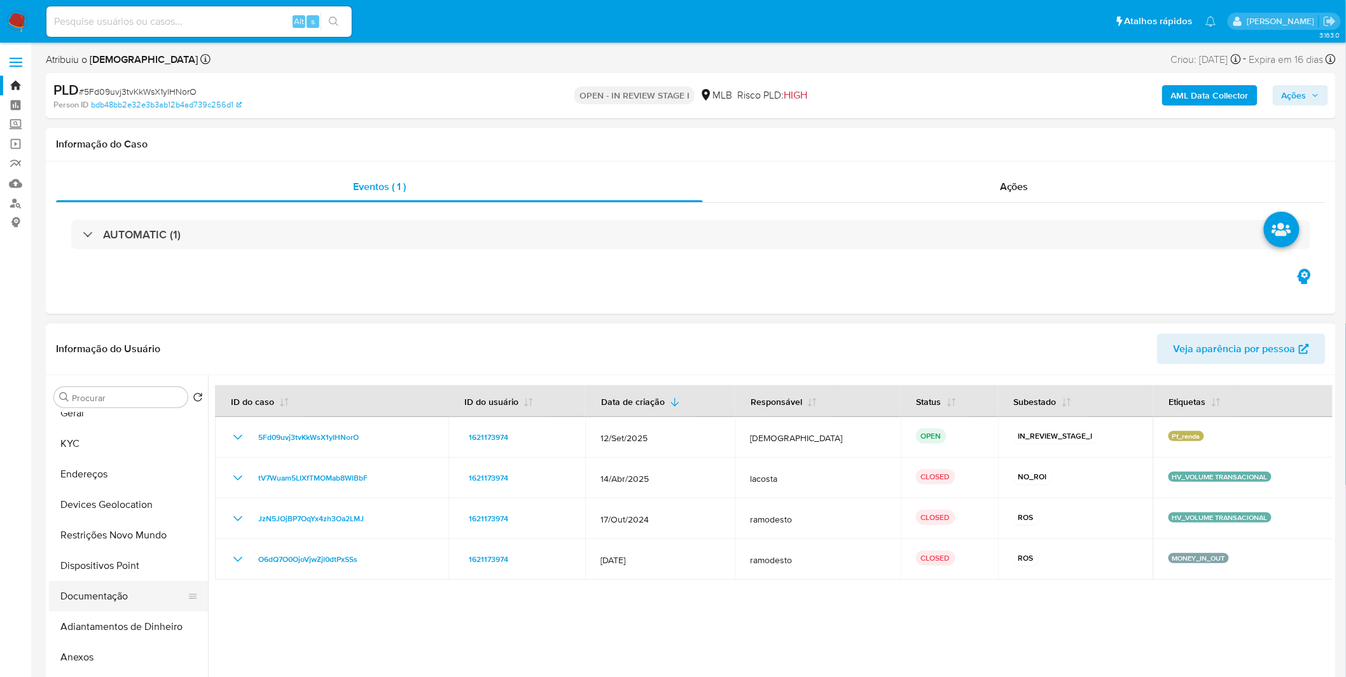
scroll to position [71, 0]
click at [103, 633] on button "Anexos" at bounding box center [123, 632] width 149 height 31
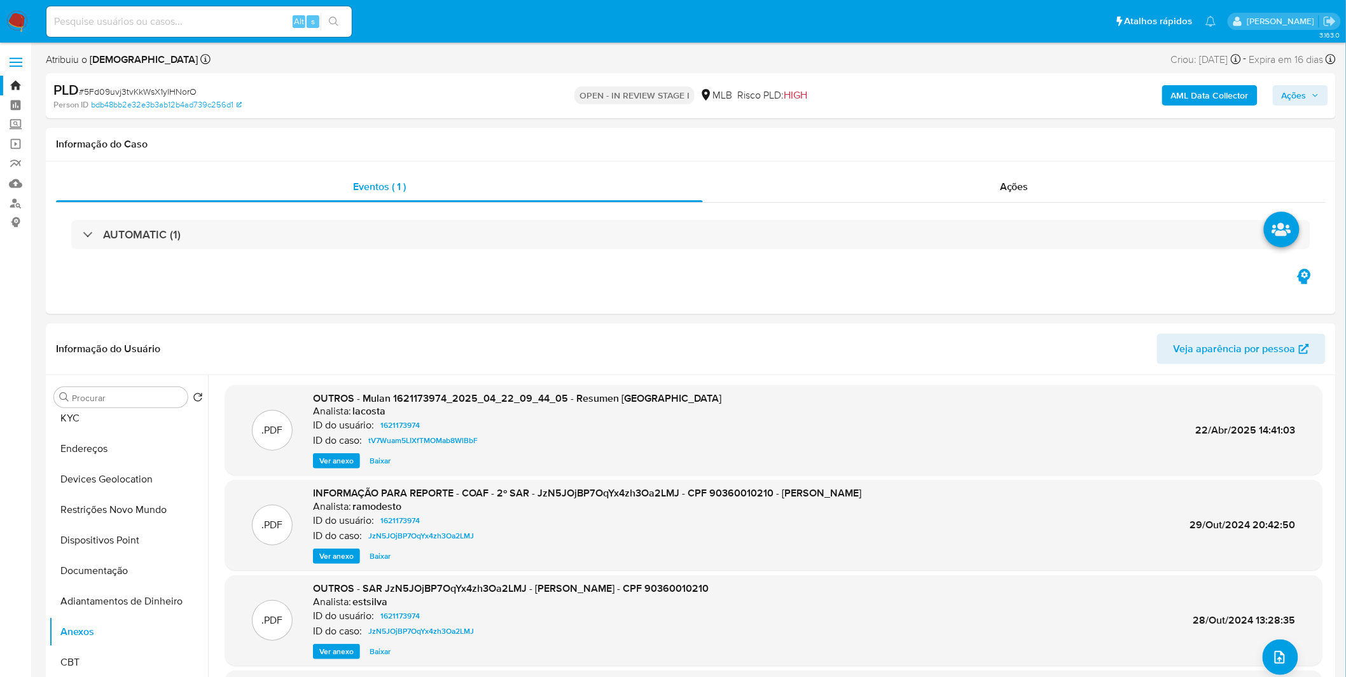
click at [1181, 98] on b "AML Data Collector" at bounding box center [1210, 95] width 78 height 20
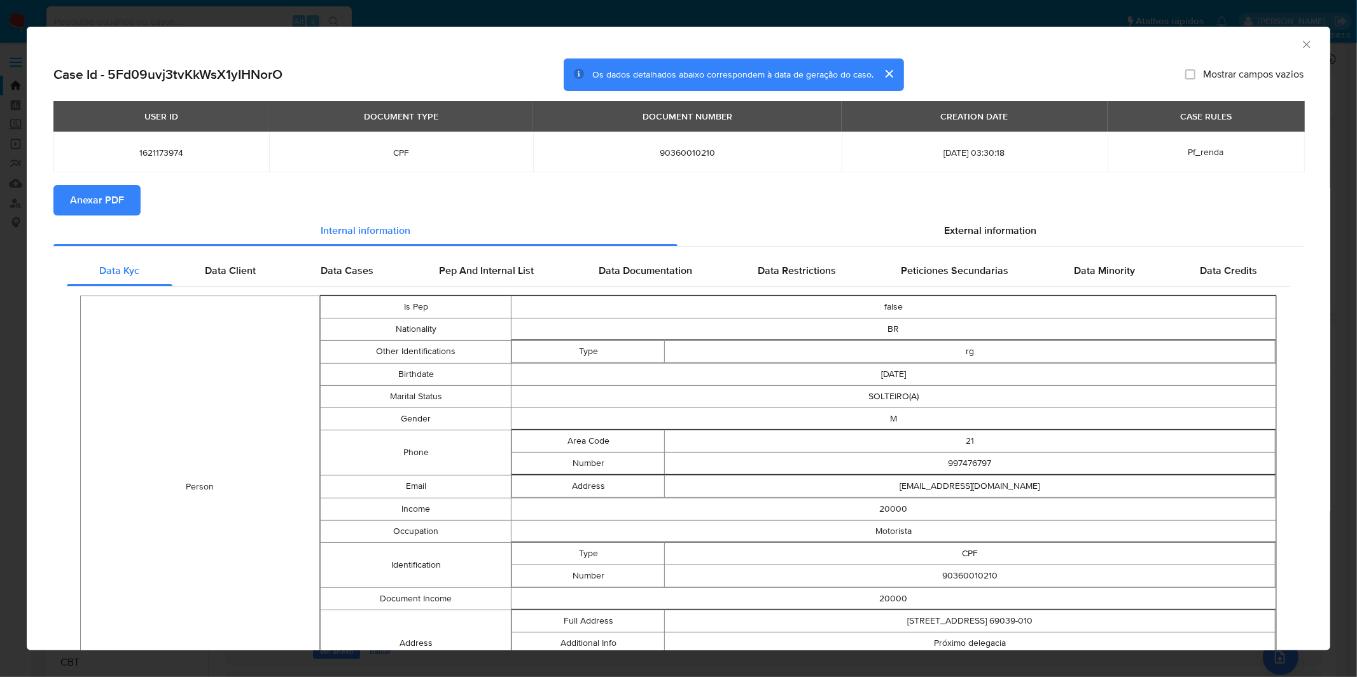
click at [111, 202] on span "Anexar PDF" at bounding box center [97, 200] width 54 height 28
click at [414, 17] on div "AML Data Collector Case Id - 5Fd09uvj3tvKkWsX1yIHNorO Os dados detalhados abaix…" at bounding box center [678, 338] width 1357 height 677
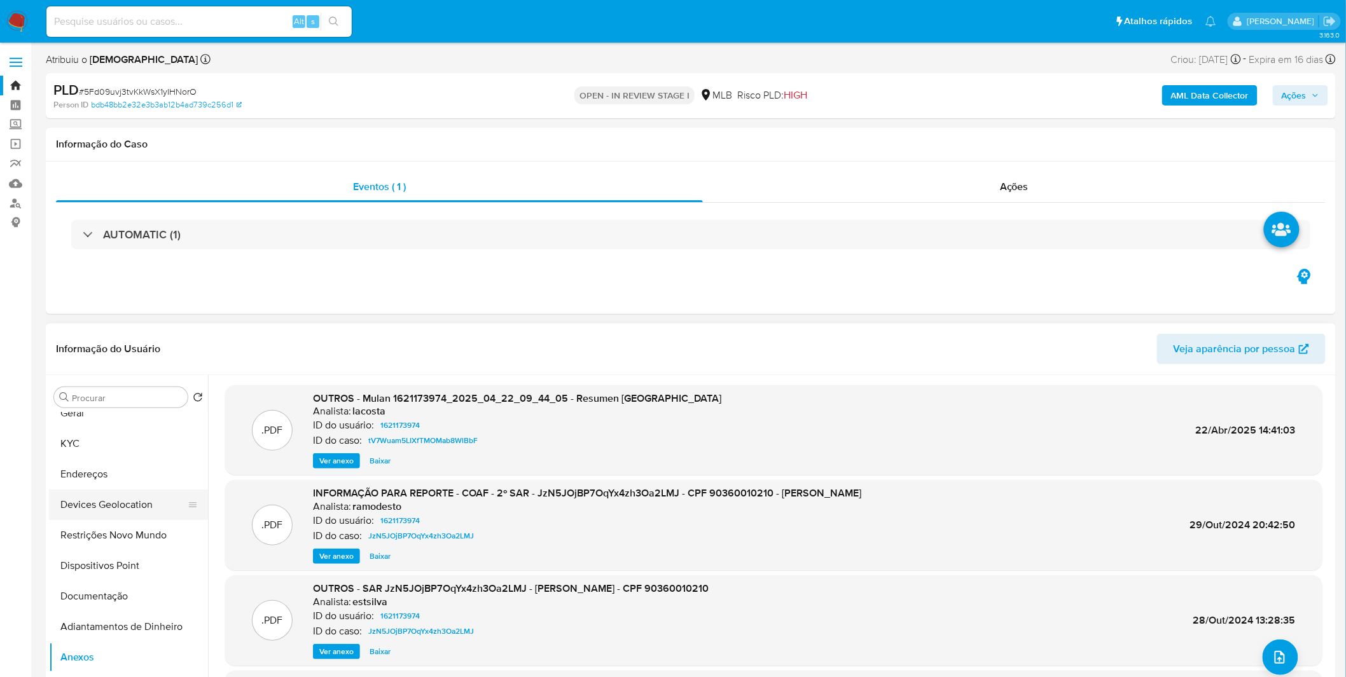
scroll to position [0, 0]
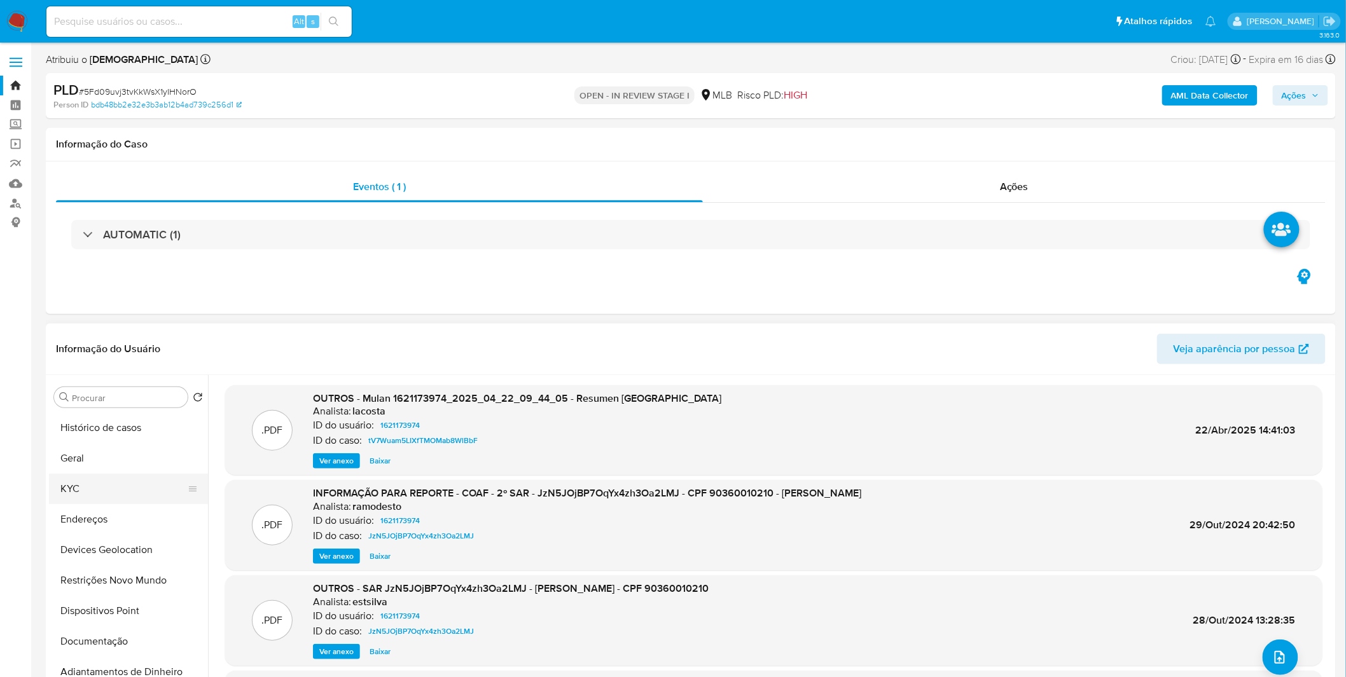
click at [96, 487] on button "KYC" at bounding box center [123, 489] width 149 height 31
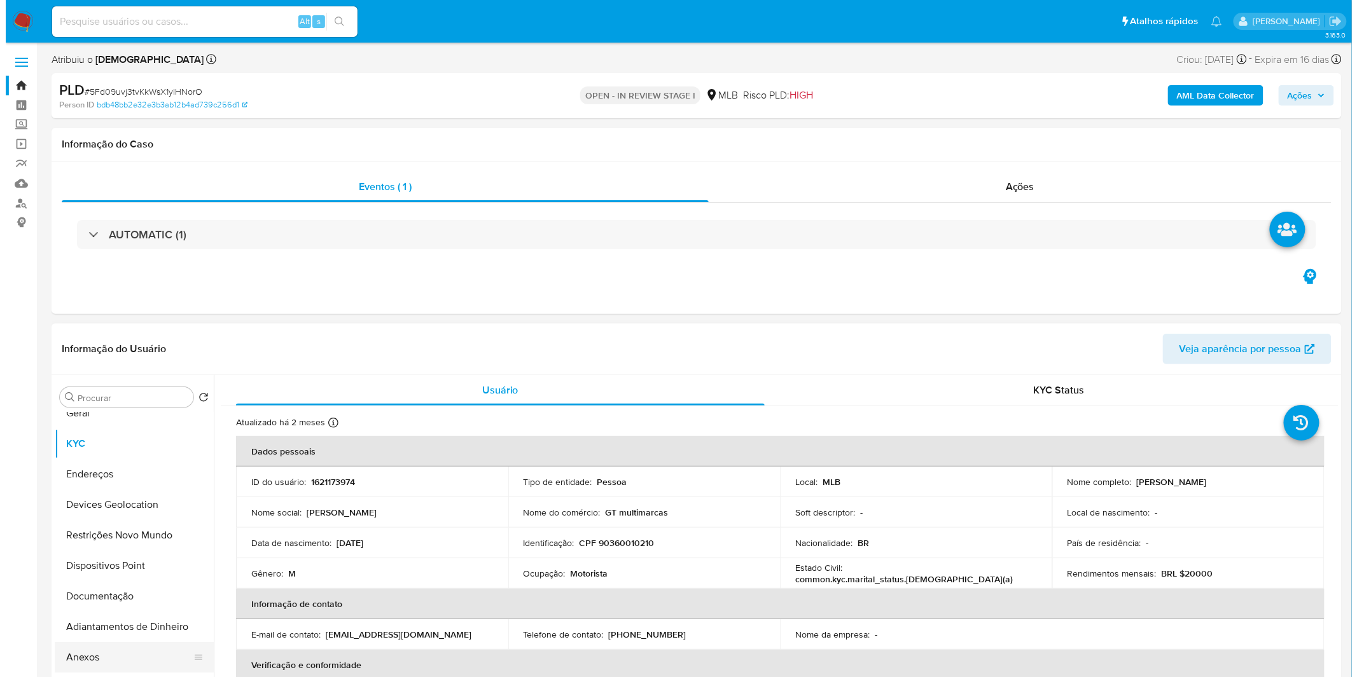
scroll to position [71, 0]
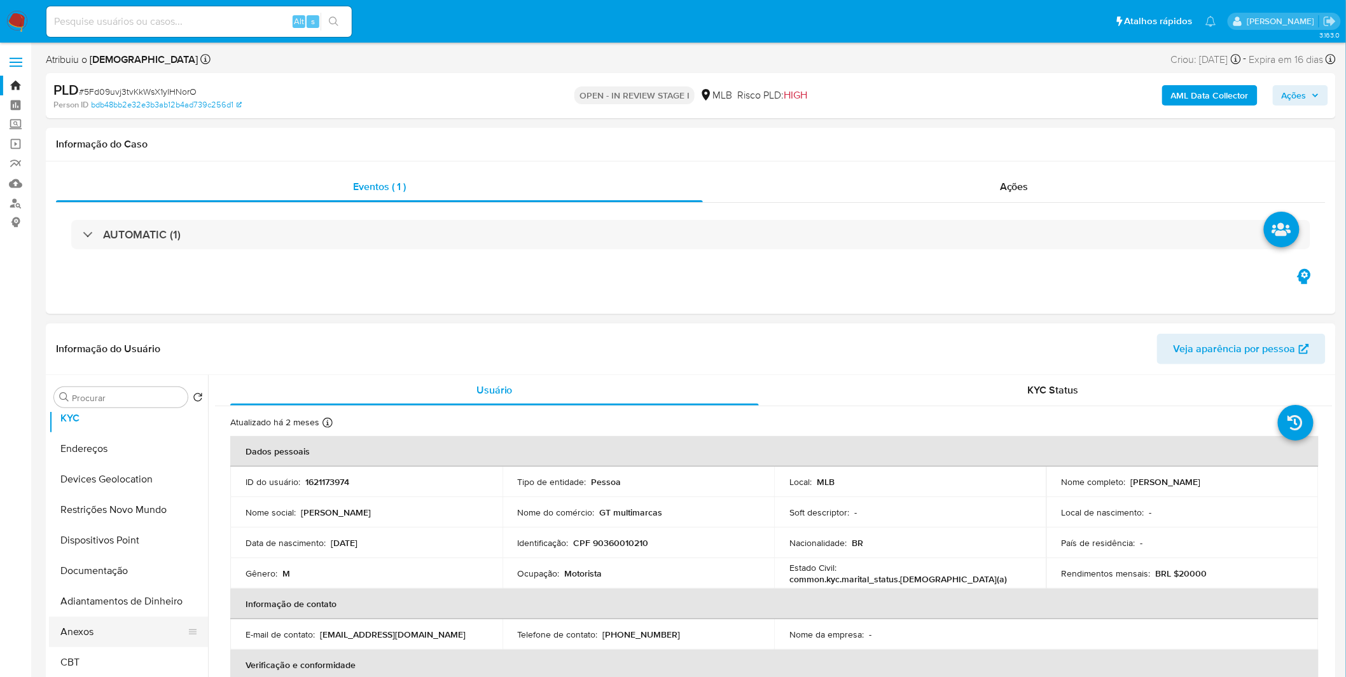
click at [81, 642] on button "Anexos" at bounding box center [123, 632] width 149 height 31
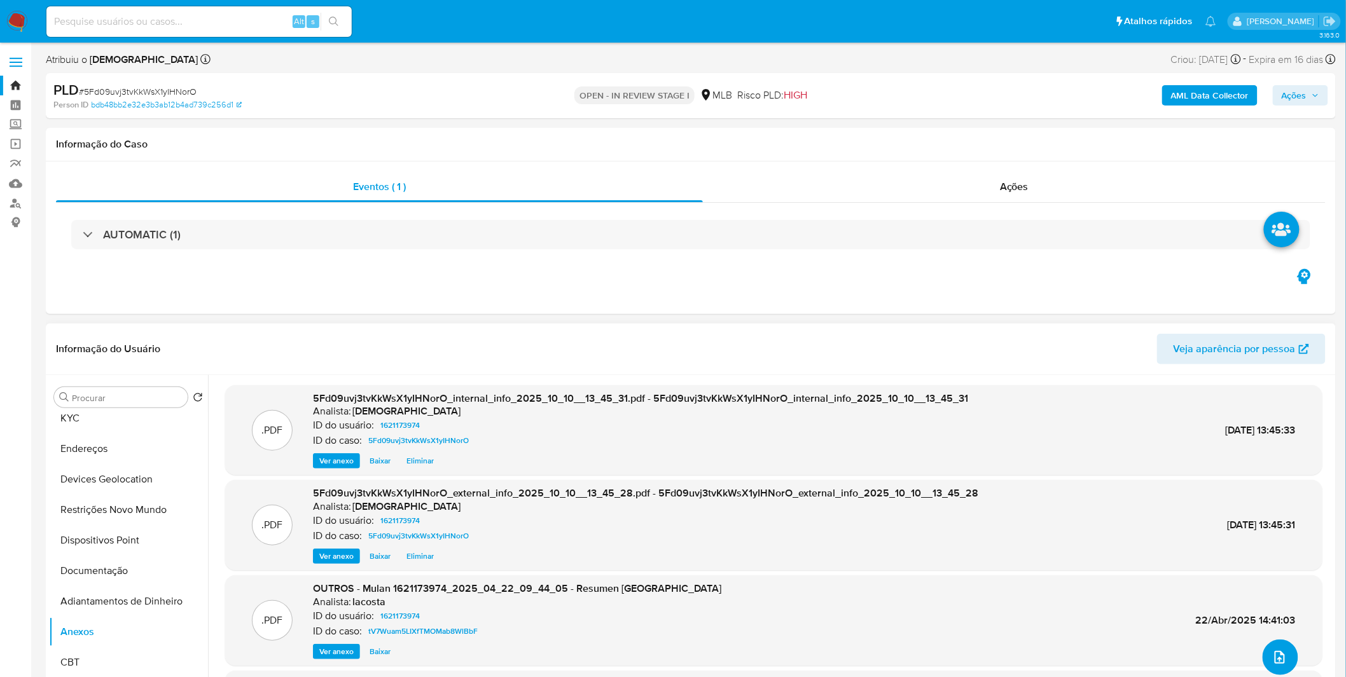
click at [1274, 656] on icon "upload-file" at bounding box center [1279, 657] width 15 height 15
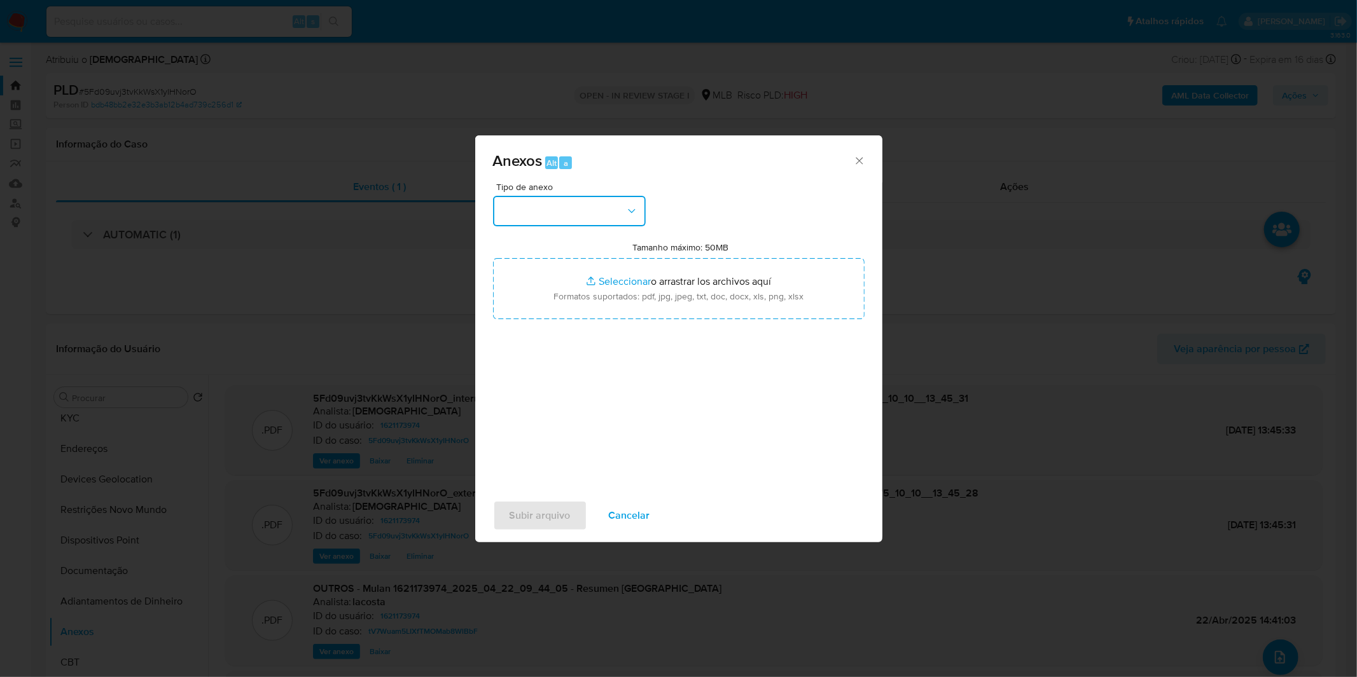
click at [517, 197] on button "button" at bounding box center [569, 211] width 153 height 31
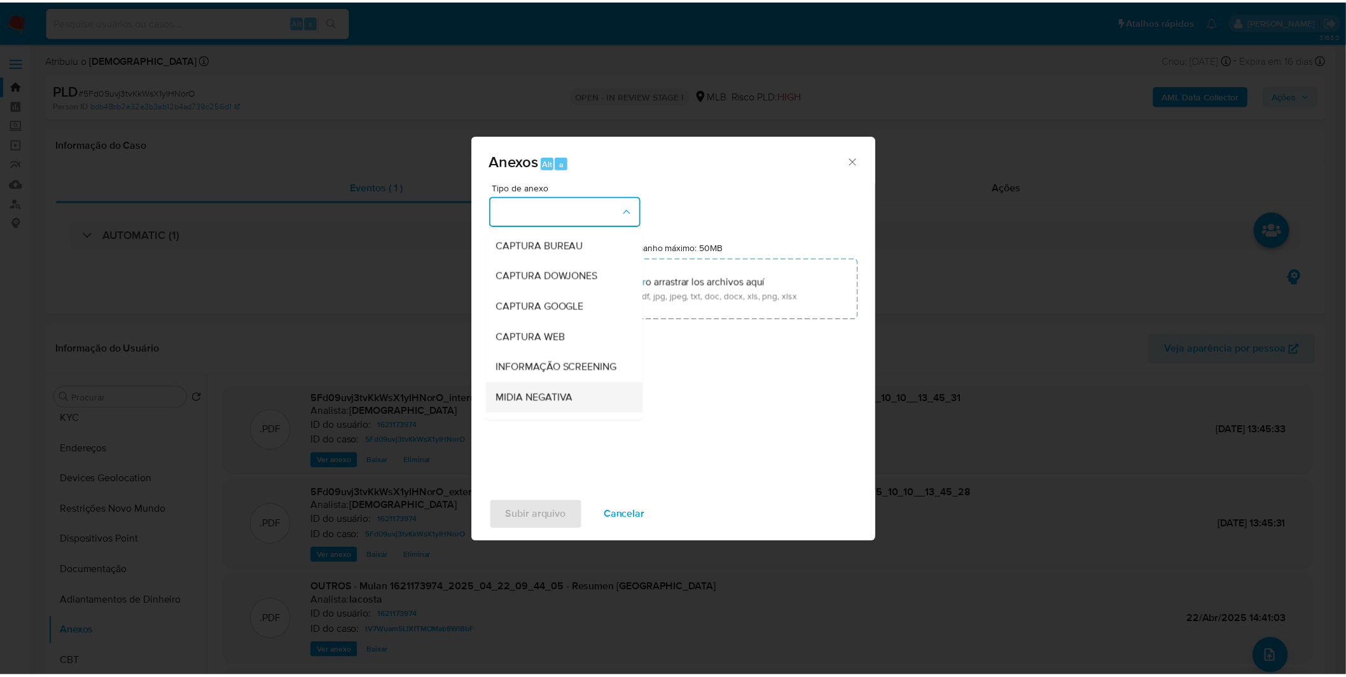
scroll to position [141, 0]
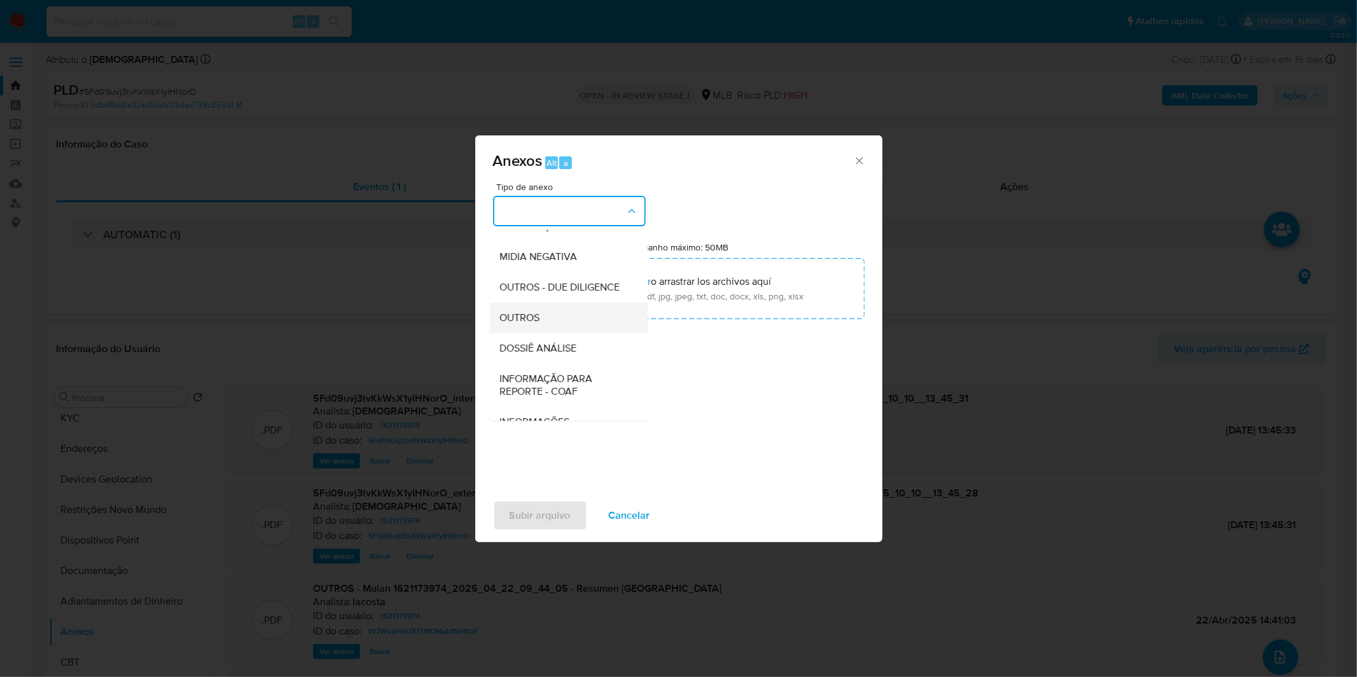
click at [537, 324] on span "OUTROS" at bounding box center [520, 318] width 40 height 13
click at [537, 341] on div "Tipo de anexo CAPTURA BUREAU CAPTURA DOWJONES CAPTURA GOOGLE CAPTURA WEB INFORM…" at bounding box center [678, 333] width 371 height 300
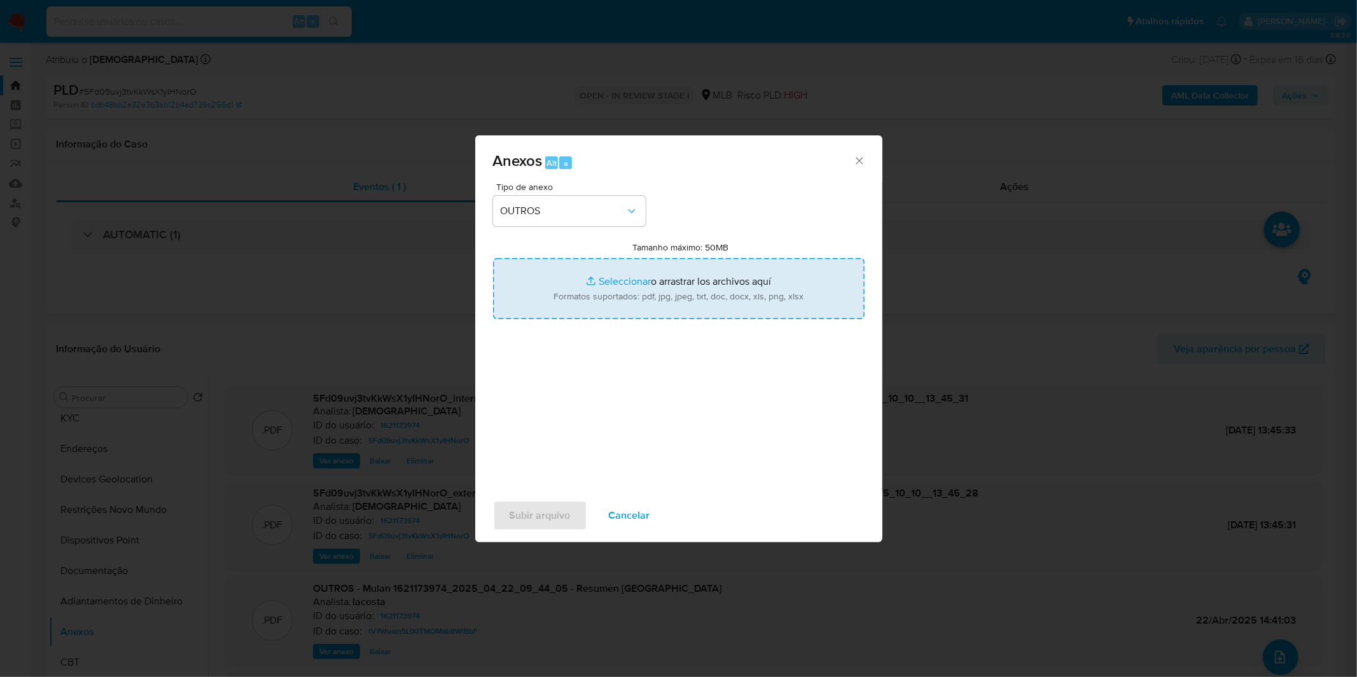
click at [568, 277] on input "Tamanho máximo: 50MB Seleccionar archivos" at bounding box center [678, 288] width 371 height 61
type input "C:\fakepath\3º SAR - XXXX_XX - CPF 90360010210 - WESLEY CARLOS DA SILVA AMARAL.…"
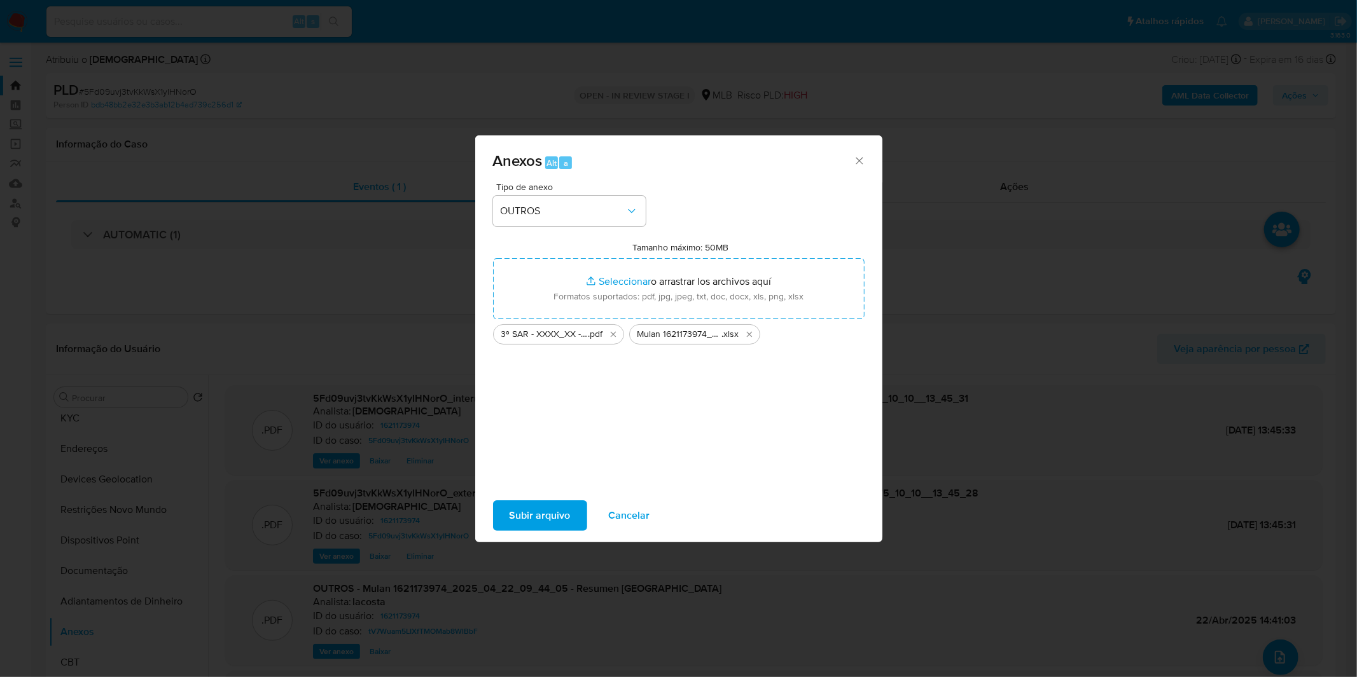
click at [536, 520] on span "Subir arquivo" at bounding box center [539, 516] width 61 height 28
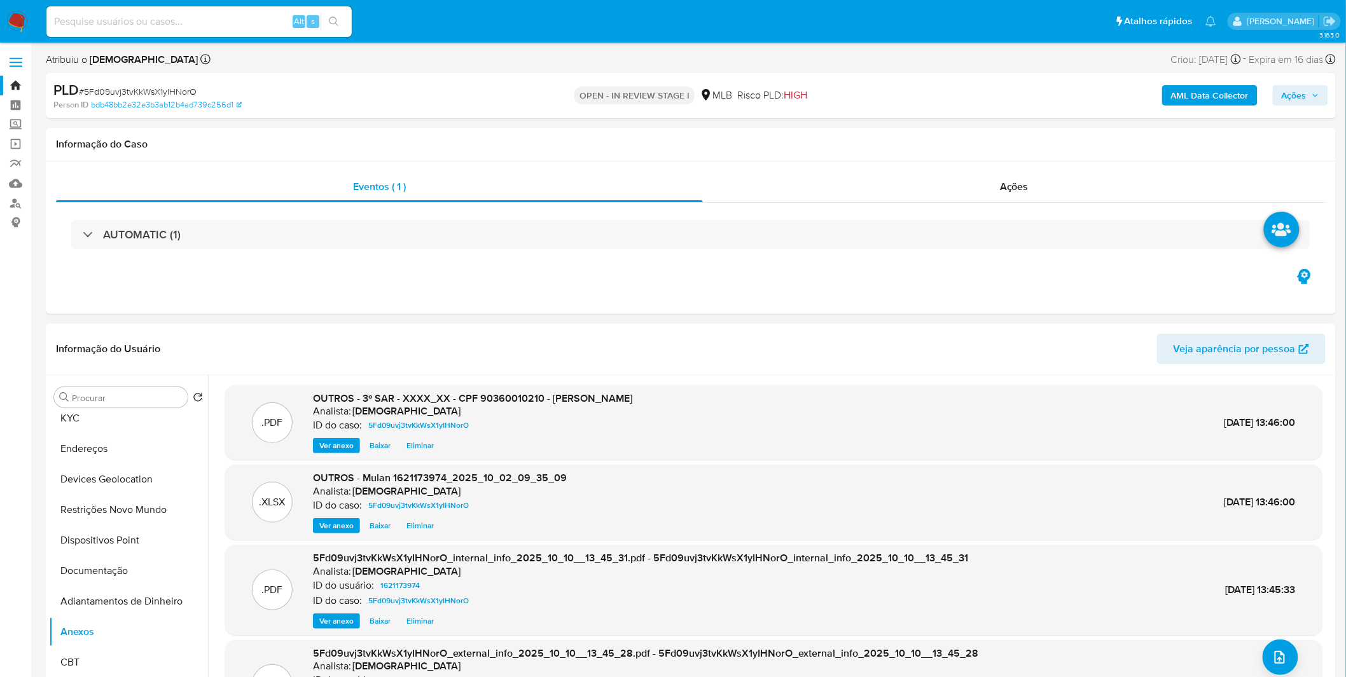
click at [1285, 98] on span "Ações" at bounding box center [1293, 95] width 25 height 20
click at [965, 137] on span "Resolução do caso" at bounding box center [931, 135] width 86 height 15
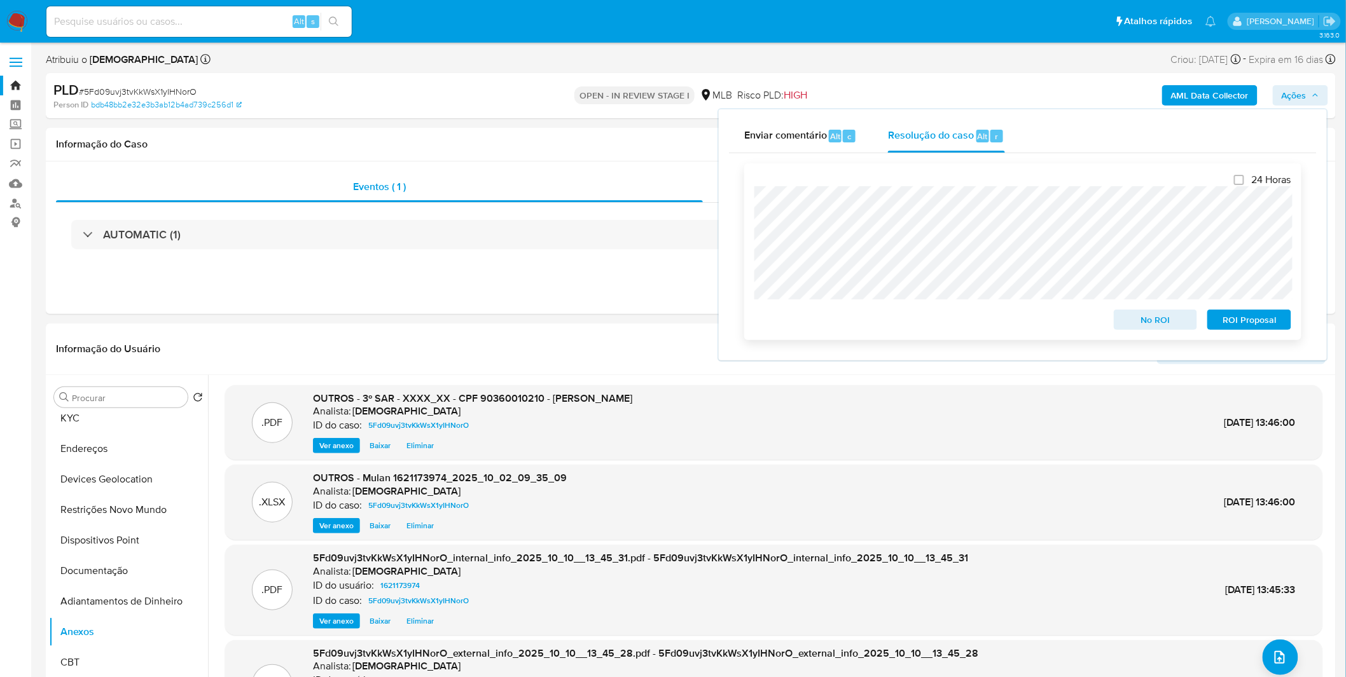
click at [1230, 319] on span "ROI Proposal" at bounding box center [1249, 320] width 66 height 18
click at [1230, 319] on div "ROI Proposal" at bounding box center [1246, 317] width 89 height 25
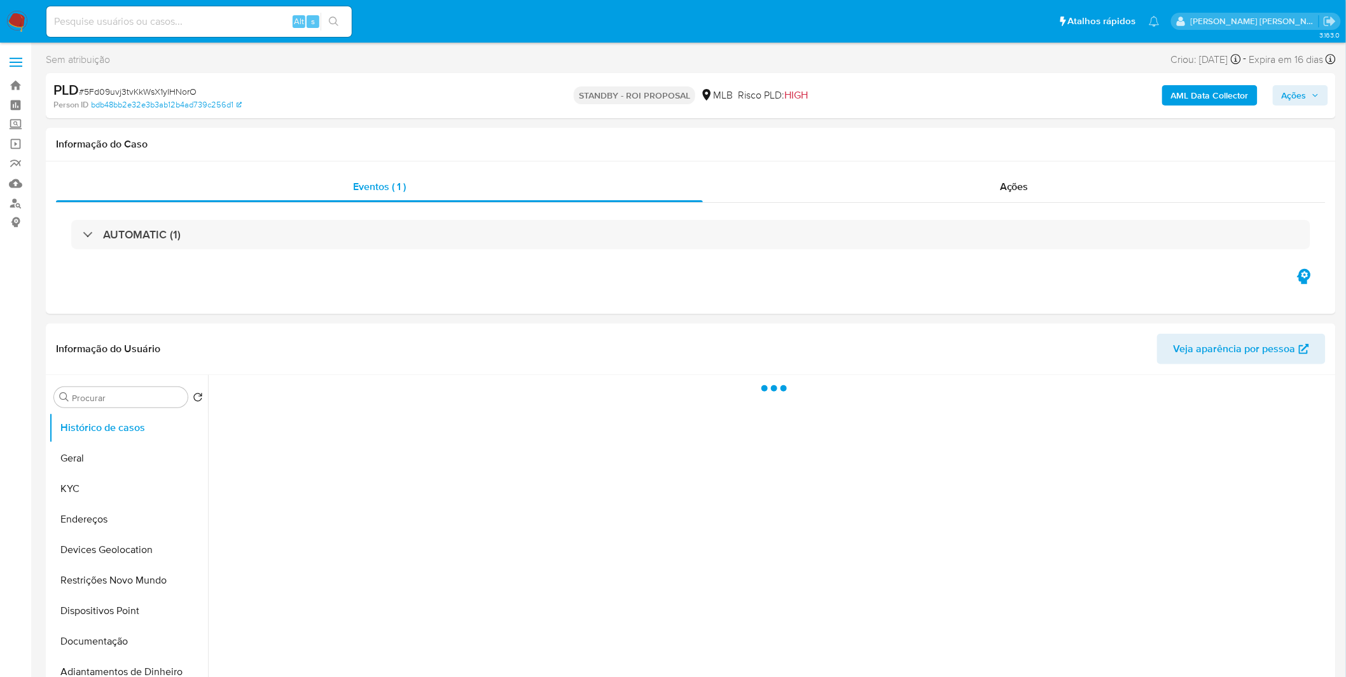
select select "10"
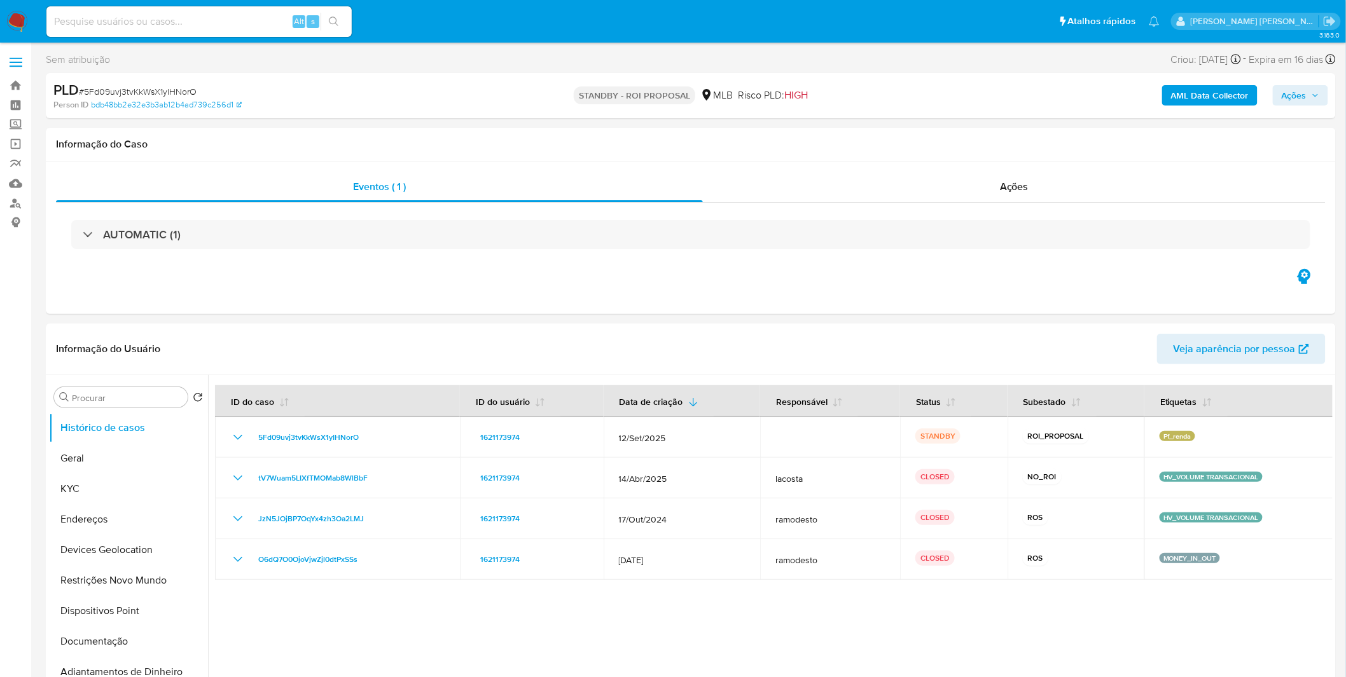
click at [22, 20] on img at bounding box center [17, 22] width 22 height 22
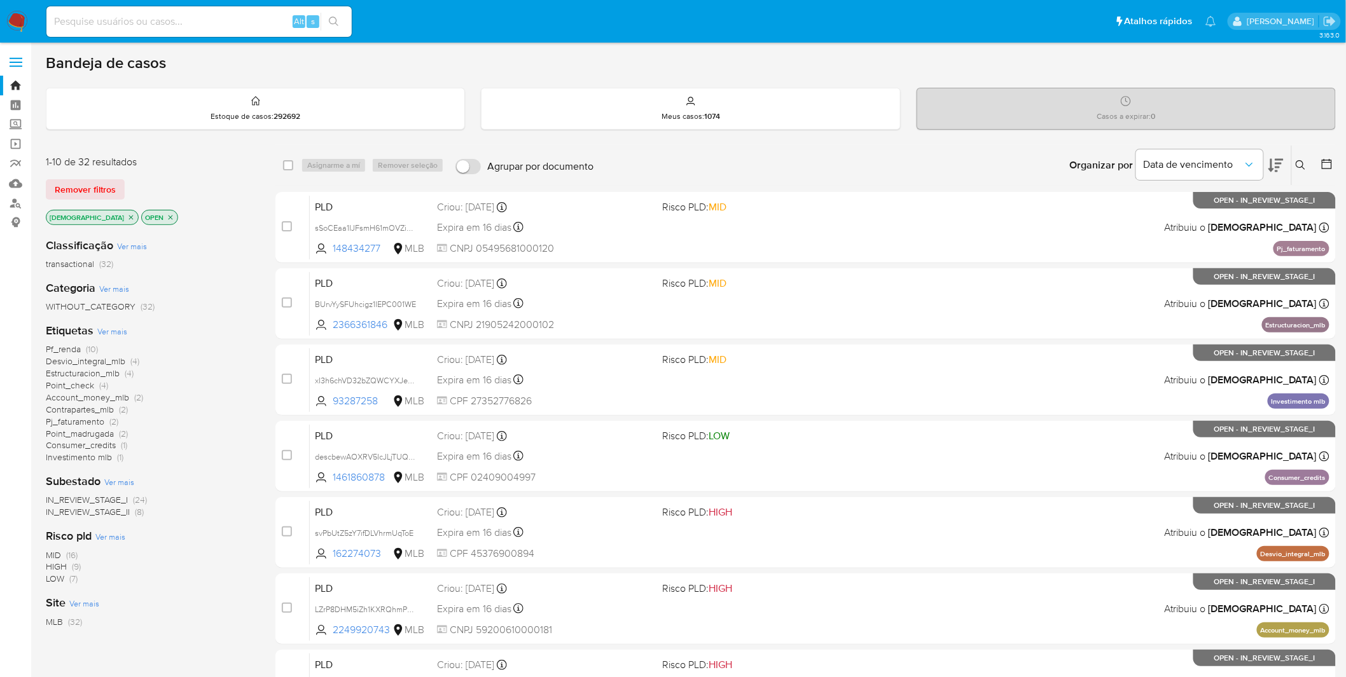
click at [118, 29] on div "Alt s" at bounding box center [198, 21] width 305 height 31
click at [118, 28] on input at bounding box center [198, 21] width 305 height 17
paste input "https://docs.google.com/document/d/1UUYyKeG6NkxDDn9K7pEqZzesf4dF1zgafVSMpnztbmY…"
click at [96, 16] on input "https://docs.google.com/document/d/1UUYyKeG6NkxDDn9K7pEqZzesf4dF1zgafVSMpnztbmY…" at bounding box center [198, 21] width 305 height 17
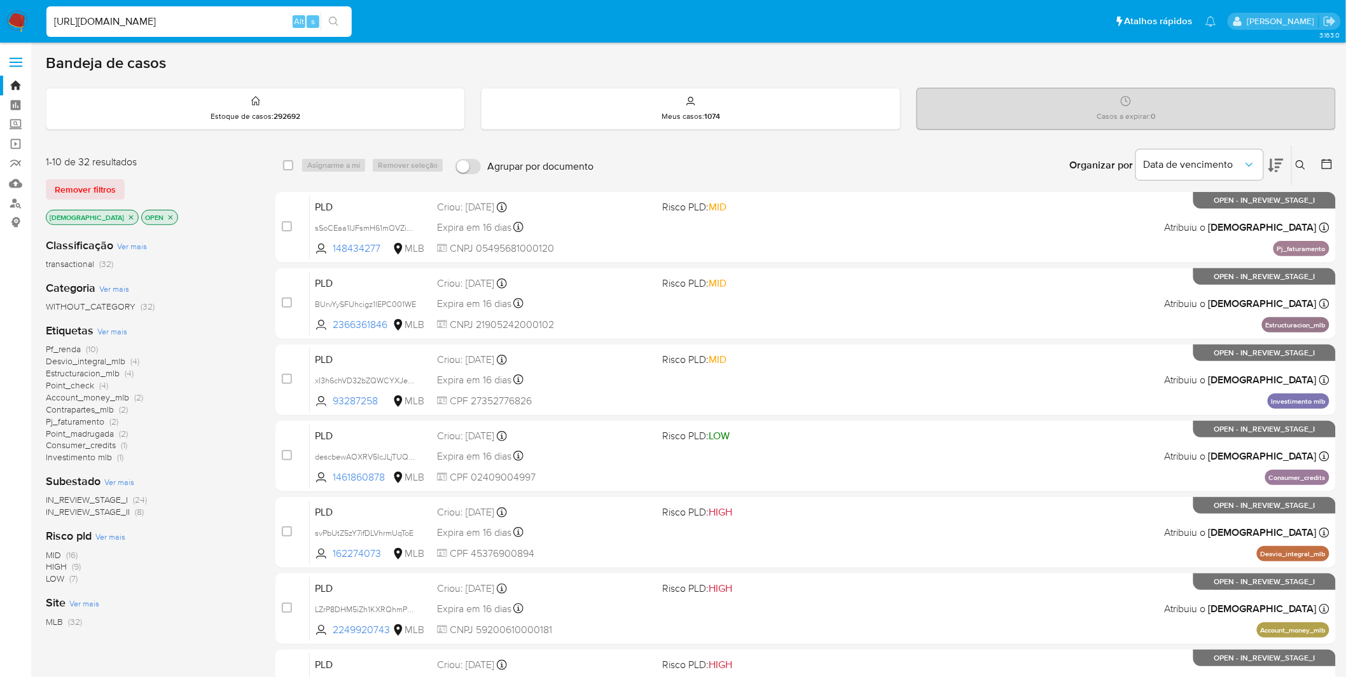
paste input "iAKmc0LPBRHhca13TojrX4WS"
type input "iAKmc0LPBRHhca13TojrX4WS"
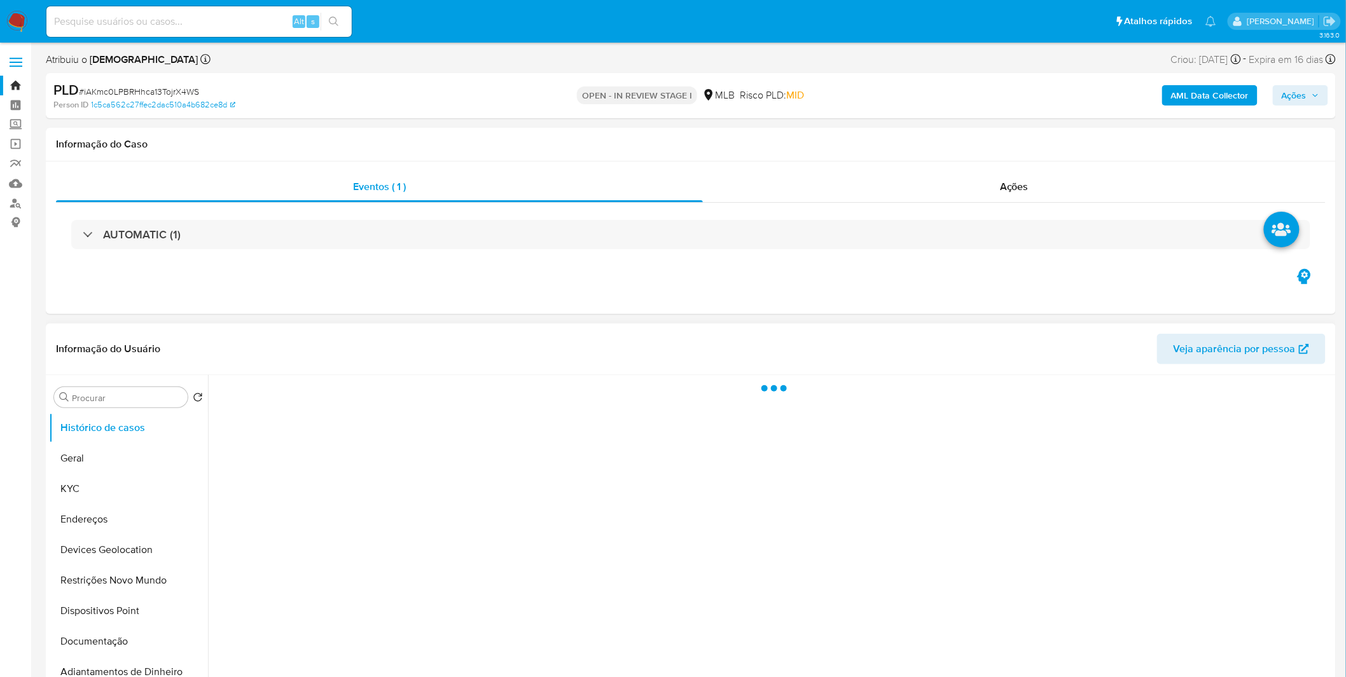
select select "10"
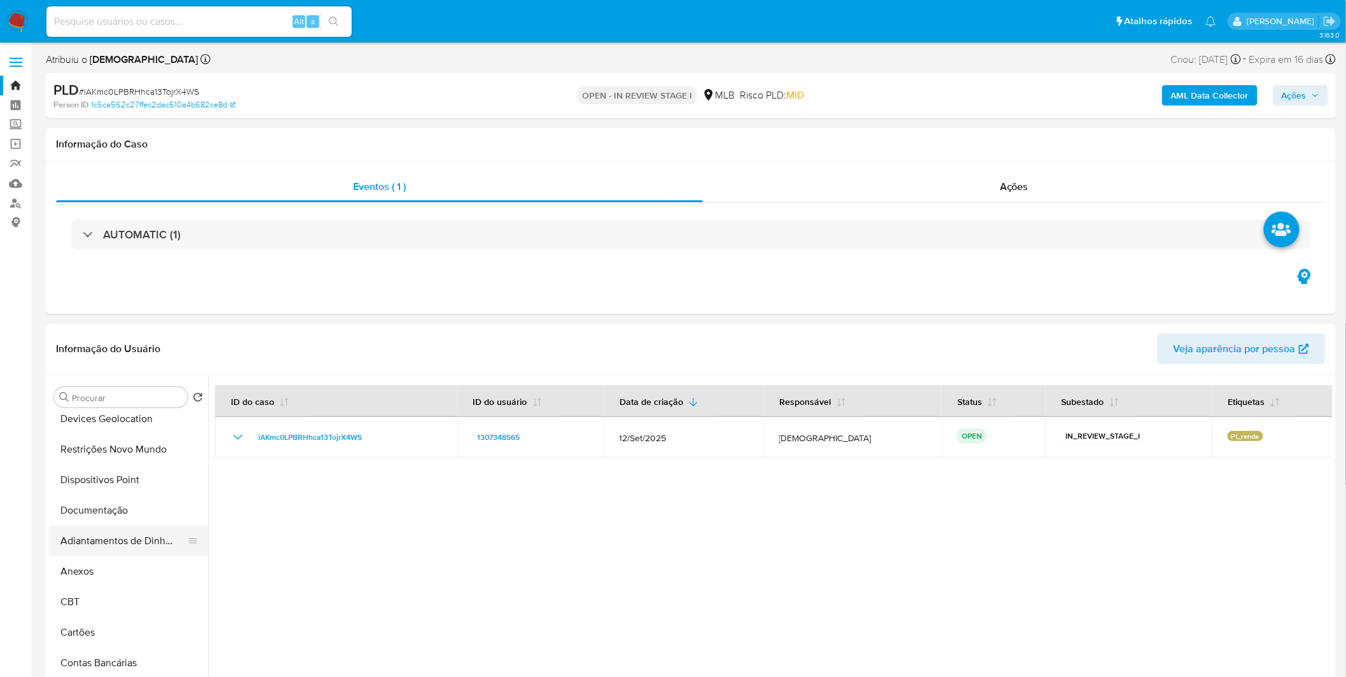
scroll to position [141, 0]
click at [134, 558] on button "Anexos" at bounding box center [123, 562] width 149 height 31
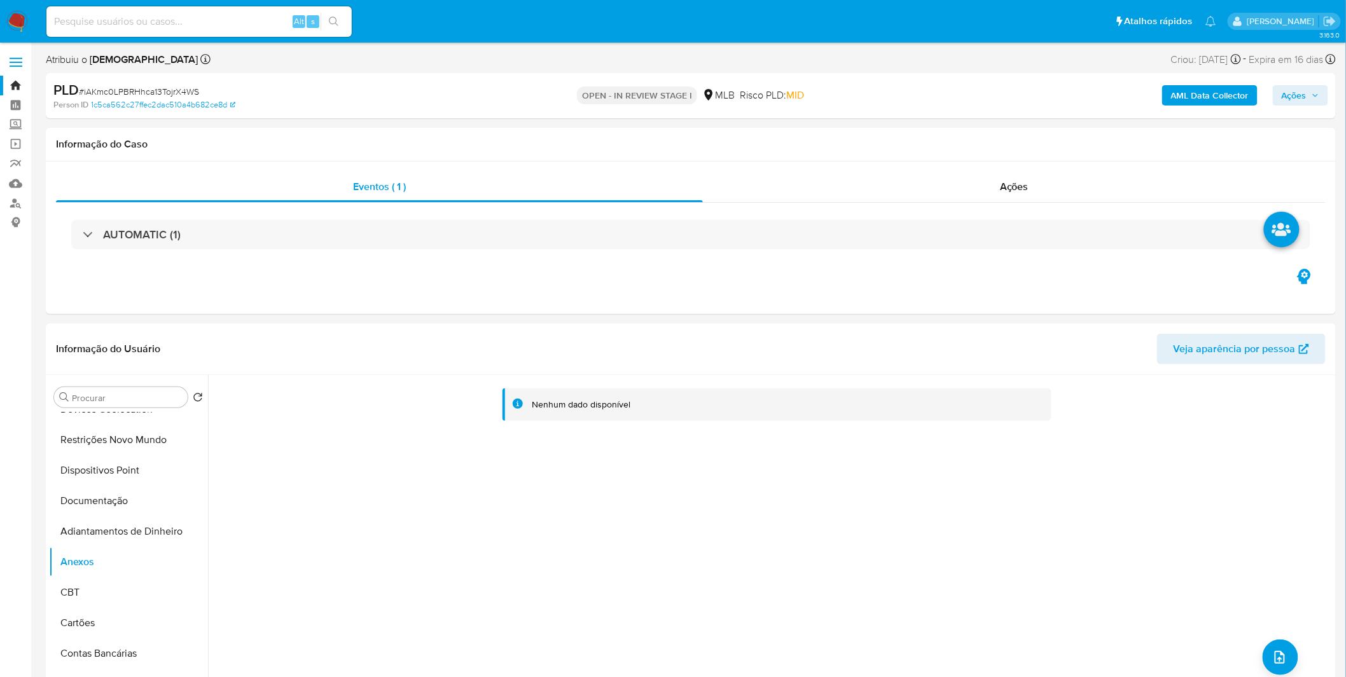
click at [1203, 109] on div "AML Data Collector Ações" at bounding box center [1117, 96] width 422 height 30
click at [1205, 103] on b "AML Data Collector" at bounding box center [1210, 95] width 78 height 20
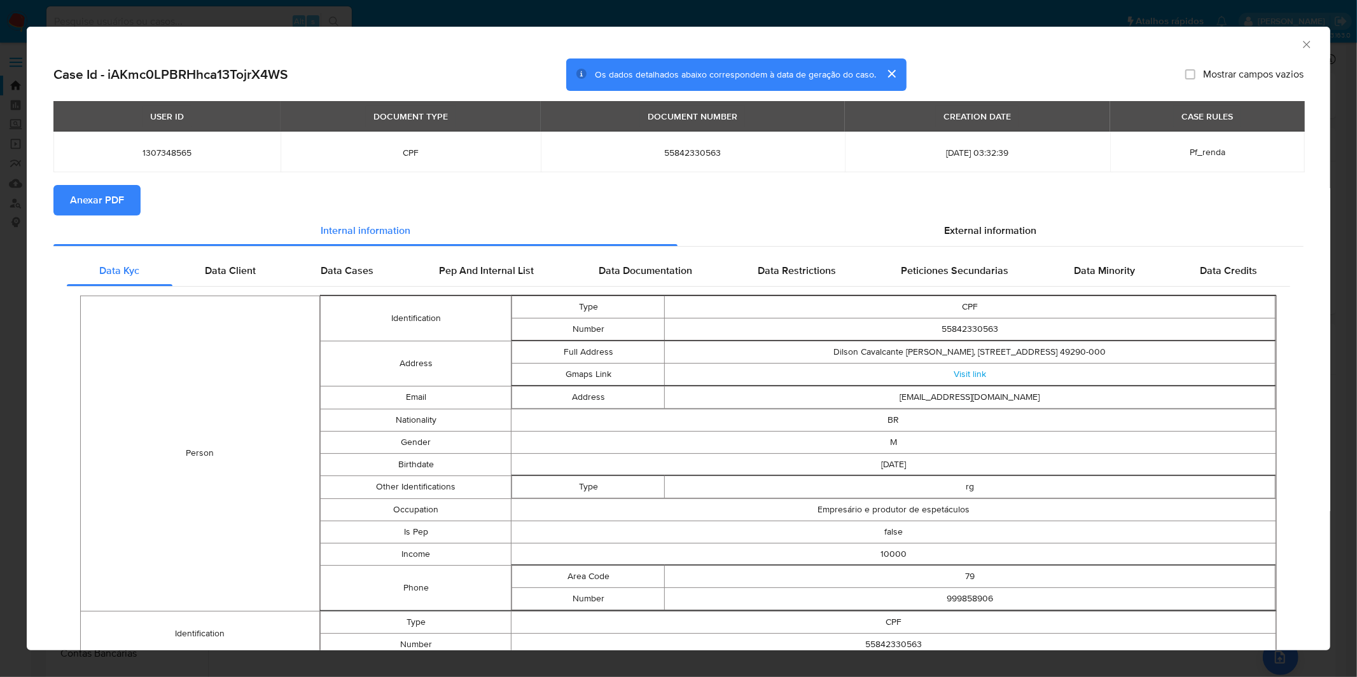
click at [106, 207] on span "Anexar PDF" at bounding box center [97, 200] width 54 height 28
click at [815, 3] on div "AML Data Collector Case Id - iAKmc0LPBRHhca13TojrX4WS Os dados detalhados abaix…" at bounding box center [678, 338] width 1357 height 677
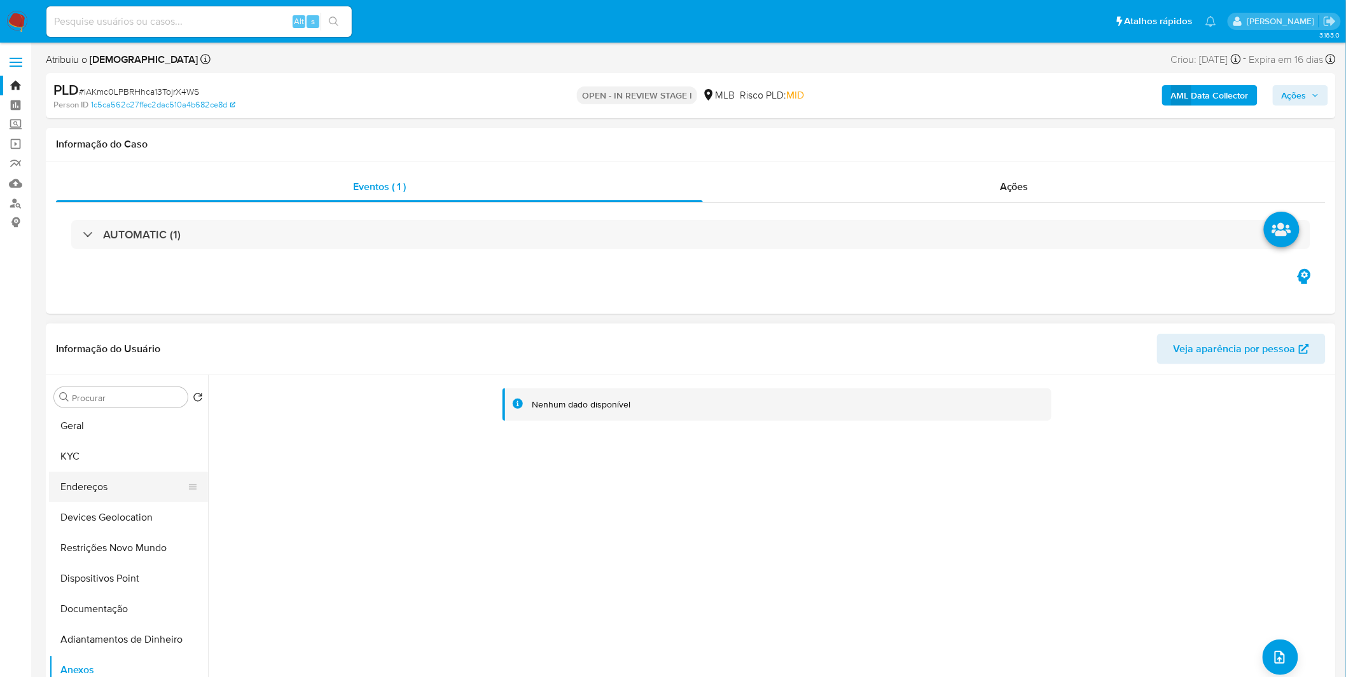
scroll to position [0, 0]
click at [109, 493] on button "KYC" at bounding box center [123, 489] width 149 height 31
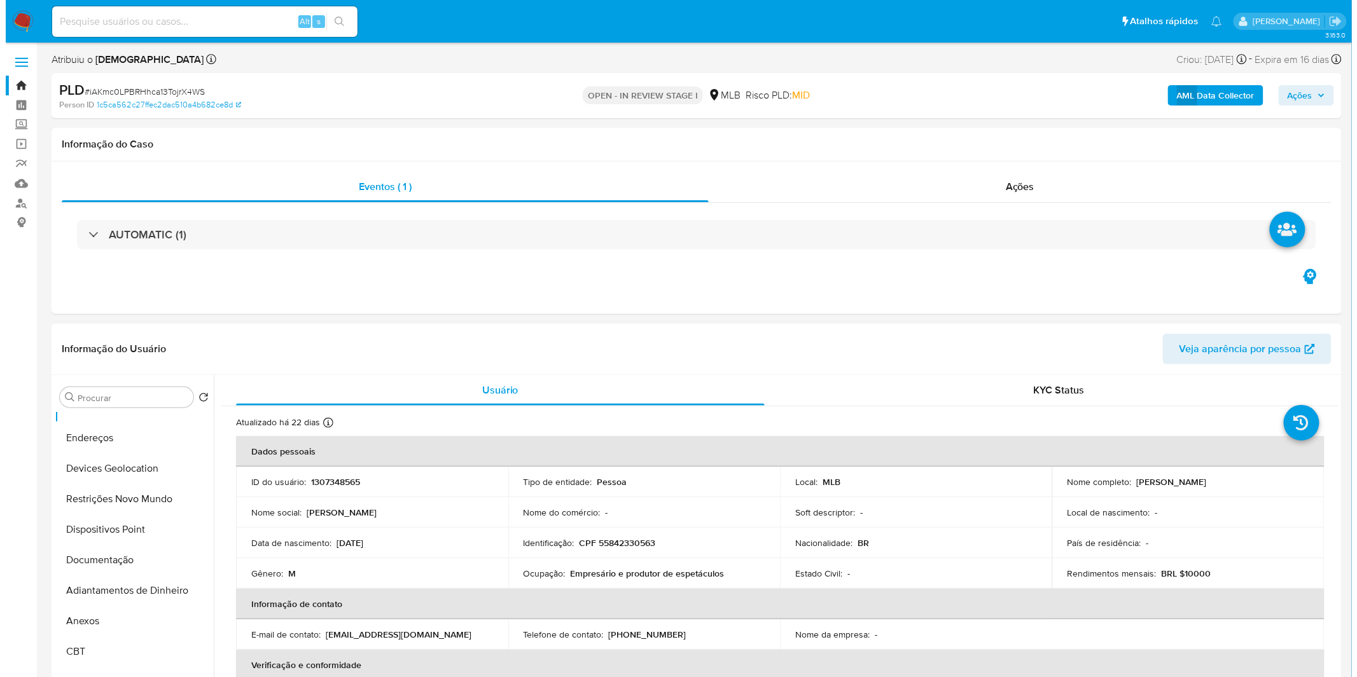
scroll to position [212, 0]
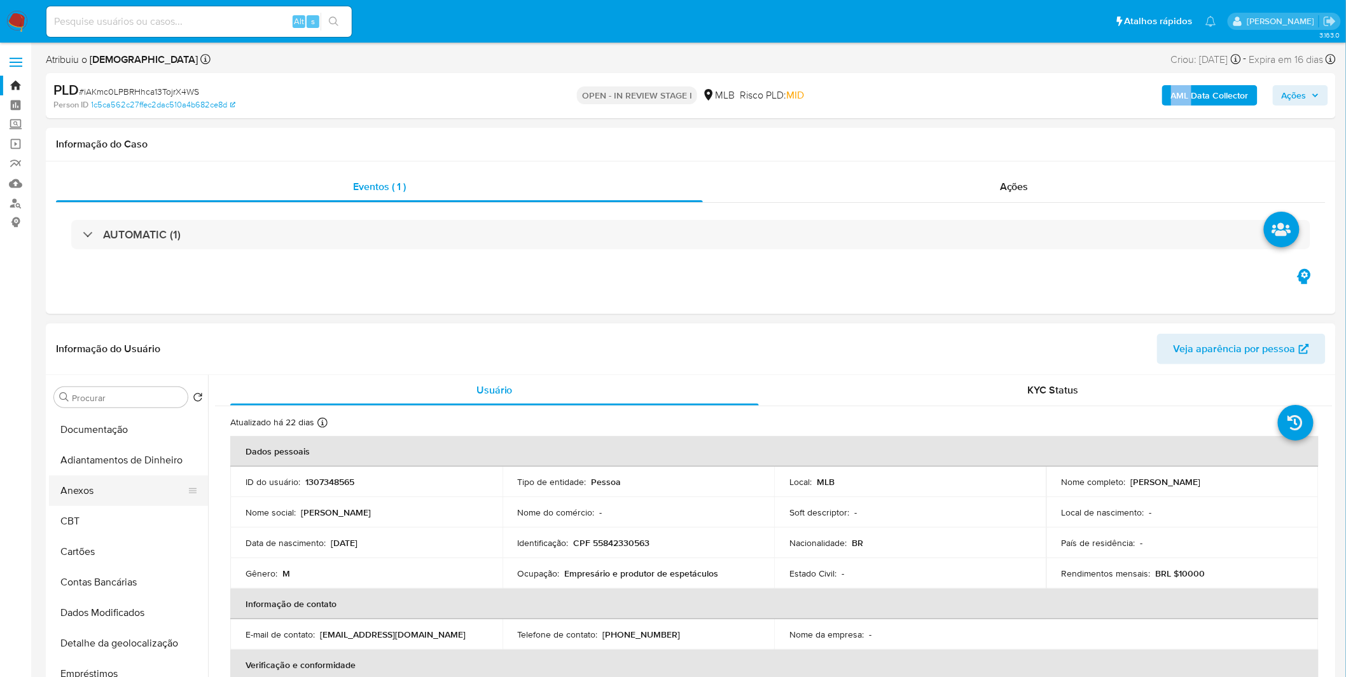
click at [132, 497] on button "Anexos" at bounding box center [123, 491] width 149 height 31
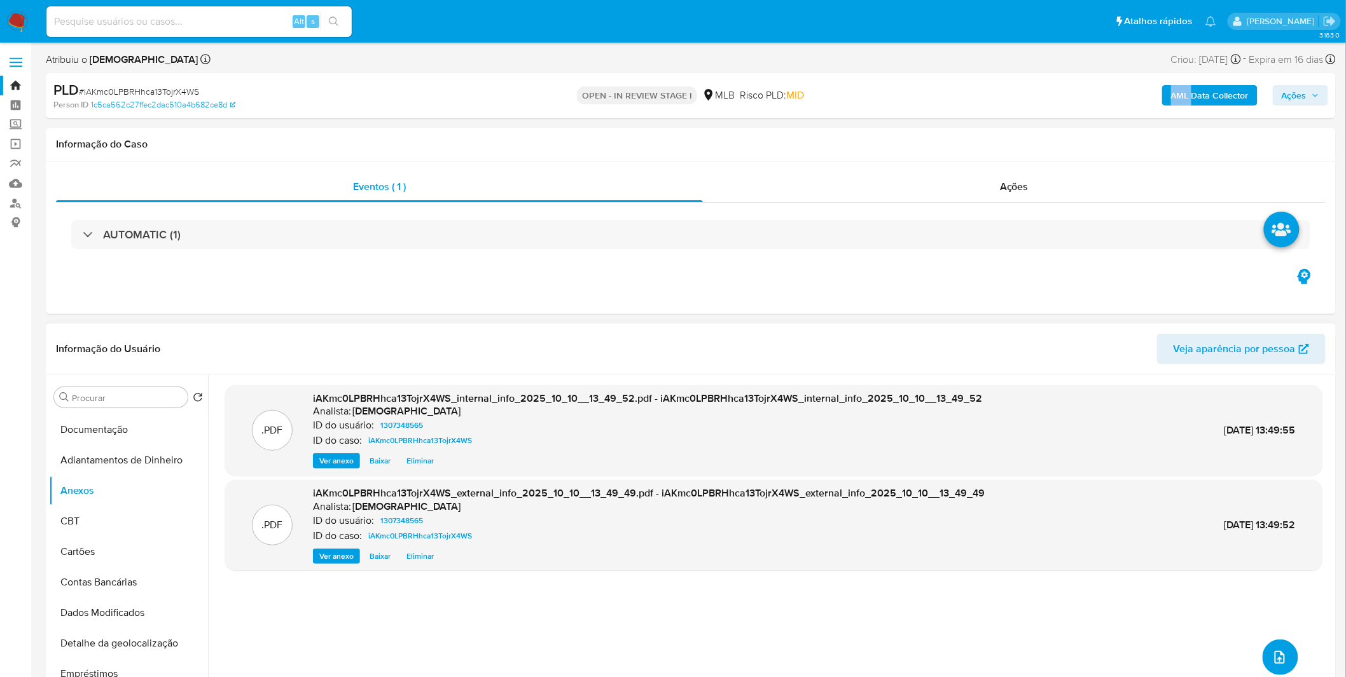
click at [1274, 664] on icon "upload-file" at bounding box center [1279, 657] width 10 height 13
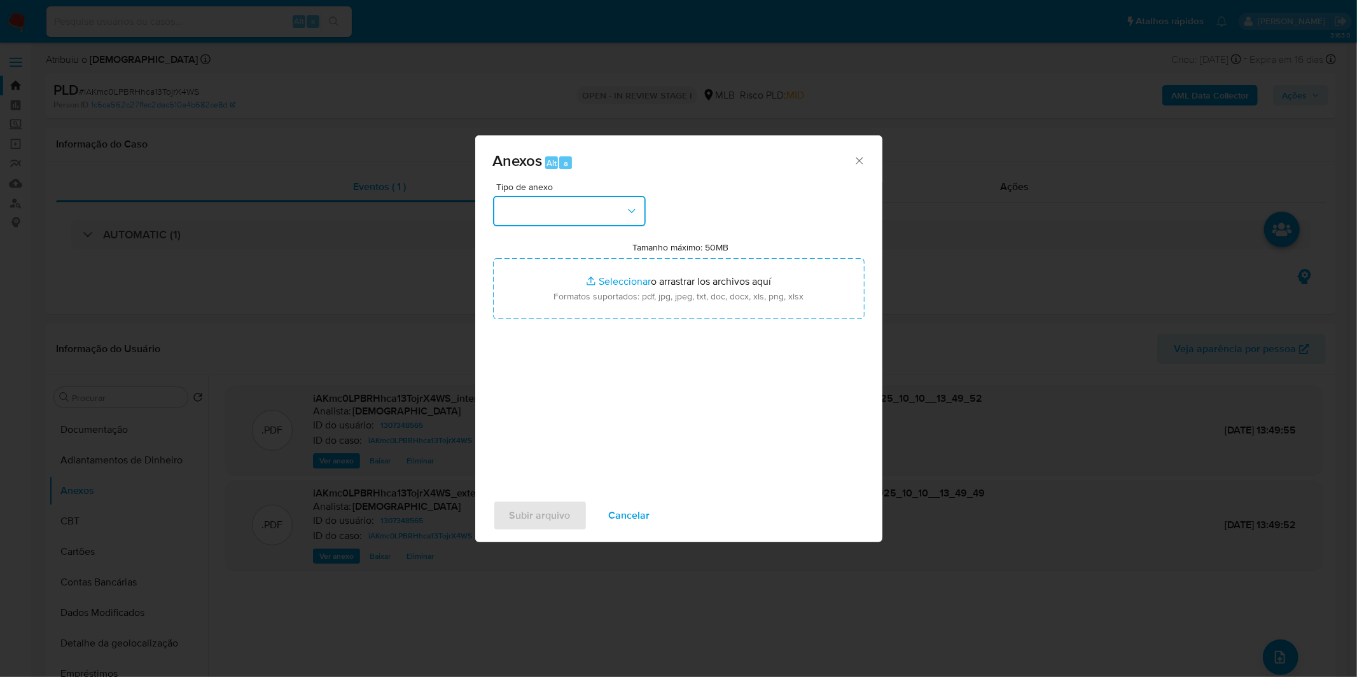
click at [606, 200] on button "button" at bounding box center [569, 211] width 153 height 31
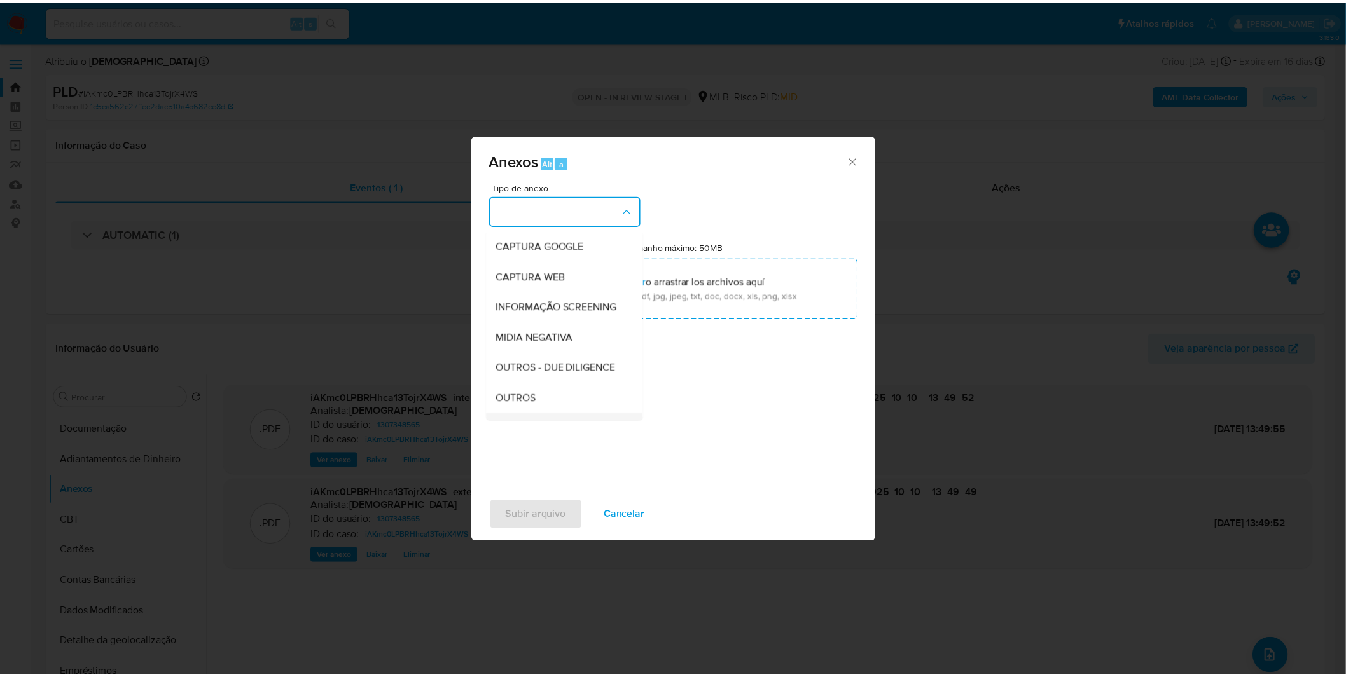
scroll to position [141, 0]
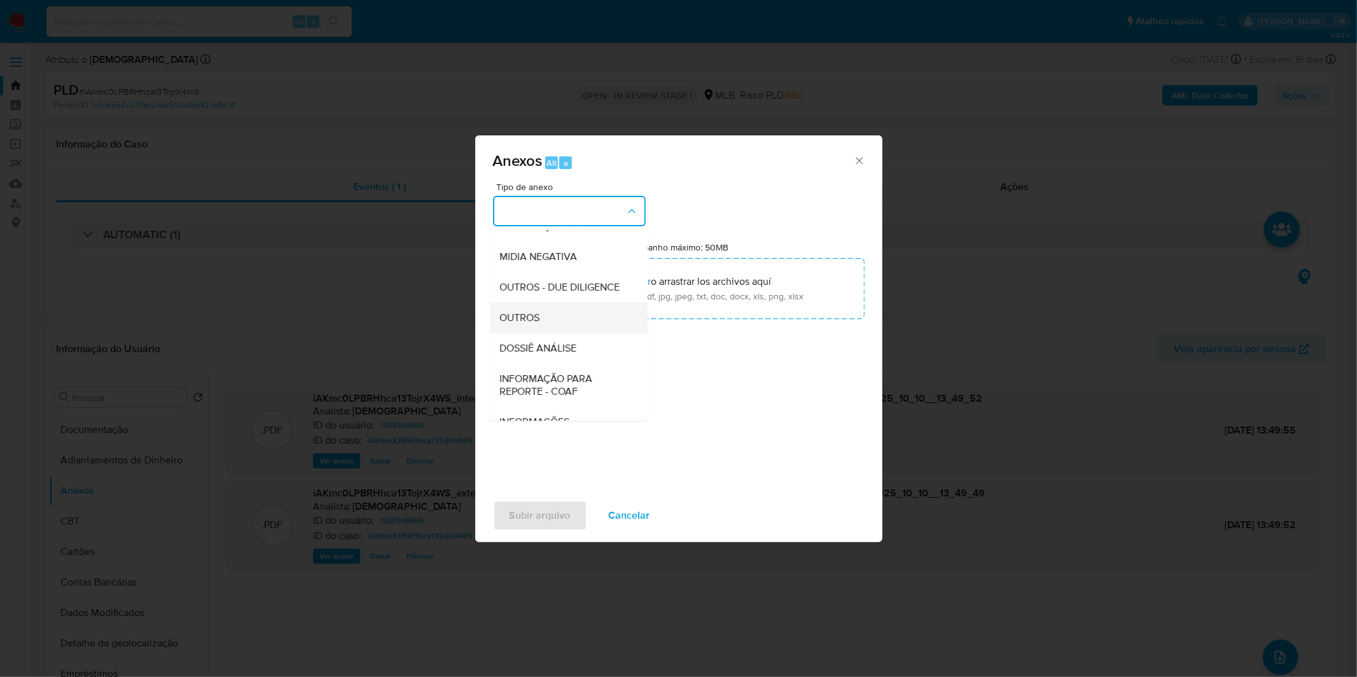
click at [560, 333] on div "OUTROS" at bounding box center [565, 318] width 130 height 31
click at [560, 349] on div "Tipo de anexo CAPTURA BUREAU CAPTURA DOWJONES CAPTURA GOOGLE CAPTURA WEB INFORM…" at bounding box center [678, 333] width 371 height 300
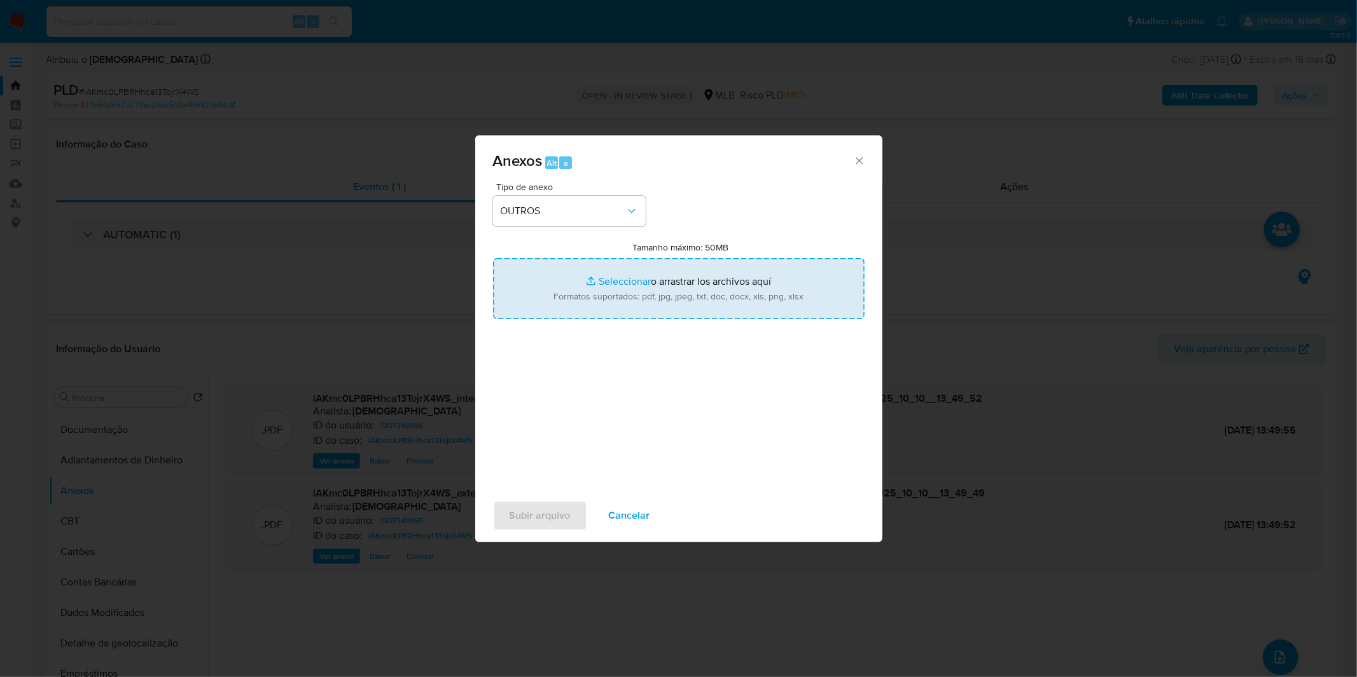
click at [593, 278] on input "Tamanho máximo: 50MB Seleccionar archivos" at bounding box center [678, 288] width 371 height 61
type input "C:\fakepath\Mulan 1307348565_2025_10_02_09_41_21.xlsx"
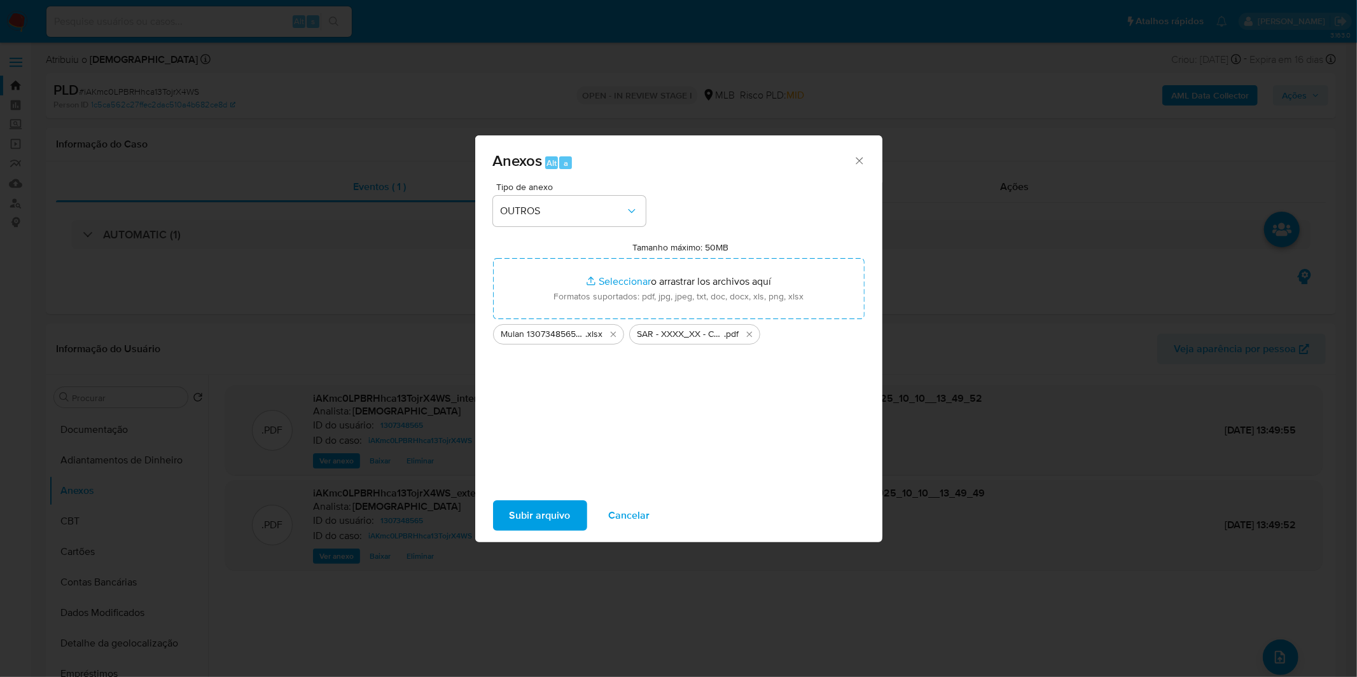
click at [542, 522] on span "Subir arquivo" at bounding box center [539, 516] width 61 height 28
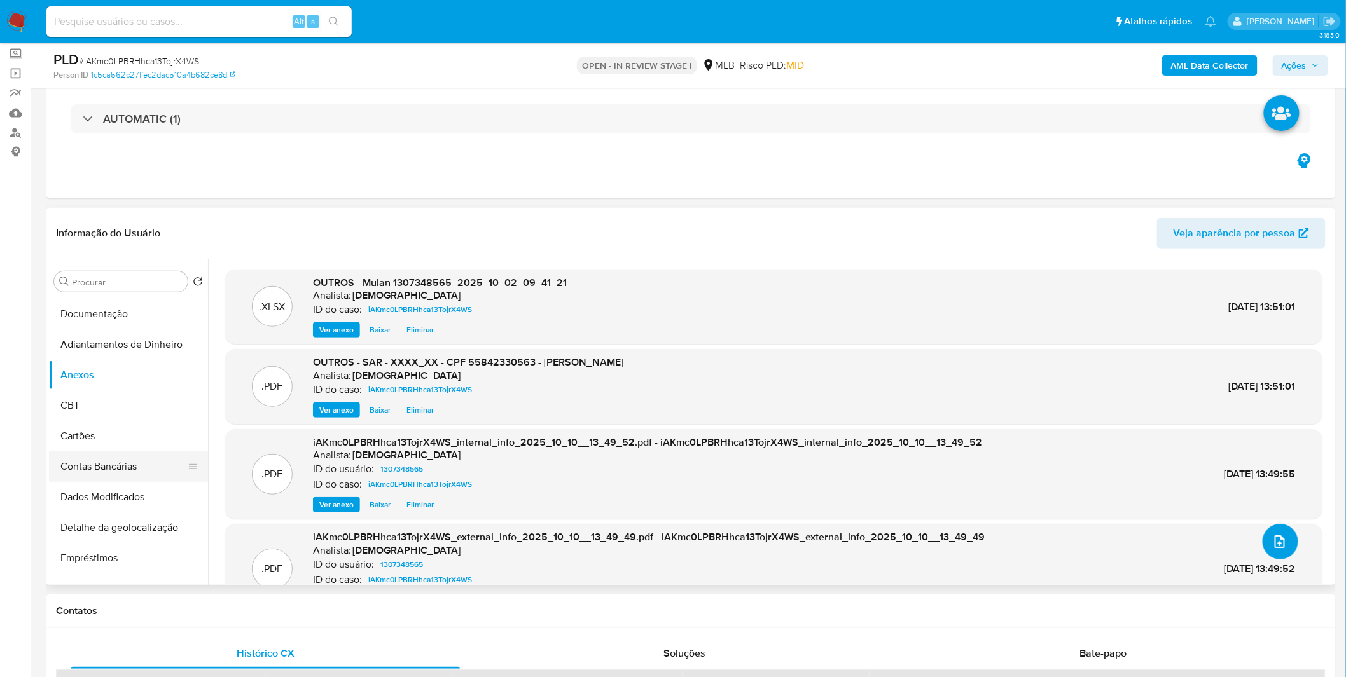
scroll to position [282, 0]
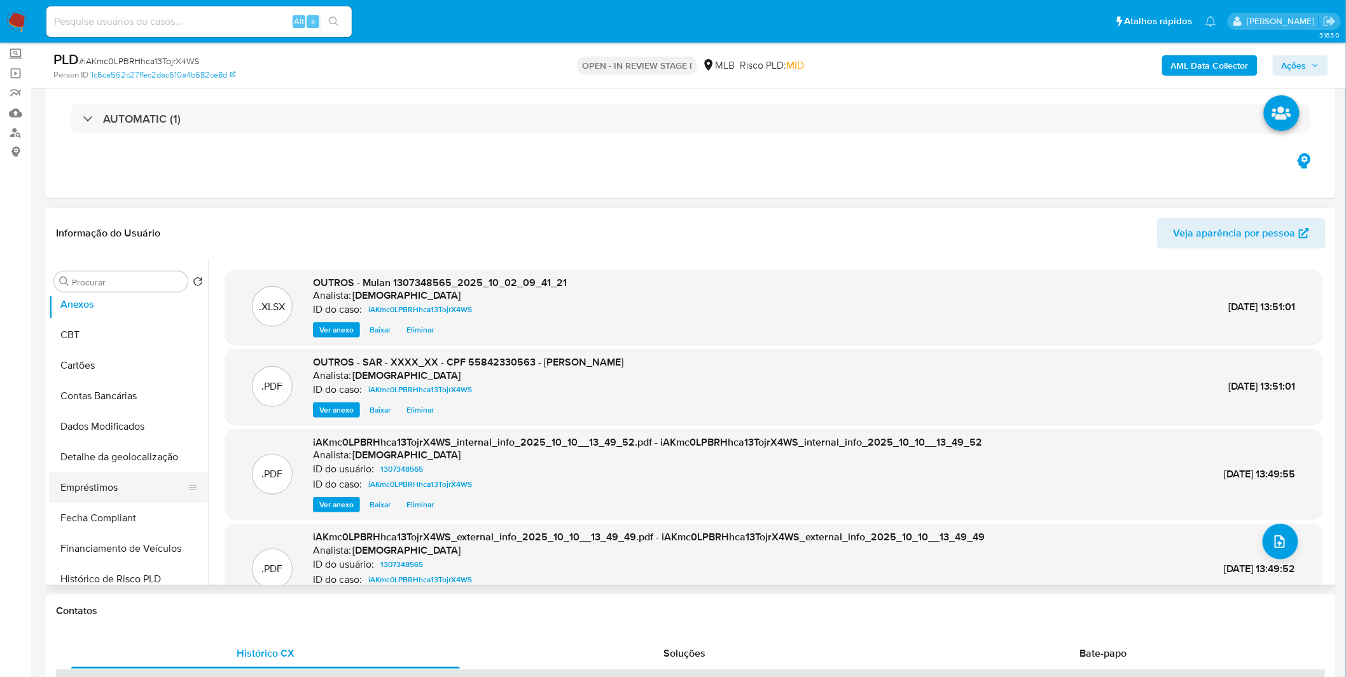
click at [118, 482] on button "Empréstimos" at bounding box center [123, 488] width 149 height 31
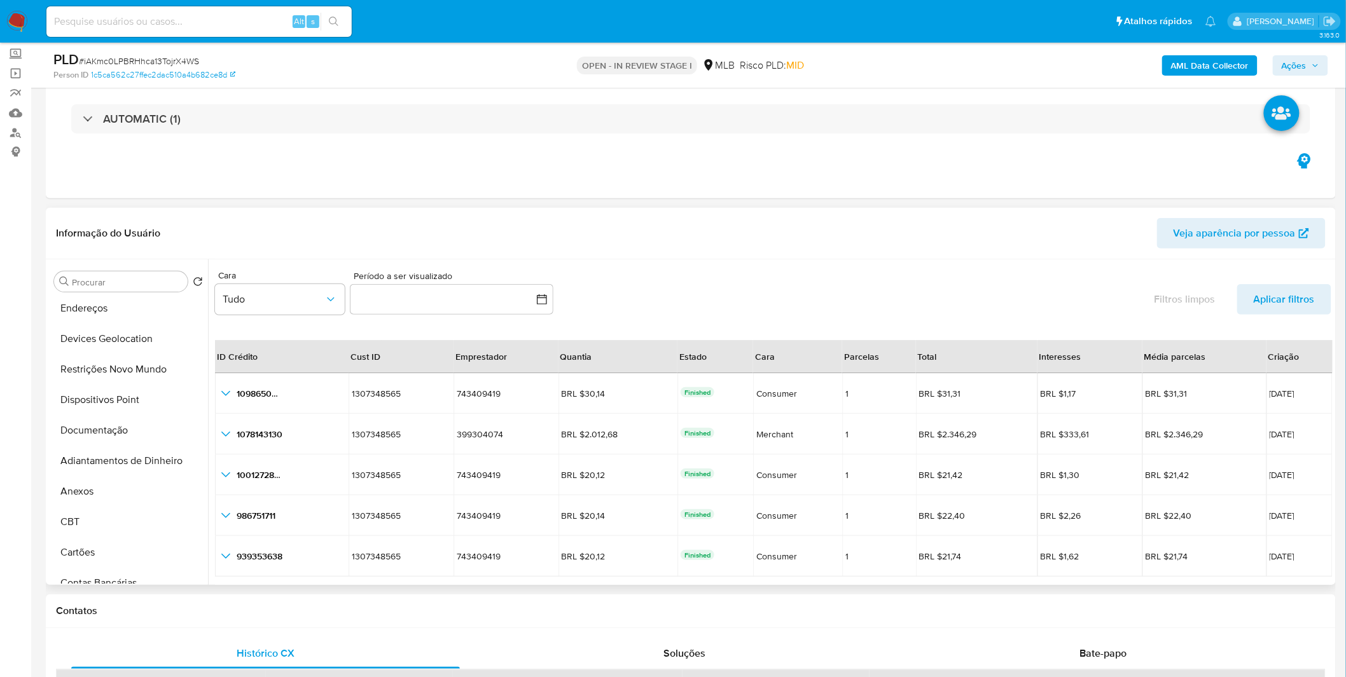
scroll to position [71, 0]
click at [110, 501] on button "Anexos" at bounding box center [128, 516] width 159 height 31
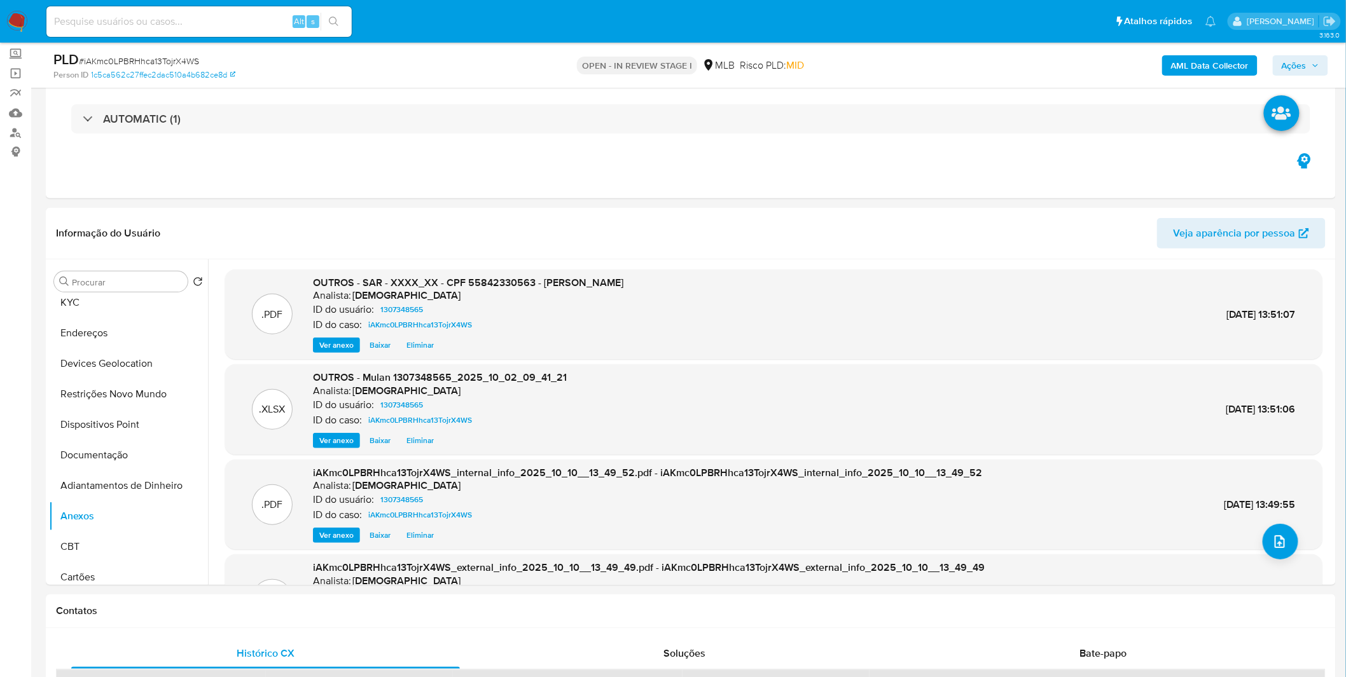
click at [1305, 69] on span "Ações" at bounding box center [1293, 65] width 25 height 20
click at [1290, 64] on span "Ações" at bounding box center [1293, 65] width 25 height 20
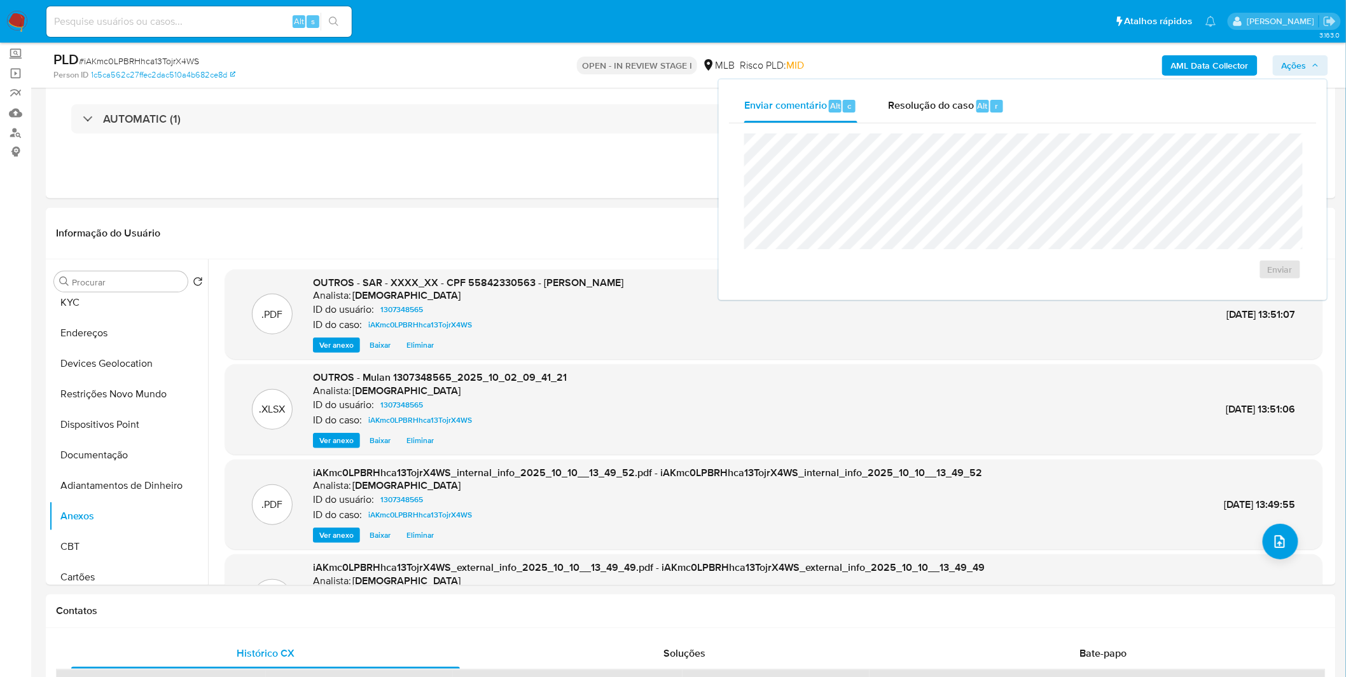
click at [957, 129] on div "Enviar" at bounding box center [1023, 206] width 588 height 167
click at [951, 120] on div "Resolução do caso Alt r" at bounding box center [946, 106] width 116 height 33
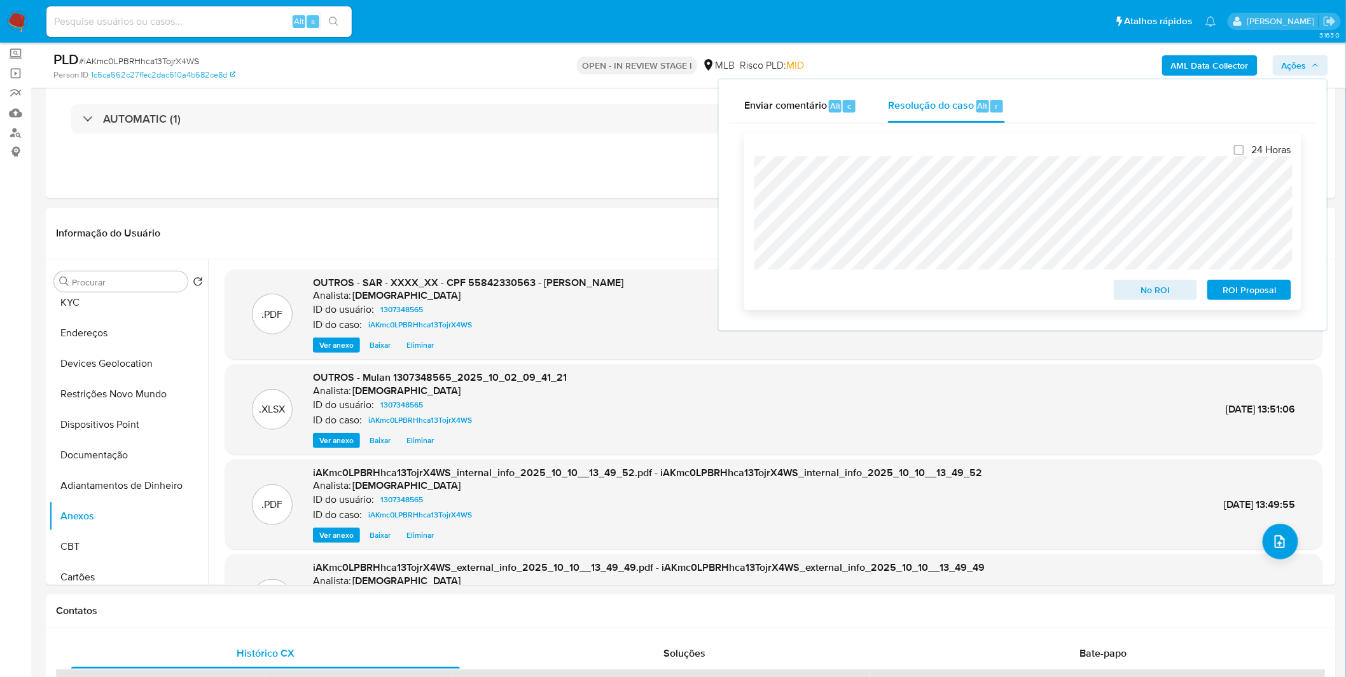
click at [1228, 294] on span "ROI Proposal" at bounding box center [1249, 290] width 66 height 18
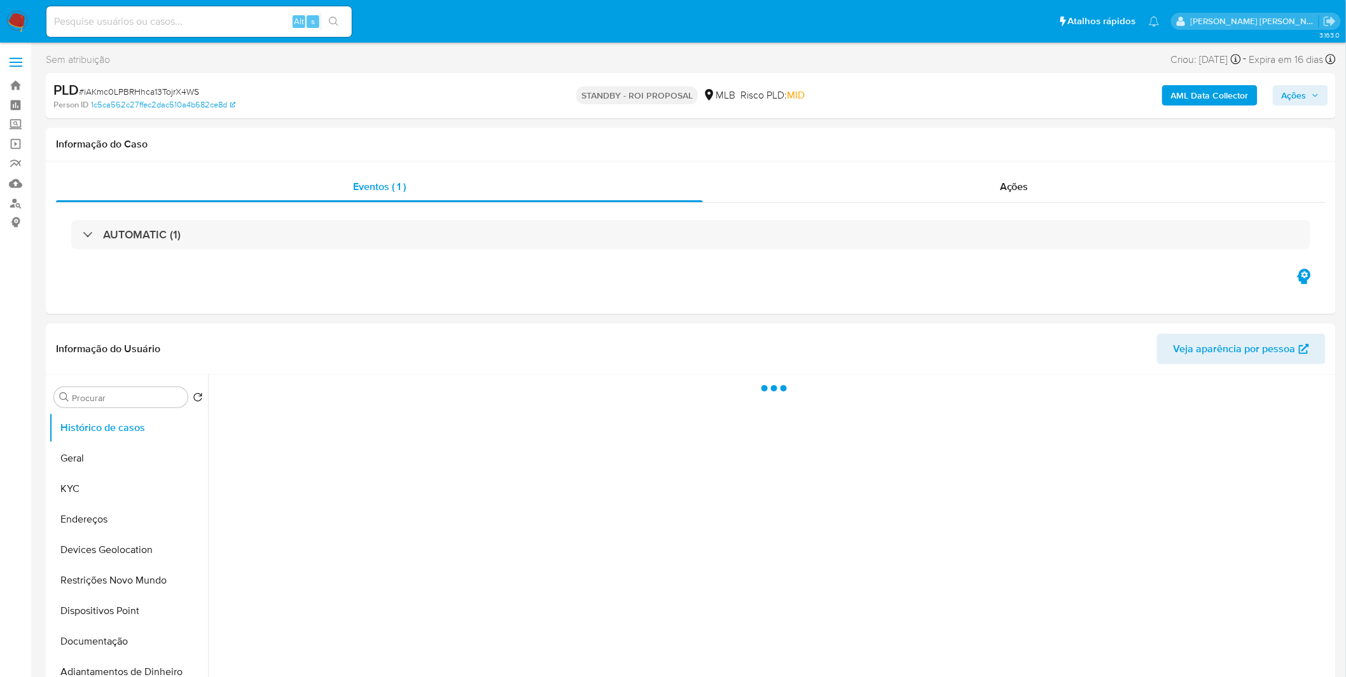
select select "10"
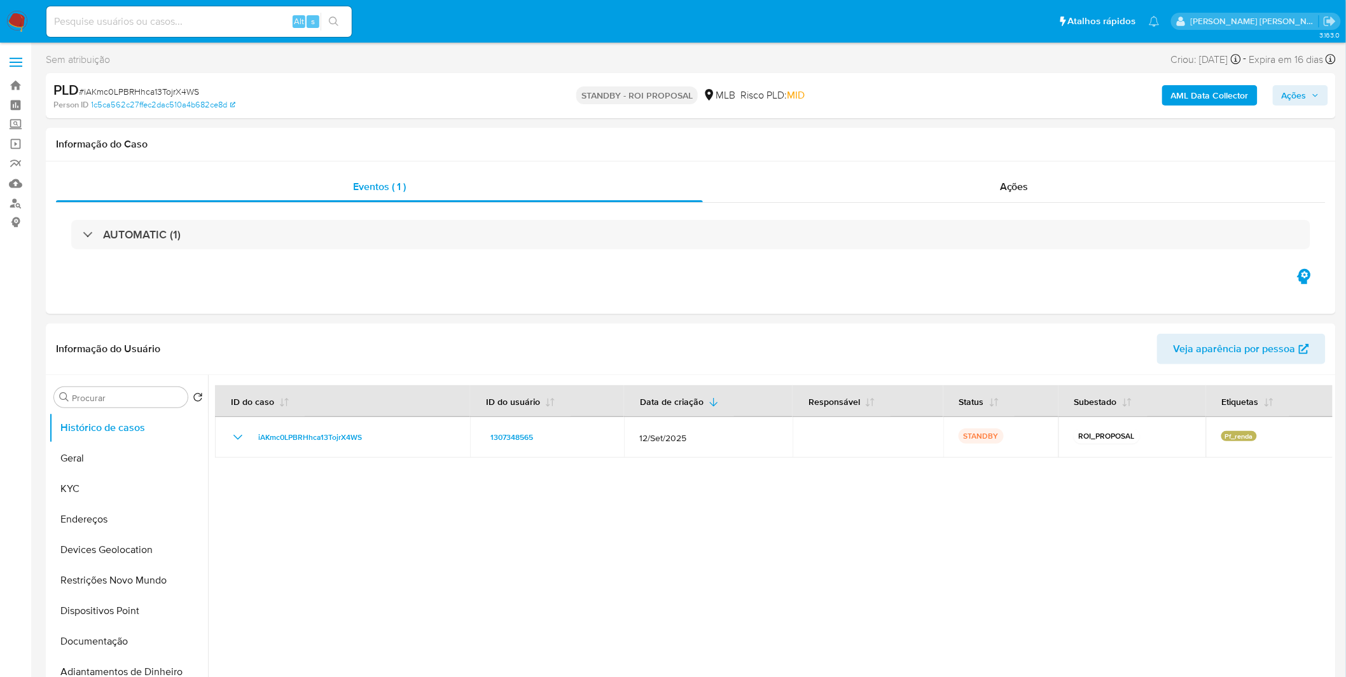
click at [13, 26] on img at bounding box center [17, 22] width 22 height 22
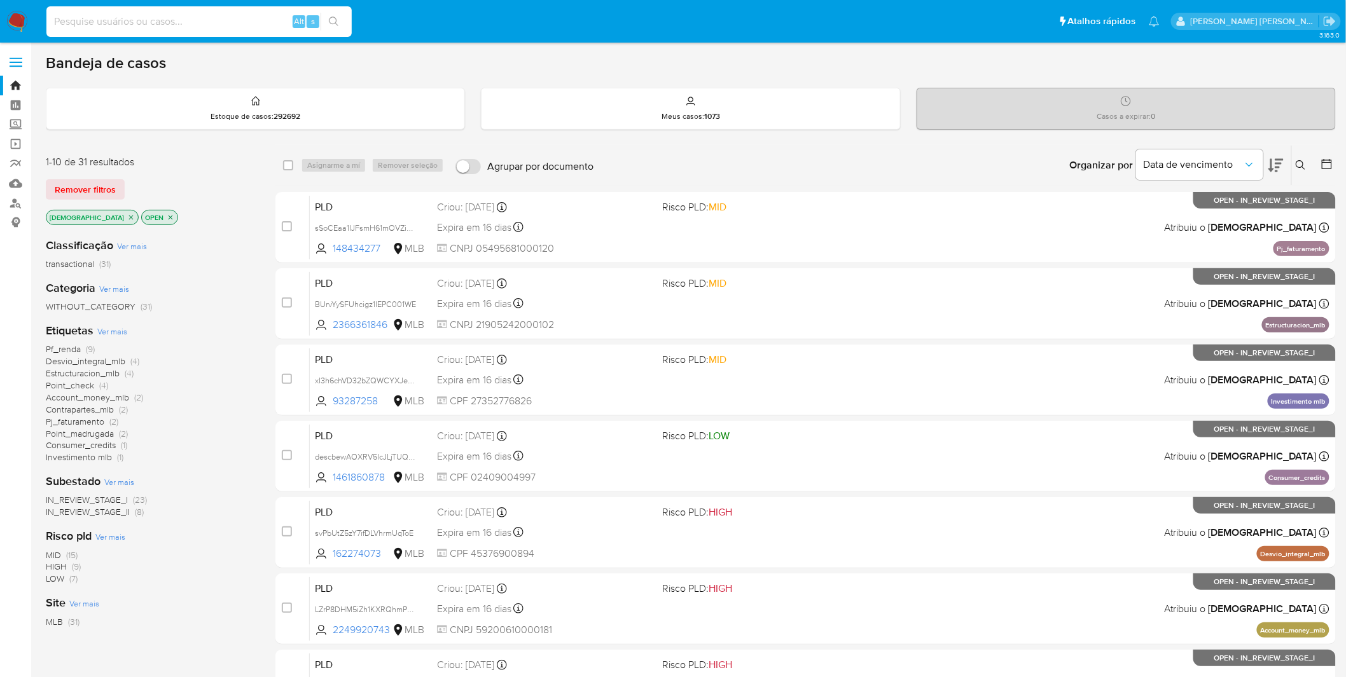
click at [228, 22] on input at bounding box center [198, 21] width 305 height 17
paste input "RIOleedZEN1yTgvgykqhqJAm"
type input "RIOleedZEN1yTgvgykqhqJAm"
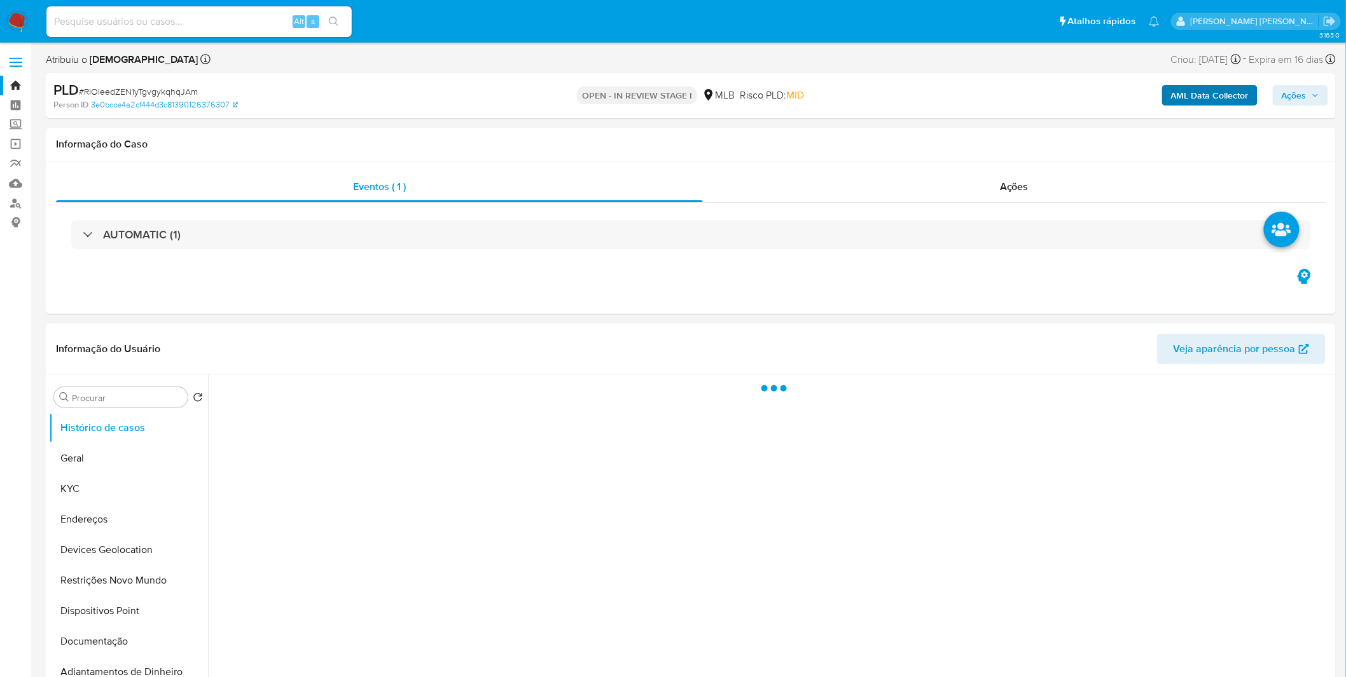
select select "10"
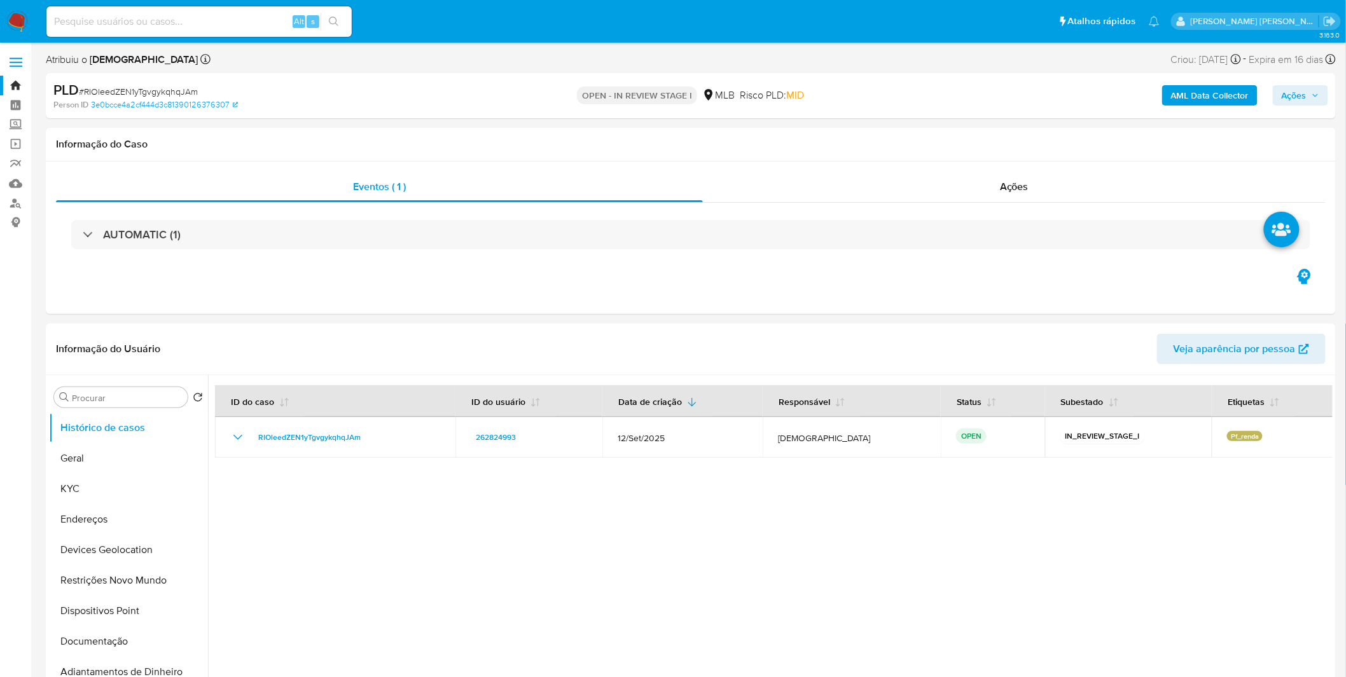
click at [1203, 104] on b "AML Data Collector" at bounding box center [1210, 95] width 78 height 20
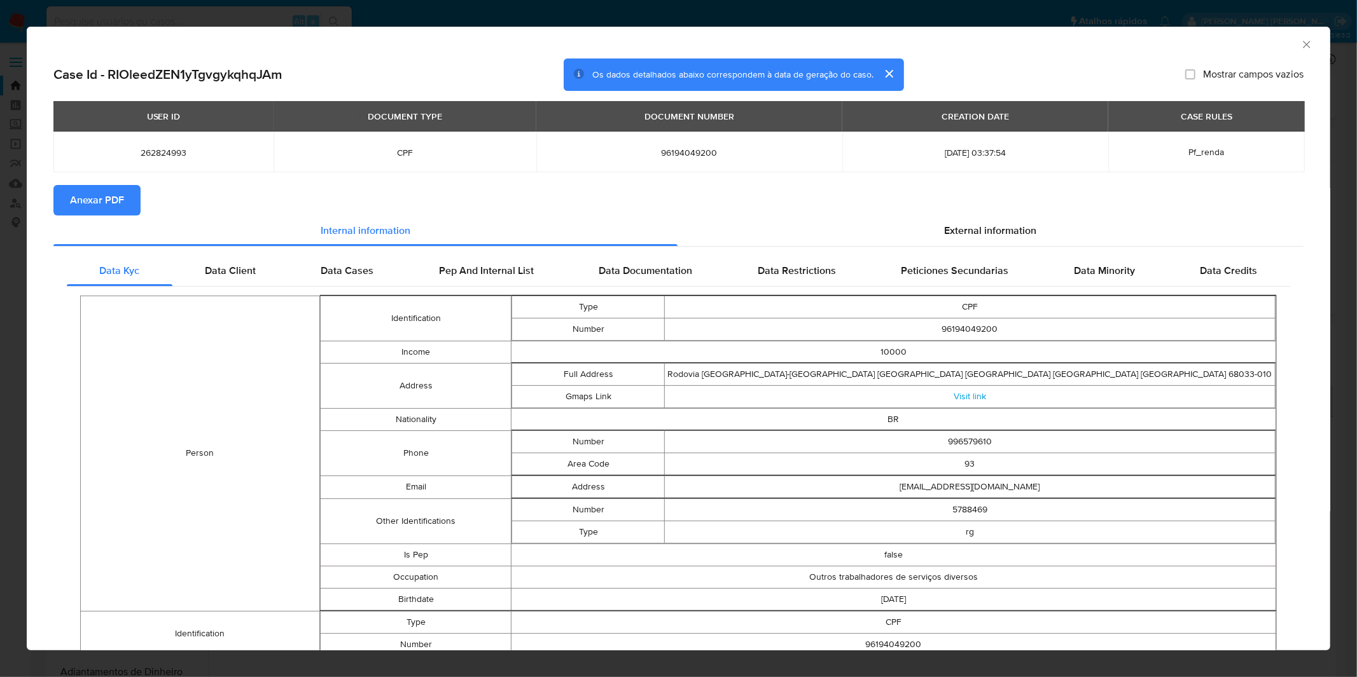
click at [93, 207] on span "Anexar PDF" at bounding box center [97, 200] width 54 height 28
click at [712, 13] on div "AML Data Collector Case Id - RIOleedZEN1yTgvgykqhqJAm Os dados detalhados abaix…" at bounding box center [678, 338] width 1357 height 677
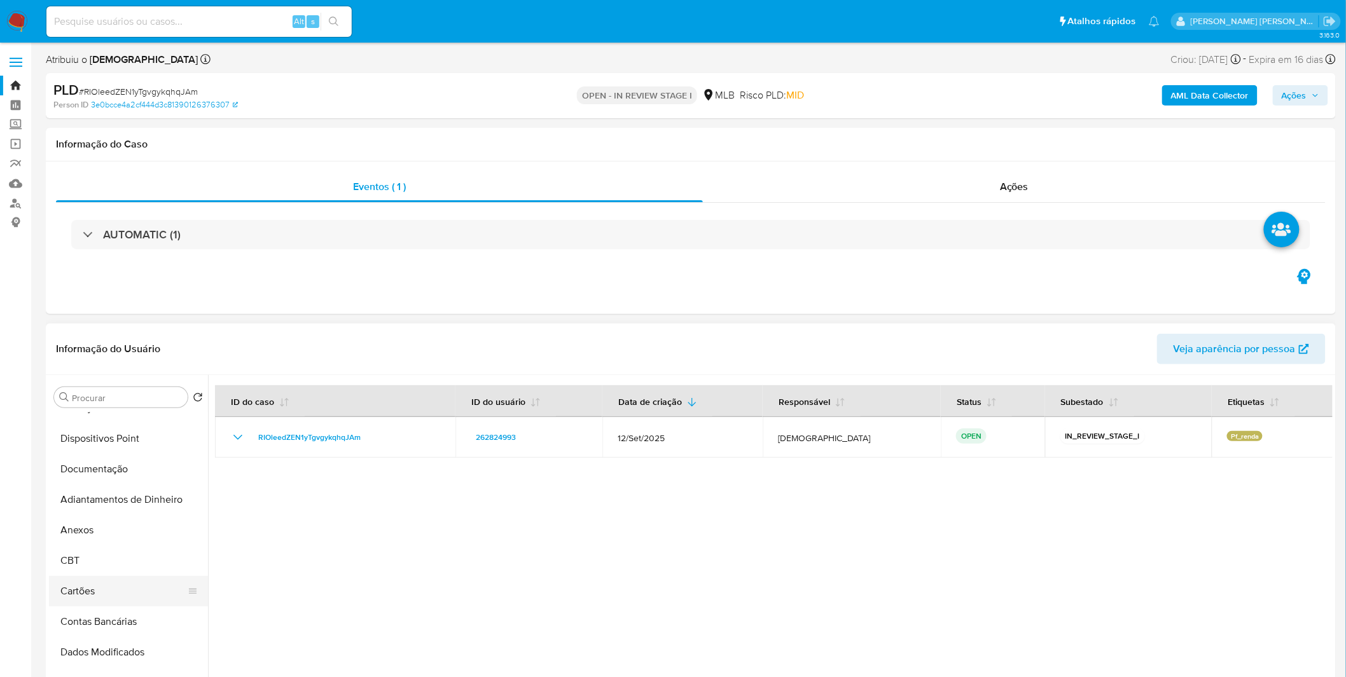
scroll to position [212, 0]
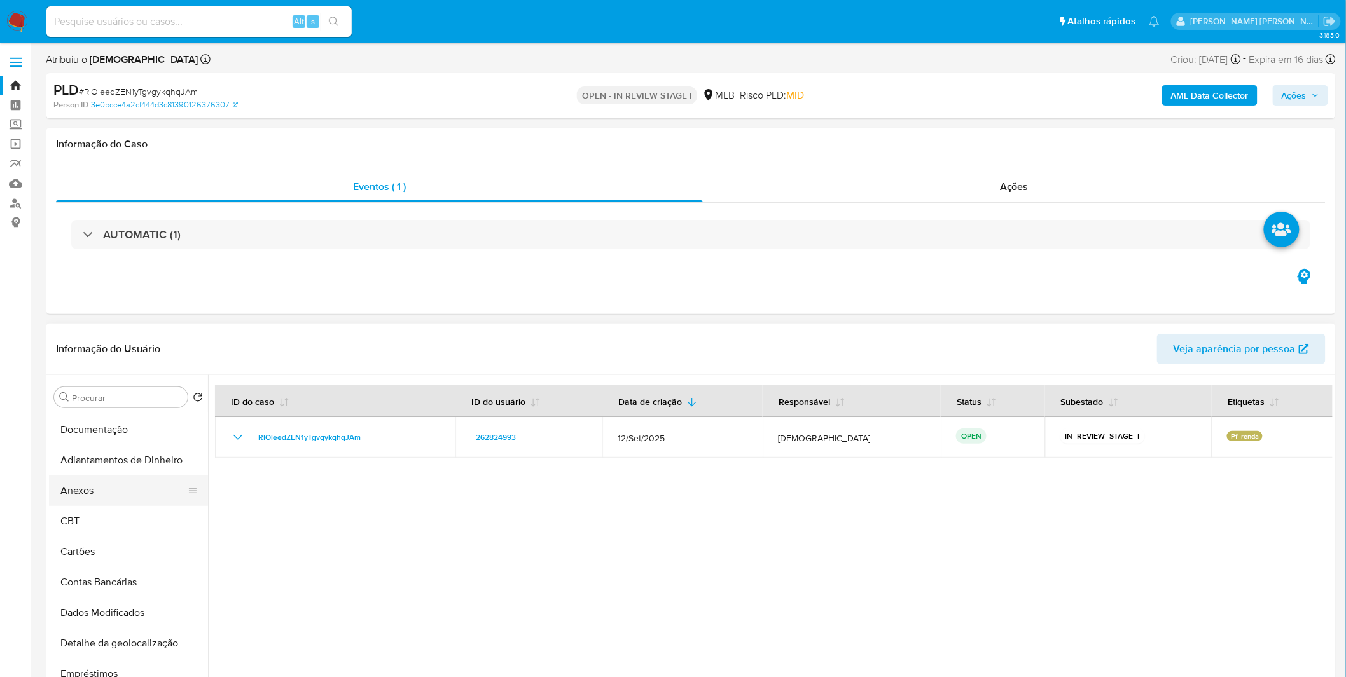
click at [105, 502] on button "Anexos" at bounding box center [123, 491] width 149 height 31
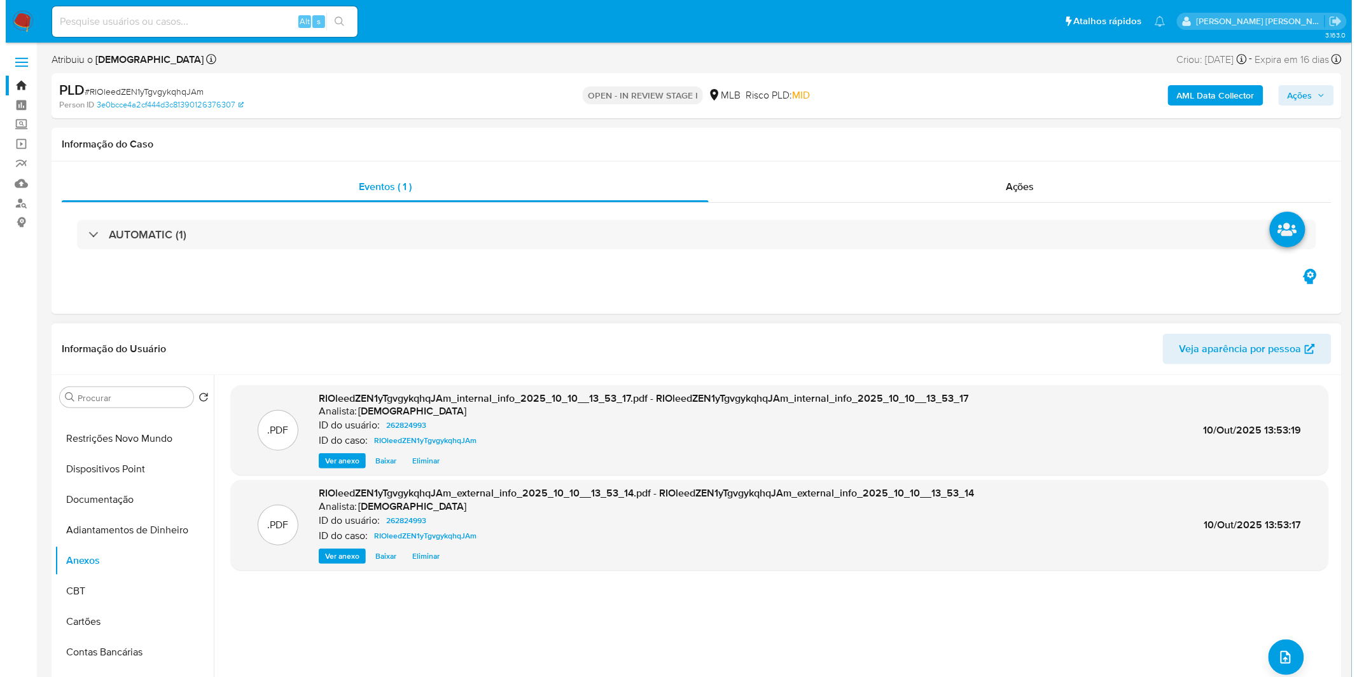
scroll to position [141, 0]
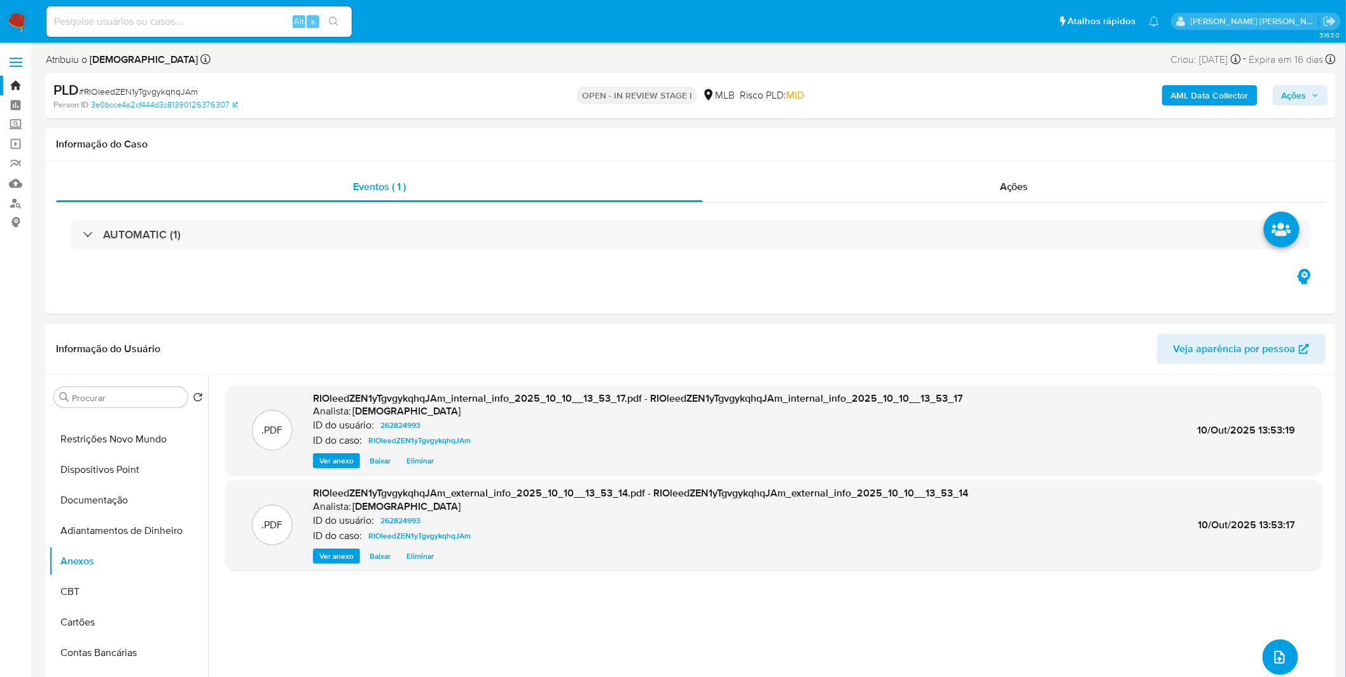
click at [1273, 665] on span "upload-file" at bounding box center [1280, 657] width 14 height 15
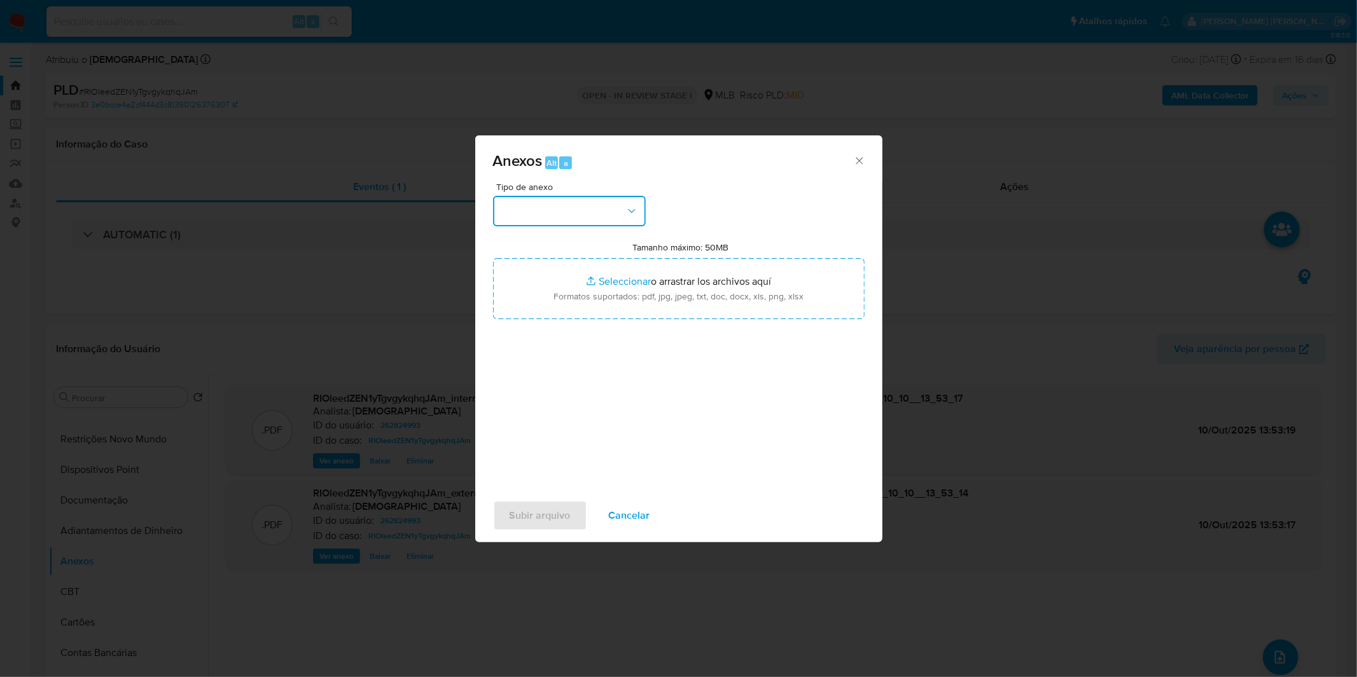
click at [576, 200] on button "button" at bounding box center [569, 211] width 153 height 31
click at [551, 333] on div "OUTROS" at bounding box center [565, 318] width 130 height 31
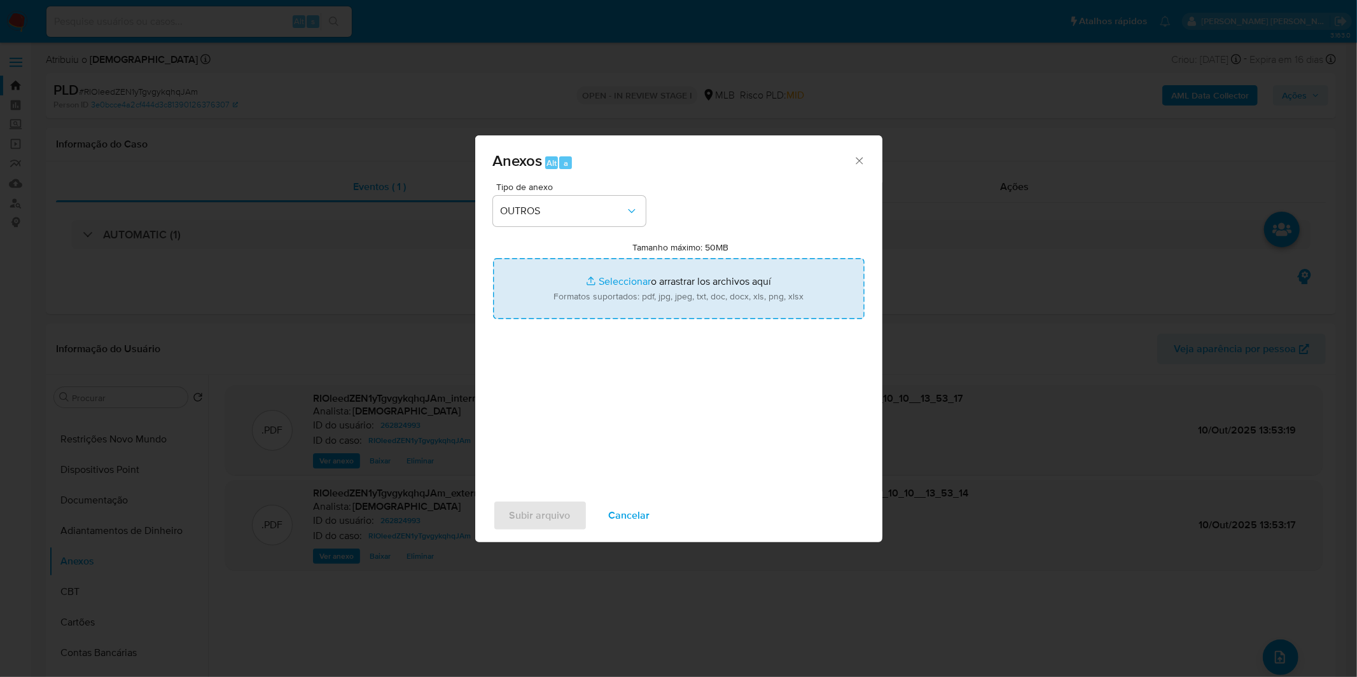
click at [588, 272] on input "Tamanho máximo: 50MB Seleccionar archivos" at bounding box center [678, 288] width 371 height 61
type input "C:\fakepath\Mulan 262824993_2025_10_02_09_38_21.xlsx"
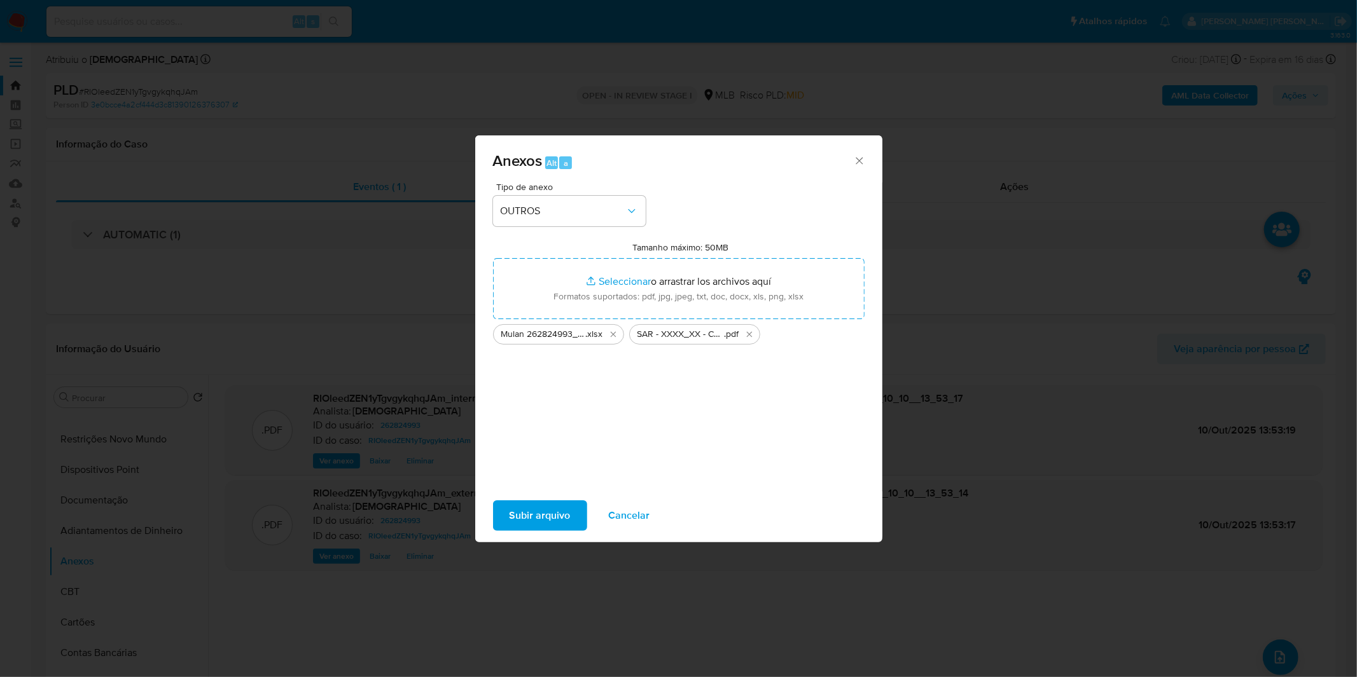
click at [556, 506] on span "Subir arquivo" at bounding box center [539, 516] width 61 height 28
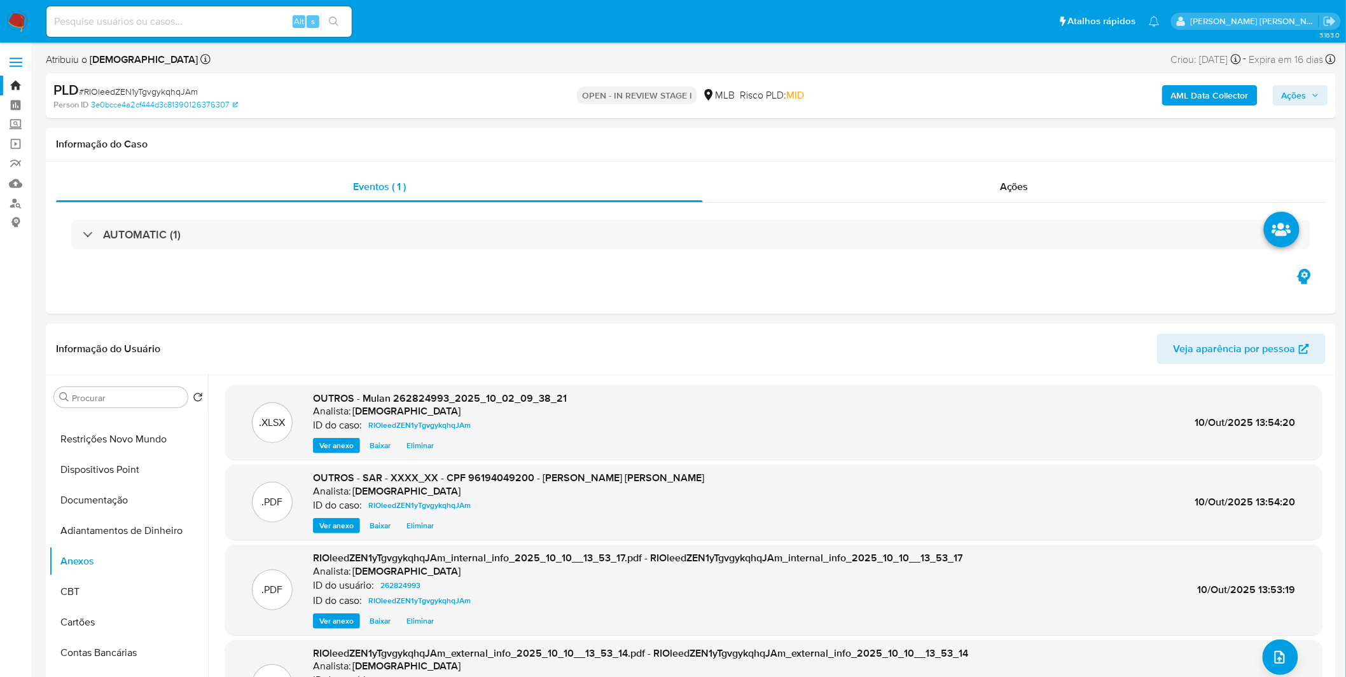
click at [1295, 93] on span "Ações" at bounding box center [1293, 95] width 25 height 20
click at [958, 148] on div "Resolução do caso Alt r" at bounding box center [946, 136] width 116 height 33
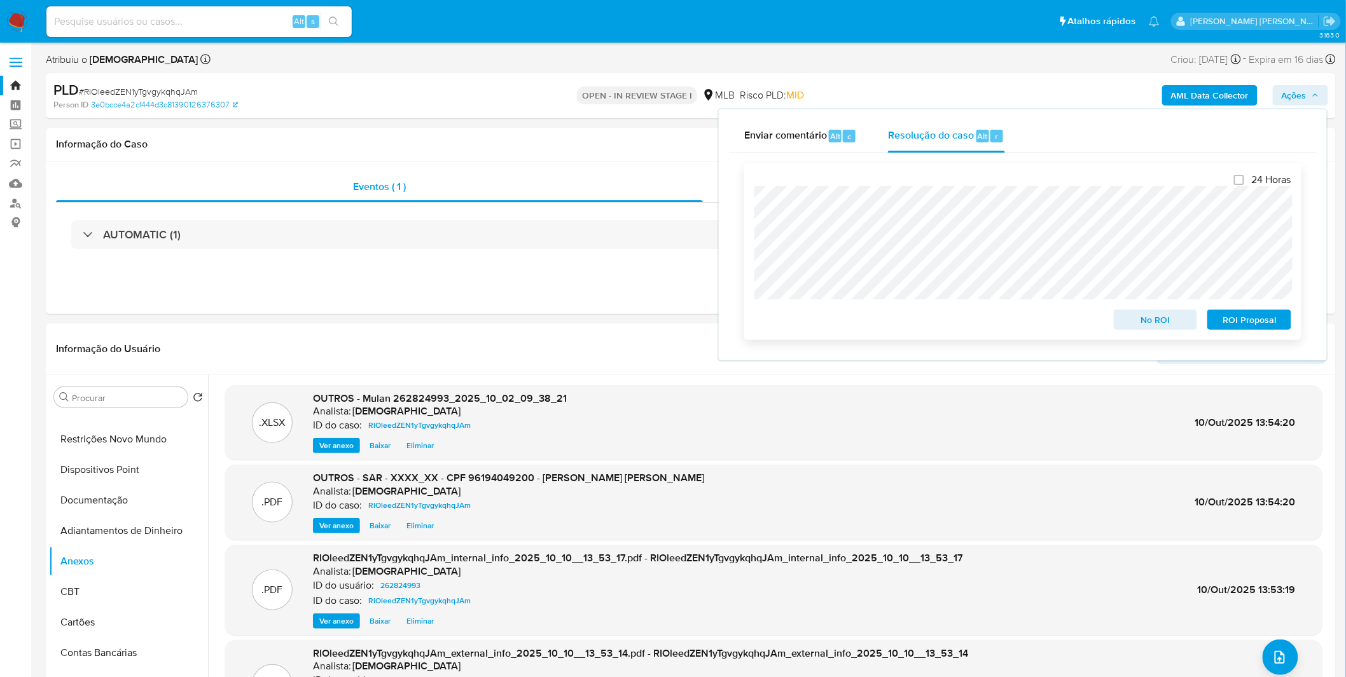
click at [1269, 326] on span "ROI Proposal" at bounding box center [1249, 320] width 66 height 18
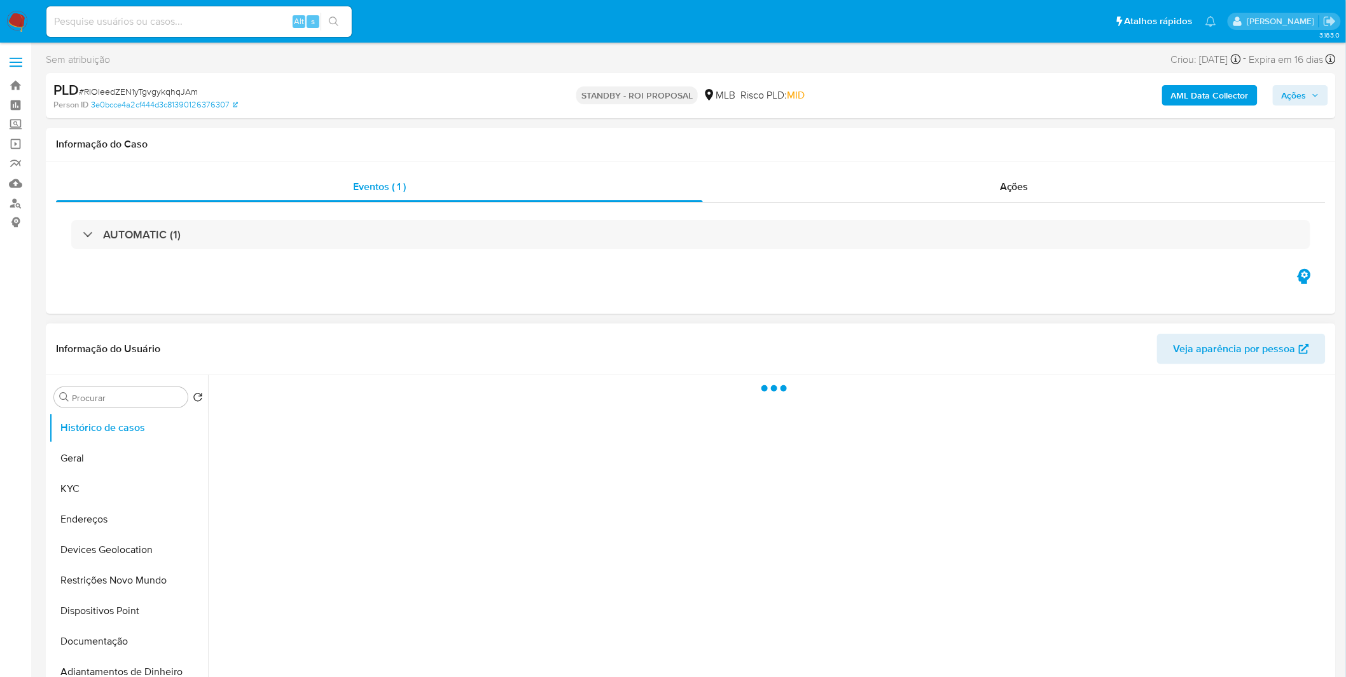
select select "10"
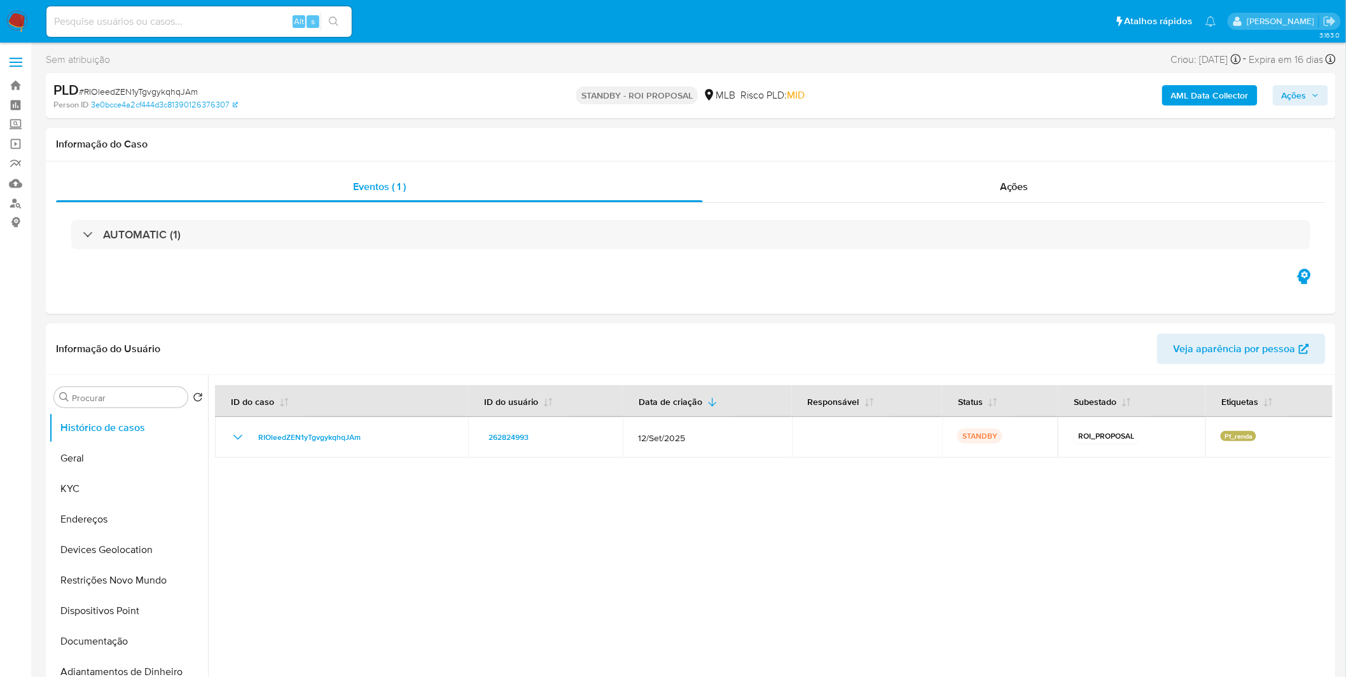
click at [204, 27] on input at bounding box center [198, 21] width 305 height 17
paste input "QTupjTKbOJmAdXzt63xwl4TP"
type input "QTupjTKbOJmAdXzt63xwl4TP"
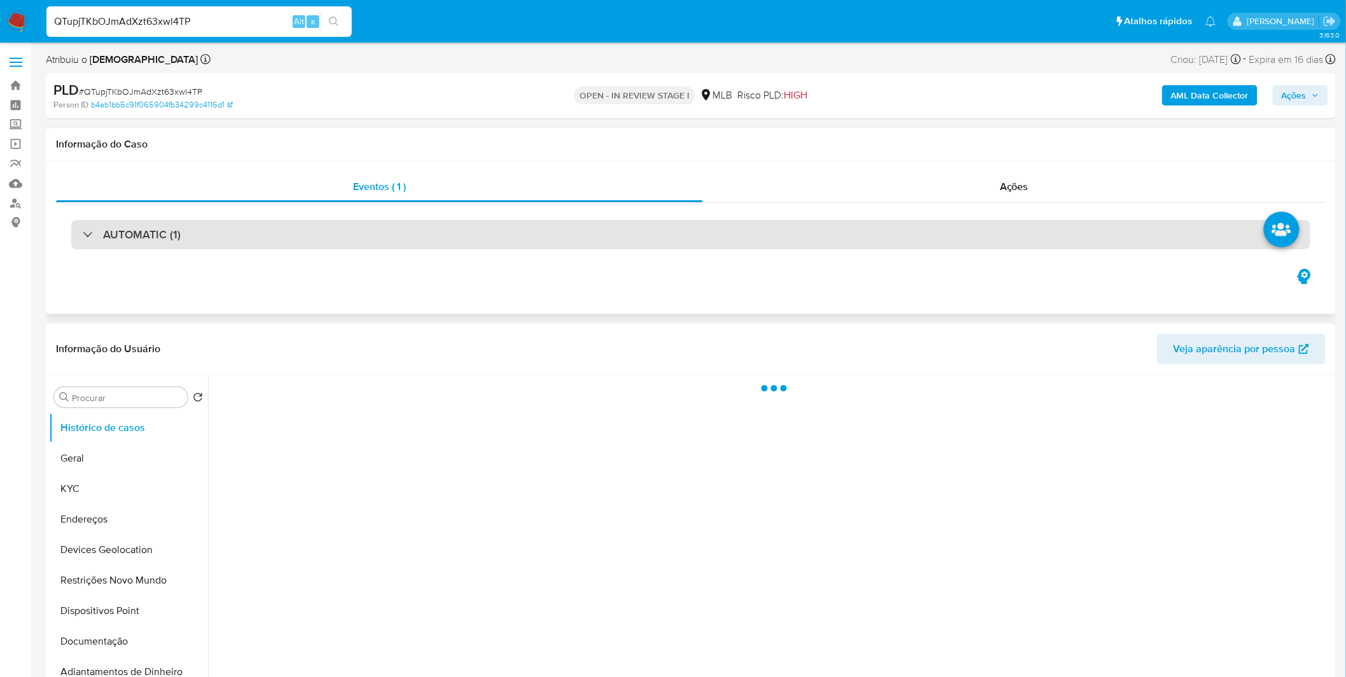
select select "10"
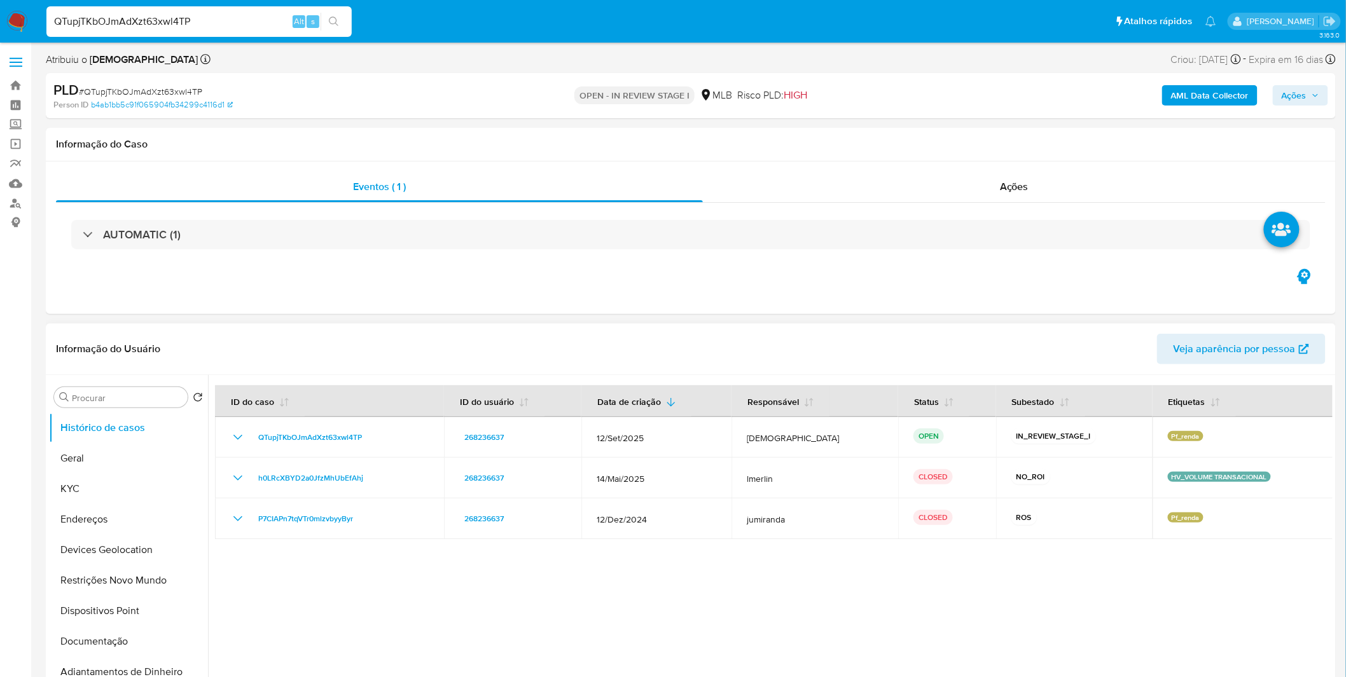
click at [714, 562] on div at bounding box center [770, 538] width 1124 height 326
click at [127, 504] on button "Endereços" at bounding box center [123, 519] width 149 height 31
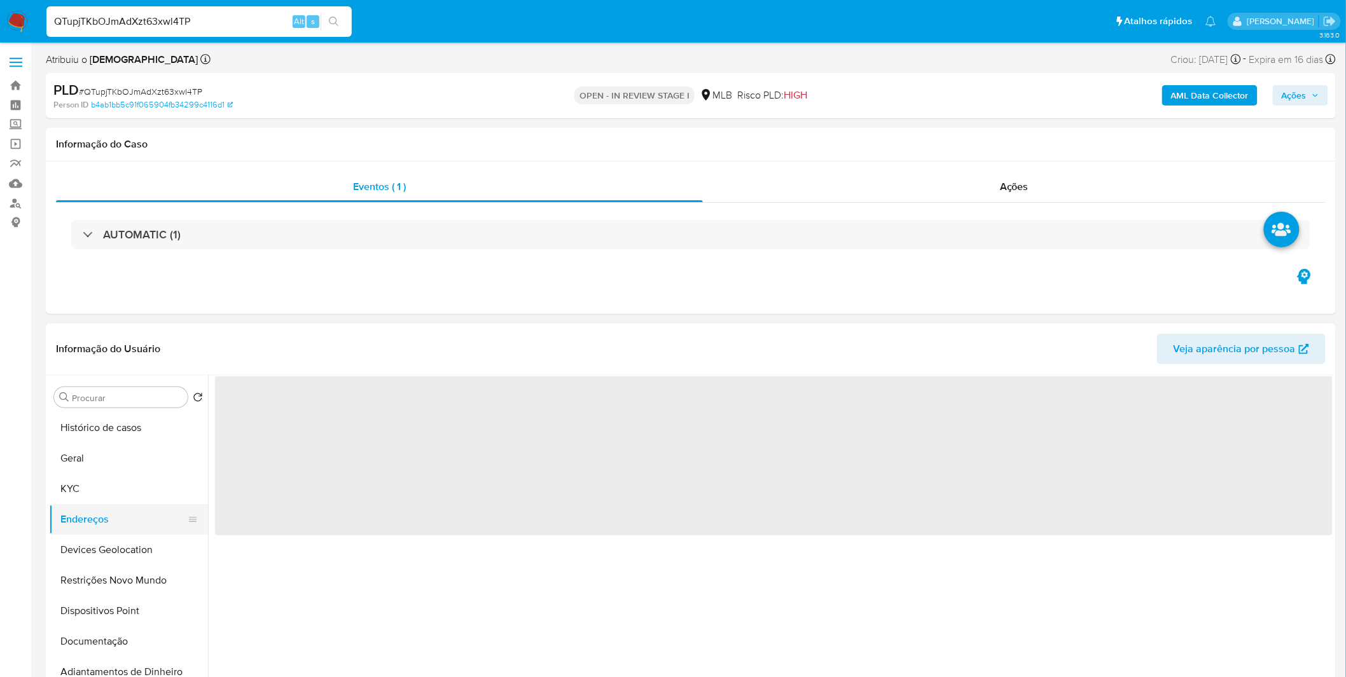
click at [127, 504] on button "Endereços" at bounding box center [123, 519] width 149 height 31
click at [138, 490] on button "KYC" at bounding box center [123, 489] width 149 height 31
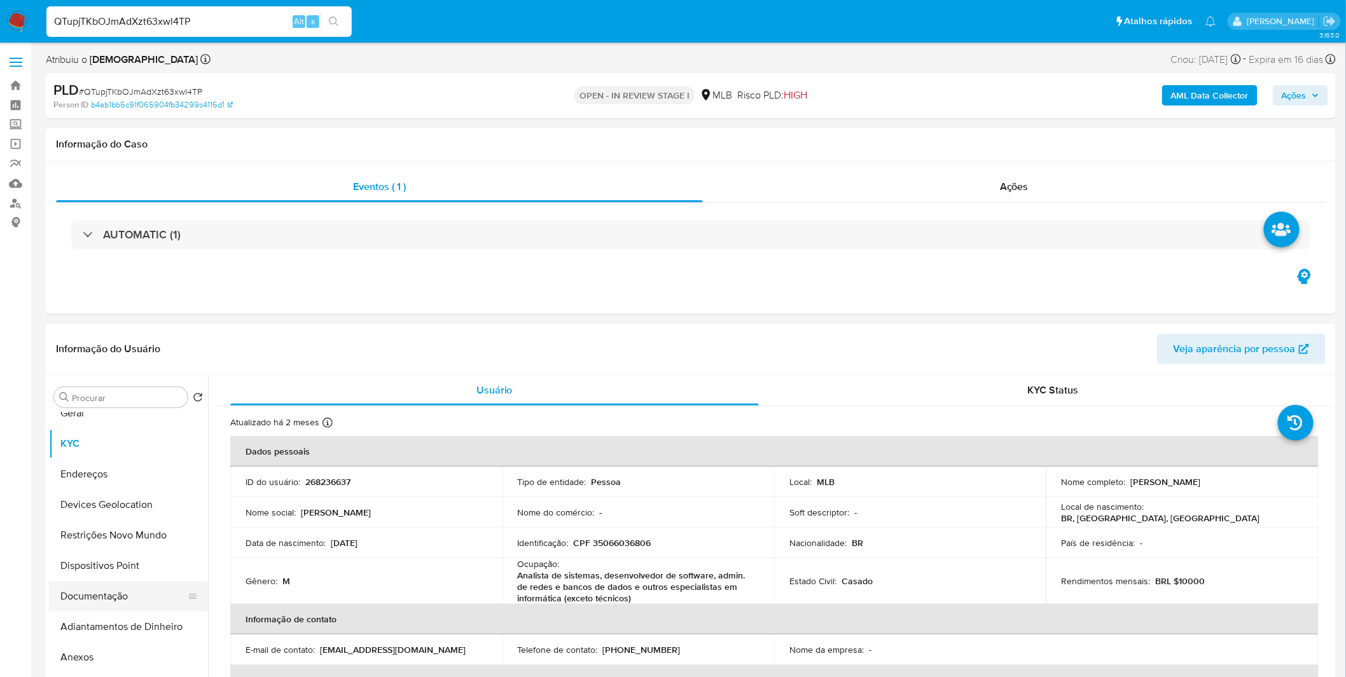
scroll to position [71, 0]
click at [99, 625] on button "Anexos" at bounding box center [123, 632] width 149 height 31
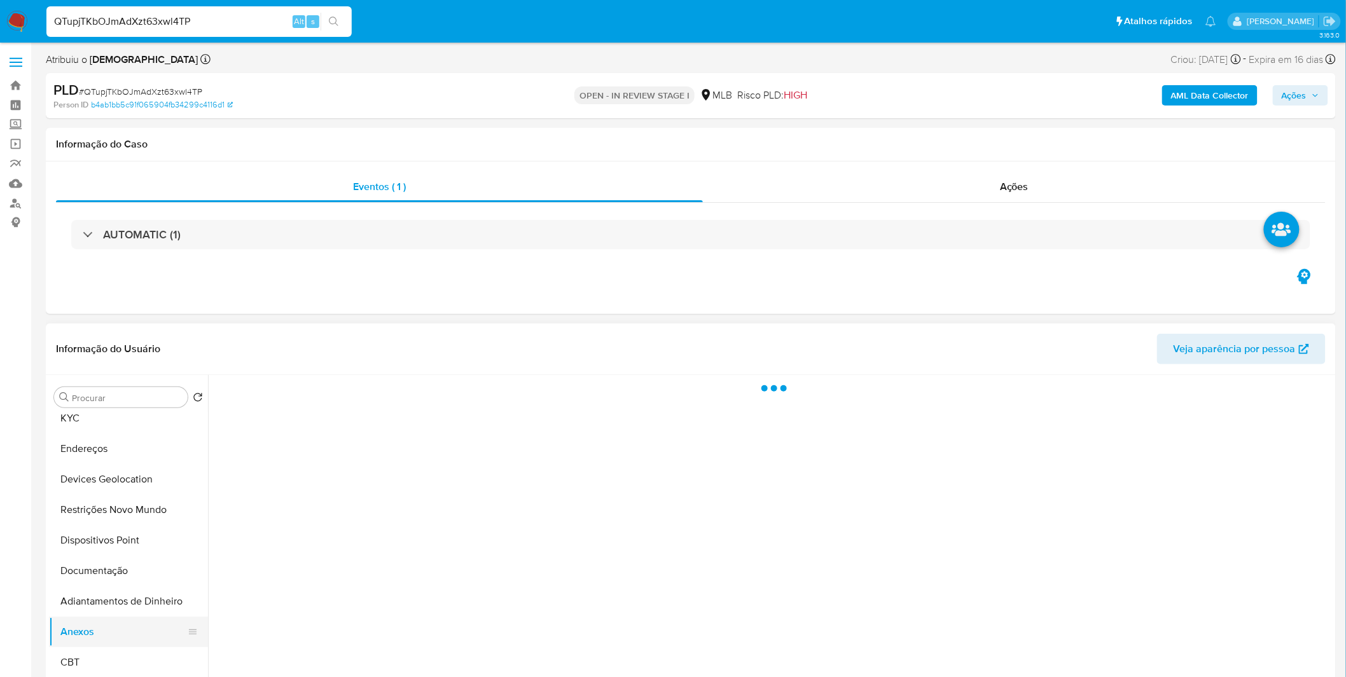
click at [99, 625] on button "Anexos" at bounding box center [123, 632] width 149 height 31
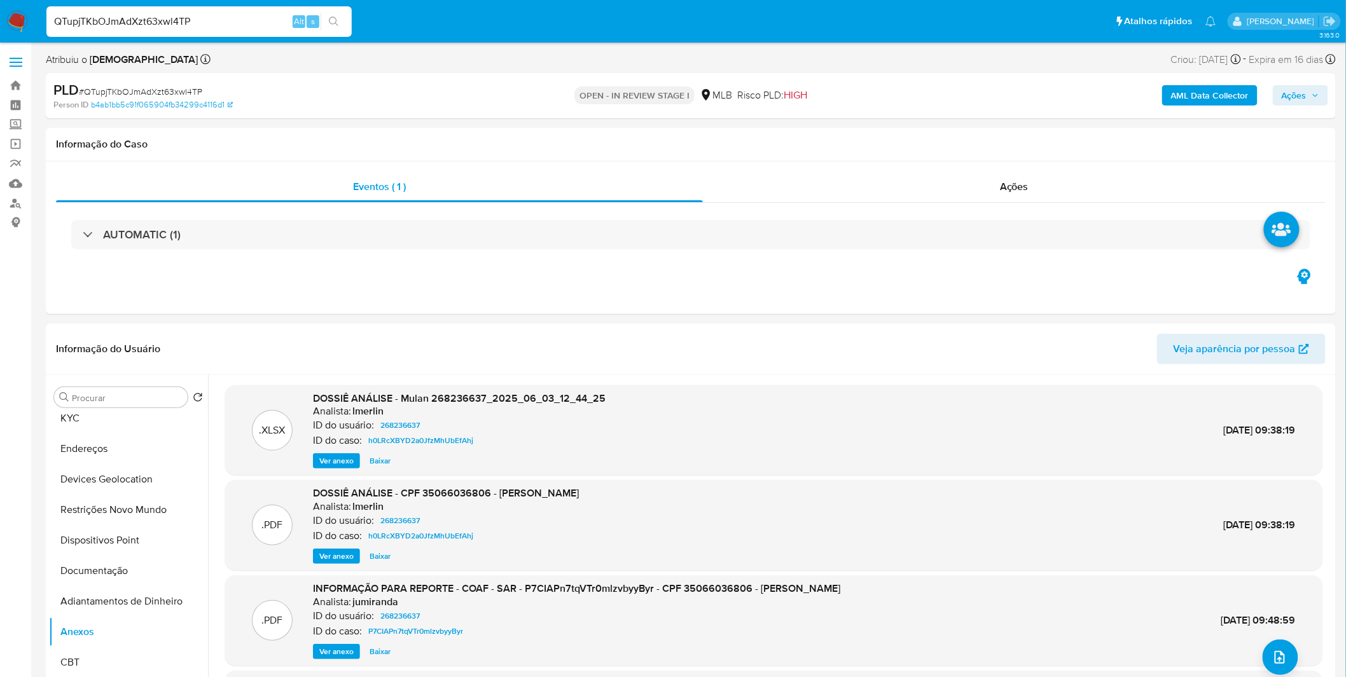
click at [1182, 95] on b "AML Data Collector" at bounding box center [1210, 95] width 78 height 20
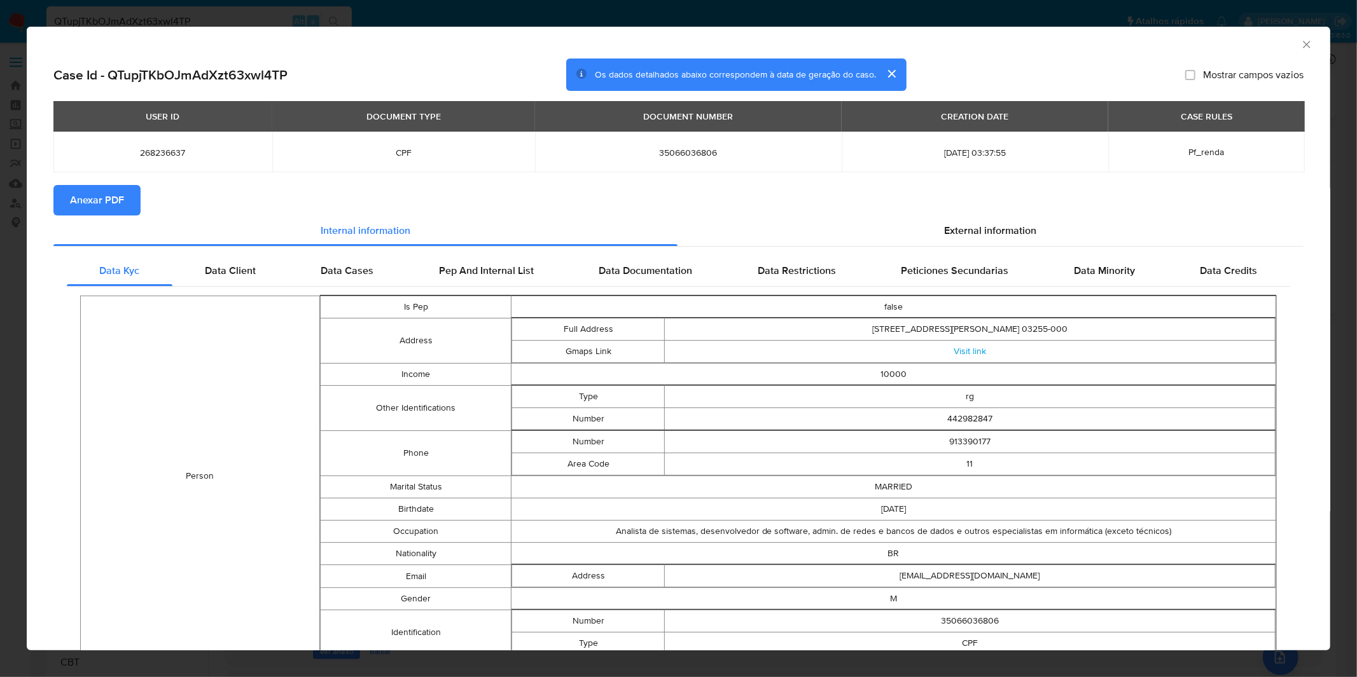
click at [118, 208] on span "Anexar PDF" at bounding box center [97, 200] width 54 height 28
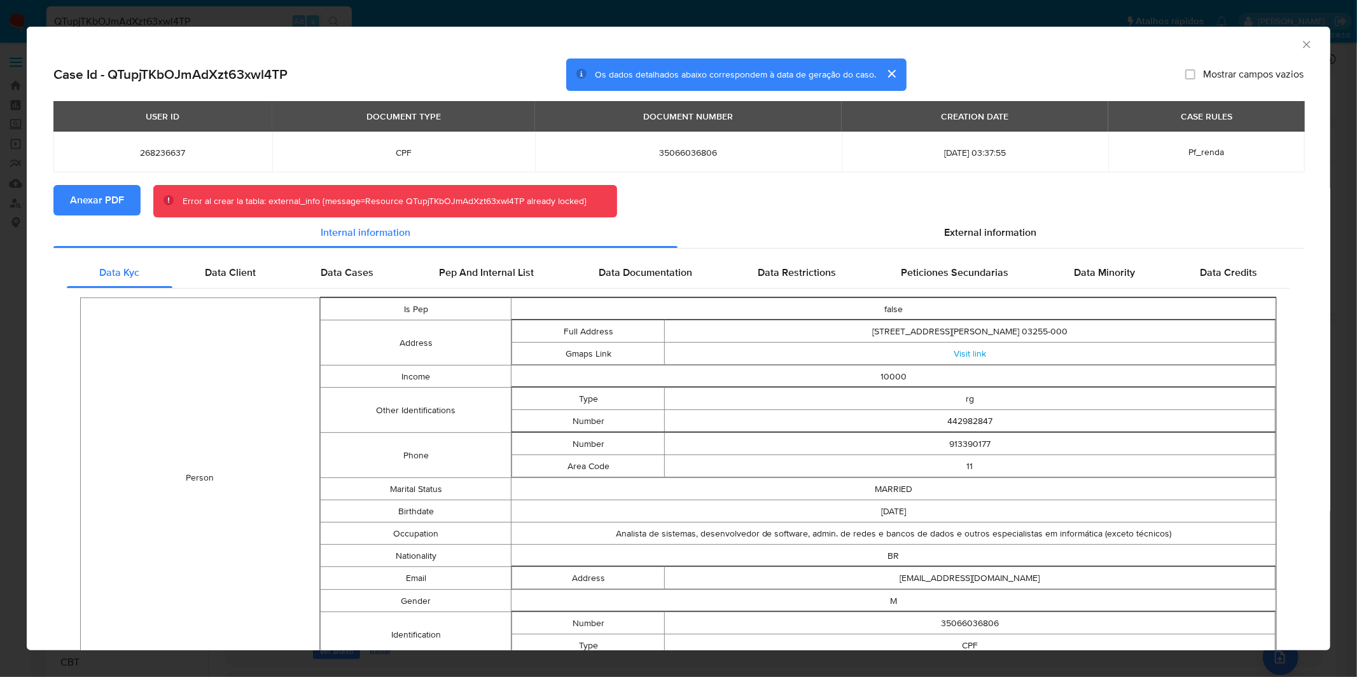
click at [833, 22] on div "AML Data Collector Case Id - QTupjTKbOJmAdXzt63xwl4TP Os dados detalhados abaix…" at bounding box center [678, 338] width 1357 height 677
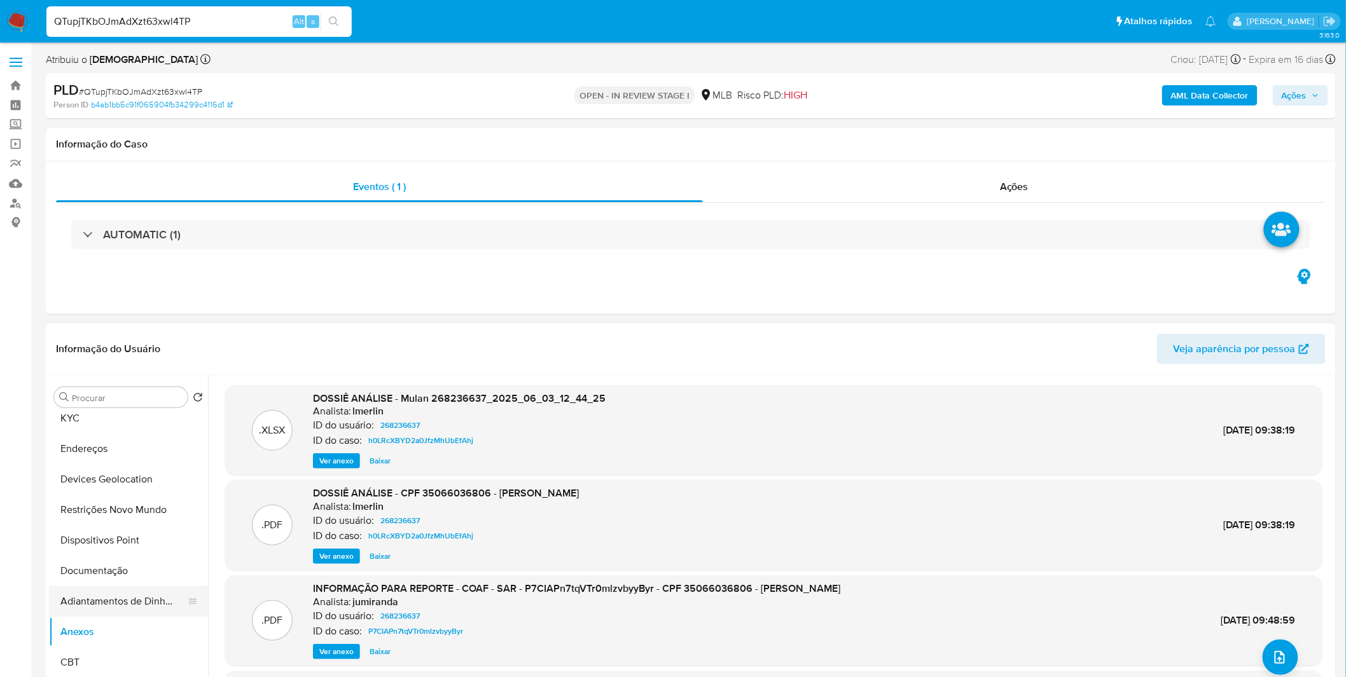
drag, startPoint x: 117, startPoint y: 598, endPoint x: 114, endPoint y: 614, distance: 16.1
click at [118, 598] on button "Adiantamentos de Dinheiro" at bounding box center [123, 601] width 149 height 31
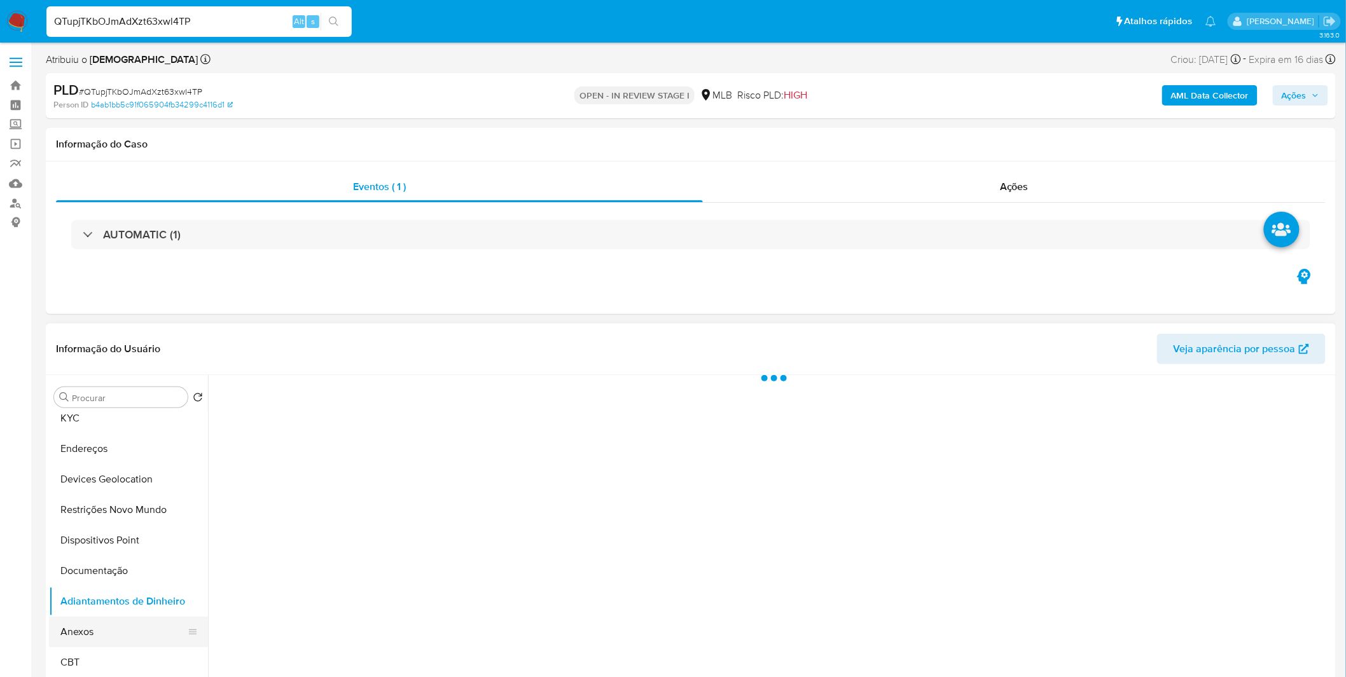
click at [111, 622] on button "Anexos" at bounding box center [123, 632] width 149 height 31
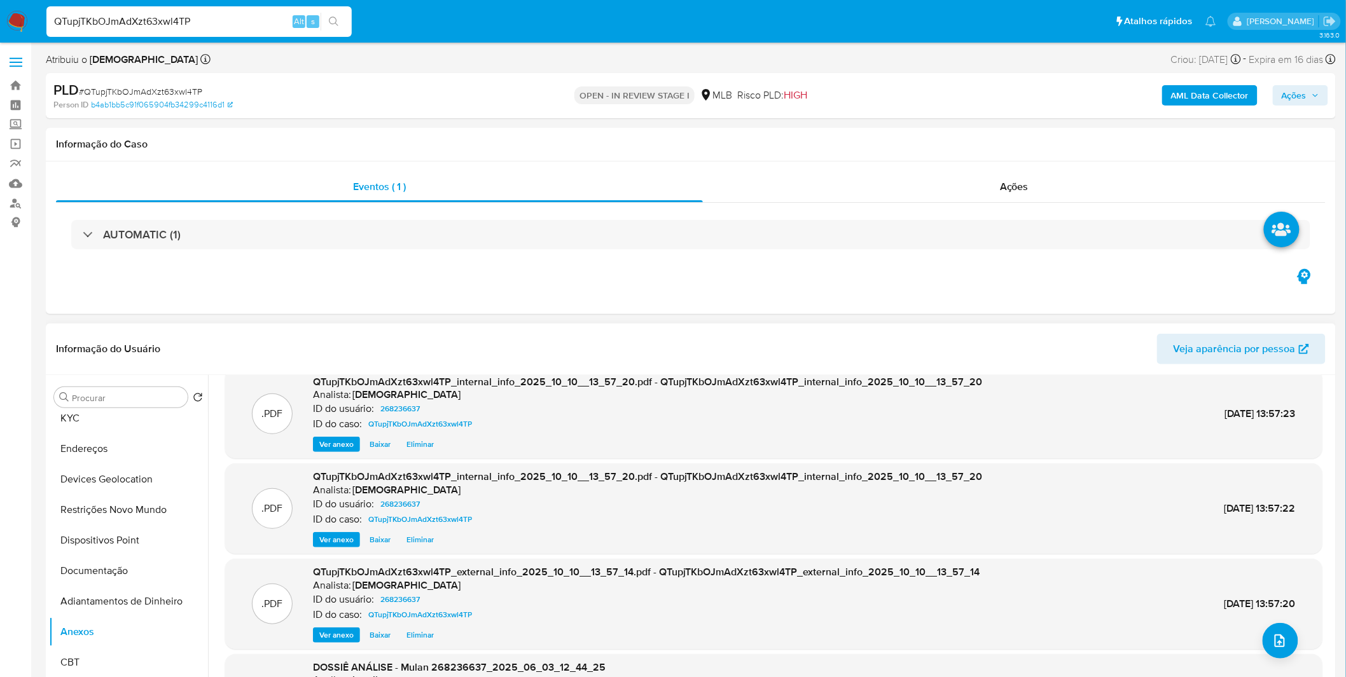
scroll to position [0, 0]
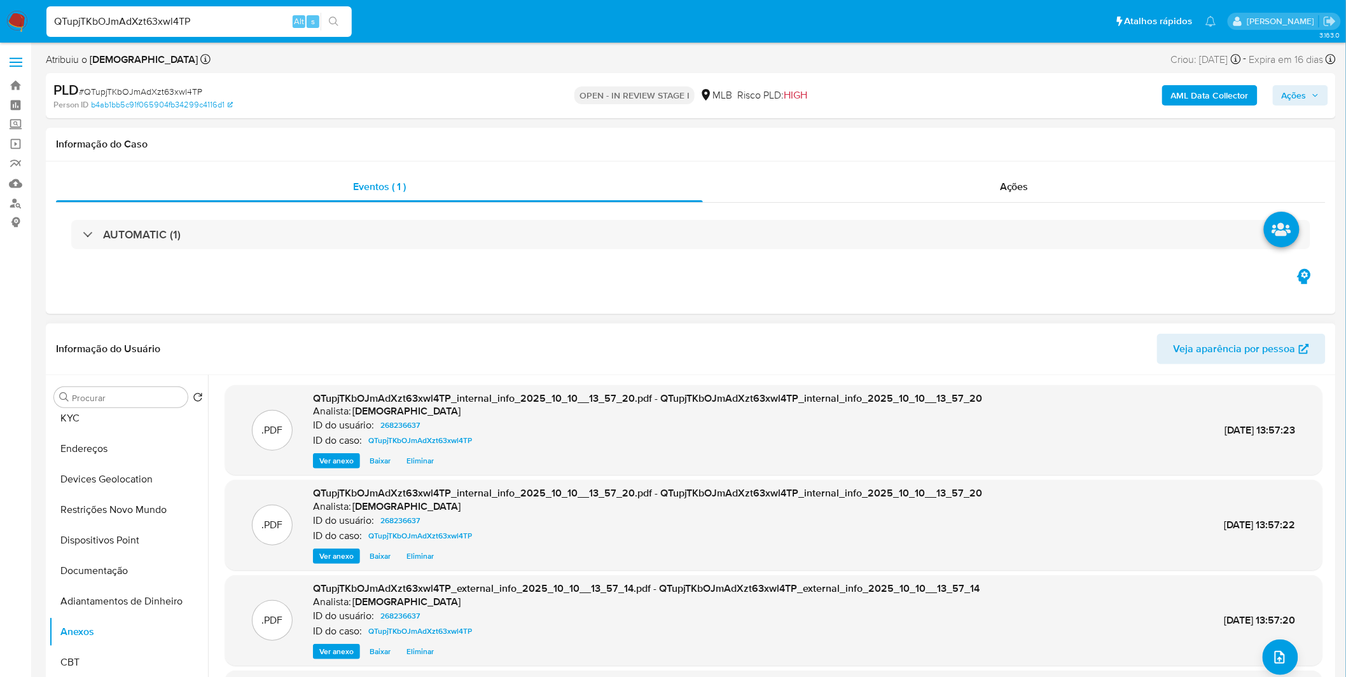
click at [413, 558] on span "Eliminar" at bounding box center [419, 556] width 27 height 13
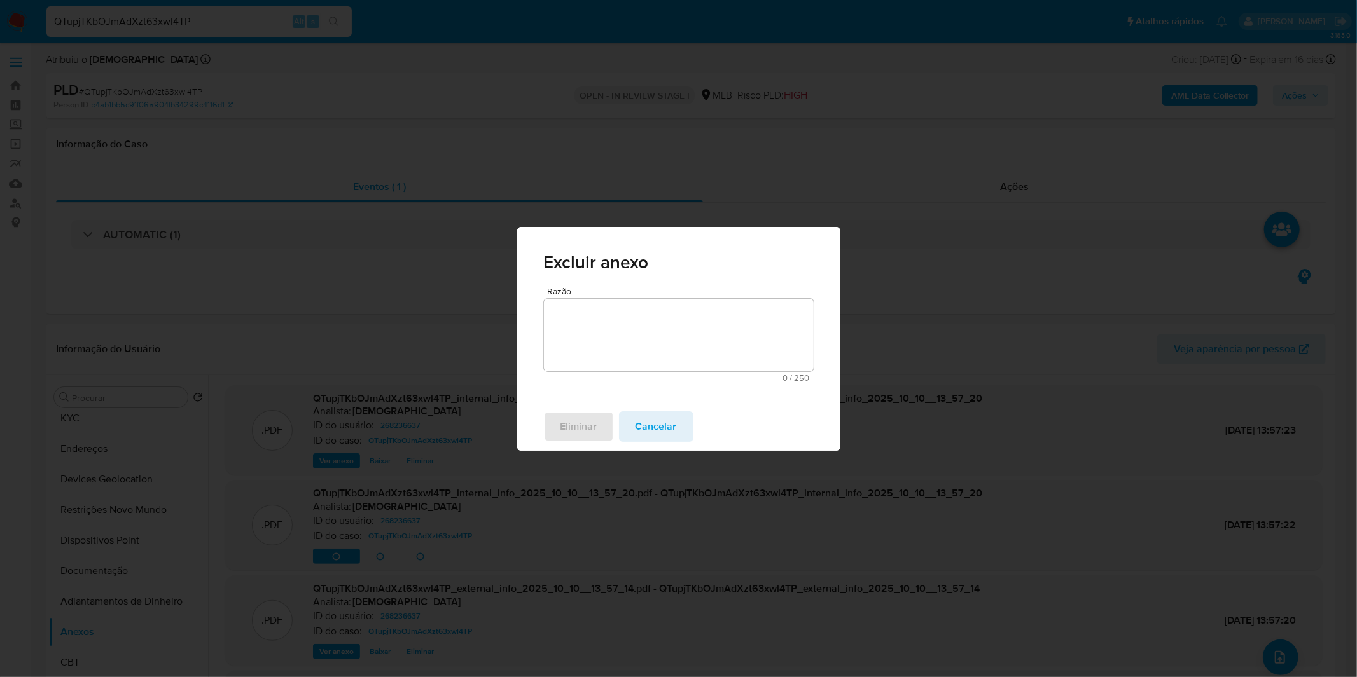
click at [618, 375] on span "0 / 250" at bounding box center [679, 378] width 262 height 8
click at [638, 364] on textarea "Razão" at bounding box center [679, 335] width 270 height 73
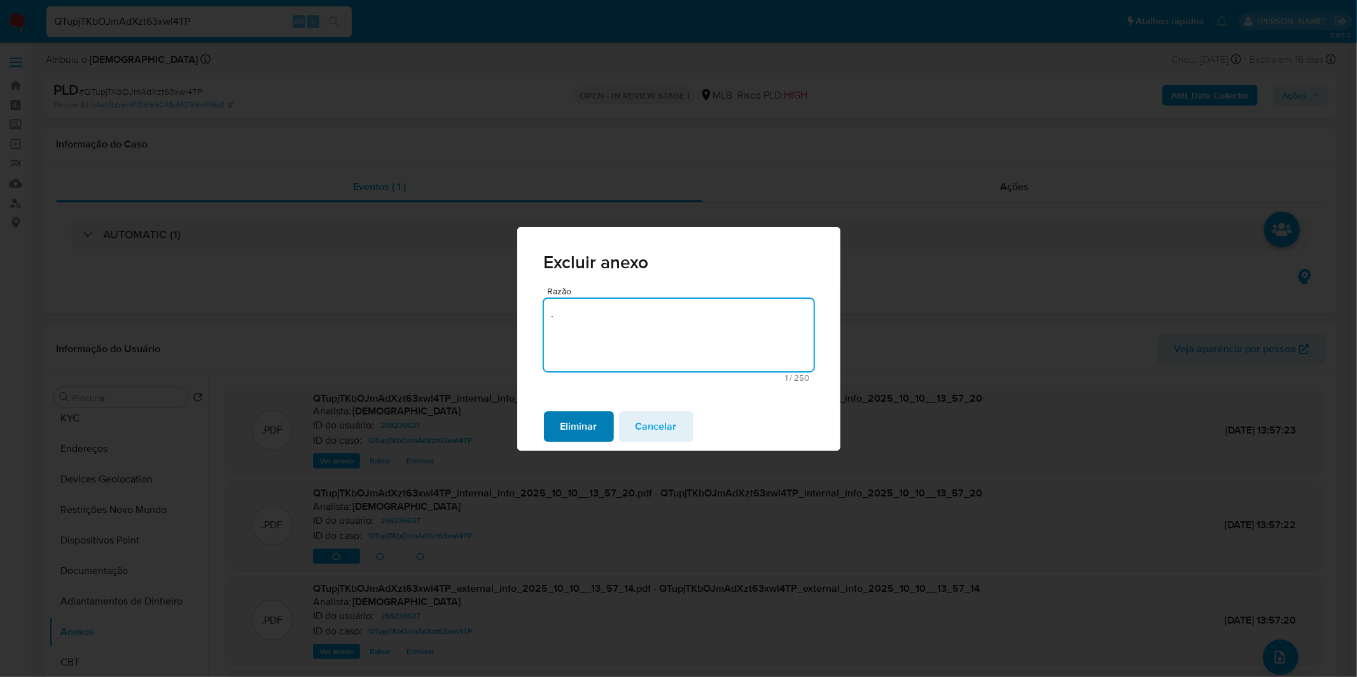
type textarea "."
click at [566, 430] on span "Eliminar" at bounding box center [578, 427] width 37 height 28
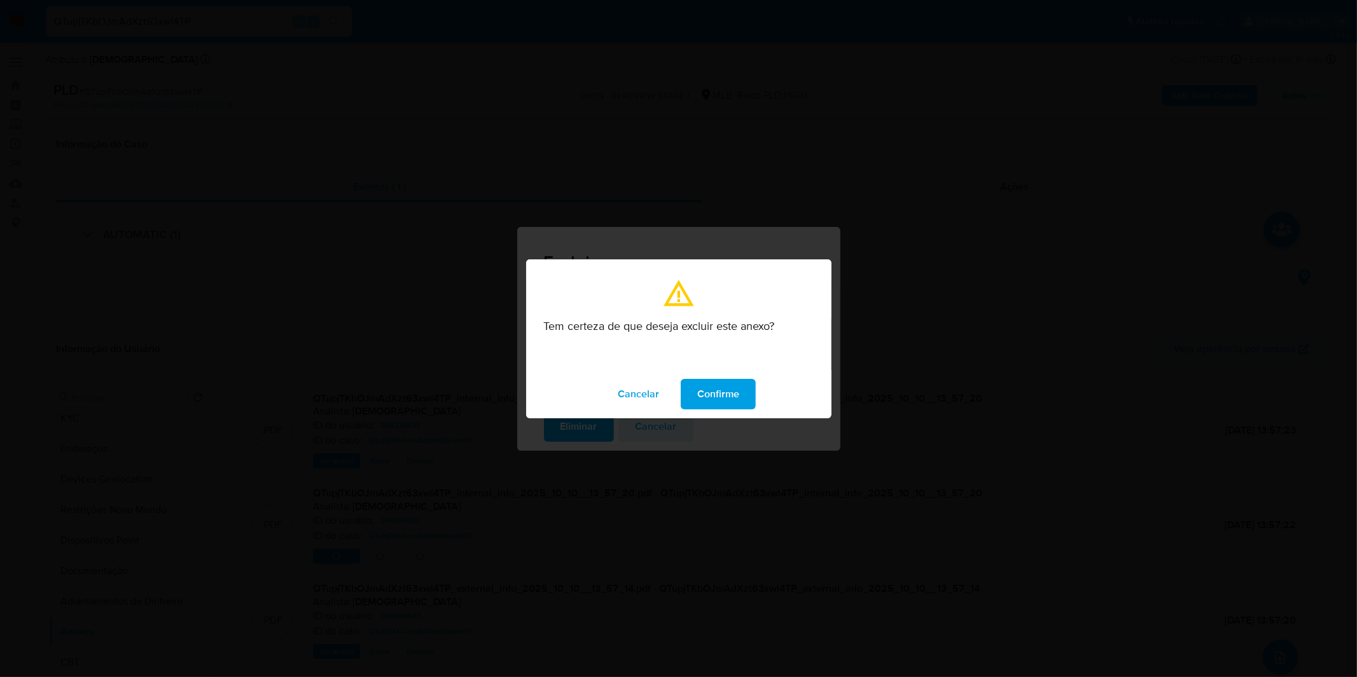
click at [721, 390] on span "Confirme" at bounding box center [718, 394] width 42 height 28
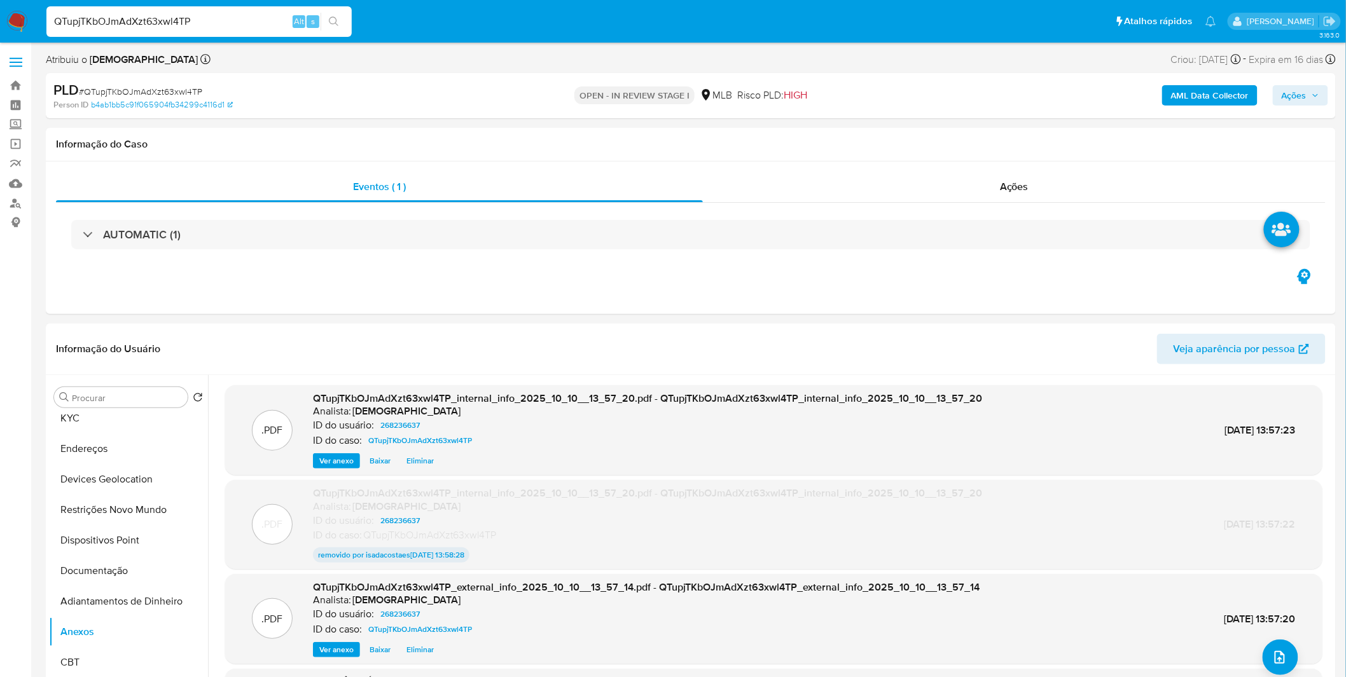
click at [1308, 87] on span "Ações" at bounding box center [1300, 95] width 38 height 18
click at [973, 149] on div "Resolução do caso Alt r" at bounding box center [946, 136] width 116 height 33
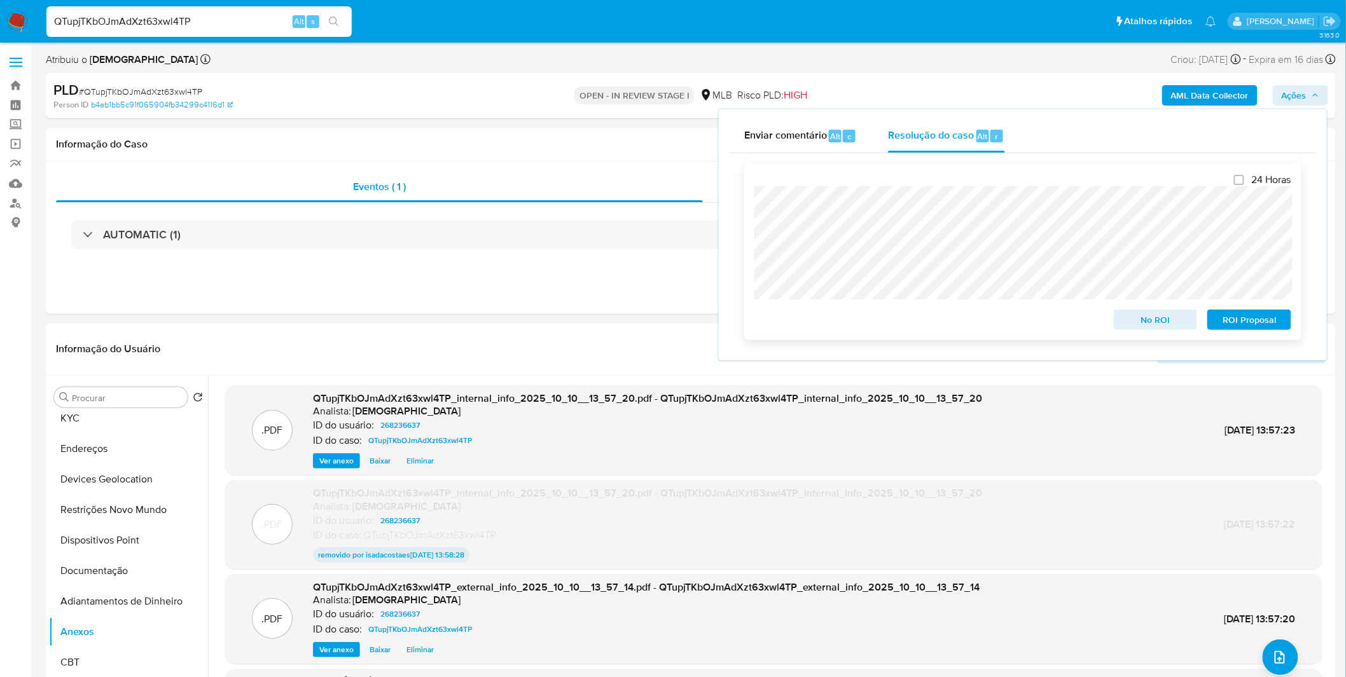
click at [752, 264] on div "24 Horas No ROI ROI Proposal" at bounding box center [1022, 251] width 557 height 177
click at [1275, 328] on span "ROI Proposal" at bounding box center [1249, 320] width 66 height 18
click at [1275, 328] on div "ROI Proposal" at bounding box center [1246, 317] width 89 height 25
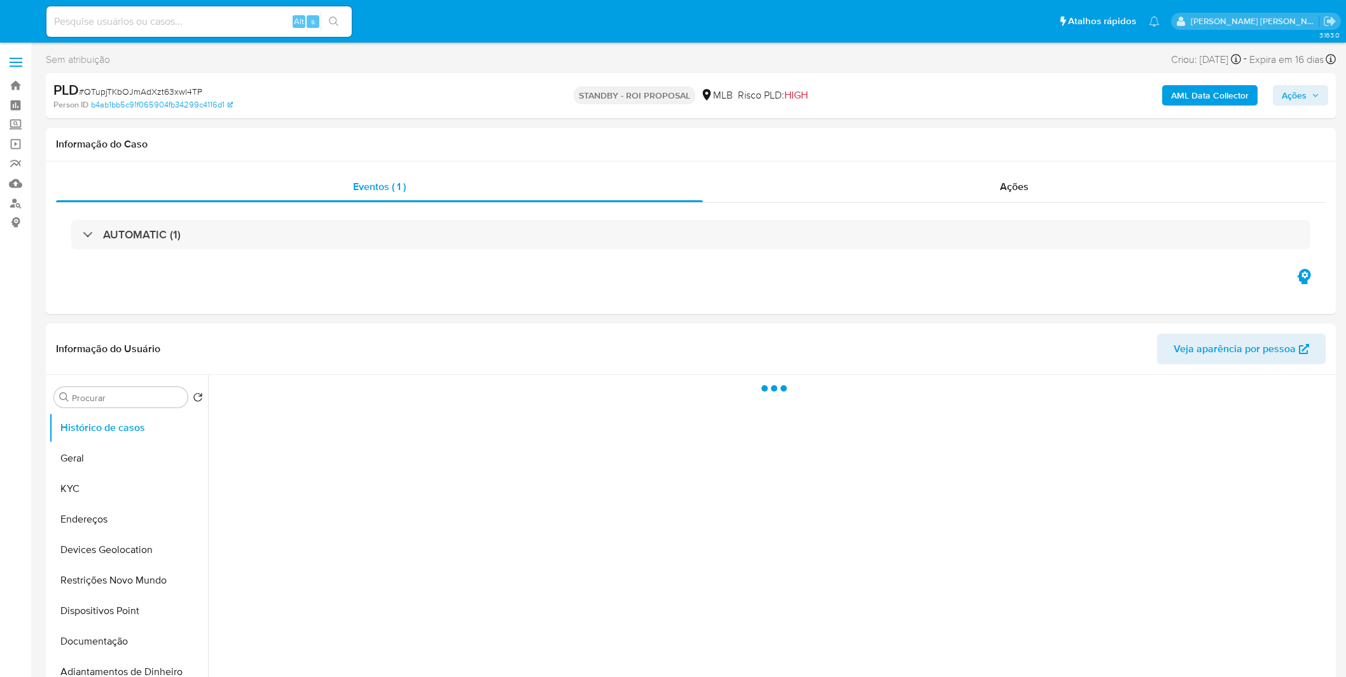
select select "10"
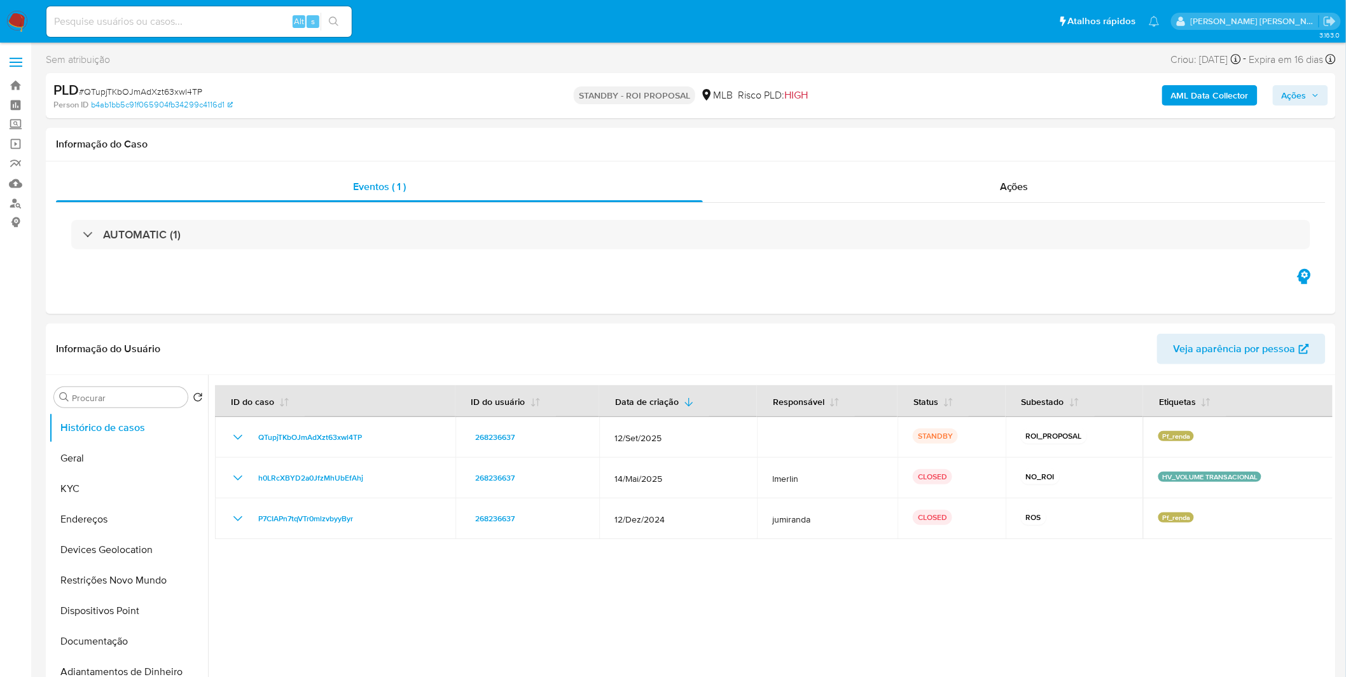
click at [17, 22] on img at bounding box center [17, 22] width 22 height 22
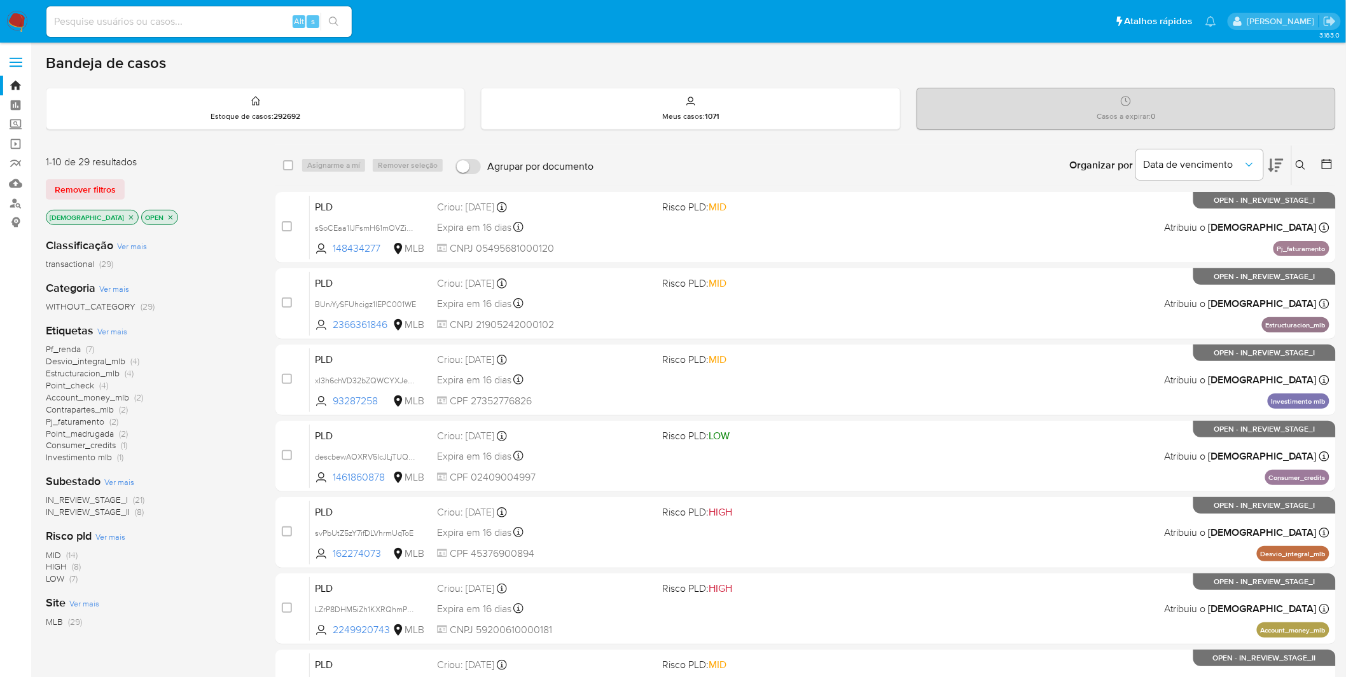
click at [31, 20] on nav "Pausado Ver notificaciones Alt s Atalhos rápidos Presiona las siguientes teclas…" at bounding box center [673, 21] width 1346 height 43
click at [13, 21] on img at bounding box center [17, 22] width 22 height 22
click at [28, 25] on nav "Pausado Ver notificaciones Alt s Atalhos rápidos Presiona las siguientes teclas…" at bounding box center [673, 21] width 1346 height 43
click at [22, 19] on img at bounding box center [17, 22] width 22 height 22
click at [32, 26] on nav "Pausado Ver notificaciones Alt s Atalhos rápidos Presiona las siguientes teclas…" at bounding box center [673, 21] width 1346 height 43
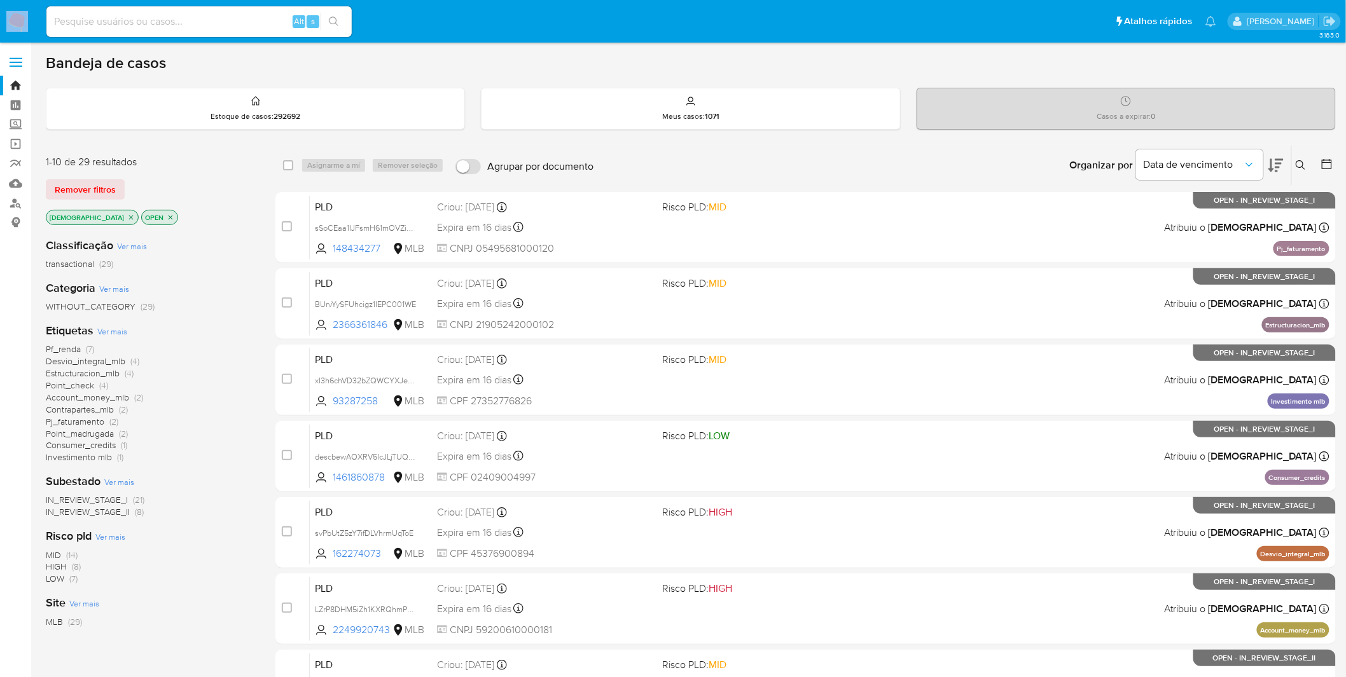
click at [32, 26] on nav "Pausado Ver notificaciones Alt s Atalhos rápidos Presiona las siguientes teclas…" at bounding box center [673, 21] width 1346 height 43
click at [21, 26] on img at bounding box center [17, 22] width 22 height 22
click at [22, 19] on img at bounding box center [17, 22] width 22 height 22
click at [88, 218] on p "[DEMOGRAPHIC_DATA]" at bounding box center [92, 218] width 92 height 14
click at [127, 217] on icon "close-filter" at bounding box center [131, 218] width 8 height 8
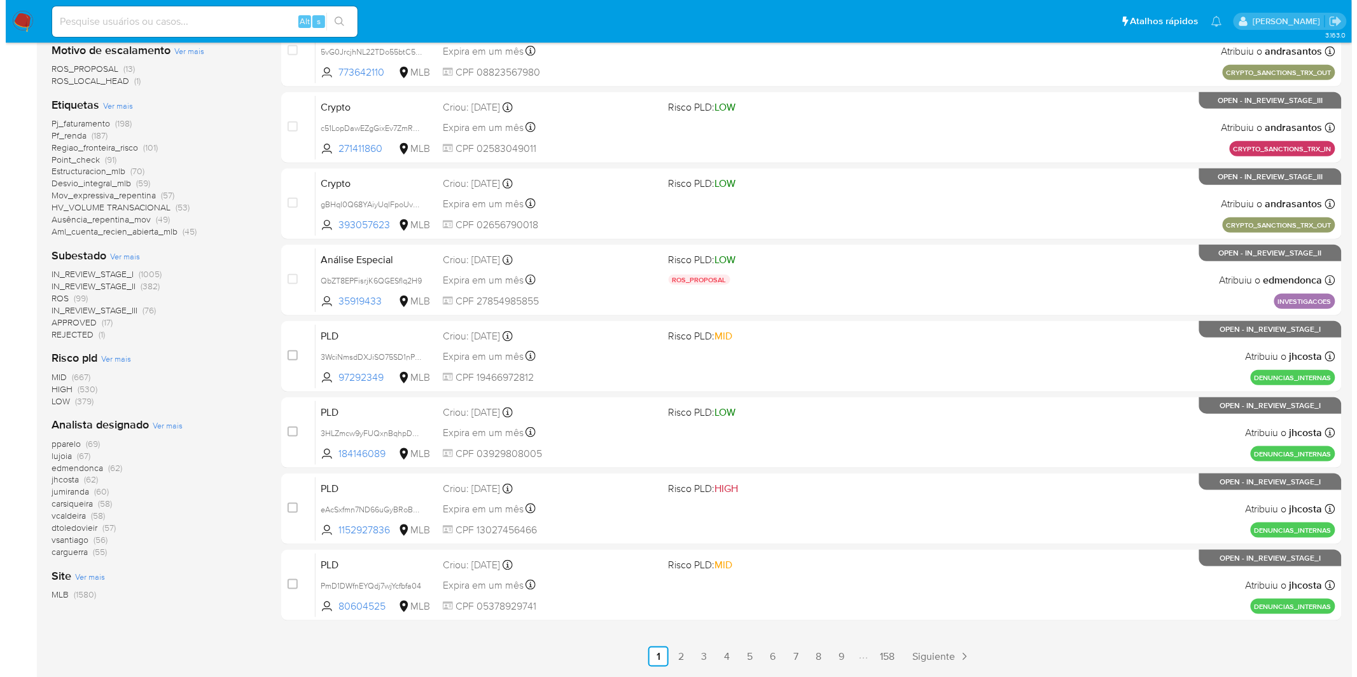
scroll to position [353, 0]
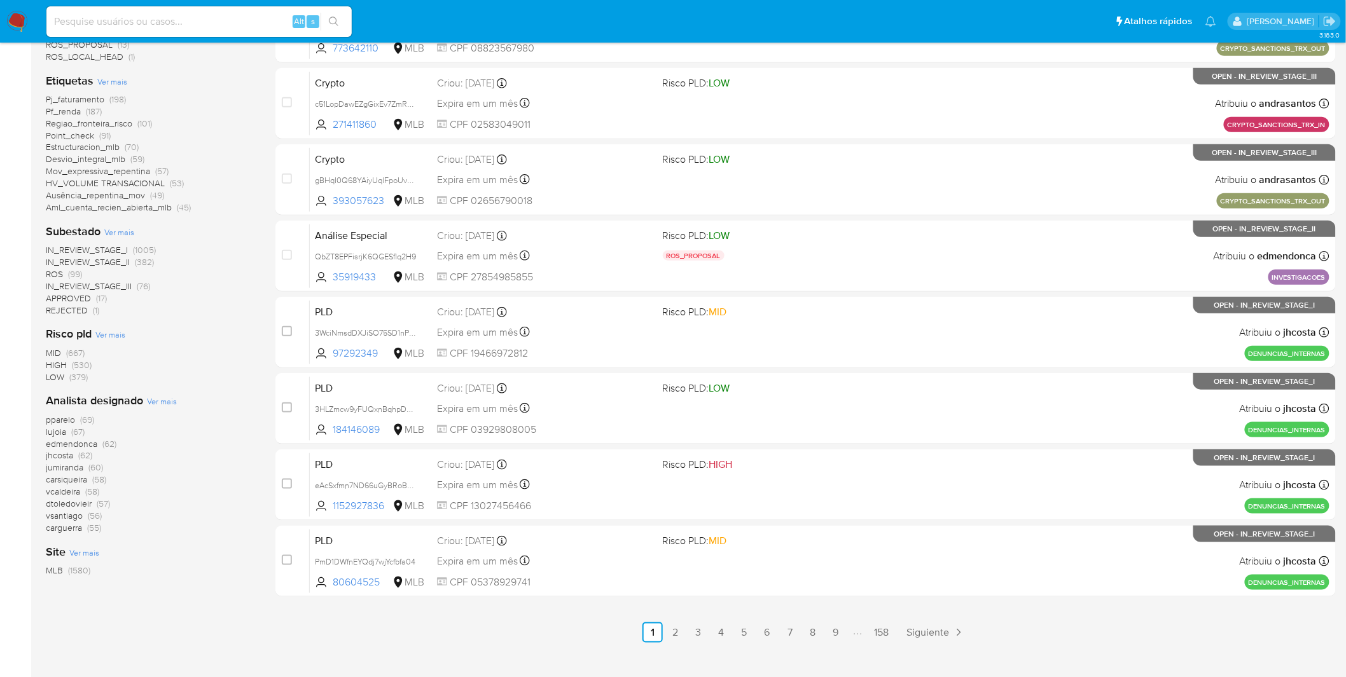
click at [170, 397] on span "Ver mais" at bounding box center [162, 401] width 30 height 11
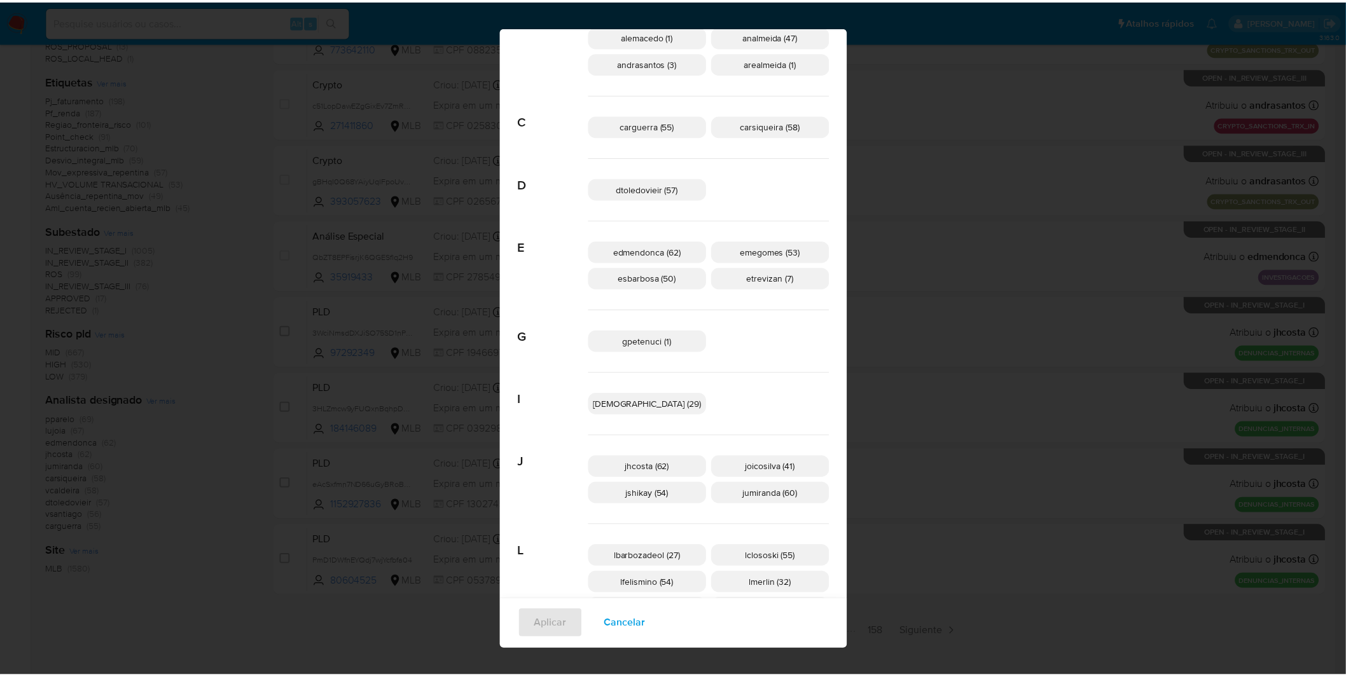
scroll to position [0, 0]
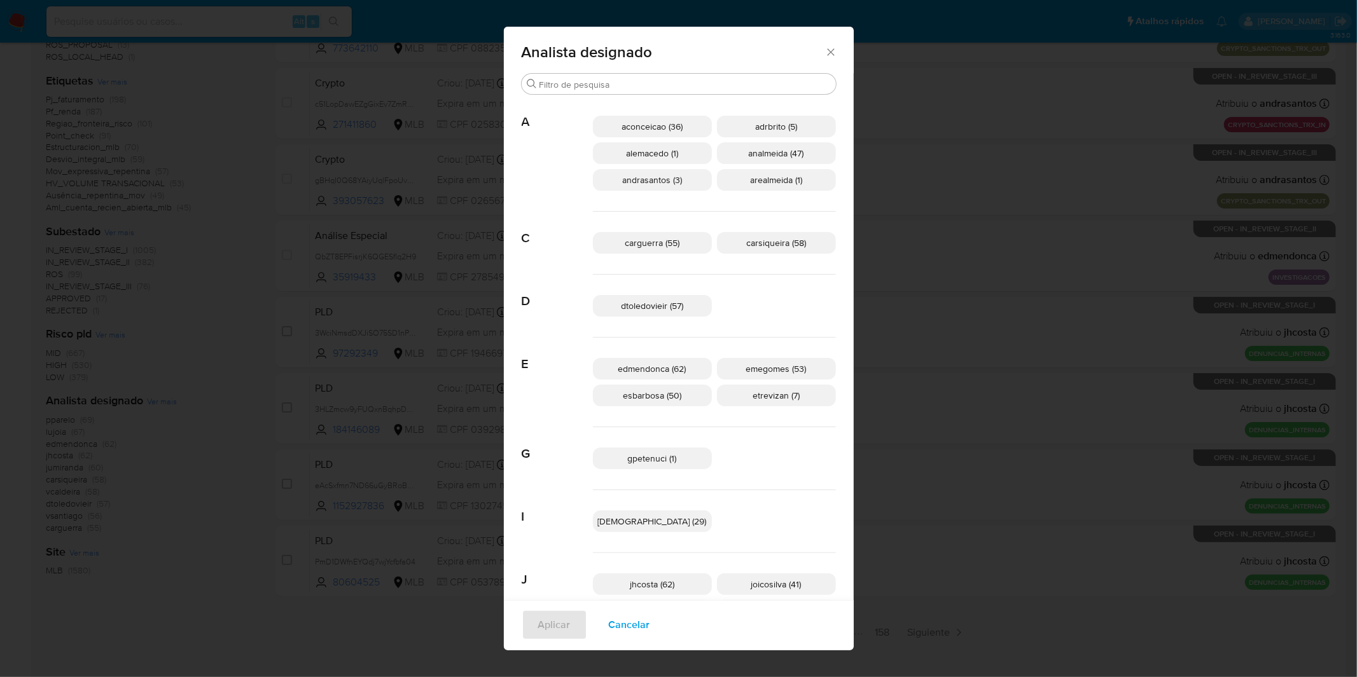
drag, startPoint x: 656, startPoint y: 619, endPoint x: 557, endPoint y: 509, distance: 148.1
click at [650, 619] on span "Cancelar" at bounding box center [629, 625] width 41 height 28
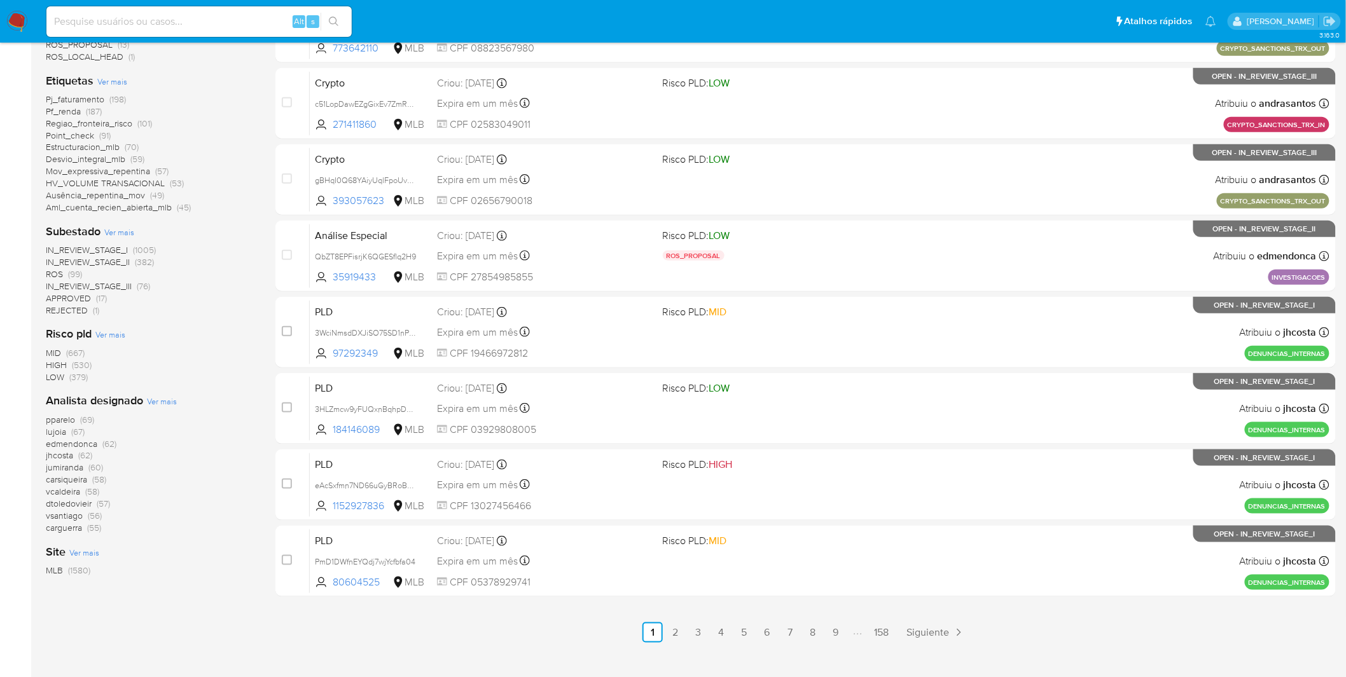
click at [237, 154] on div "Pj_faturamento (198) Pf_renda (187) Regiao_fronteira_risco (101) Point_check (9…" at bounding box center [150, 153] width 209 height 120
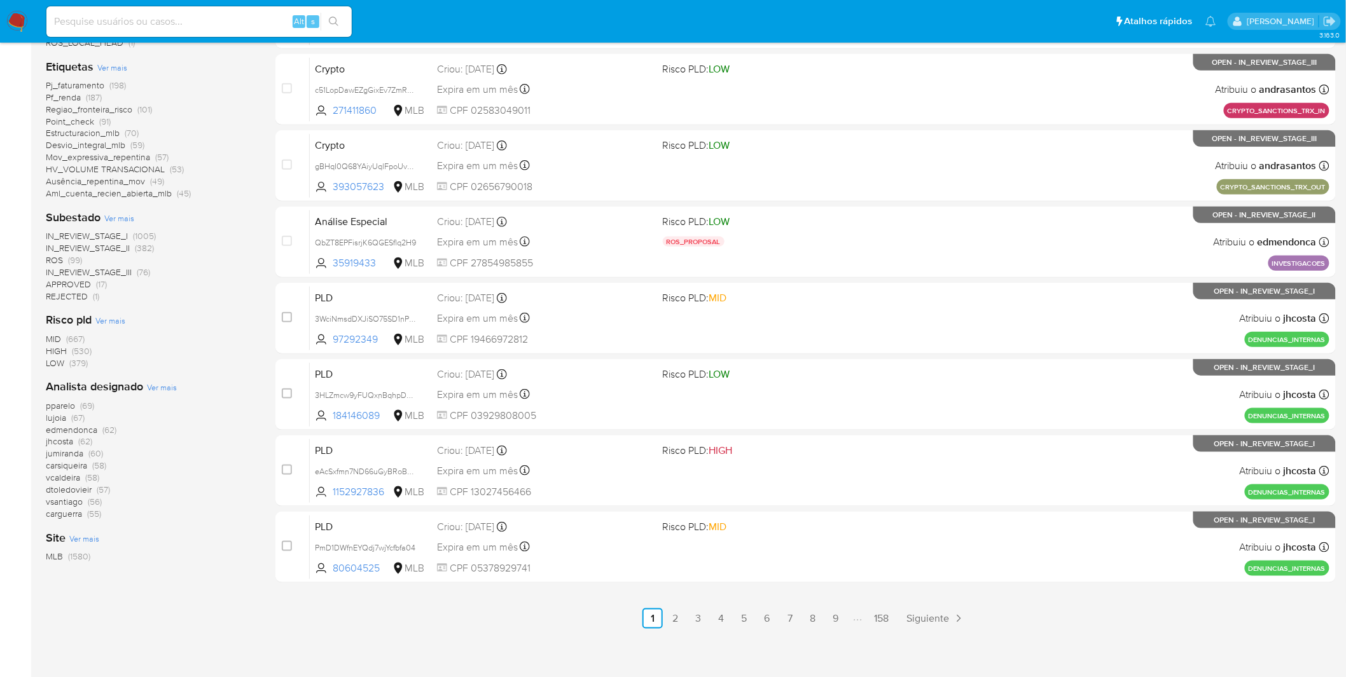
scroll to position [371, 0]
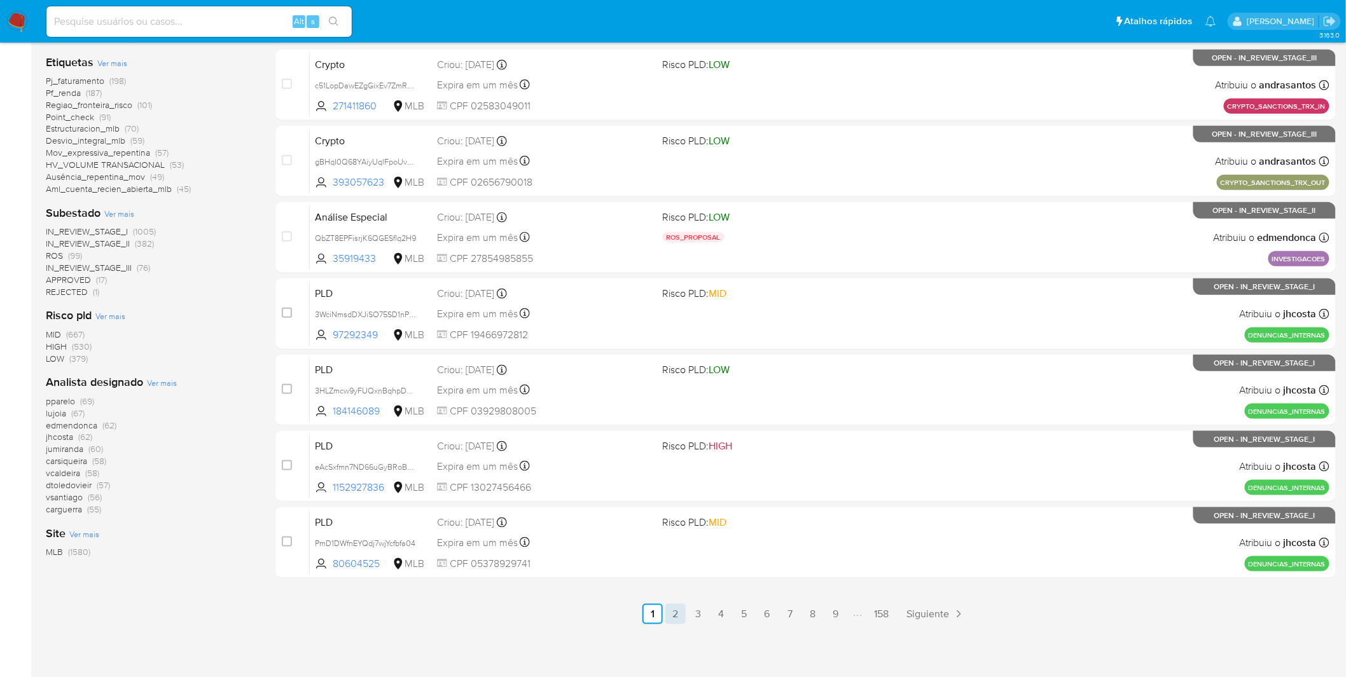
click at [669, 605] on link "2" at bounding box center [675, 614] width 20 height 20
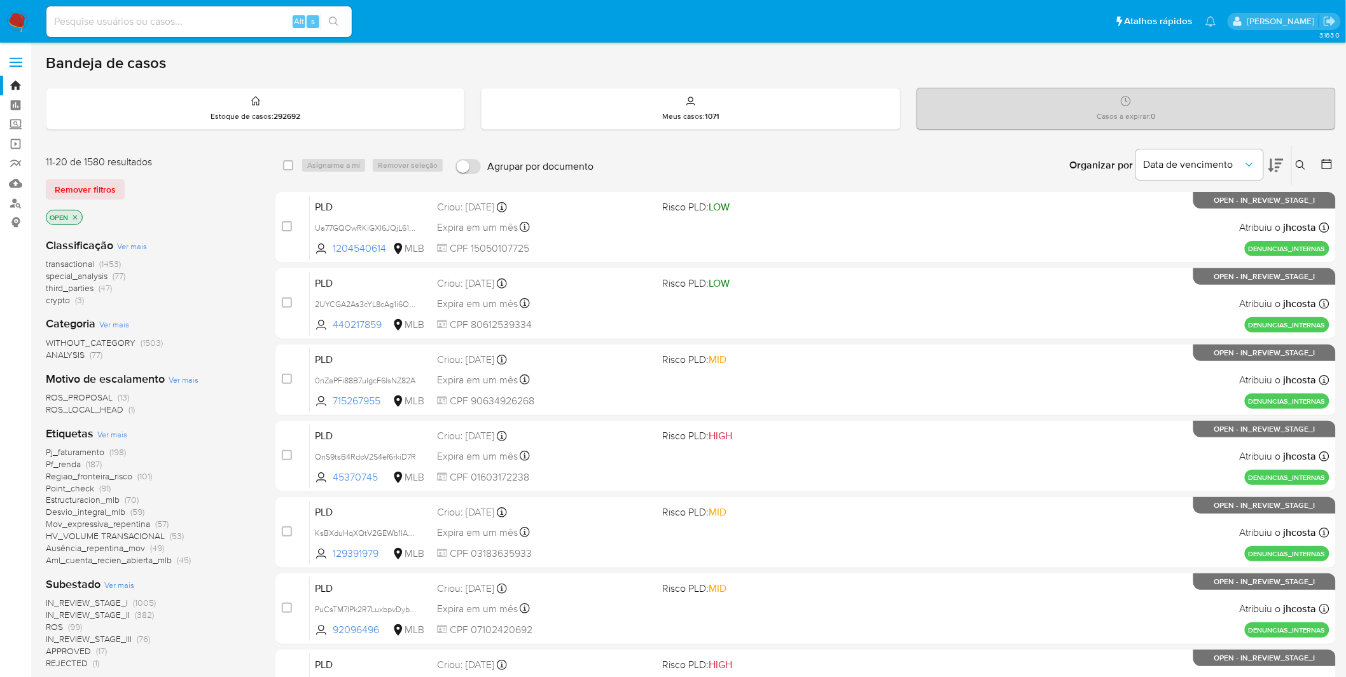
click at [26, 25] on img at bounding box center [17, 22] width 22 height 22
